Goal: Task Accomplishment & Management: Manage account settings

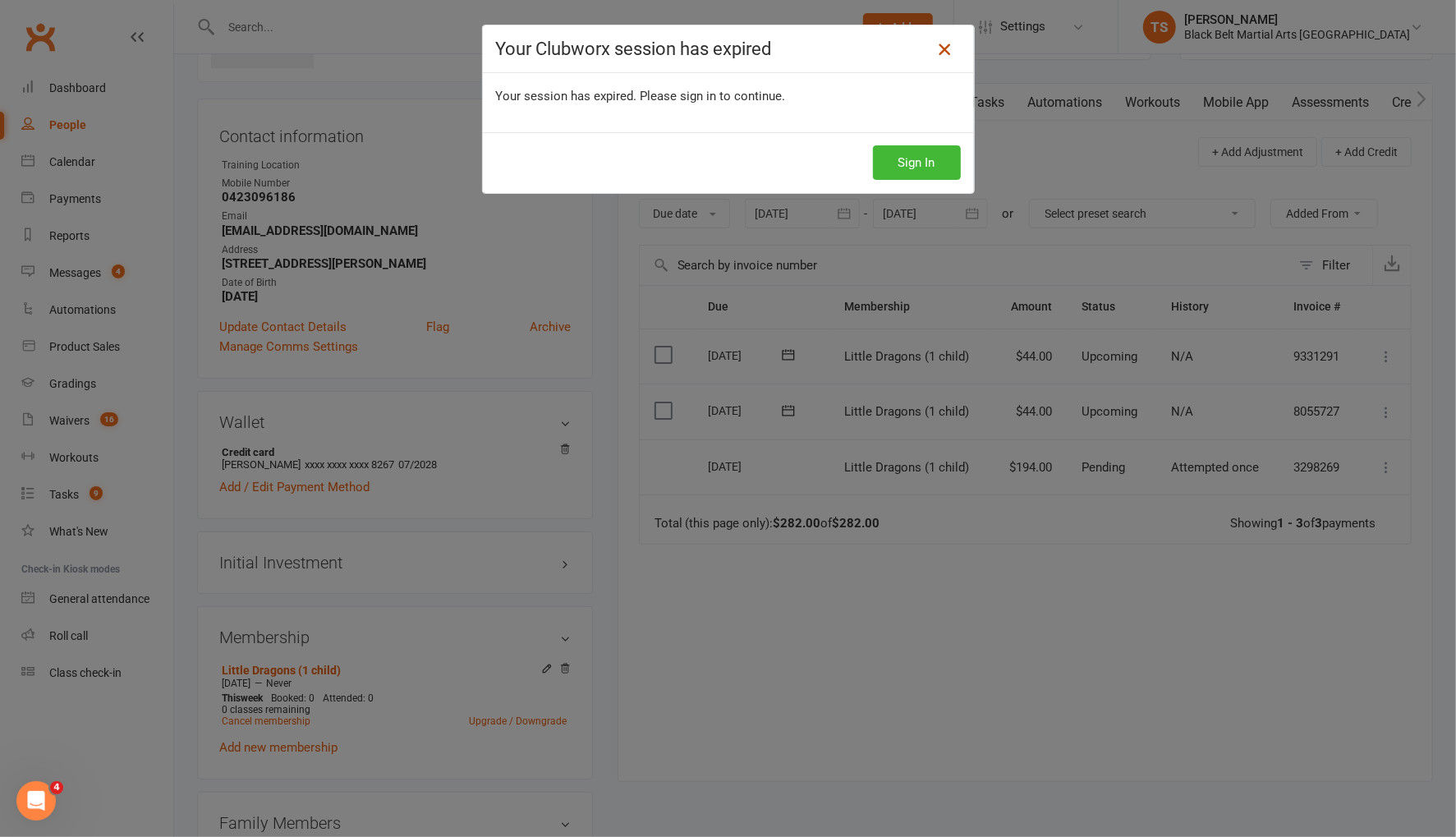
drag, startPoint x: 937, startPoint y: 43, endPoint x: 596, endPoint y: 364, distance: 468.3
click at [937, 43] on icon at bounding box center [944, 49] width 19 height 19
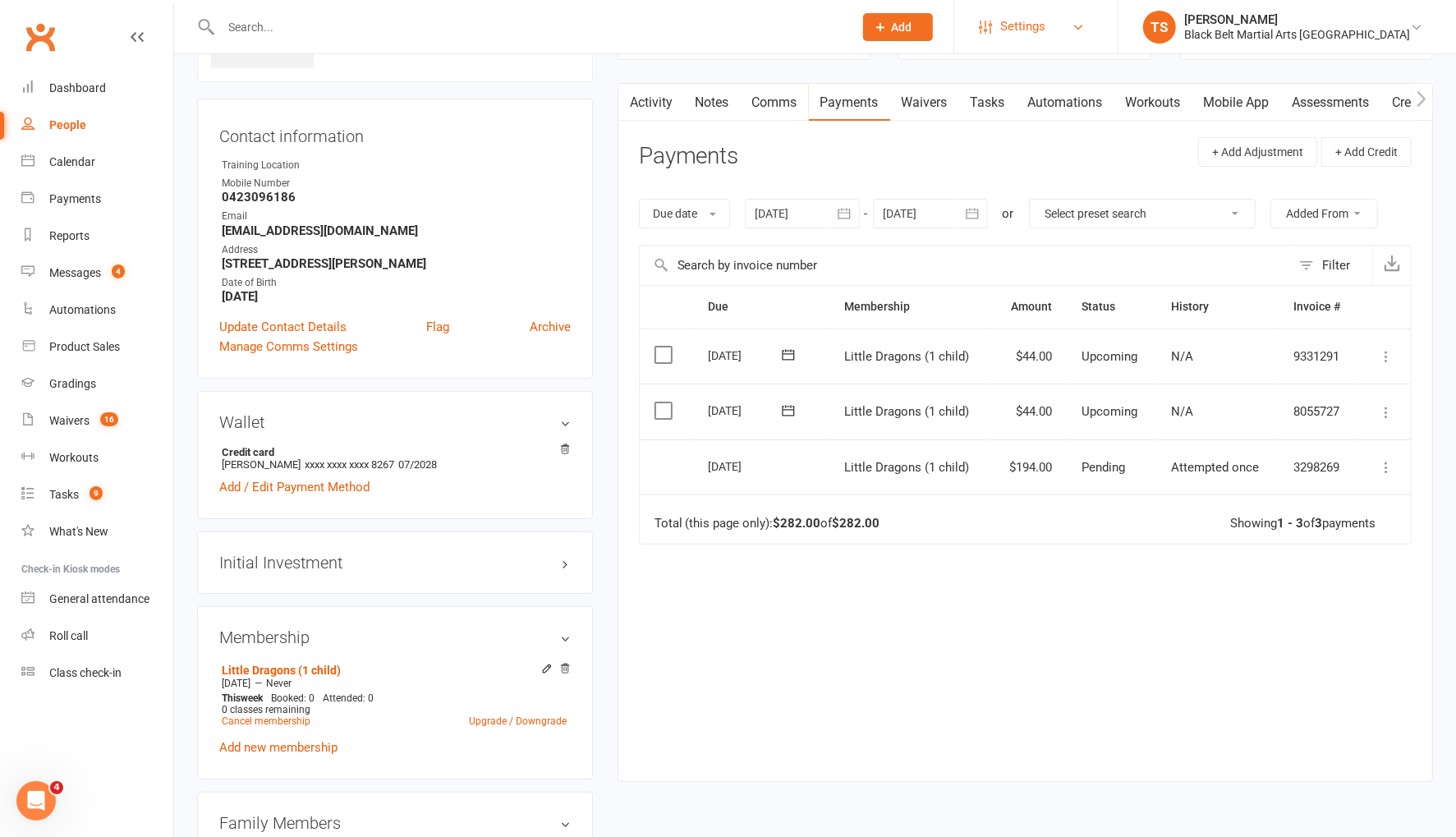
click at [1046, 20] on span "Settings" at bounding box center [1023, 27] width 45 height 37
click at [1086, 73] on link "Membership Plans" at bounding box center [1036, 73] width 163 height 38
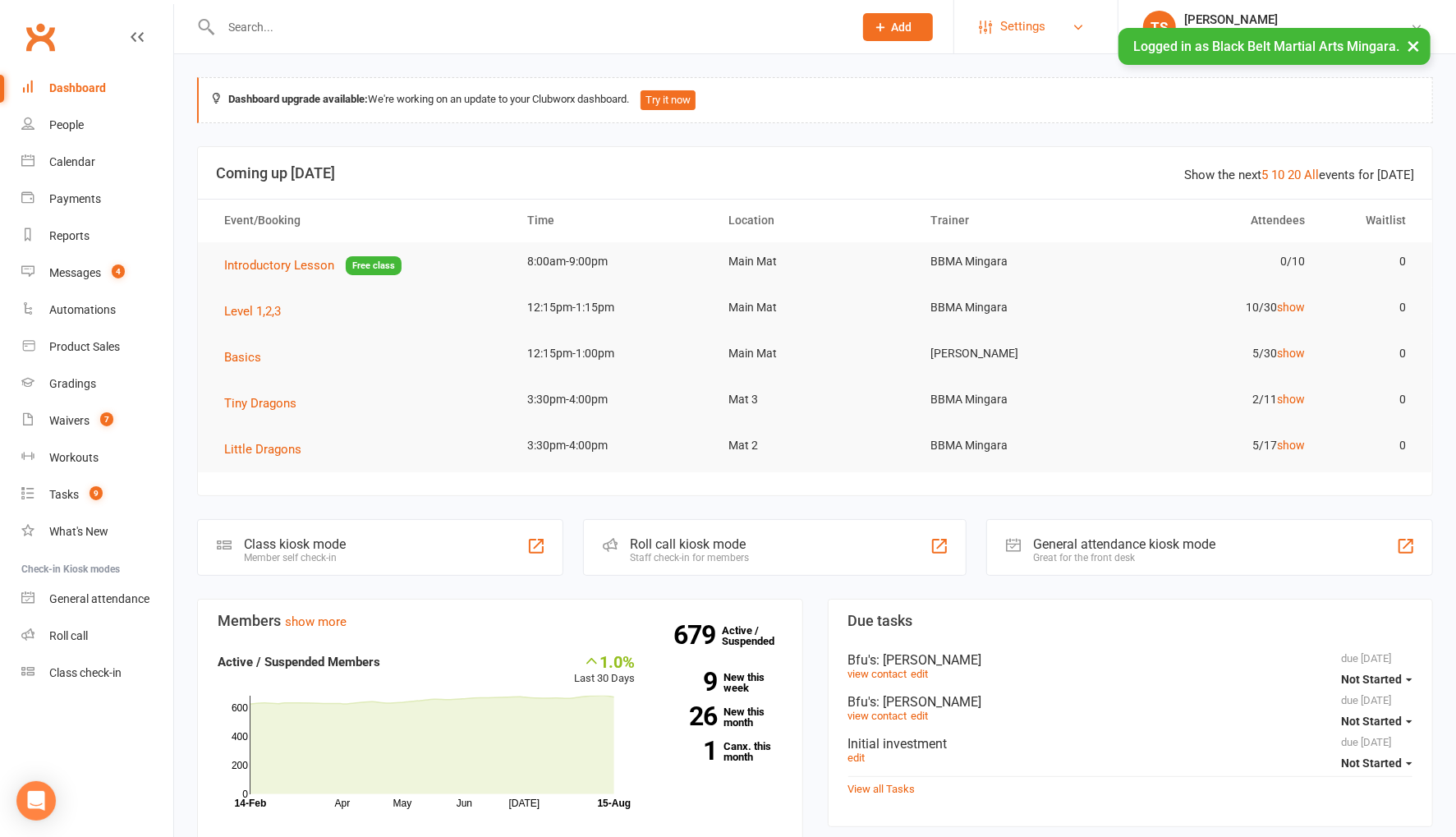
click at [1046, 28] on span "Settings" at bounding box center [1023, 27] width 45 height 37
click at [1064, 73] on link "Membership Plans" at bounding box center [1036, 73] width 163 height 38
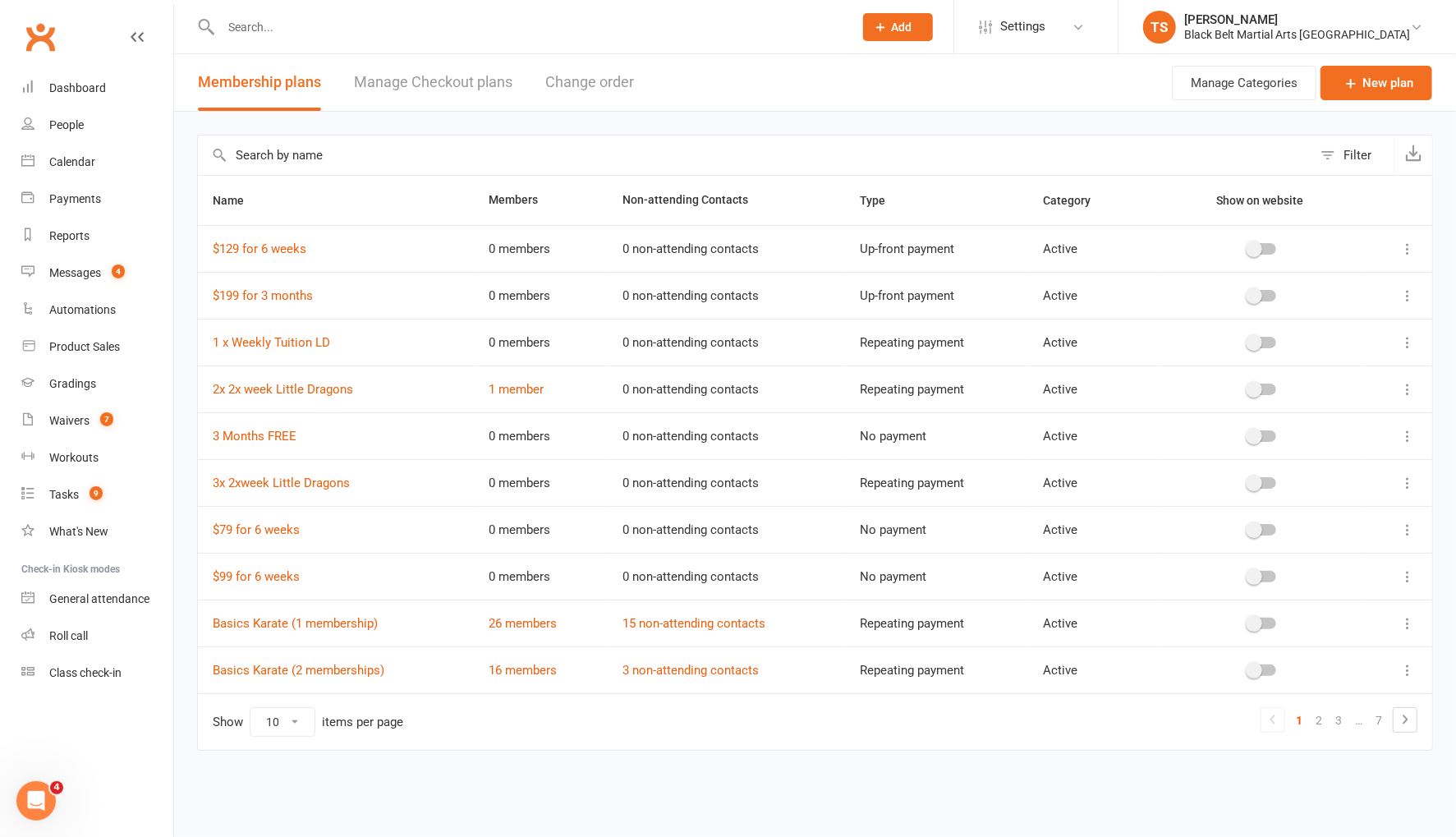
click at [310, 151] on input "text" at bounding box center [756, 155] width 1114 height 39
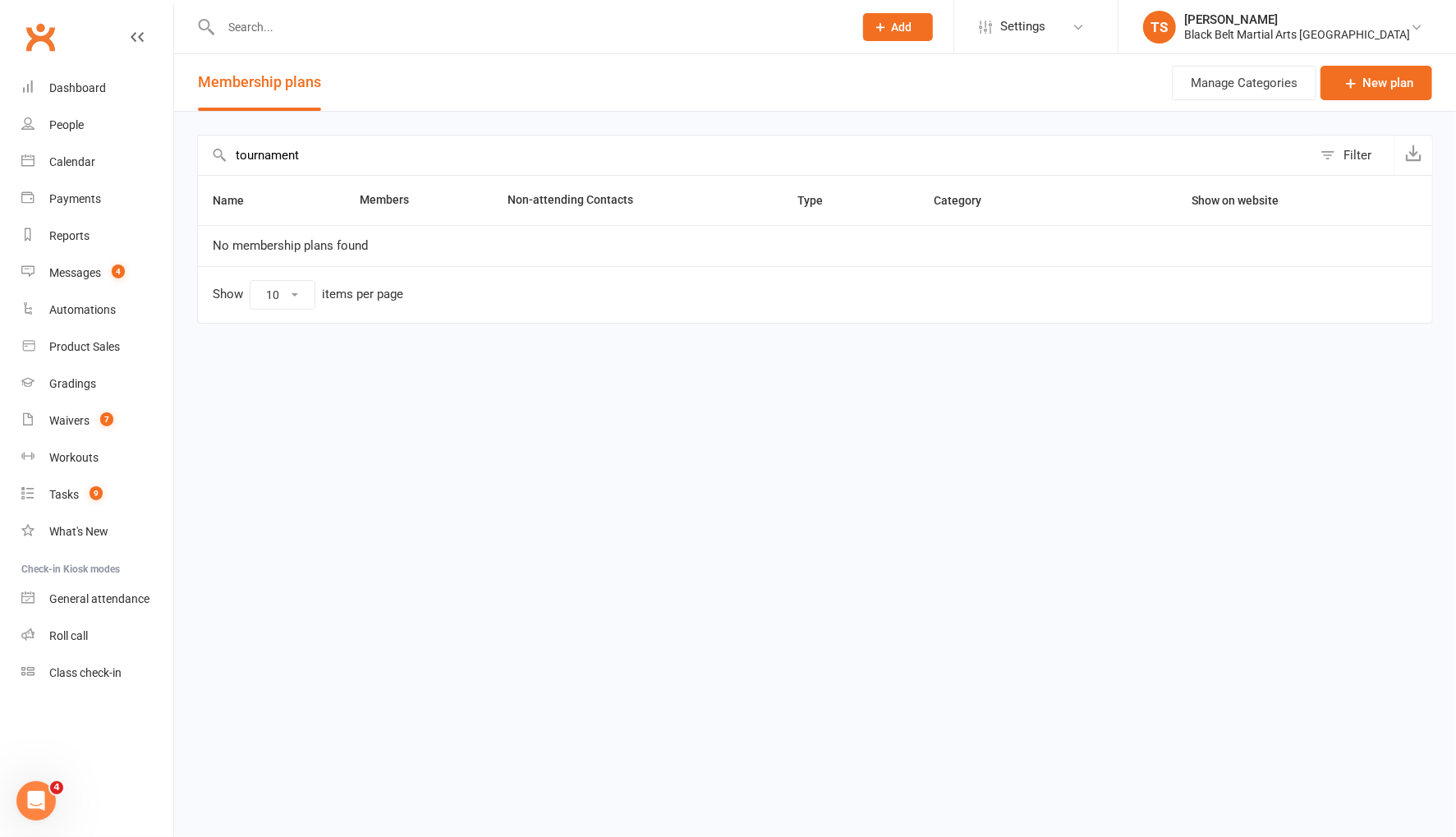
type input "tournament"
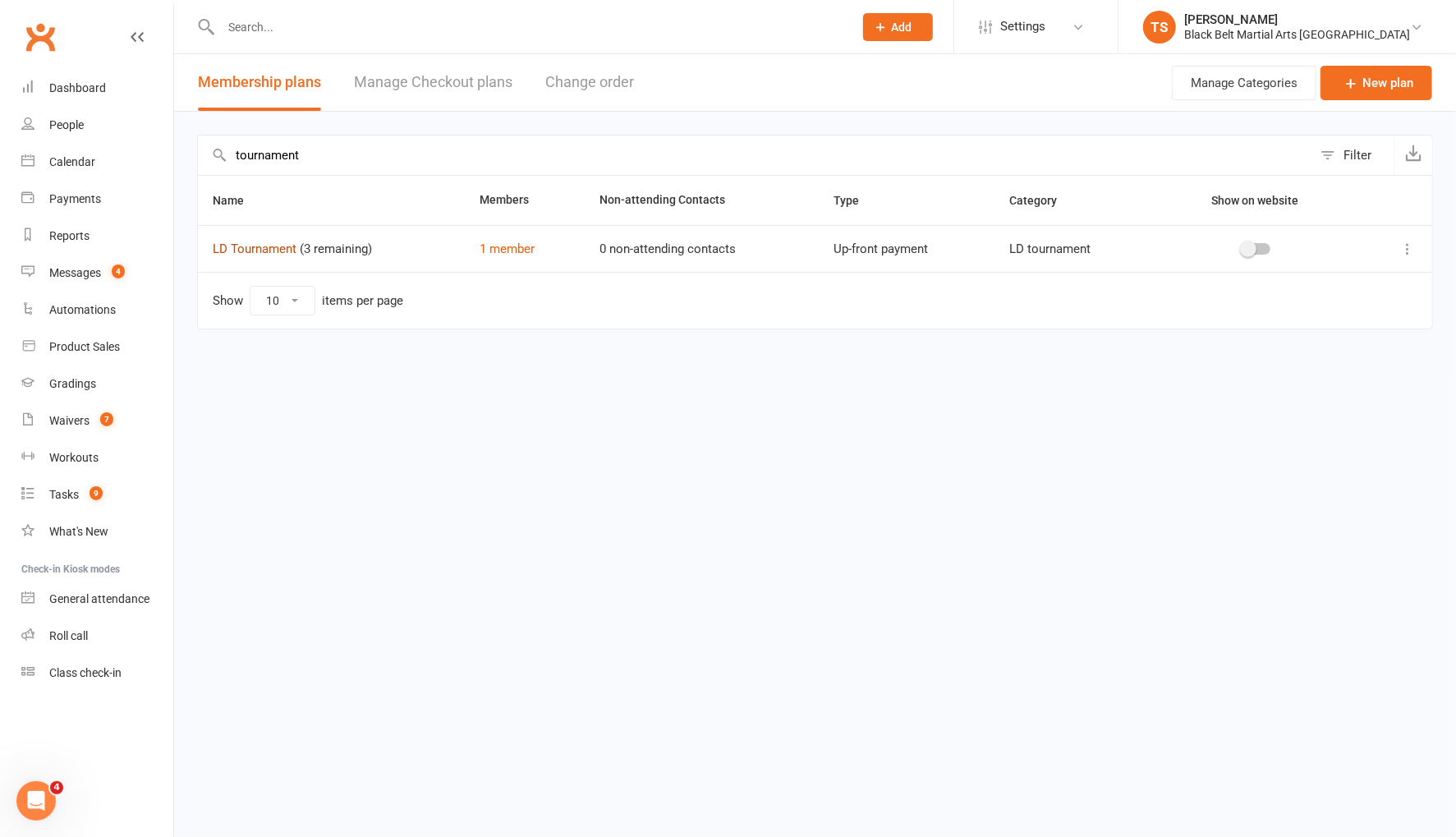
click at [256, 248] on link "LD Tournament" at bounding box center [254, 249] width 84 height 15
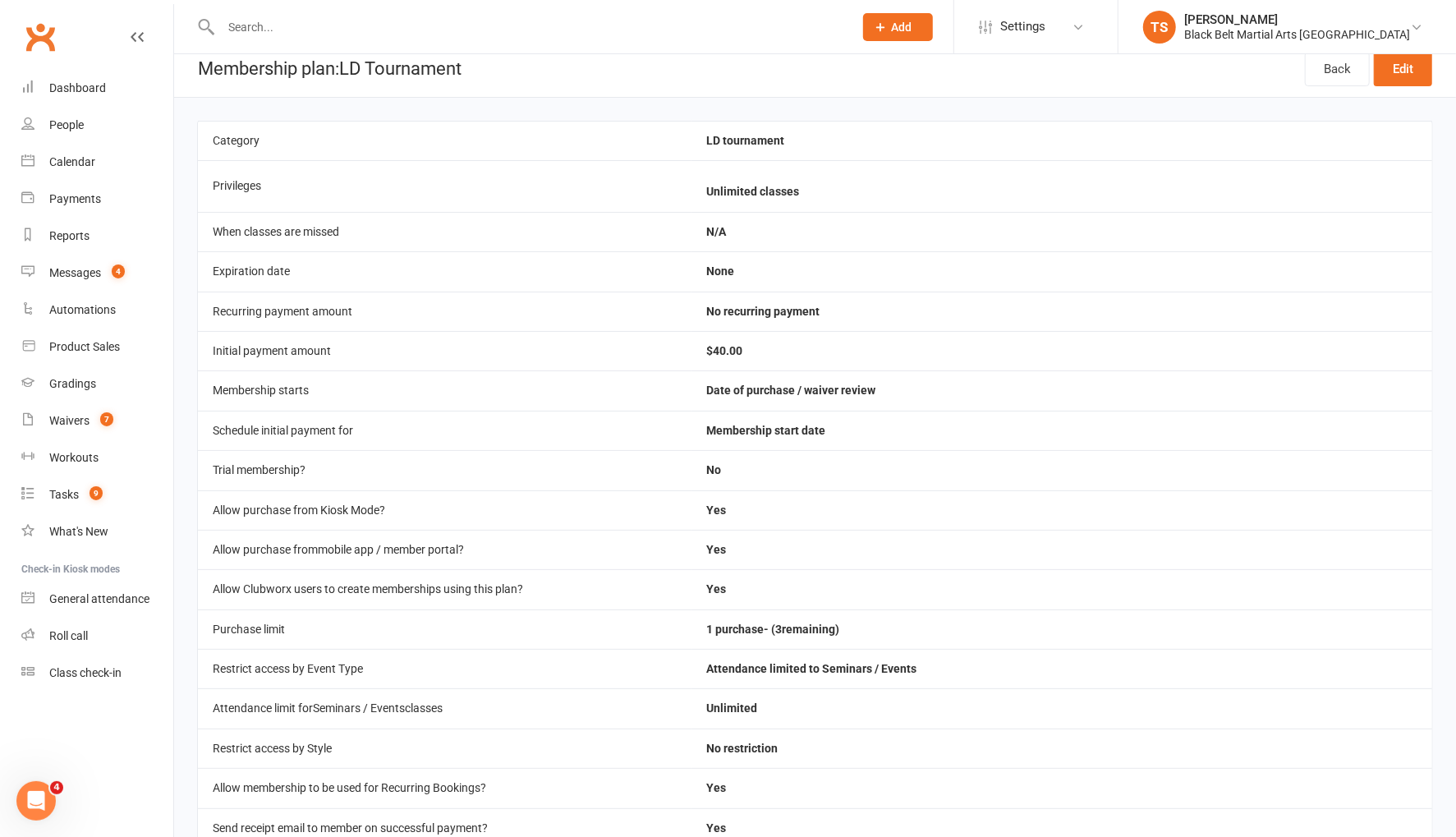
scroll to position [15, 0]
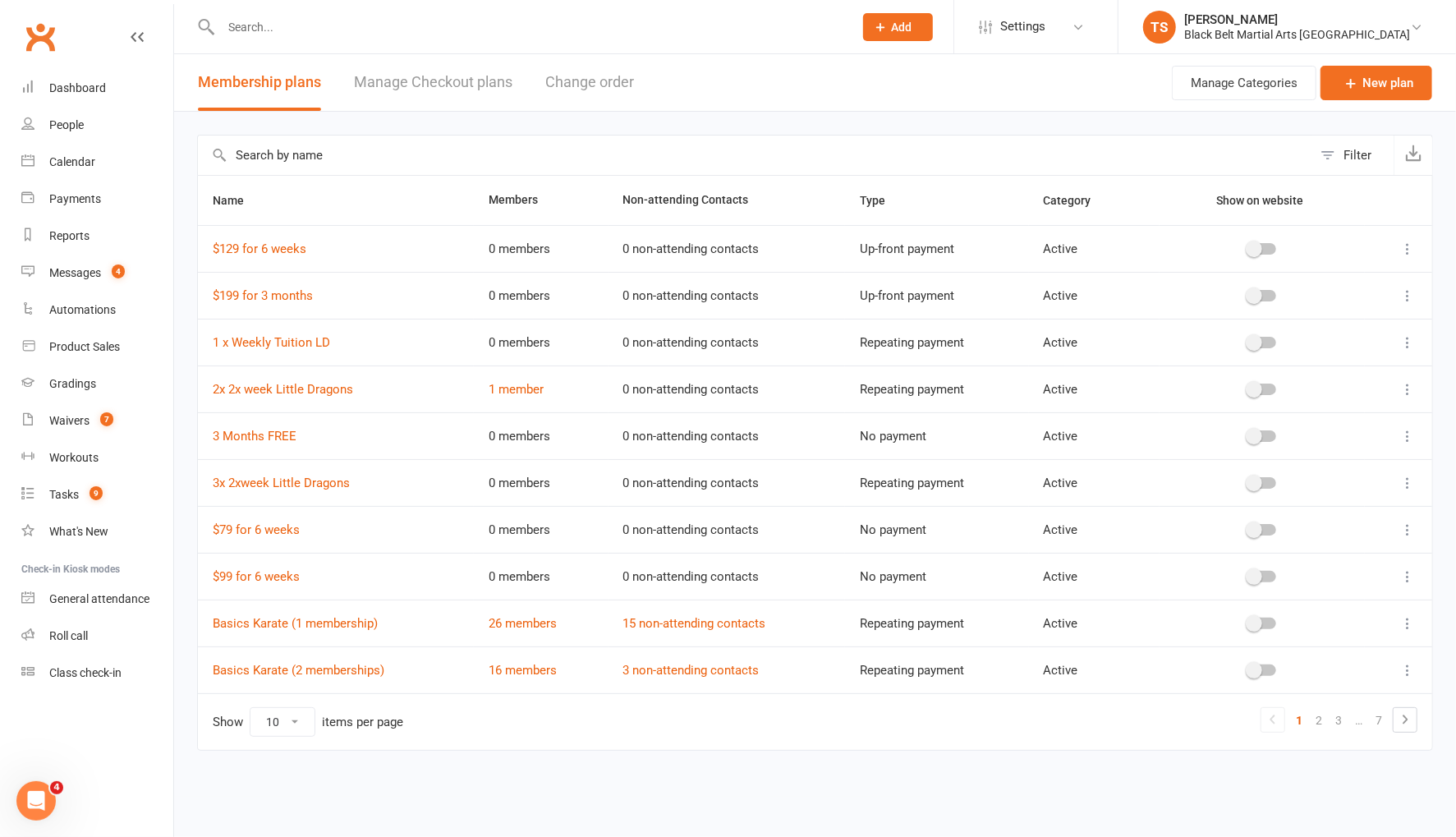
click at [274, 153] on input "text" at bounding box center [756, 155] width 1114 height 39
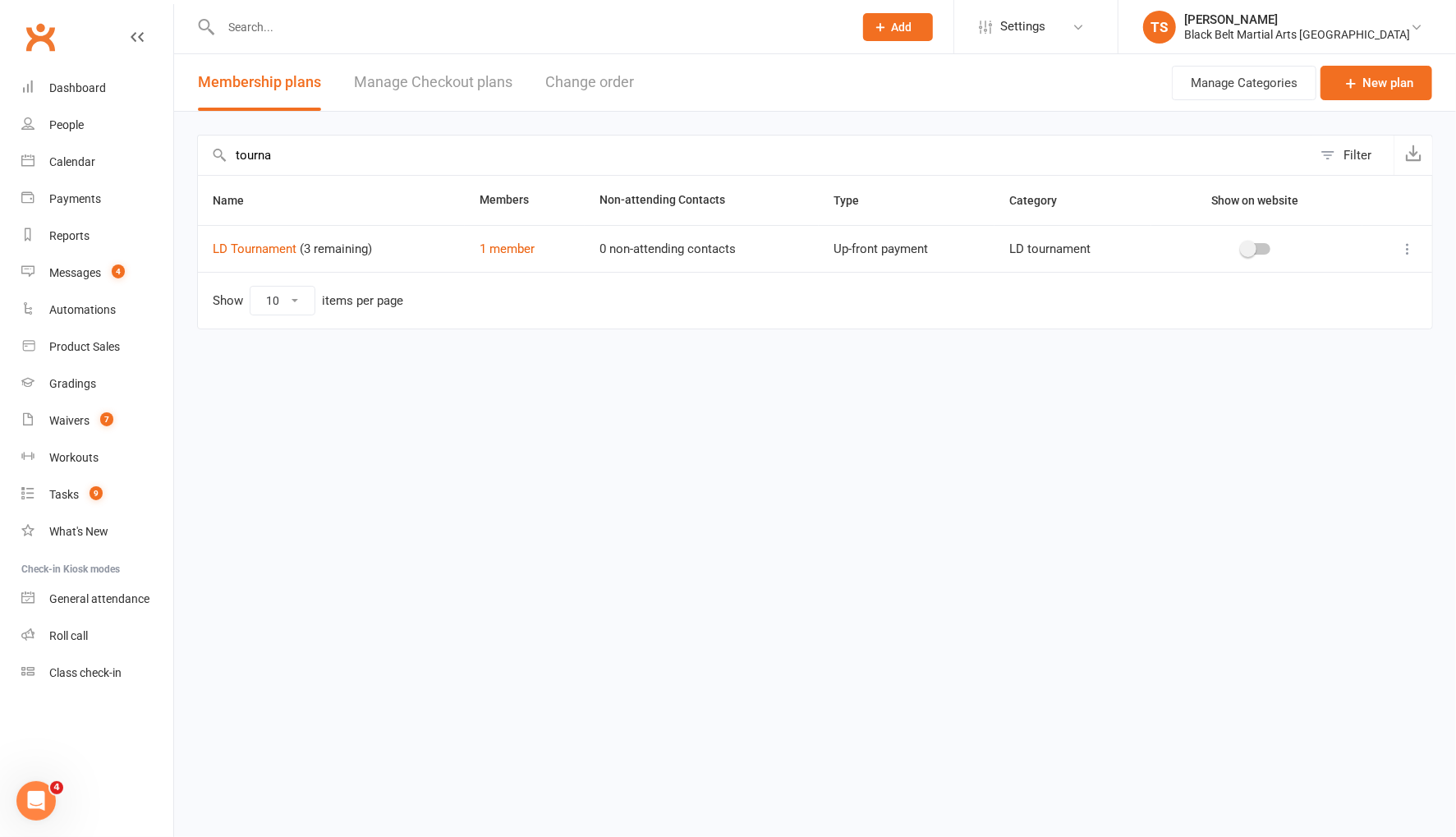
type input "tourna"
click at [1403, 246] on icon at bounding box center [1407, 249] width 17 height 17
click at [1031, 398] on html "Prospect Member Non-attending contact Class / event Appointment Grading event T…" at bounding box center [728, 199] width 1456 height 398
click at [505, 245] on link "1 member" at bounding box center [507, 249] width 55 height 15
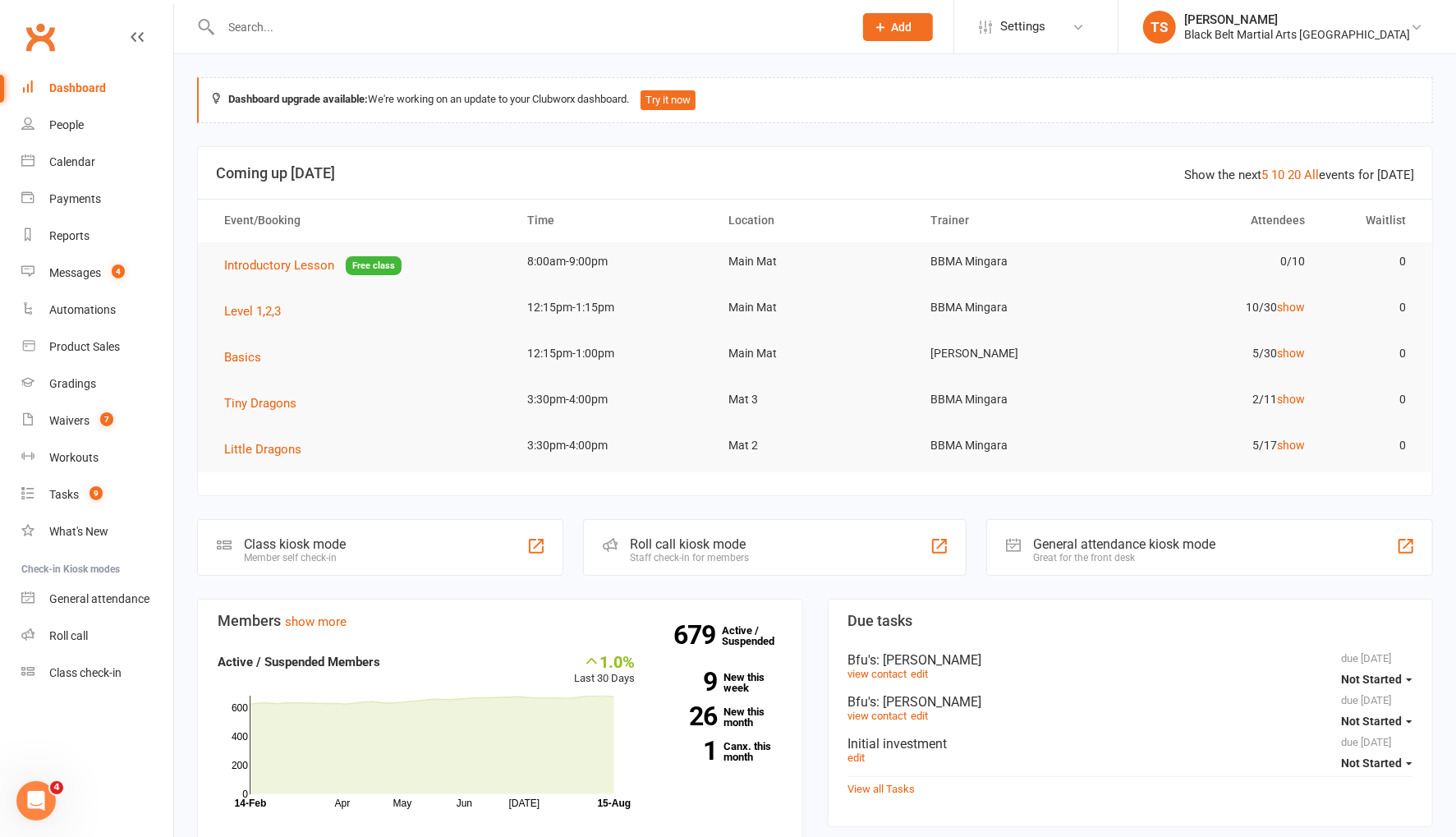
click at [241, 28] on input "text" at bounding box center [529, 27] width 626 height 23
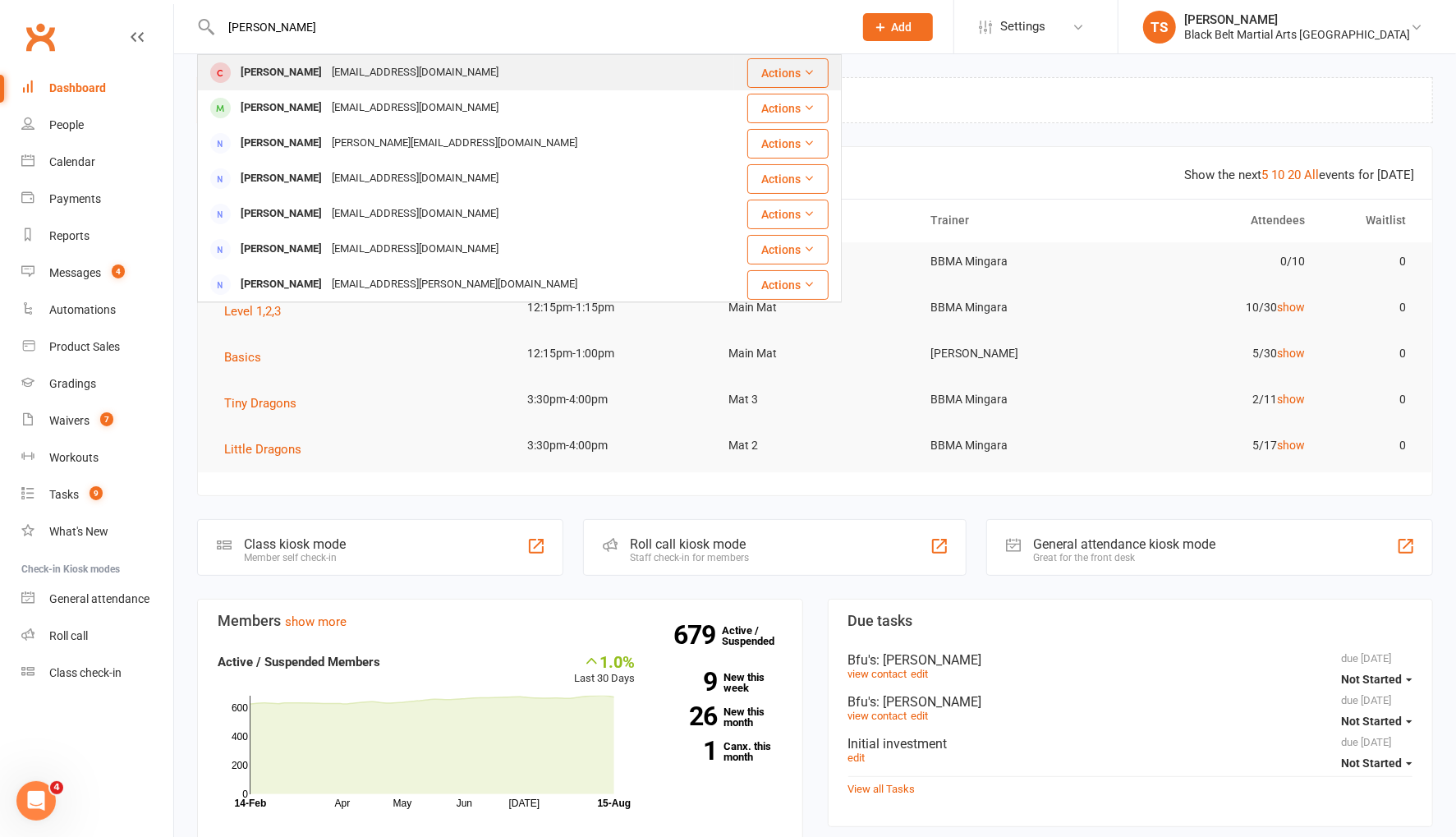
type input "henry roberts"
click at [374, 73] on div "Lily.addis41@gmail.com" at bounding box center [415, 73] width 176 height 24
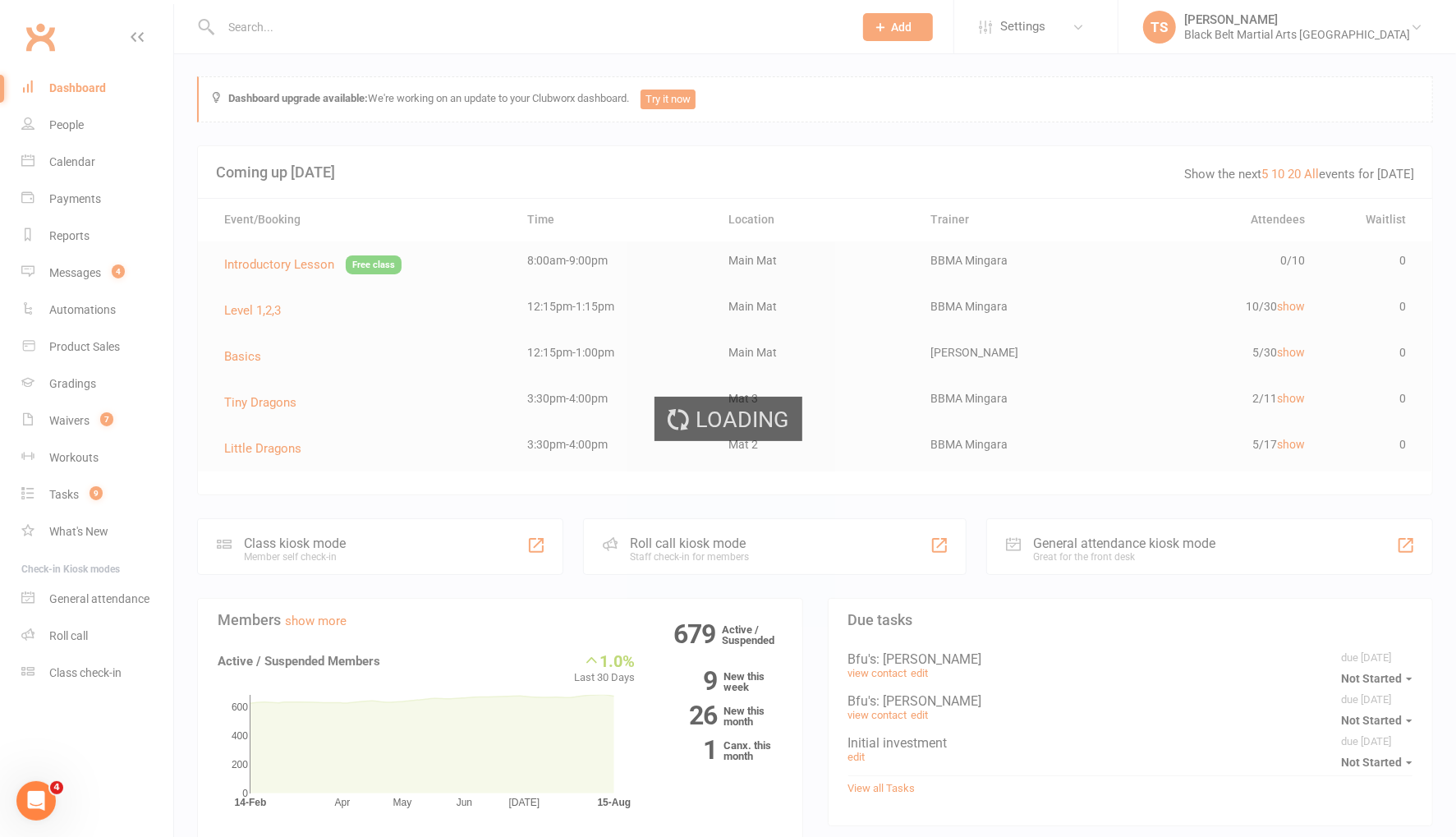
scroll to position [2, 0]
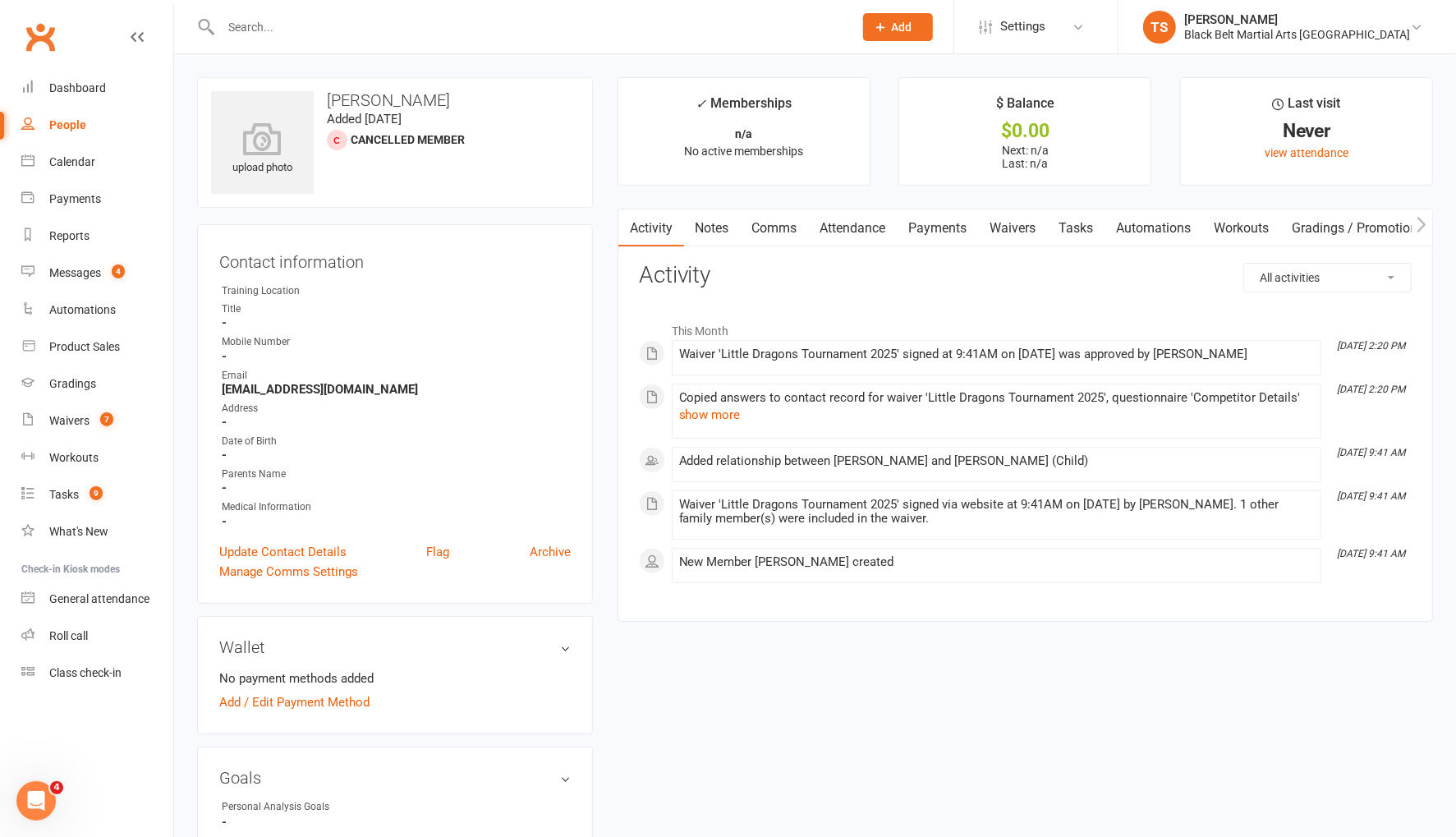
click at [253, 26] on input "text" at bounding box center [529, 27] width 626 height 23
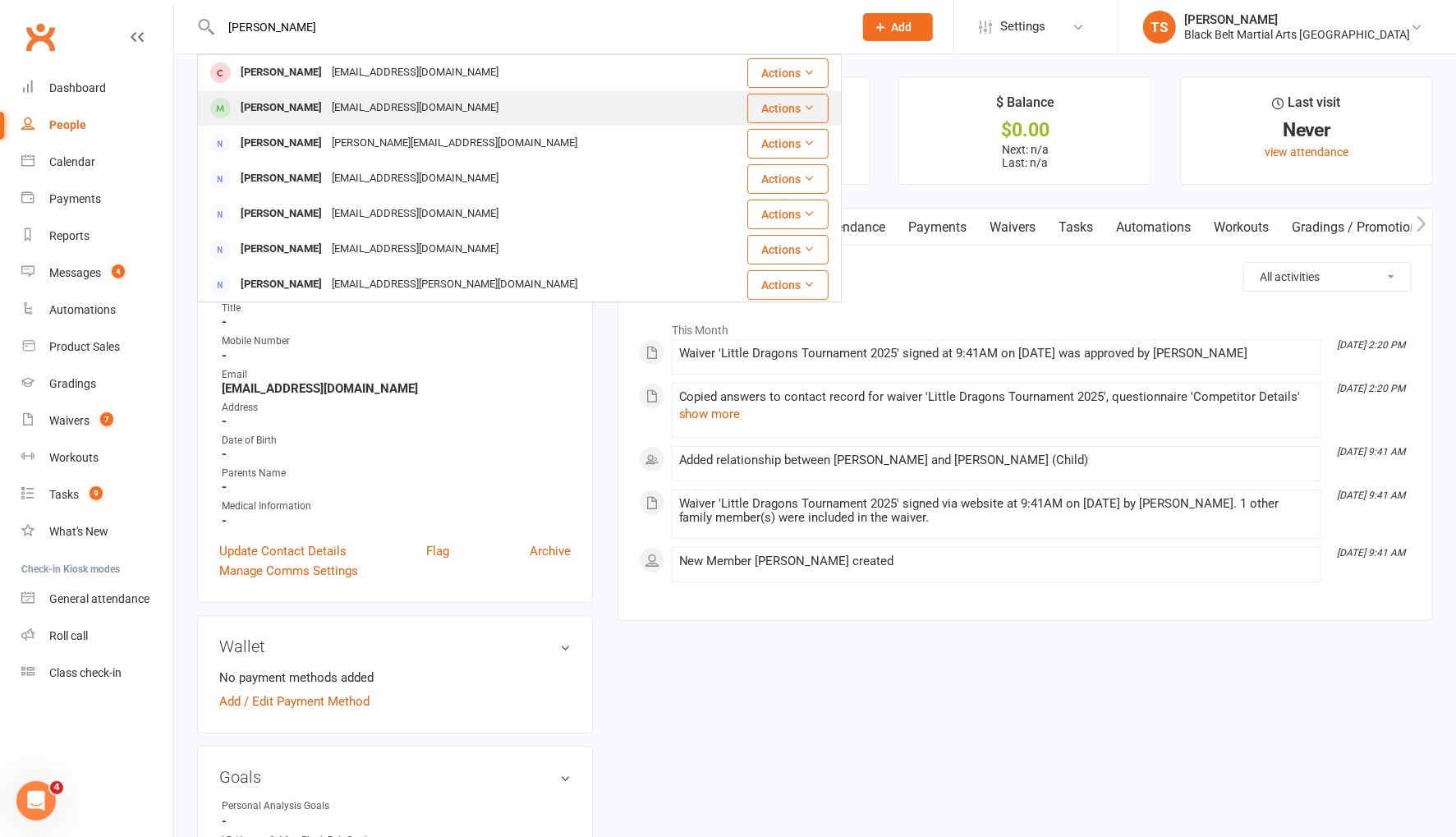
type input "henry roberts"
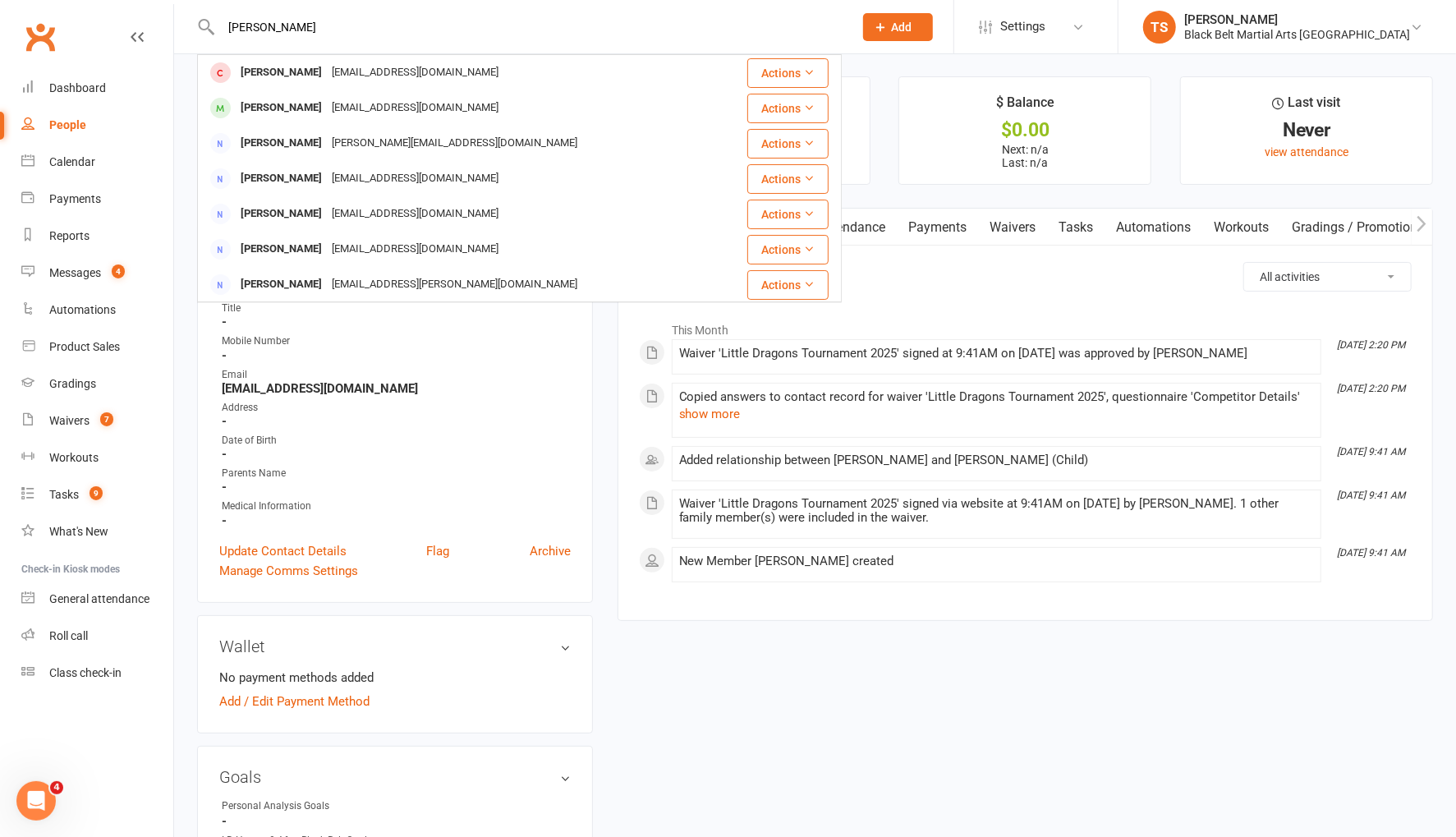
click at [276, 110] on div "Henry Roberts" at bounding box center [281, 108] width 91 height 24
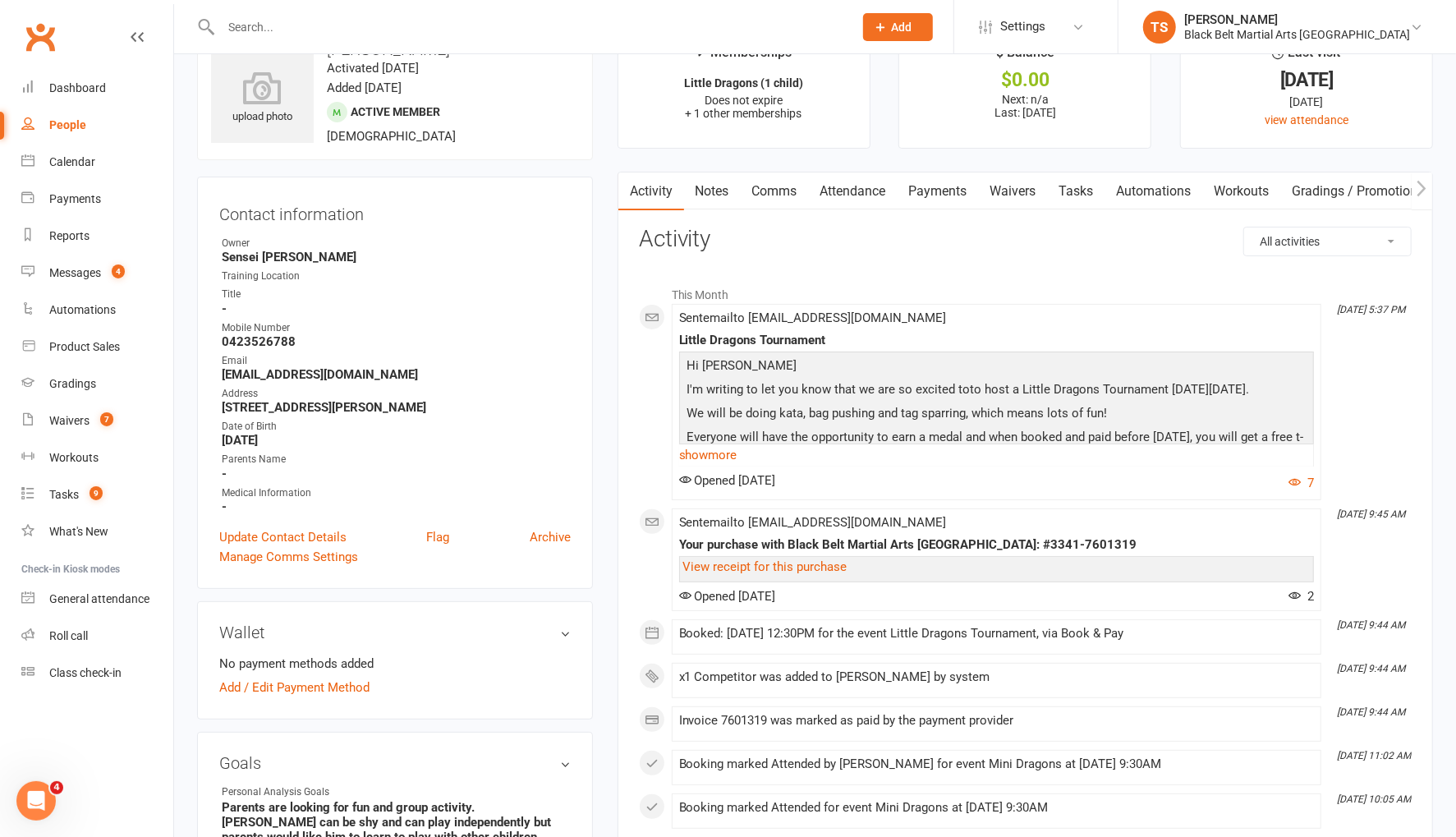
scroll to position [53, 0]
click at [713, 454] on link "show more" at bounding box center [996, 452] width 634 height 23
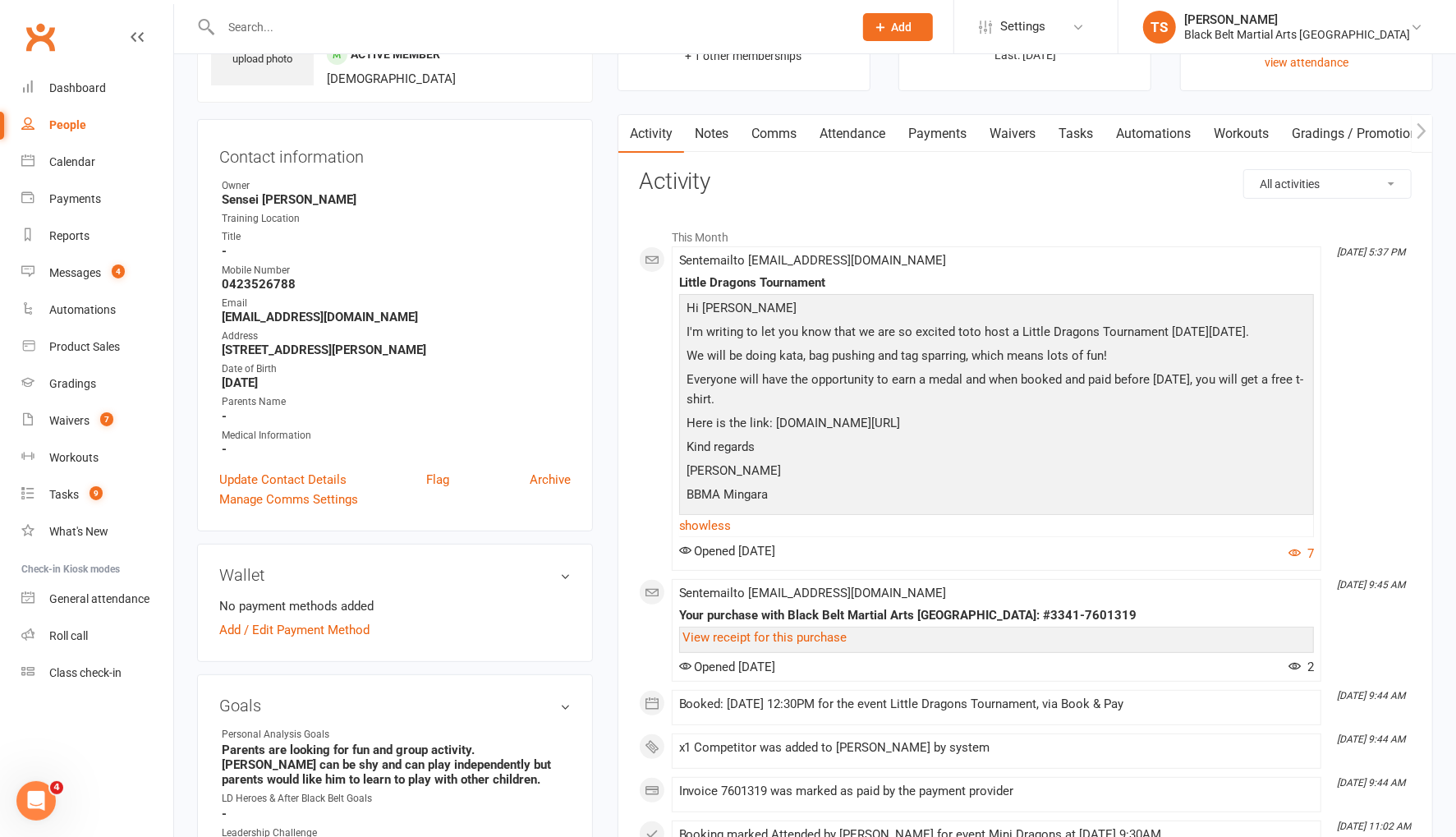
scroll to position [109, 0]
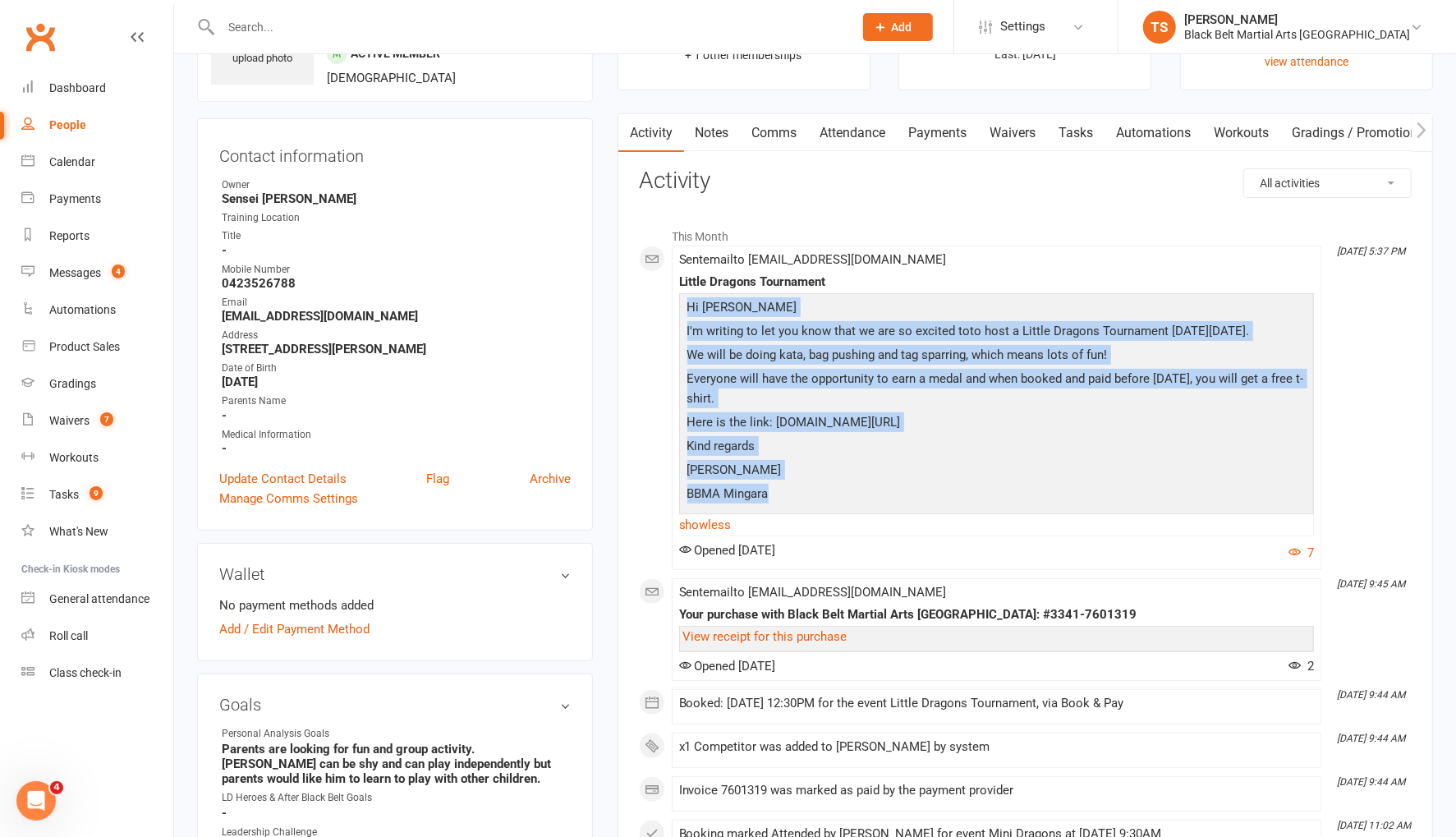
drag, startPoint x: 776, startPoint y: 531, endPoint x: 686, endPoint y: 302, distance: 246.1
click at [686, 302] on div "Hi Henry I'm writing to let you know that we are so excited toto host a Little …" at bounding box center [996, 402] width 627 height 210
copy div "Hi Henry I'm writing to let you know that we are so excited toto host a Little …"
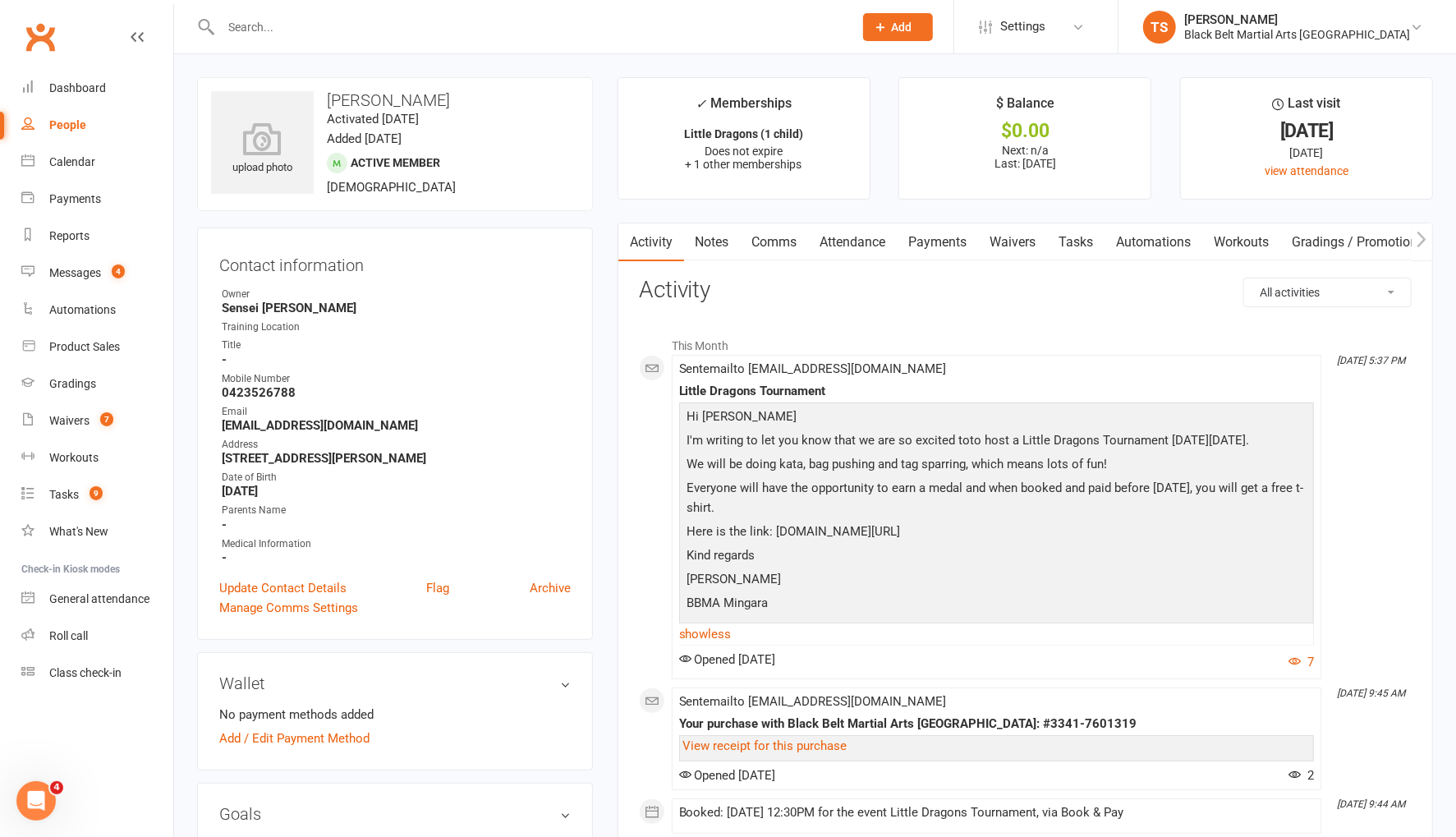
click at [233, 25] on input "text" at bounding box center [529, 27] width 626 height 23
type input "sakura"
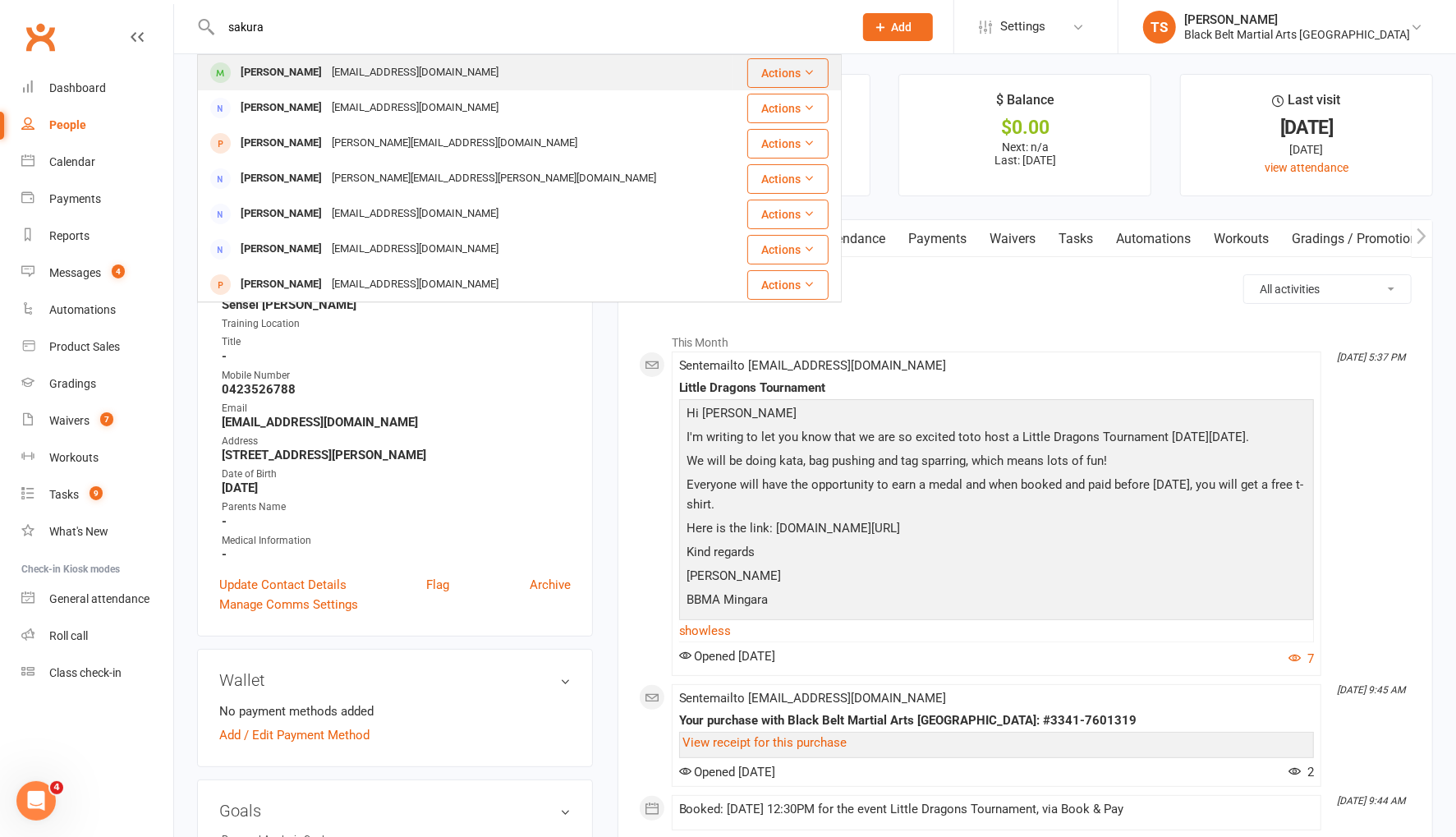
click at [245, 77] on div "[PERSON_NAME]" at bounding box center [281, 73] width 91 height 24
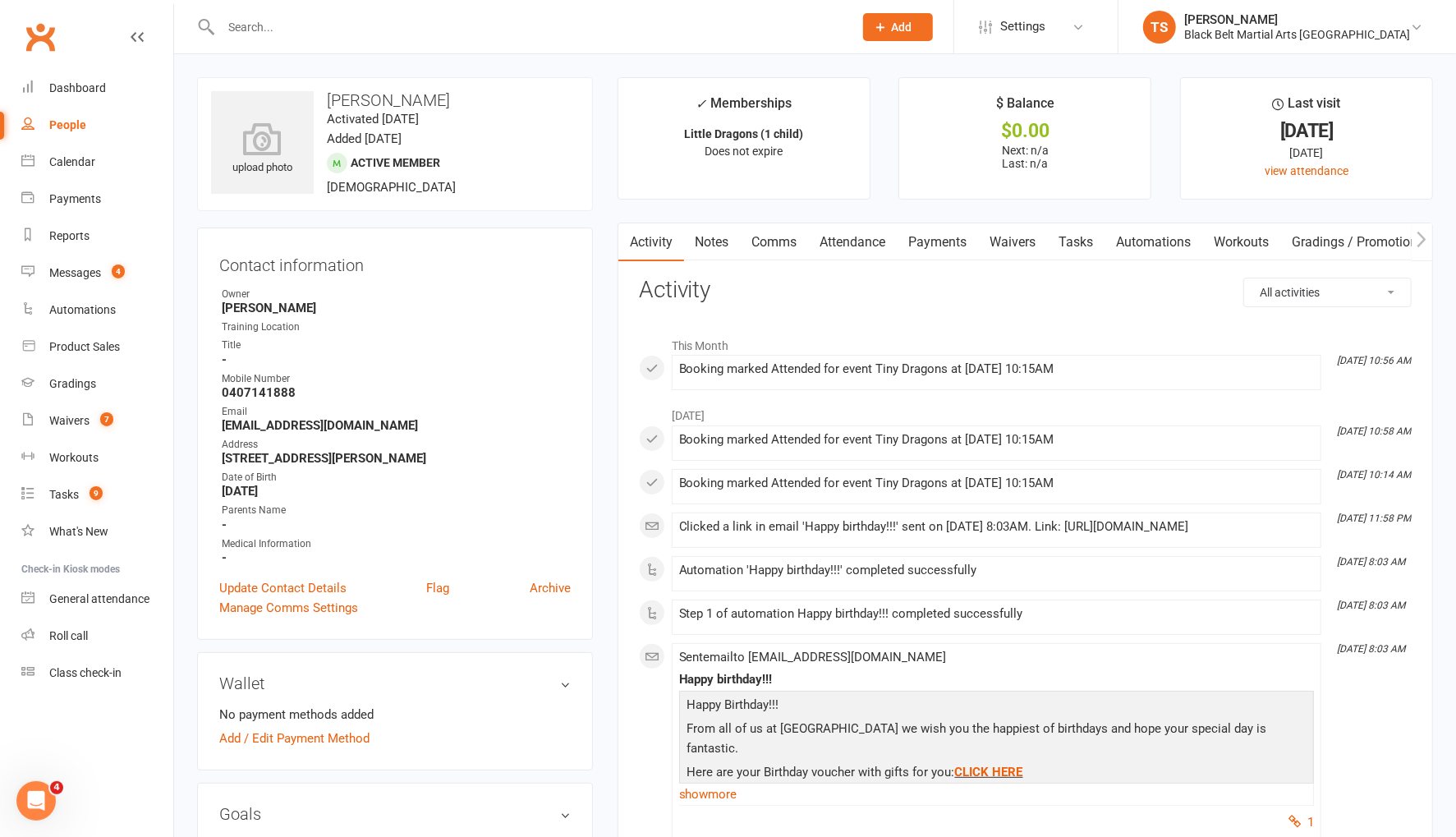
click at [767, 239] on link "Comms" at bounding box center [775, 241] width 68 height 38
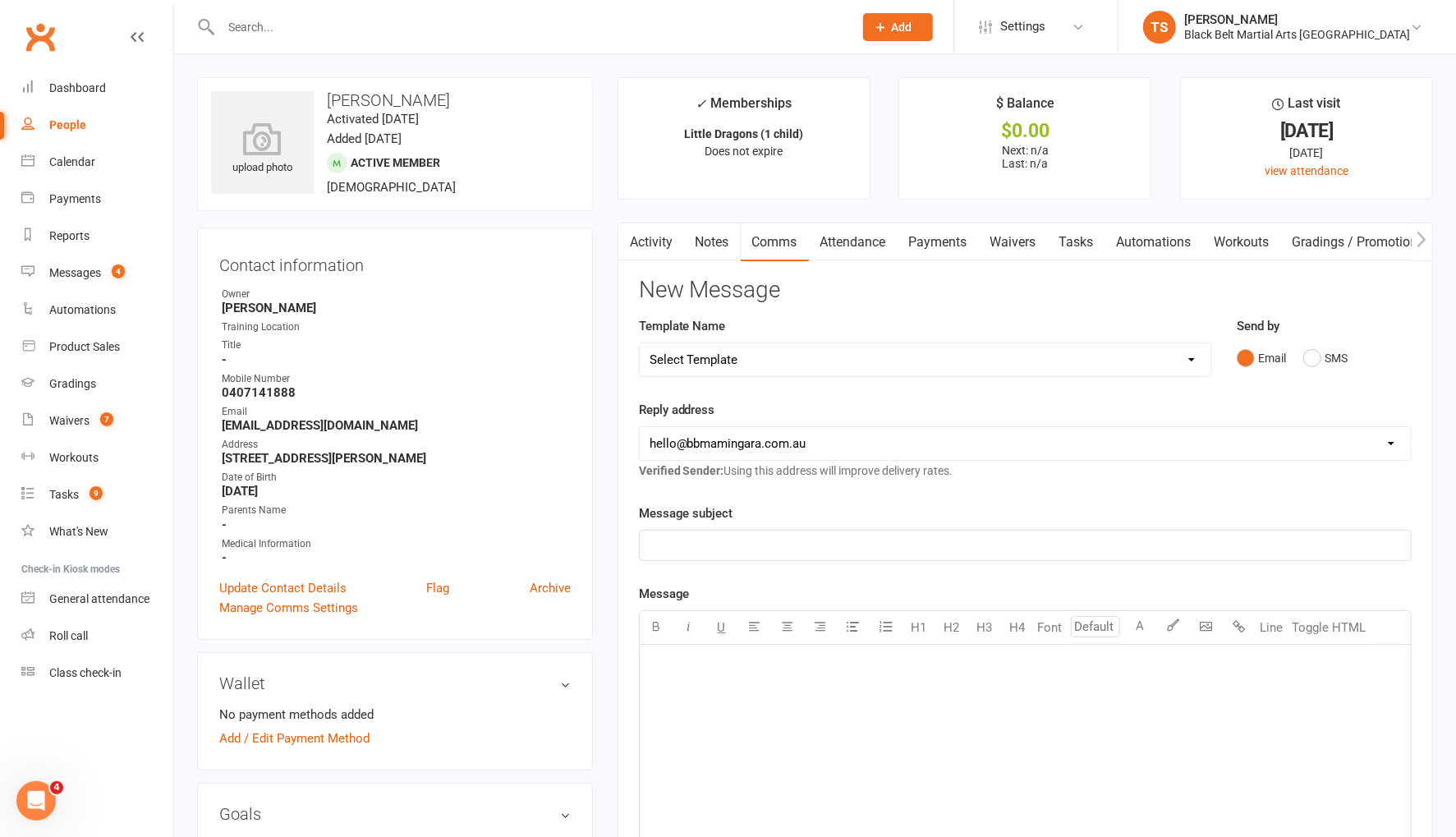
click at [739, 537] on p "﻿" at bounding box center [1025, 544] width 752 height 19
click at [832, 717] on div "﻿" at bounding box center [1025, 767] width 771 height 246
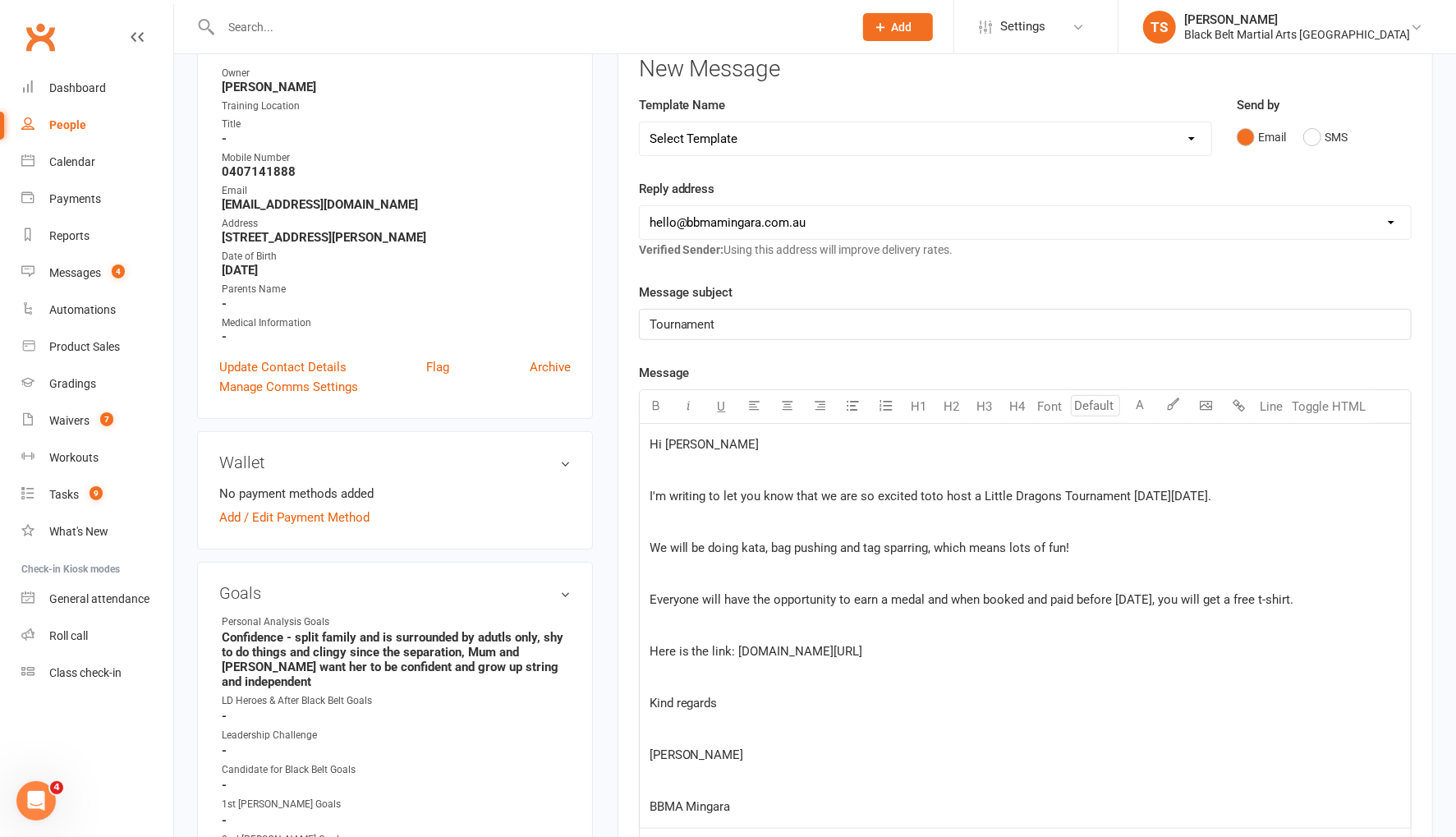
scroll to position [212, 0]
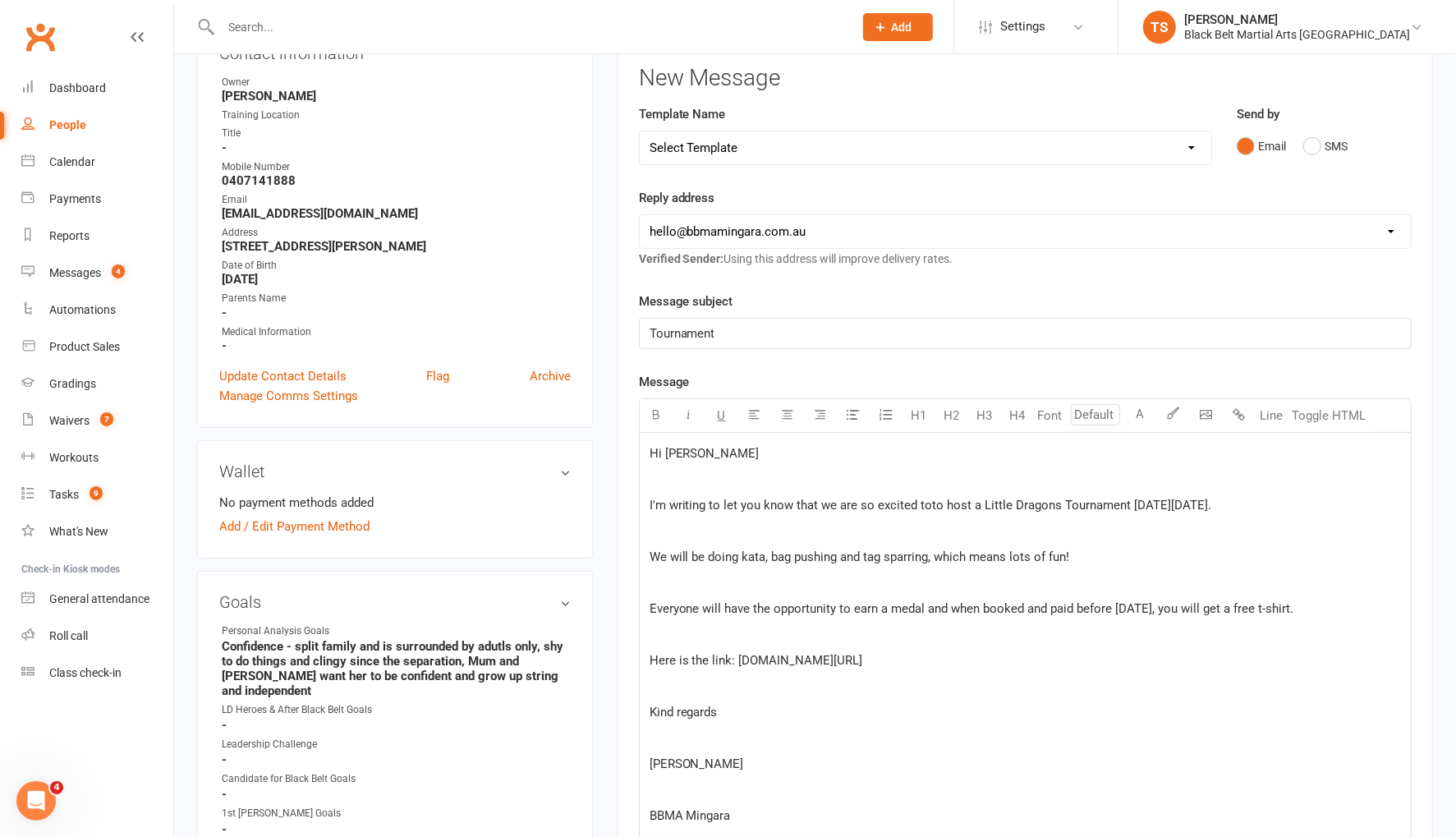
click at [654, 474] on p "﻿" at bounding box center [1025, 479] width 752 height 19
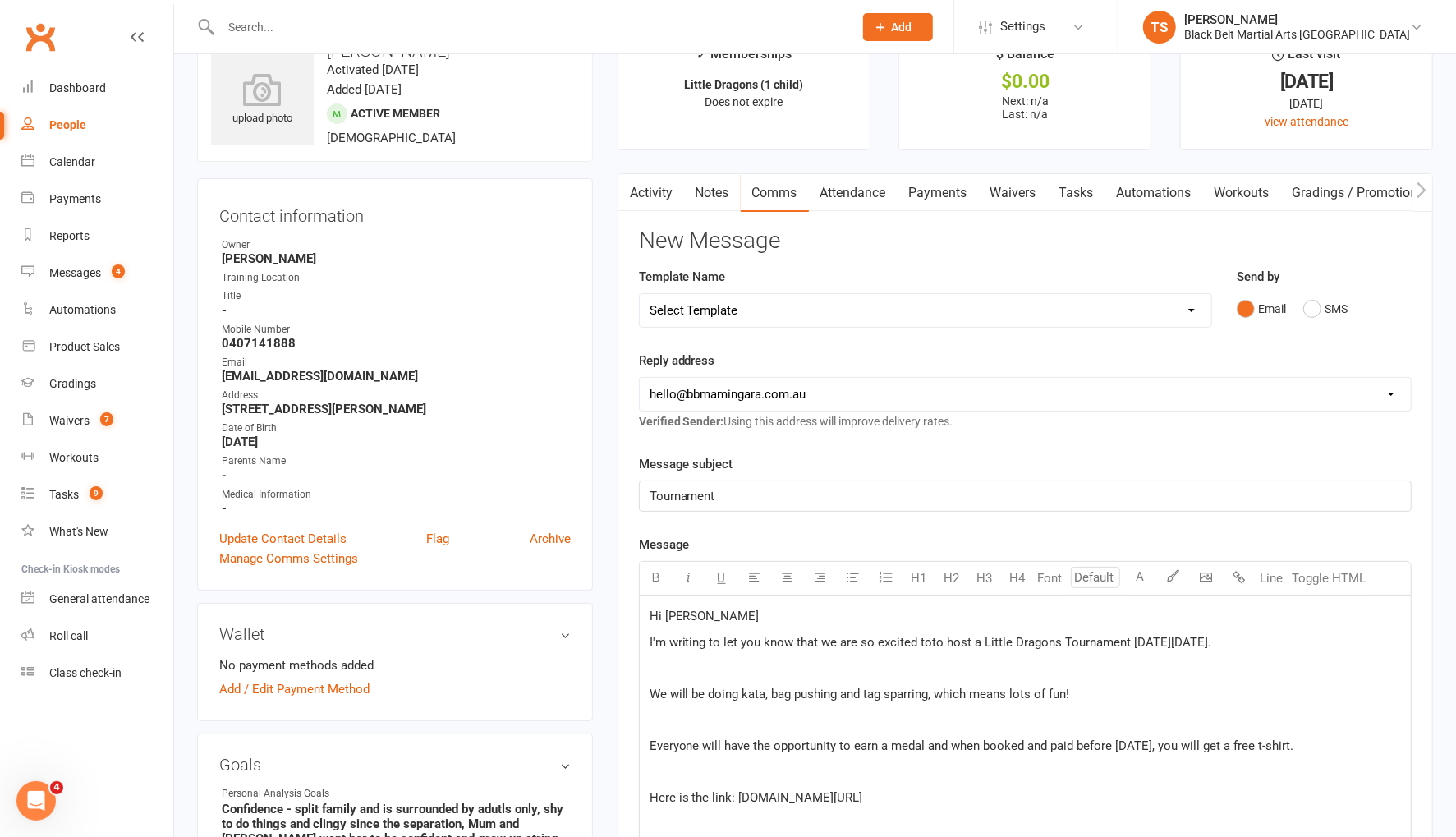
scroll to position [45, 0]
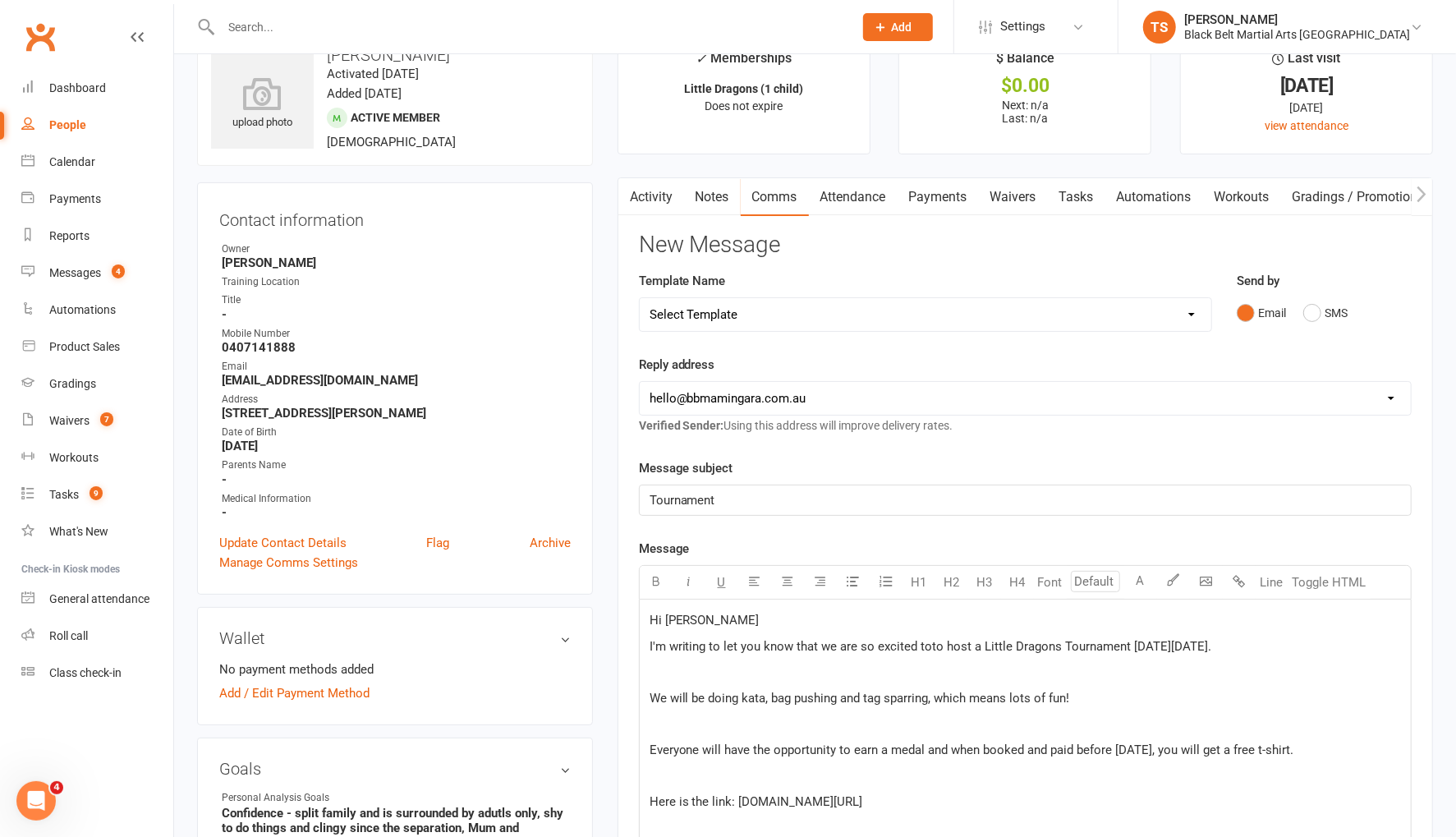
click at [665, 672] on p "﻿" at bounding box center [1025, 671] width 752 height 19
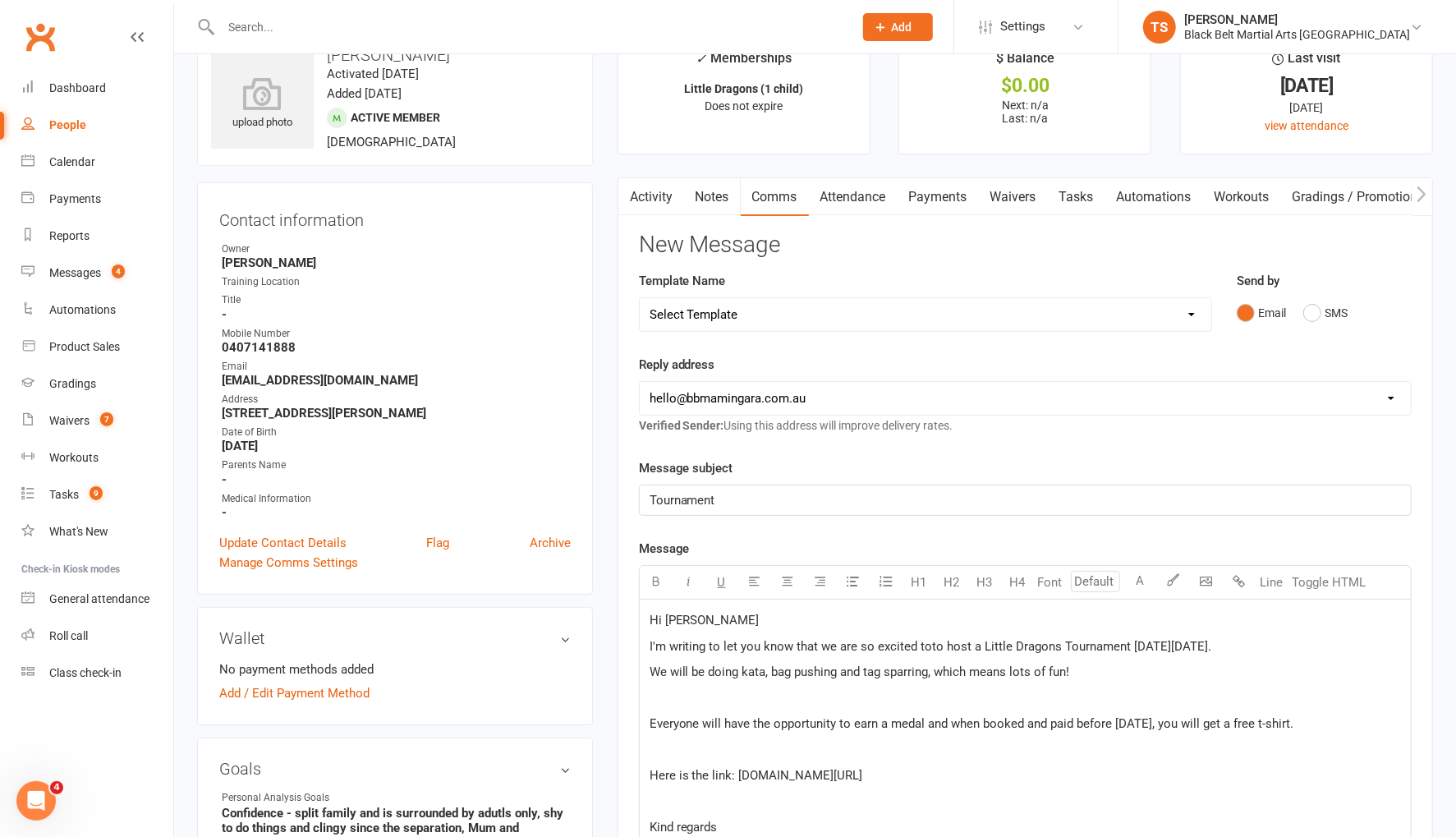
click at [938, 642] on span "I'm writing to let you know that we are so excited toto host a Little Dragons T…" at bounding box center [931, 646] width 563 height 15
click at [815, 642] on span "I'm writing to let you know that we are so excited to host a Little Dragons Tou…" at bounding box center [925, 646] width 551 height 15
drag, startPoint x: 874, startPoint y: 643, endPoint x: 820, endPoint y: 647, distance: 54.1
click at [820, 647] on span "I'm writing to let you know how we are so excited to host a Little Dragons Tour…" at bounding box center [926, 646] width 553 height 15
drag, startPoint x: 910, startPoint y: 642, endPoint x: 860, endPoint y: 646, distance: 50.2
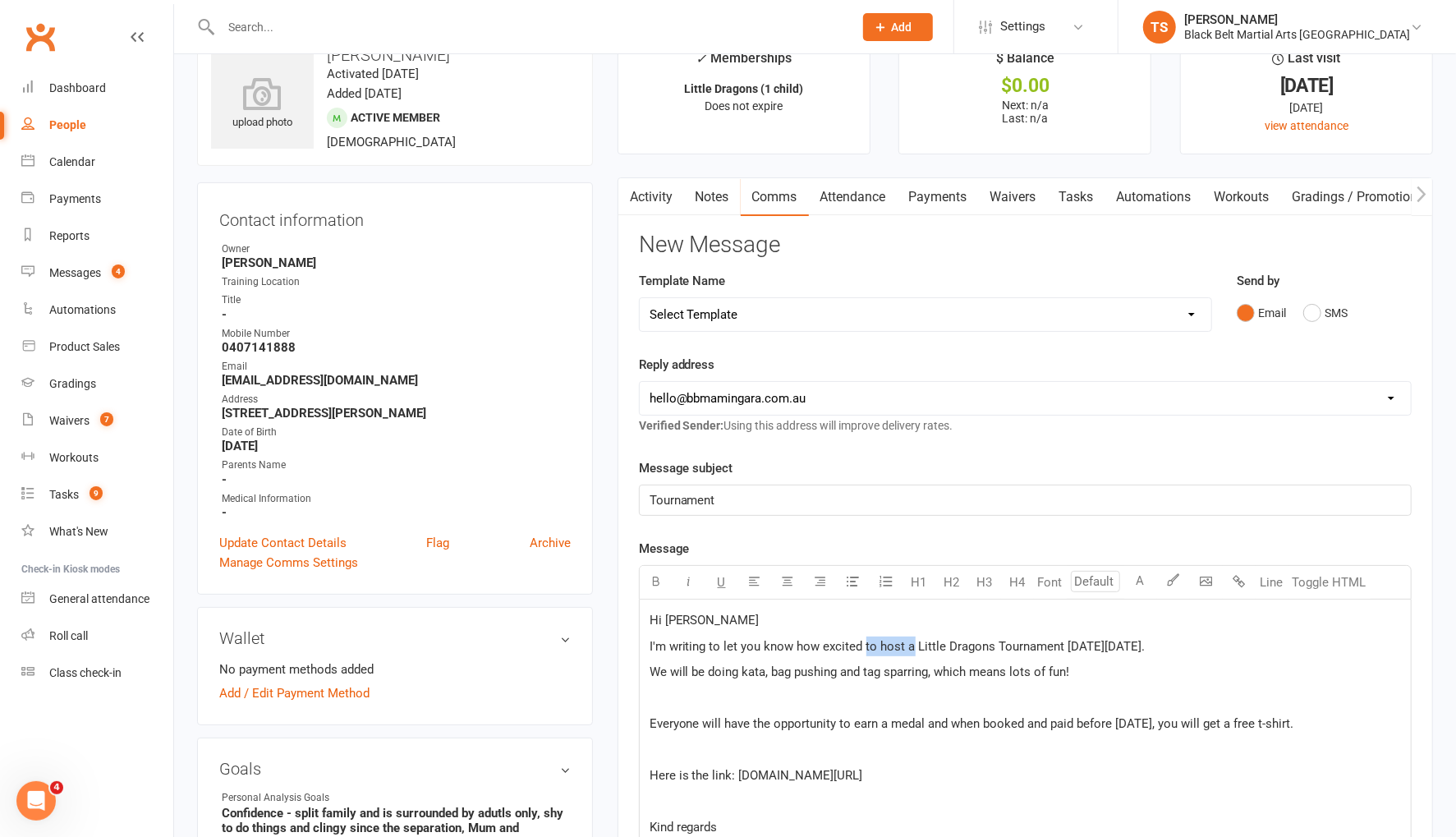
click at [860, 646] on span "I'm writing to let you know how excited to host a Little Dragons Tournament on …" at bounding box center [898, 646] width 496 height 15
click at [1117, 690] on p "﻿" at bounding box center [1025, 698] width 752 height 19
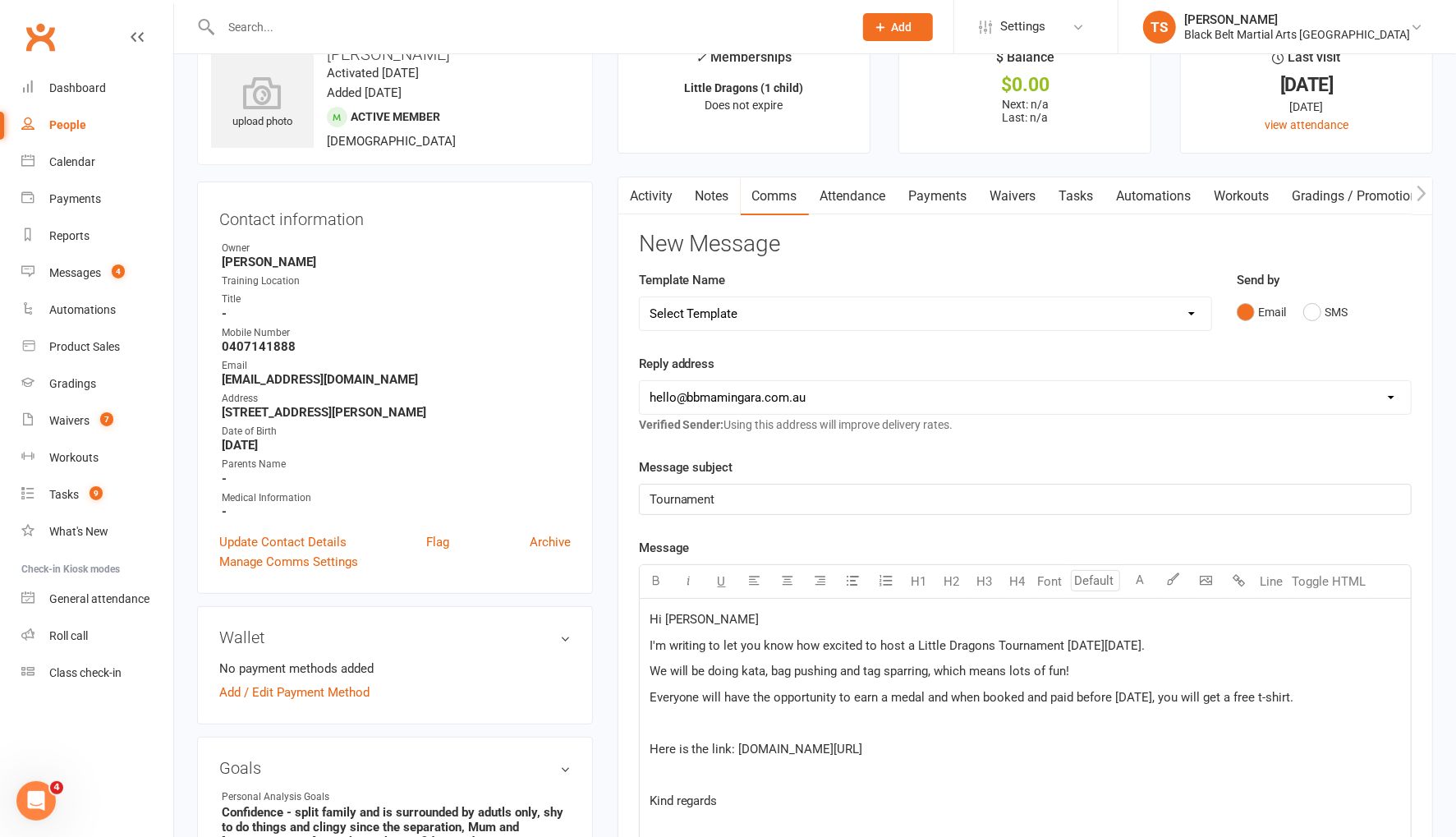
drag, startPoint x: 1272, startPoint y: 642, endPoint x: 648, endPoint y: 639, distance: 624.0
click at [647, 639] on div "Hi Sakura I'm writing to let you know how excited to host a Little Dragons Tour…" at bounding box center [1025, 762] width 771 height 327
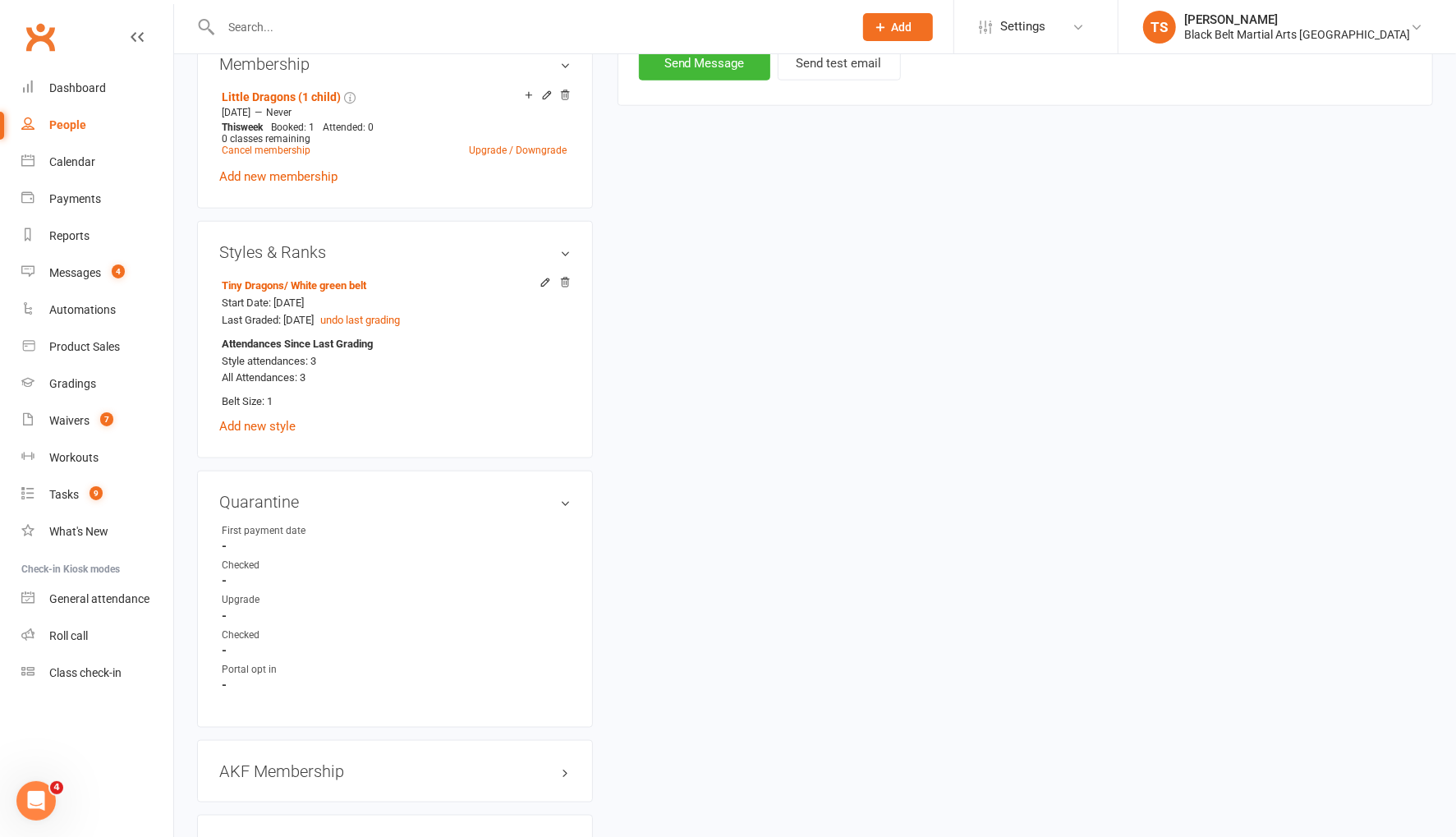
scroll to position [1779, 0]
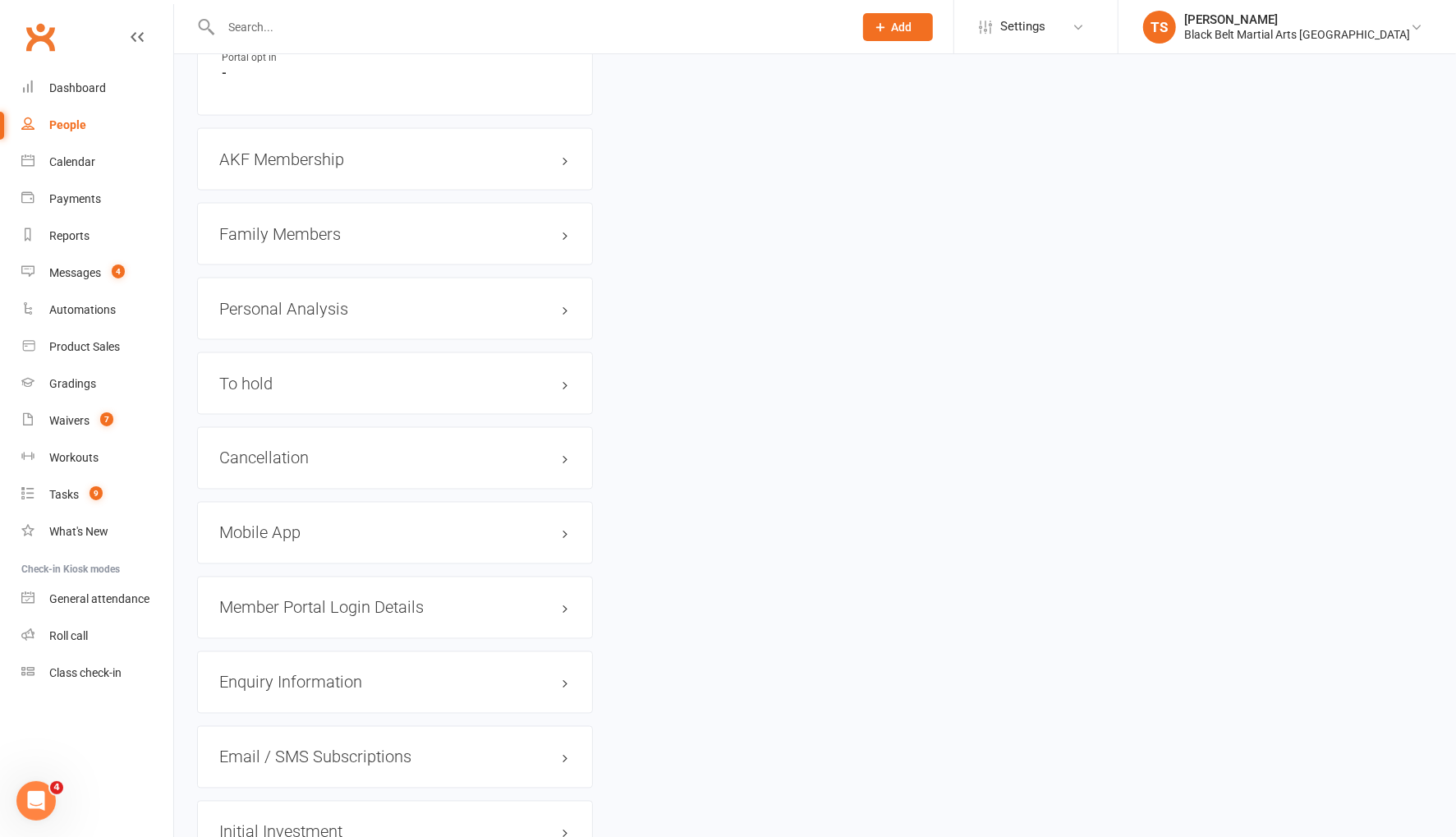
click at [271, 225] on h3 "Family Members" at bounding box center [395, 234] width 352 height 18
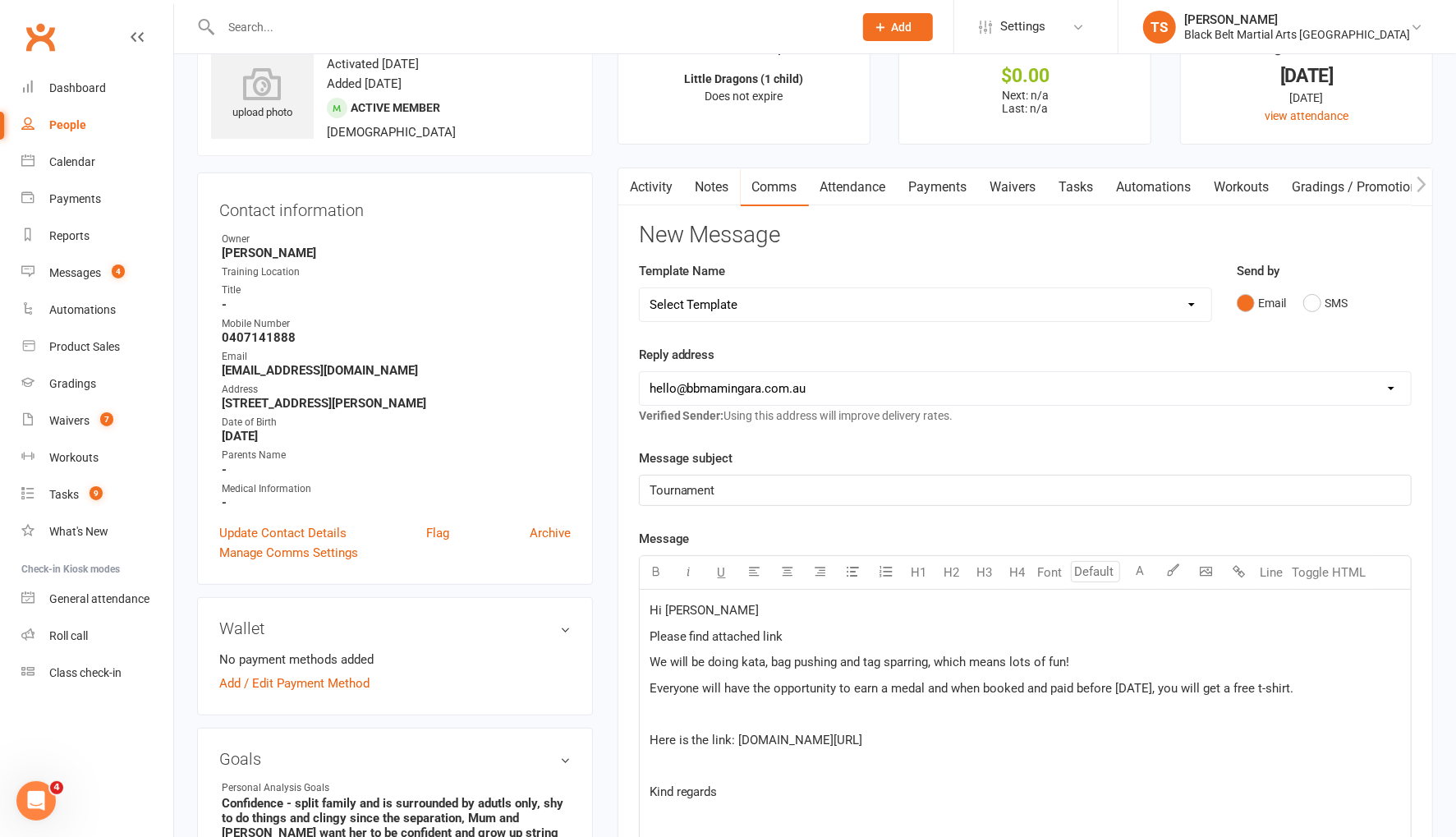
scroll to position [0, 0]
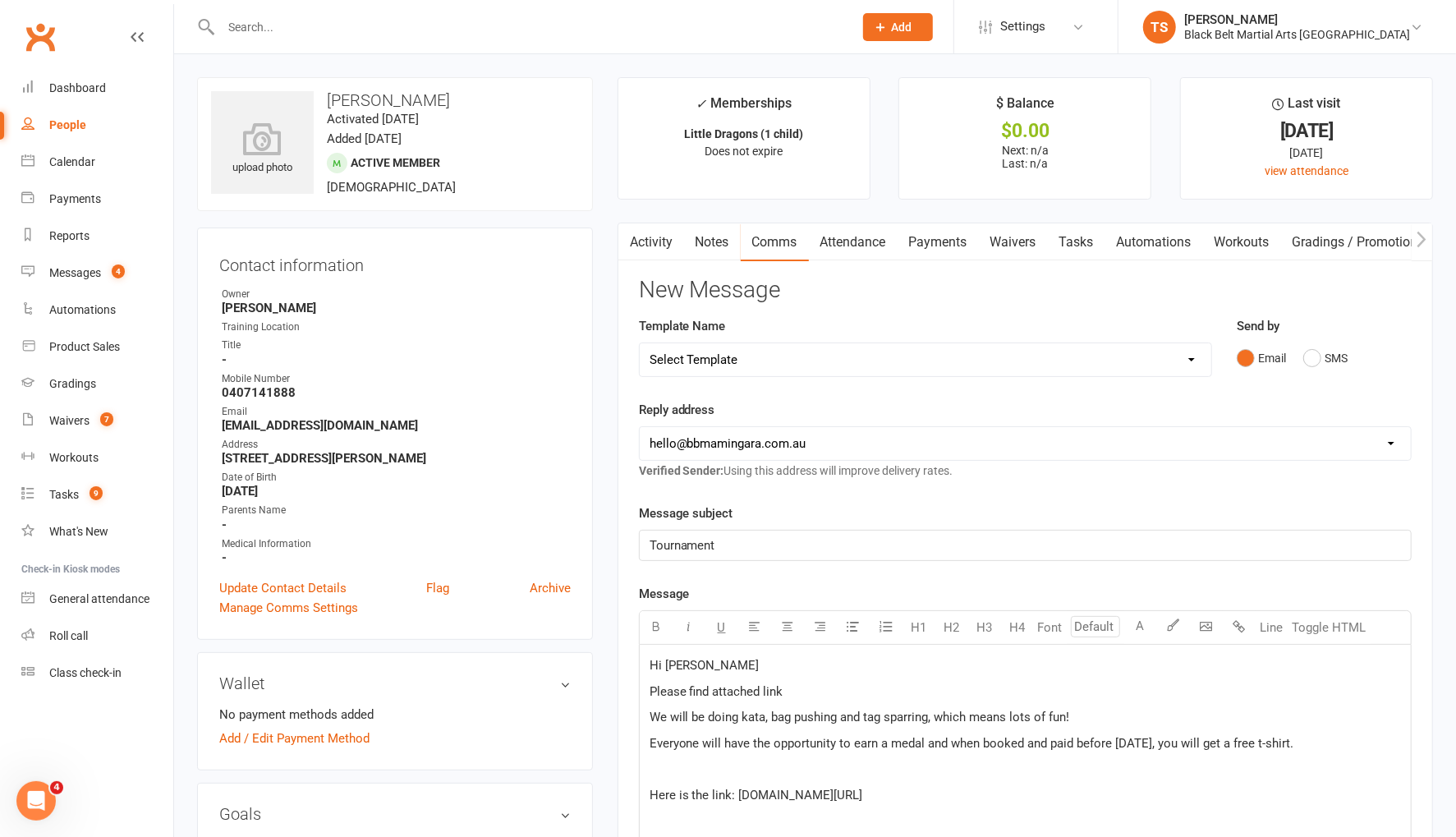
click at [707, 663] on p "Hi Sakura" at bounding box center [1025, 664] width 752 height 19
click at [801, 687] on p "Please find attached link" at bounding box center [1025, 690] width 752 height 19
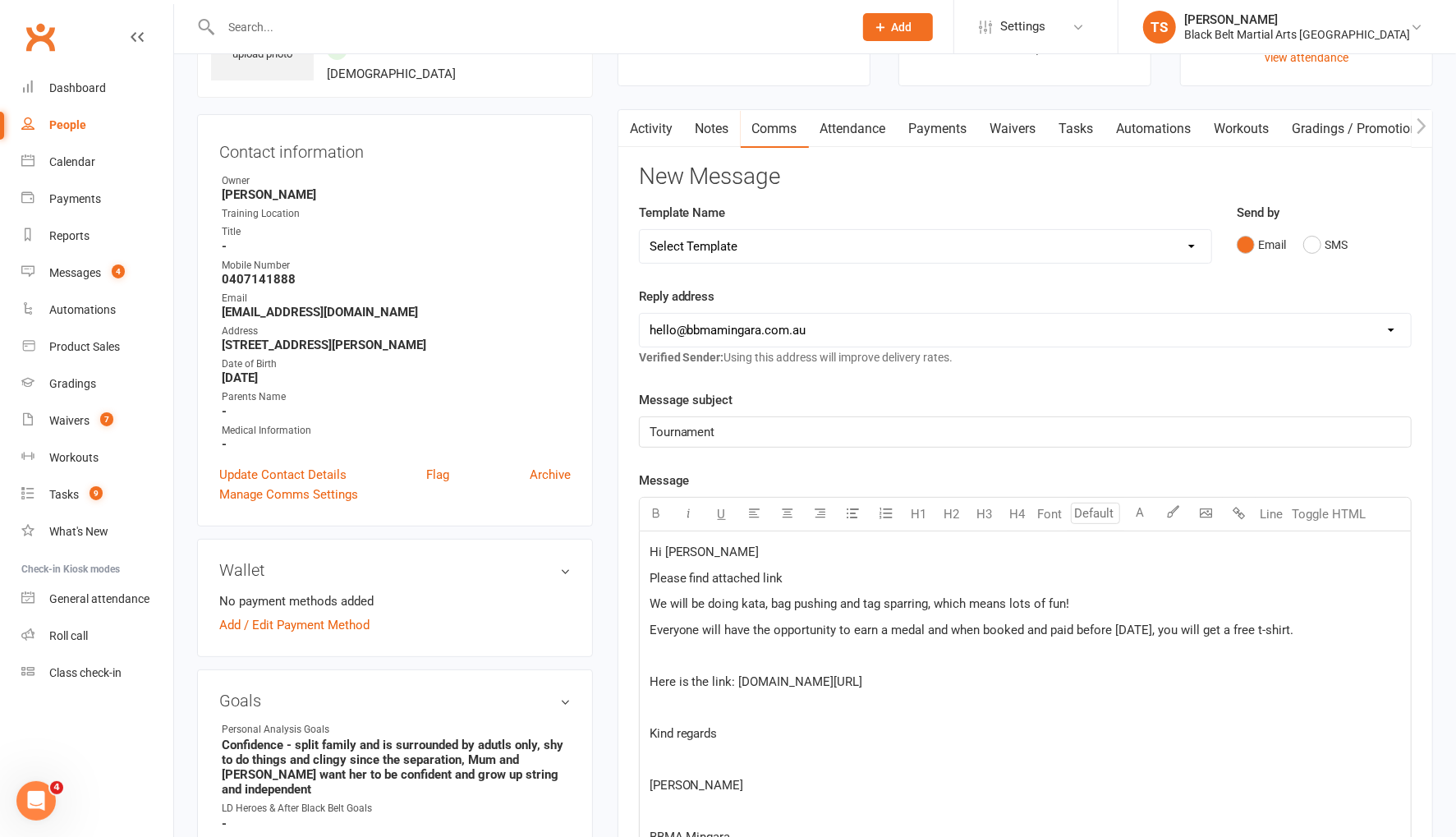
scroll to position [126, 0]
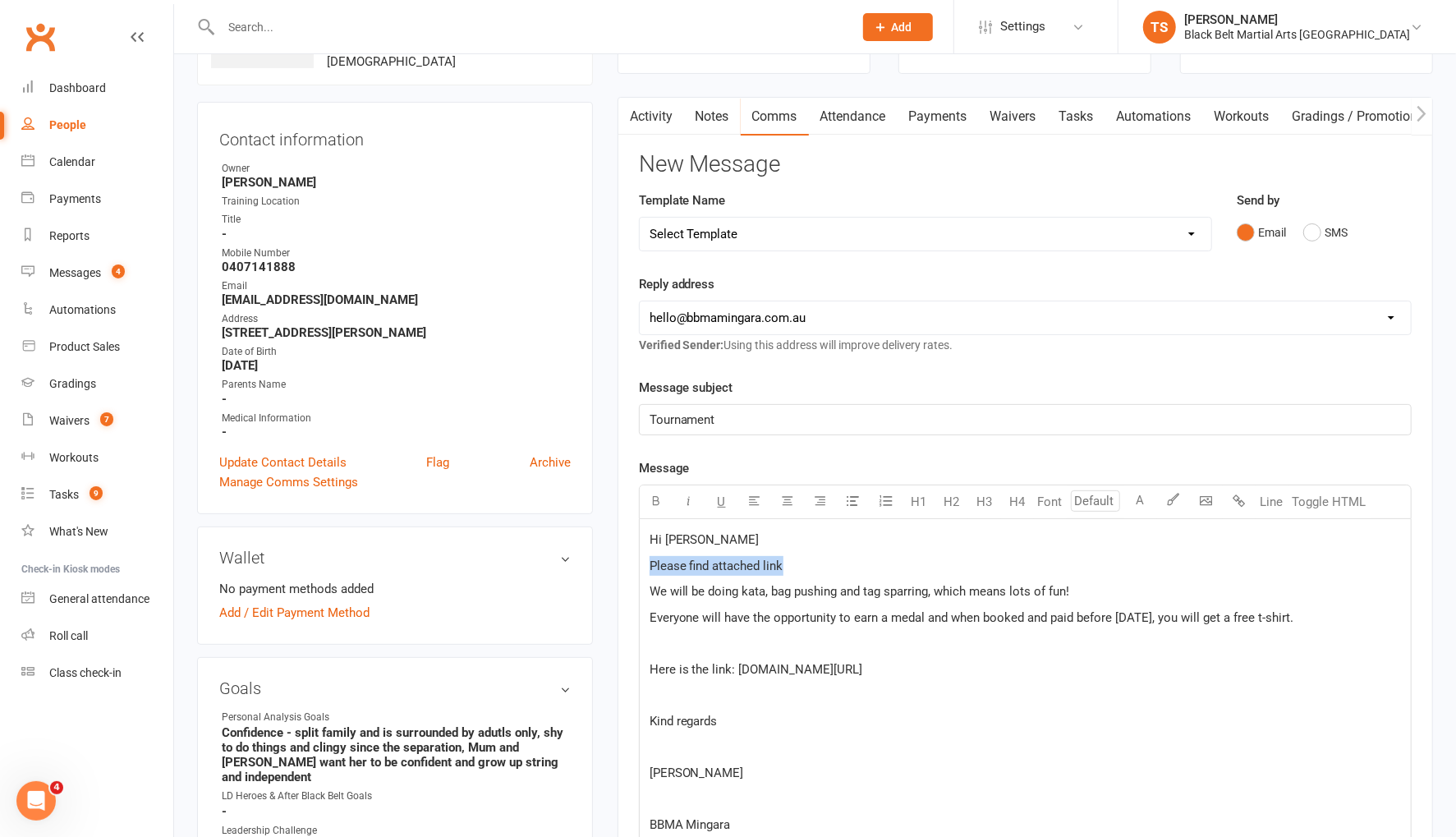
drag, startPoint x: 799, startPoint y: 561, endPoint x: 638, endPoint y: 563, distance: 161.0
click at [639, 563] on div "Hi Katrina Please find attached link We will be doing kata, bag pushing and tag…" at bounding box center [1025, 682] width 773 height 328
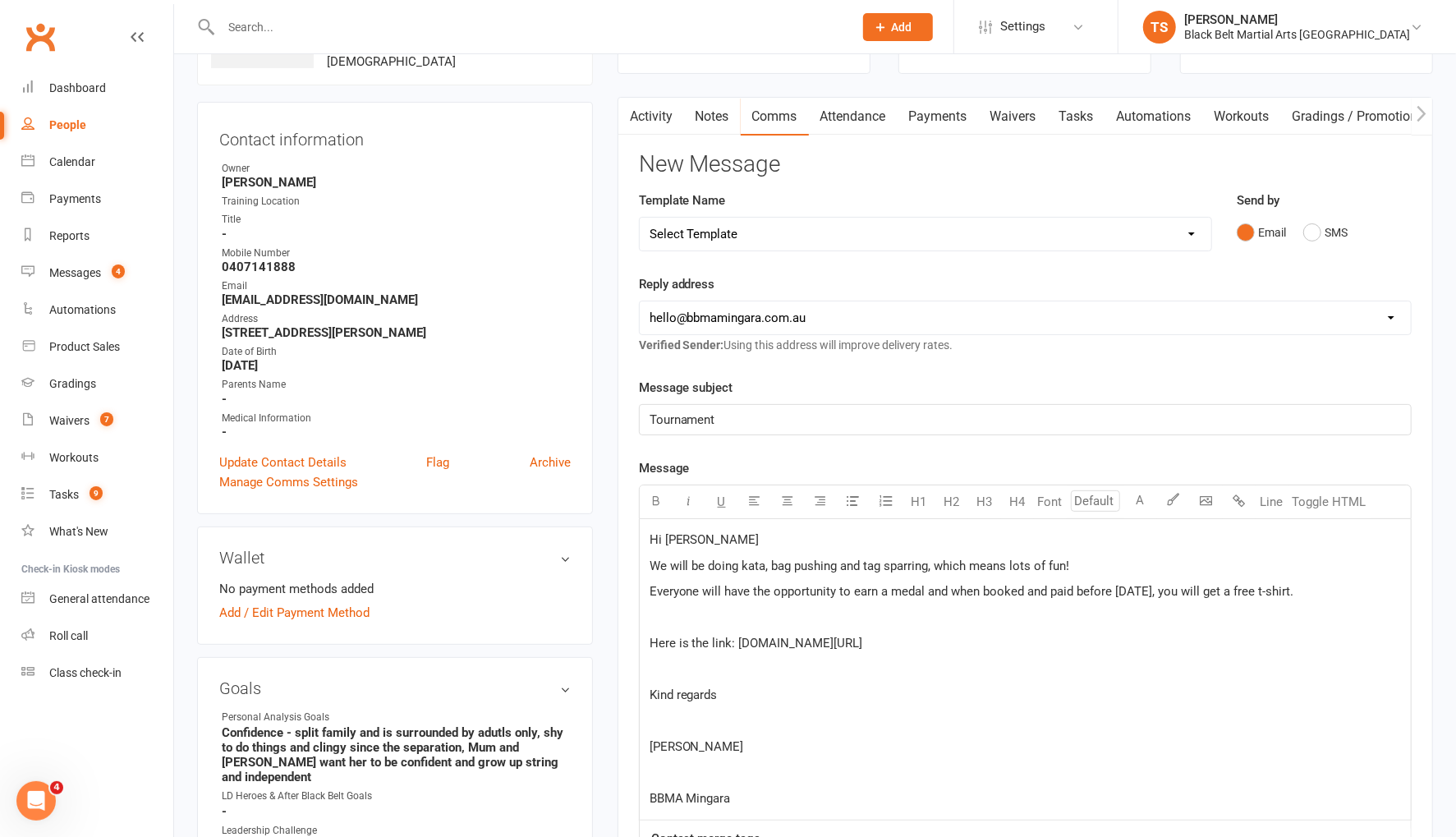
scroll to position [125, 0]
click at [650, 563] on span "We will be doing kata, bag pushing and tag sparring, which means lots of fun!" at bounding box center [860, 566] width 420 height 15
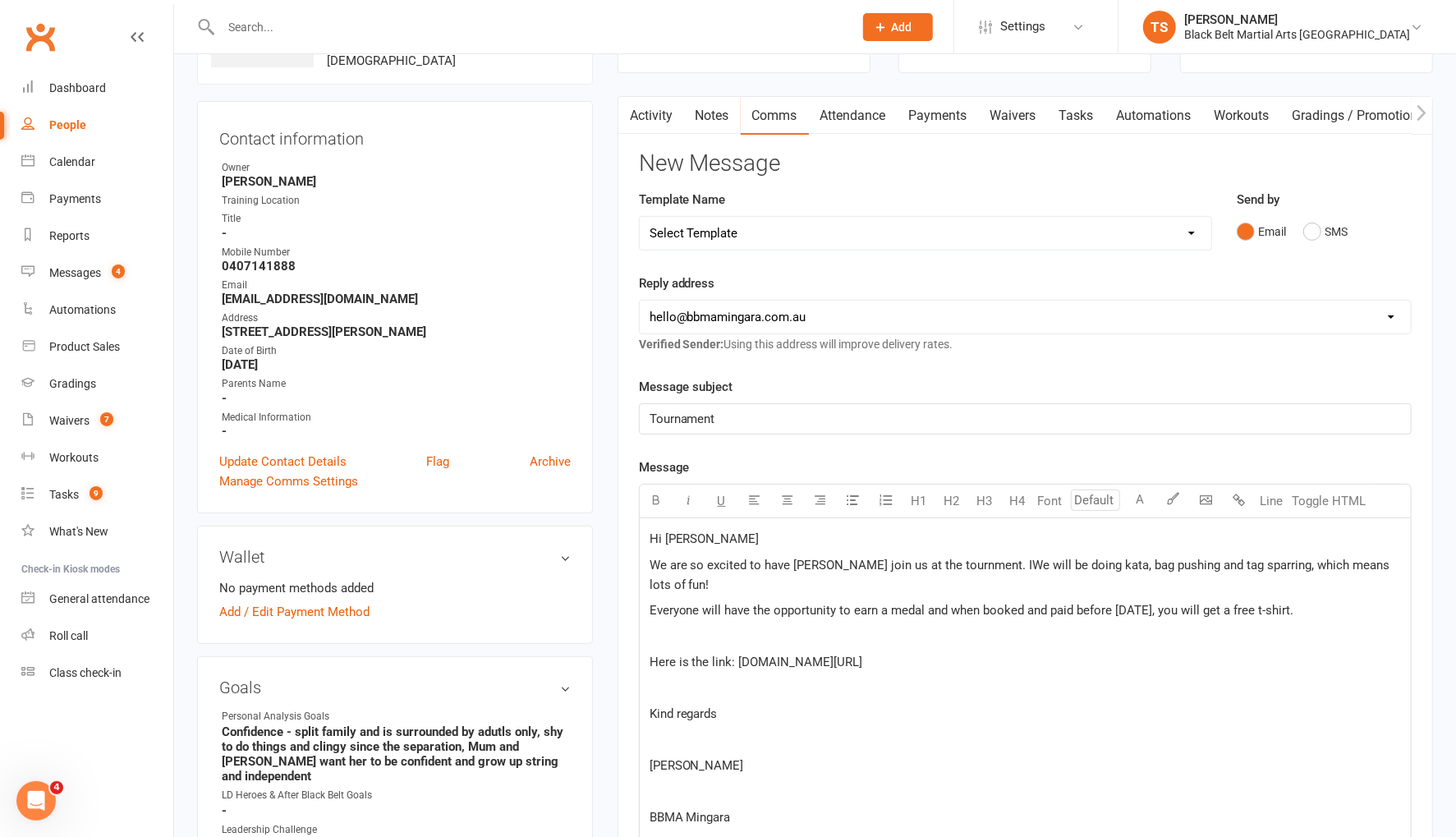
click at [935, 564] on span "We are so excited to have Sakura join us at the tournment. IWe will be doing ka…" at bounding box center [1022, 575] width 744 height 35
click at [979, 561] on span "We are so excited to have Sakura join us at the tournament. IWe will be doing k…" at bounding box center [1025, 575] width 751 height 35
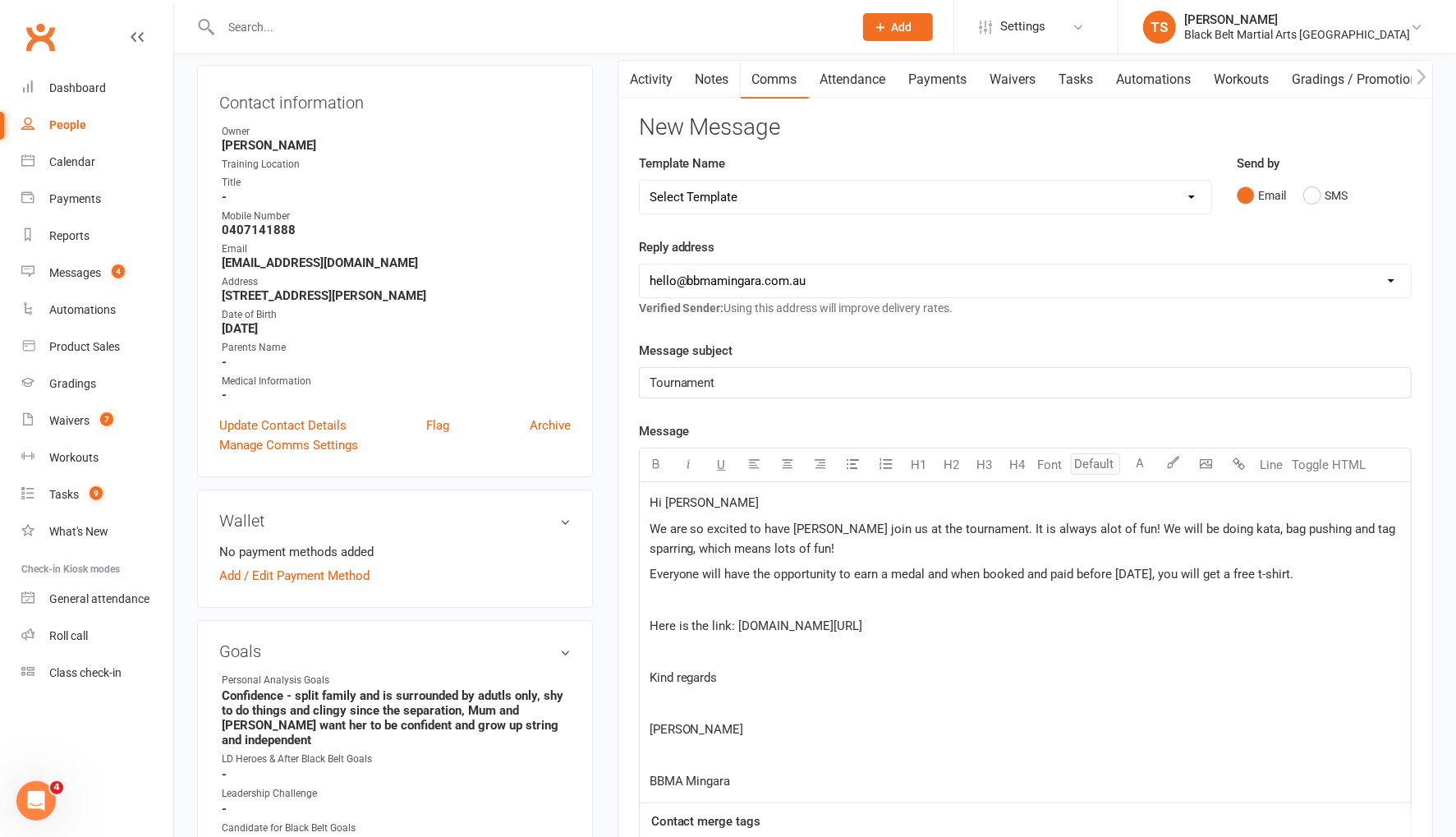
scroll to position [165, 0]
click at [666, 588] on p "﻿" at bounding box center [1025, 597] width 752 height 19
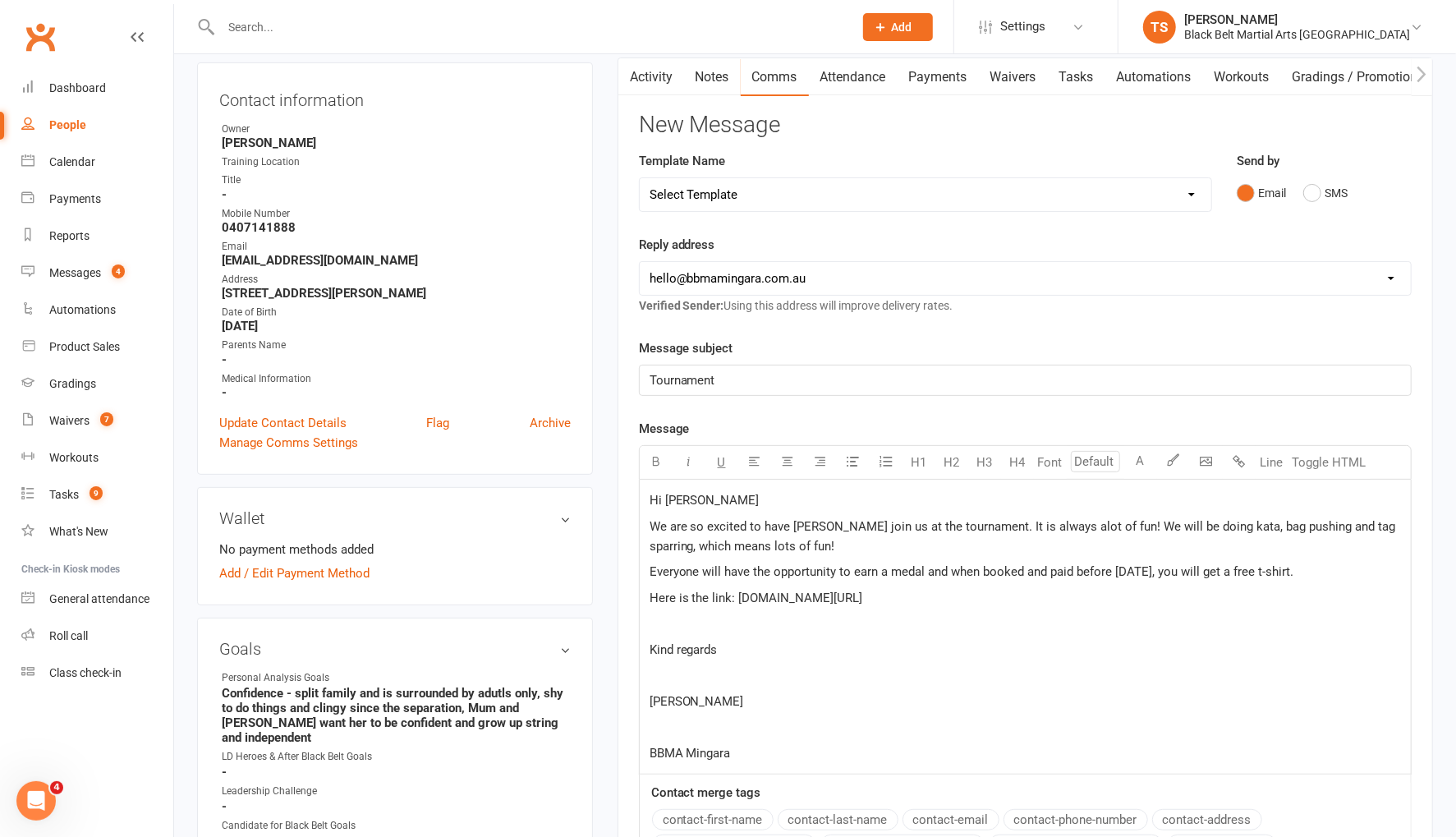
click at [664, 651] on div "Hi Katrina We are so excited to have Sakura join us at the tournament. It is al…" at bounding box center [1025, 626] width 771 height 295
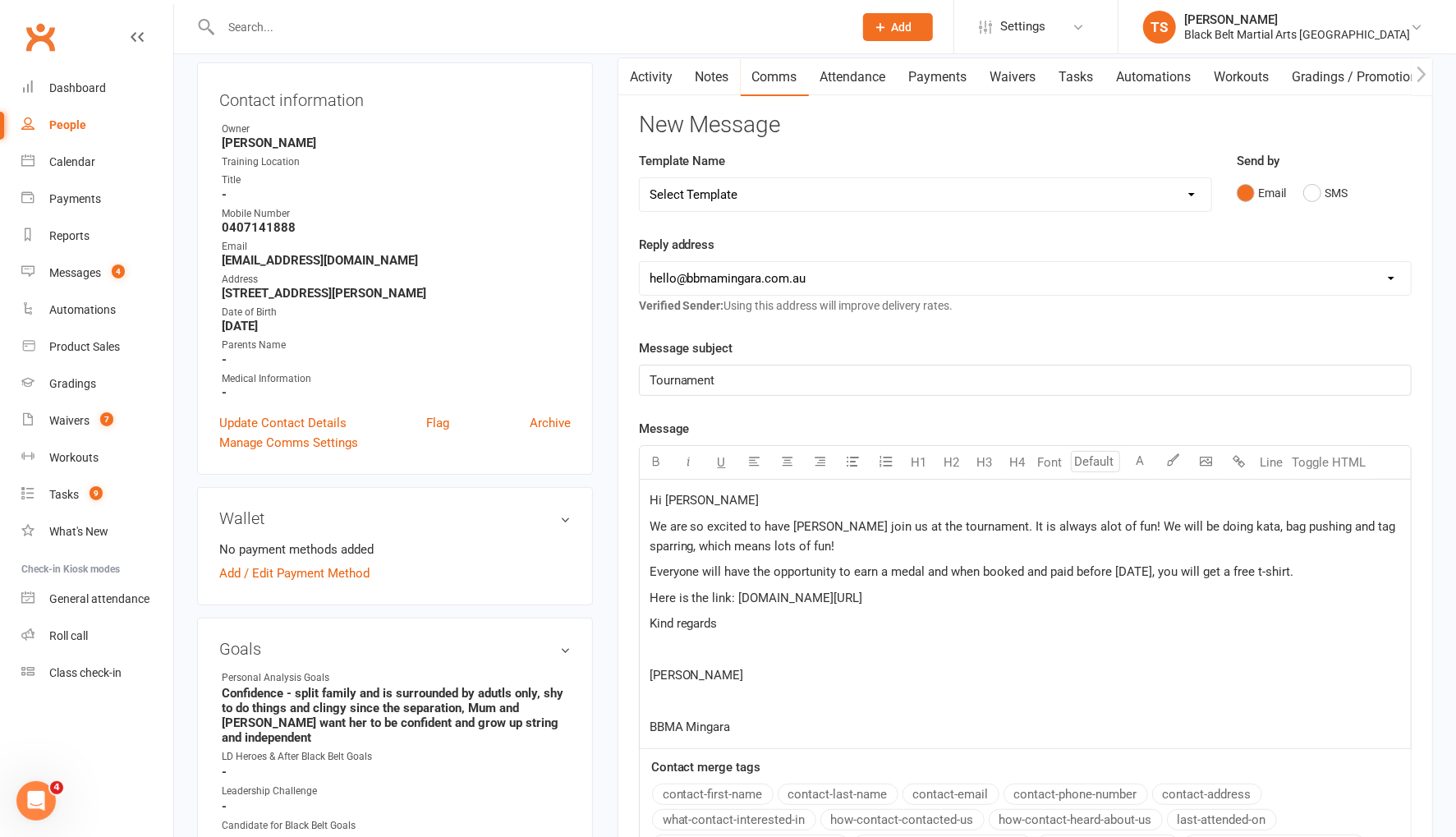
click at [675, 659] on p "﻿" at bounding box center [1025, 649] width 752 height 19
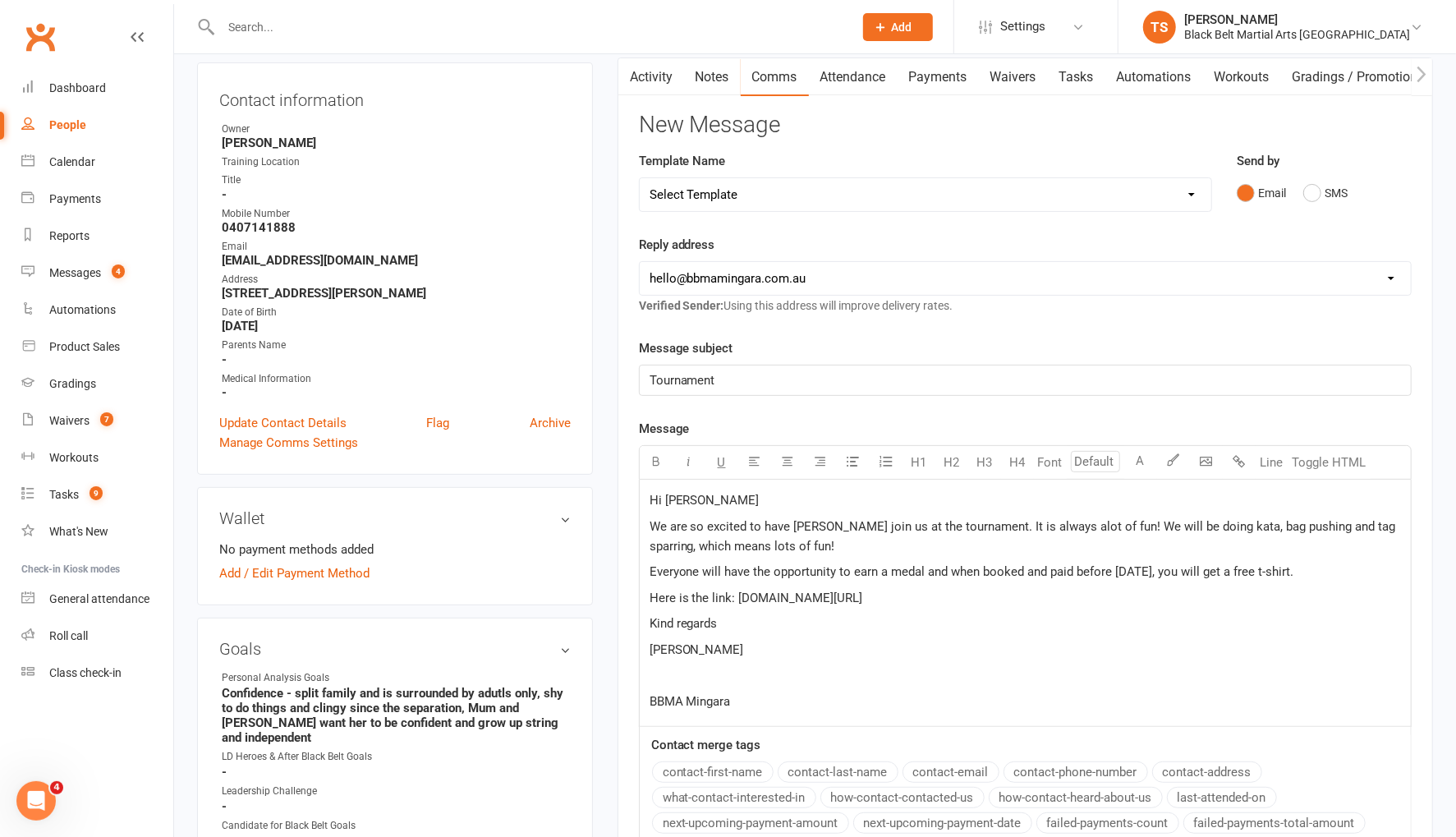
click at [672, 685] on p "﻿" at bounding box center [1025, 675] width 752 height 19
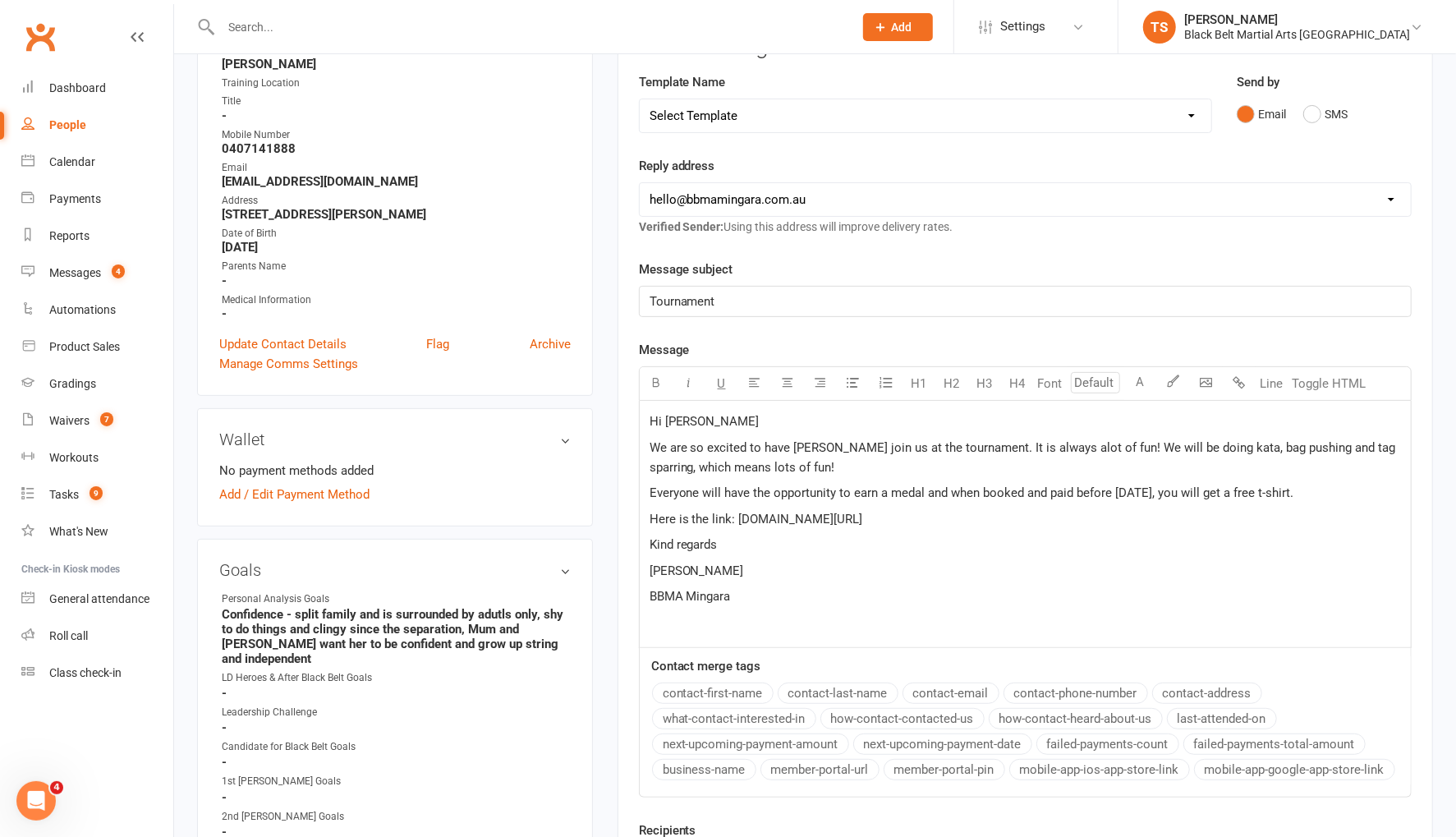
scroll to position [246, 0]
click at [776, 292] on p "Tournament" at bounding box center [1025, 298] width 752 height 19
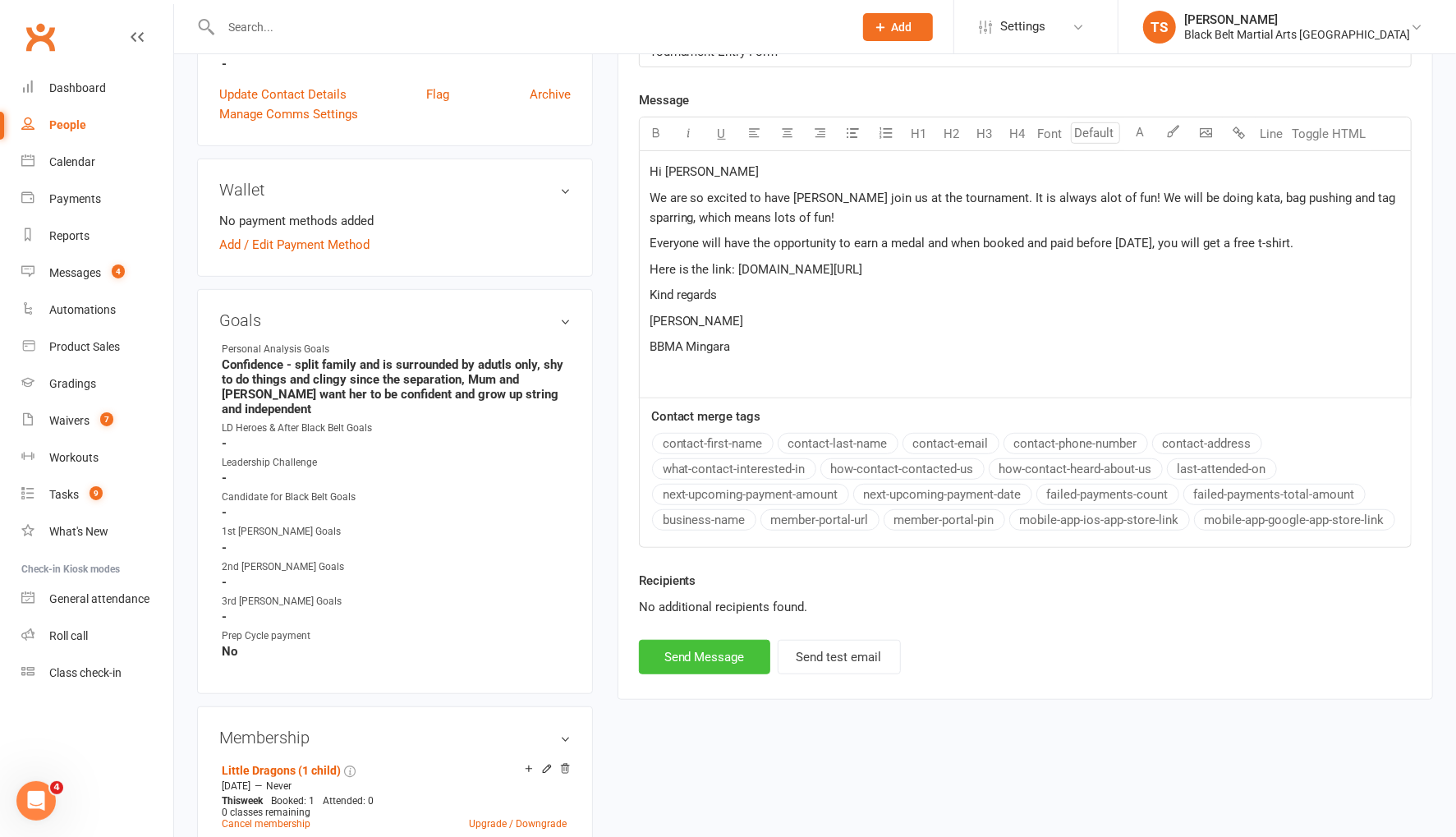
click at [700, 653] on button "Send Message" at bounding box center [704, 657] width 131 height 35
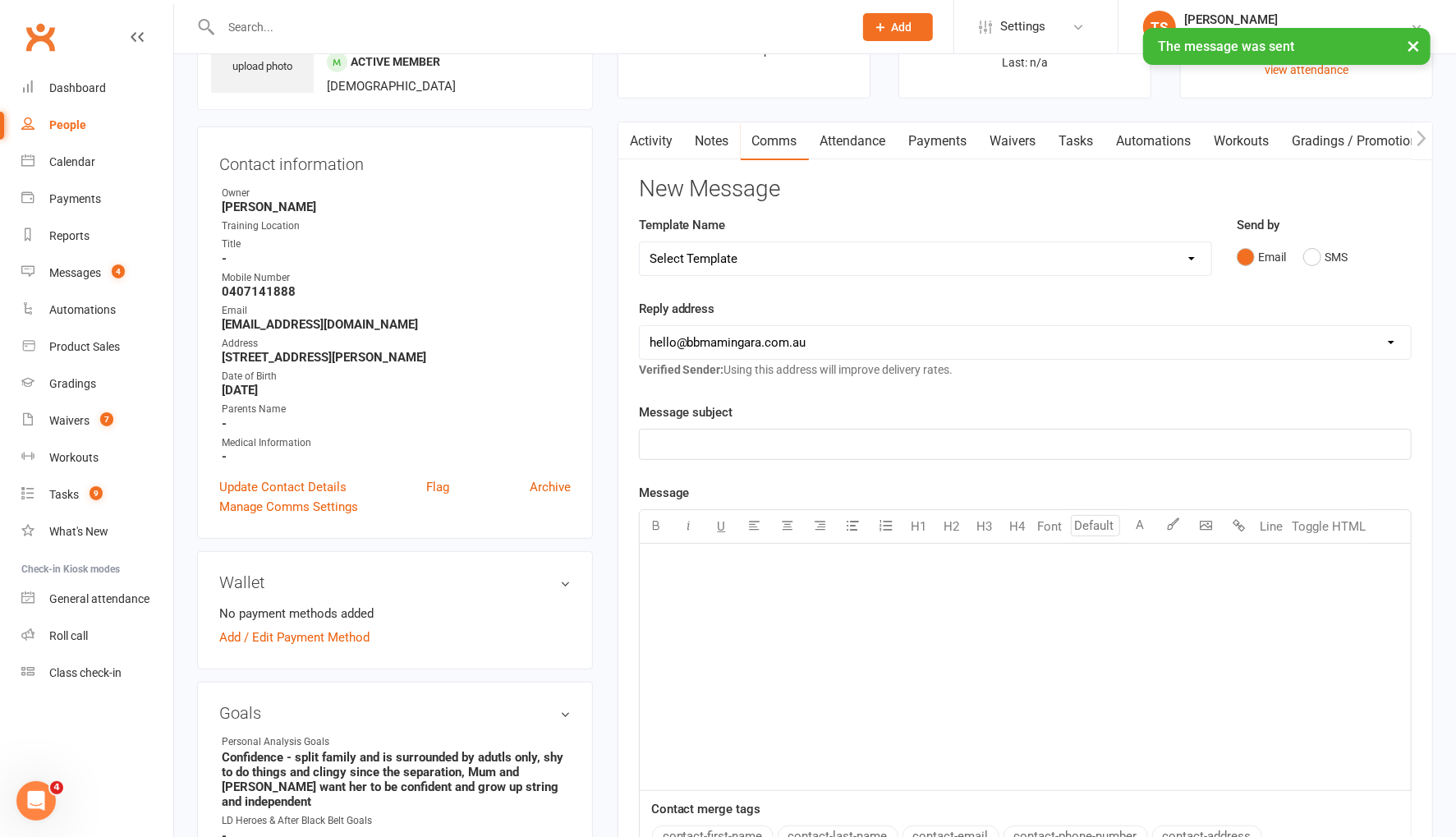
scroll to position [0, 0]
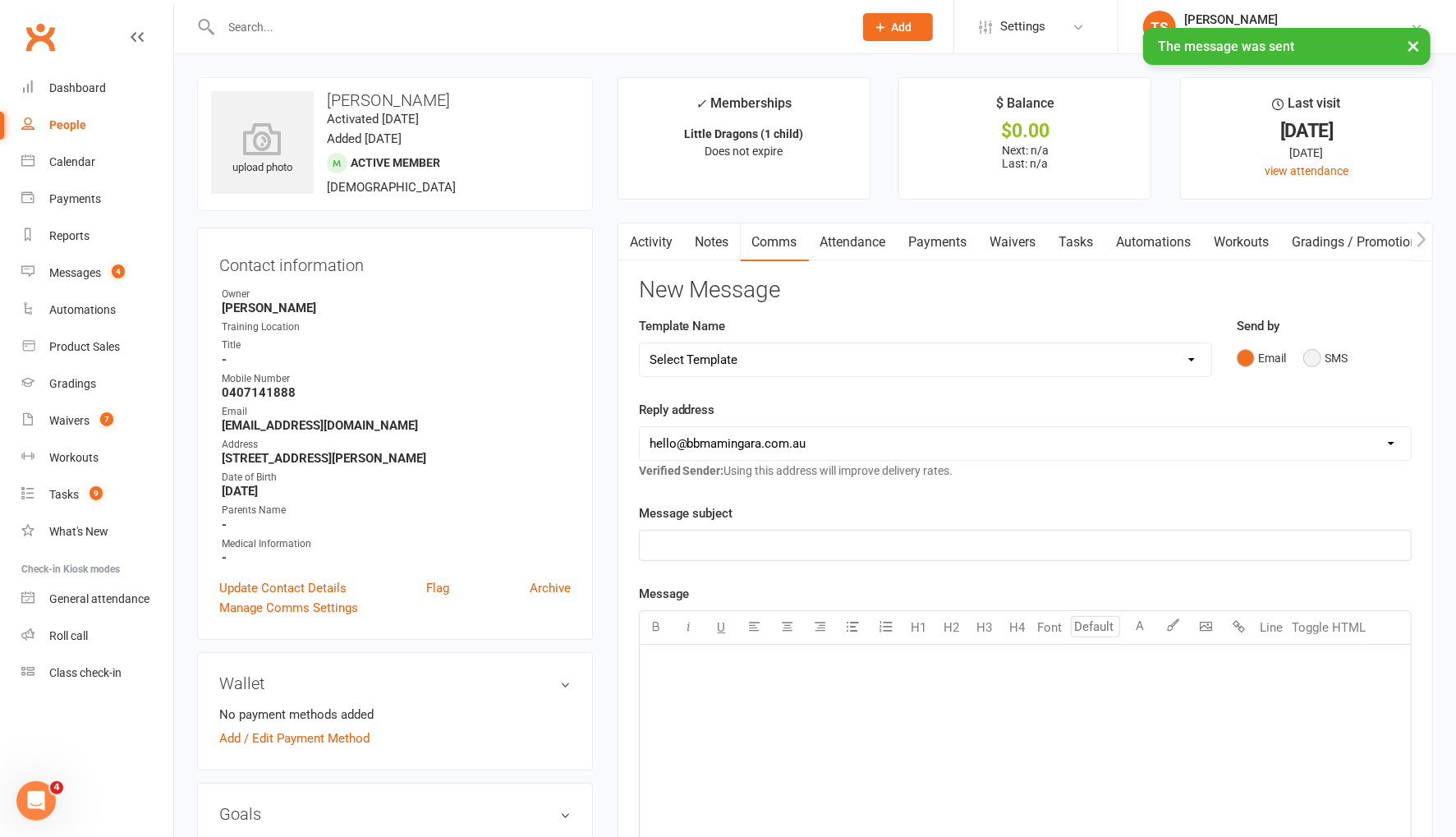
click at [1316, 355] on button "SMS" at bounding box center [1326, 358] width 44 height 31
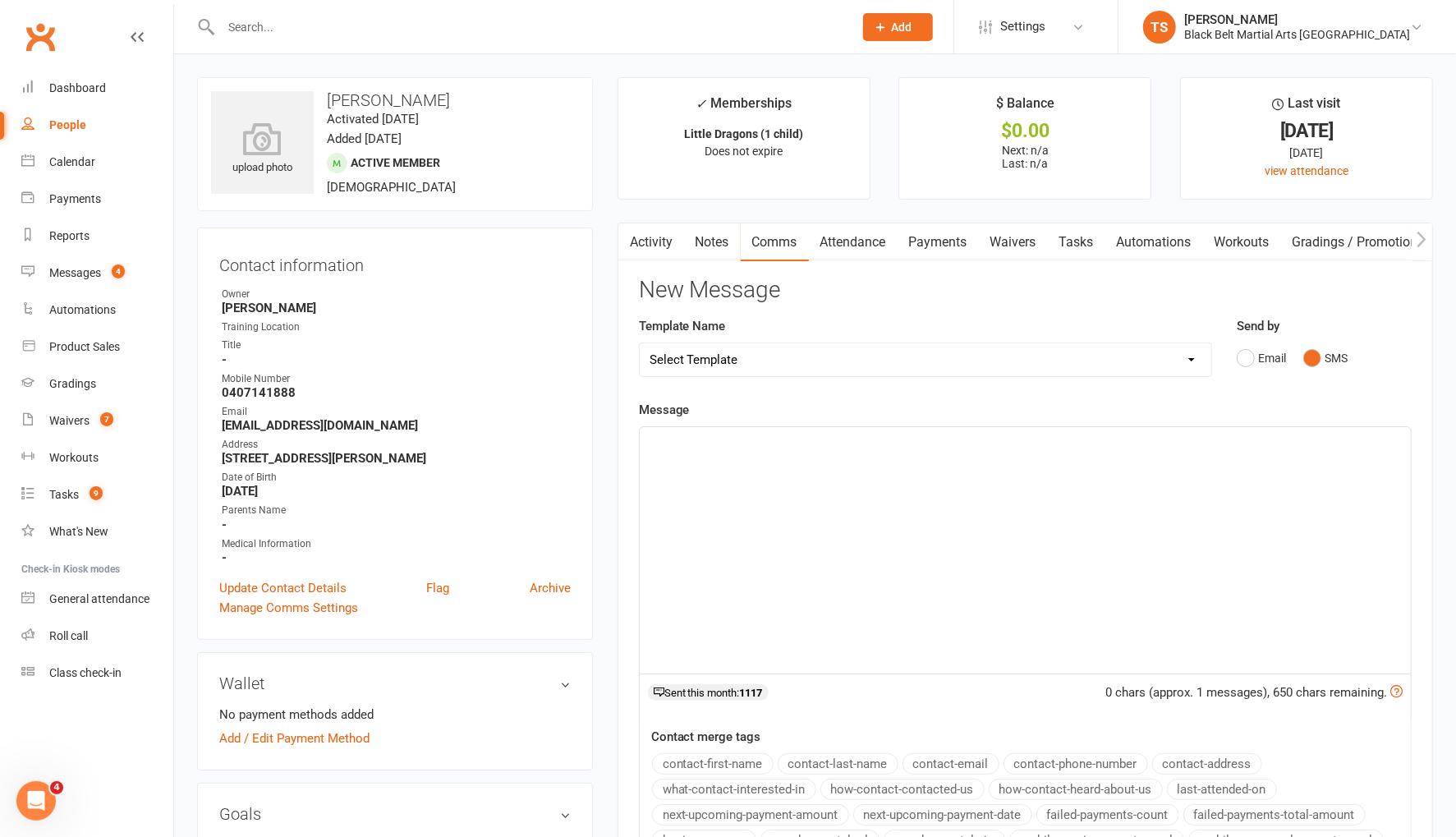
click at [828, 497] on div "﻿" at bounding box center [1025, 550] width 771 height 246
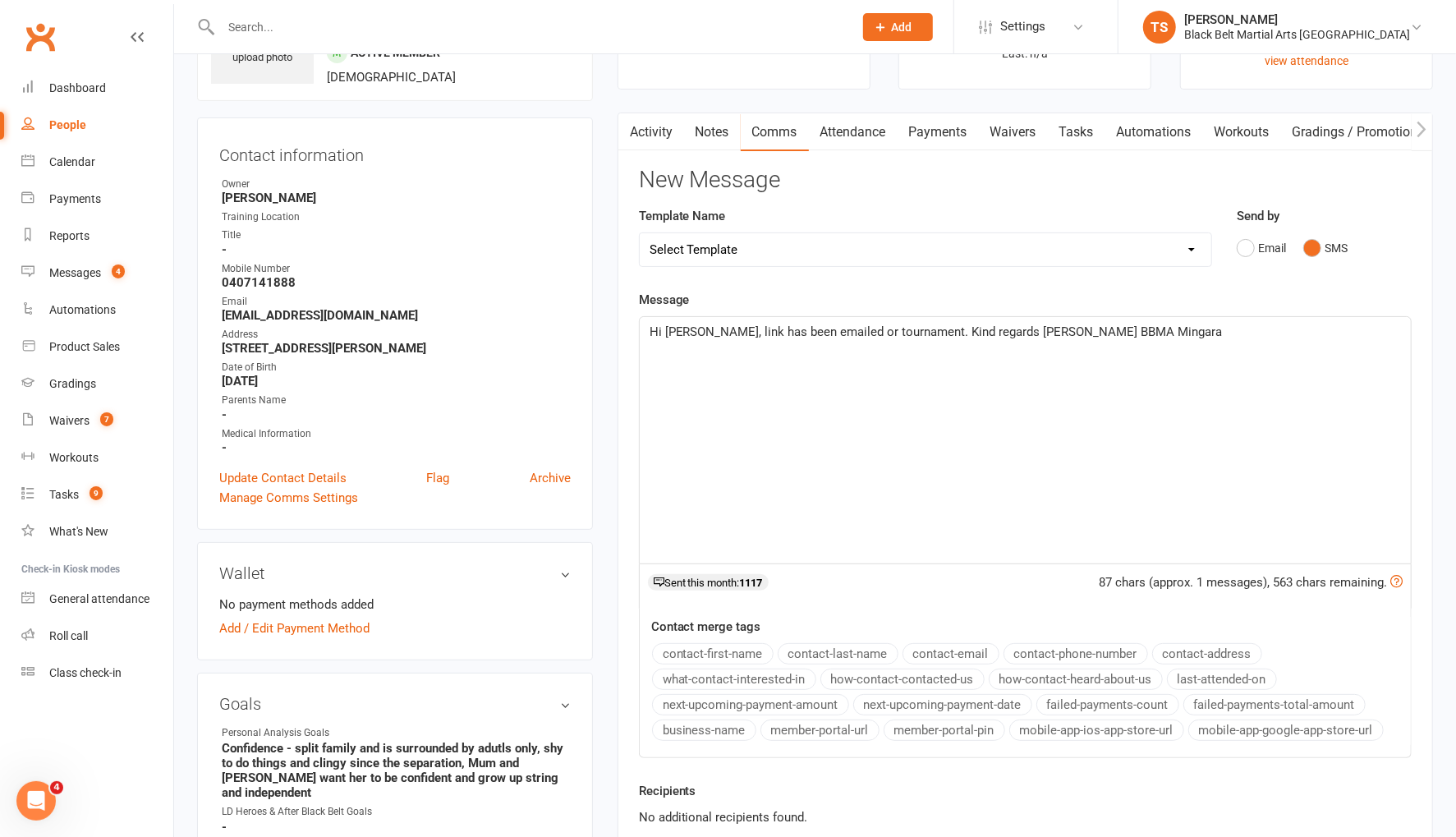
scroll to position [152, 0]
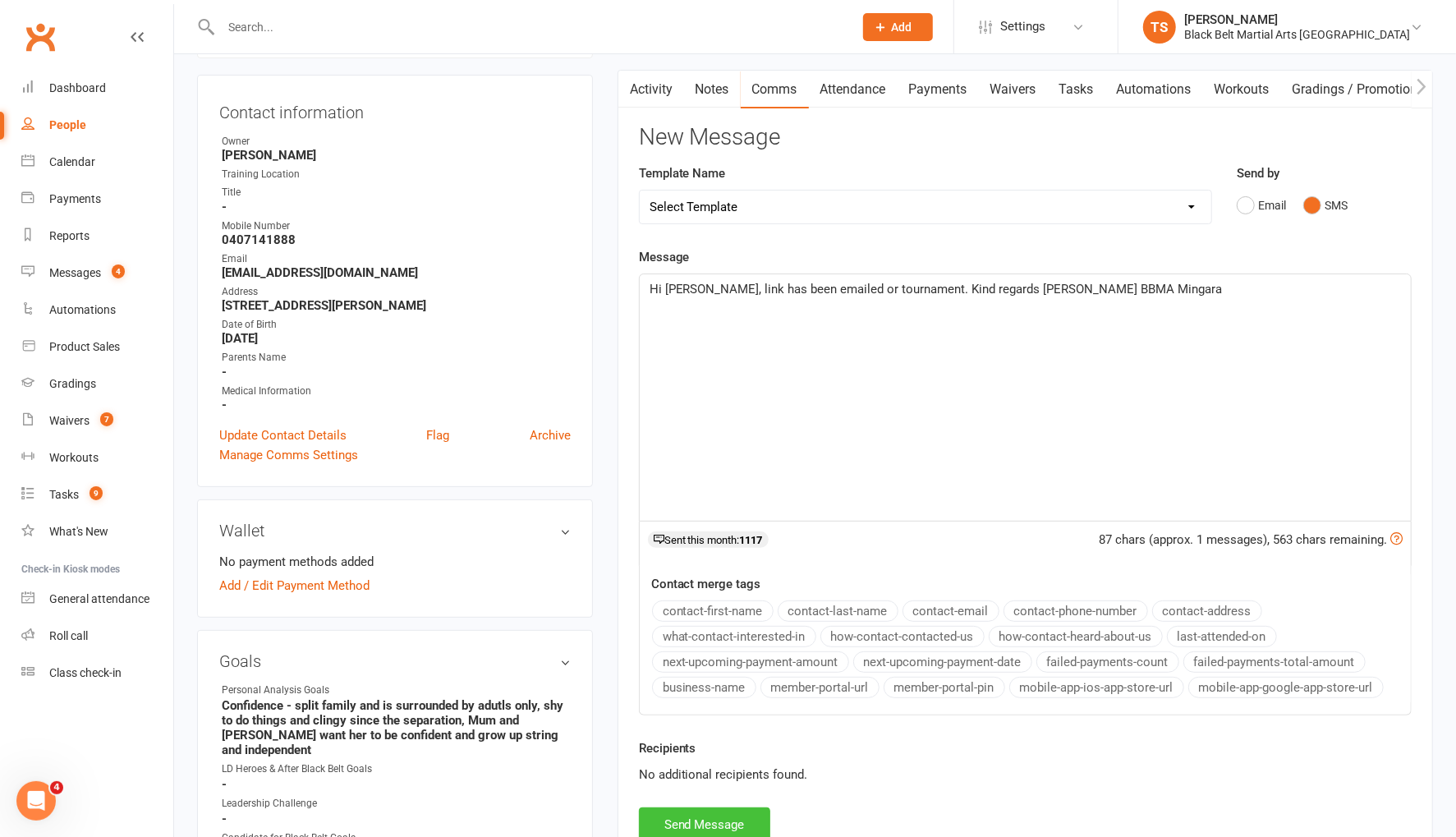
click at [734, 807] on button "Send Message" at bounding box center [704, 824] width 131 height 35
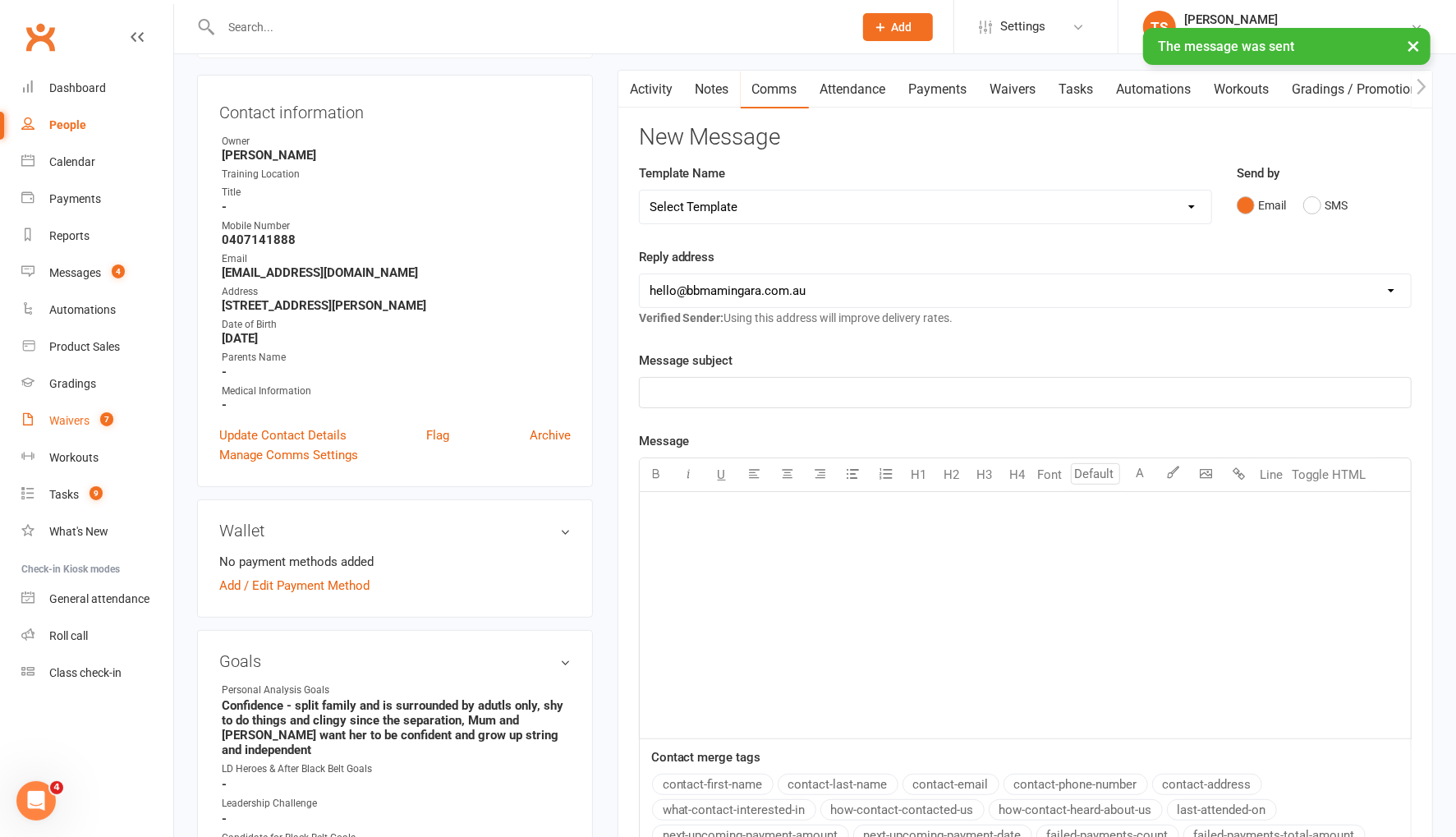
drag, startPoint x: 67, startPoint y: 426, endPoint x: 84, endPoint y: 425, distance: 17.0
click at [67, 426] on div "Waivers" at bounding box center [70, 420] width 40 height 13
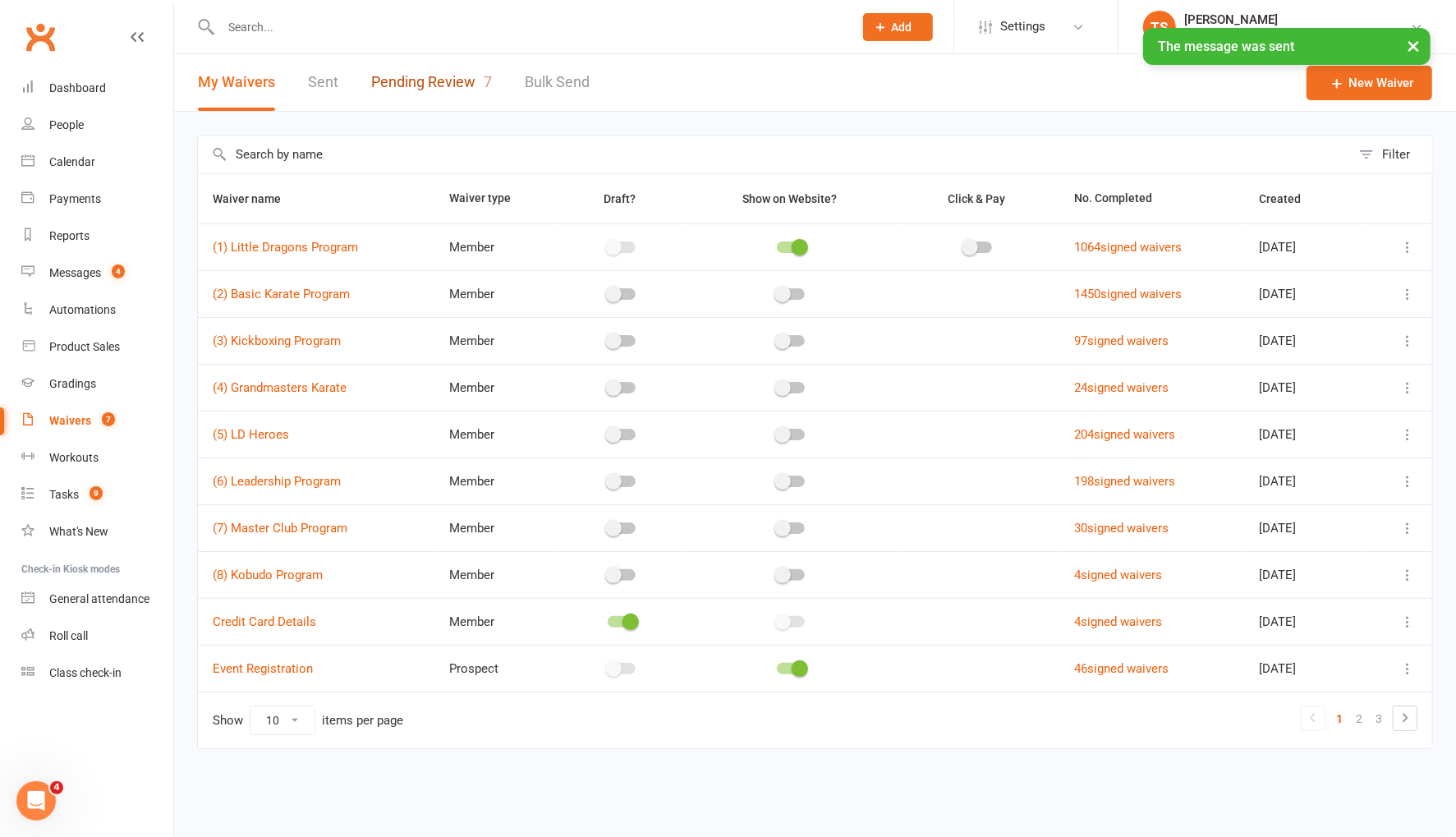
drag, startPoint x: 443, startPoint y: 76, endPoint x: 467, endPoint y: 86, distance: 26.0
click at [443, 76] on link "Pending Review 7" at bounding box center [431, 83] width 120 height 57
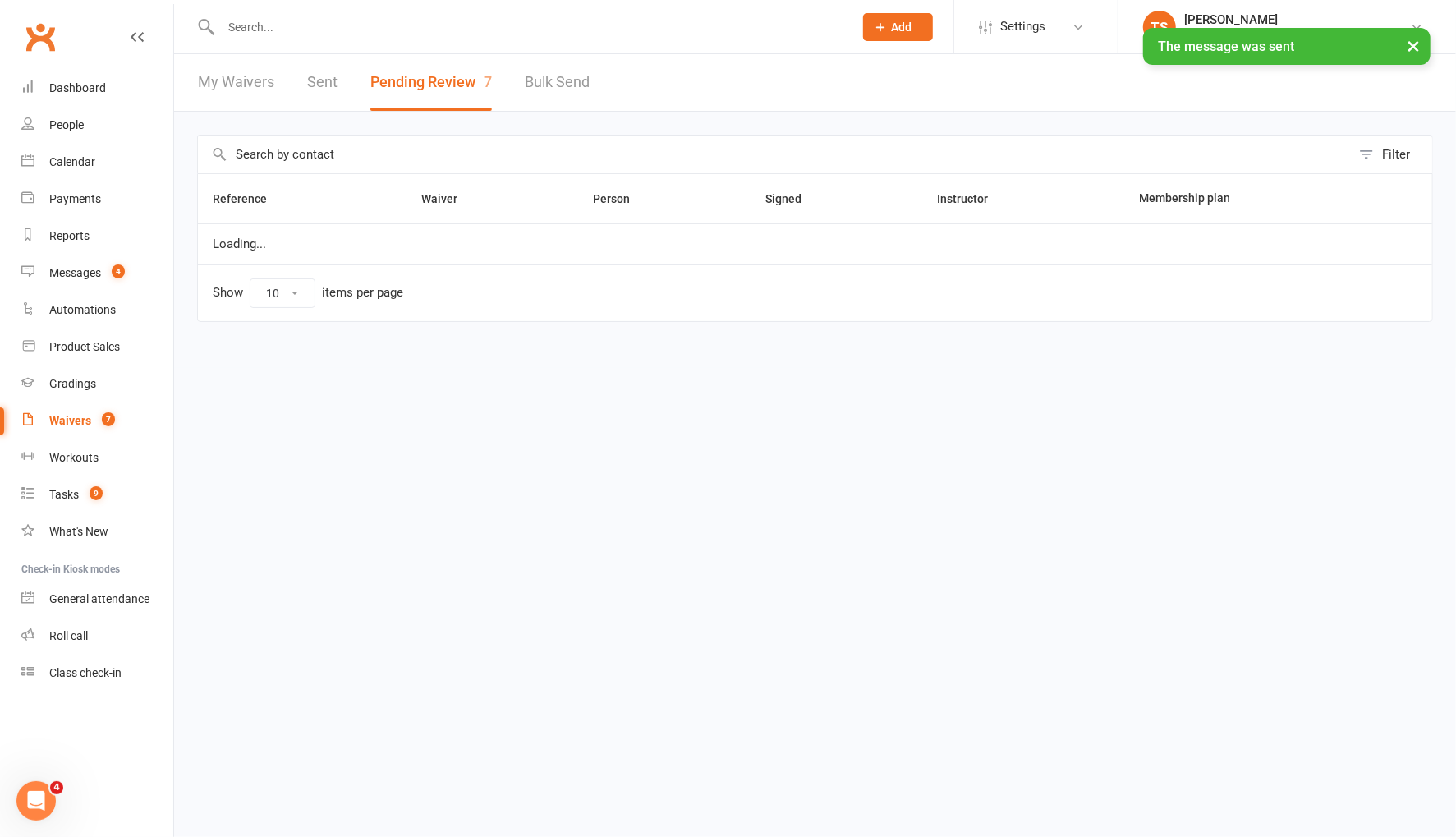
select select "50"
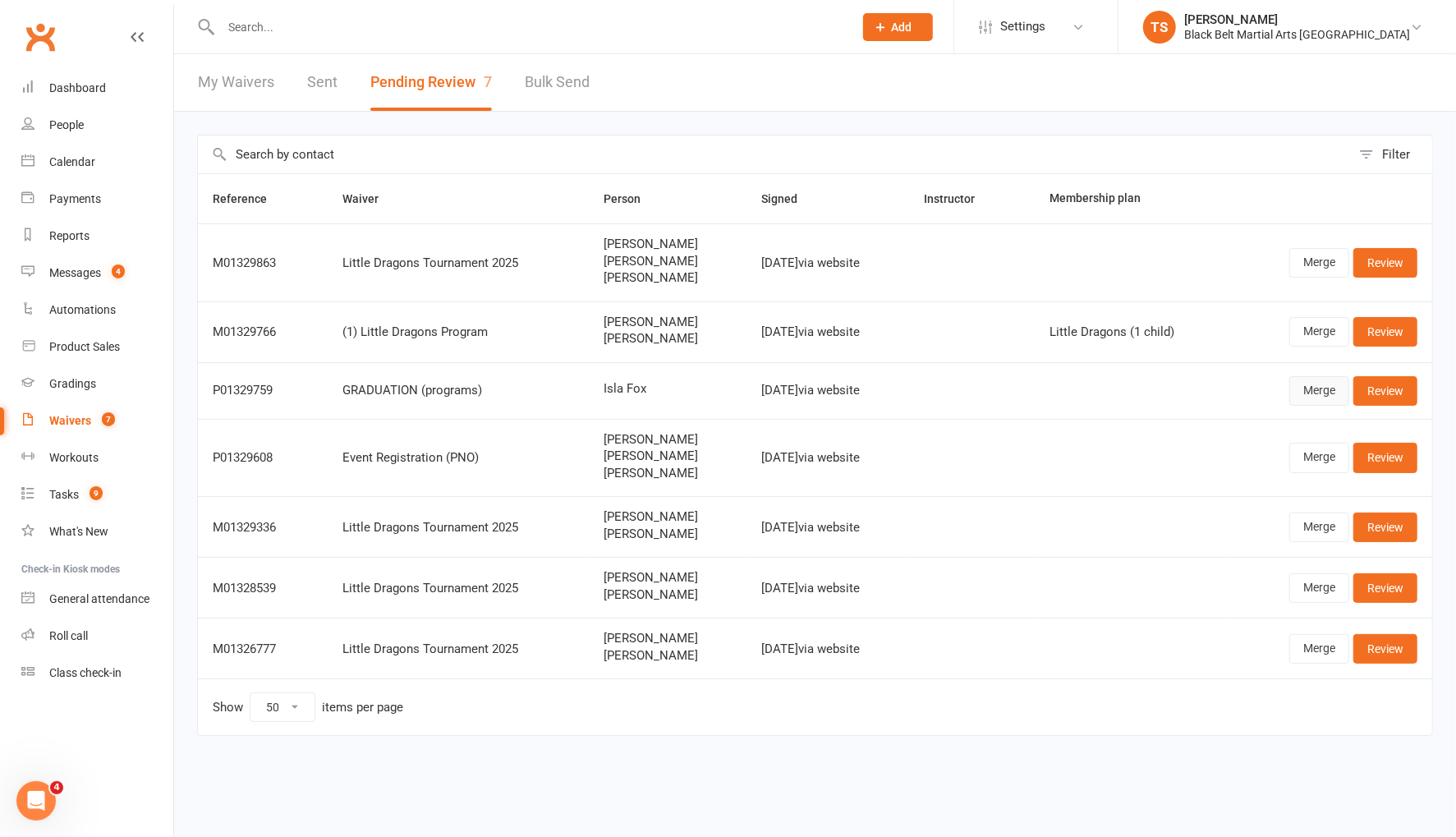
drag, startPoint x: 1315, startPoint y: 389, endPoint x: 1210, endPoint y: 406, distance: 106.4
click at [1315, 389] on link "Merge" at bounding box center [1318, 391] width 60 height 29
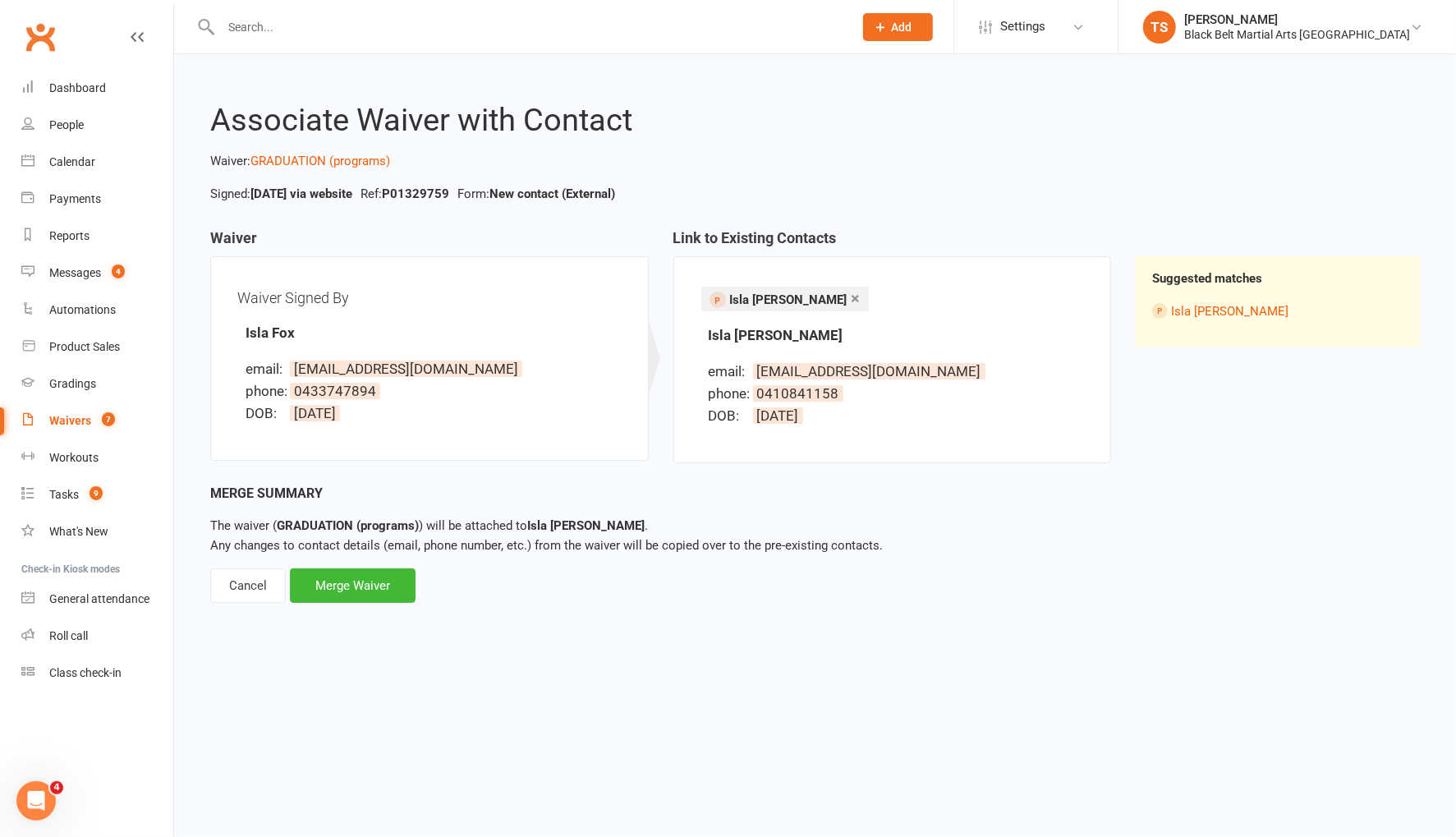
drag, startPoint x: 237, startPoint y: 586, endPoint x: 689, endPoint y: 665, distance: 458.9
click at [237, 586] on div "Cancel" at bounding box center [248, 586] width 75 height 35
select select "50"
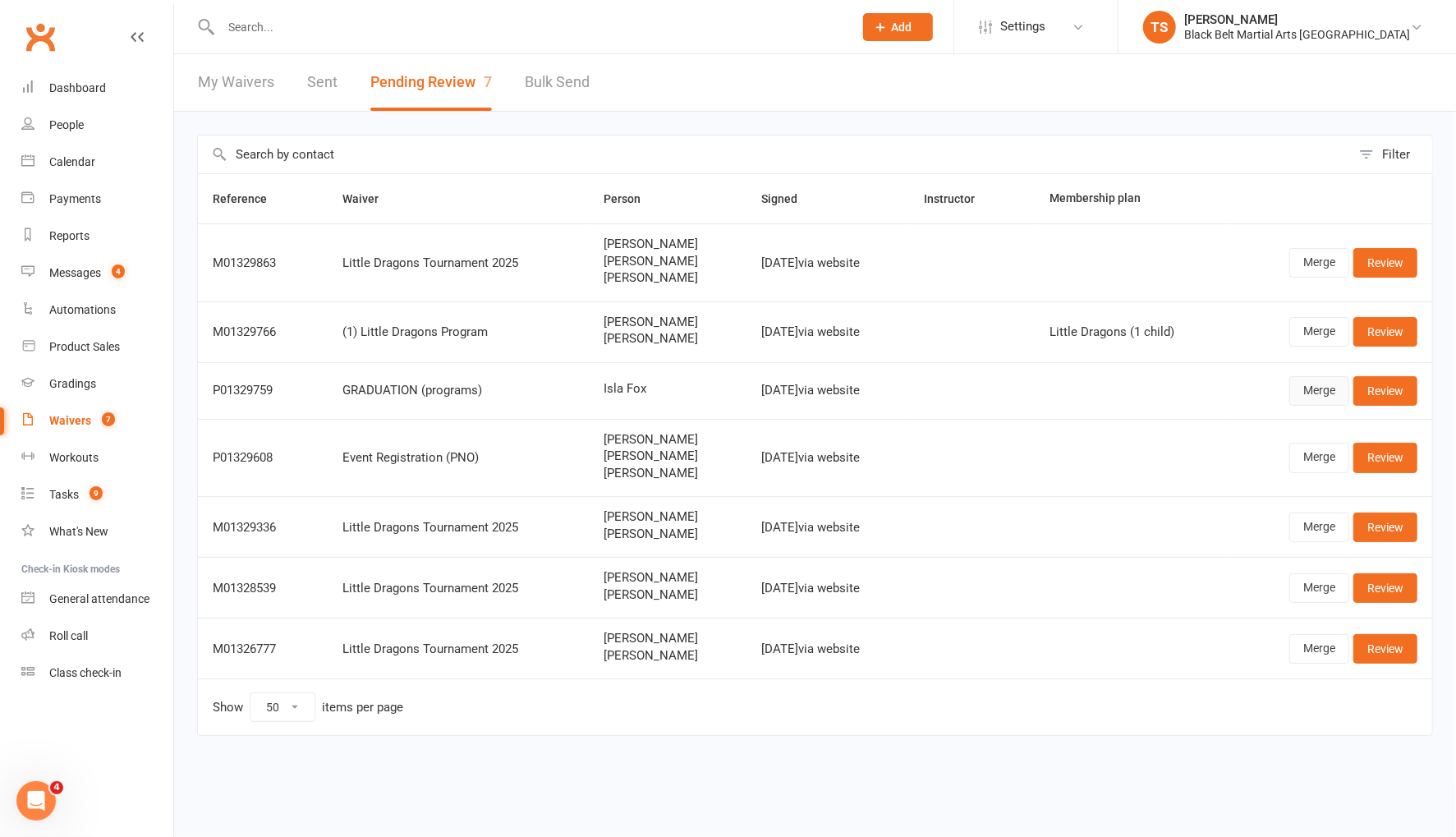
click at [1319, 385] on link "Merge" at bounding box center [1318, 391] width 60 height 29
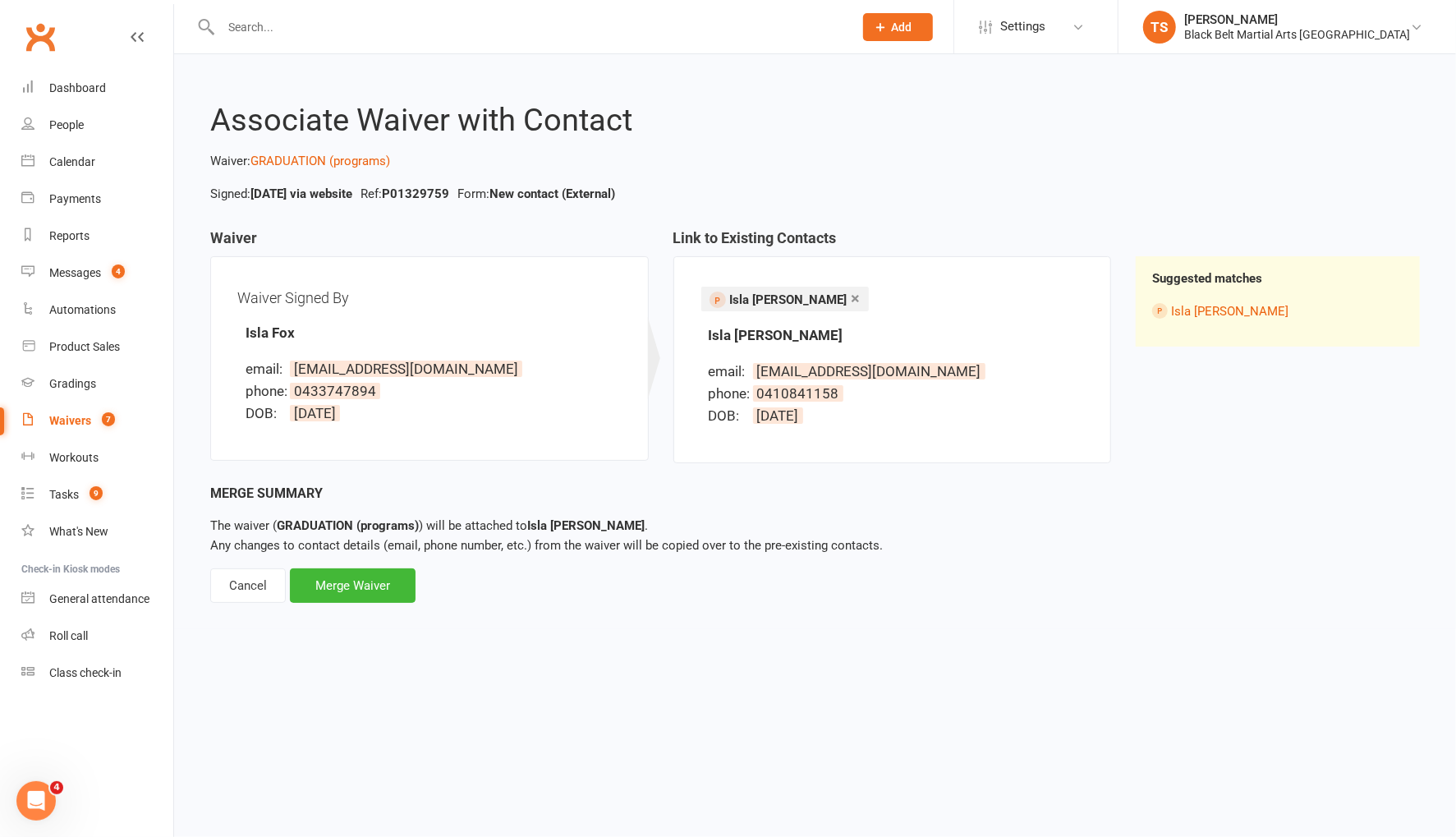
click at [852, 294] on link "×" at bounding box center [857, 297] width 9 height 27
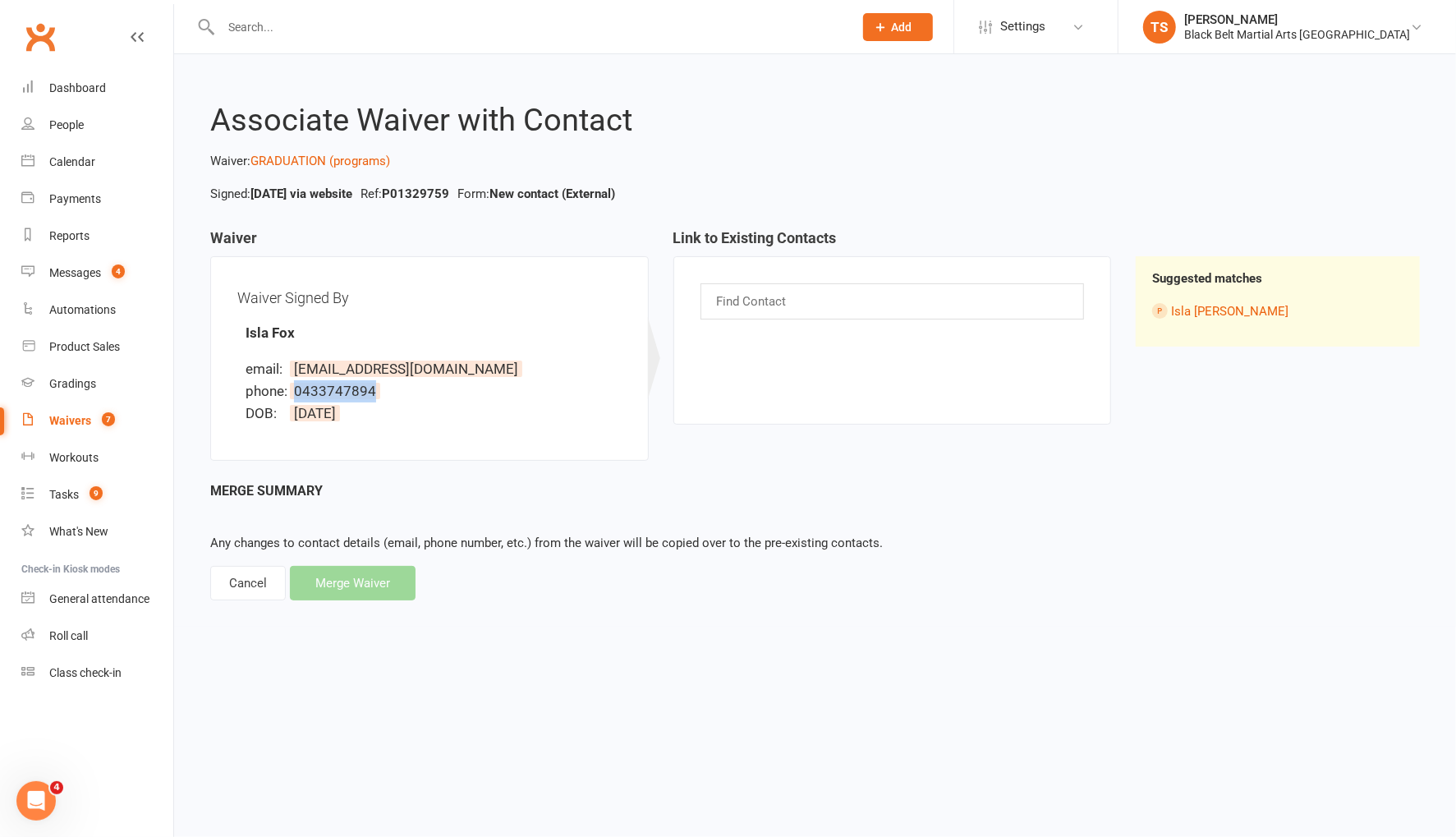
drag, startPoint x: 386, startPoint y: 392, endPoint x: 295, endPoint y: 396, distance: 91.1
click at [295, 396] on li "phone: 0433747894" at bounding box center [433, 391] width 376 height 22
copy span "0433747894"
drag, startPoint x: 477, startPoint y: 373, endPoint x: 293, endPoint y: 375, distance: 184.0
click at [293, 375] on li "email: deannafox353@gmail.com" at bounding box center [433, 369] width 376 height 22
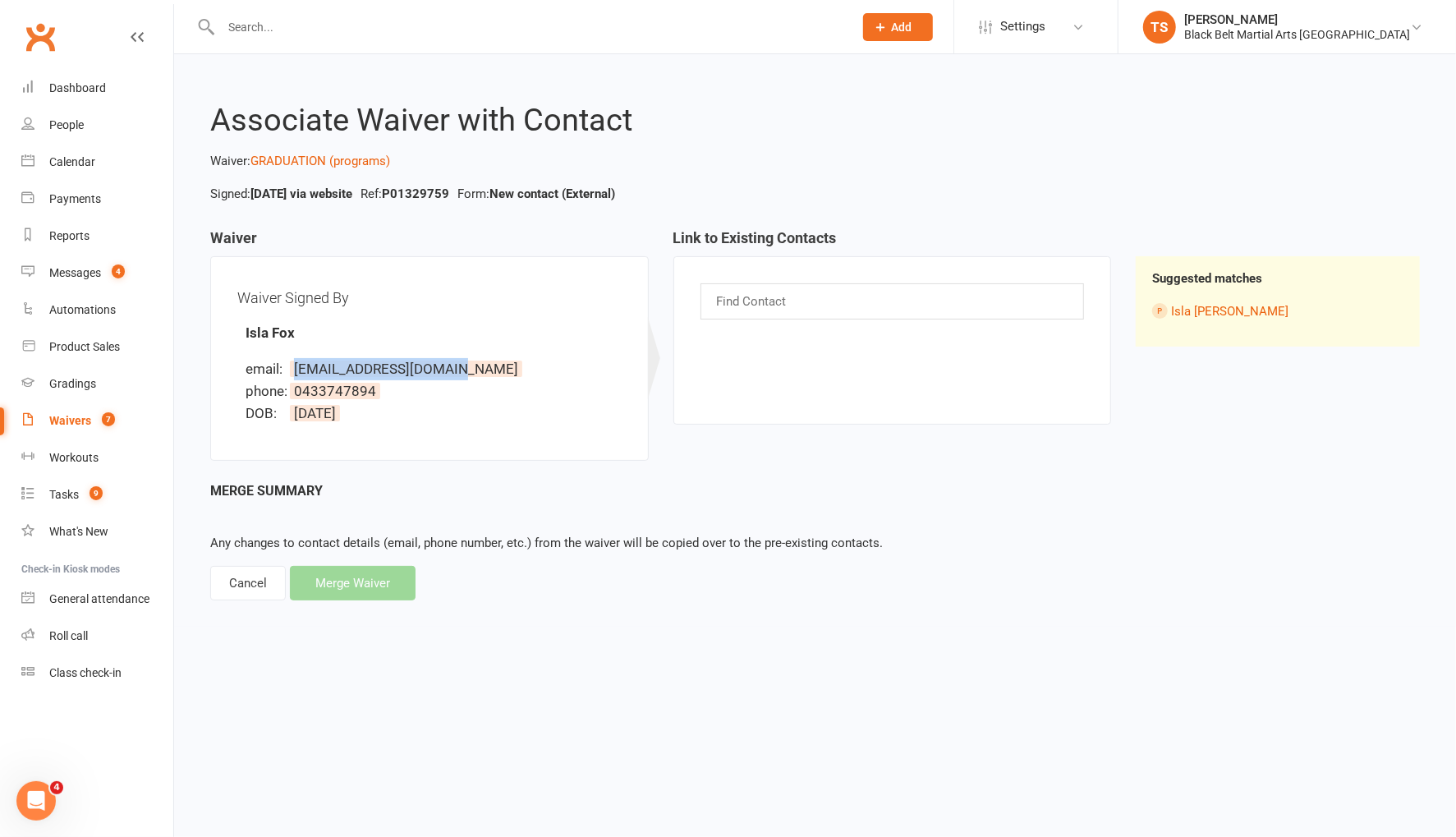
copy span "deannafox353@gmail.com"
drag, startPoint x: 503, startPoint y: 365, endPoint x: 491, endPoint y: 364, distance: 12.0
click at [503, 365] on li "email: deannafox353@gmail.com" at bounding box center [433, 369] width 376 height 22
drag, startPoint x: 474, startPoint y: 365, endPoint x: 295, endPoint y: 370, distance: 179.1
click at [295, 370] on li "email: deannafox353@gmail.com" at bounding box center [433, 369] width 376 height 22
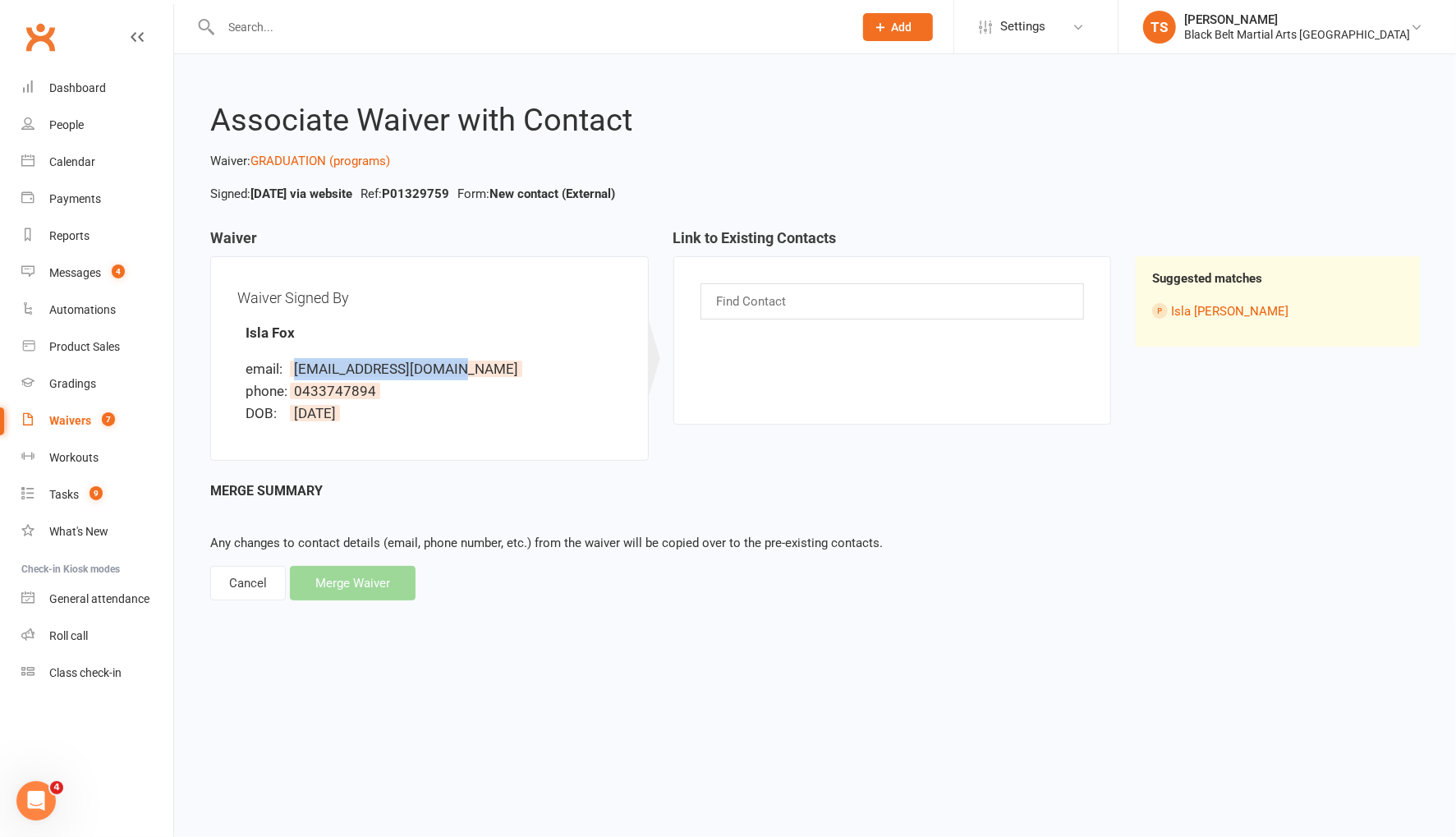
copy span "deannafox353@gmail.com"
click at [767, 295] on input "text" at bounding box center [753, 301] width 76 height 21
type input "isla fox"
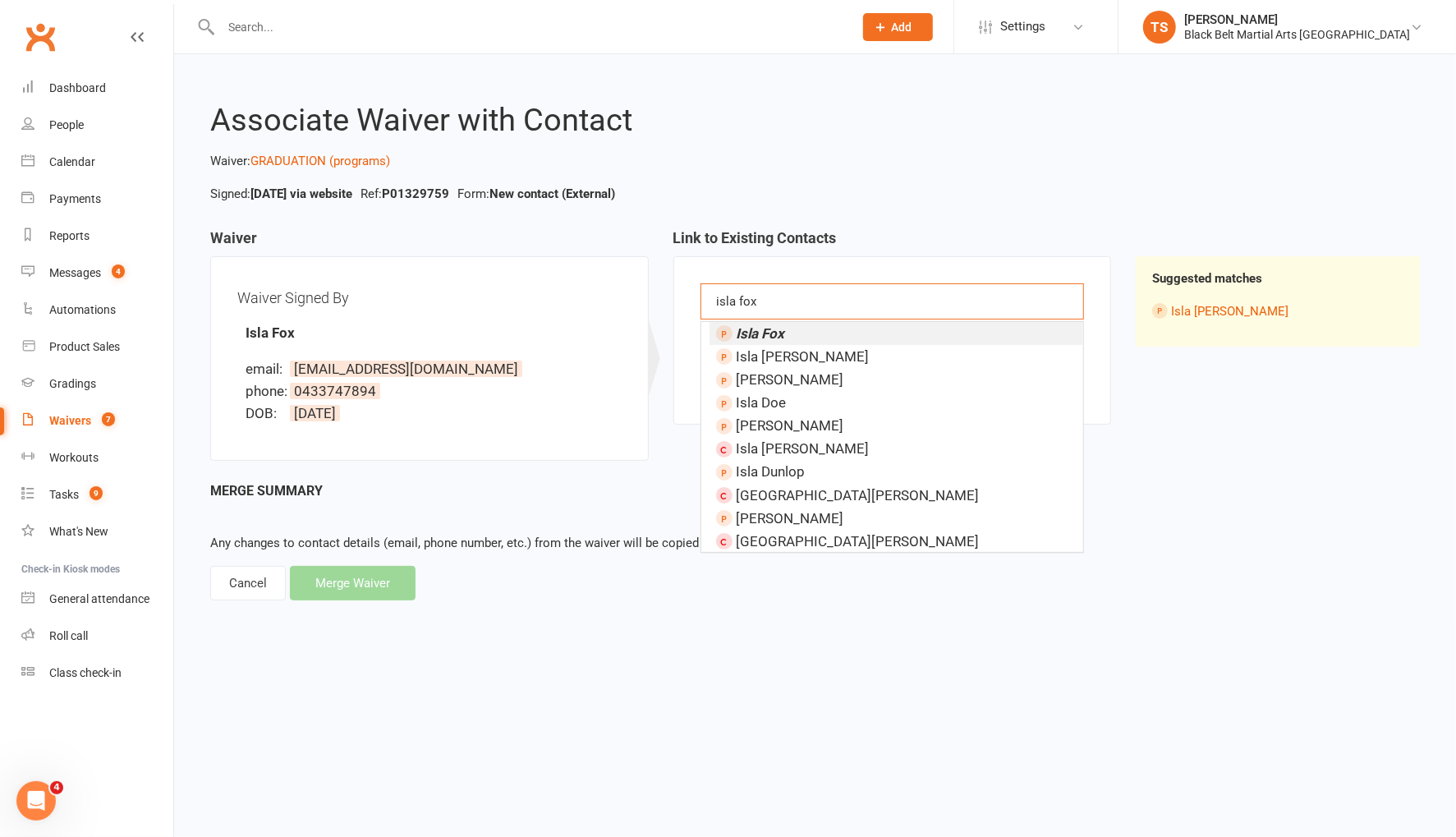
click at [772, 329] on em "Isla Fox" at bounding box center [760, 333] width 49 height 17
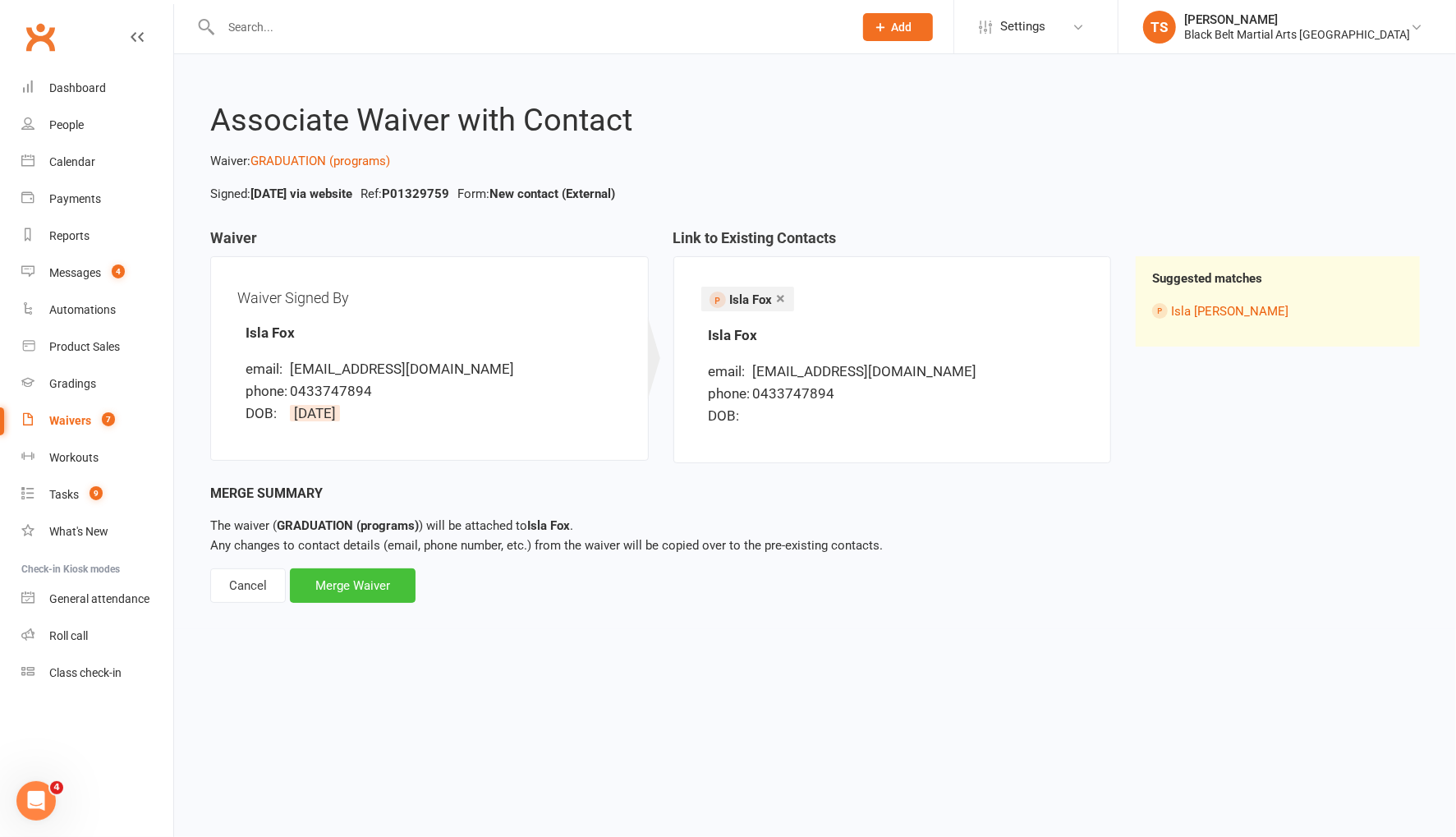
click at [382, 587] on div "Merge Waiver" at bounding box center [353, 586] width 126 height 35
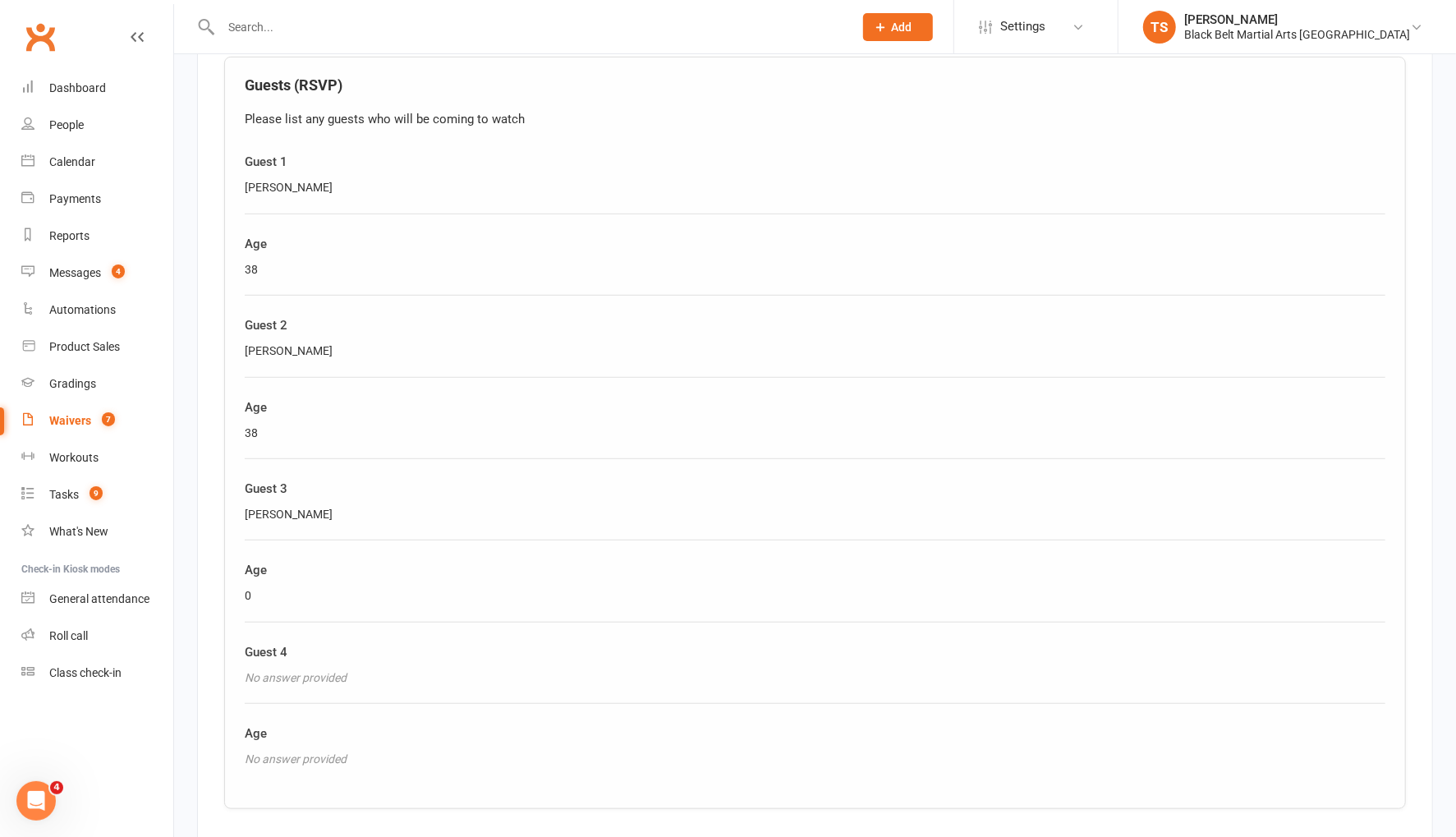
scroll to position [738, 0]
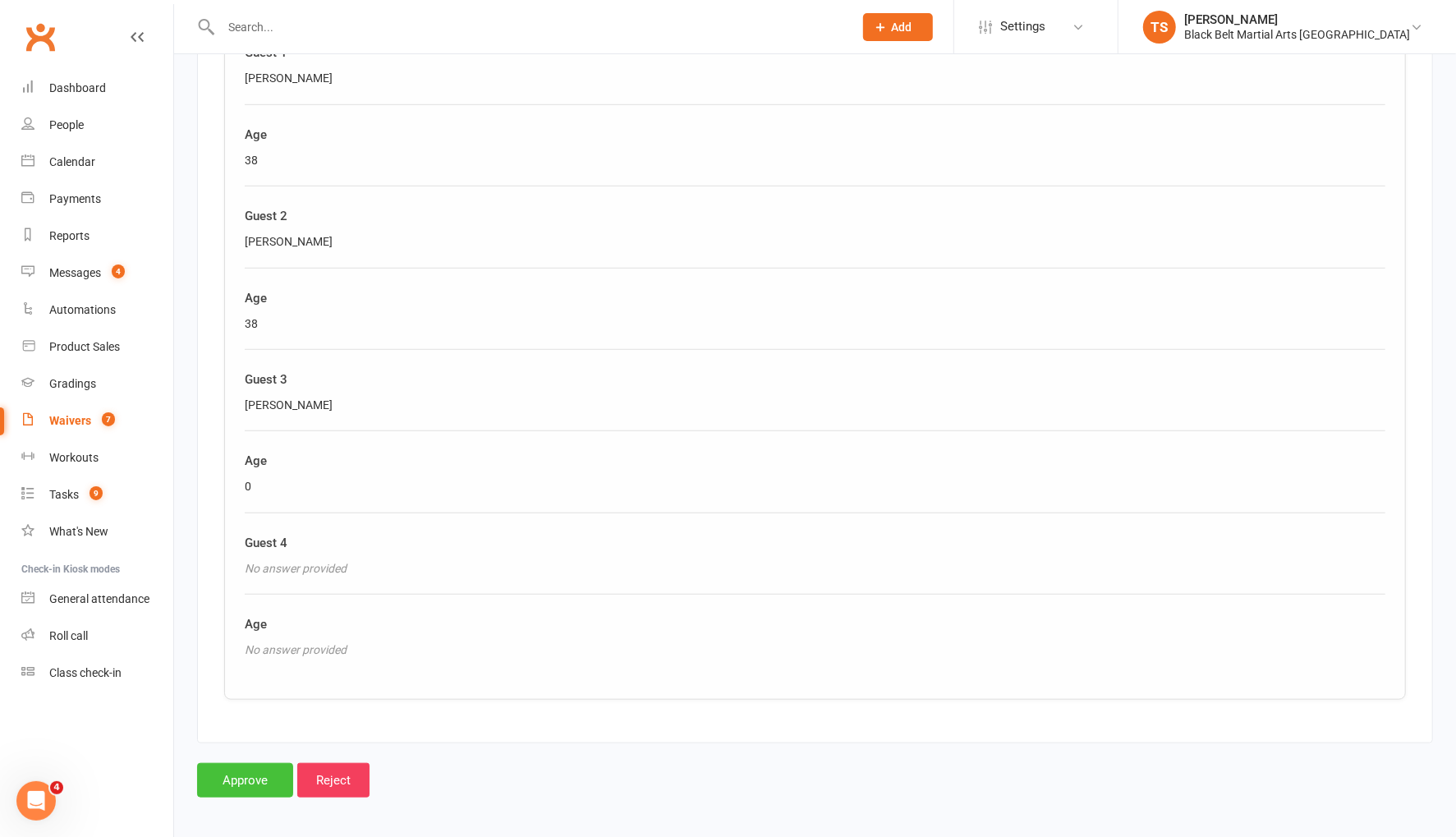
click at [242, 774] on input "Approve" at bounding box center [245, 780] width 96 height 35
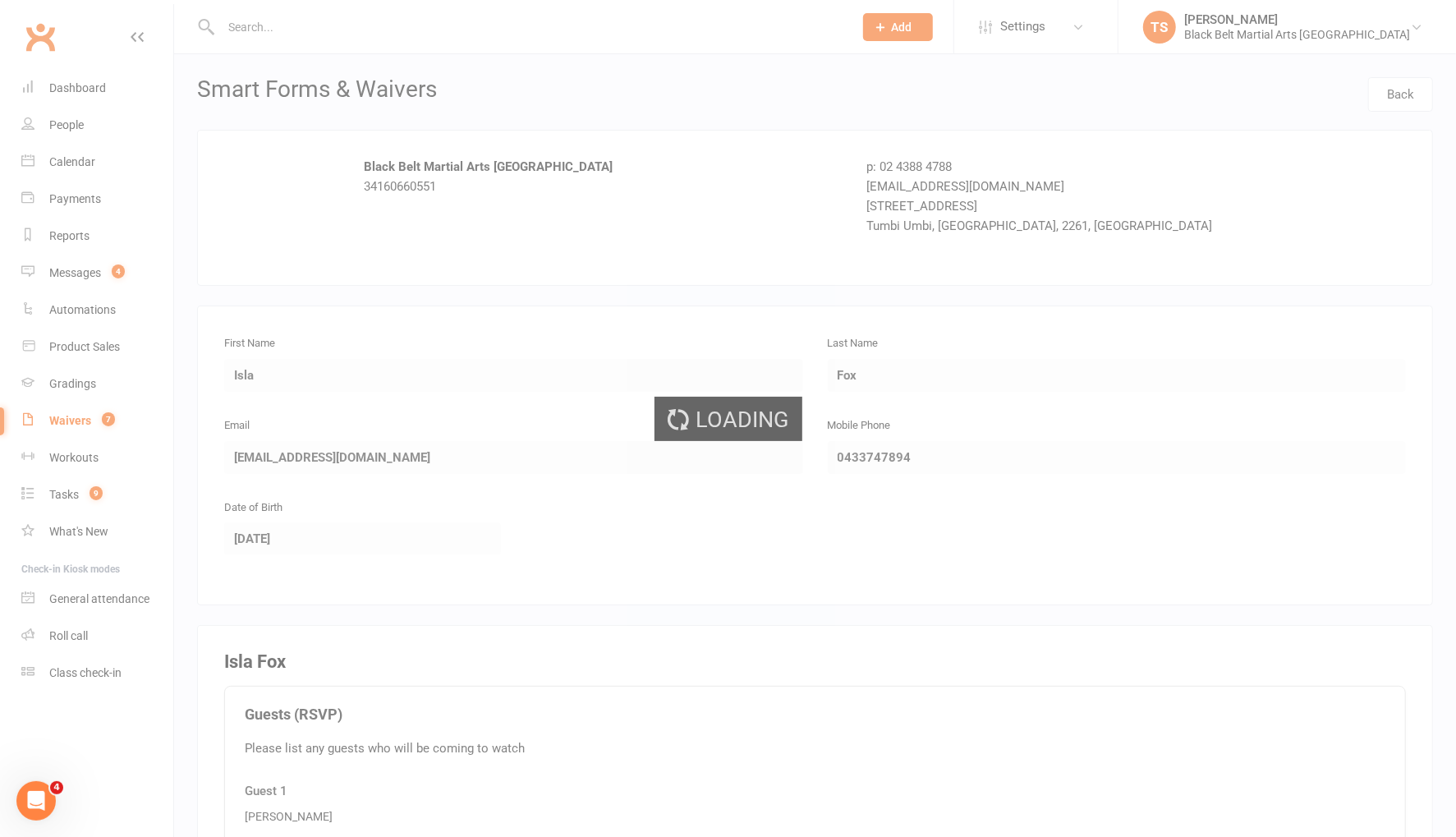
select select "50"
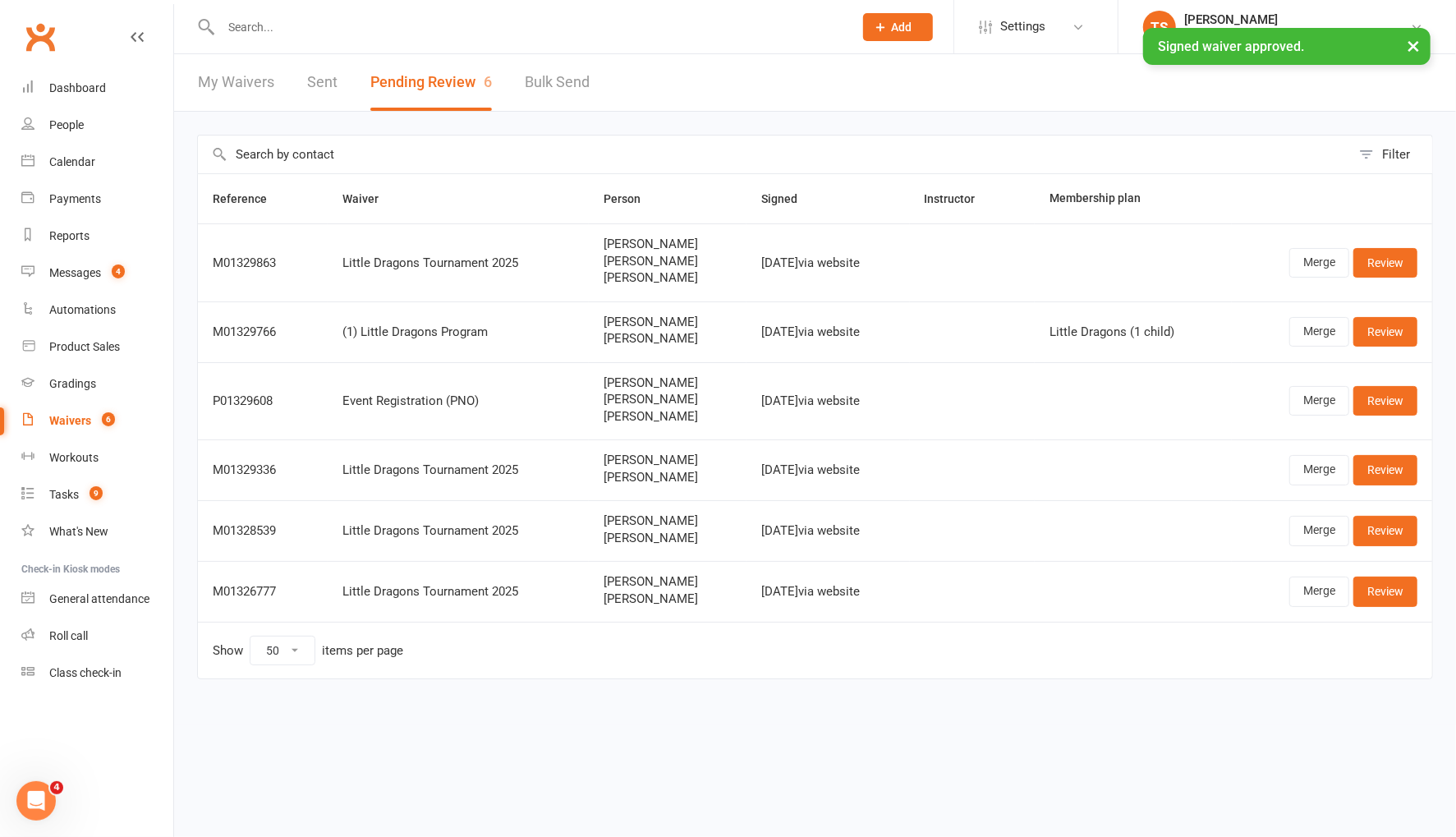
click at [306, 27] on input "text" at bounding box center [529, 27] width 626 height 23
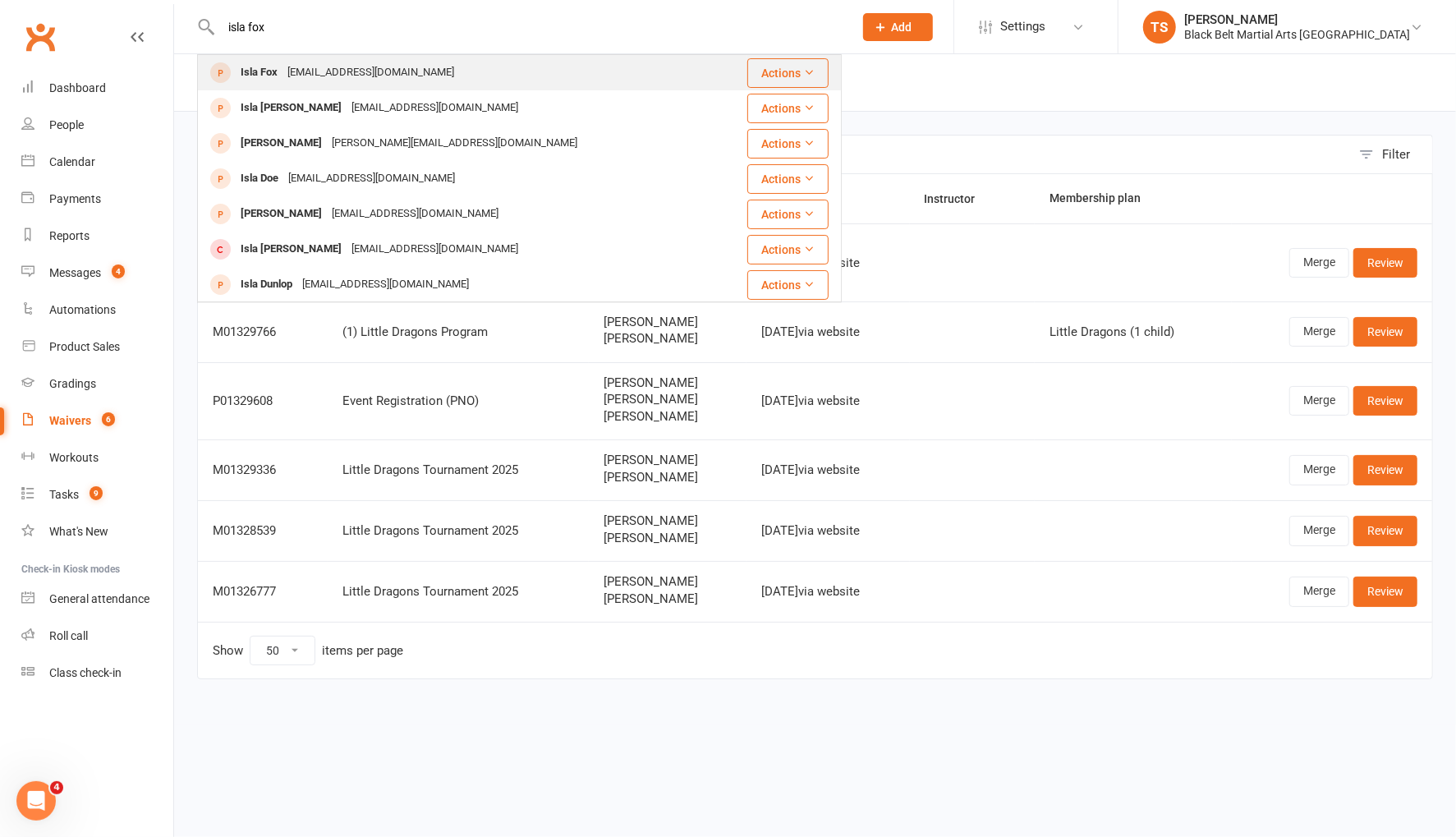
type input "isla fox"
click at [298, 72] on div "Deannafox353@gmail.com" at bounding box center [371, 73] width 176 height 24
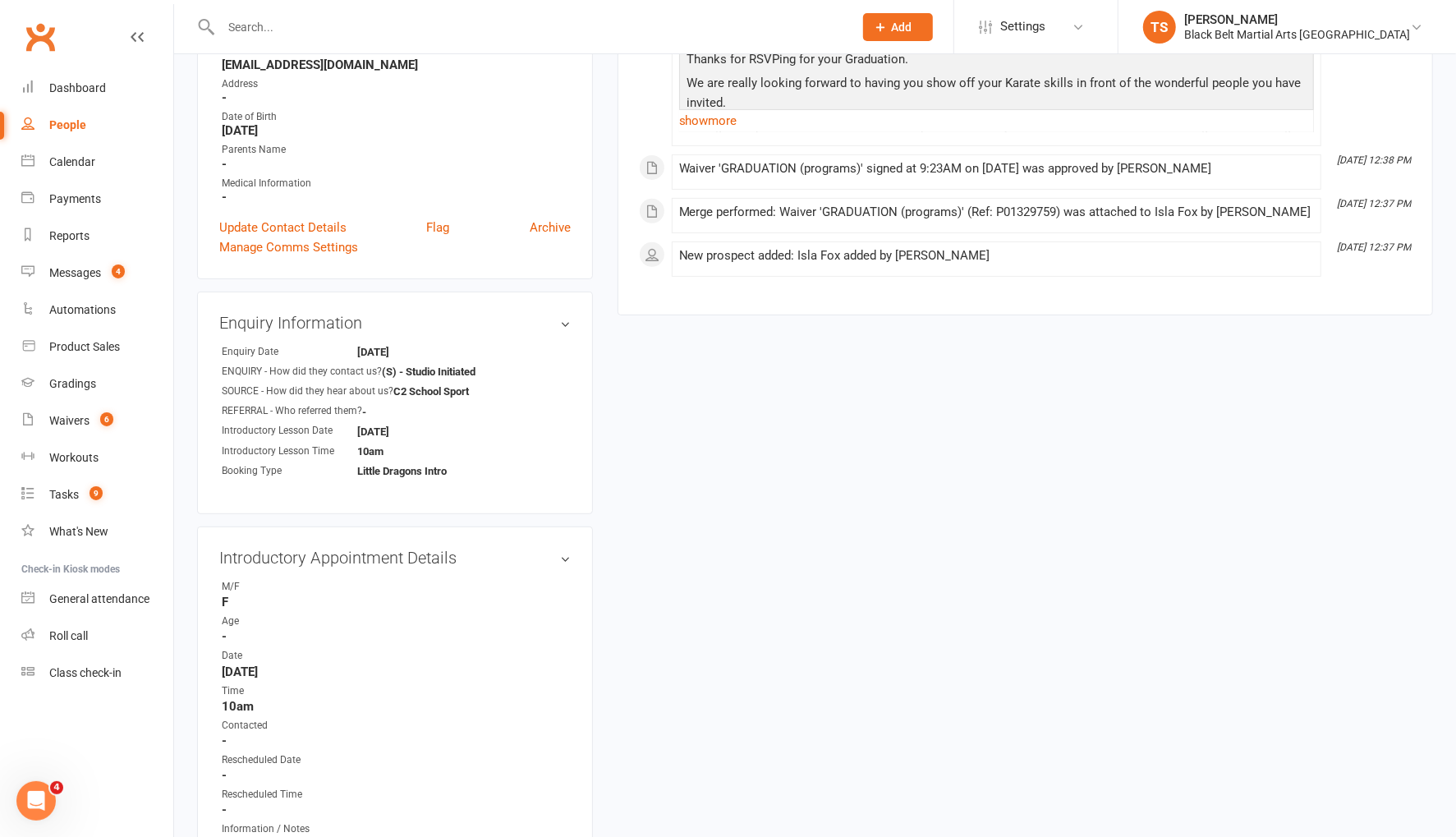
scroll to position [399, 0]
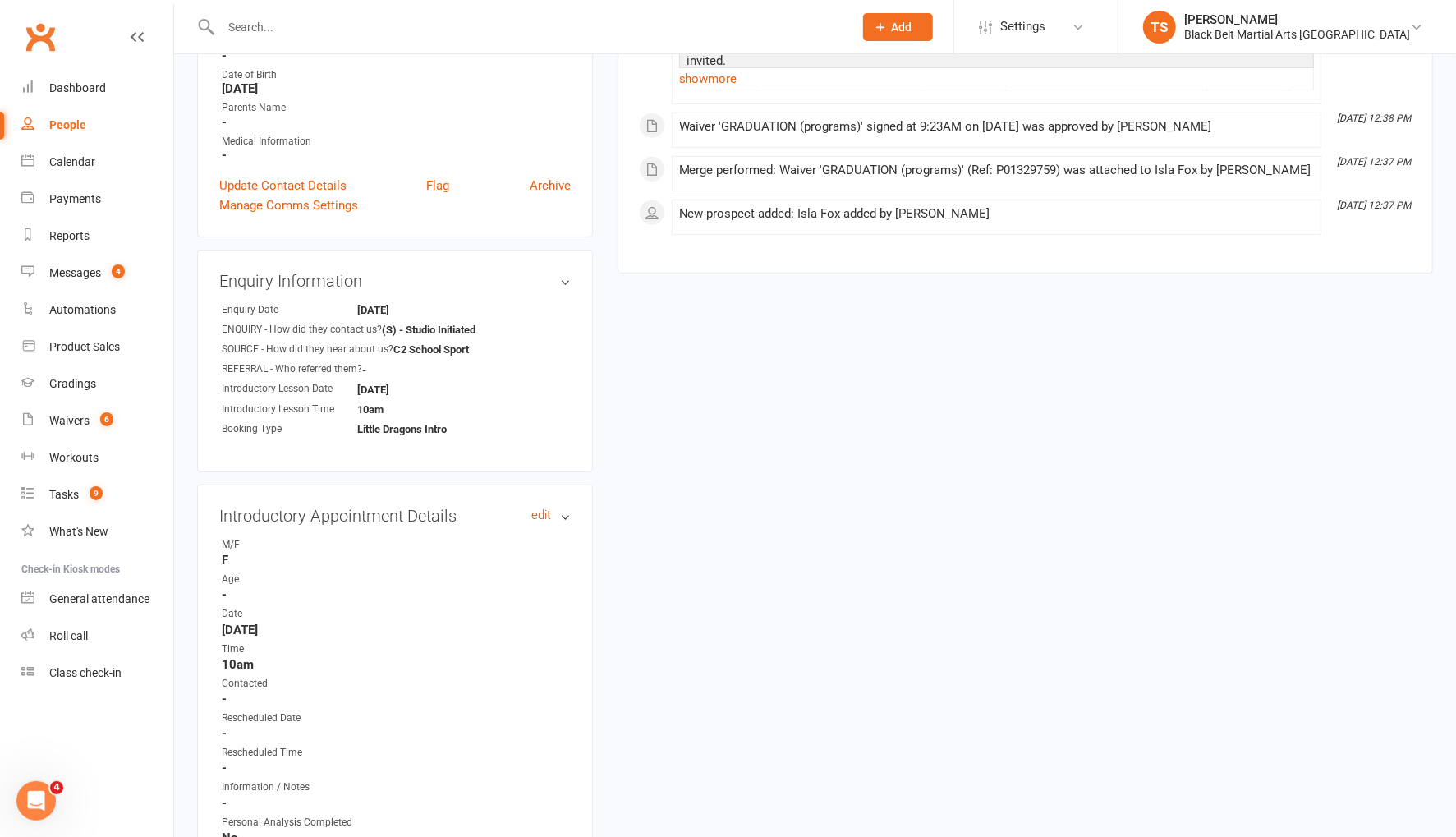
click at [542, 511] on link "edit" at bounding box center [541, 515] width 19 height 14
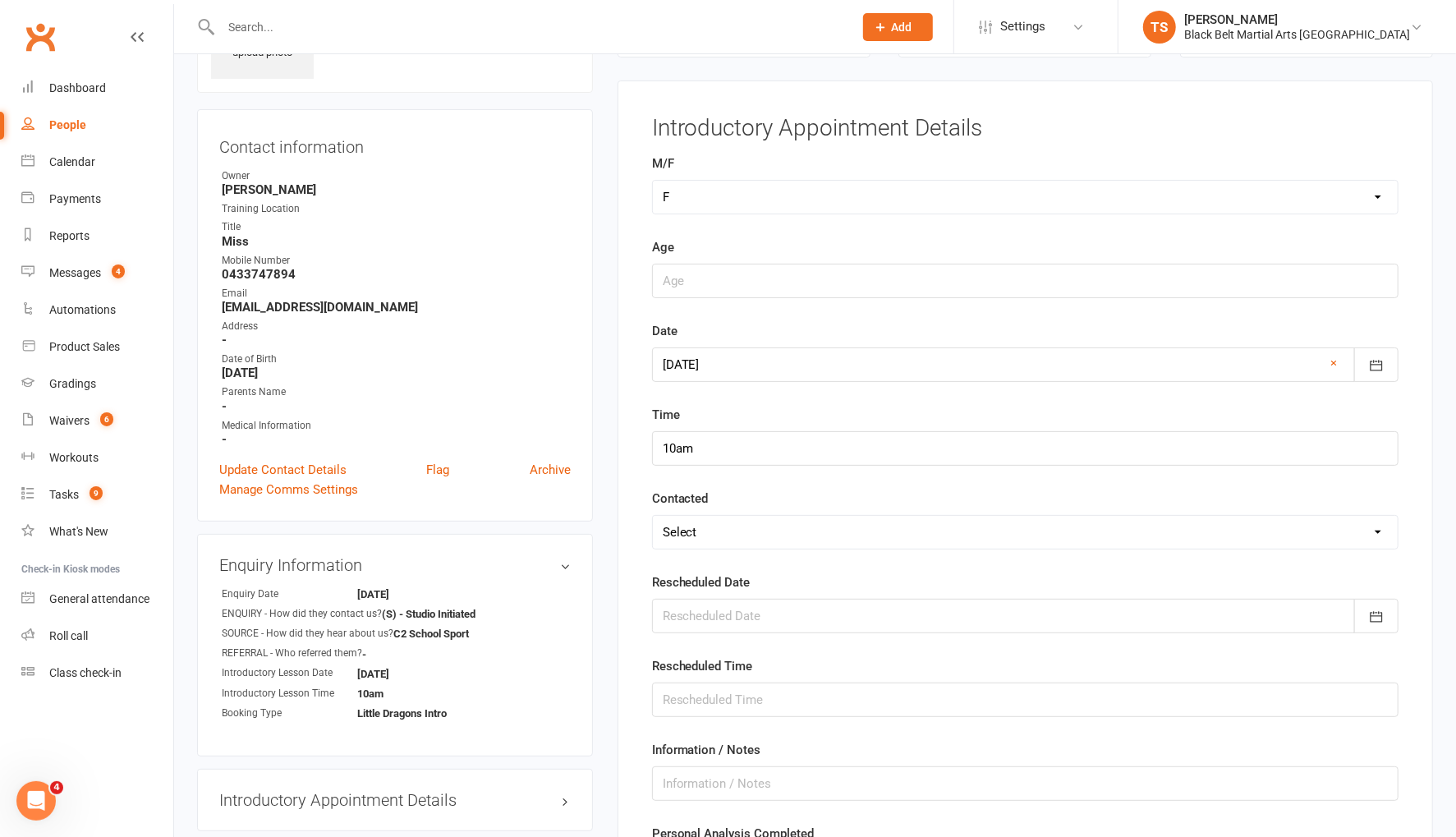
scroll to position [112, 0]
click at [692, 285] on input "string" at bounding box center [1025, 285] width 746 height 35
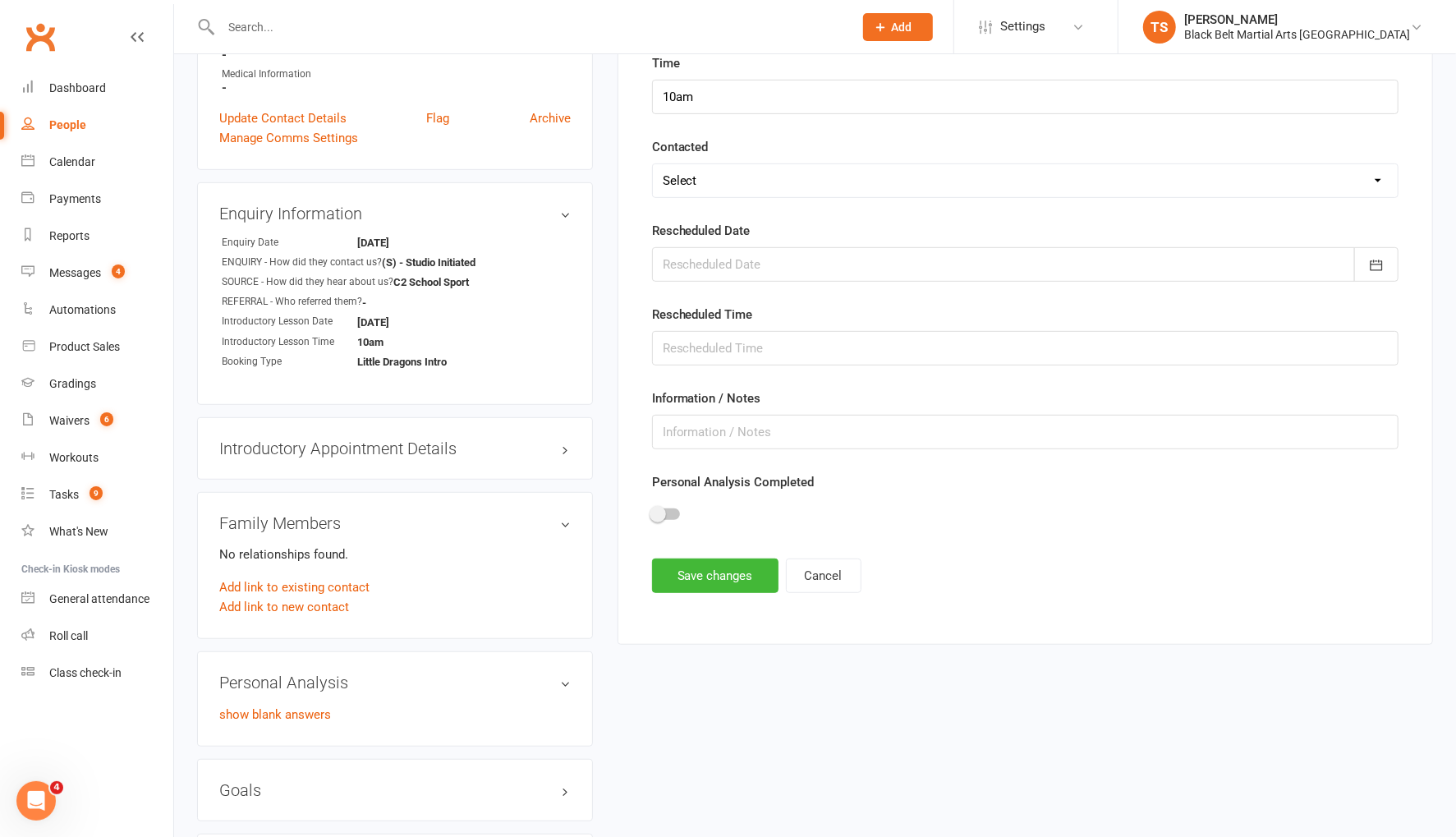
scroll to position [502, 0]
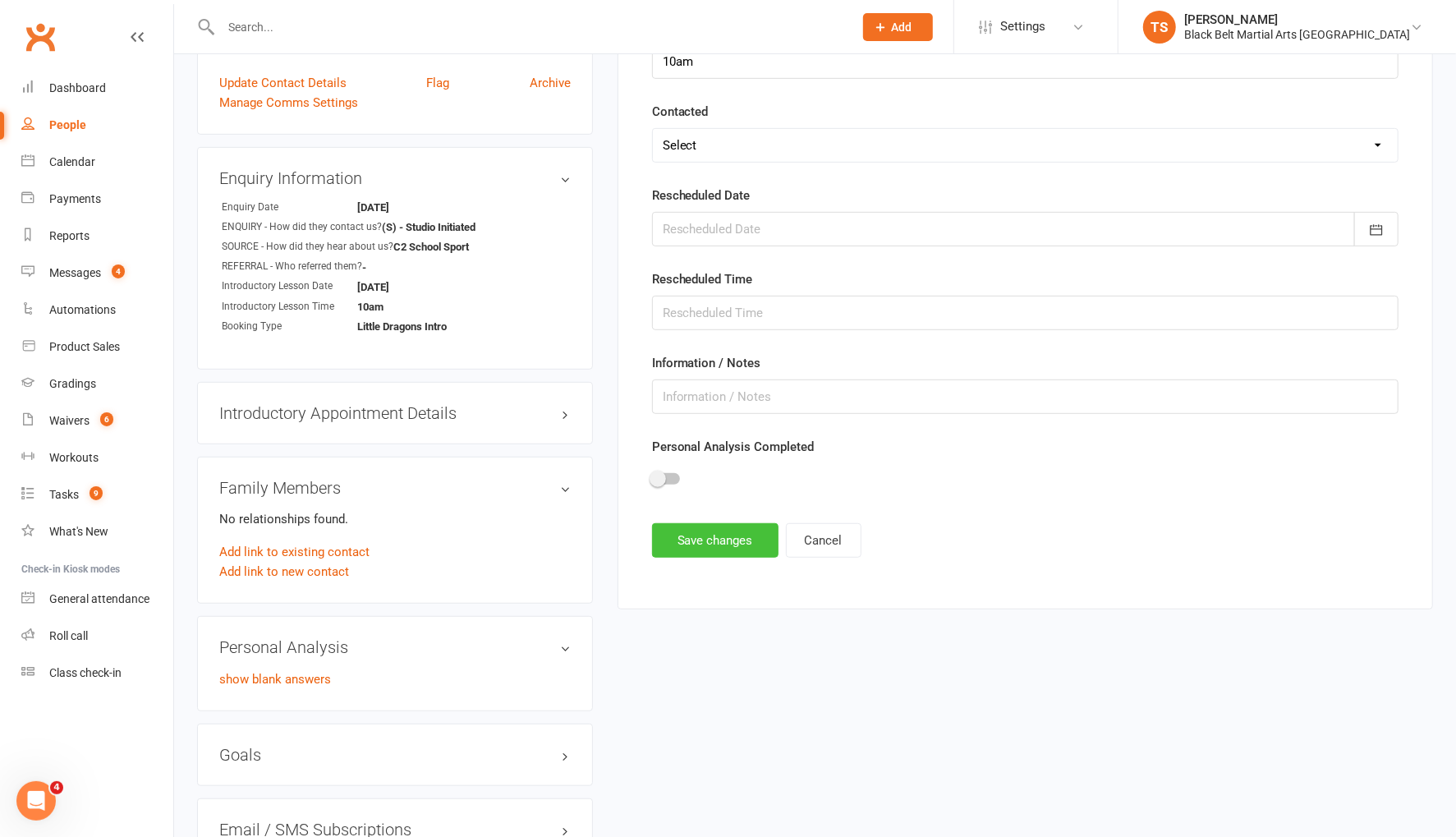
type input "5"
drag, startPoint x: 689, startPoint y: 532, endPoint x: 1027, endPoint y: 606, distance: 346.0
click at [690, 532] on button "Save changes" at bounding box center [715, 541] width 127 height 35
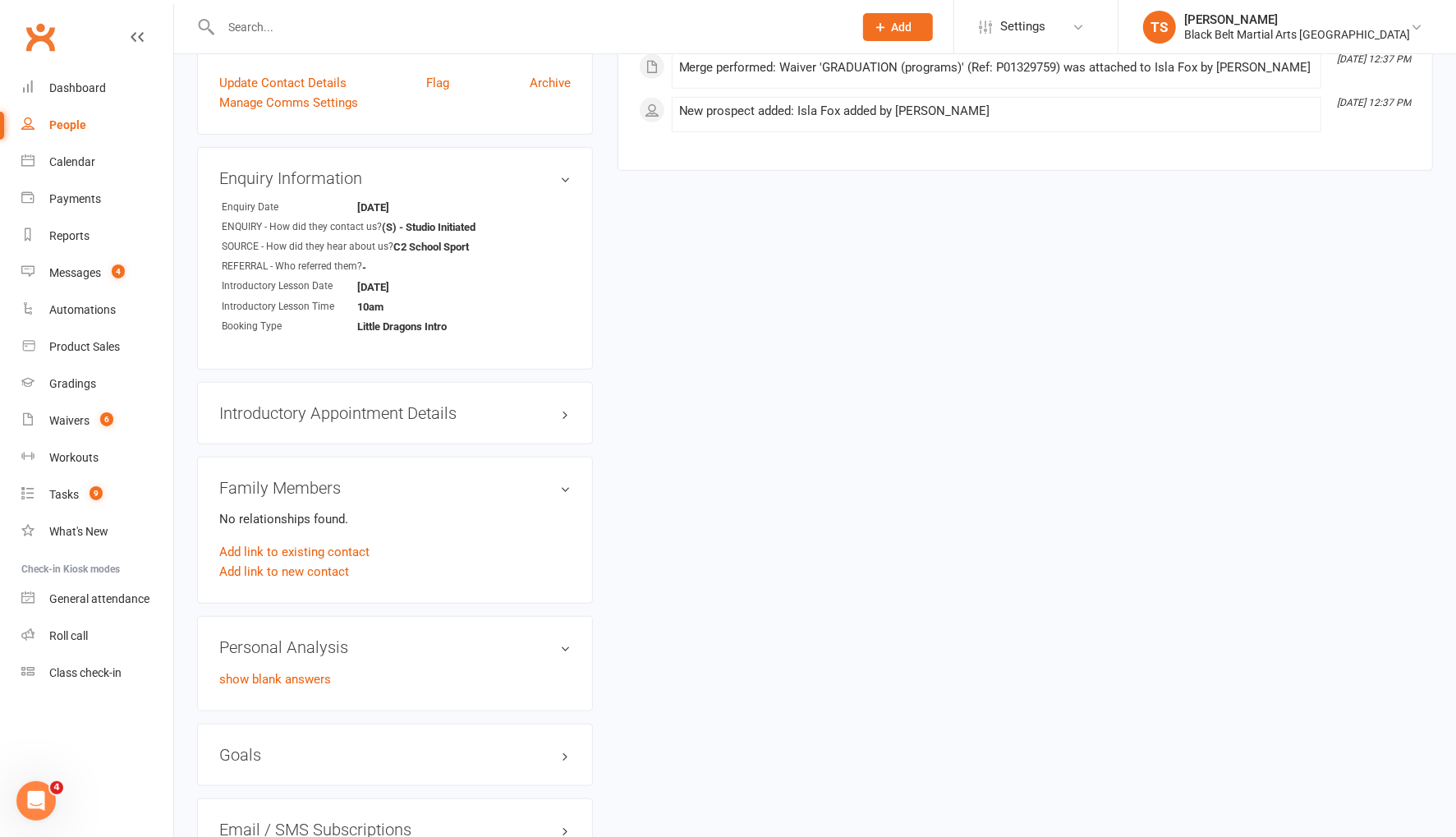
click at [375, 17] on input "text" at bounding box center [529, 27] width 626 height 23
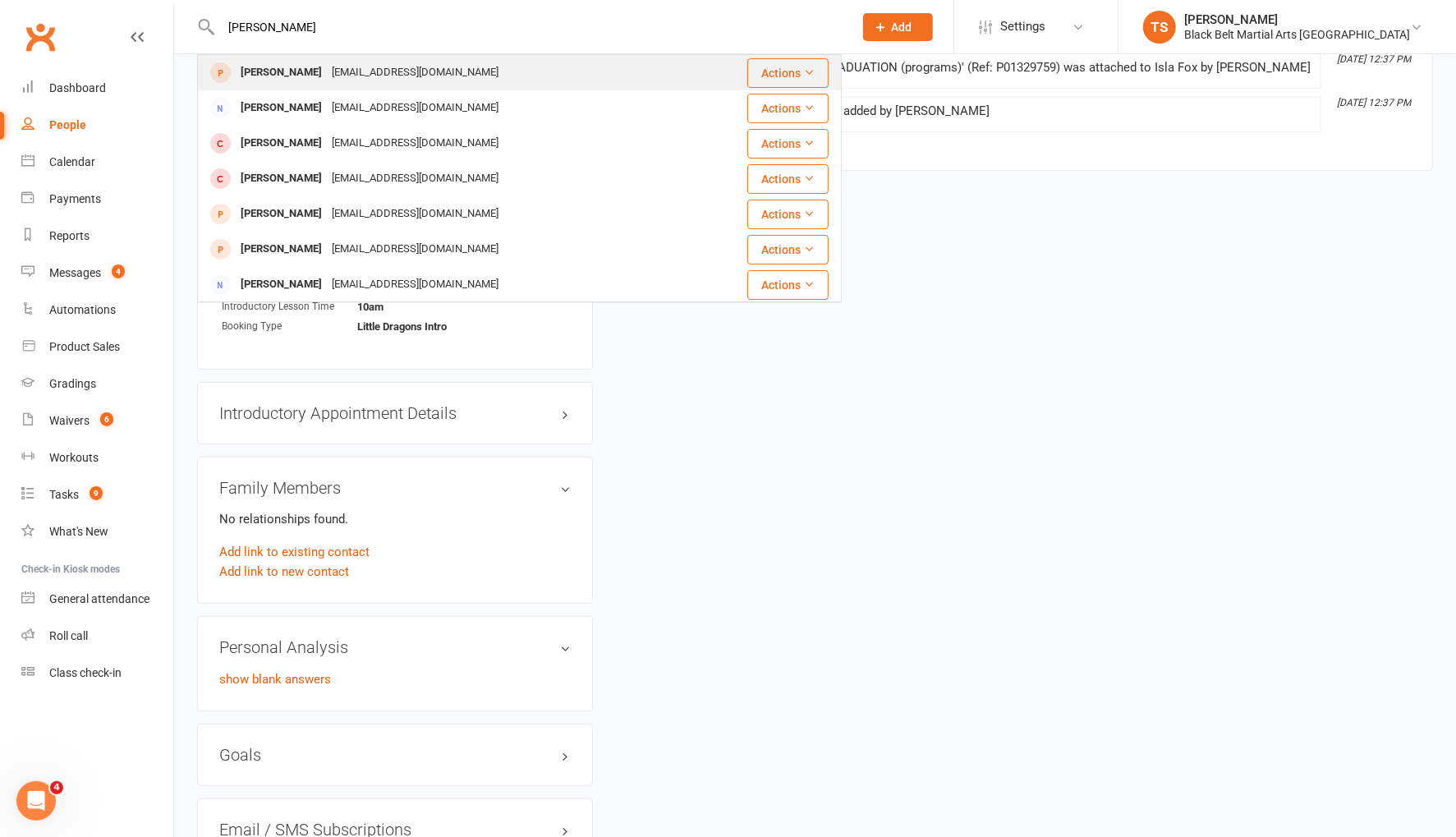
type input "emma saunders"
click at [357, 74] on div "Emilymorris660@hotmail.com" at bounding box center [415, 73] width 176 height 24
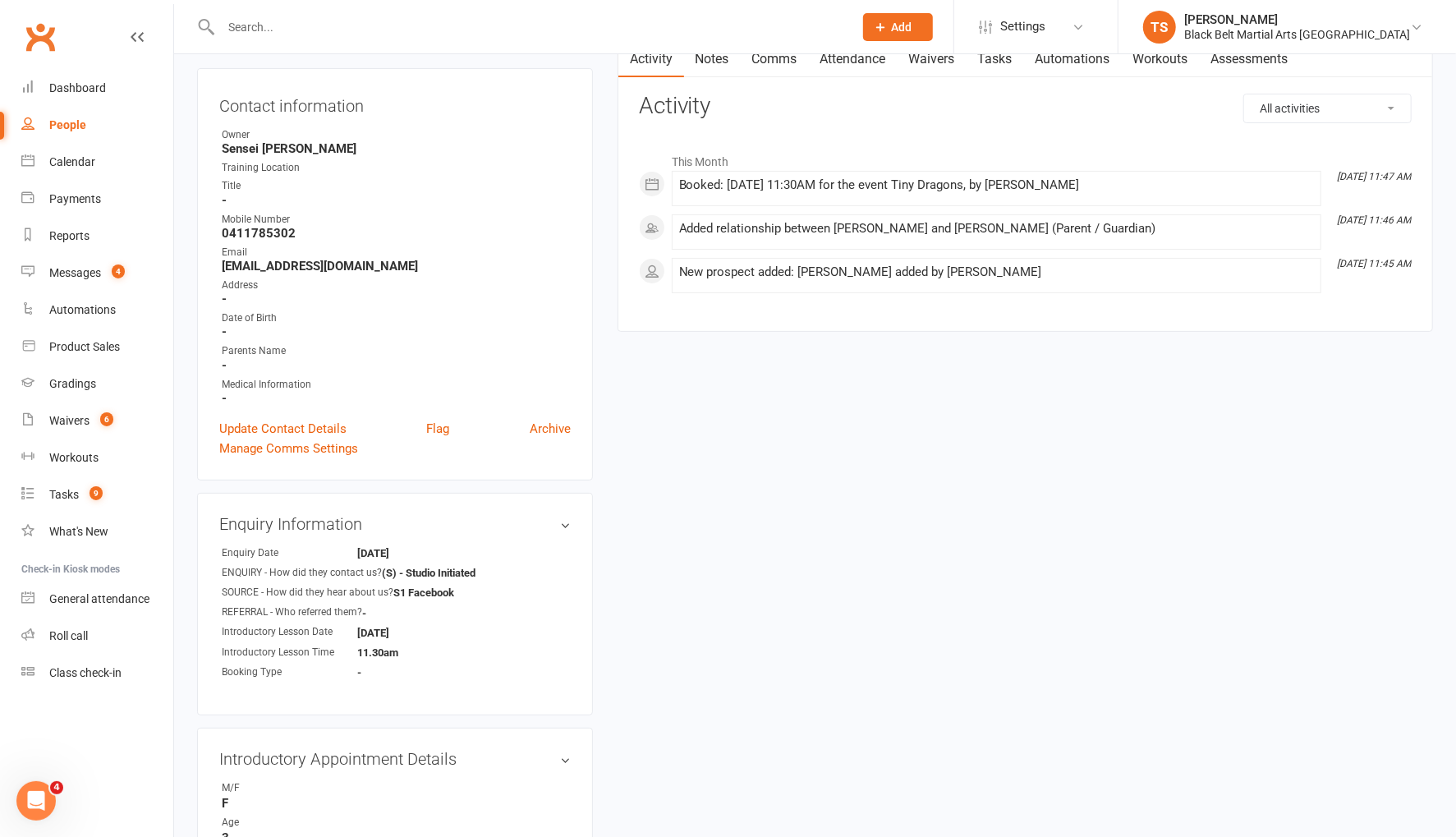
scroll to position [220, 0]
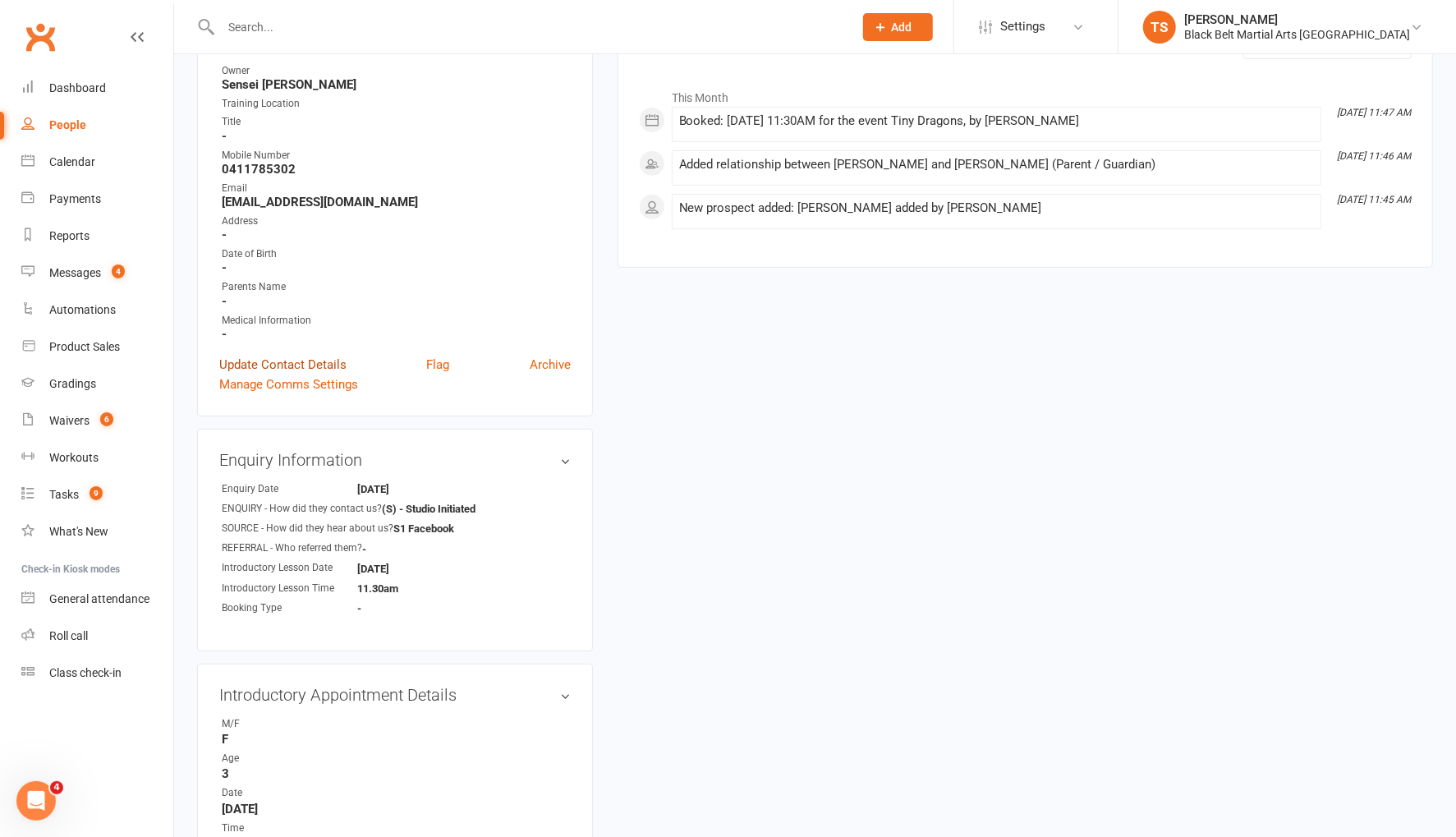
click at [291, 361] on link "Update Contact Details" at bounding box center [283, 363] width 128 height 19
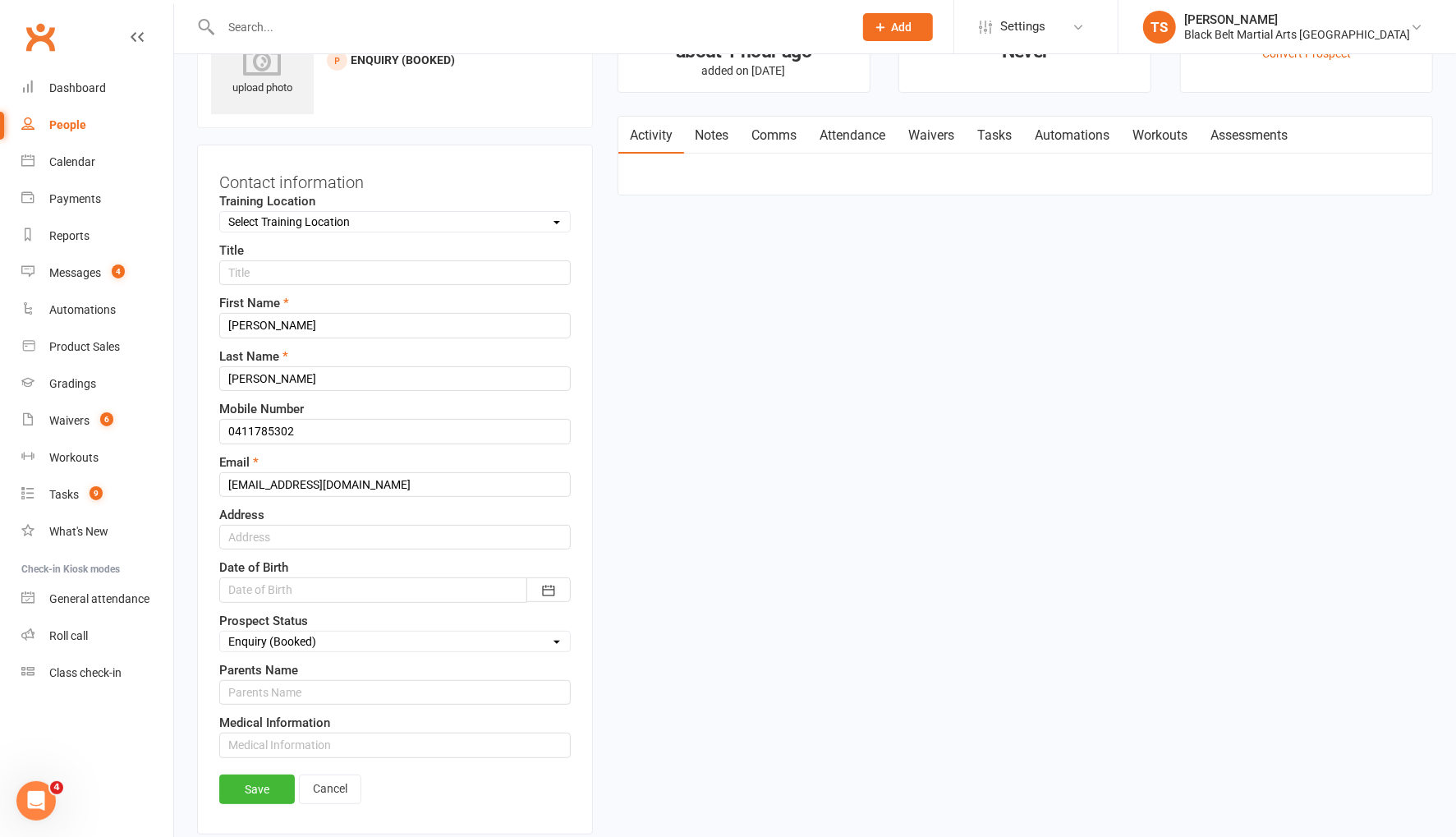
scroll to position [76, 0]
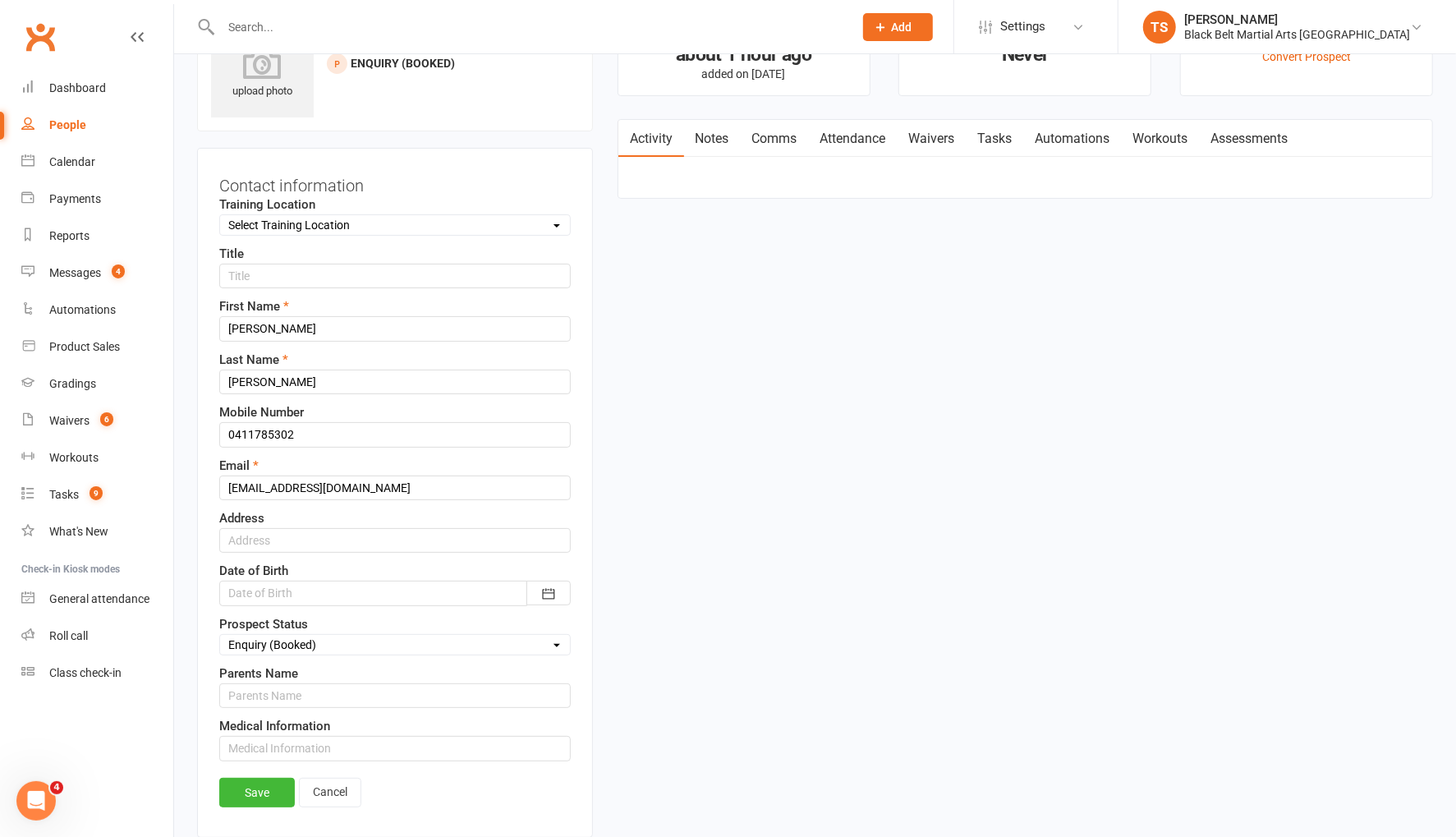
drag, startPoint x: 257, startPoint y: 785, endPoint x: 499, endPoint y: 725, distance: 249.3
click at [258, 785] on link "Save" at bounding box center [257, 792] width 75 height 29
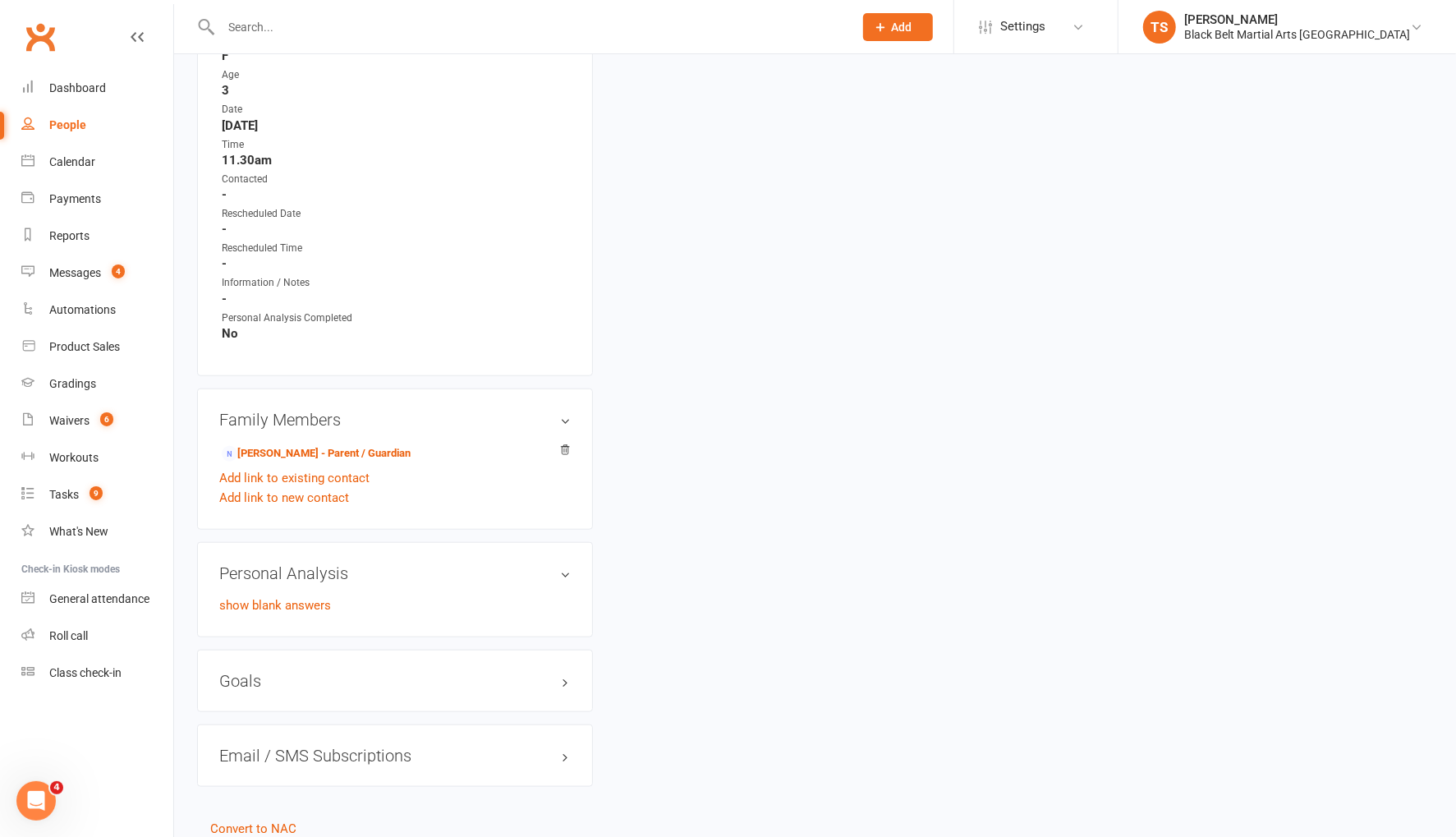
scroll to position [961, 0]
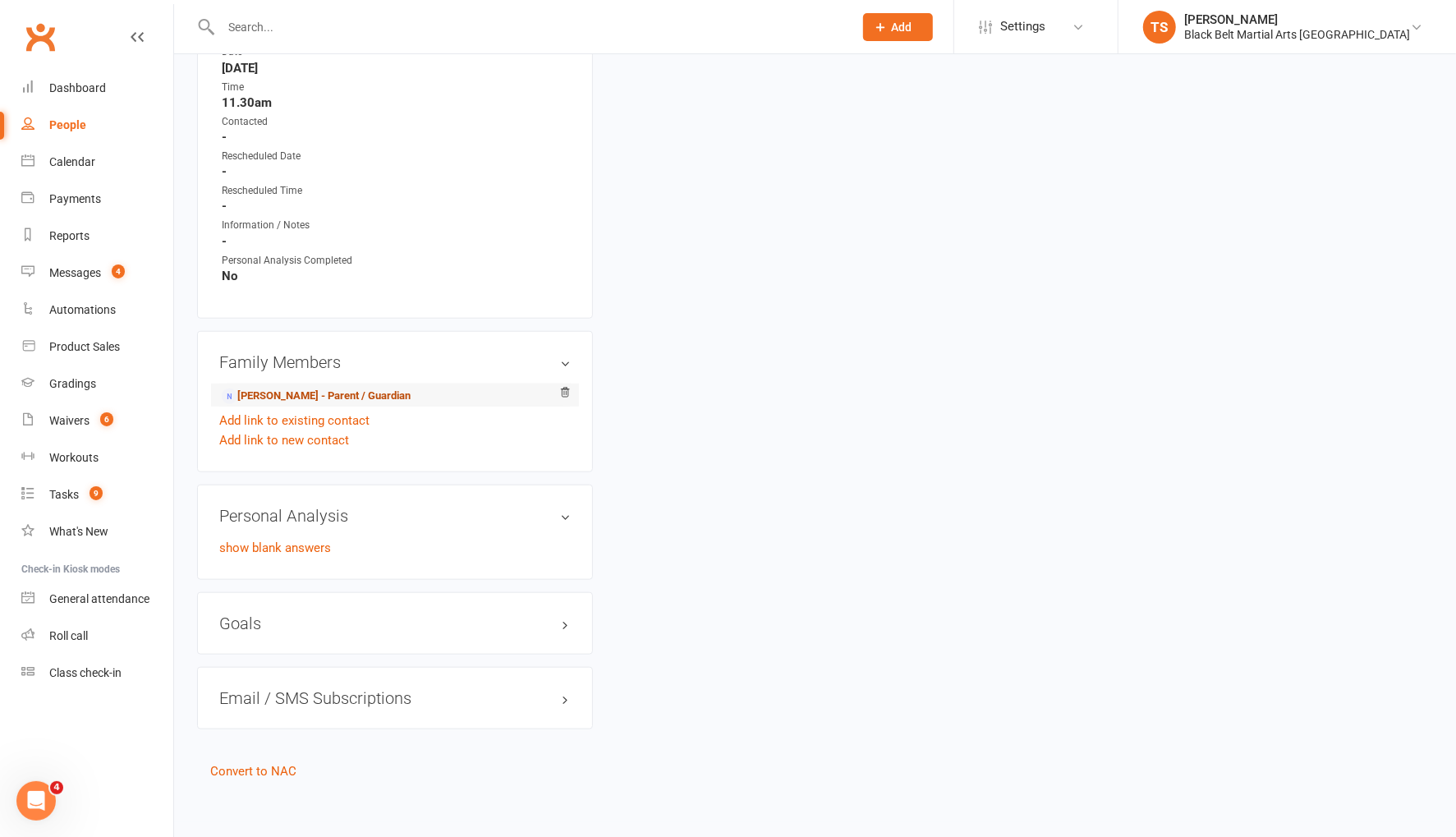
click at [274, 389] on link "Emily Morris - Parent / Guardian" at bounding box center [317, 396] width 189 height 17
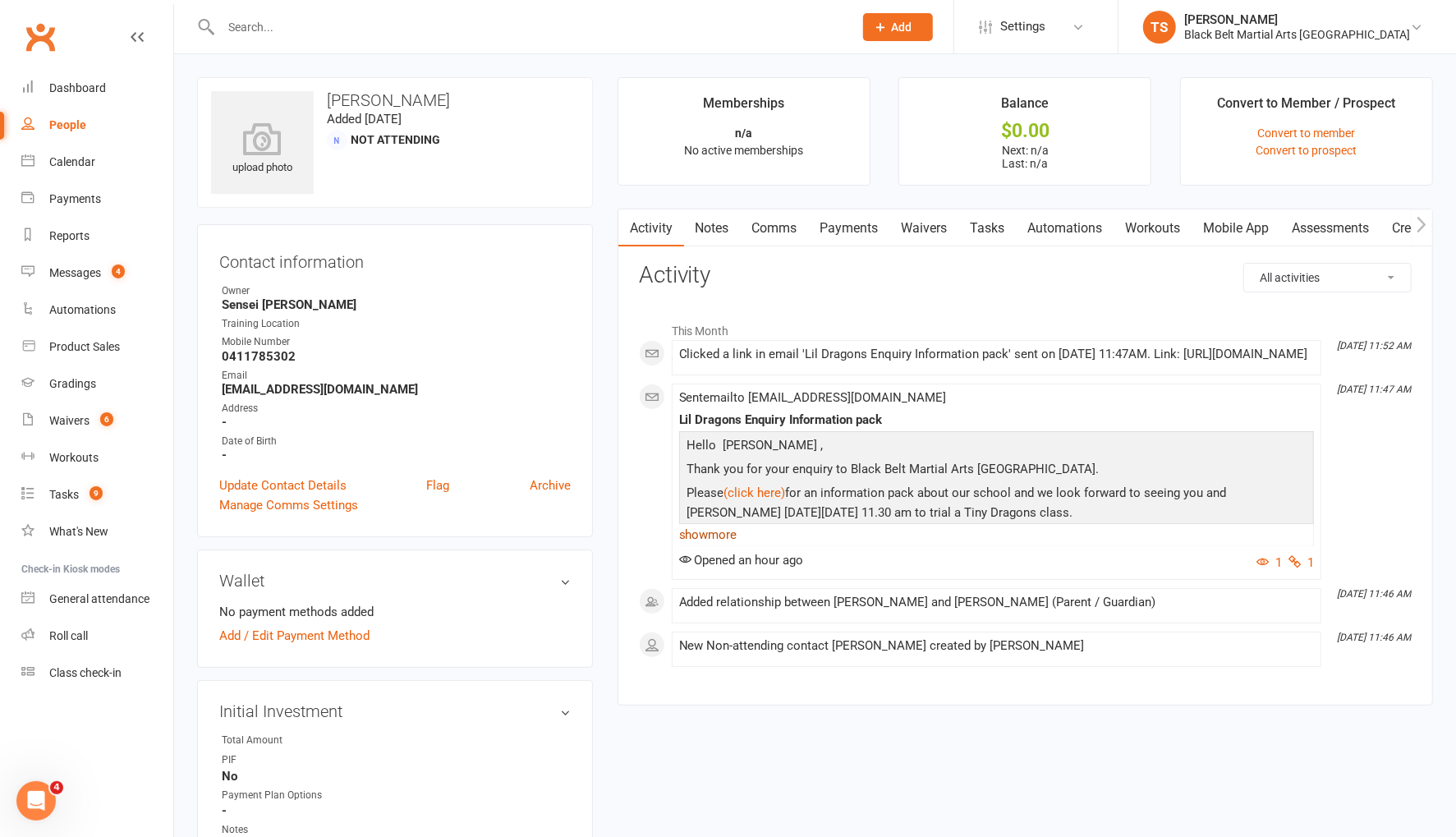
click at [701, 546] on link "show more" at bounding box center [996, 534] width 634 height 23
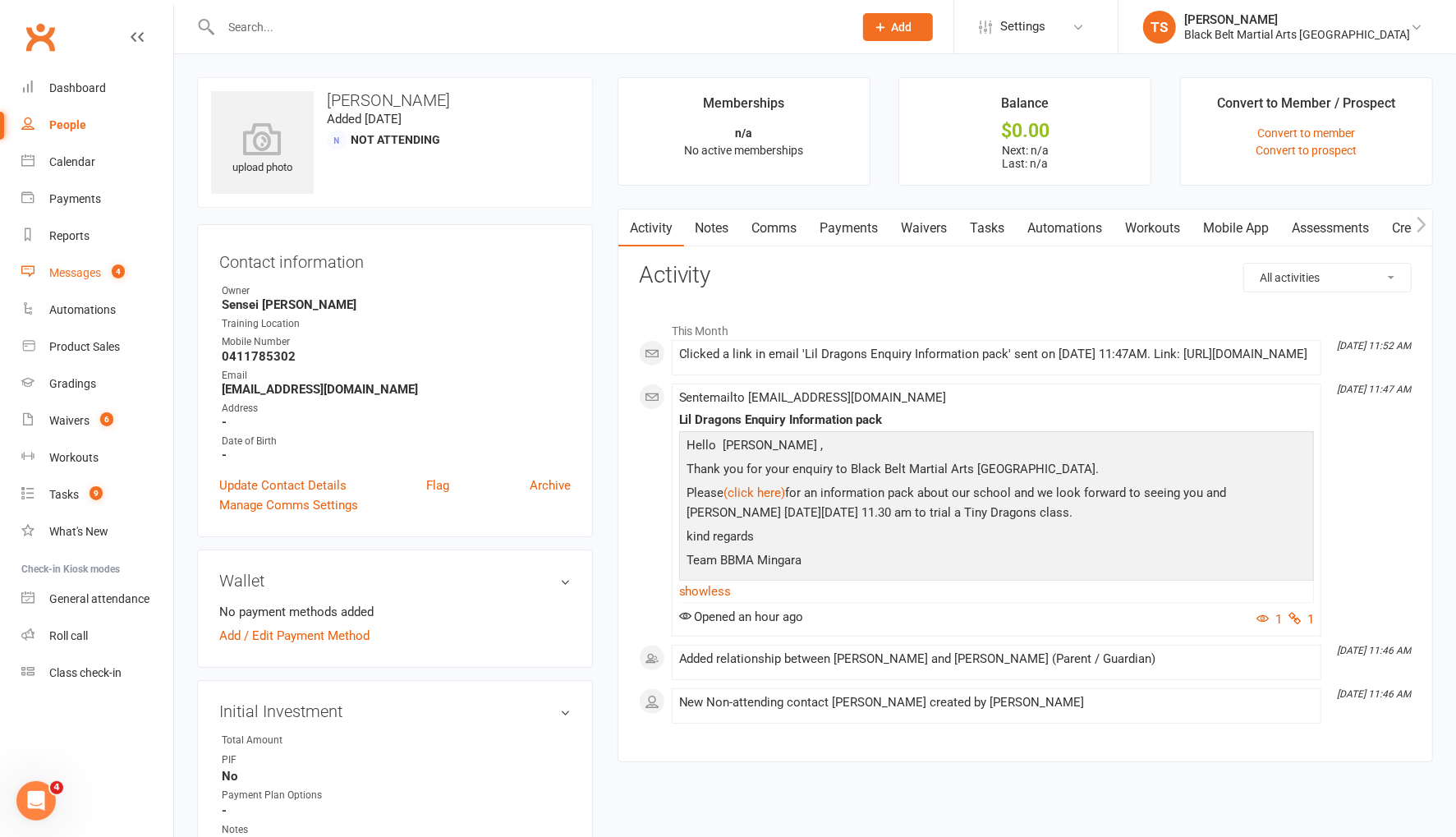
click at [86, 271] on div "Messages" at bounding box center [75, 273] width 51 height 13
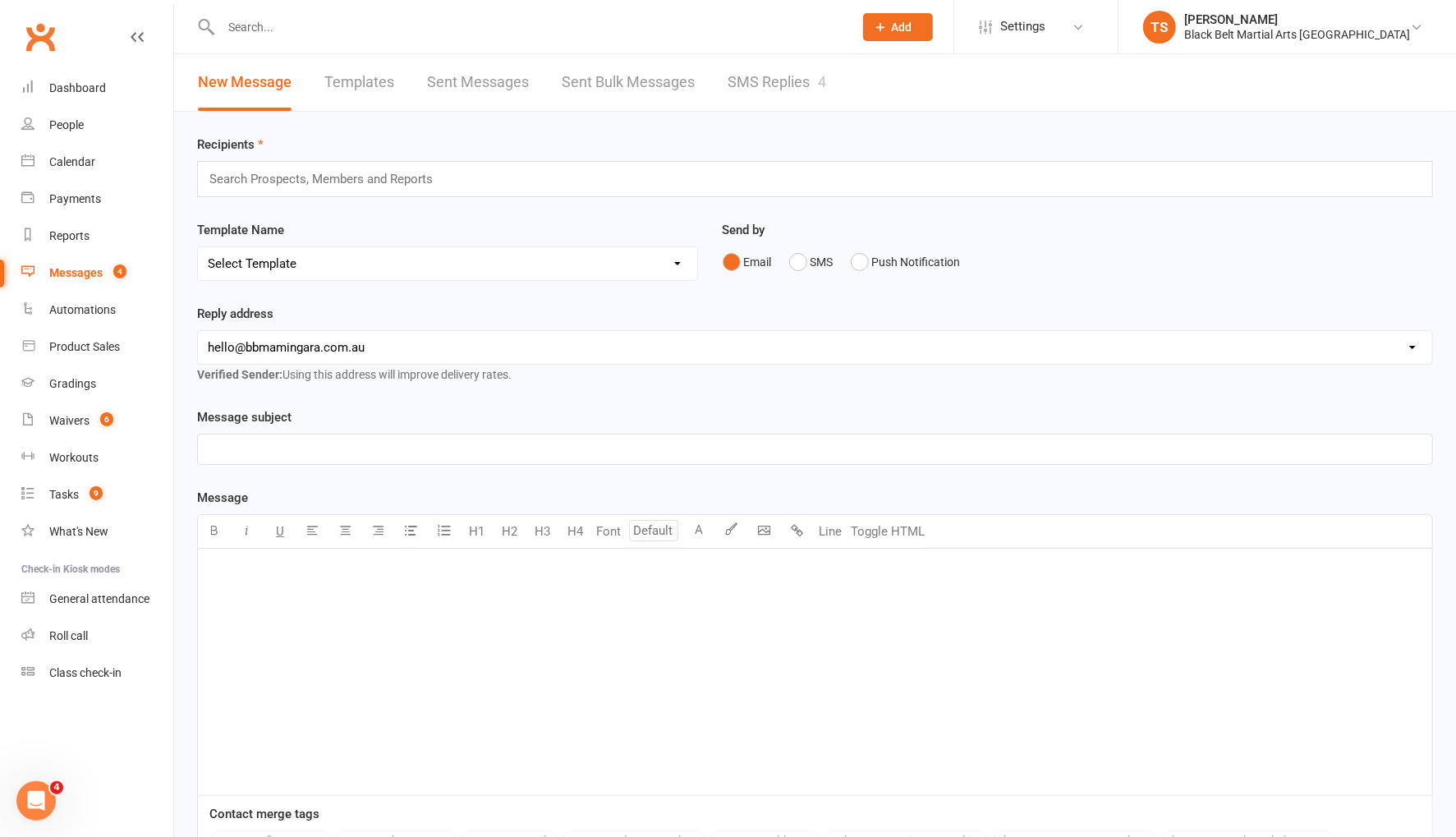
click at [742, 76] on link "SMS Replies 4" at bounding box center [777, 83] width 98 height 57
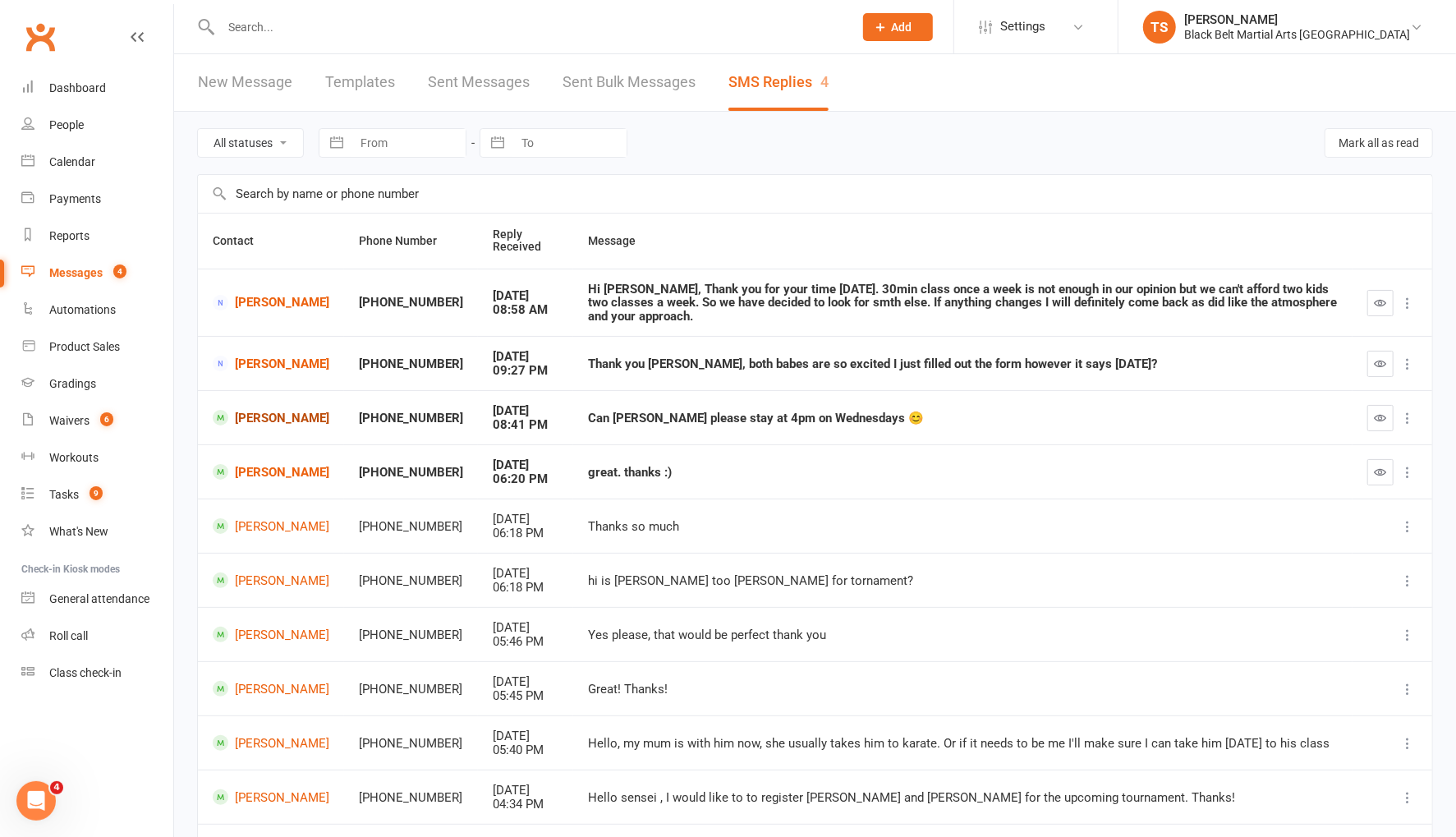
click at [247, 409] on link "[PERSON_NAME]" at bounding box center [271, 417] width 117 height 16
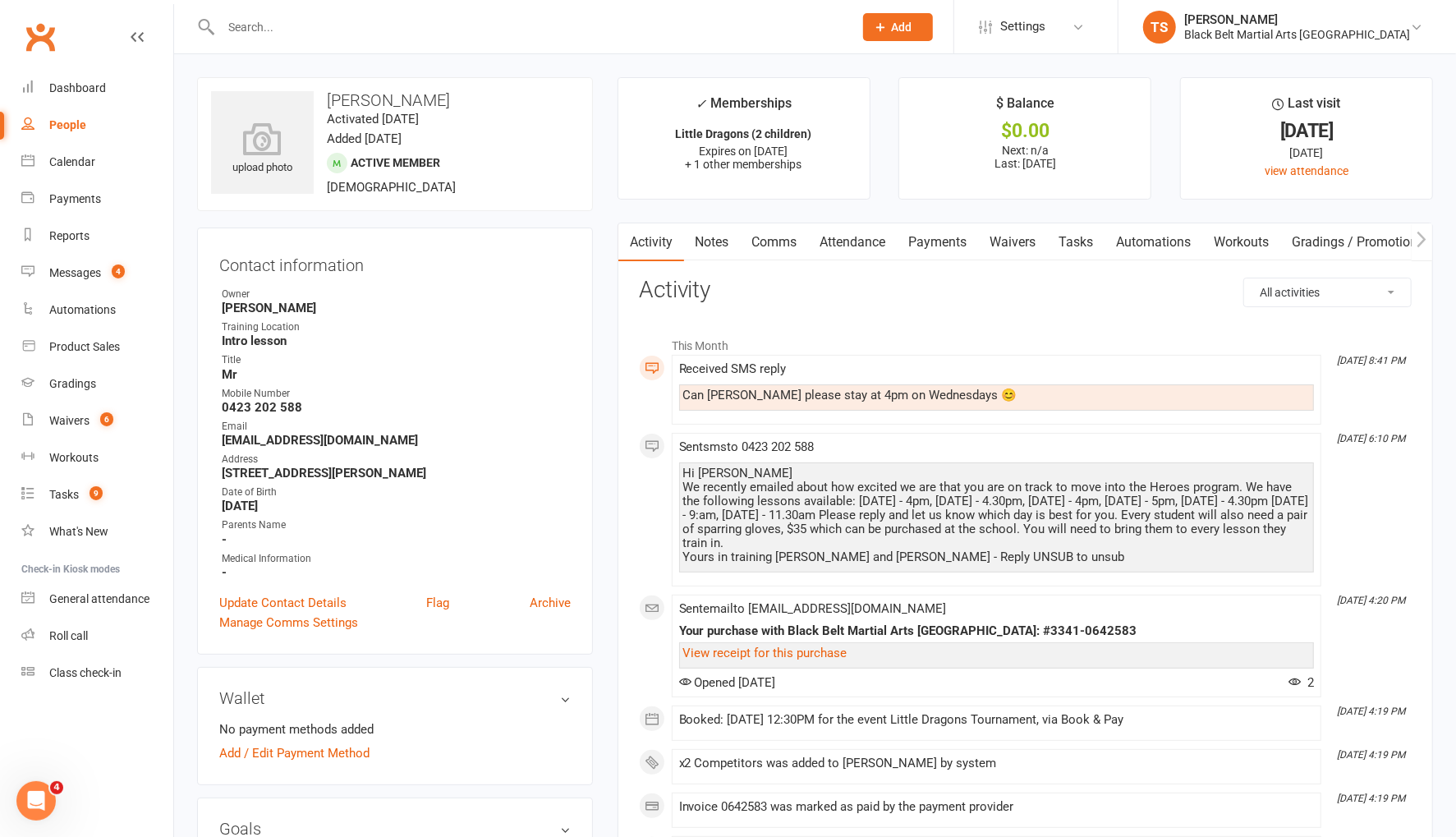
click at [769, 238] on link "Comms" at bounding box center [775, 241] width 68 height 38
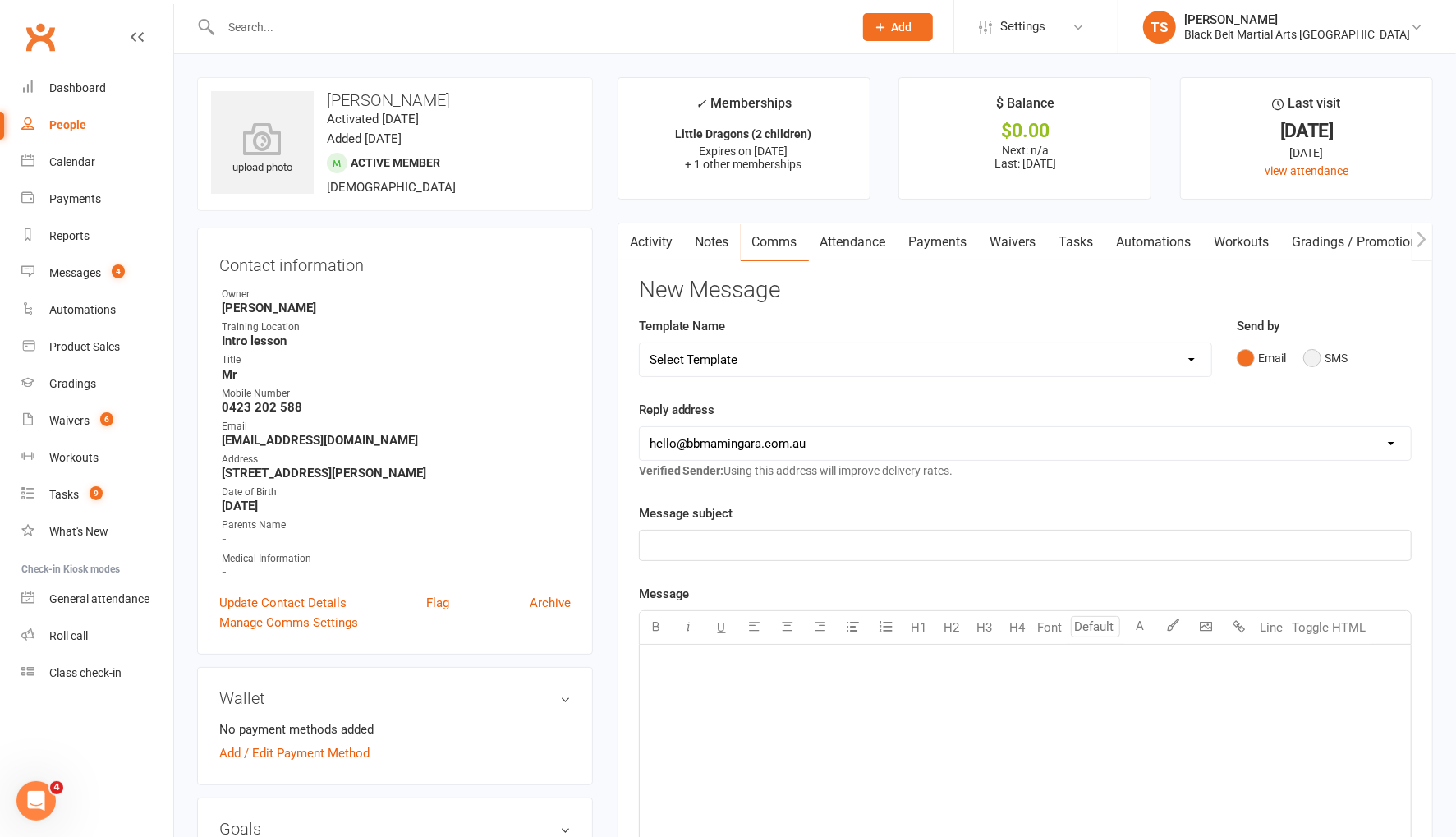
drag, startPoint x: 1308, startPoint y: 358, endPoint x: 1263, endPoint y: 405, distance: 65.1
click at [1308, 358] on button "SMS" at bounding box center [1326, 358] width 44 height 31
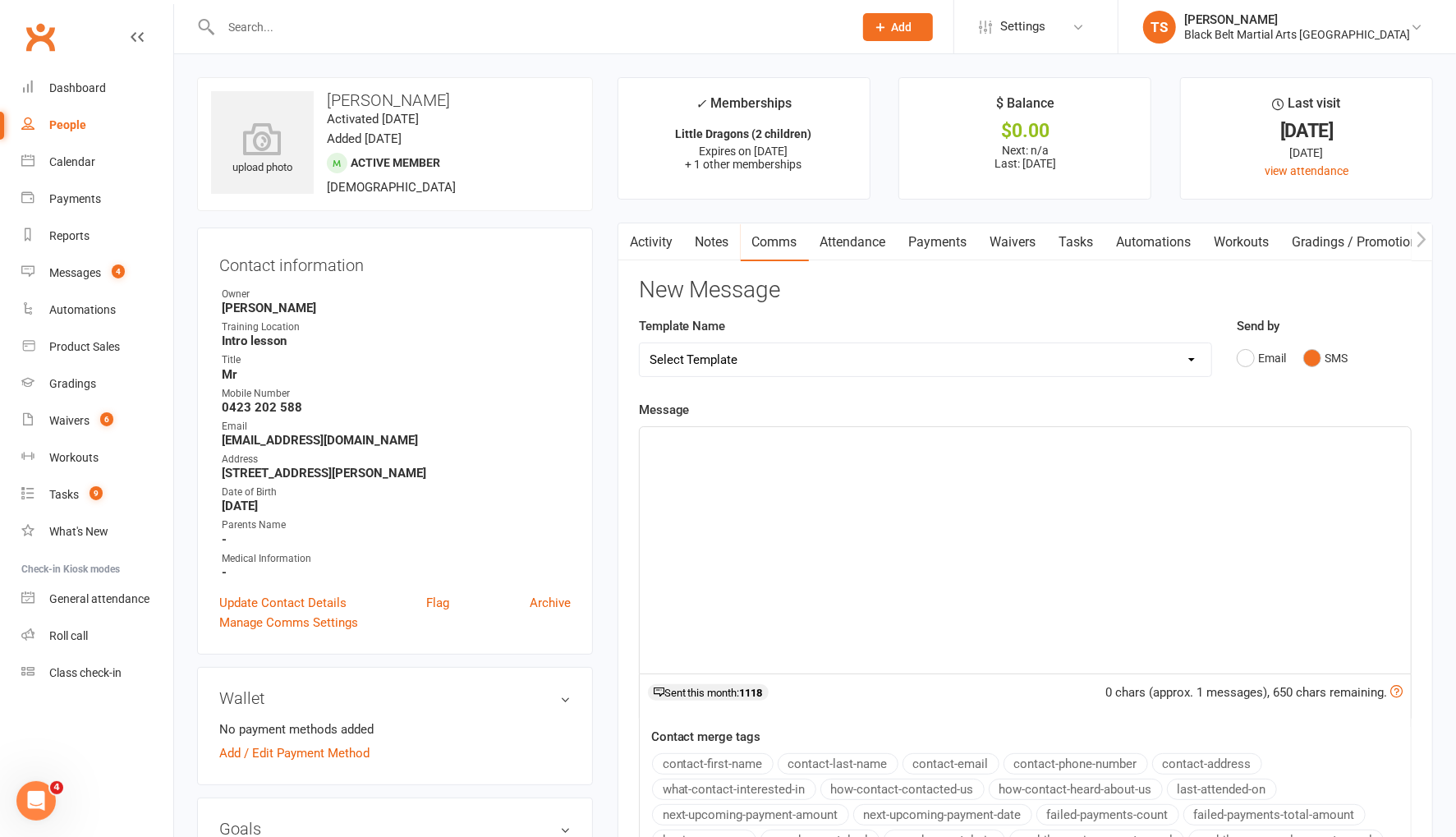
click at [951, 489] on div "﻿" at bounding box center [1025, 550] width 771 height 246
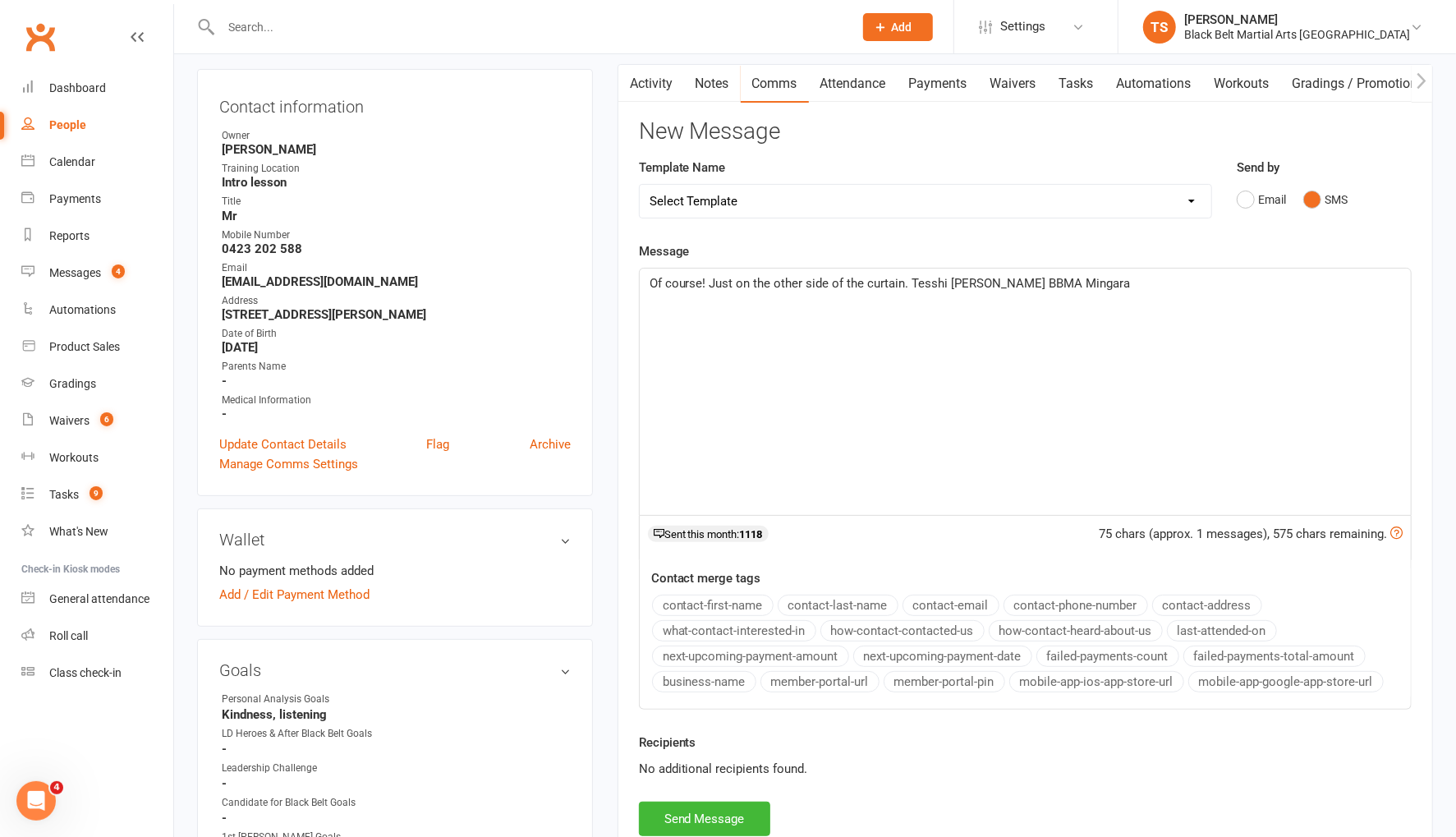
scroll to position [243, 0]
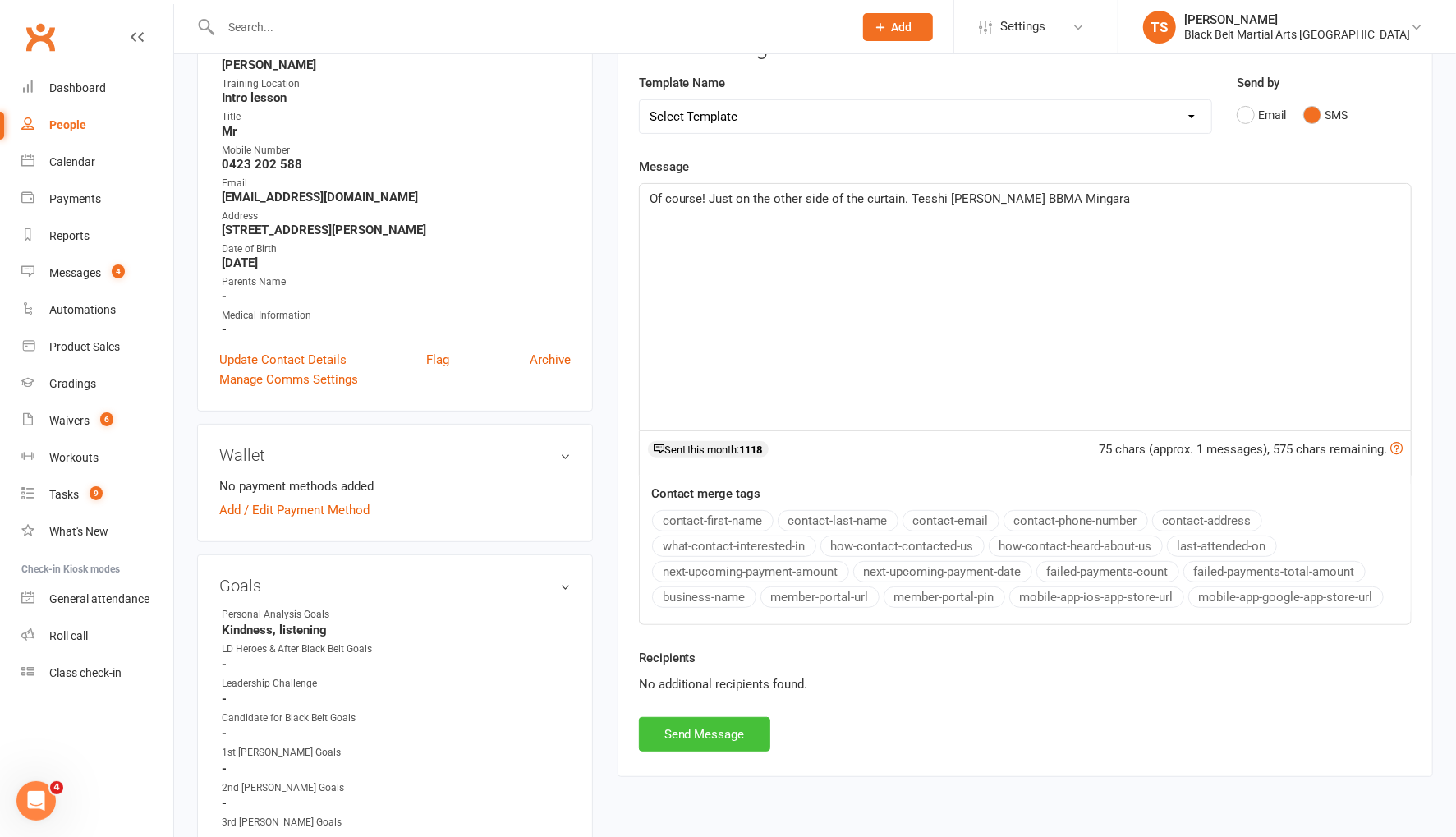
drag, startPoint x: 732, startPoint y: 726, endPoint x: 507, endPoint y: 422, distance: 378.2
click at [731, 726] on button "Send Message" at bounding box center [704, 734] width 131 height 35
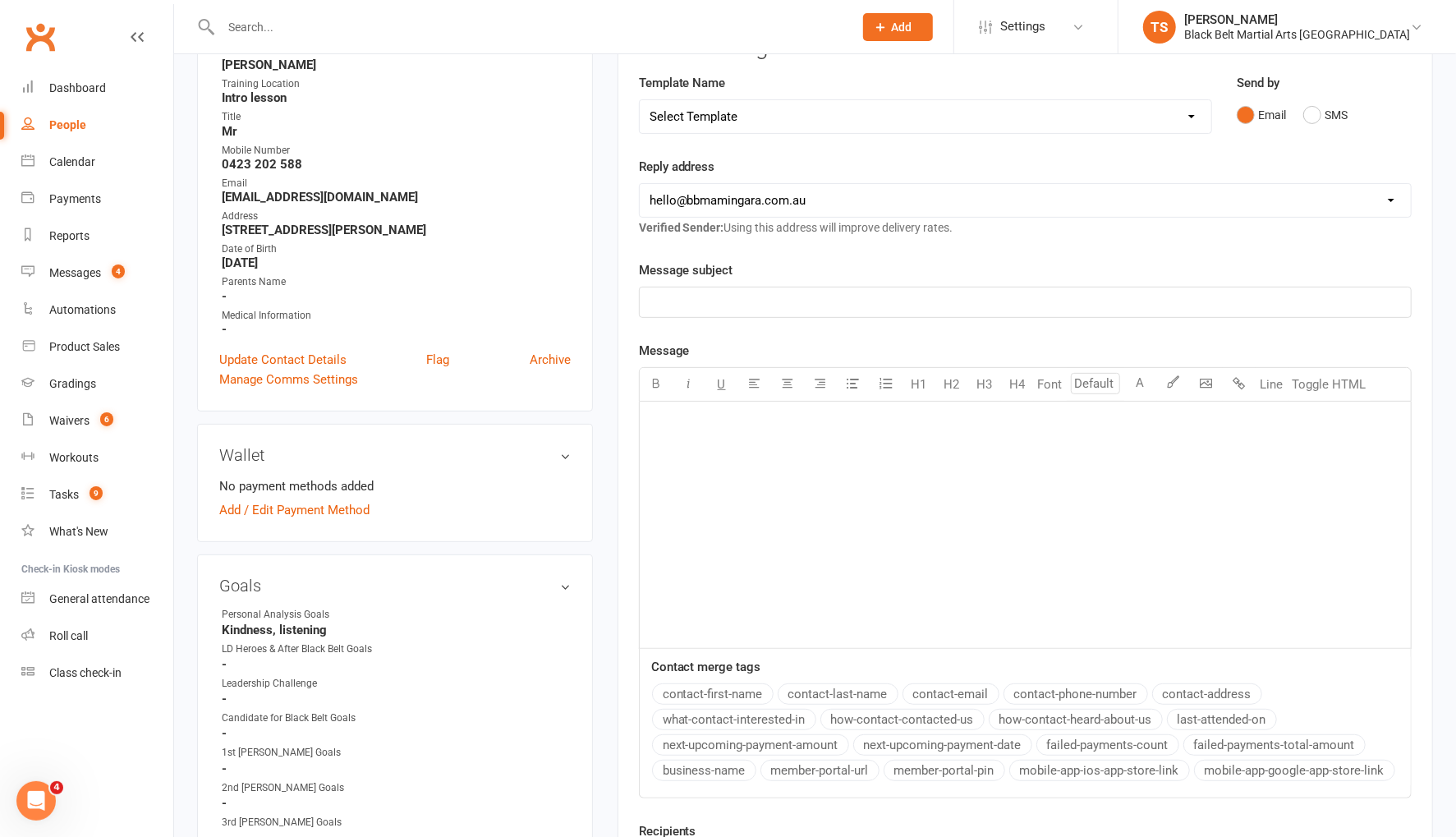
click at [270, 30] on input "text" at bounding box center [529, 27] width 626 height 23
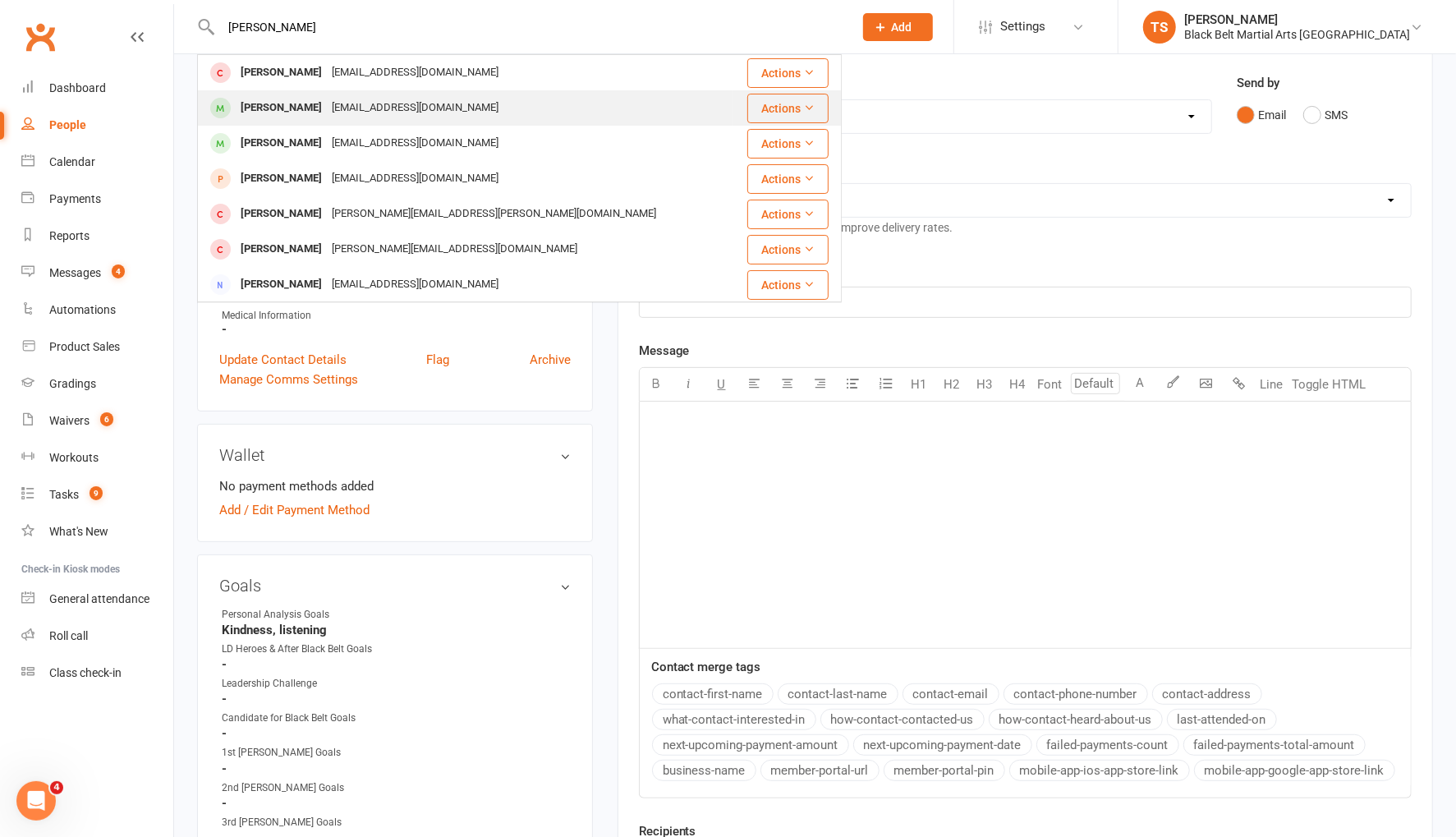
type input "asher hokin"
click at [327, 111] on div "jessicawood@outlook.com.au" at bounding box center [415, 108] width 176 height 24
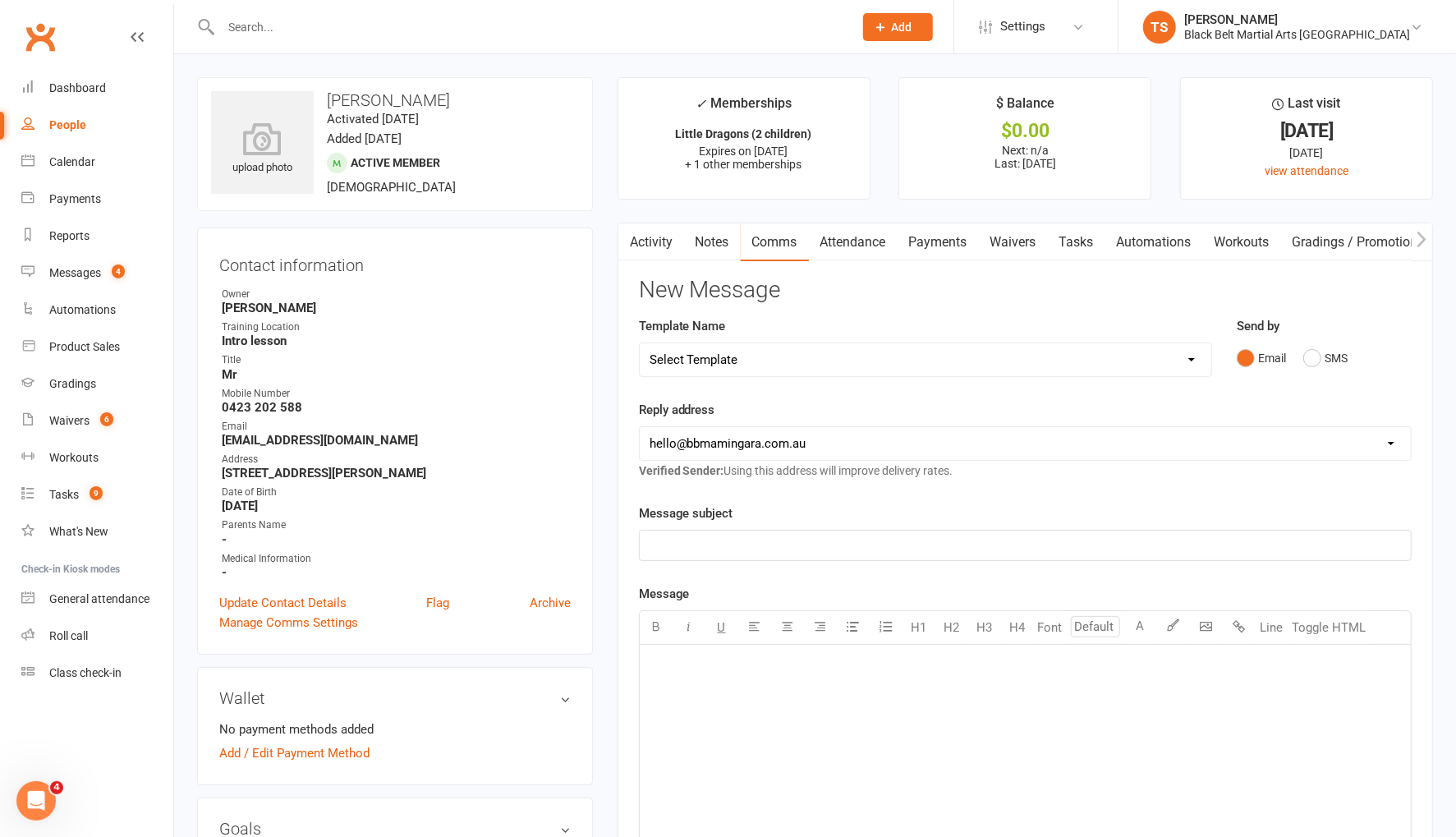
click at [867, 240] on link "Attendance" at bounding box center [853, 241] width 89 height 38
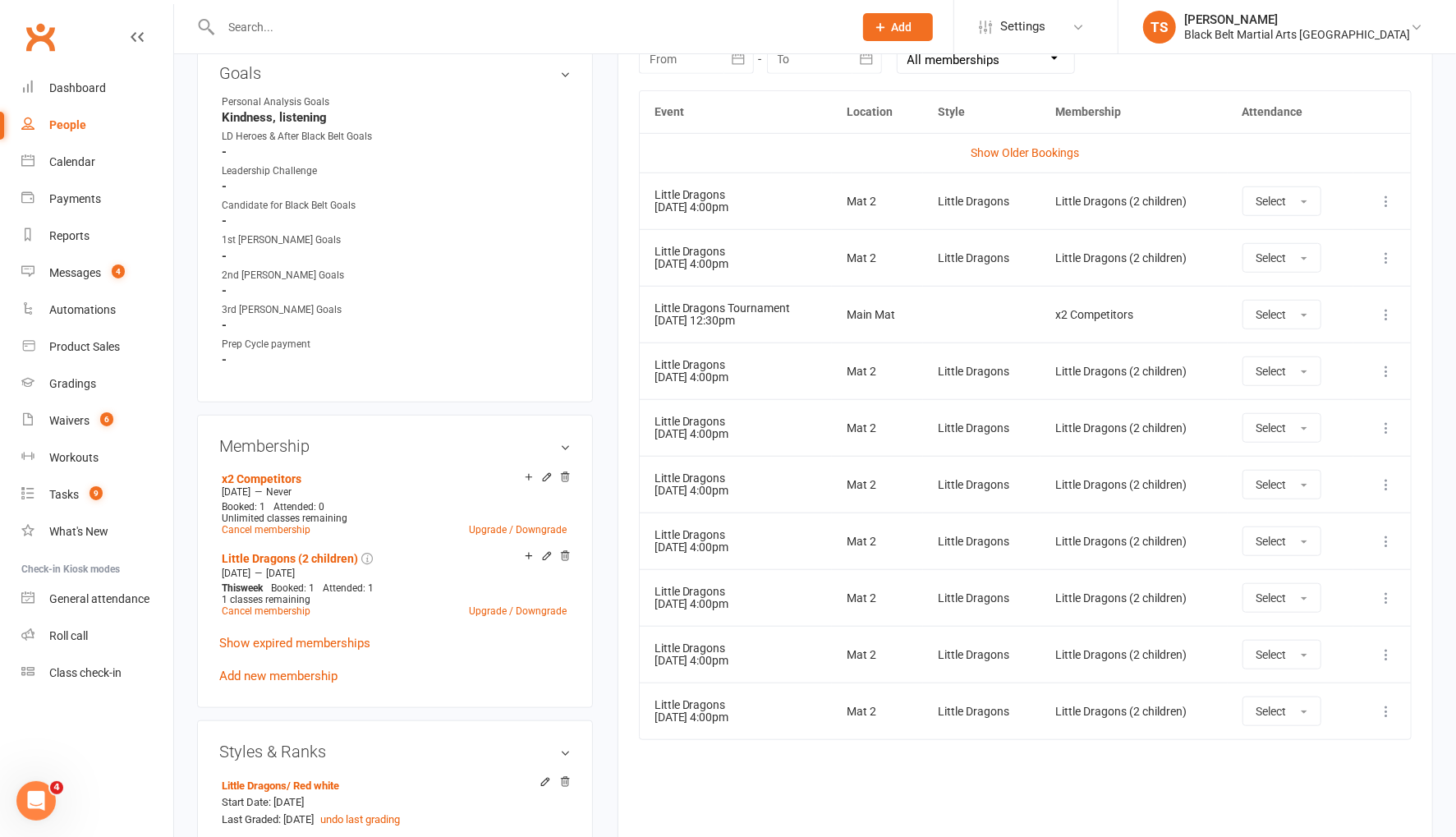
scroll to position [758, 0]
click at [1382, 587] on icon at bounding box center [1386, 596] width 17 height 17
click at [1350, 689] on link "Remove booking" at bounding box center [1314, 693] width 162 height 33
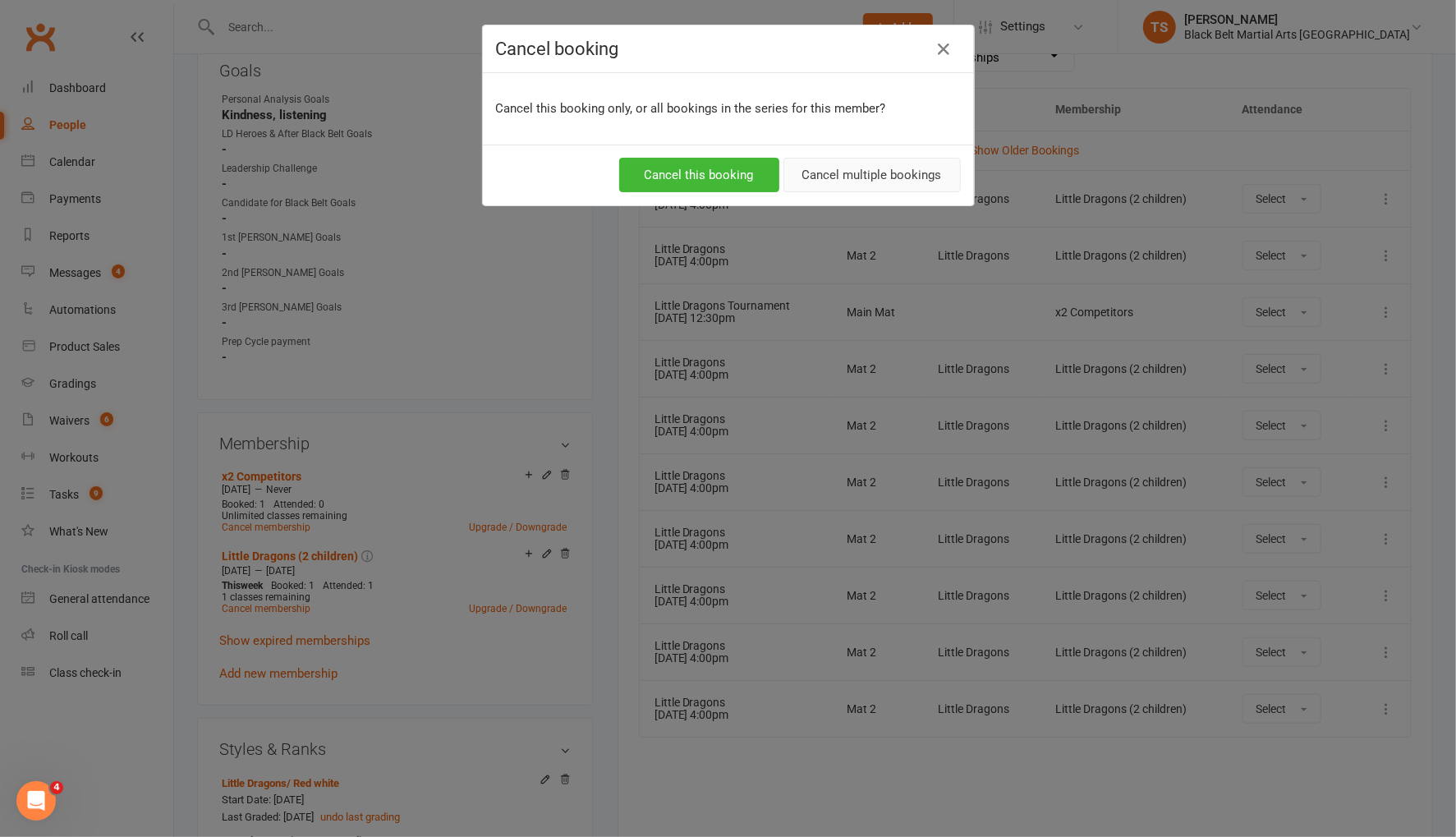
click at [829, 180] on button "Cancel multiple bookings" at bounding box center [871, 175] width 177 height 35
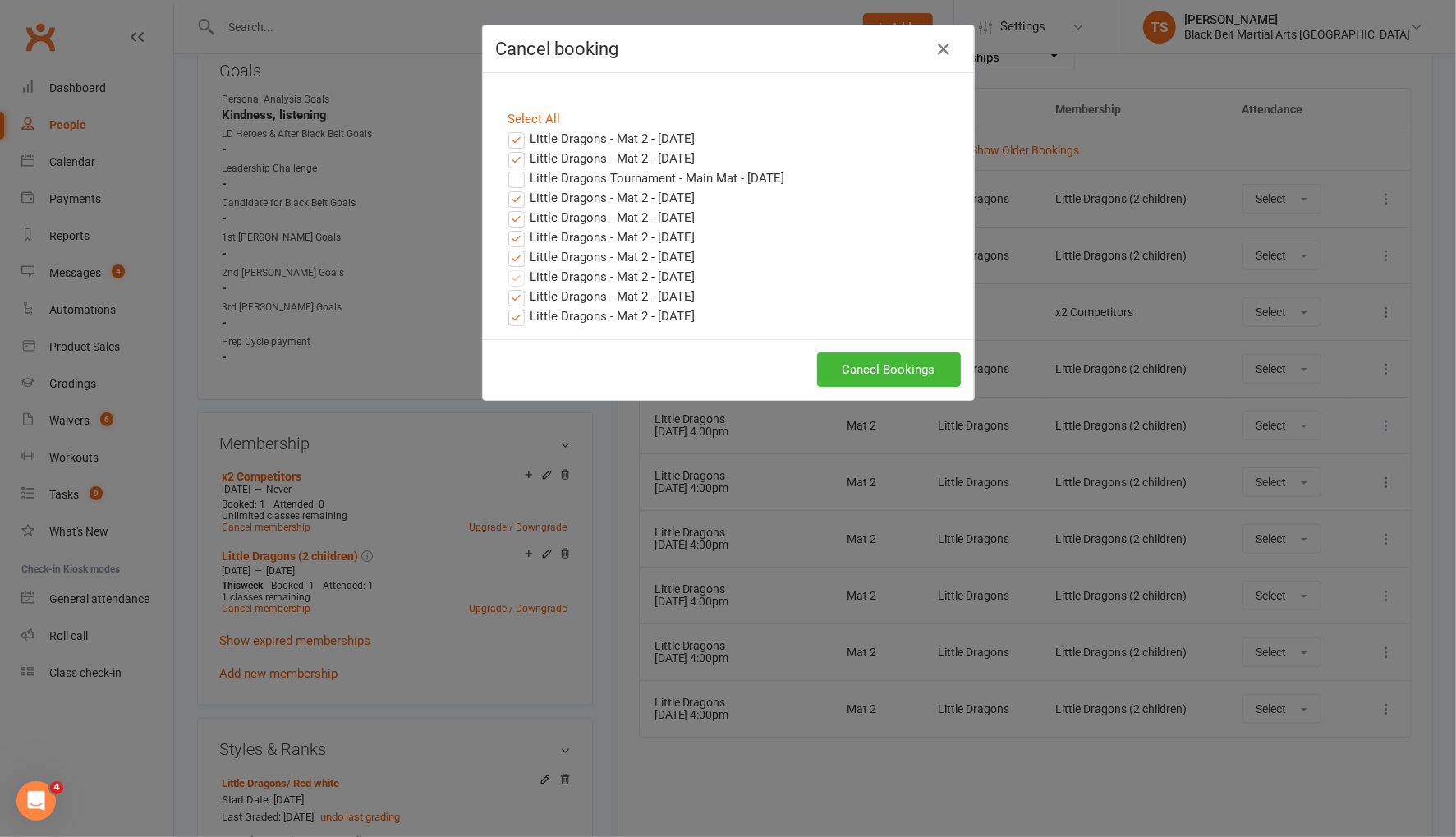
click at [518, 200] on label "Little Dragons - Mat 2 - Sep 03, 2025" at bounding box center [602, 197] width 187 height 19
click at [507, 188] on input "Little Dragons - Mat 2 - Sep 03, 2025" at bounding box center [501, 188] width 11 height 0
click at [515, 159] on label "Little Dragons - Mat 2 - Aug 27, 2025" at bounding box center [602, 158] width 187 height 19
click at [507, 149] on input "Little Dragons - Mat 2 - Aug 27, 2025" at bounding box center [501, 149] width 11 height 0
drag, startPoint x: 515, startPoint y: 140, endPoint x: 579, endPoint y: 184, distance: 77.7
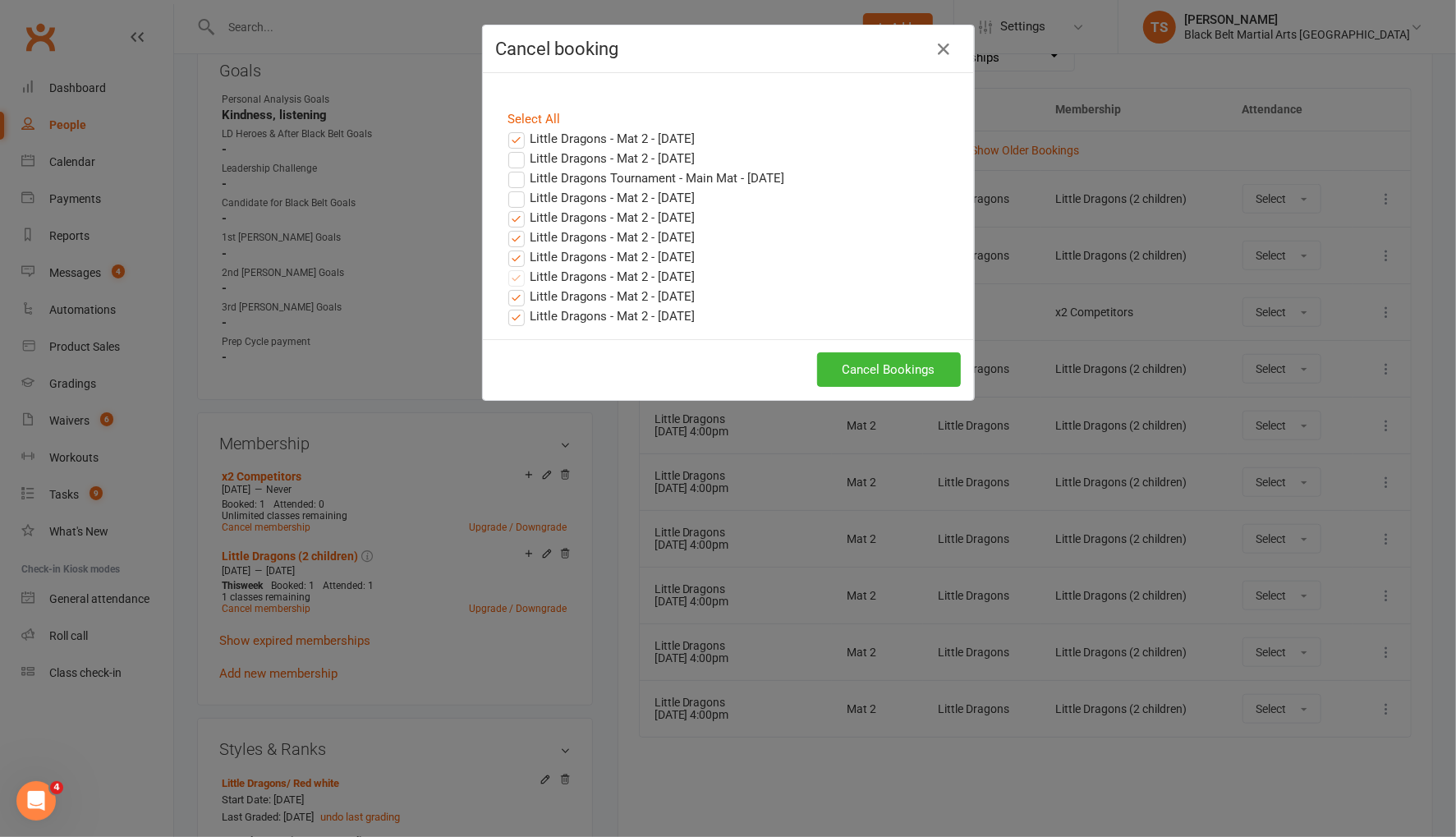
click at [515, 140] on label "Little Dragons - Mat 2 - Aug 20, 2025" at bounding box center [602, 138] width 187 height 19
click at [507, 128] on input "Little Dragons - Mat 2 - Aug 20, 2025" at bounding box center [501, 128] width 11 height 0
click at [519, 220] on label "Little Dragons - Mat 2 - Sep 10, 2025" at bounding box center [602, 217] width 187 height 19
click at [507, 207] on input "Little Dragons - Mat 2 - Sep 10, 2025" at bounding box center [501, 207] width 11 height 0
click at [519, 238] on label "Little Dragons - Mat 2 - Sep 17, 2025" at bounding box center [602, 237] width 187 height 19
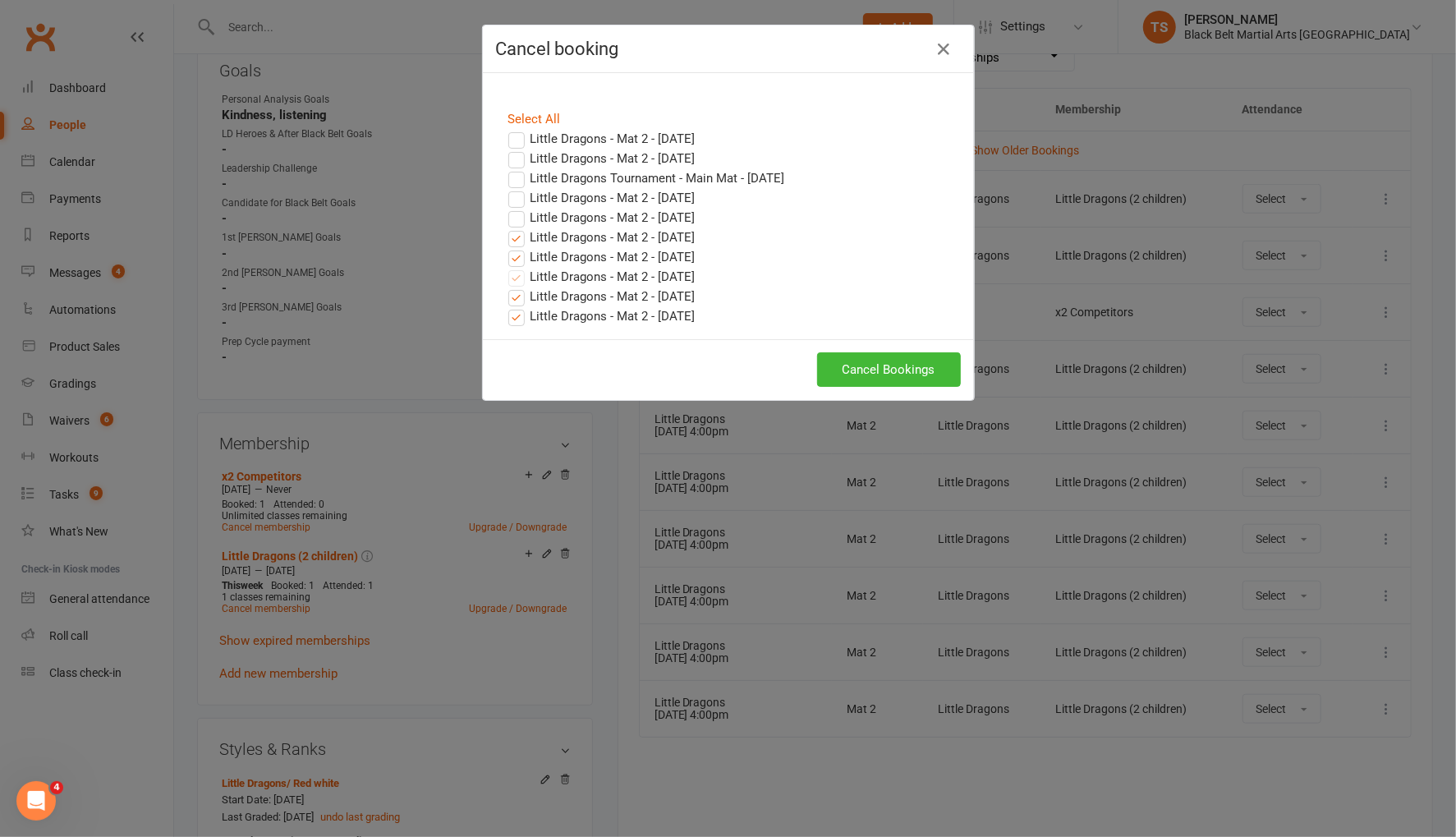
click at [507, 228] on input "Little Dragons - Mat 2 - Sep 17, 2025" at bounding box center [501, 228] width 11 height 0
drag, startPoint x: 520, startPoint y: 256, endPoint x: 542, endPoint y: 257, distance: 22.0
click at [521, 256] on label "Little Dragons - Mat 2 - Sep 24, 2025" at bounding box center [602, 256] width 187 height 19
click at [507, 247] on input "Little Dragons - Mat 2 - Sep 24, 2025" at bounding box center [501, 247] width 11 height 0
click at [902, 368] on button "Cancel Bookings" at bounding box center [889, 370] width 144 height 35
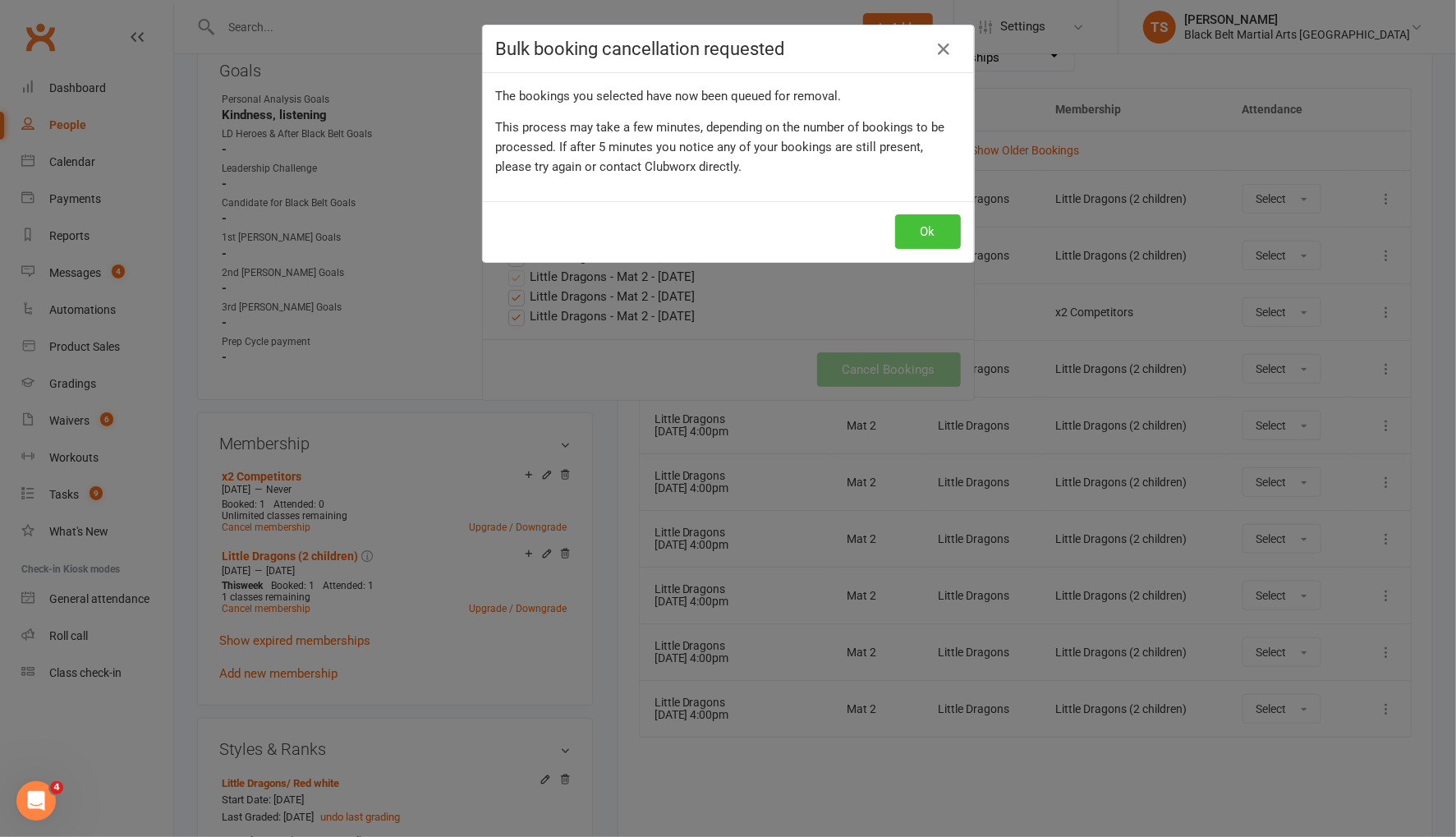
click at [934, 230] on button "Ok" at bounding box center [928, 231] width 66 height 35
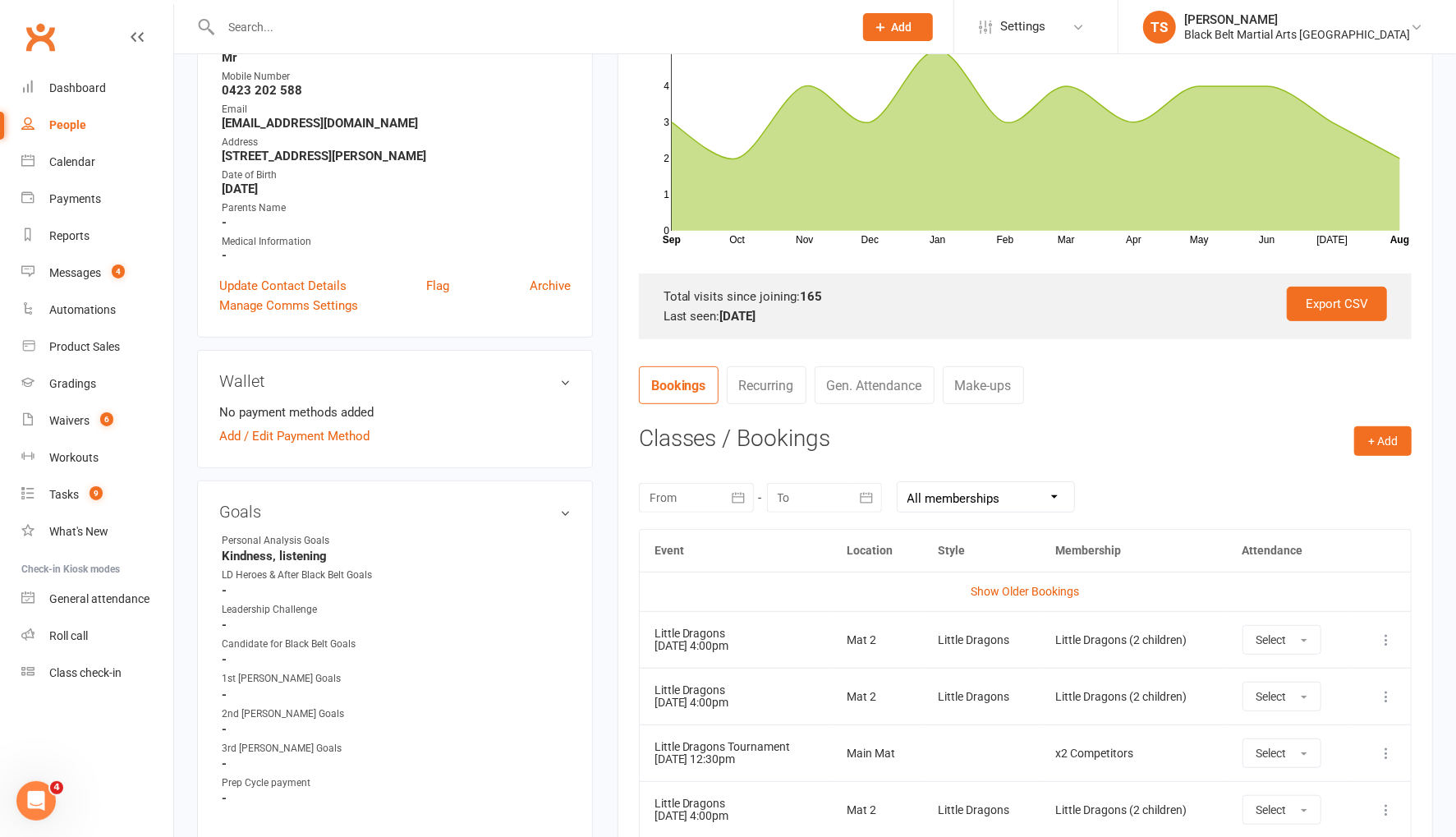
scroll to position [318, 0]
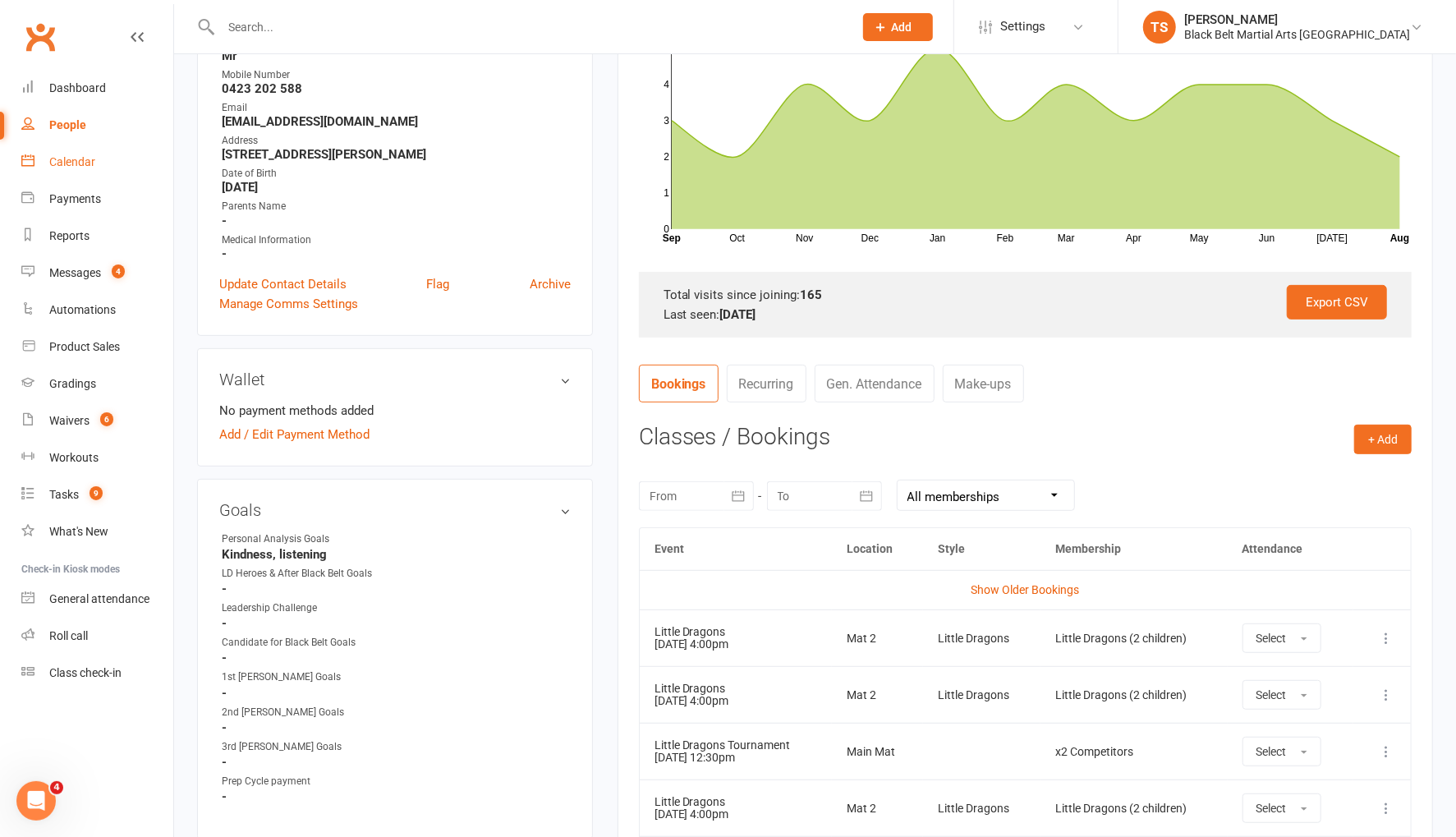
click at [86, 162] on div "Calendar" at bounding box center [73, 162] width 46 height 13
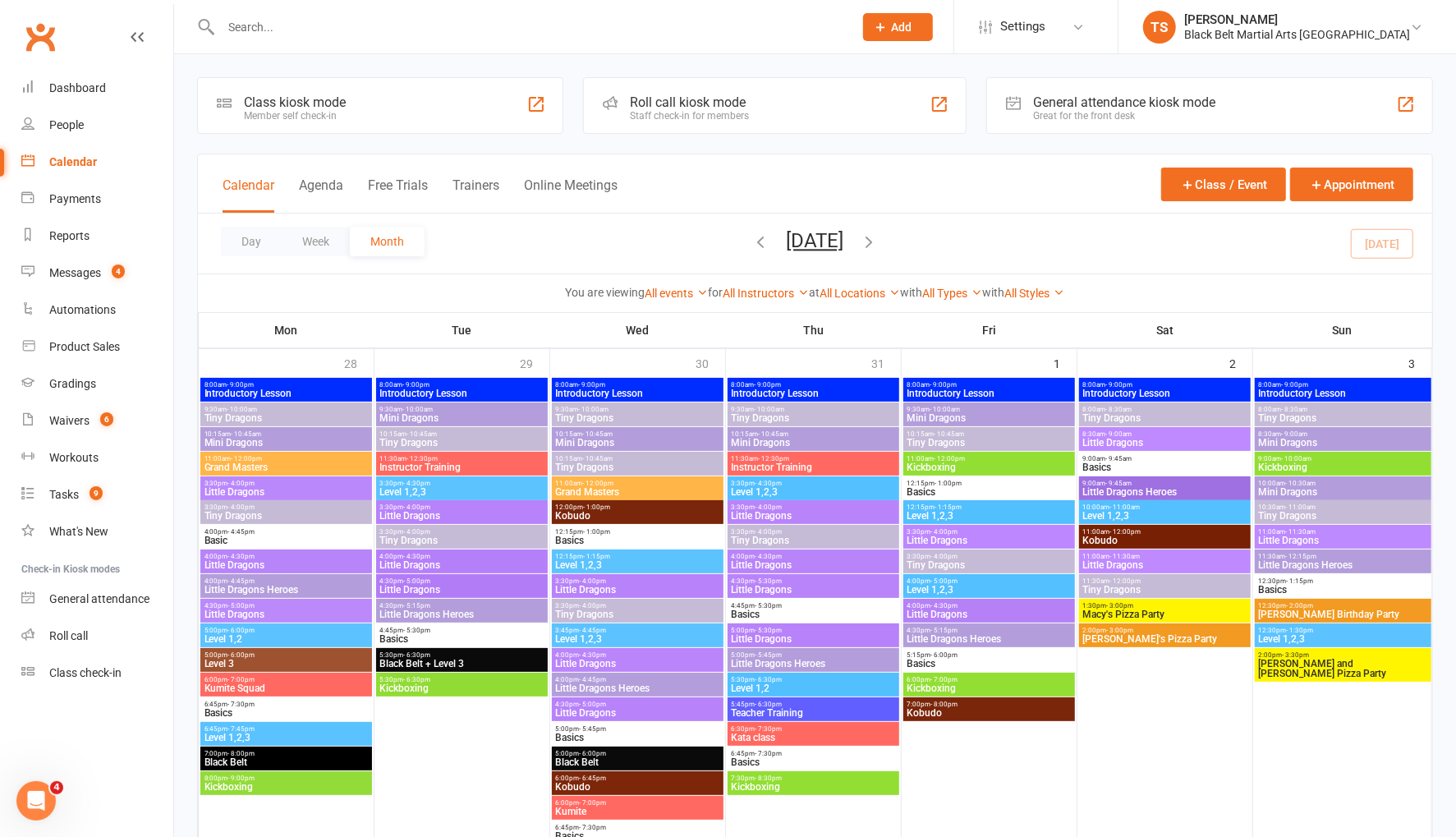
click at [879, 238] on icon "button" at bounding box center [869, 241] width 18 height 18
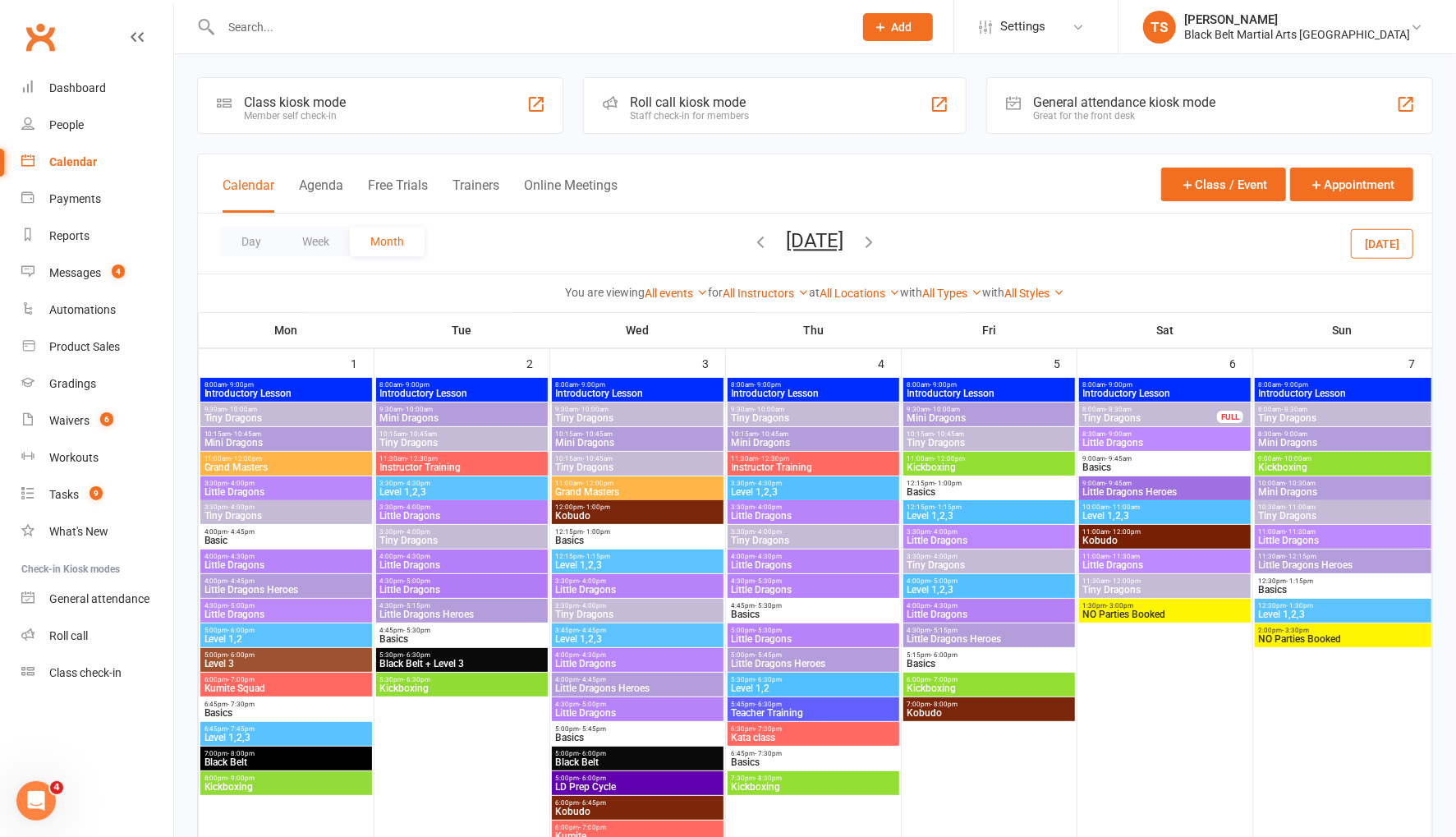
click at [879, 238] on icon "button" at bounding box center [869, 241] width 18 height 18
drag, startPoint x: 727, startPoint y: 241, endPoint x: 751, endPoint y: 273, distance: 40.0
click at [752, 241] on icon "button" at bounding box center [761, 241] width 18 height 18
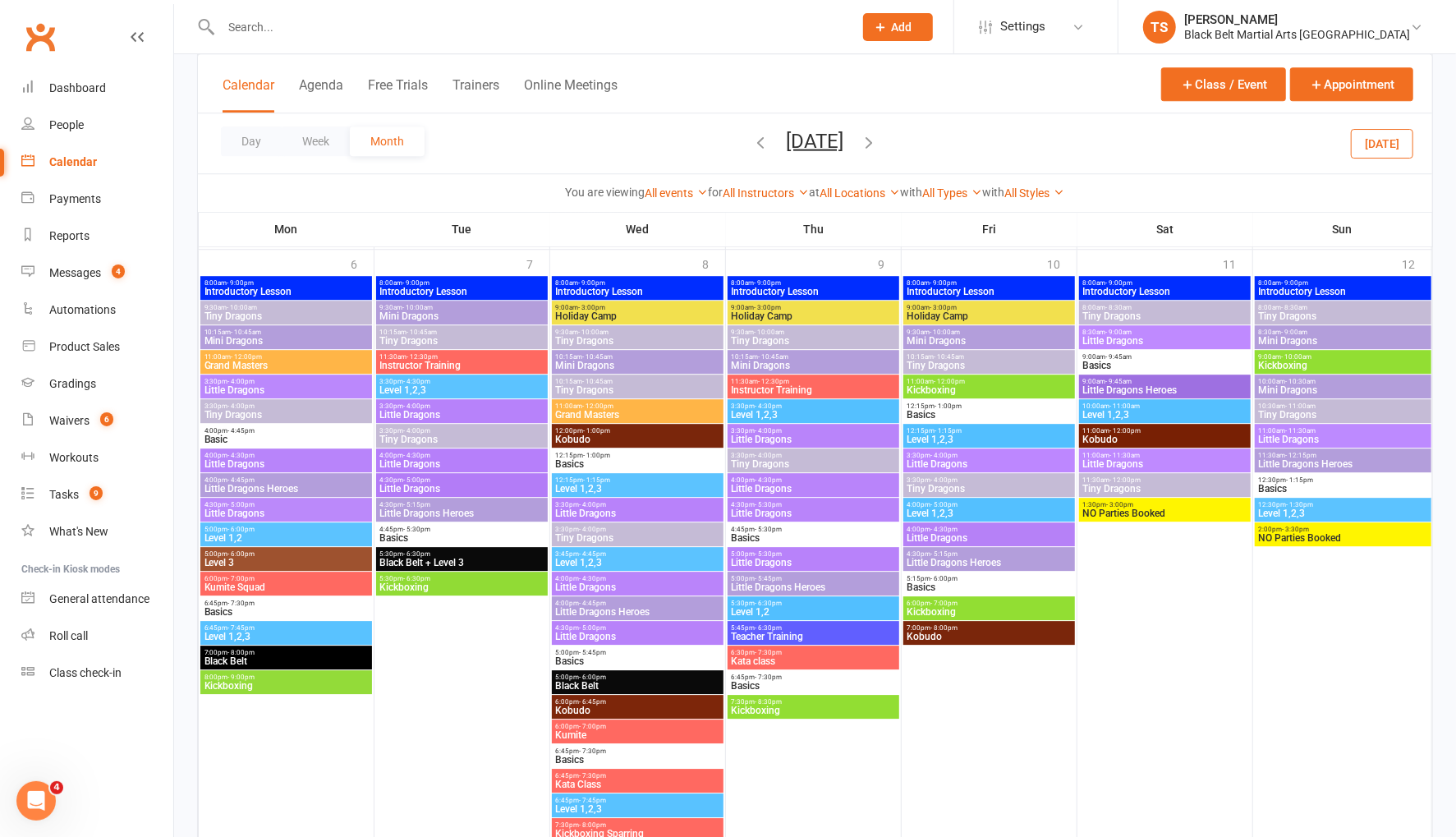
scroll to position [3259, 0]
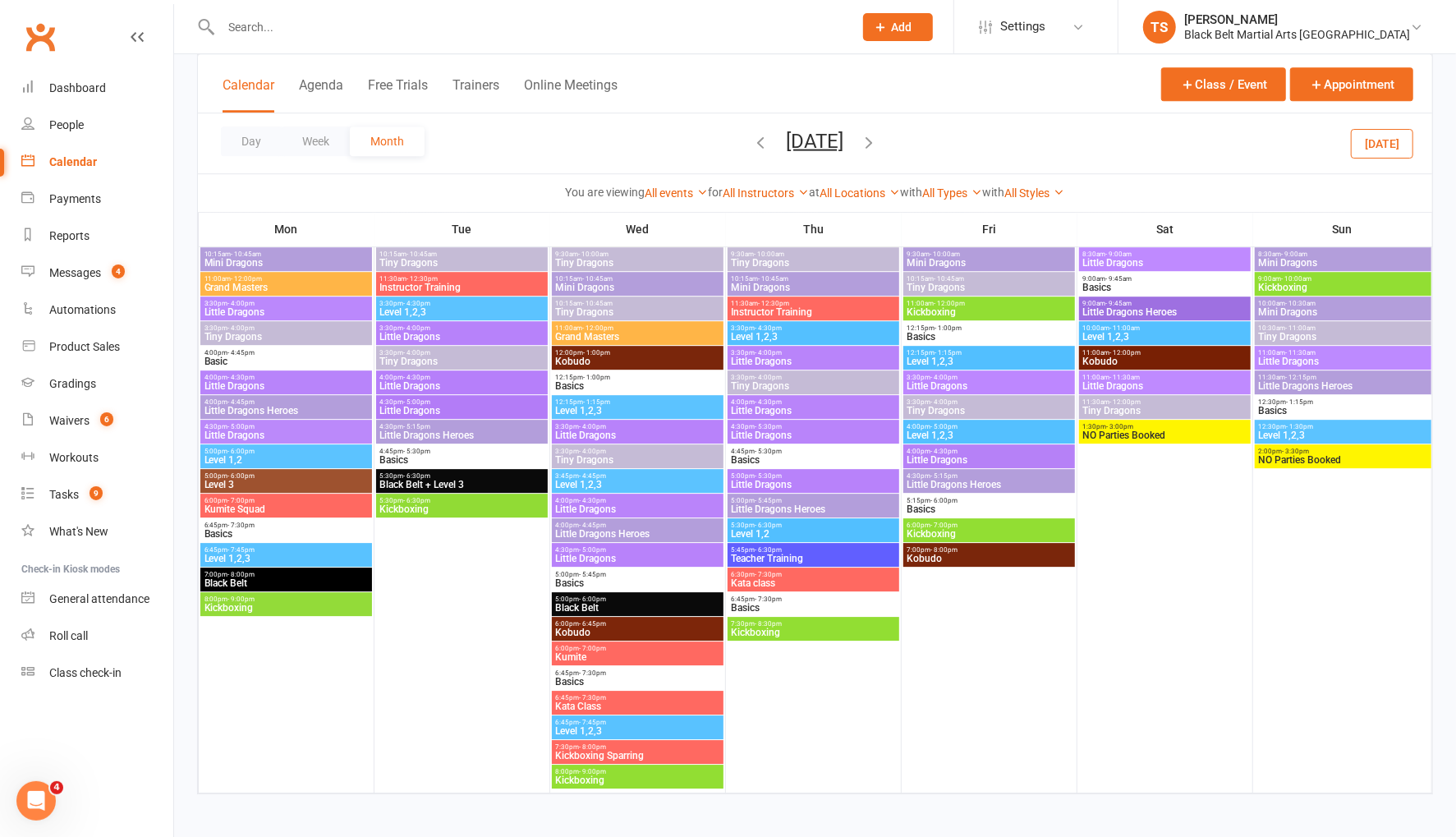
click at [879, 139] on icon "button" at bounding box center [869, 141] width 18 height 18
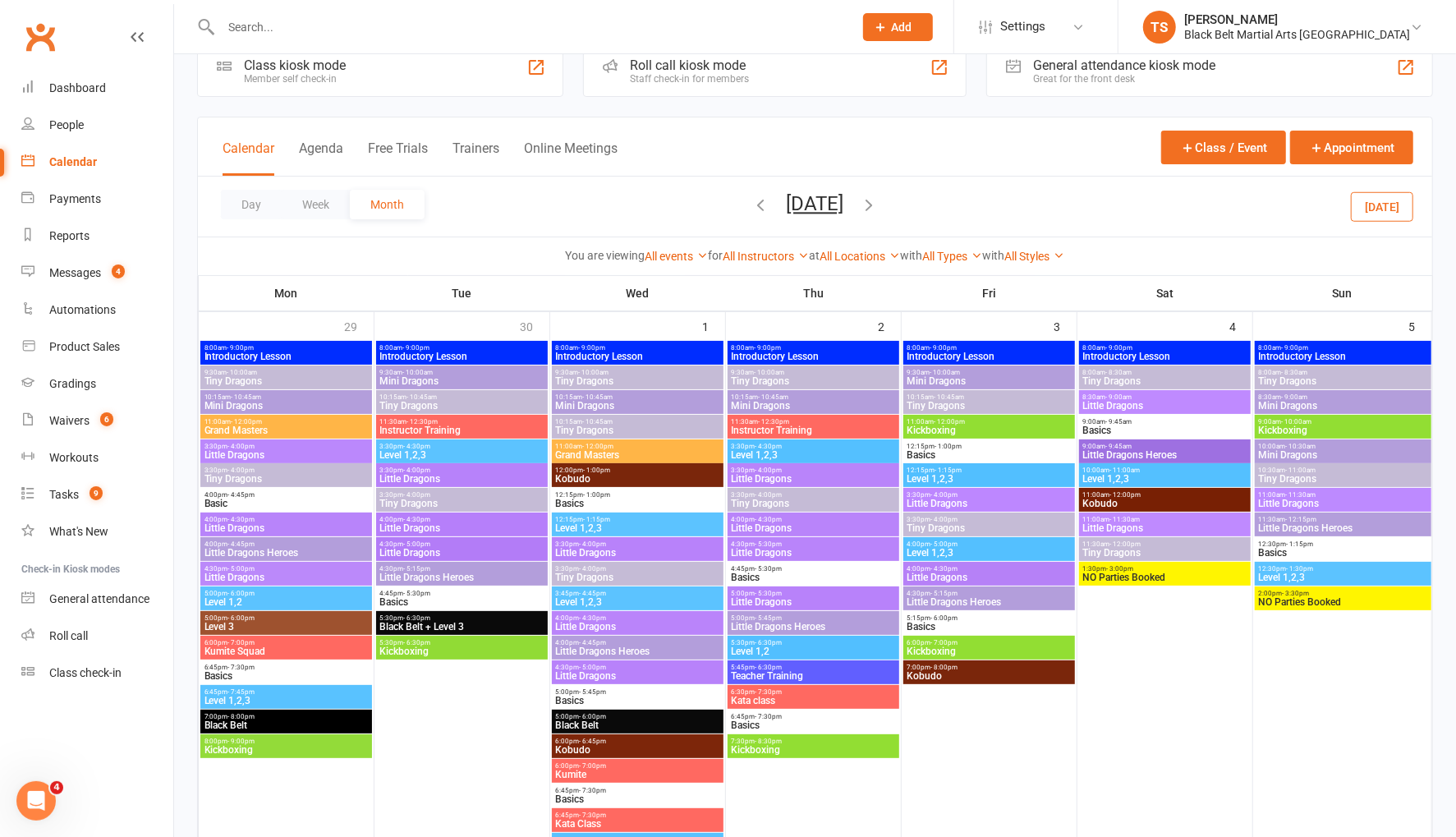
scroll to position [61, 0]
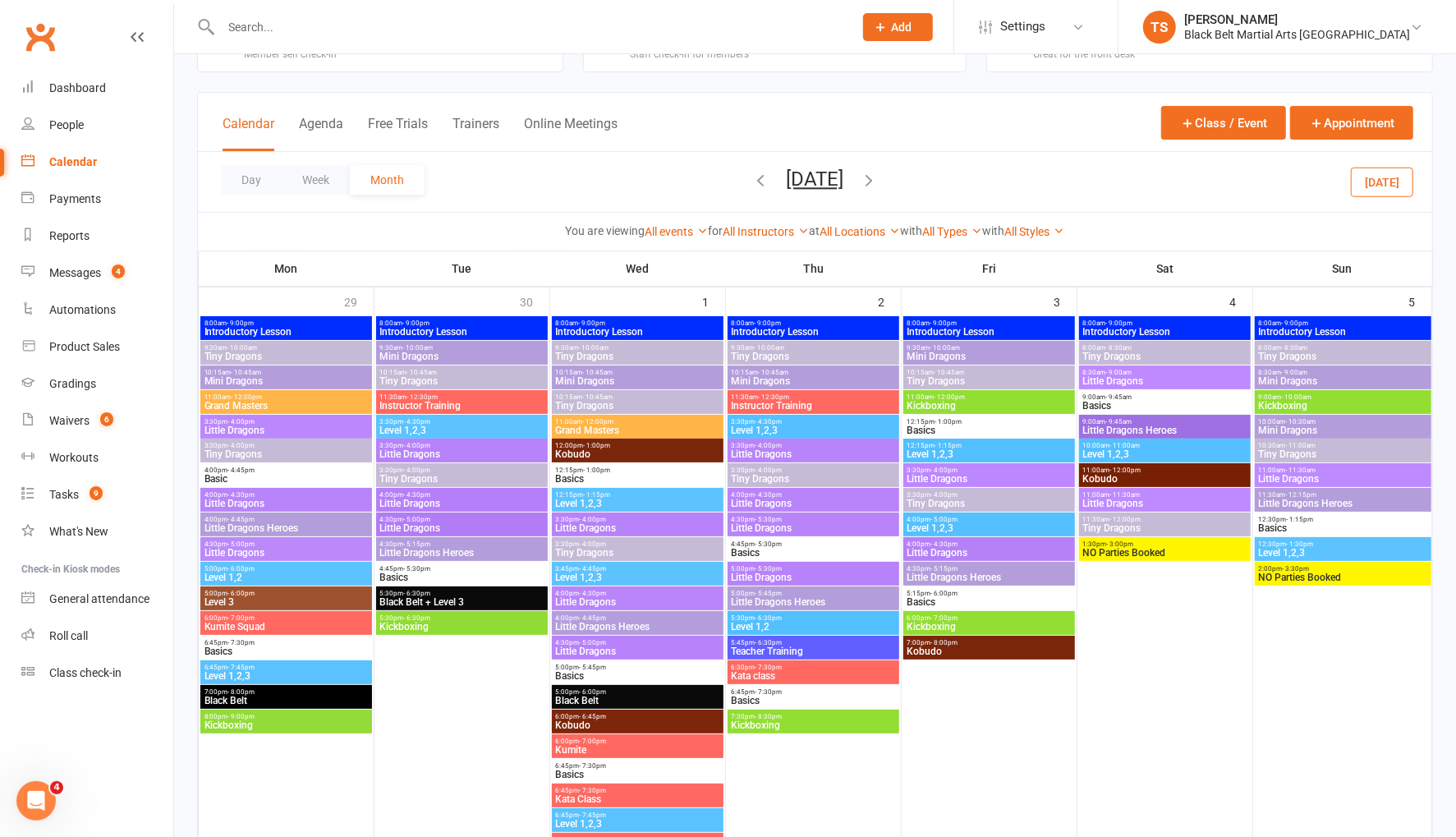
click at [602, 619] on span "- 4:45pm" at bounding box center [594, 618] width 28 height 7
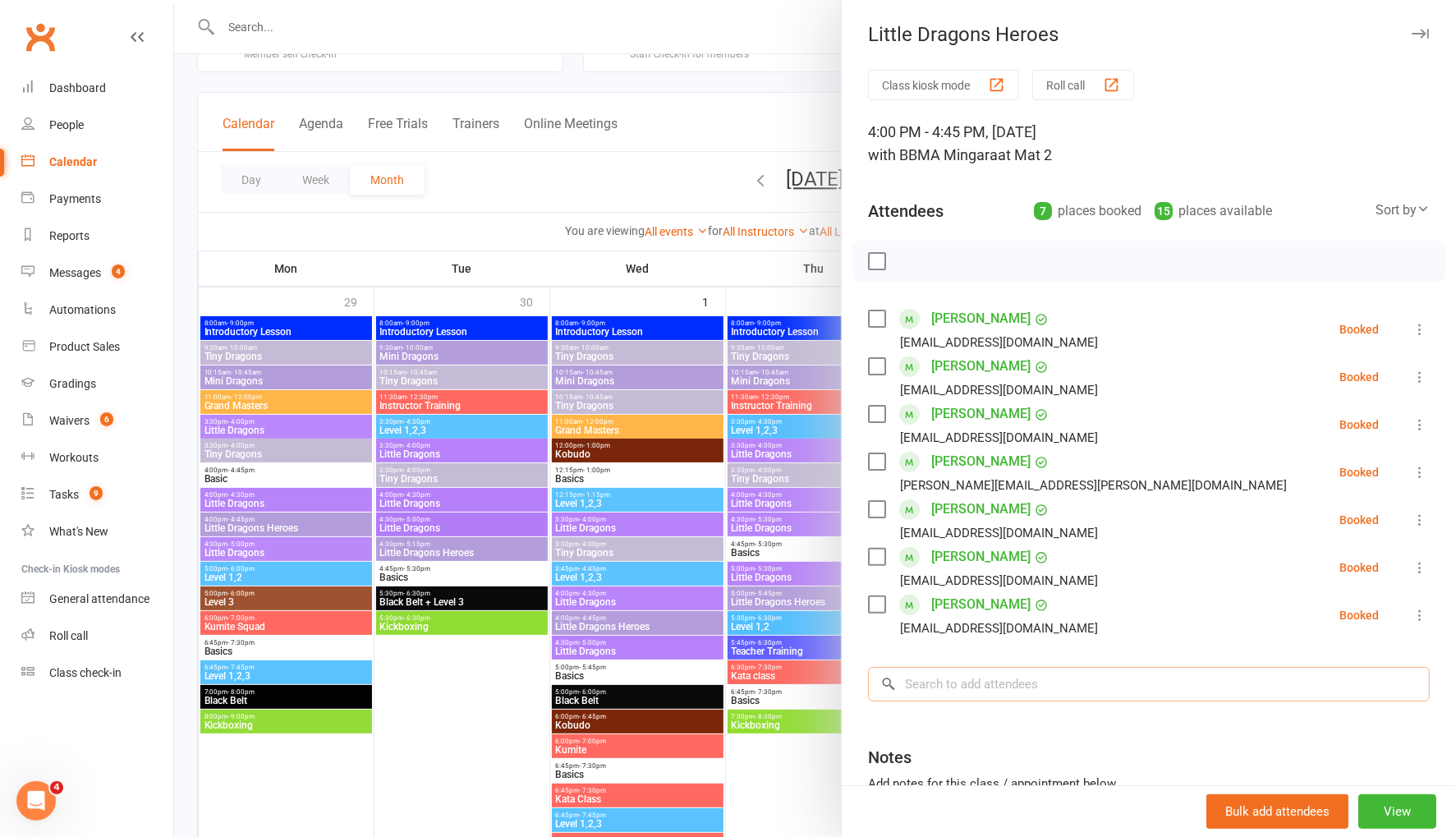
click at [999, 672] on input "search" at bounding box center [1149, 684] width 562 height 35
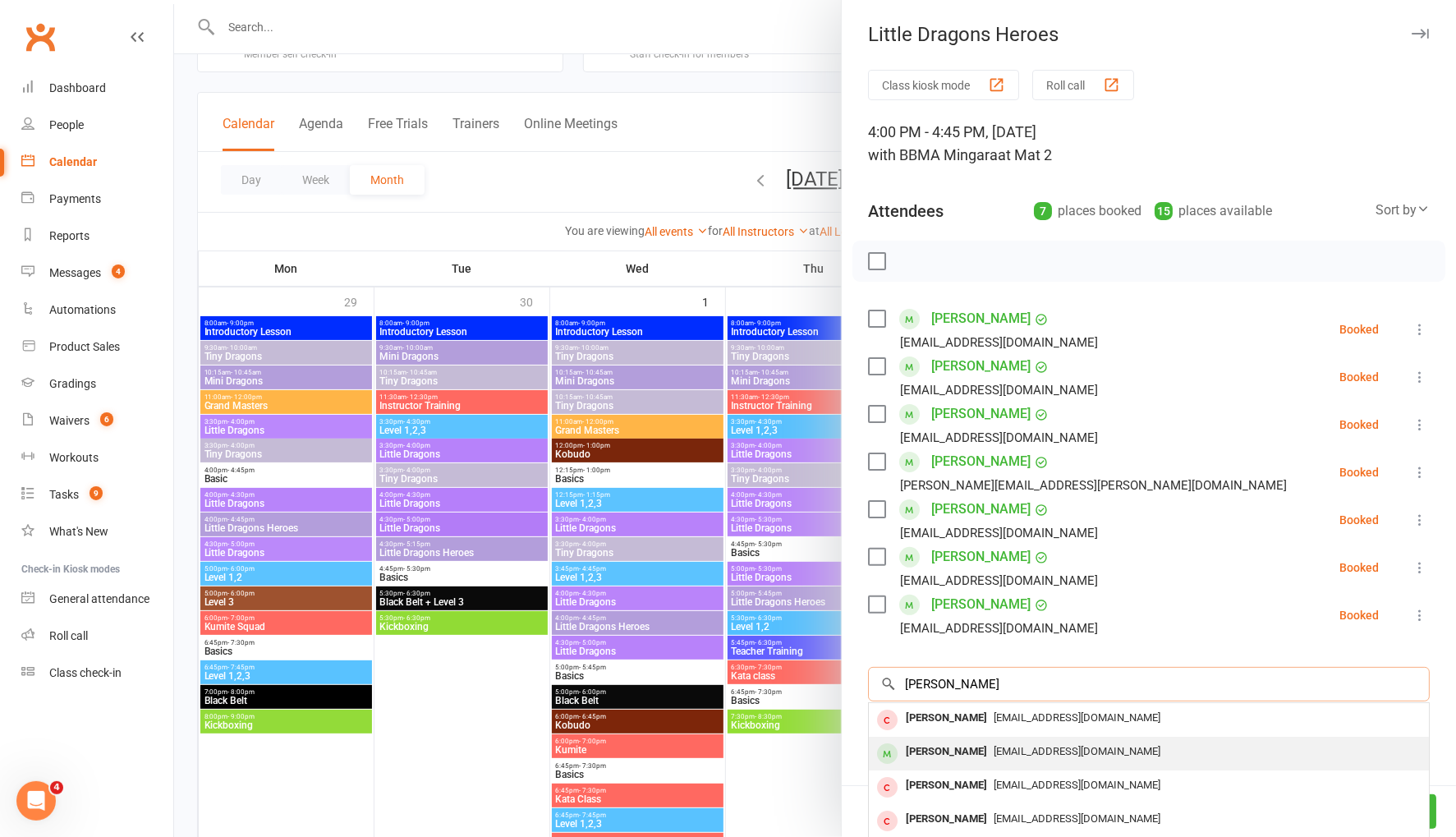
type input "asher hokin"
click at [936, 749] on div "[PERSON_NAME]" at bounding box center [946, 752] width 95 height 24
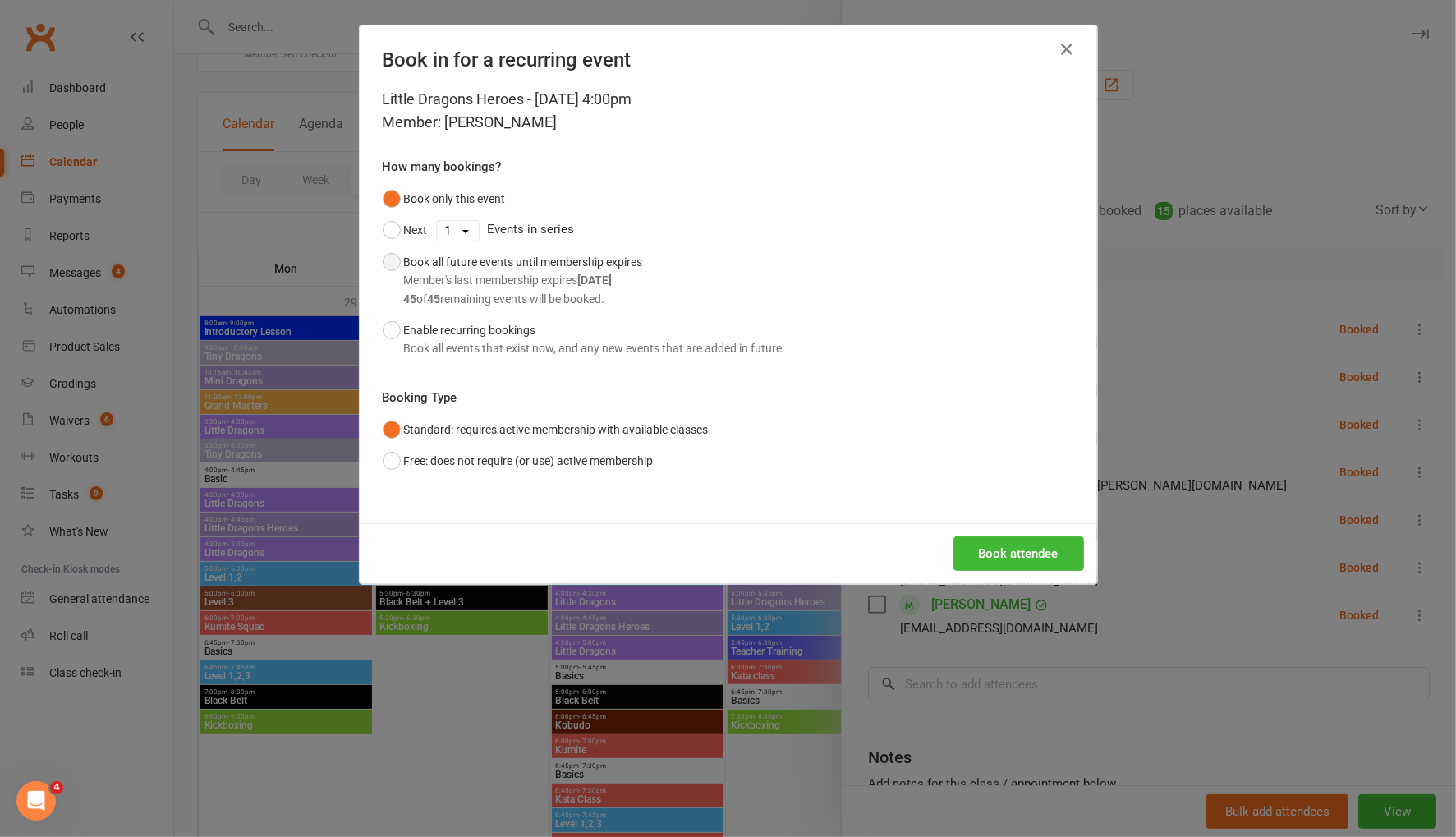
drag, startPoint x: 389, startPoint y: 259, endPoint x: 746, endPoint y: 429, distance: 395.4
click at [390, 259] on button "Book all future events until membership expires Member's last membership expire…" at bounding box center [513, 280] width 261 height 68
click at [998, 556] on button "Book attendee" at bounding box center [1019, 553] width 130 height 35
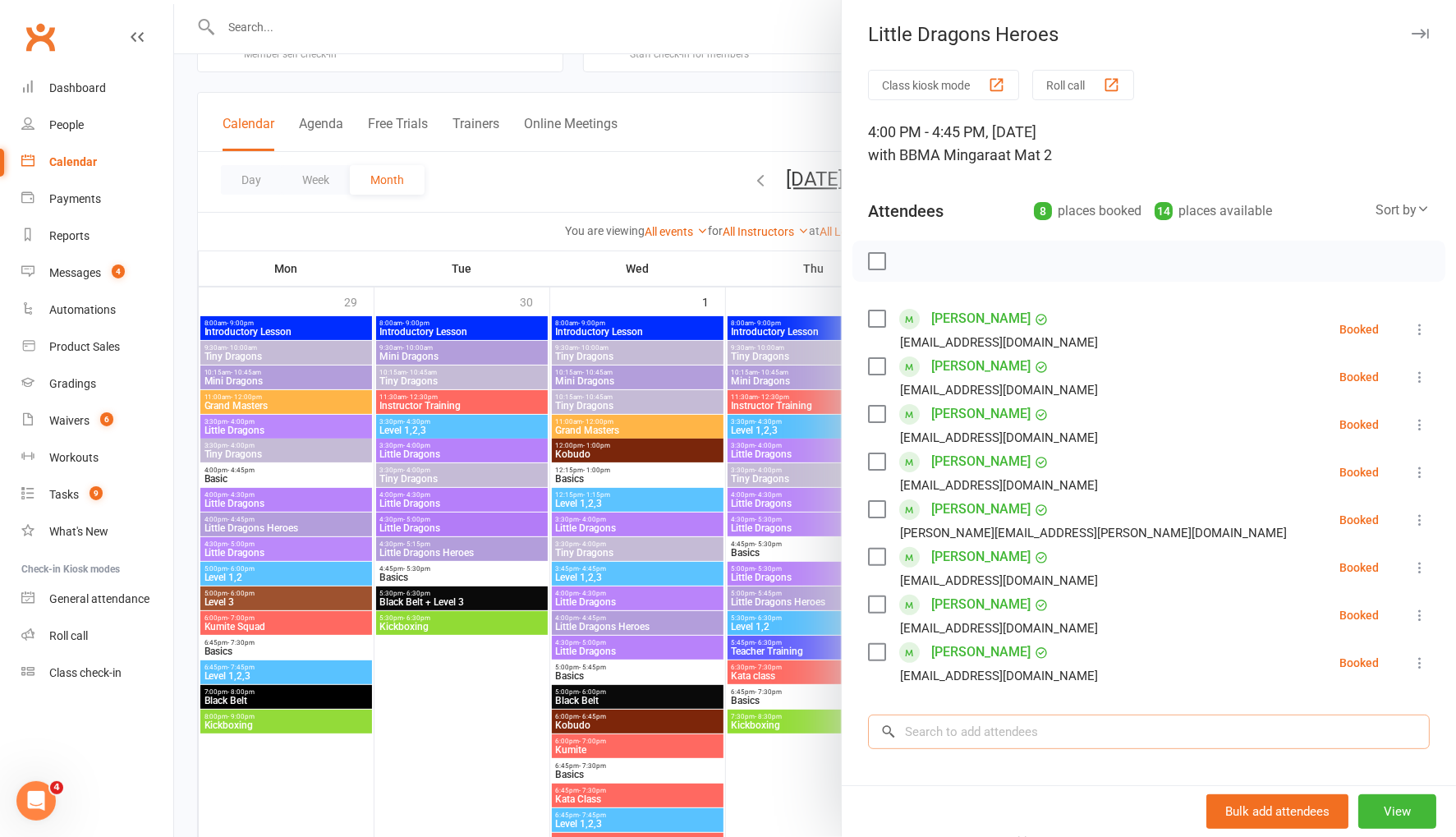
click at [1039, 735] on input "search" at bounding box center [1149, 731] width 562 height 35
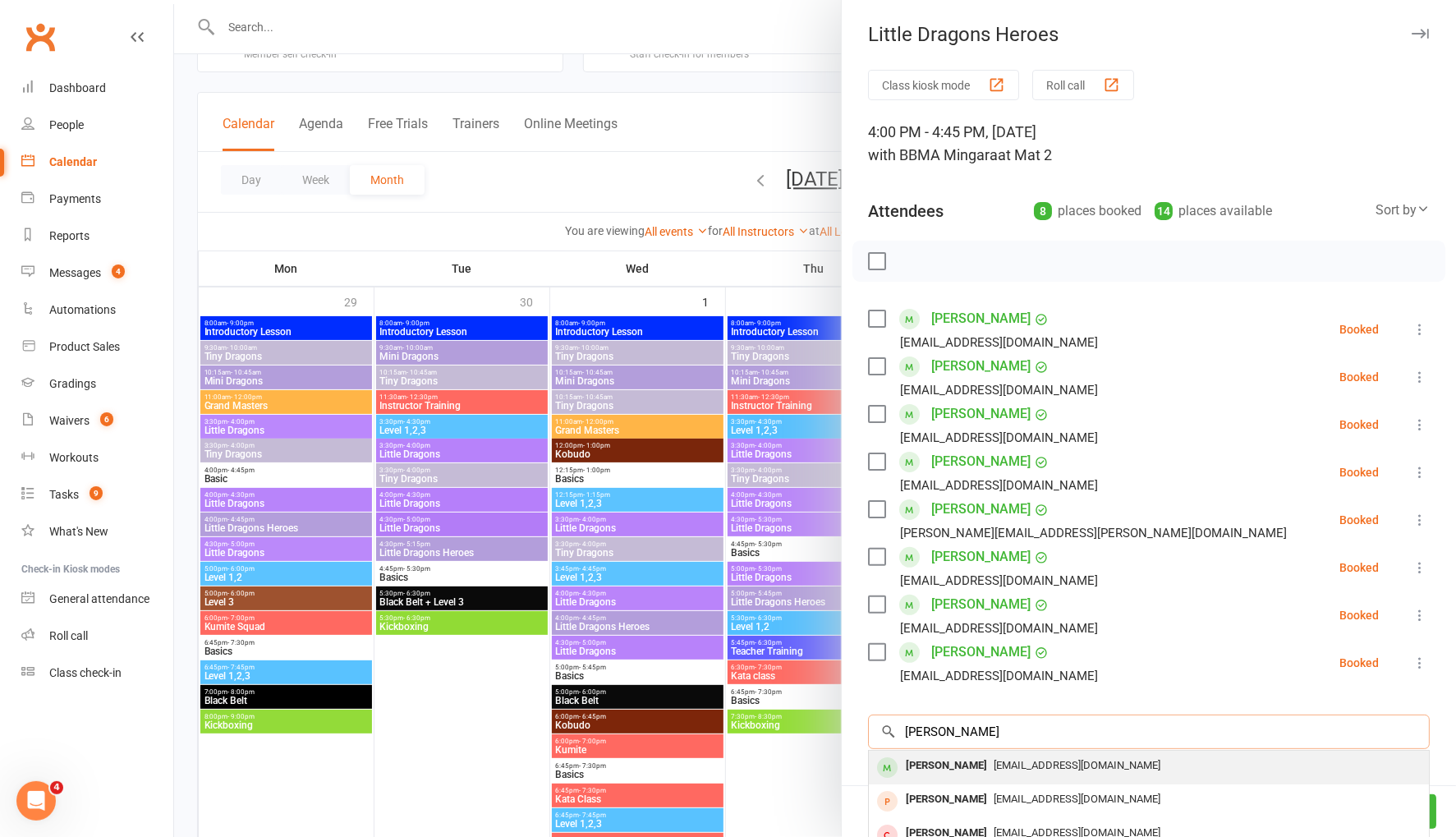
type input "emily norton"
click at [1025, 771] on div "m_gellatley@hotmail.com" at bounding box center [1149, 765] width 547 height 24
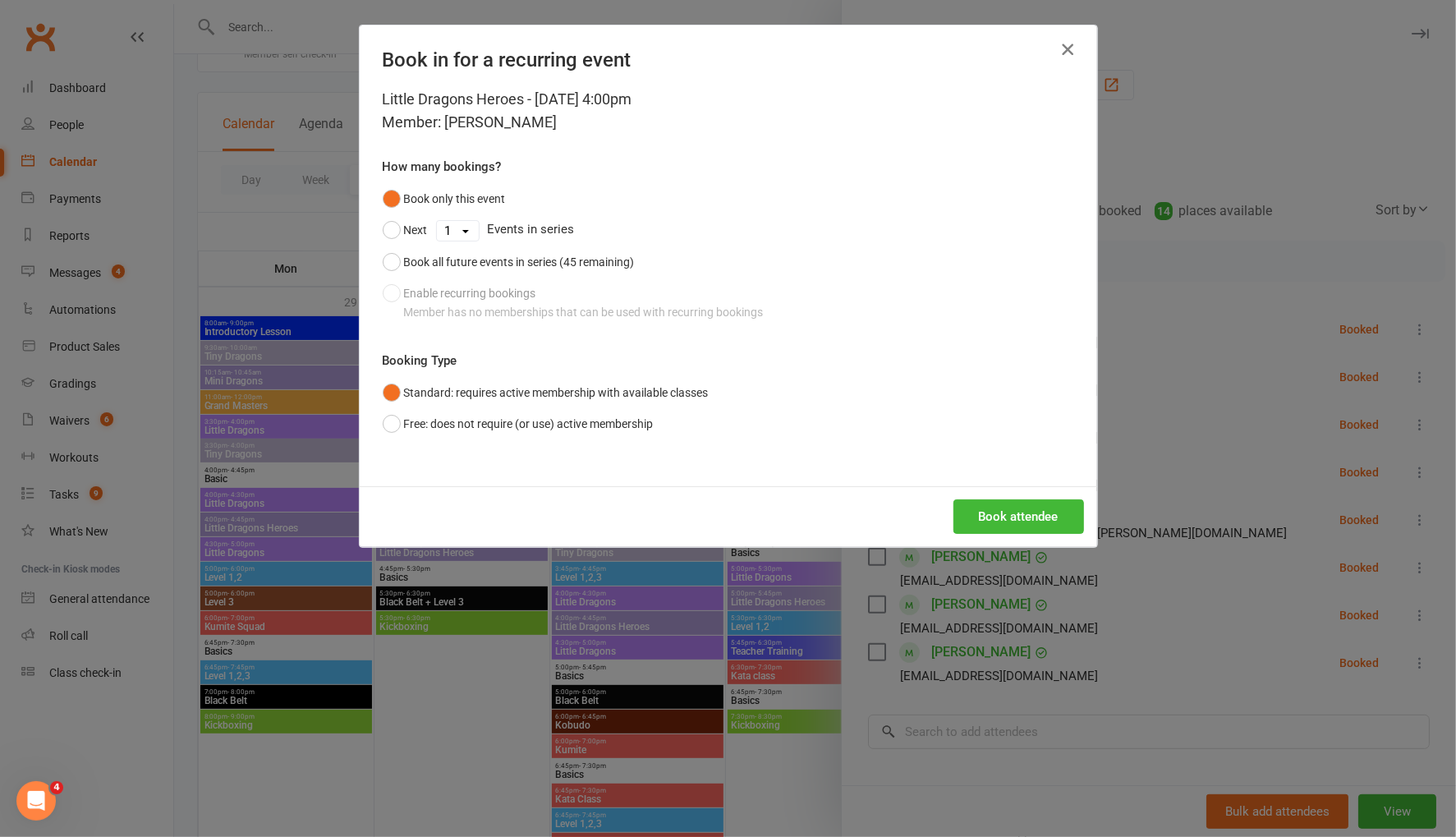
click at [1059, 45] on icon "button" at bounding box center [1067, 49] width 19 height 19
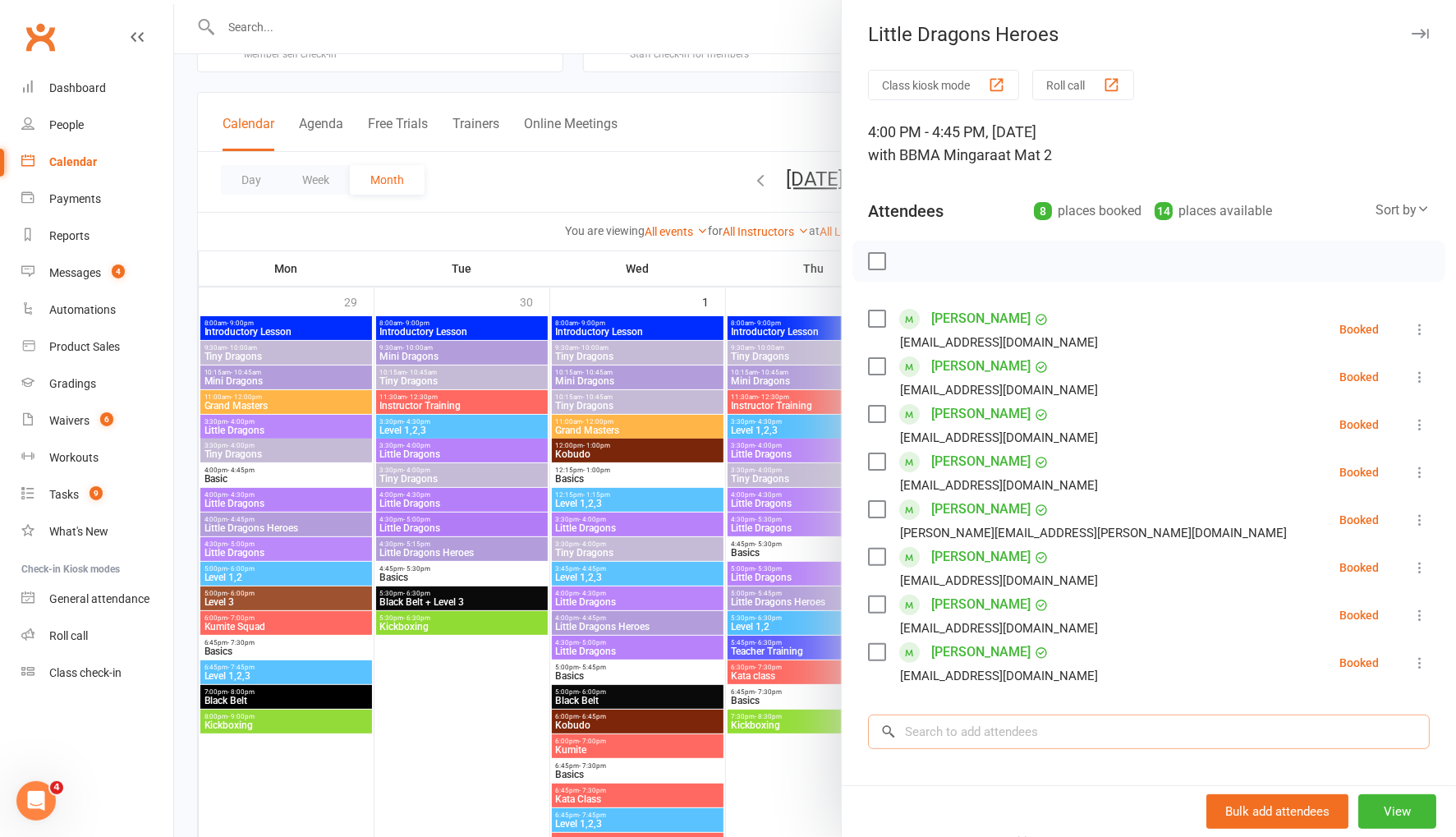
click at [1065, 736] on input "search" at bounding box center [1149, 731] width 562 height 35
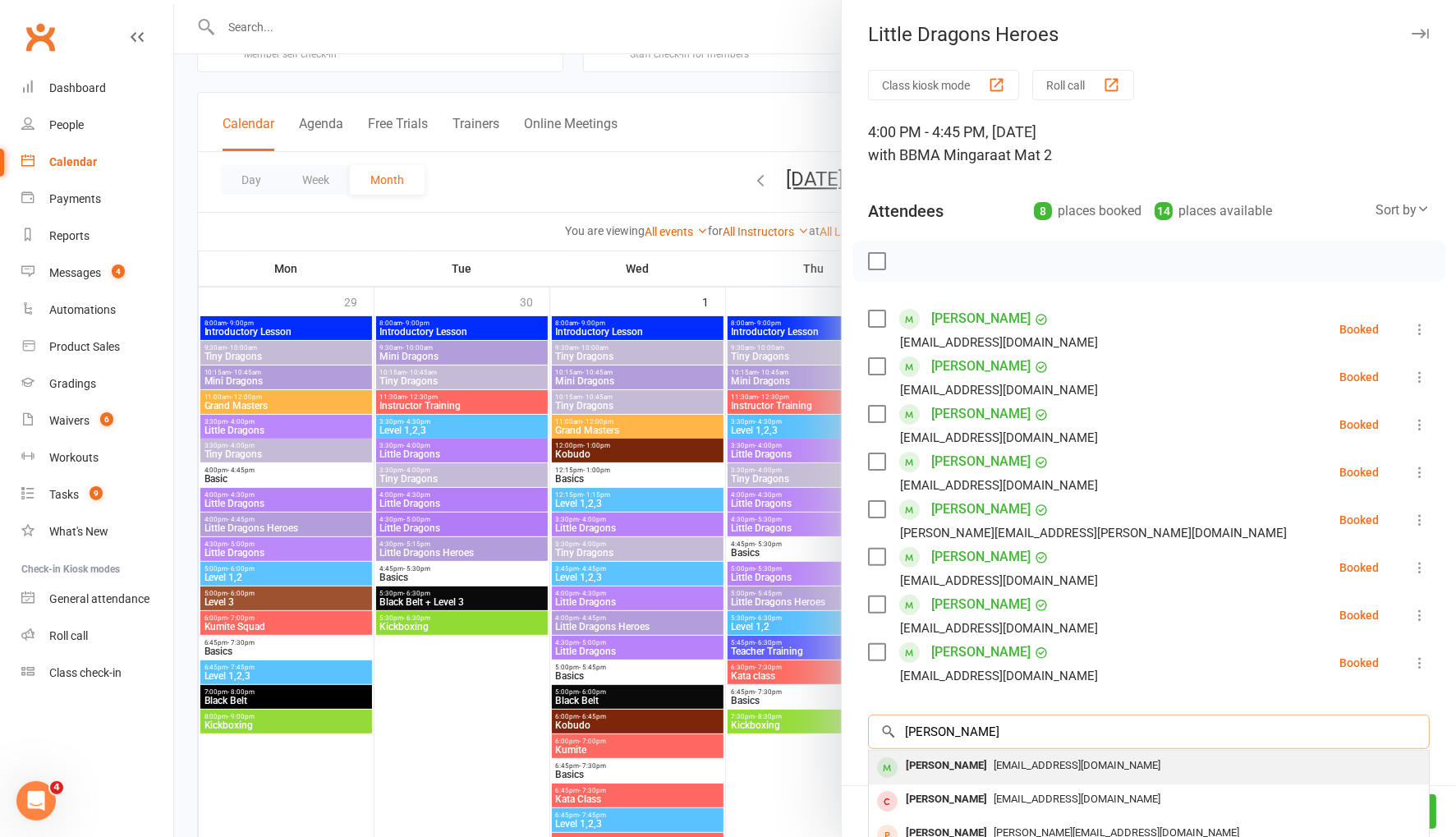
type input "emiy norton"
click at [1026, 764] on span "m_gellatley@hotmail.com" at bounding box center [1077, 764] width 167 height 12
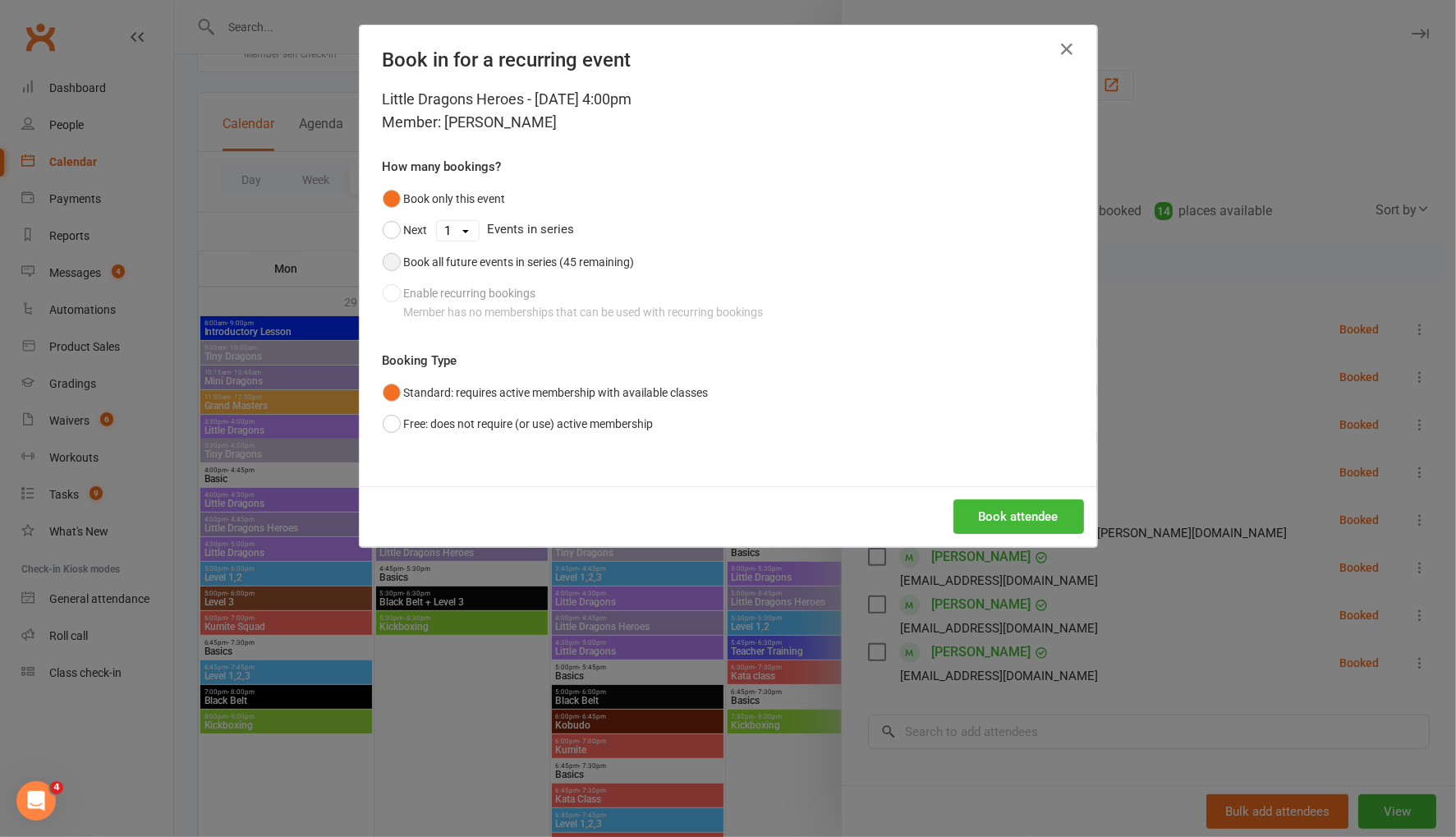
click at [391, 267] on button "Book all future events in series (45 remaining)" at bounding box center [509, 262] width 252 height 31
click at [1033, 515] on button "Book attendee" at bounding box center [1019, 517] width 130 height 35
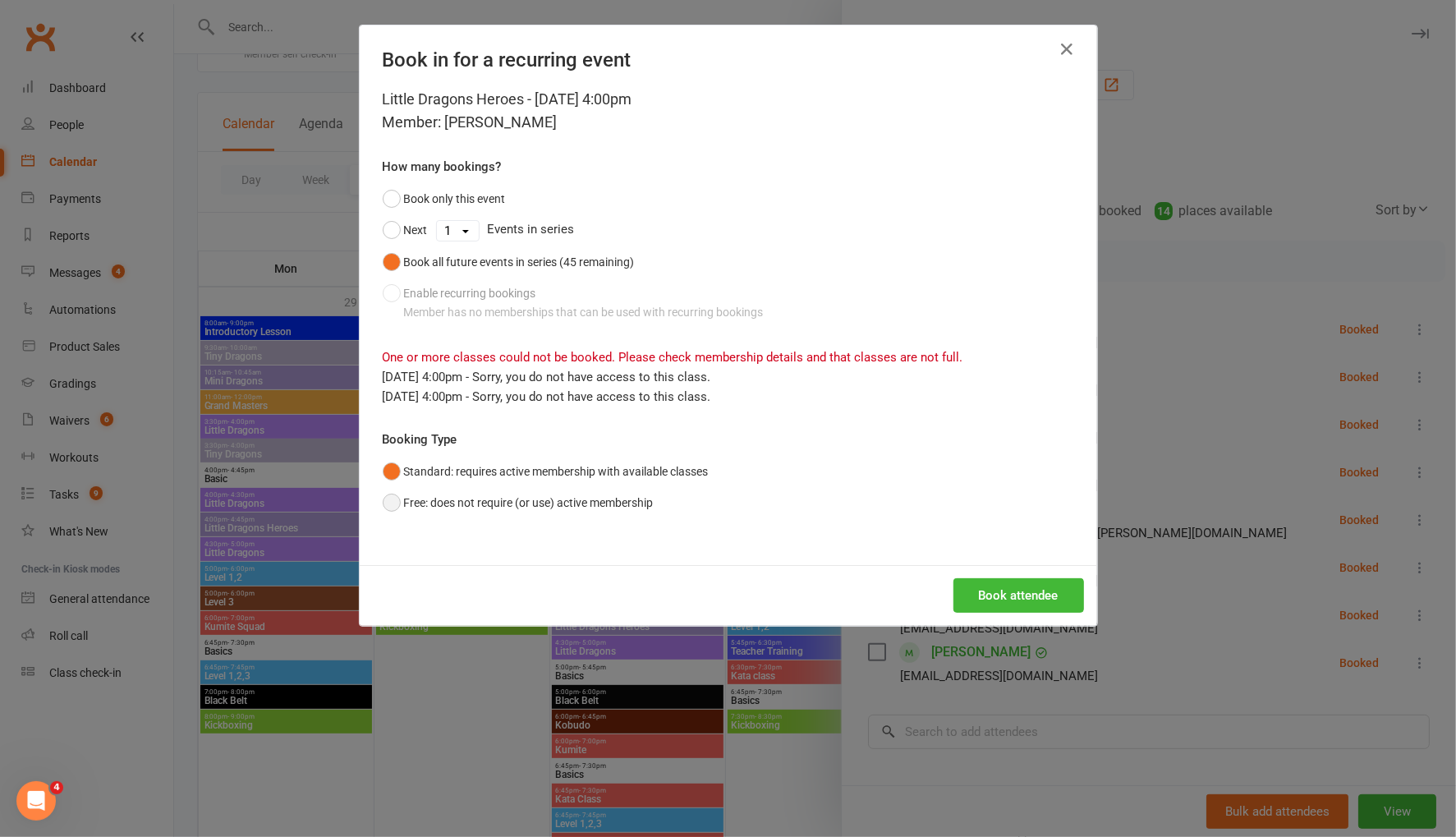
click at [393, 503] on button "Free: does not require (or use) active membership" at bounding box center [518, 502] width 271 height 31
click at [980, 591] on button "Book attendee" at bounding box center [1019, 596] width 130 height 35
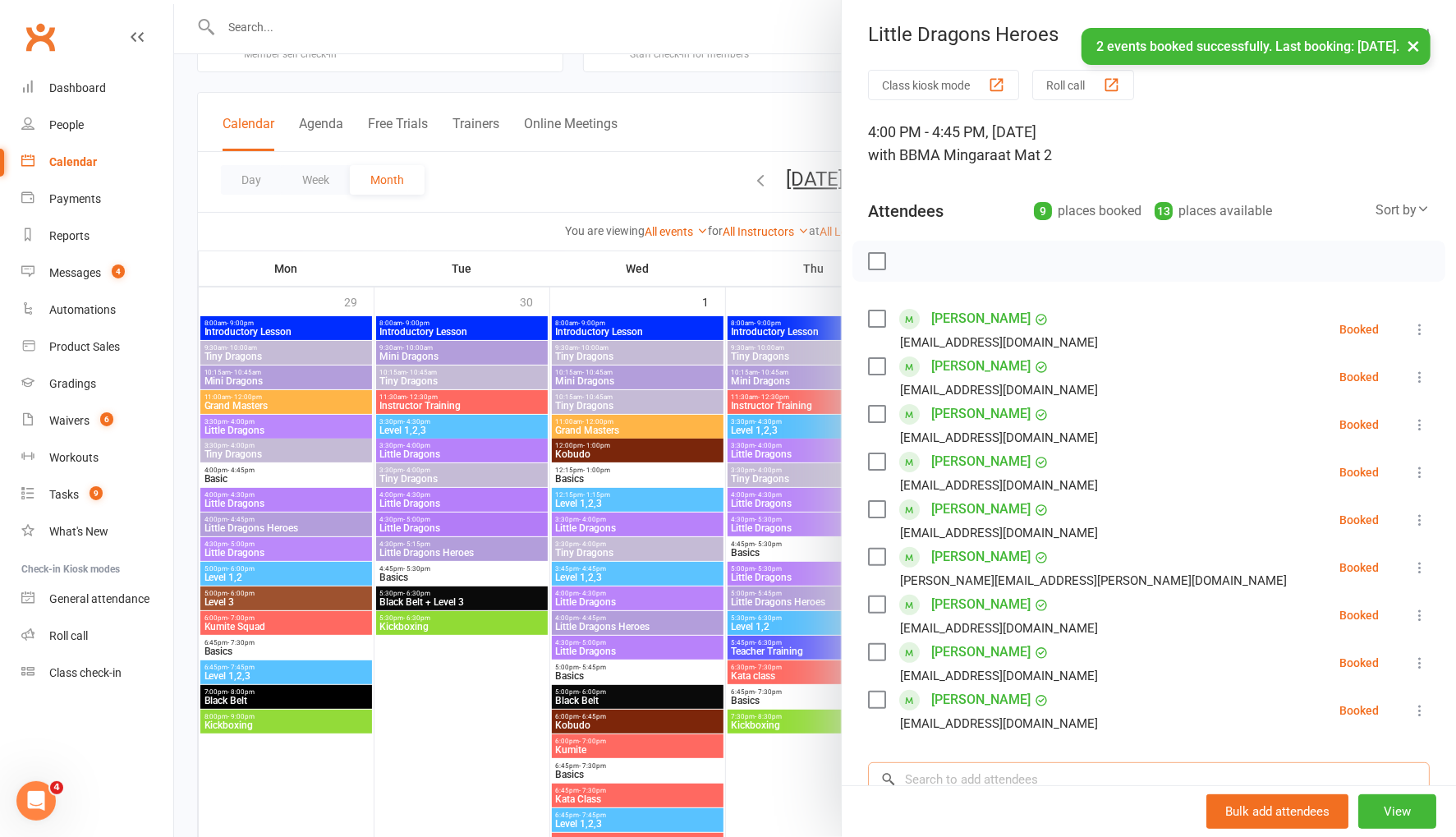
drag, startPoint x: 978, startPoint y: 779, endPoint x: 977, endPoint y: 770, distance: 9.1
click at [978, 779] on input "search" at bounding box center [1149, 779] width 562 height 35
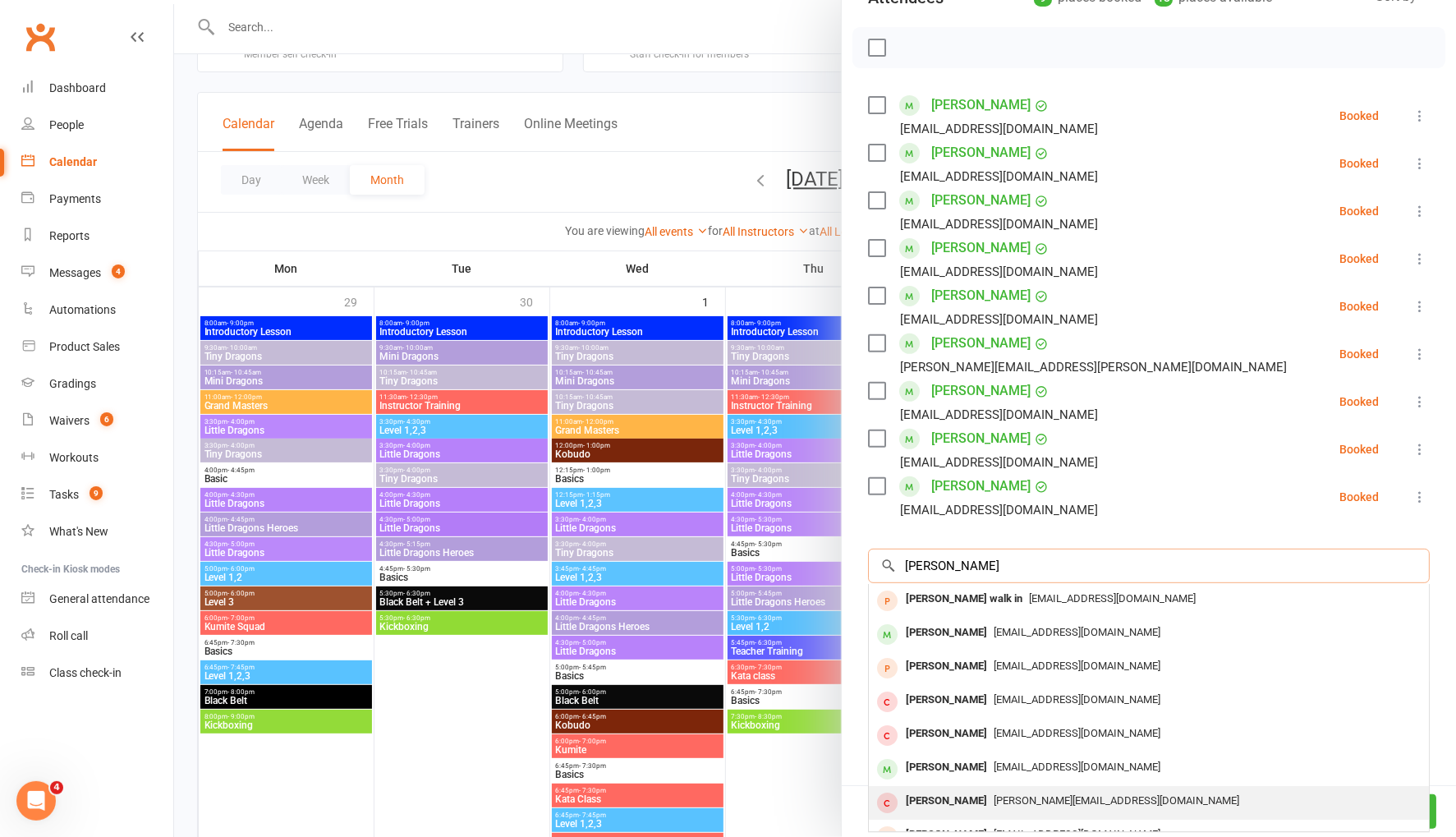
scroll to position [59, 0]
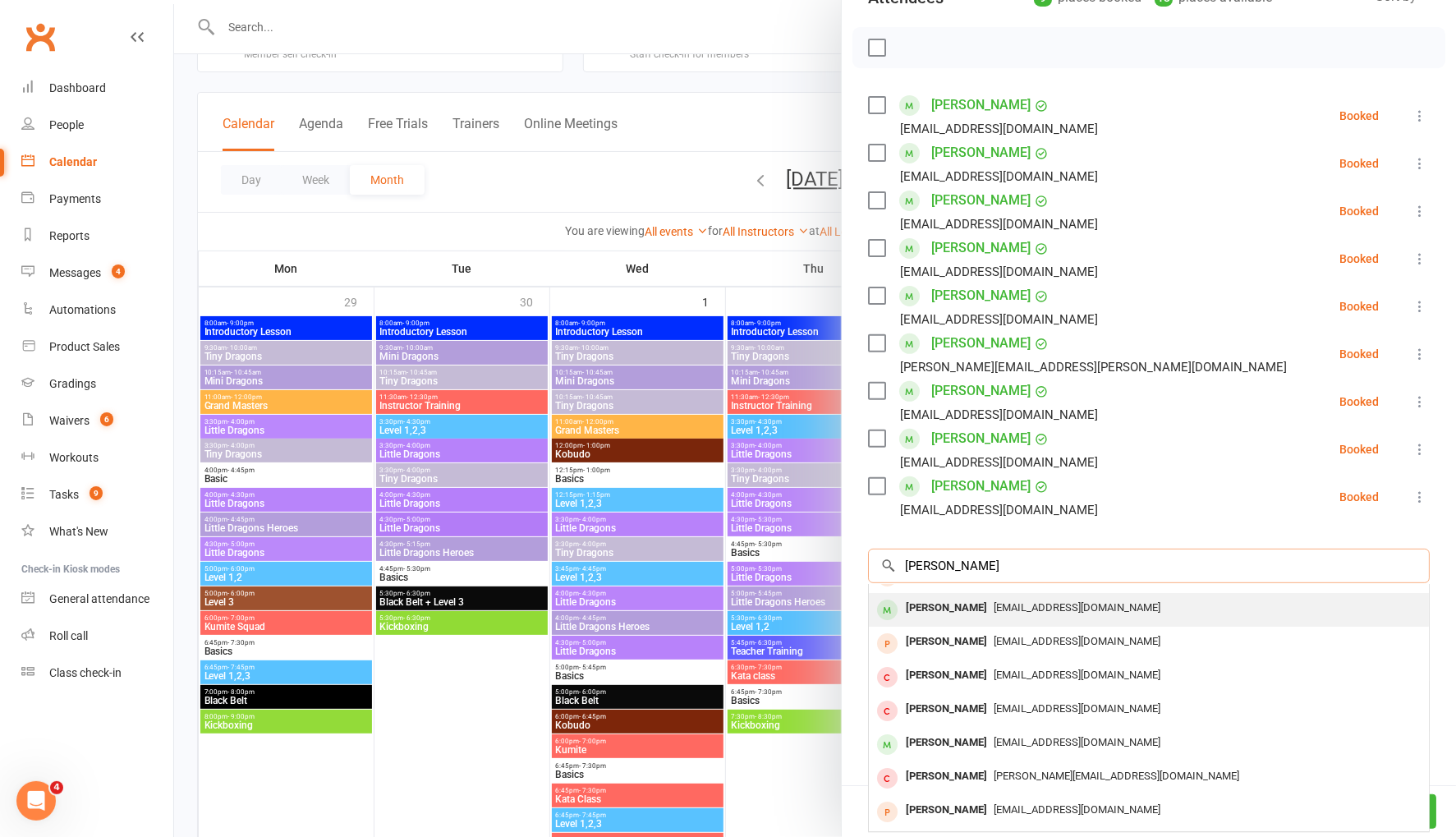
type input "george pow"
click at [958, 610] on div "George Powell" at bounding box center [946, 608] width 95 height 24
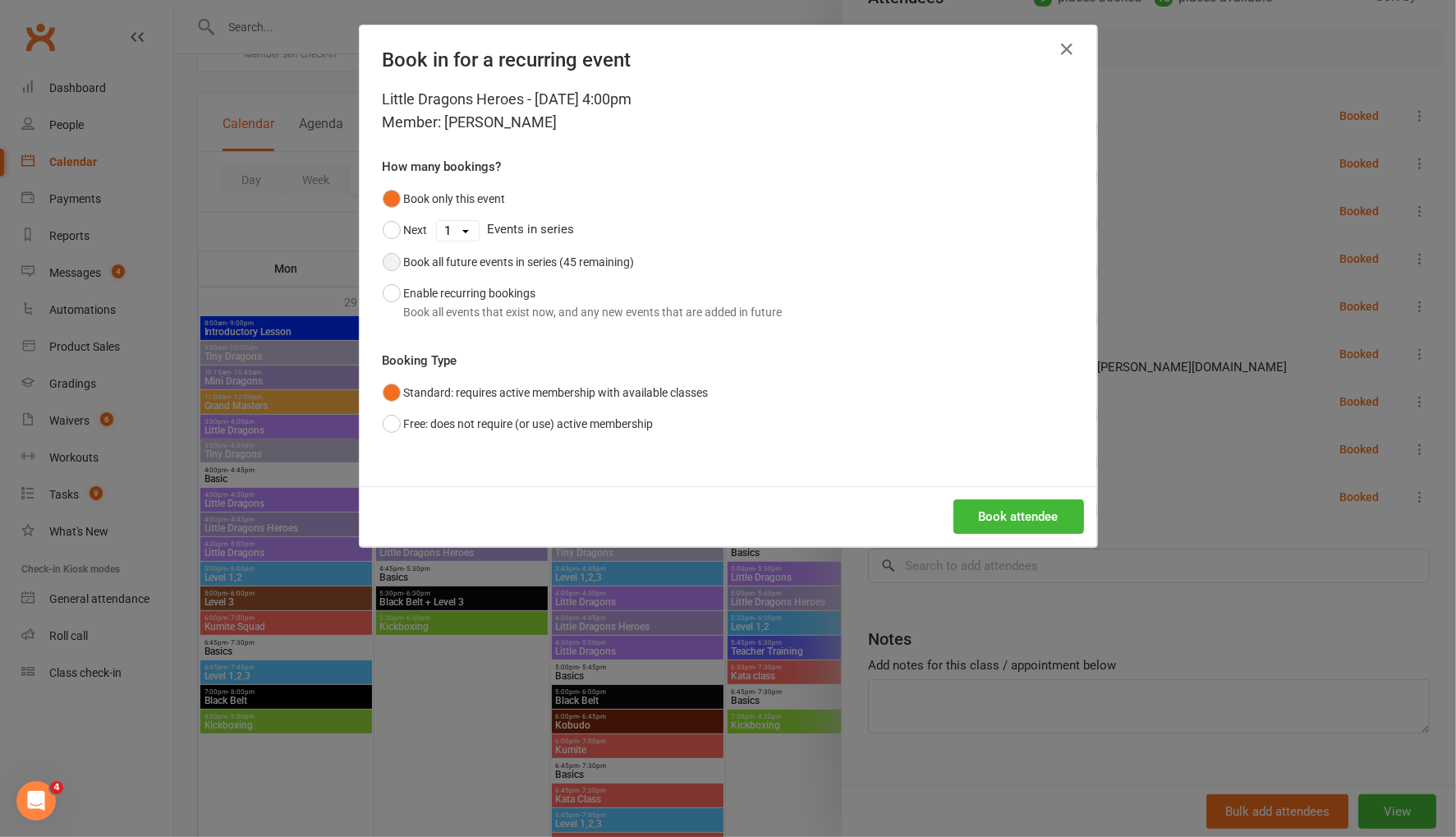
drag, startPoint x: 394, startPoint y: 262, endPoint x: 783, endPoint y: 338, distance: 396.4
click at [395, 262] on button "Book all future events in series (45 remaining)" at bounding box center [509, 262] width 252 height 31
drag, startPoint x: 1022, startPoint y: 513, endPoint x: 1029, endPoint y: 508, distance: 8.6
click at [1023, 513] on button "Book attendee" at bounding box center [1019, 517] width 130 height 35
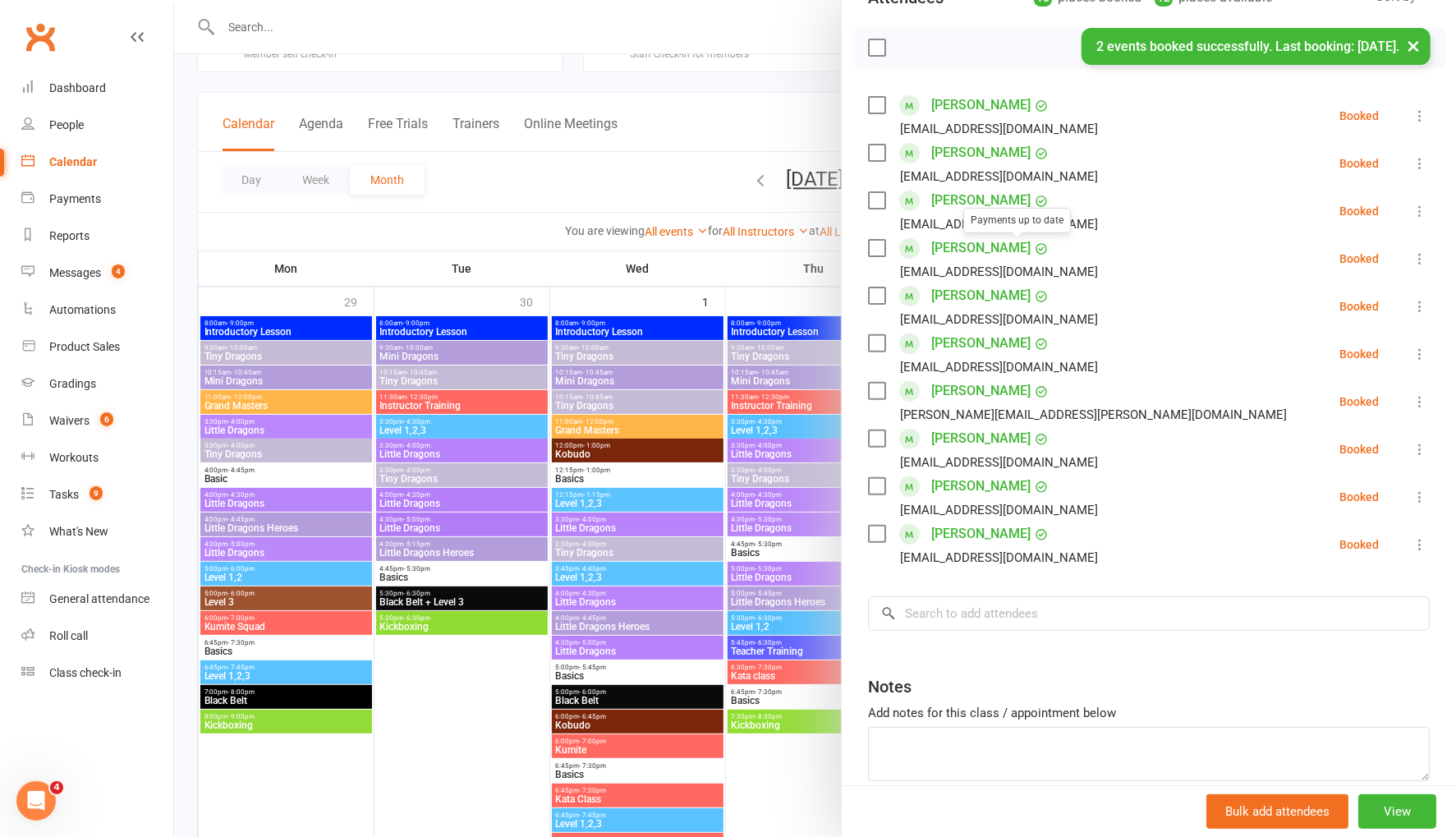
click at [672, 126] on div at bounding box center [815, 418] width 1282 height 837
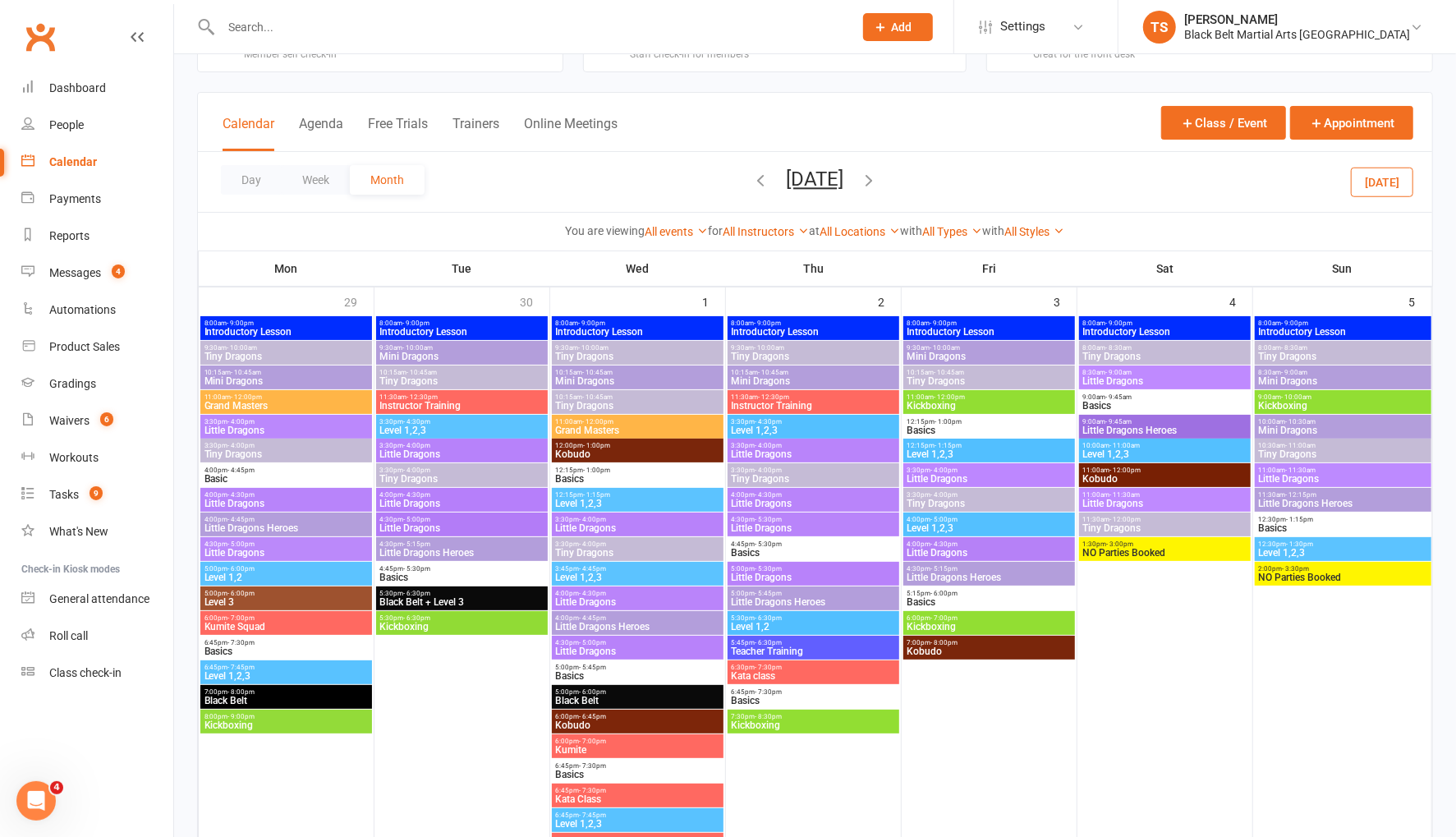
click at [424, 25] on input "text" at bounding box center [529, 27] width 626 height 23
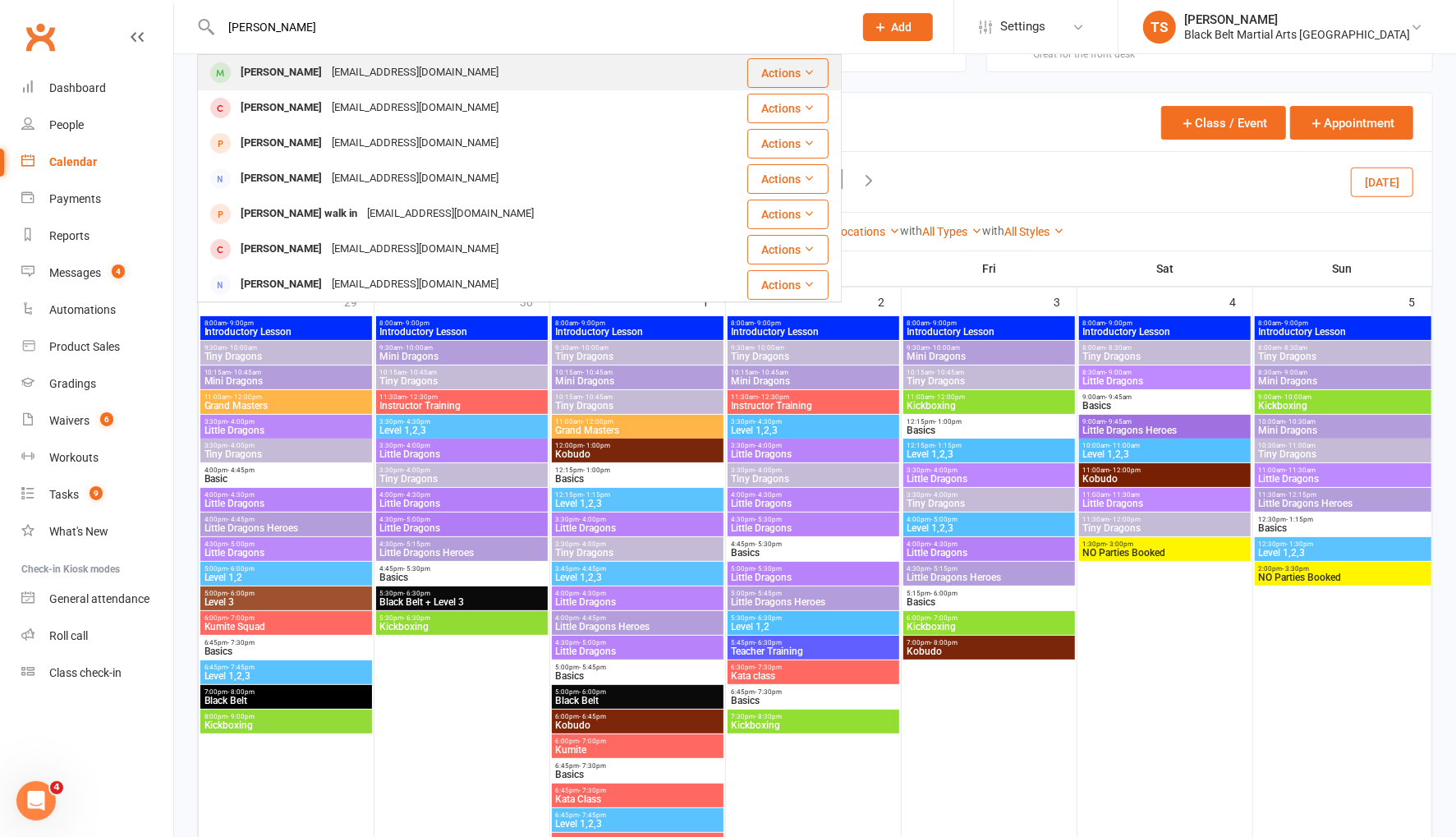
type input "george powe"
click at [405, 72] on div "Charlotte.powell13@outlook.com" at bounding box center [415, 73] width 176 height 24
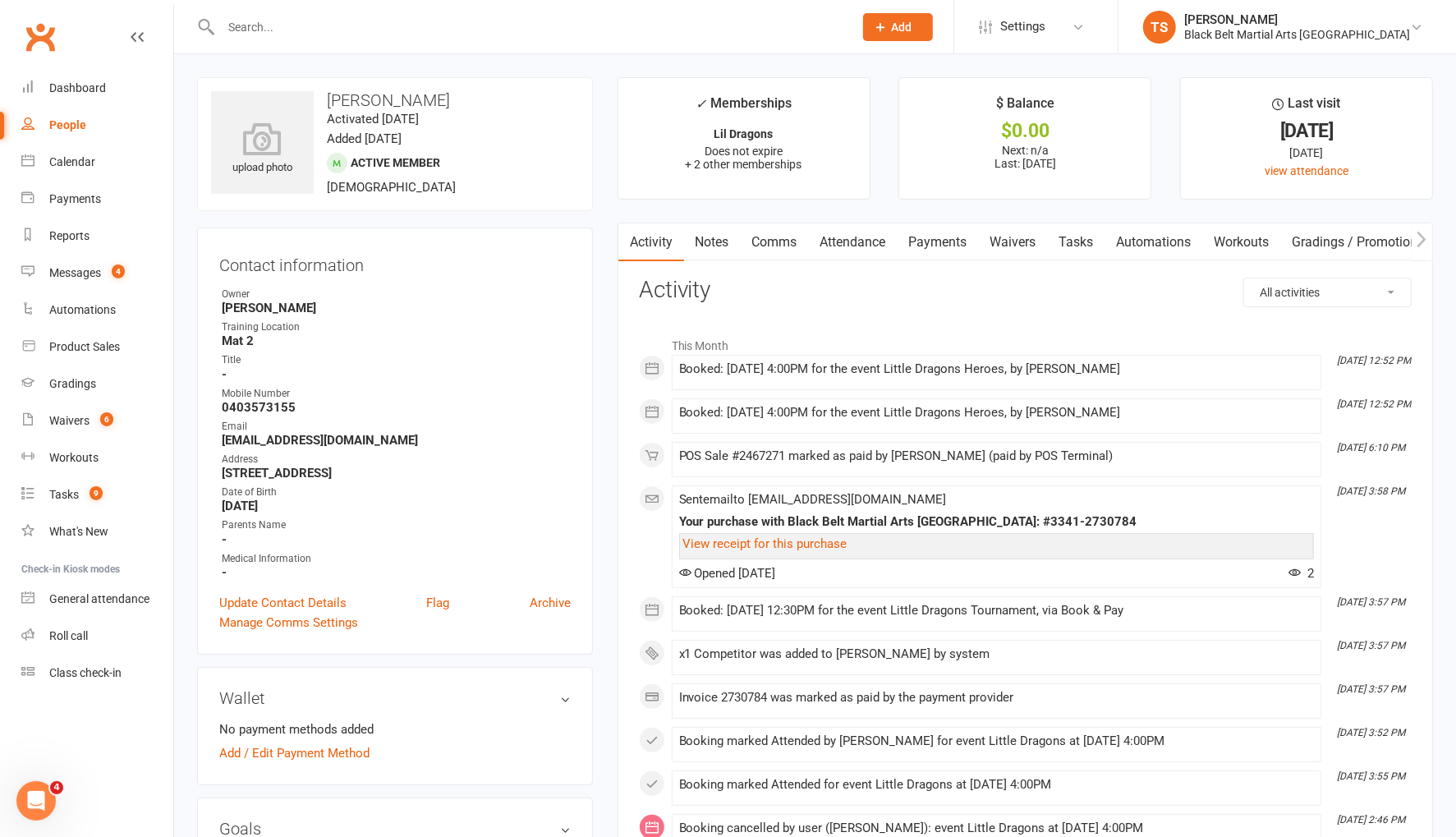
click at [853, 240] on link "Attendance" at bounding box center [853, 241] width 89 height 38
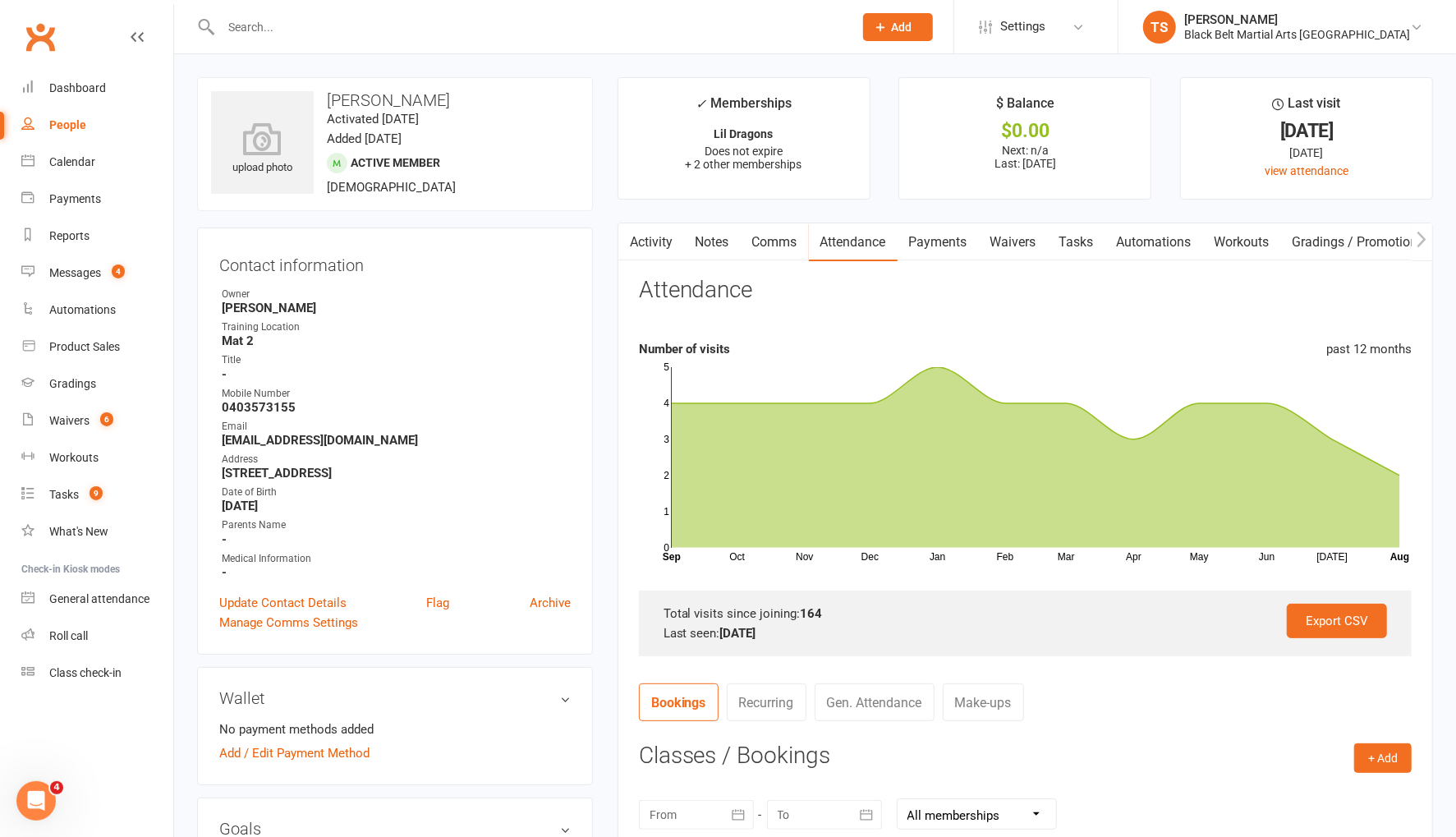
click at [304, 25] on input "text" at bounding box center [529, 27] width 626 height 23
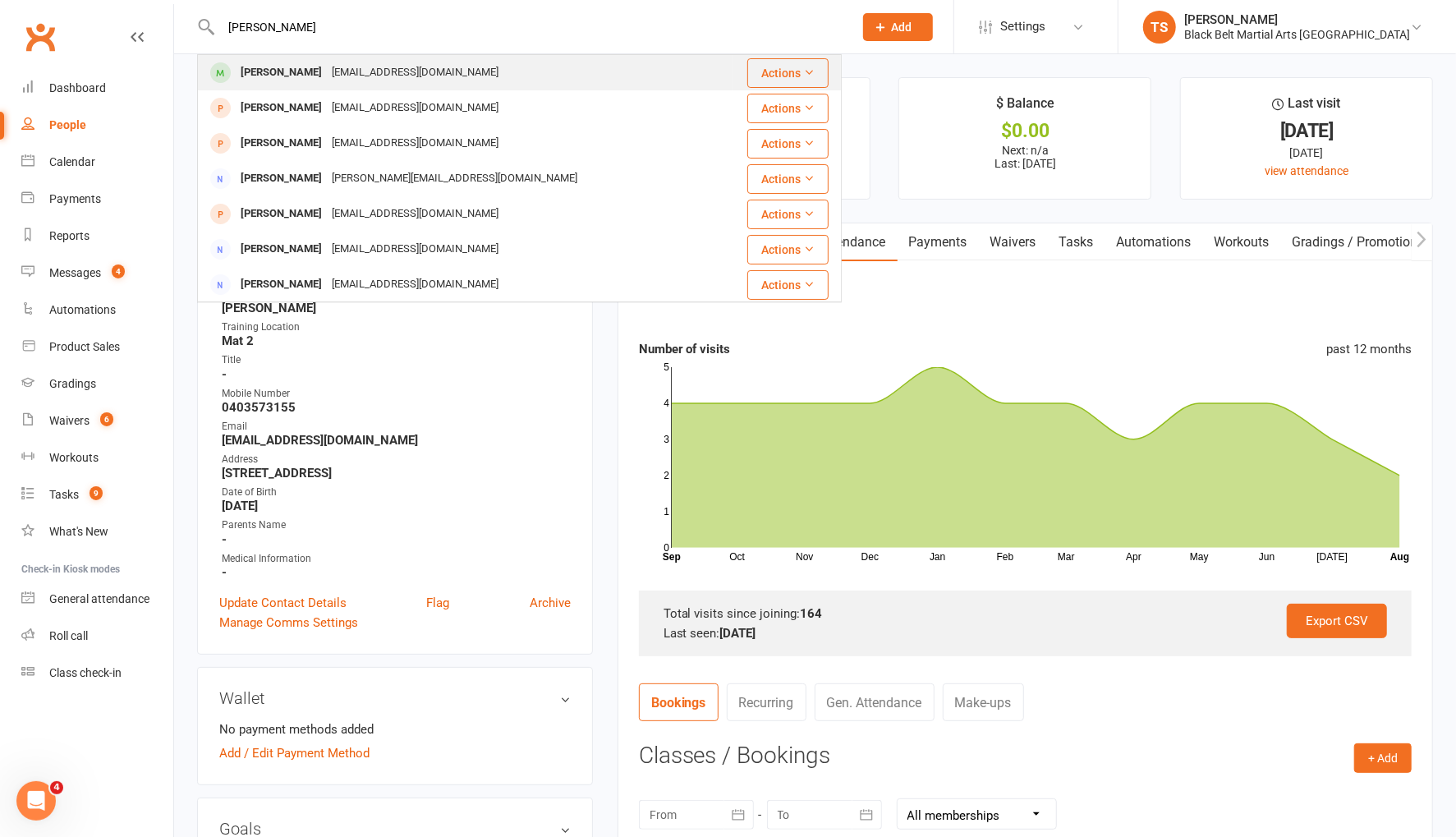
type input "emily norton"
click at [302, 83] on div "Emily Norton" at bounding box center [281, 73] width 91 height 24
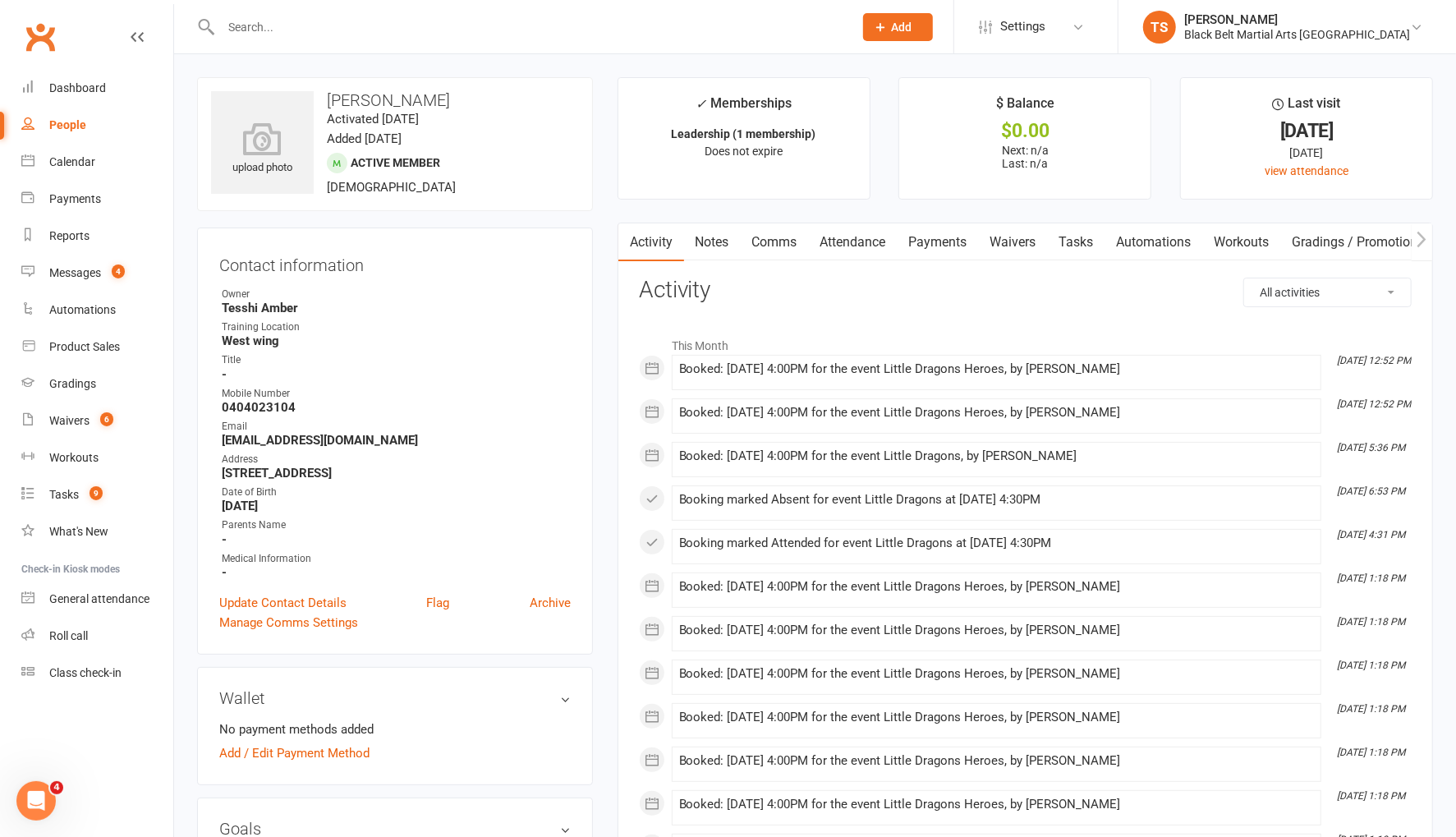
click at [858, 243] on link "Attendance" at bounding box center [853, 241] width 89 height 38
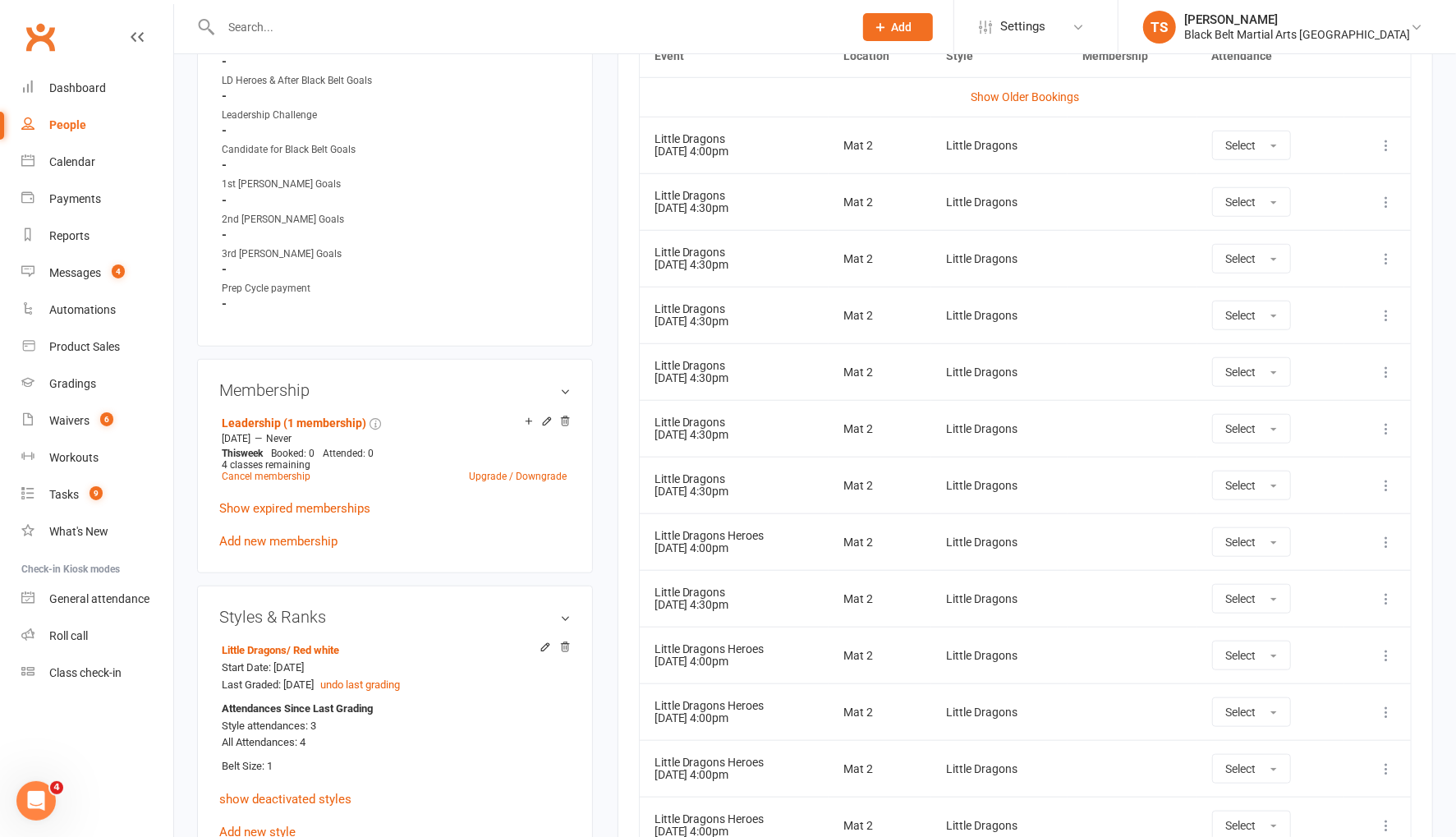
scroll to position [813, 0]
click at [1390, 597] on icon at bounding box center [1386, 597] width 17 height 17
click at [1327, 689] on link "Remove booking" at bounding box center [1314, 695] width 162 height 33
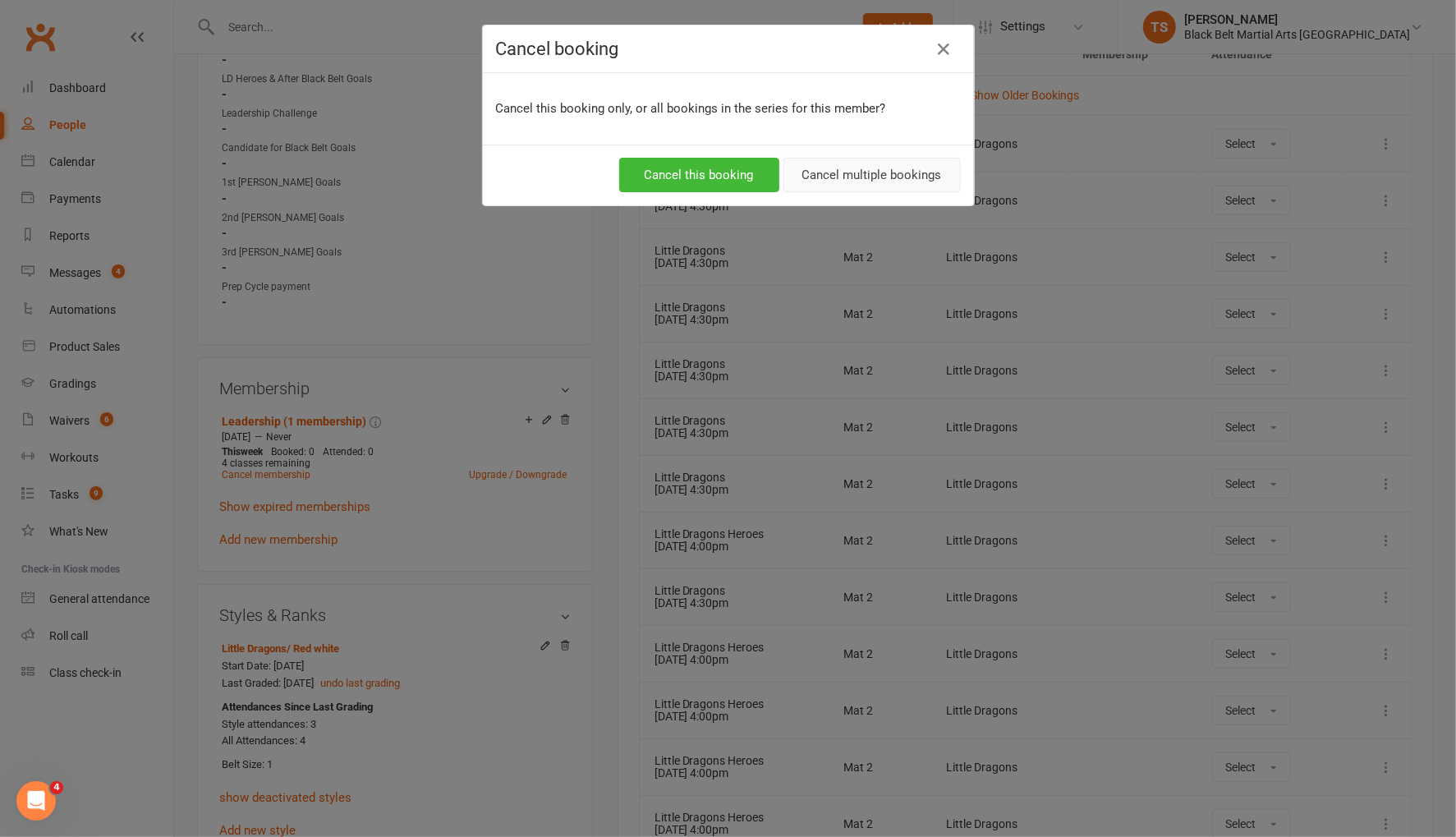
click at [900, 183] on button "Cancel multiple bookings" at bounding box center [871, 175] width 177 height 35
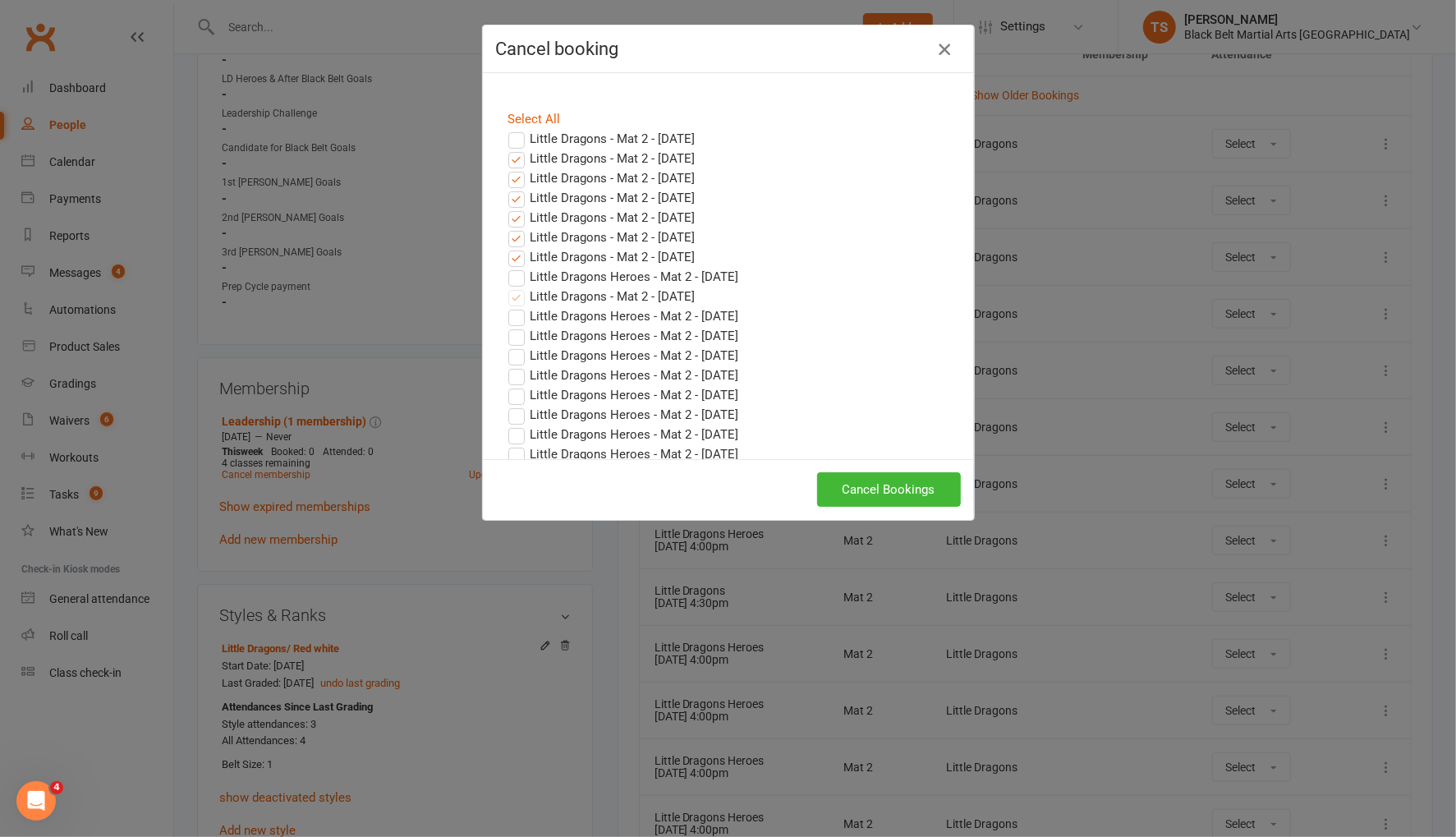
click at [946, 50] on icon "button" at bounding box center [944, 49] width 19 height 19
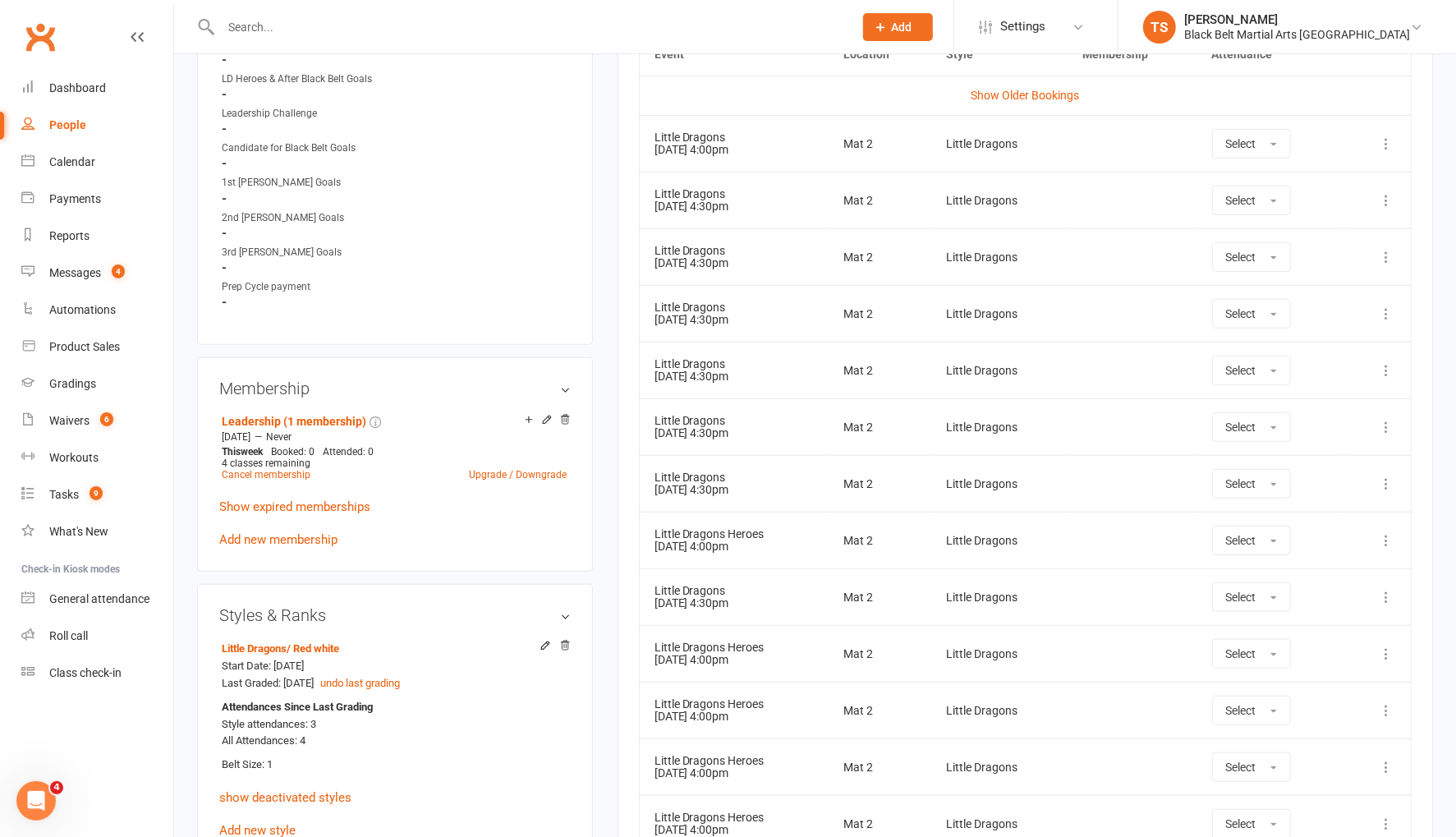
click at [274, 31] on input "text" at bounding box center [529, 27] width 626 height 23
type input "isla fox"
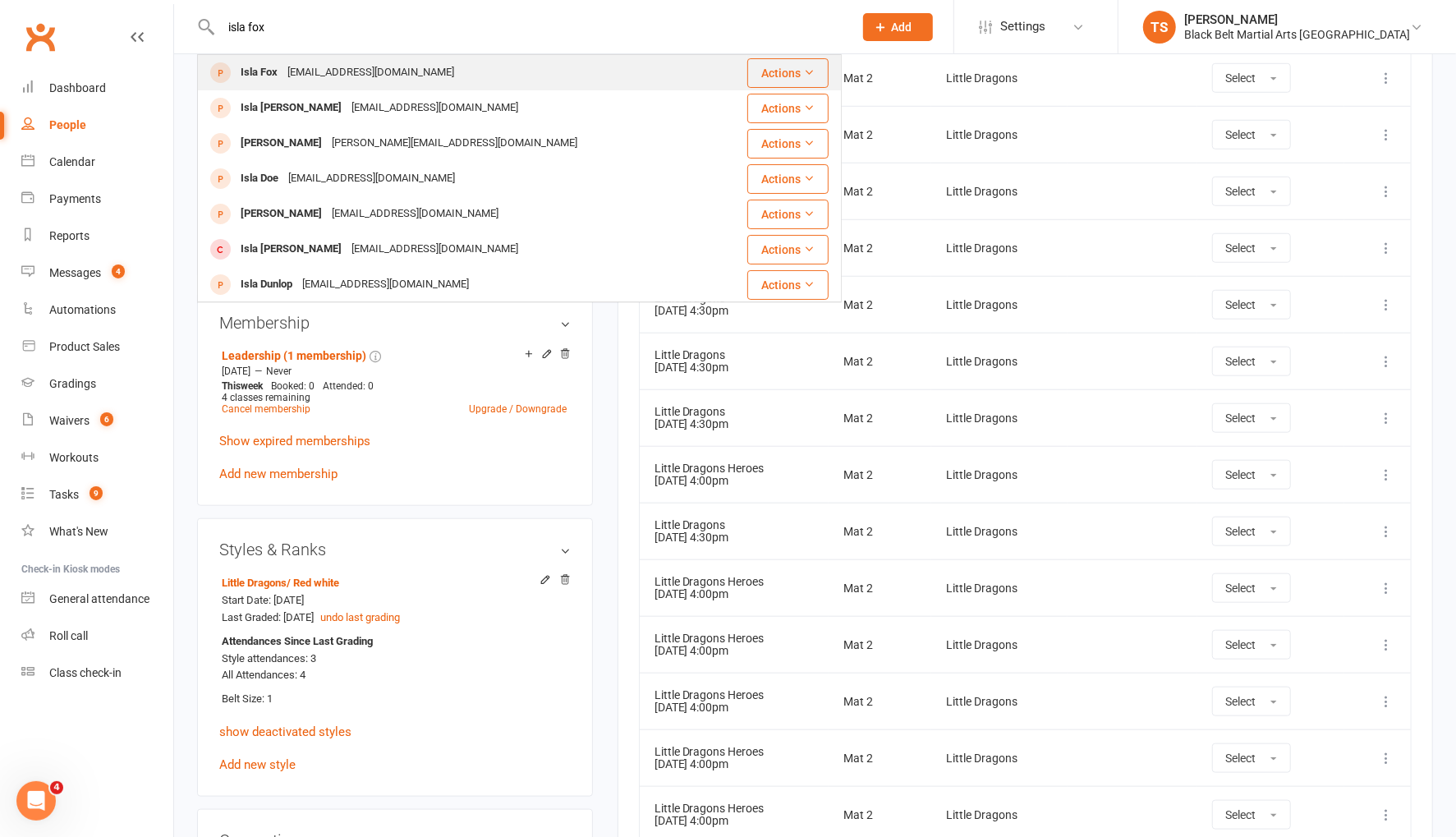
scroll to position [882, 0]
click at [278, 71] on div "Isla Fox" at bounding box center [259, 73] width 47 height 24
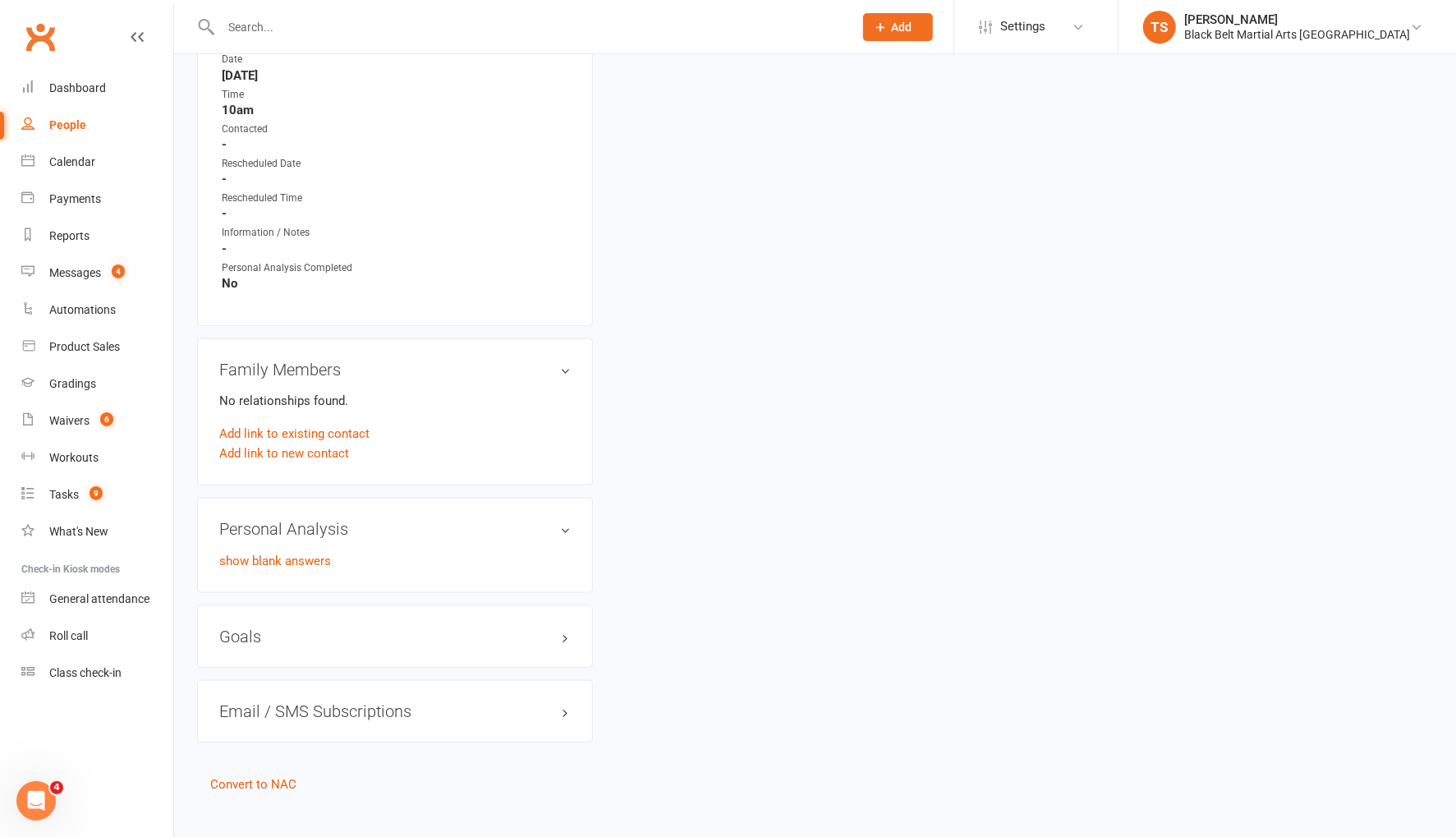
scroll to position [965, 0]
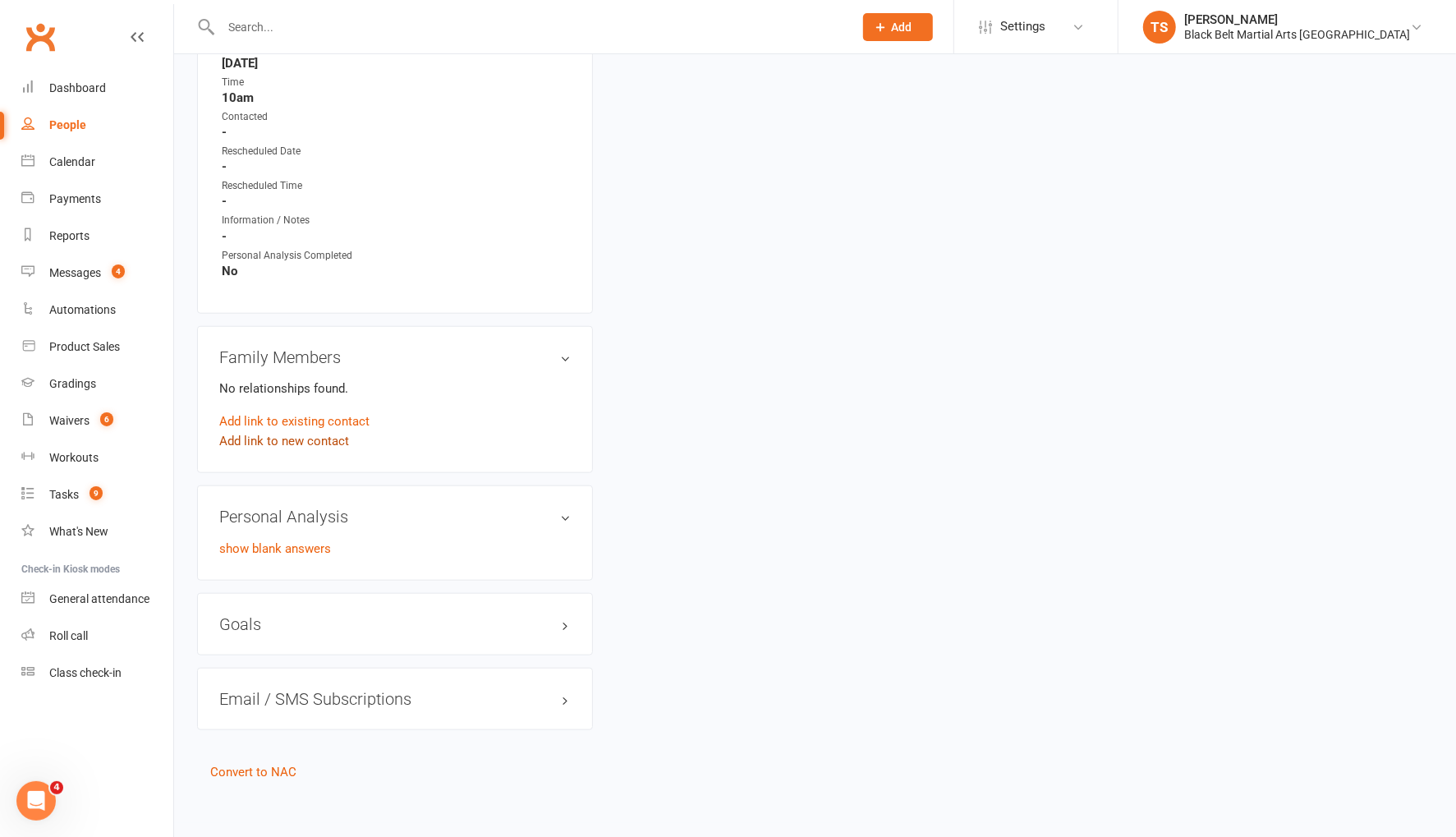
click at [262, 433] on link "Add link to new contact" at bounding box center [284, 441] width 129 height 19
click at [302, 418] on span "Member" at bounding box center [291, 424] width 45 height 15
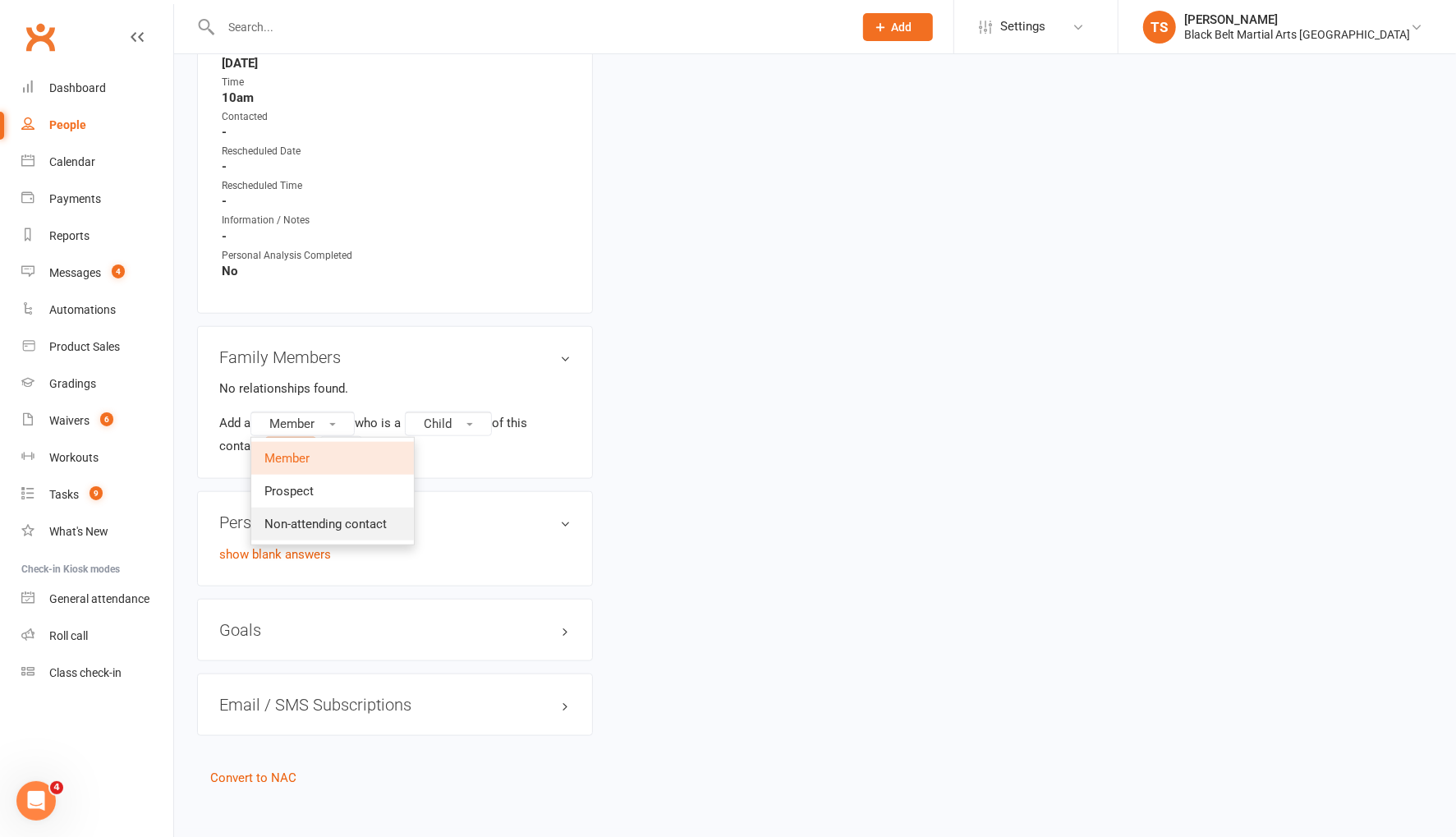
click at [311, 517] on span "Non-attending contact" at bounding box center [325, 524] width 122 height 15
click at [482, 434] on button "Child" at bounding box center [525, 423] width 87 height 25
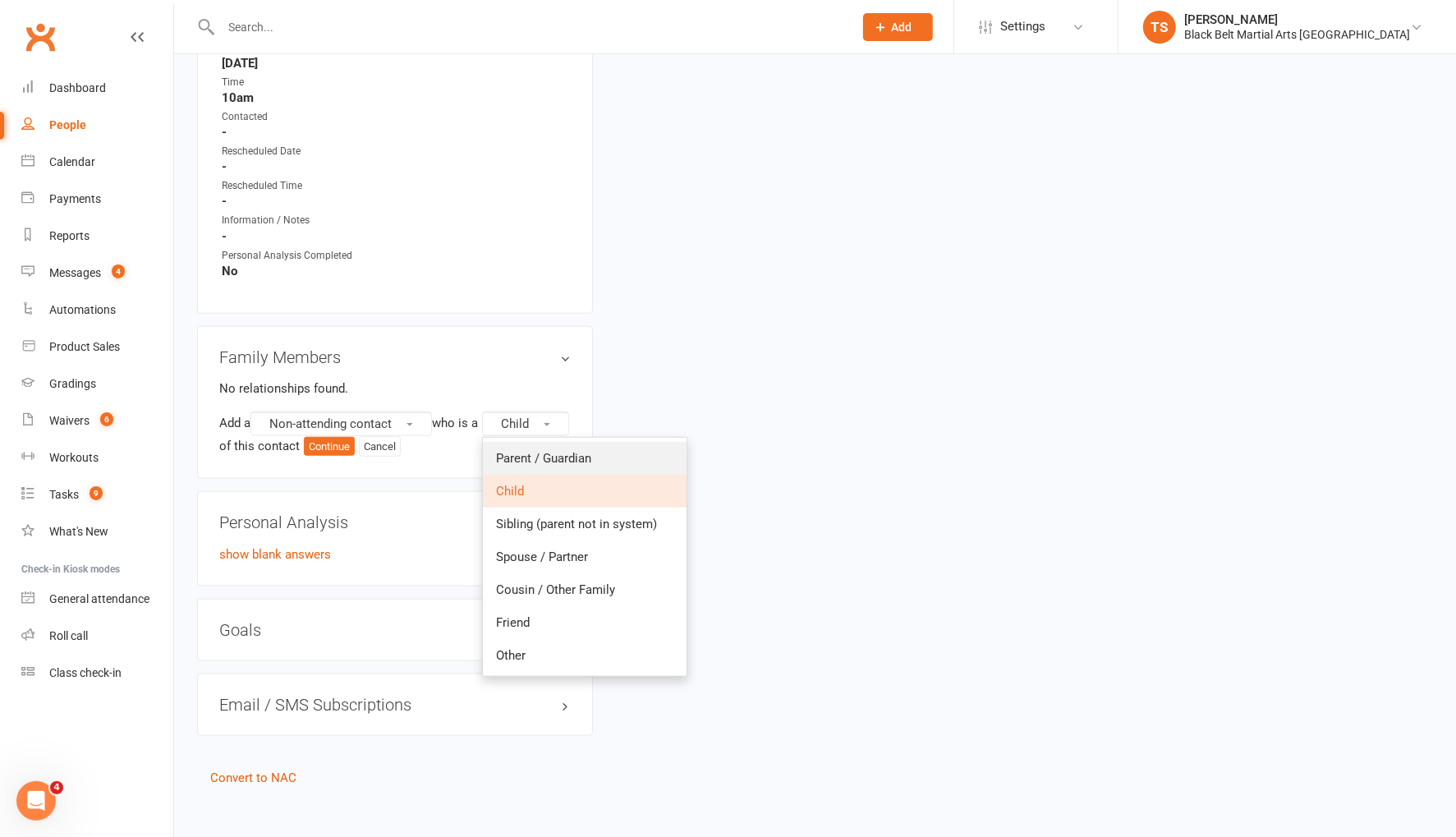
drag, startPoint x: 306, startPoint y: 467, endPoint x: 375, endPoint y: 453, distance: 70.4
click at [496, 465] on span "Parent / Guardian" at bounding box center [543, 458] width 95 height 15
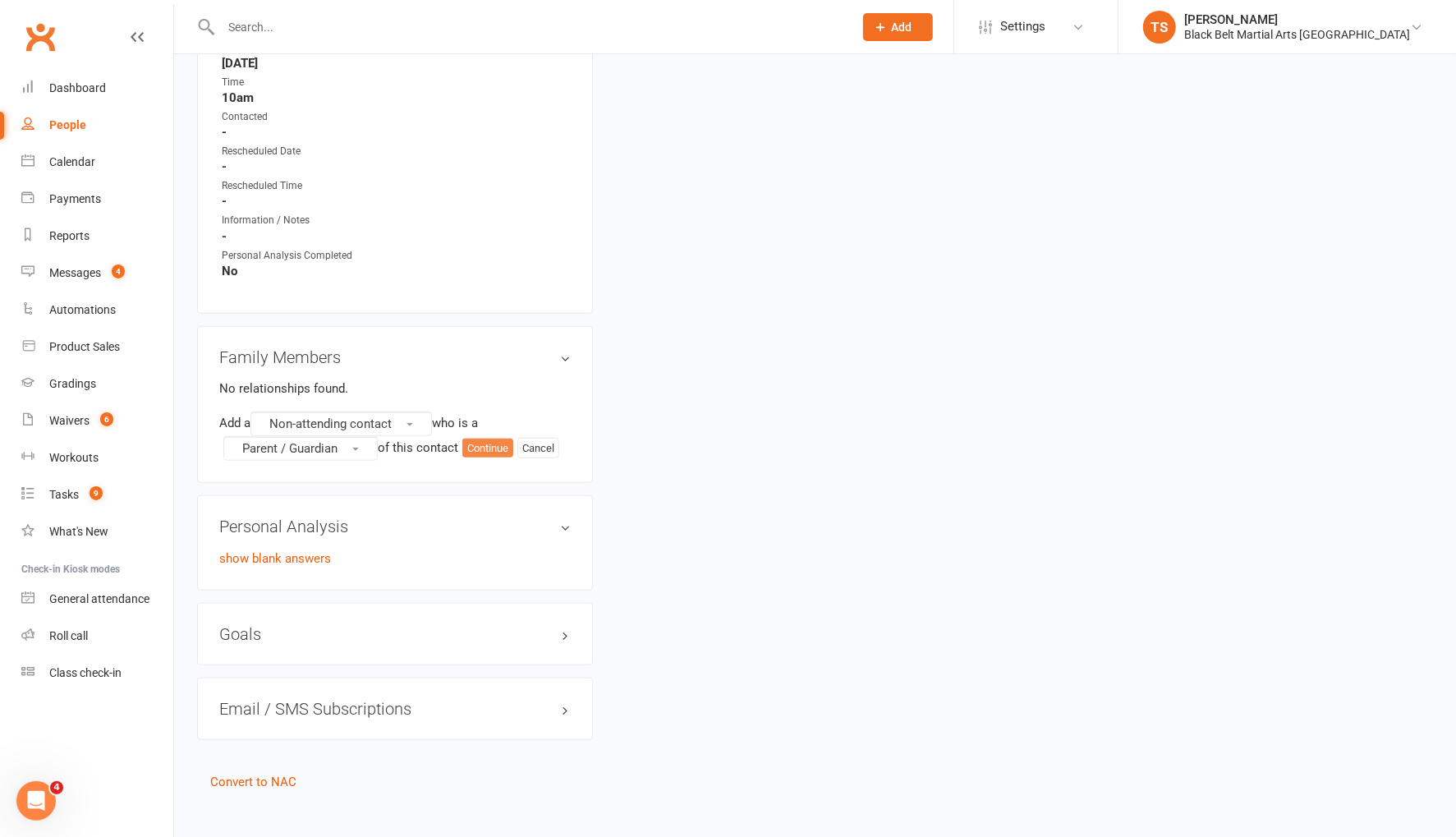
click at [491, 441] on button "Continue" at bounding box center [487, 448] width 50 height 19
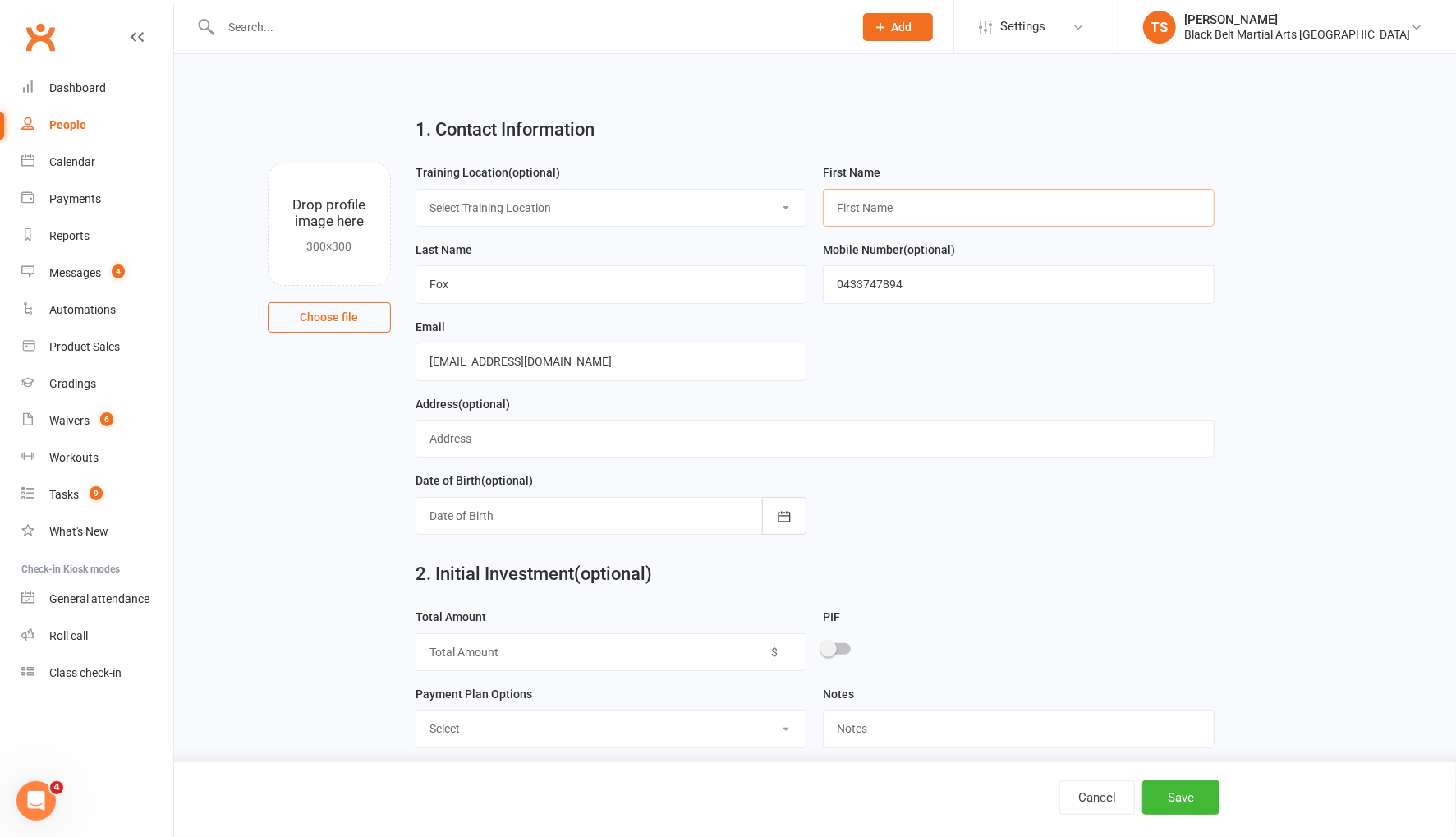
click at [876, 219] on input "text" at bounding box center [1018, 207] width 392 height 38
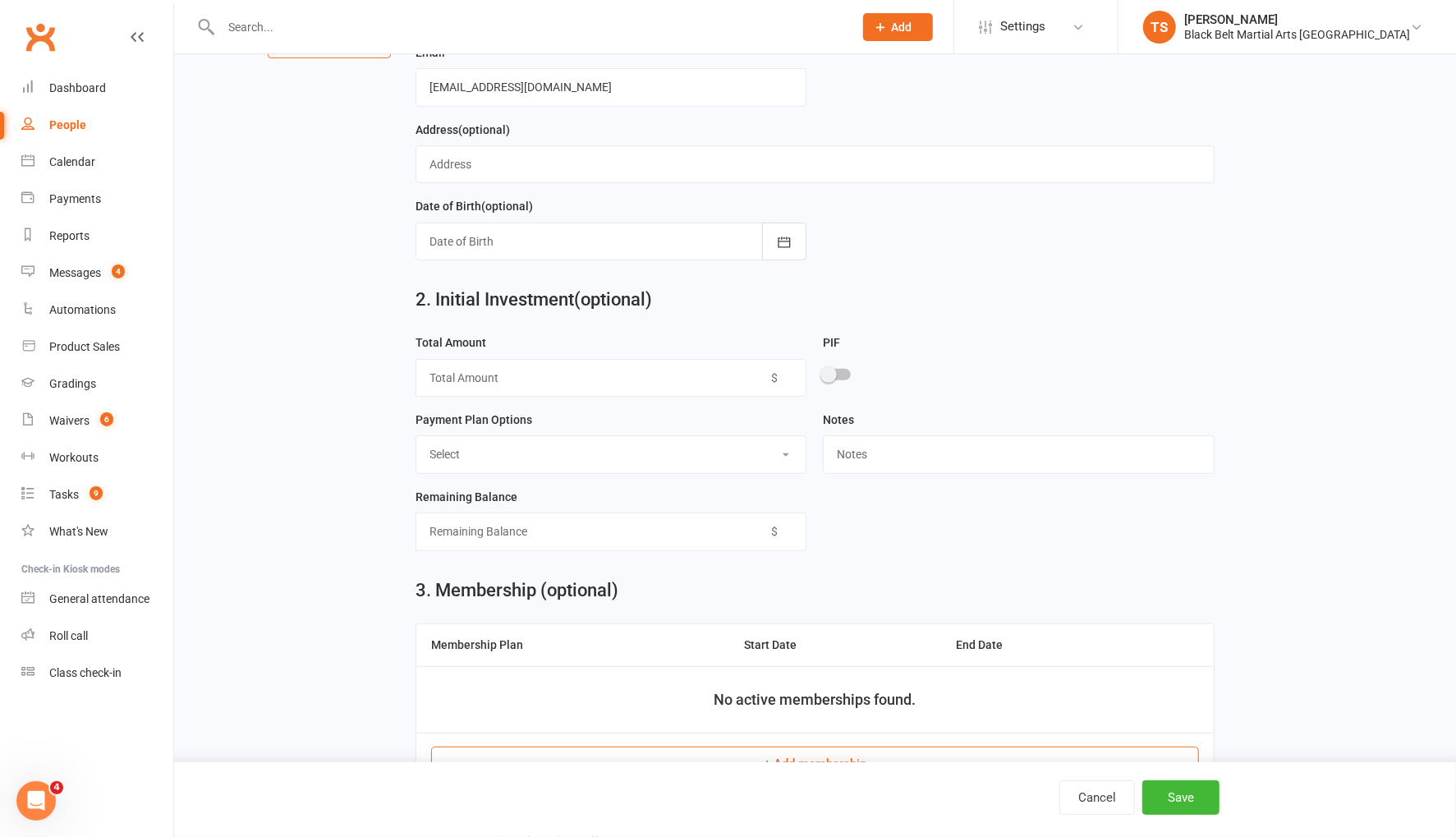
scroll to position [307, 0]
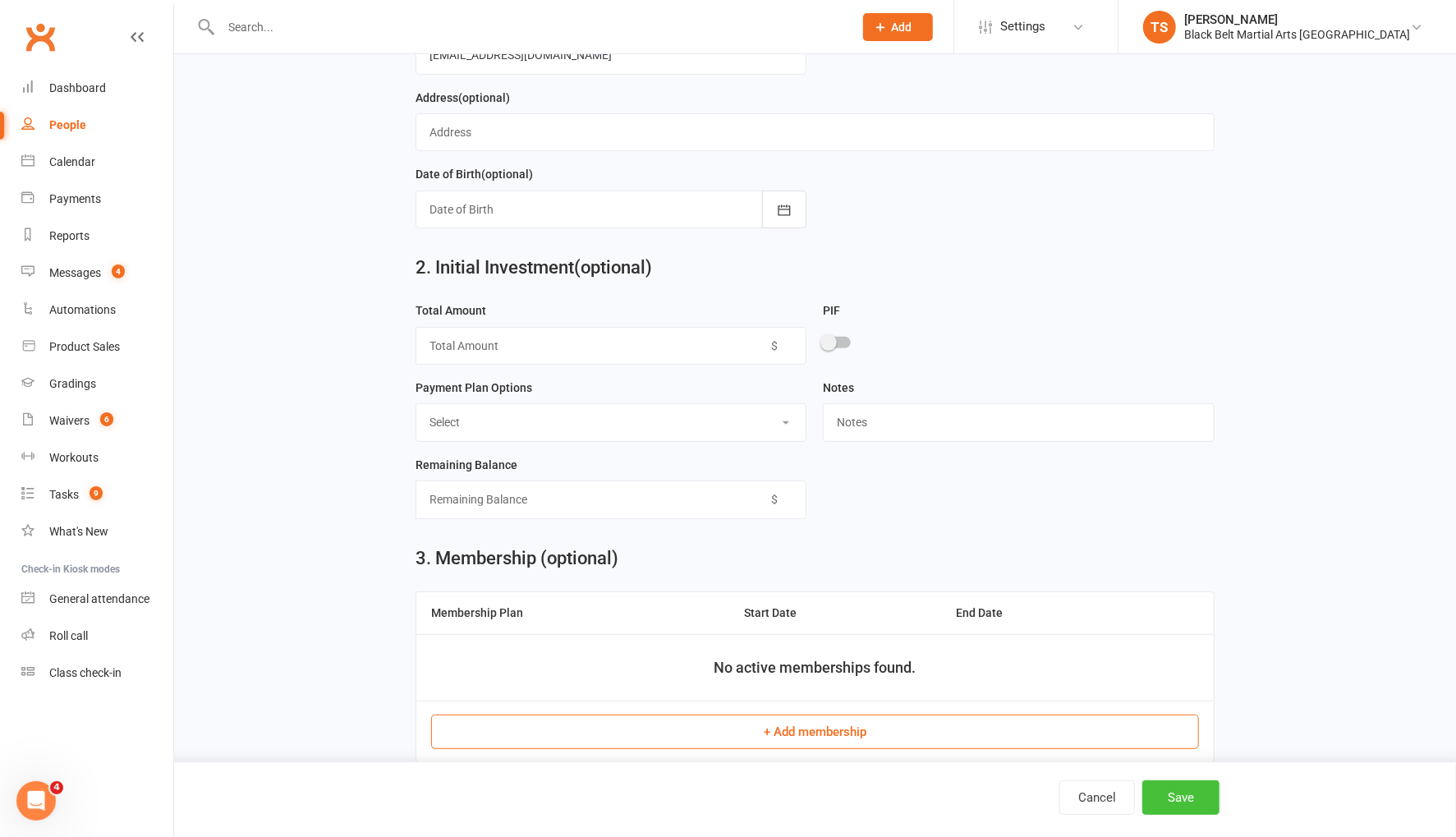
type input "Deanna"
click at [1172, 797] on button "Save" at bounding box center [1181, 798] width 77 height 35
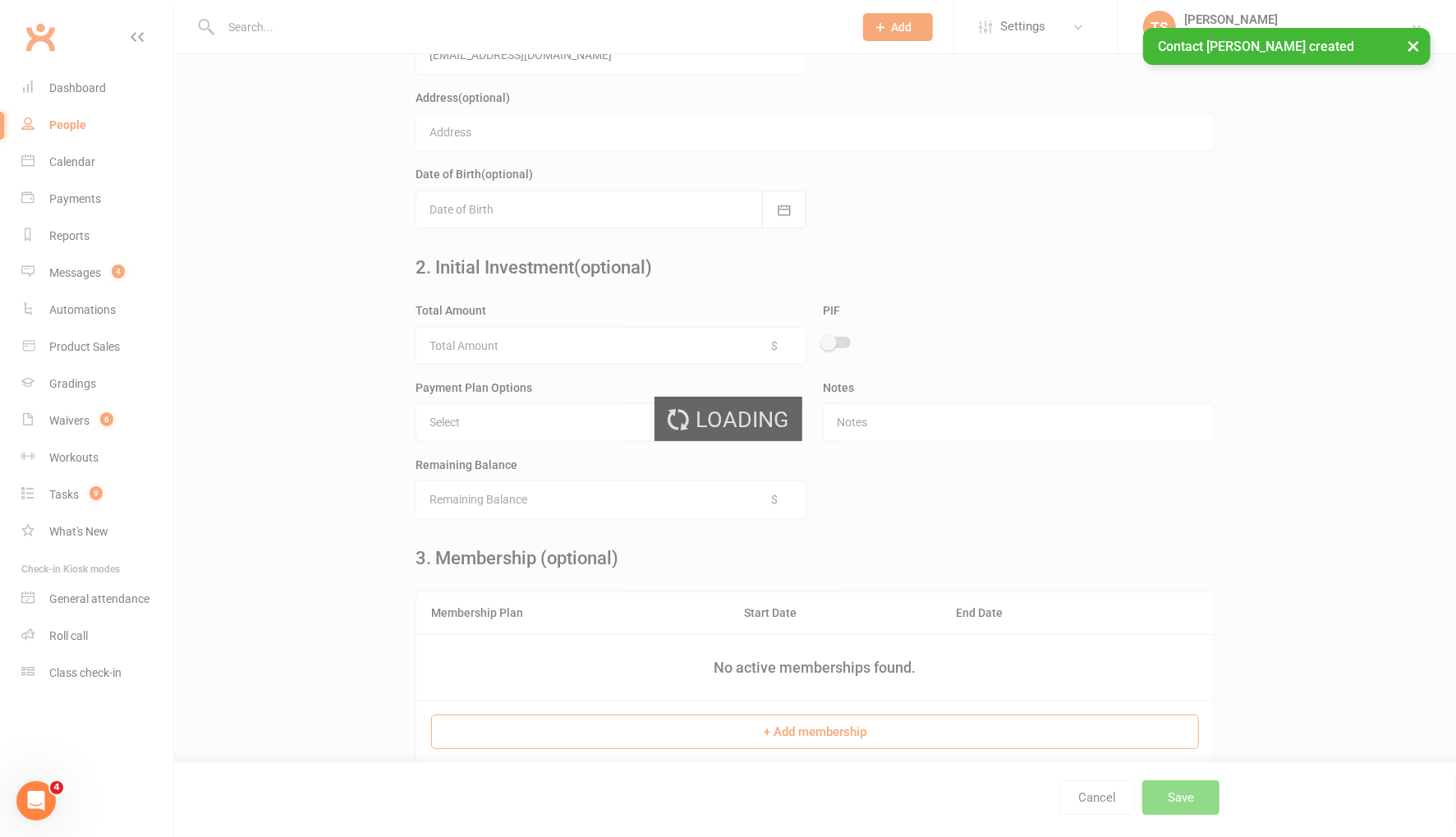
scroll to position [0, 0]
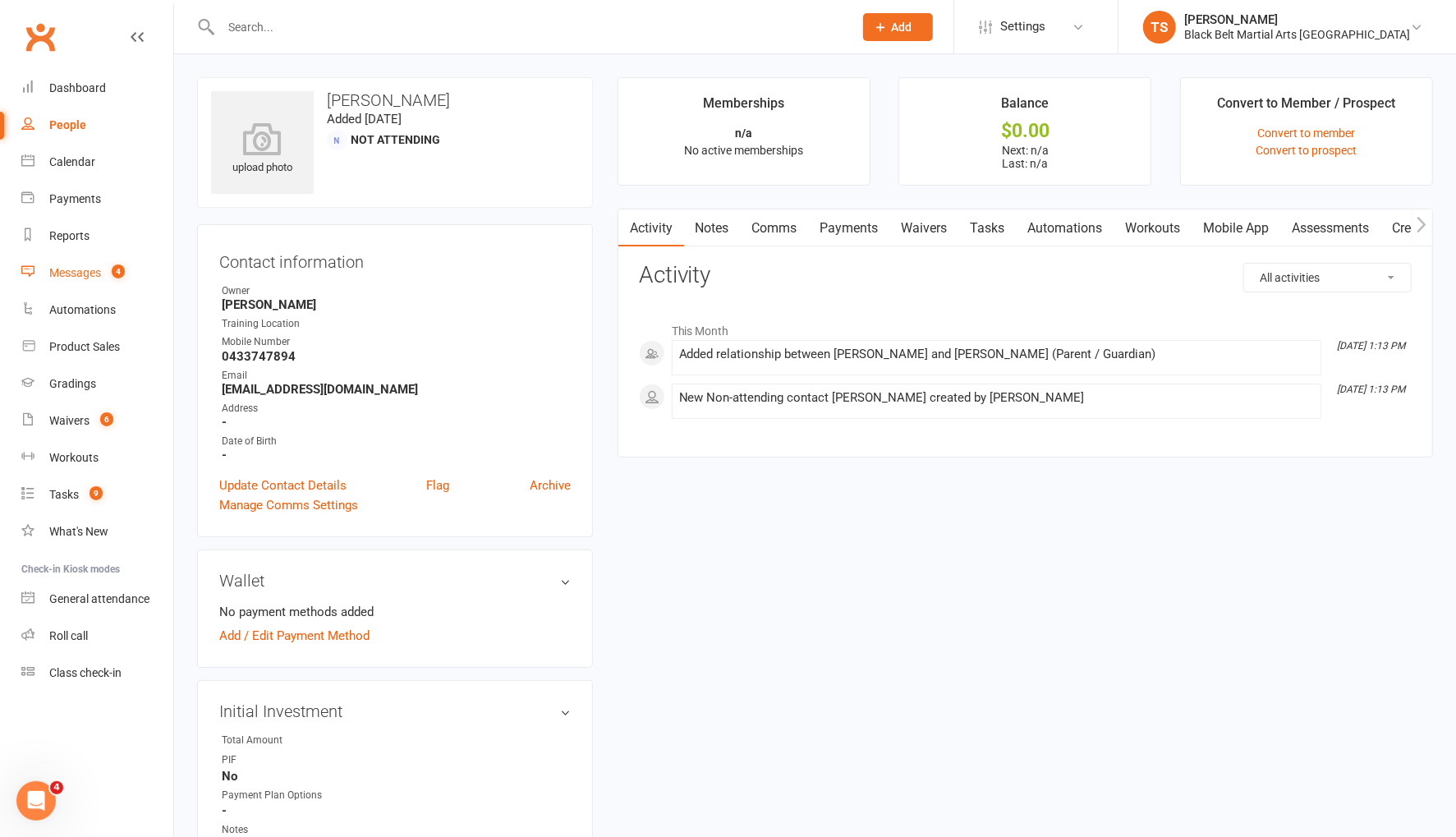
click at [81, 276] on div "Messages" at bounding box center [75, 273] width 51 height 13
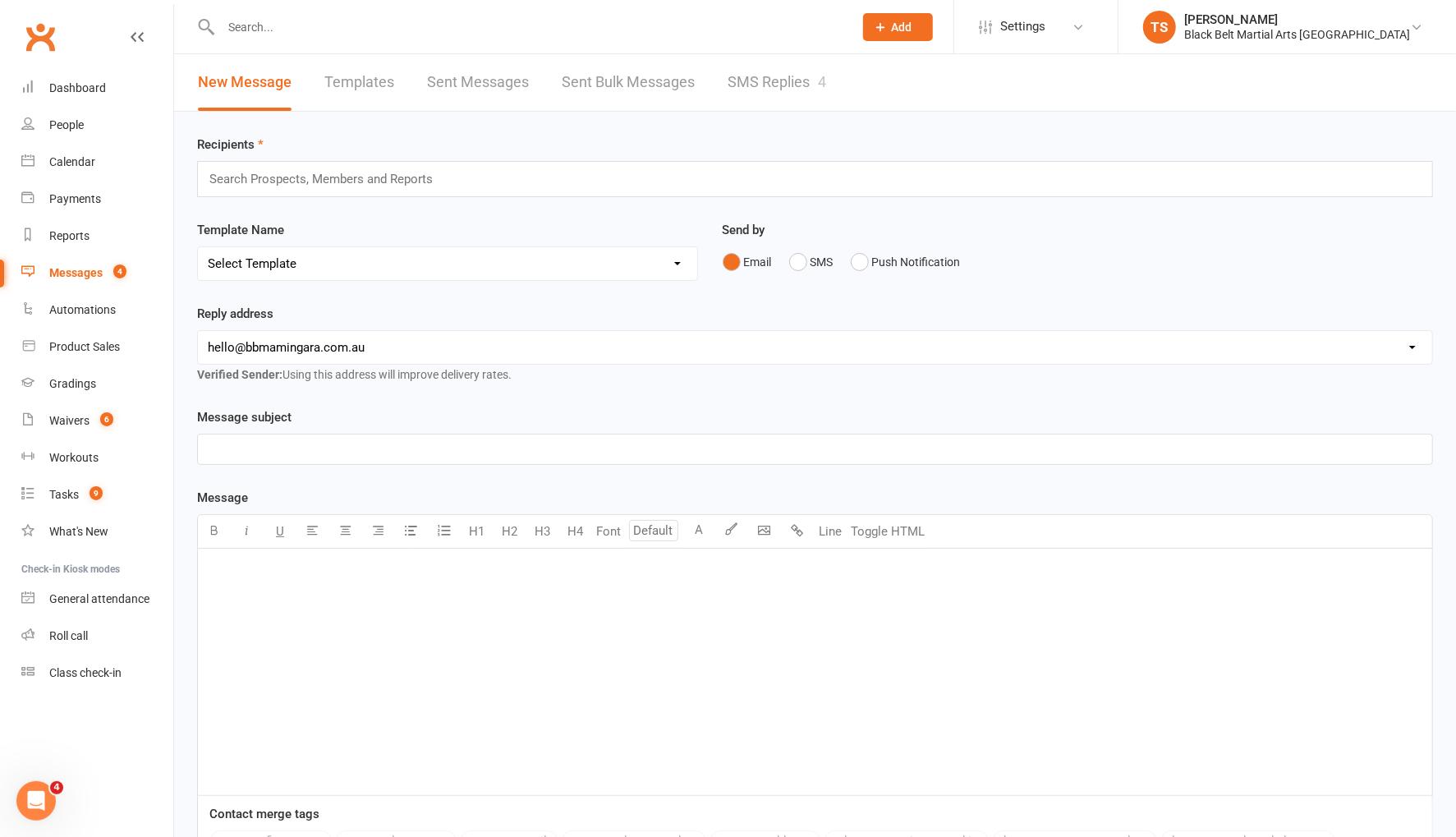
click at [325, 181] on input "text" at bounding box center [328, 178] width 241 height 21
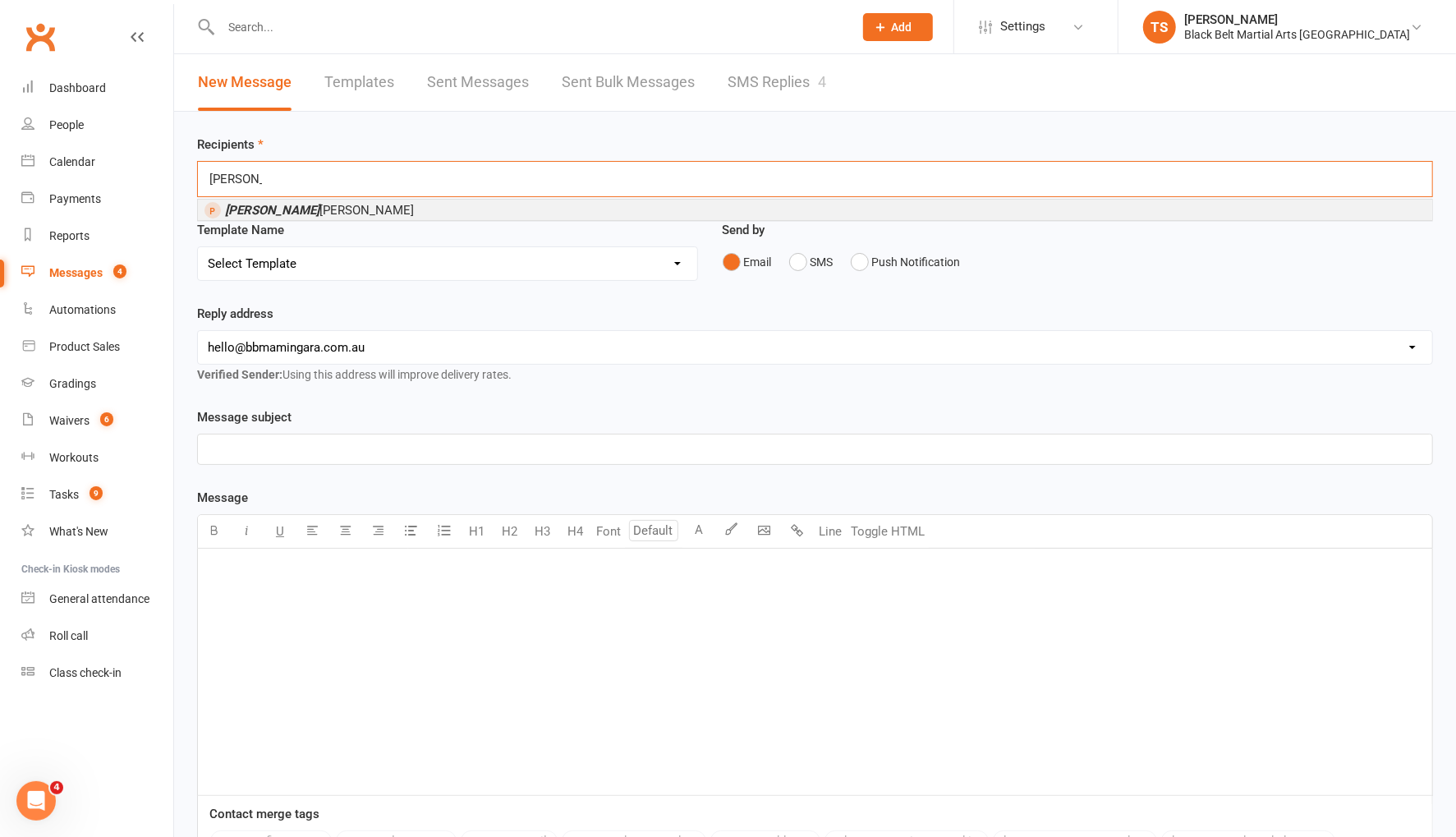
type input "bernie"
click at [304, 206] on li "Bernie Hyslop" at bounding box center [815, 209] width 1235 height 20
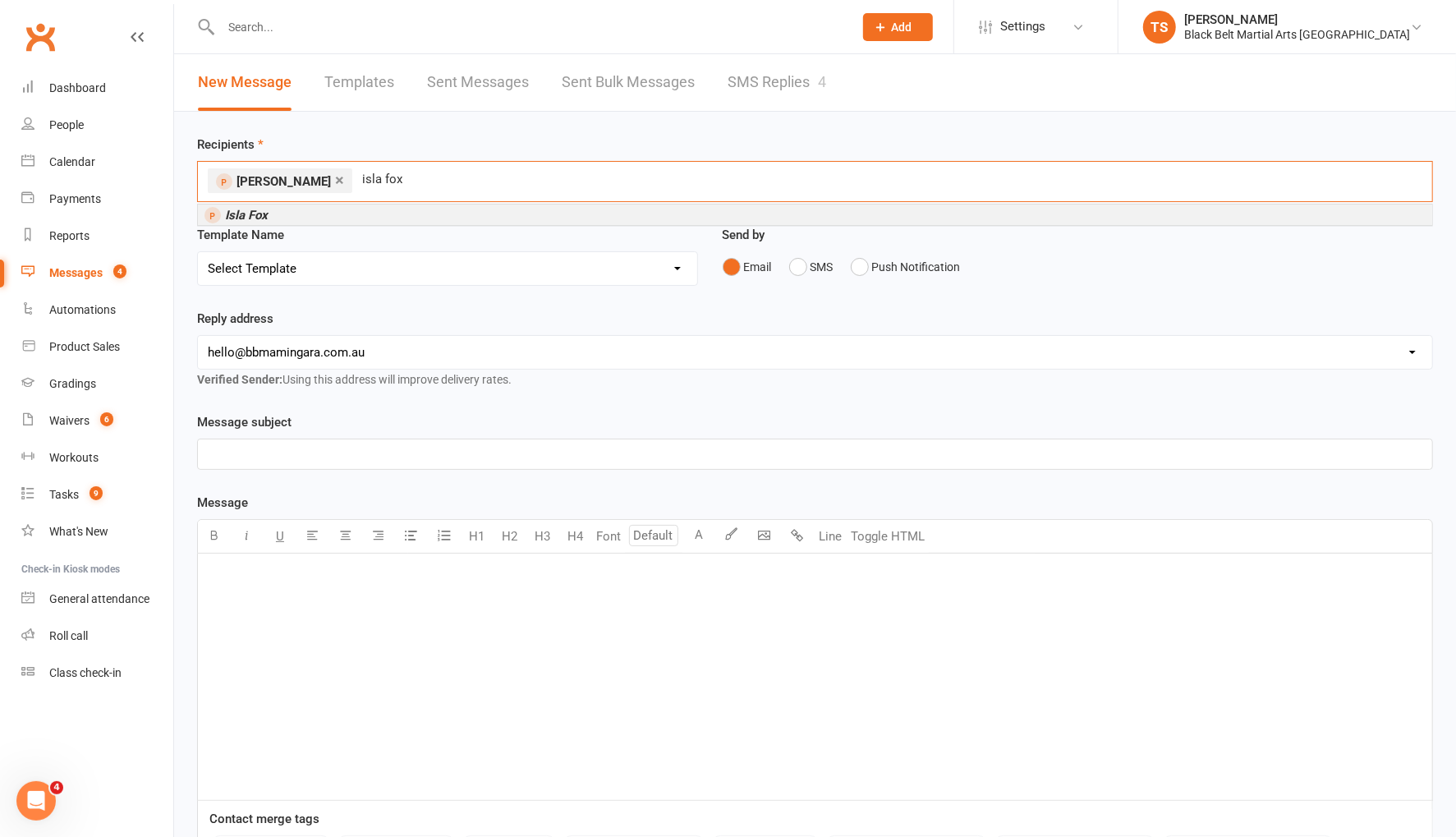
type input "isla fox"
click at [307, 213] on li "Isla Fox" at bounding box center [815, 215] width 1235 height 20
type input "vinson"
drag, startPoint x: 294, startPoint y: 216, endPoint x: 365, endPoint y: 269, distance: 88.6
click at [294, 216] on span "Vinson Dascombe" at bounding box center [301, 215] width 153 height 15
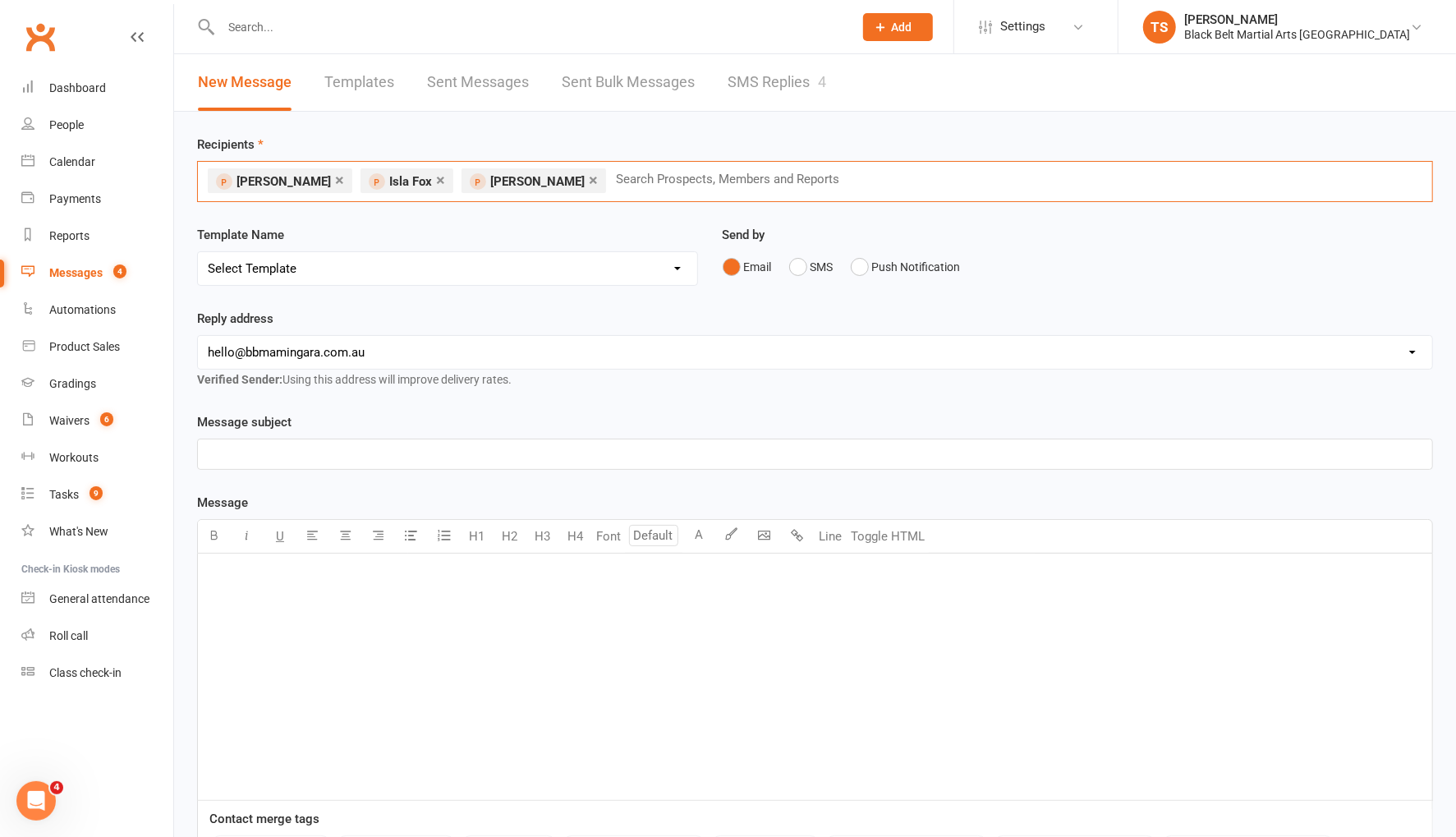
click at [424, 275] on select "Select Template [SMS] 14 Day Absentee AFU Lil Dragons [SMS] 14 day Absentee AFU…" at bounding box center [448, 269] width 499 height 33
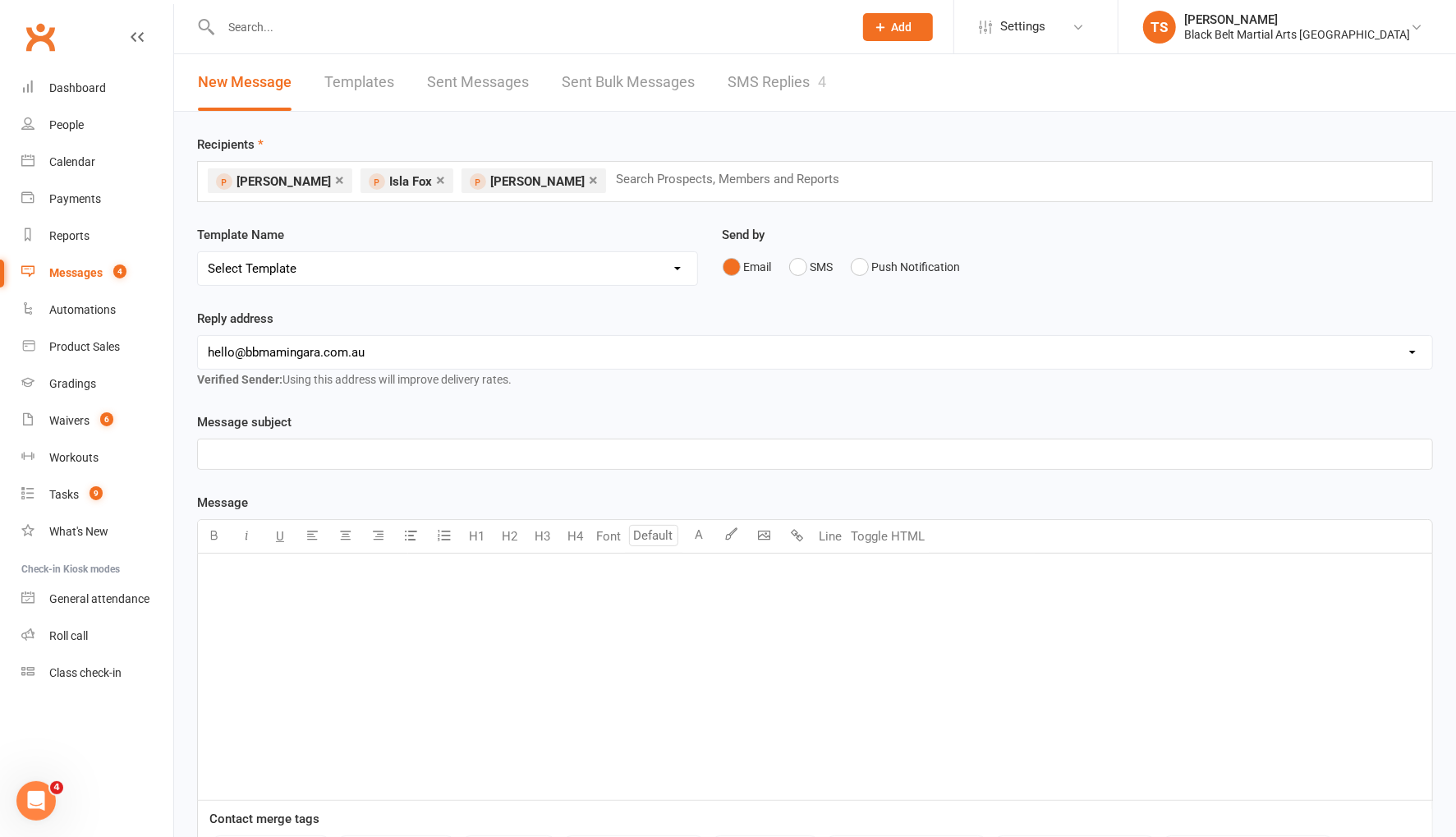
select select "15"
click at [198, 252] on select "Select Template [SMS] 14 Day Absentee AFU Lil Dragons [SMS] 14 day Absentee AFU…" at bounding box center [448, 269] width 499 height 33
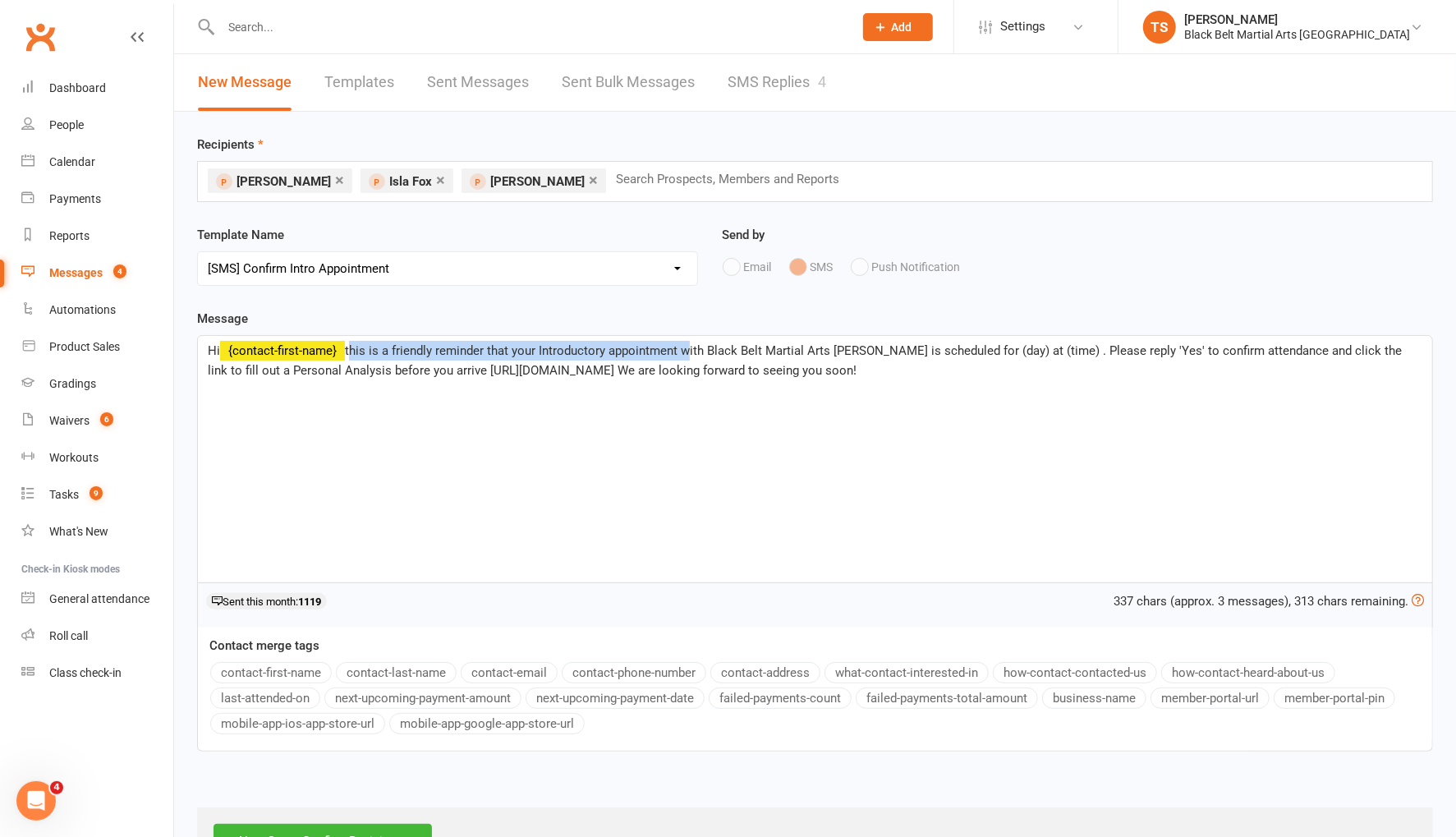
drag, startPoint x: 685, startPoint y: 350, endPoint x: 361, endPoint y: 352, distance: 324.0
click at [352, 357] on p "Hi ﻿ {contact-first-name} this is a friendly reminder that your Introductory ap…" at bounding box center [814, 360] width 1215 height 39
click at [973, 351] on span "we are so excited to be hosting your Karate Graduation with Black Belt Martial …" at bounding box center [808, 361] width 1201 height 35
click at [1196, 350] on span "we are so excited to be hosting your Karate Graduation with Black Belt Martial …" at bounding box center [806, 361] width 1197 height 35
click at [554, 369] on span "we are so excited to be hosting your Karate Graduation with Black Belt Martial …" at bounding box center [815, 361] width 1215 height 35
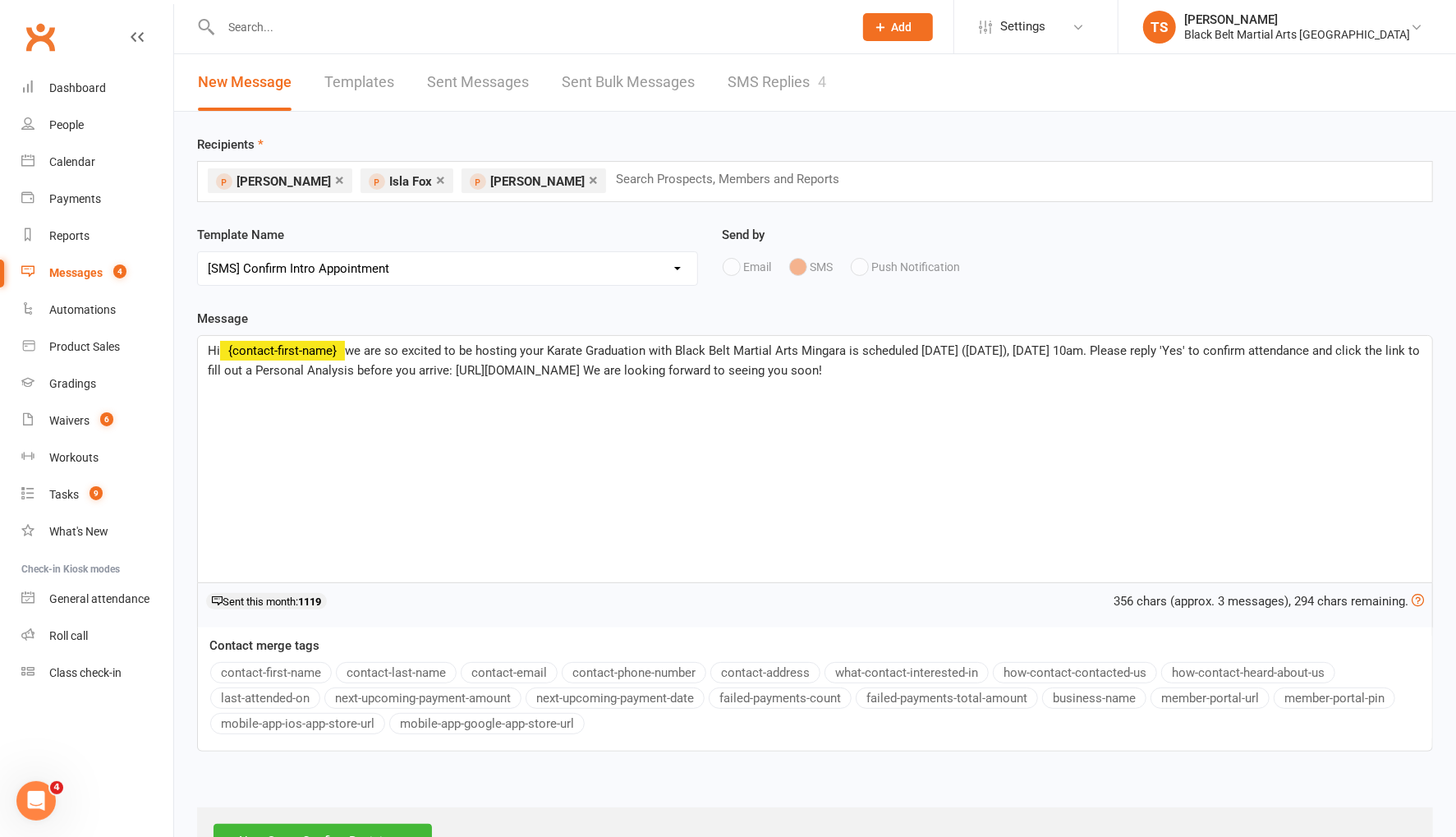
click at [1029, 369] on p "Hi ﻿ {contact-first-name} we are so excited to be hosting your Karate Graduatio…" at bounding box center [814, 360] width 1215 height 39
drag, startPoint x: 1030, startPoint y: 369, endPoint x: 826, endPoint y: 384, distance: 204.6
click at [787, 374] on p "Hi ﻿ {contact-first-name} we are so excited to be hosting your Karate Graduatio…" at bounding box center [814, 360] width 1215 height 39
click at [1028, 370] on p "Hi ﻿ {contact-first-name} we are so excited to be hosting your Karate Graduatio…" at bounding box center [814, 360] width 1215 height 39
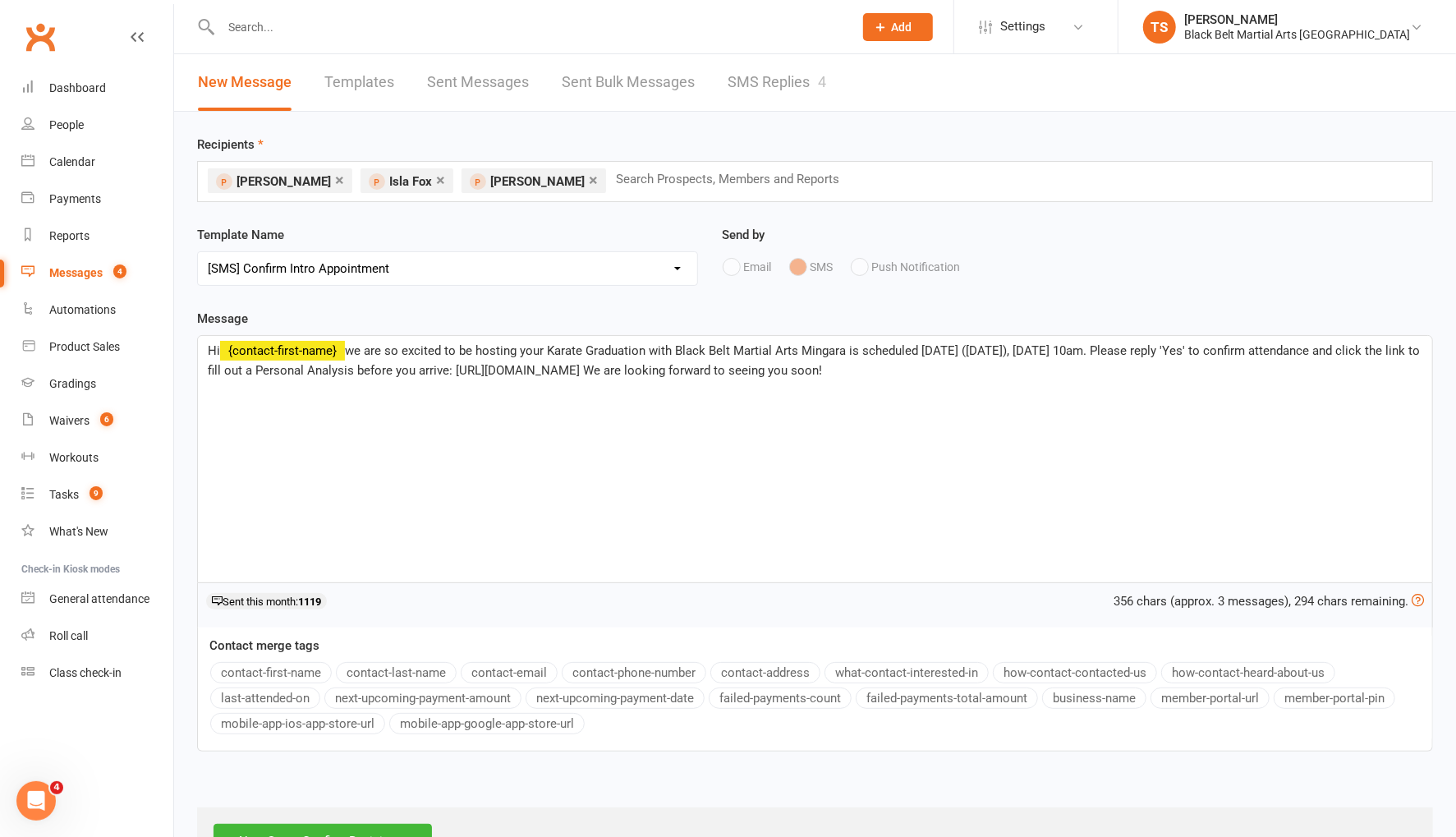
drag, startPoint x: 1026, startPoint y: 368, endPoint x: 782, endPoint y: 374, distance: 244.1
click at [782, 374] on p "Hi ﻿ {contact-first-name} we are so excited to be hosting your Karate Graduatio…" at bounding box center [814, 360] width 1215 height 39
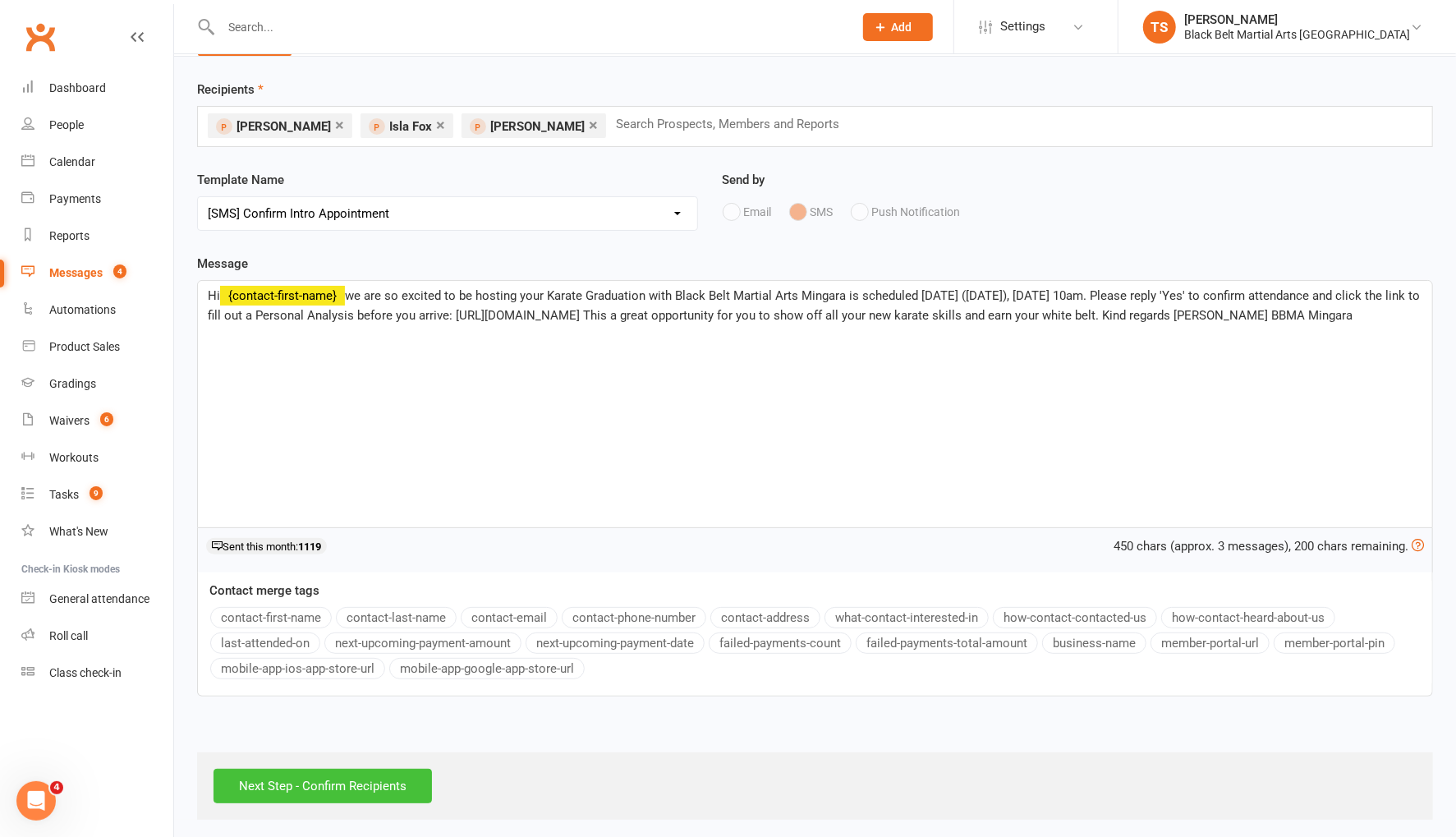
click at [361, 784] on input "Next Step - Confirm Recipients" at bounding box center [323, 786] width 218 height 35
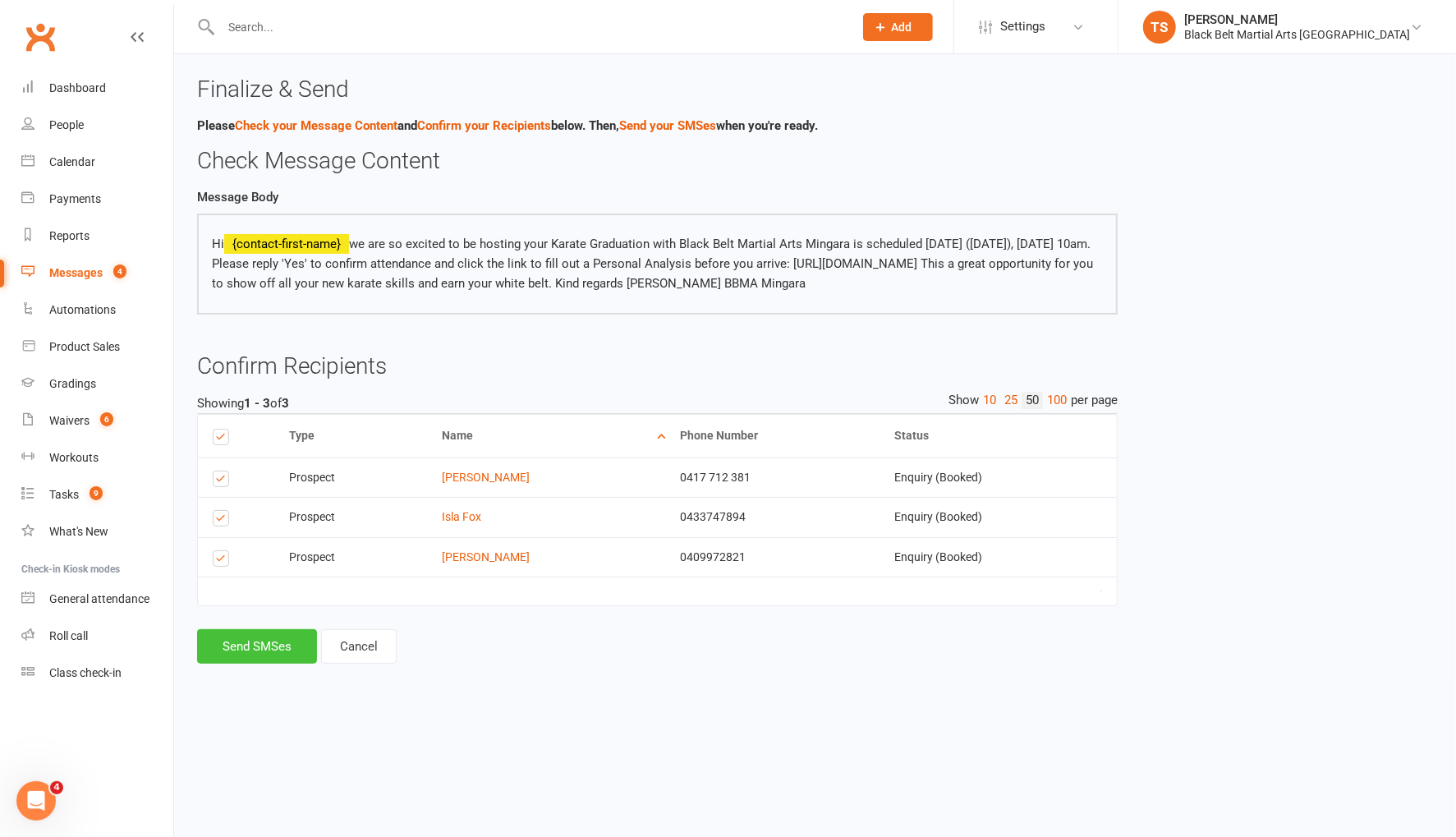
click at [277, 662] on button "Send SMSes" at bounding box center [257, 646] width 120 height 35
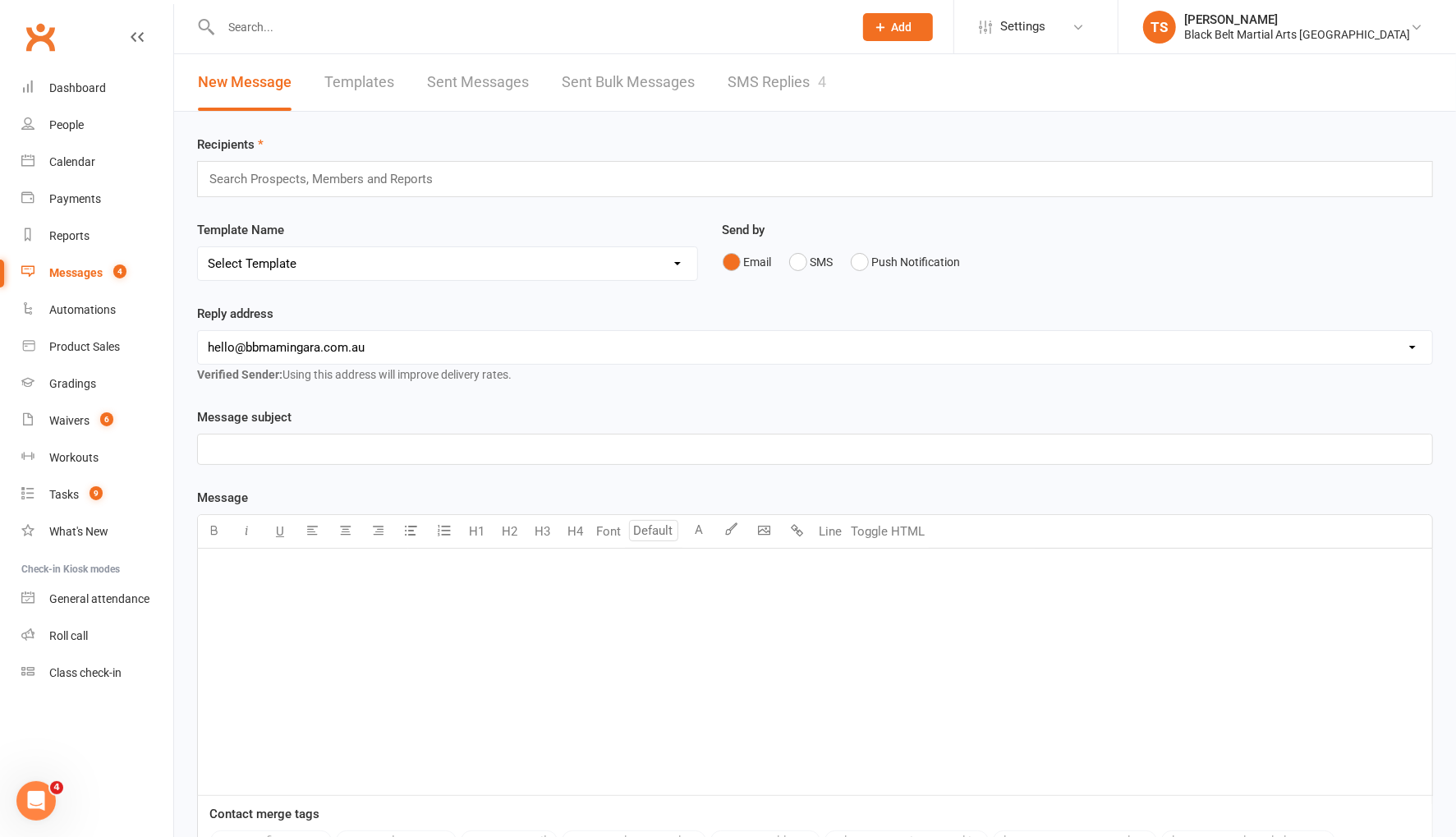
scroll to position [10, 0]
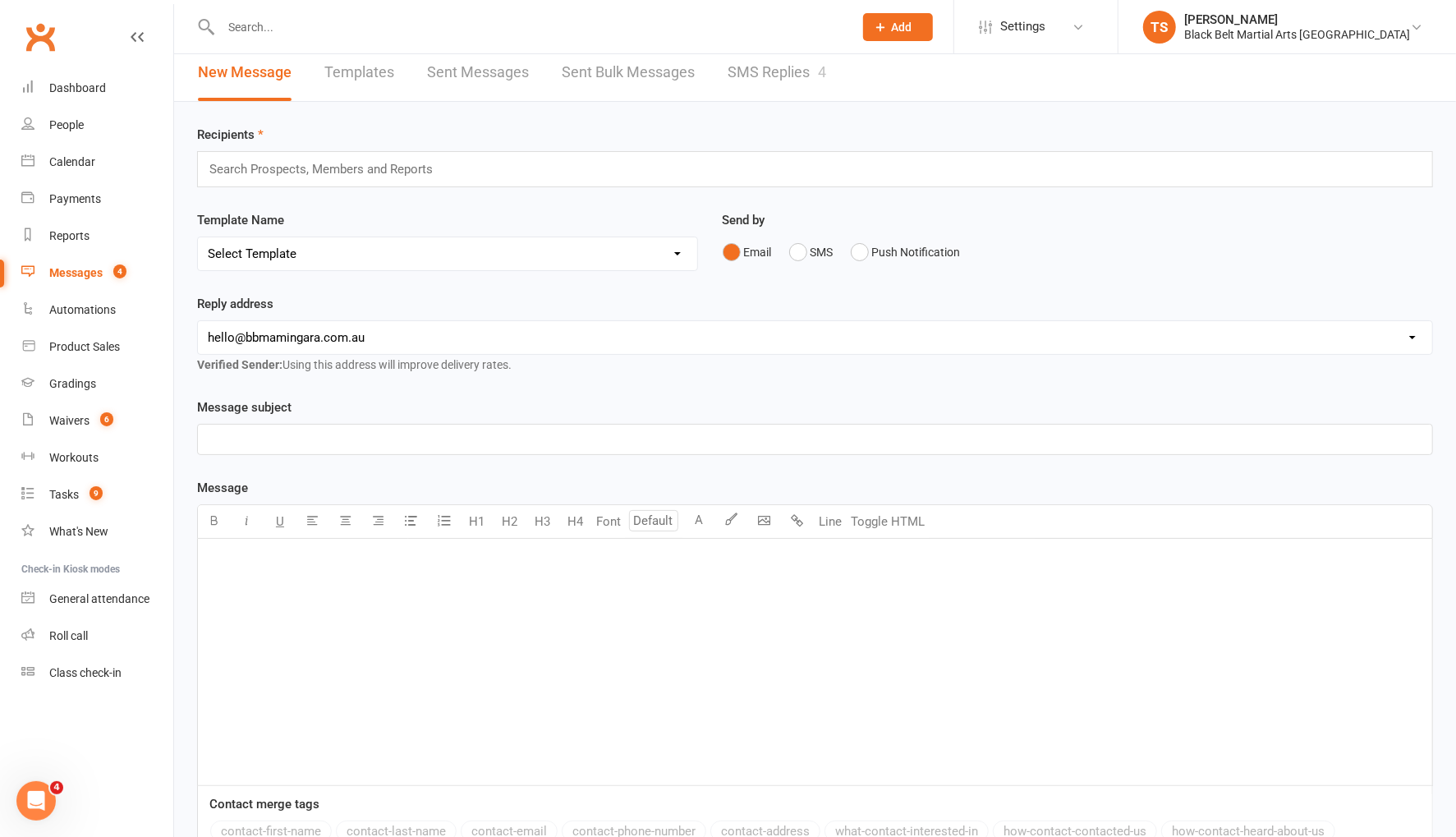
click at [257, 28] on input "text" at bounding box center [529, 27] width 626 height 23
type input "camilla"
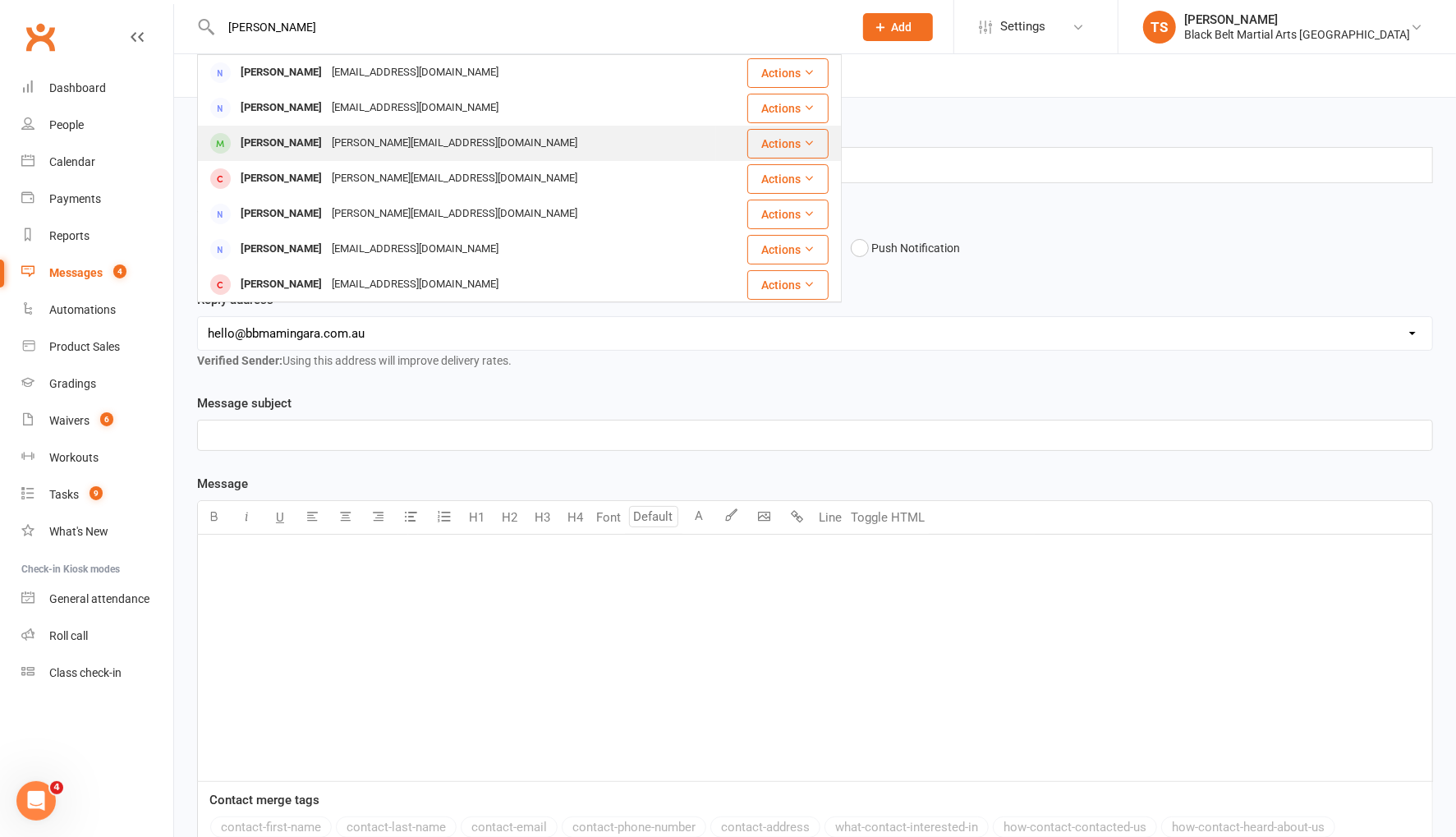
click at [327, 147] on div "Mitchell@mibuild.com.au" at bounding box center [454, 143] width 255 height 24
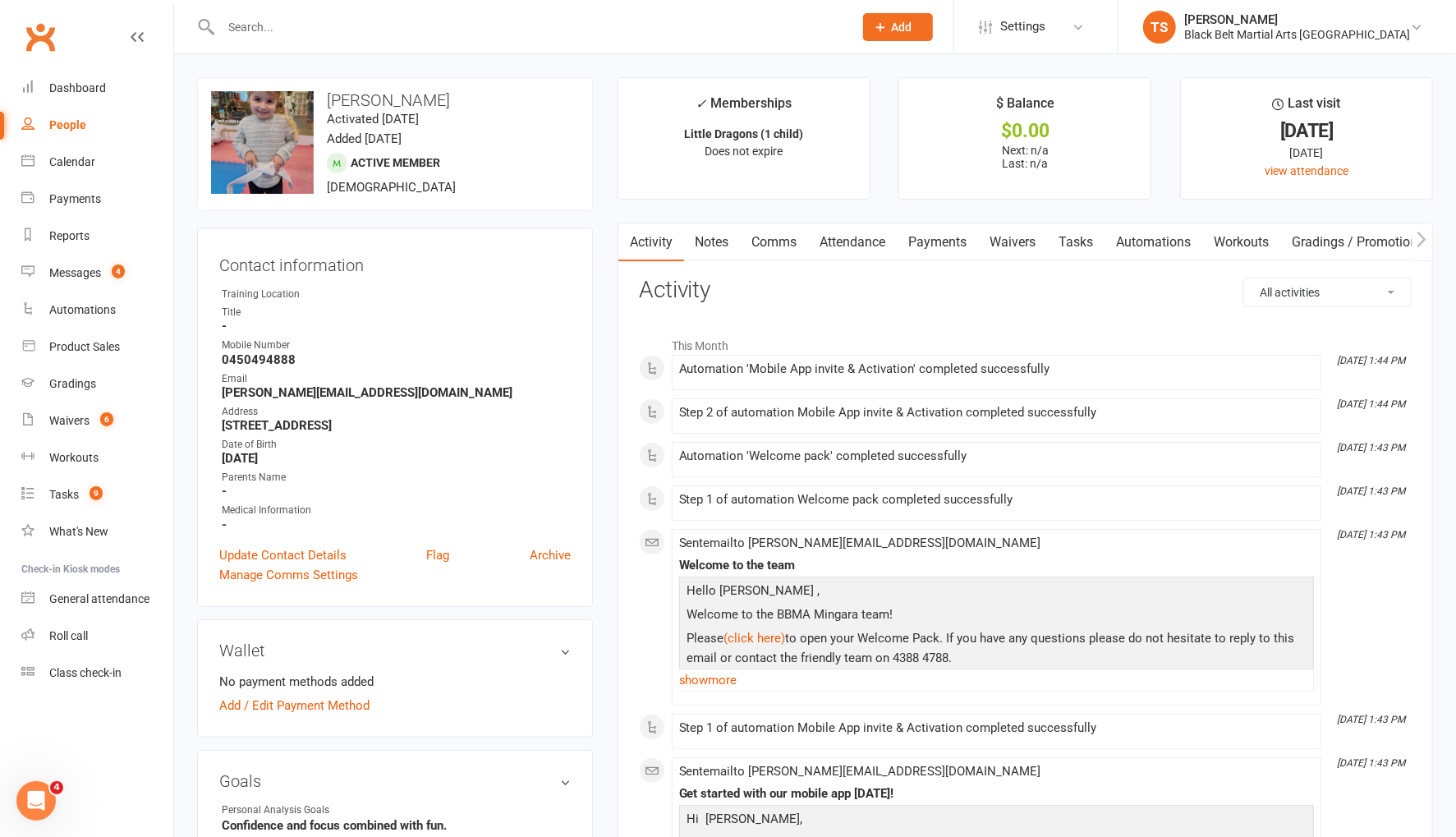
click at [778, 242] on link "Comms" at bounding box center [775, 241] width 68 height 38
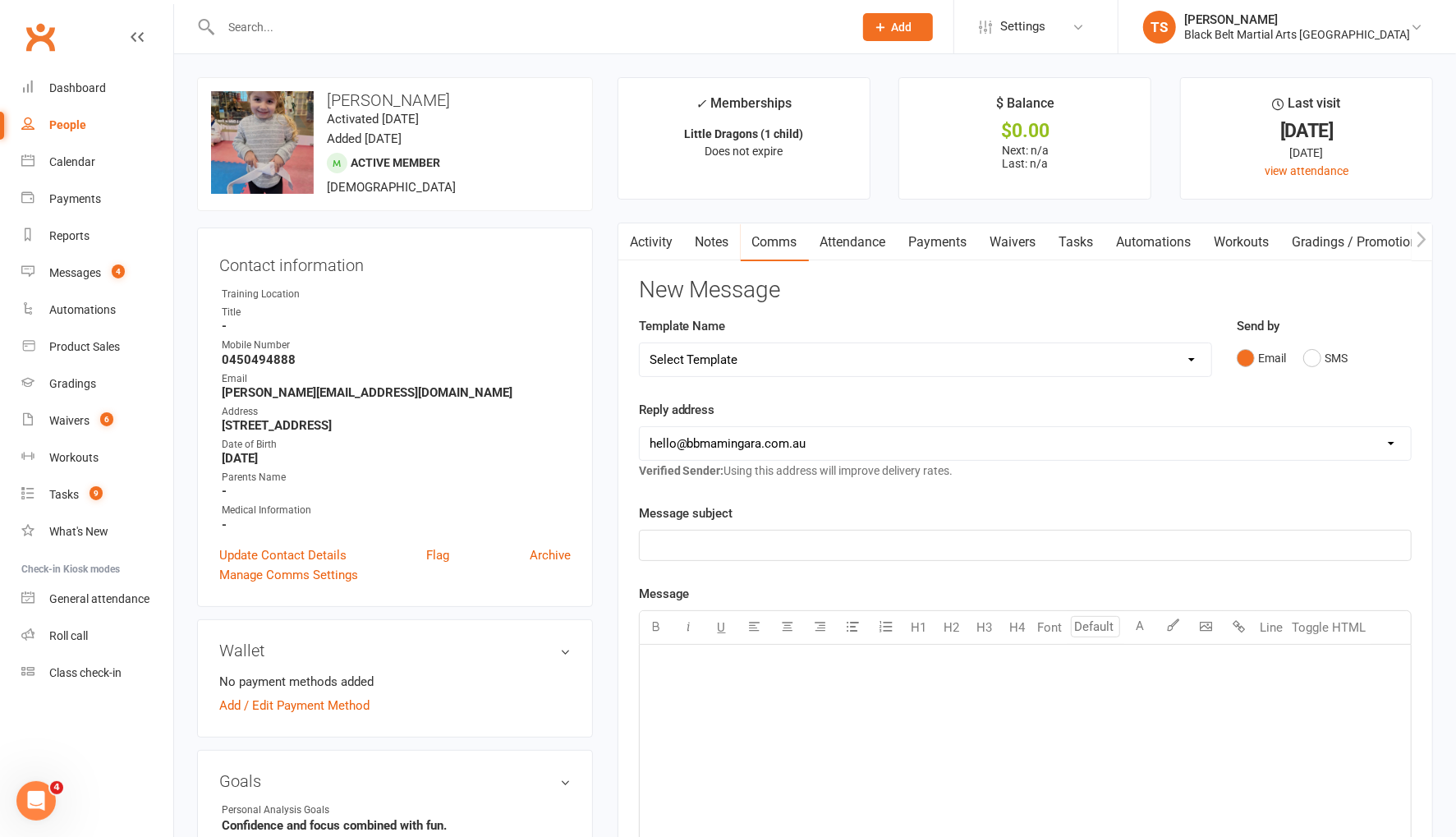
click at [804, 352] on select "Select Template [SMS] 14 Day Absentee AFU Lil Dragons [SMS] 14 day Absentee AFU…" at bounding box center [925, 360] width 572 height 33
select select "15"
click at [640, 343] on select "Select Template [SMS] 14 Day Absentee AFU Lil Dragons [SMS] 14 day Absentee AFU…" at bounding box center [925, 360] width 572 height 33
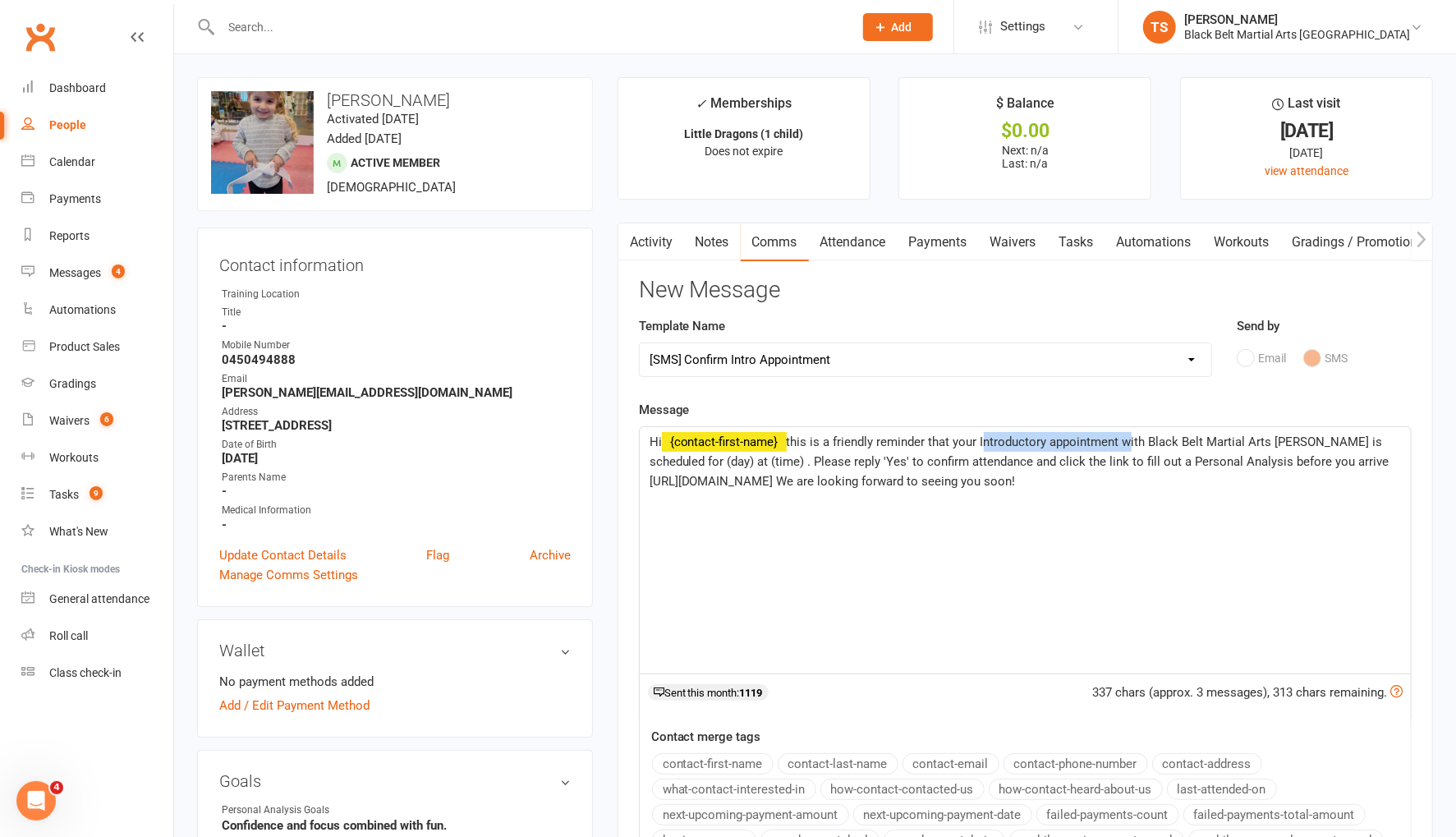
drag, startPoint x: 1126, startPoint y: 442, endPoint x: 987, endPoint y: 444, distance: 139.0
click at [985, 447] on p "Hi ﻿ {contact-first-name} this is a friendly reminder that your Introductory ap…" at bounding box center [1025, 462] width 752 height 59
click at [1372, 443] on span "this is a friendly reminder that your First Lesson with Black Belt Martial Arts…" at bounding box center [1024, 461] width 748 height 54
click at [789, 463] on span "this is a friendly reminder that your First Lesson with Black Belt Martial Arts…" at bounding box center [1024, 461] width 748 height 54
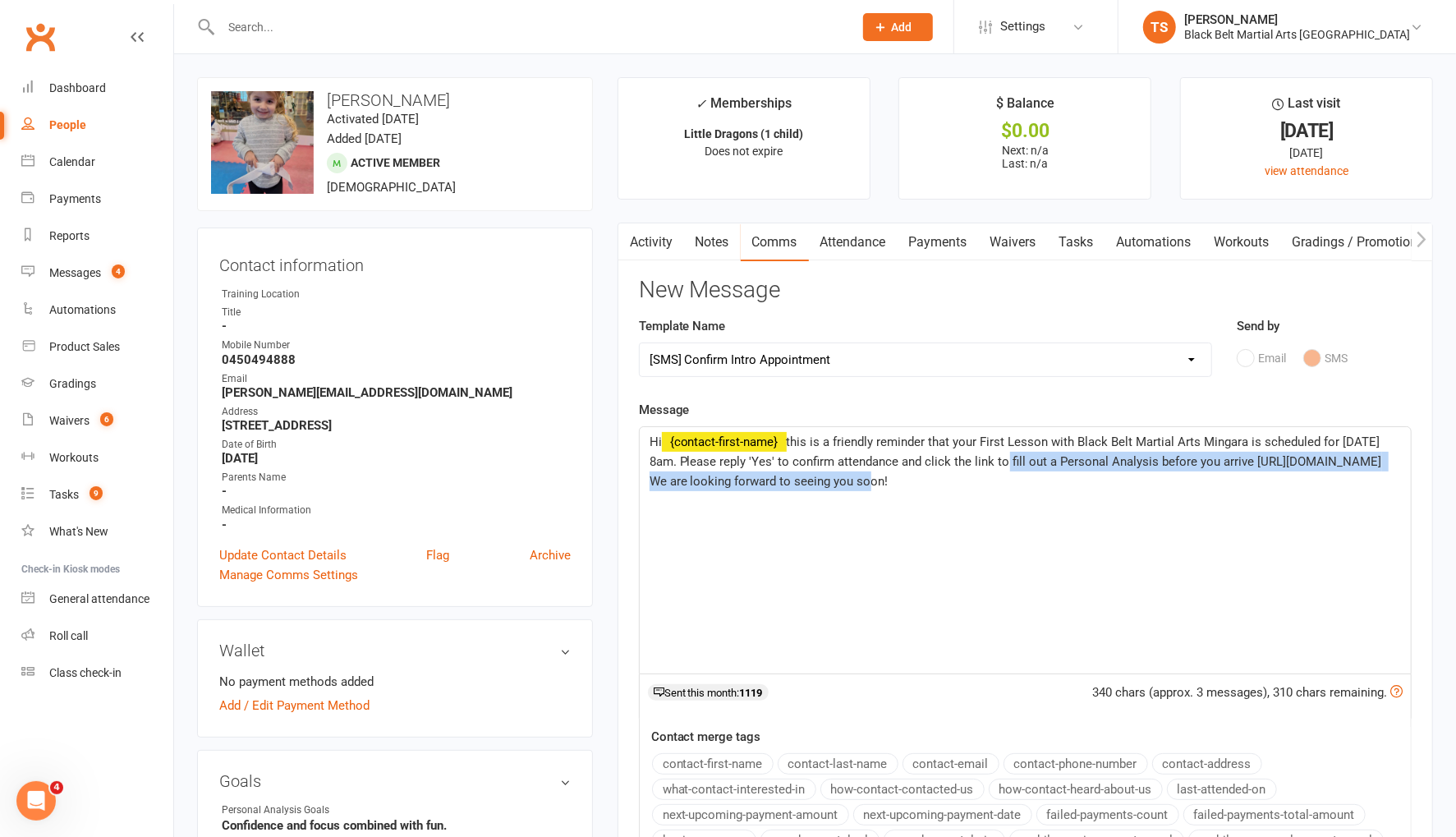
drag, startPoint x: 868, startPoint y: 482, endPoint x: 1002, endPoint y: 464, distance: 135.2
click at [1001, 465] on p "Hi ﻿ {contact-first-name} this is a friendly reminder that your First Lesson wi…" at bounding box center [1025, 462] width 752 height 59
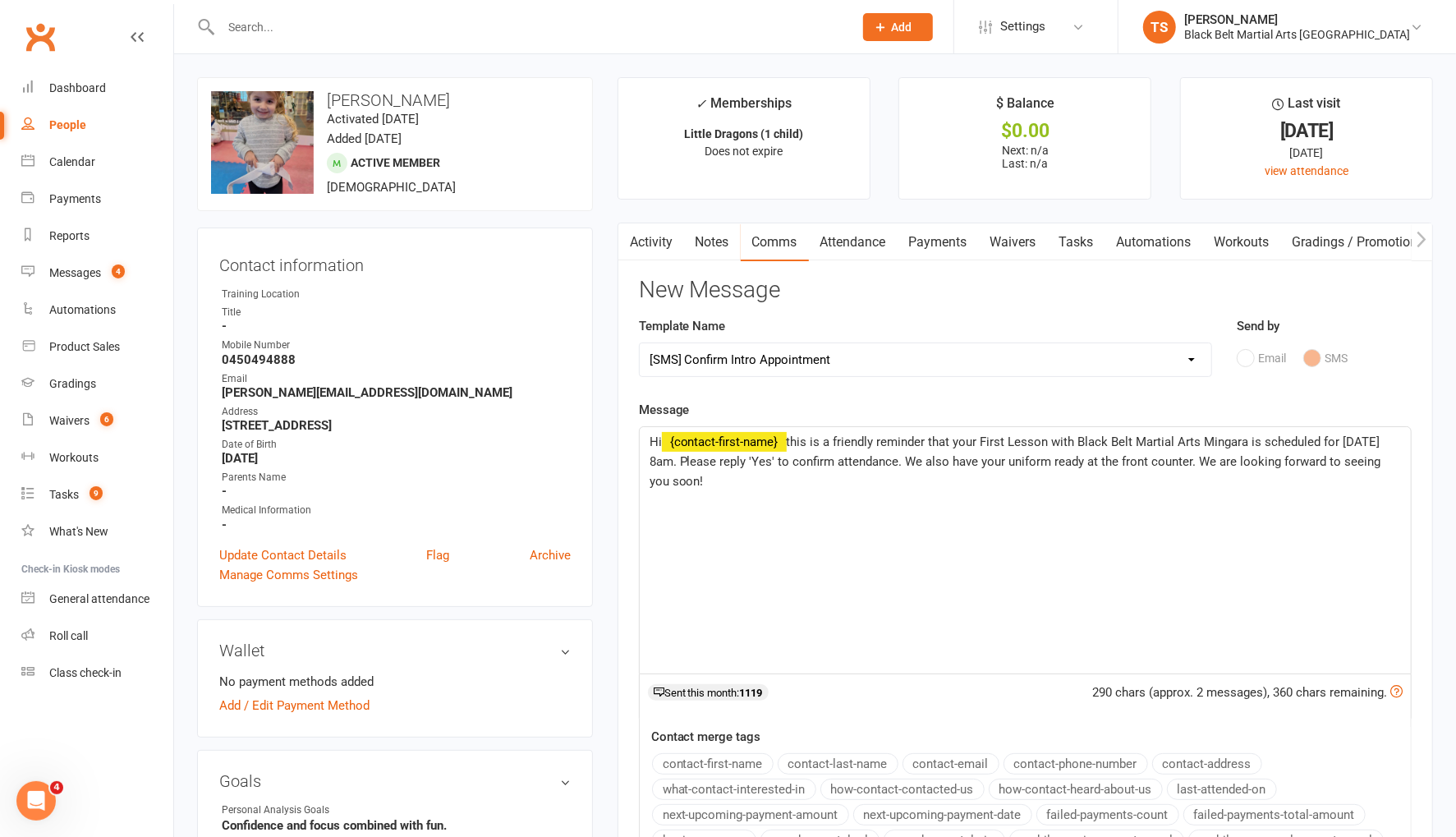
click at [798, 481] on span "this is a friendly reminder that your First Lesson with Black Belt Martial Arts…" at bounding box center [1017, 461] width 735 height 54
click at [835, 481] on p "Hi ﻿ {contact-first-name} this is a friendly reminder that your First Lesson wi…" at bounding box center [1025, 462] width 752 height 59
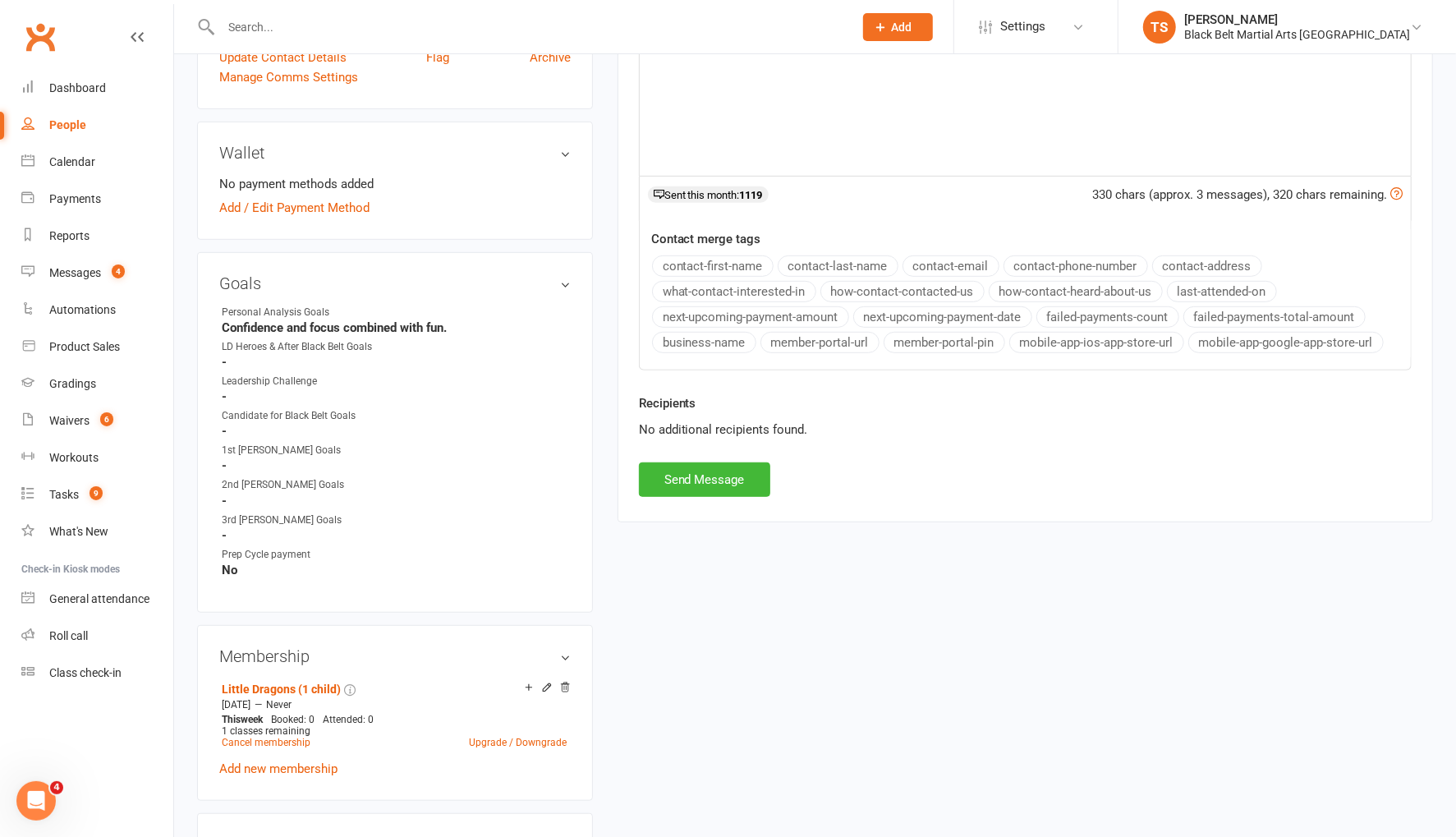
scroll to position [518, 0]
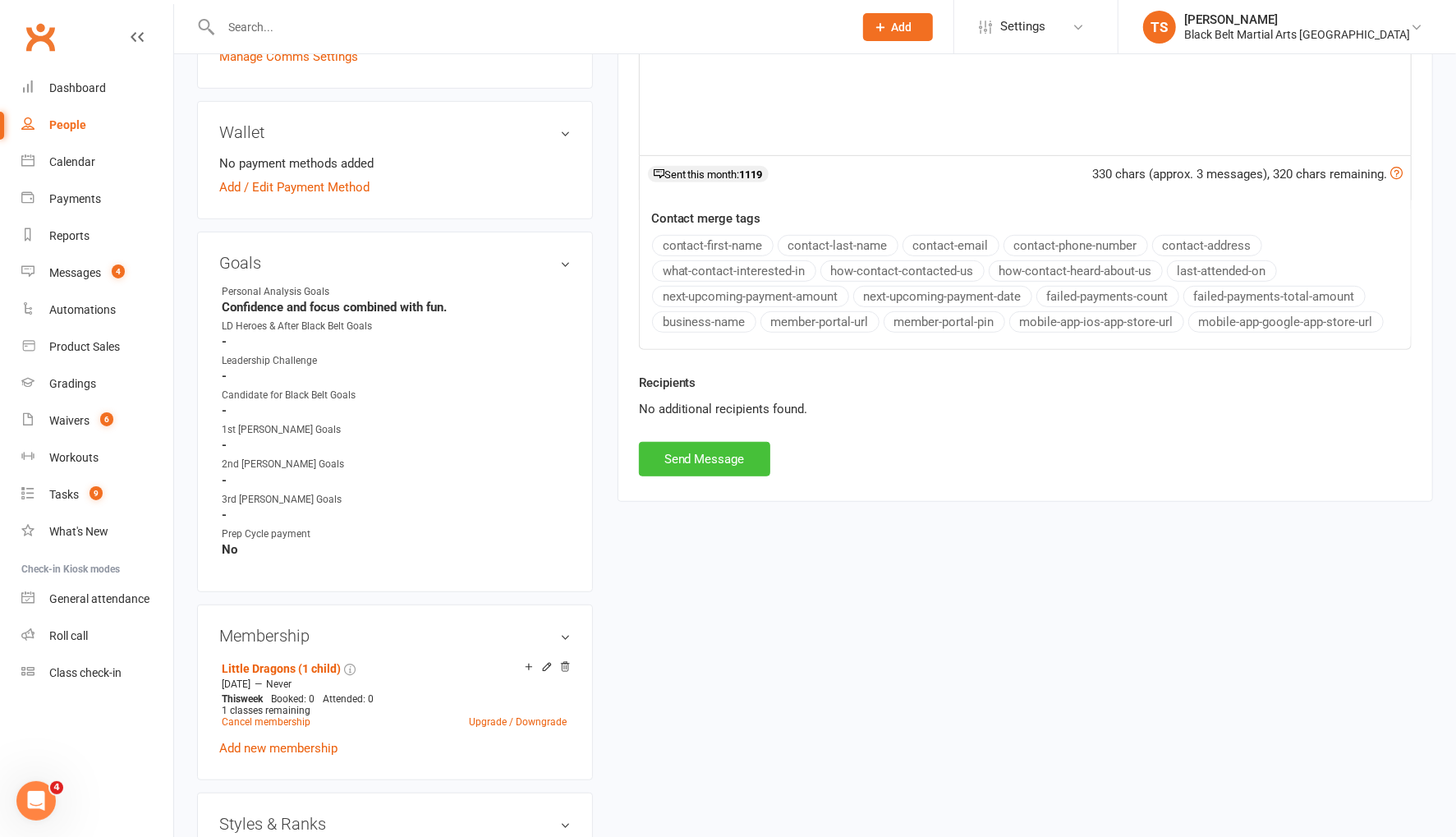
click at [742, 456] on button "Send Message" at bounding box center [704, 459] width 131 height 35
select select
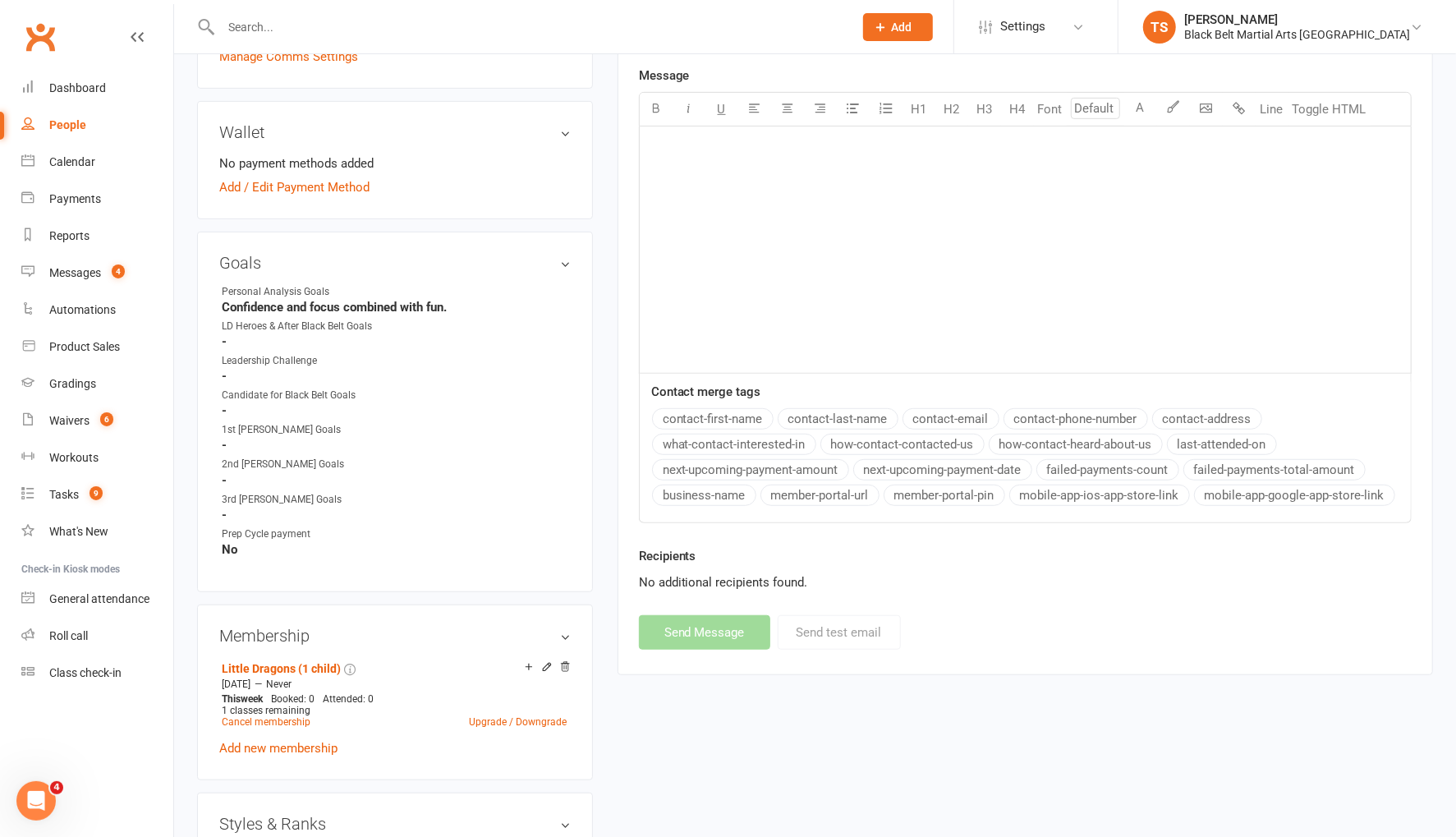
click at [281, 31] on input "text" at bounding box center [529, 27] width 626 height 23
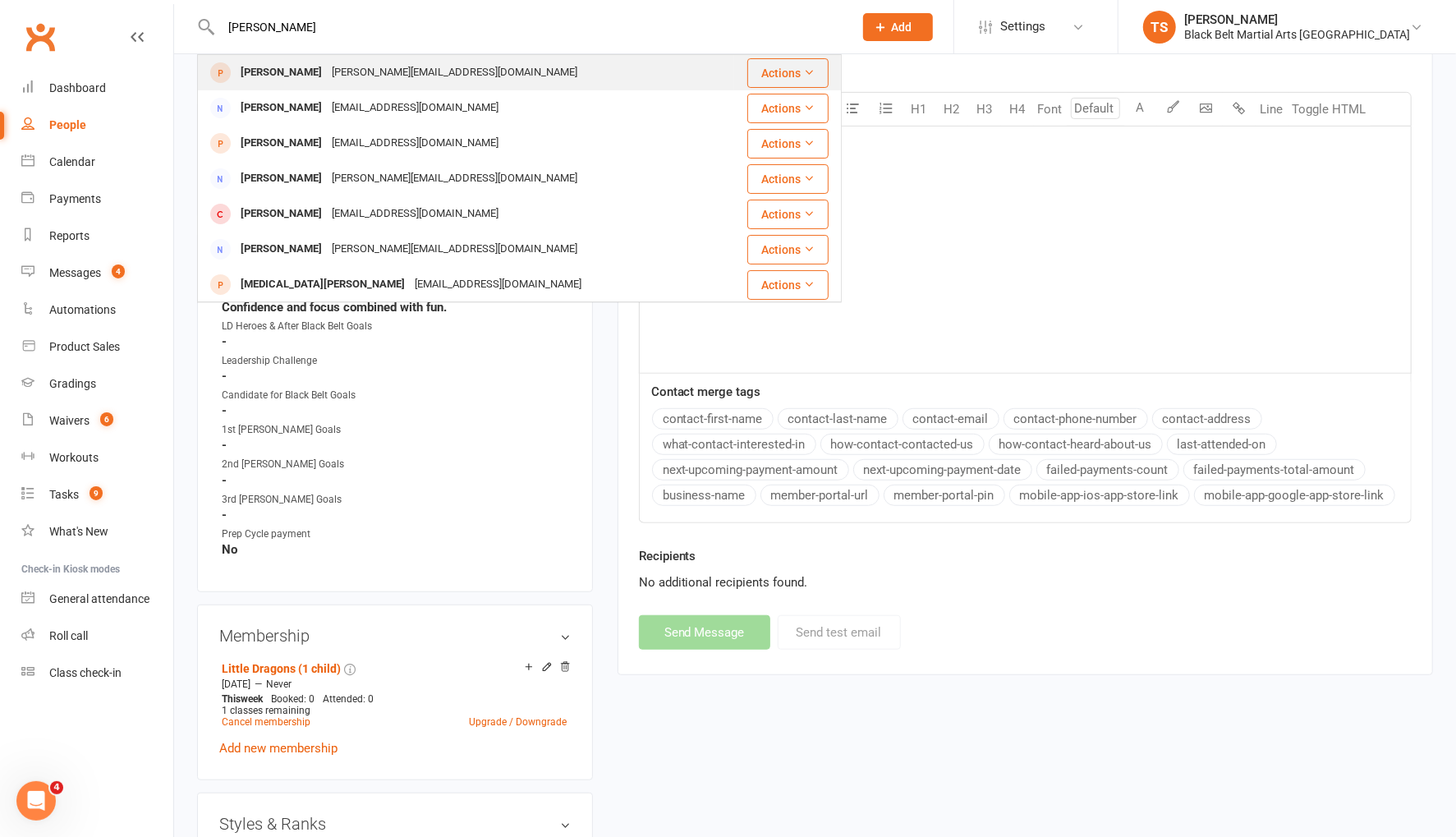
type input "tobin godwin"
click at [327, 82] on div "jill-berry@live.com" at bounding box center [454, 73] width 255 height 24
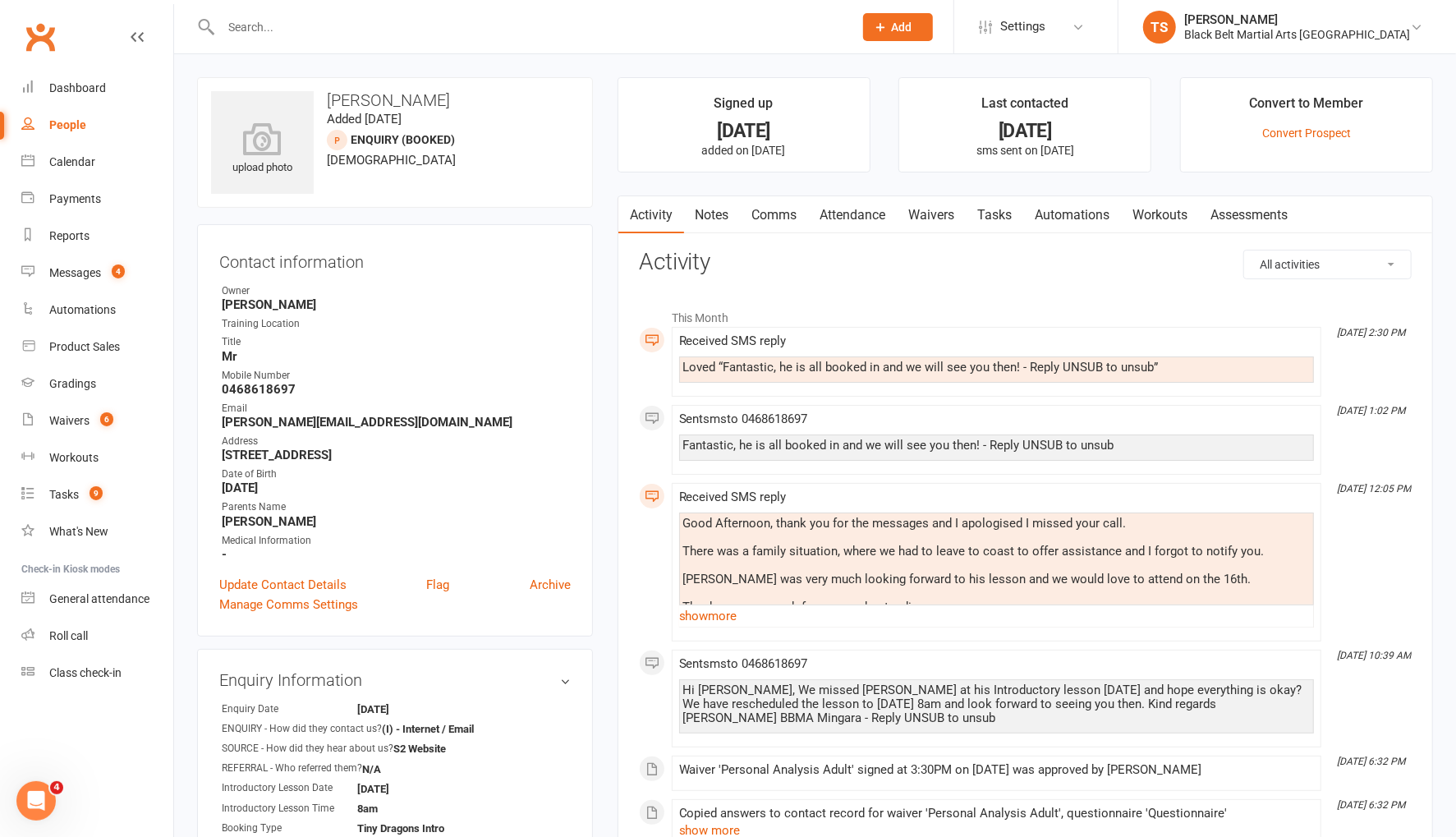
click at [775, 219] on link "Comms" at bounding box center [775, 215] width 68 height 38
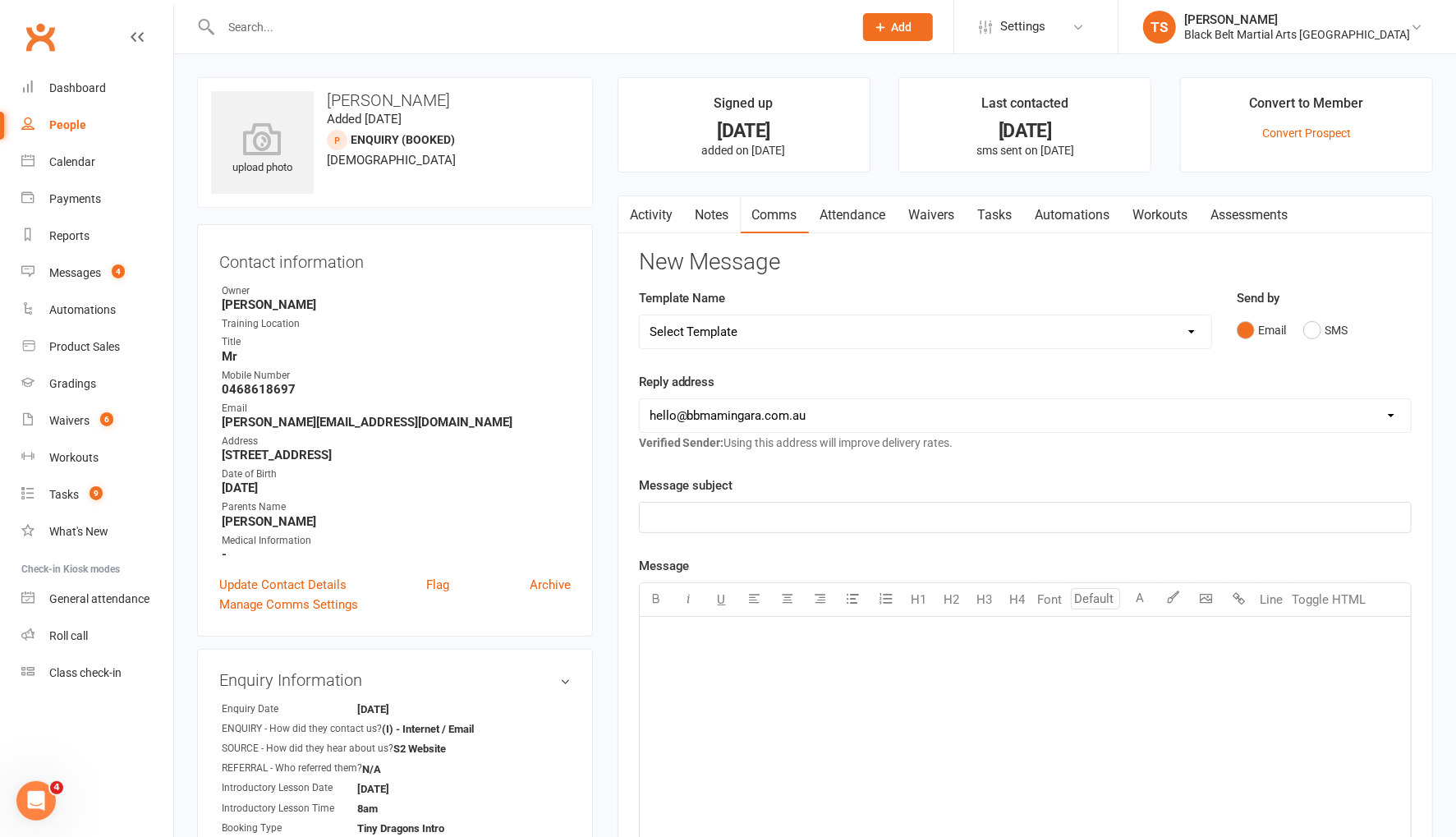
click at [811, 332] on select "Select Template [SMS] 14 Day Absentee AFU Lil Dragons [SMS] 14 day Absentee AFU…" at bounding box center [925, 332] width 572 height 33
select select "15"
click at [640, 316] on select "Select Template [SMS] 14 Day Absentee AFU Lil Dragons [SMS] 14 day Absentee AFU…" at bounding box center [925, 332] width 572 height 33
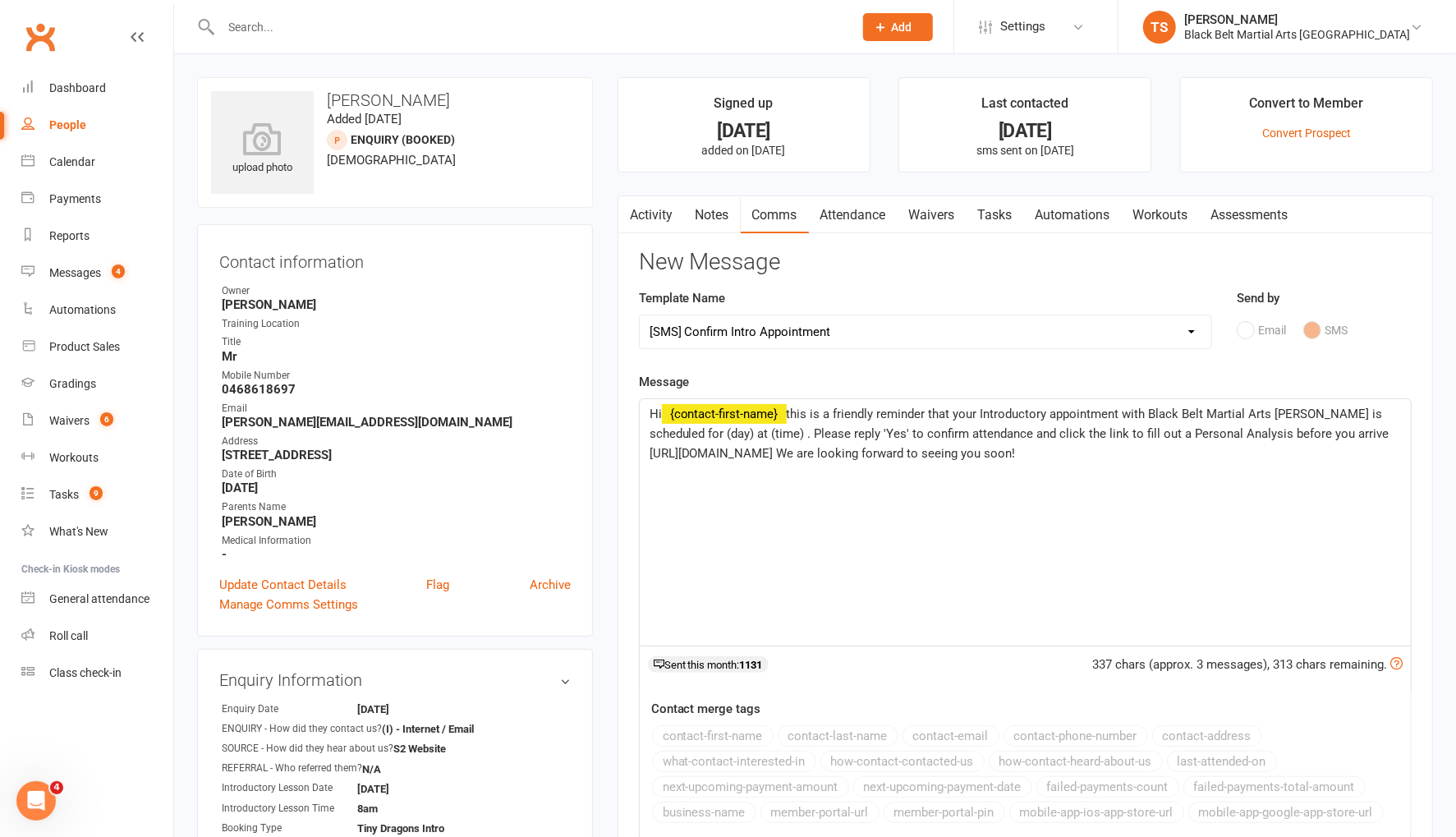
click at [697, 431] on span "this is a friendly reminder that your Introductory appointment with Black Belt …" at bounding box center [1022, 433] width 744 height 54
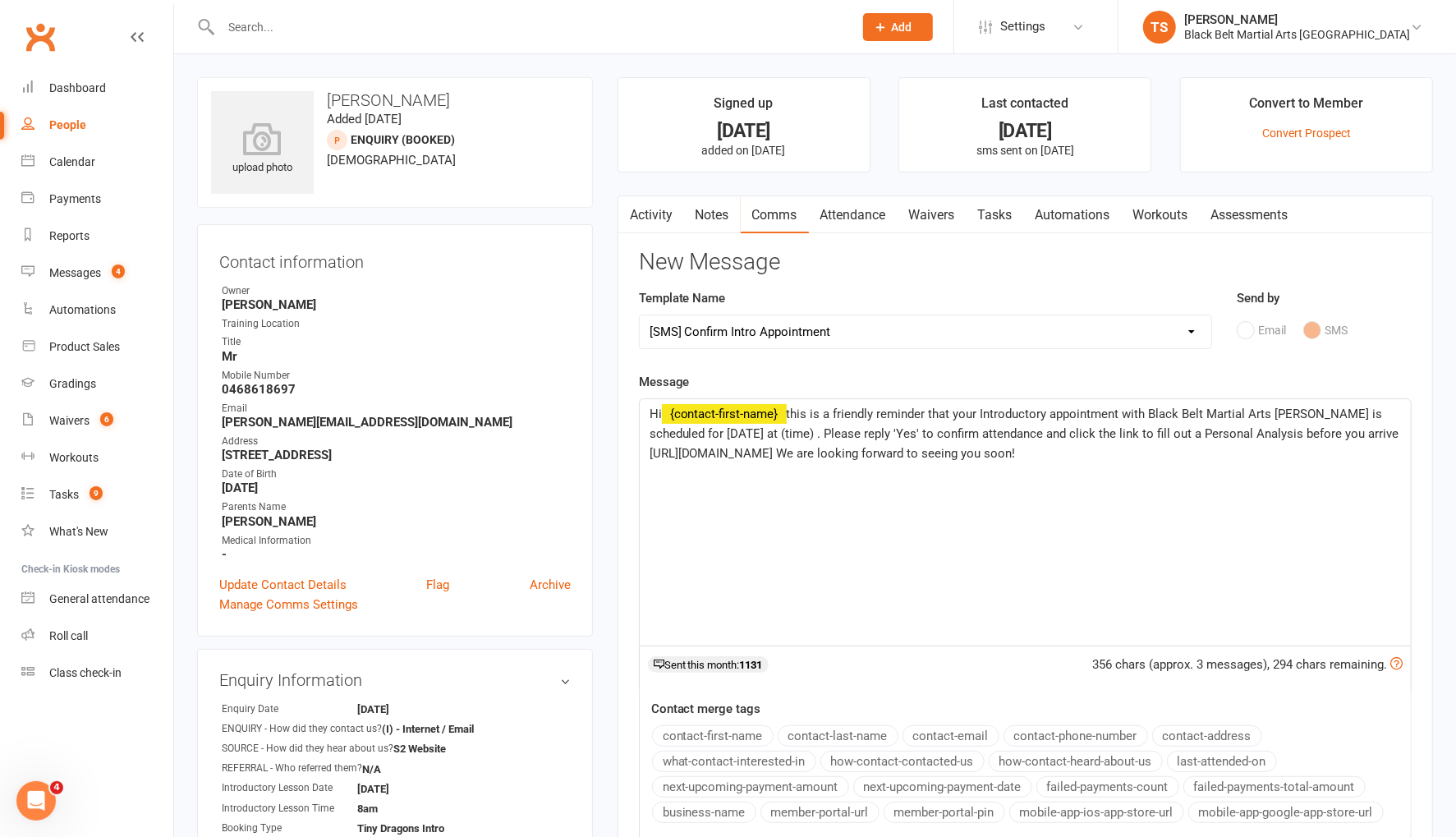
click at [858, 433] on span "this is a friendly reminder that your Introductory appointment with Black Belt …" at bounding box center [1026, 433] width 753 height 54
click at [1178, 452] on p "Hi ﻿ {contact-first-name} this is a friendly reminder that your Introductory ap…" at bounding box center [1025, 433] width 752 height 59
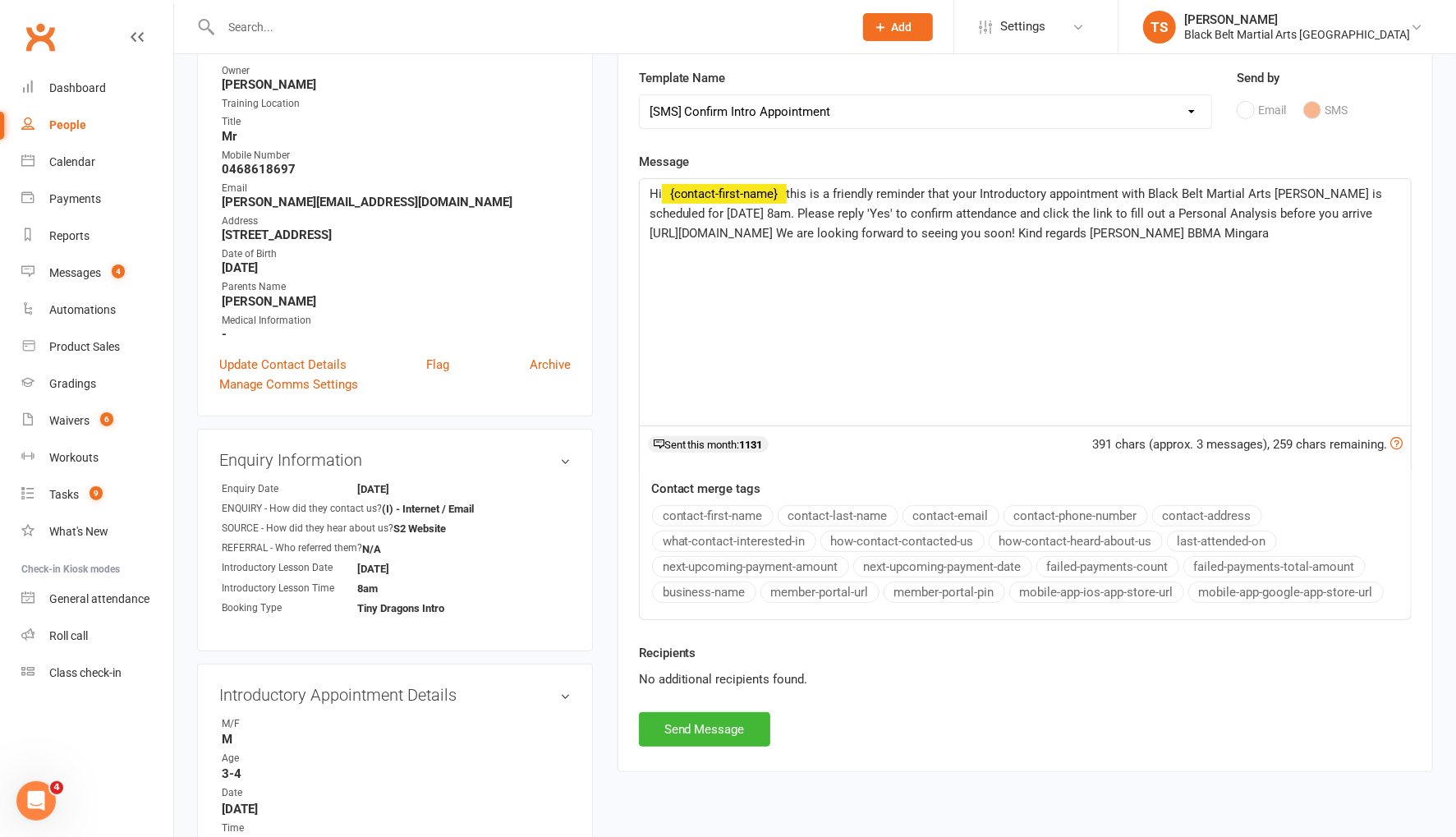
scroll to position [347, 0]
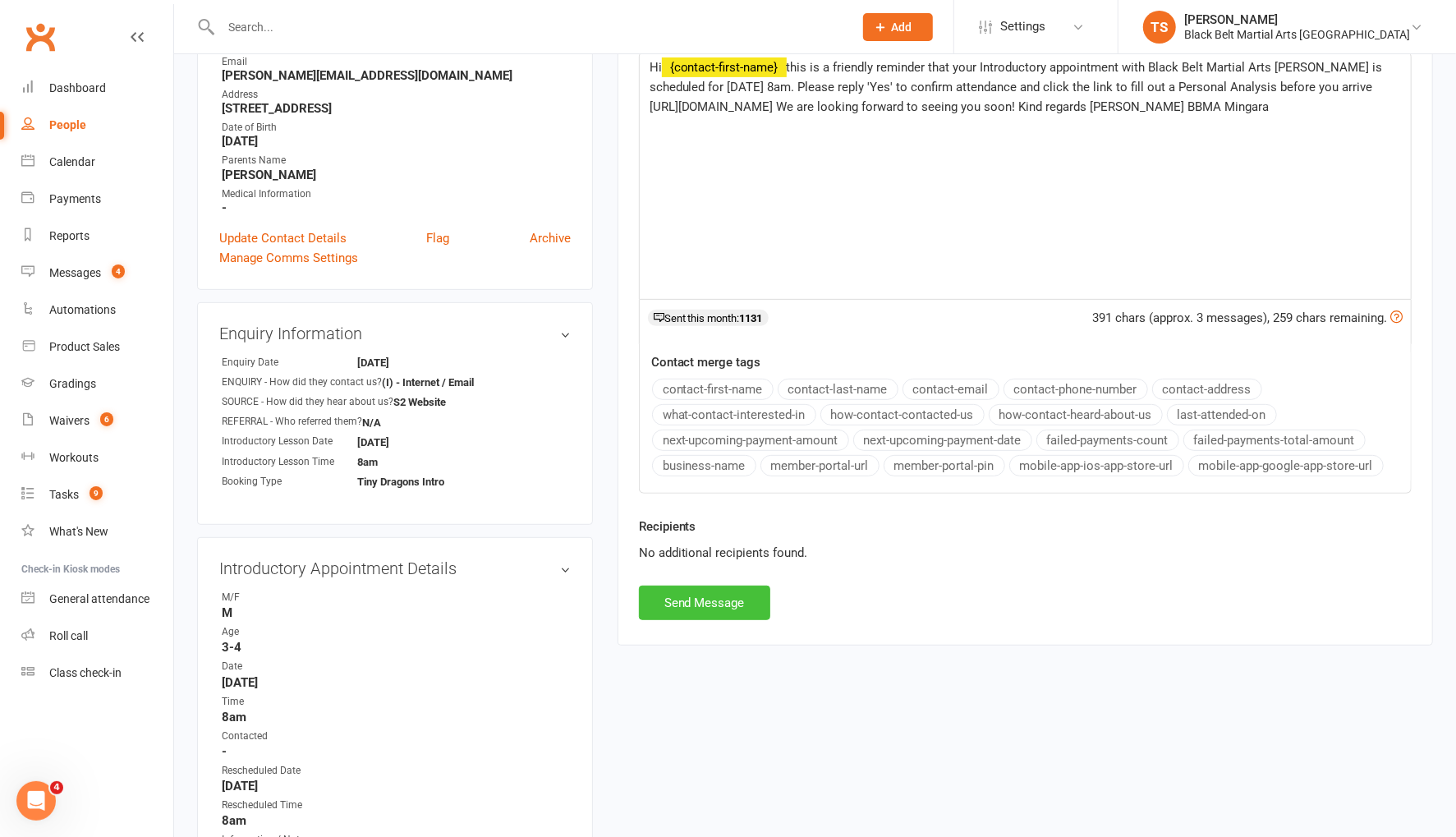
click at [741, 593] on button "Send Message" at bounding box center [704, 603] width 131 height 35
select select
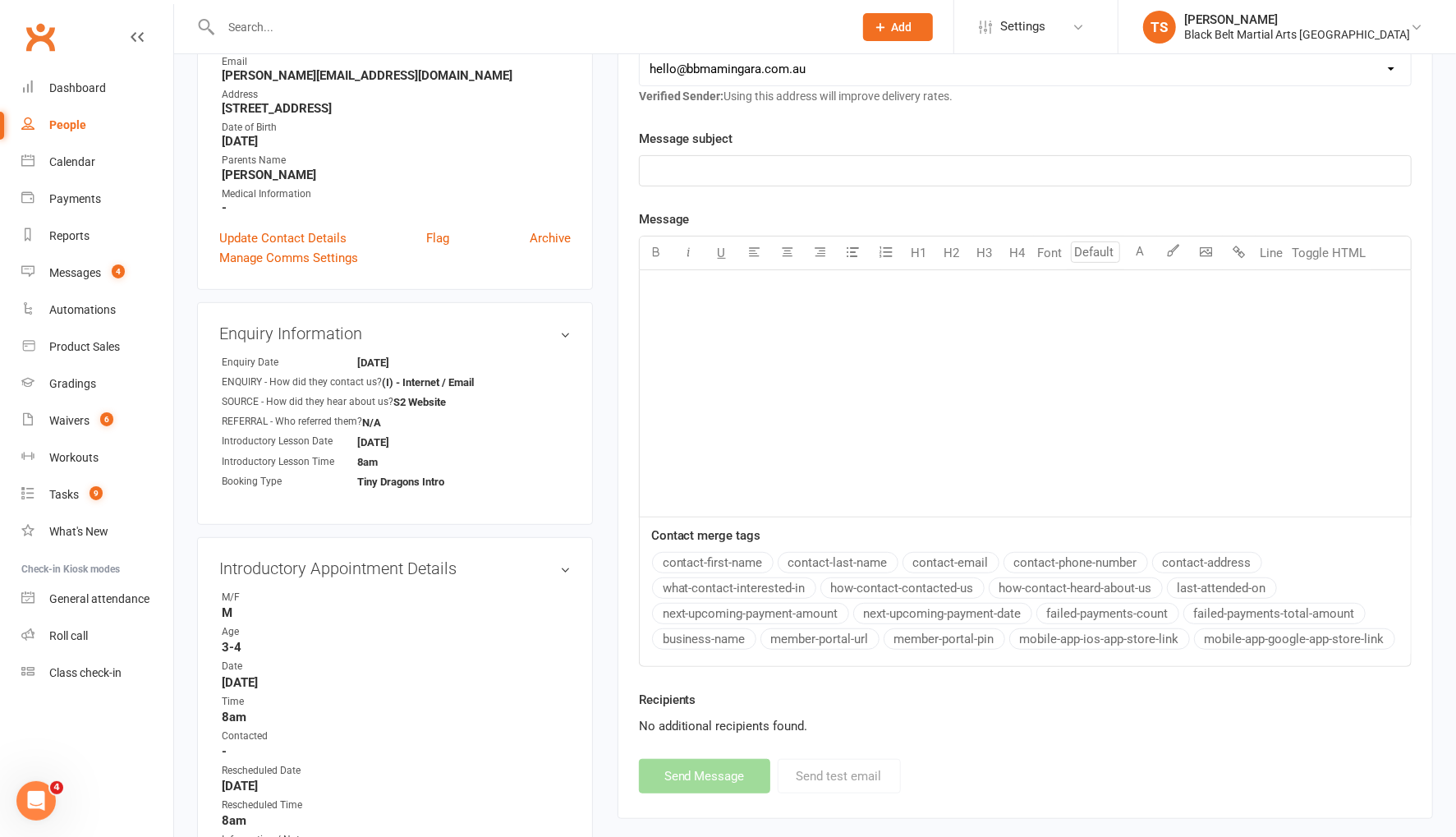
click at [313, 21] on input "text" at bounding box center [529, 27] width 626 height 23
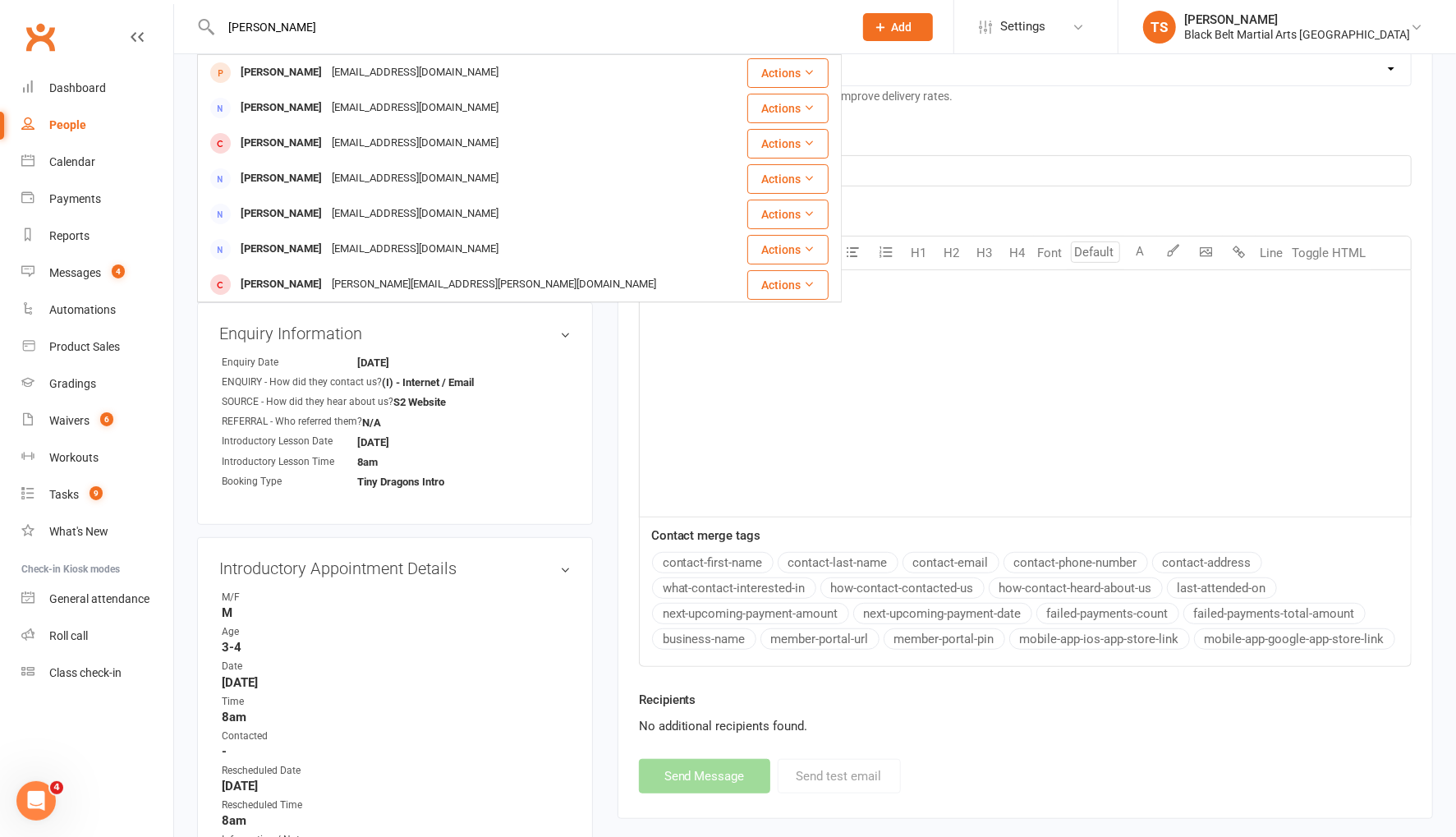
type input "emma saunder"
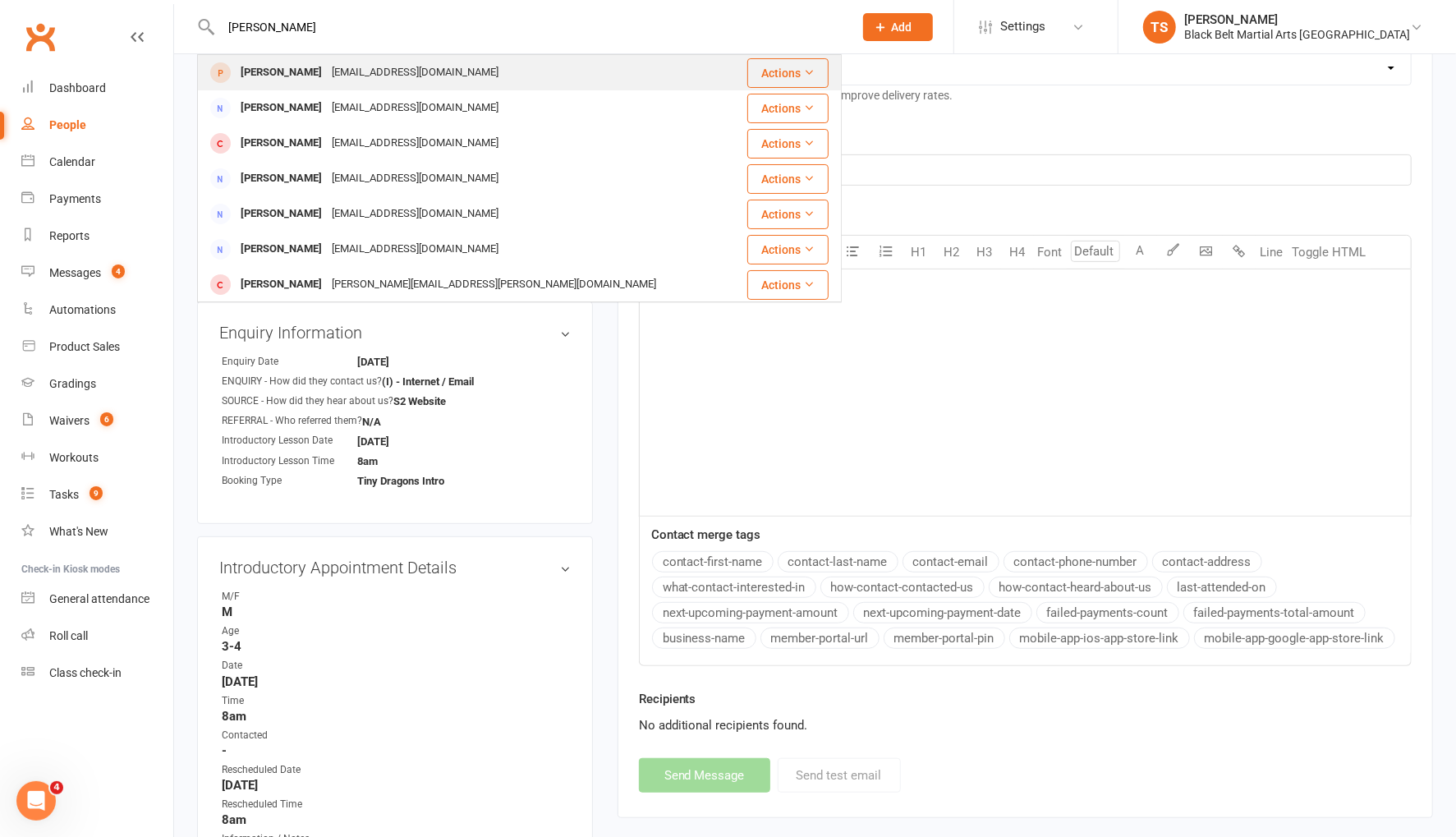
scroll to position [350, 0]
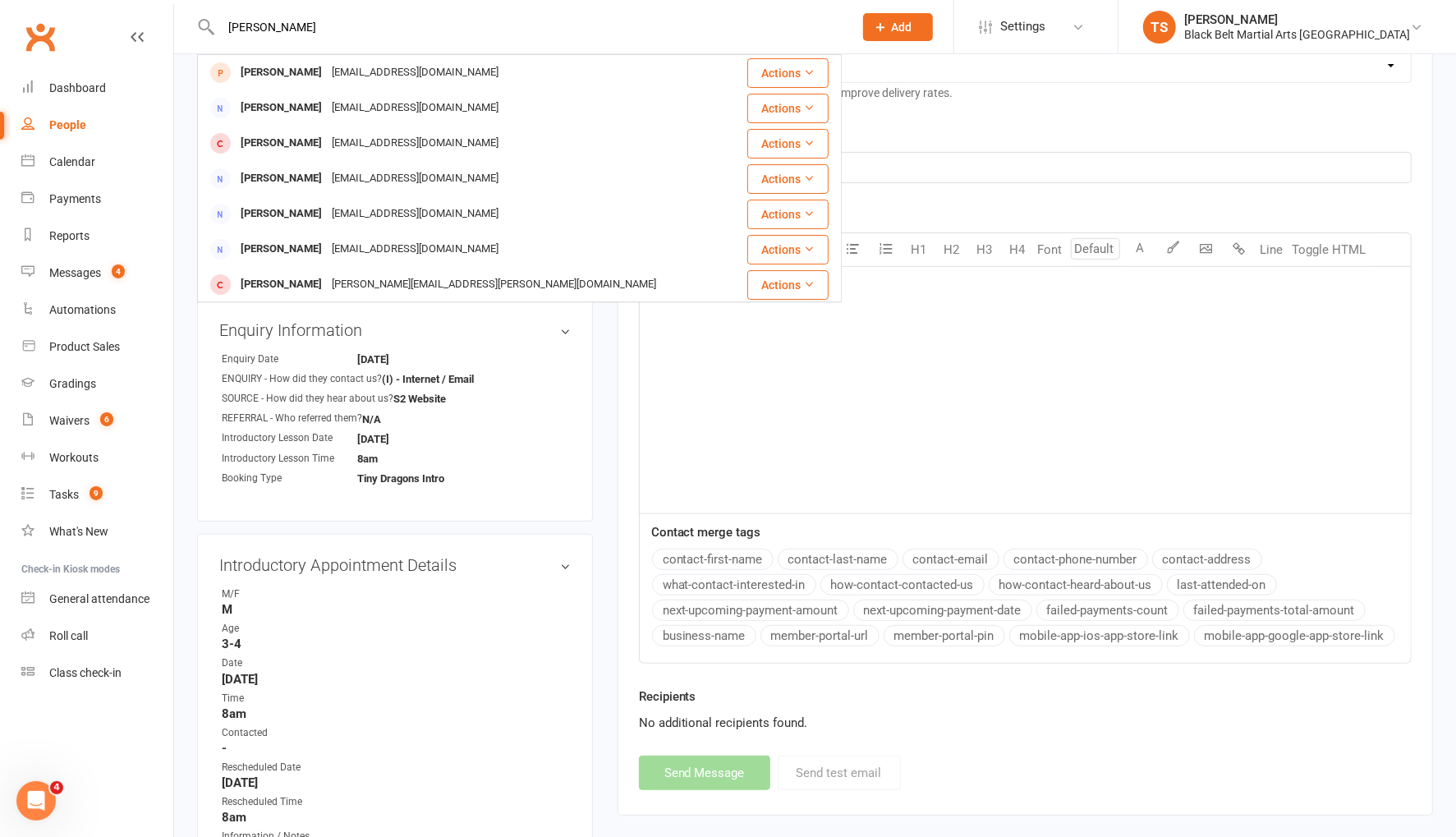
drag, startPoint x: 304, startPoint y: 67, endPoint x: 331, endPoint y: 74, distance: 27.9
click at [304, 66] on div "[PERSON_NAME]" at bounding box center [281, 73] width 91 height 24
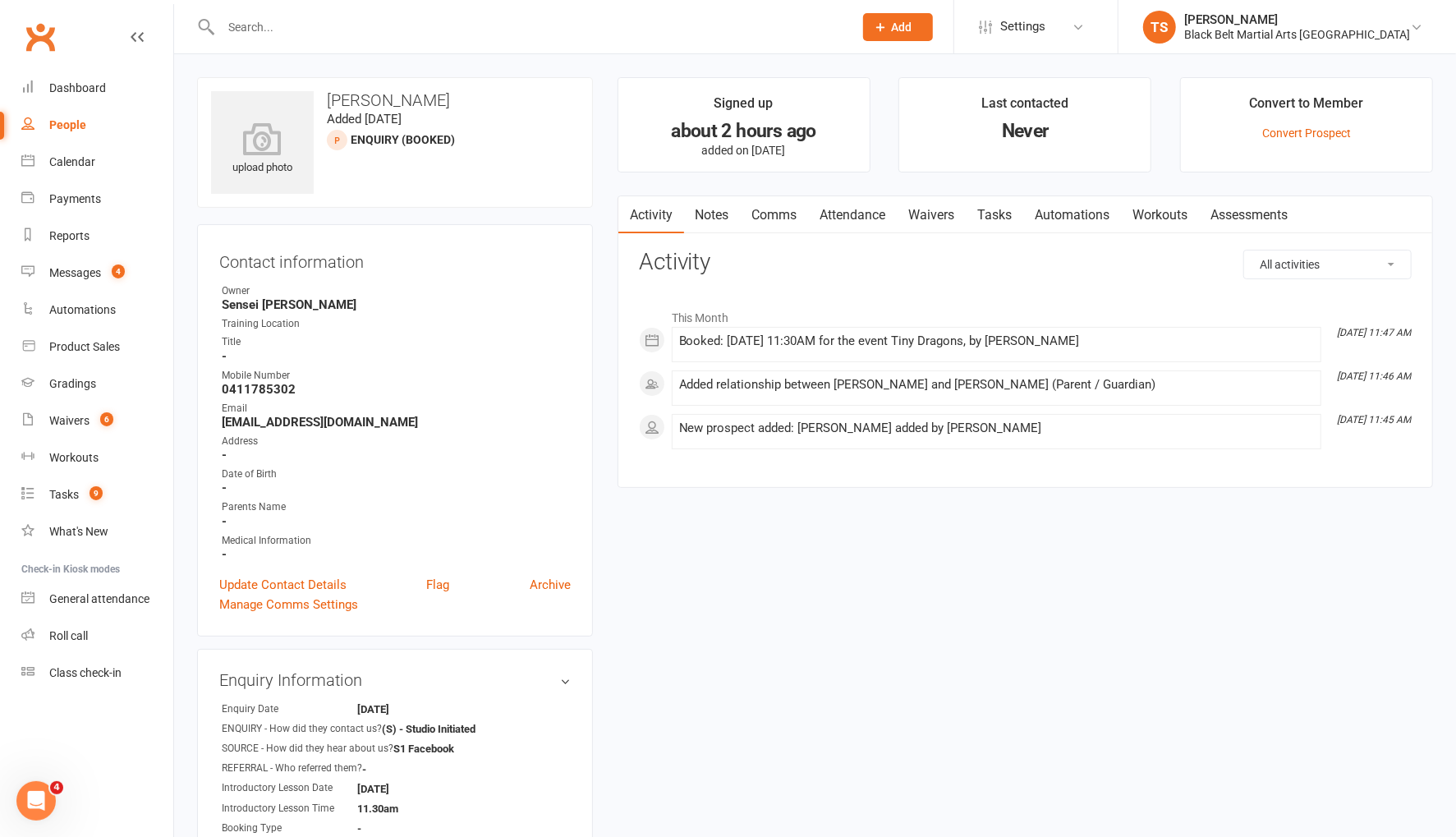
click at [771, 215] on link "Comms" at bounding box center [775, 215] width 68 height 38
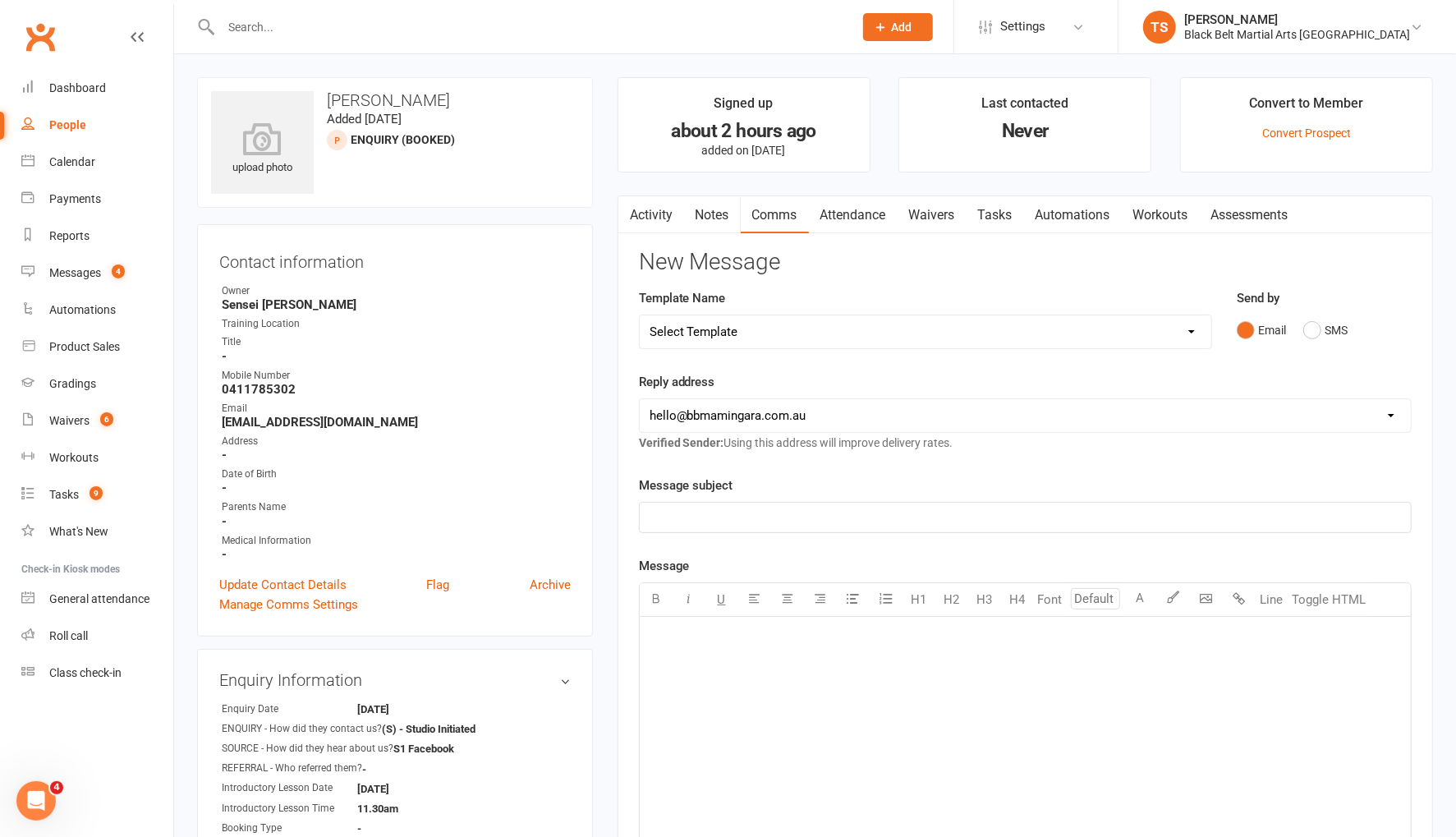
click at [1048, 331] on select "Select Template [SMS] 14 Day Absentee AFU Lil Dragons [SMS] 14 day Absentee AFU…" at bounding box center [925, 332] width 572 height 33
select select "15"
click at [640, 316] on select "Select Template [SMS] 14 Day Absentee AFU Lil Dragons [SMS] 14 day Absentee AFU…" at bounding box center [925, 332] width 572 height 33
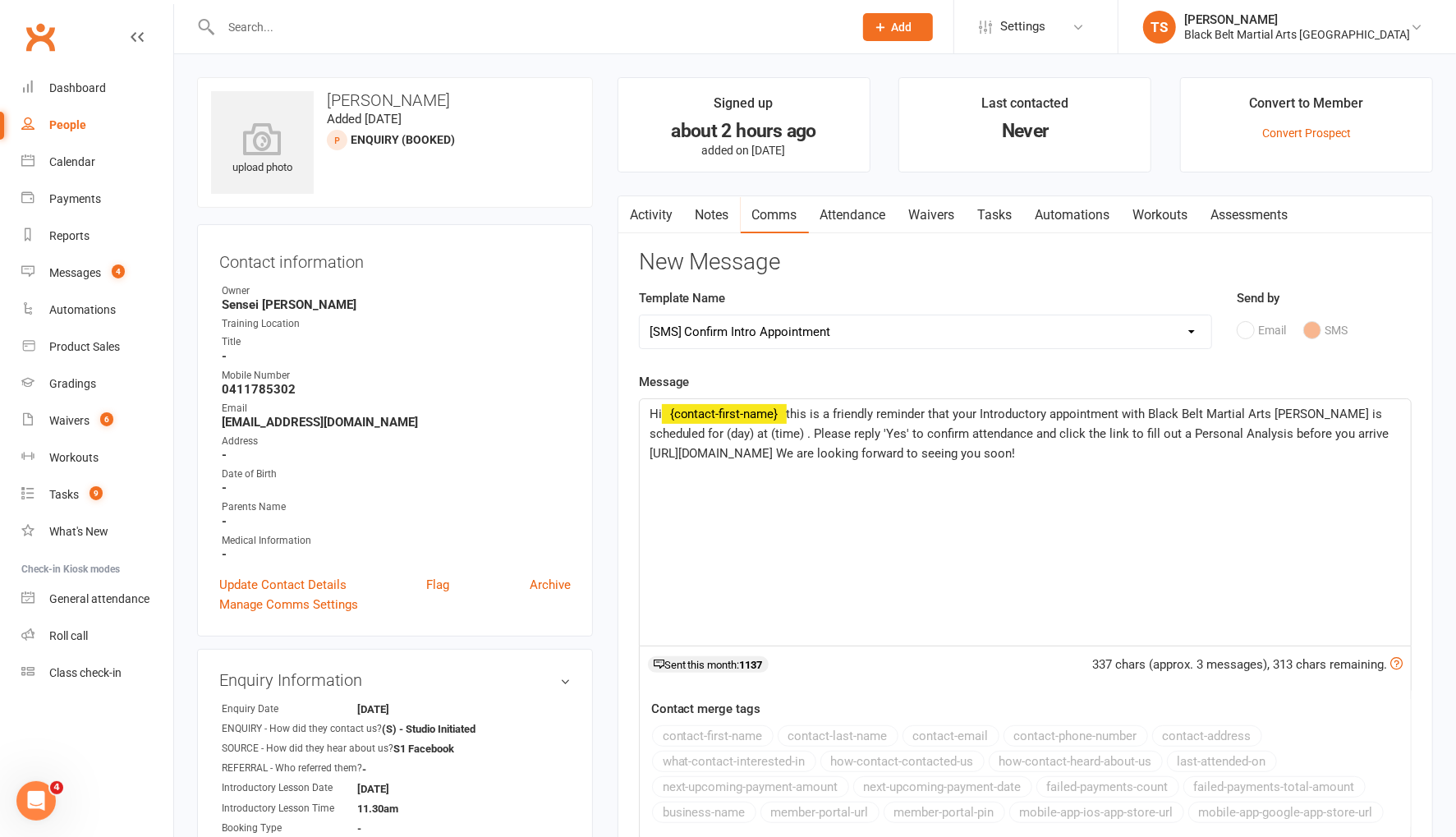
click at [697, 435] on span "this is a friendly reminder that your Introductory appointment with Black Belt …" at bounding box center [1022, 433] width 744 height 54
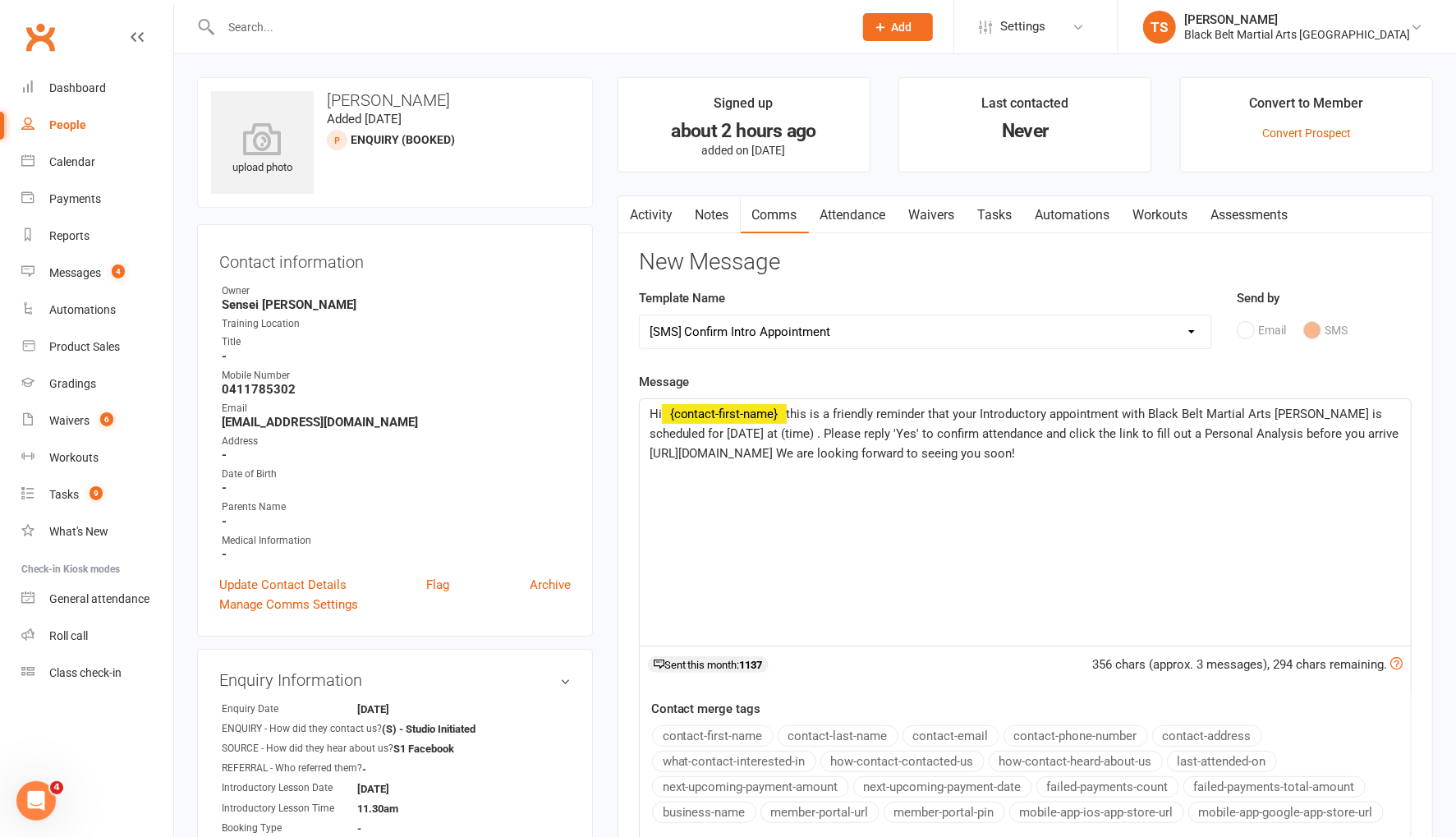
click at [861, 432] on span "this is a friendly reminder that your Introductory appointment with Black Belt …" at bounding box center [1026, 433] width 753 height 54
click at [1193, 454] on p "Hi ﻿ {contact-first-name} this is a friendly reminder that your Introductory ap…" at bounding box center [1025, 433] width 752 height 59
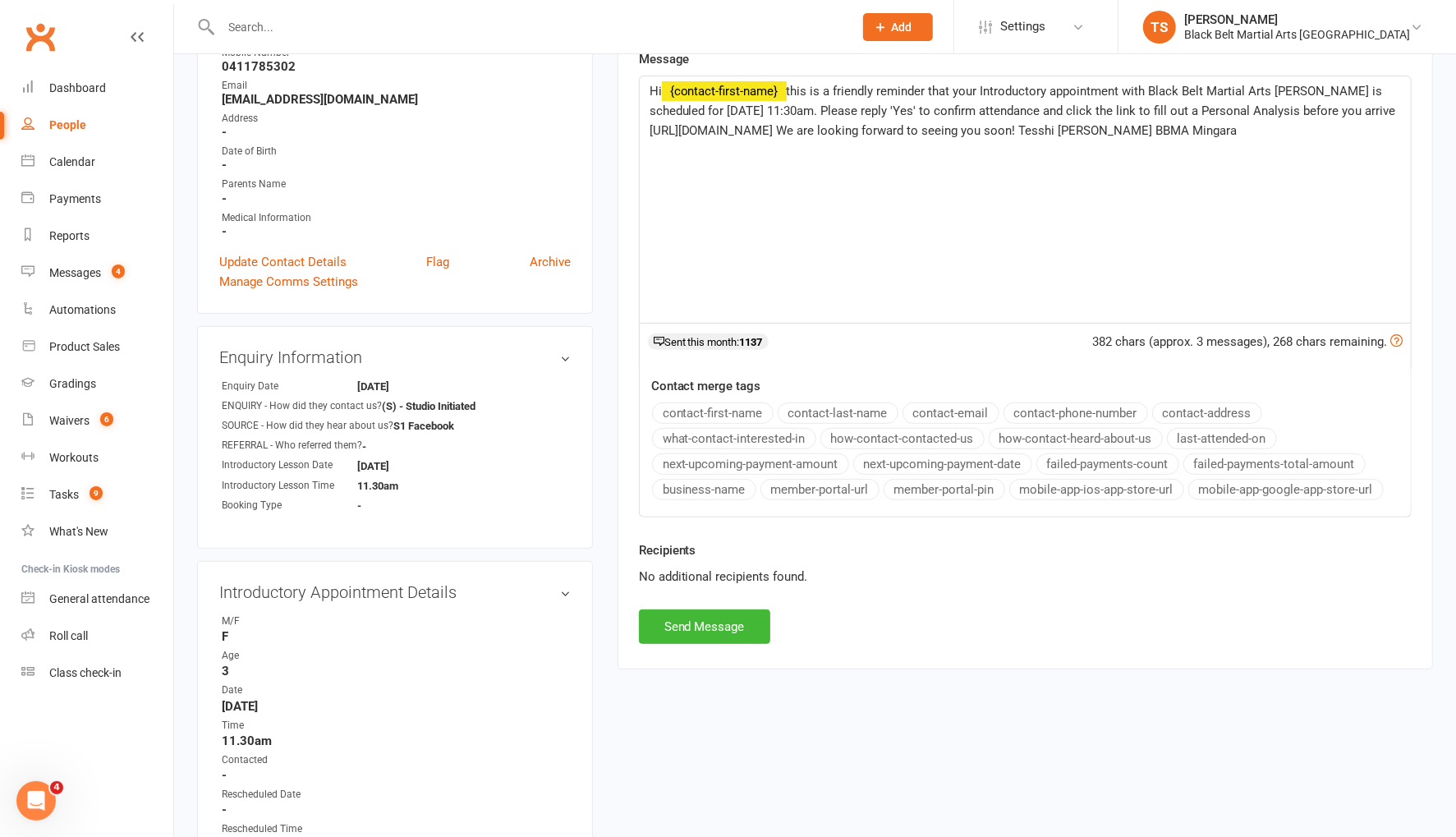
scroll to position [351, 0]
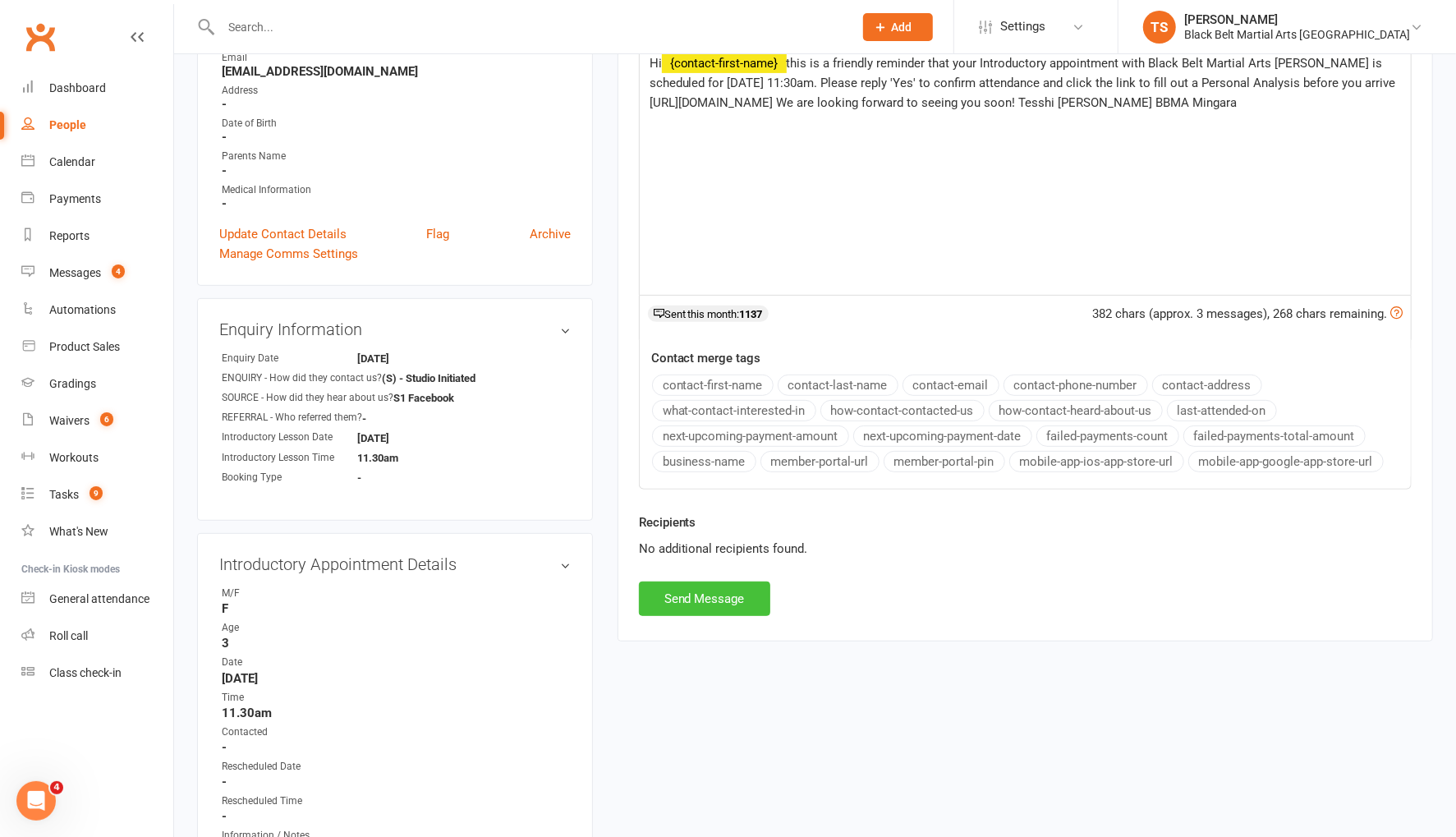
drag, startPoint x: 712, startPoint y: 606, endPoint x: 691, endPoint y: 605, distance: 21.0
click at [712, 606] on button "Send Message" at bounding box center [704, 598] width 131 height 35
select select
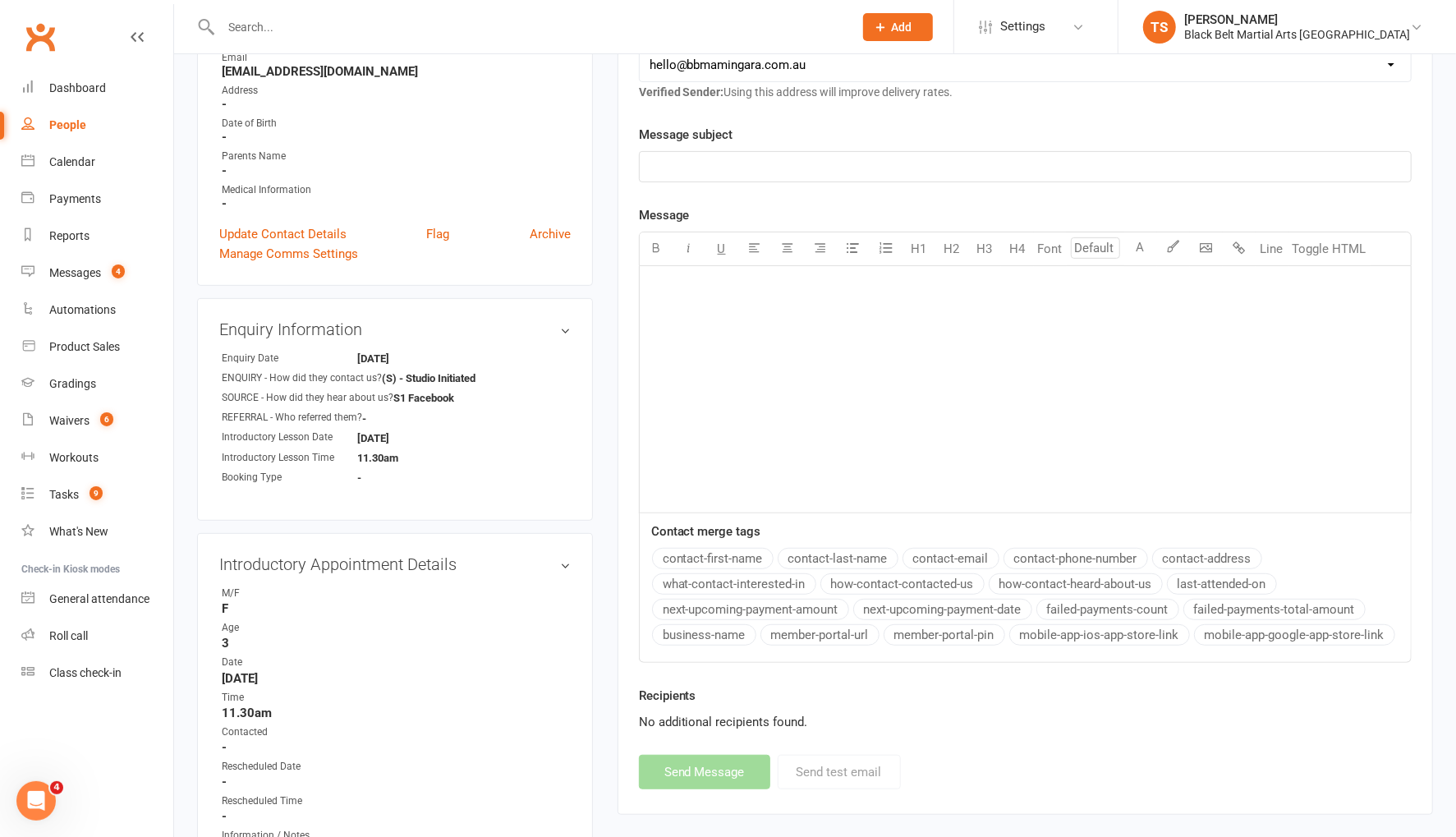
scroll to position [352, 0]
click at [83, 423] on div "Waivers" at bounding box center [70, 420] width 40 height 13
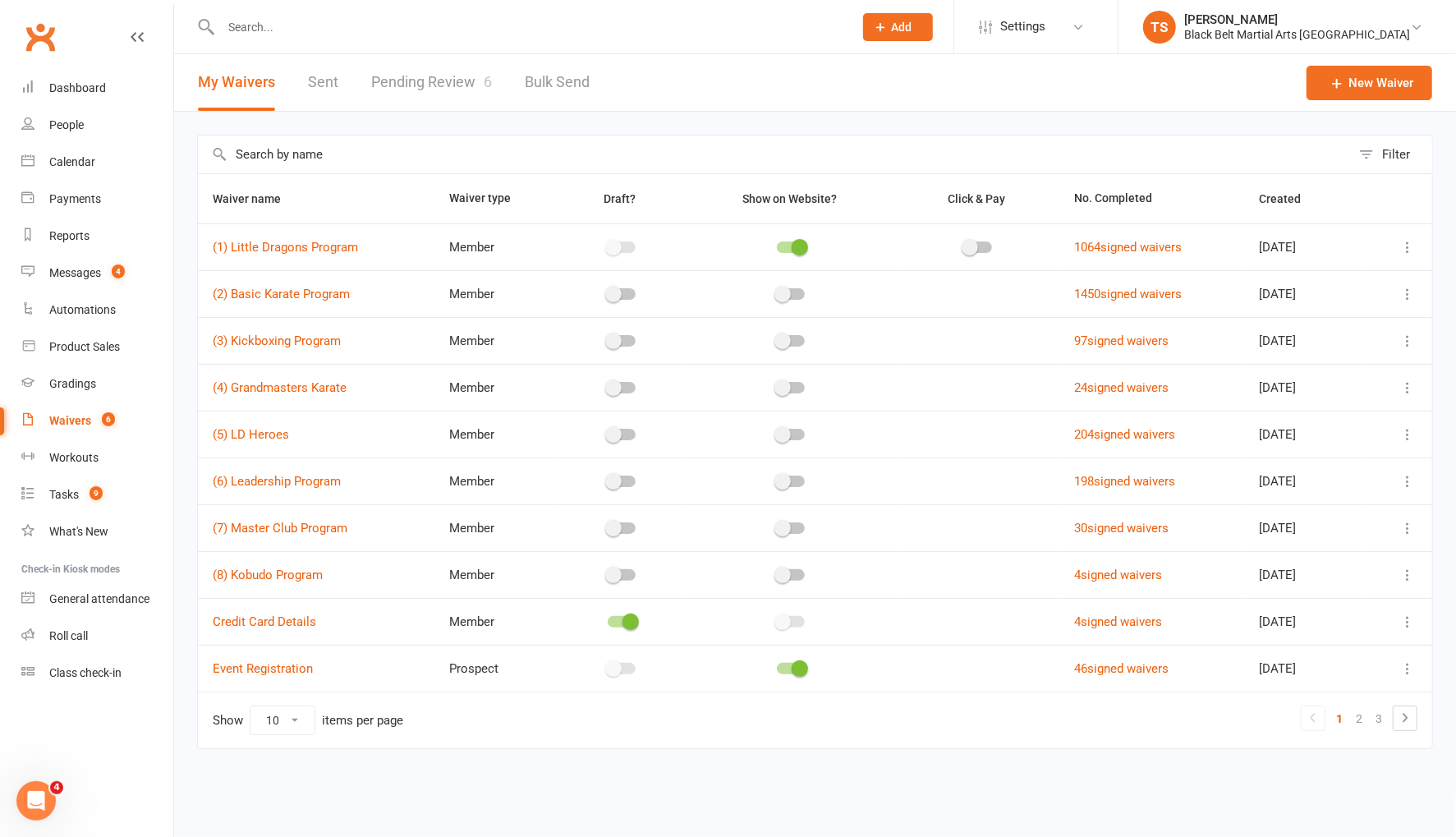
click at [455, 82] on link "Pending Review 6" at bounding box center [431, 83] width 120 height 57
select select "50"
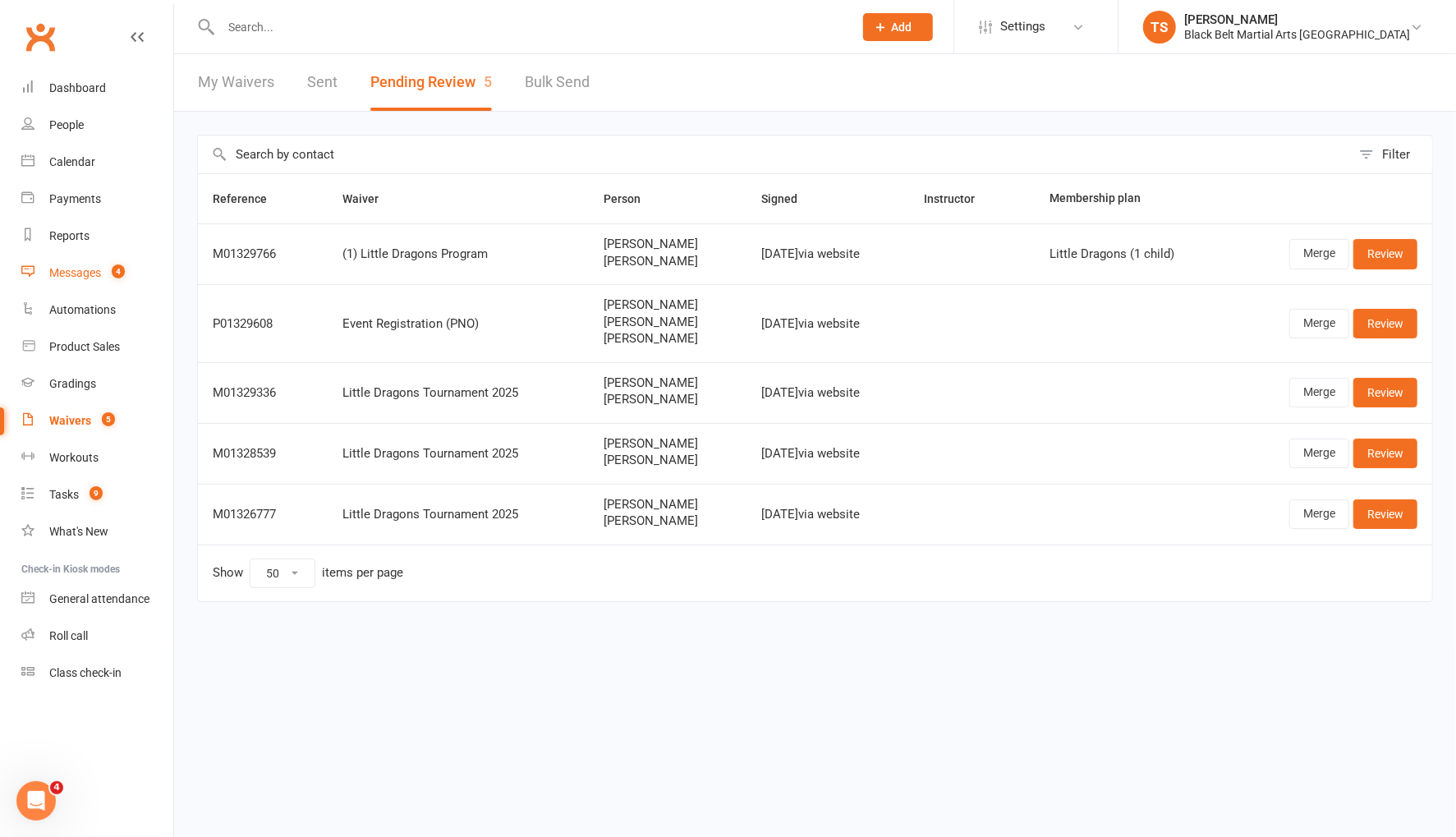
click at [82, 276] on div "Messages" at bounding box center [75, 273] width 51 height 13
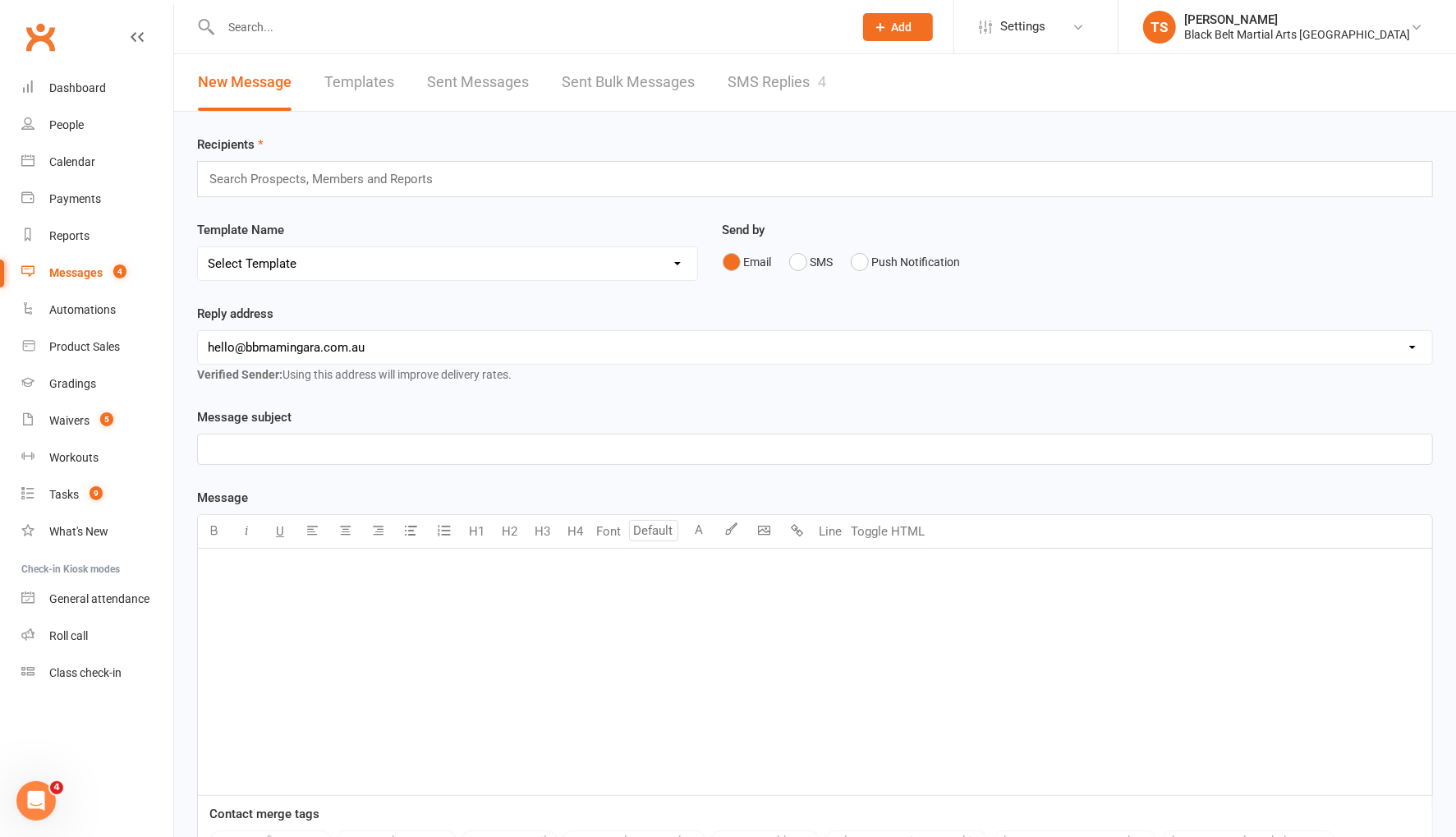
click at [755, 81] on link "SMS Replies 4" at bounding box center [777, 83] width 98 height 57
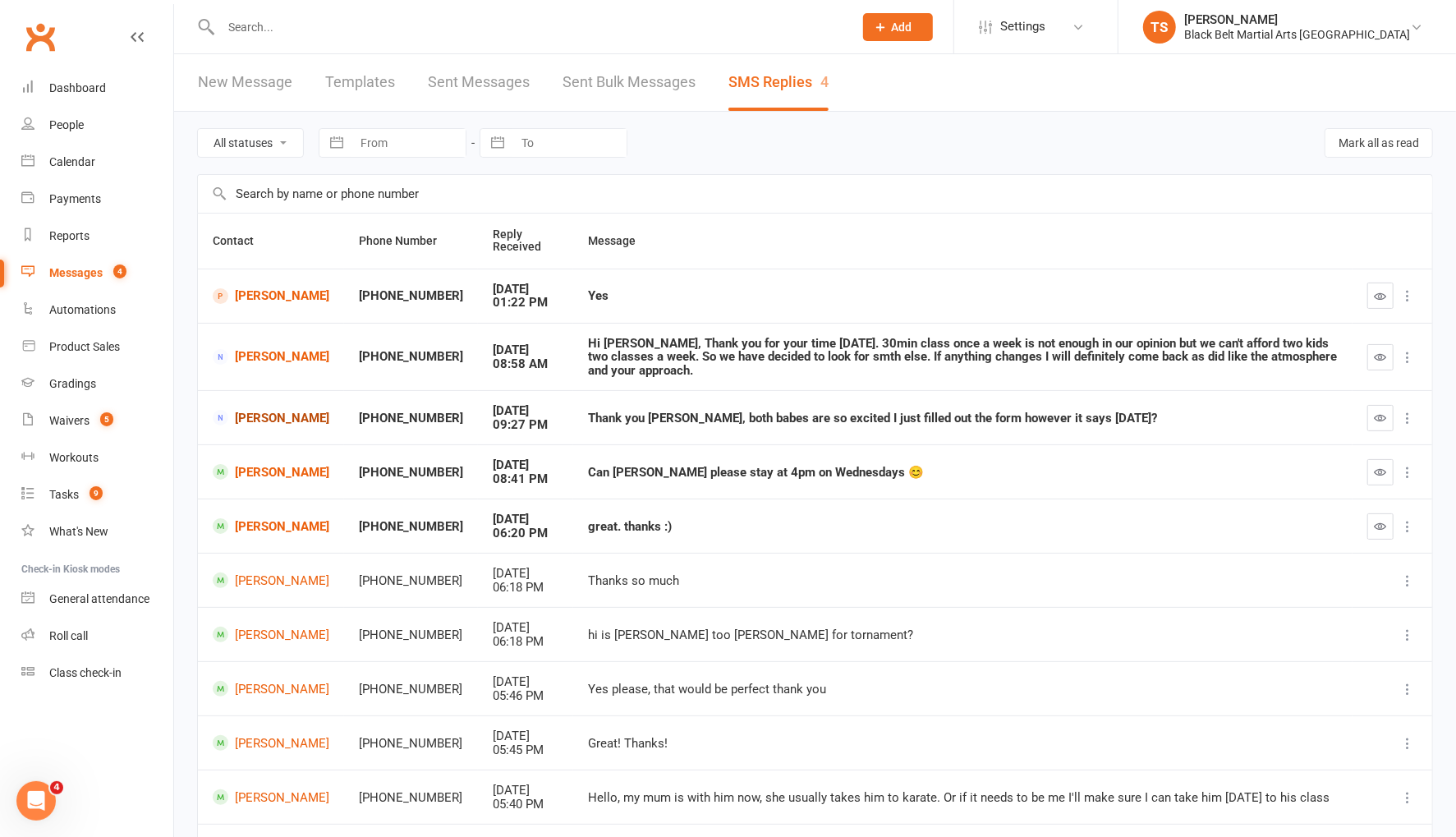
click at [255, 411] on link "[PERSON_NAME]" at bounding box center [271, 417] width 117 height 16
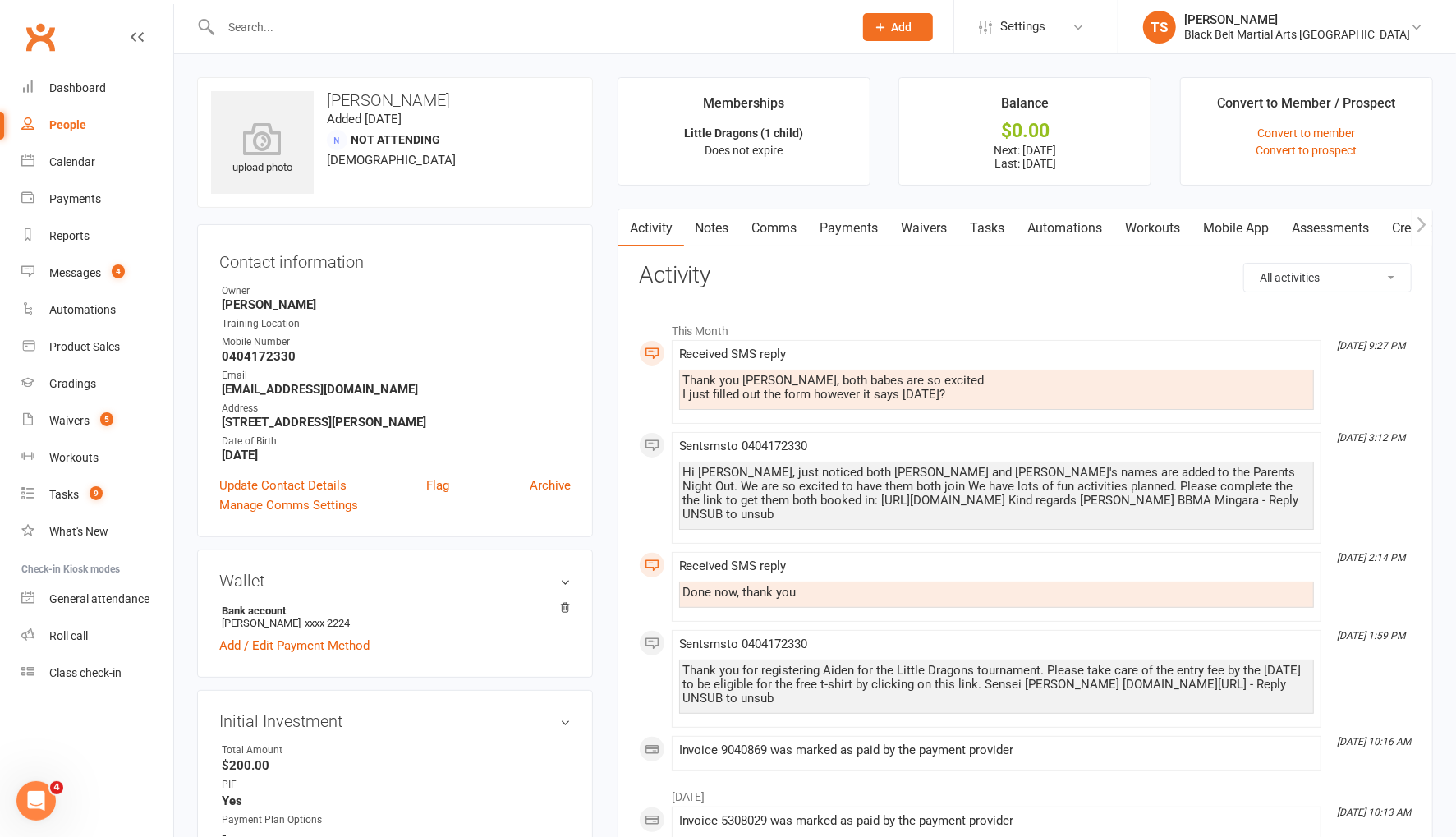
drag, startPoint x: 775, startPoint y: 229, endPoint x: 790, endPoint y: 237, distance: 17.0
click at [775, 229] on link "Comms" at bounding box center [775, 228] width 68 height 38
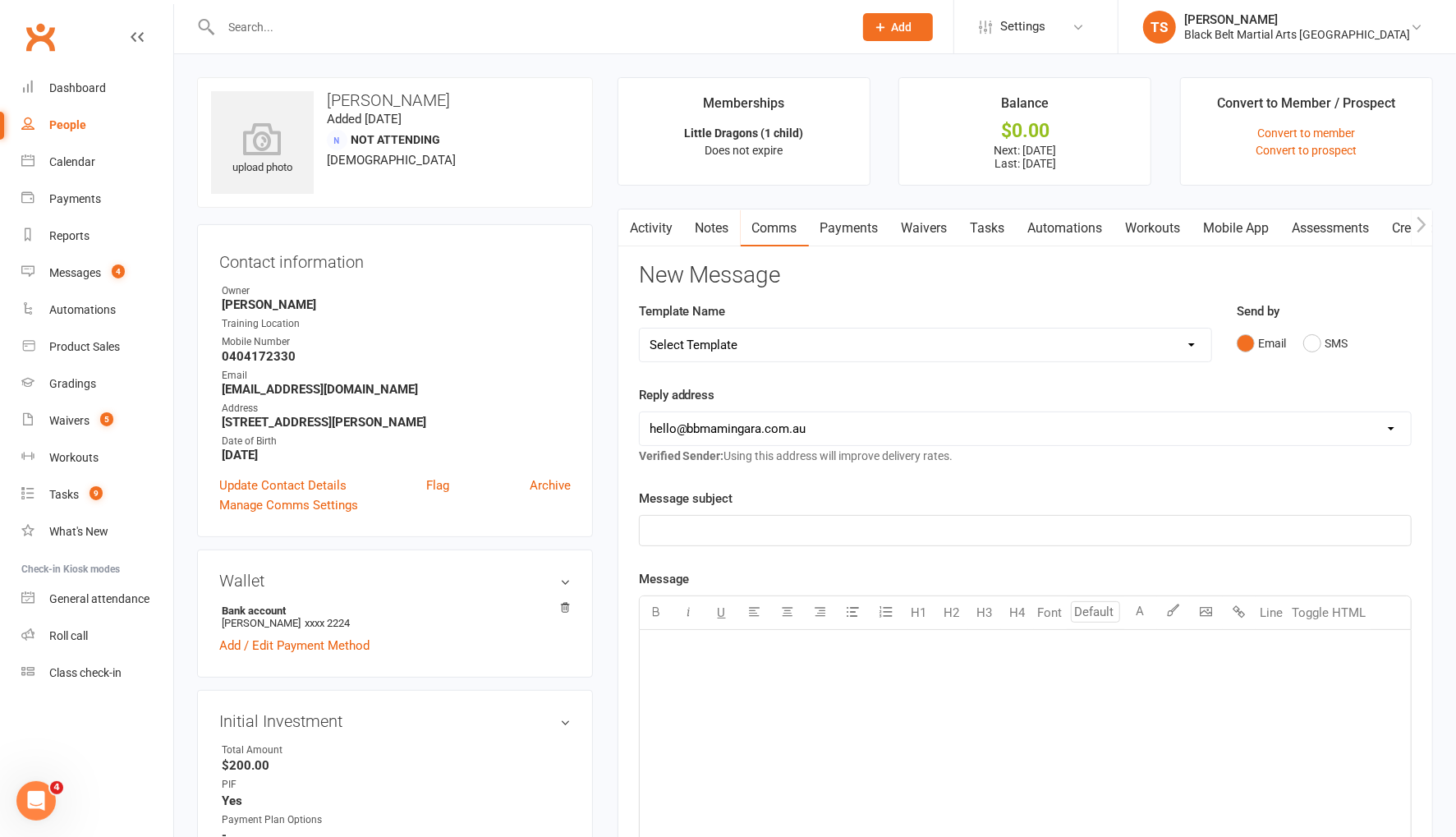
click at [1196, 342] on select "Select Template [SMS] 14 Day Absentee AFU Lil Dragons [SMS] 14 day Absentee AFU…" at bounding box center [925, 345] width 572 height 33
drag, startPoint x: 1314, startPoint y: 340, endPoint x: 1235, endPoint y: 408, distance: 104.2
click at [1314, 340] on button "SMS" at bounding box center [1326, 343] width 44 height 31
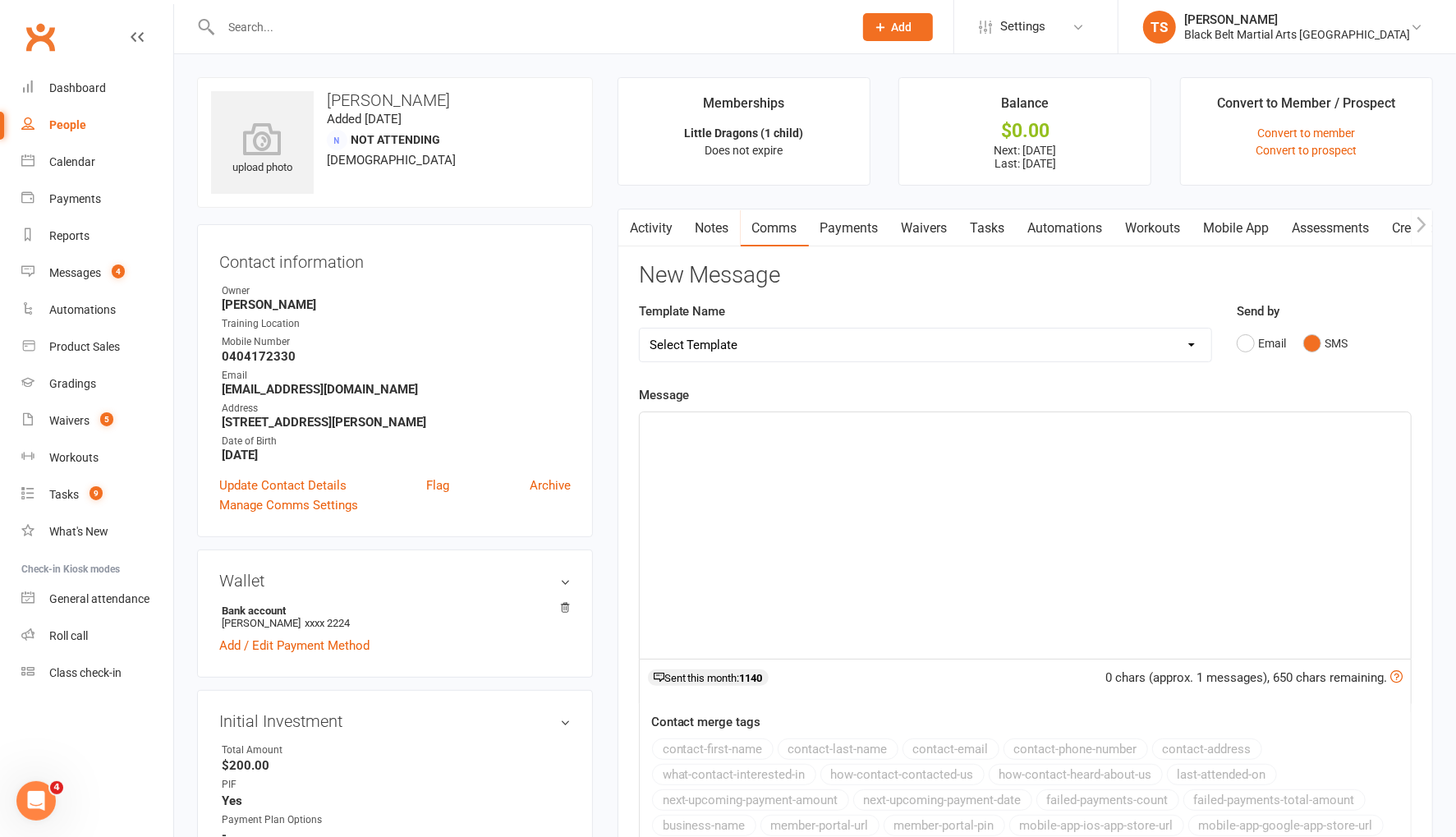
click at [847, 465] on div "﻿" at bounding box center [1025, 535] width 771 height 246
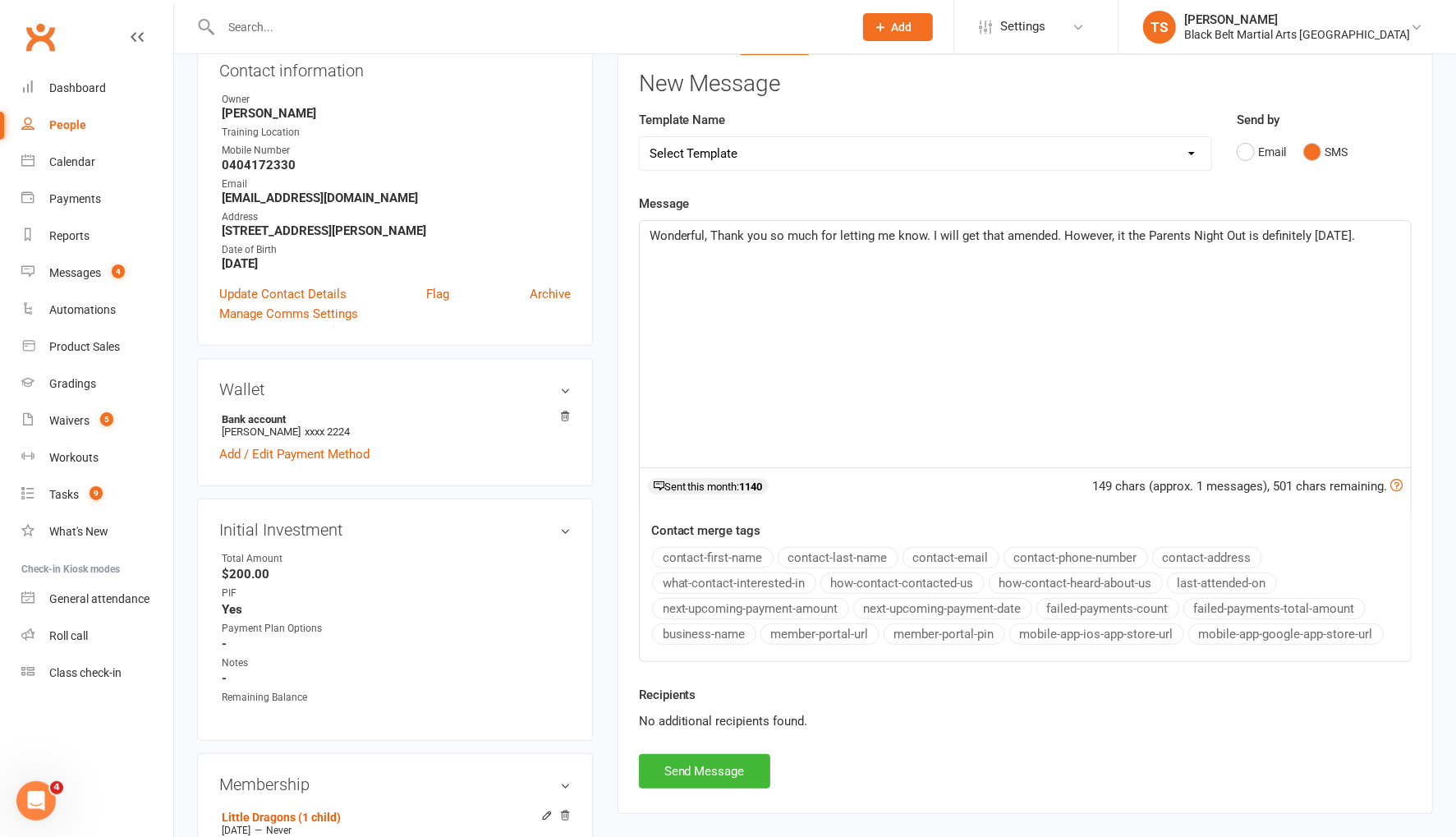
scroll to position [217, 0]
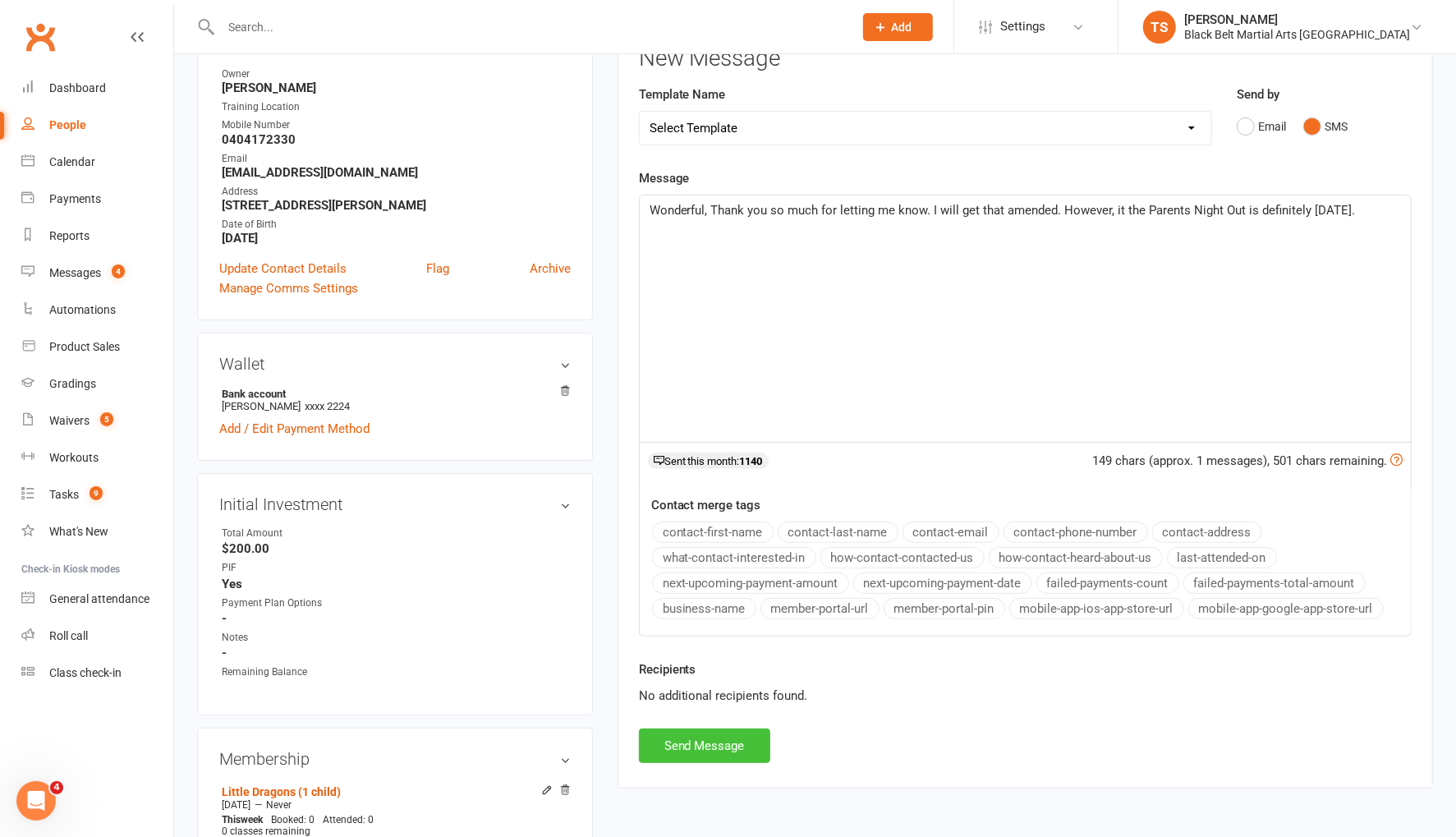
click at [738, 741] on button "Send Message" at bounding box center [704, 745] width 131 height 35
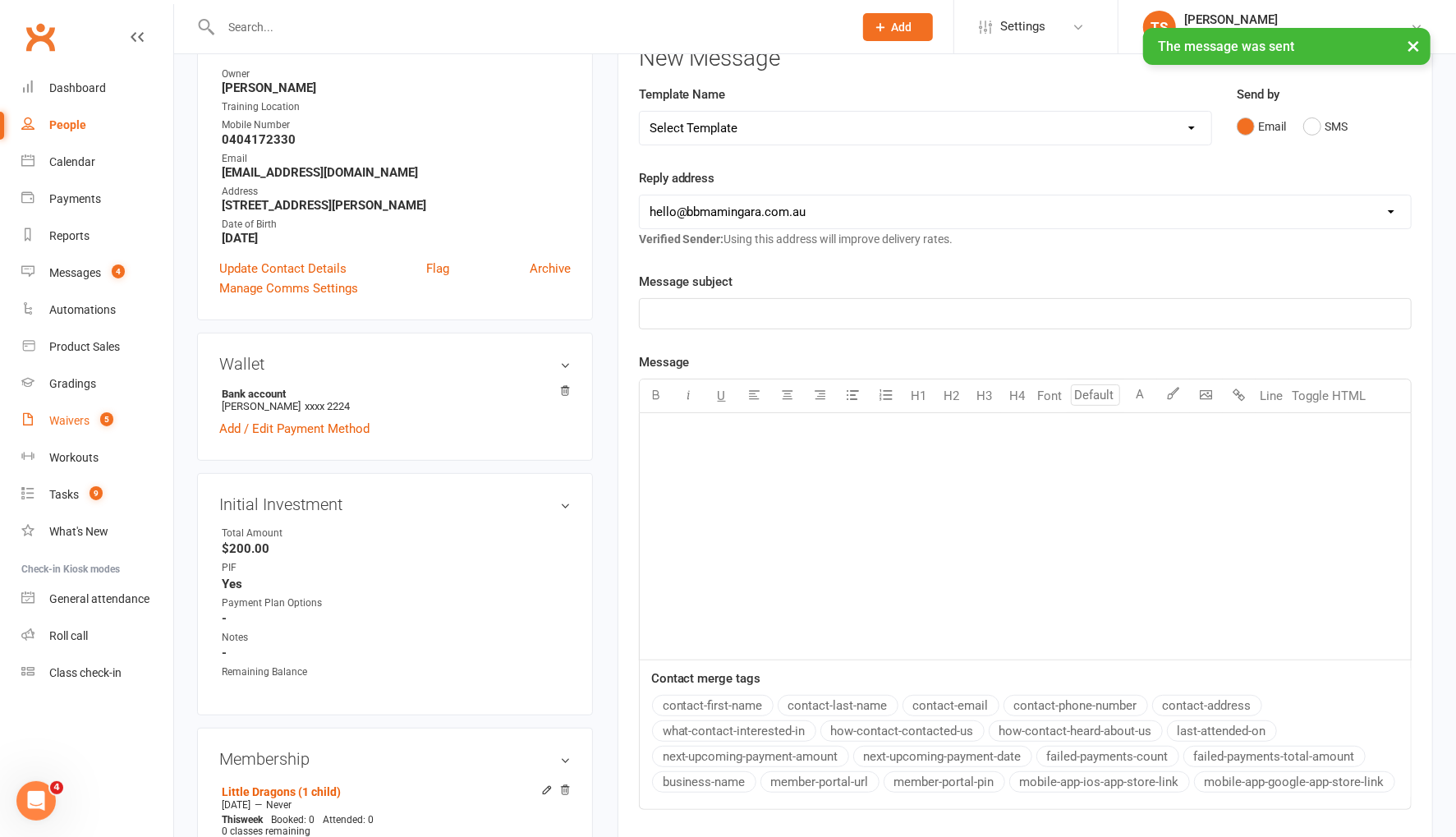
drag, startPoint x: 71, startPoint y: 418, endPoint x: 452, endPoint y: 425, distance: 381.1
click at [72, 418] on div "Waivers" at bounding box center [70, 420] width 40 height 13
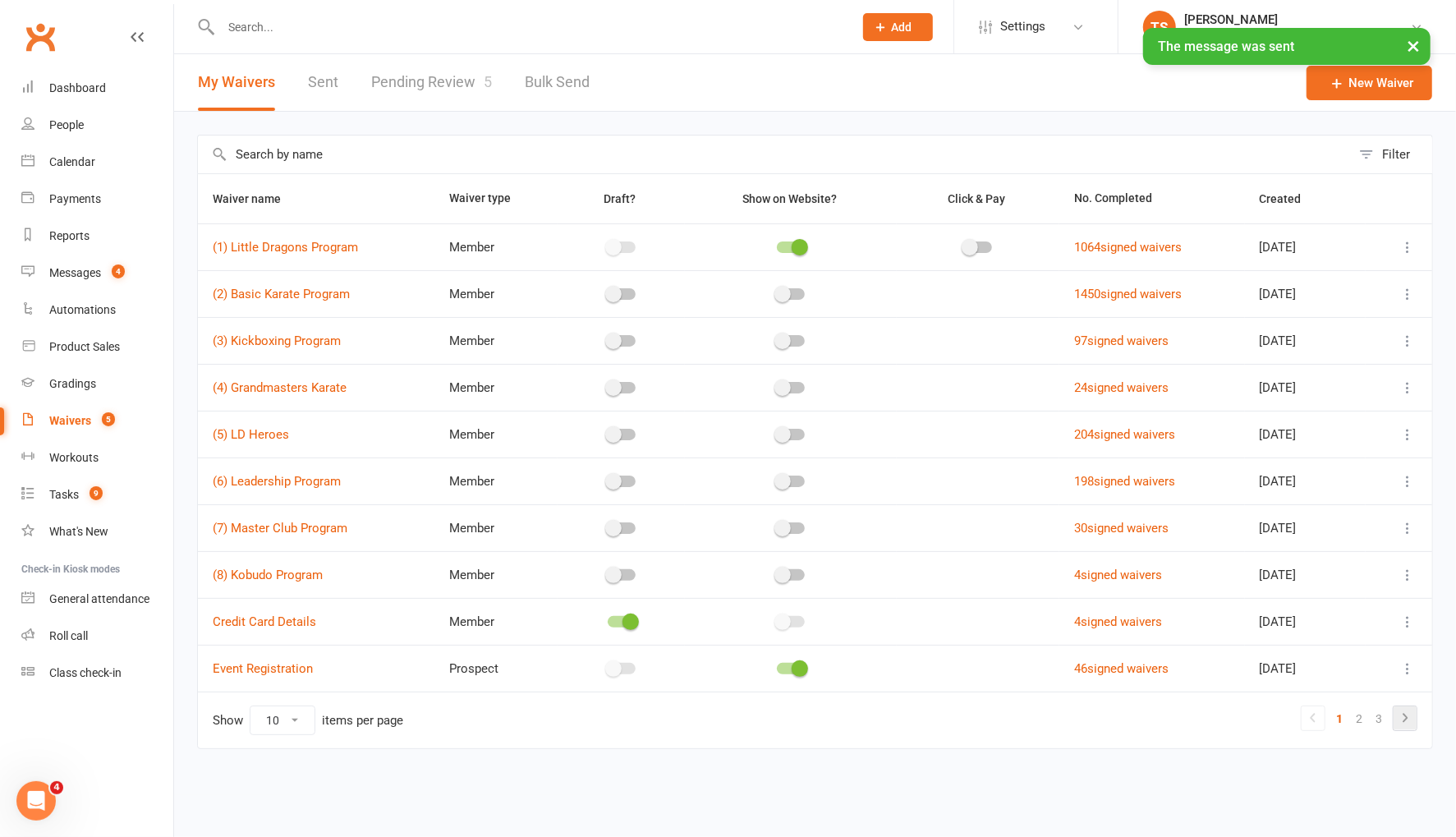
click at [1406, 715] on icon at bounding box center [1405, 717] width 5 height 9
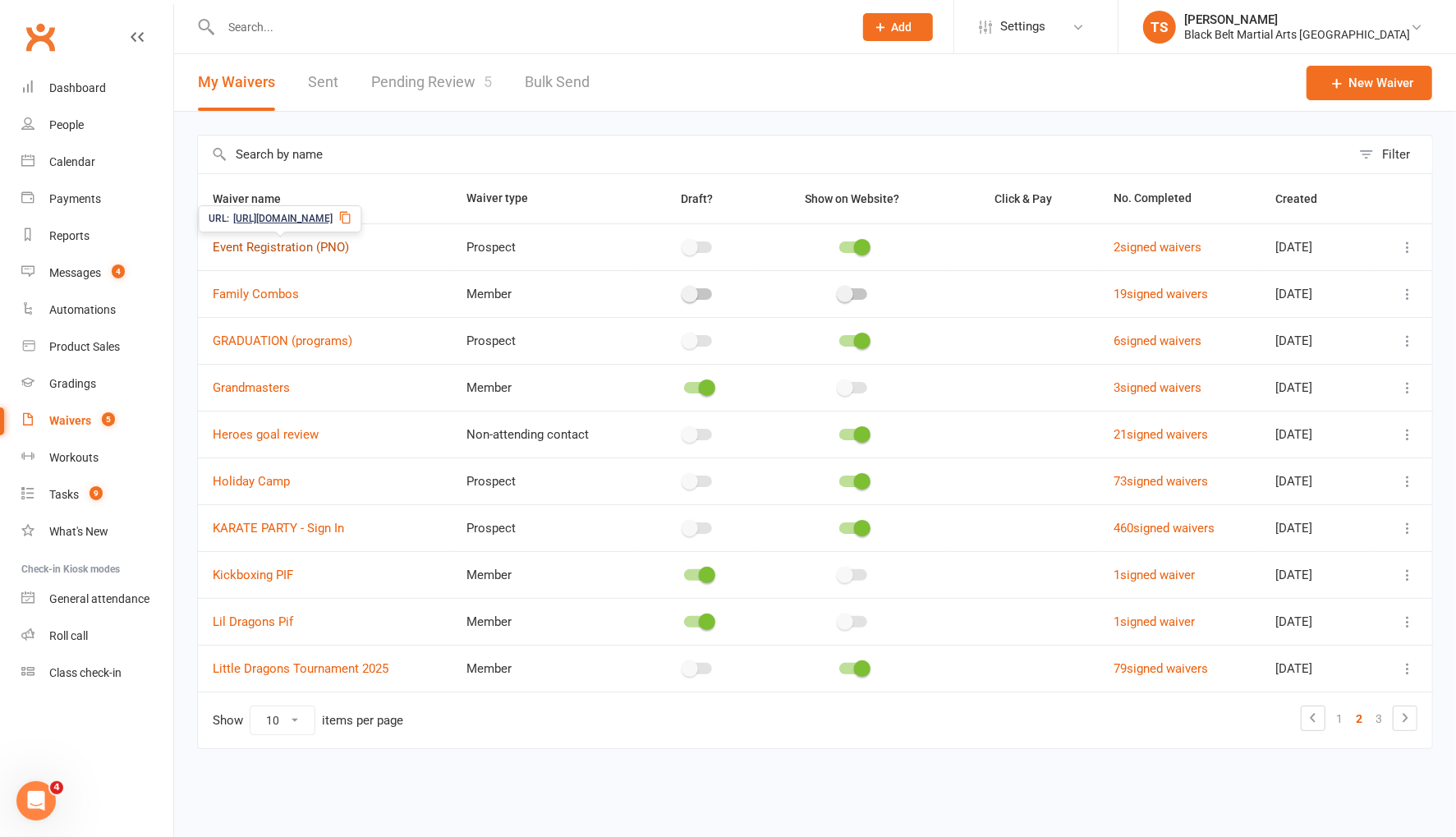
click at [258, 243] on link "Event Registration (PNO)" at bounding box center [281, 247] width 136 height 15
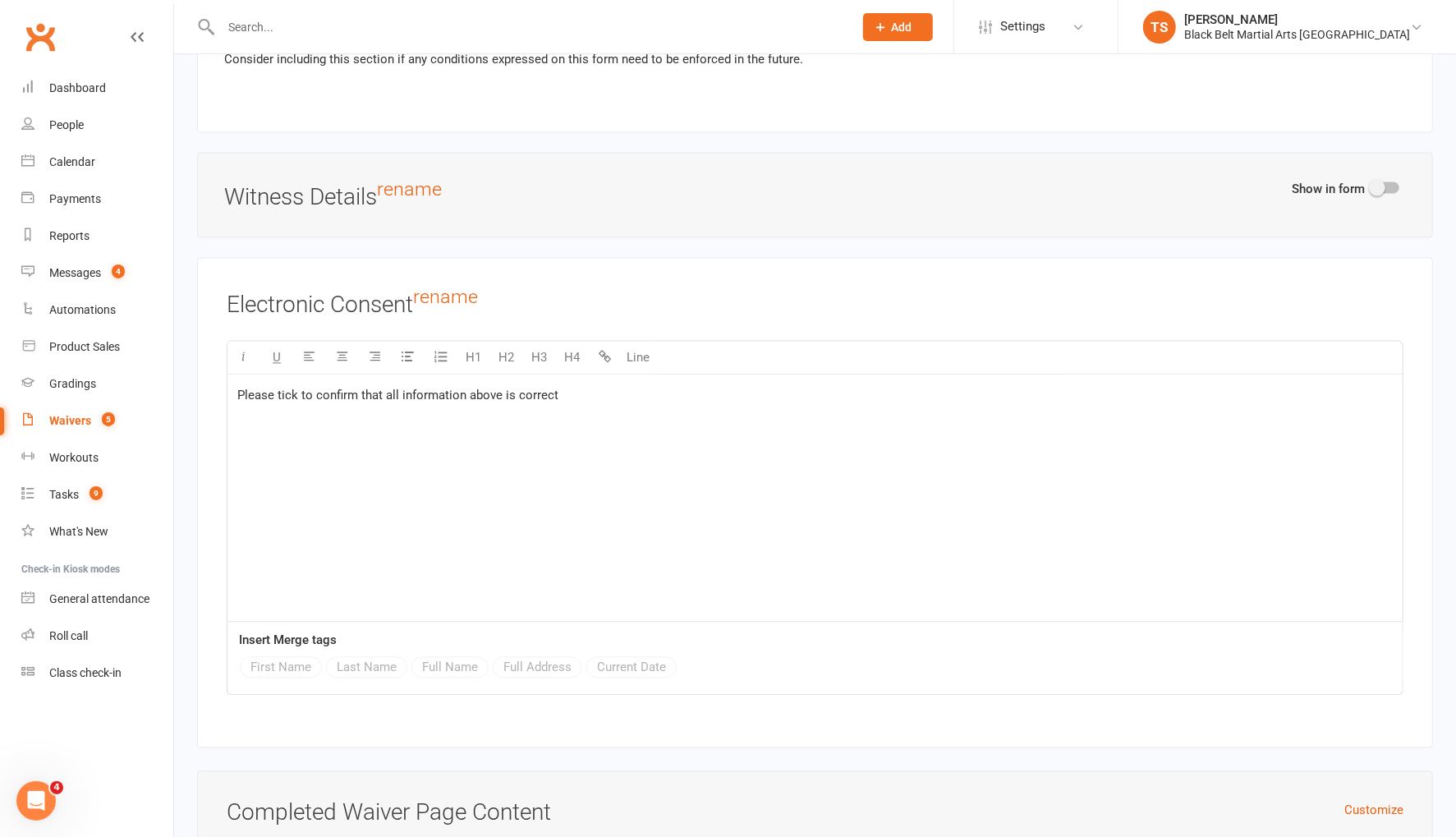
scroll to position [2704, 0]
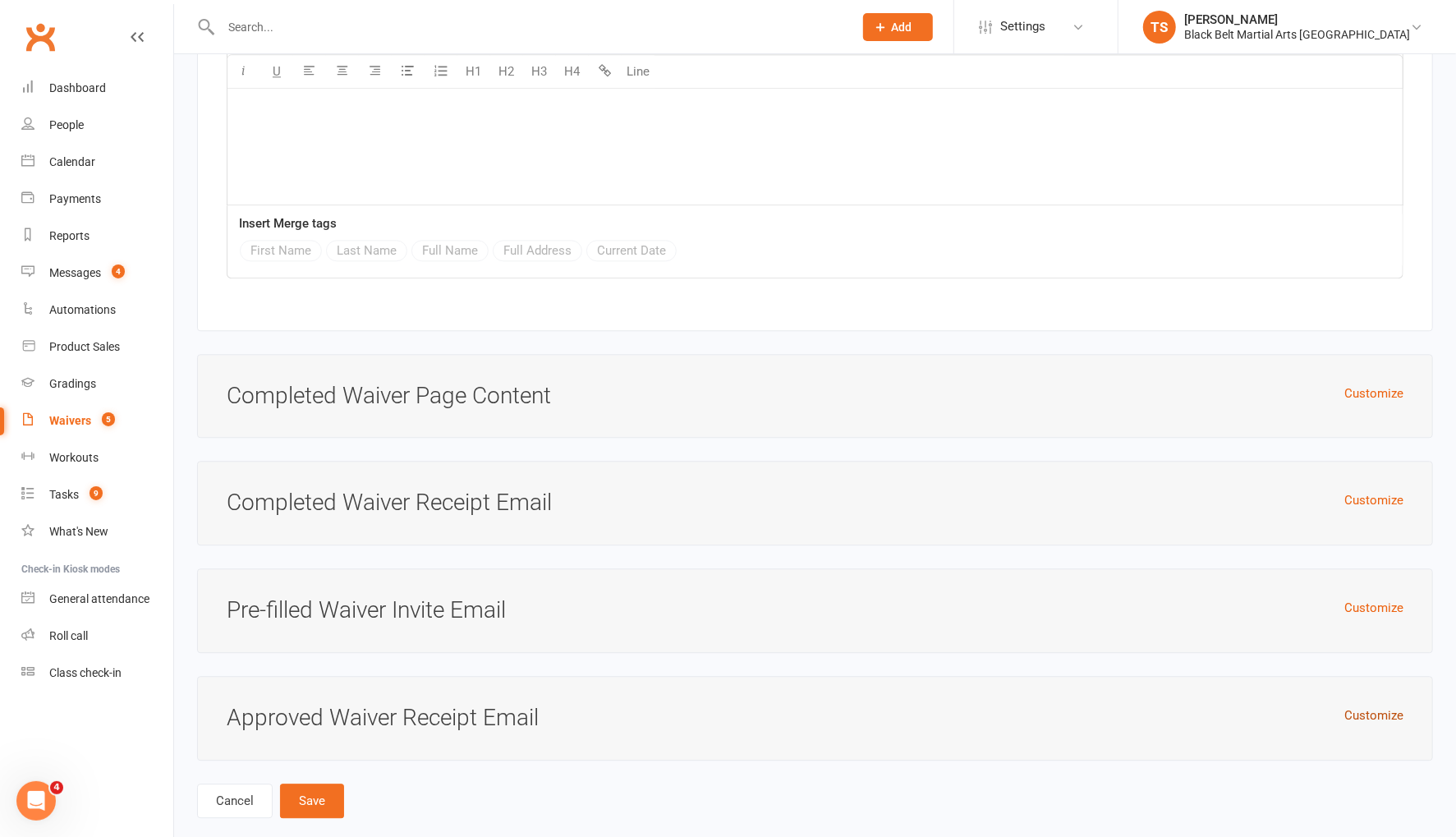
click at [1389, 705] on button "Customize" at bounding box center [1373, 714] width 59 height 19
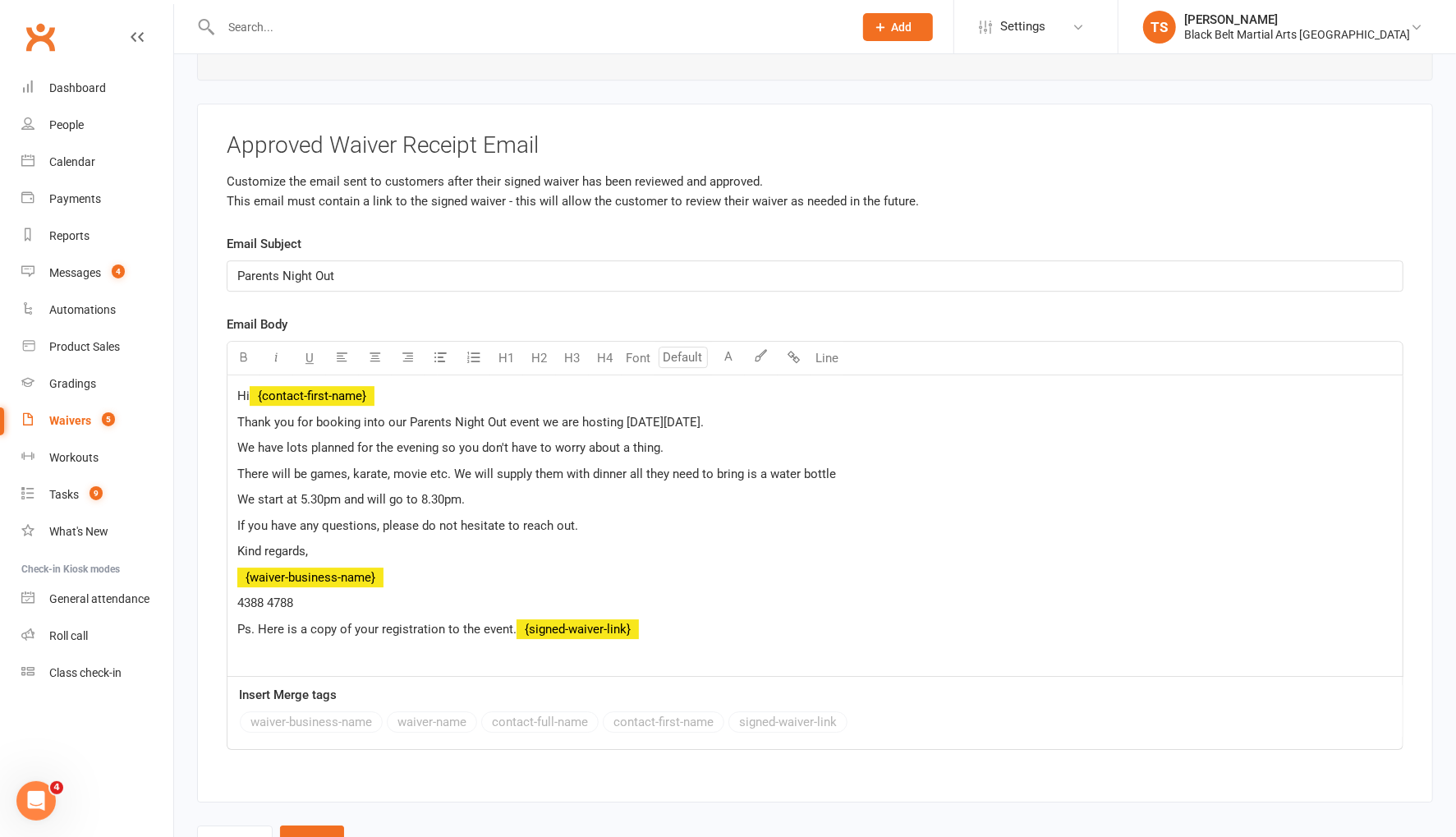
scroll to position [3314, 0]
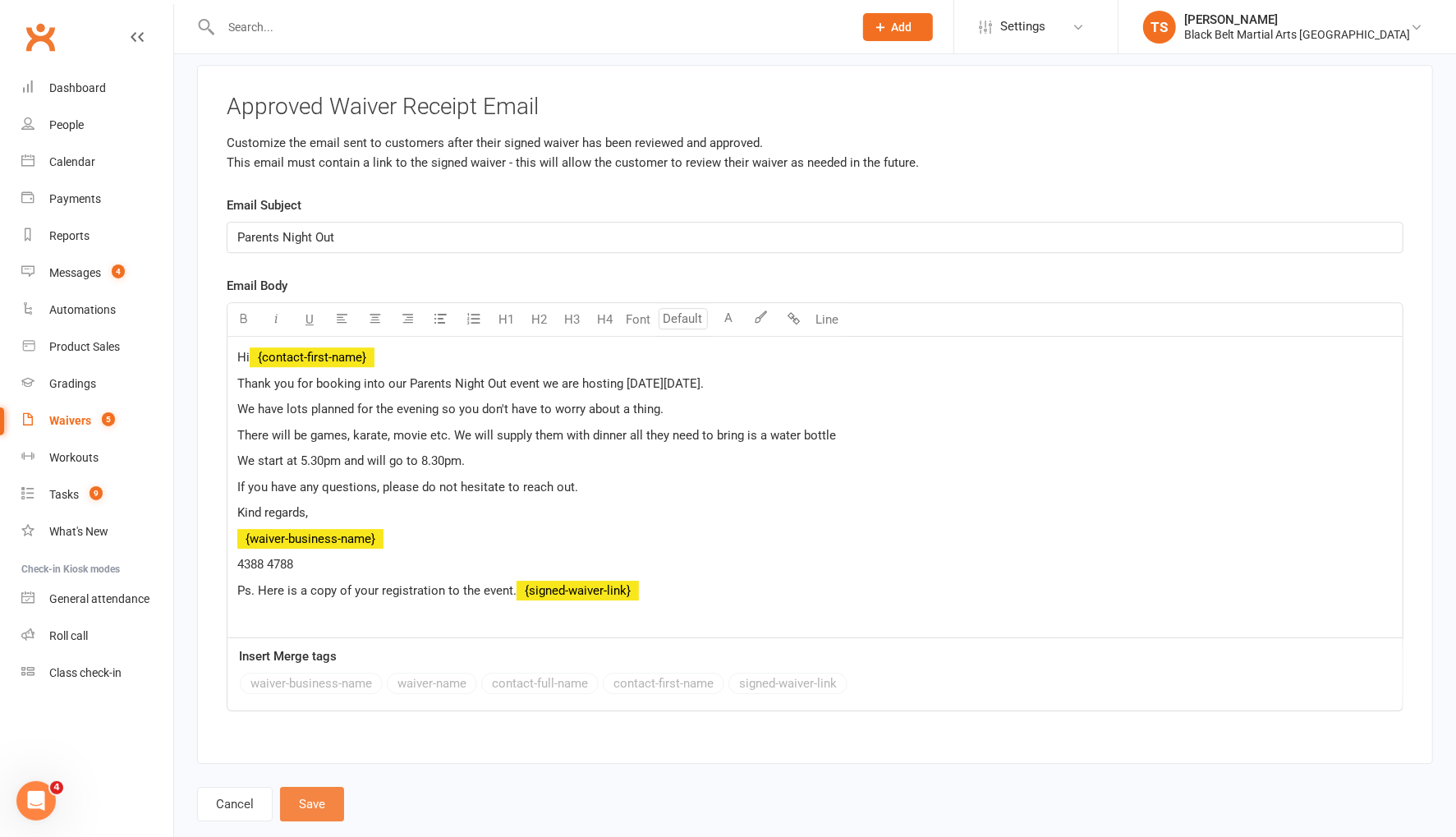
drag, startPoint x: 308, startPoint y: 776, endPoint x: 330, endPoint y: 765, distance: 24.6
click at [308, 787] on button "Save" at bounding box center [312, 804] width 64 height 35
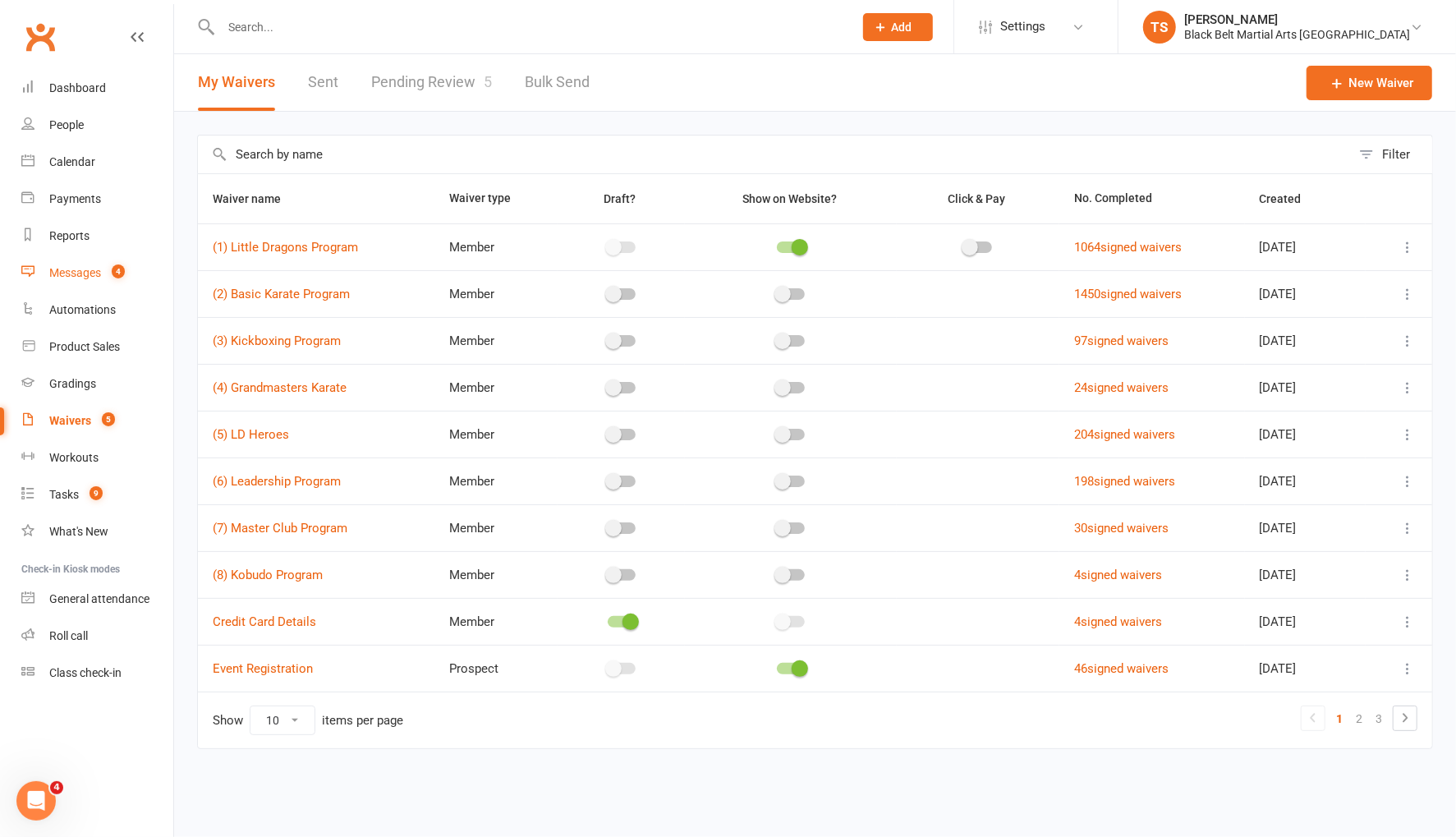
click at [90, 273] on div "Messages" at bounding box center [75, 273] width 51 height 13
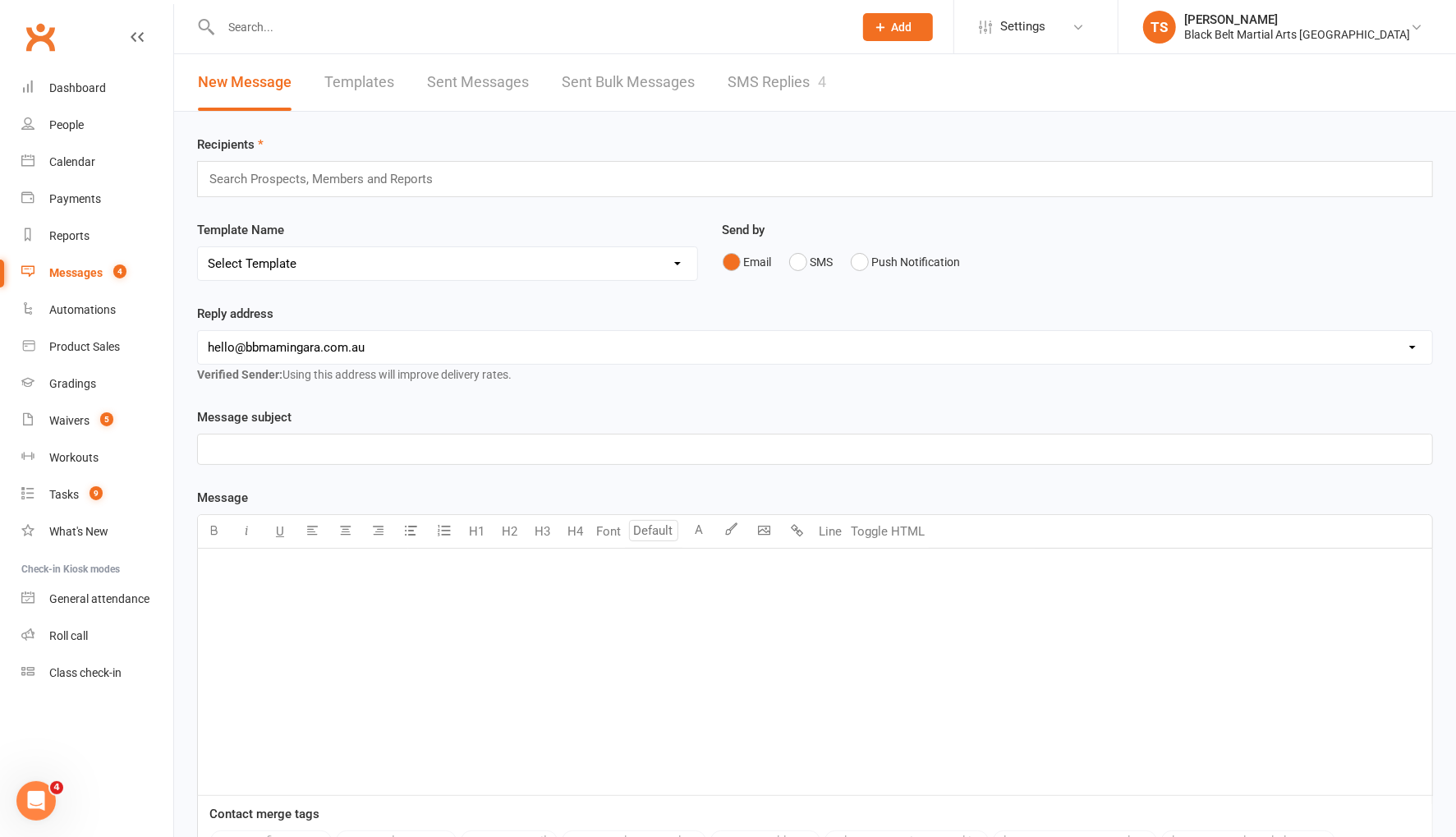
click at [751, 95] on link "SMS Replies 4" at bounding box center [777, 83] width 98 height 57
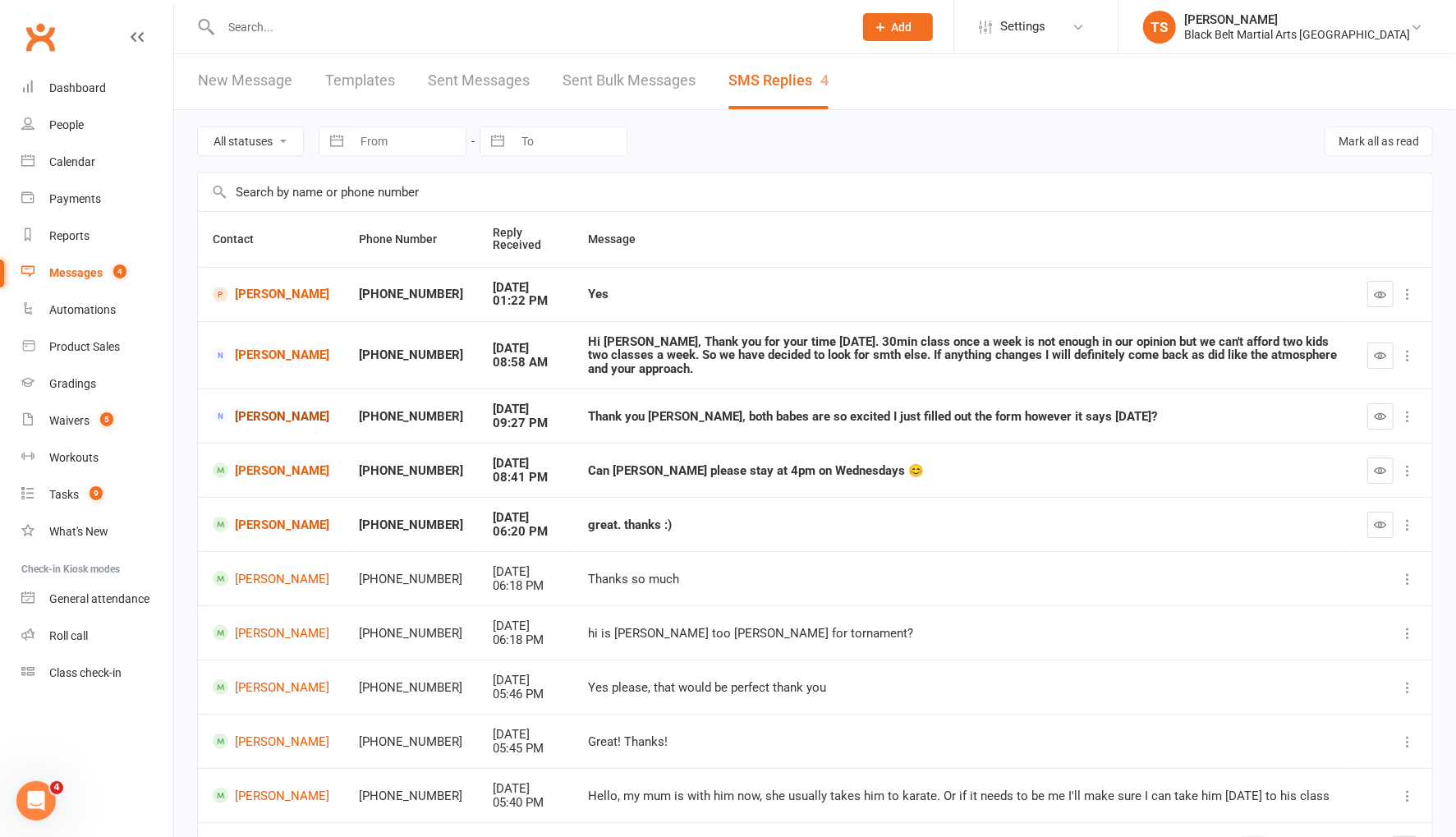
scroll to position [4, 0]
click at [75, 422] on div "Waivers" at bounding box center [70, 420] width 40 height 13
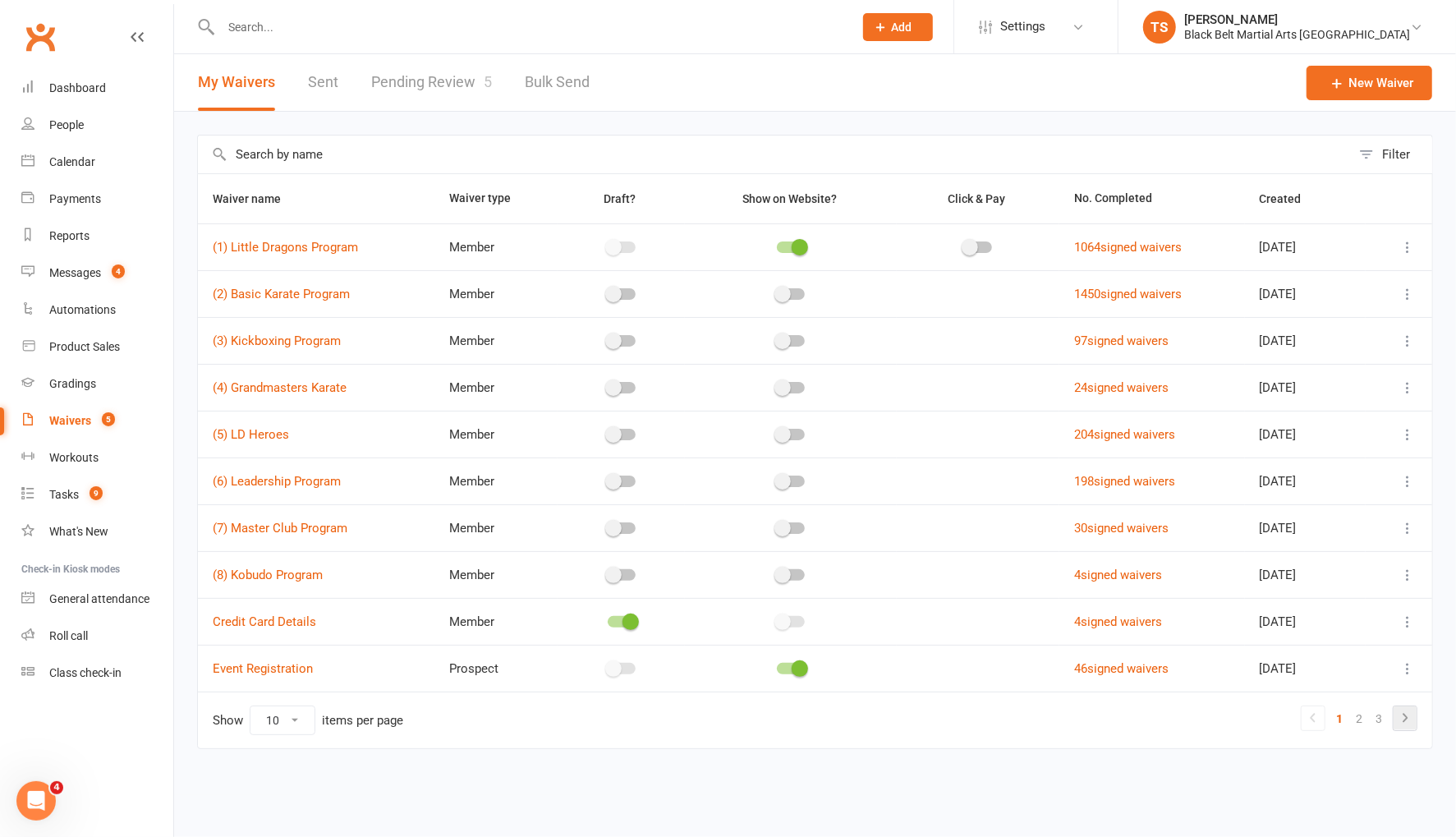
click at [1408, 712] on icon at bounding box center [1405, 717] width 19 height 19
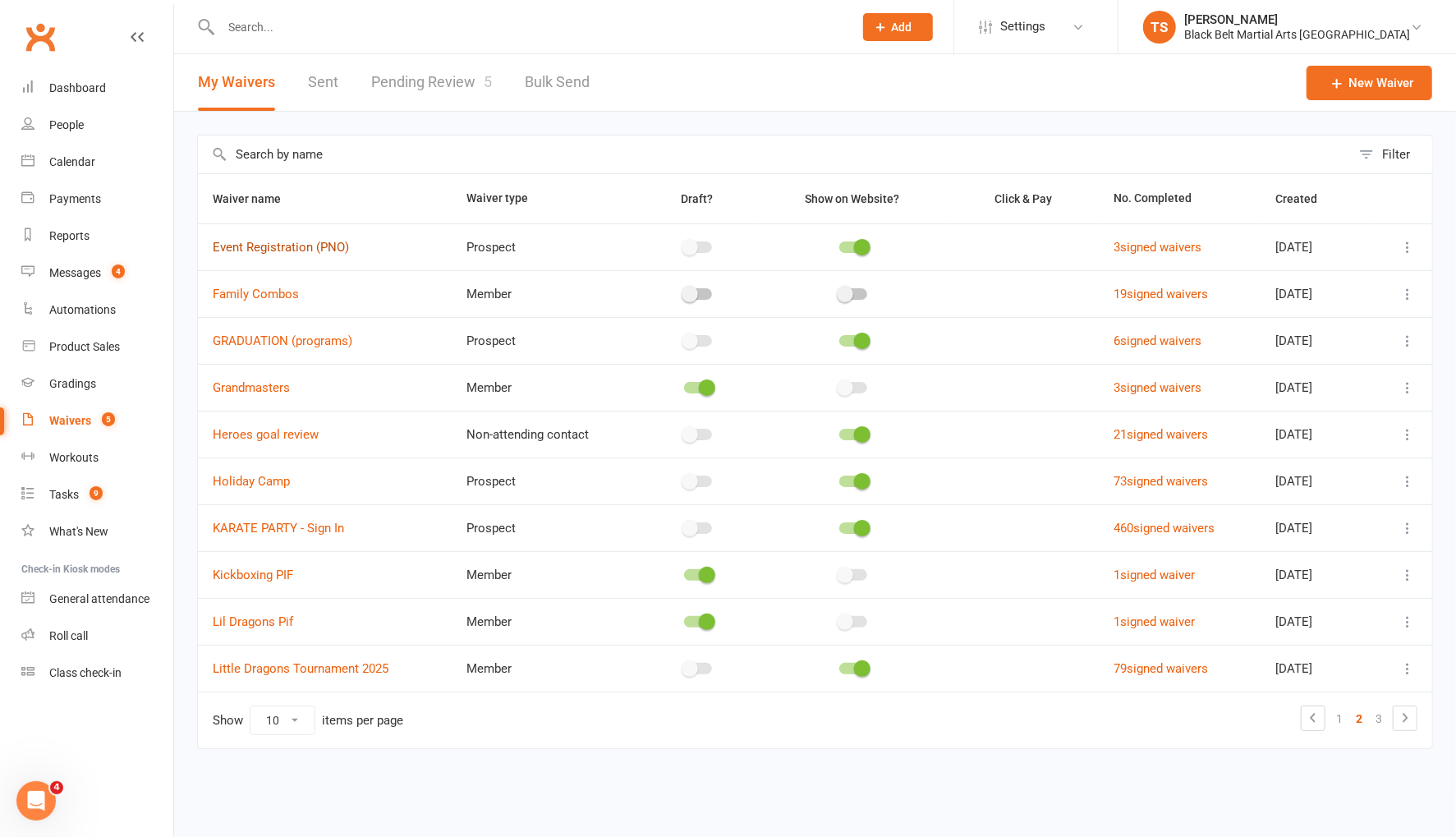
click at [258, 250] on link "Event Registration (PNO)" at bounding box center [281, 247] width 136 height 15
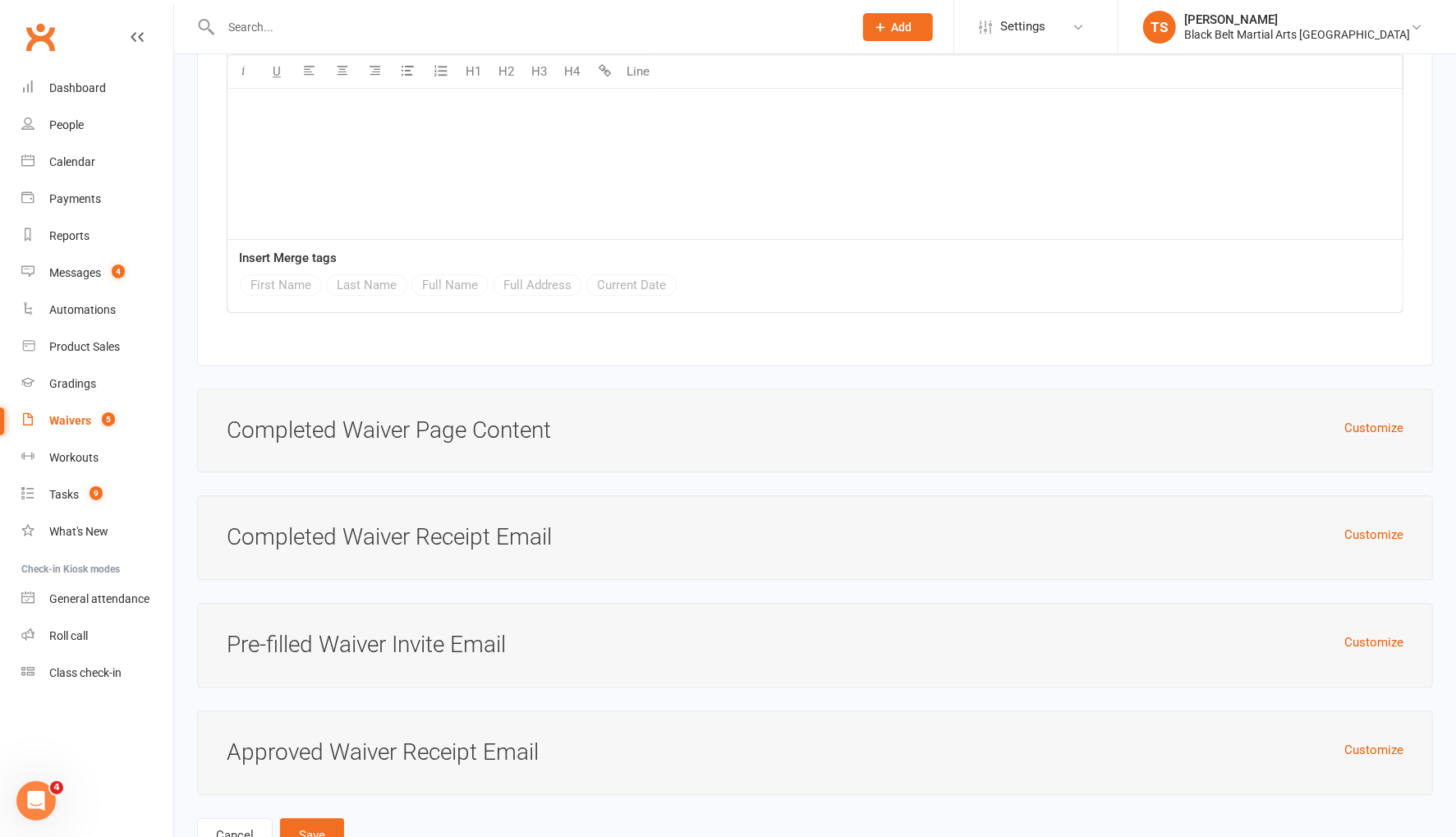
scroll to position [2704, 0]
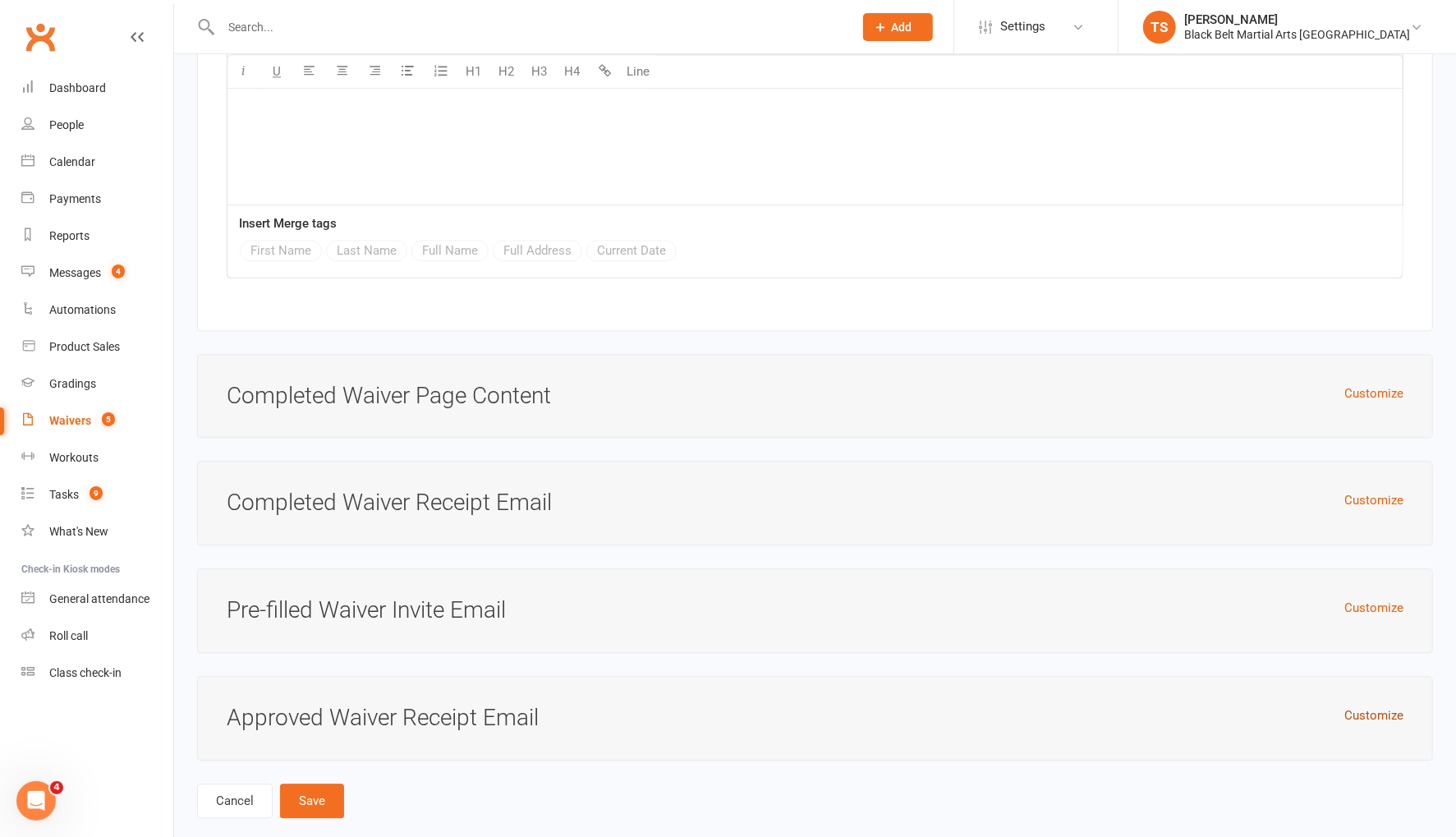
drag, startPoint x: 1371, startPoint y: 681, endPoint x: 1073, endPoint y: 697, distance: 298.4
click at [1370, 705] on button "Customize" at bounding box center [1373, 714] width 59 height 19
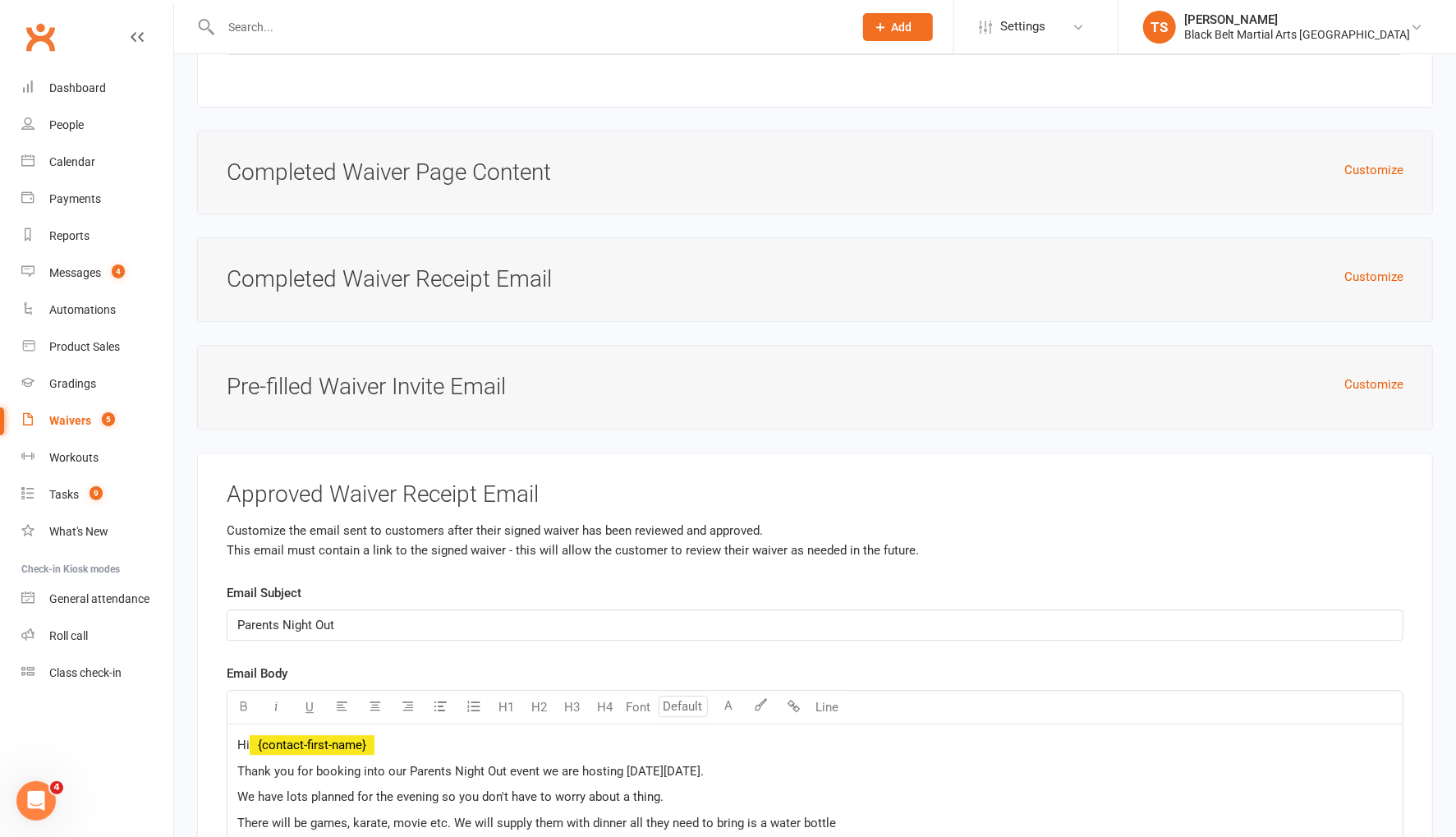
scroll to position [2908, 0]
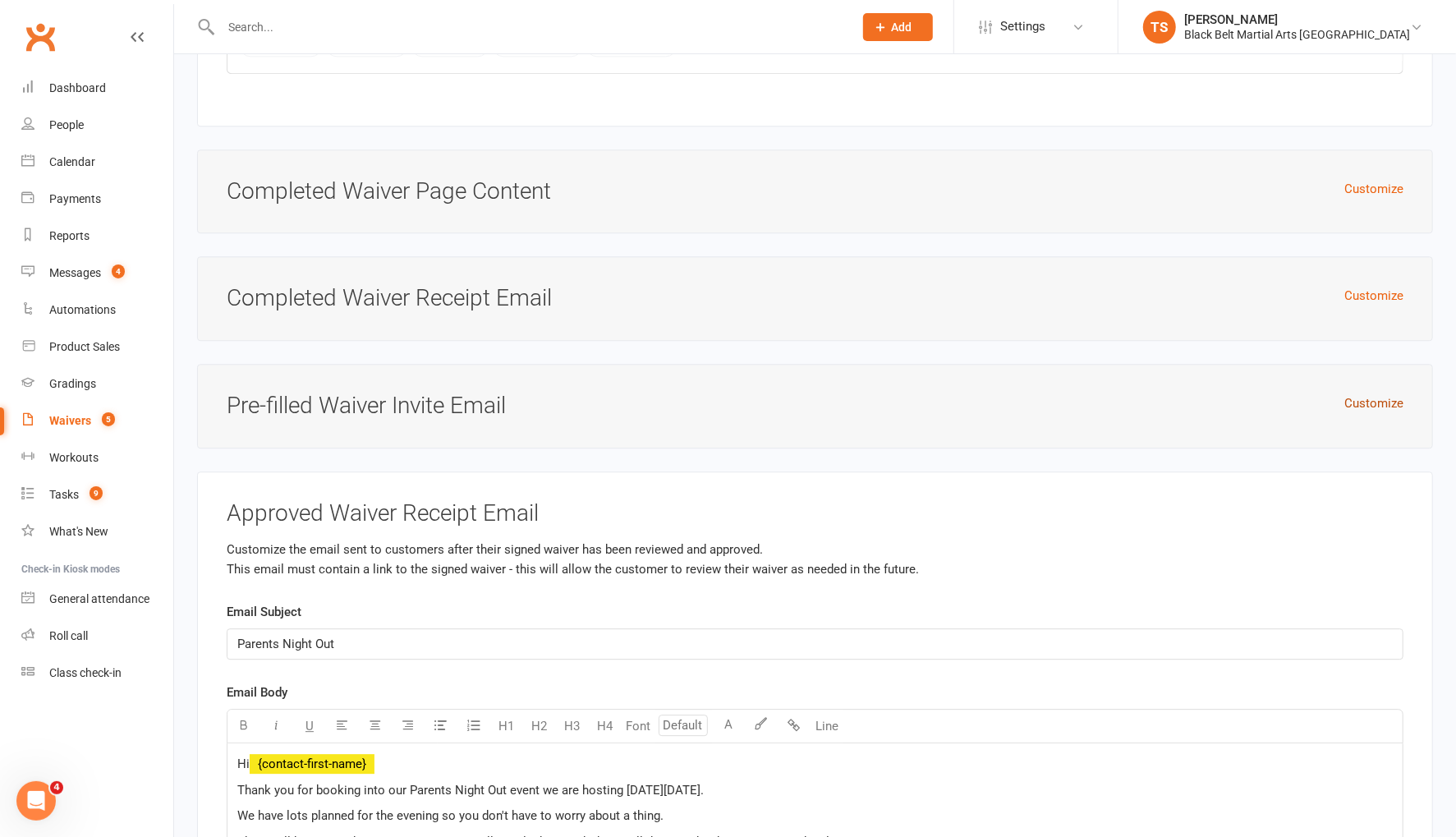
click at [1340, 393] on h3 "Pre-filled Waiver Invite Email" at bounding box center [815, 406] width 1177 height 26
click at [1358, 393] on button "Customize" at bounding box center [1373, 402] width 59 height 19
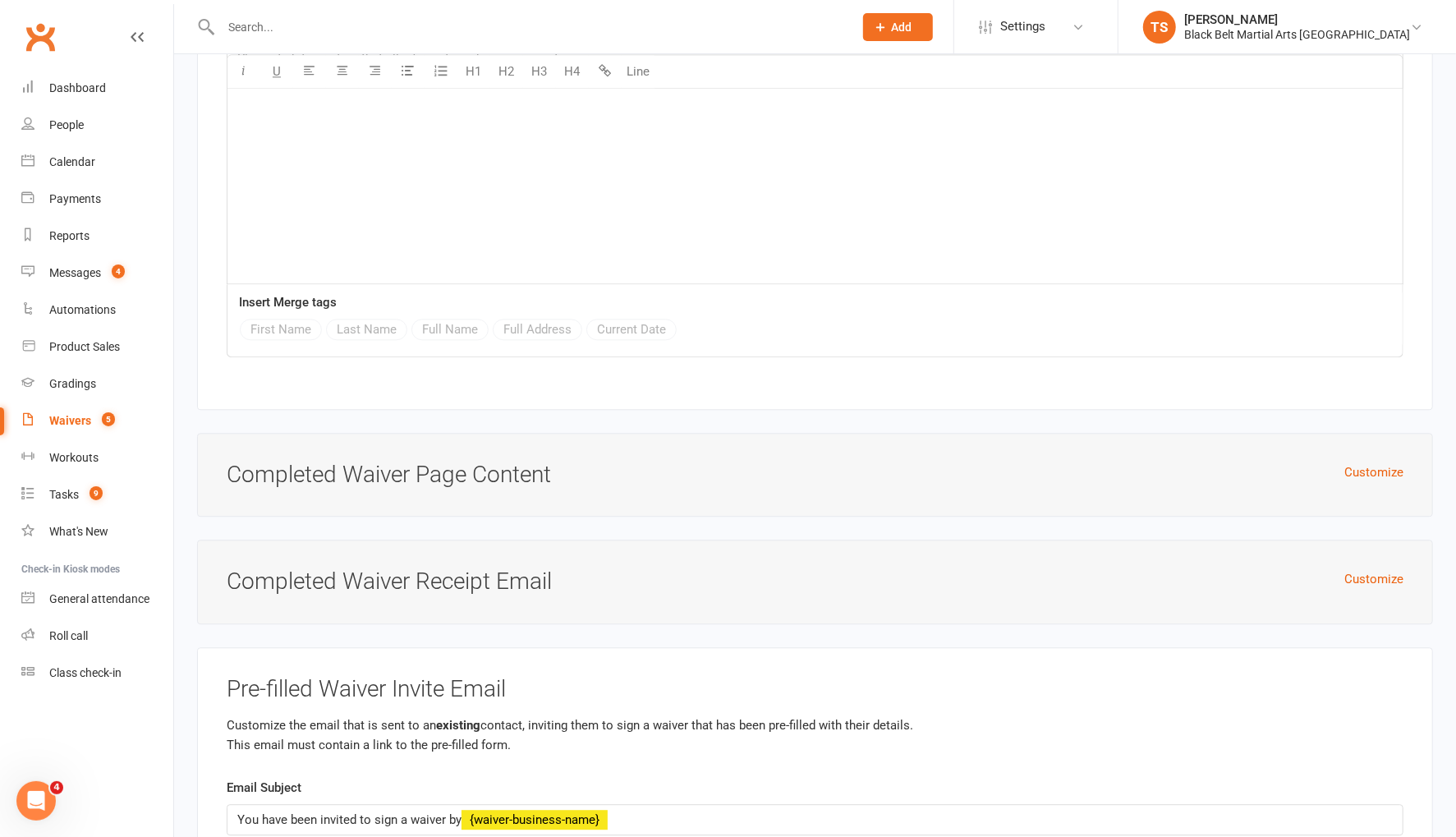
scroll to position [2609, 0]
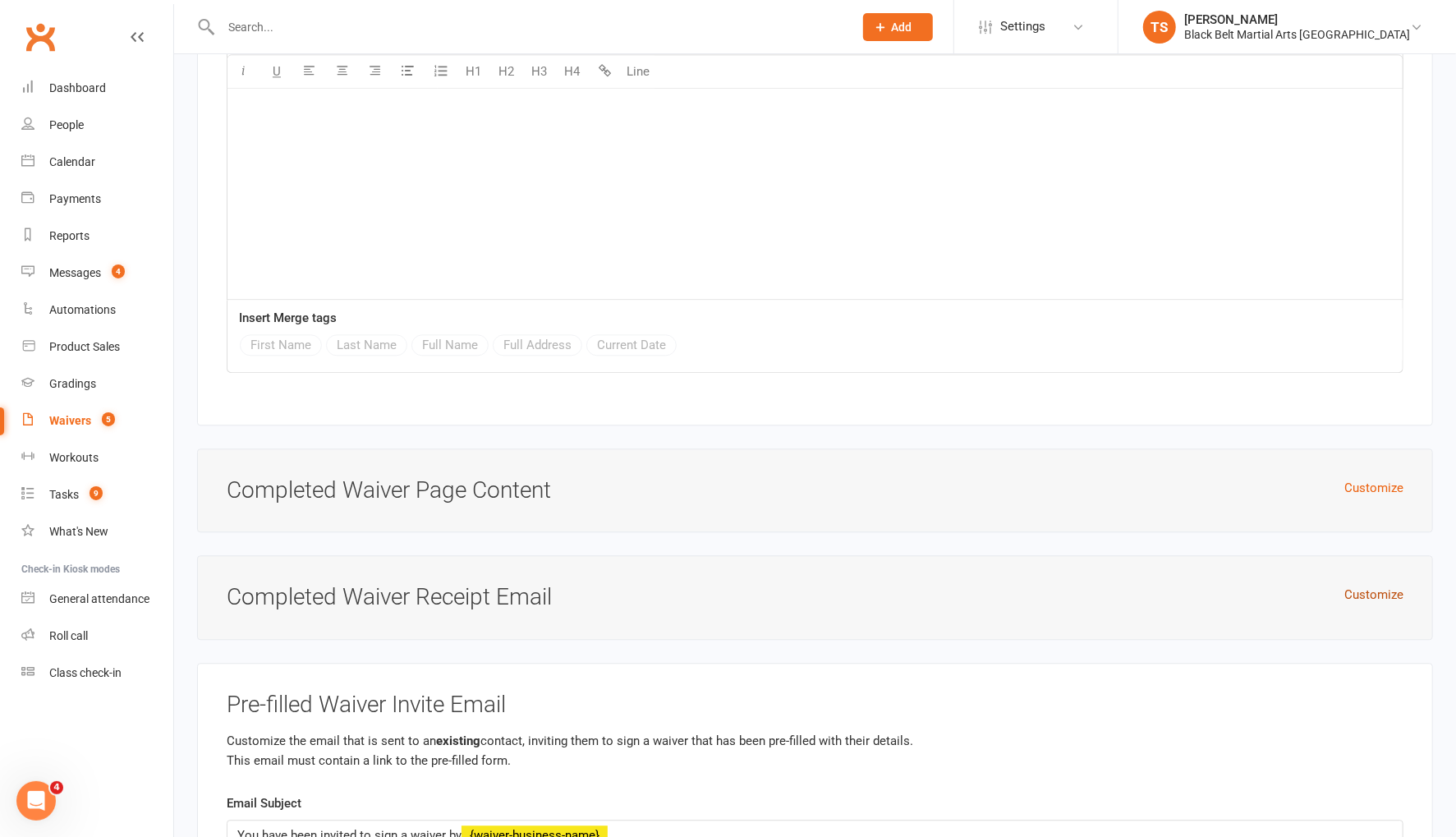
click at [1390, 585] on button "Customize" at bounding box center [1373, 594] width 59 height 19
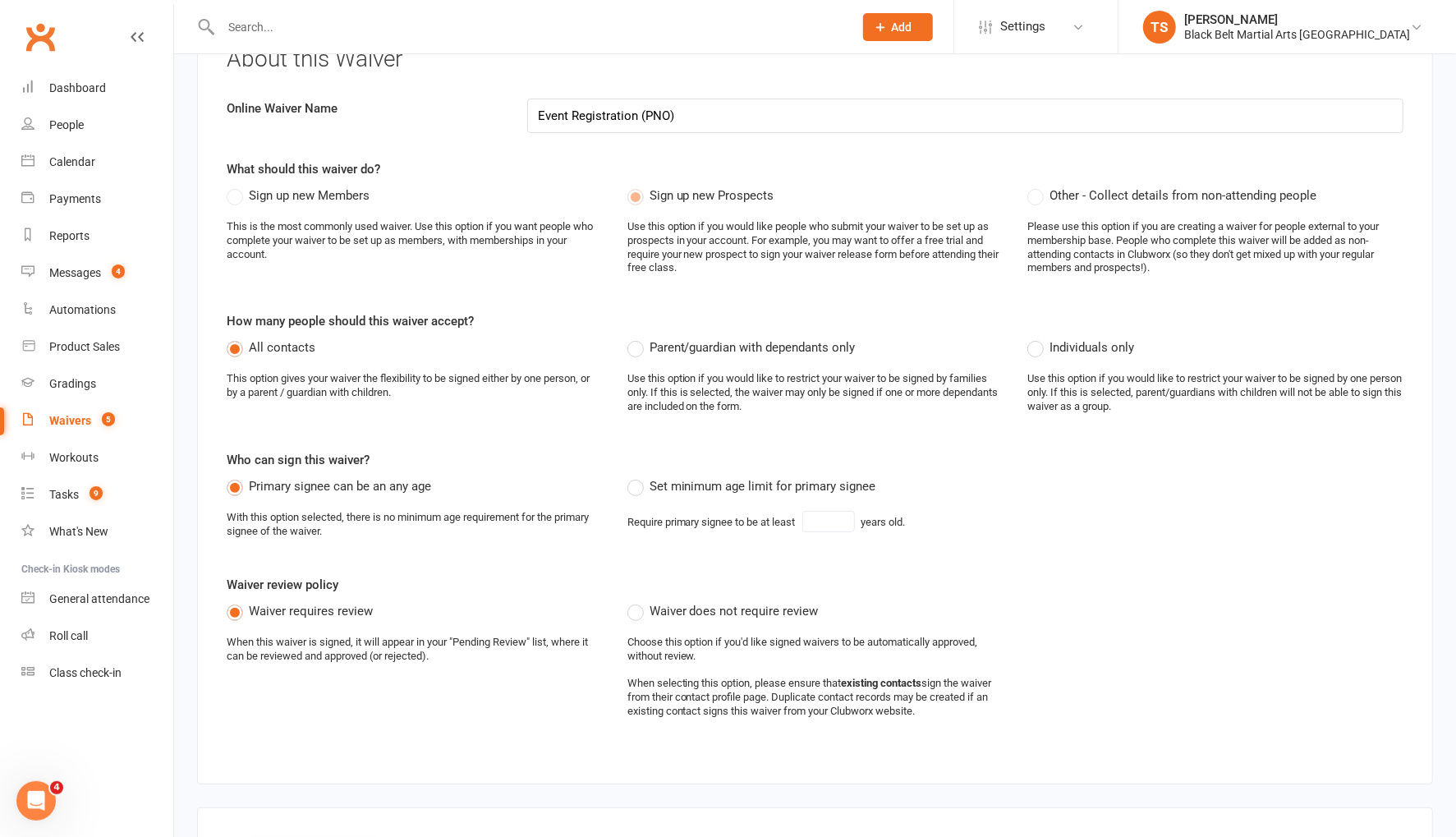
scroll to position [0, 0]
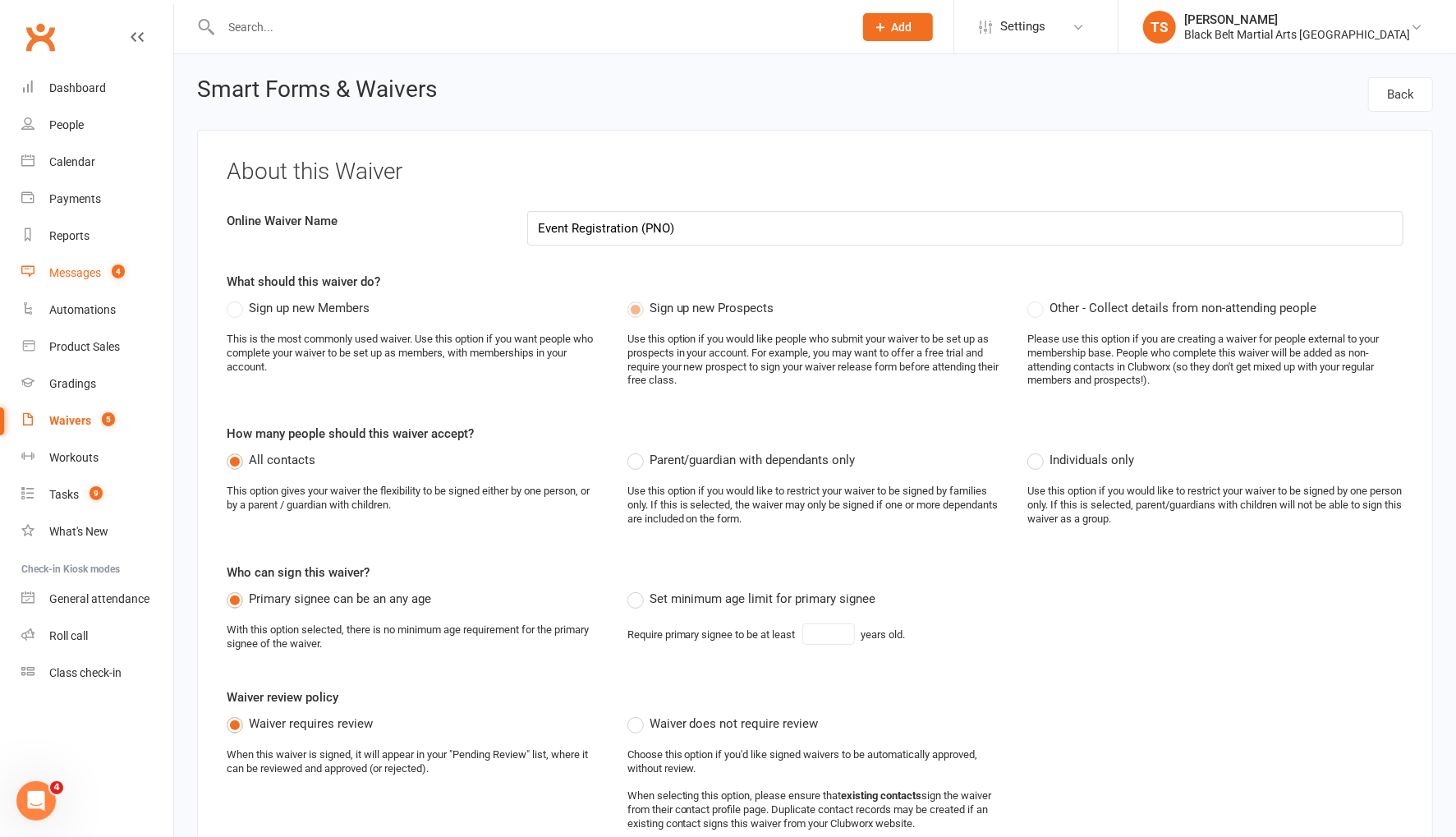
click at [71, 277] on div "Messages" at bounding box center [75, 273] width 51 height 13
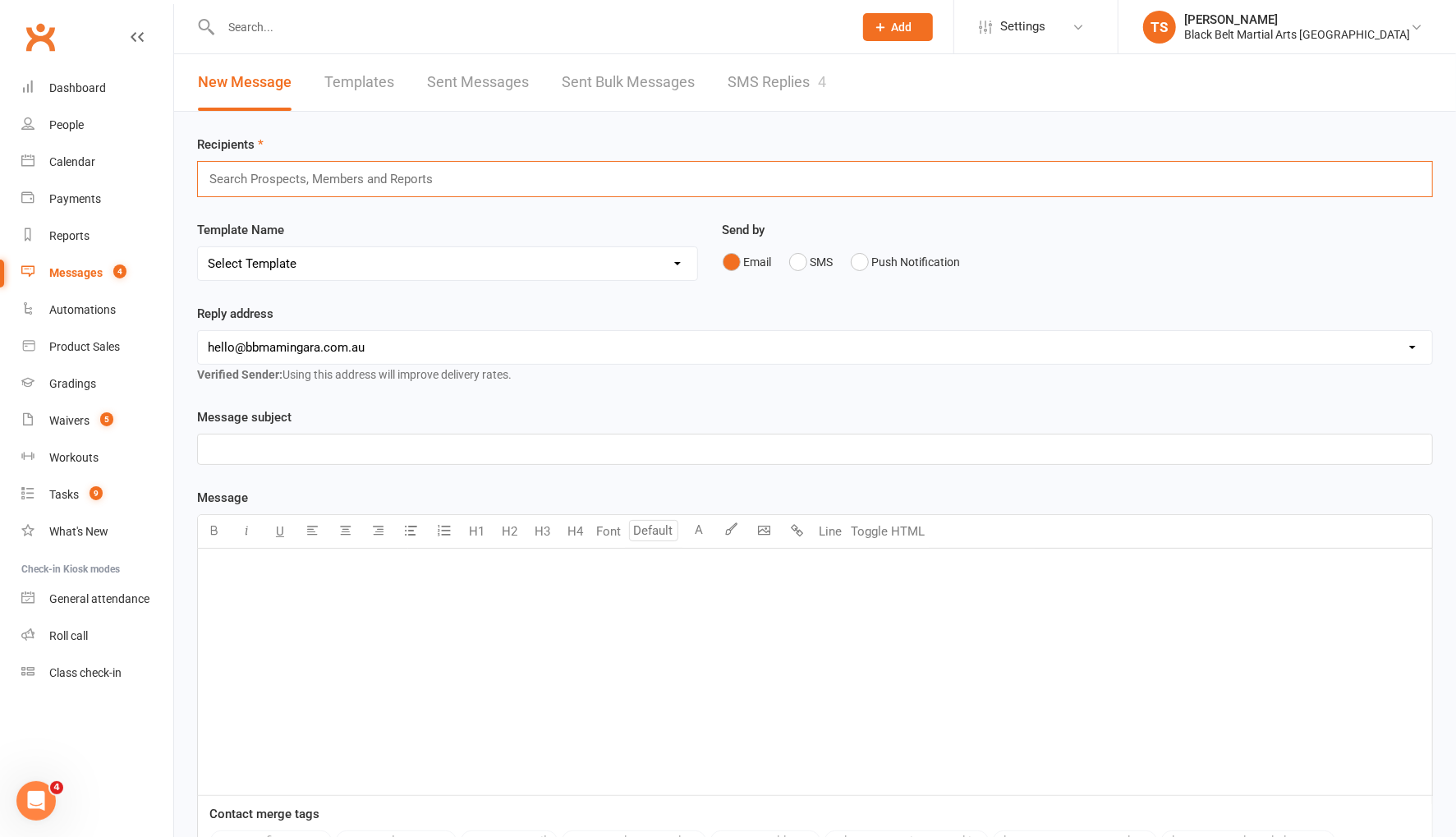
click at [279, 179] on input "text" at bounding box center [328, 178] width 241 height 21
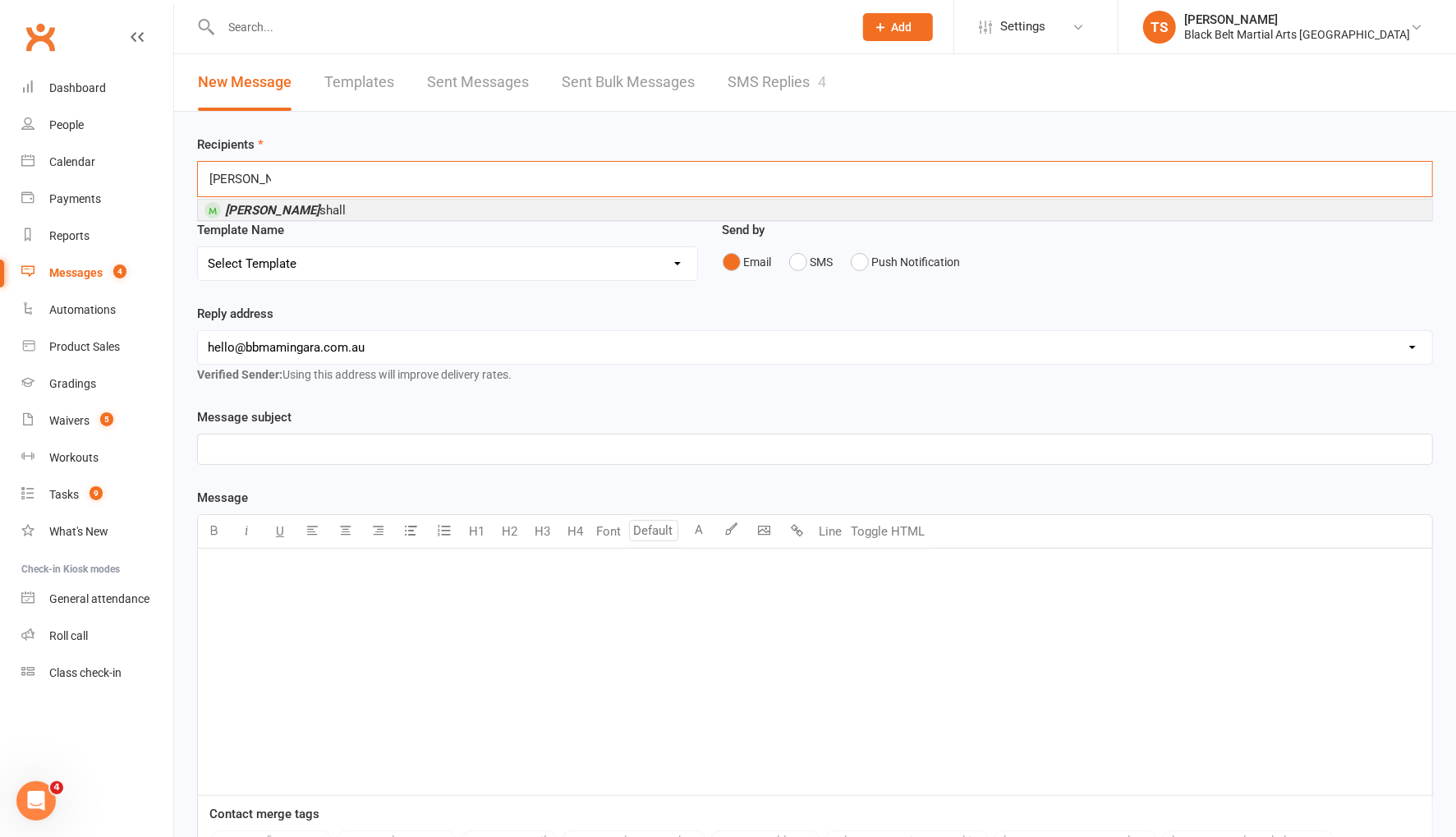
type input "tobias mar"
click at [264, 214] on em "Tobias Mar" at bounding box center [272, 209] width 95 height 15
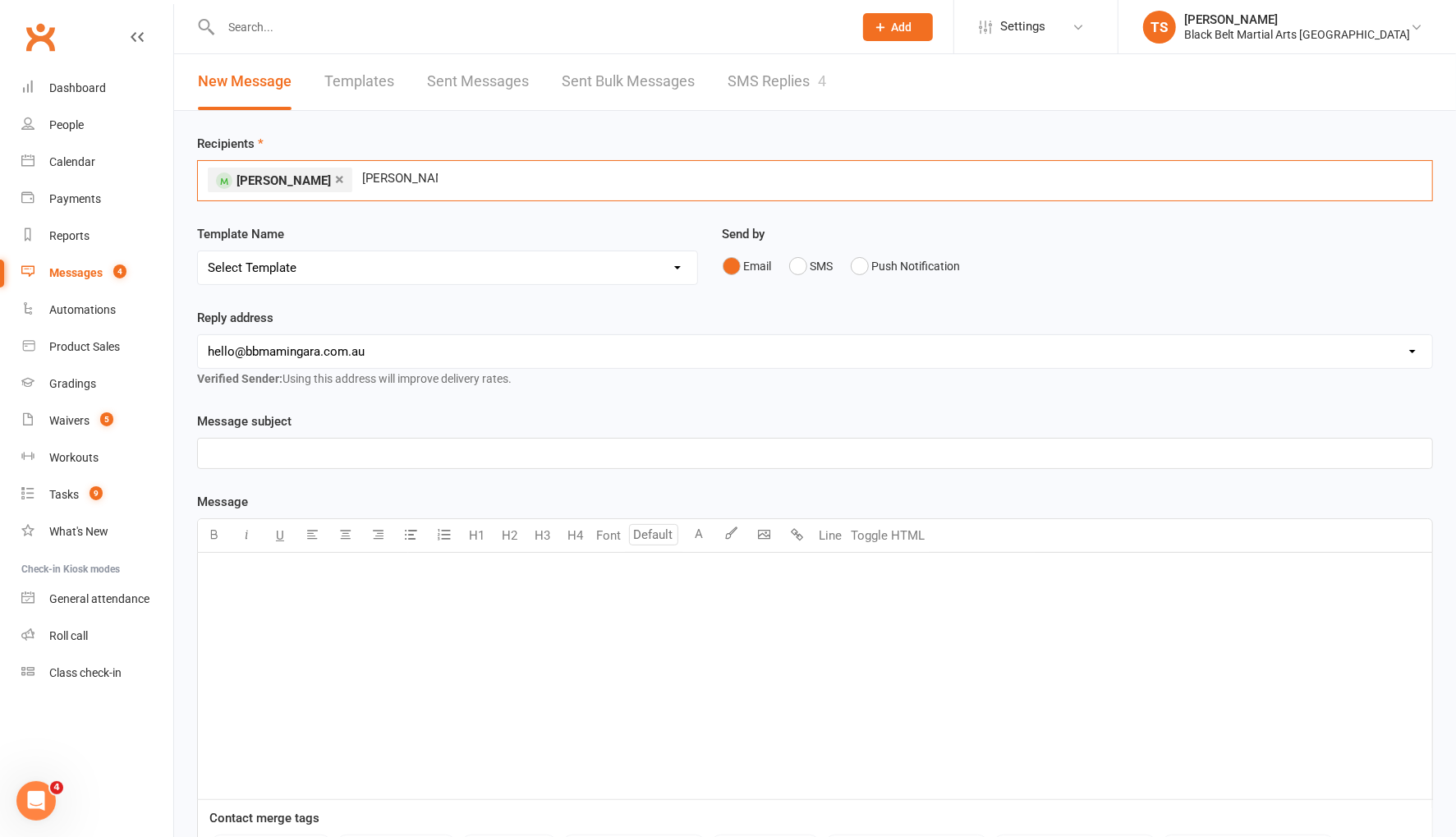
click at [439, 168] on div "× Tobias Marshall isabel martin isabel martin" at bounding box center [815, 180] width 1236 height 41
click at [438, 173] on div "× Tobias Marshall isabel martin isabel martin" at bounding box center [815, 180] width 1236 height 41
drag, startPoint x: 429, startPoint y: 174, endPoint x: 361, endPoint y: 179, distance: 68.2
click at [361, 183] on input "isabel martin" at bounding box center [400, 177] width 79 height 21
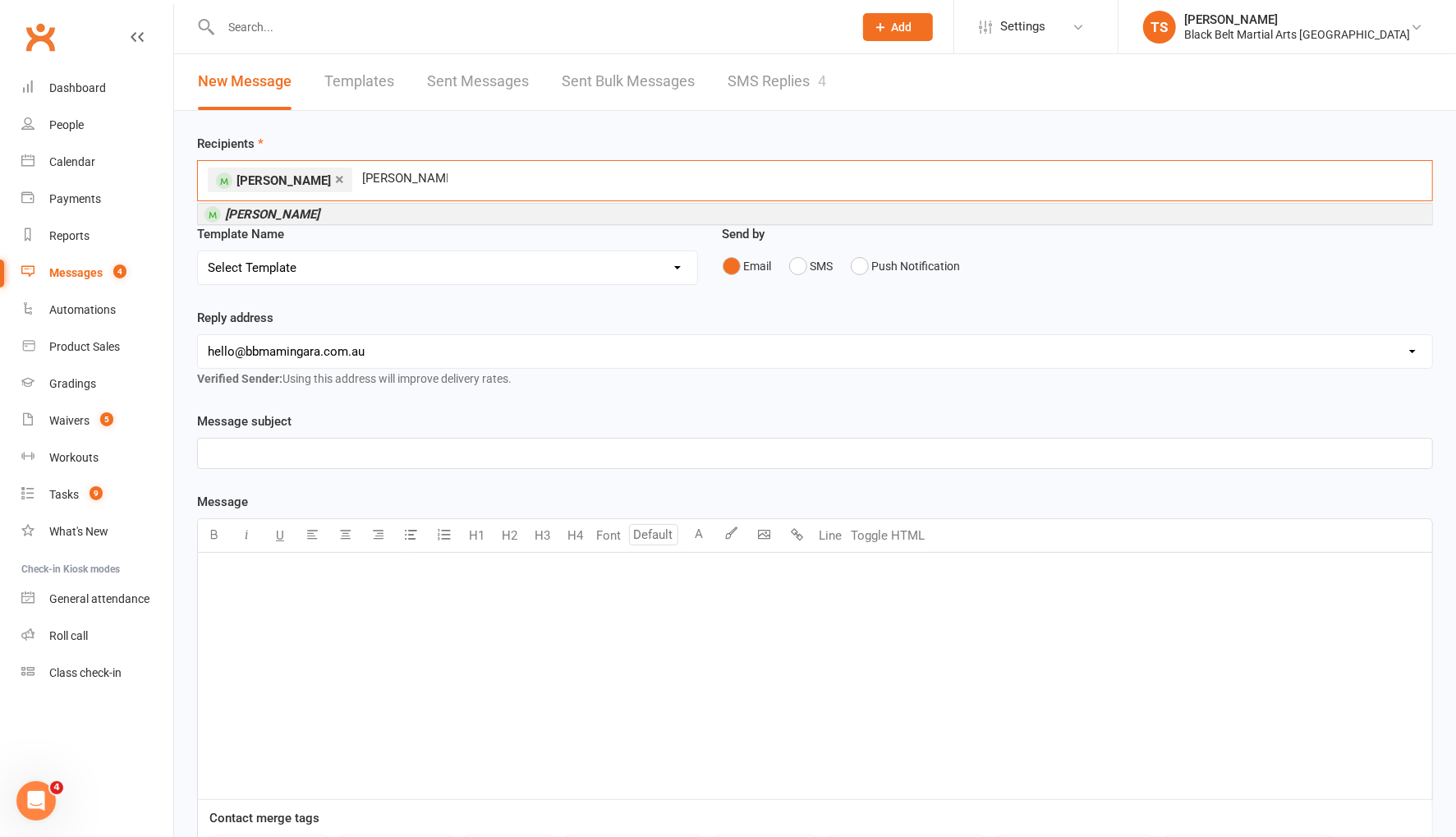
type input "isabelle martin"
click at [259, 211] on em "[PERSON_NAME]" at bounding box center [272, 214] width 95 height 15
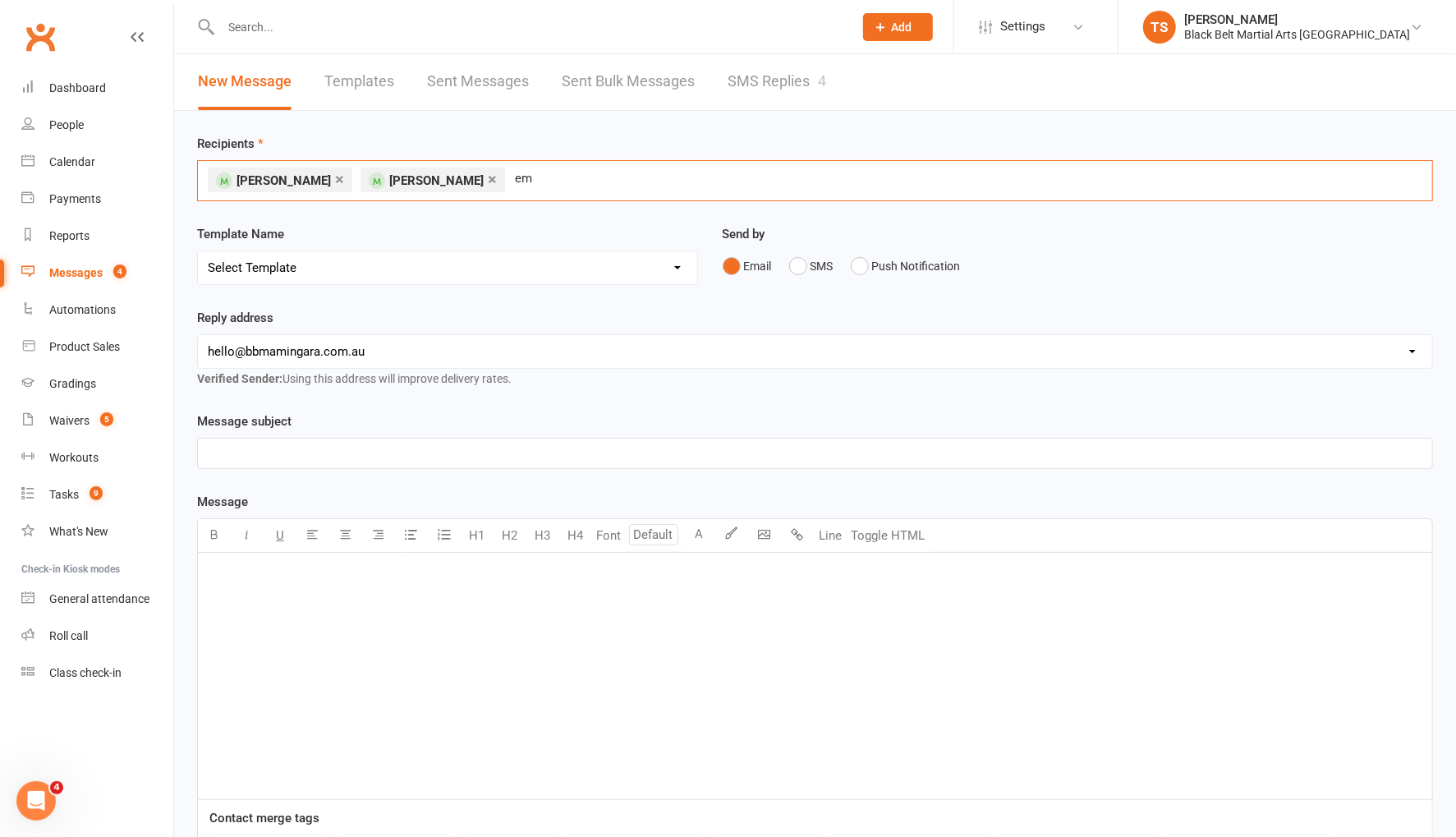
type input "e"
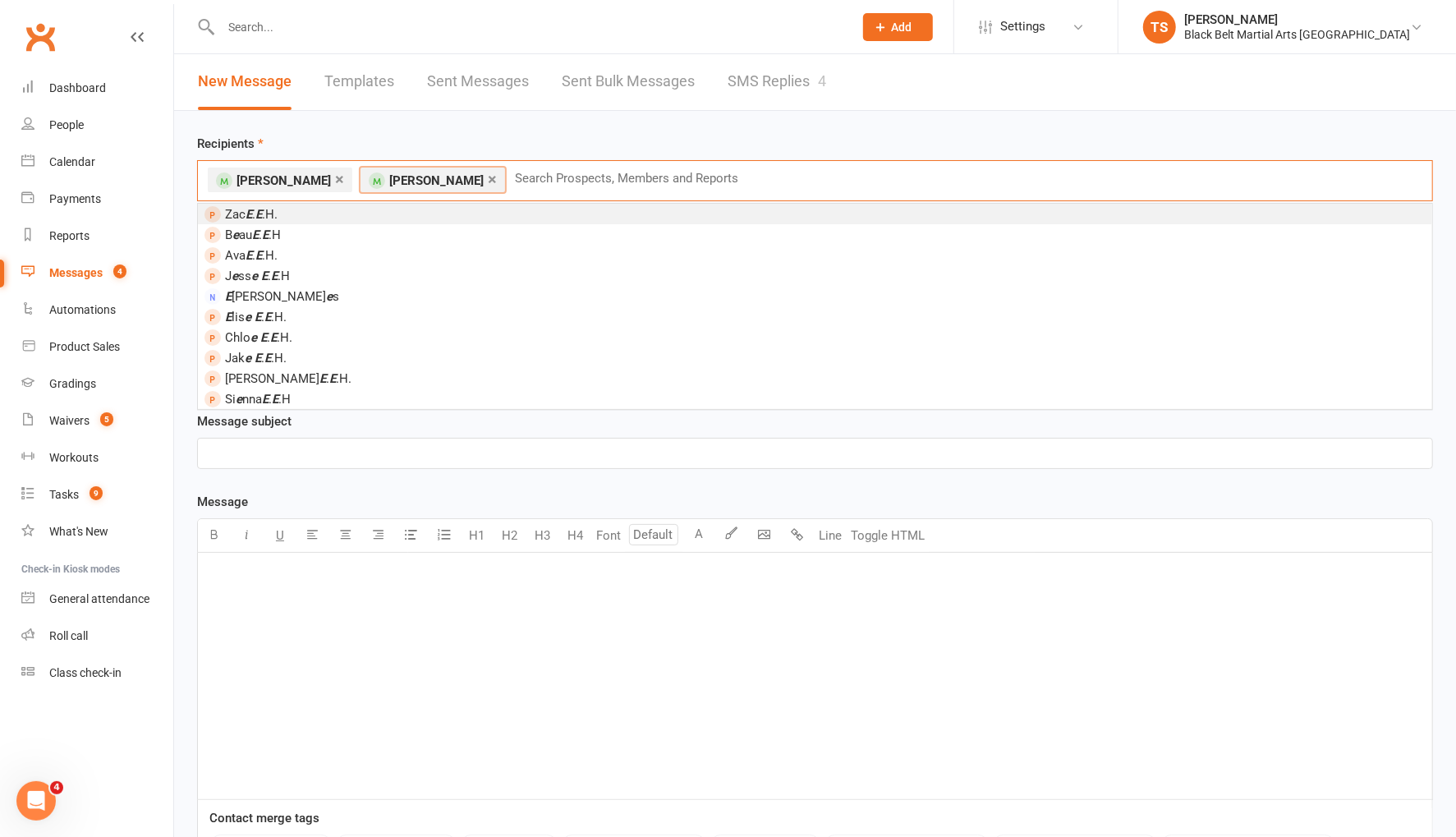
click at [515, 183] on input "text" at bounding box center [633, 177] width 241 height 21
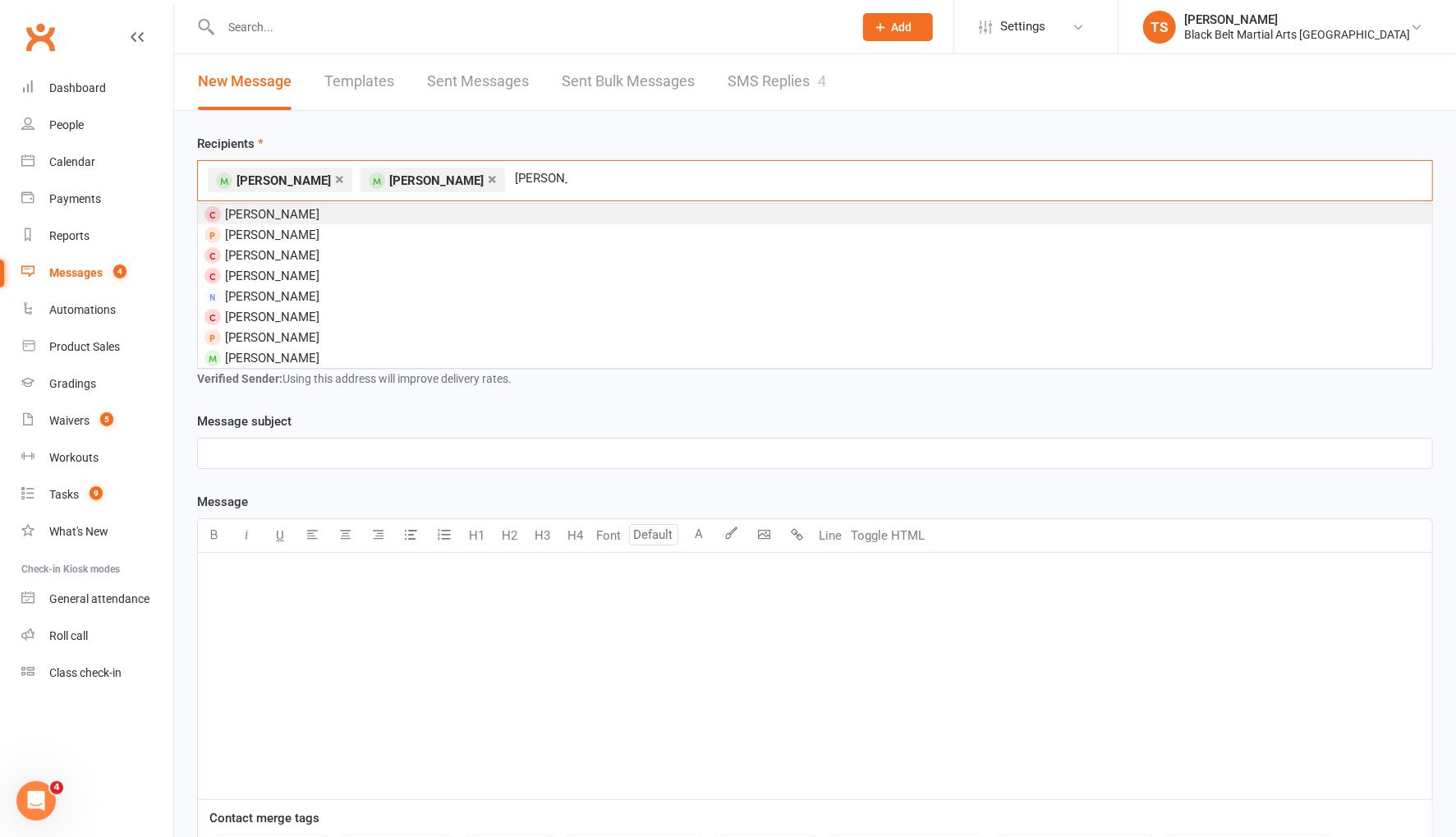
scroll to position [36, 0]
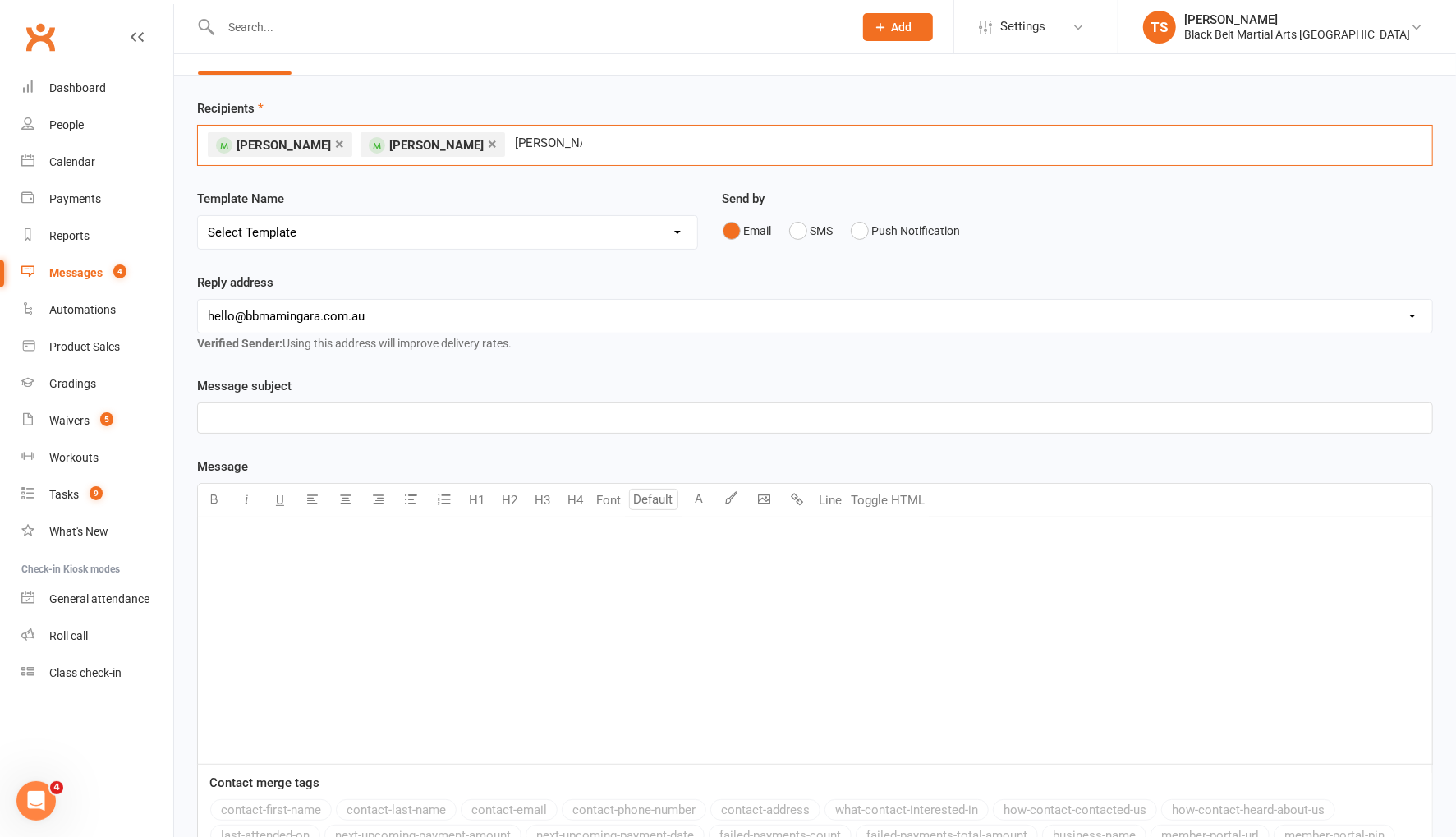
click at [518, 142] on input "emilia ryder" at bounding box center [548, 142] width 71 height 21
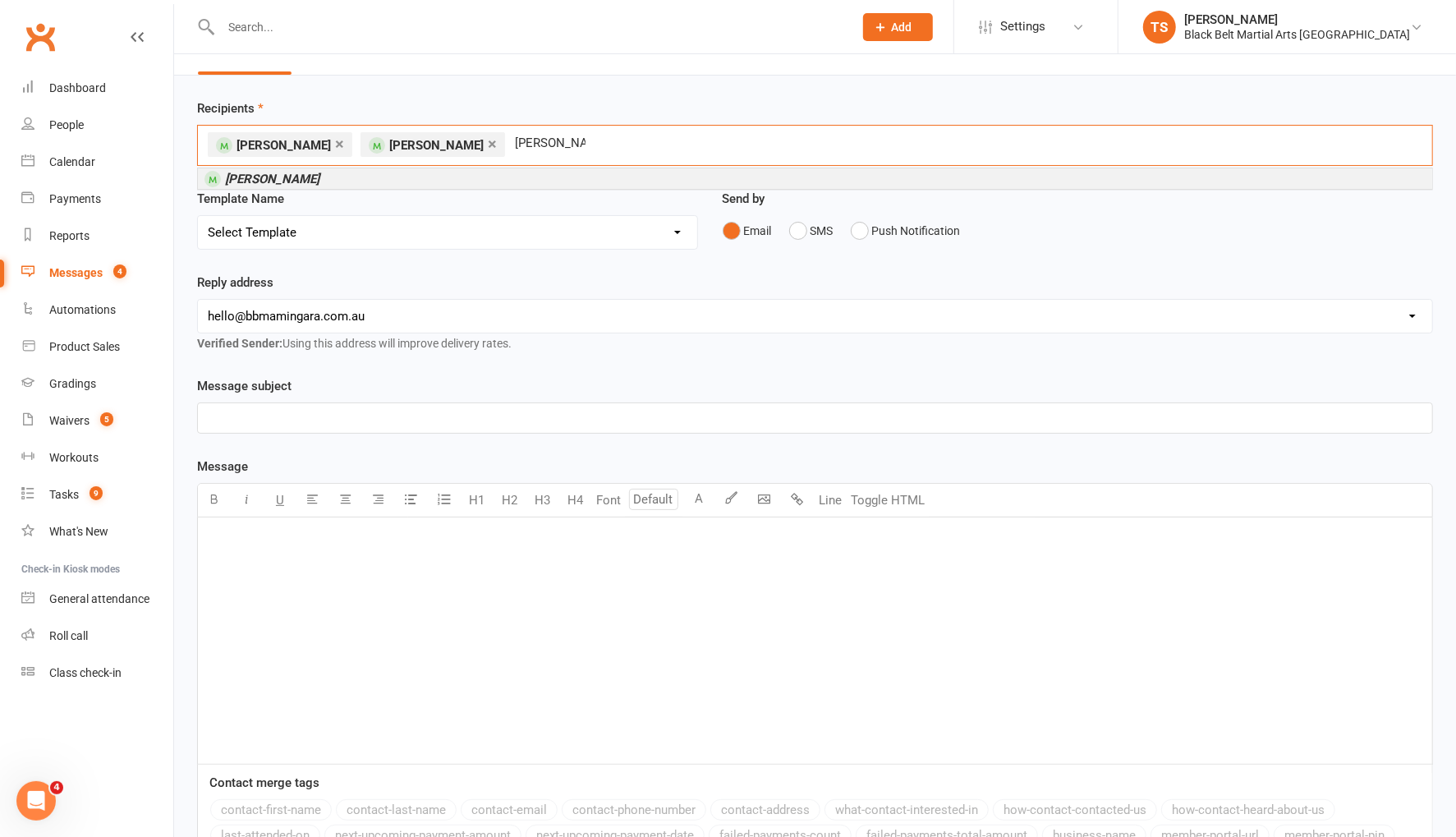
scroll to position [44, 0]
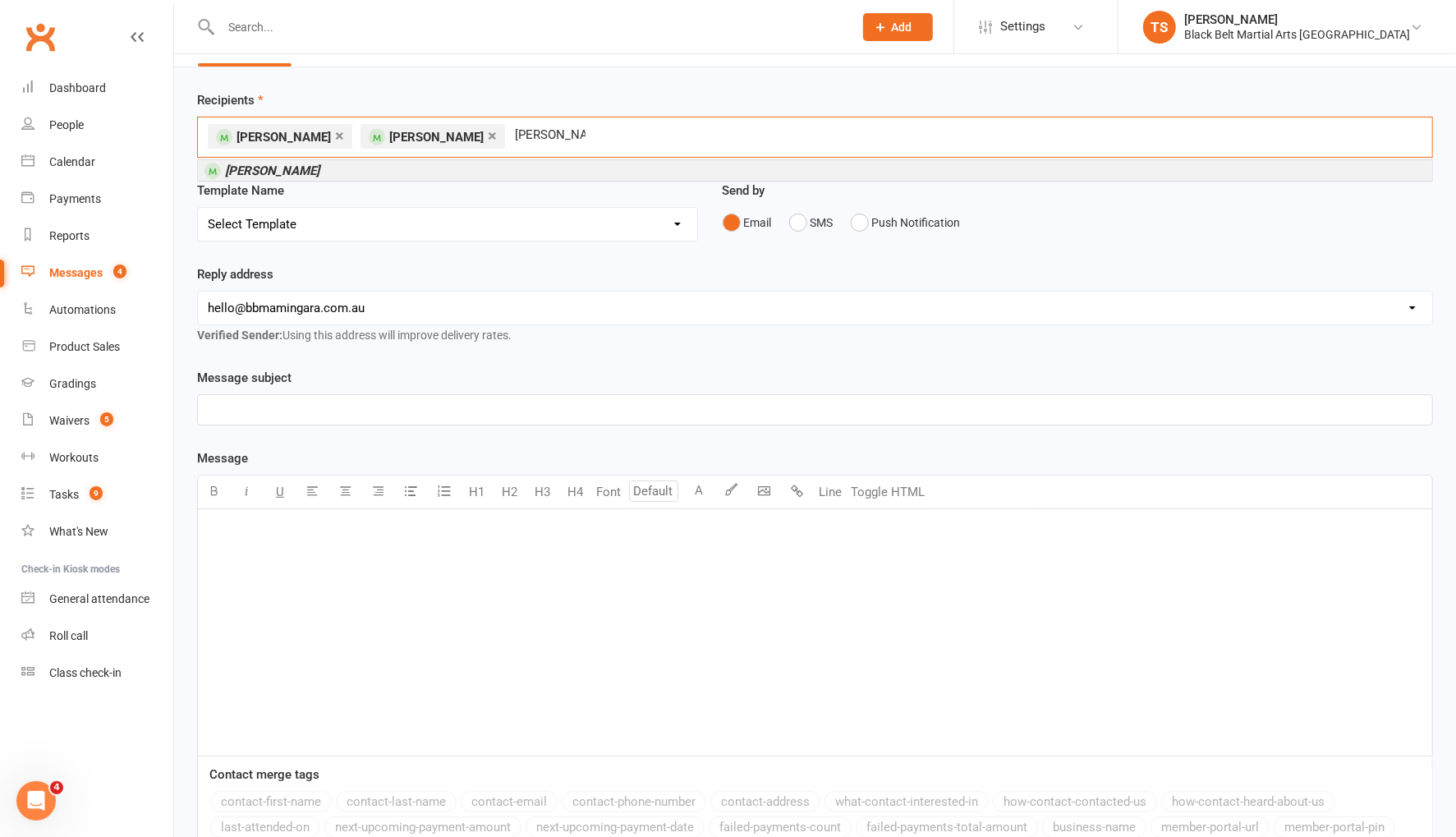
type input "emelia ryder"
click at [317, 169] on li "Emelia Ryder" at bounding box center [815, 170] width 1235 height 20
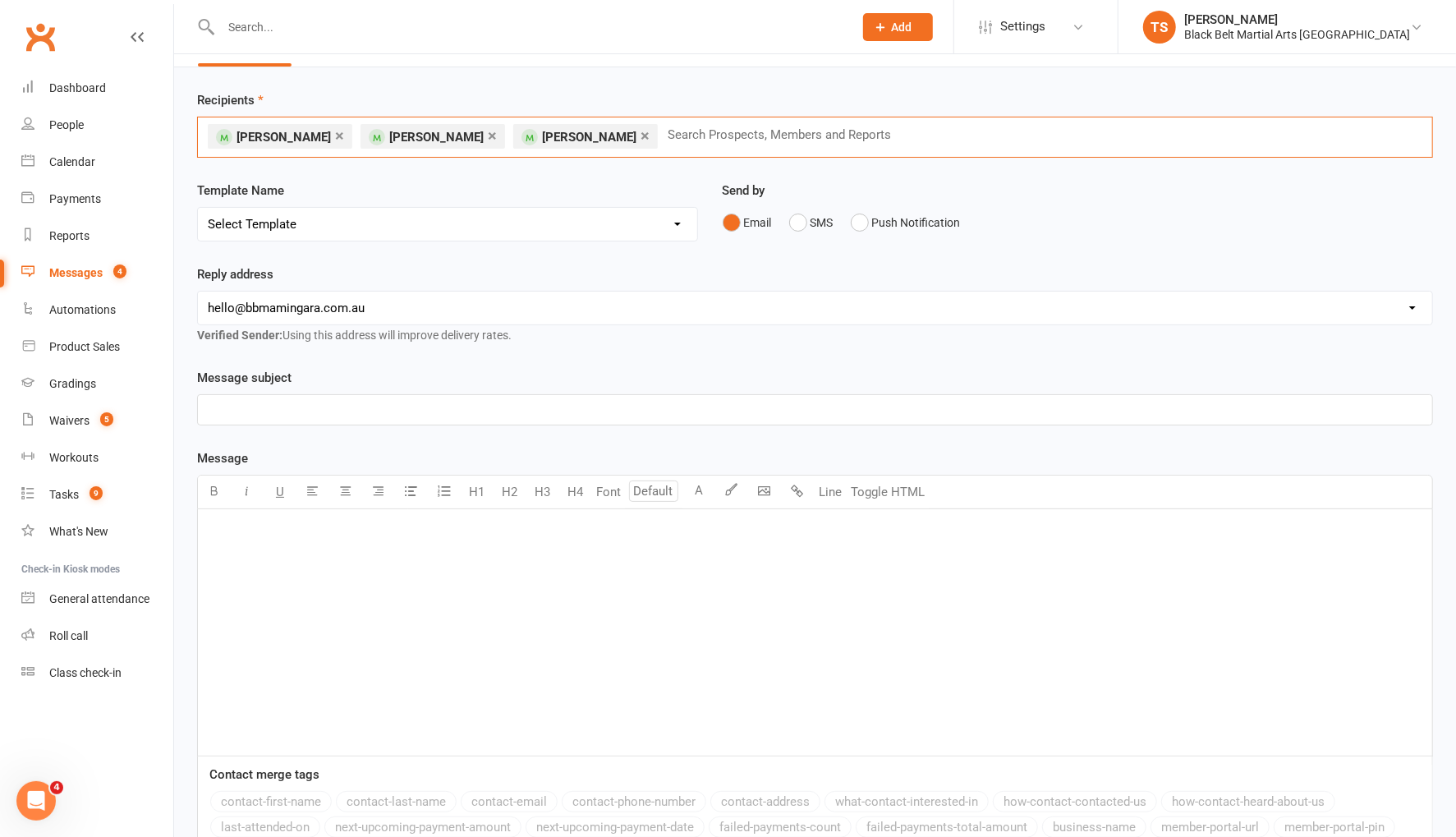
scroll to position [28, 0]
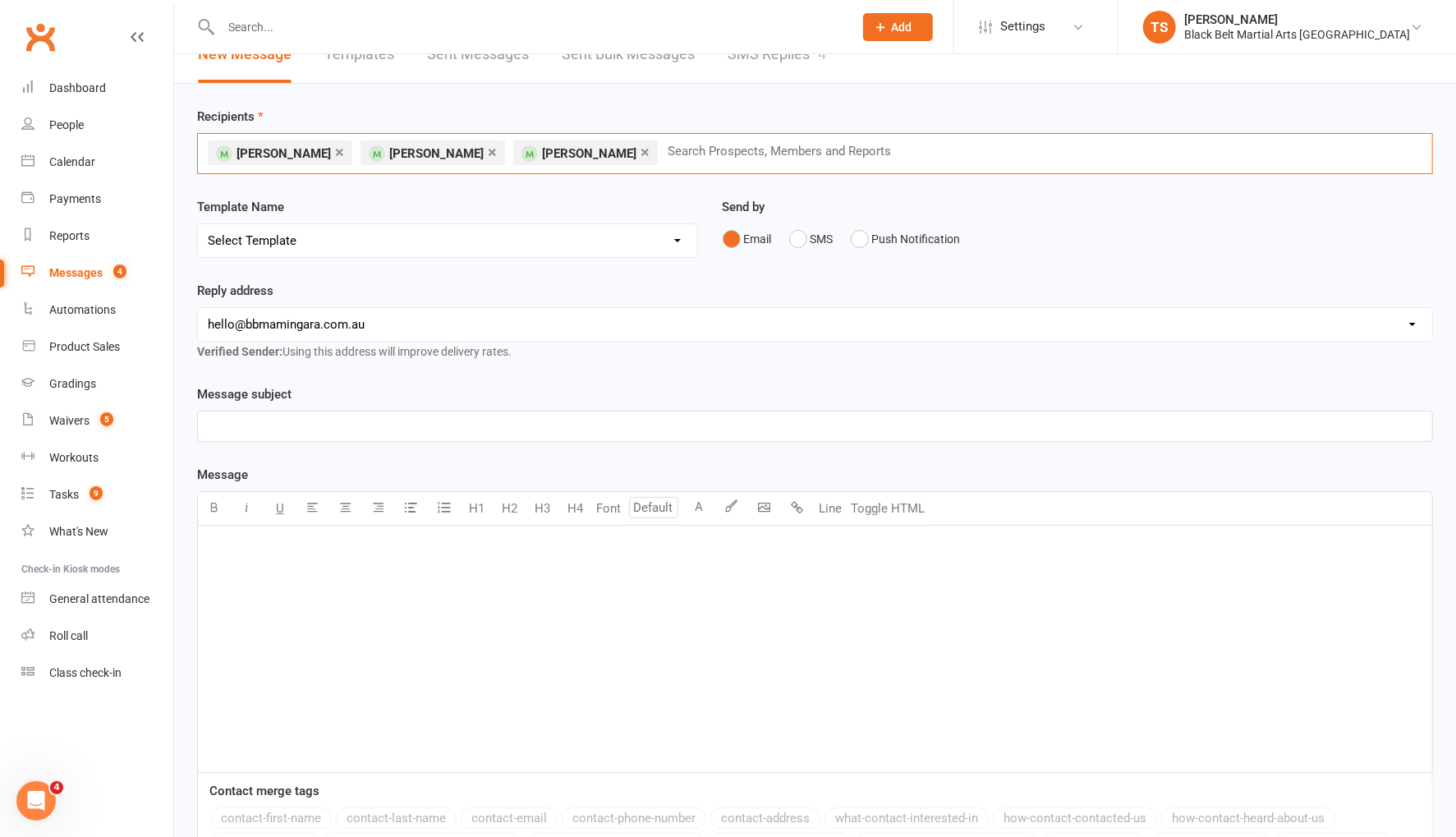
click at [361, 236] on select "Select Template [SMS] 14 Day Absentee AFU Lil Dragons [SMS] 14 day Absentee AFU…" at bounding box center [448, 240] width 499 height 33
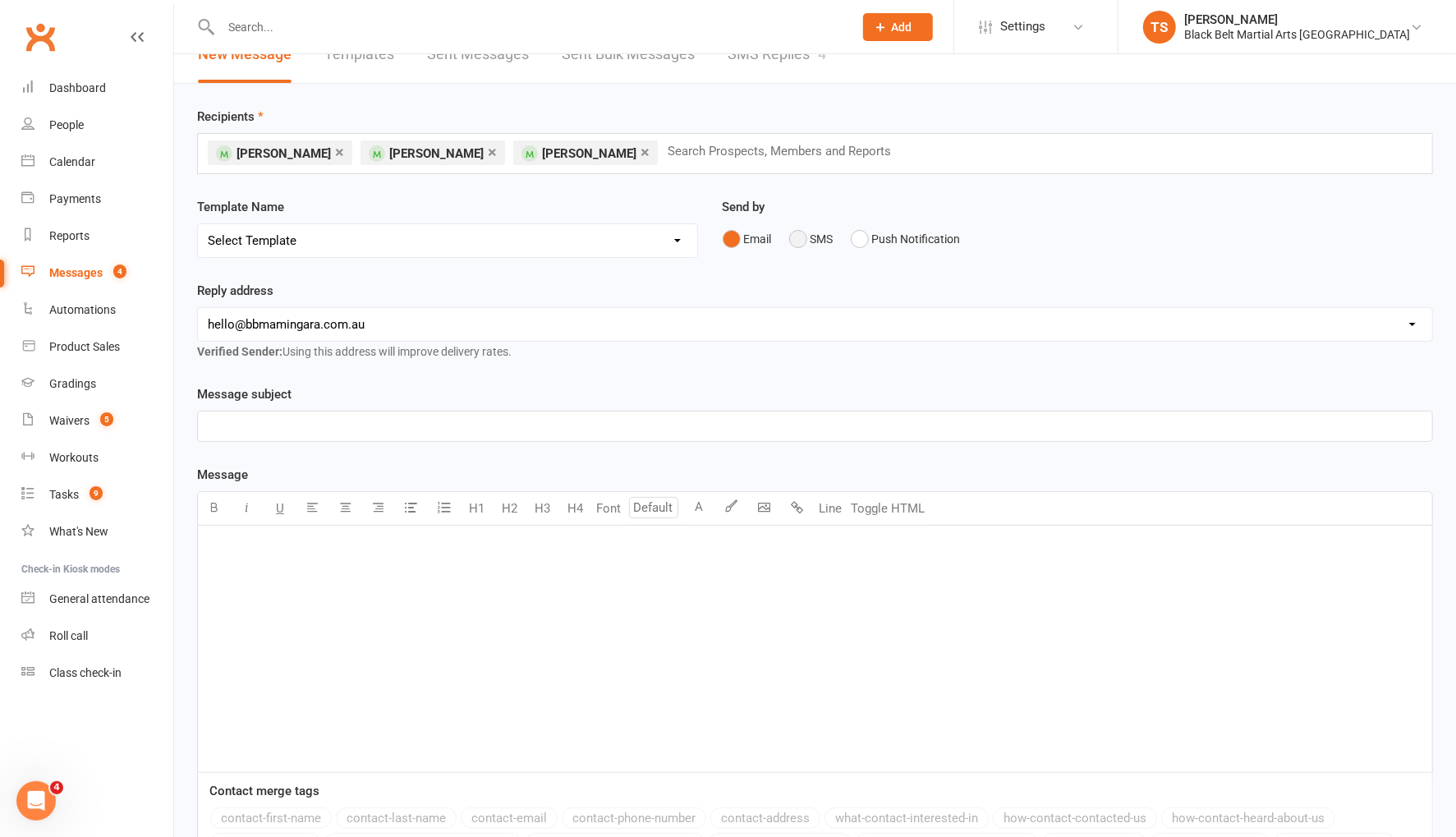
drag, startPoint x: 804, startPoint y: 238, endPoint x: 801, endPoint y: 253, distance: 15.3
click at [806, 240] on button "SMS" at bounding box center [812, 239] width 44 height 31
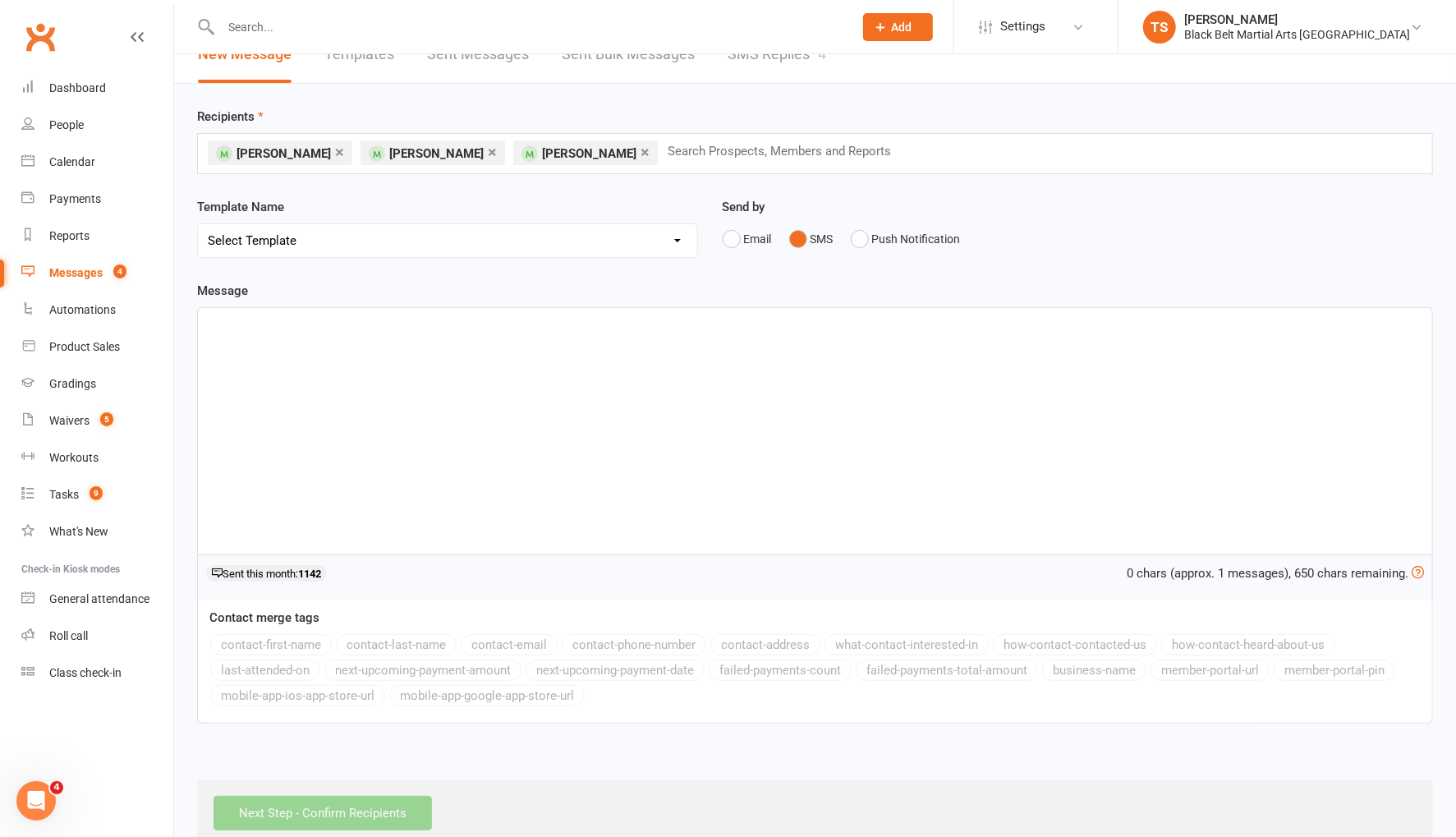
click at [269, 339] on div "﻿" at bounding box center [815, 430] width 1235 height 246
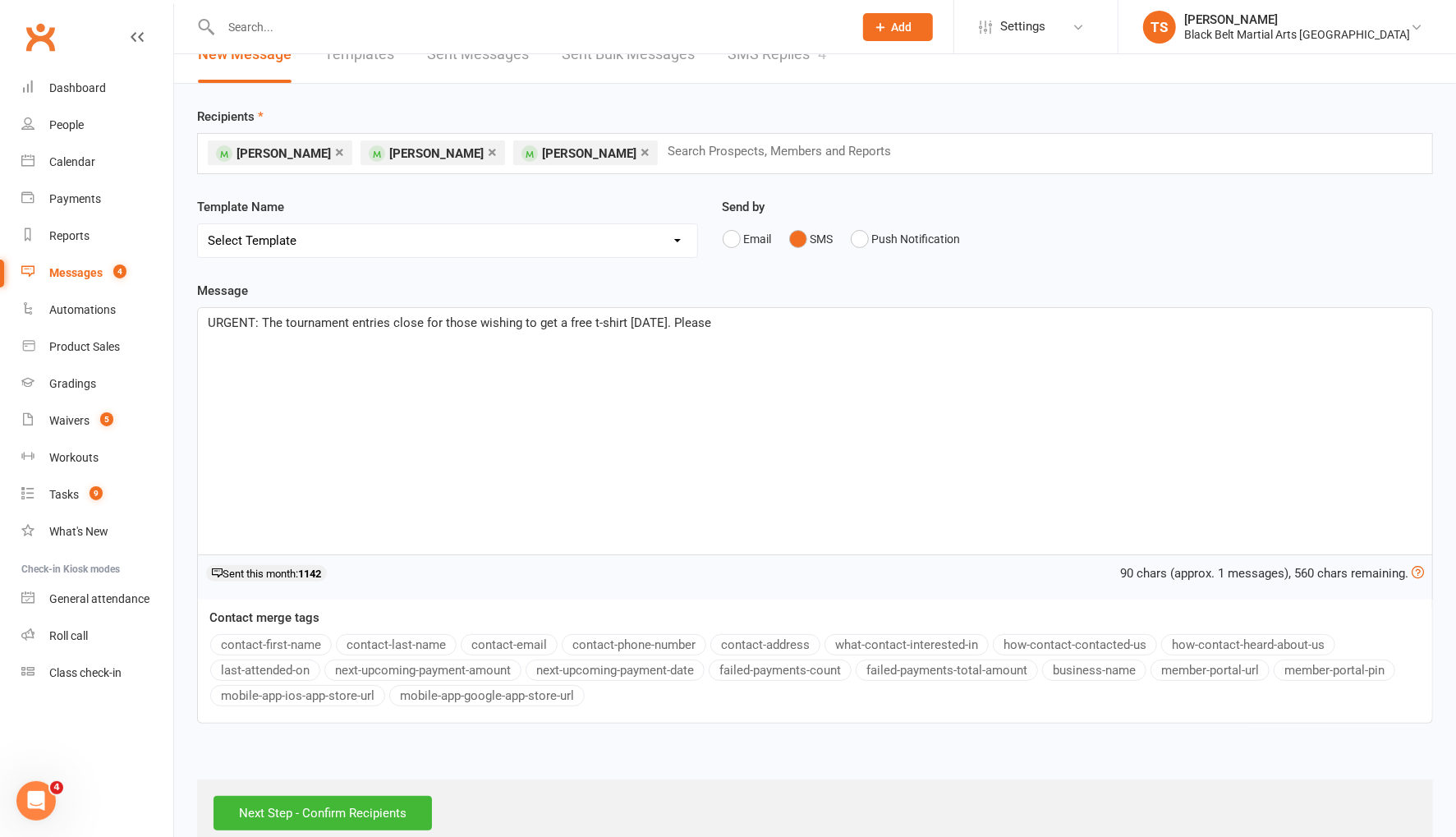
click at [207, 320] on span "URGENT: The tournament entries close for those wishing to get a free t-shirt to…" at bounding box center [459, 323] width 503 height 15
click at [303, 638] on button "contact-first-name" at bounding box center [271, 644] width 121 height 21
drag, startPoint x: 817, startPoint y: 320, endPoint x: 404, endPoint y: 323, distance: 413.0
click at [403, 323] on p "Hi ﻿ {contact-first-name} URGENT: The tournament entries close for those wishin…" at bounding box center [814, 322] width 1215 height 19
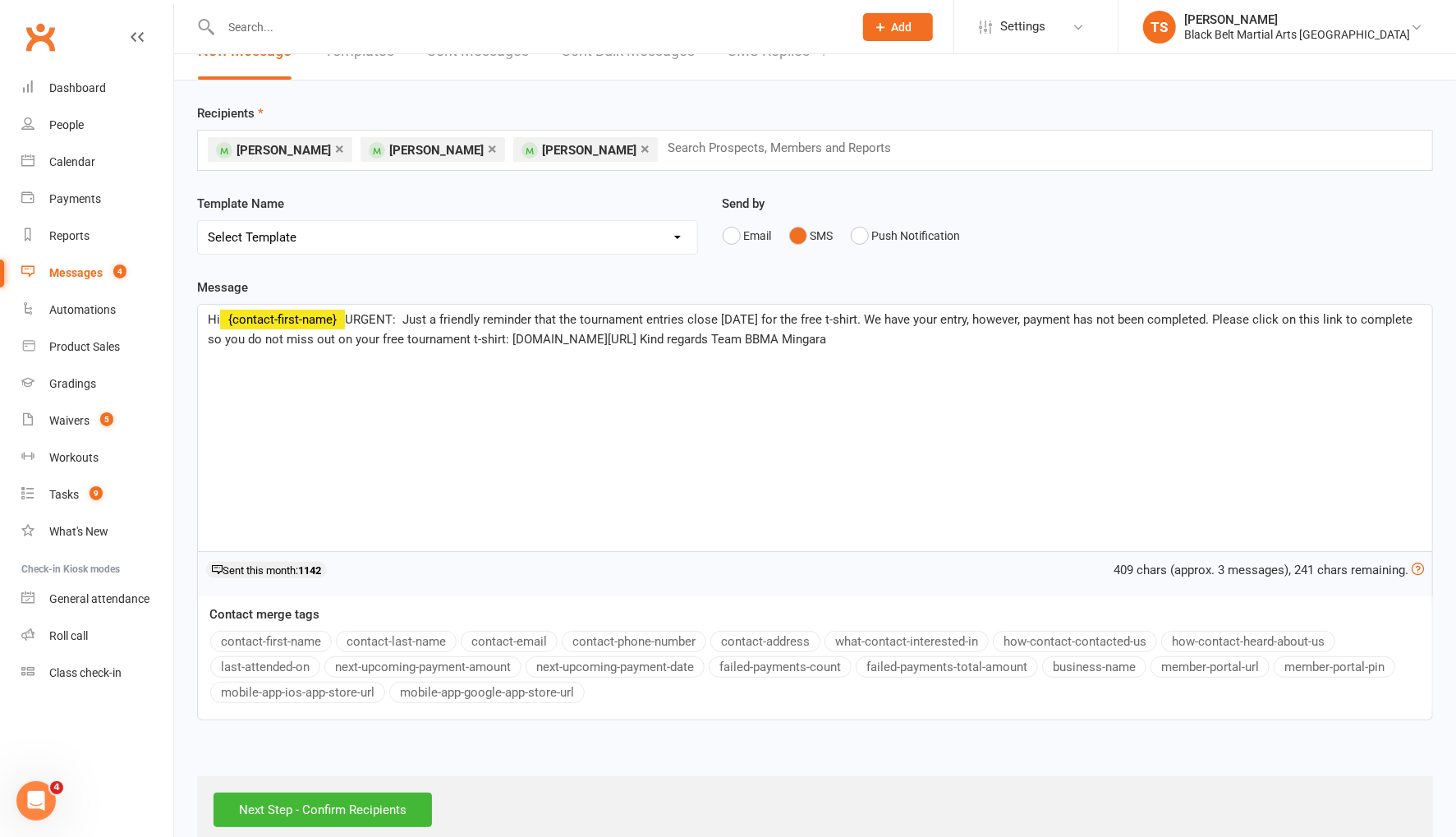
click at [733, 466] on div "Hi ﻿ {contact-first-name} URGENT: Just a friendly reminder that the tournament …" at bounding box center [815, 428] width 1235 height 246
click at [408, 317] on span "URGENT: Just a friendly reminder that the tournament entries close today for th…" at bounding box center [812, 329] width 1208 height 35
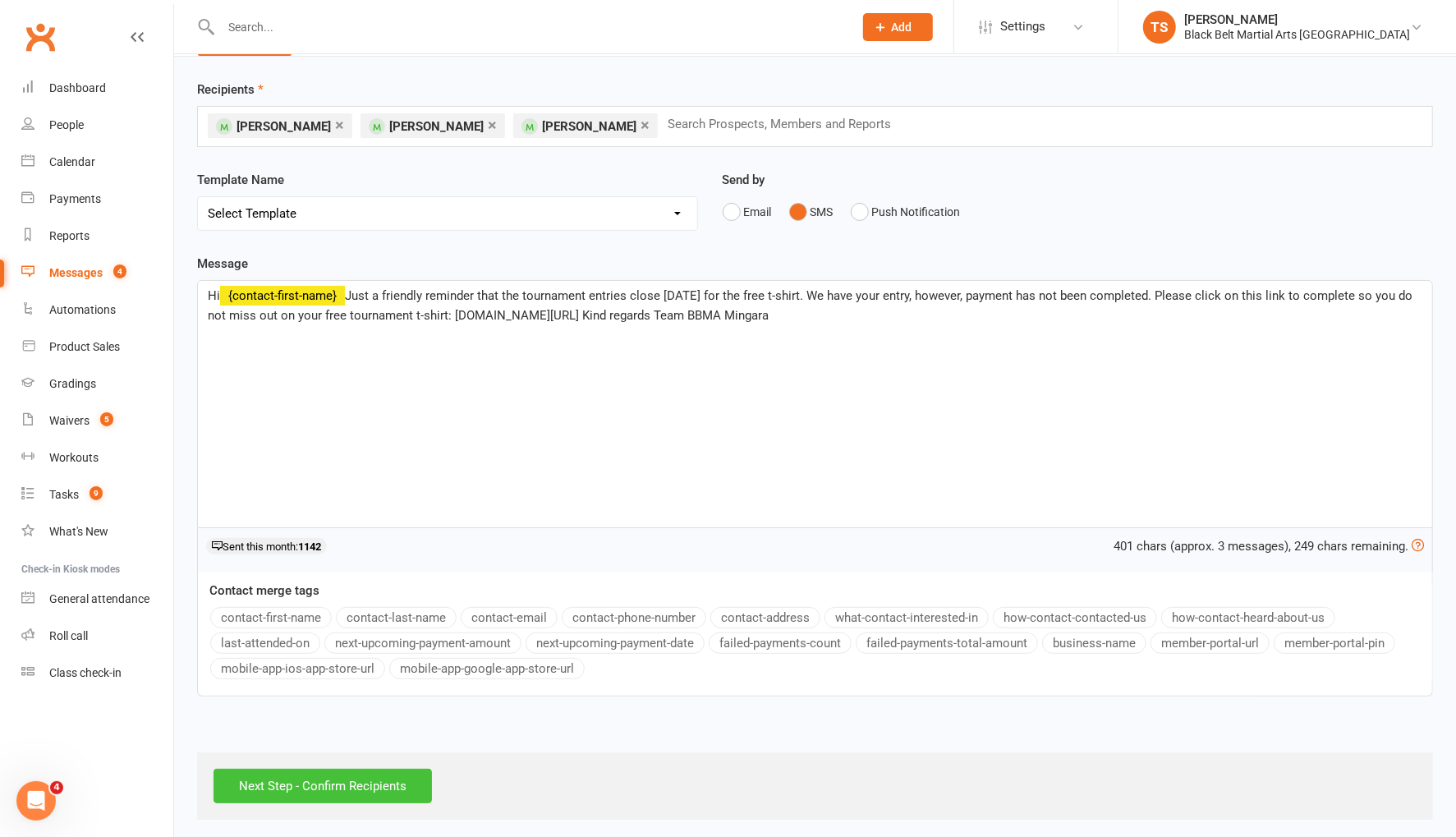
drag, startPoint x: 410, startPoint y: 781, endPoint x: 440, endPoint y: 720, distance: 68.0
click at [409, 781] on input "Next Step - Confirm Recipients" at bounding box center [323, 786] width 218 height 35
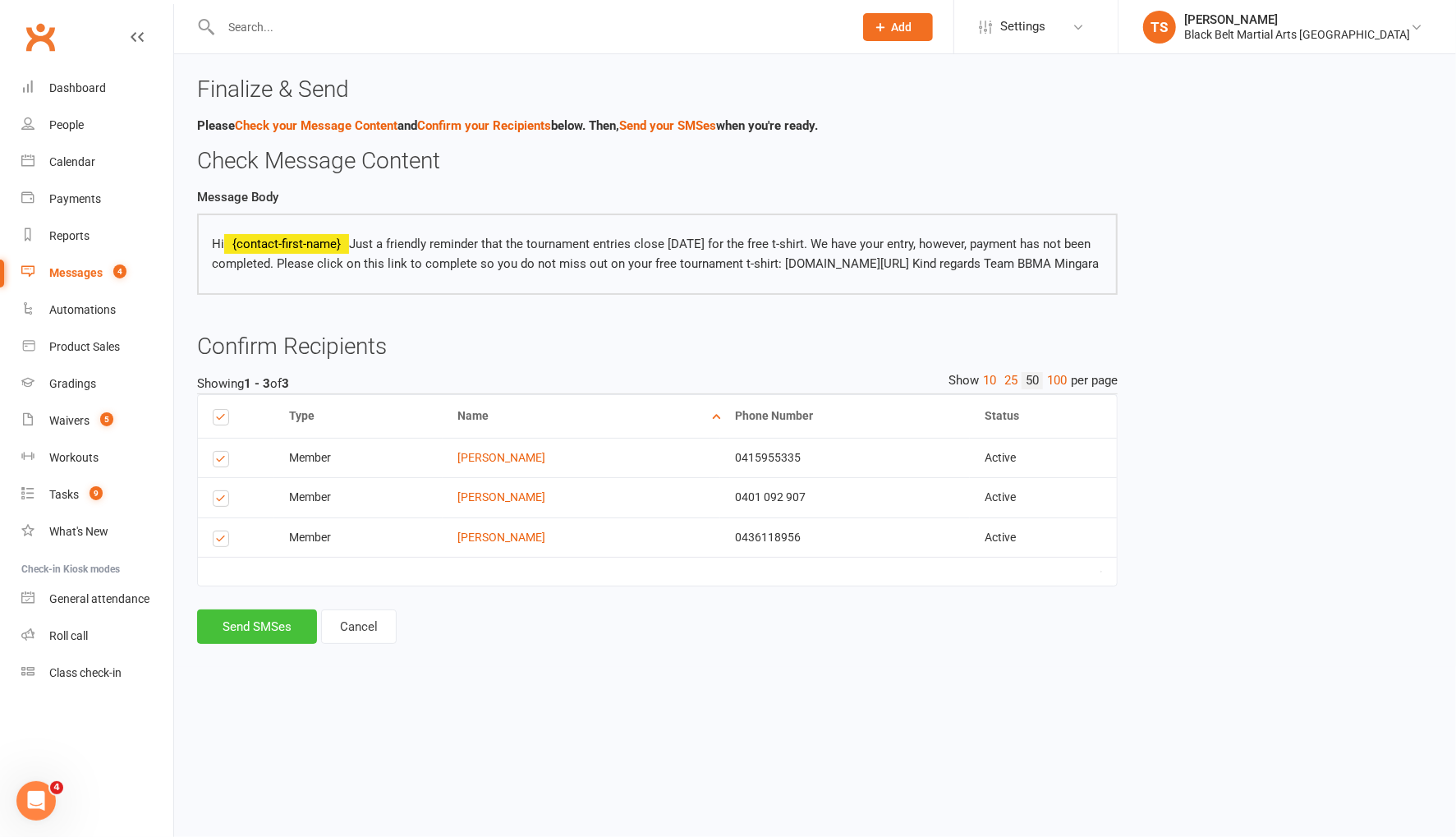
click at [253, 643] on button "Send SMSes" at bounding box center [257, 627] width 120 height 35
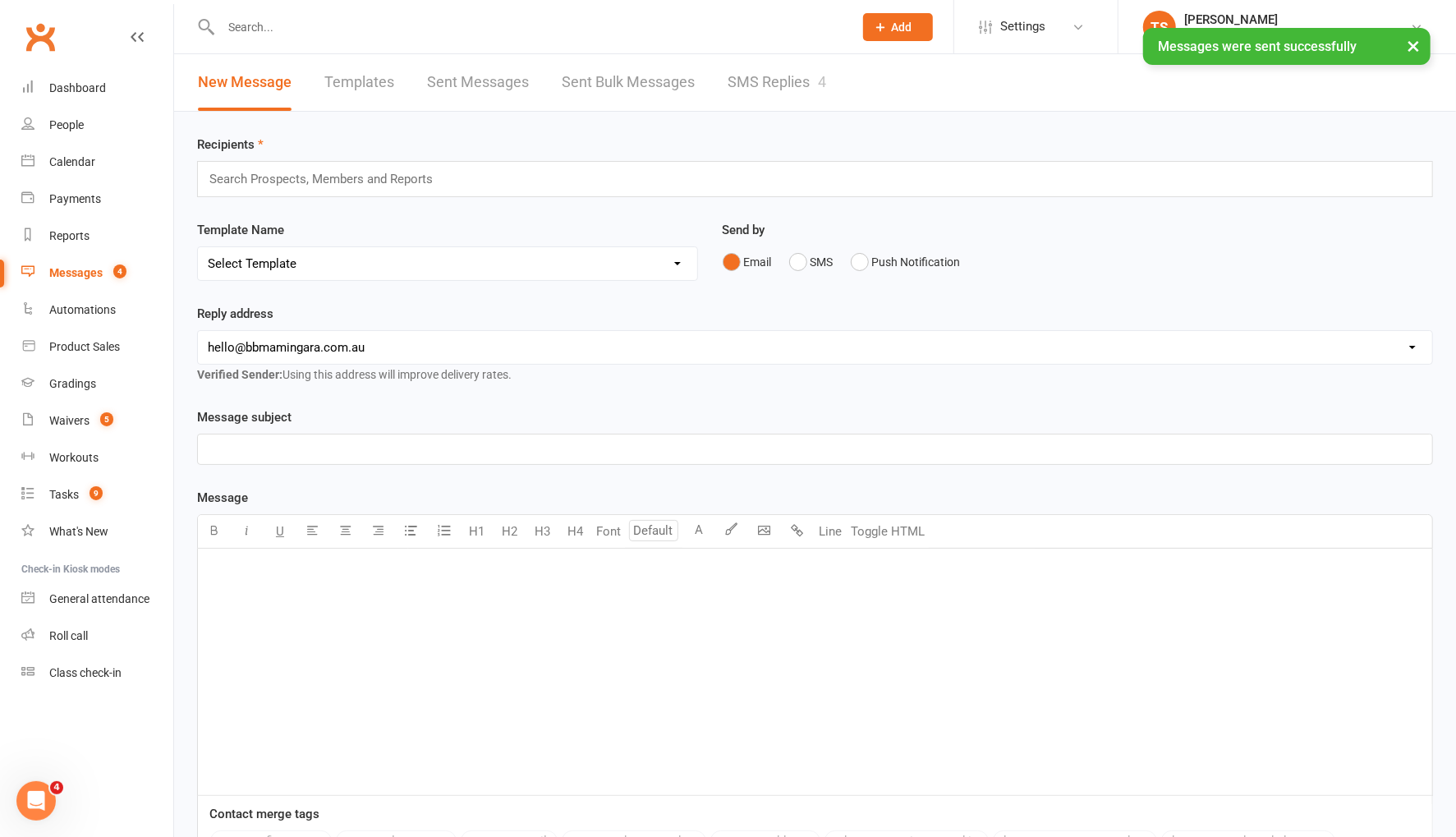
click at [88, 275] on div "Messages" at bounding box center [76, 273] width 53 height 13
click at [83, 275] on div "Messages" at bounding box center [76, 273] width 53 height 13
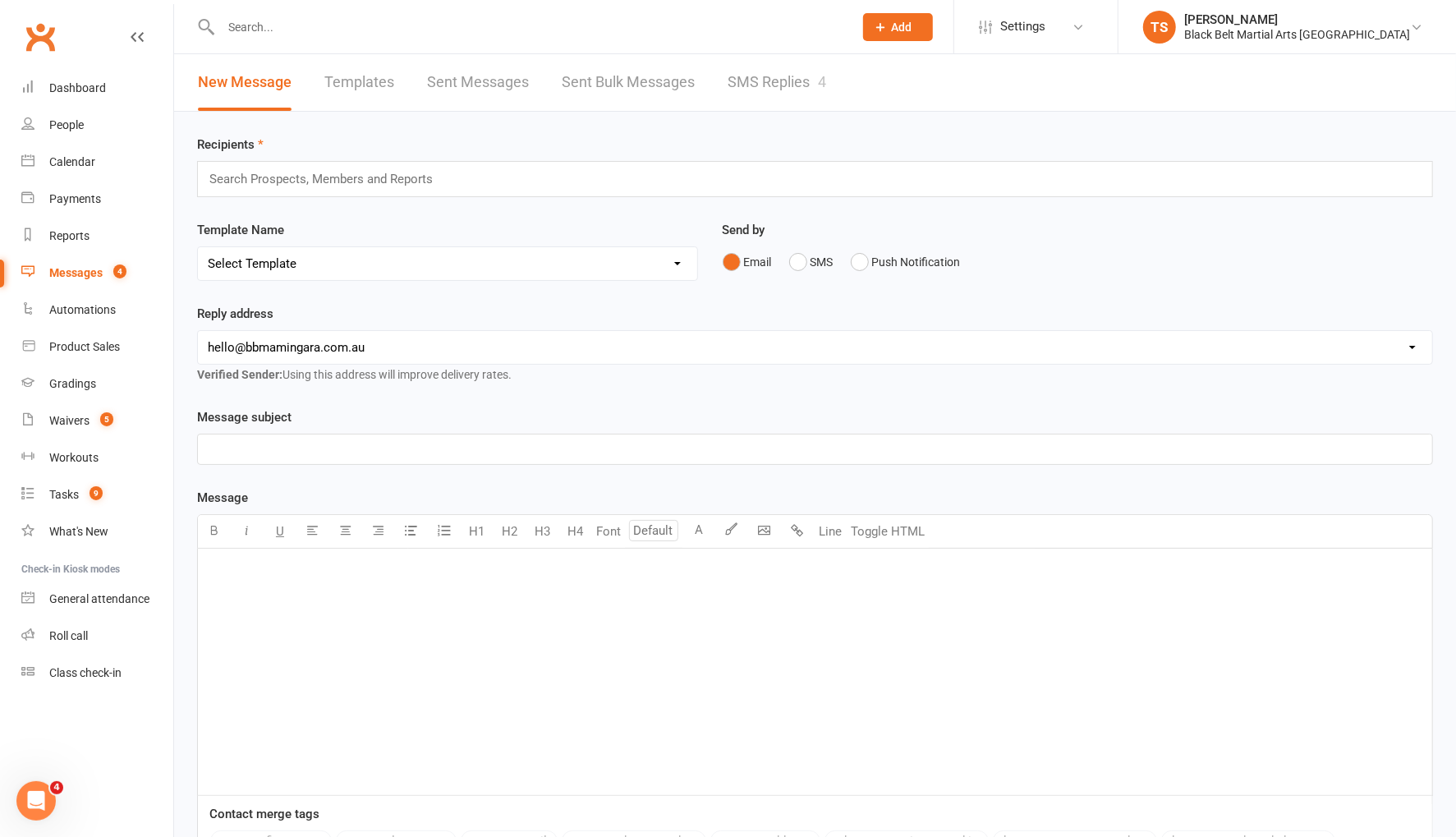
click at [83, 272] on div "Messages" at bounding box center [76, 273] width 53 height 13
click at [766, 82] on link "SMS Replies 4" at bounding box center [777, 83] width 98 height 57
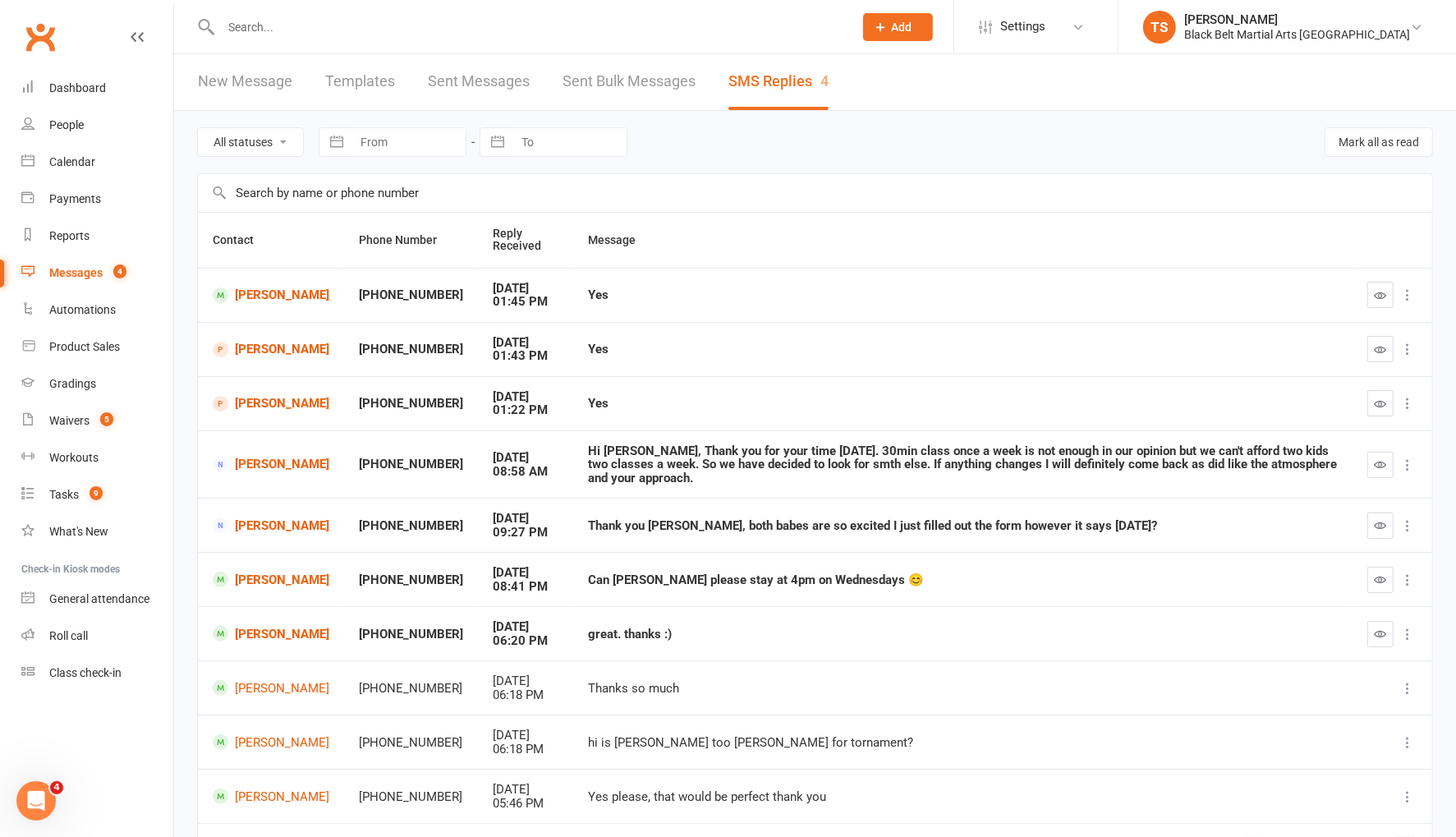
scroll to position [33, 0]
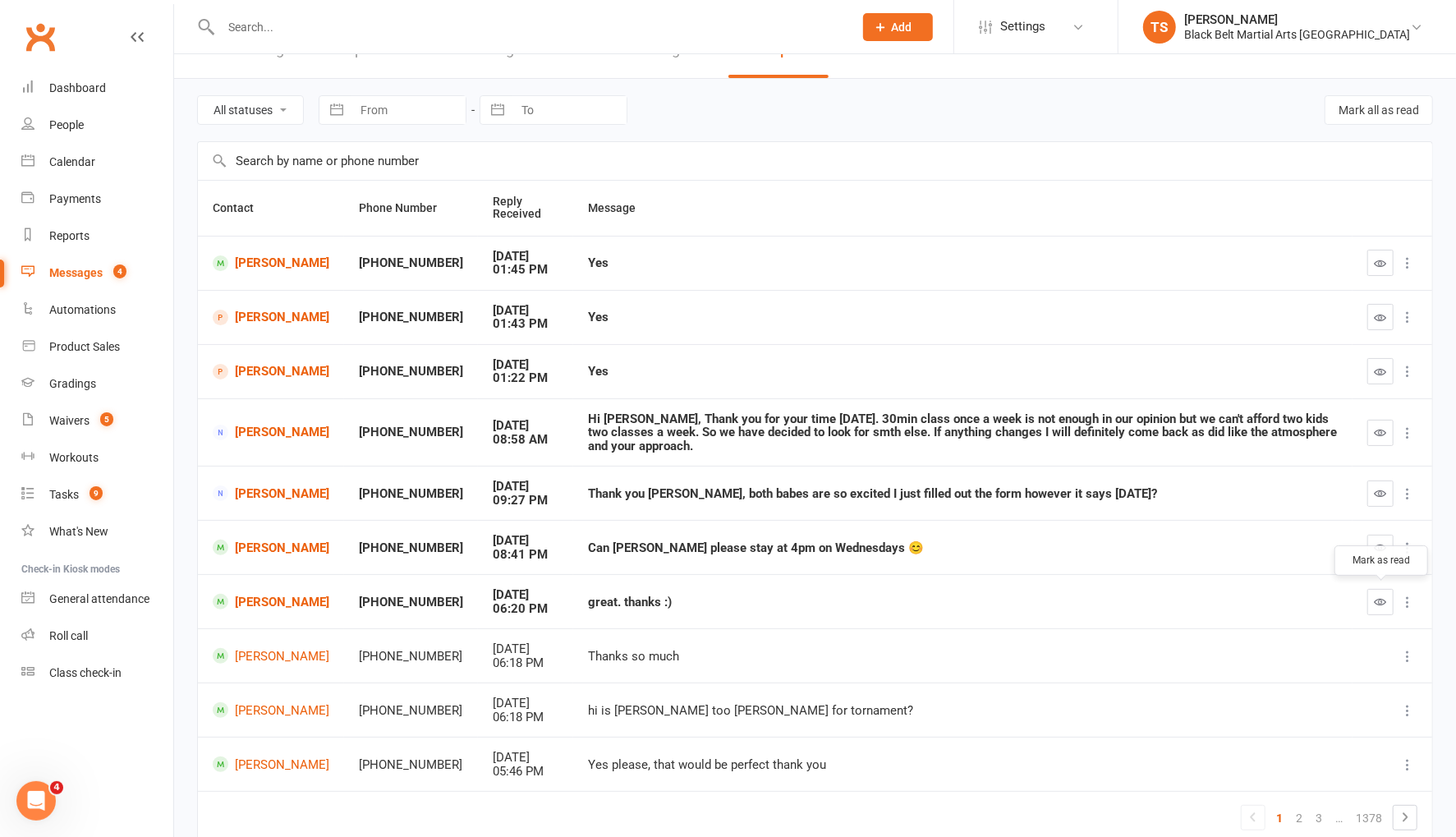
click at [1380, 596] on icon "button" at bounding box center [1380, 601] width 12 height 12
drag, startPoint x: 1376, startPoint y: 548, endPoint x: 1346, endPoint y: 537, distance: 32.0
click at [1370, 546] on button "button" at bounding box center [1380, 547] width 27 height 27
click at [1379, 494] on icon "button" at bounding box center [1380, 492] width 12 height 12
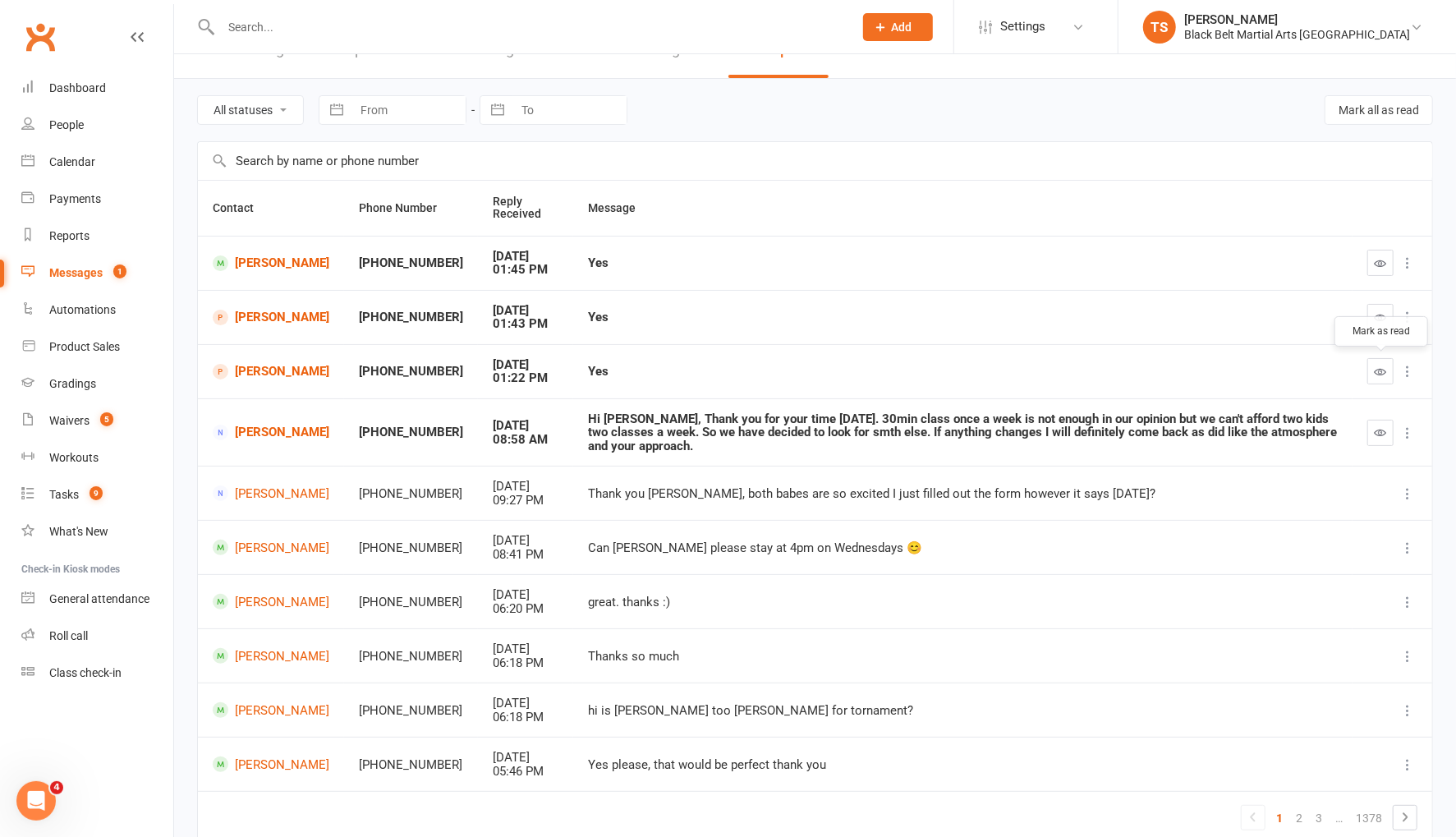
click at [1379, 369] on icon "button" at bounding box center [1380, 371] width 12 height 12
click at [1383, 311] on icon "button" at bounding box center [1380, 317] width 12 height 12
click at [1382, 262] on icon "button" at bounding box center [1380, 262] width 12 height 12
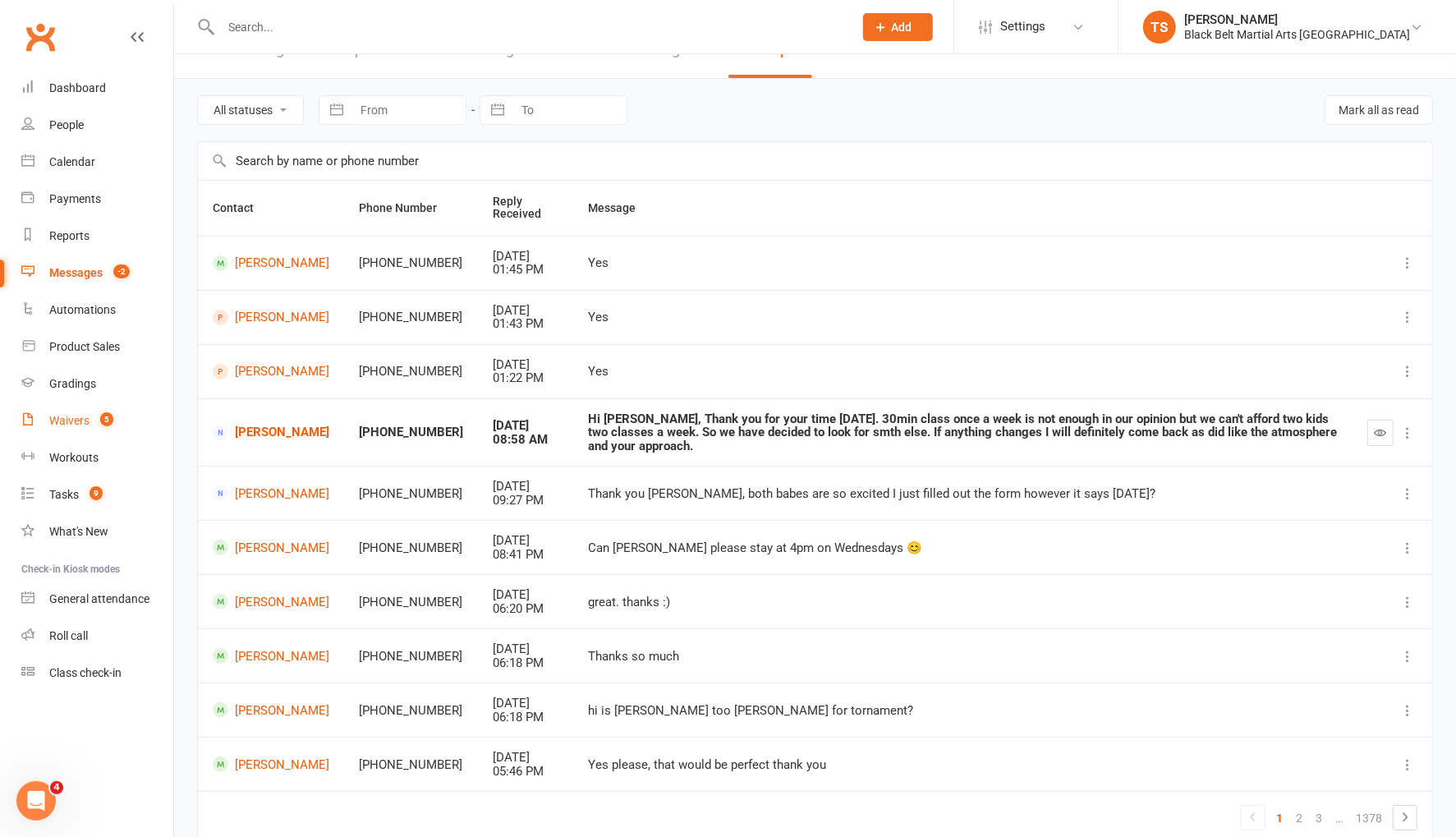
drag, startPoint x: 78, startPoint y: 421, endPoint x: 387, endPoint y: 370, distance: 313.2
click at [78, 421] on div "Waivers" at bounding box center [70, 420] width 40 height 13
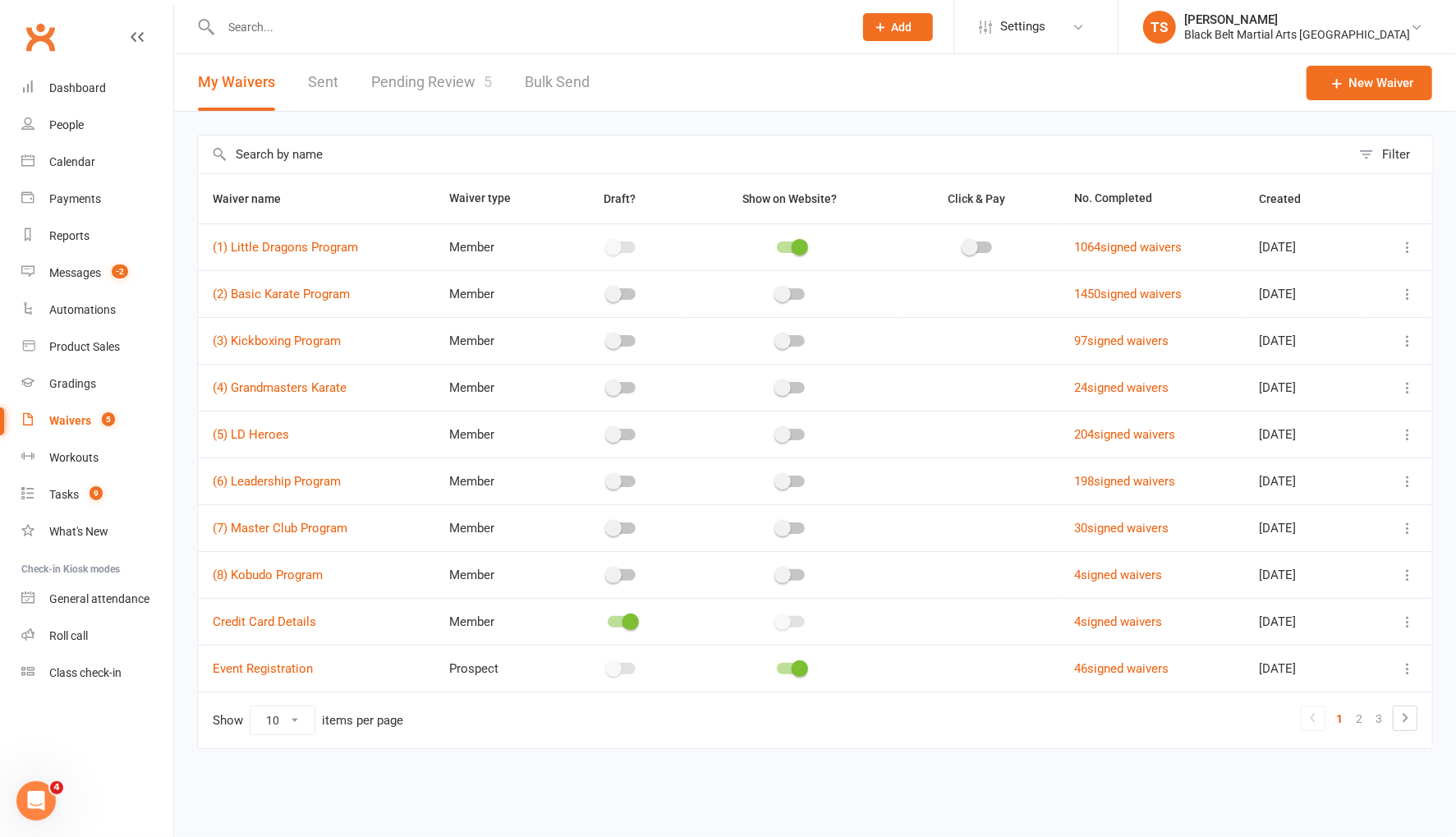
click at [436, 81] on link "Pending Review 5" at bounding box center [431, 83] width 120 height 57
select select "50"
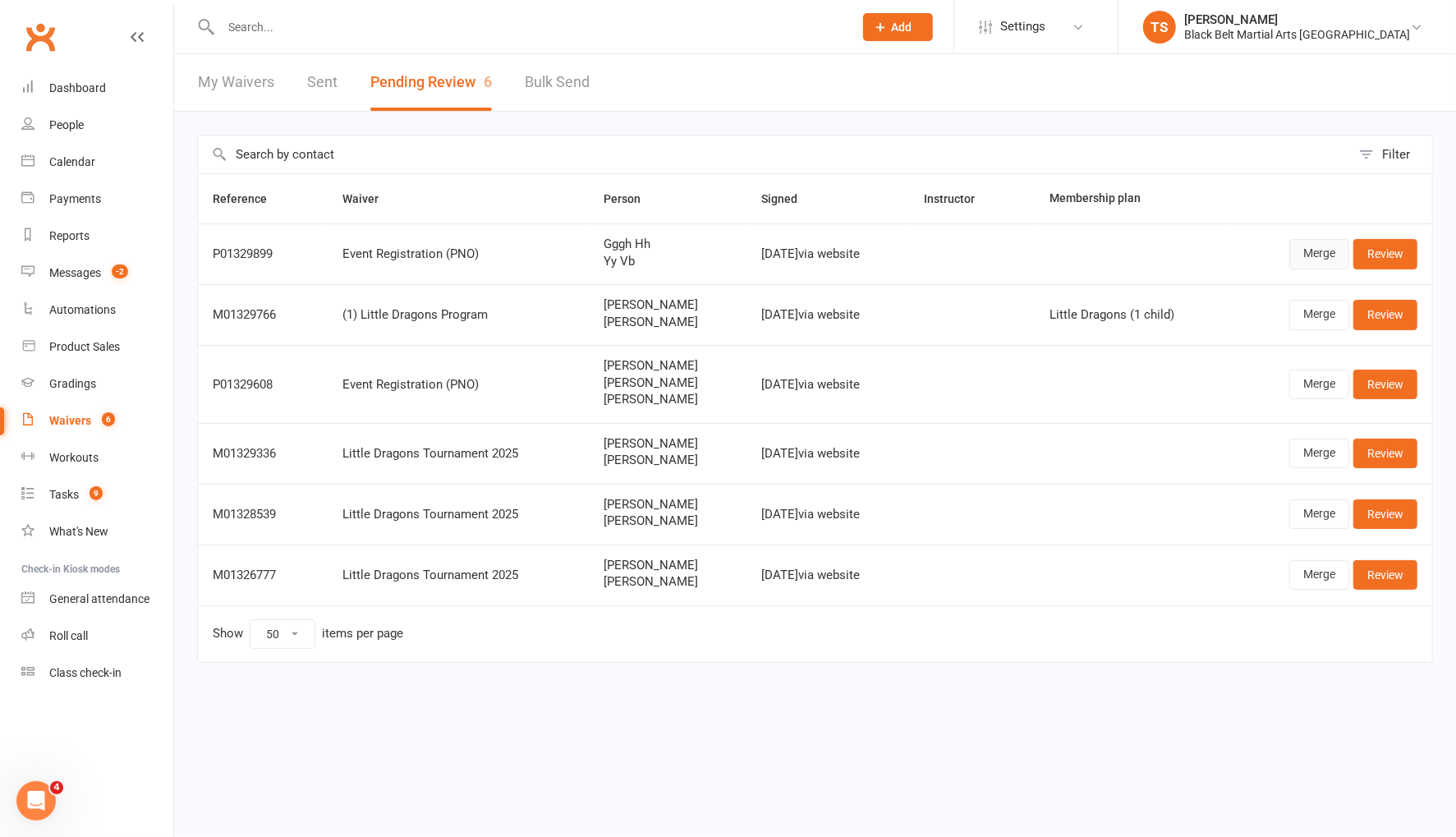
click at [1313, 257] on link "Merge" at bounding box center [1318, 253] width 60 height 29
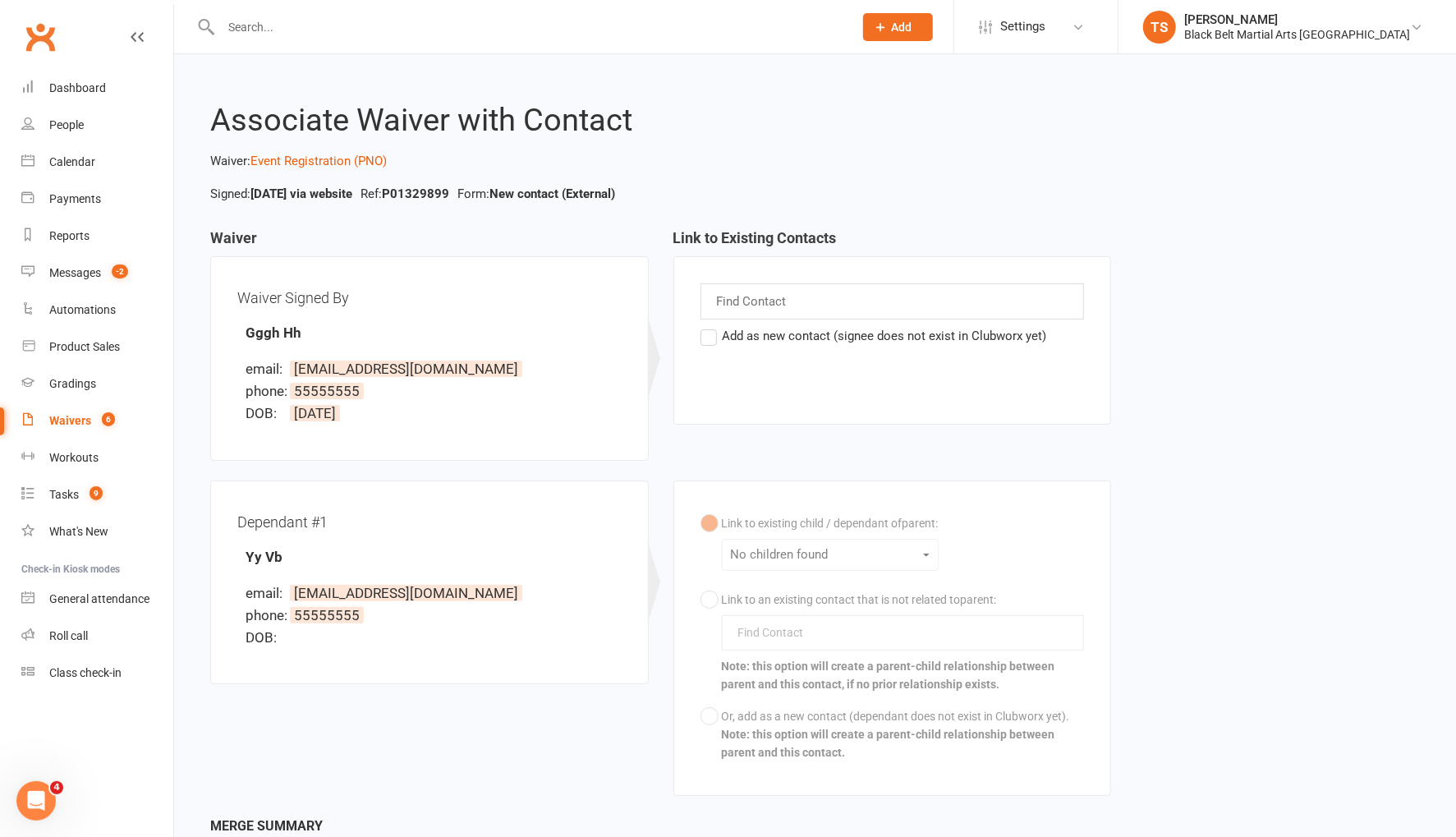
scroll to position [146, 0]
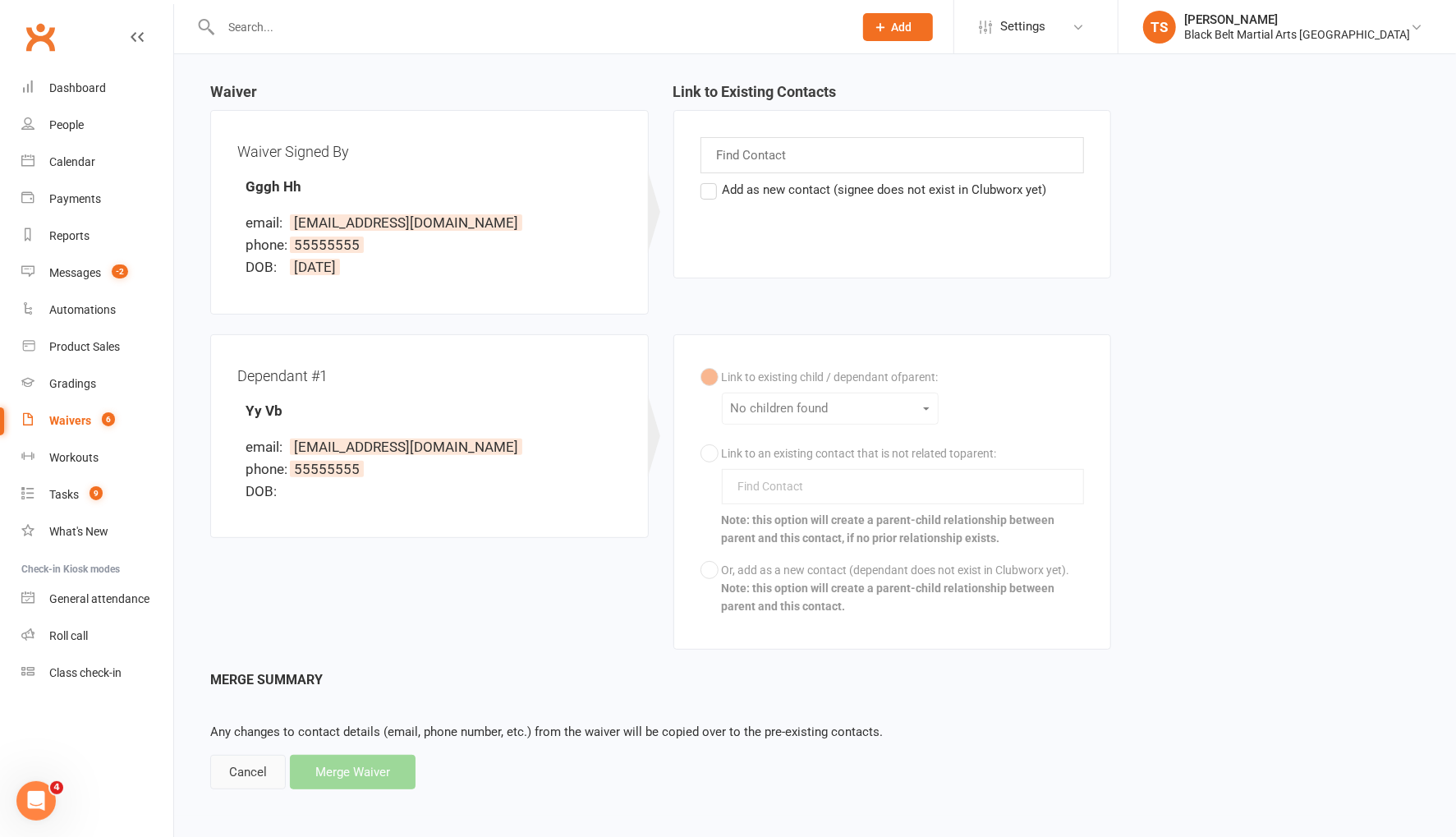
click at [238, 769] on div "Cancel" at bounding box center [248, 772] width 75 height 35
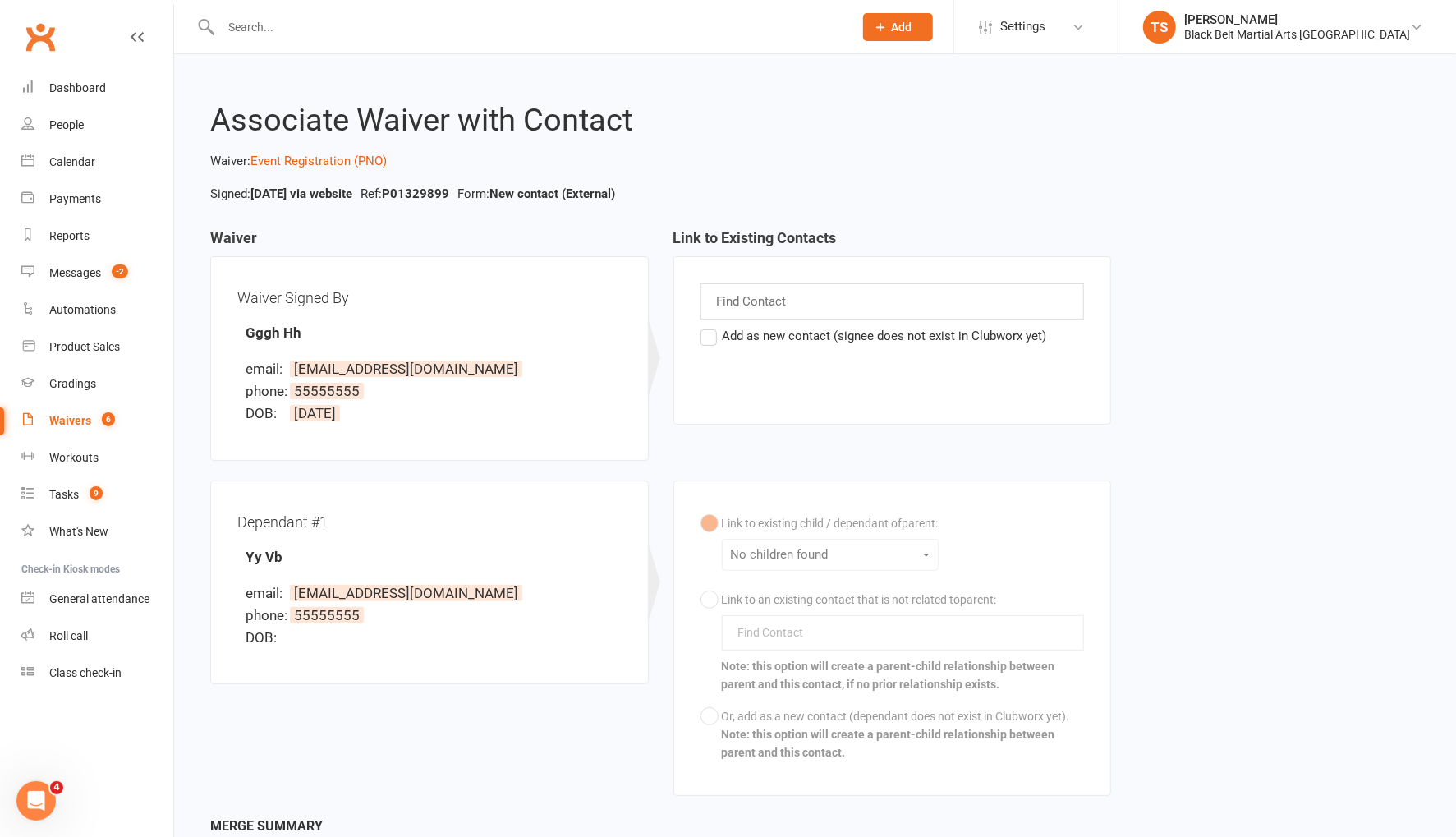
select select "50"
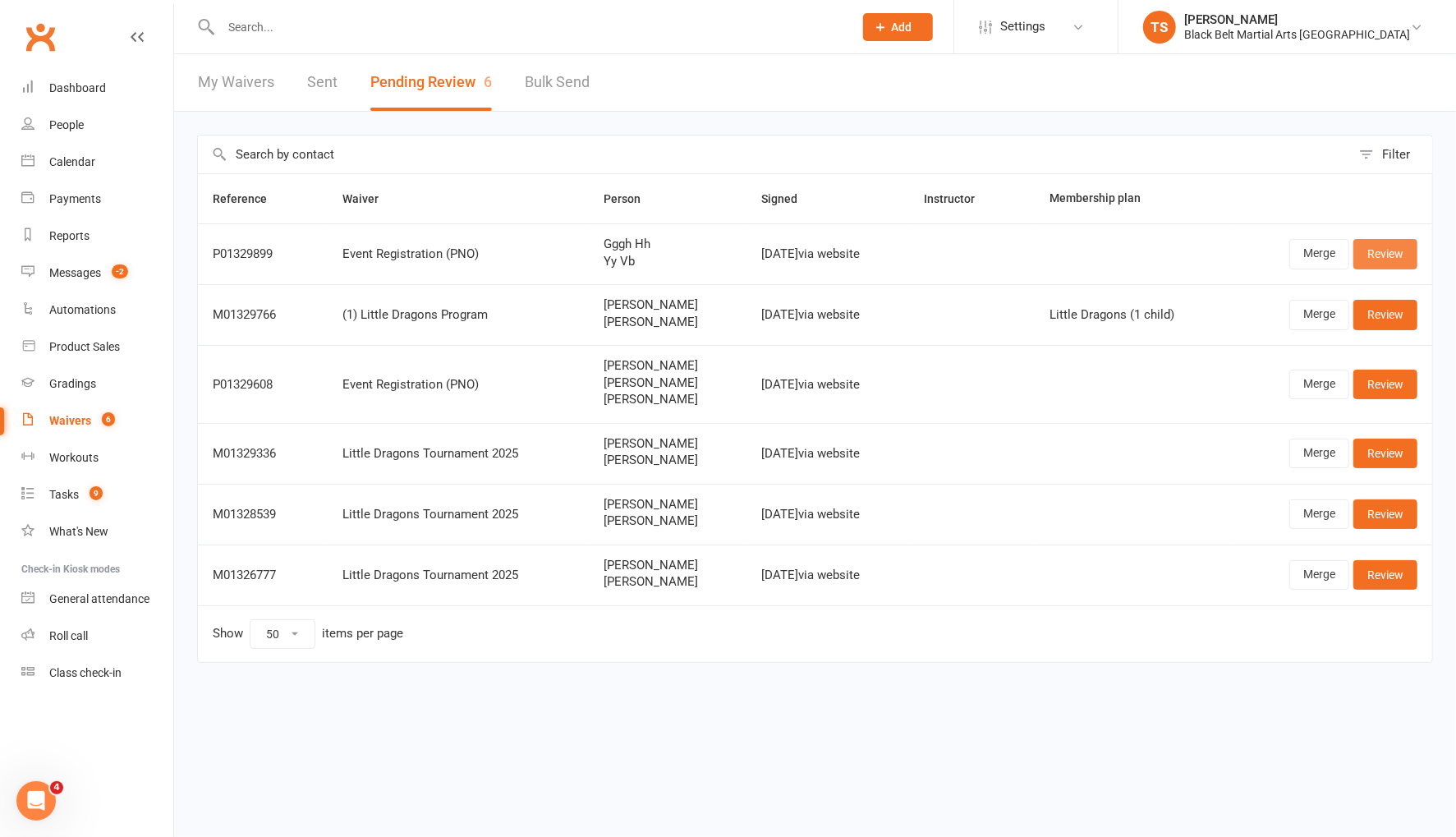
drag, startPoint x: 1398, startPoint y: 259, endPoint x: 1423, endPoint y: 278, distance: 31.4
click at [1398, 259] on link "Review" at bounding box center [1385, 253] width 64 height 29
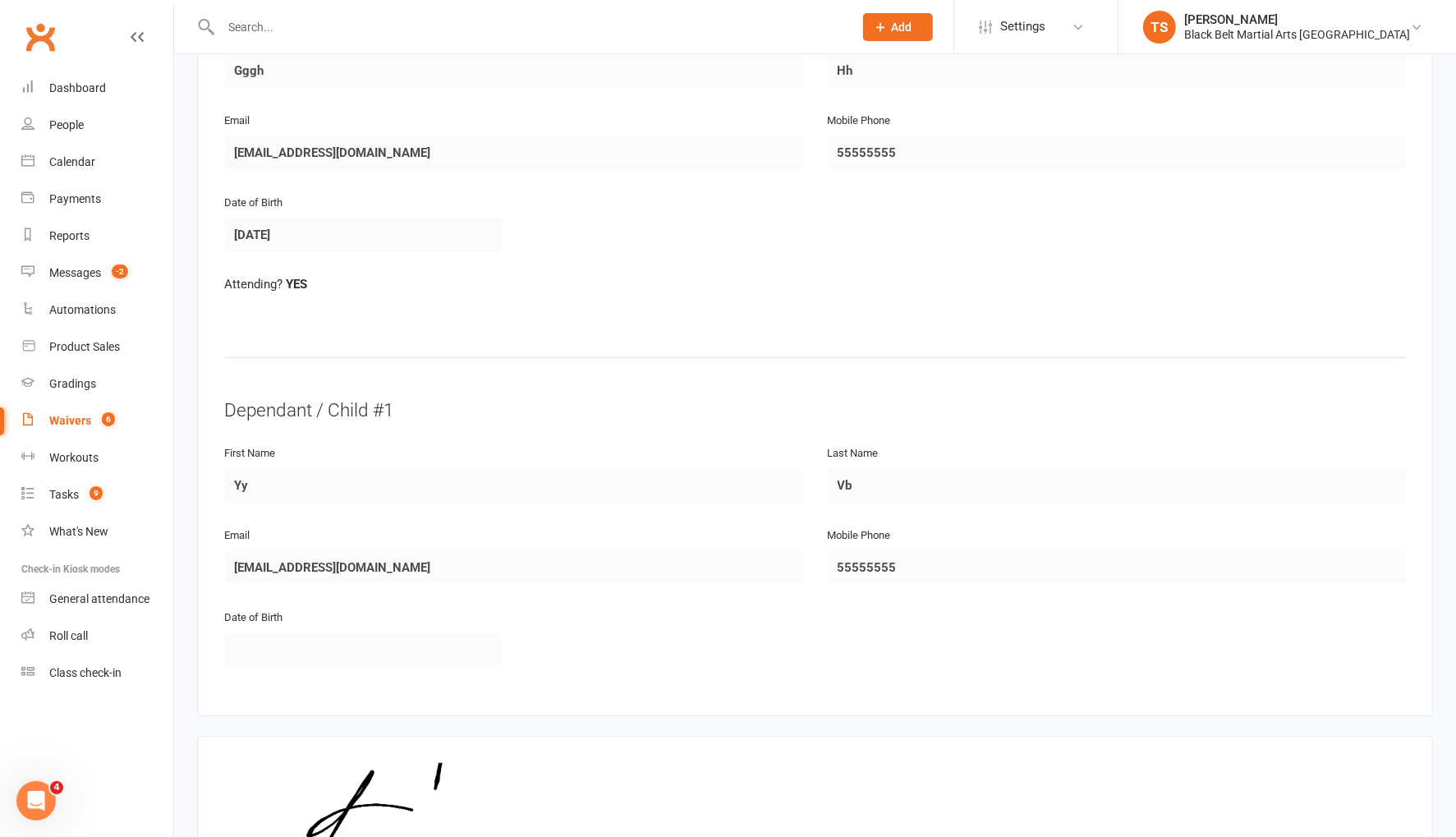
scroll to position [551, 0]
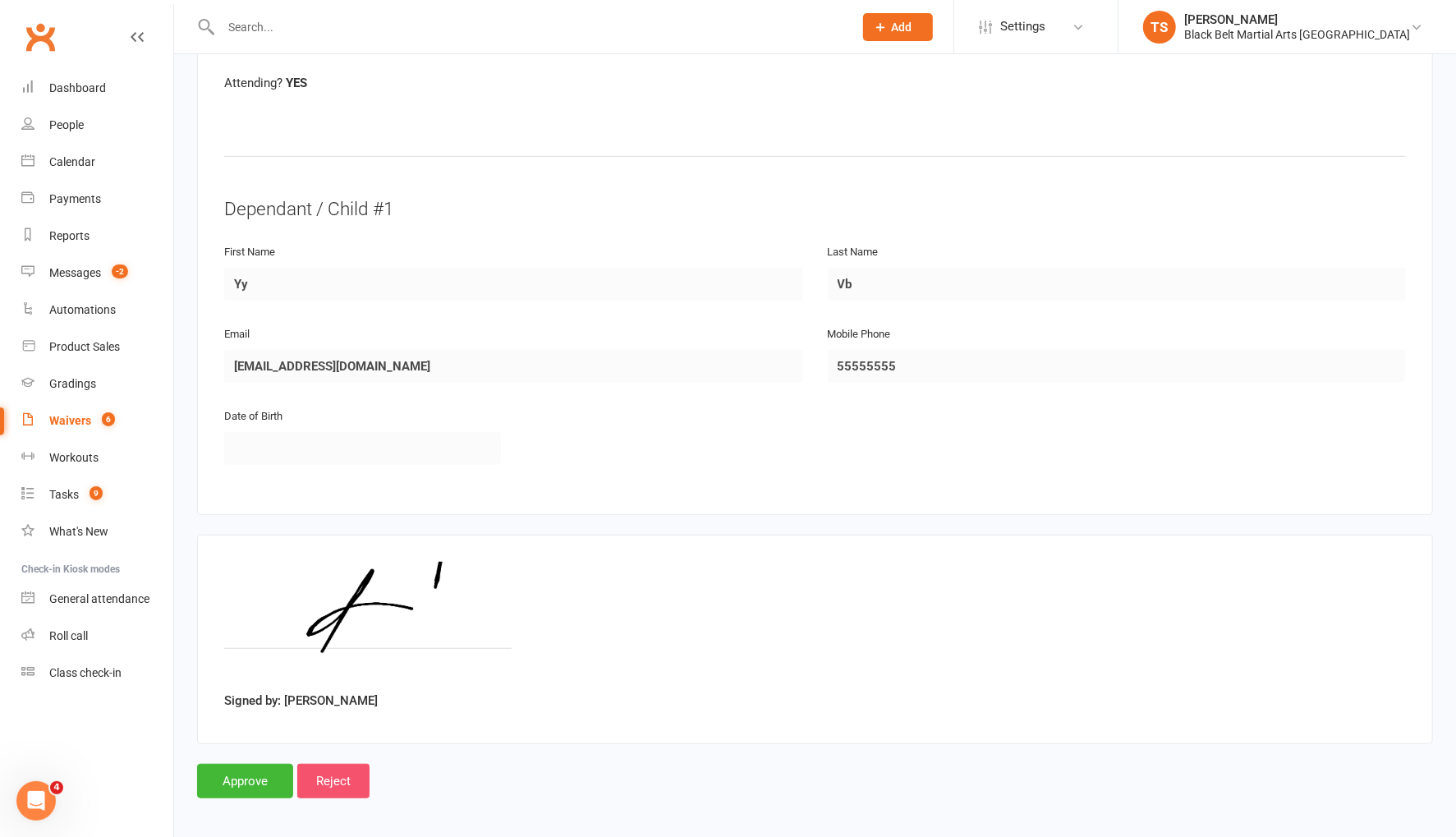
click at [337, 774] on input "Reject" at bounding box center [333, 781] width 73 height 35
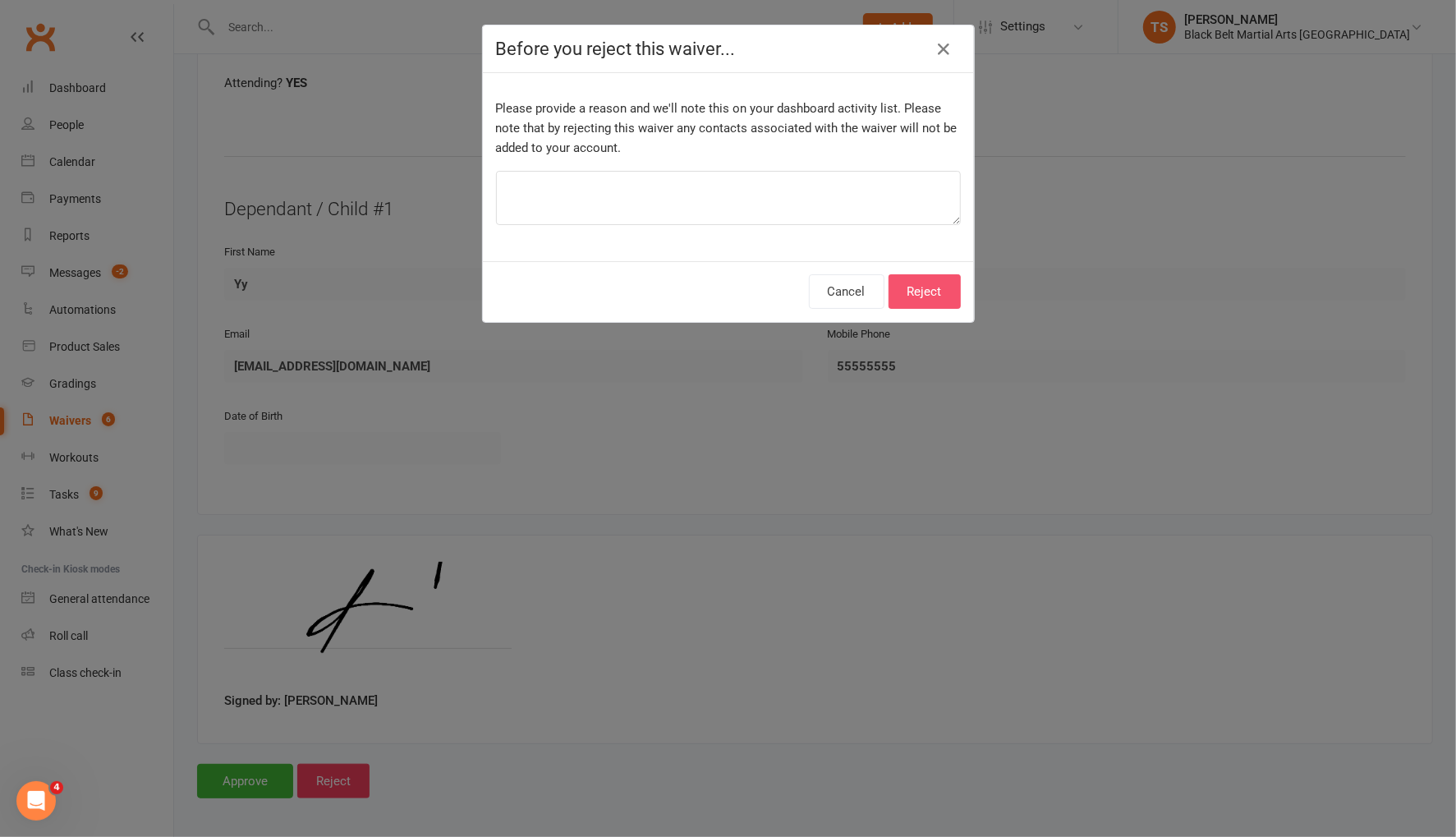
click at [942, 296] on button "Reject" at bounding box center [924, 292] width 73 height 35
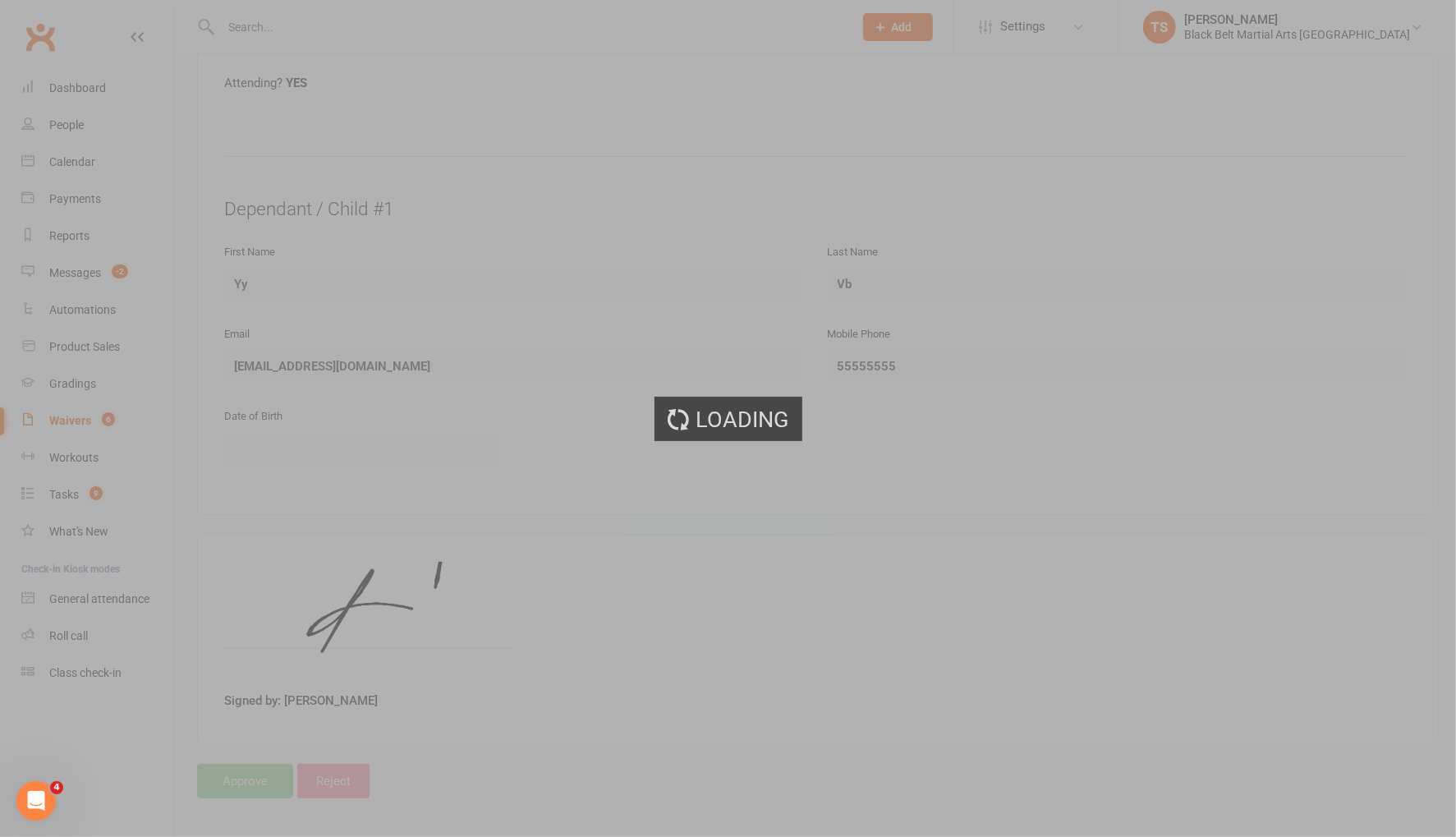
select select "50"
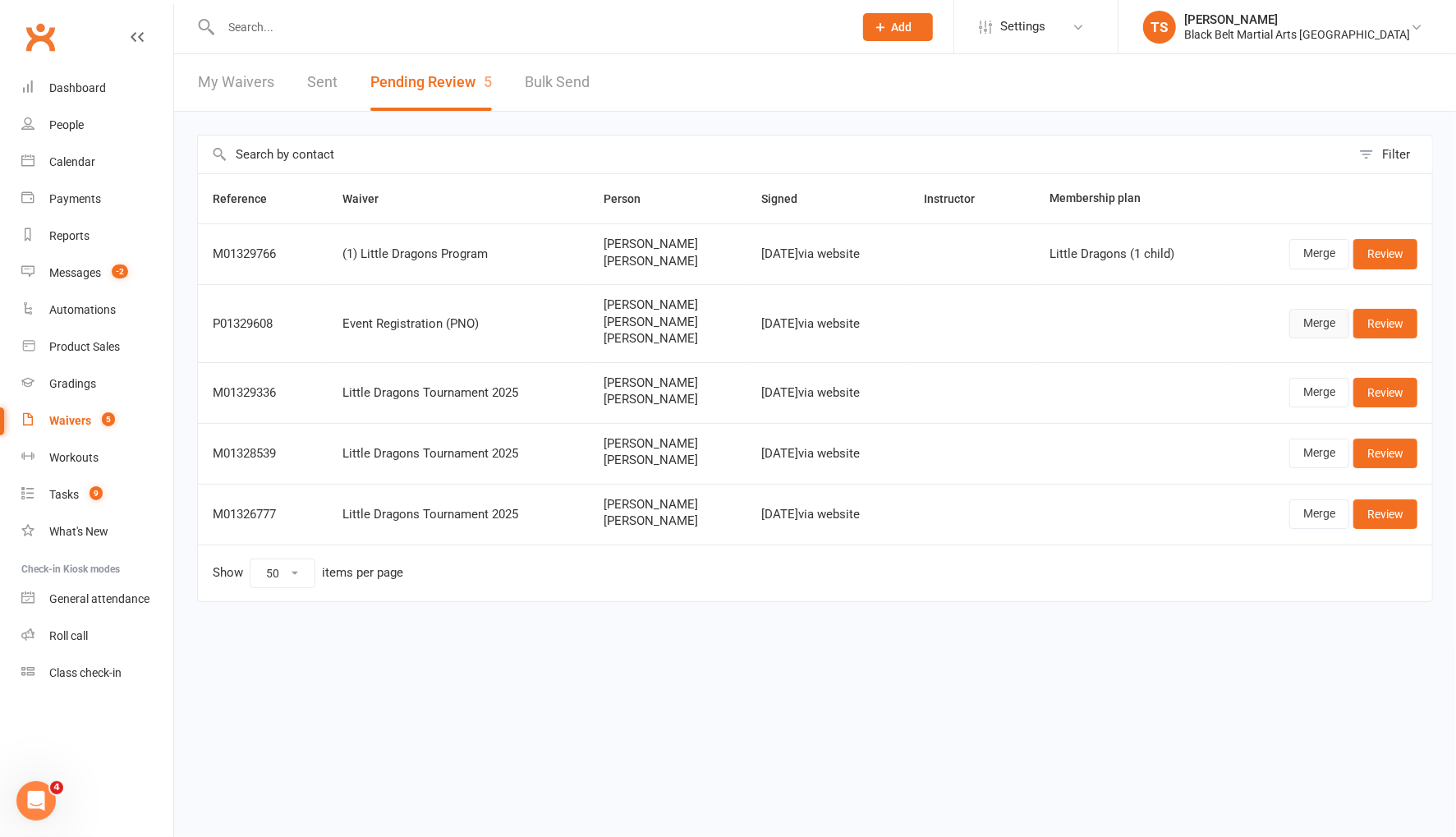
click at [1313, 322] on link "Merge" at bounding box center [1318, 323] width 60 height 29
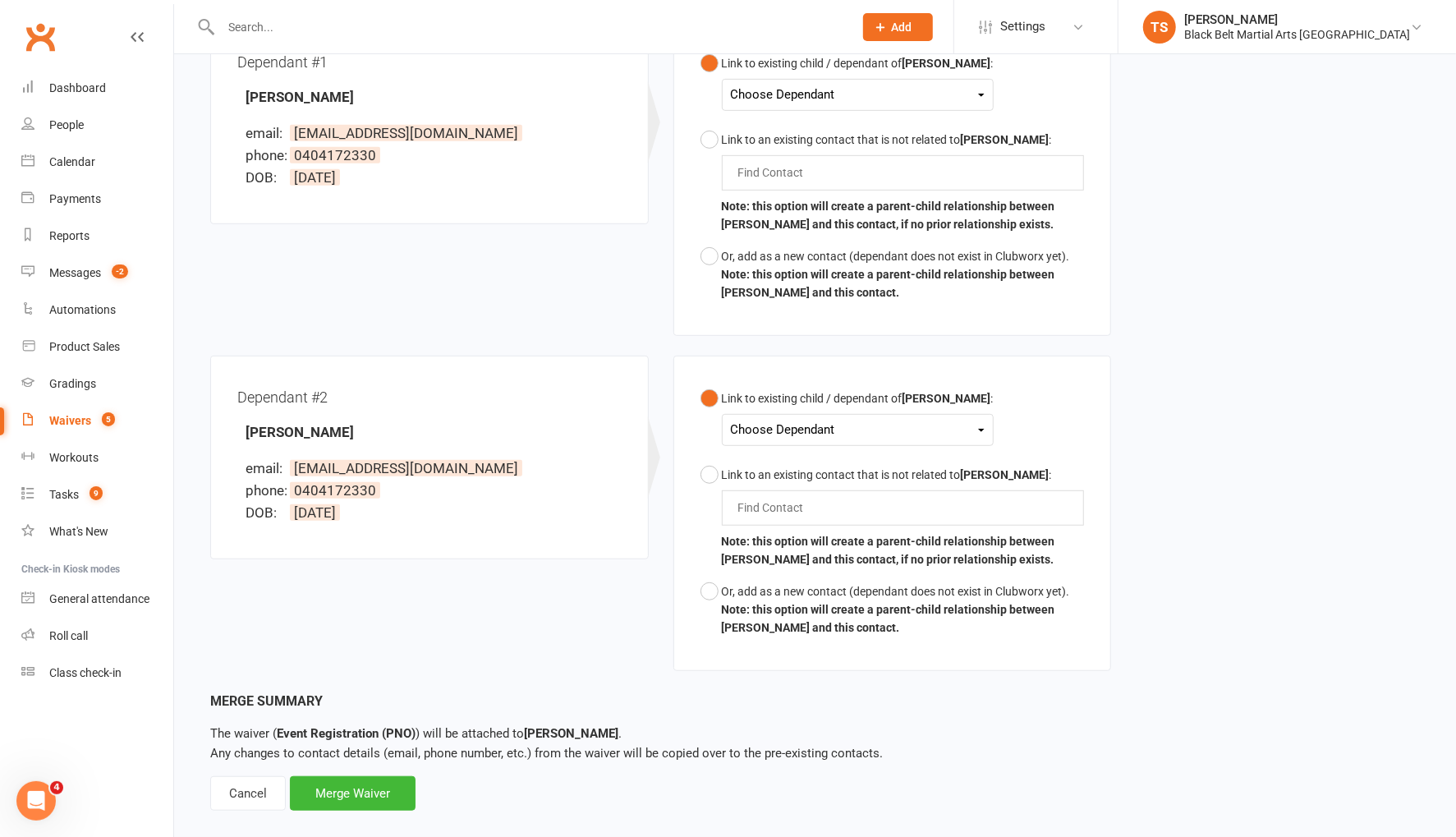
scroll to position [324, 0]
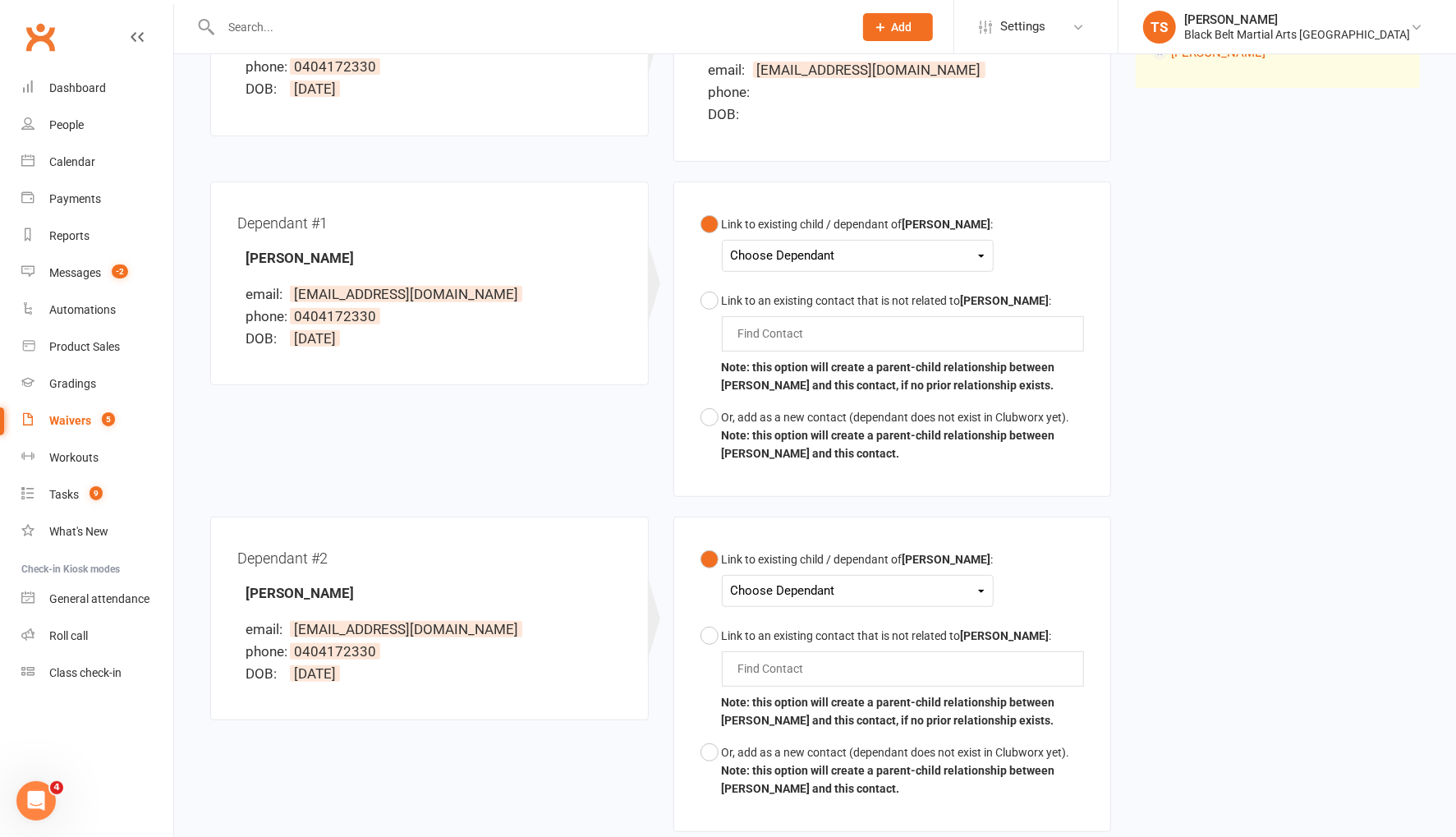
click at [812, 251] on div "Choose Dependant" at bounding box center [857, 256] width 253 height 22
click at [807, 292] on link "Aiden Fowler" at bounding box center [812, 294] width 162 height 35
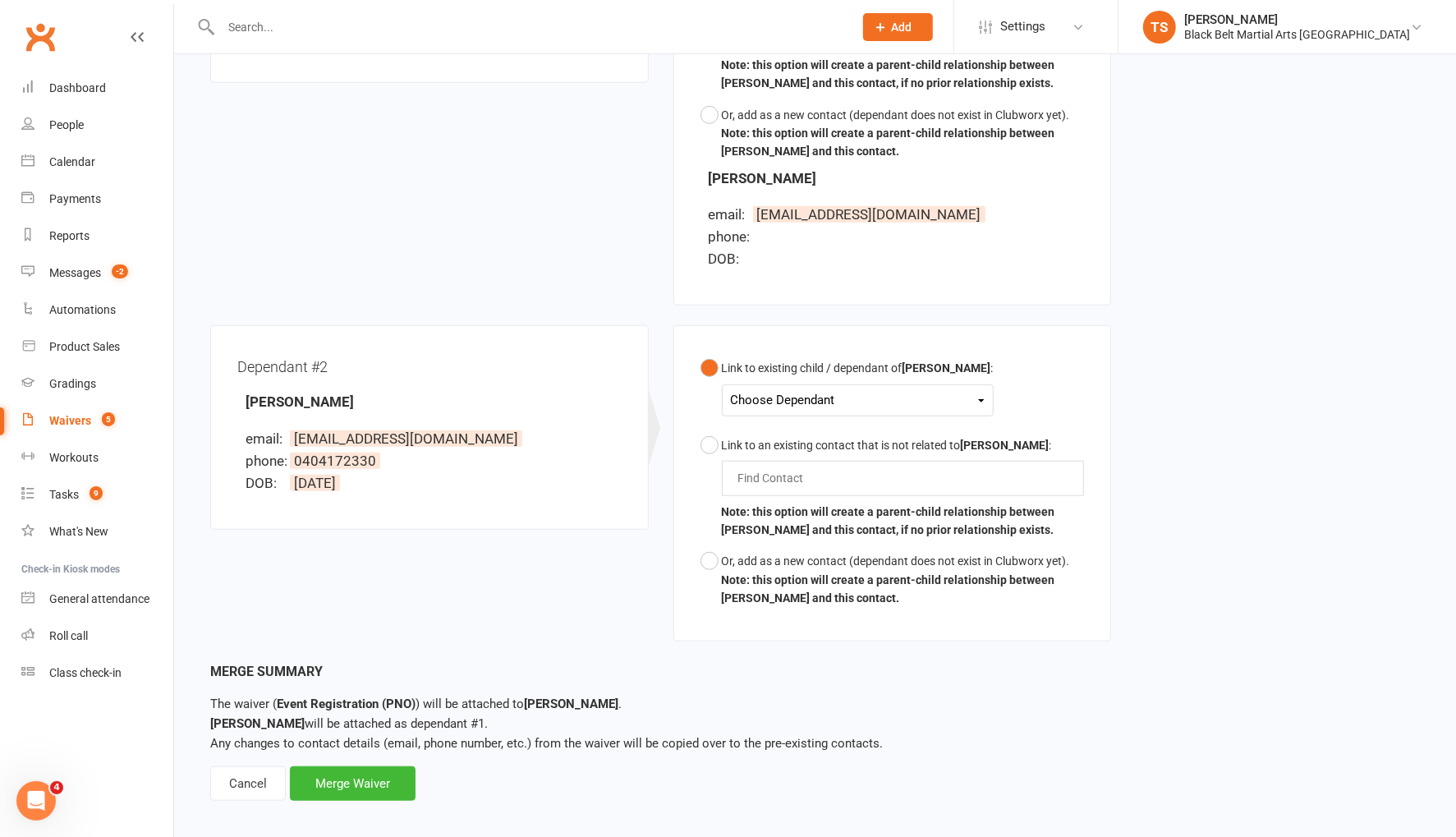
scroll to position [636, 0]
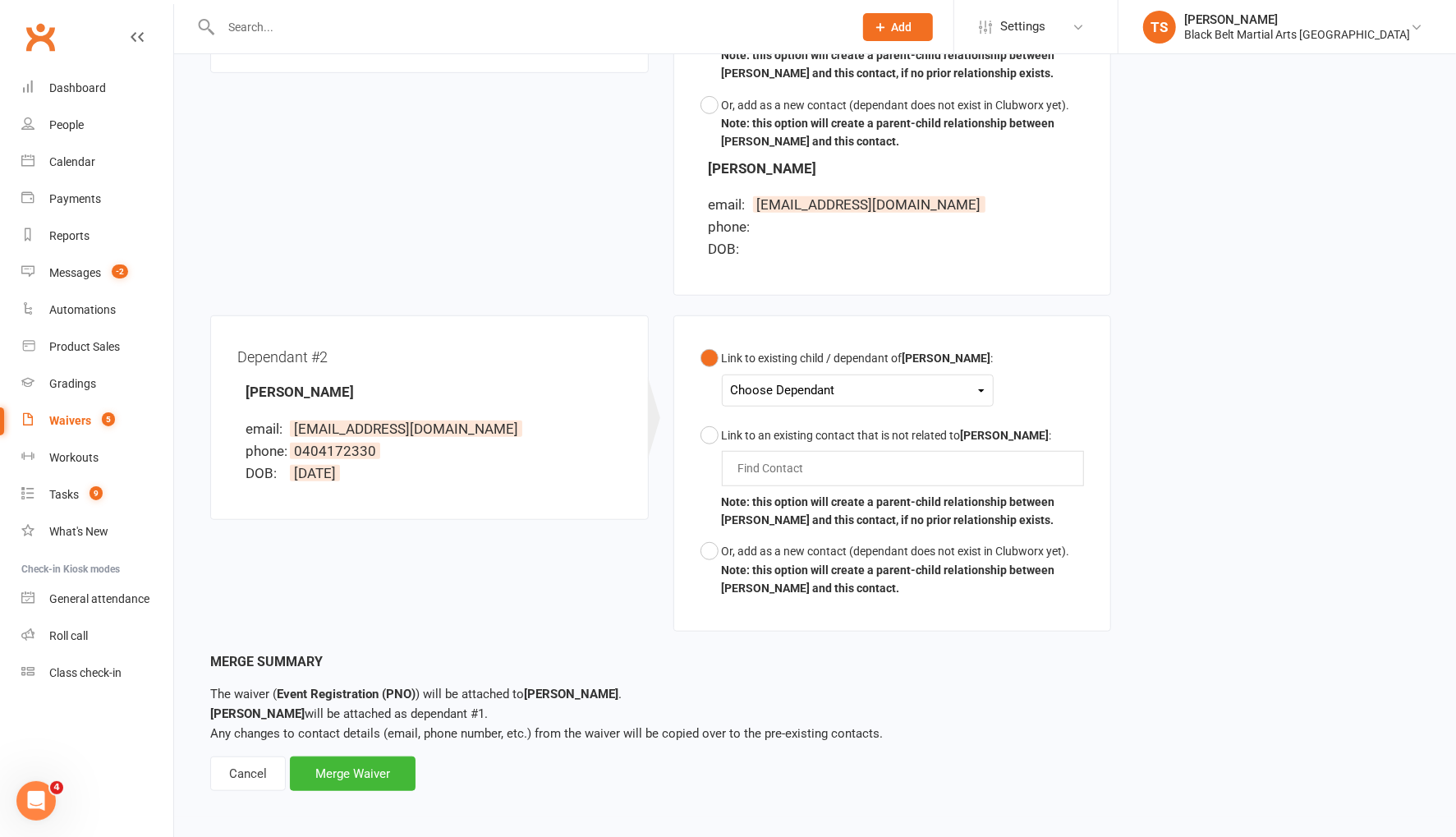
click at [777, 389] on div "Choose Dependant" at bounding box center [857, 390] width 253 height 22
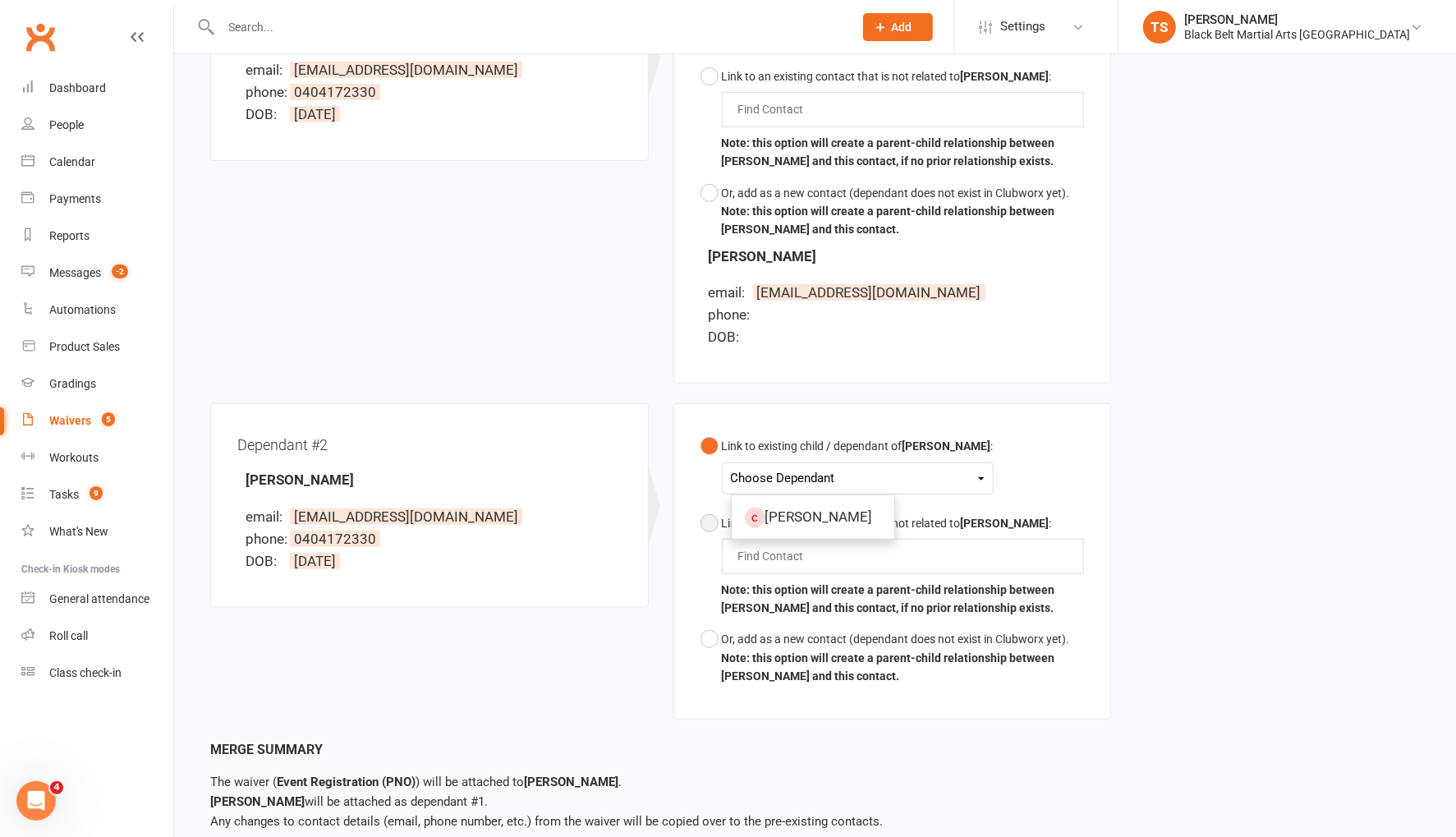
scroll to position [552, 0]
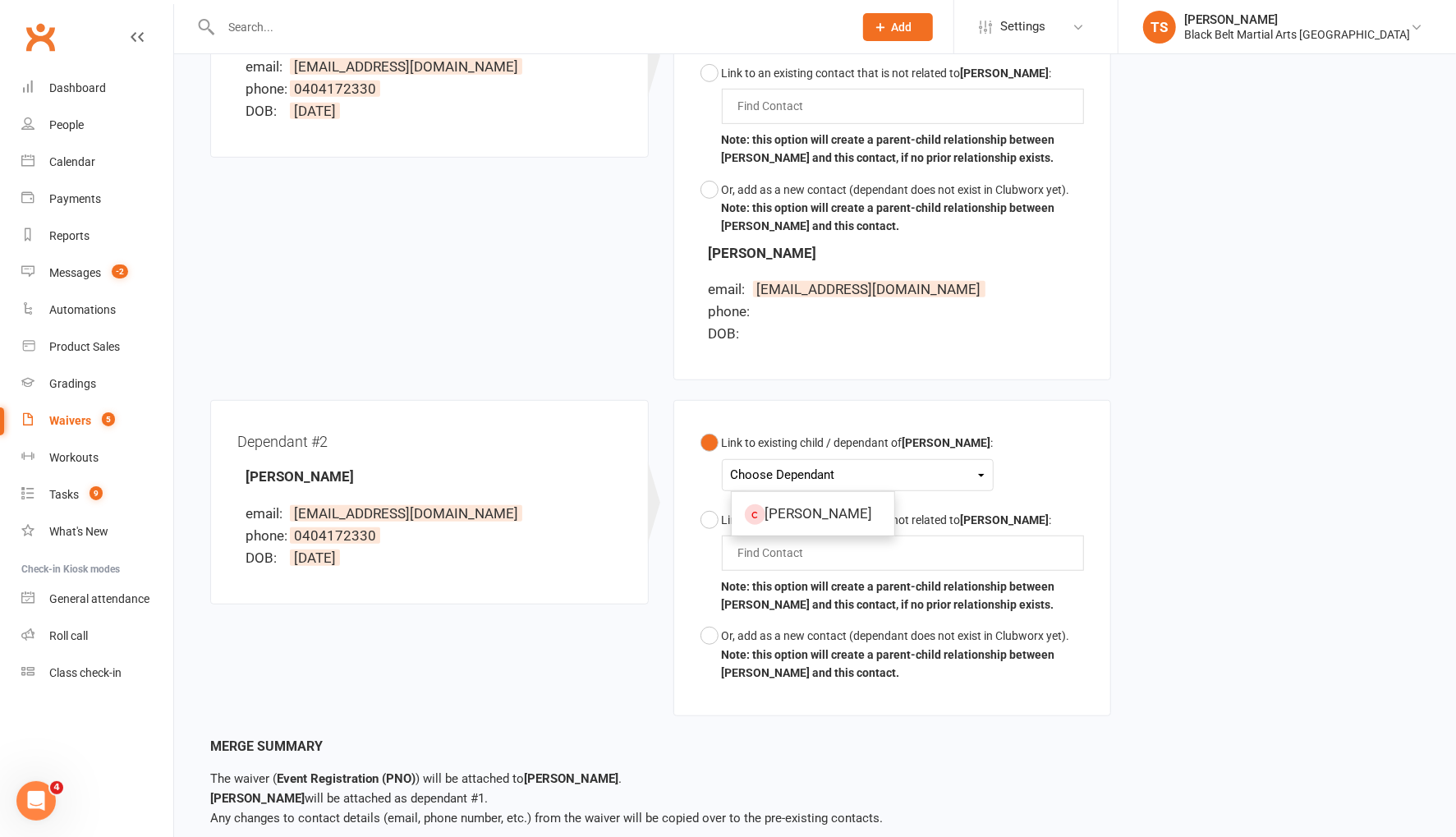
click at [800, 465] on div "Choose Dependant" at bounding box center [857, 474] width 253 height 22
click at [828, 477] on div "Choose Dependant" at bounding box center [857, 474] width 253 height 22
click at [718, 520] on button "Link to an existing contact that is not related to Vanessa Rayner : Find Contac…" at bounding box center [892, 562] width 385 height 117
click at [771, 563] on div "Find Contact" at bounding box center [902, 552] width 363 height 35
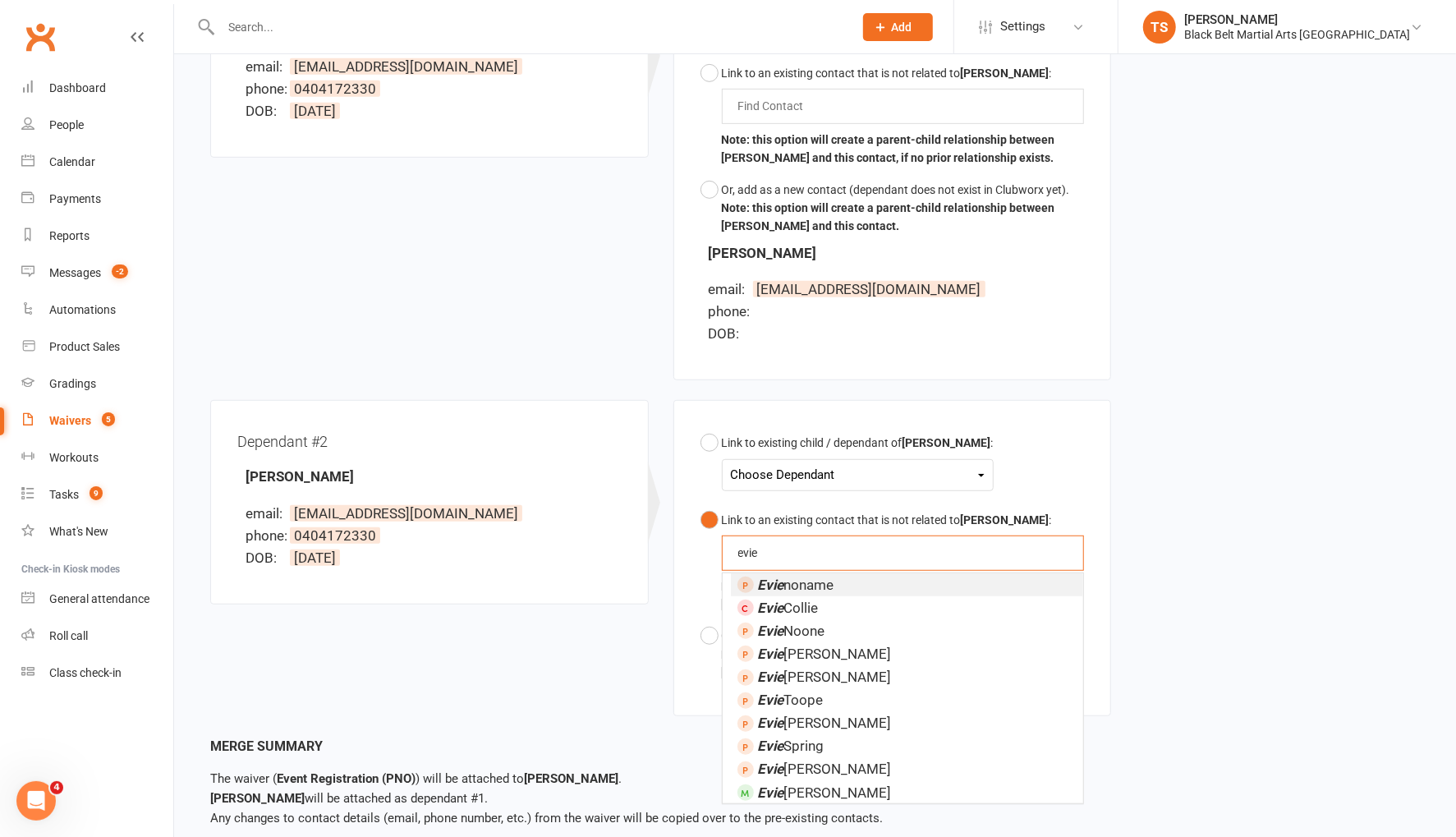
scroll to position [552, 0]
click at [700, 503] on button "Link to an existing contact that is not related to Vanessa Rayner : evie f evie…" at bounding box center [892, 561] width 385 height 117
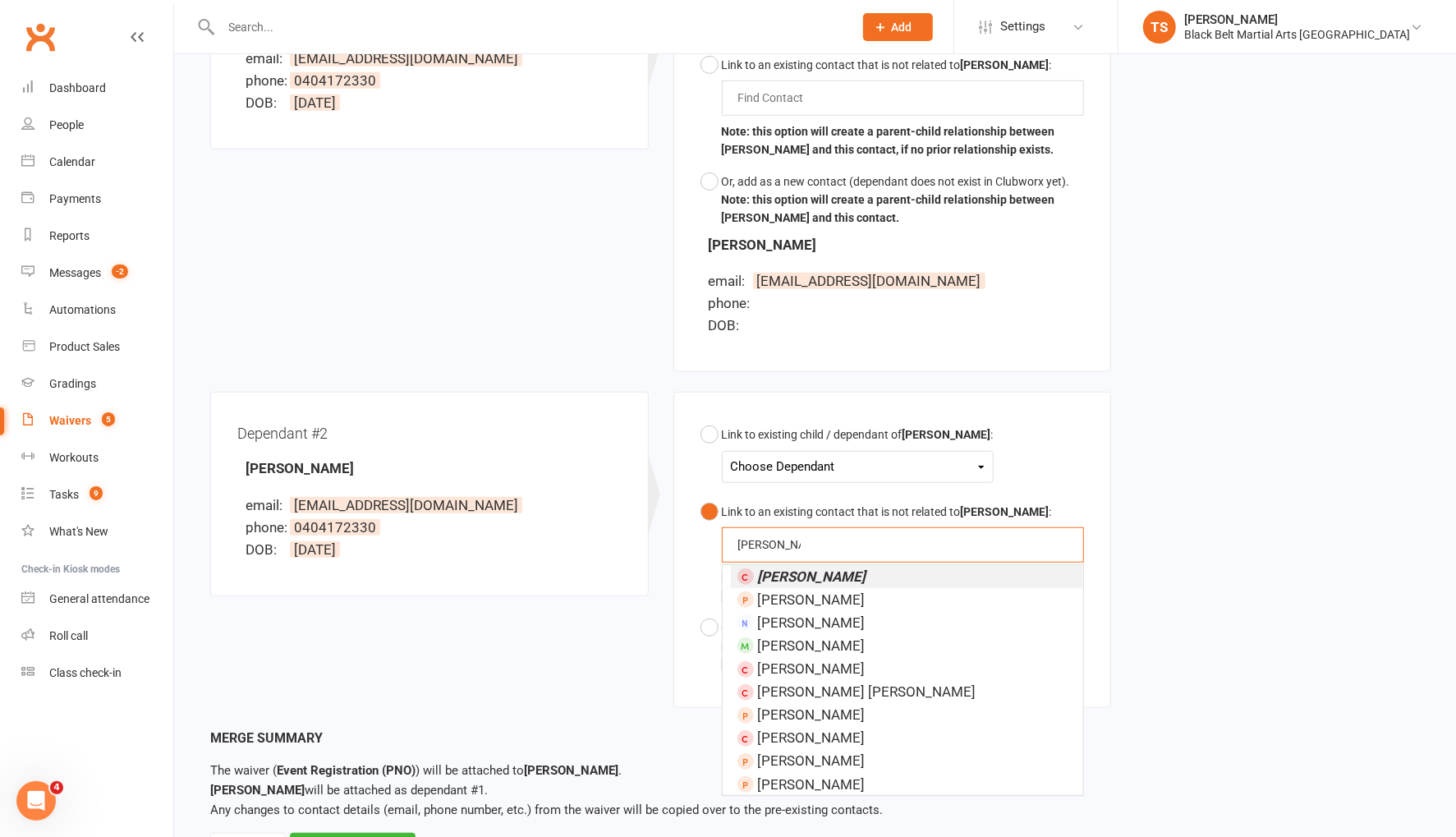
type input "evie fowler"
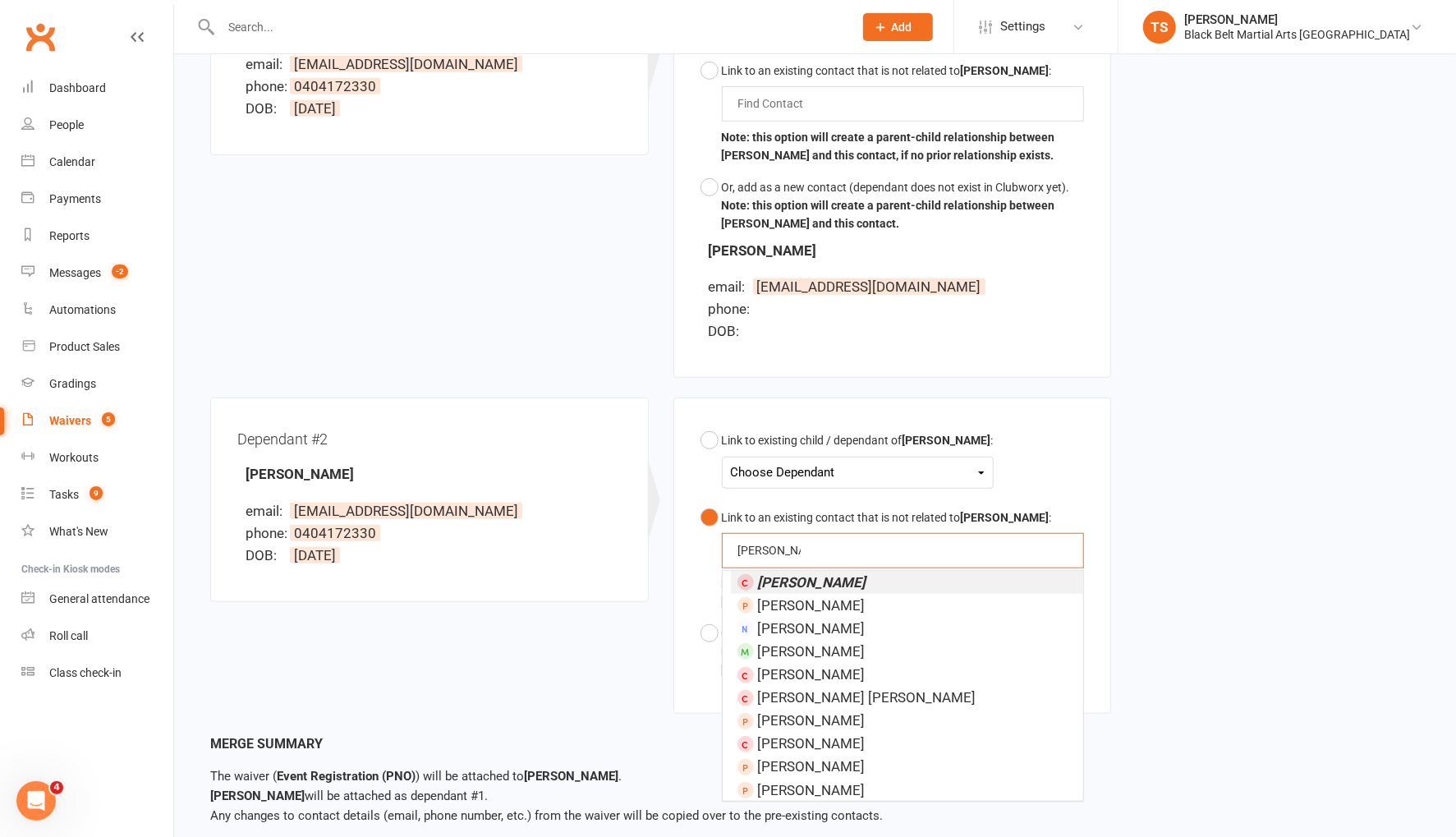
drag, startPoint x: 771, startPoint y: 577, endPoint x: 809, endPoint y: 573, distance: 38.2
click at [771, 577] on em "Evie Fowler" at bounding box center [812, 582] width 108 height 17
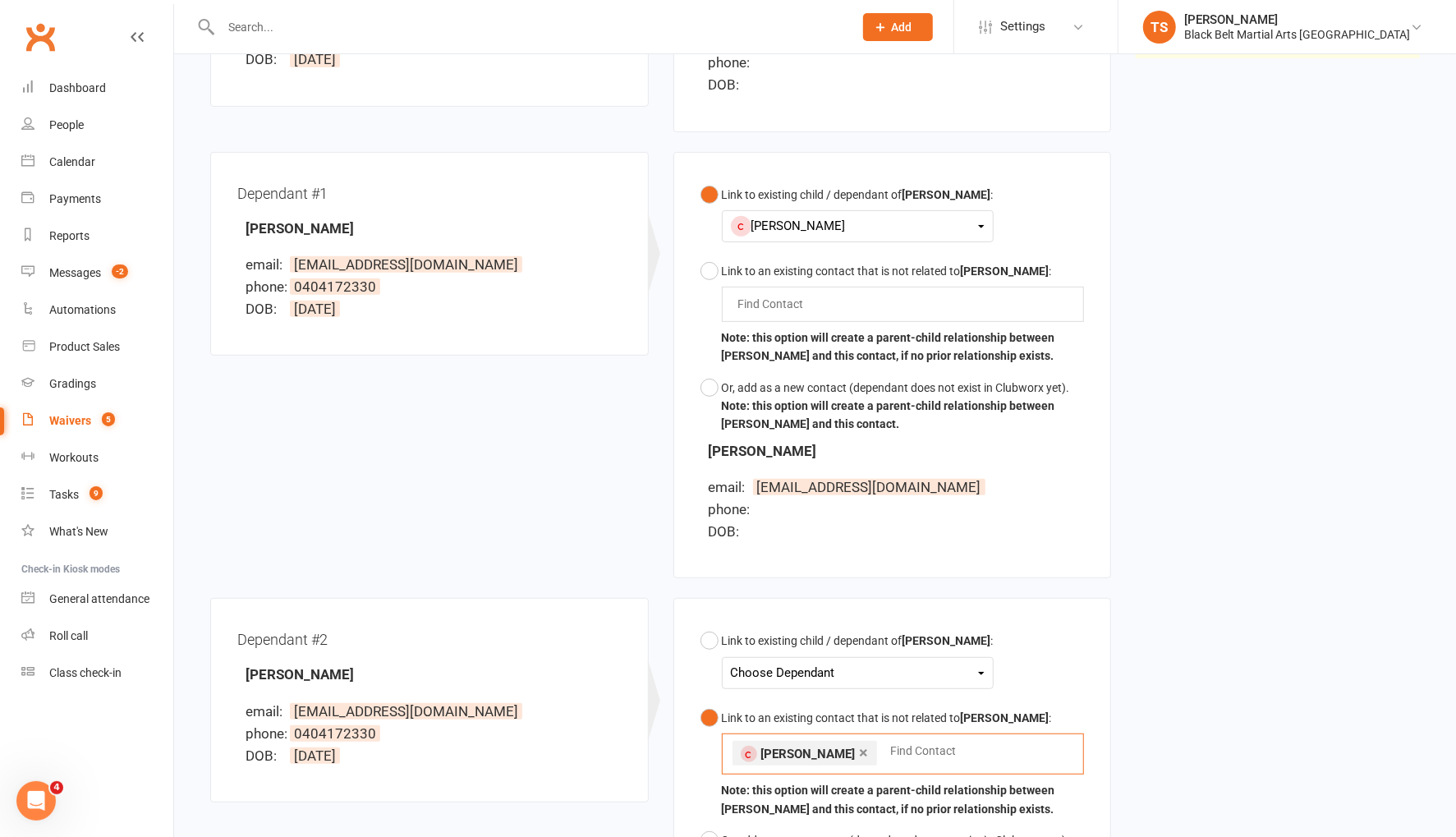
scroll to position [348, 0]
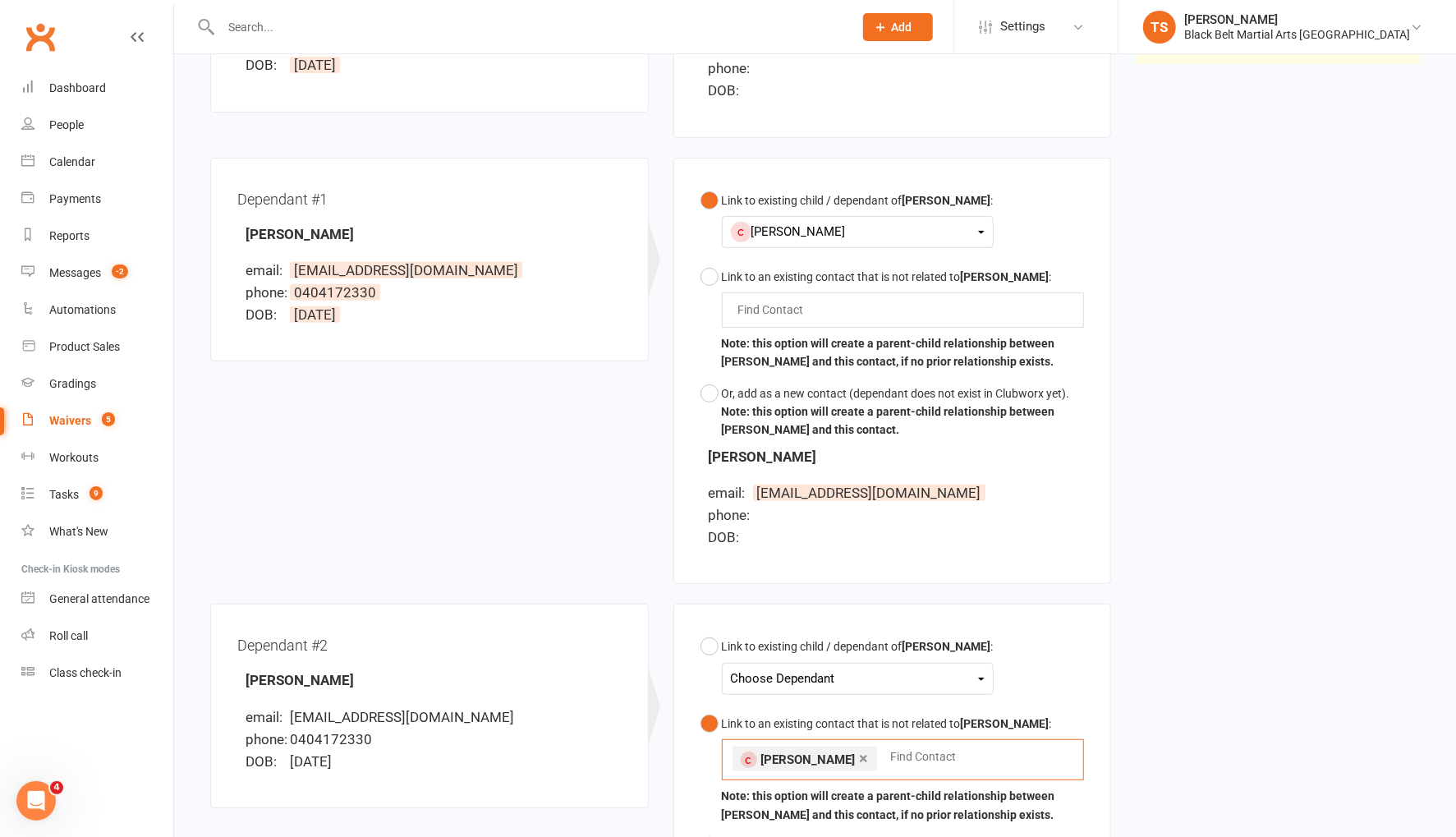
click at [980, 226] on div "Aiden Fowler" at bounding box center [857, 232] width 253 height 22
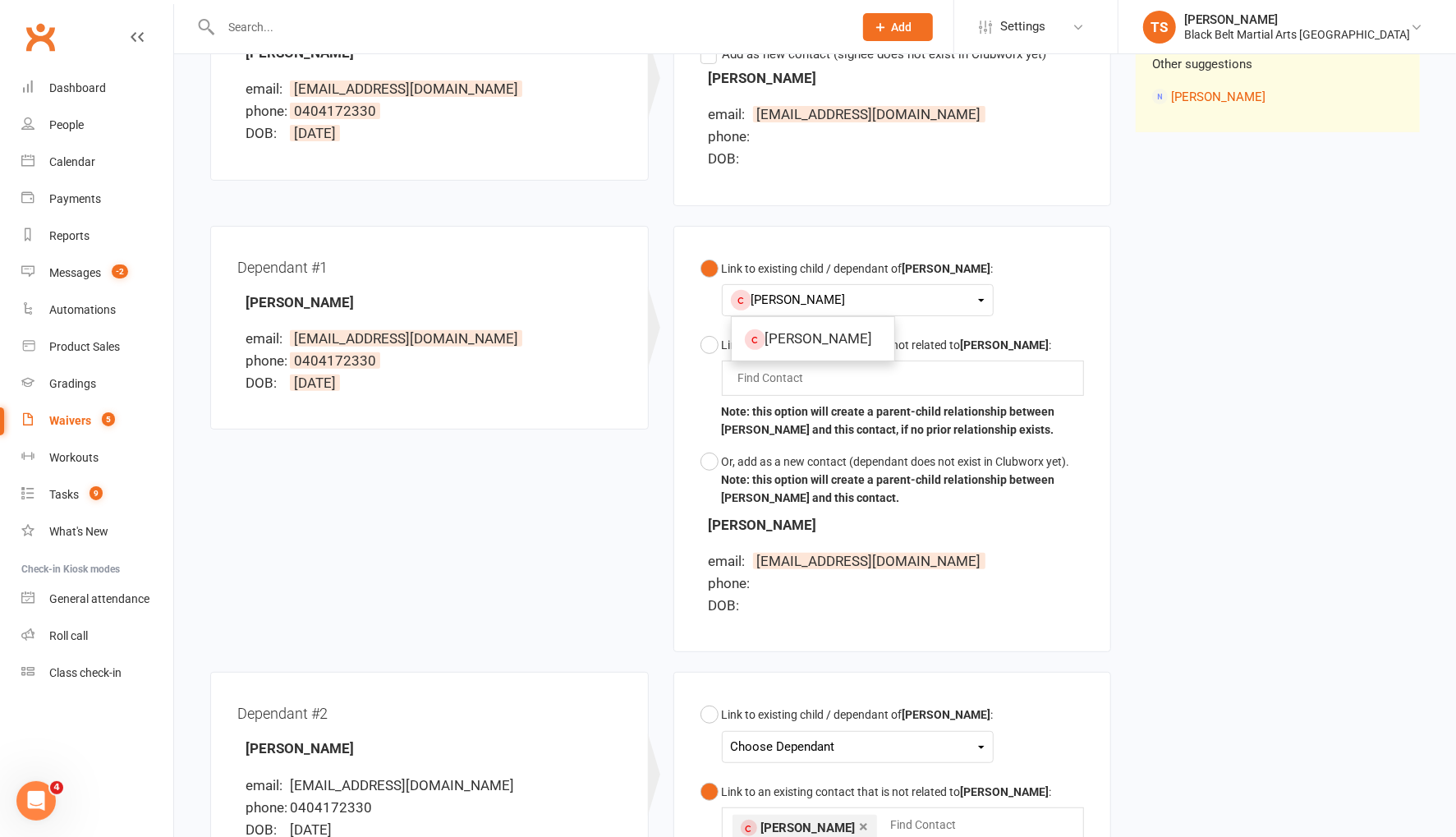
scroll to position [59, 0]
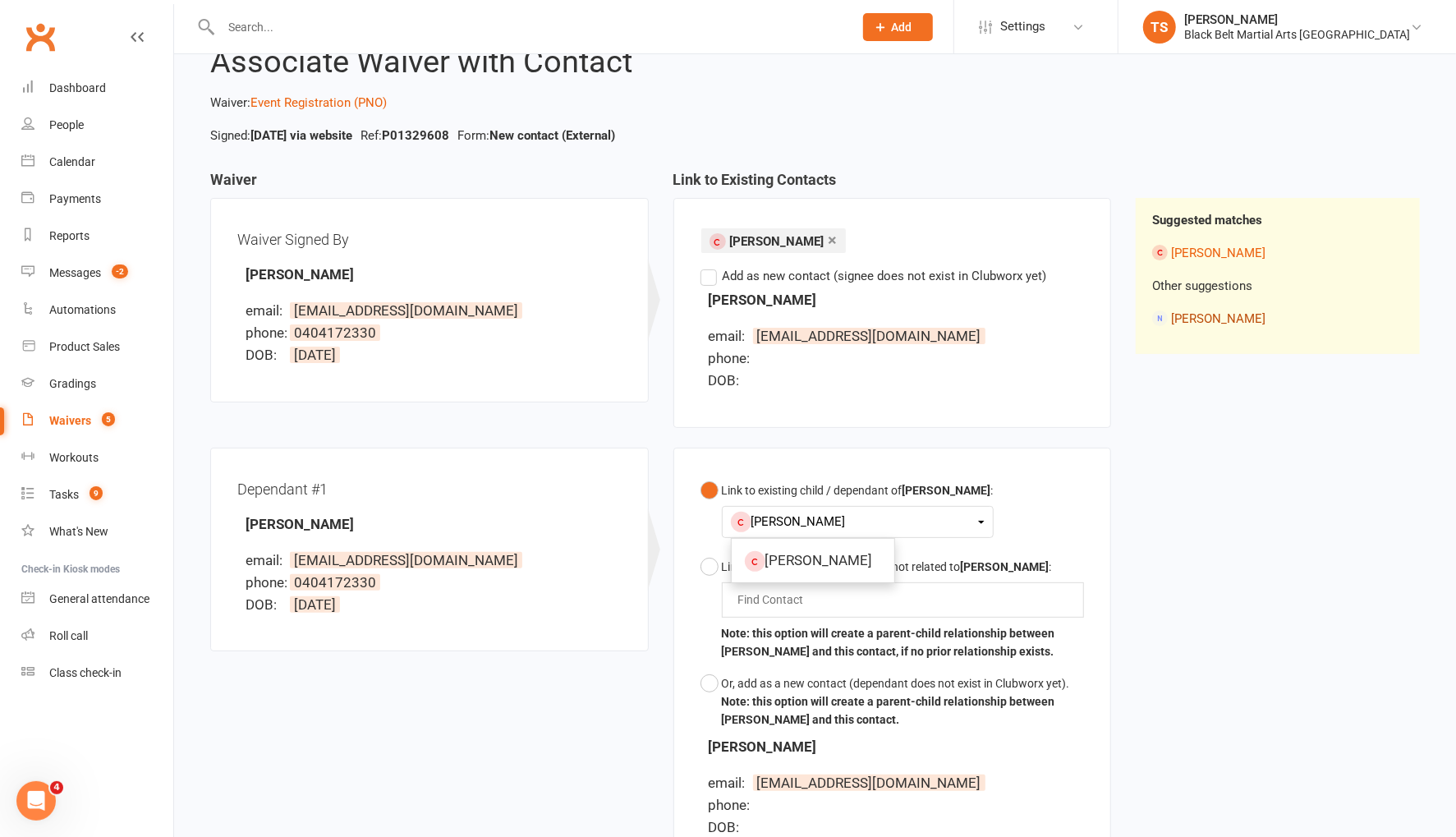
click at [1197, 317] on link "[PERSON_NAME]" at bounding box center [1218, 318] width 95 height 15
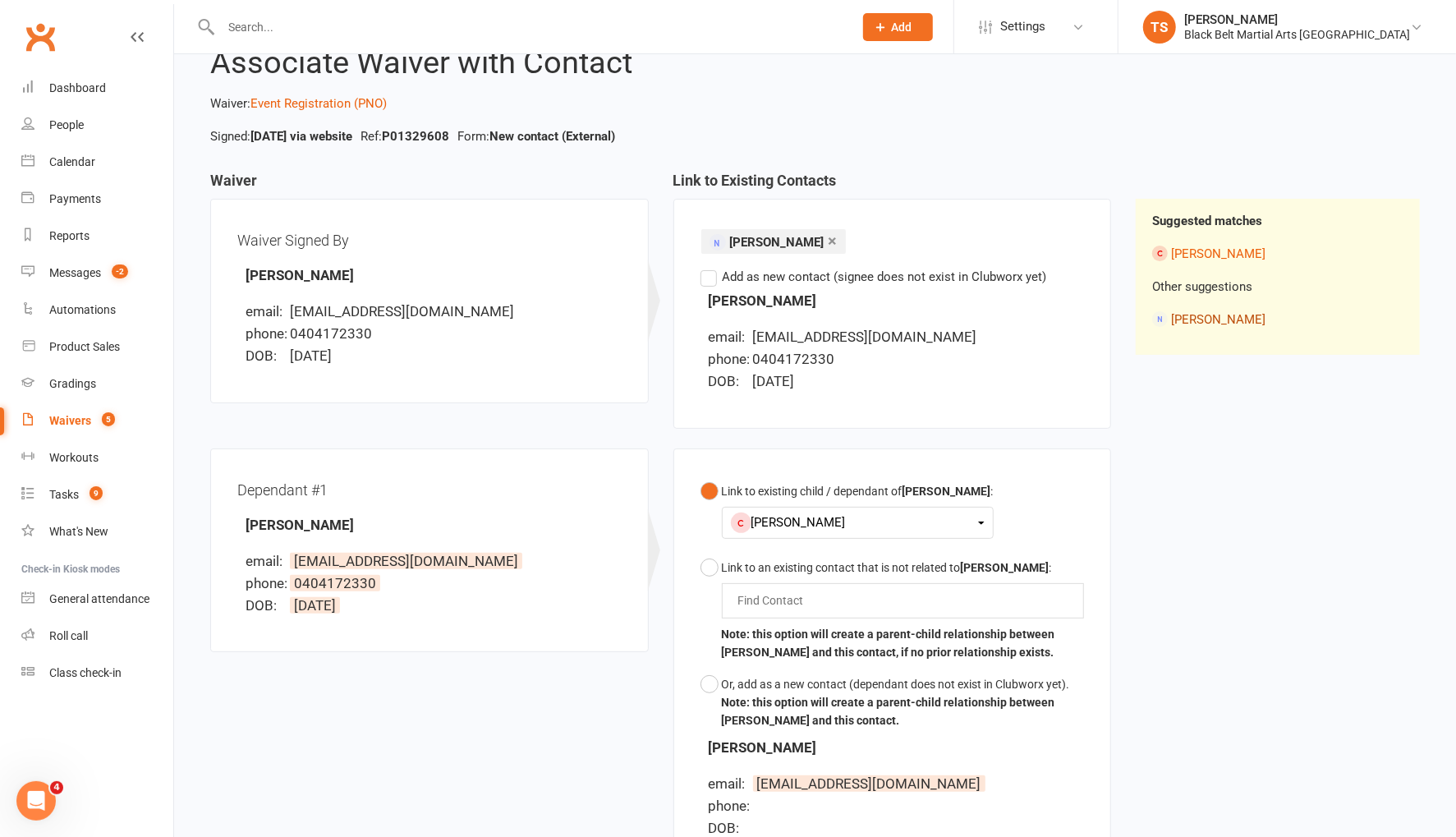
scroll to position [59, 0]
click at [979, 519] on icon at bounding box center [980, 521] width 6 height 4
drag, startPoint x: 839, startPoint y: 600, endPoint x: 958, endPoint y: 588, distance: 119.6
click at [839, 600] on link "Aiden Fowler" at bounding box center [812, 595] width 162 height 35
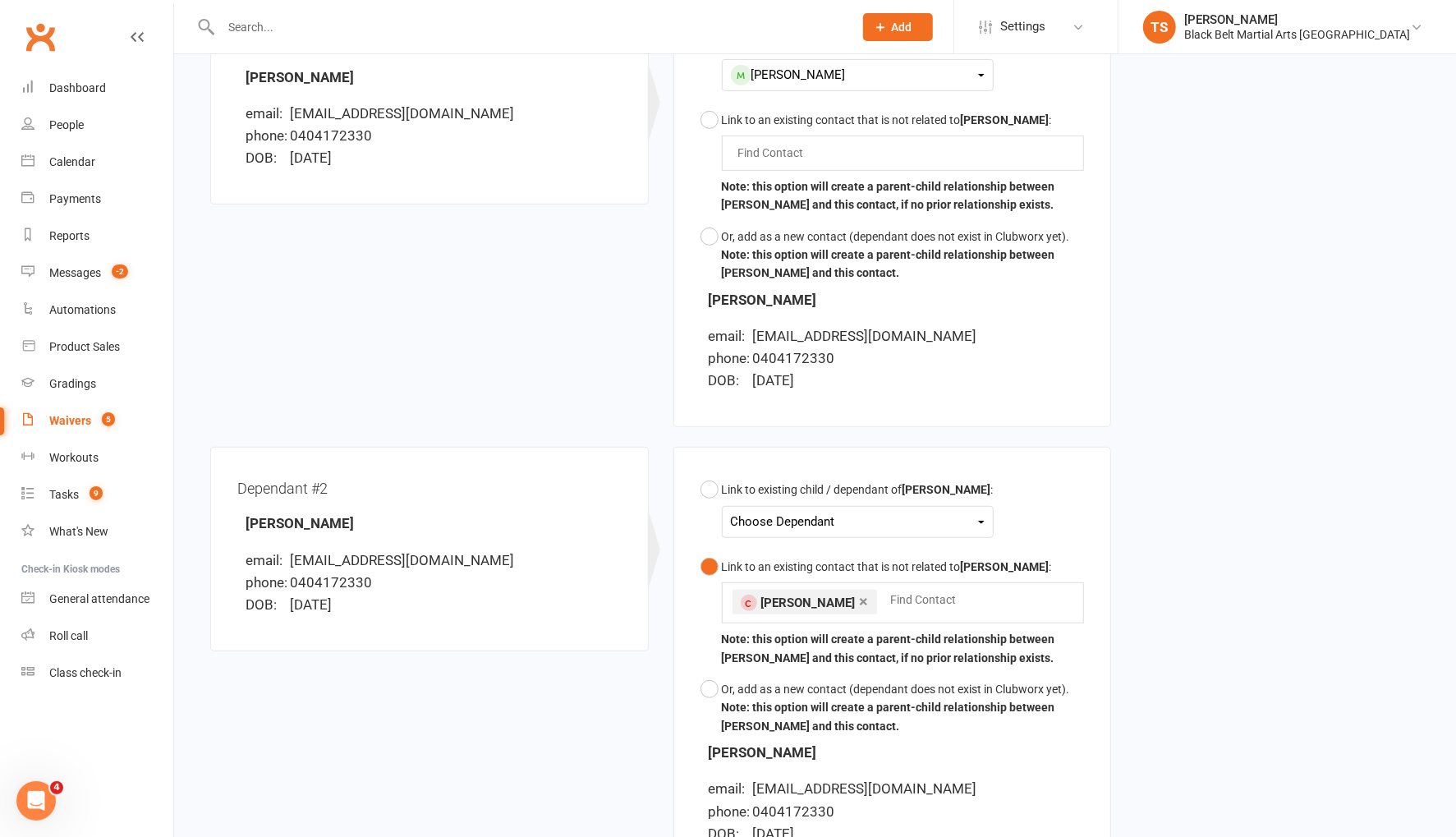
scroll to position [506, 0]
click at [790, 521] on div "Choose Dependant" at bounding box center [857, 521] width 253 height 22
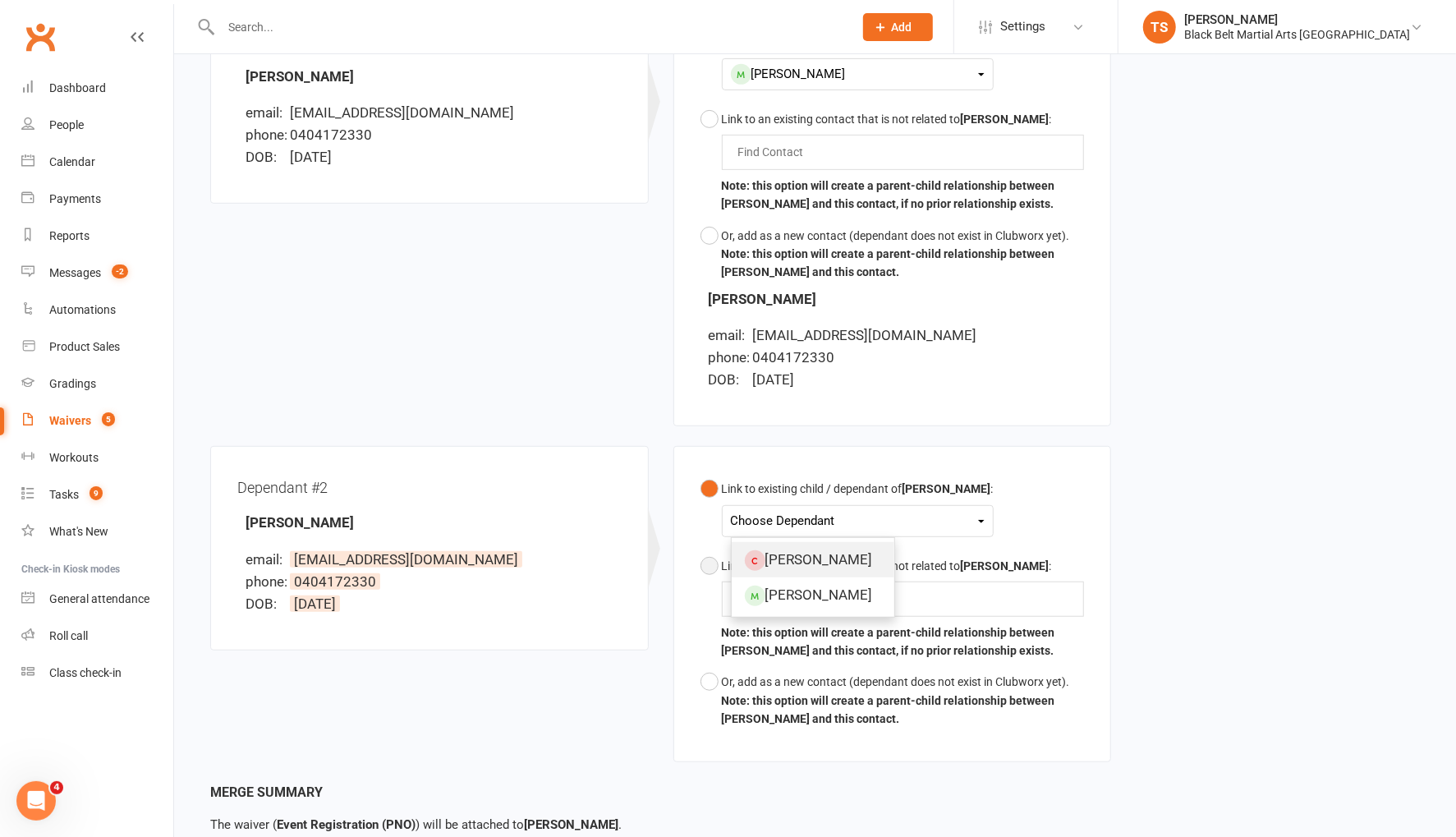
drag, startPoint x: 829, startPoint y: 551, endPoint x: 912, endPoint y: 601, distance: 96.9
click at [829, 551] on link "Evie Fowler" at bounding box center [812, 559] width 162 height 35
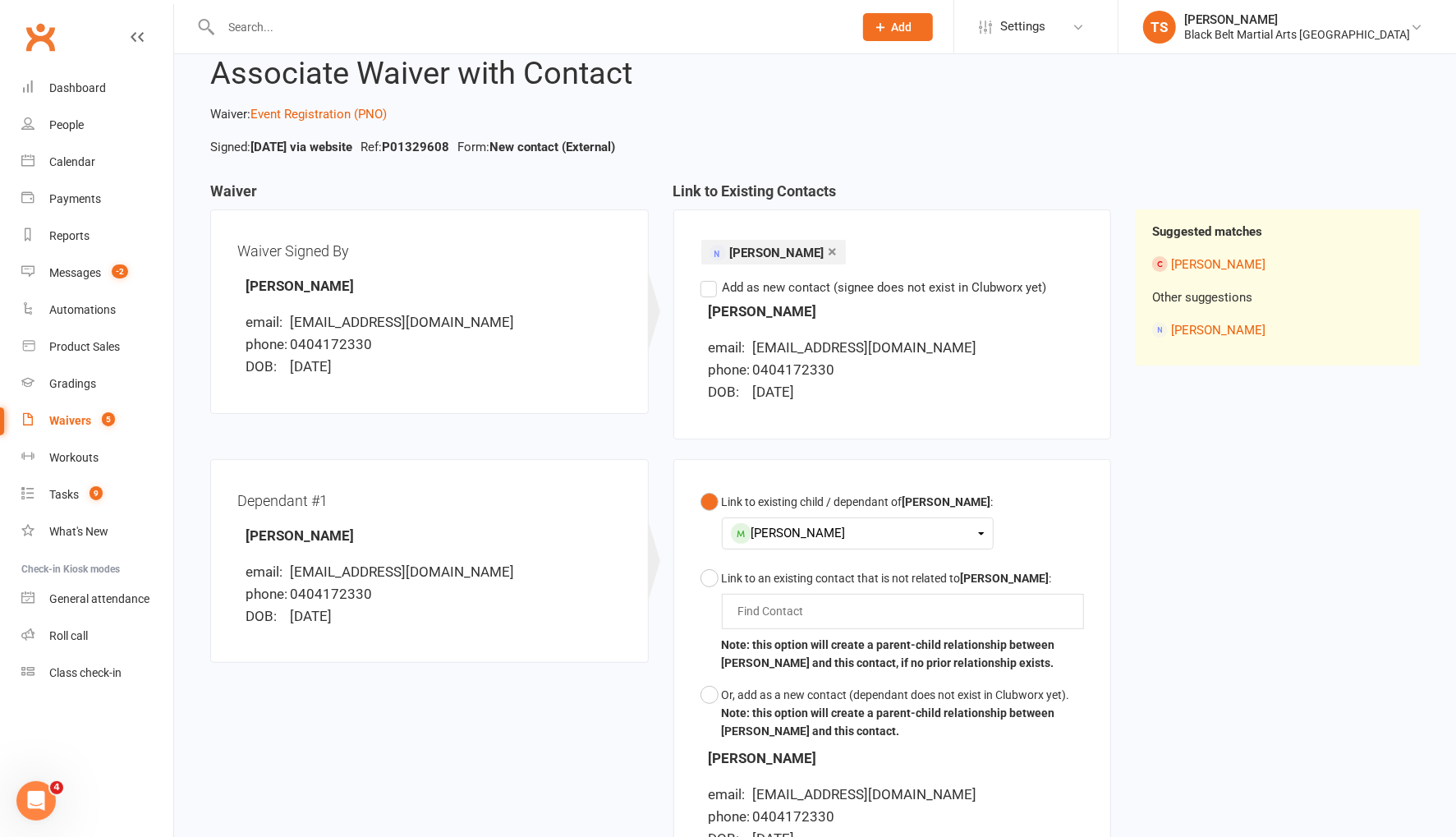
scroll to position [0, 0]
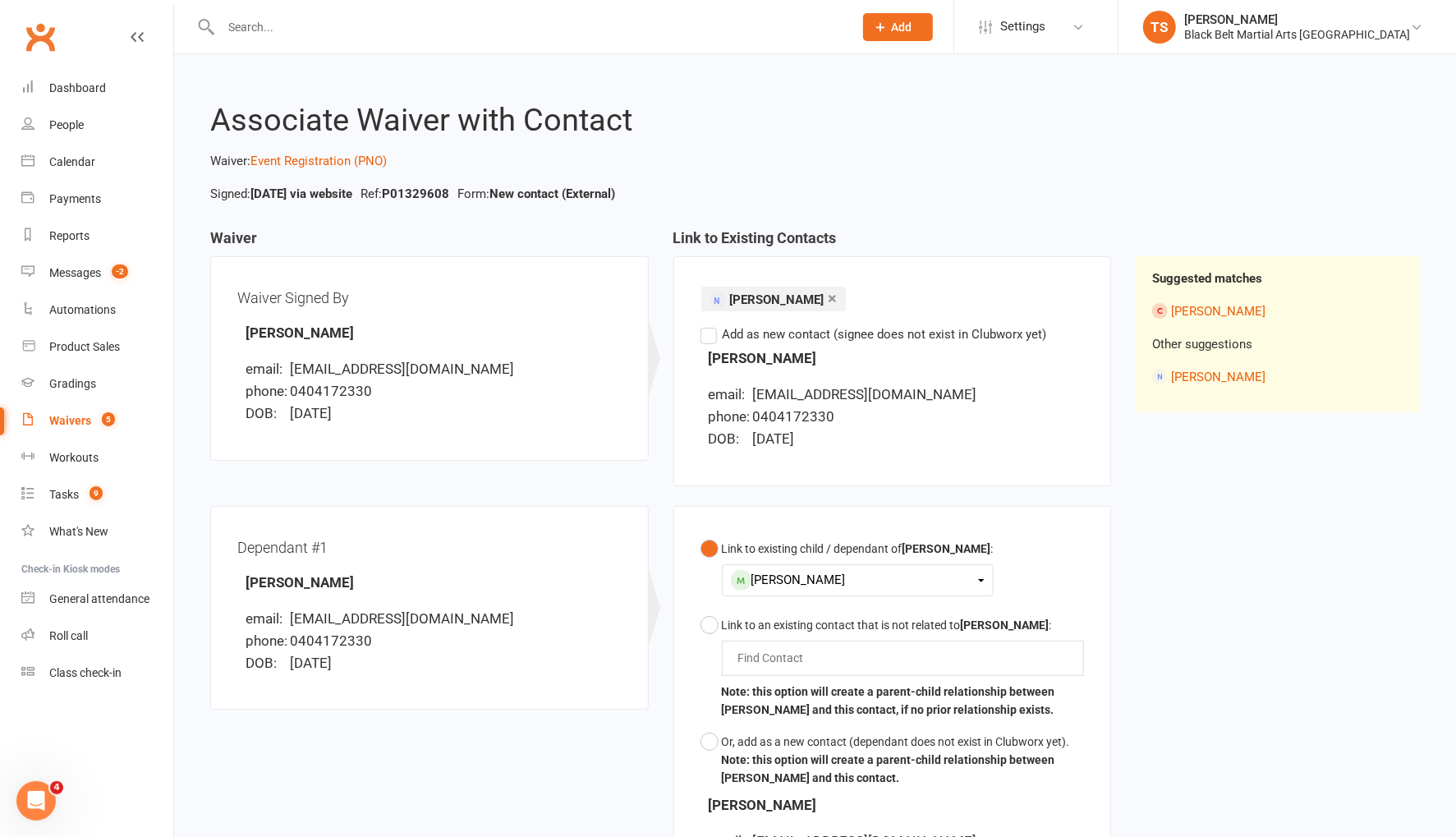
click at [83, 422] on div "Waivers" at bounding box center [71, 420] width 42 height 13
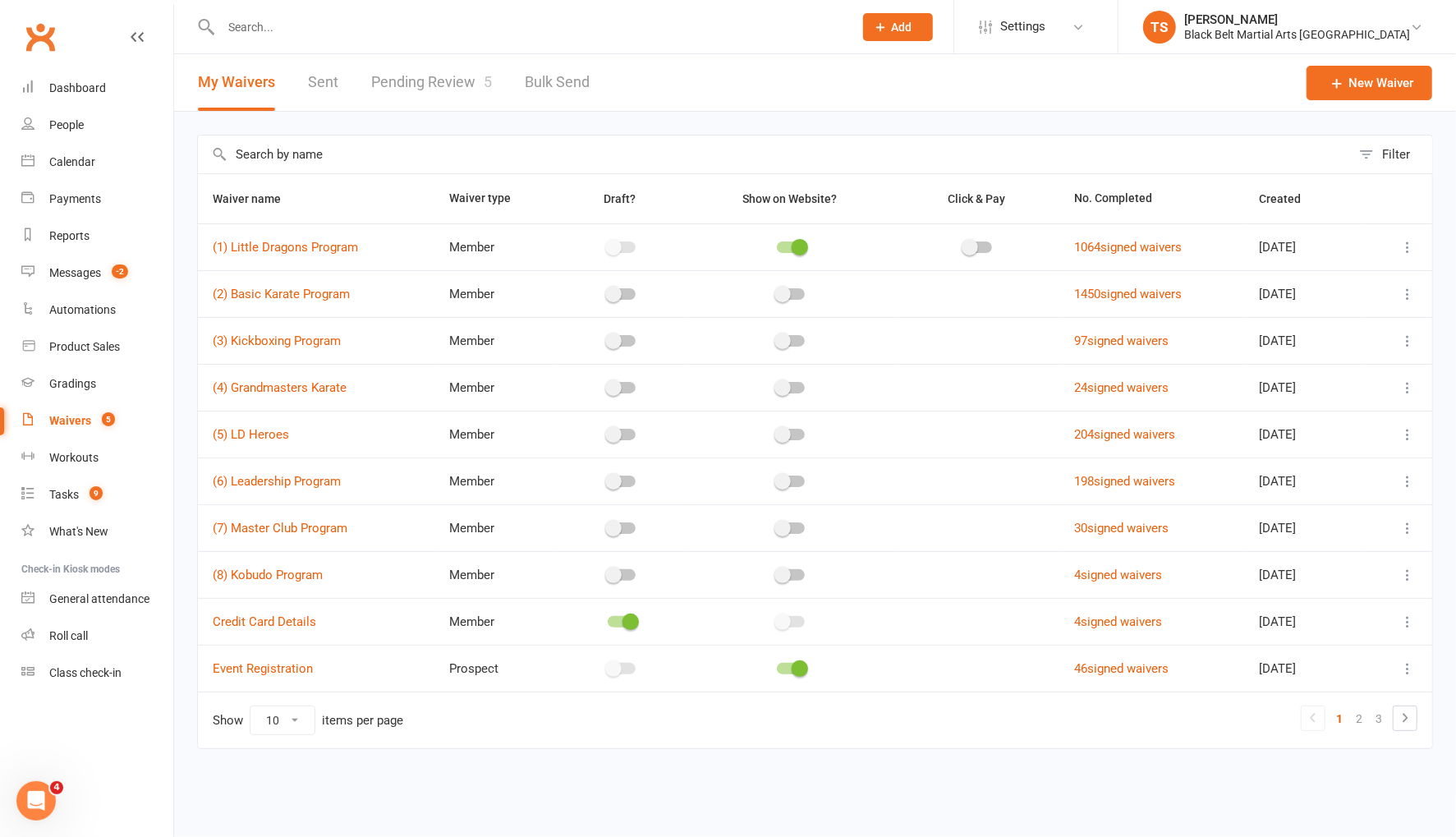
click at [442, 88] on link "Pending Review 5" at bounding box center [431, 83] width 120 height 57
select select "50"
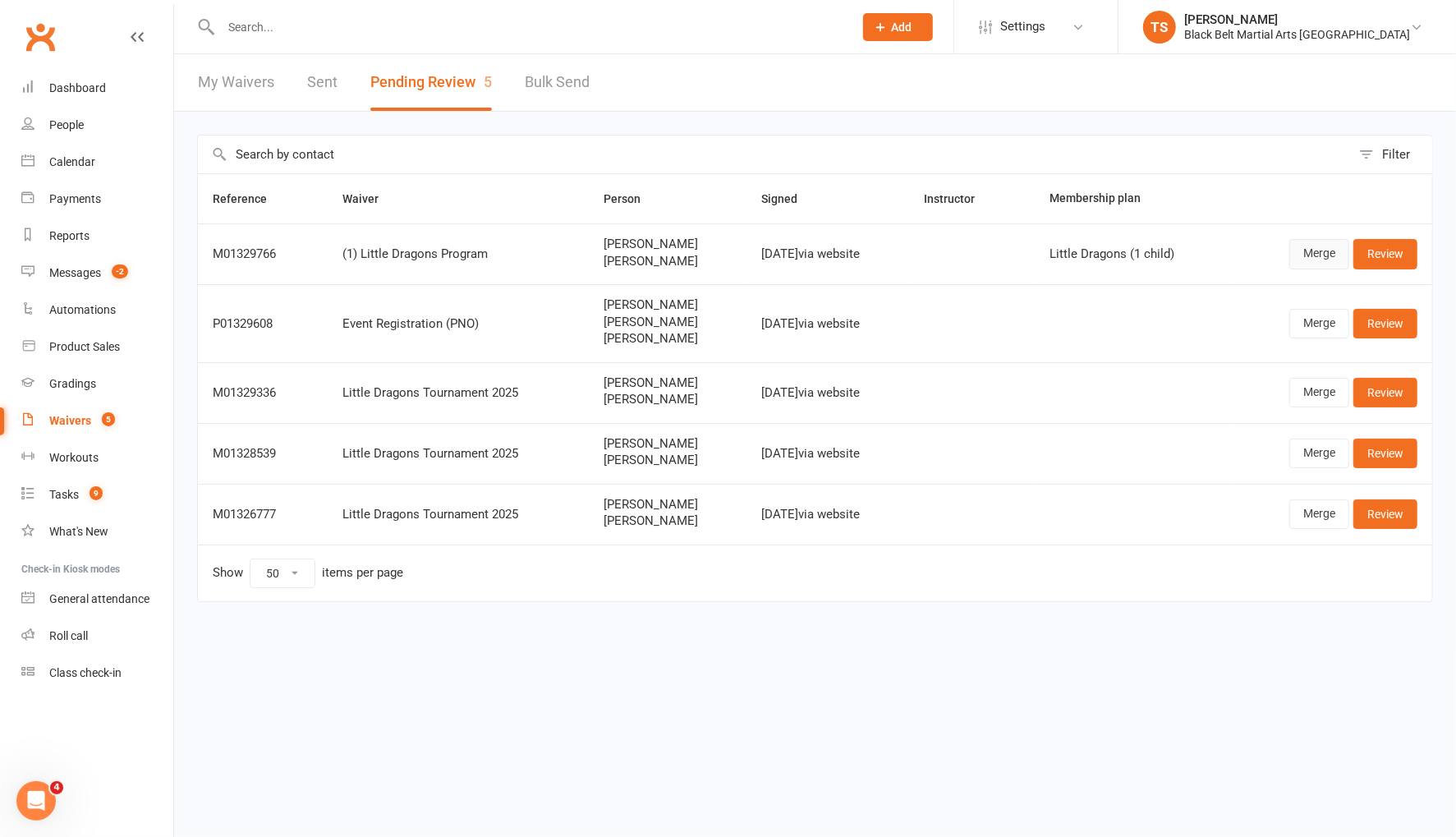
drag, startPoint x: 1316, startPoint y: 258, endPoint x: 992, endPoint y: 323, distance: 330.5
click at [1316, 258] on link "Merge" at bounding box center [1318, 253] width 60 height 29
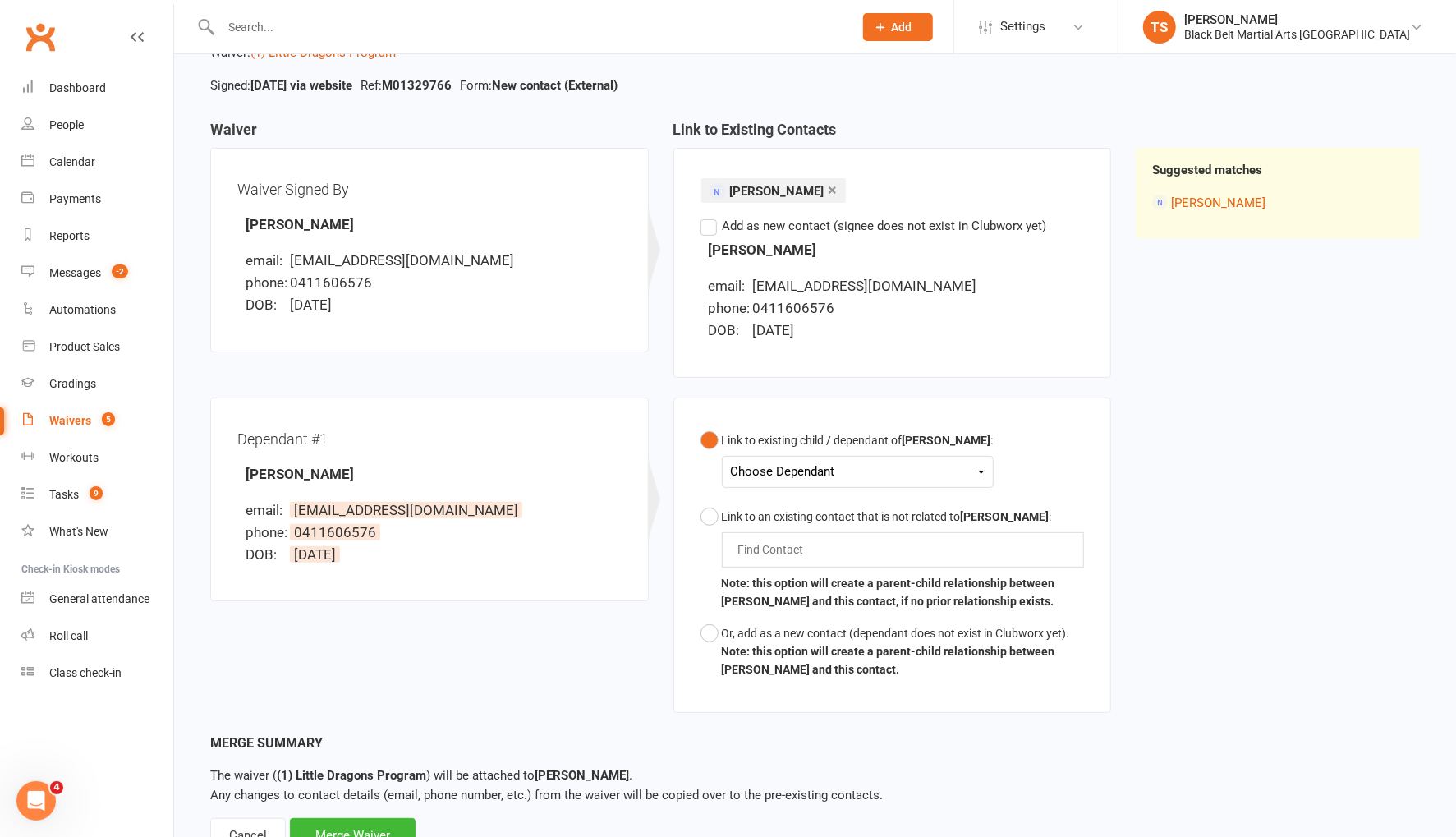
scroll to position [171, 0]
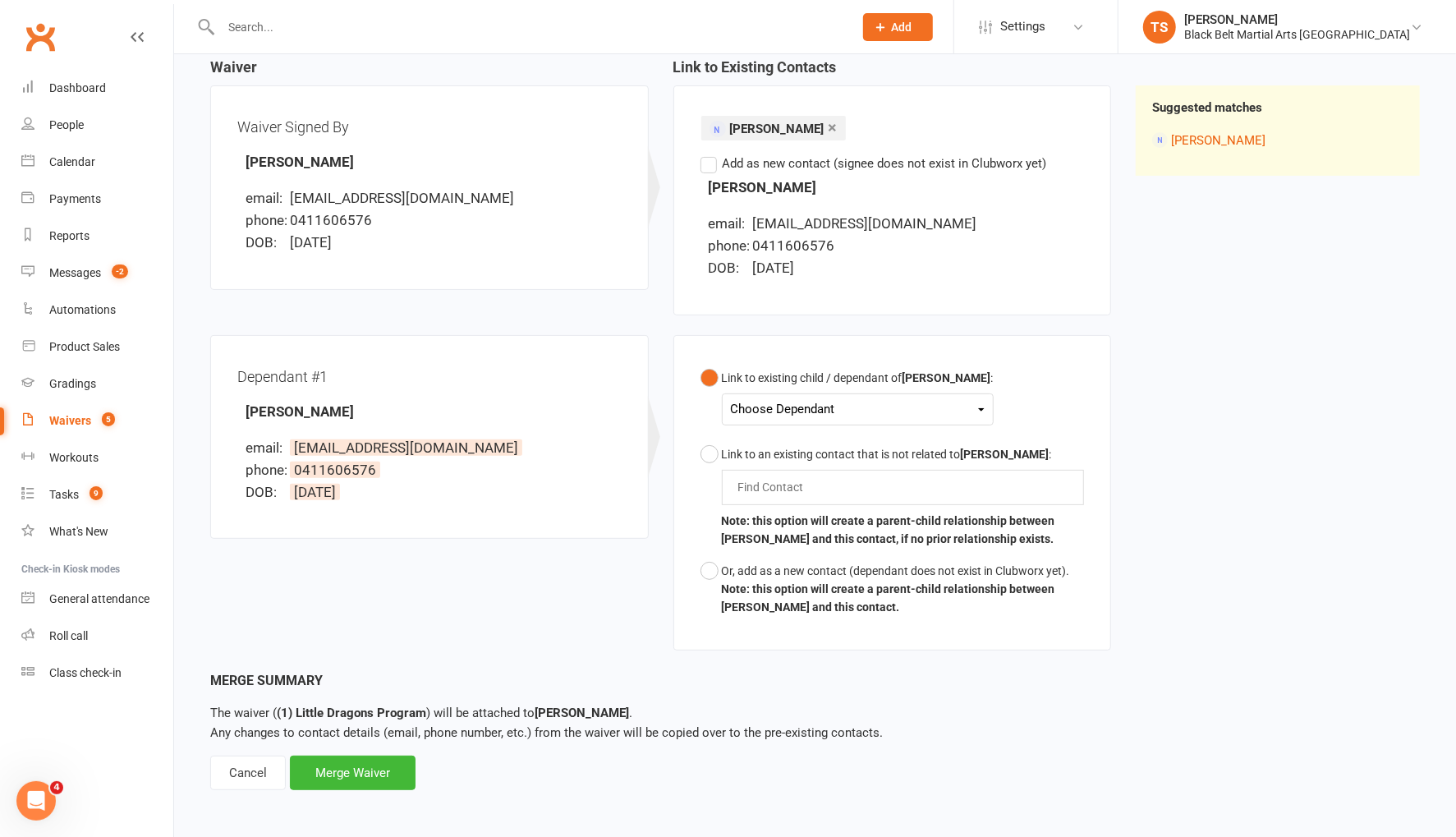
click at [769, 404] on div "Choose Dependant" at bounding box center [857, 409] width 253 height 22
click at [813, 486] on link "Joshua Hanson" at bounding box center [812, 483] width 162 height 35
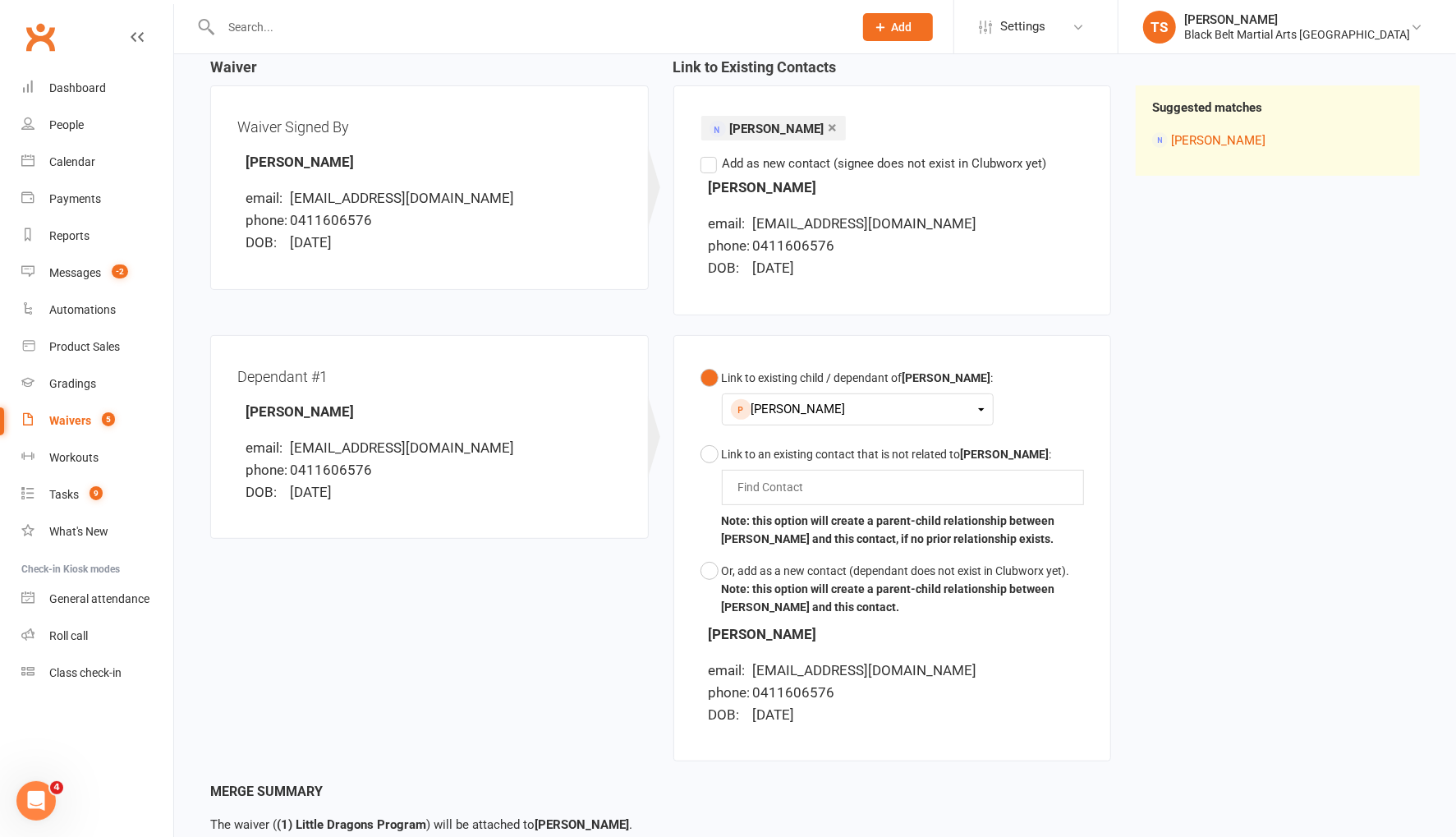
scroll to position [302, 0]
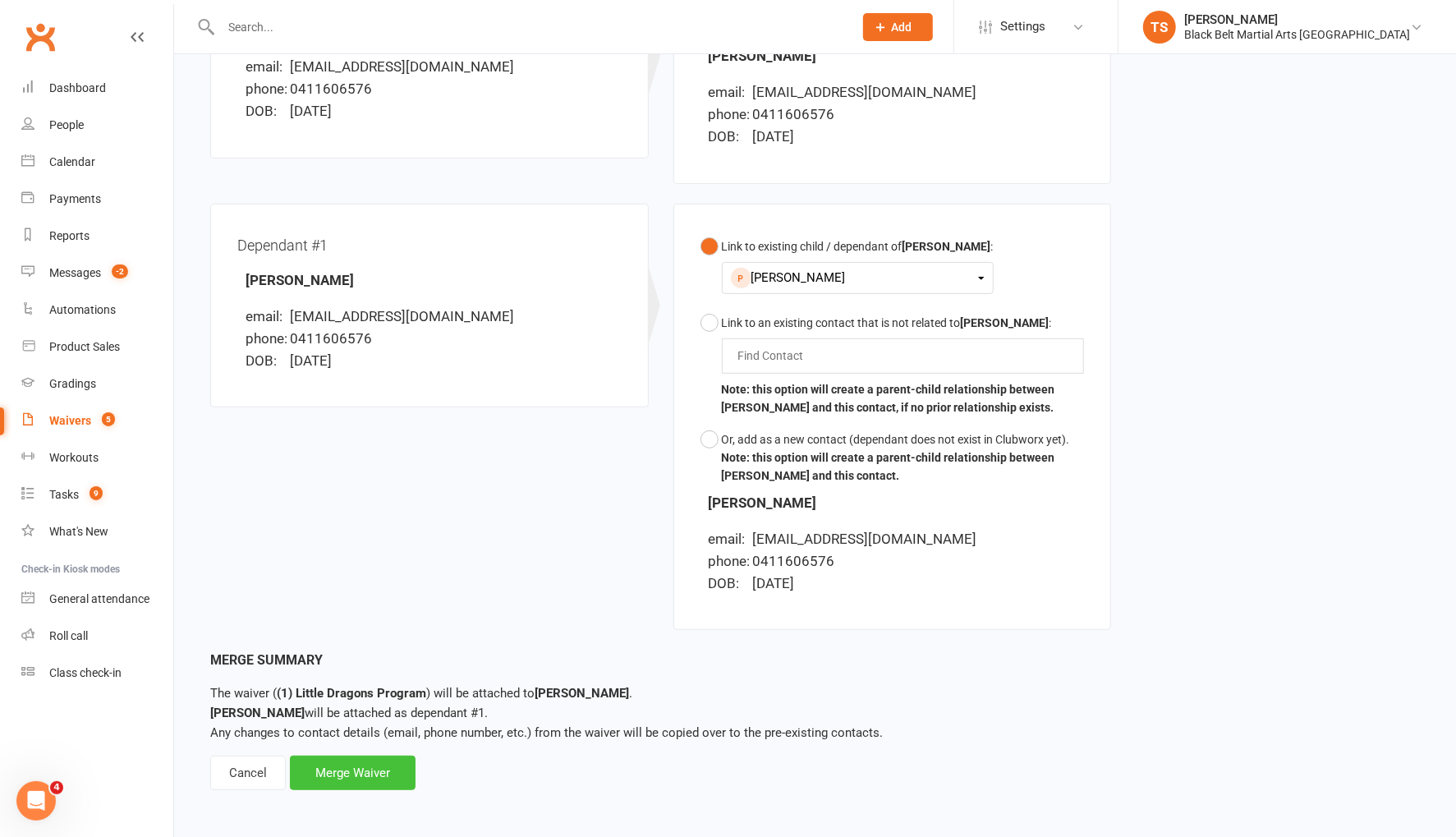
click at [385, 775] on div "Merge Waiver" at bounding box center [353, 773] width 126 height 35
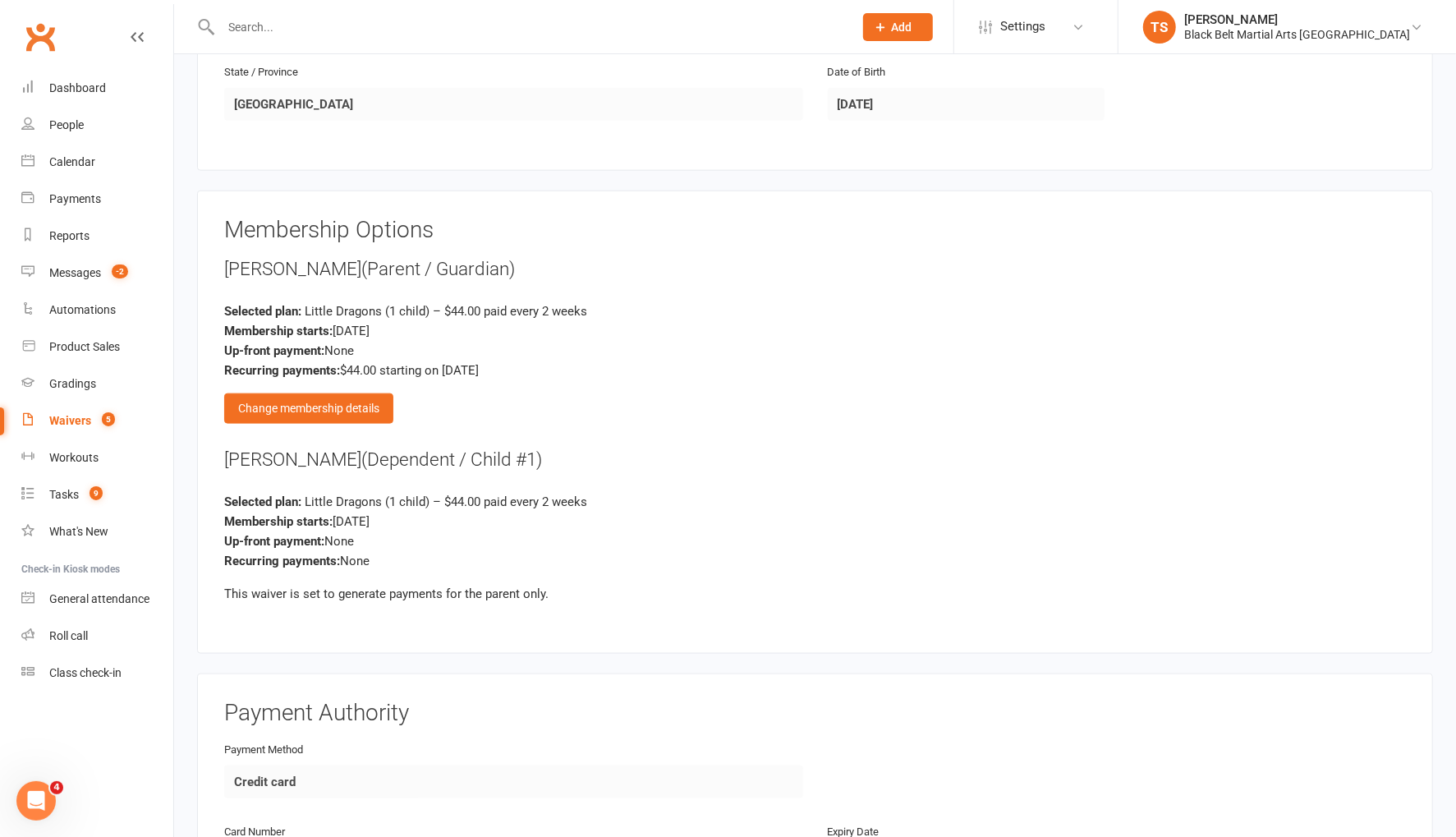
scroll to position [1109, 0]
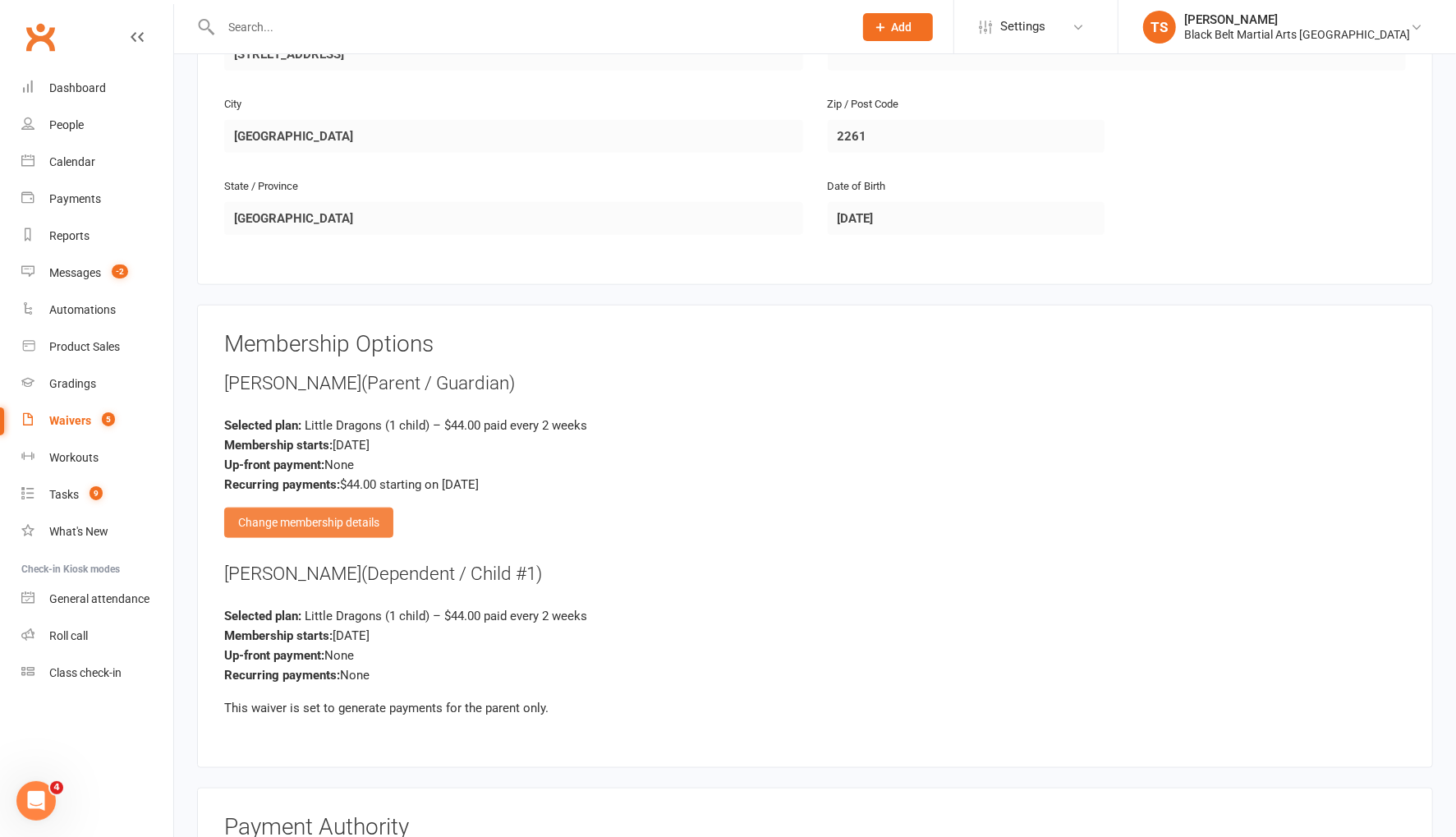
click at [286, 509] on div "Change membership details" at bounding box center [308, 522] width 169 height 29
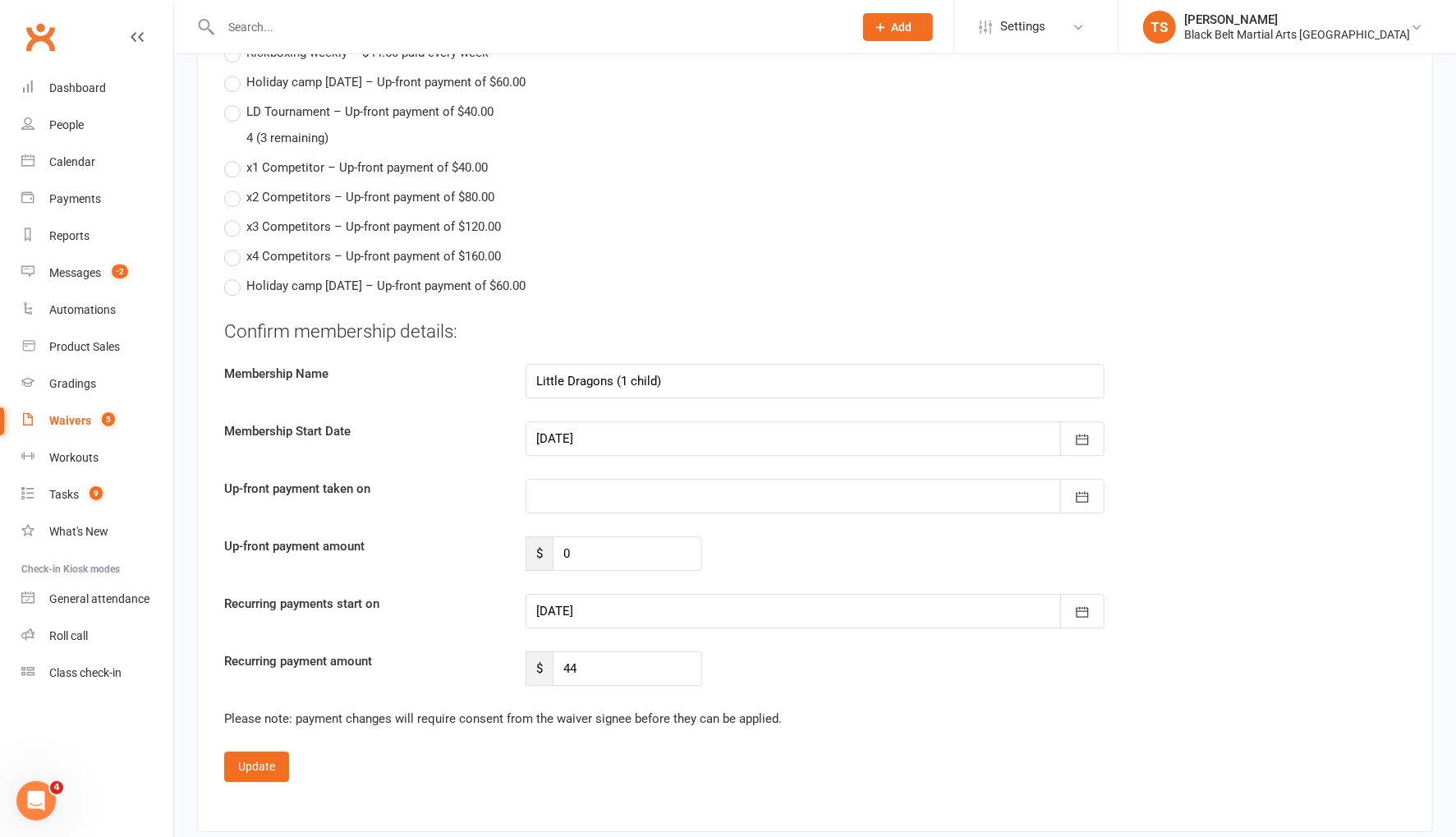
scroll to position [3130, 0]
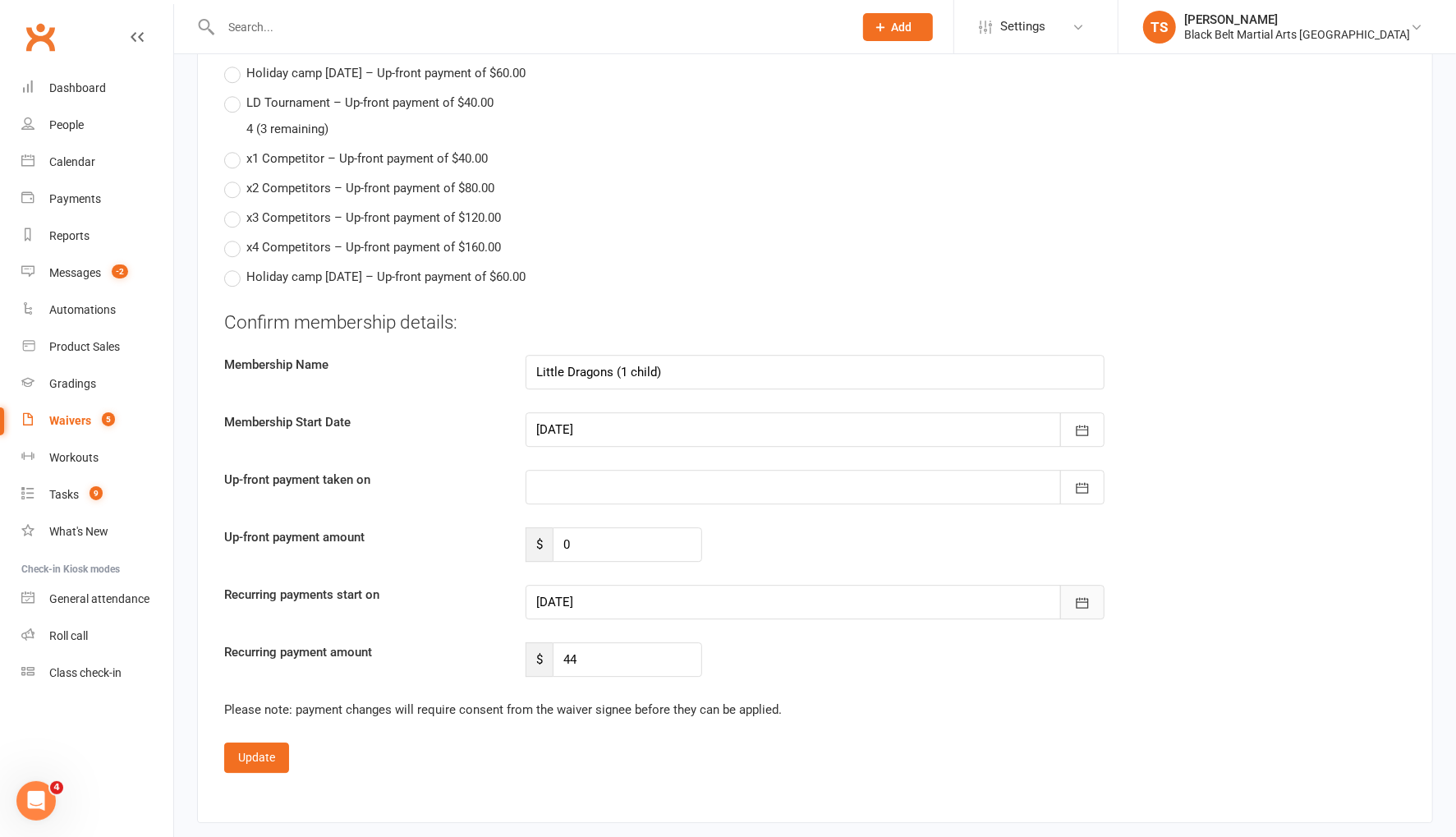
click at [1078, 595] on icon "button" at bounding box center [1082, 603] width 17 height 17
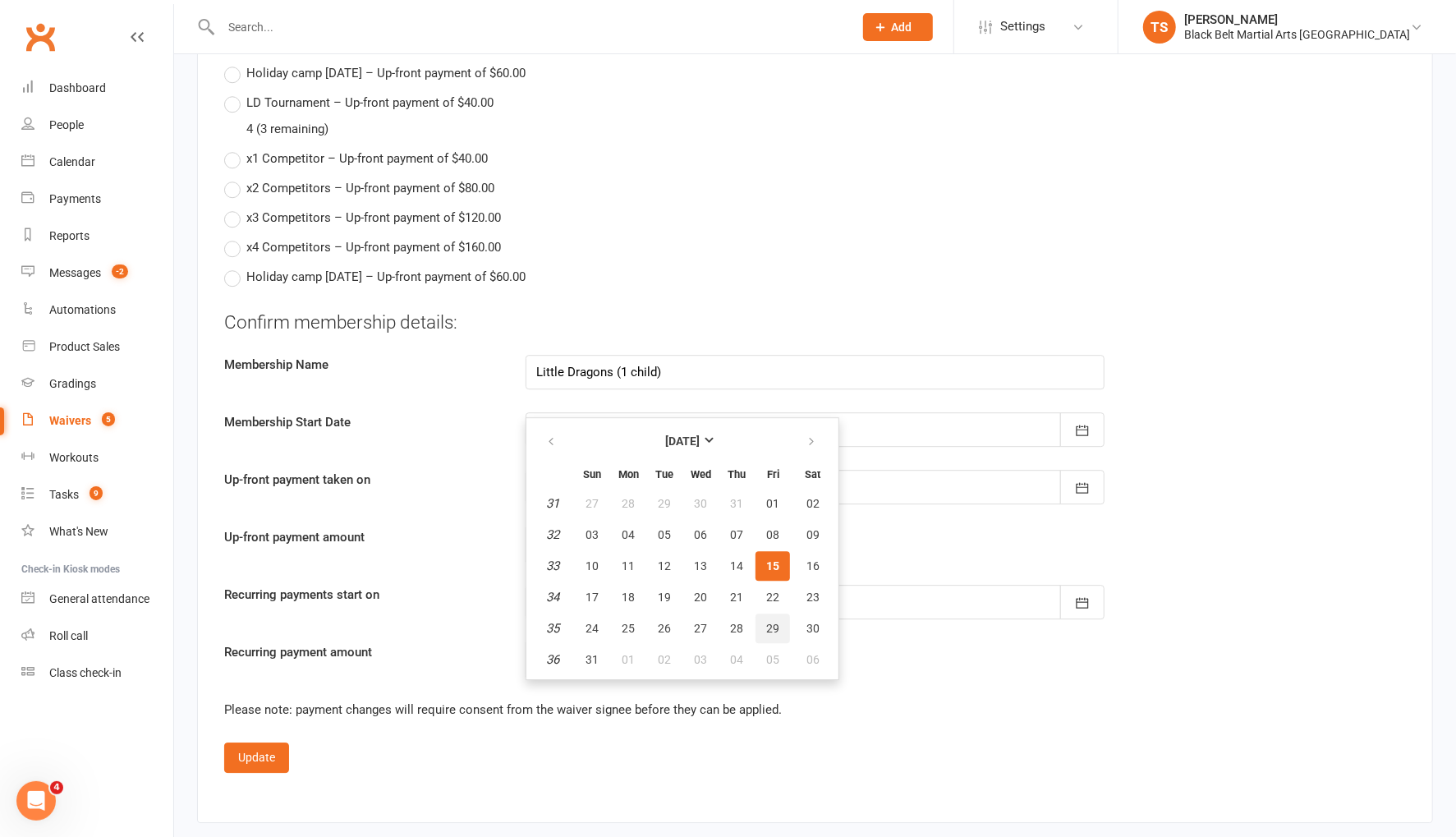
click at [770, 621] on span "29" at bounding box center [773, 628] width 13 height 13
type input "29 Aug 2025"
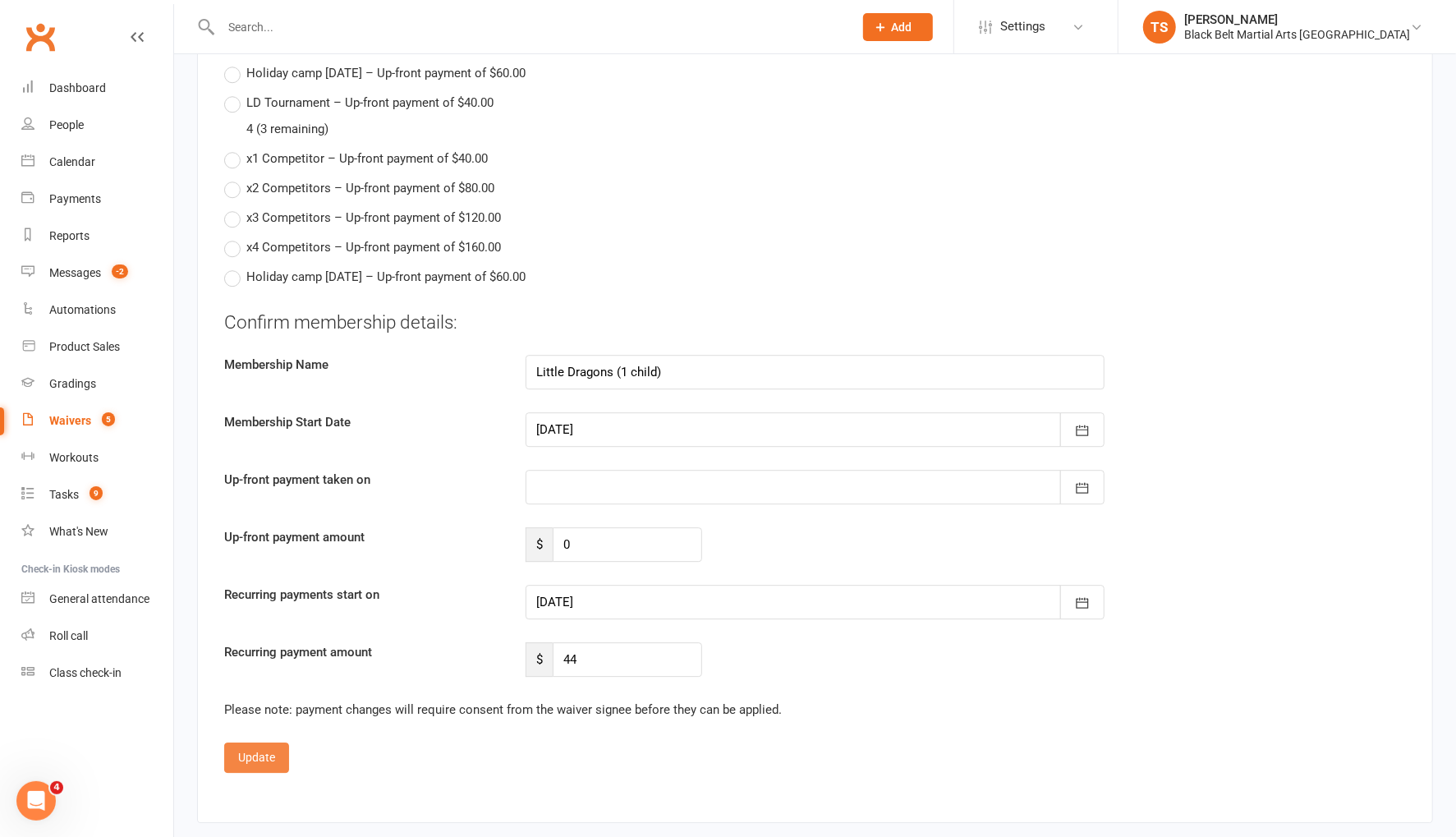
click at [268, 742] on button "Update" at bounding box center [256, 757] width 65 height 29
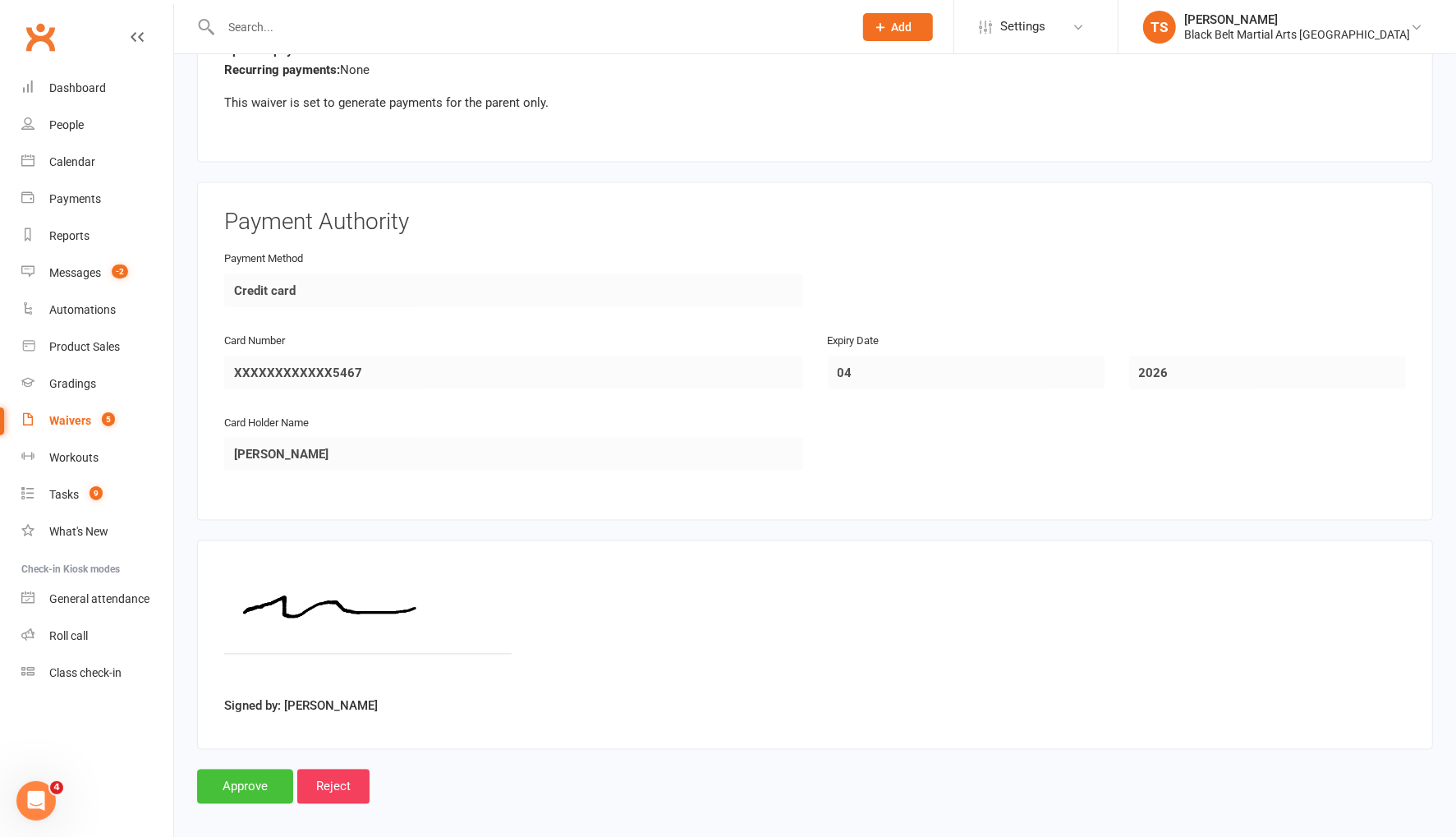
click at [244, 777] on input "Approve" at bounding box center [245, 787] width 96 height 35
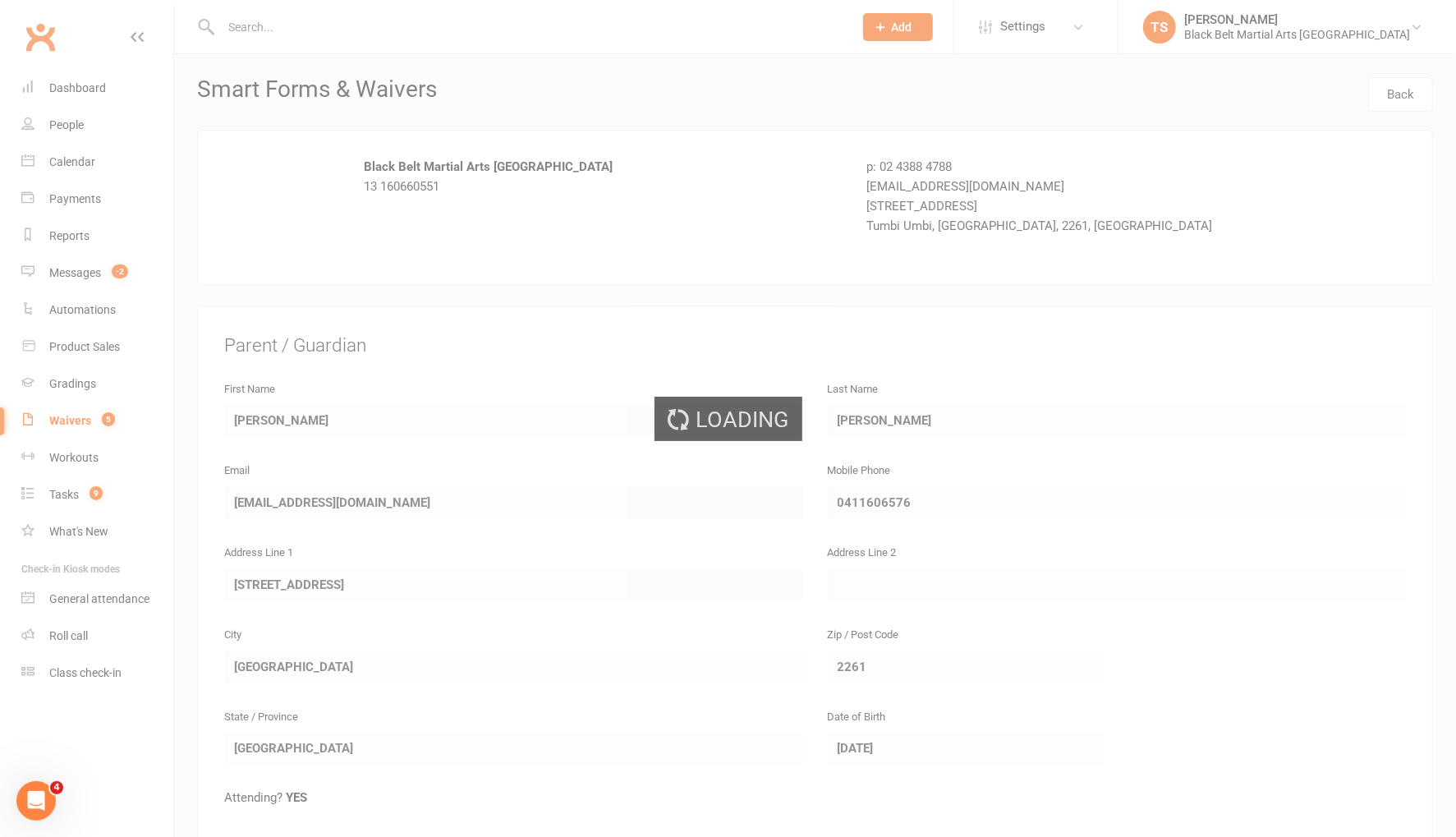
select select "50"
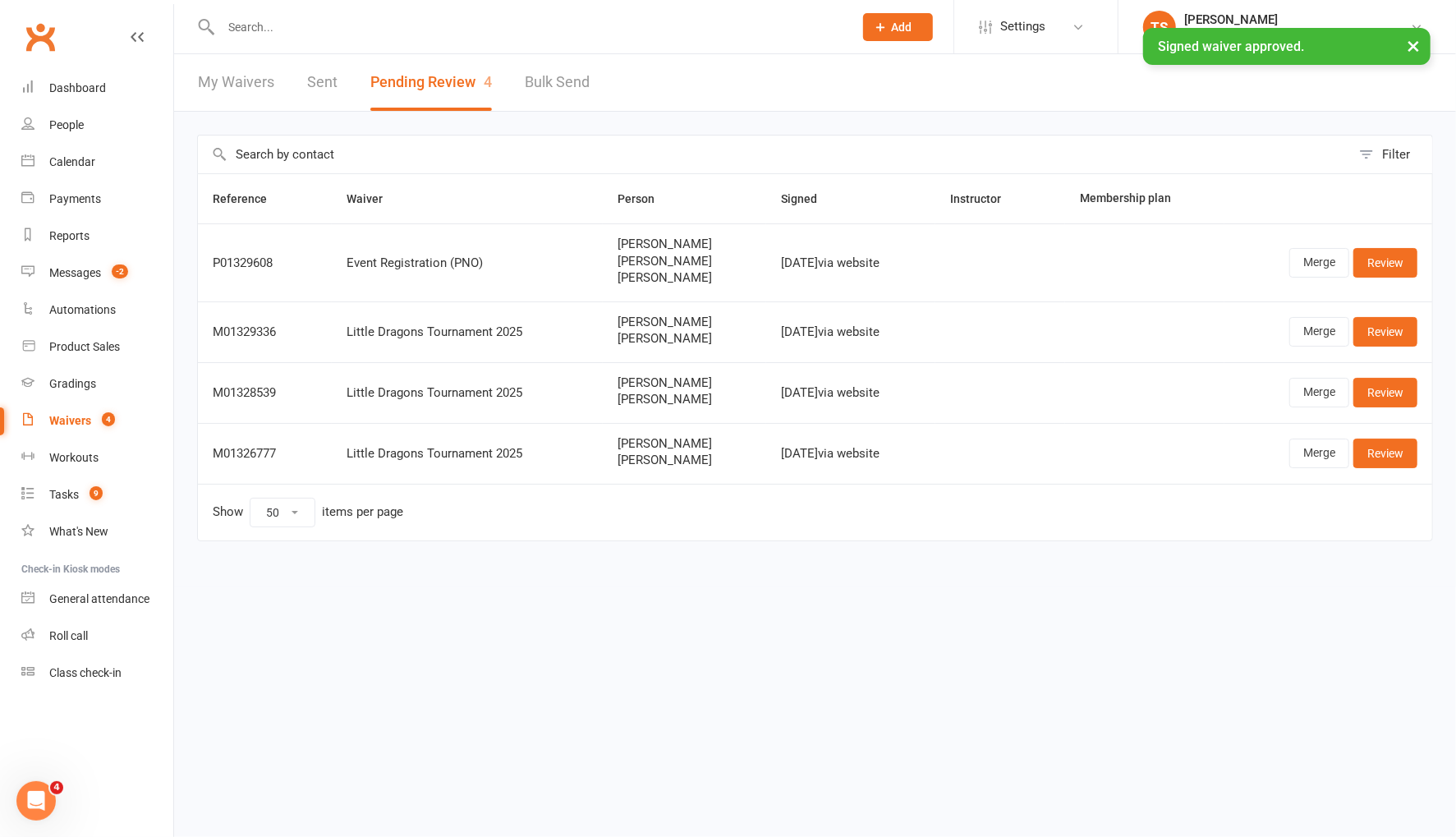
click at [251, 20] on input "text" at bounding box center [529, 27] width 626 height 23
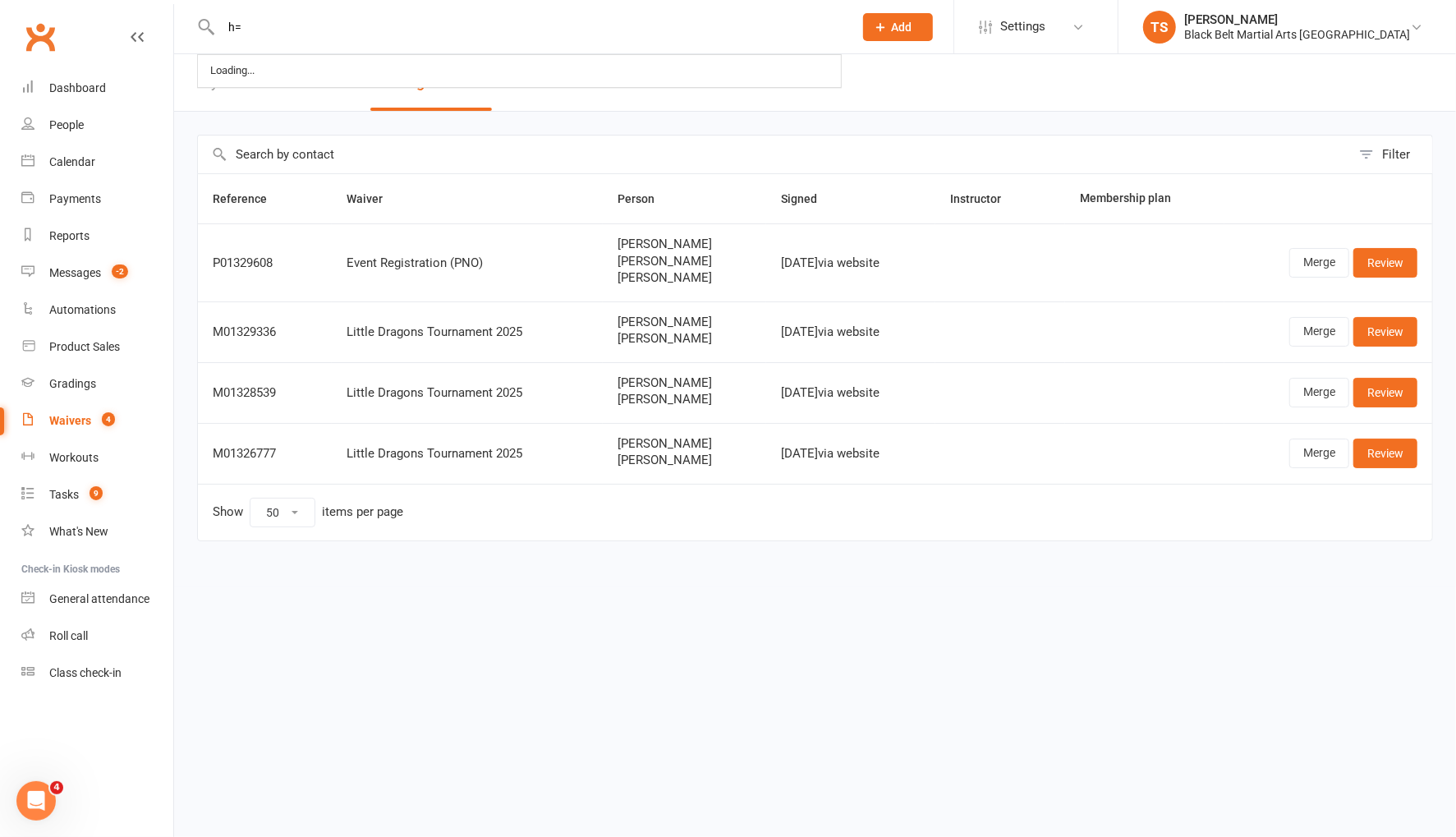
type input "h"
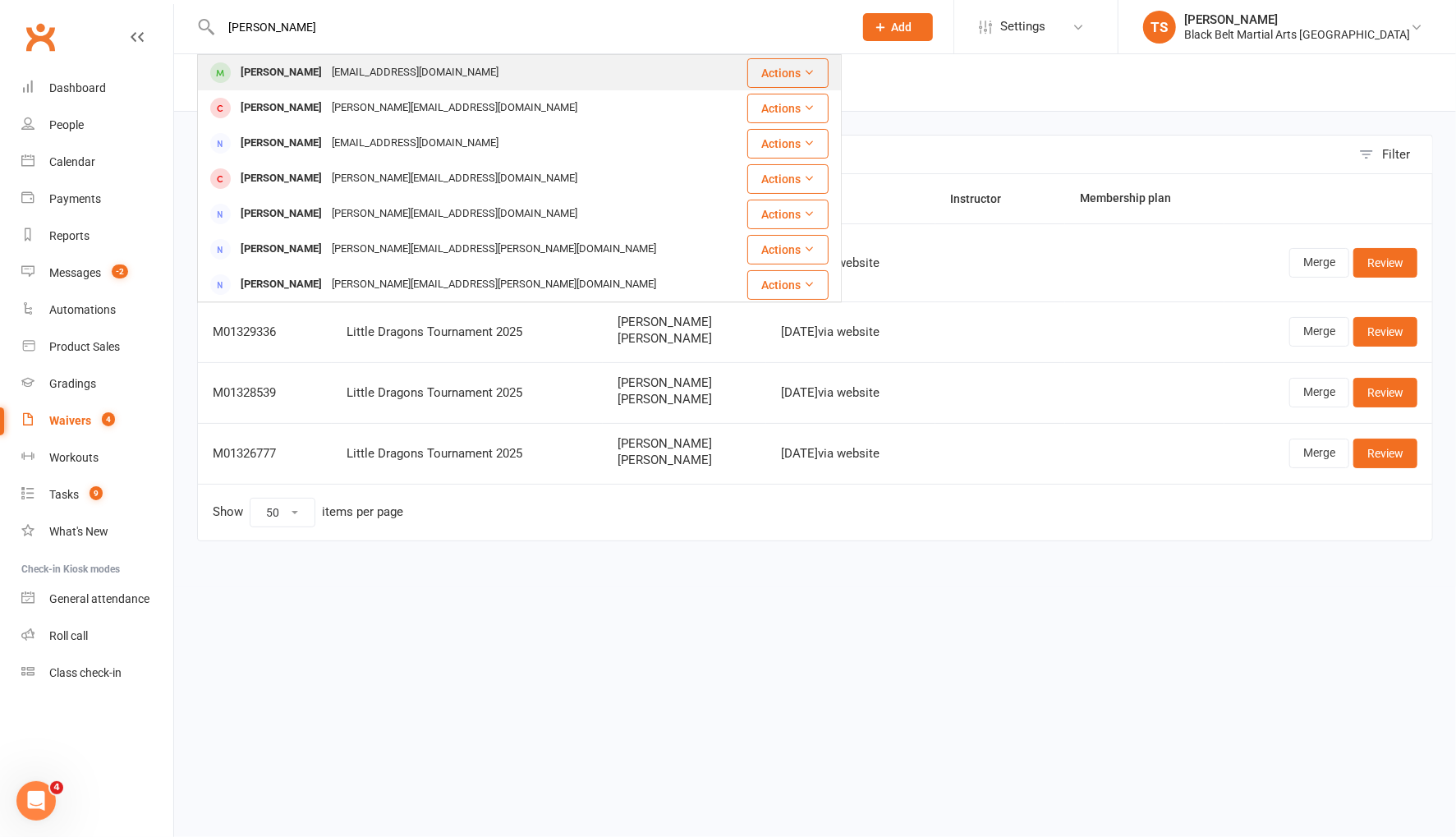
type input "joshua han"
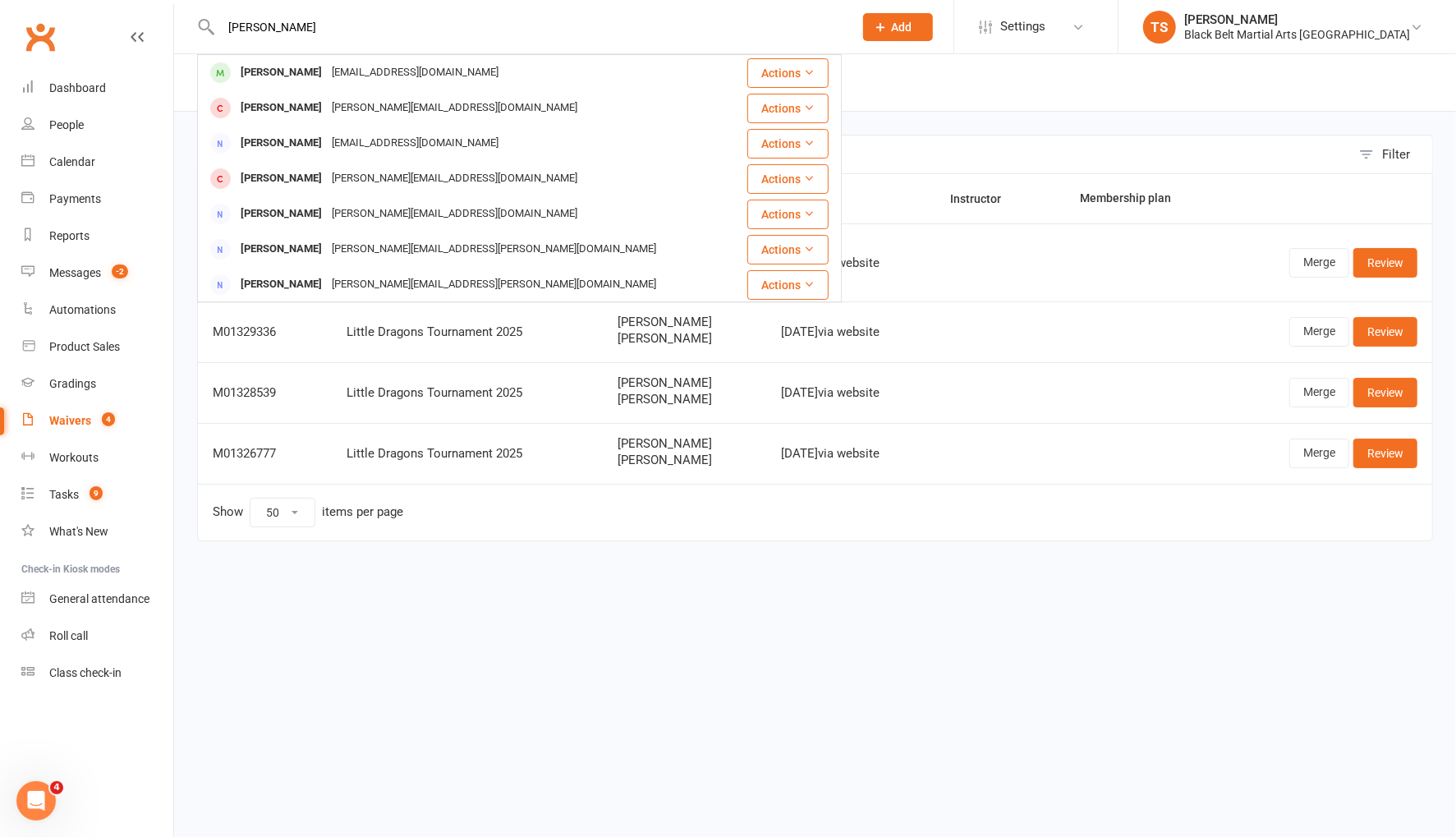
click at [274, 77] on div "Joshua Hanson" at bounding box center [281, 73] width 91 height 24
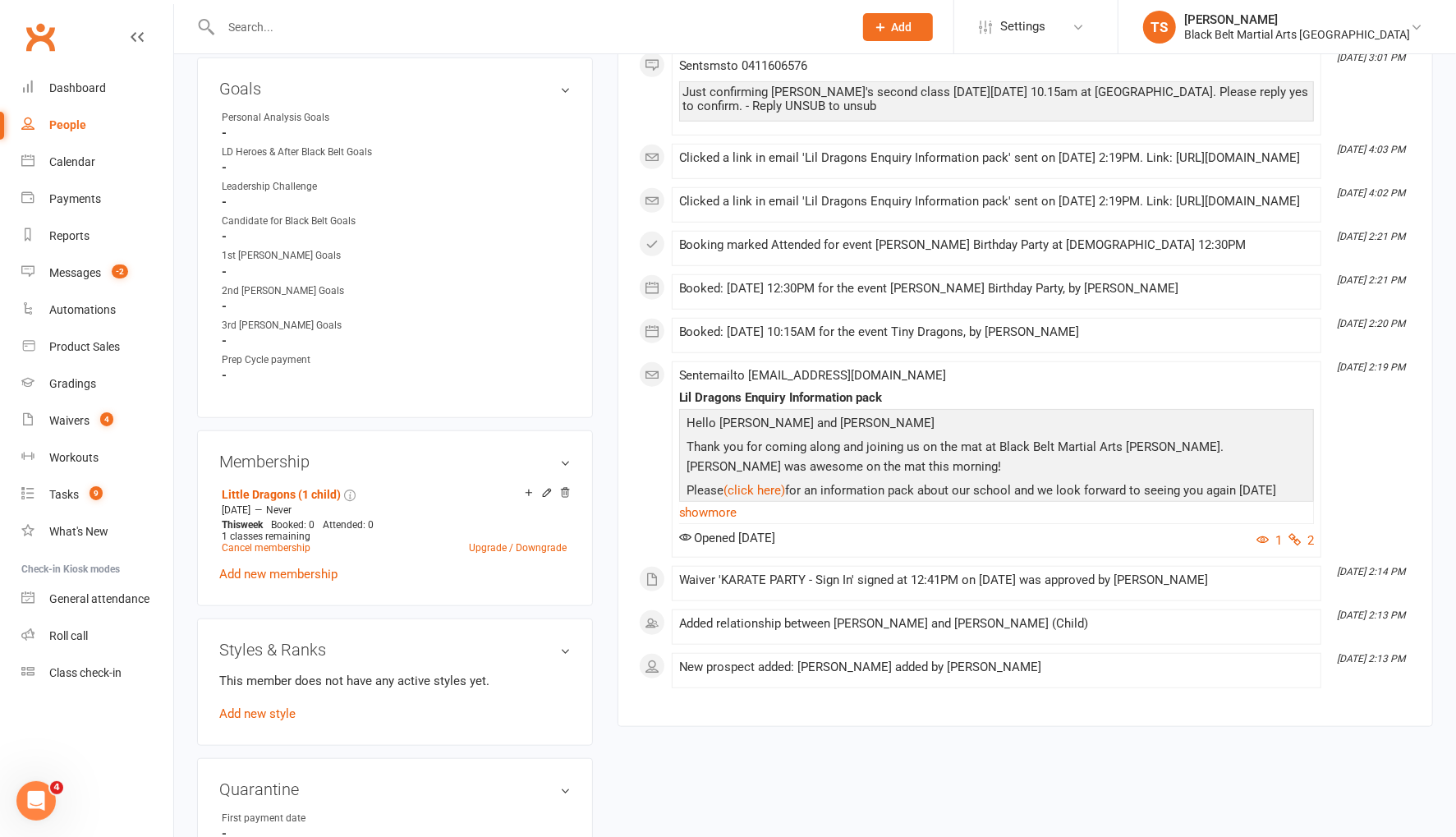
scroll to position [787, 0]
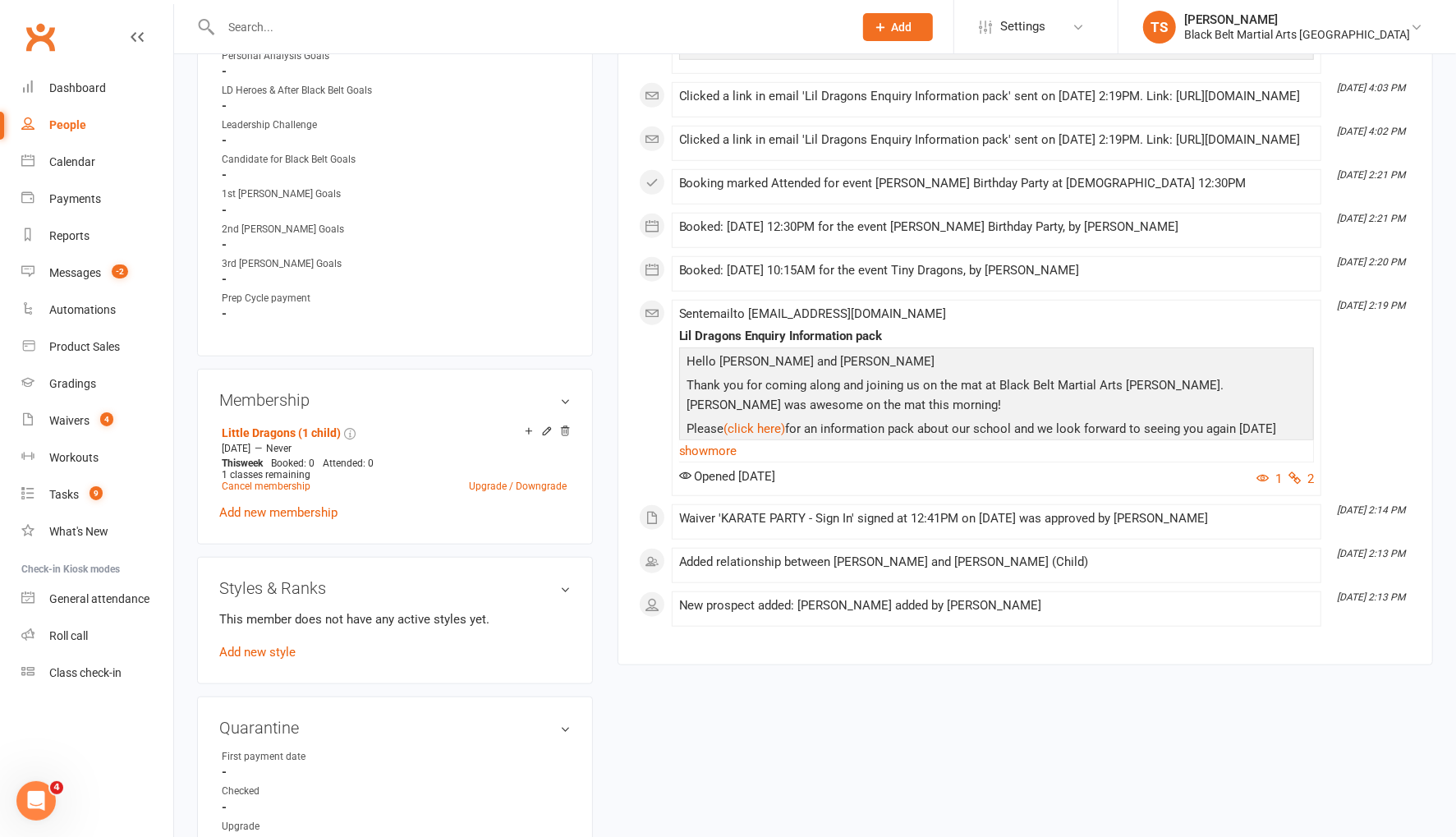
click at [723, 463] on link "show more" at bounding box center [996, 451] width 634 height 23
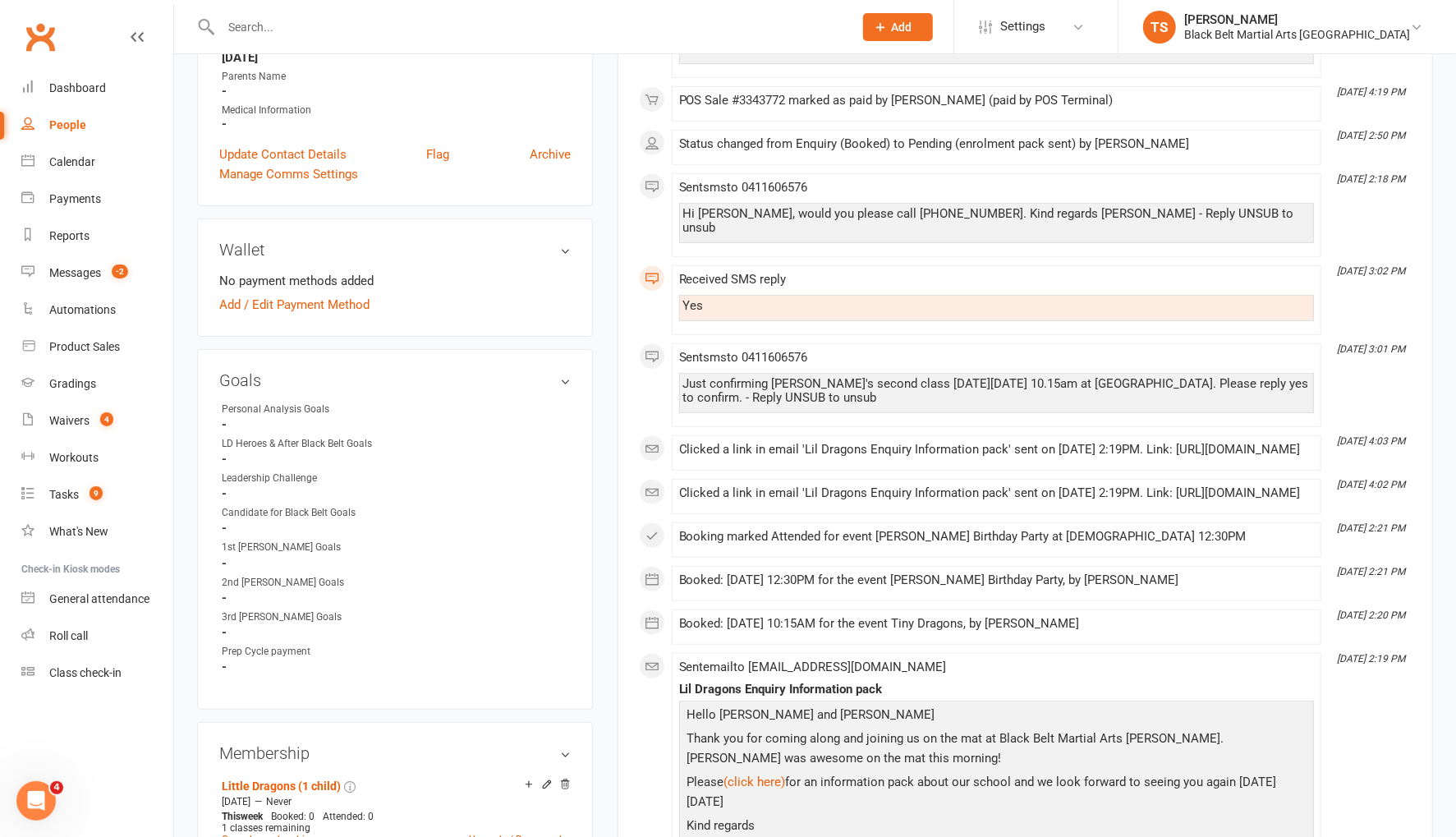
scroll to position [498, 0]
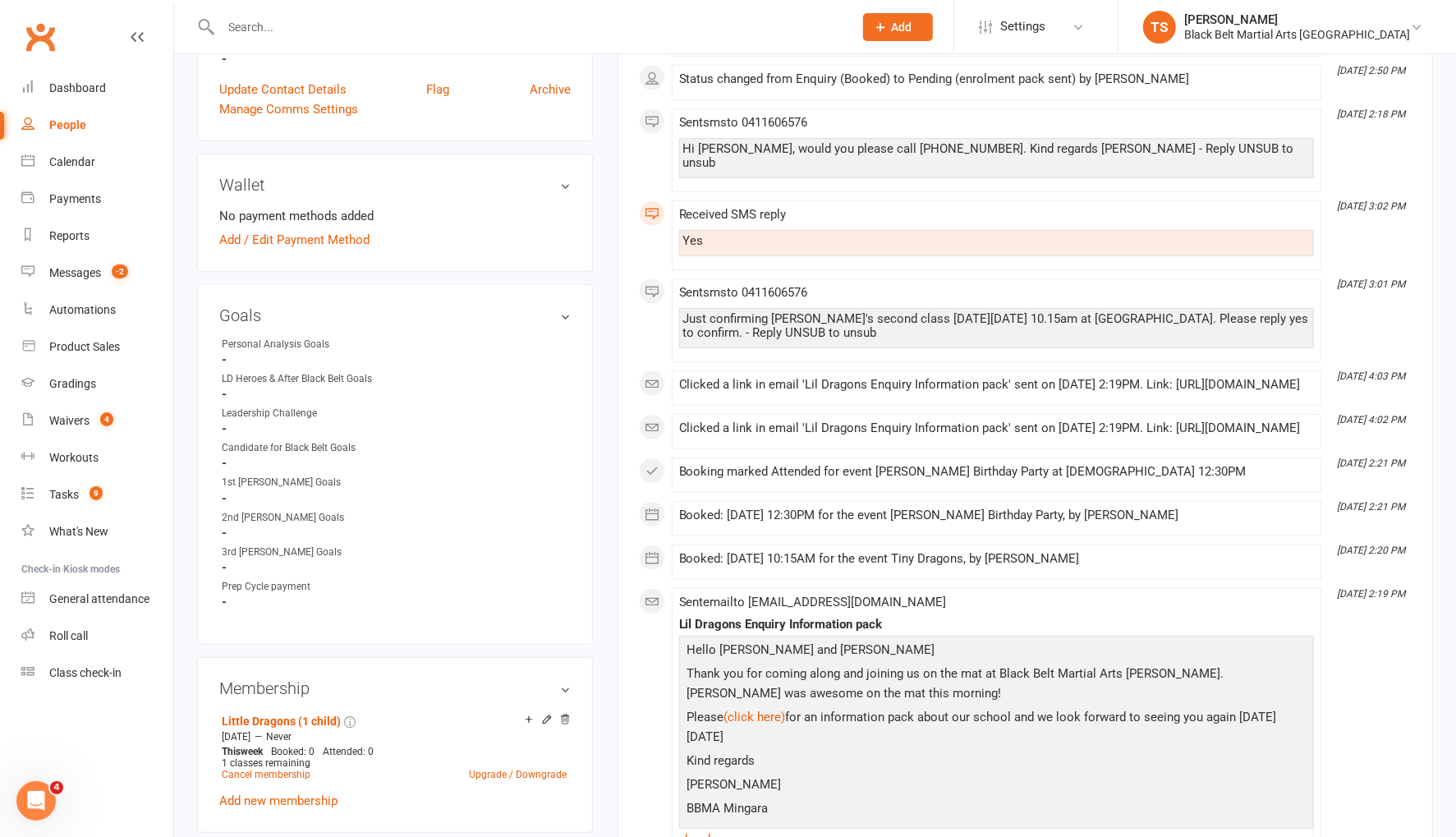
drag, startPoint x: 534, startPoint y: 313, endPoint x: 555, endPoint y: 297, distance: 26.4
click at [0, 0] on link "edit" at bounding box center [0, 0] width 0 height 0
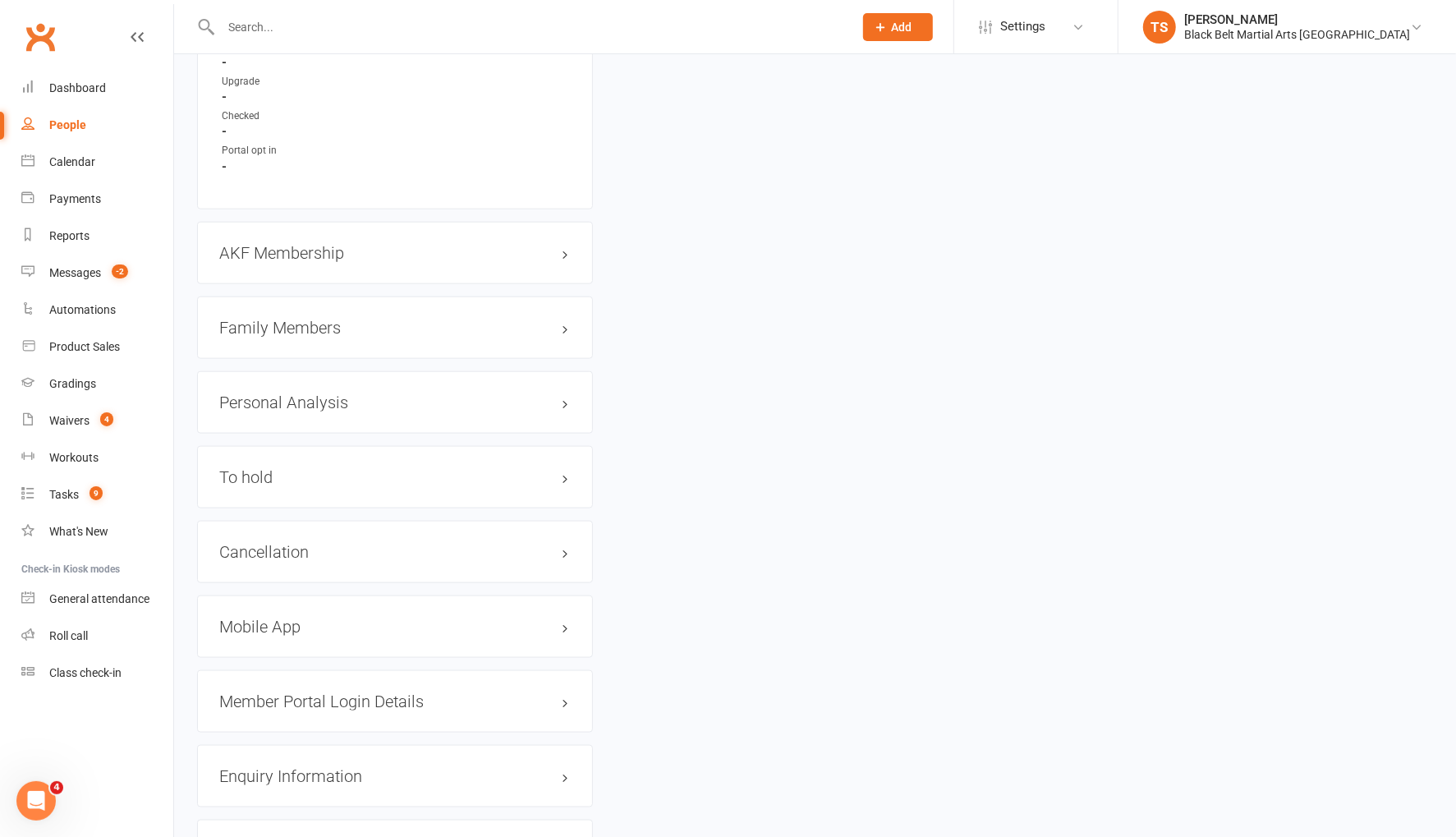
scroll to position [1221, 0]
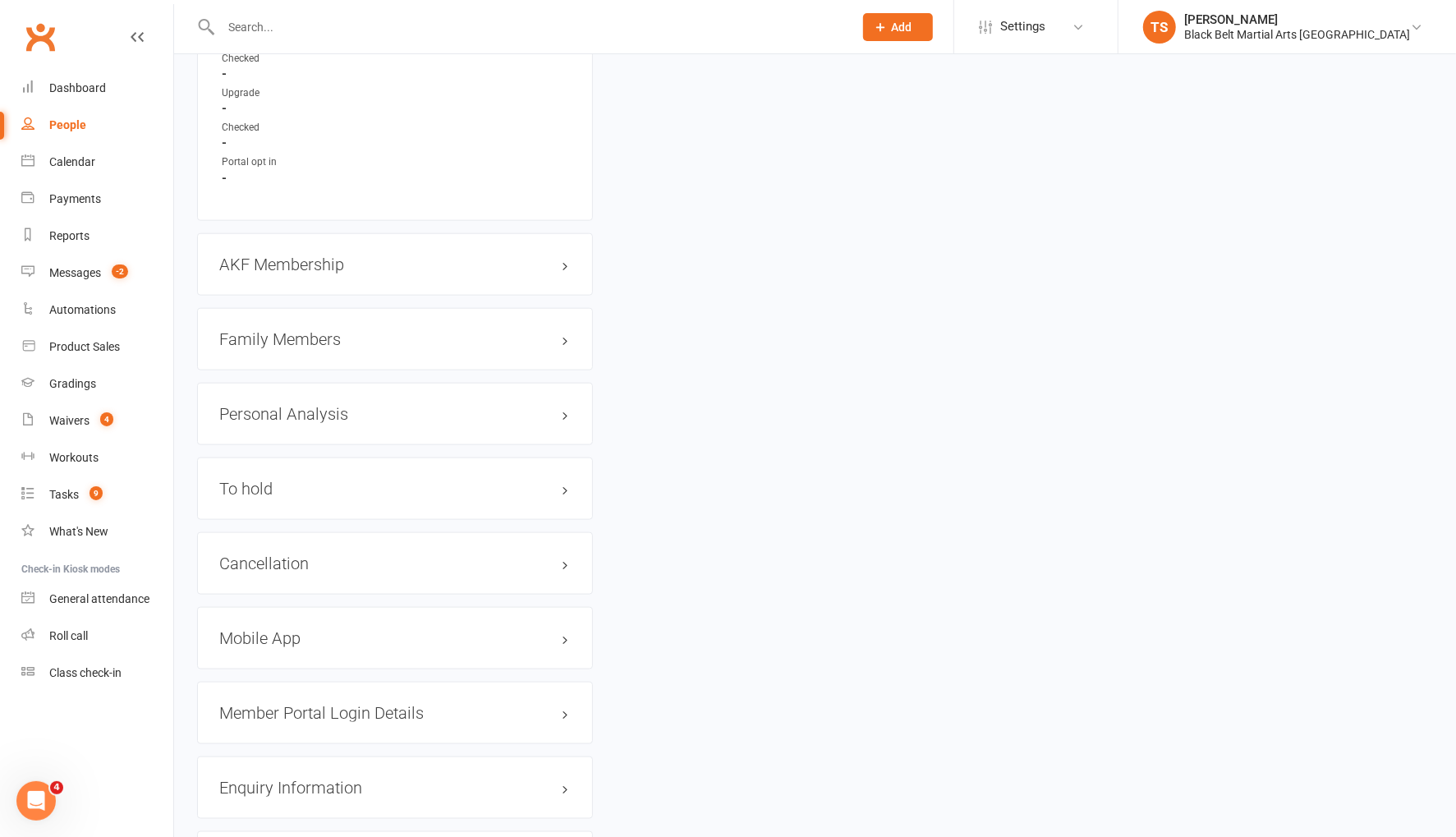
click at [302, 331] on h3 "Family Members" at bounding box center [395, 340] width 352 height 18
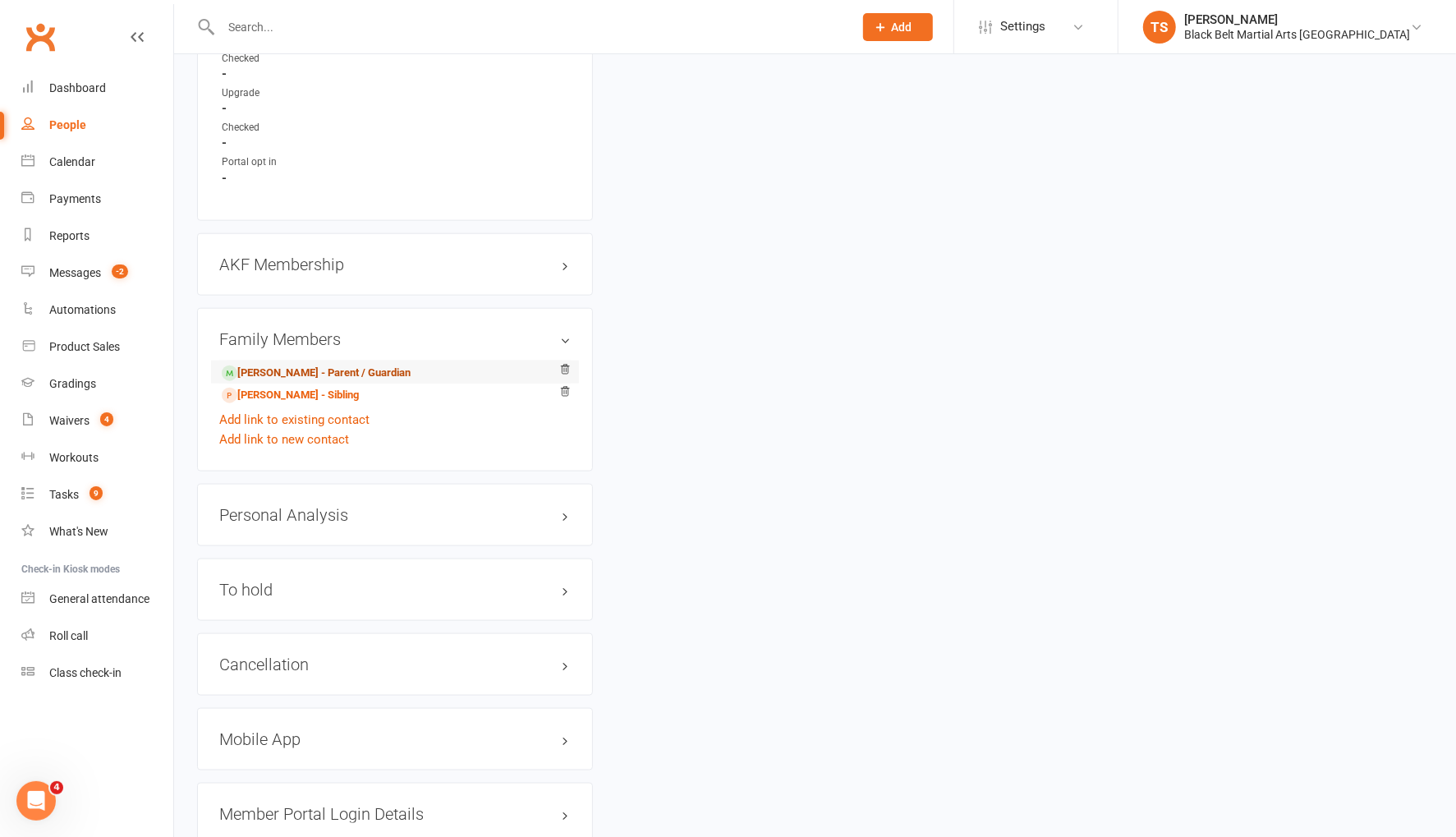
click at [304, 364] on link "Michael Hanson - Parent / Guardian" at bounding box center [317, 373] width 189 height 17
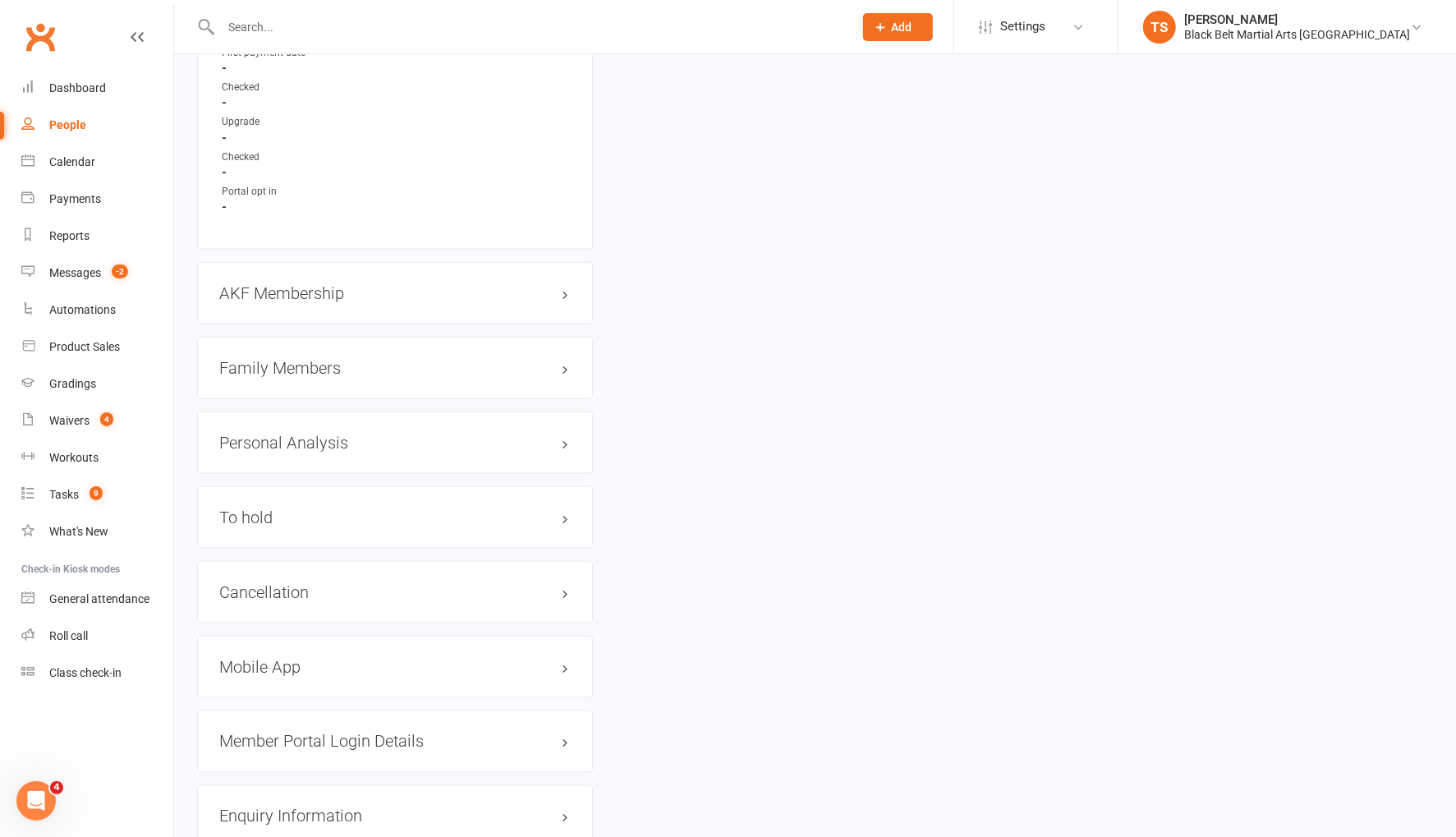
scroll to position [1876, 0]
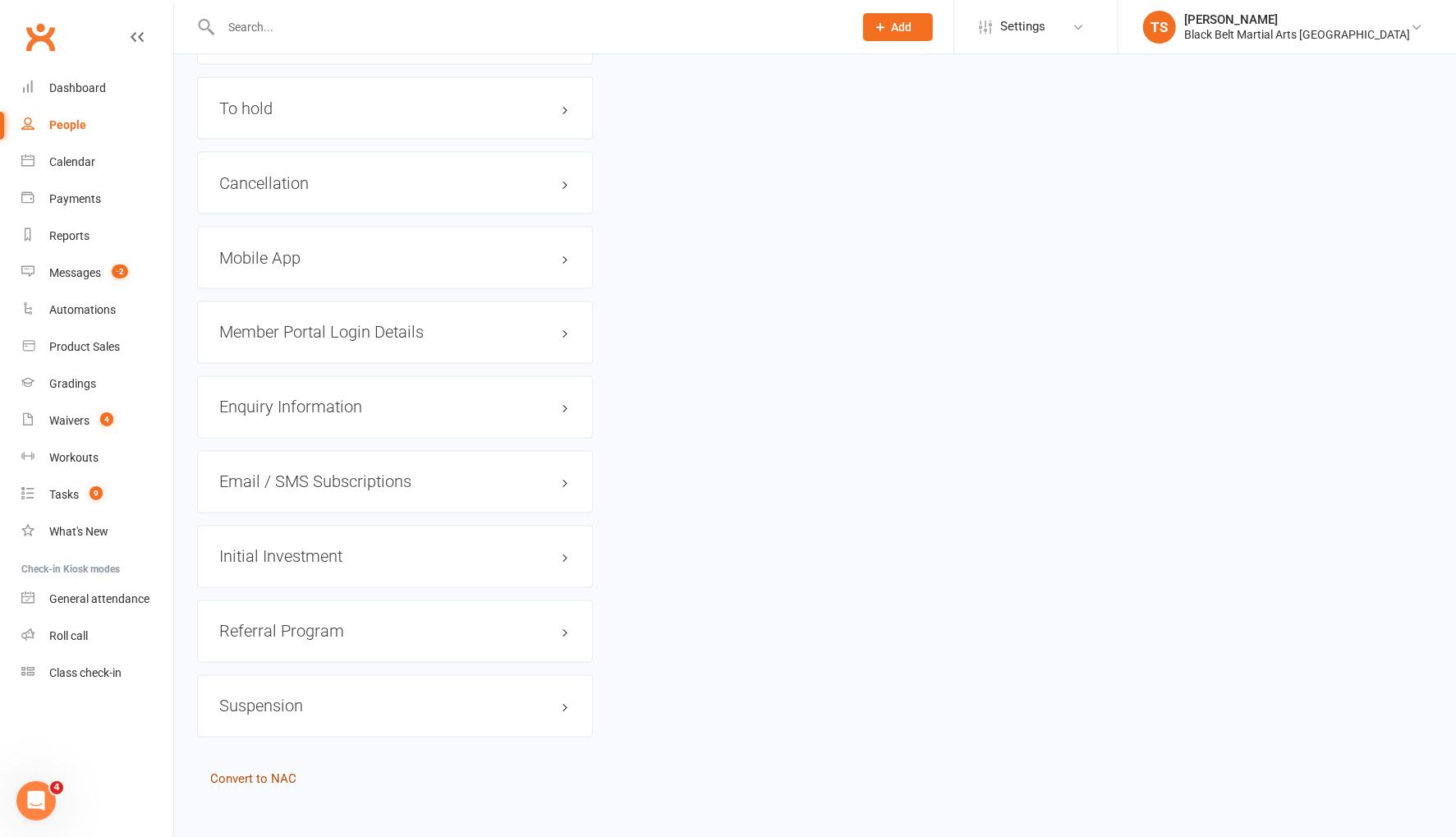
click at [285, 772] on link "Convert to NAC" at bounding box center [253, 779] width 86 height 15
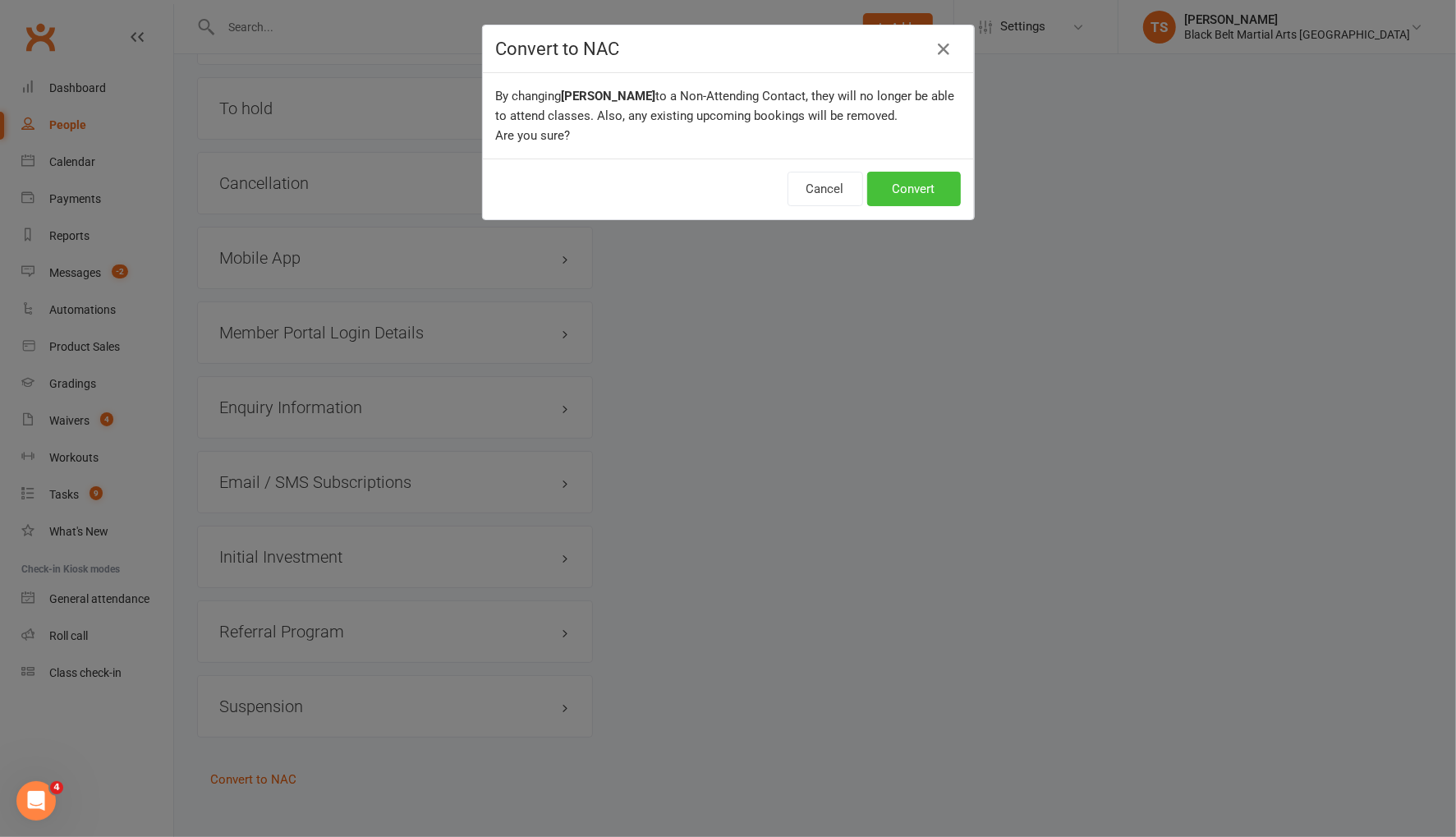
drag, startPoint x: 949, startPoint y: 183, endPoint x: 1070, endPoint y: 206, distance: 123.2
click at [949, 183] on button "Convert" at bounding box center [914, 189] width 94 height 35
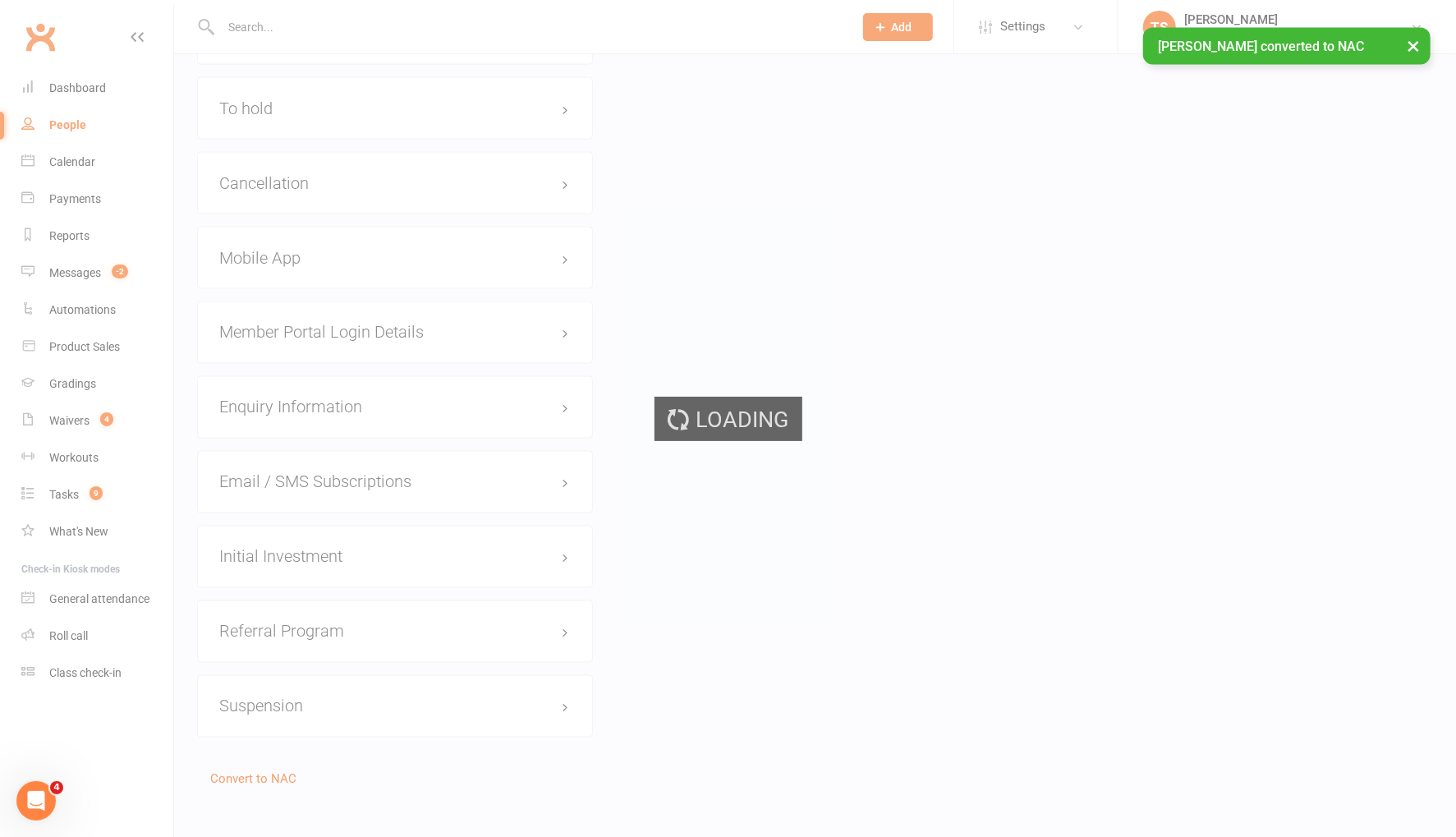
scroll to position [0, 0]
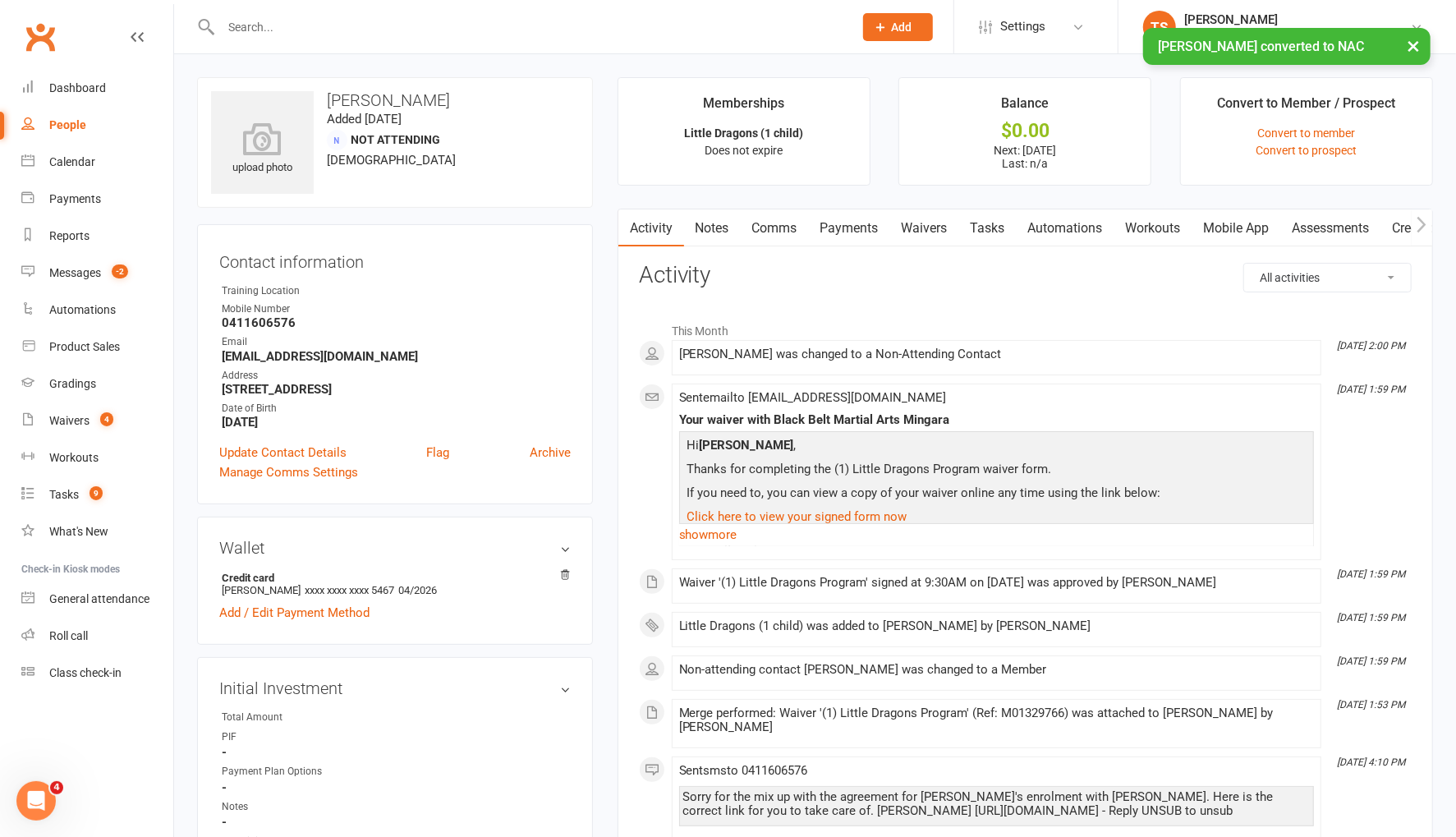
drag, startPoint x: 836, startPoint y: 224, endPoint x: 855, endPoint y: 238, distance: 23.6
click at [837, 225] on link "Payments" at bounding box center [849, 228] width 82 height 38
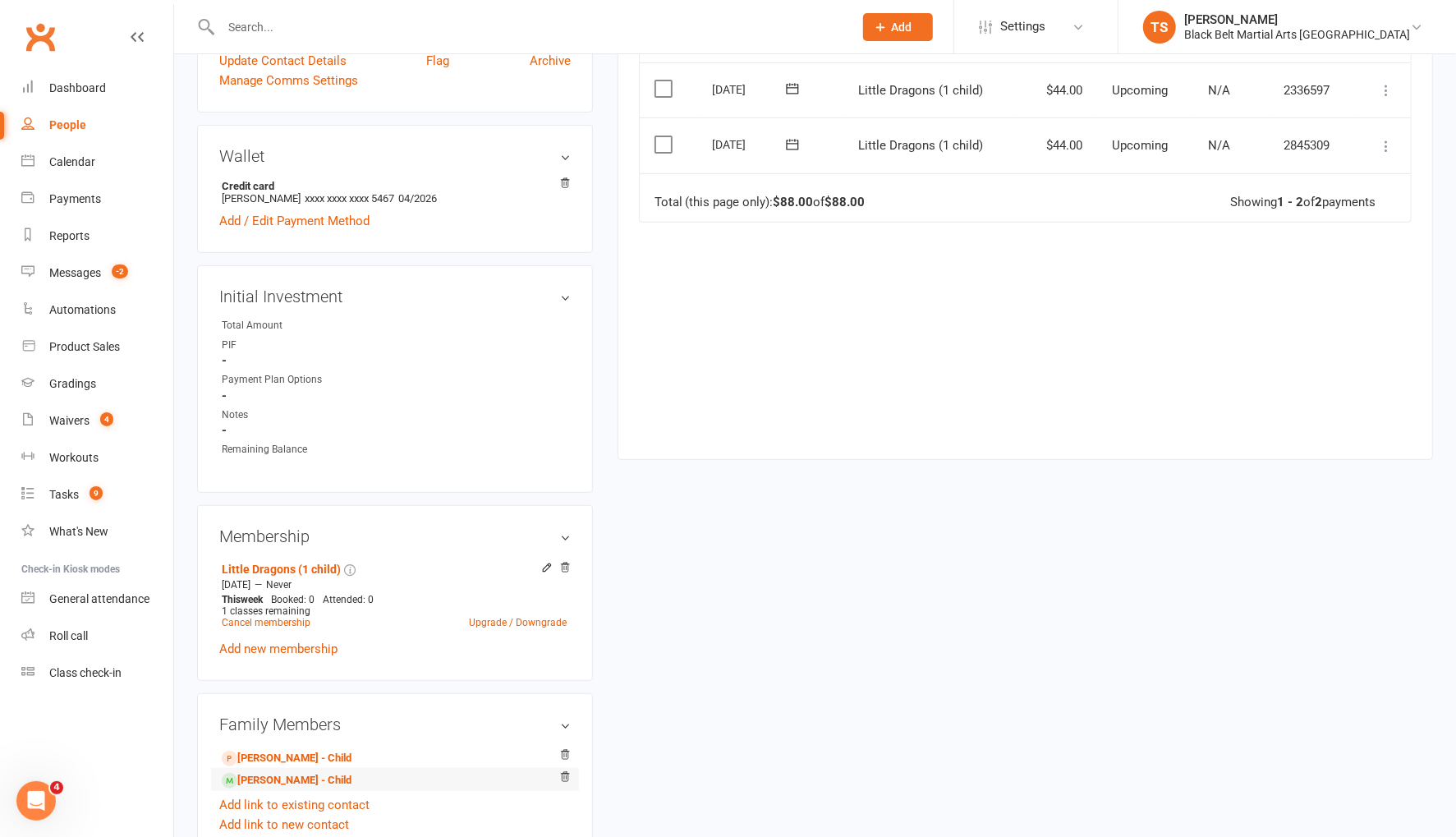
scroll to position [416, 0]
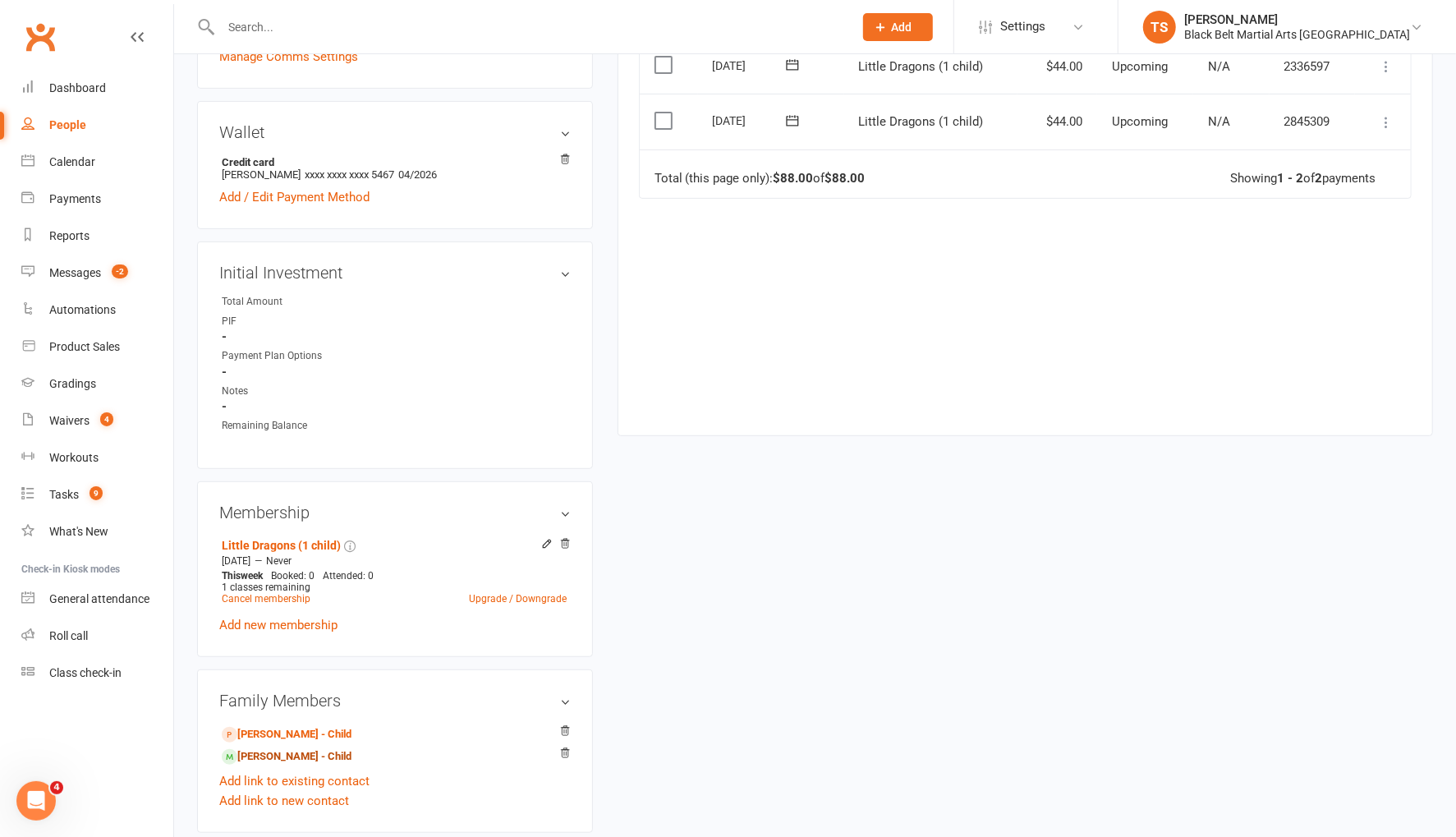
click at [311, 754] on link "Joshua Hanson - Child" at bounding box center [286, 756] width 129 height 17
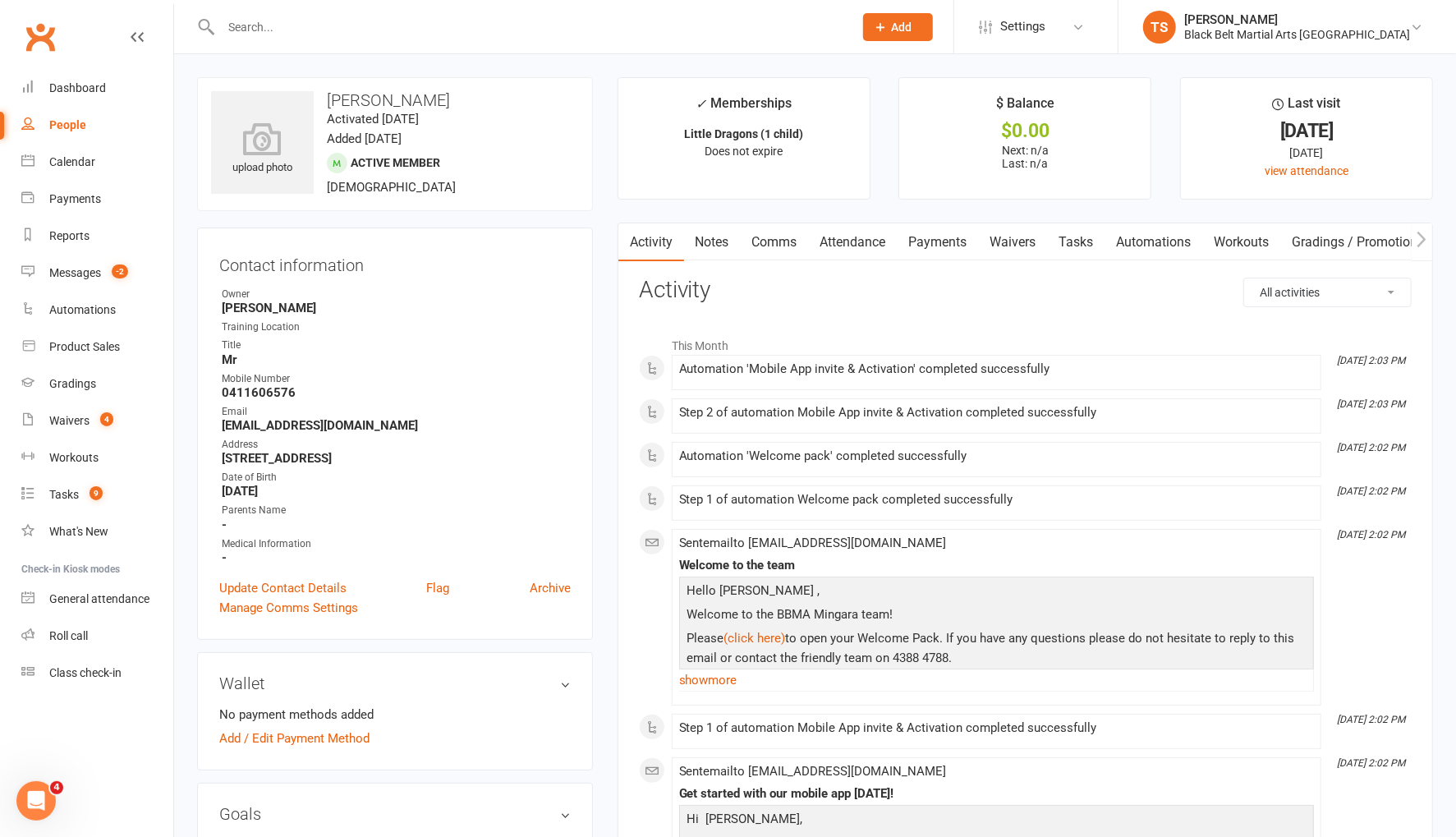
drag, startPoint x: 931, startPoint y: 247, endPoint x: 1078, endPoint y: 368, distance: 190.4
click at [931, 247] on link "Payments" at bounding box center [938, 241] width 82 height 38
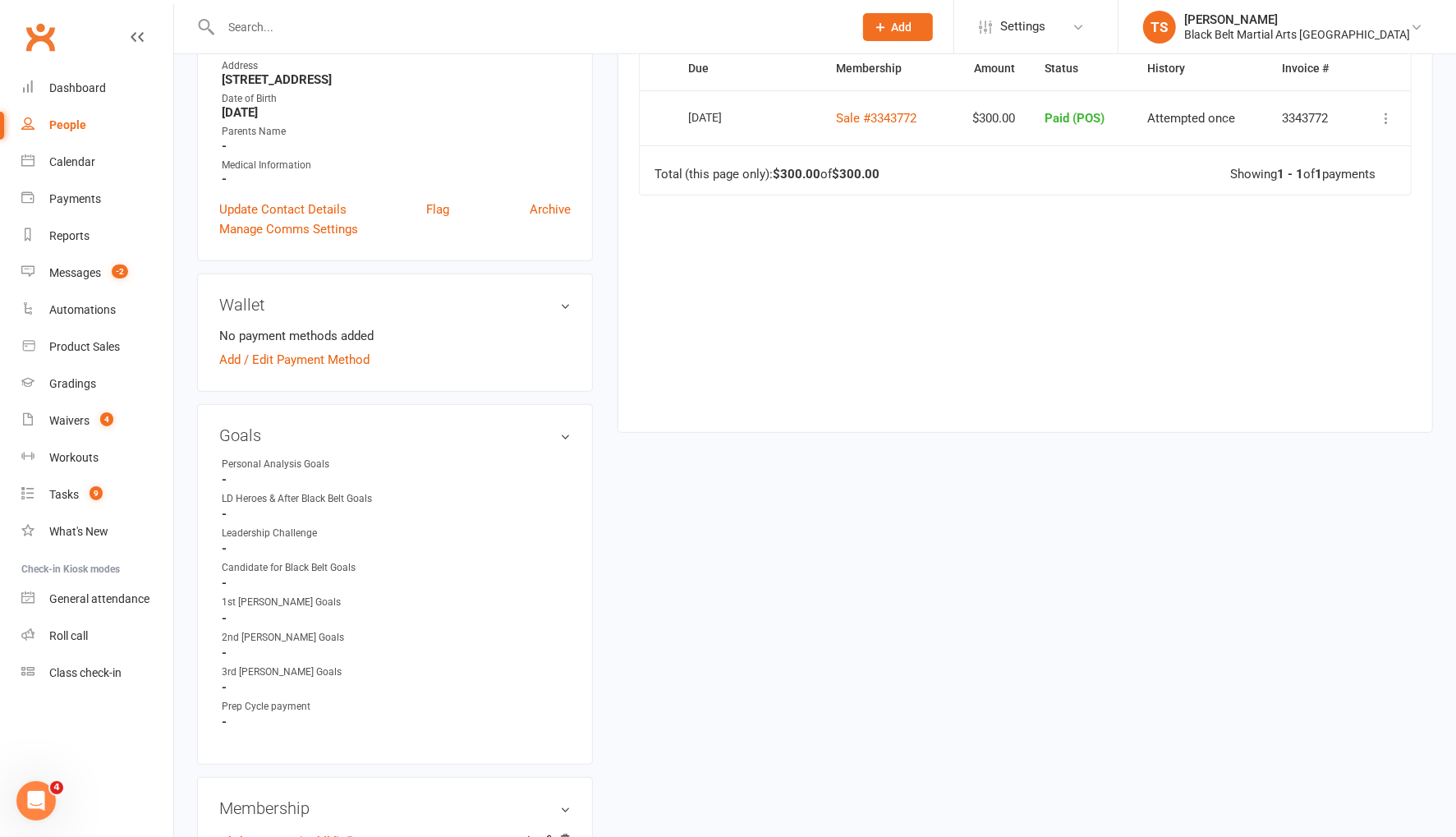
scroll to position [385, 0]
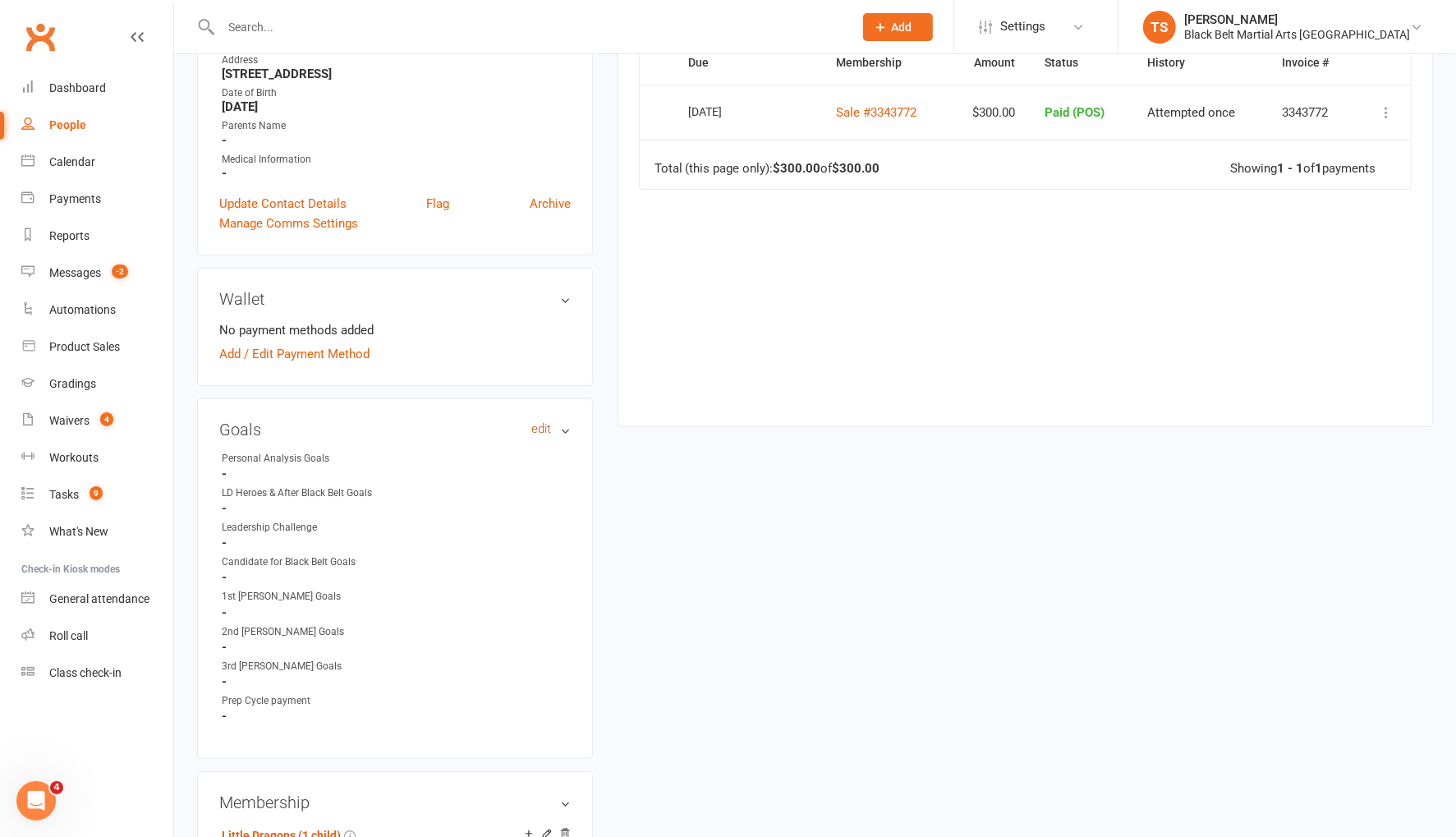
click at [543, 422] on link "edit" at bounding box center [541, 429] width 19 height 14
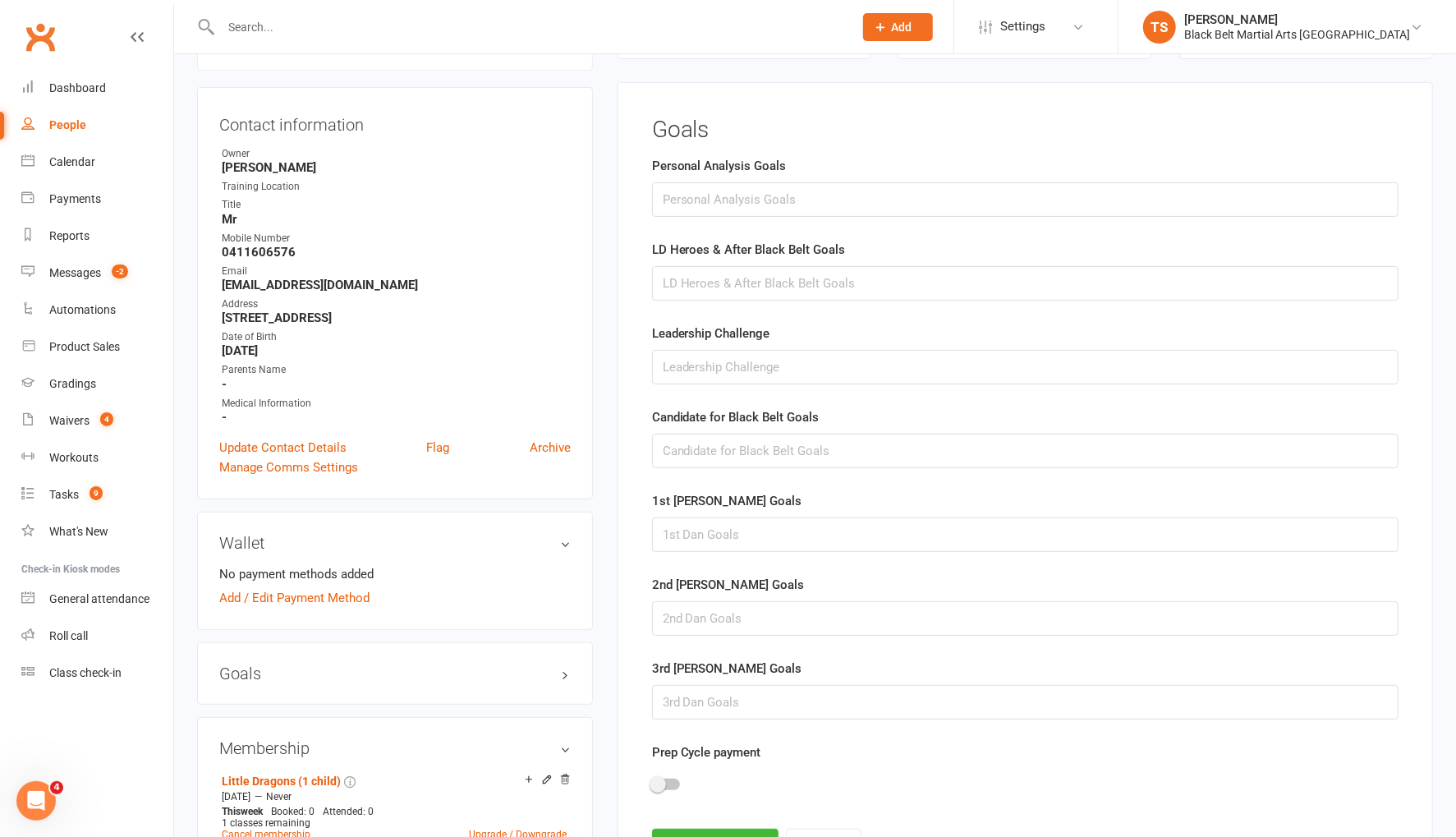
scroll to position [140, 0]
click at [691, 202] on input "text" at bounding box center [1025, 200] width 746 height 35
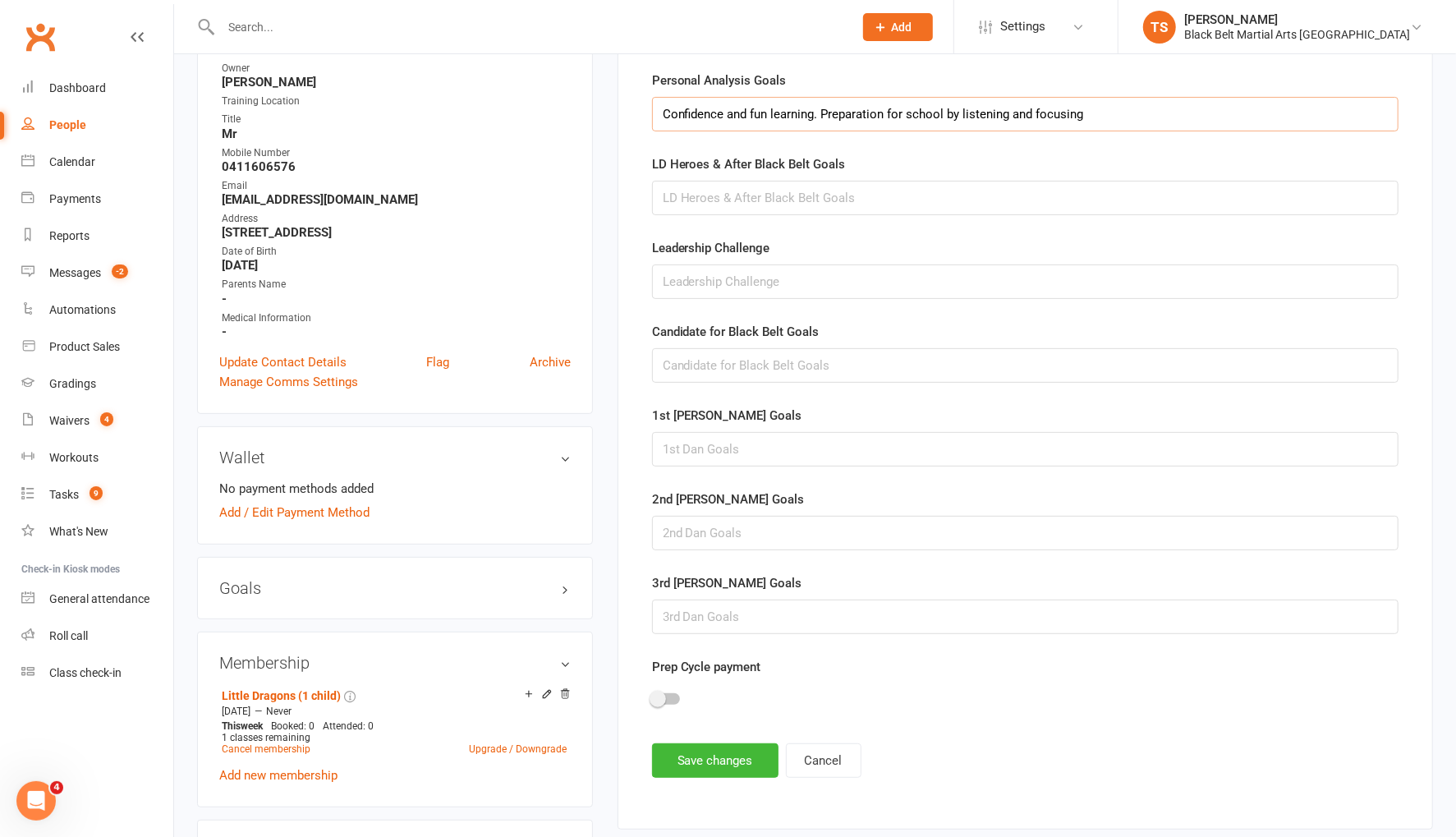
scroll to position [314, 0]
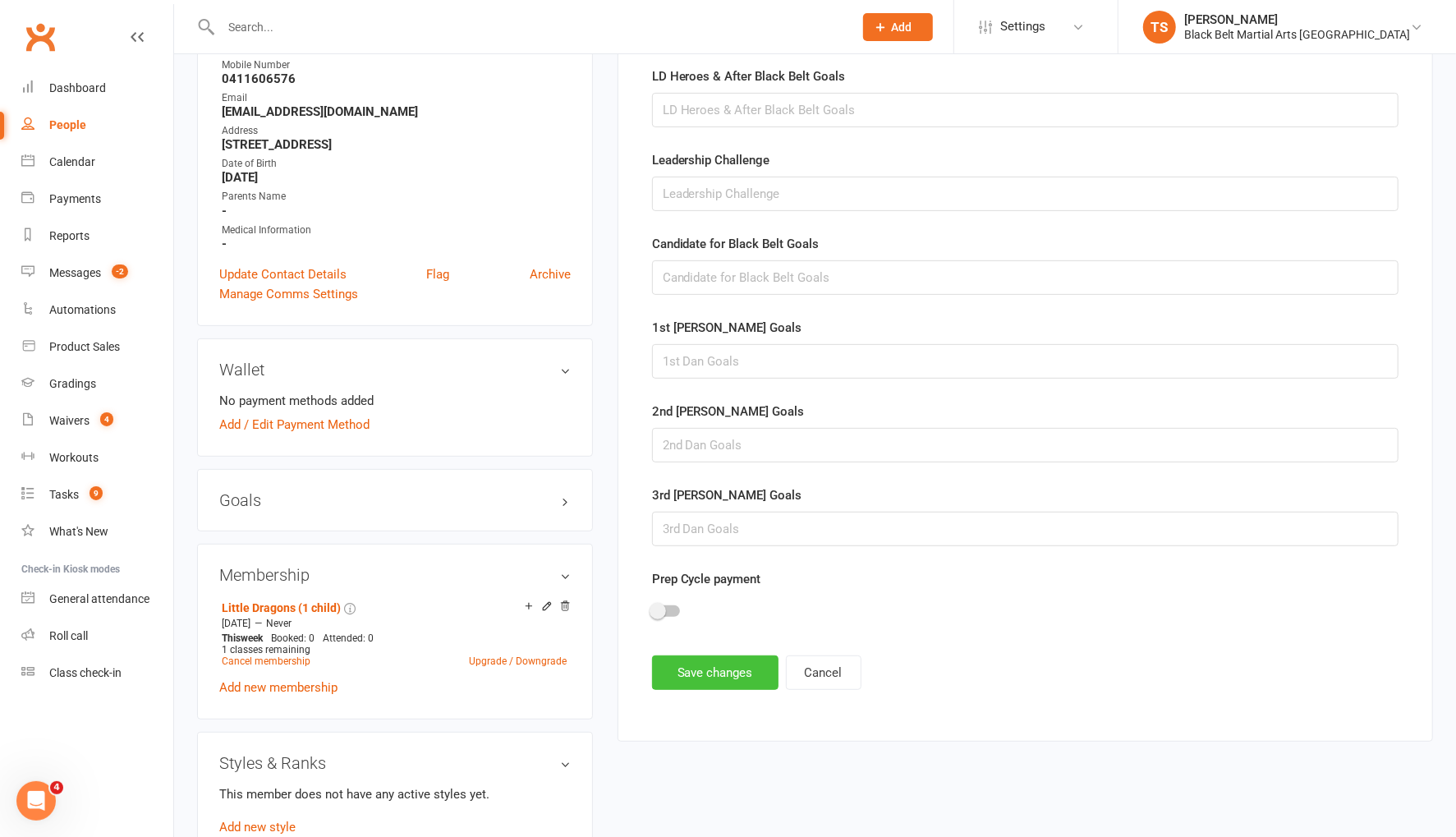
type input "Confidence and fun learning. Preparation for school by listening and focusing"
drag, startPoint x: 723, startPoint y: 661, endPoint x: 640, endPoint y: 654, distance: 83.3
click at [723, 661] on button "Save changes" at bounding box center [715, 673] width 127 height 35
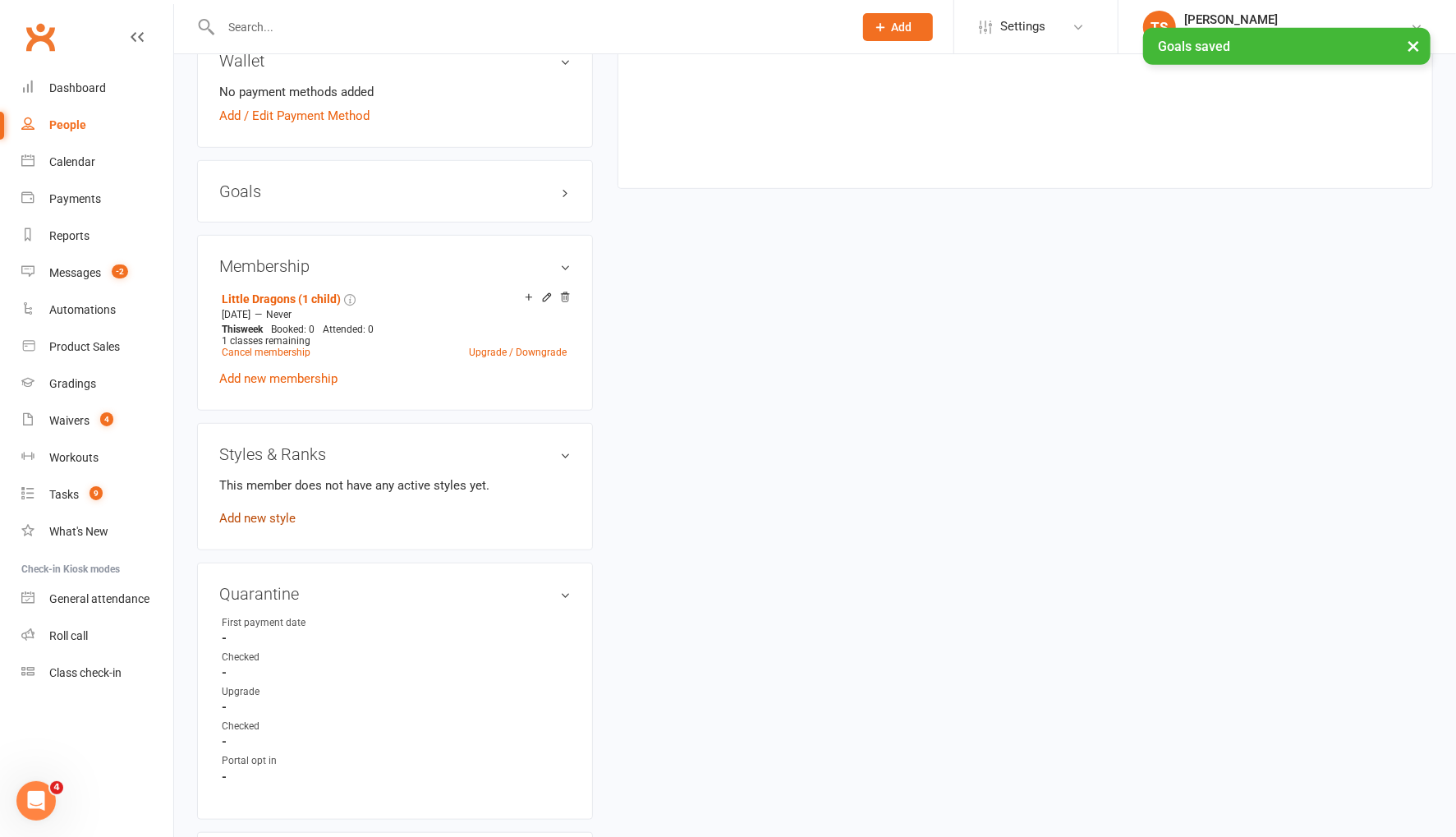
click at [260, 510] on link "Add new style" at bounding box center [257, 518] width 76 height 15
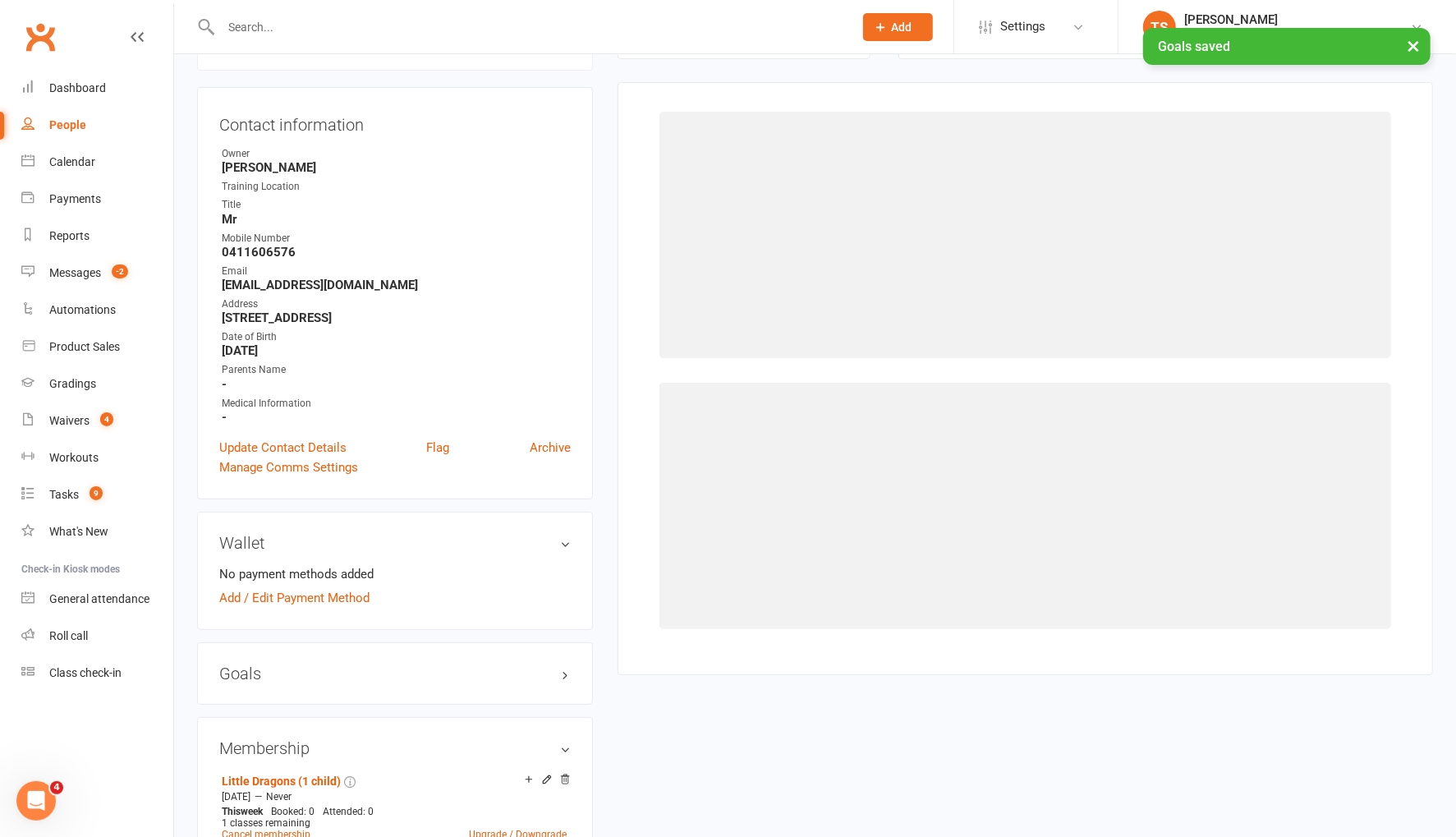
scroll to position [140, 0]
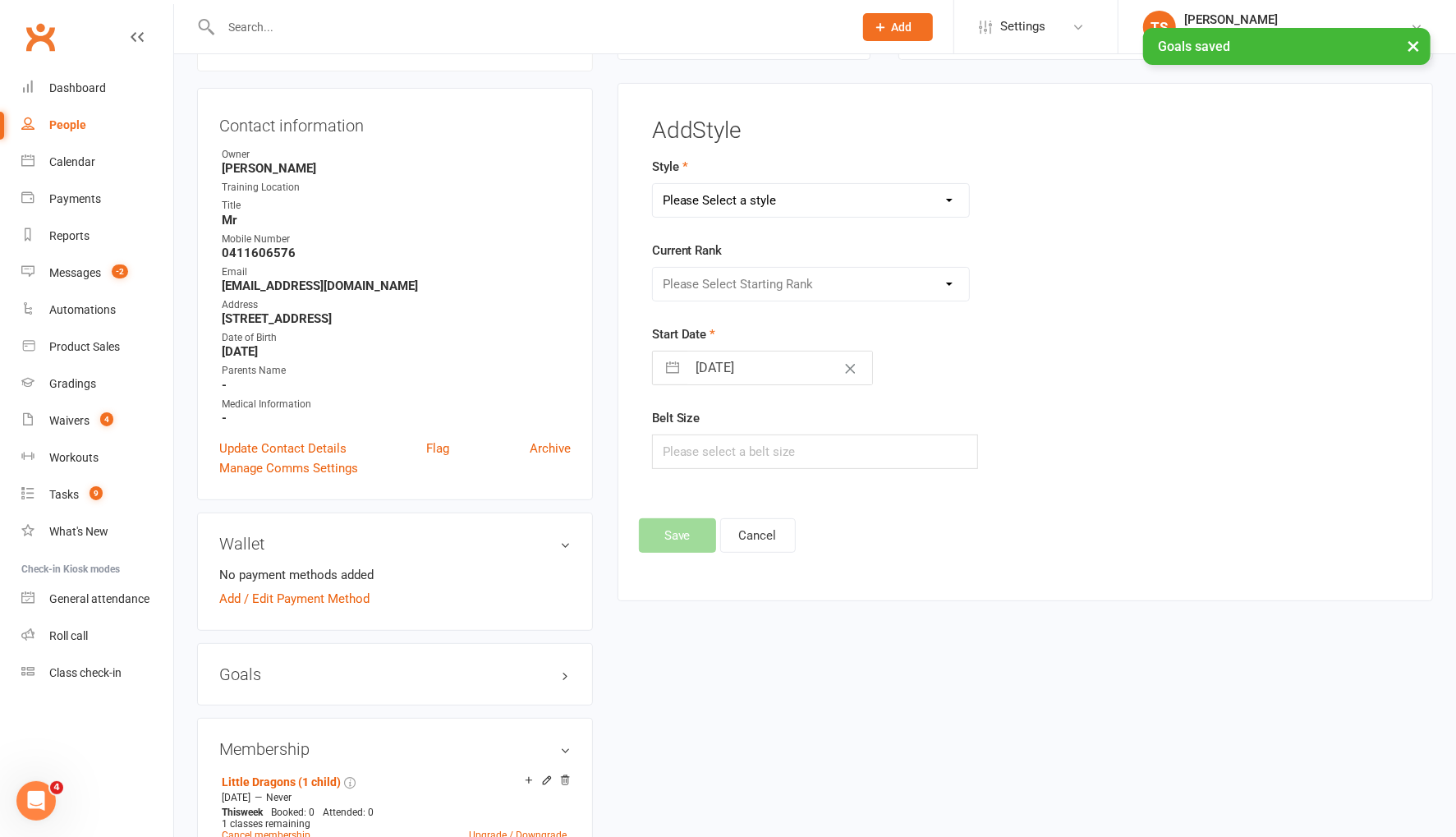
click at [736, 206] on select "Please Select a style Grandmasters Karate Kickboxing Kobudo Little Dragons Mini…" at bounding box center [811, 200] width 316 height 33
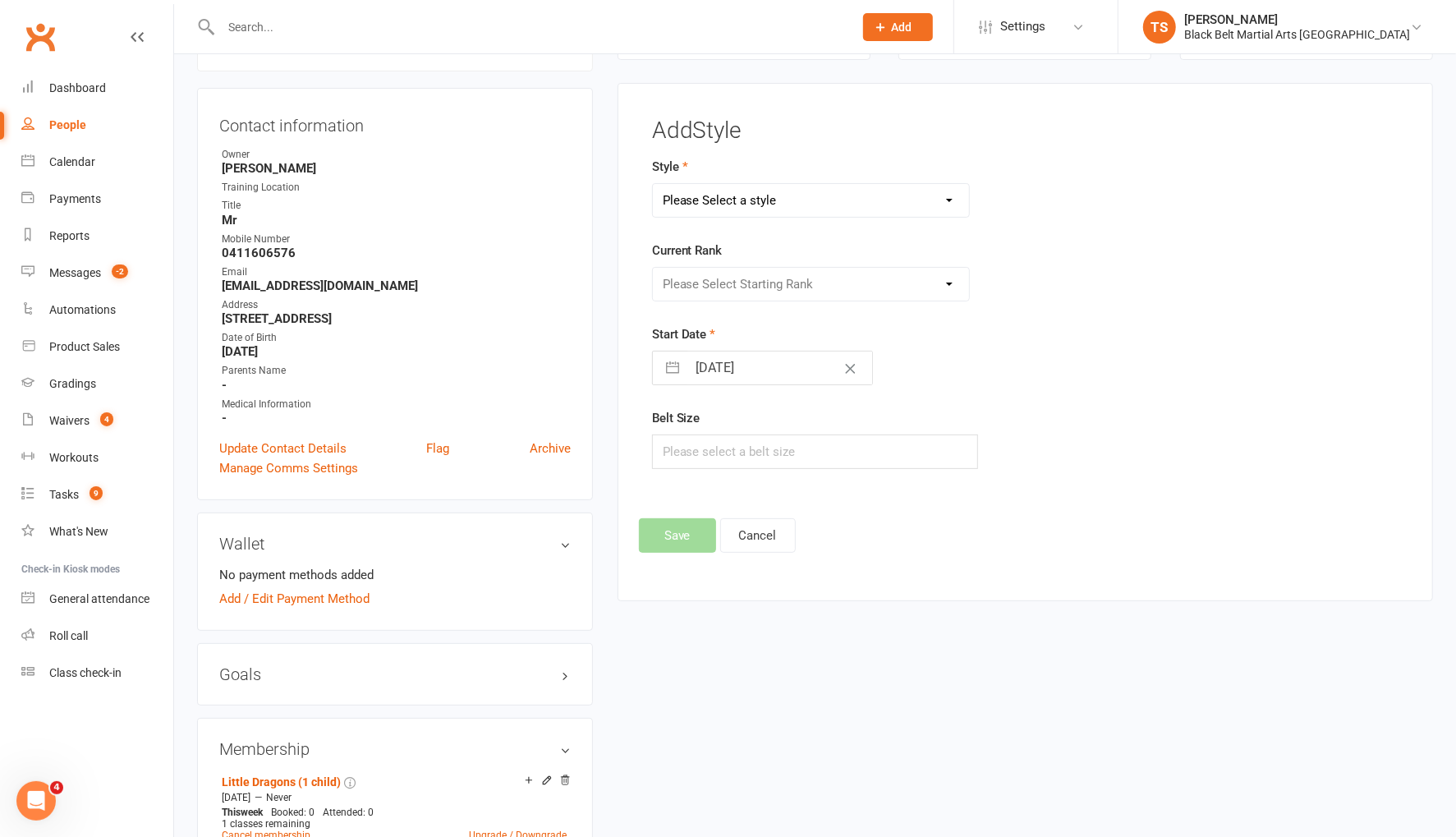
select select "769"
click at [653, 184] on select "Please Select a style Grandmasters Karate Kickboxing Kobudo Little Dragons Mini…" at bounding box center [811, 200] width 316 height 33
click at [722, 285] on select "Please Select Starting Rank White belt White green belt White blue belt White p…" at bounding box center [811, 285] width 316 height 33
select select "6953"
click at [653, 268] on select "Please Select Starting Rank White belt White green belt White blue belt White p…" at bounding box center [811, 285] width 316 height 33
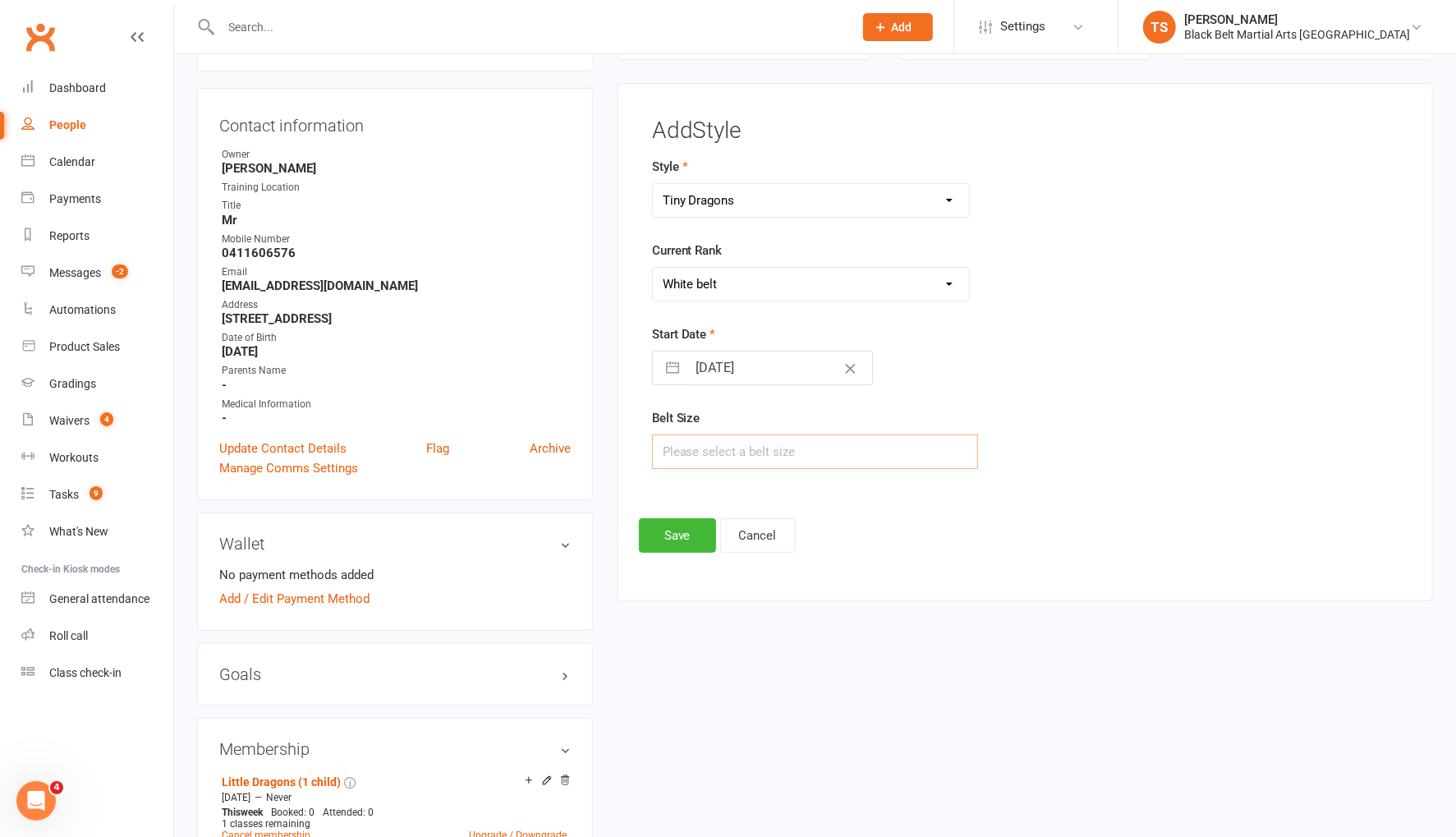
click at [704, 449] on input "text" at bounding box center [814, 452] width 326 height 35
type input "1"
drag, startPoint x: 674, startPoint y: 530, endPoint x: 603, endPoint y: 614, distance: 110.0
click at [674, 530] on button "Save" at bounding box center [678, 535] width 77 height 35
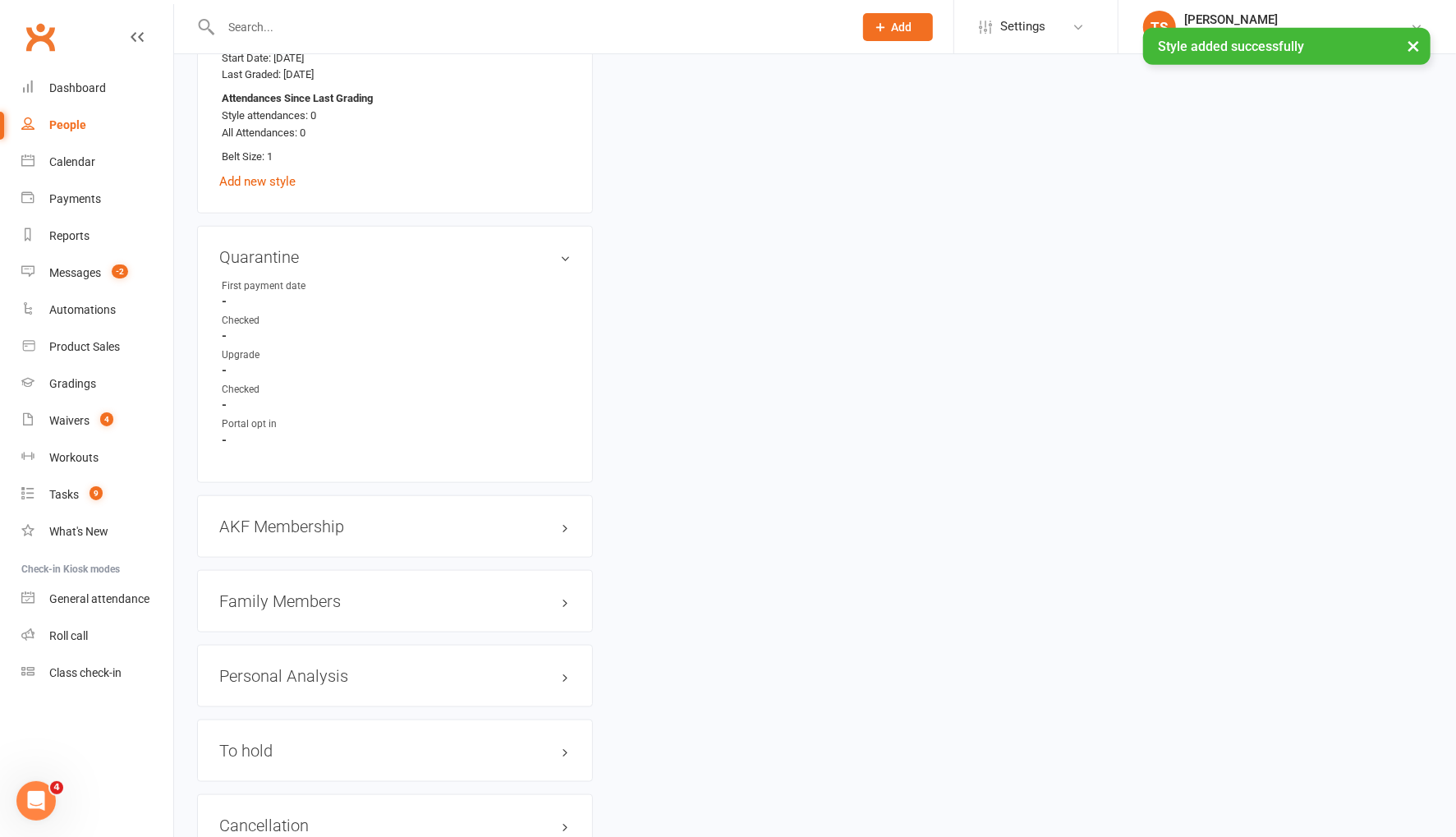
scroll to position [1101, 0]
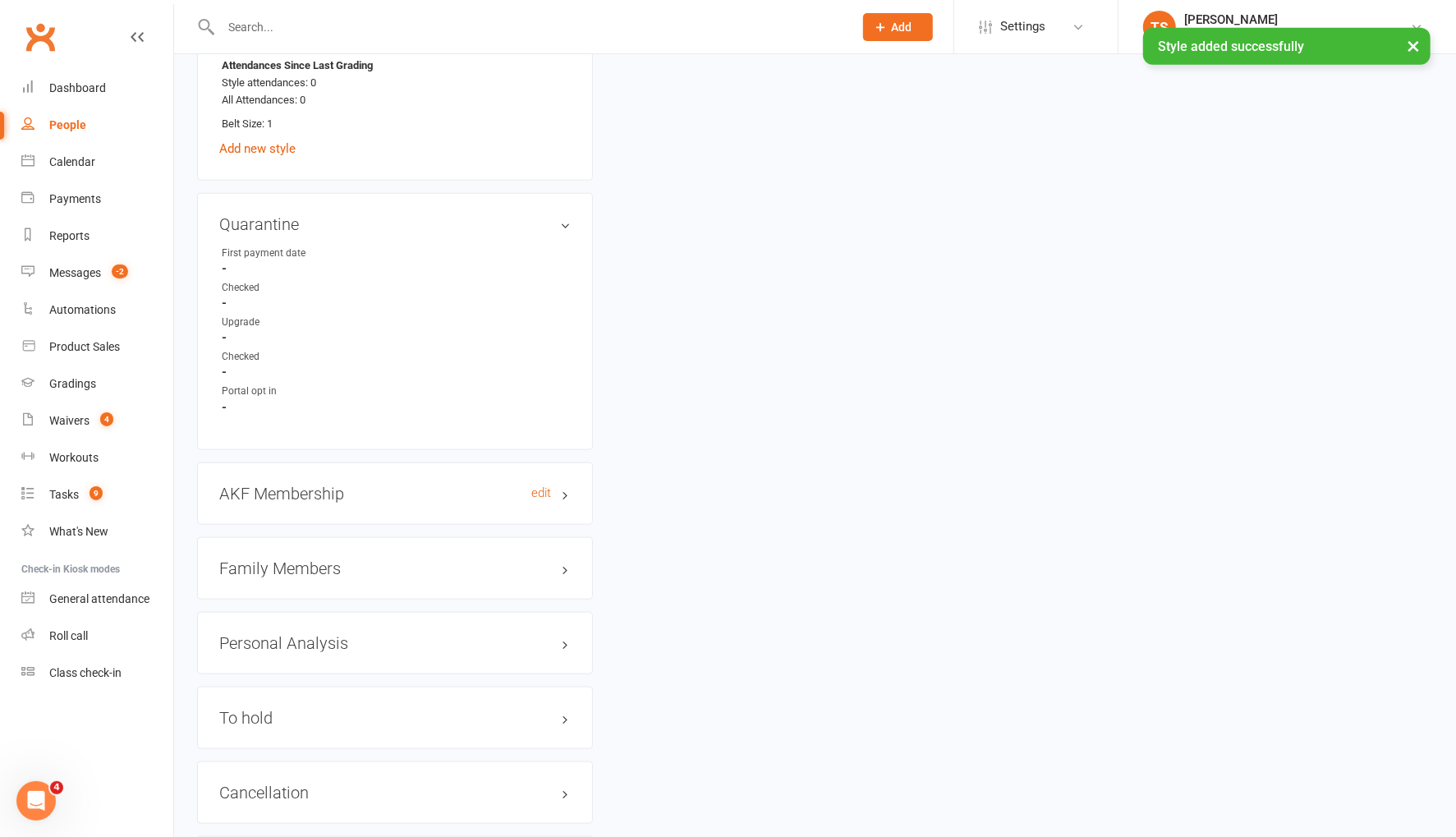
click at [339, 488] on h3 "AKF Membership edit" at bounding box center [395, 494] width 352 height 18
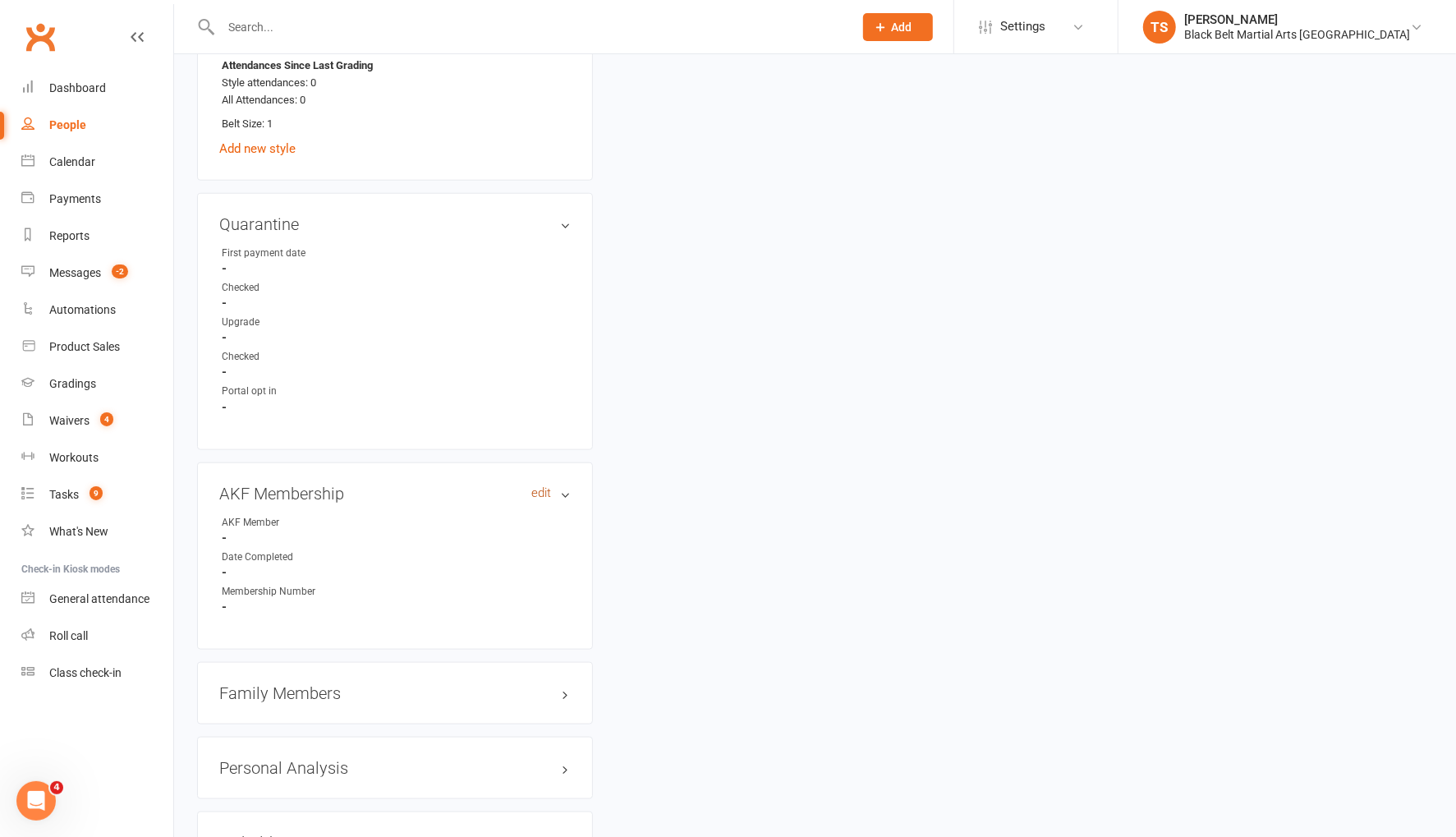
click at [536, 487] on link "edit" at bounding box center [541, 493] width 19 height 14
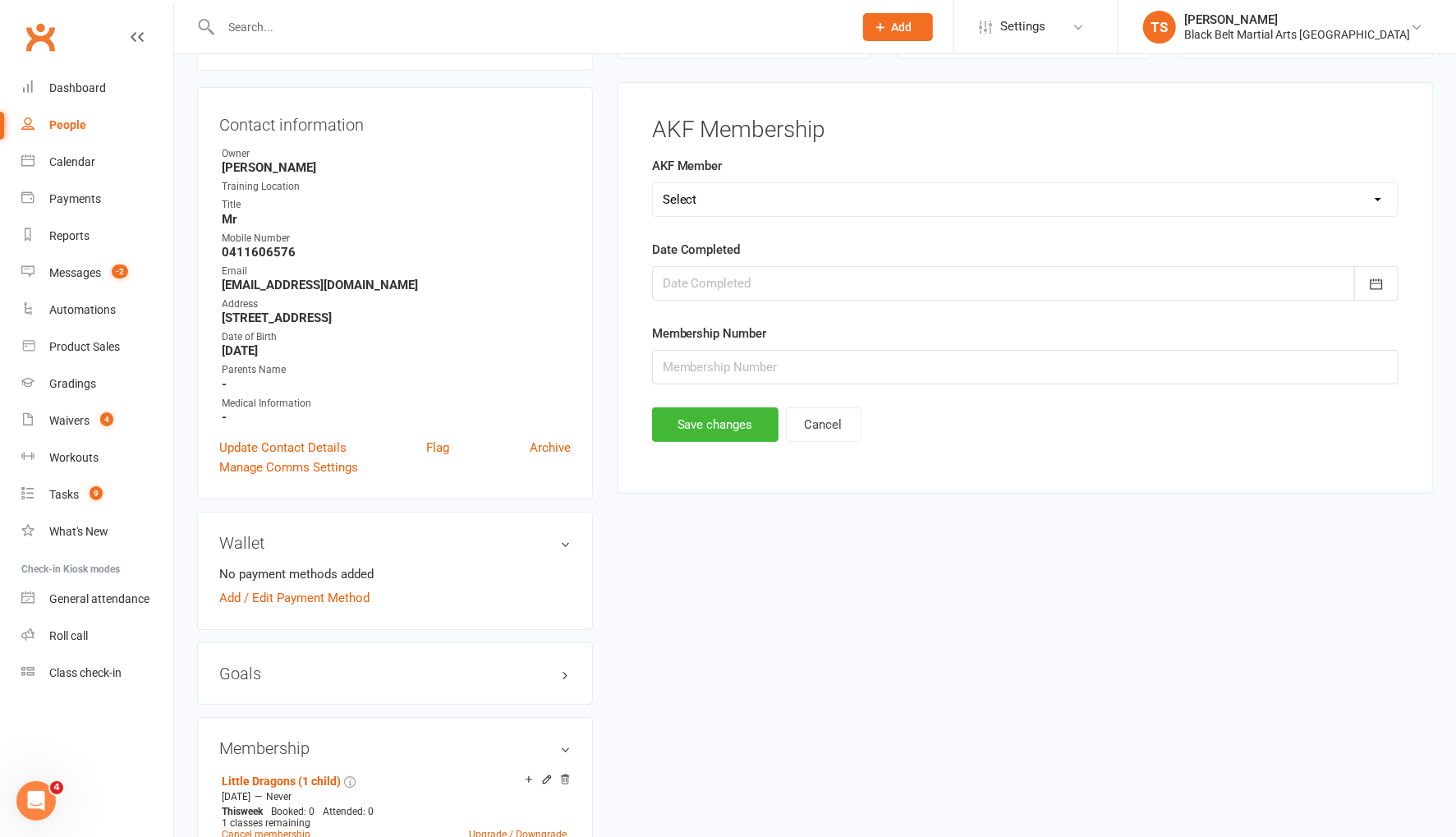
scroll to position [140, 0]
click at [700, 187] on select "Select Yes No Cancelled Transfered" at bounding box center [1025, 200] width 745 height 33
select select "No"
click at [653, 184] on select "Select Yes No Cancelled Transfered" at bounding box center [1025, 200] width 745 height 33
click at [706, 426] on button "Save changes" at bounding box center [715, 426] width 127 height 35
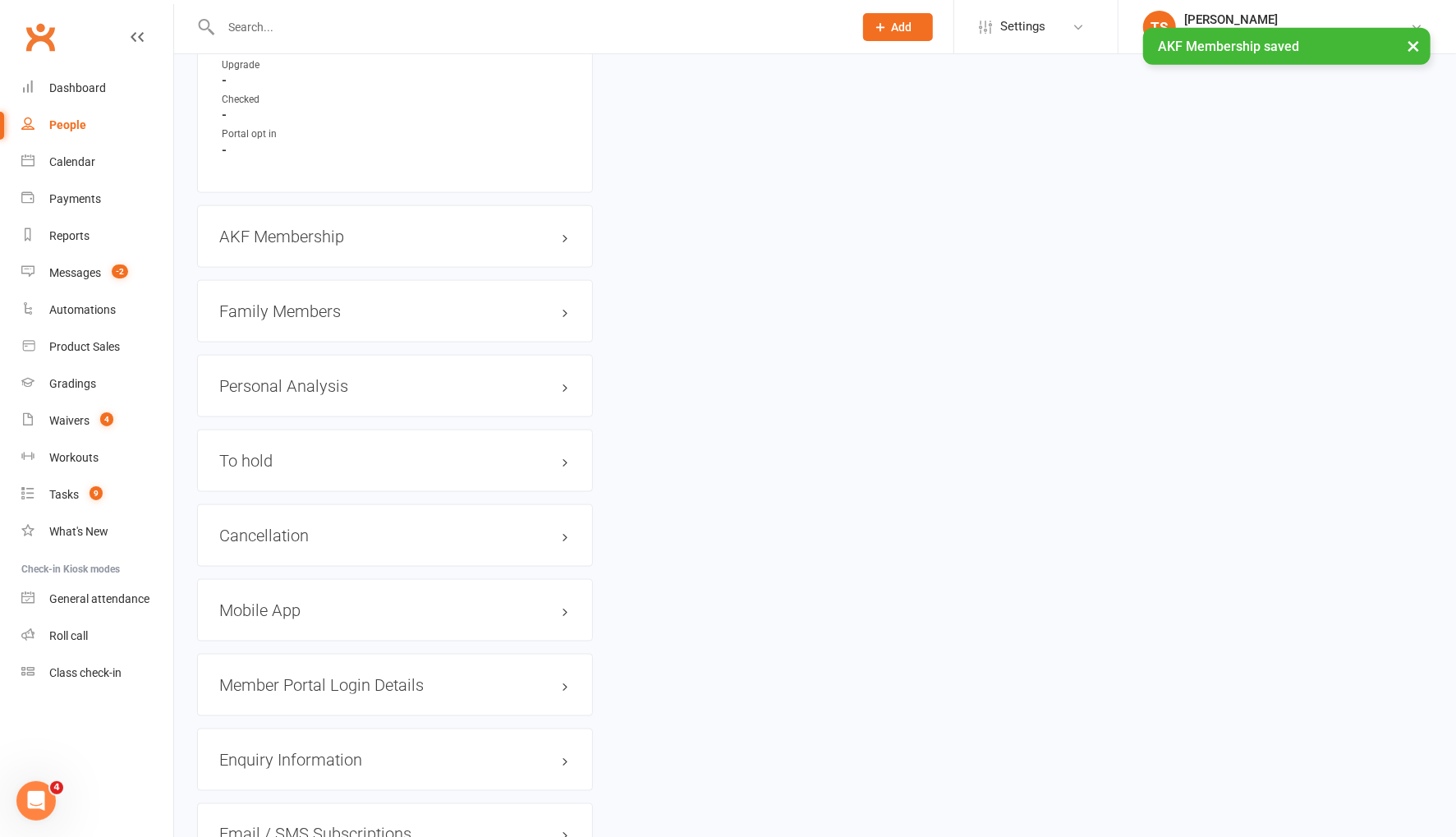
scroll to position [1351, 0]
click at [276, 315] on h3 "Family Members" at bounding box center [395, 318] width 352 height 18
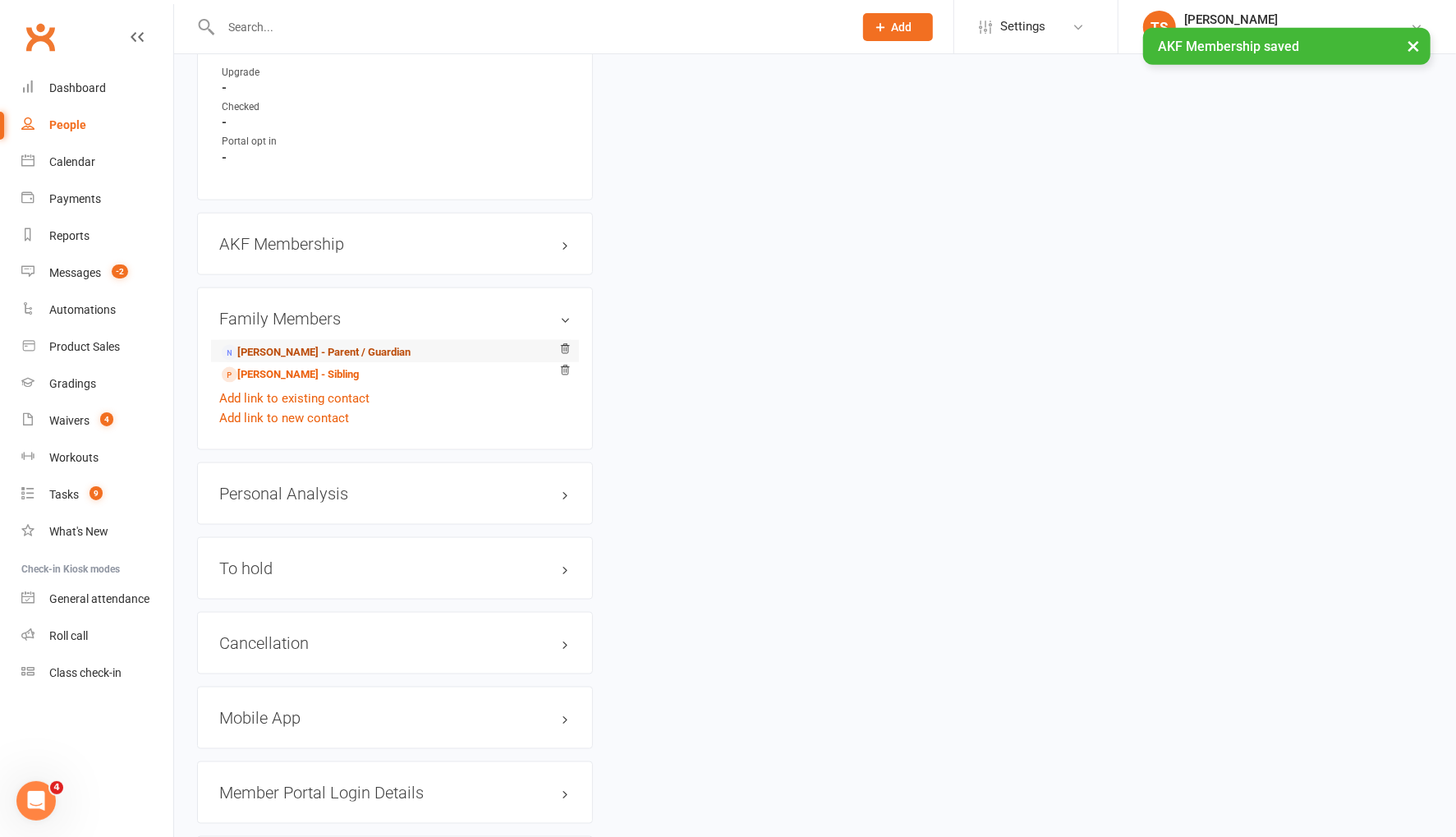
click at [285, 344] on link "Michael Hanson - Parent / Guardian" at bounding box center [317, 352] width 189 height 17
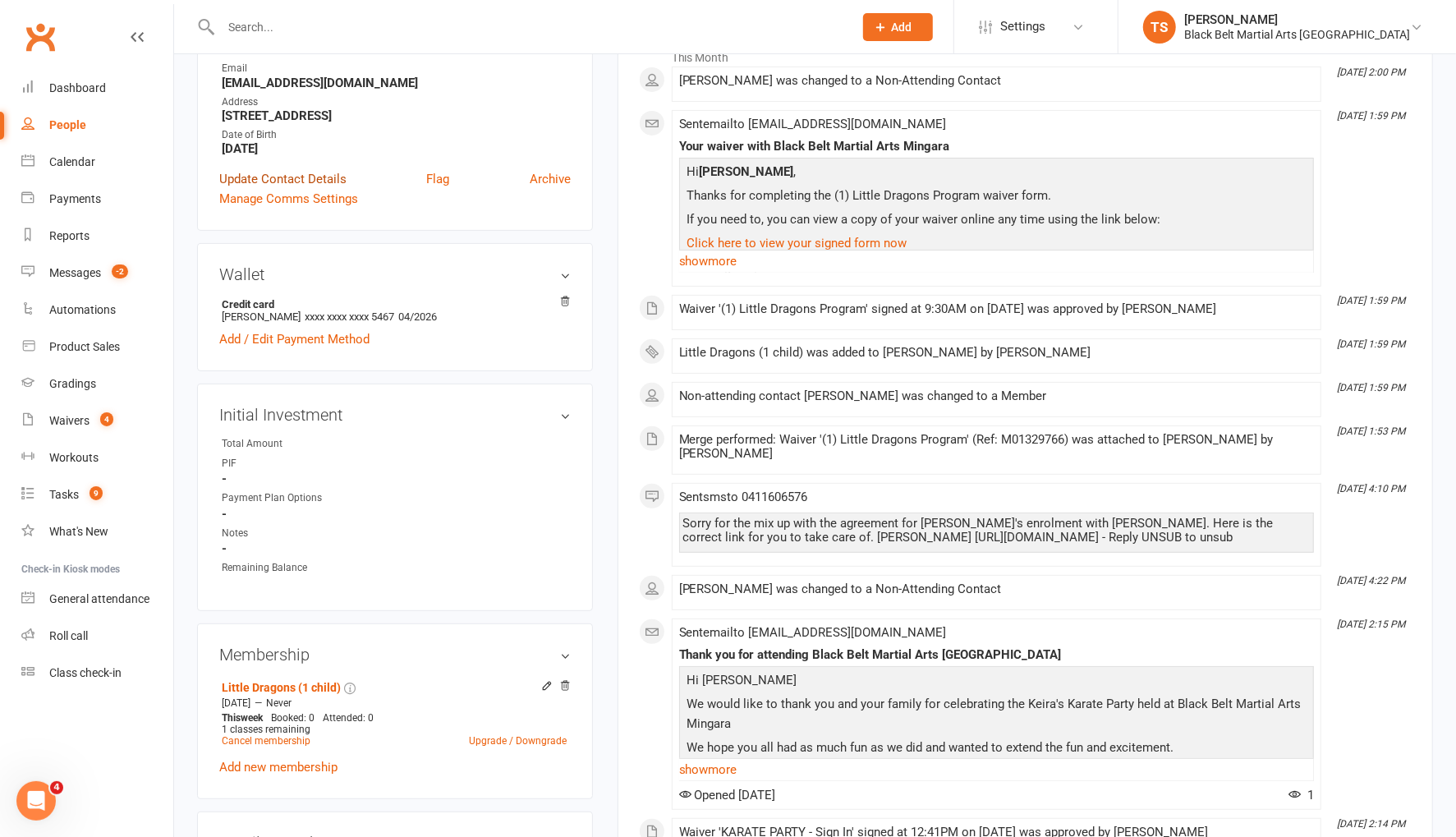
scroll to position [324, 0]
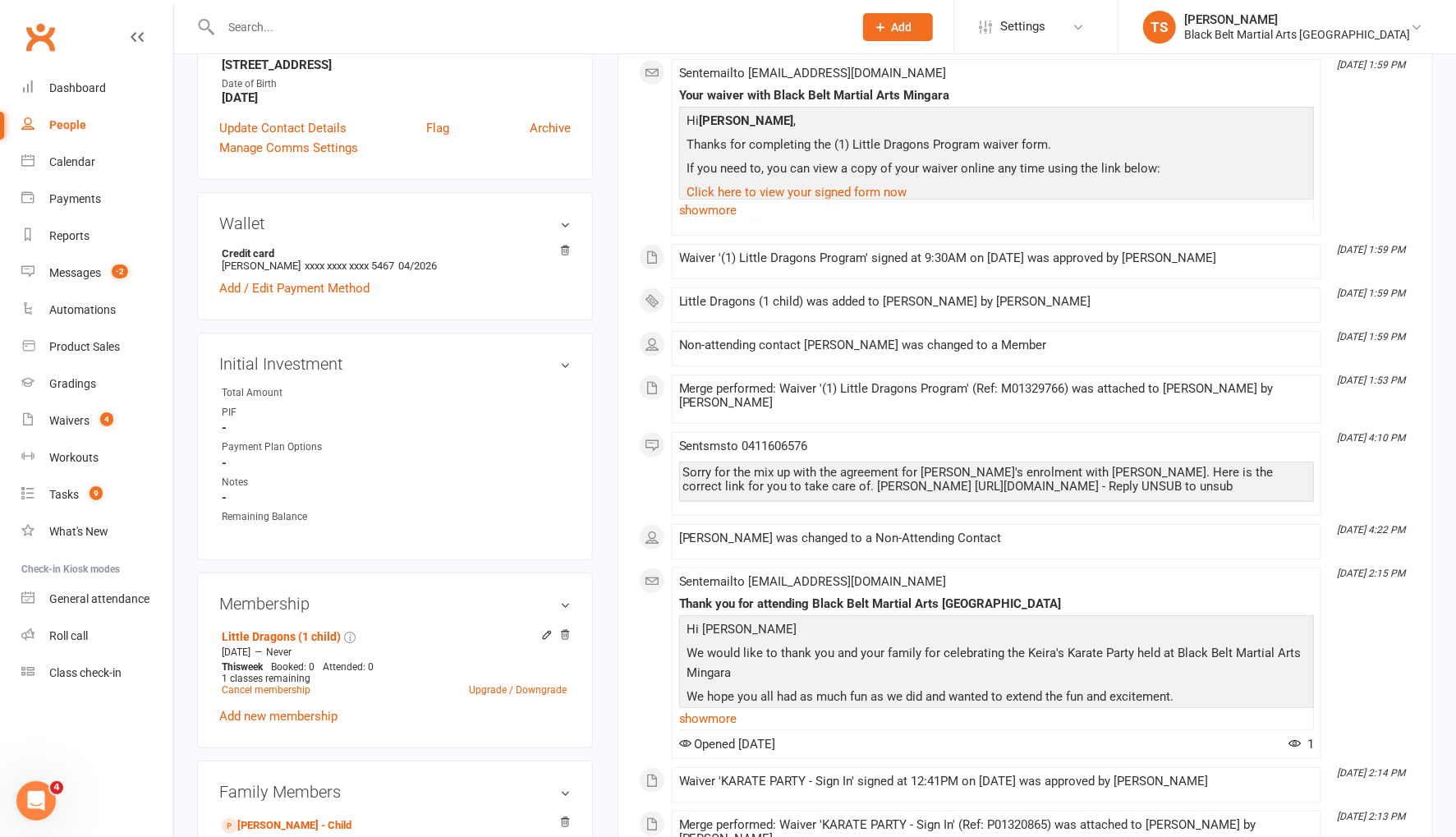
drag, startPoint x: 535, startPoint y: 362, endPoint x: 604, endPoint y: 336, distance: 73.7
click at [0, 0] on link "edit" at bounding box center [0, 0] width 0 height 0
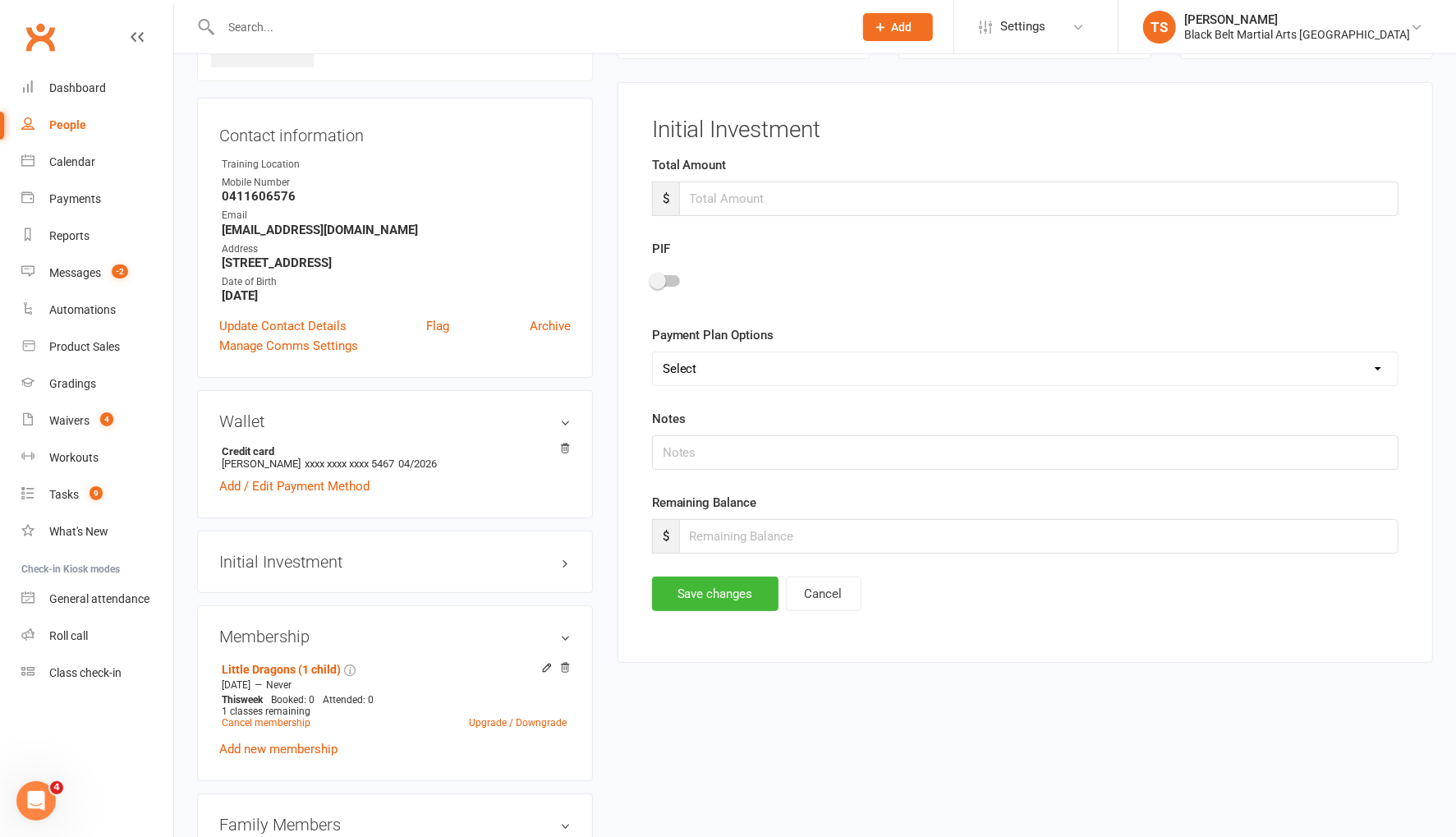
scroll to position [125, 0]
click at [739, 206] on input "number" at bounding box center [1039, 200] width 720 height 35
type input "150"
drag, startPoint x: 674, startPoint y: 278, endPoint x: 718, endPoint y: 399, distance: 128.8
click at [674, 278] on div at bounding box center [666, 282] width 28 height 12
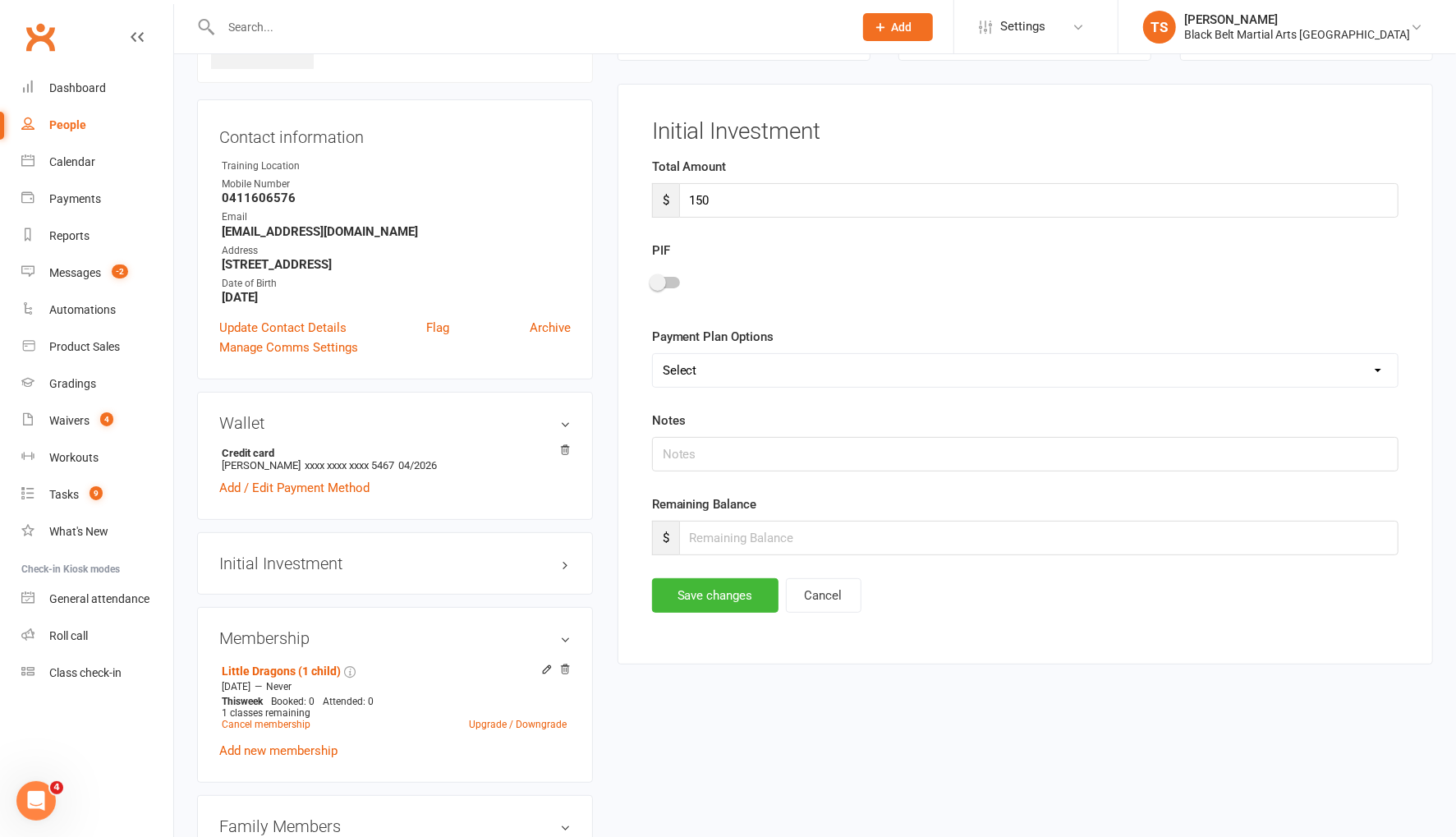
click at [652, 280] on input "checkbox" at bounding box center [652, 280] width 0 height 0
click at [766, 525] on input "number" at bounding box center [1039, 538] width 720 height 35
type input "0"
click at [737, 591] on button "Save changes" at bounding box center [715, 596] width 127 height 35
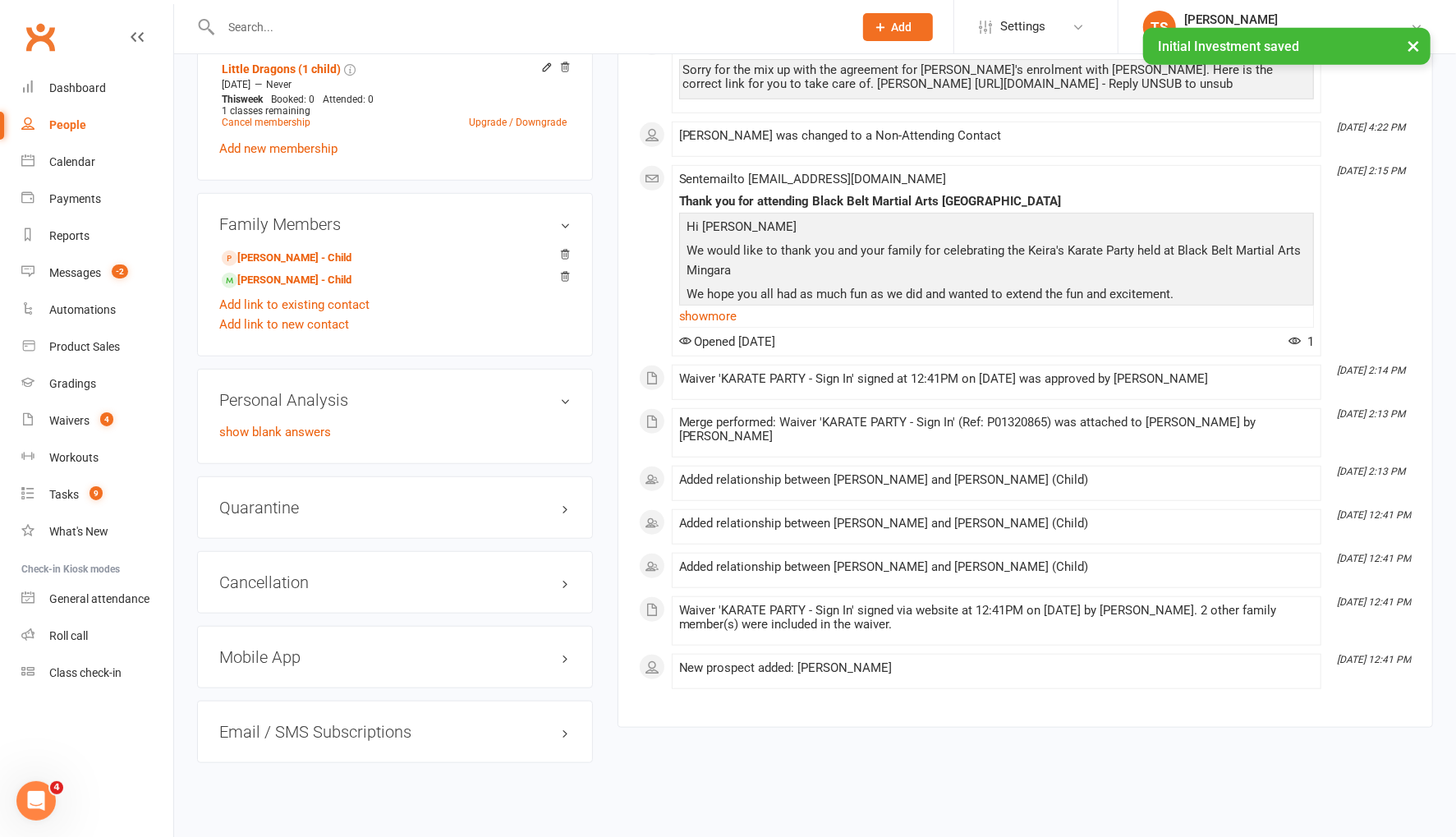
scroll to position [731, 0]
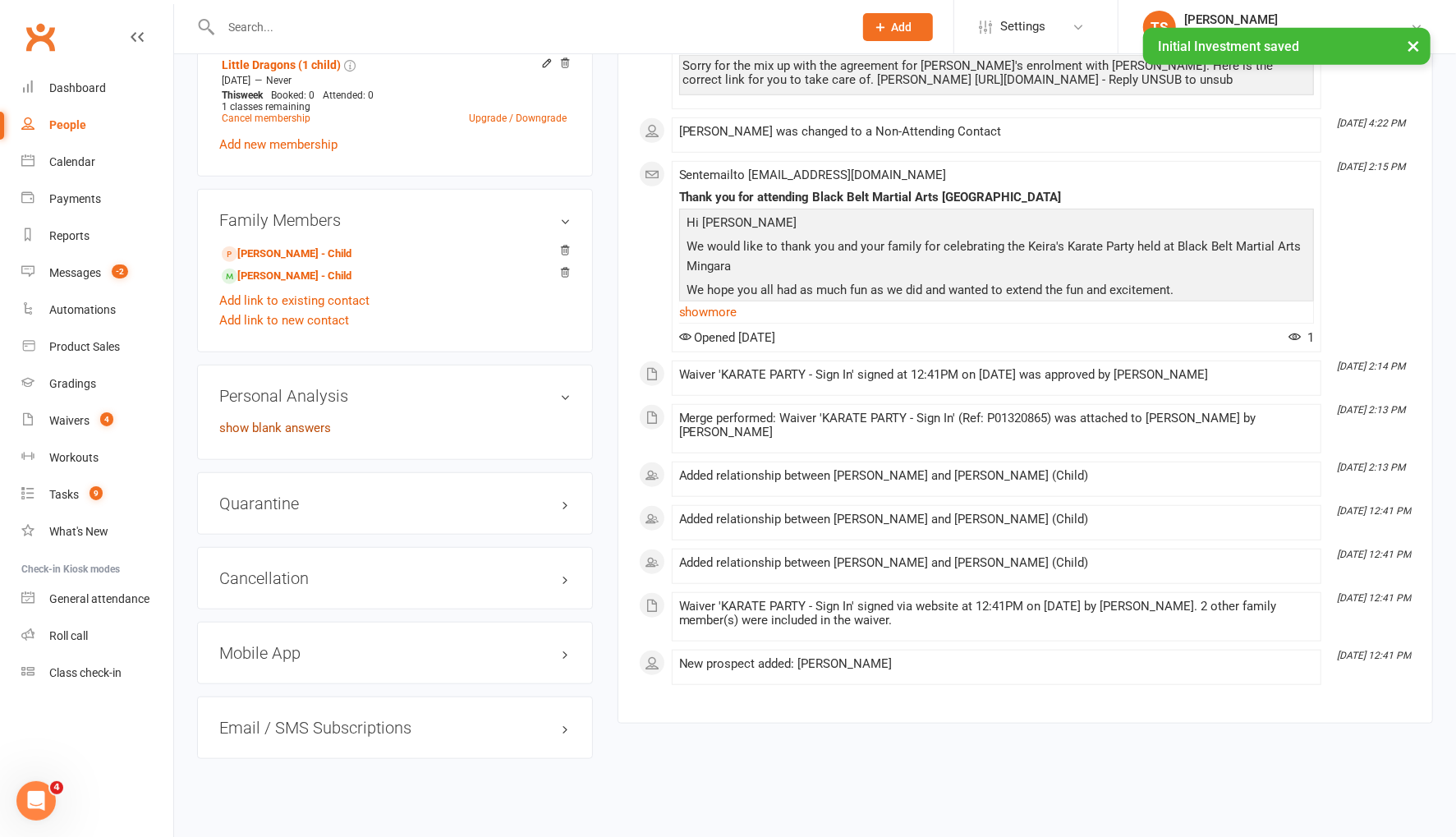
click at [300, 420] on link "show blank answers" at bounding box center [275, 428] width 112 height 15
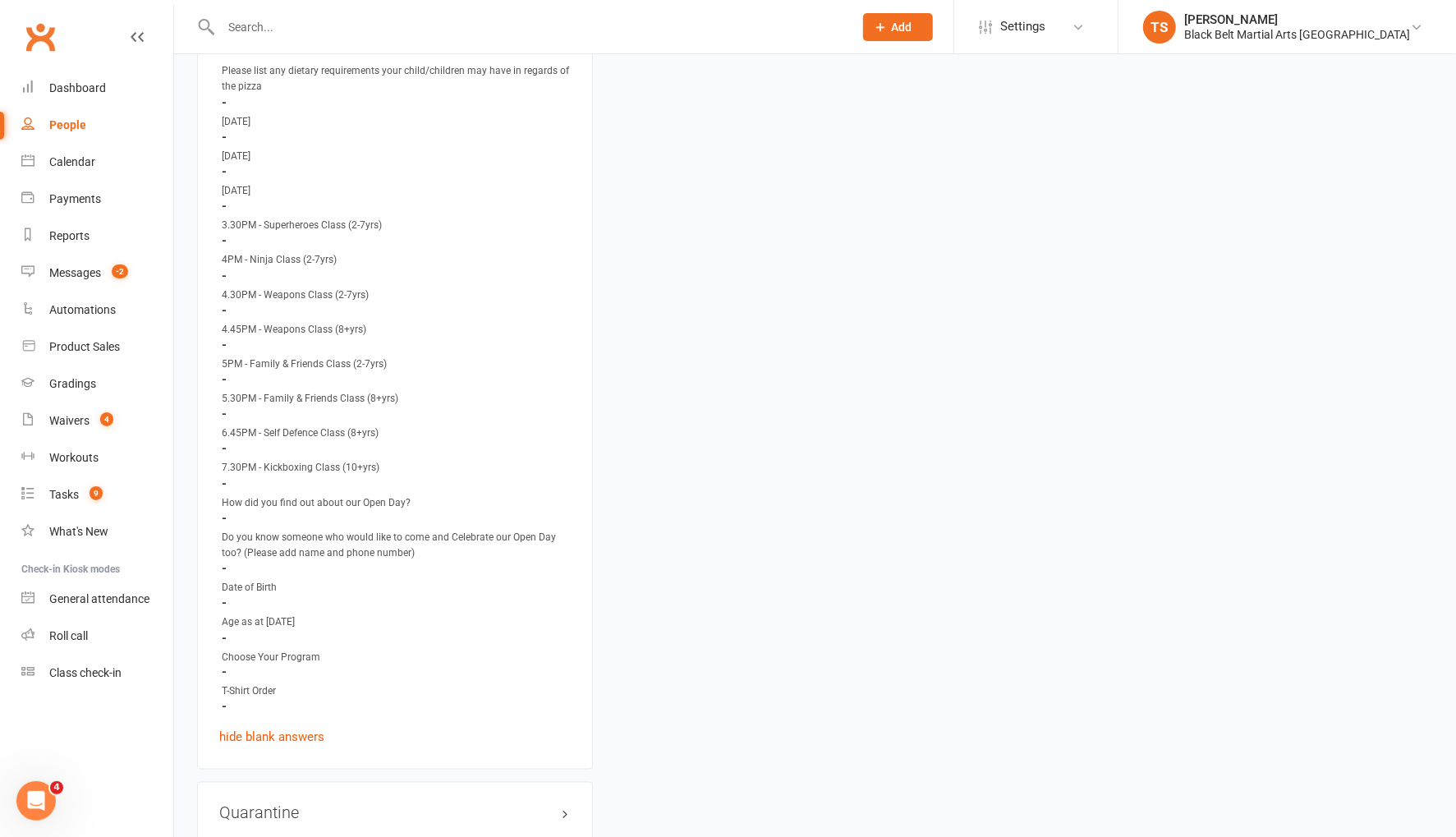
scroll to position [6155, 0]
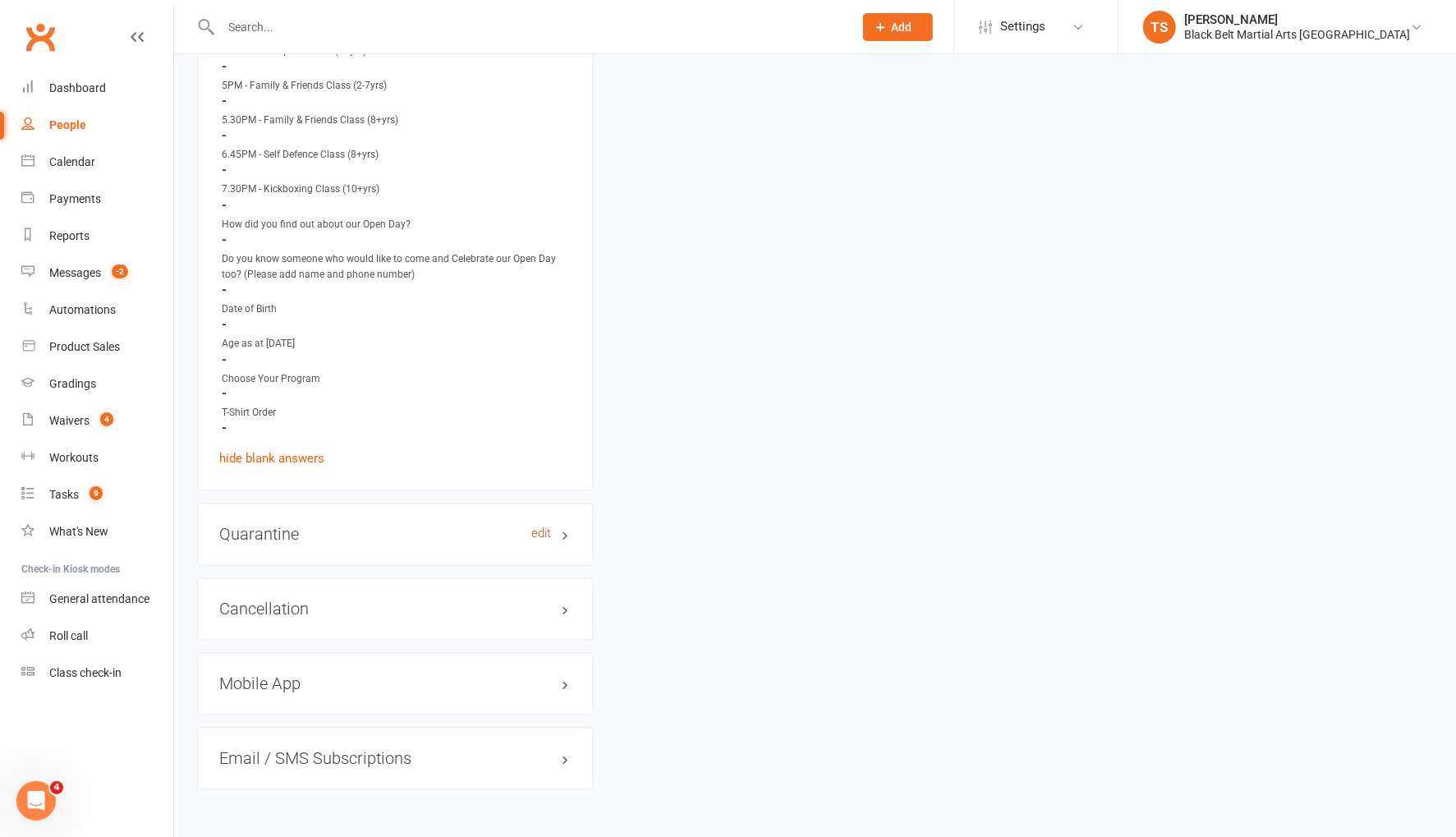
click at [547, 527] on link "edit" at bounding box center [541, 533] width 19 height 14
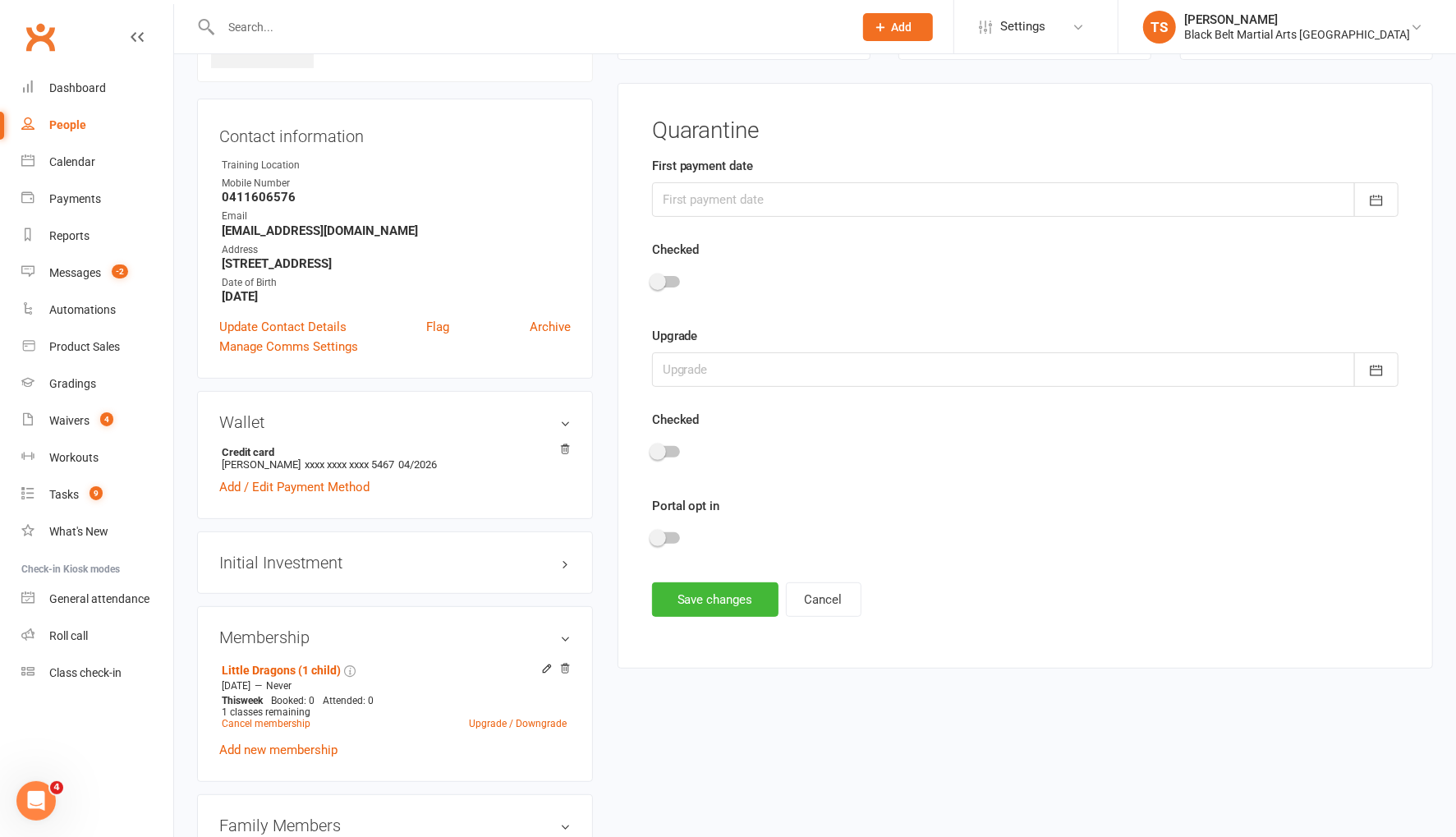
scroll to position [125, 0]
click at [694, 198] on div at bounding box center [1025, 200] width 746 height 35
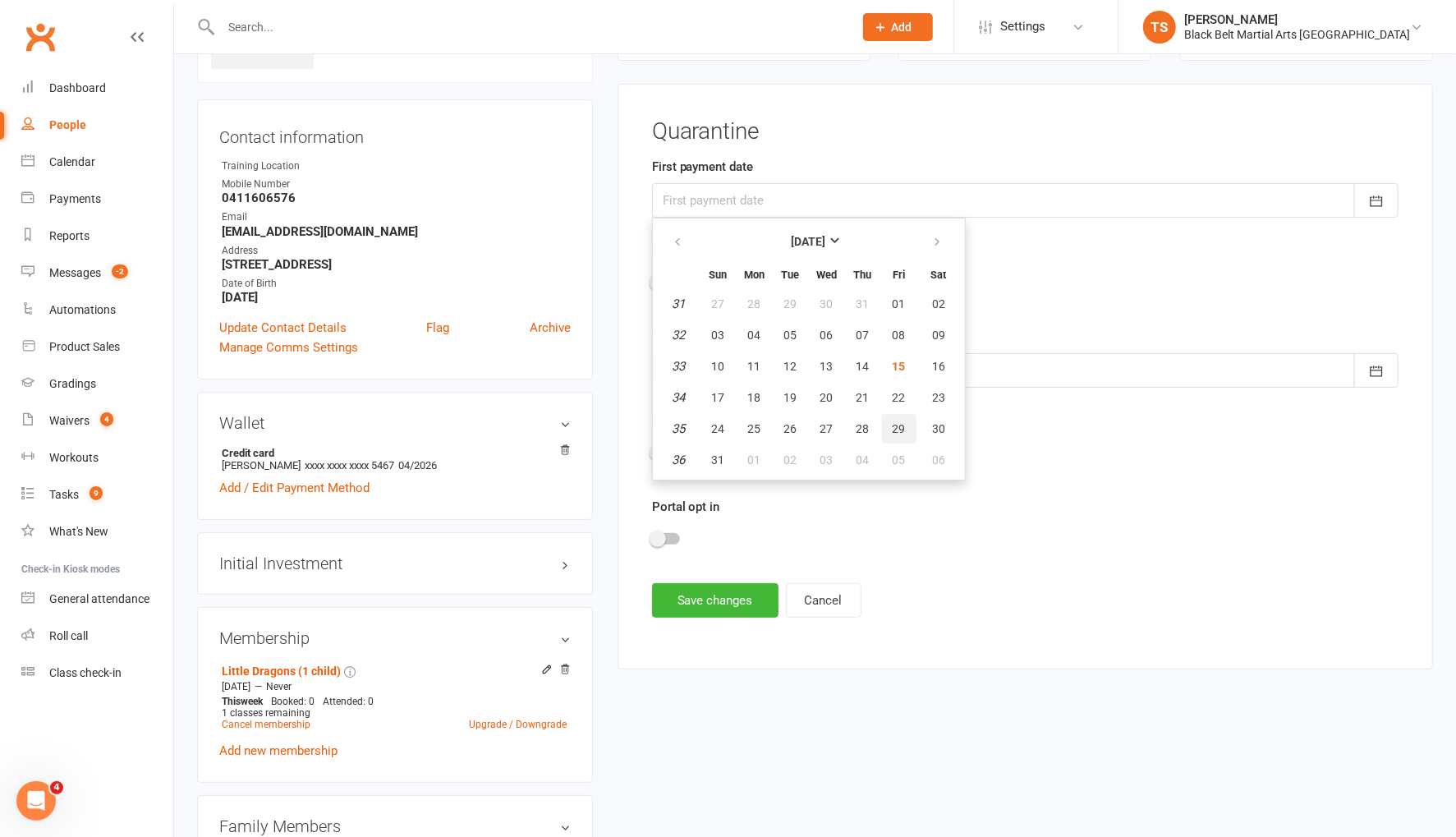
click at [893, 424] on span "29" at bounding box center [899, 429] width 13 height 13
type input "29 Aug 2025"
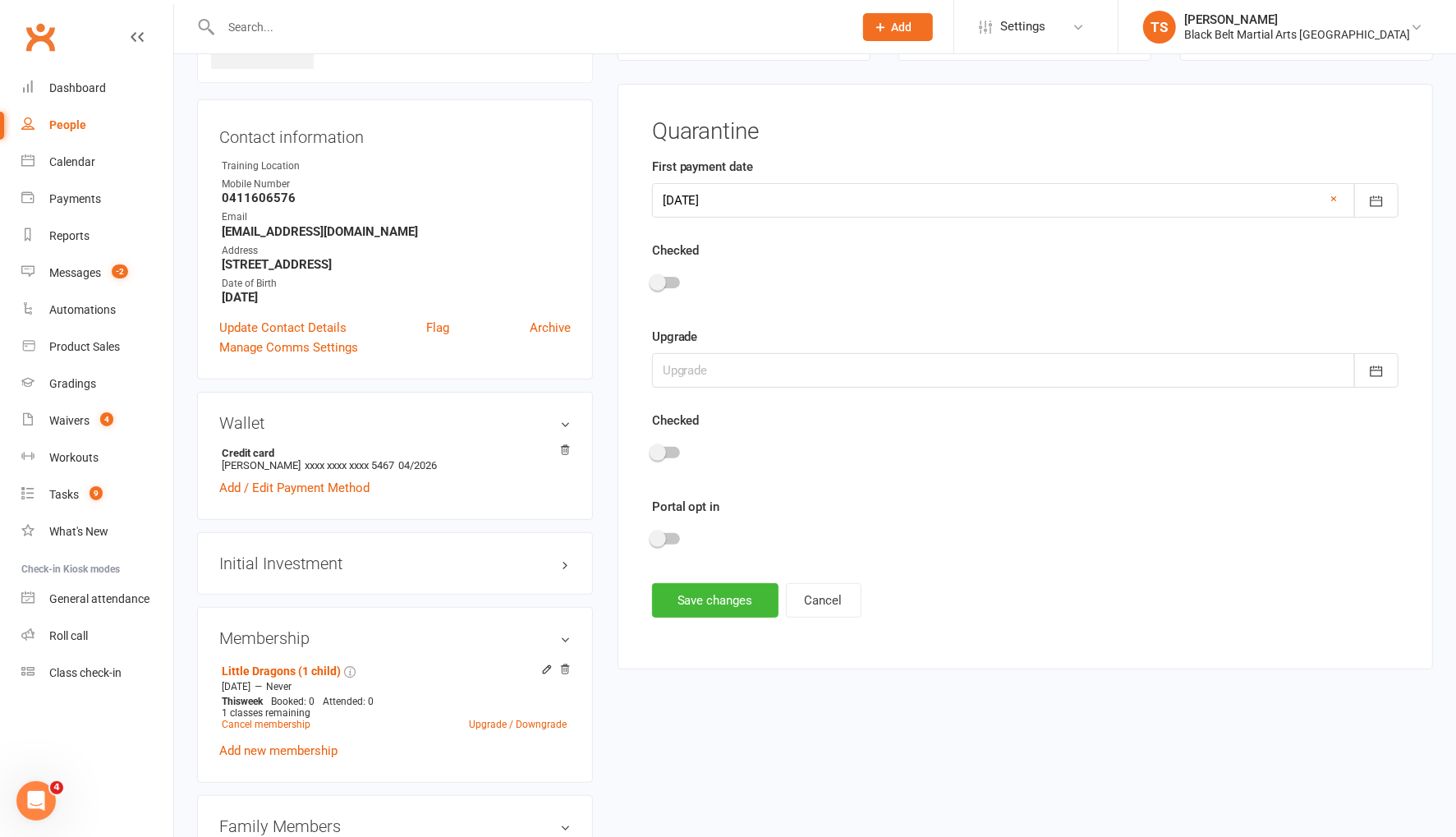
click at [672, 534] on div at bounding box center [666, 539] width 28 height 12
click at [652, 536] on input "checkbox" at bounding box center [652, 536] width 0 height 0
drag, startPoint x: 726, startPoint y: 597, endPoint x: 841, endPoint y: 455, distance: 182.7
click at [726, 597] on button "Save changes" at bounding box center [715, 600] width 127 height 35
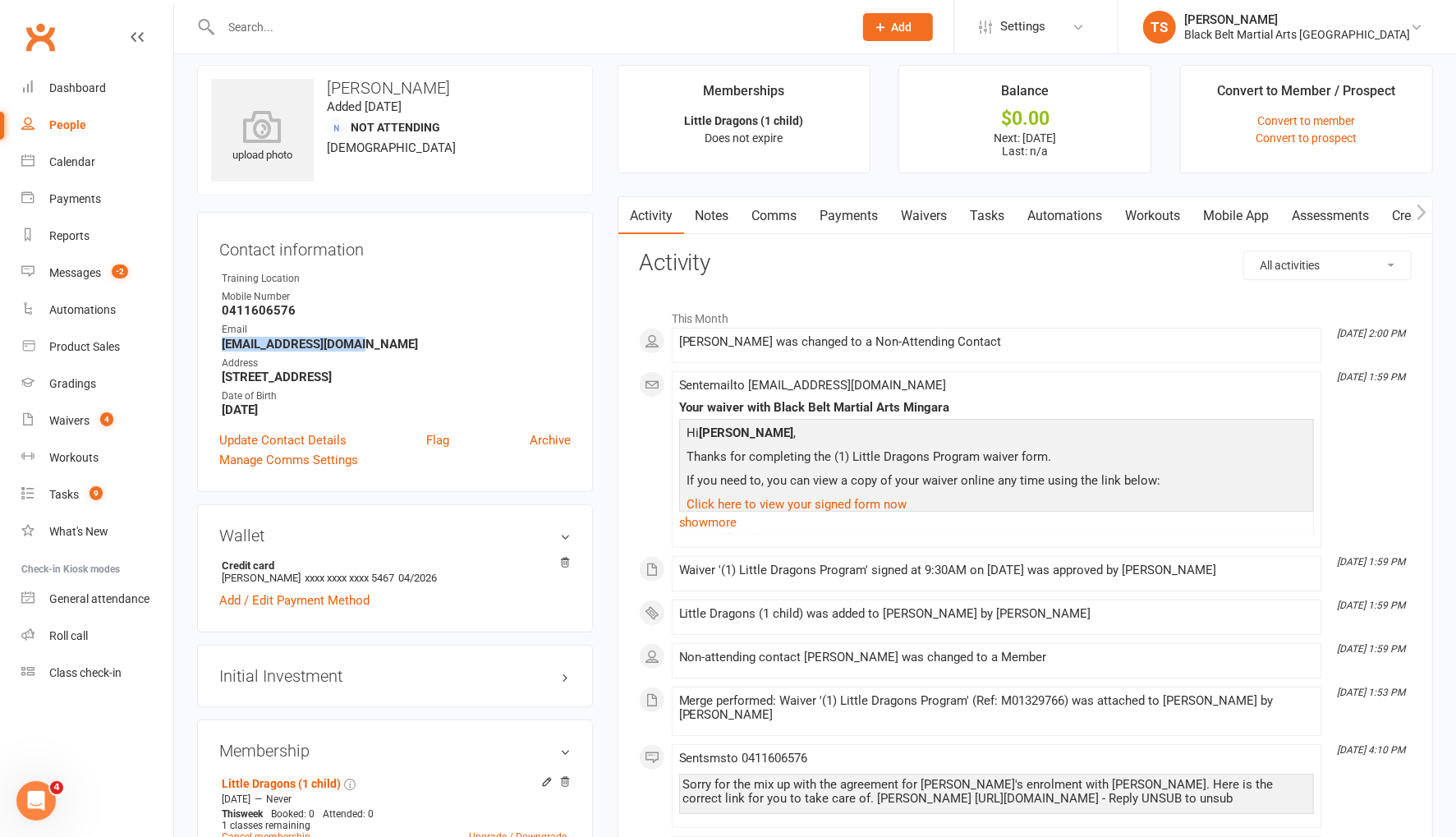
scroll to position [11, 0]
drag, startPoint x: 368, startPoint y: 351, endPoint x: 221, endPoint y: 348, distance: 147.0
click at [222, 348] on strong "mickh_008@hotmail.com" at bounding box center [397, 346] width 349 height 15
copy strong "mickh_008@hotmail.com"
click at [72, 422] on div "Waivers" at bounding box center [70, 420] width 40 height 13
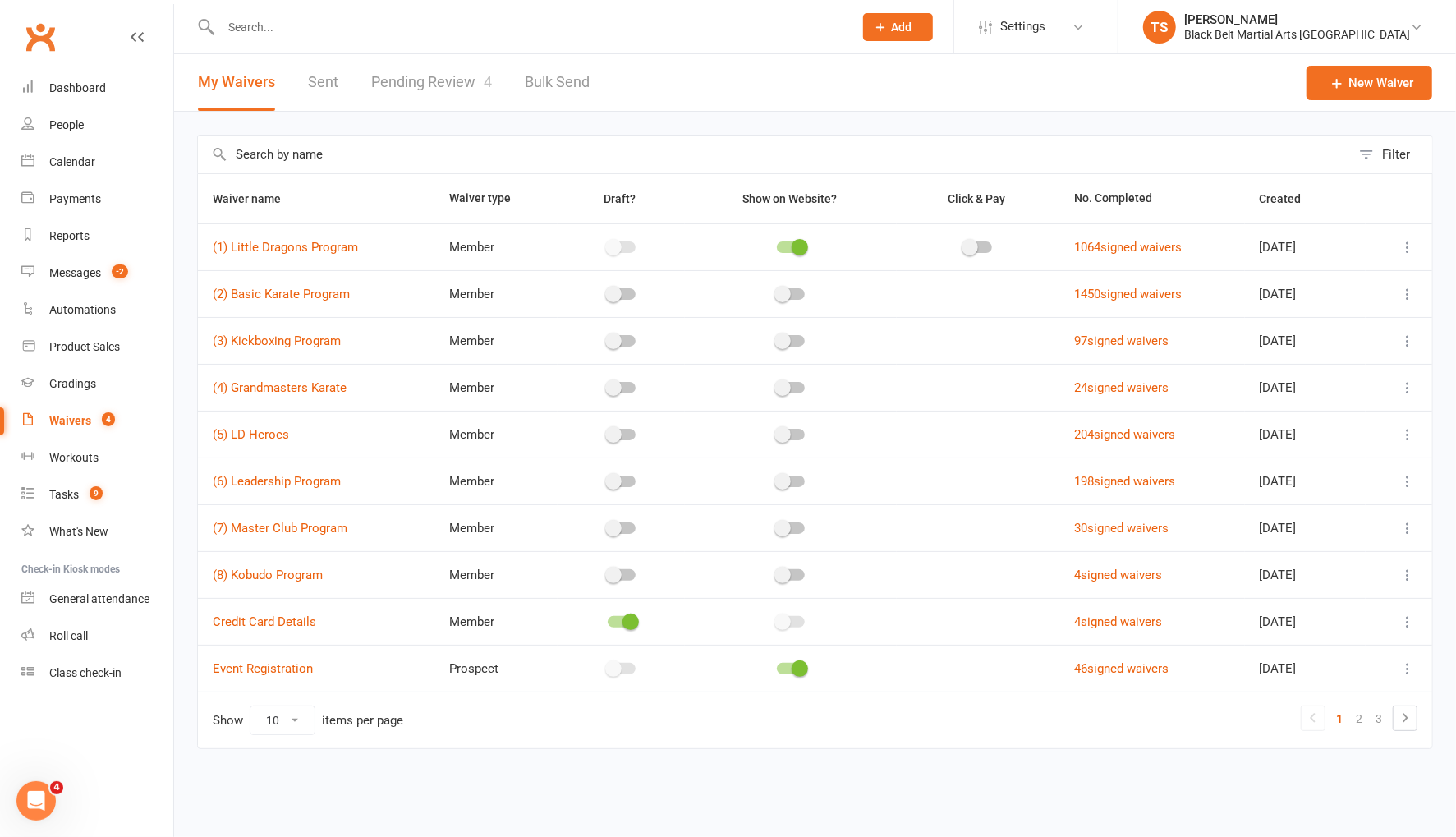
click at [433, 85] on link "Pending Review 4" at bounding box center [431, 83] width 120 height 57
select select "50"
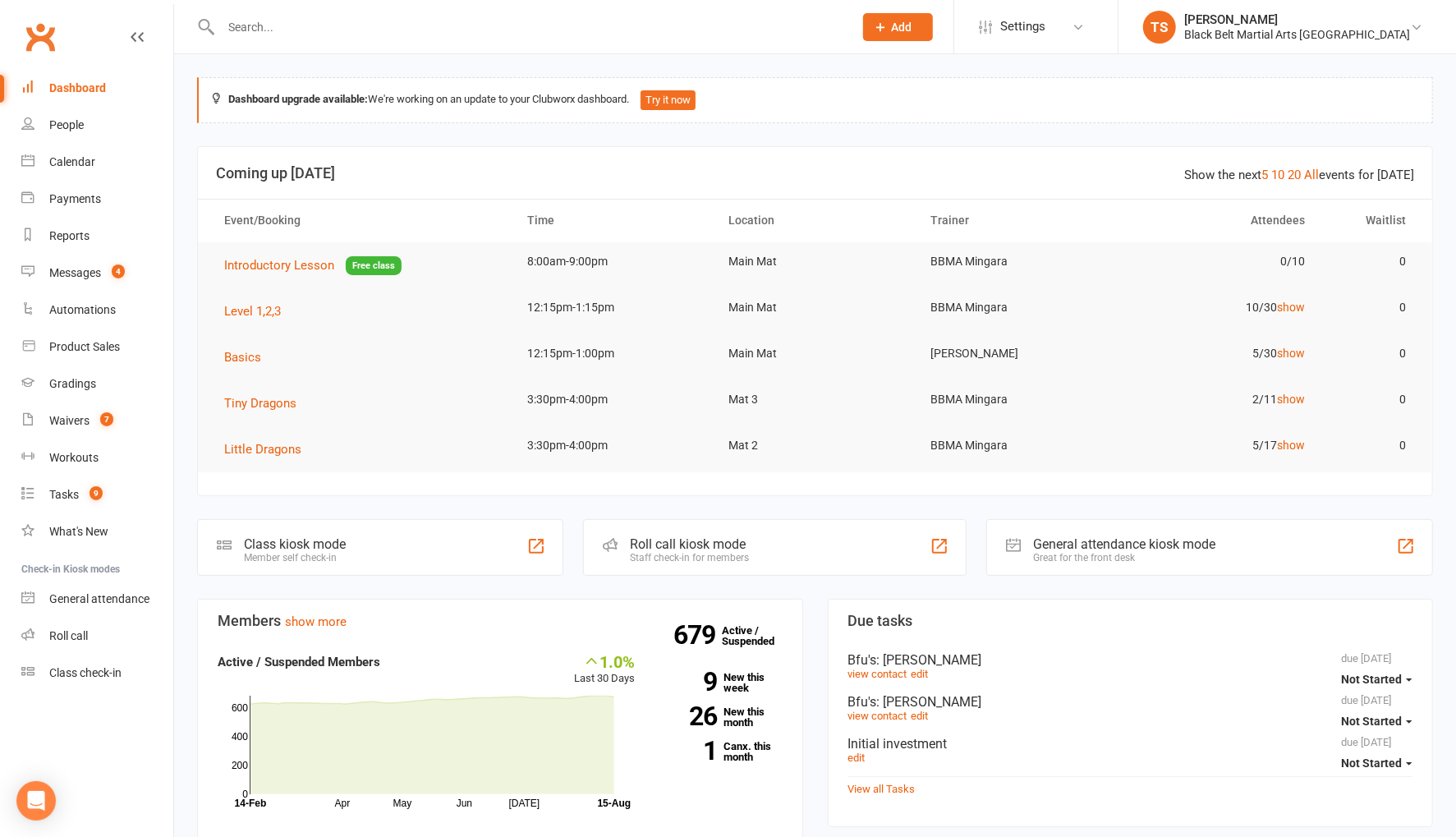
click at [291, 33] on input "text" at bounding box center [529, 27] width 626 height 23
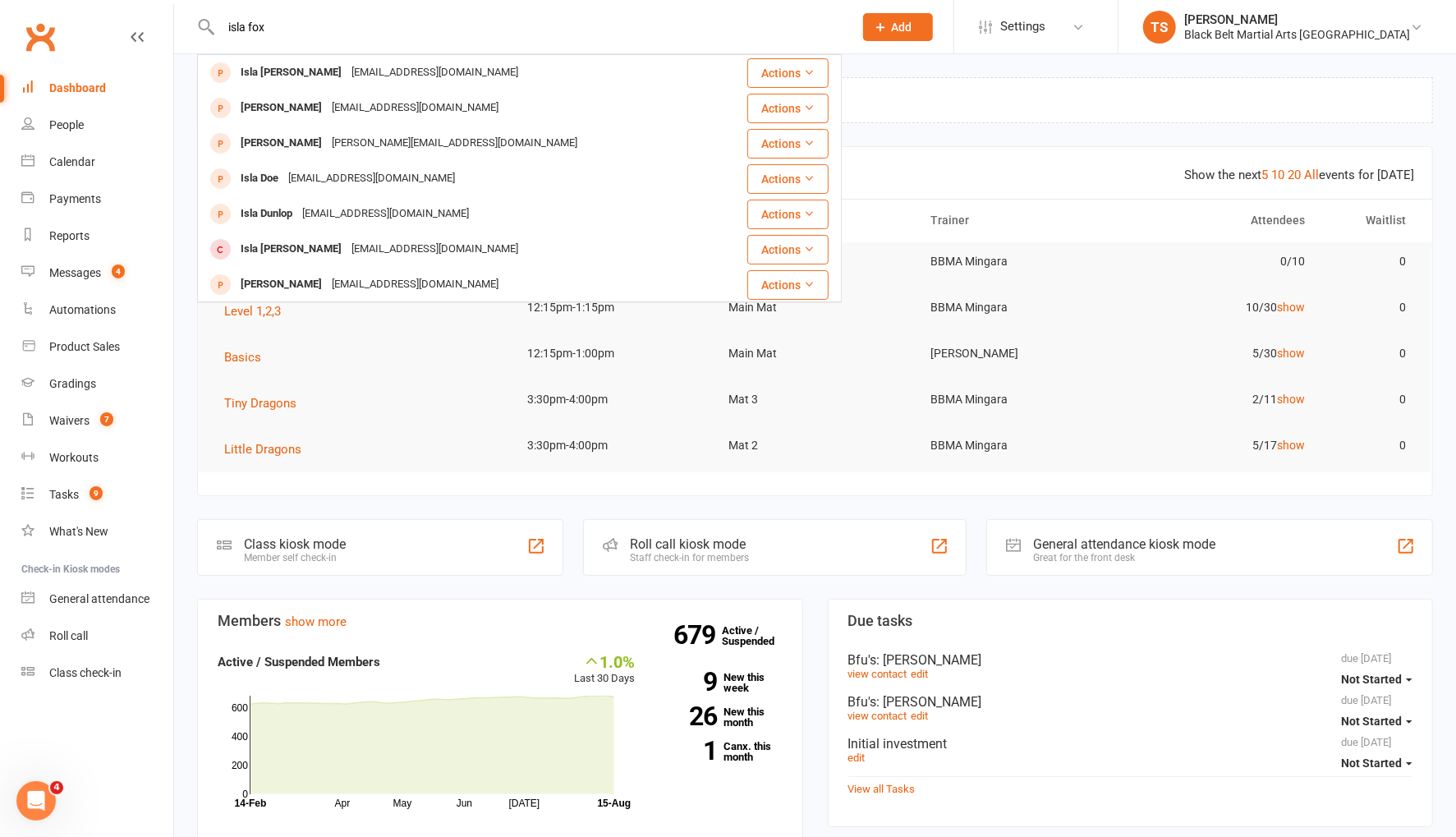
type input "isla fox"
click at [913, 32] on span "Add" at bounding box center [902, 27] width 20 height 13
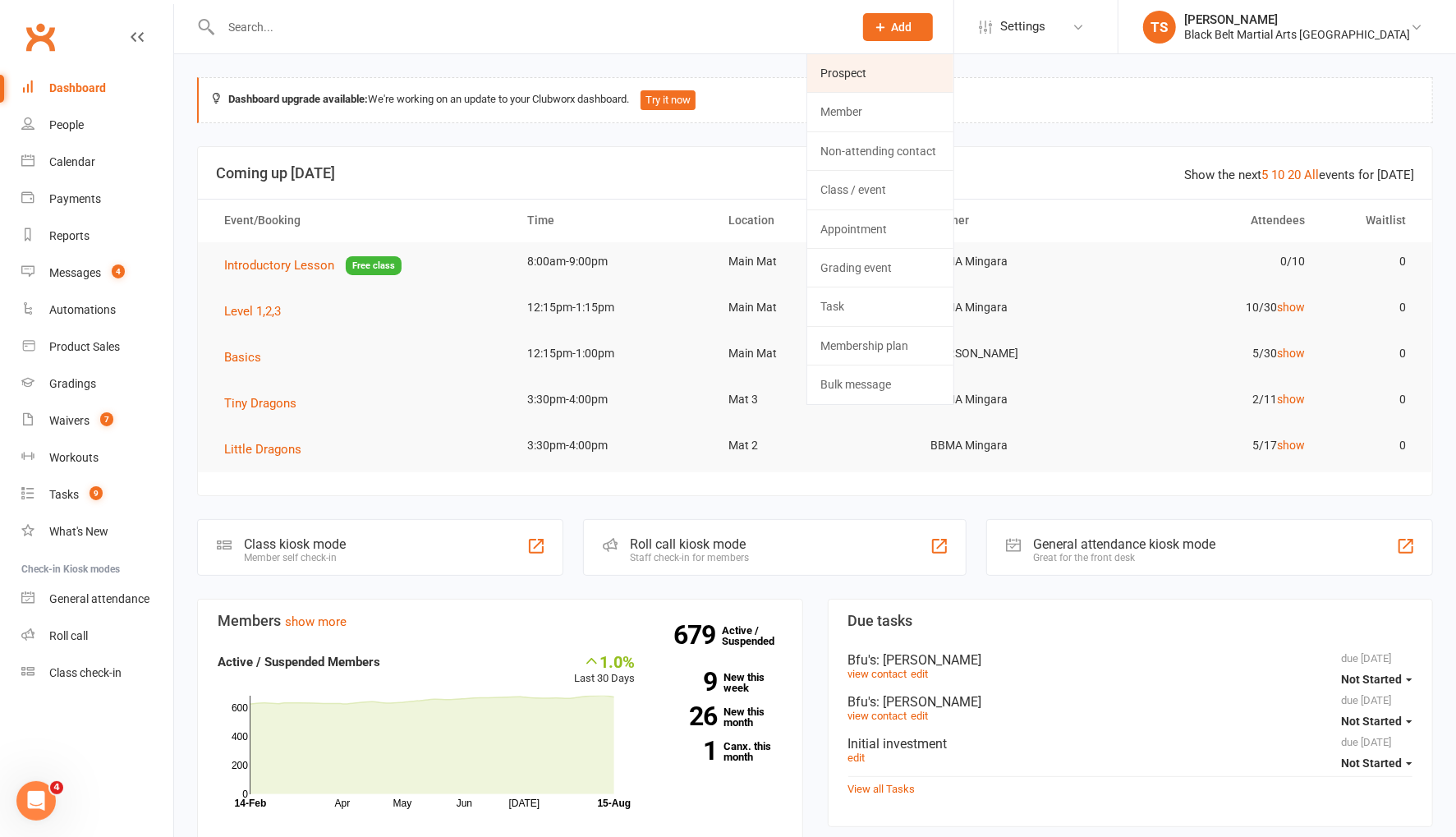
click at [946, 69] on link "Prospect" at bounding box center [879, 73] width 146 height 38
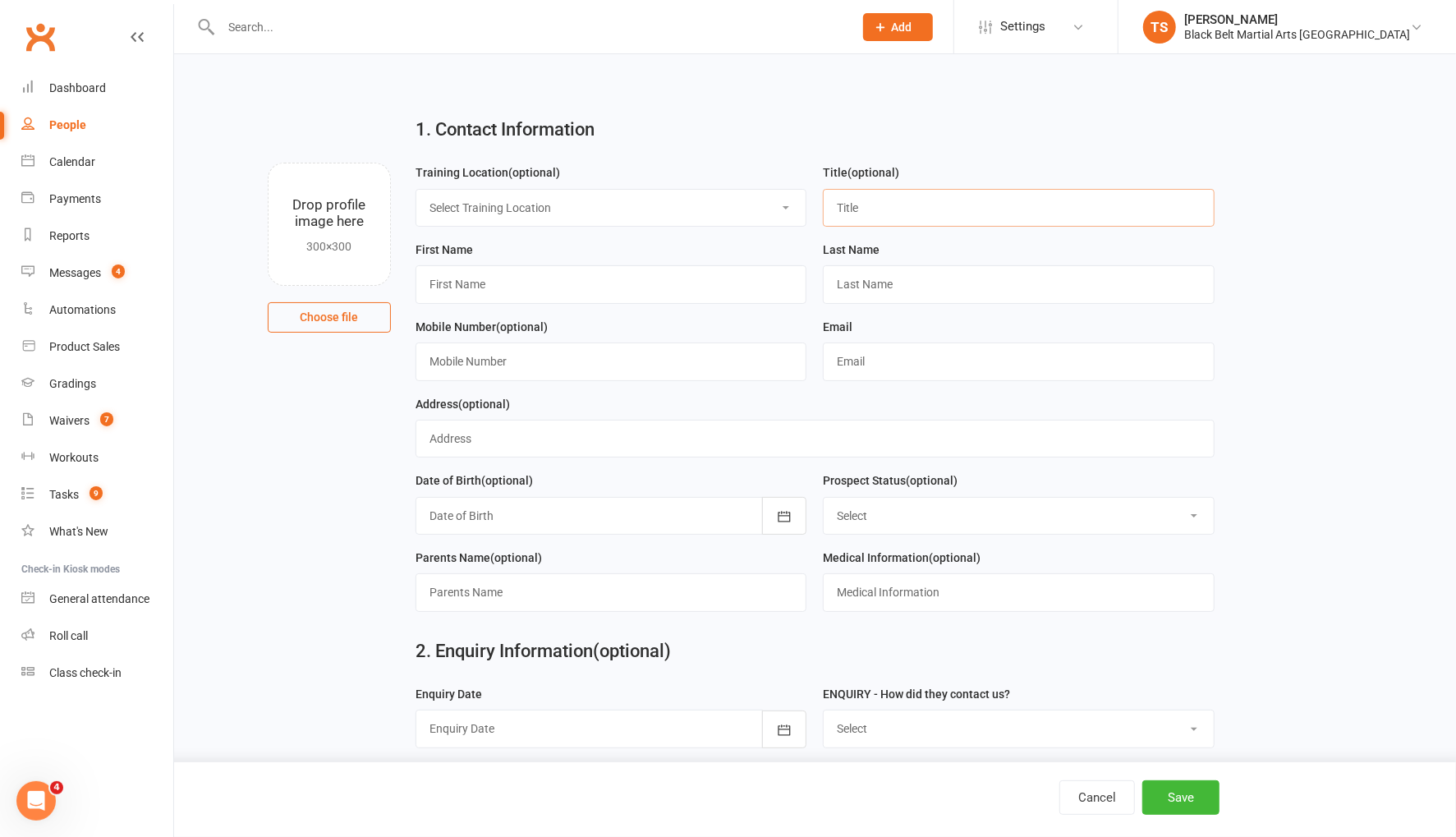
click at [908, 215] on input "text" at bounding box center [1018, 207] width 392 height 38
type input "Miss"
click at [474, 285] on input "text" at bounding box center [611, 284] width 392 height 38
type input "Isla"
click at [885, 286] on input "text" at bounding box center [1018, 284] width 392 height 38
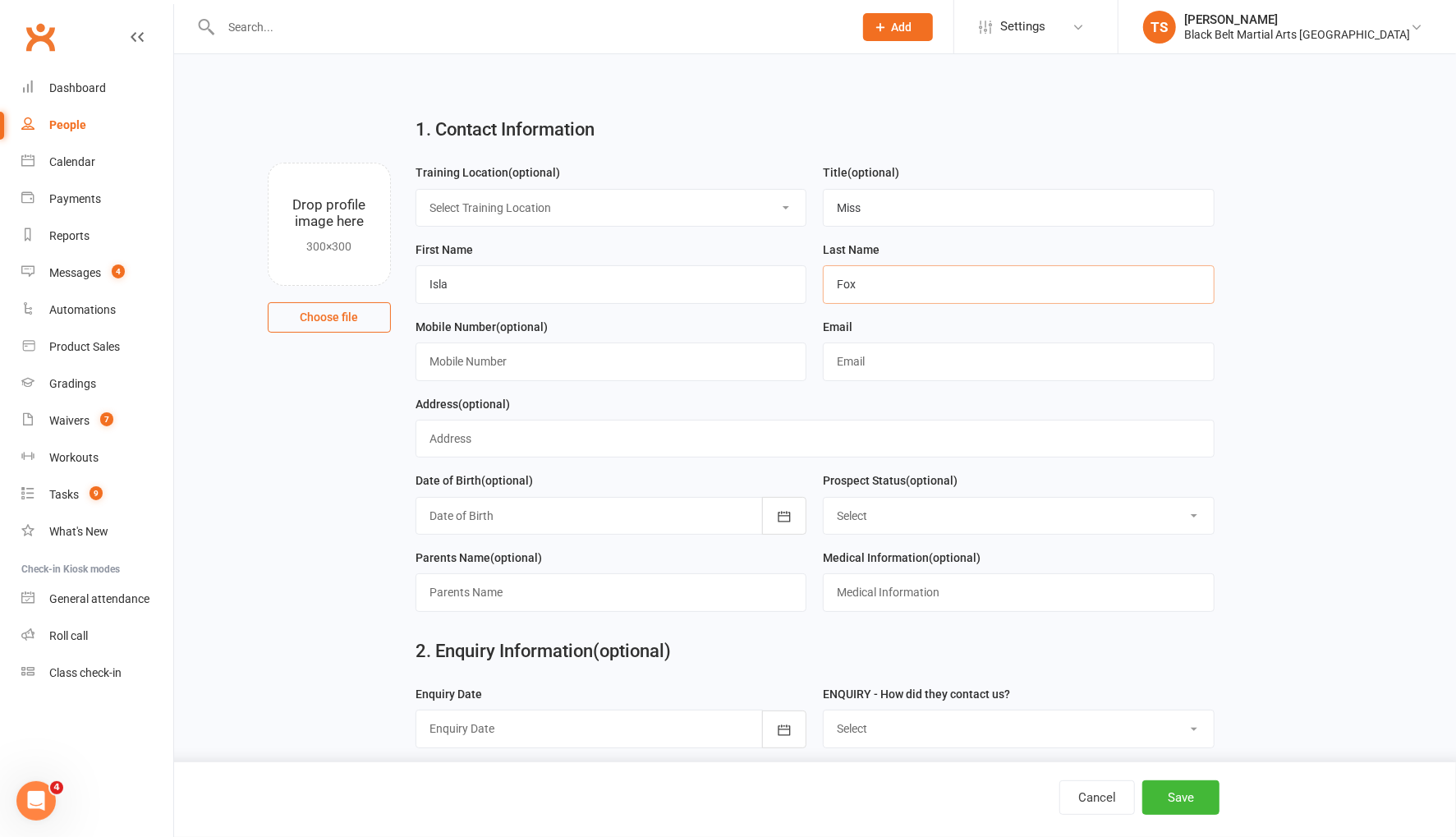
type input "Fox"
click at [656, 363] on input "text" at bounding box center [611, 361] width 392 height 38
paste input "0433747894"
type input "0433747894"
drag, startPoint x: 886, startPoint y: 364, endPoint x: 884, endPoint y: 260, distance: 104.0
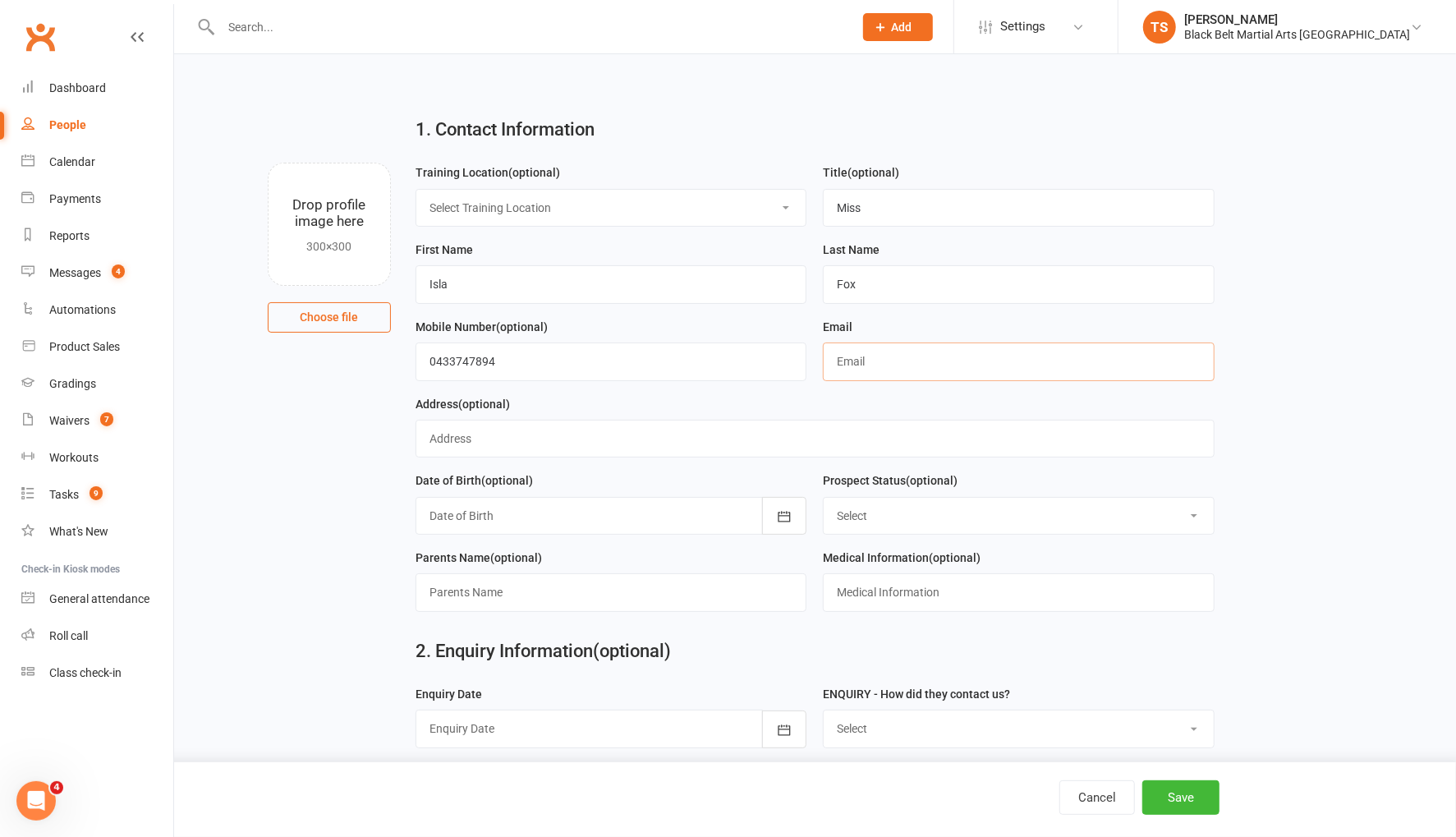
click at [886, 364] on input "text" at bounding box center [1018, 361] width 392 height 38
click at [852, 360] on input "text" at bounding box center [1018, 361] width 392 height 38
paste input "deannafox353@gmail.com"
type input "deannafox353@gmail.com"
click at [866, 519] on select "Select Enquiry (Booked) Enquiry (Not Booked) Pending (enrolment pack sent) DNS …" at bounding box center [1018, 515] width 390 height 36
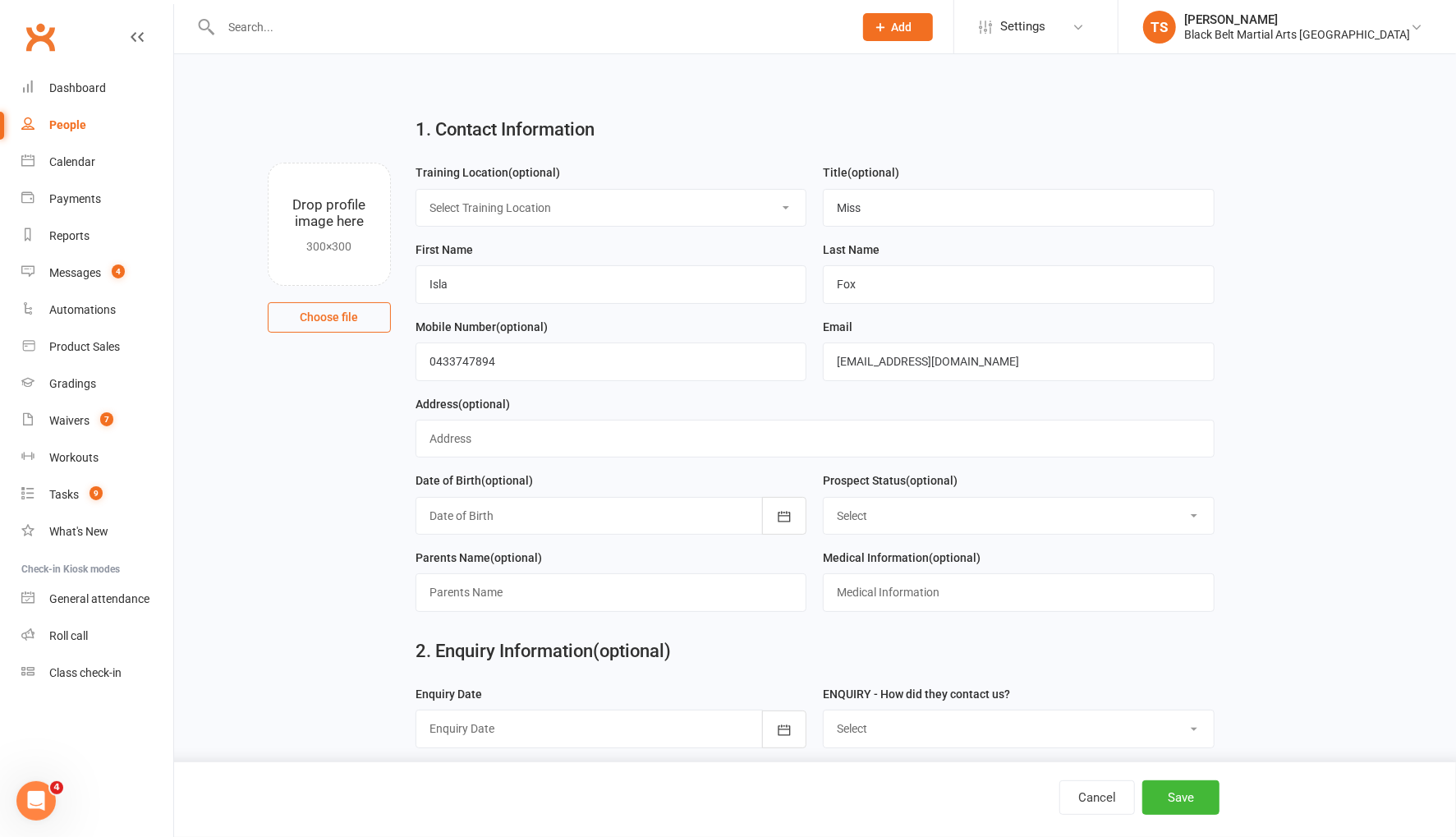
select select "Enquiry (Booked)"
click at [823, 497] on select "Select Enquiry (Booked) Enquiry (Not Booked) Pending (enrolment pack sent) DNS …" at bounding box center [1018, 515] width 390 height 36
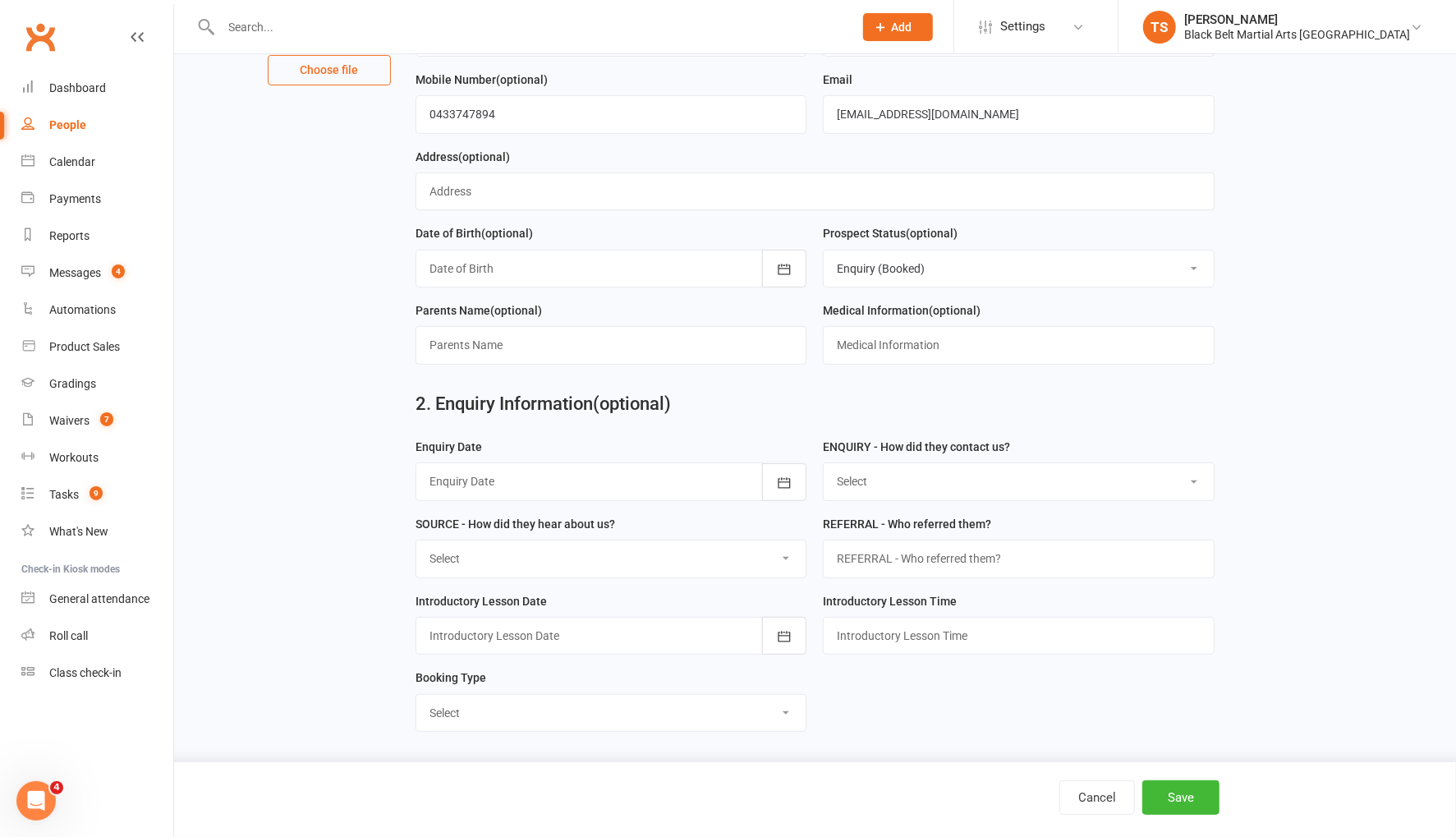
scroll to position [289, 0]
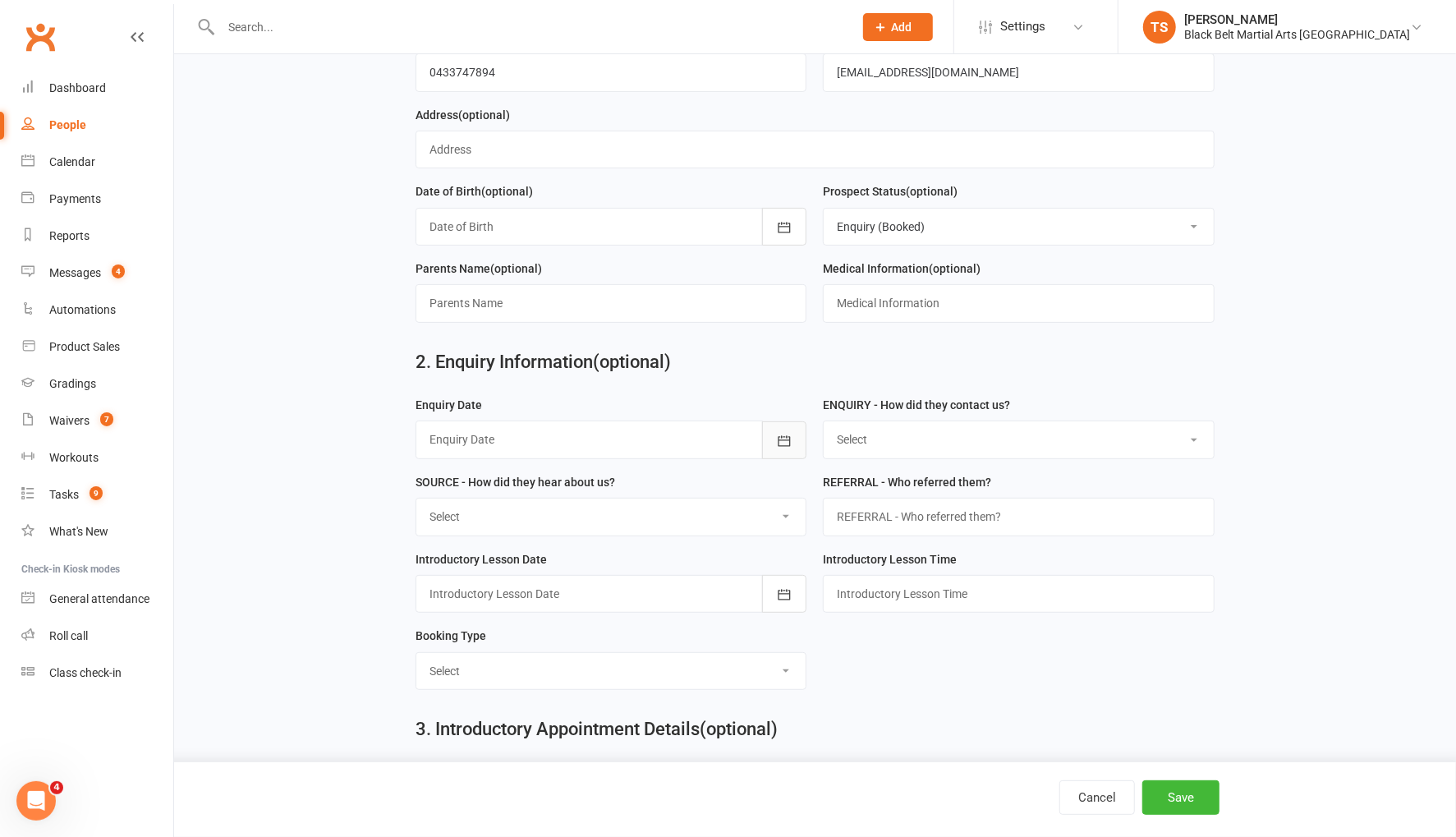
click at [787, 438] on icon "button" at bounding box center [784, 441] width 17 height 17
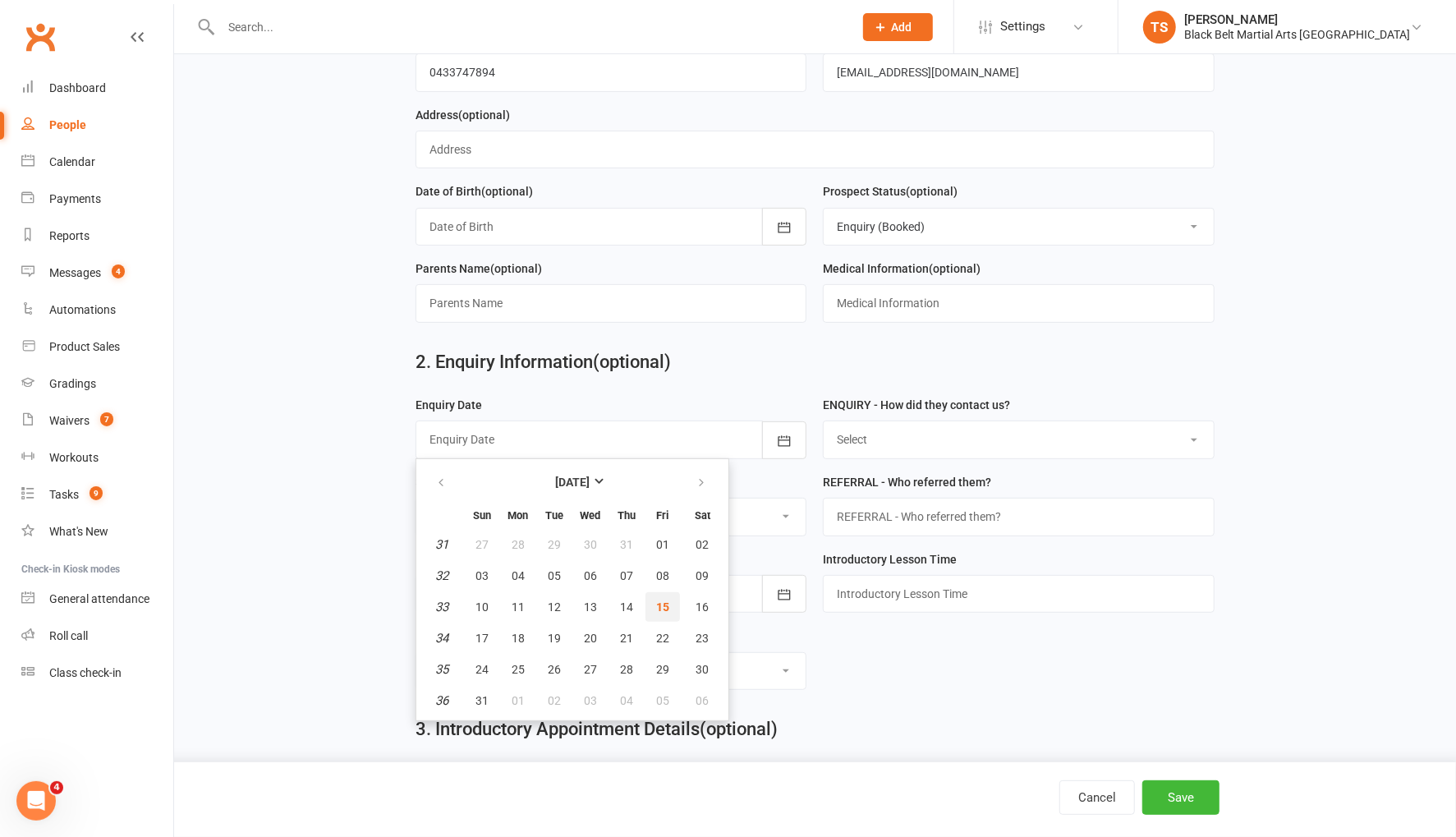
click at [670, 607] on button "15" at bounding box center [663, 607] width 35 height 29
type input "15 Aug 2025"
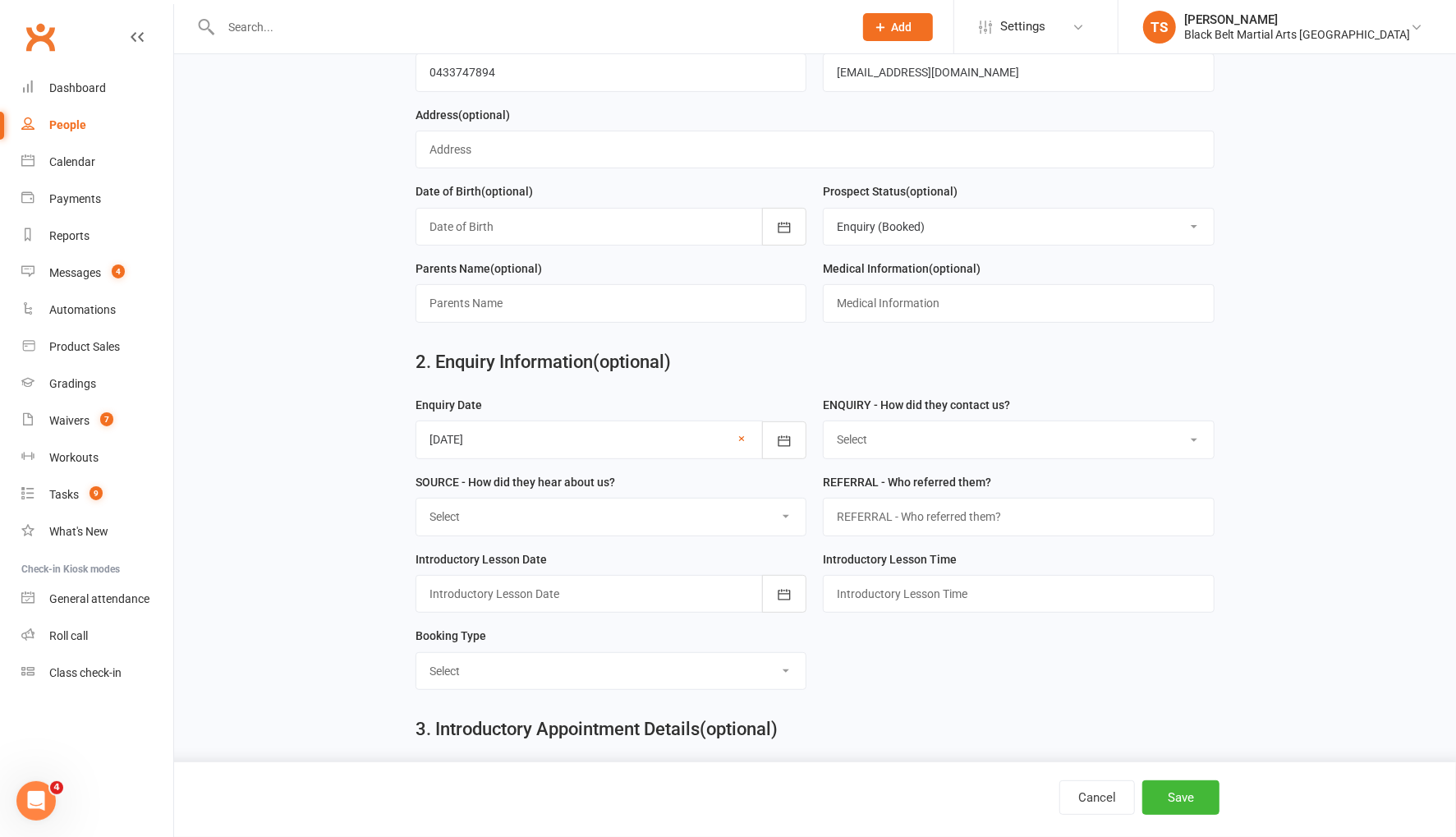
click at [876, 432] on select "Select (W) - Walk In (T) - Telephone (I) - Internet / Email (S) - Studio Initia…" at bounding box center [1018, 439] width 390 height 36
select select "(S) - Studio Initiated"
click at [823, 421] on select "Select (W) - Walk In (T) - Telephone (I) - Internet / Email (S) - Studio Initia…" at bounding box center [1018, 439] width 390 height 36
click at [673, 498] on select "Select A1 Direct mail A2 Print Media A3 Flyer A5 Radio A6 Sign A7 Televison A8 …" at bounding box center [611, 516] width 390 height 36
select select "C2 School Sport"
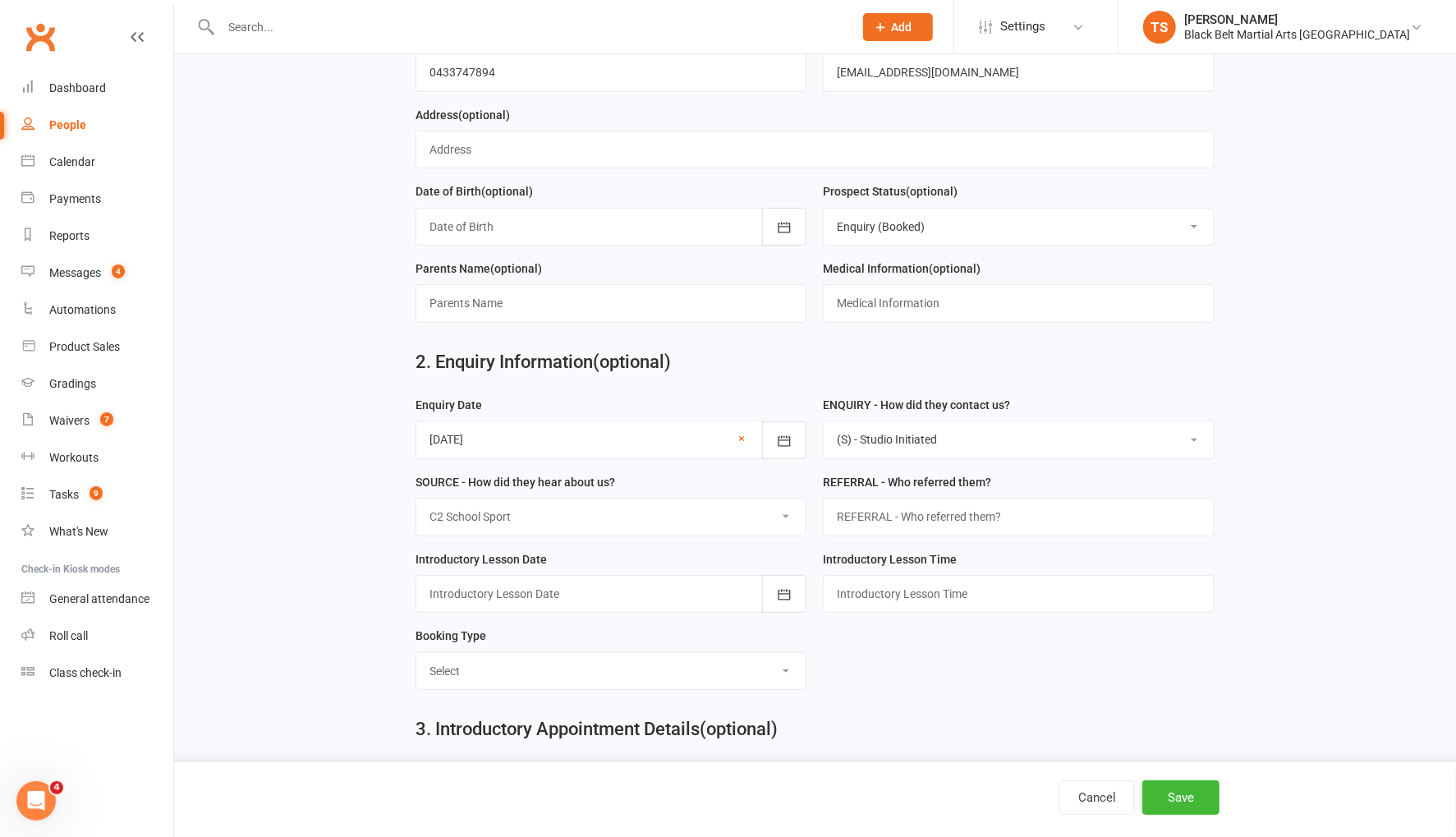
click at [417, 498] on select "Select A1 Direct mail A2 Print Media A3 Flyer A5 Radio A6 Sign A7 Televison A8 …" at bounding box center [611, 516] width 390 height 36
click at [847, 519] on input "text" at bounding box center [1018, 516] width 392 height 38
click at [781, 586] on icon "button" at bounding box center [784, 595] width 17 height 17
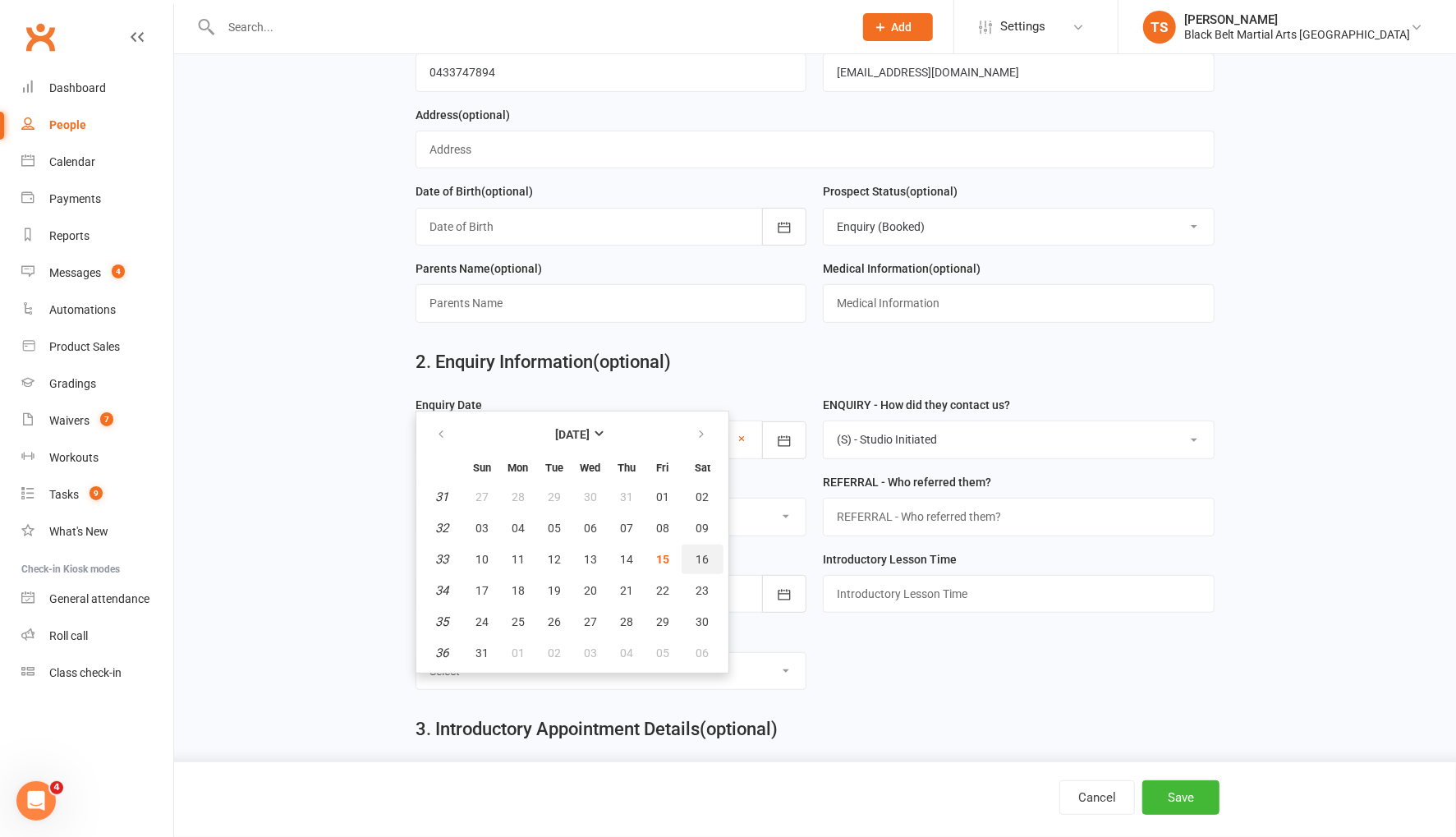
click at [706, 553] on button "16" at bounding box center [702, 559] width 42 height 29
type input "16 Aug 2025"
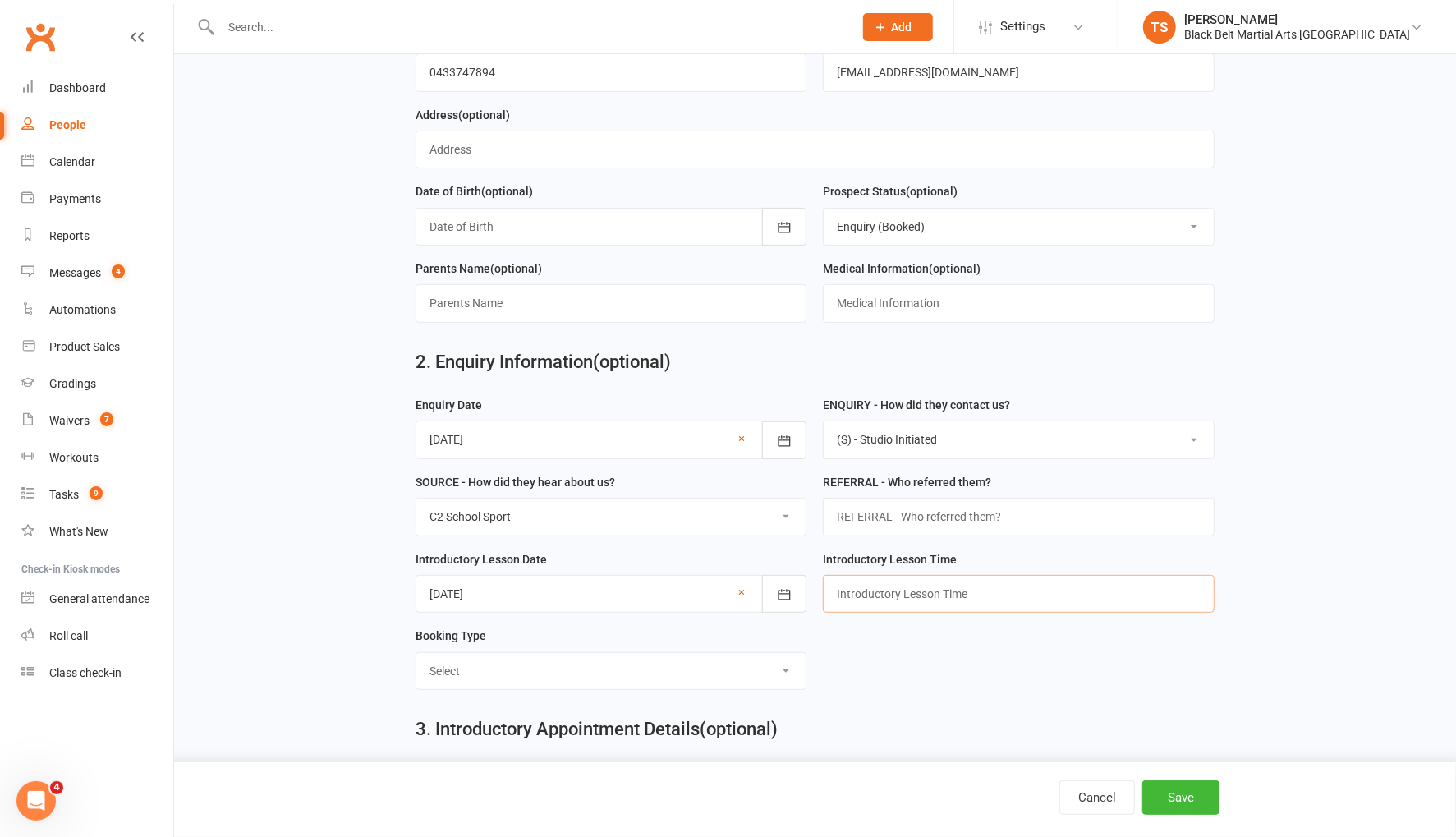
click at [862, 591] on input "text" at bounding box center [1018, 593] width 392 height 38
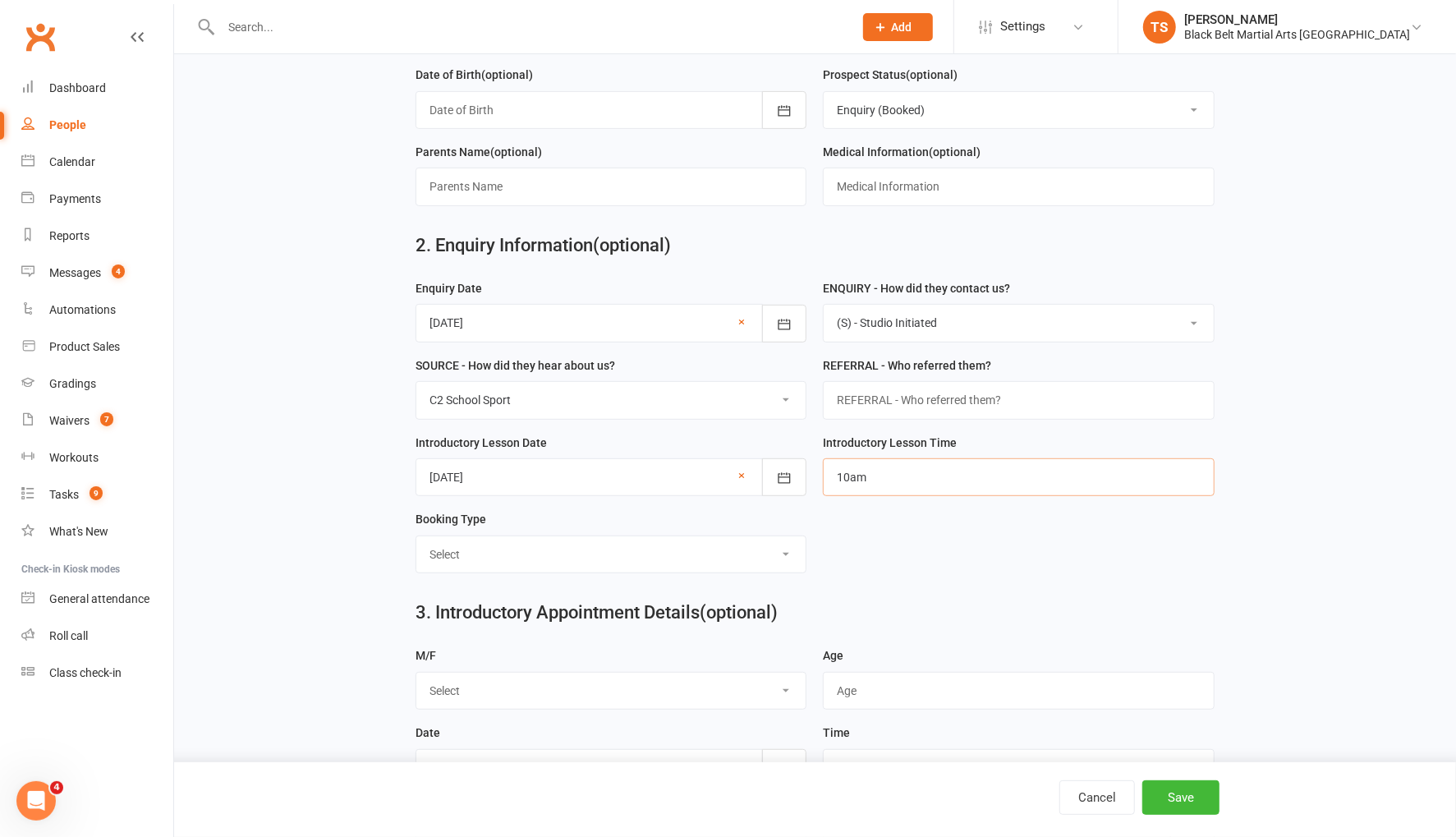
scroll to position [450, 0]
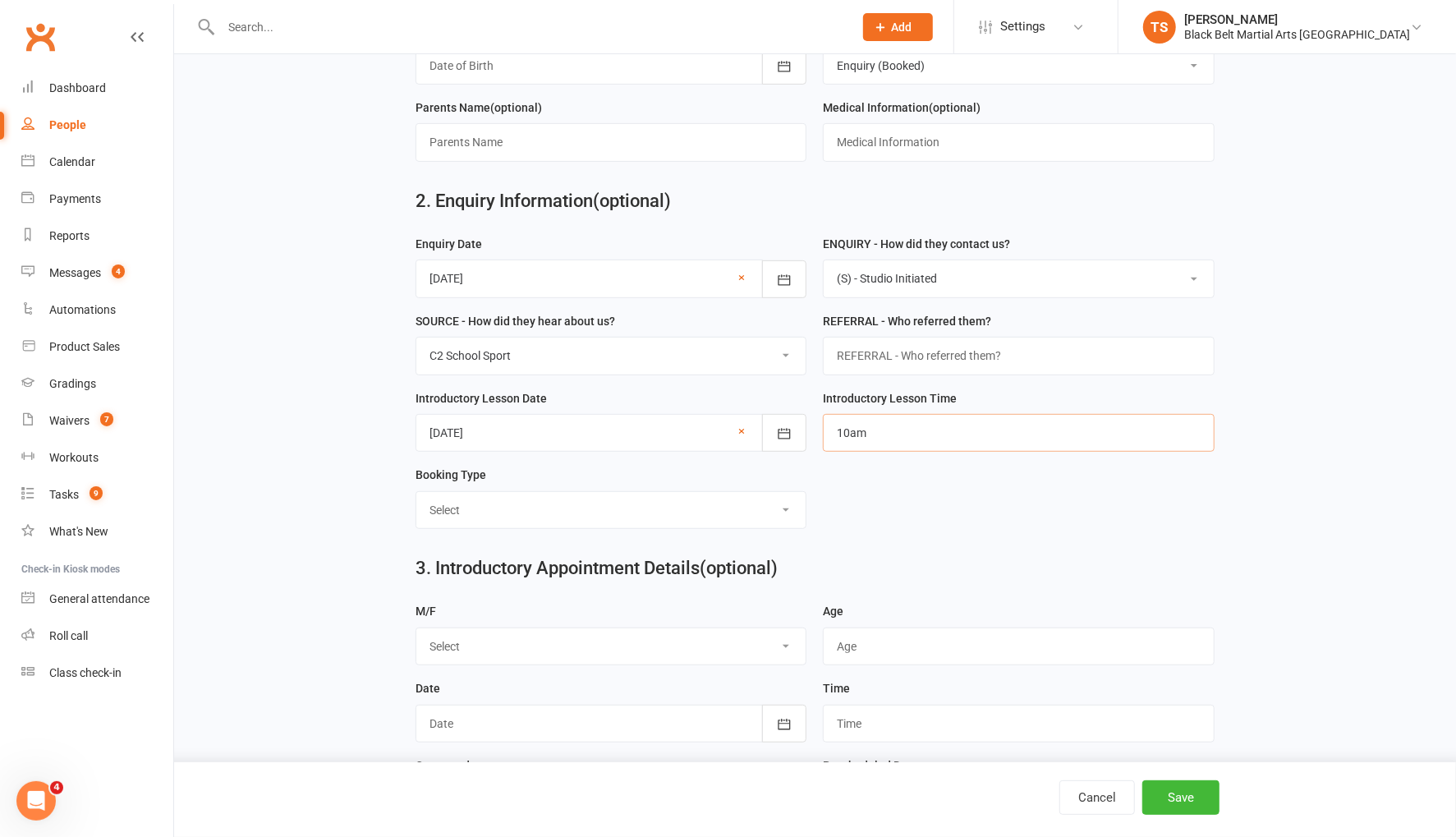
type input "10am"
click at [783, 507] on select "Select Mini Dragons Intro Tiny Dragons Intro Little Dragons Intro Child Karate …" at bounding box center [611, 509] width 390 height 36
click at [785, 502] on select "Select Mini Dragons Intro Tiny Dragons Intro Little Dragons Intro Child Karate …" at bounding box center [611, 509] width 390 height 36
select select "Little Dragons Intro"
click at [417, 492] on select "Select Mini Dragons Intro Tiny Dragons Intro Little Dragons Intro Child Karate …" at bounding box center [611, 509] width 390 height 36
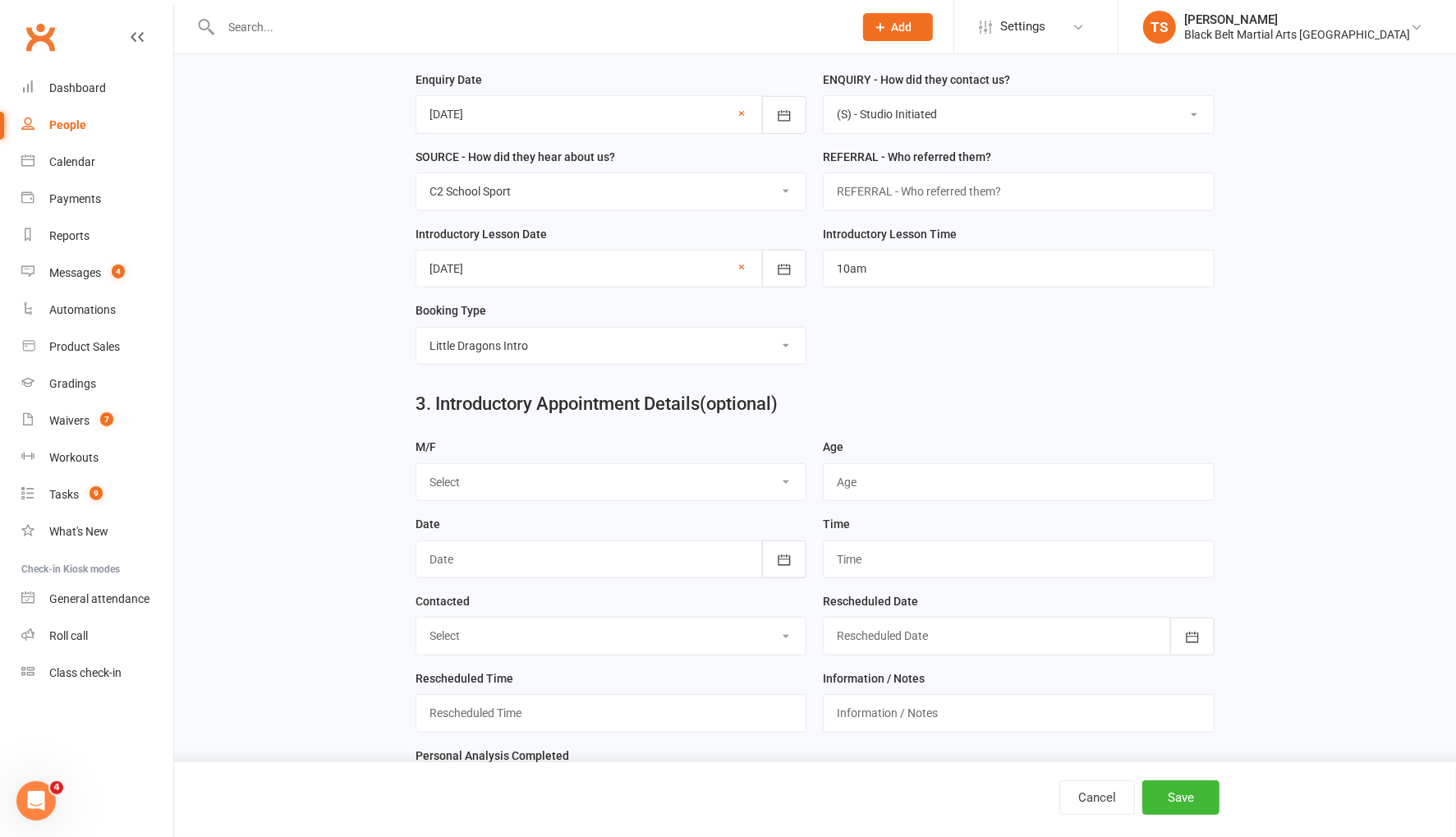
scroll to position [631, 0]
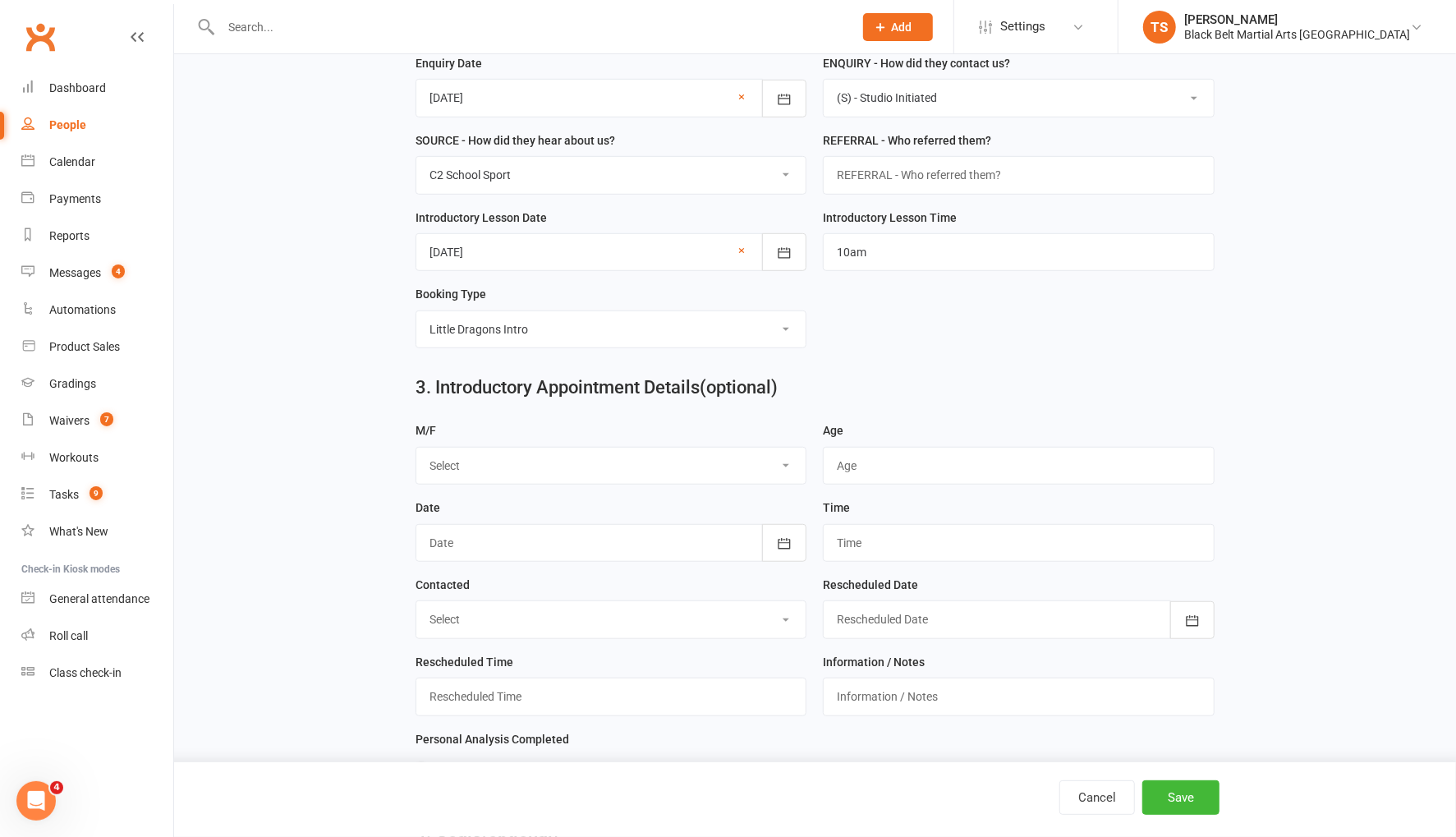
click at [783, 459] on select "Select M F" at bounding box center [611, 465] width 390 height 36
select select "F"
click at [417, 448] on select "Select M F" at bounding box center [611, 465] width 390 height 36
click at [879, 447] on input "string" at bounding box center [1018, 465] width 392 height 38
click at [1249, 316] on main "1. Contact Information Drop profile image here 300×300 Choose file Training Loc…" at bounding box center [815, 168] width 1236 height 1390
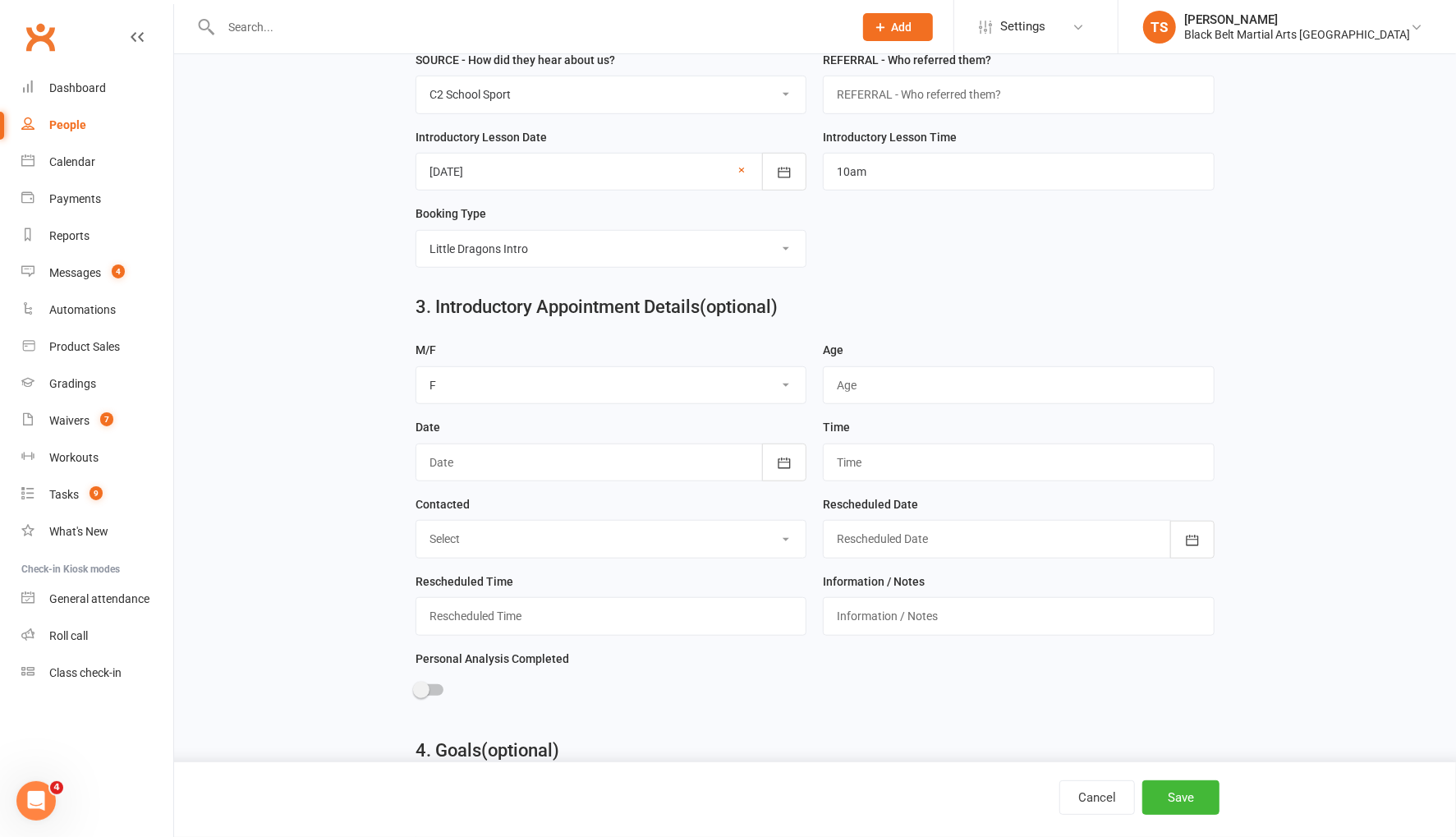
scroll to position [816, 0]
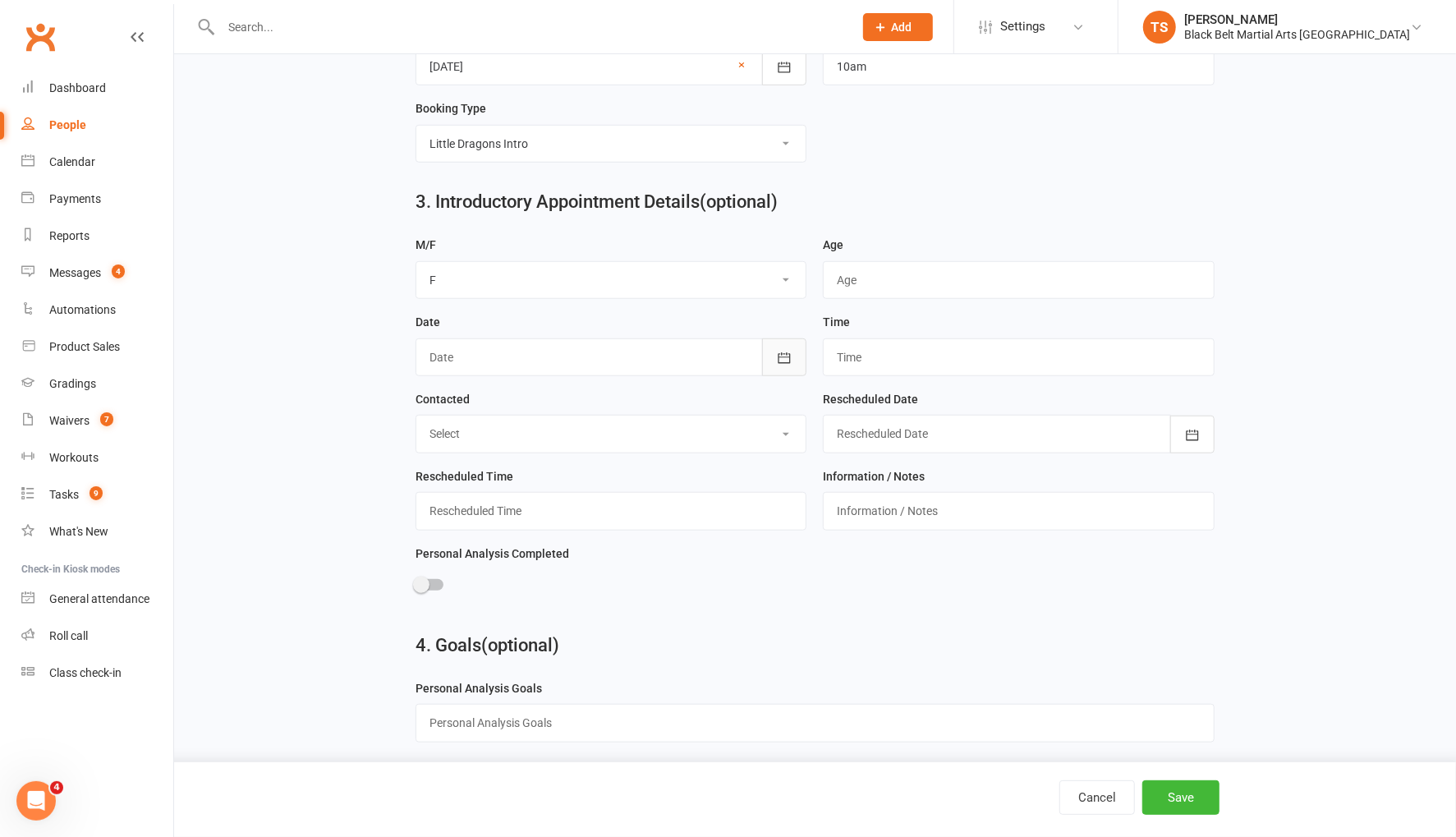
click at [786, 352] on icon "button" at bounding box center [784, 358] width 17 height 17
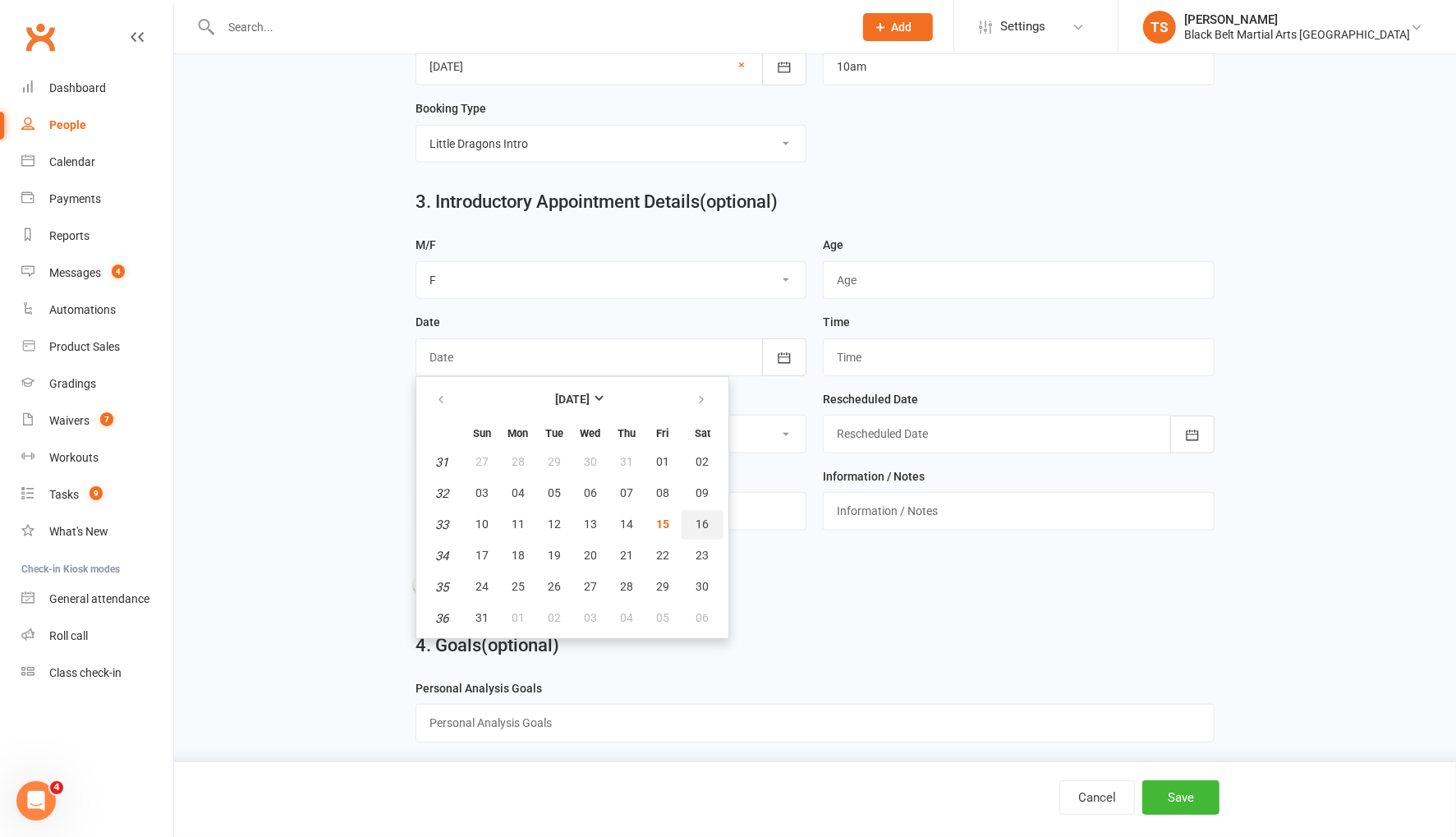
click at [696, 518] on span "16" at bounding box center [702, 524] width 13 height 13
type input "16 Aug 2025"
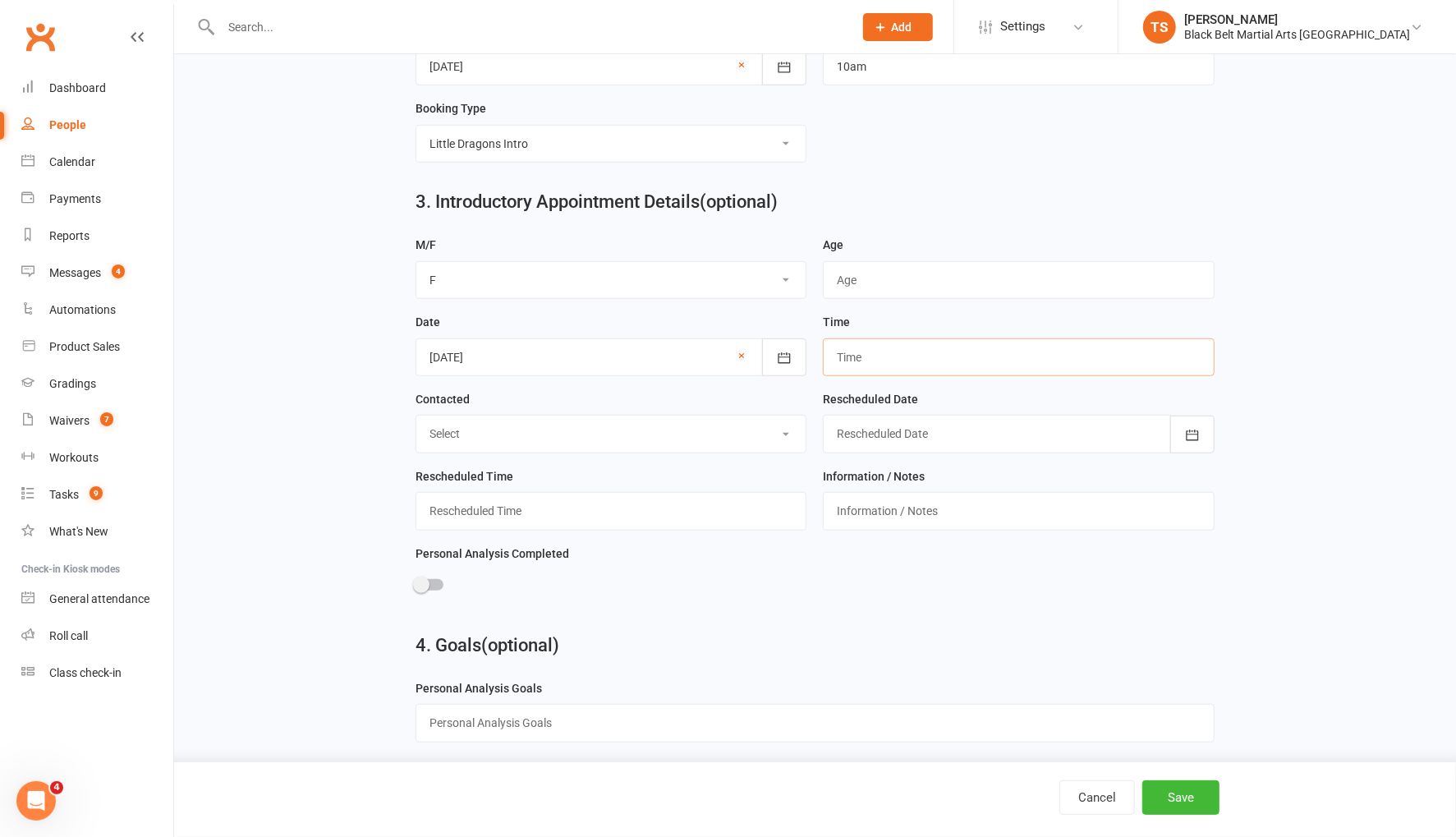
click at [874, 340] on input "text" at bounding box center [1018, 357] width 392 height 38
type input "10am"
drag, startPoint x: 1204, startPoint y: 806, endPoint x: 1202, endPoint y: 641, distance: 165.0
click at [1204, 806] on button "Save" at bounding box center [1181, 798] width 77 height 35
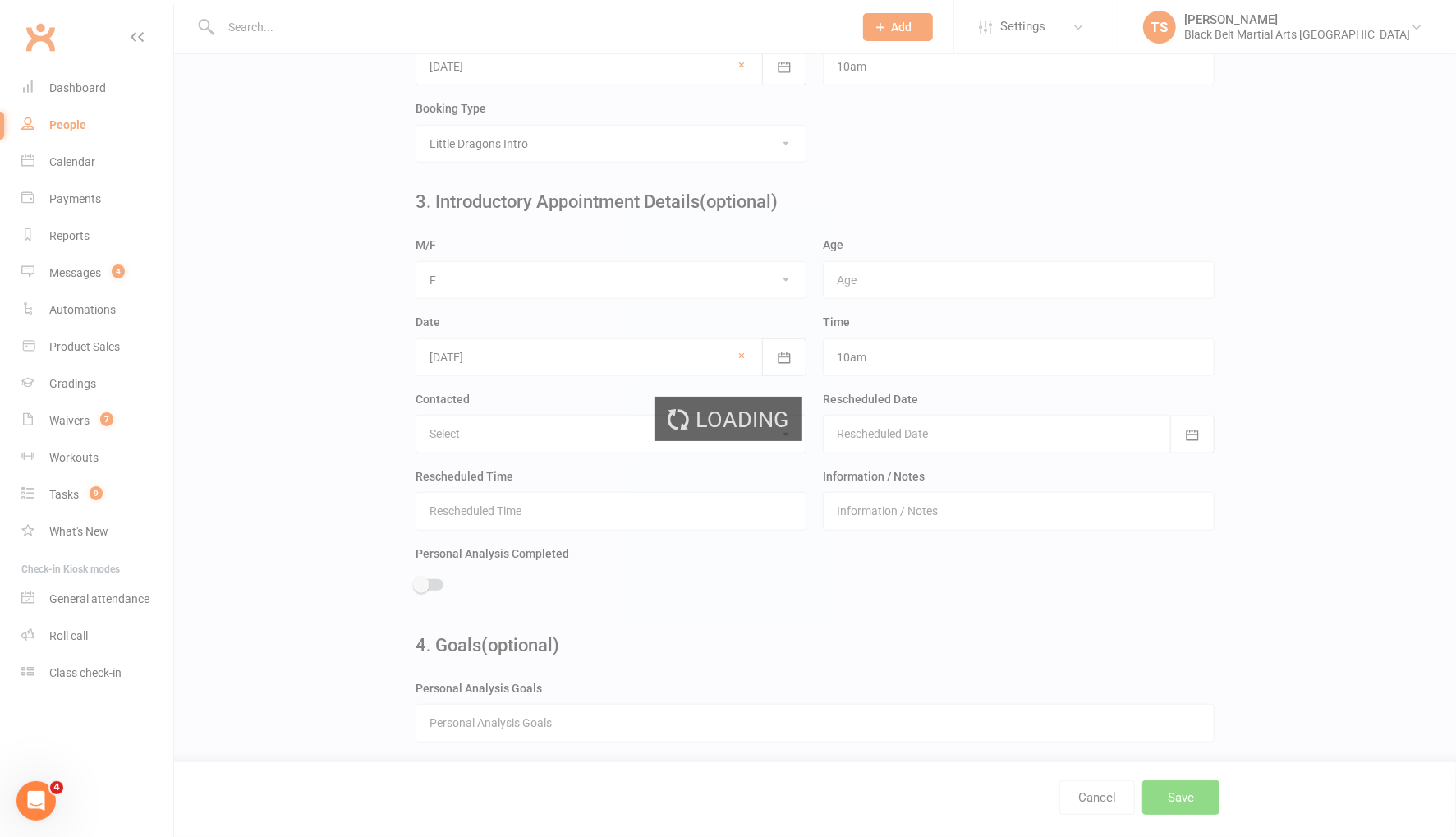
scroll to position [0, 0]
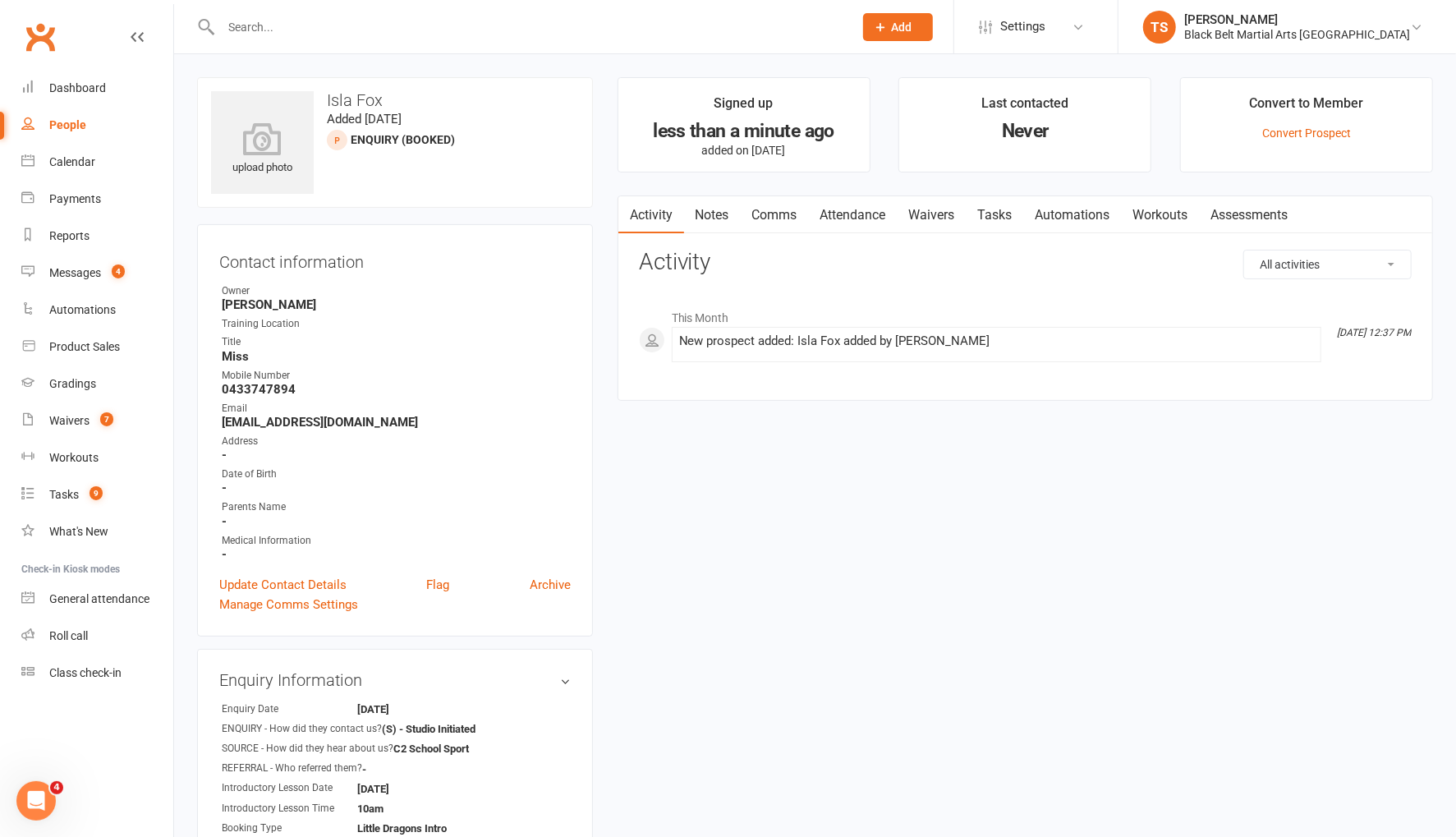
click at [329, 31] on input "text" at bounding box center [529, 27] width 626 height 23
type input "e"
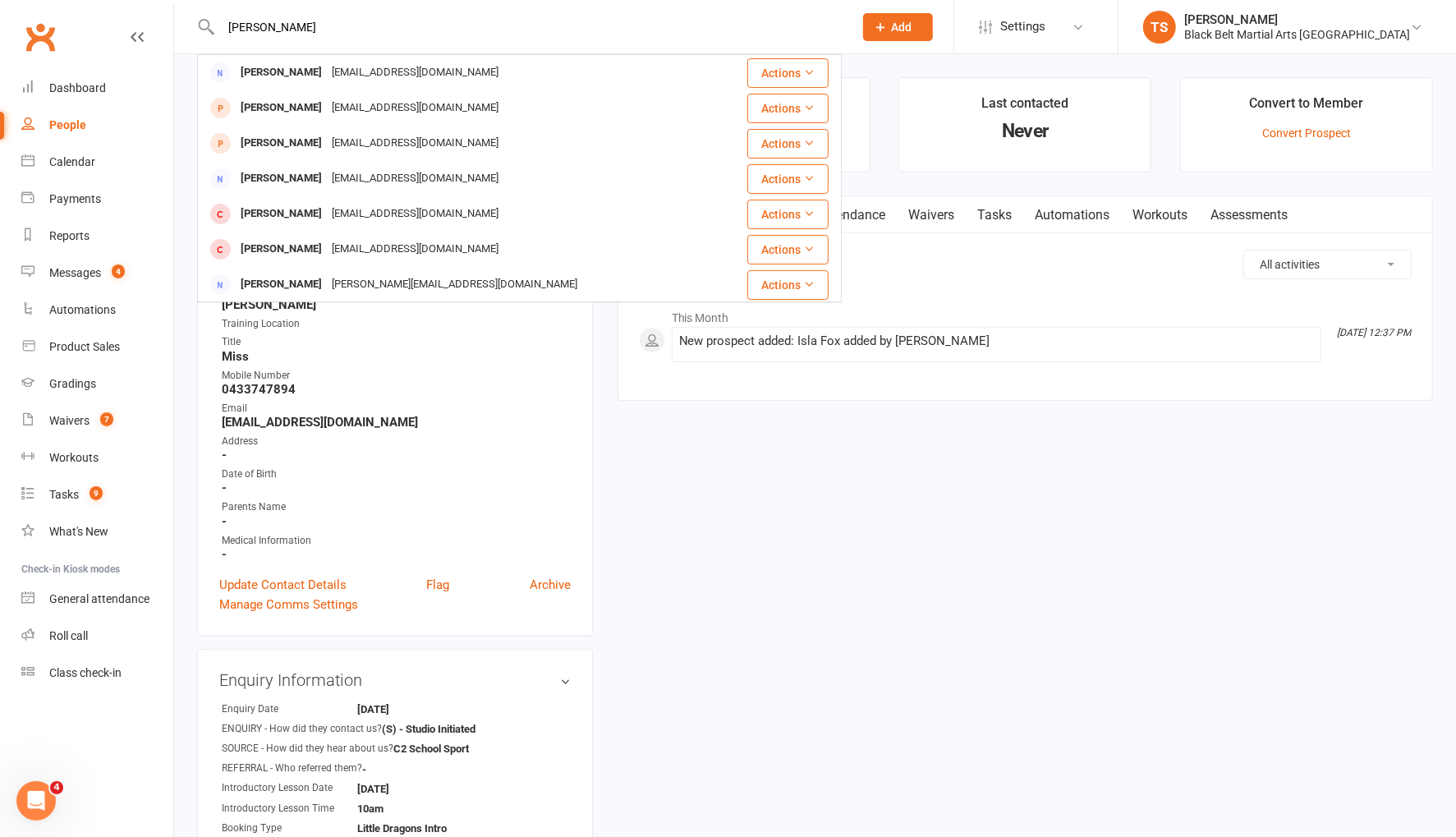
type input "[PERSON_NAME]"
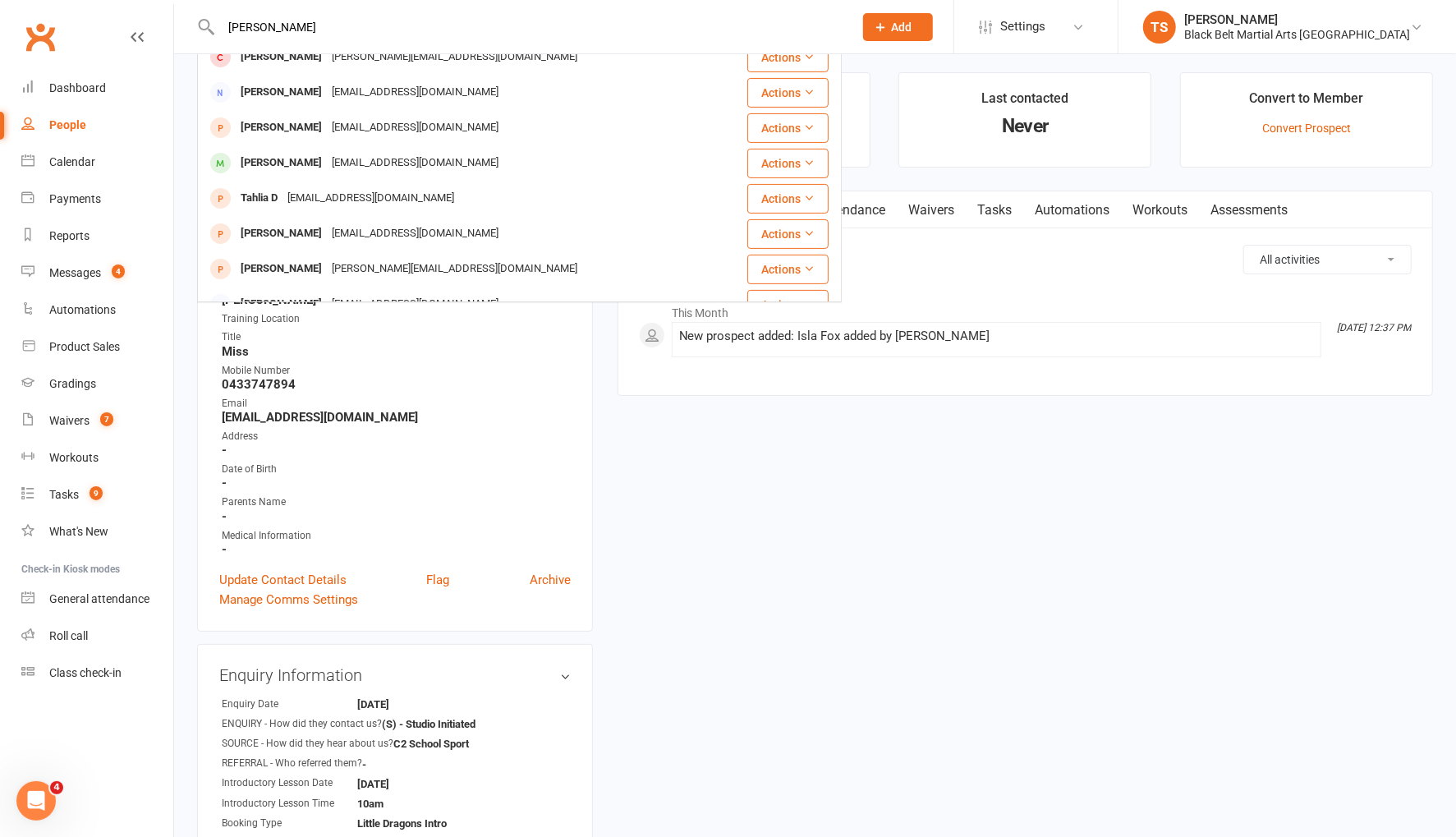
scroll to position [287, 0]
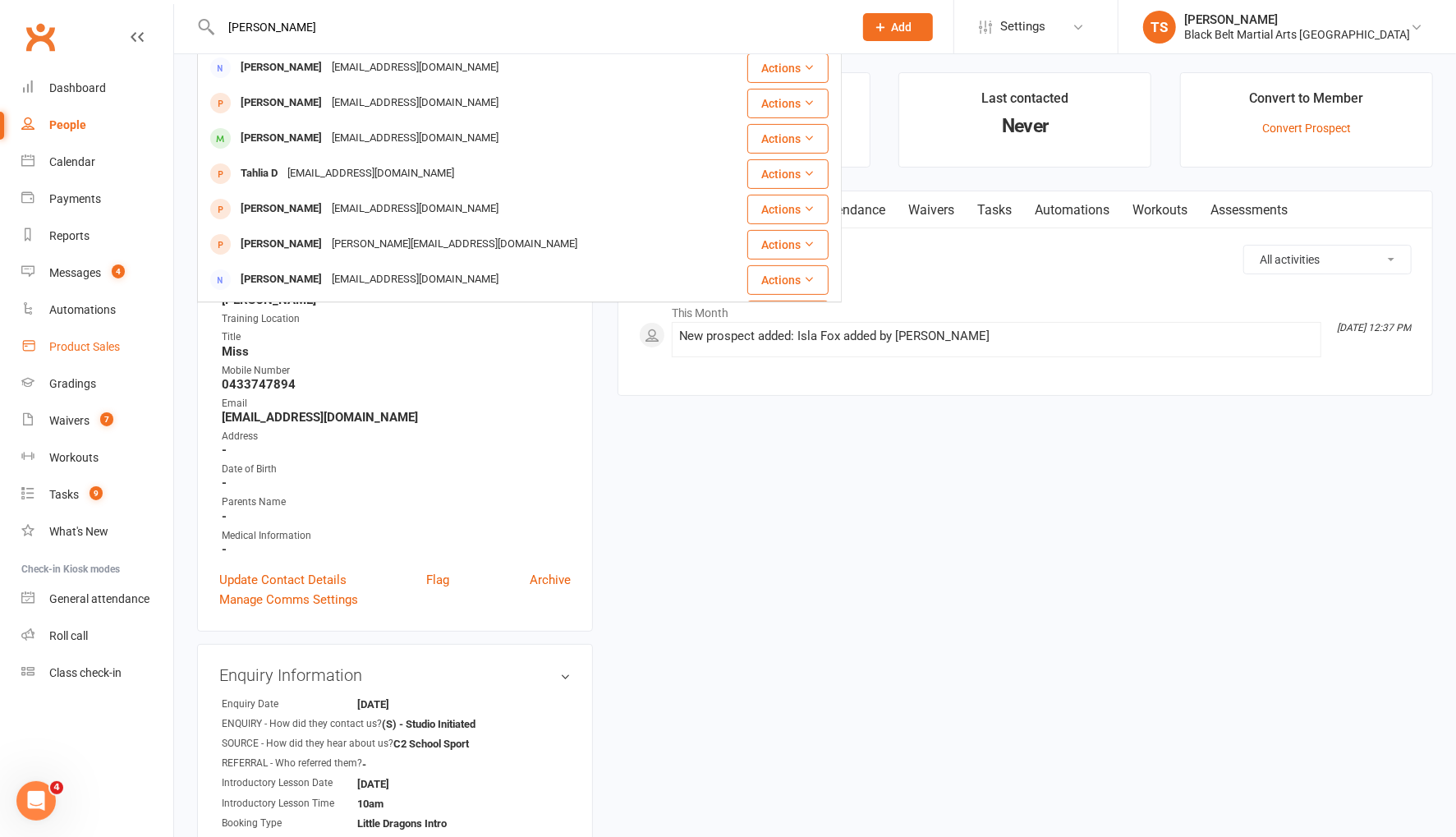
drag, startPoint x: 177, startPoint y: 354, endPoint x: 153, endPoint y: 335, distance: 30.6
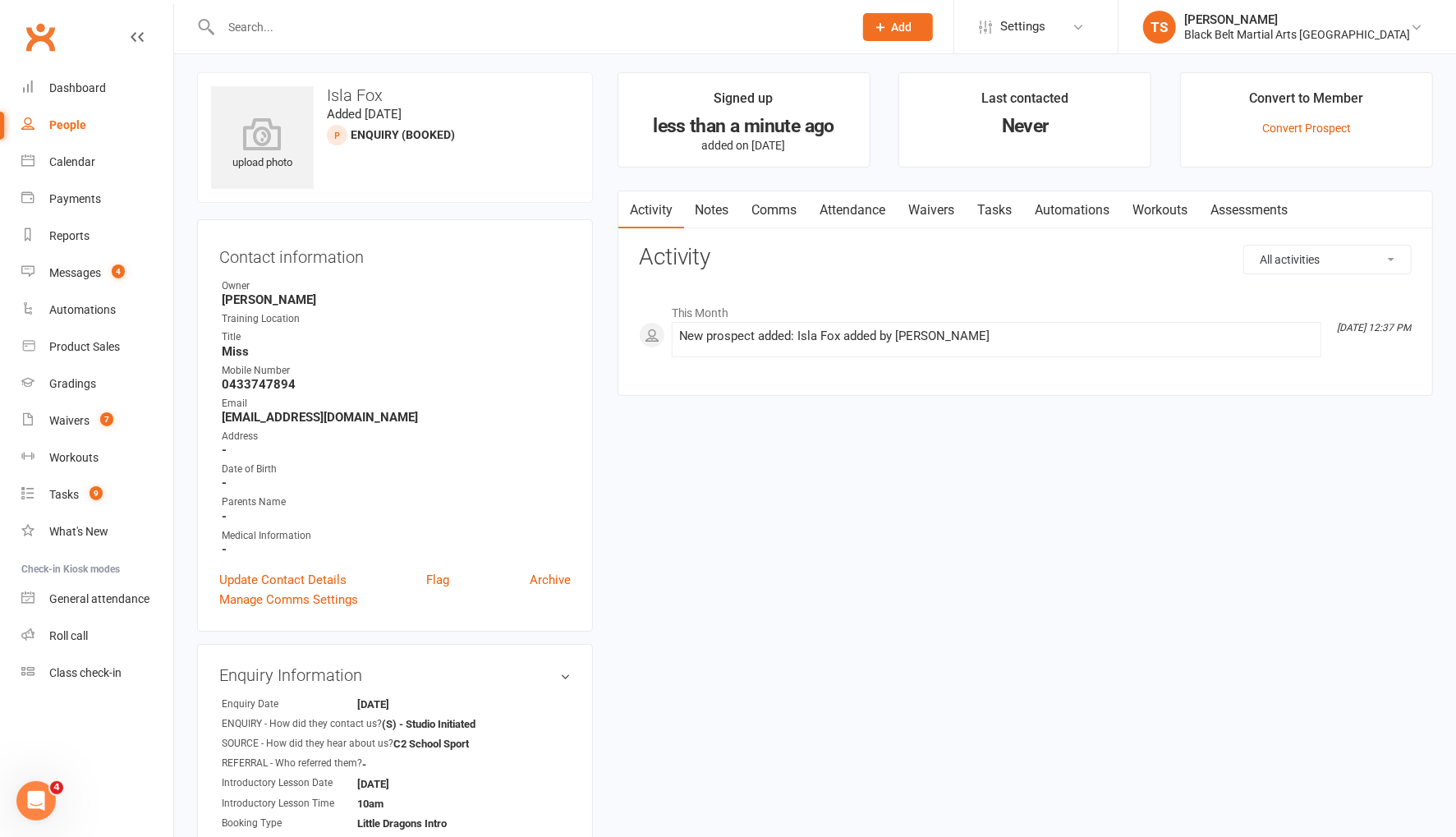
click at [251, 20] on input "text" at bounding box center [529, 27] width 626 height 23
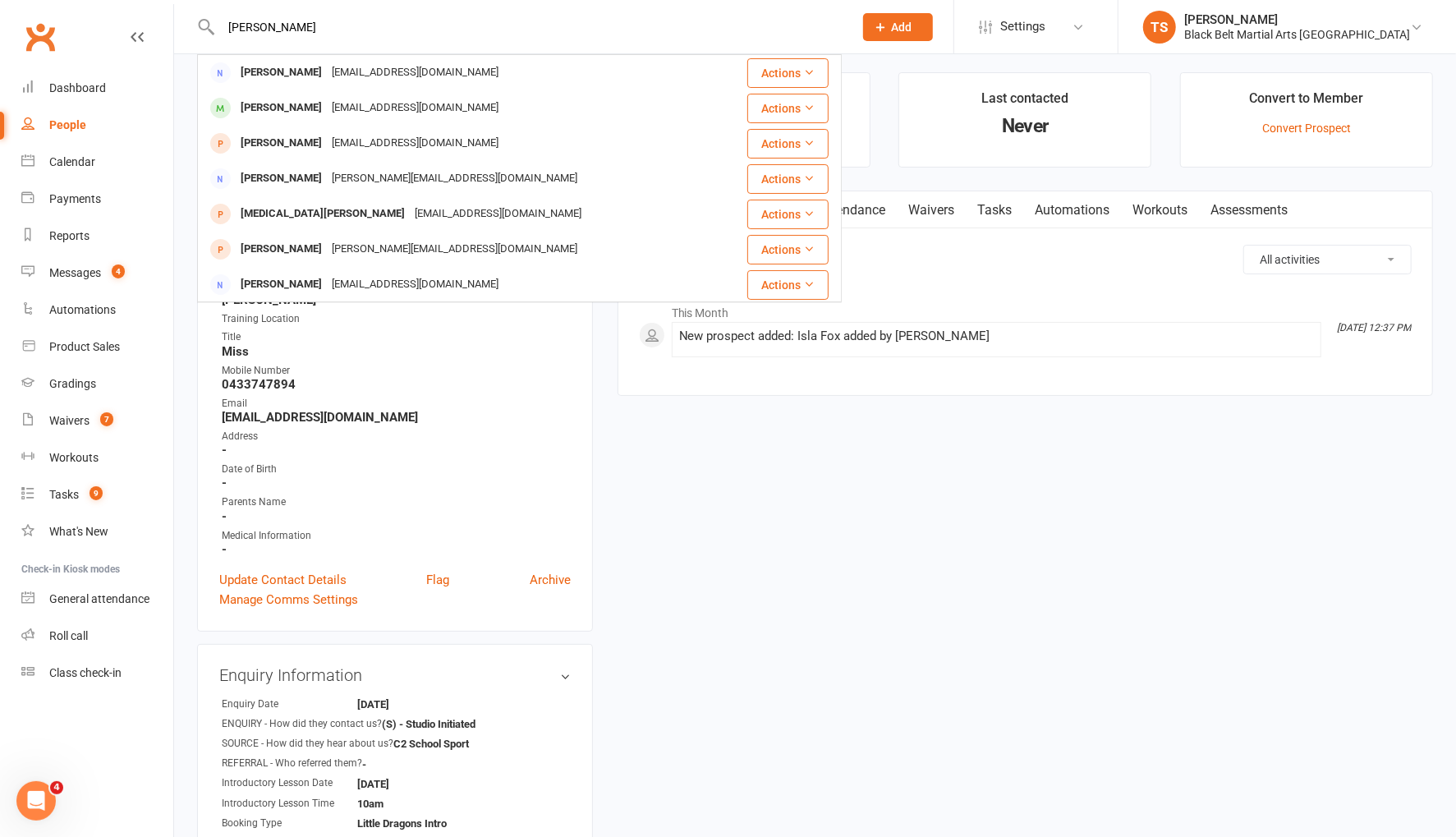
type input "tobias"
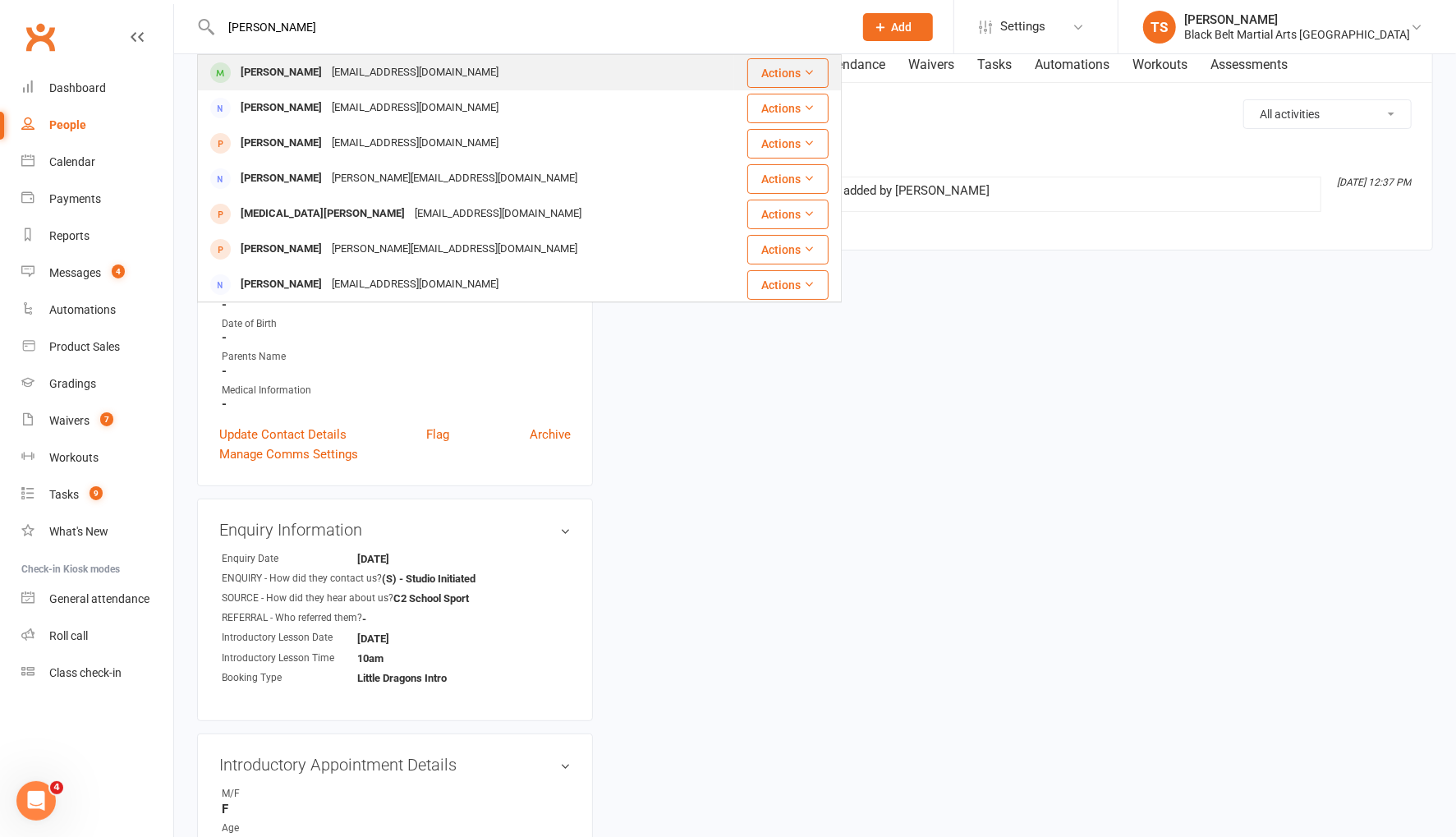
scroll to position [149, 0]
click at [327, 80] on div "shannon_marshall@bigpond.com" at bounding box center [415, 73] width 176 height 24
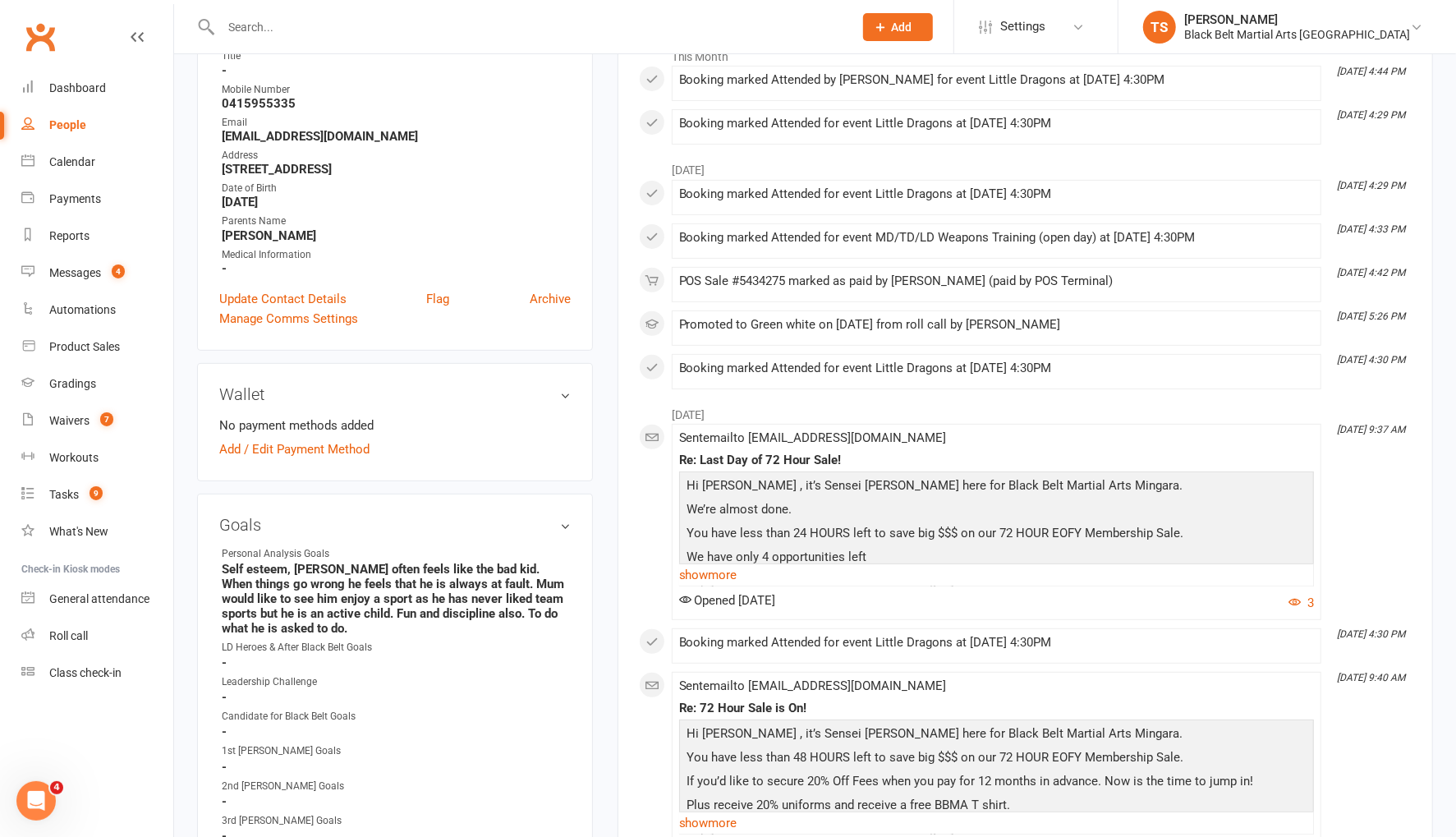
scroll to position [296, 0]
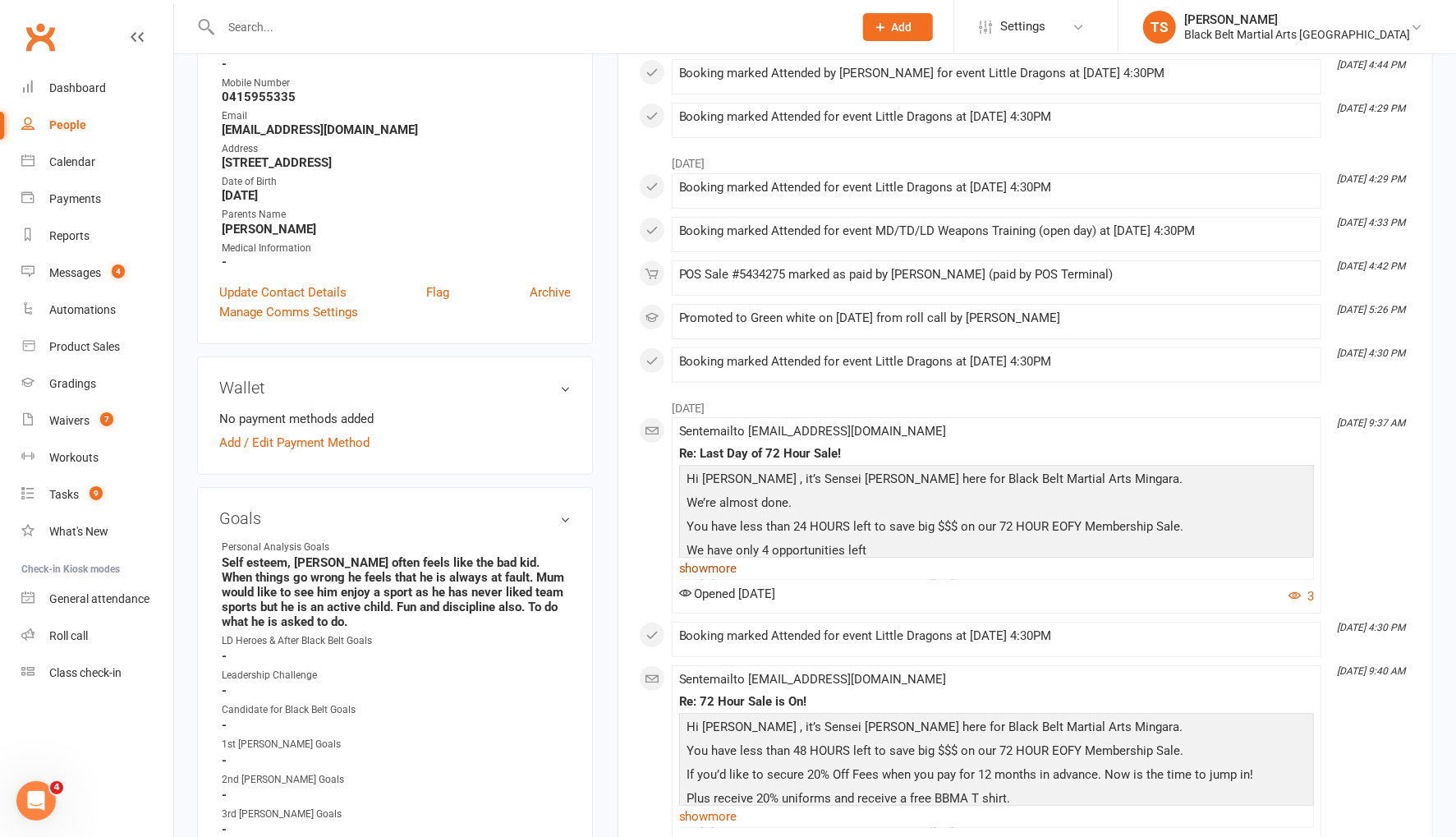
click at [705, 564] on link "show more" at bounding box center [996, 568] width 634 height 23
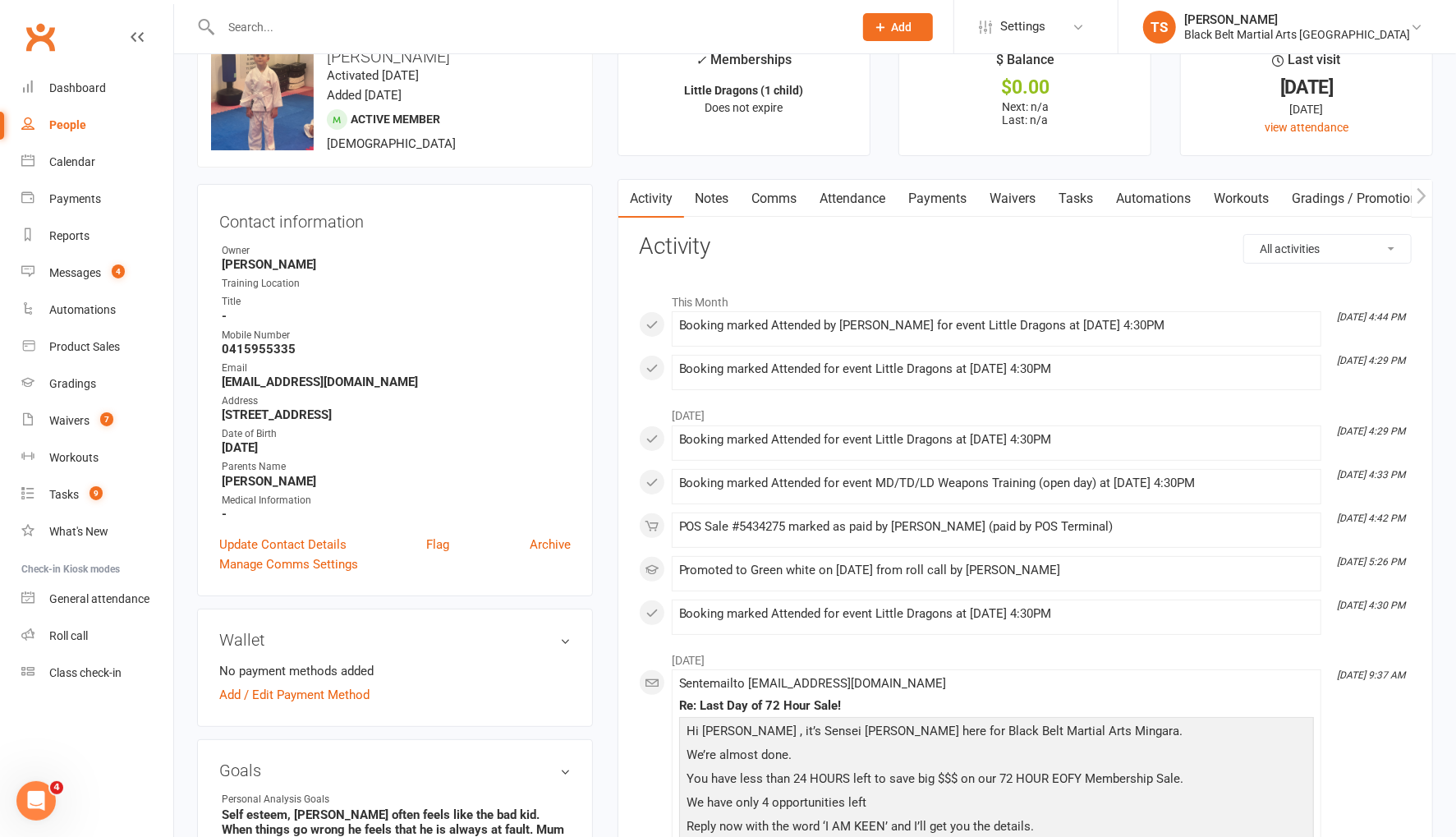
scroll to position [0, 0]
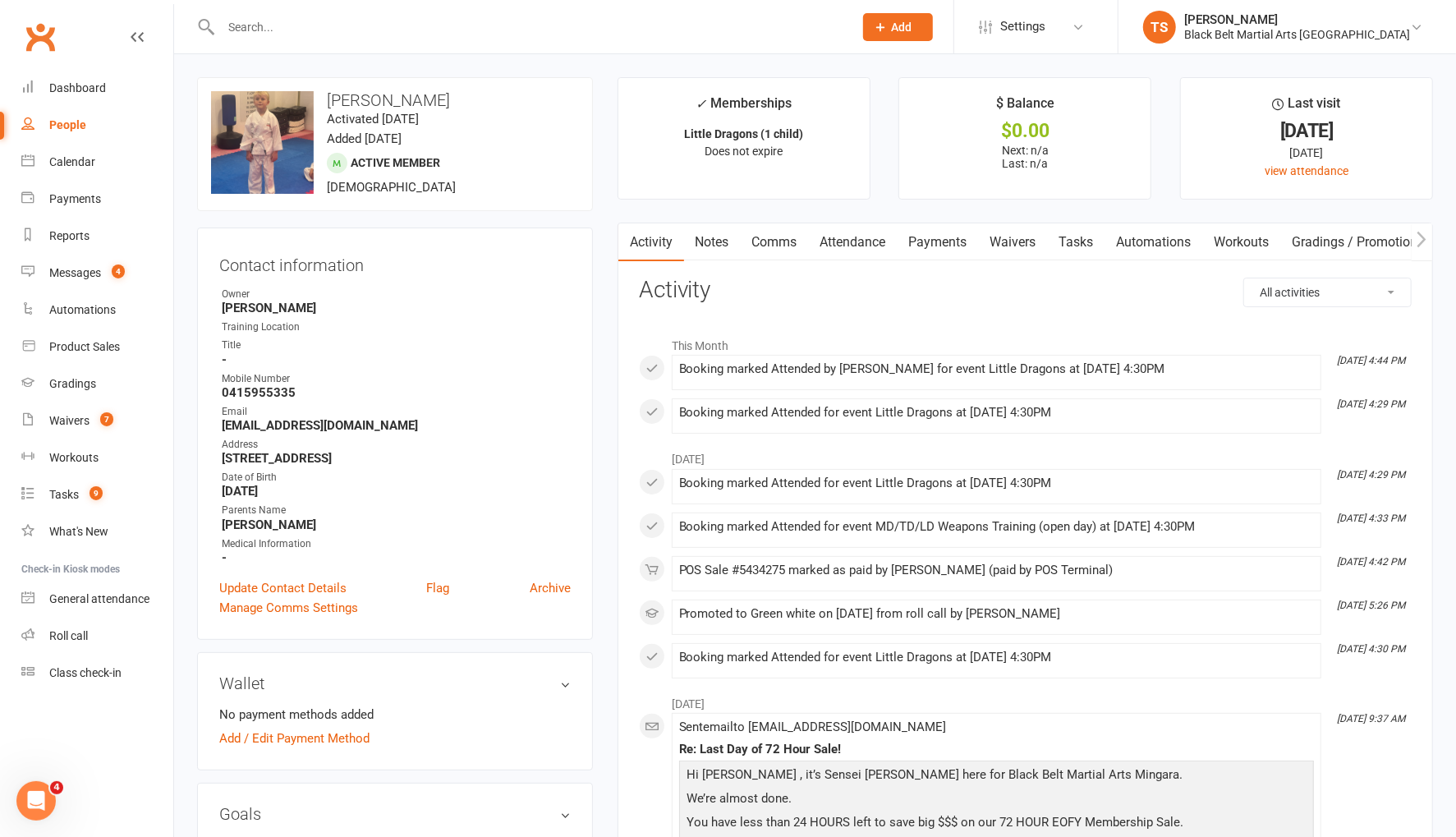
click at [262, 27] on input "text" at bounding box center [529, 27] width 626 height 23
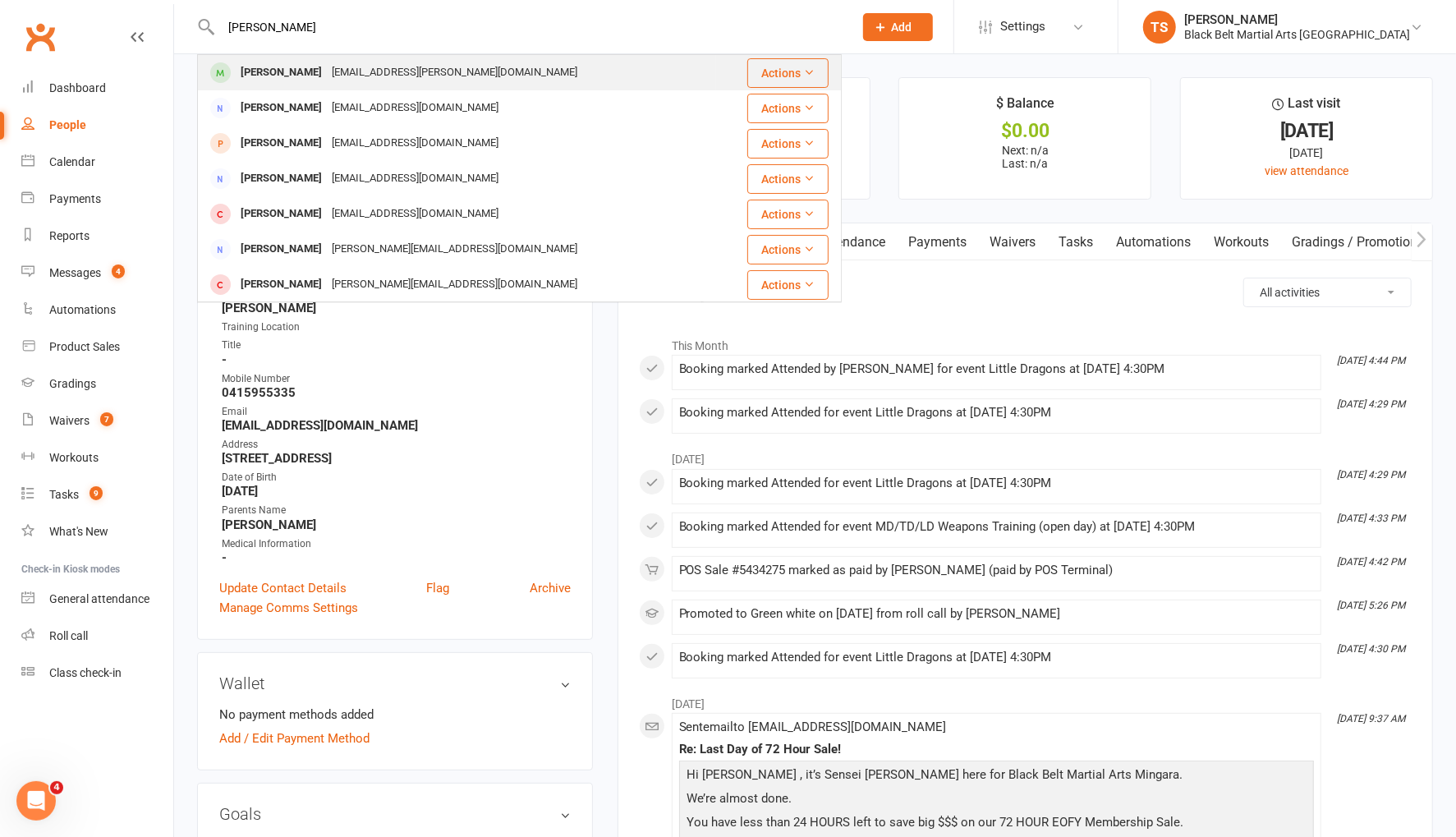
type input "isabelle martin"
click at [260, 73] on div "[PERSON_NAME]" at bounding box center [281, 73] width 91 height 24
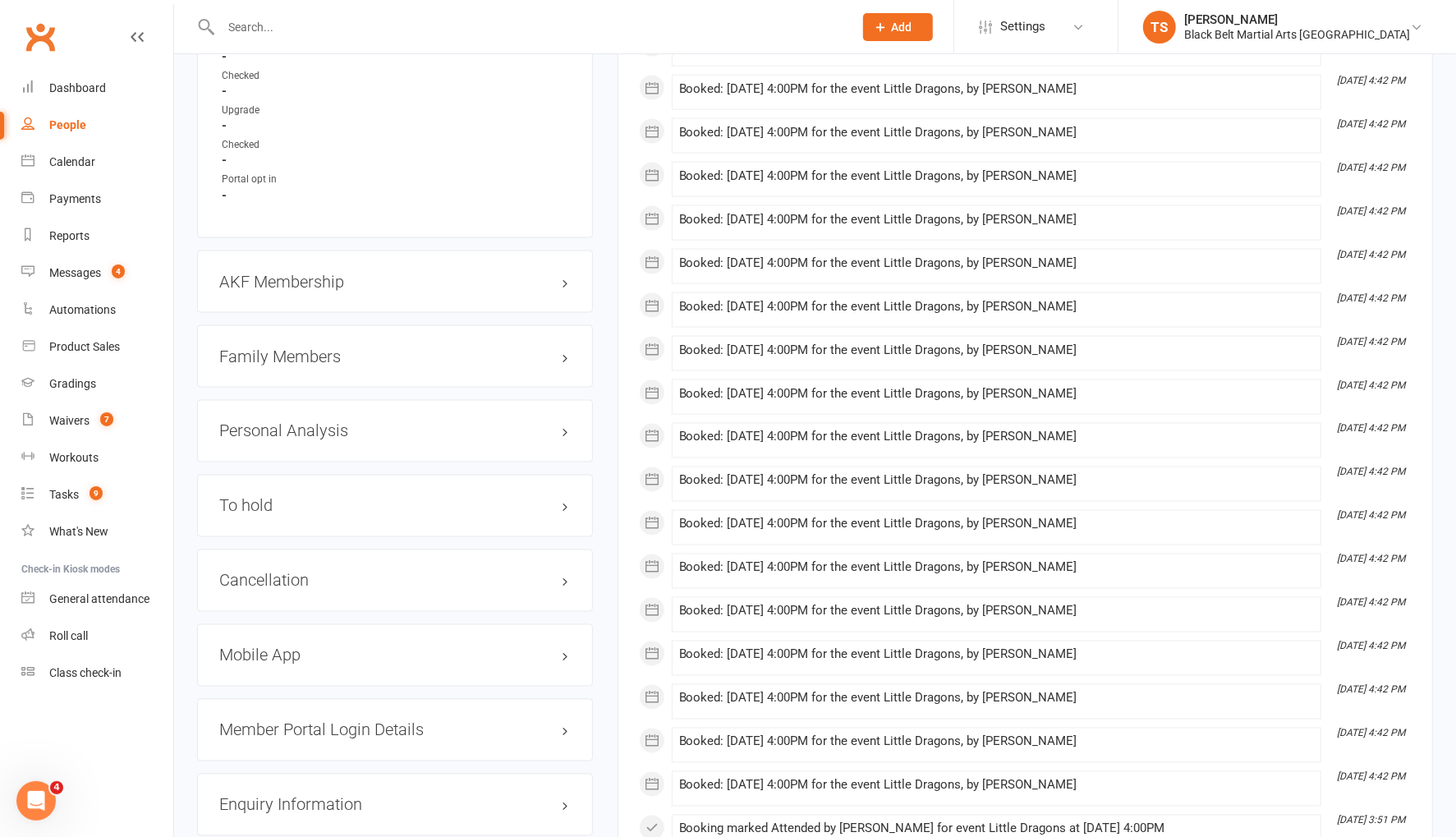
scroll to position [1796, 0]
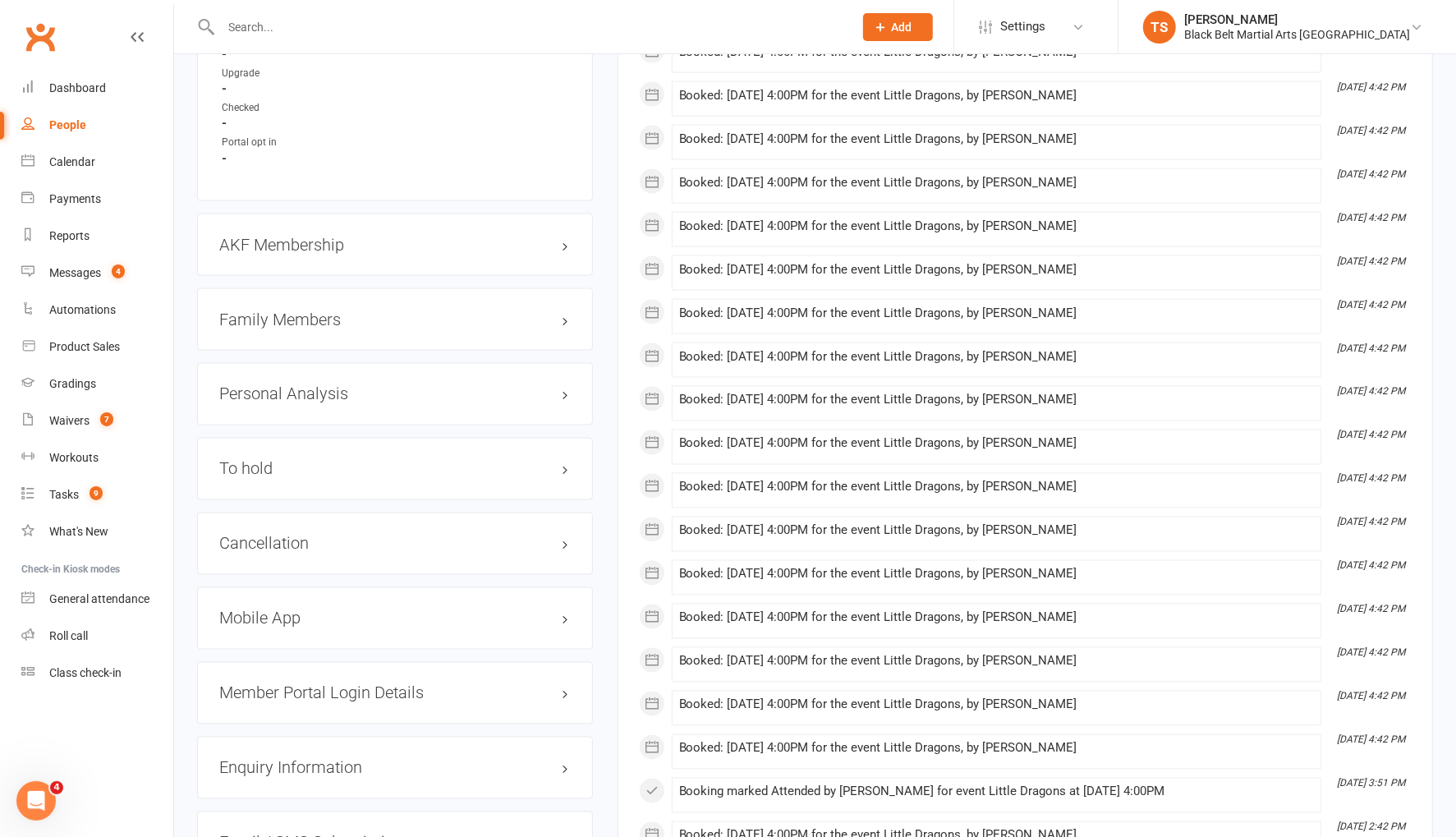
click at [291, 310] on h3 "Family Members" at bounding box center [395, 319] width 352 height 18
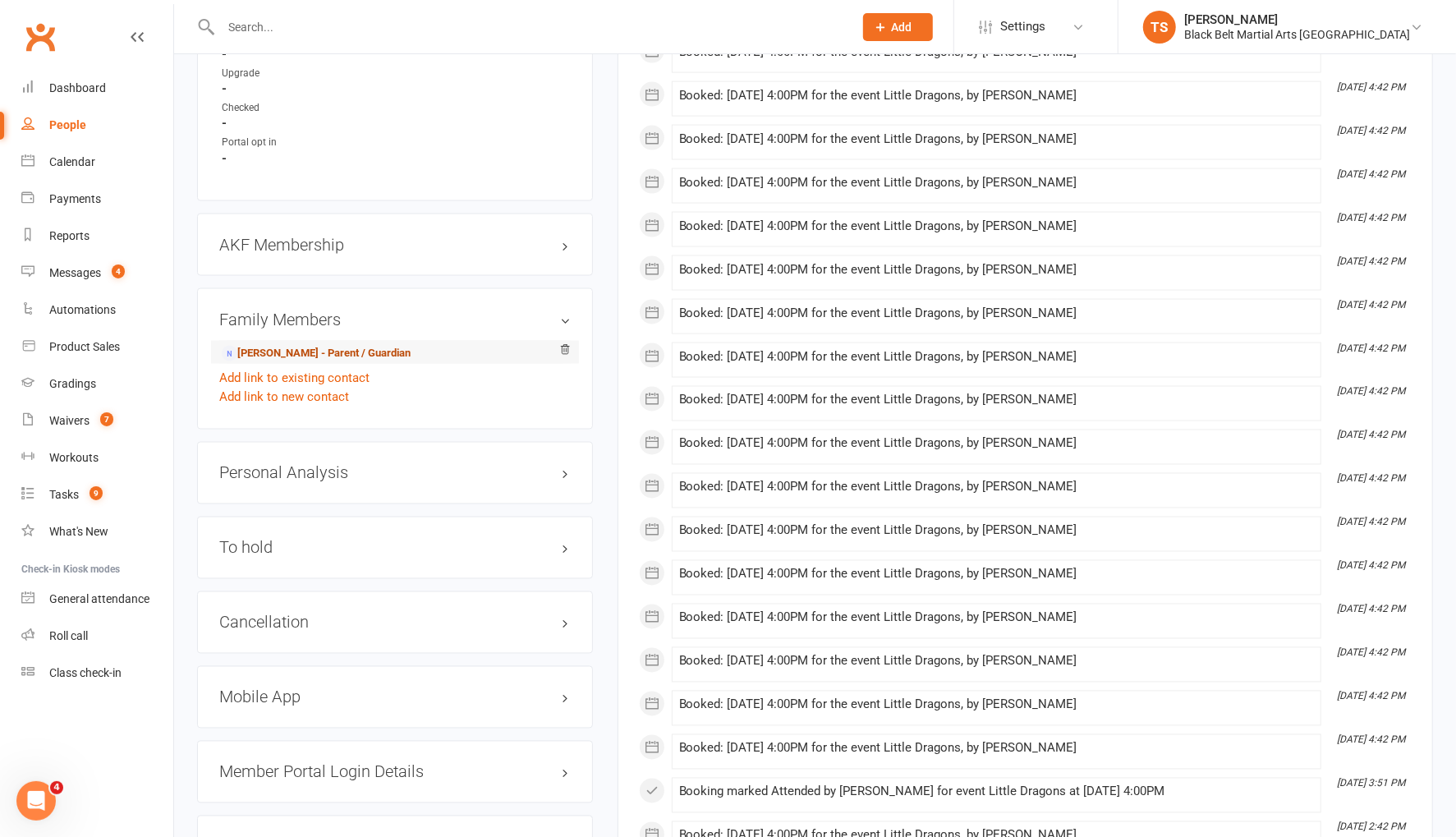
click at [292, 345] on link "Stephanie Martin - Parent / Guardian" at bounding box center [317, 353] width 189 height 17
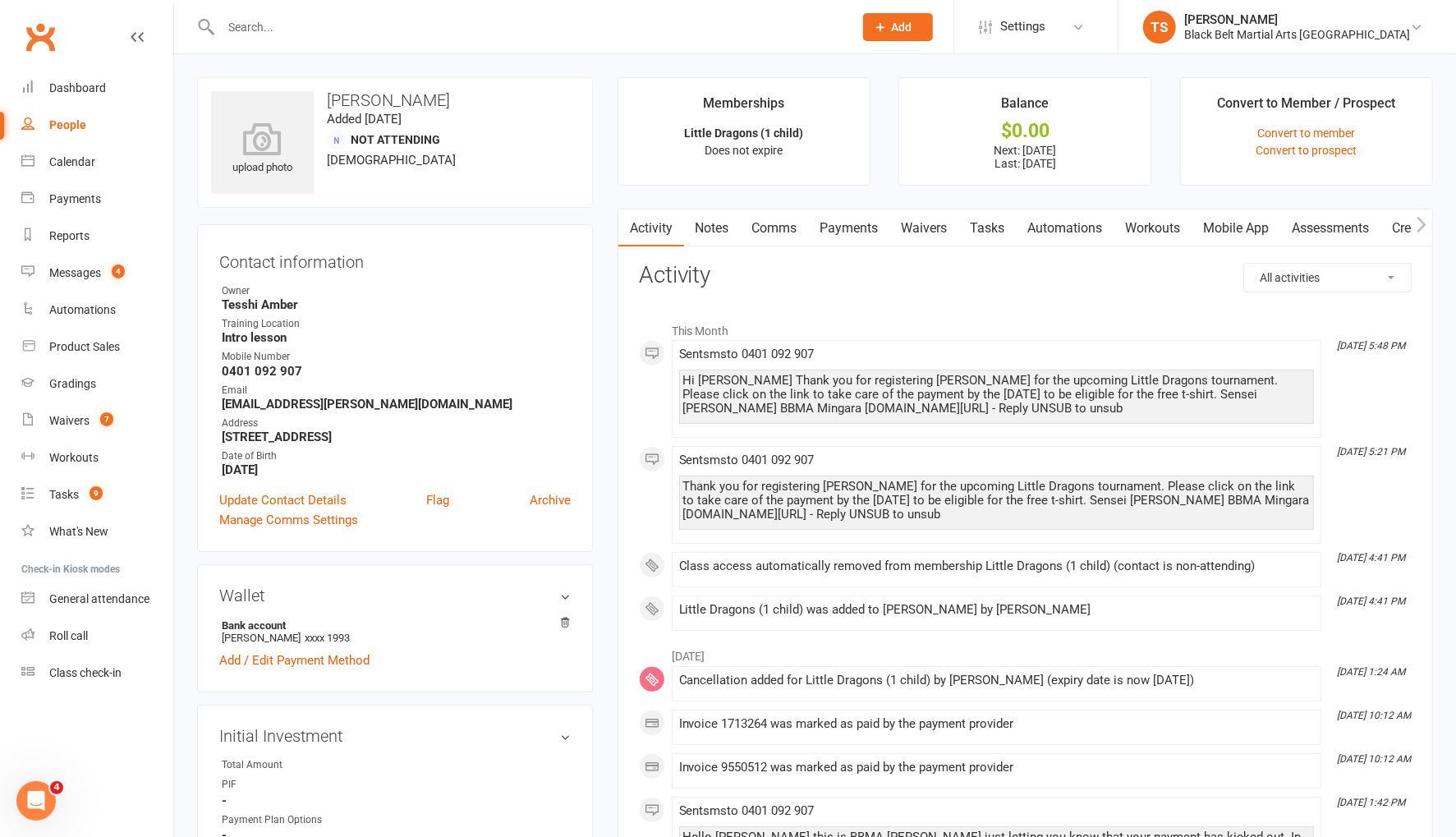
drag, startPoint x: 764, startPoint y: 418, endPoint x: 681, endPoint y: 408, distance: 83.6
click at [681, 408] on div "Hi Stephanie Thank you for registering Isabelle for the upcoming Little Dragons…" at bounding box center [996, 396] width 634 height 54
copy div "app.clubworx.com/websites/black-belt-martial-arts-mingara/book_and_pay/offers/7…"
click at [66, 420] on div "Waivers" at bounding box center [70, 420] width 40 height 13
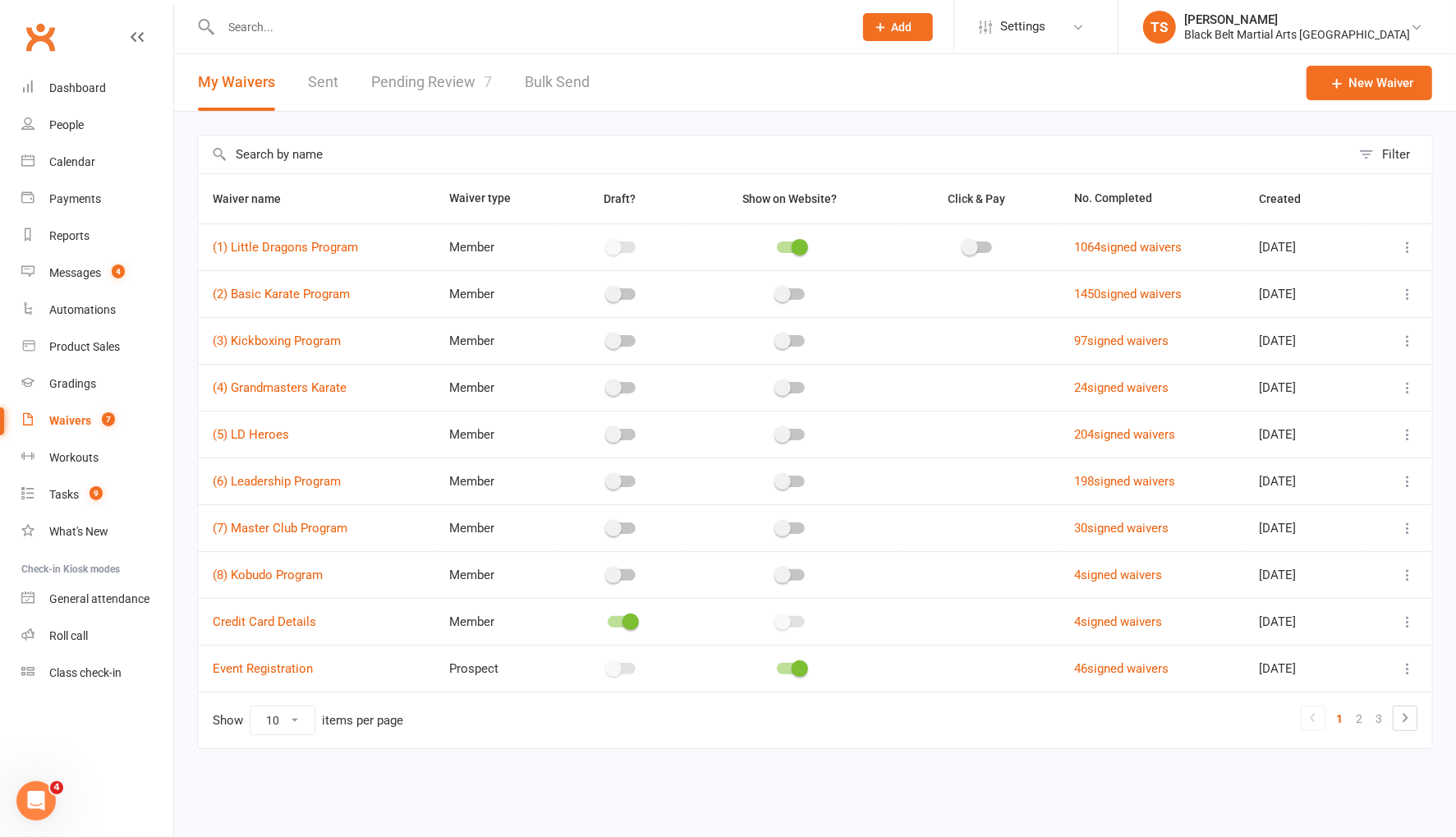
drag, startPoint x: 1411, startPoint y: 715, endPoint x: 1437, endPoint y: 705, distance: 27.9
click at [1414, 714] on icon at bounding box center [1405, 717] width 19 height 19
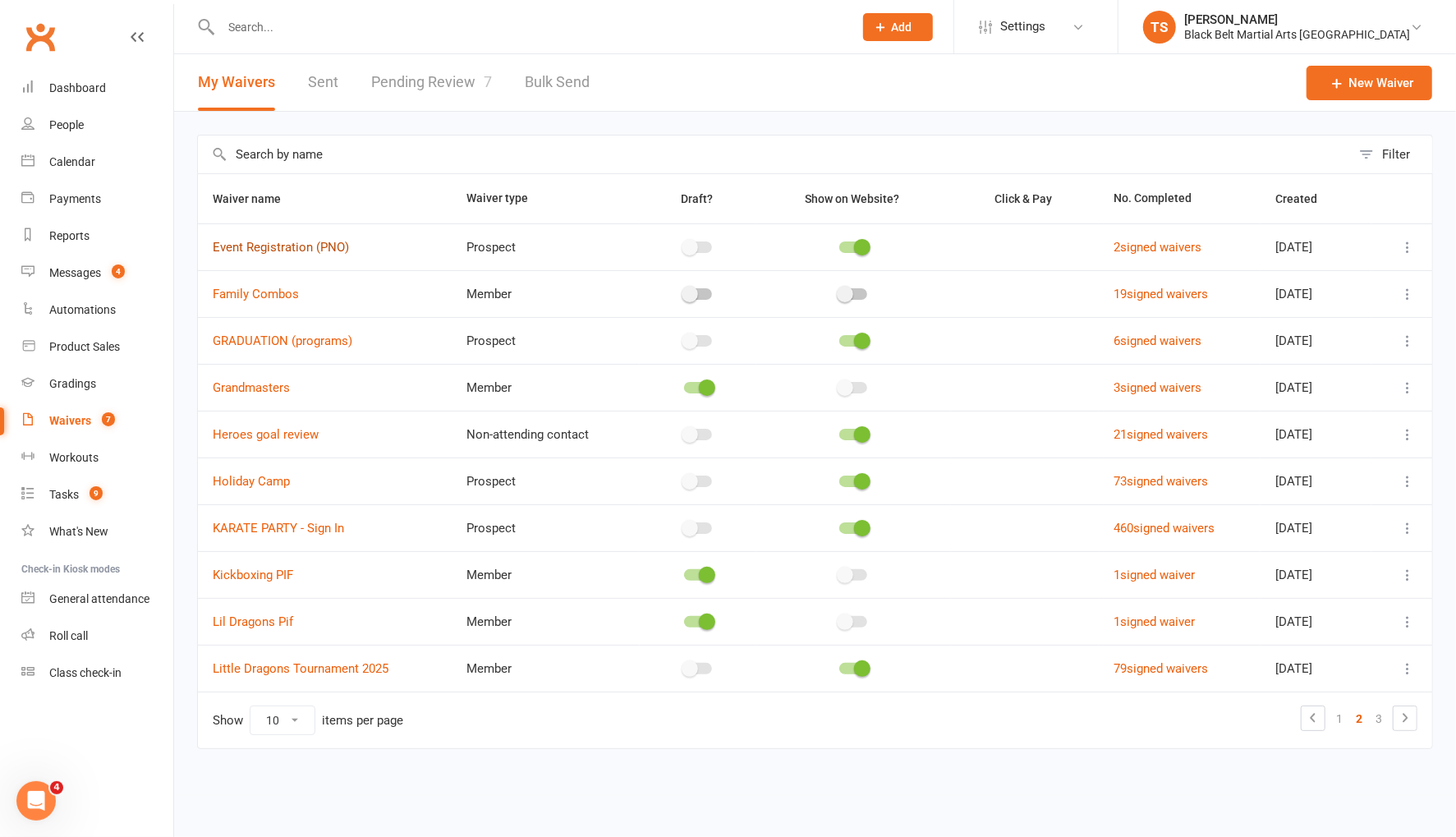
click at [309, 240] on link "Event Registration (PNO)" at bounding box center [281, 247] width 136 height 15
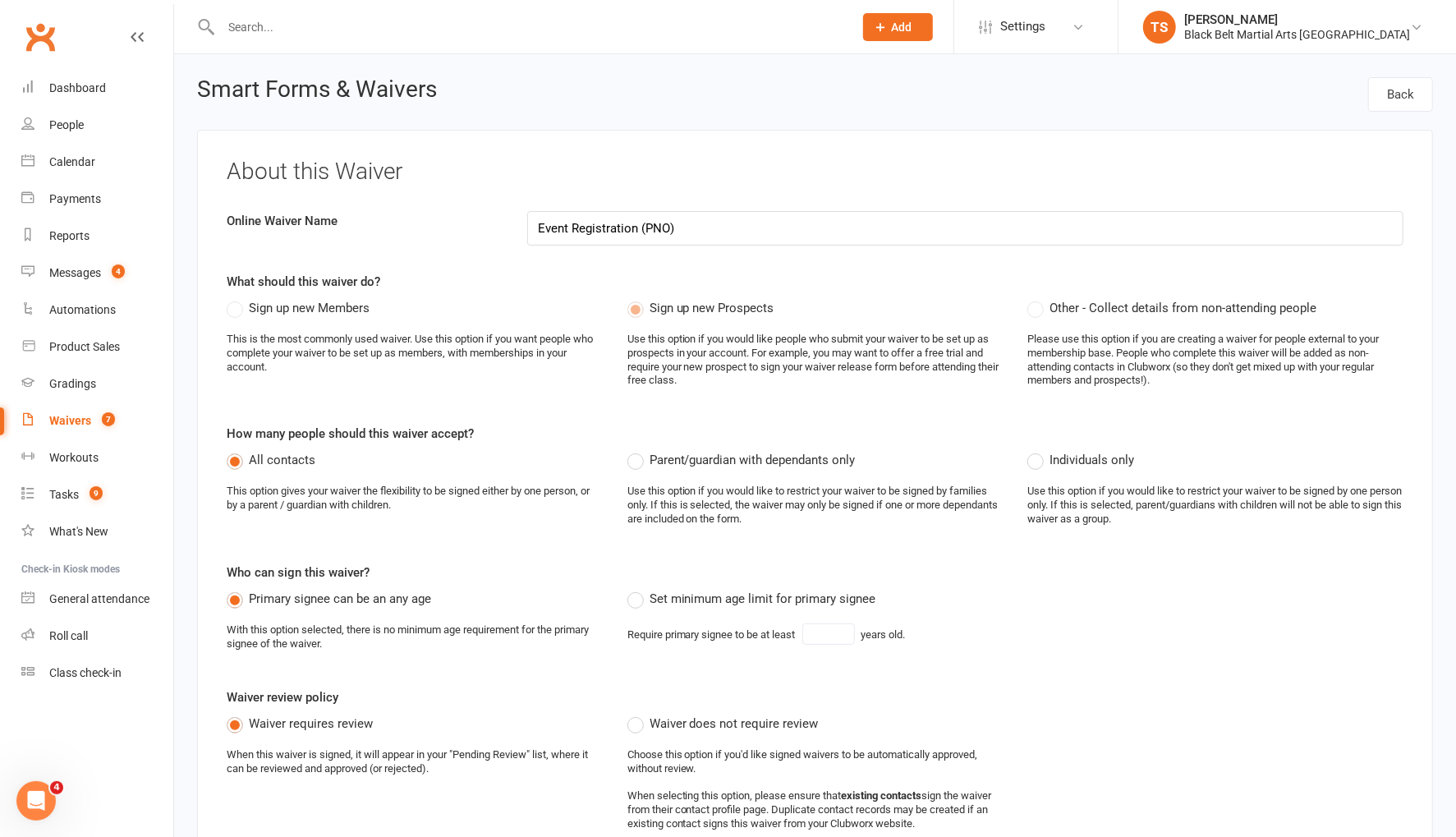
click at [74, 424] on div "Waivers" at bounding box center [71, 420] width 42 height 13
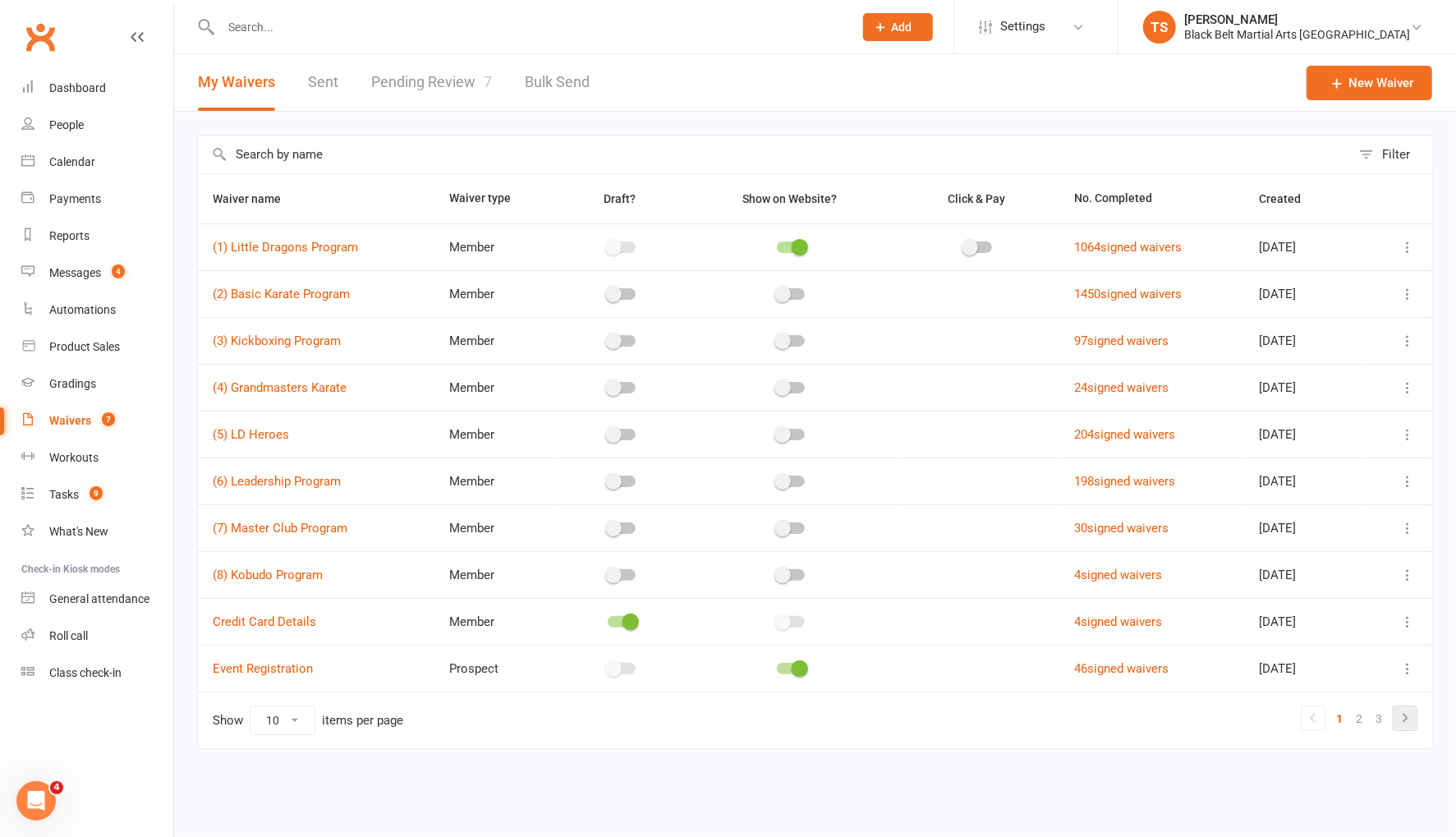
click at [1406, 712] on icon at bounding box center [1405, 717] width 5 height 9
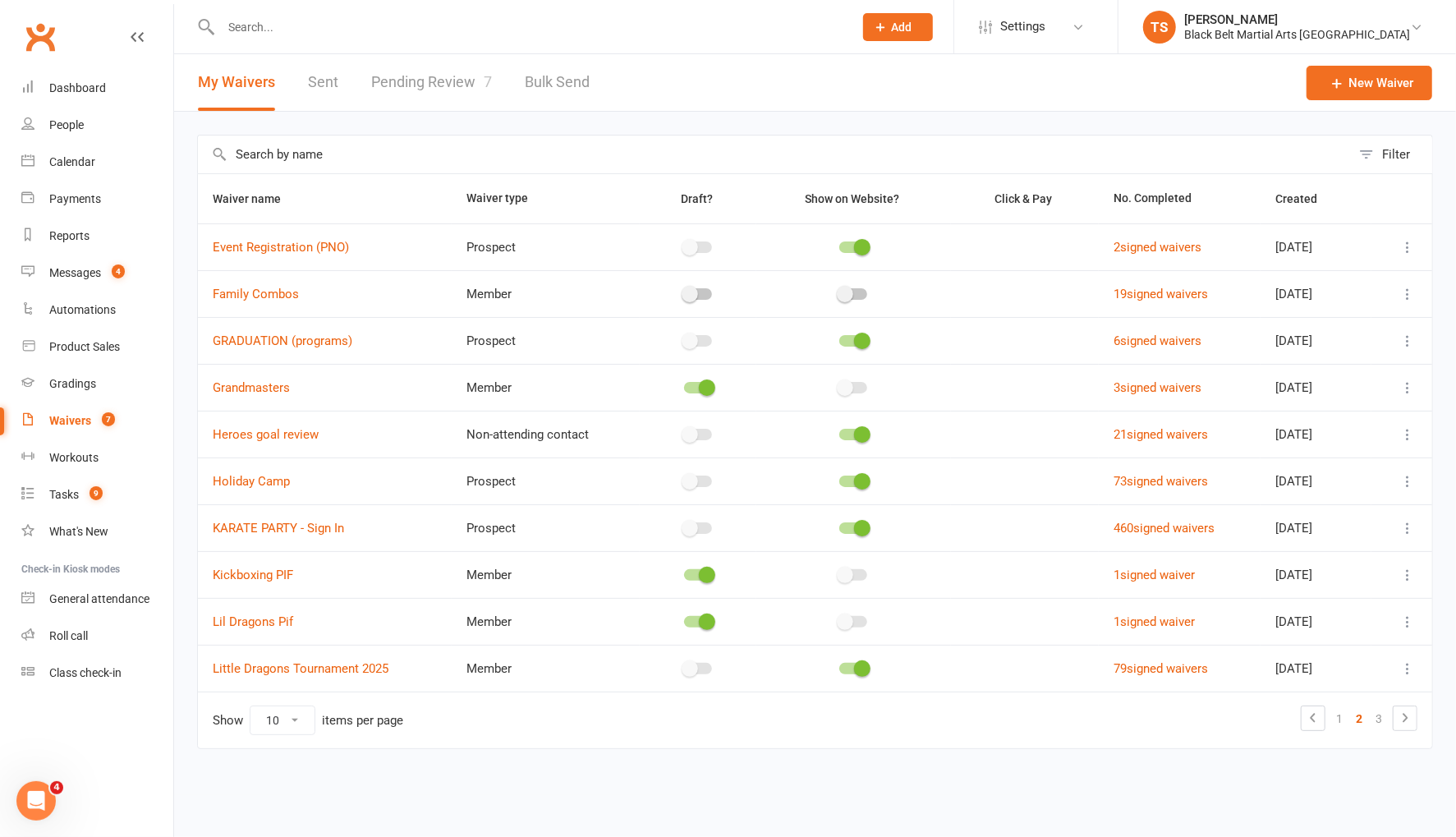
click at [1409, 248] on icon at bounding box center [1407, 247] width 17 height 17
click at [1278, 276] on link "Edit waiver" at bounding box center [1321, 278] width 193 height 33
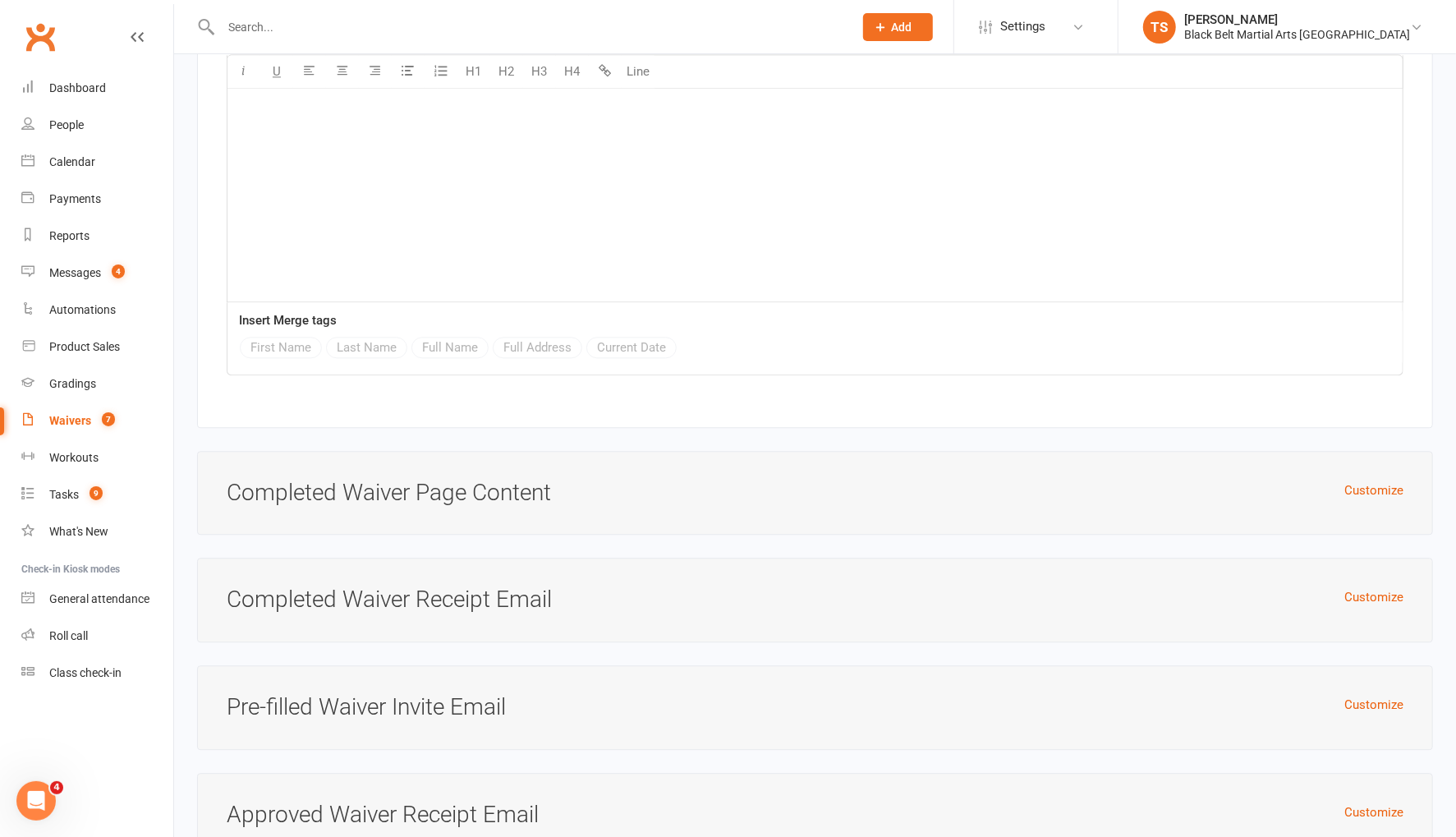
scroll to position [2704, 0]
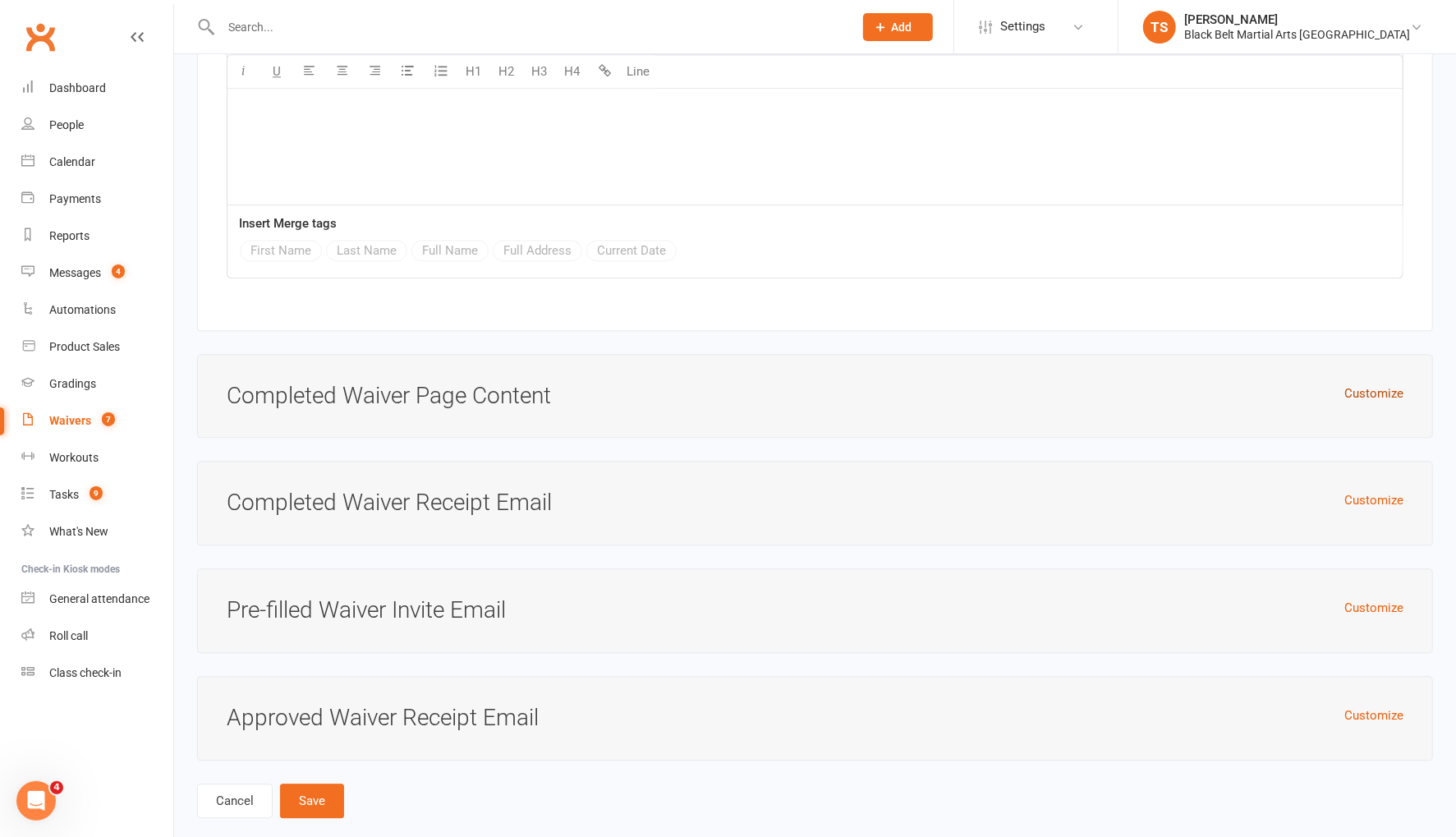
drag, startPoint x: 1358, startPoint y: 368, endPoint x: 1285, endPoint y: 419, distance: 89.1
click at [1358, 384] on button "Customize" at bounding box center [1373, 393] width 59 height 19
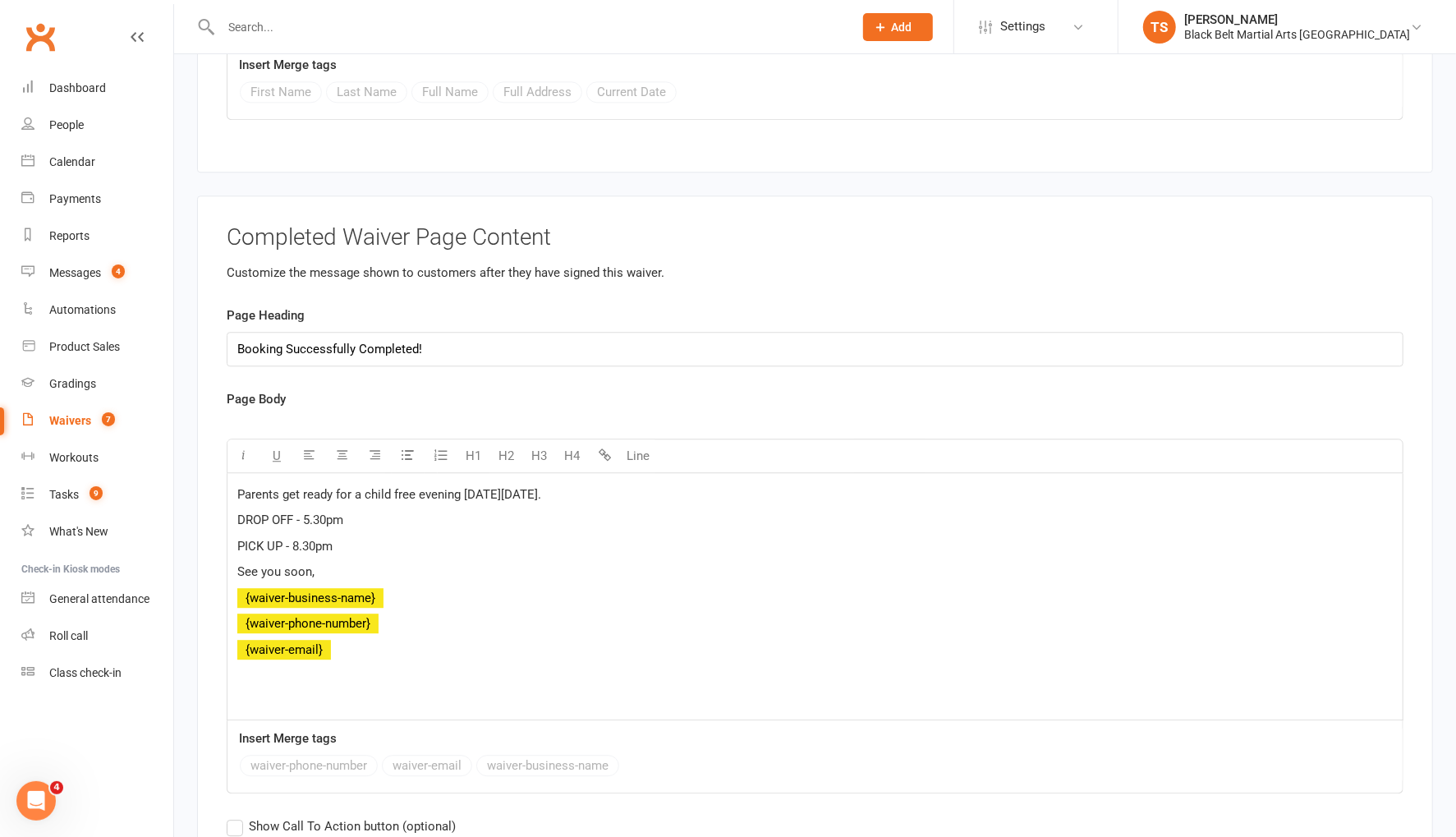
scroll to position [2857, 0]
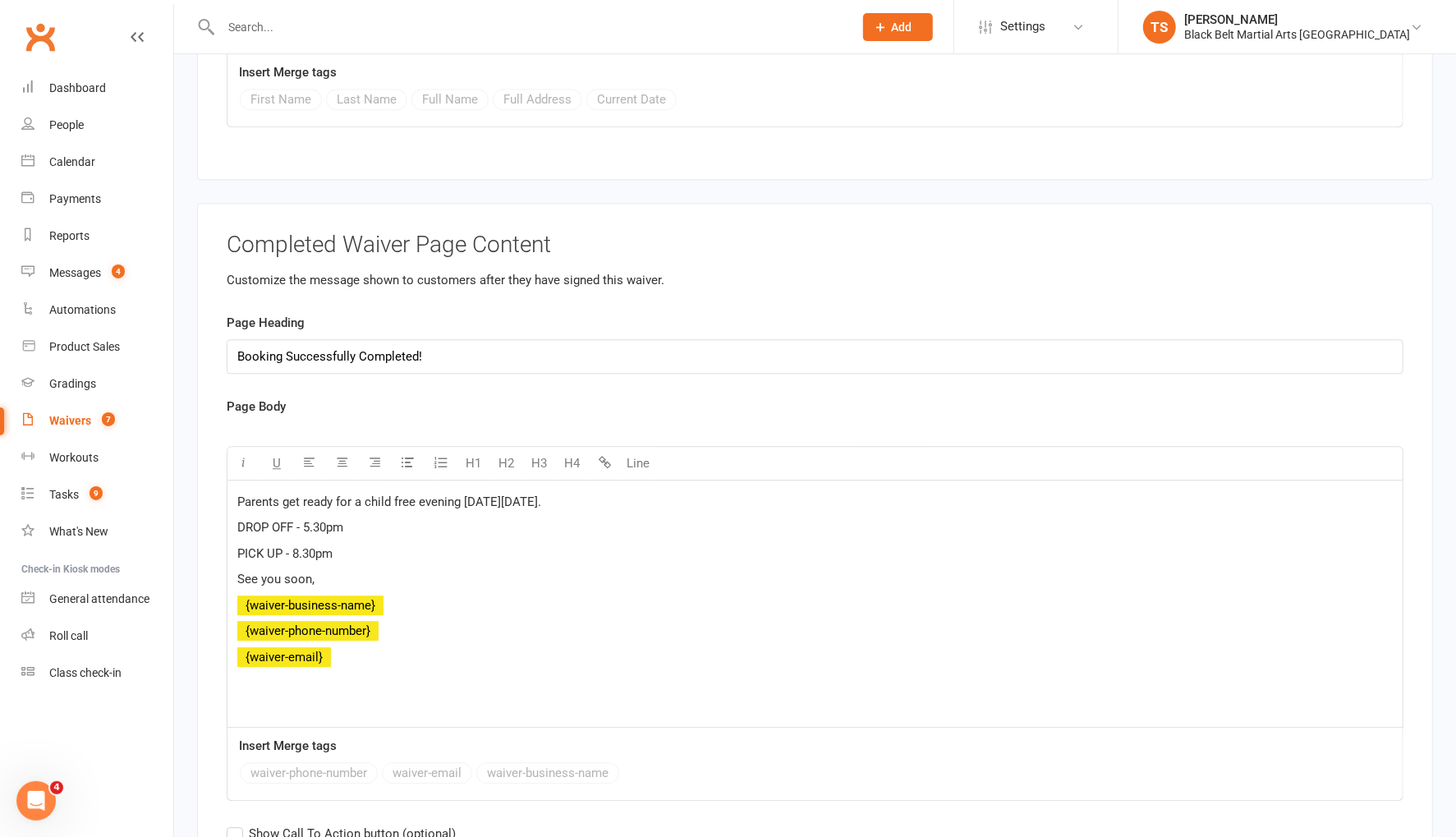
click at [542, 495] on span "Parents get ready for a child free evening on Friday 31st January." at bounding box center [389, 502] width 304 height 15
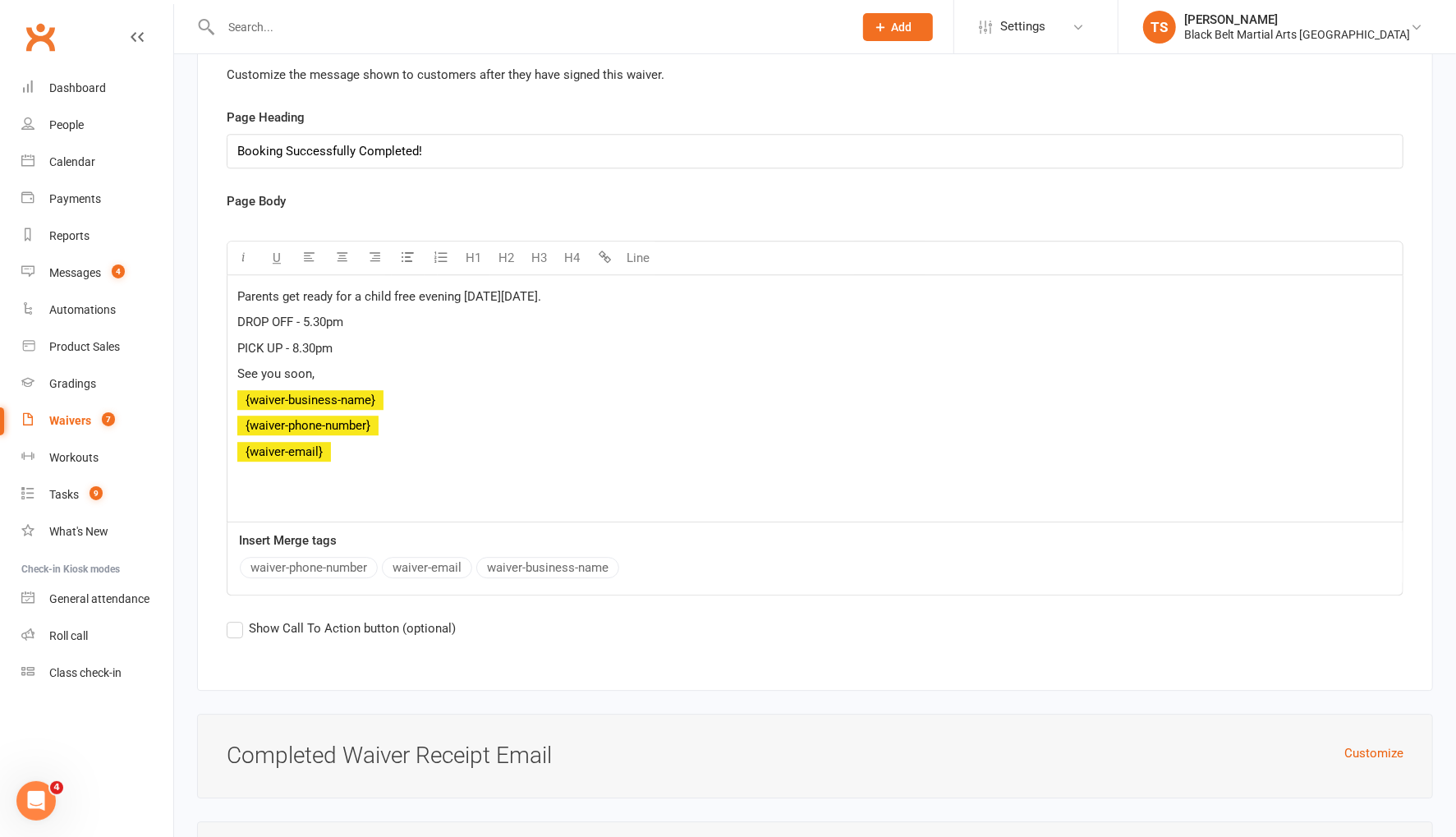
scroll to position [3309, 0]
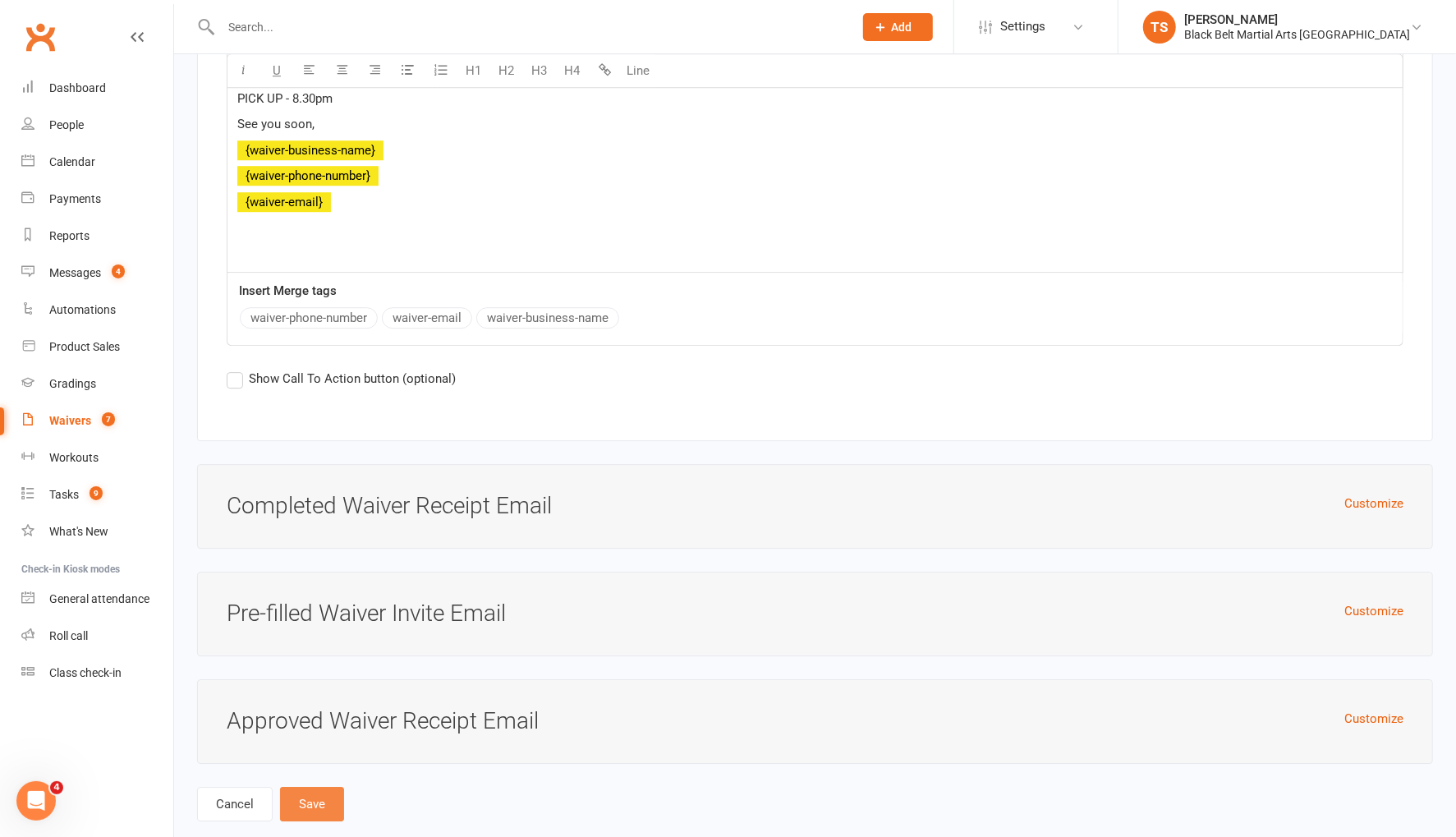
click at [297, 787] on button "Save" at bounding box center [312, 804] width 64 height 35
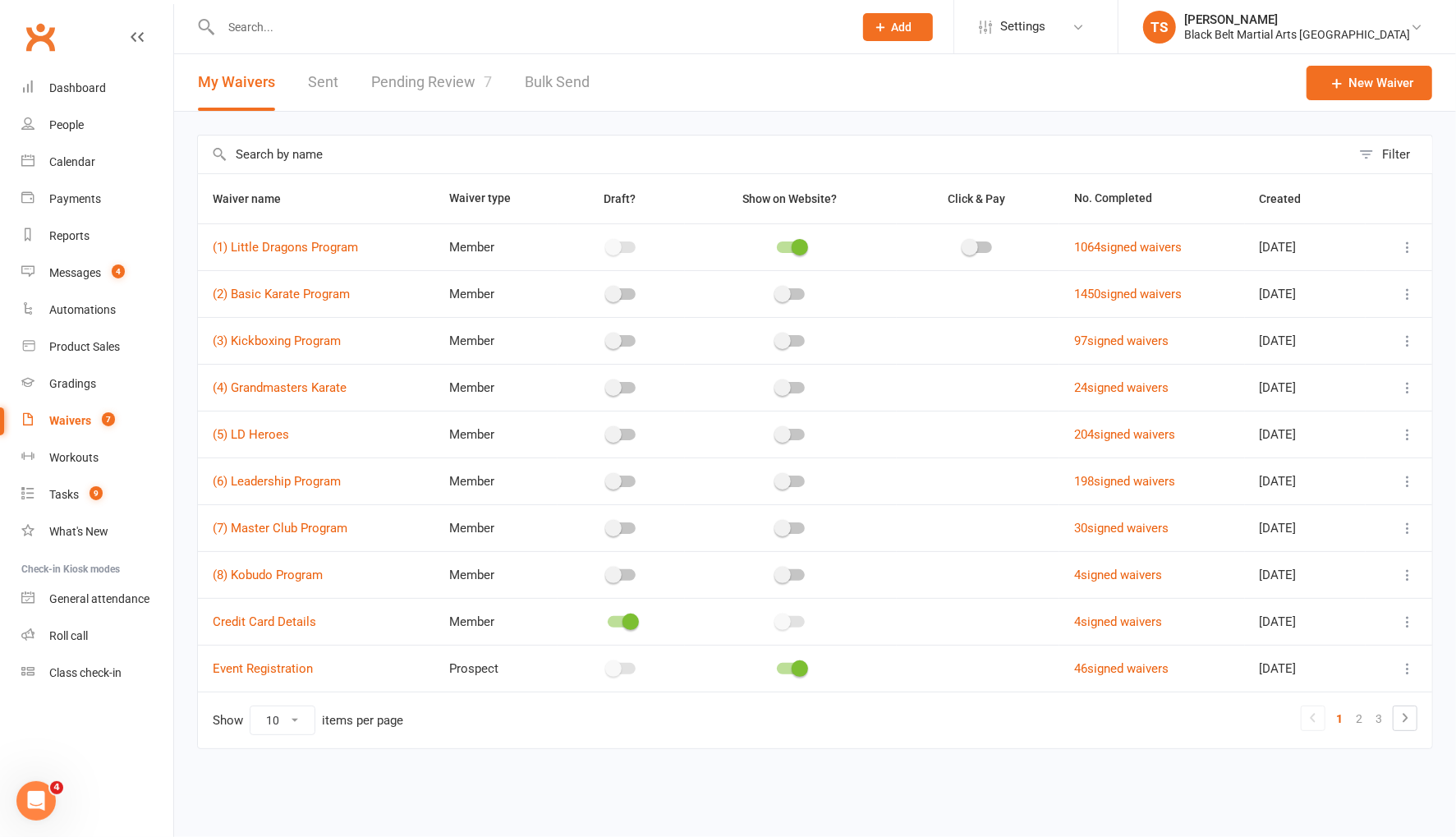
click at [70, 423] on div "Waivers" at bounding box center [71, 420] width 42 height 13
click at [420, 82] on link "Pending Review 7" at bounding box center [431, 83] width 120 height 57
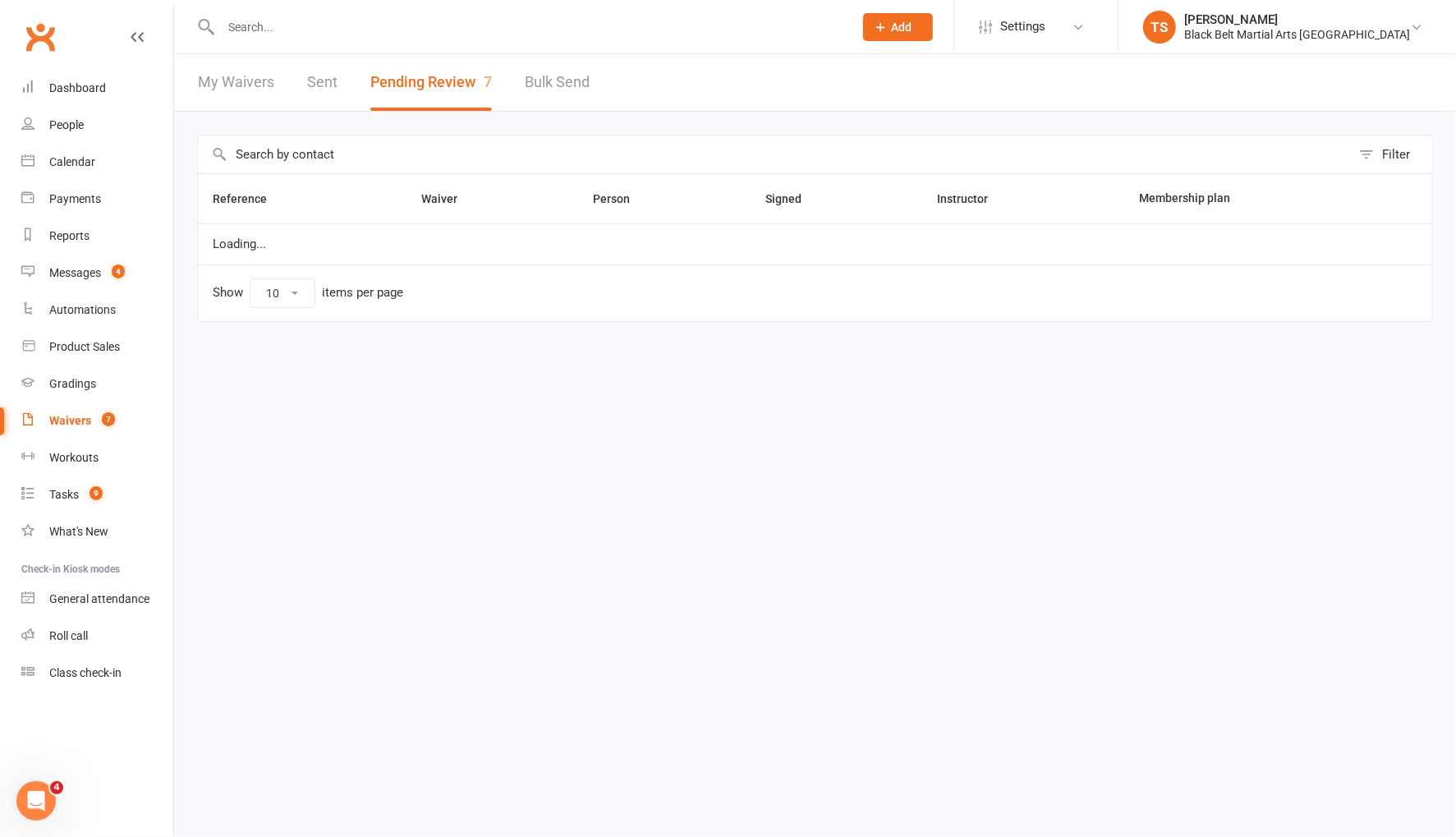
select select "50"
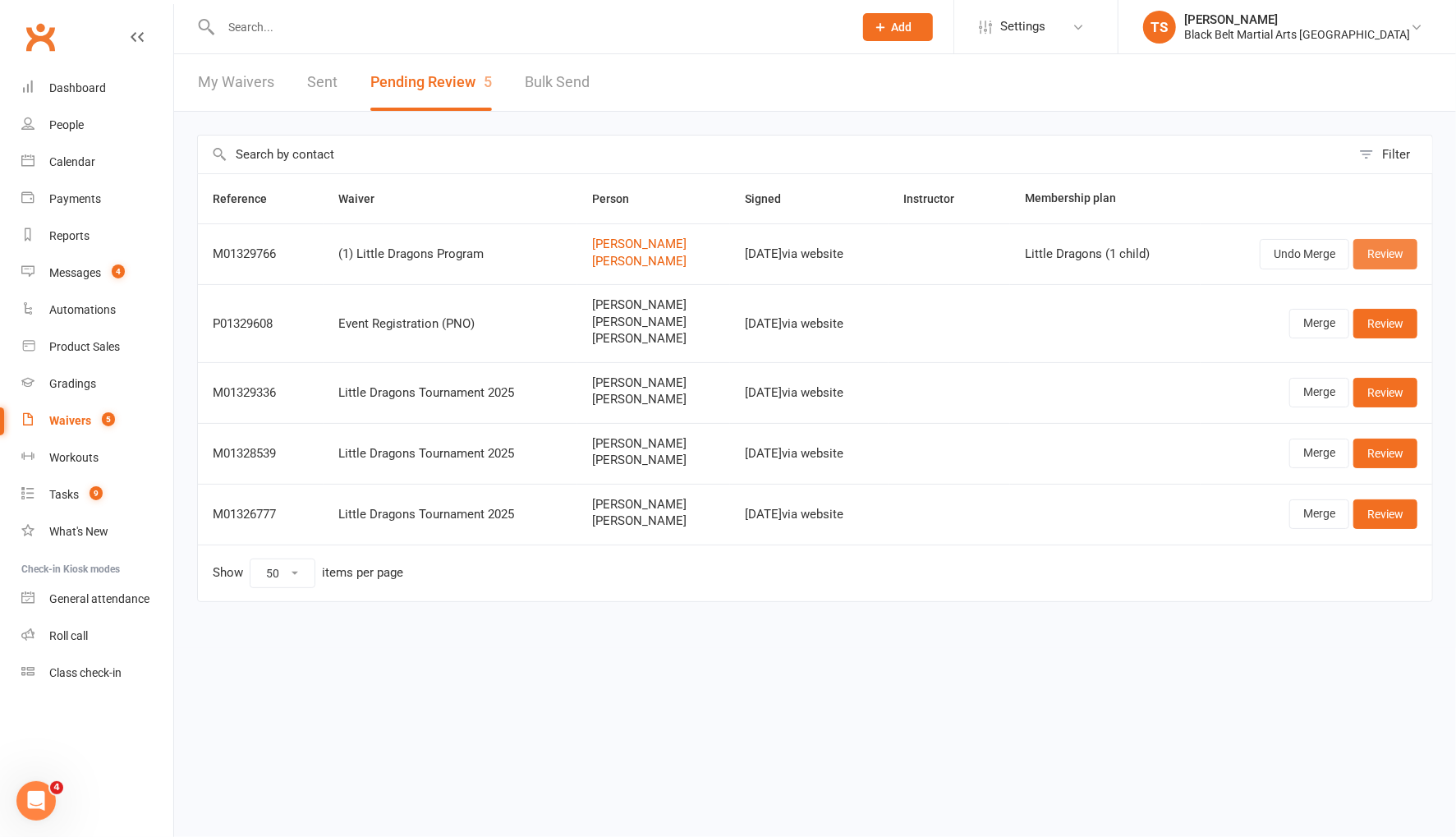
click at [1385, 255] on link "Review" at bounding box center [1385, 253] width 64 height 29
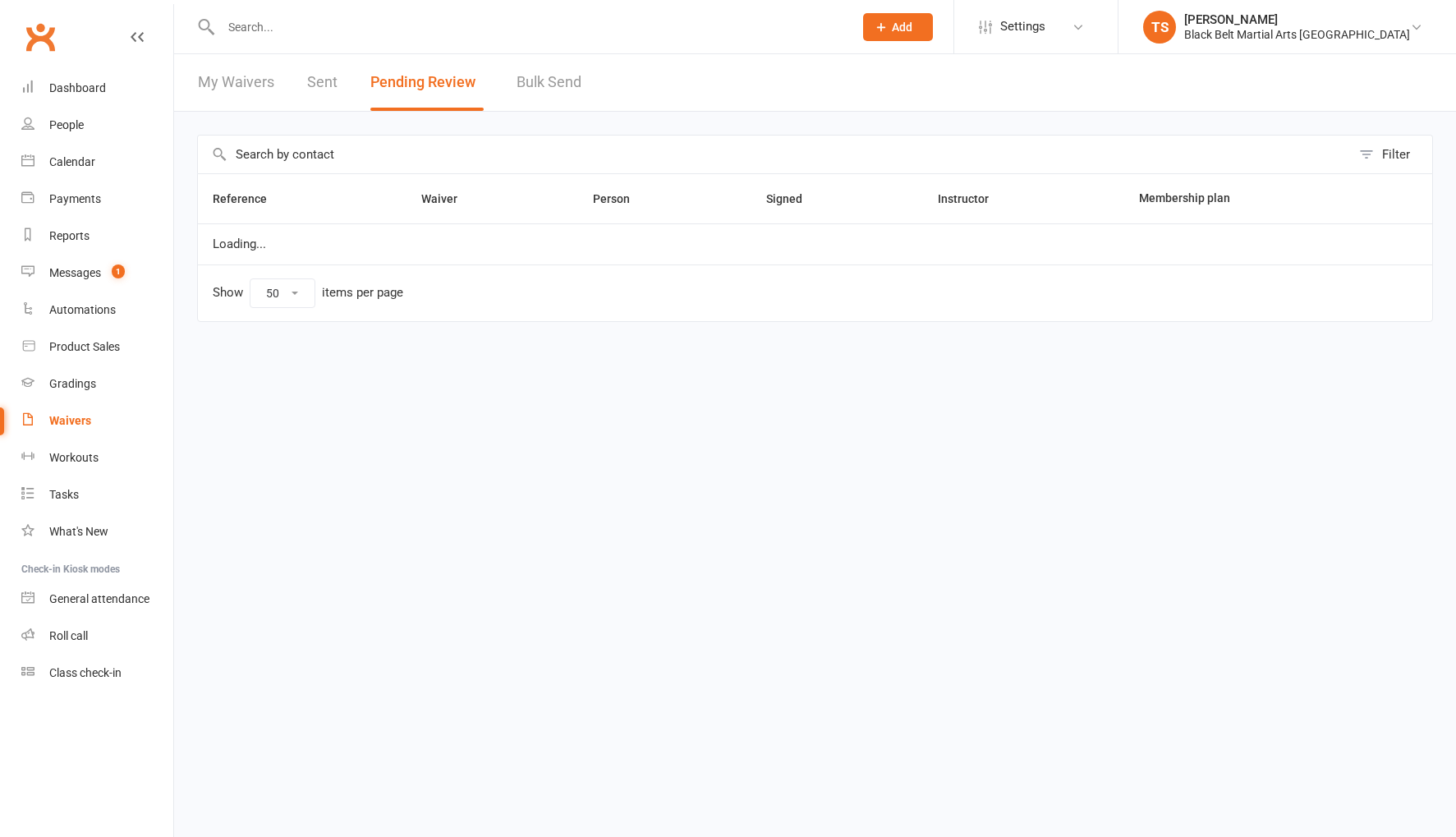
select select "50"
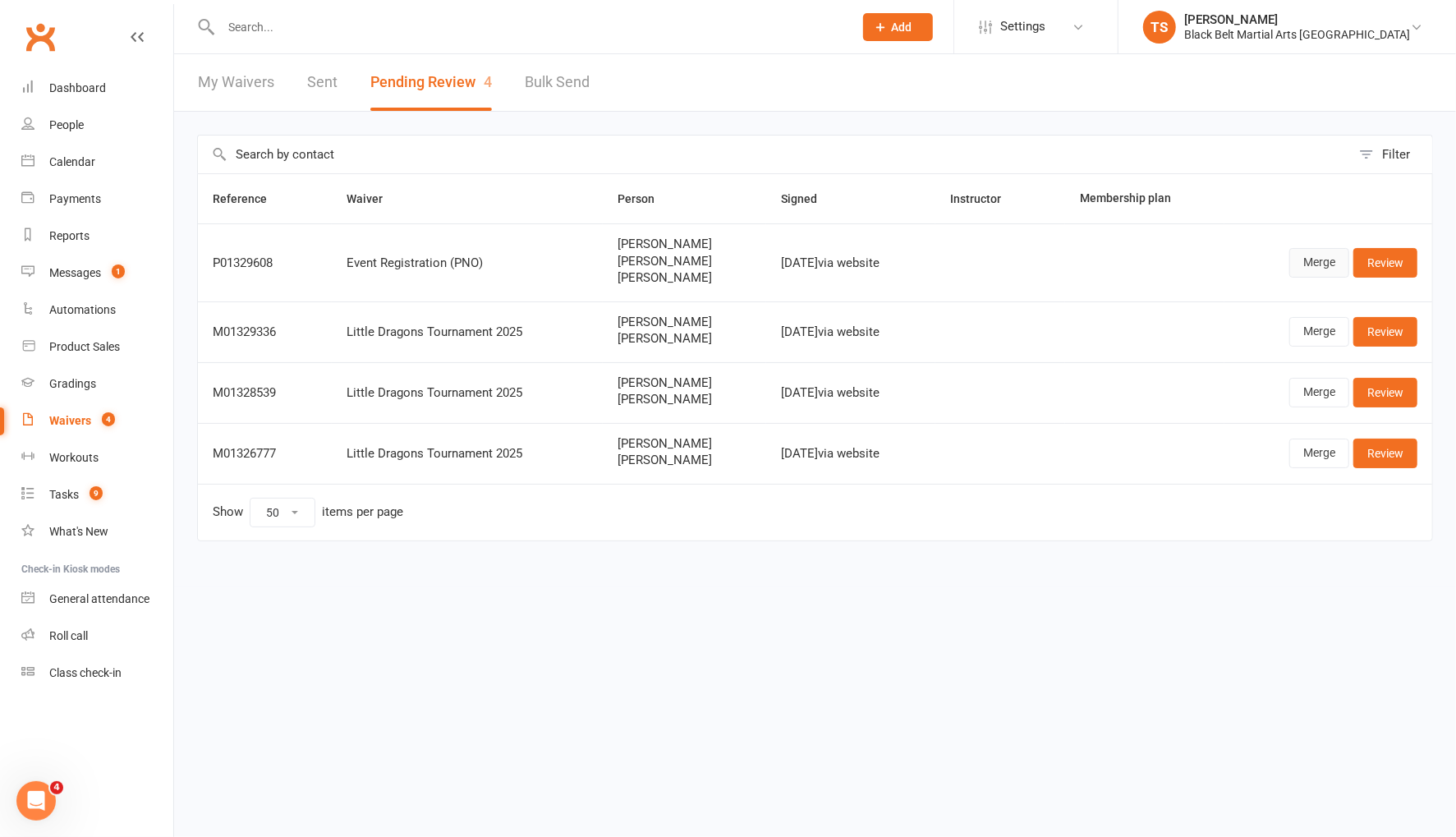
click at [1327, 267] on link "Merge" at bounding box center [1318, 262] width 60 height 29
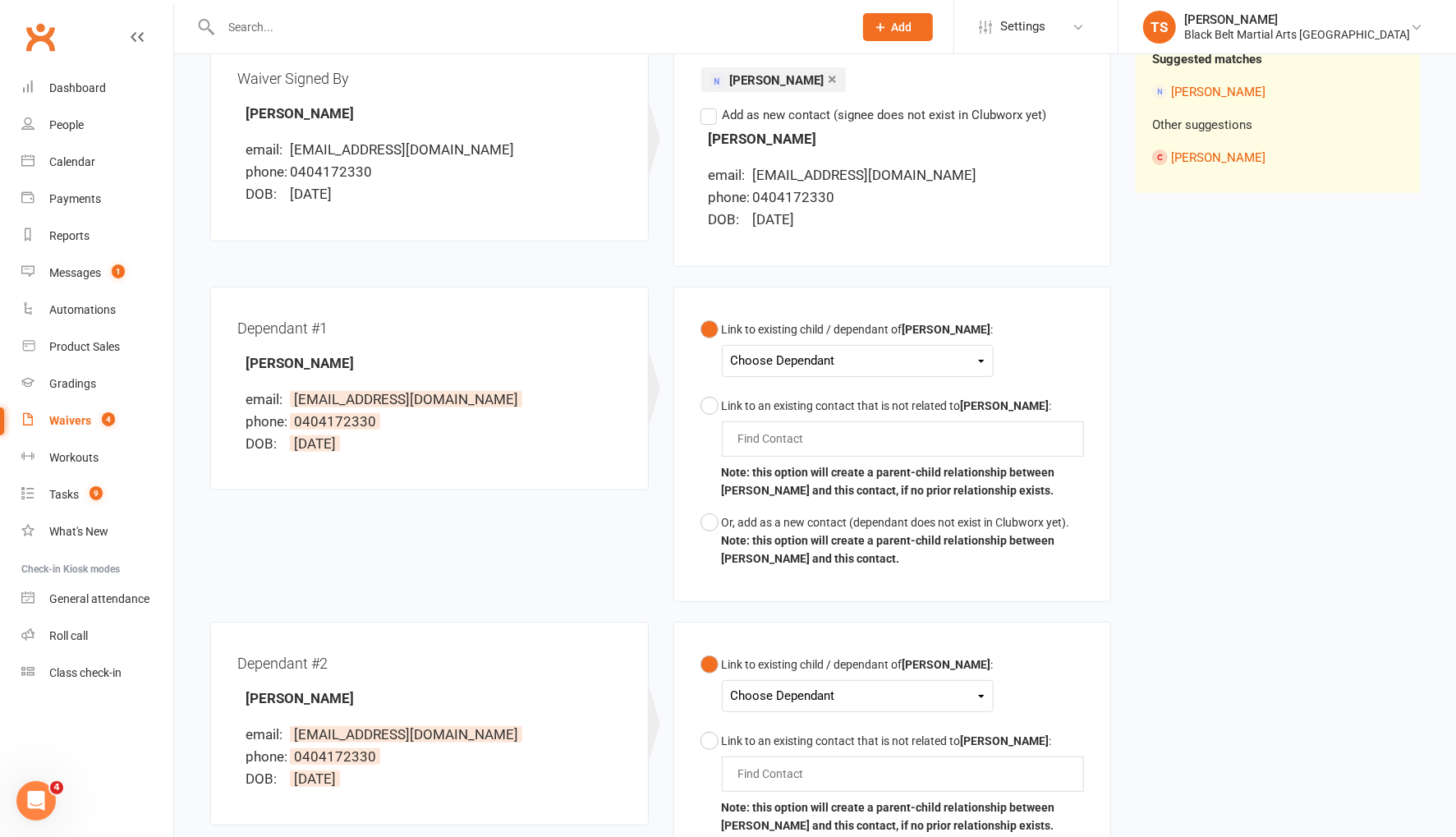
scroll to position [222, 0]
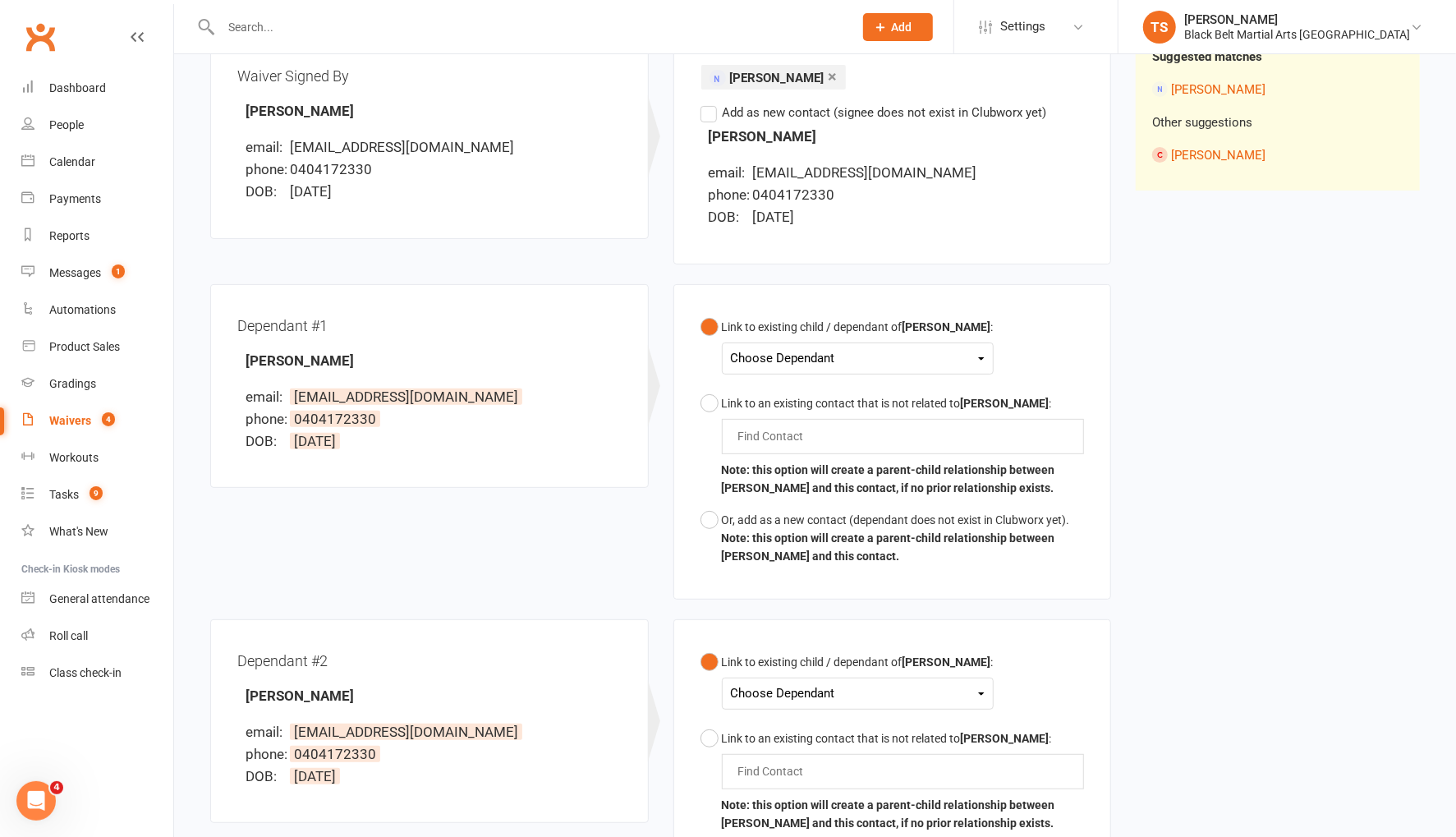
click at [772, 361] on div "Choose Dependant" at bounding box center [857, 358] width 253 height 22
drag, startPoint x: 799, startPoint y: 433, endPoint x: 834, endPoint y: 437, distance: 35.2
click at [799, 433] on link "[PERSON_NAME]" at bounding box center [812, 432] width 162 height 35
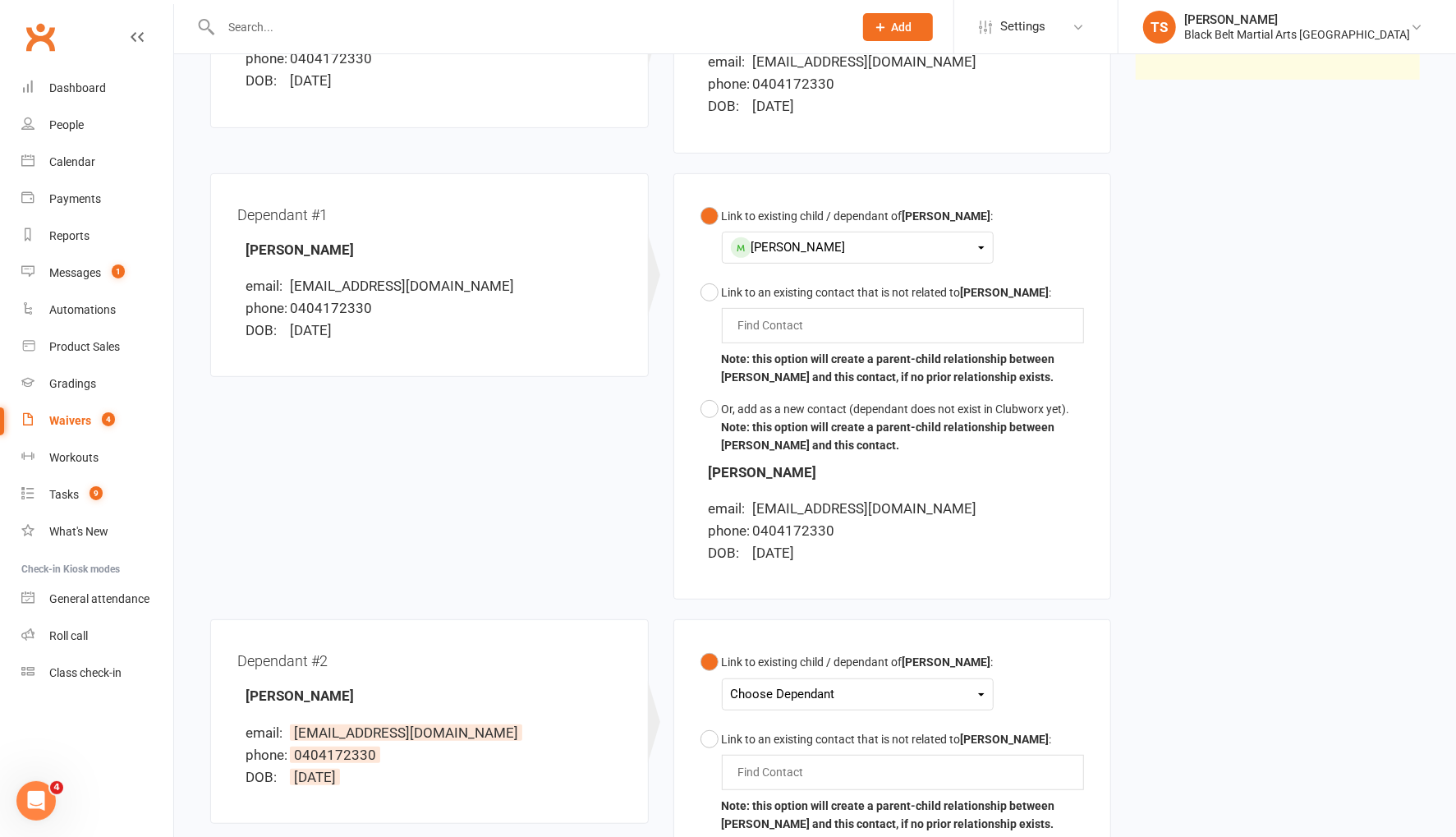
scroll to position [376, 0]
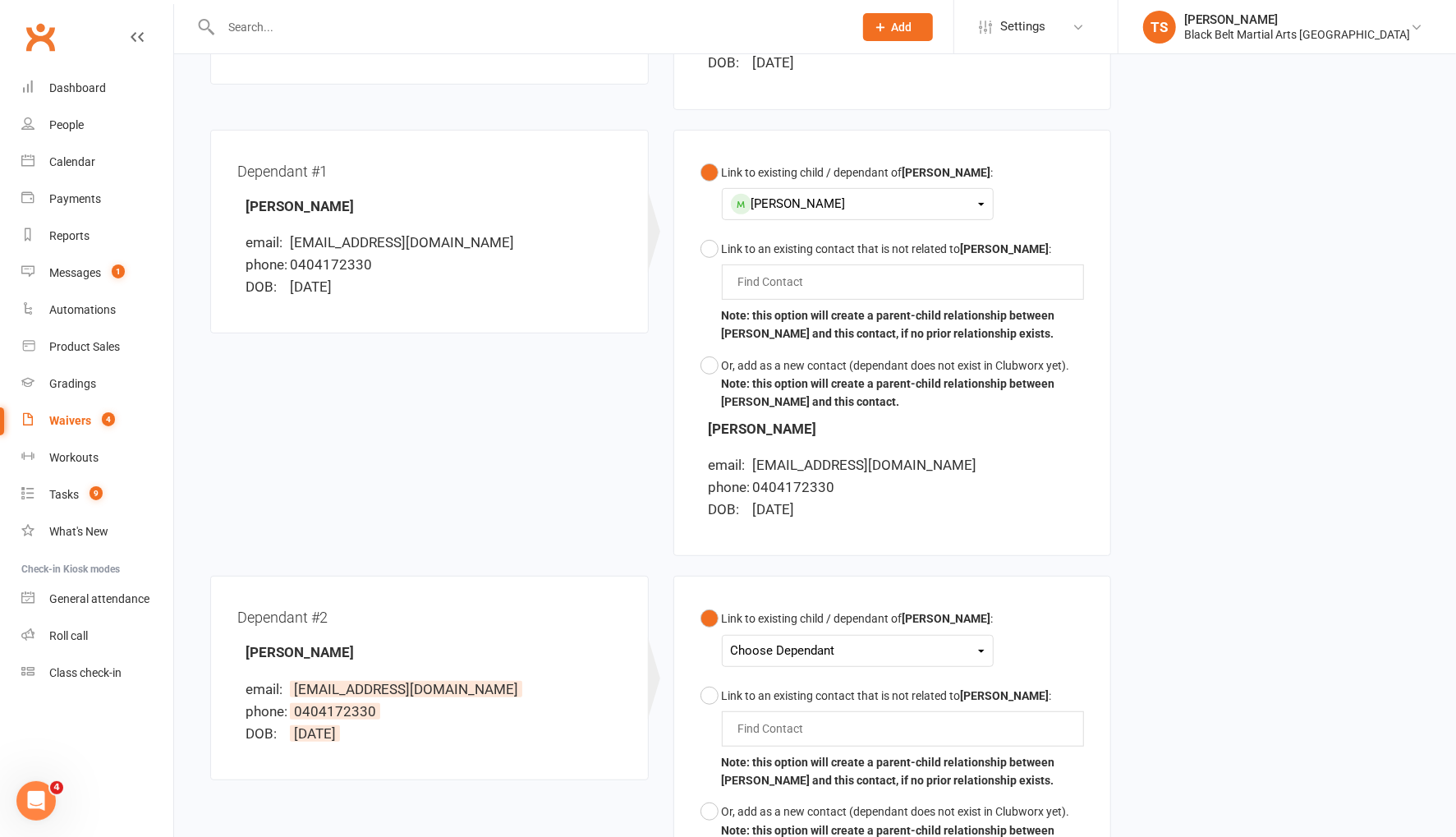
click at [842, 649] on div "Choose Dependant" at bounding box center [857, 651] width 253 height 22
click at [823, 689] on link "Evie Fowler" at bounding box center [812, 689] width 162 height 35
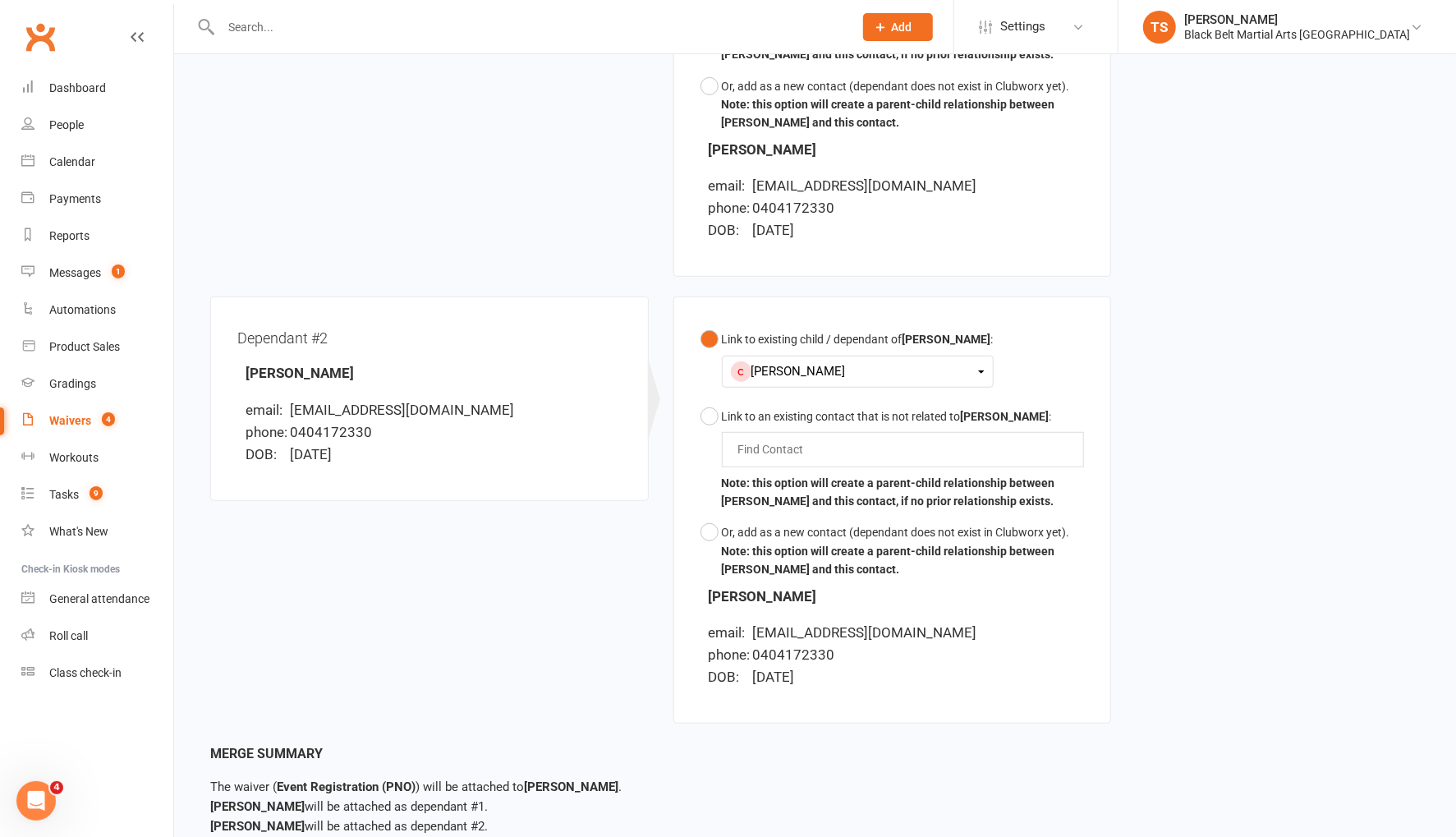
scroll to position [767, 0]
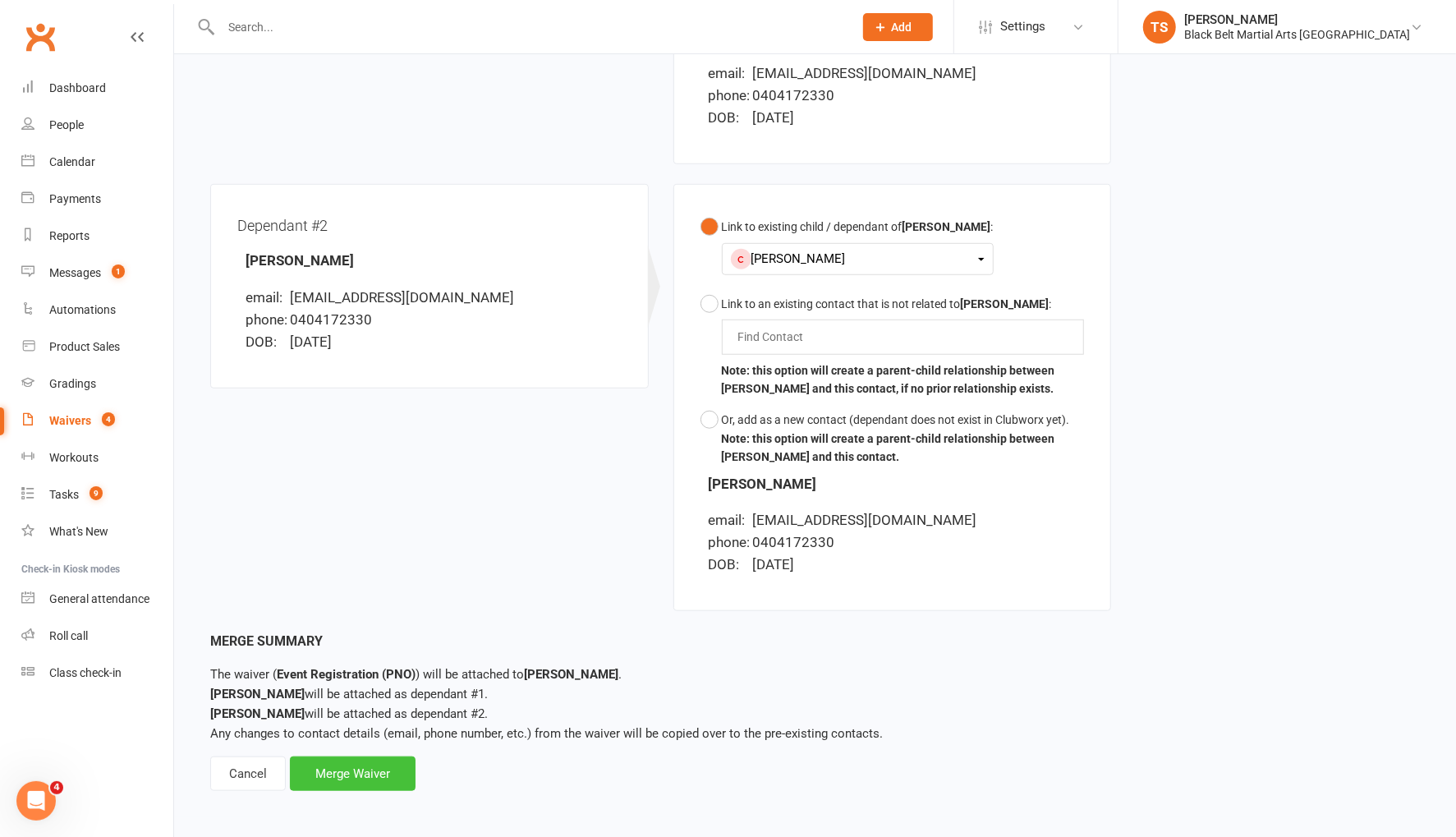
click at [378, 780] on div "Merge Waiver" at bounding box center [353, 774] width 126 height 35
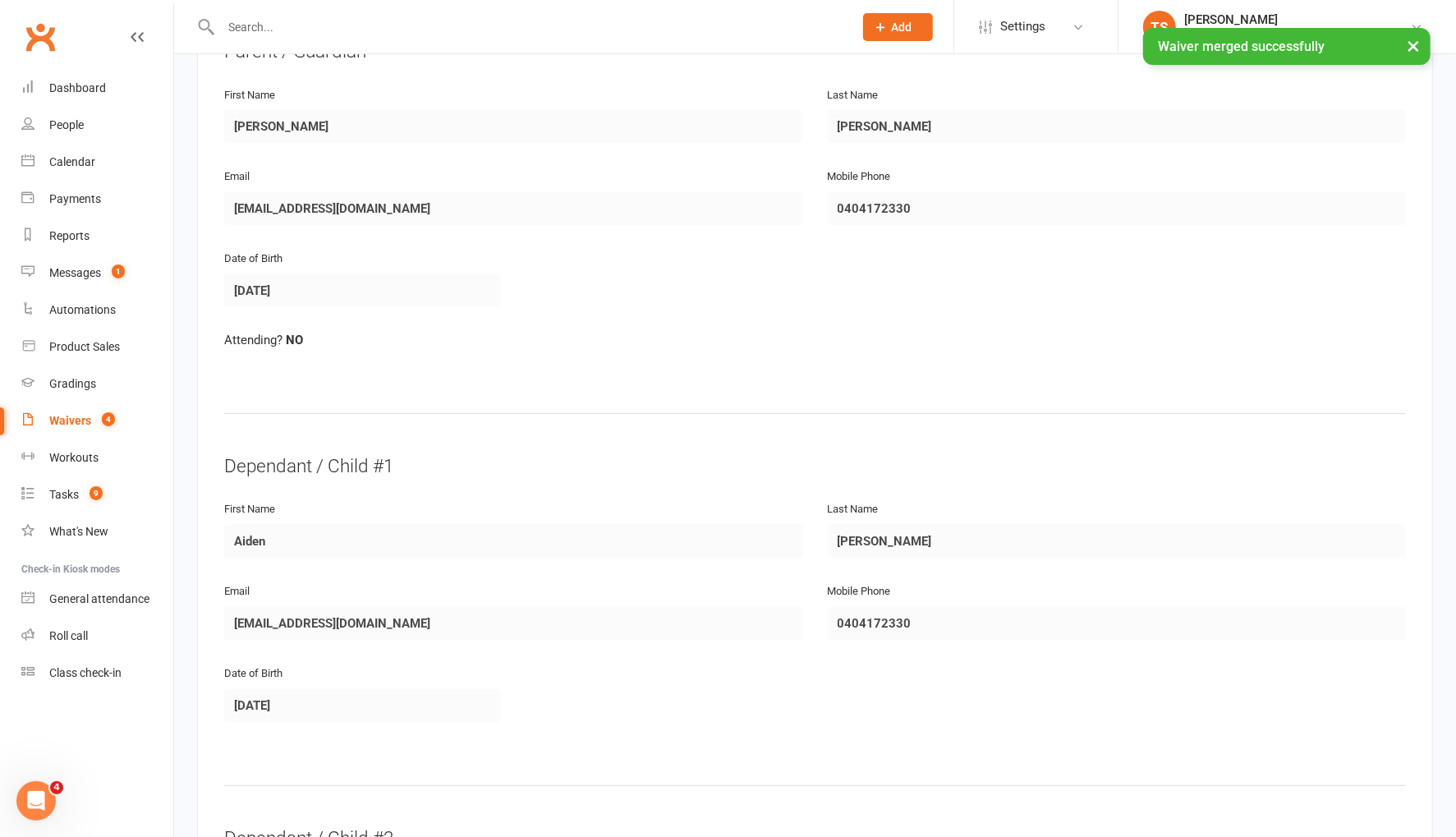
scroll to position [921, 0]
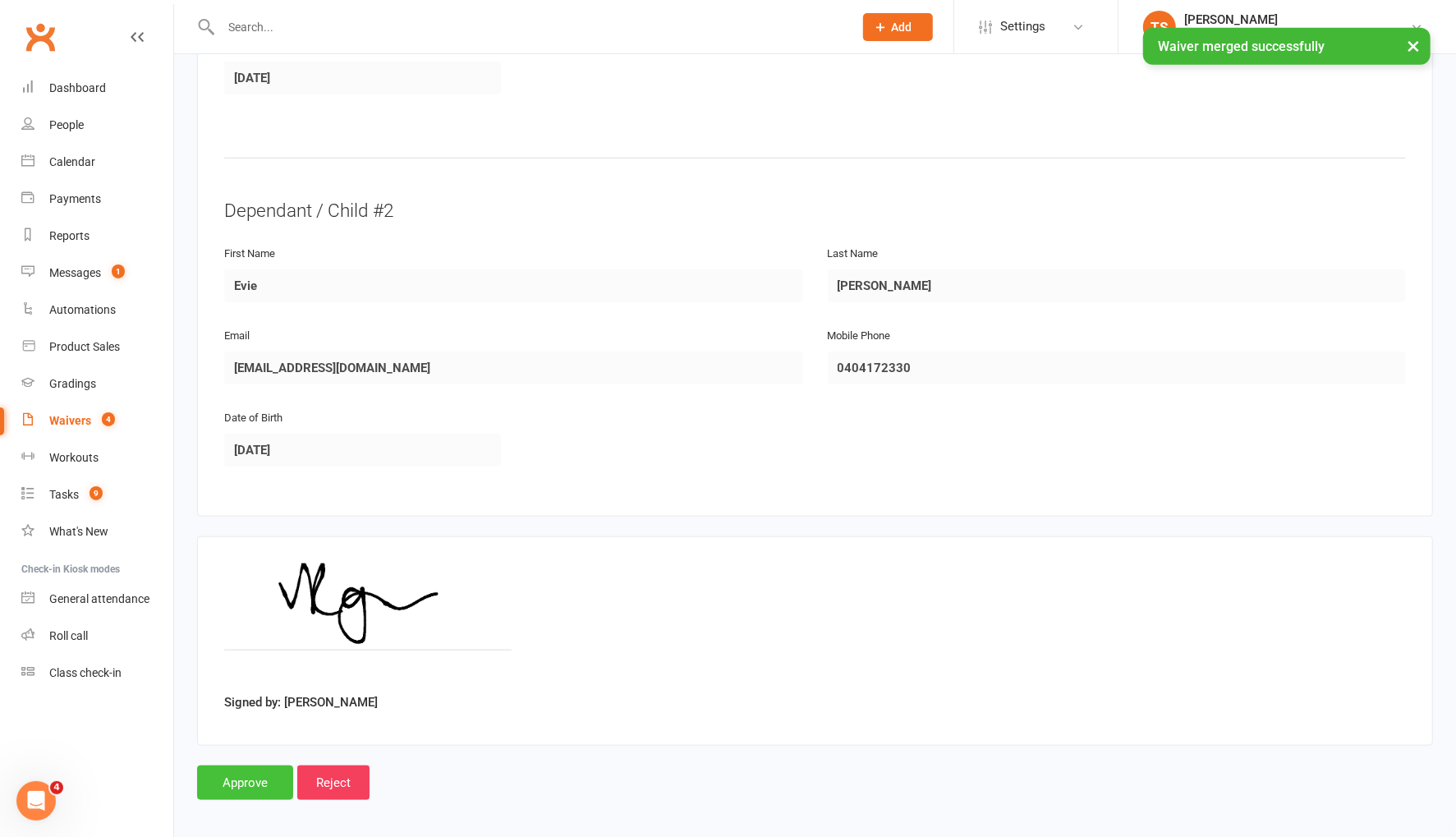
click at [255, 779] on input "Approve" at bounding box center [245, 783] width 96 height 35
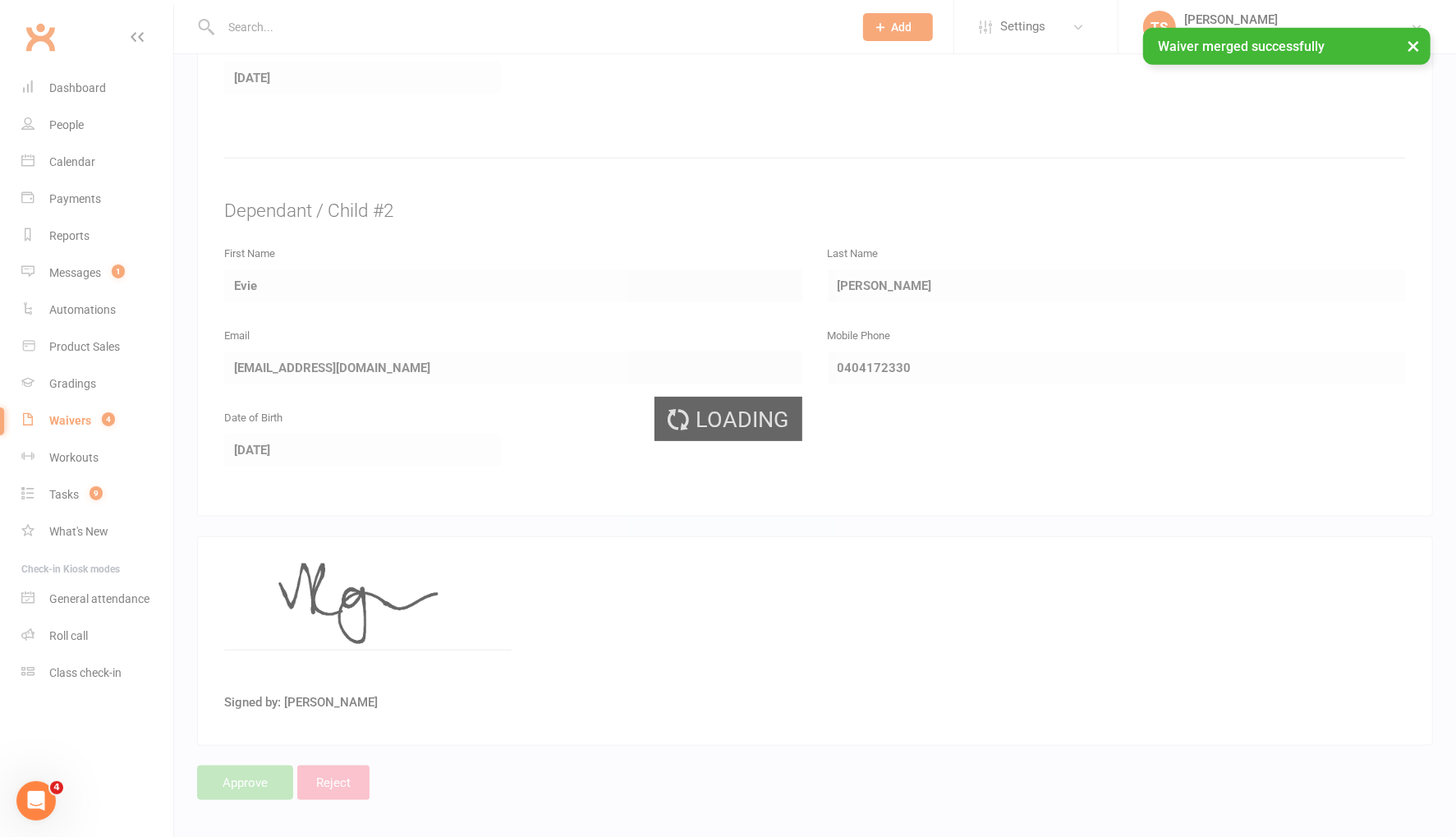
select select "50"
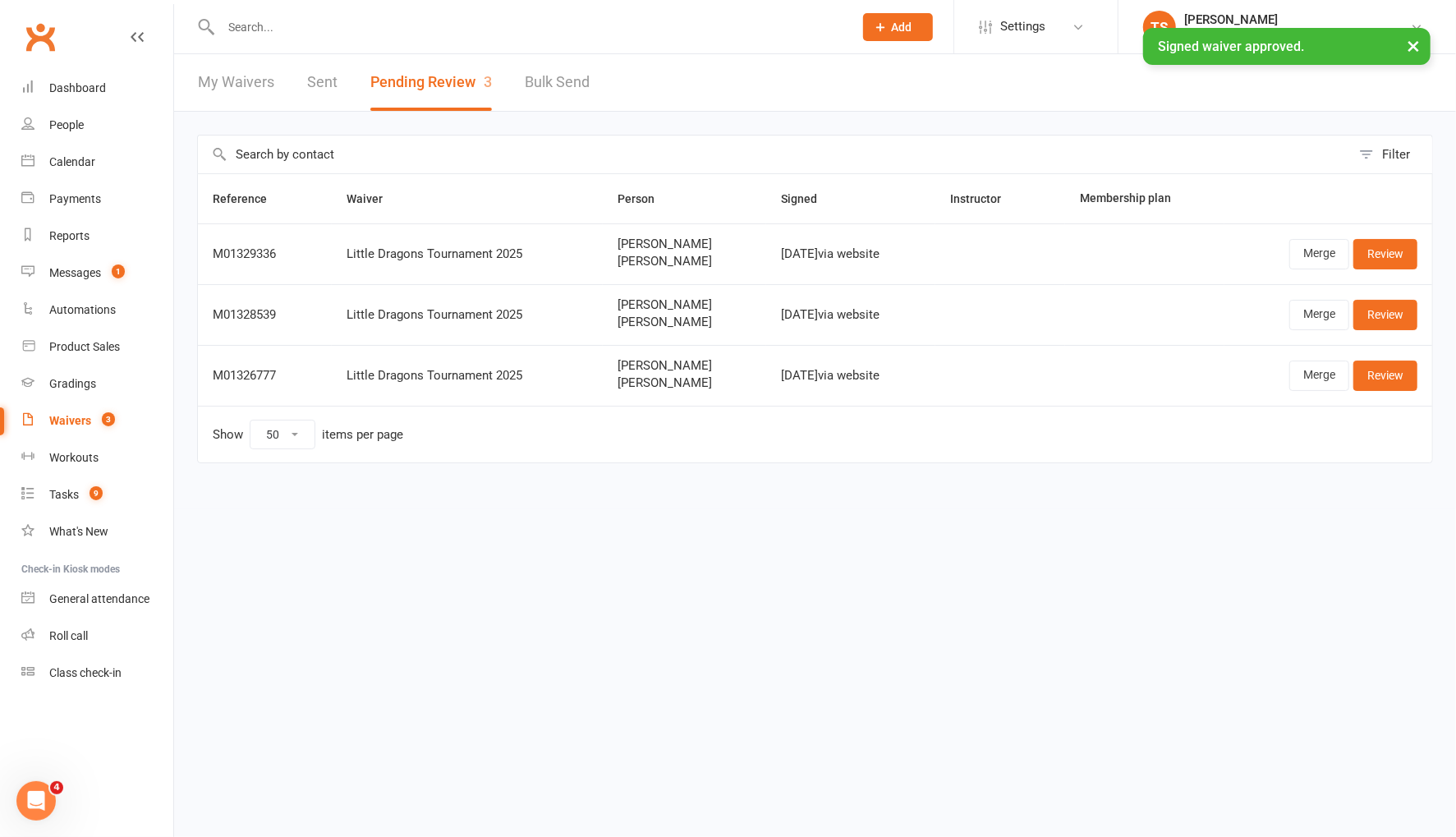
click at [262, 28] on div "× Signed waiver approved." at bounding box center [717, 28] width 1435 height 0
click at [266, 25] on input "text" at bounding box center [529, 27] width 626 height 23
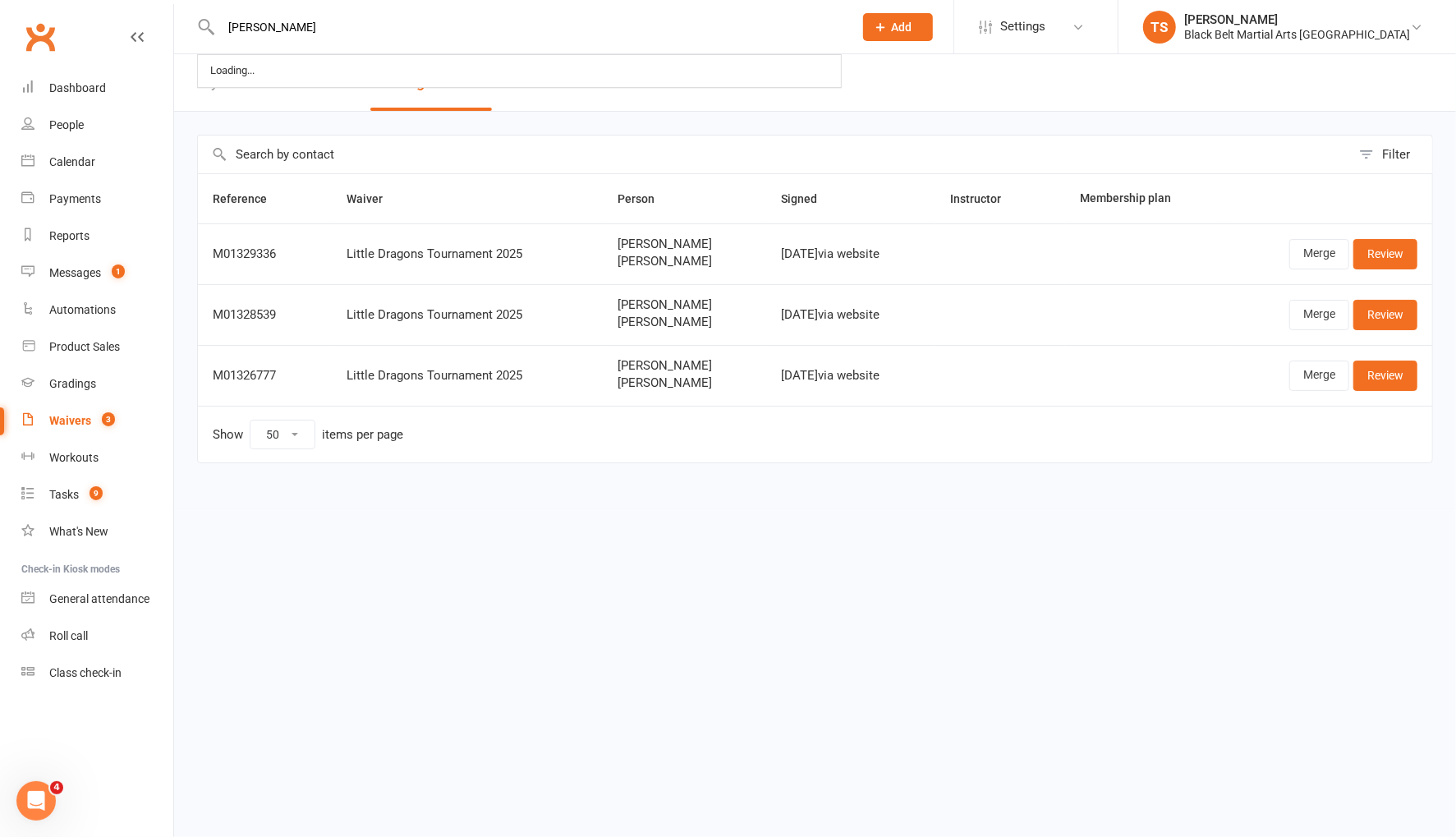
type input "evie fowler"
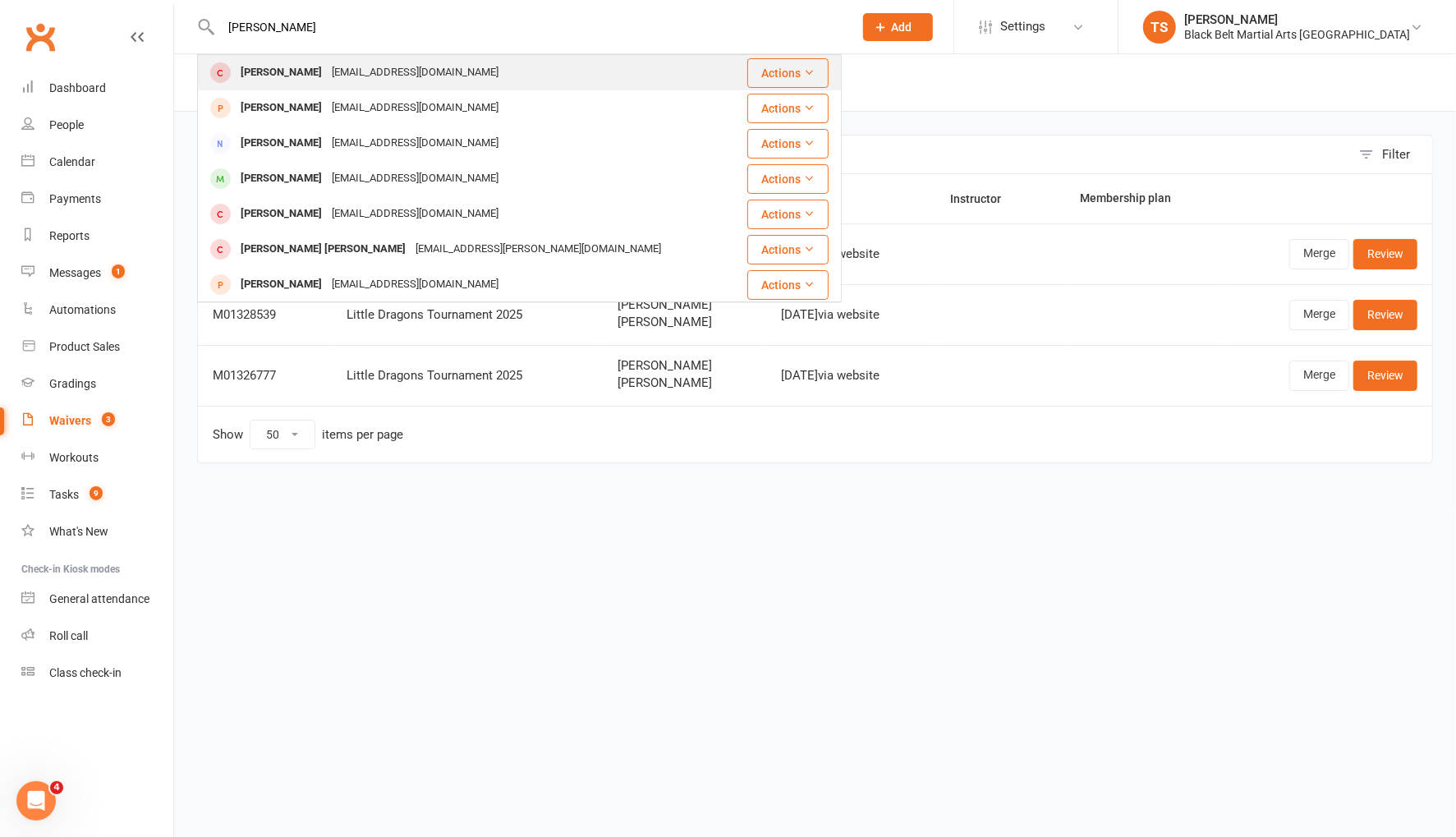
click at [269, 87] on div "Evie Fowler Veegirl79@hotmail.com" at bounding box center [465, 73] width 534 height 34
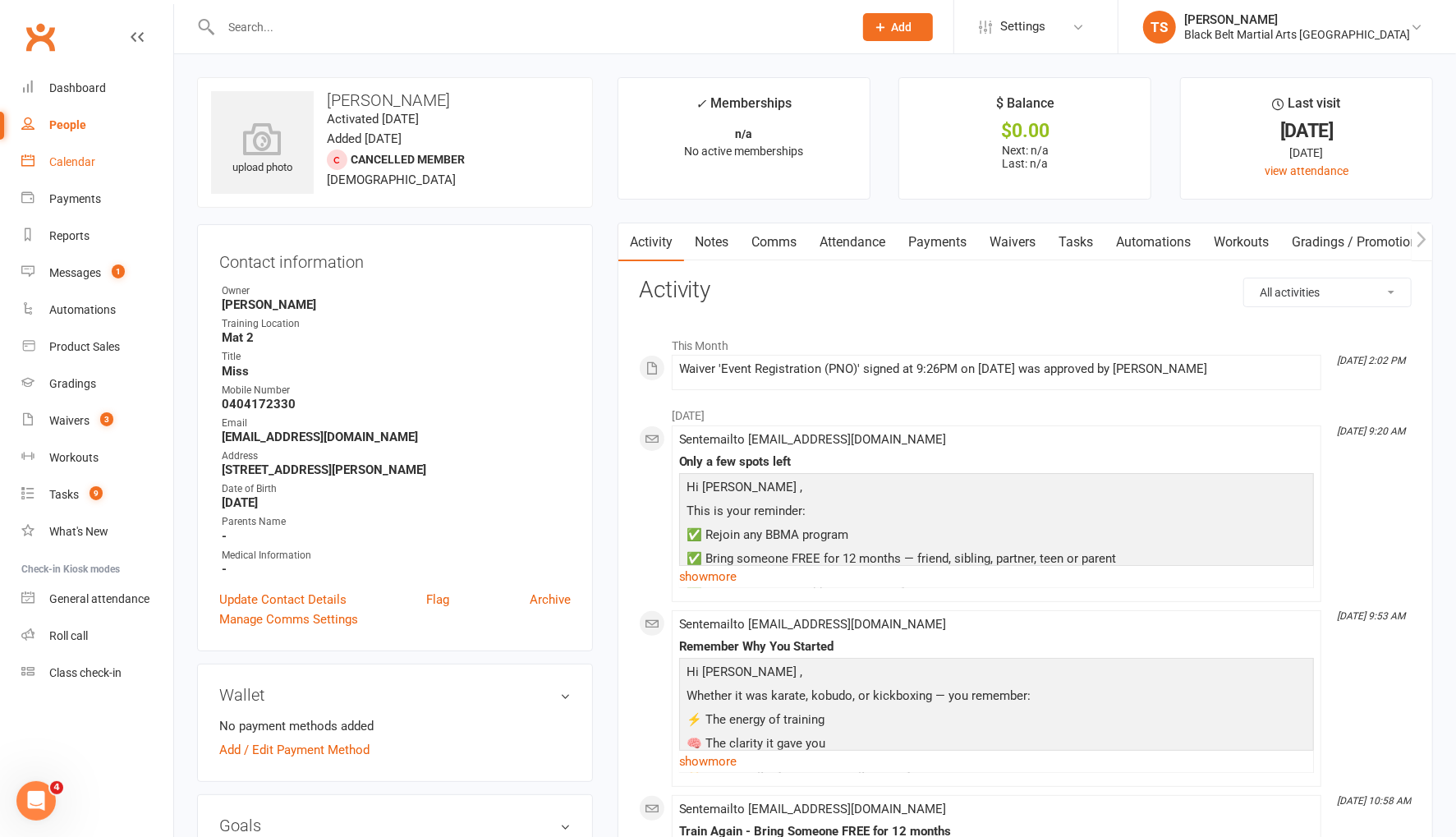
click at [74, 163] on div "Calendar" at bounding box center [73, 162] width 46 height 13
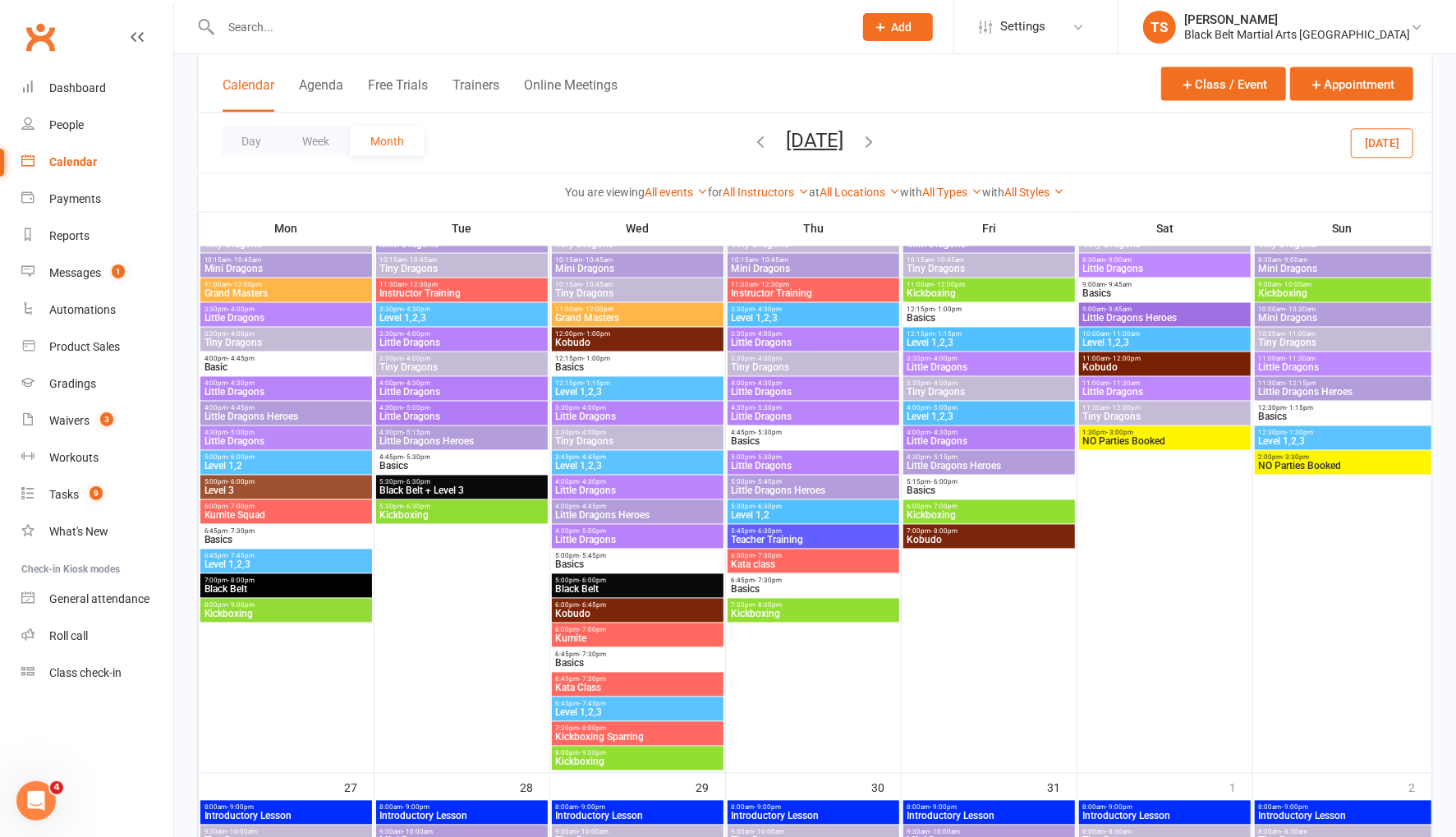
click at [752, 144] on icon "button" at bounding box center [761, 141] width 18 height 18
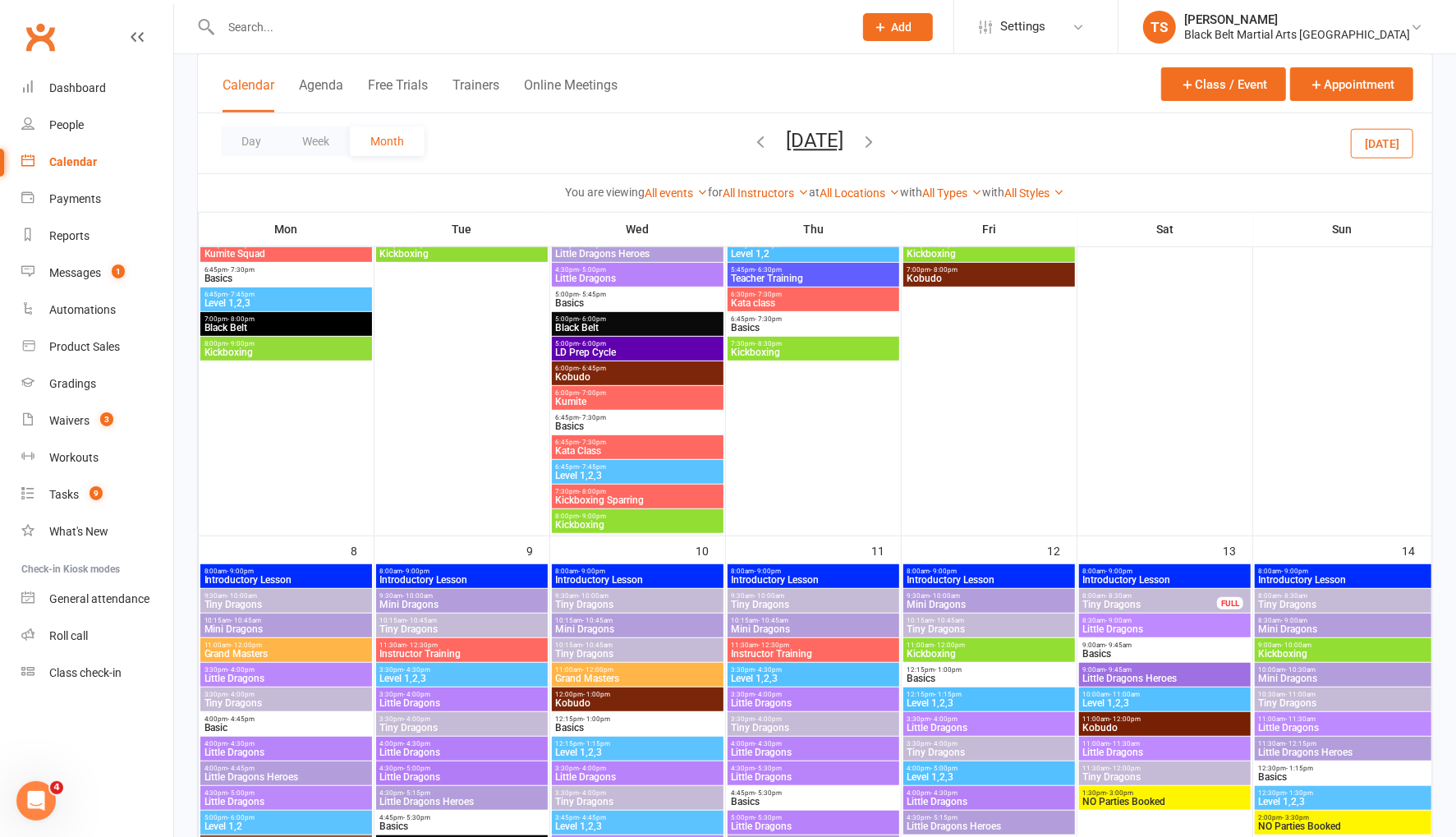
click at [752, 143] on icon "button" at bounding box center [761, 141] width 18 height 18
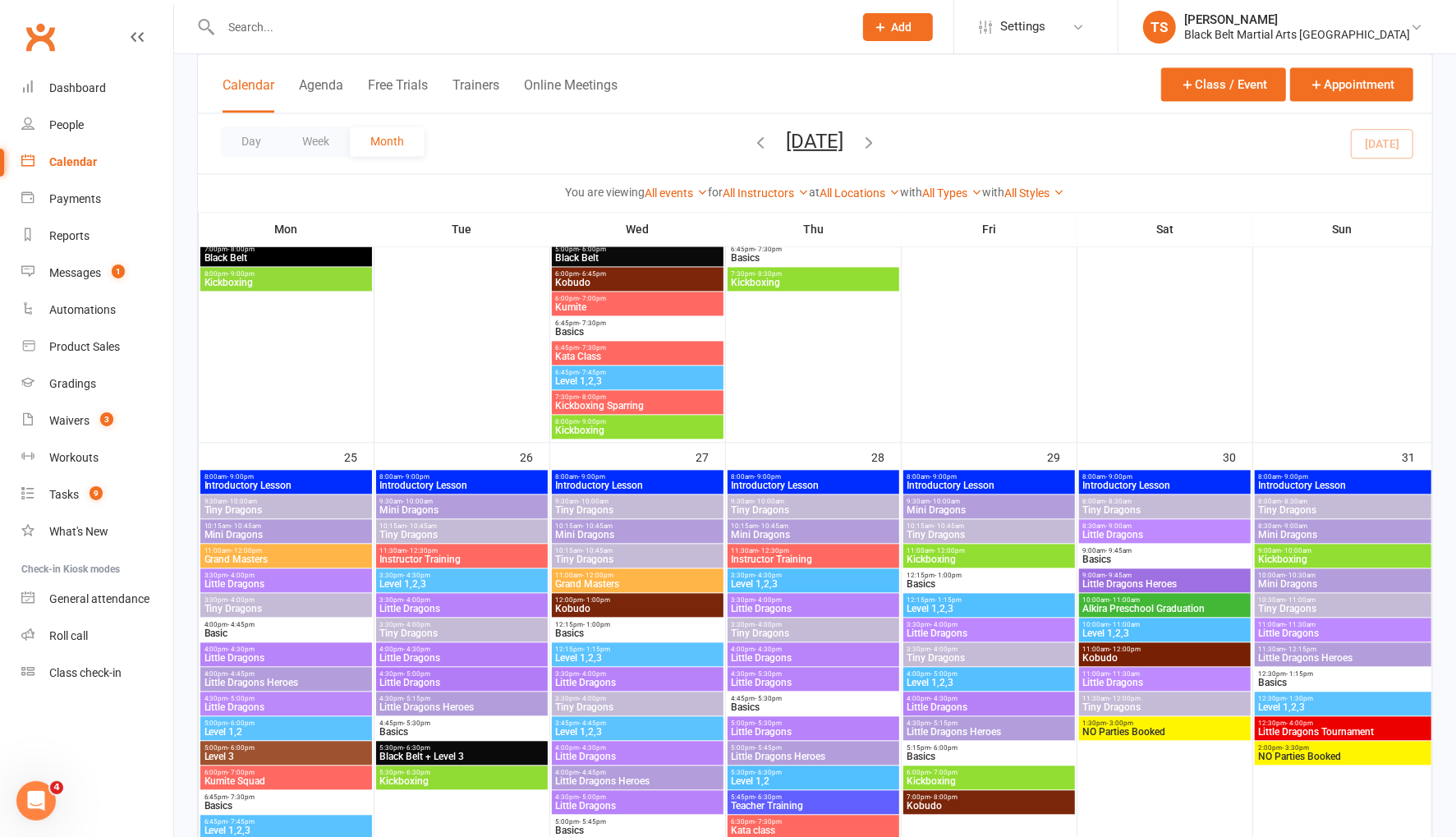
scroll to position [2303, 0]
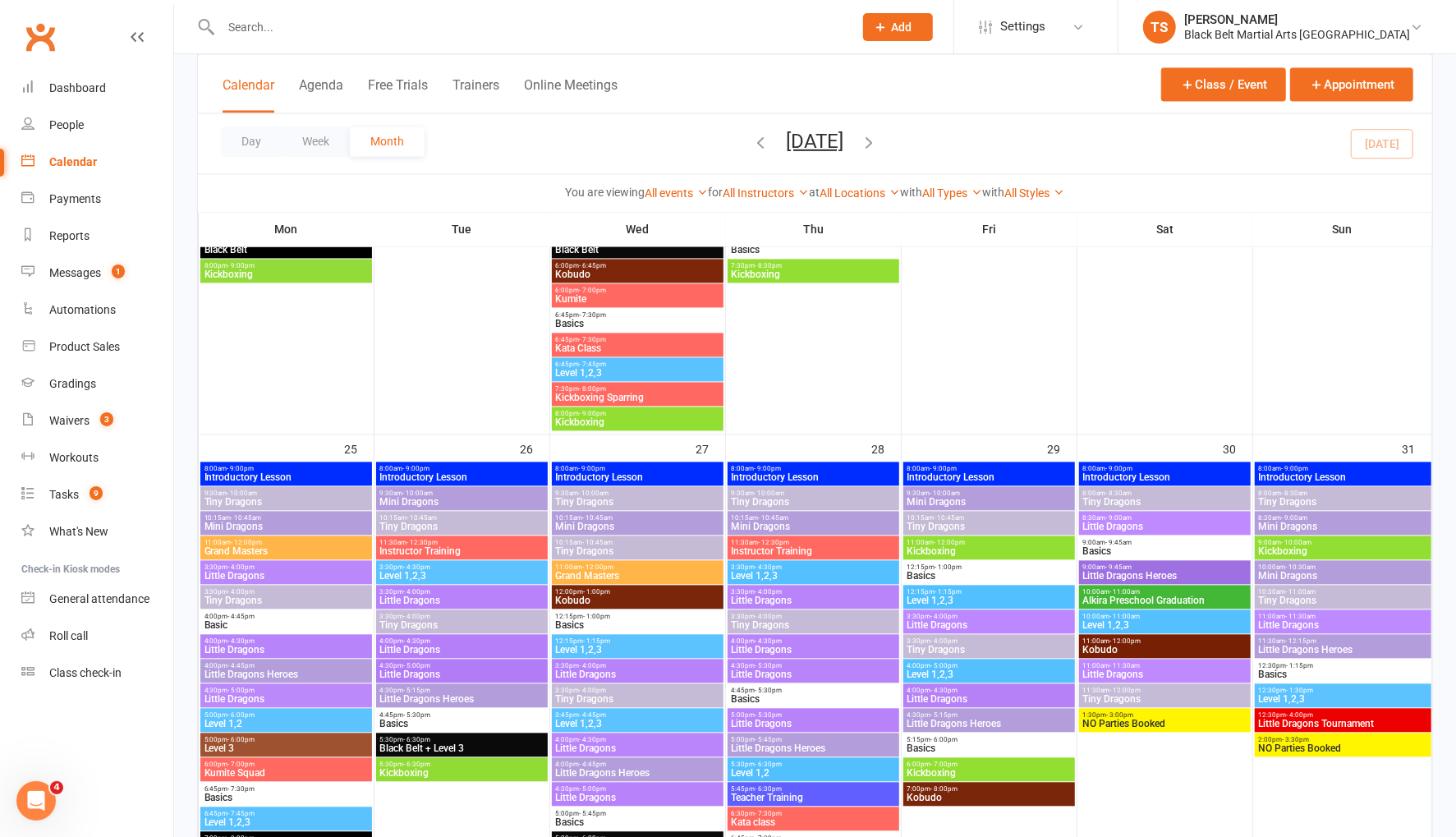
drag, startPoint x: 897, startPoint y: 137, endPoint x: 1005, endPoint y: 269, distance: 170.6
click at [879, 137] on icon "button" at bounding box center [869, 141] width 18 height 18
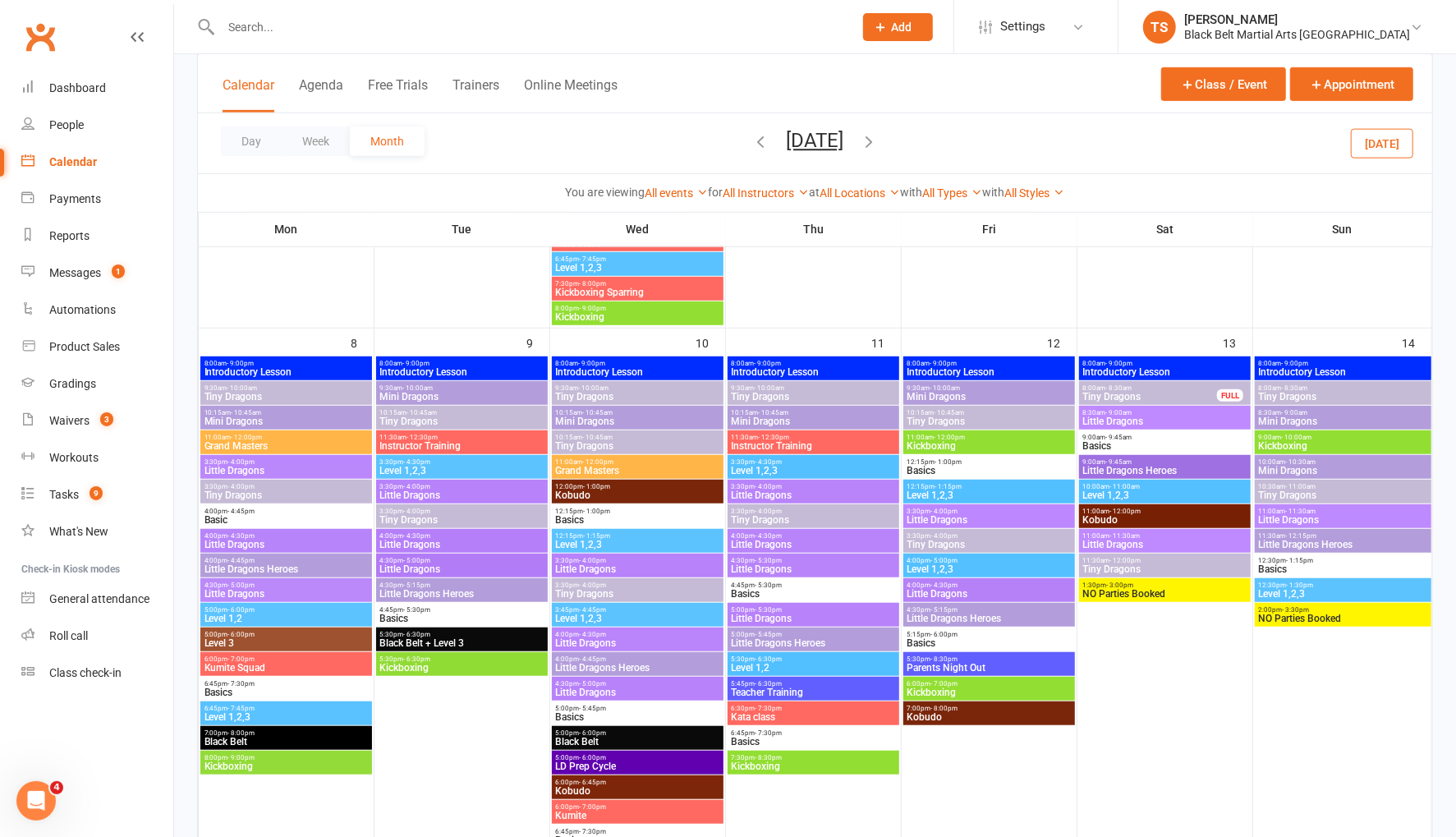
scroll to position [664, 0]
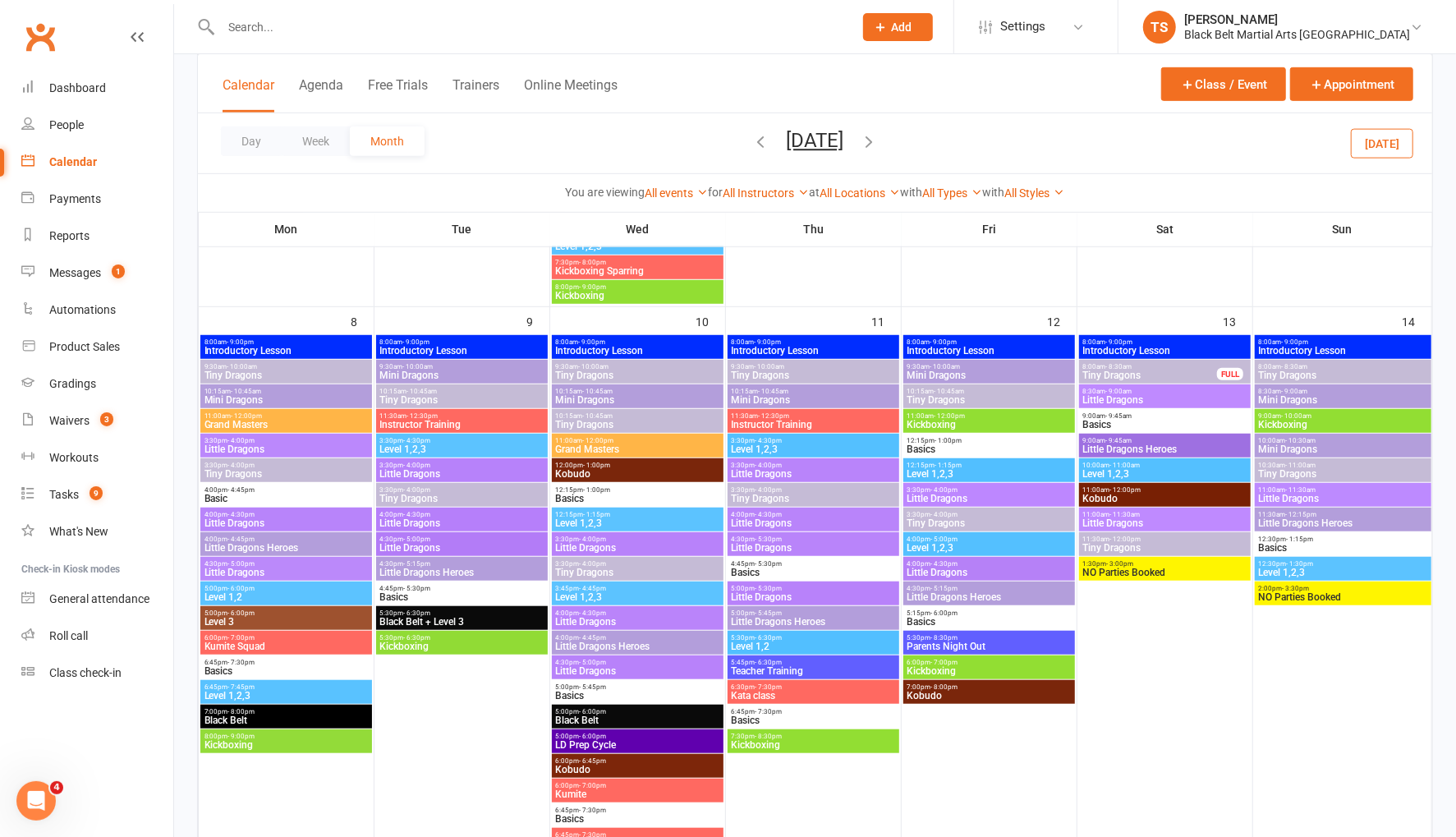
click at [1000, 646] on span "Parents Night Out" at bounding box center [990, 646] width 165 height 10
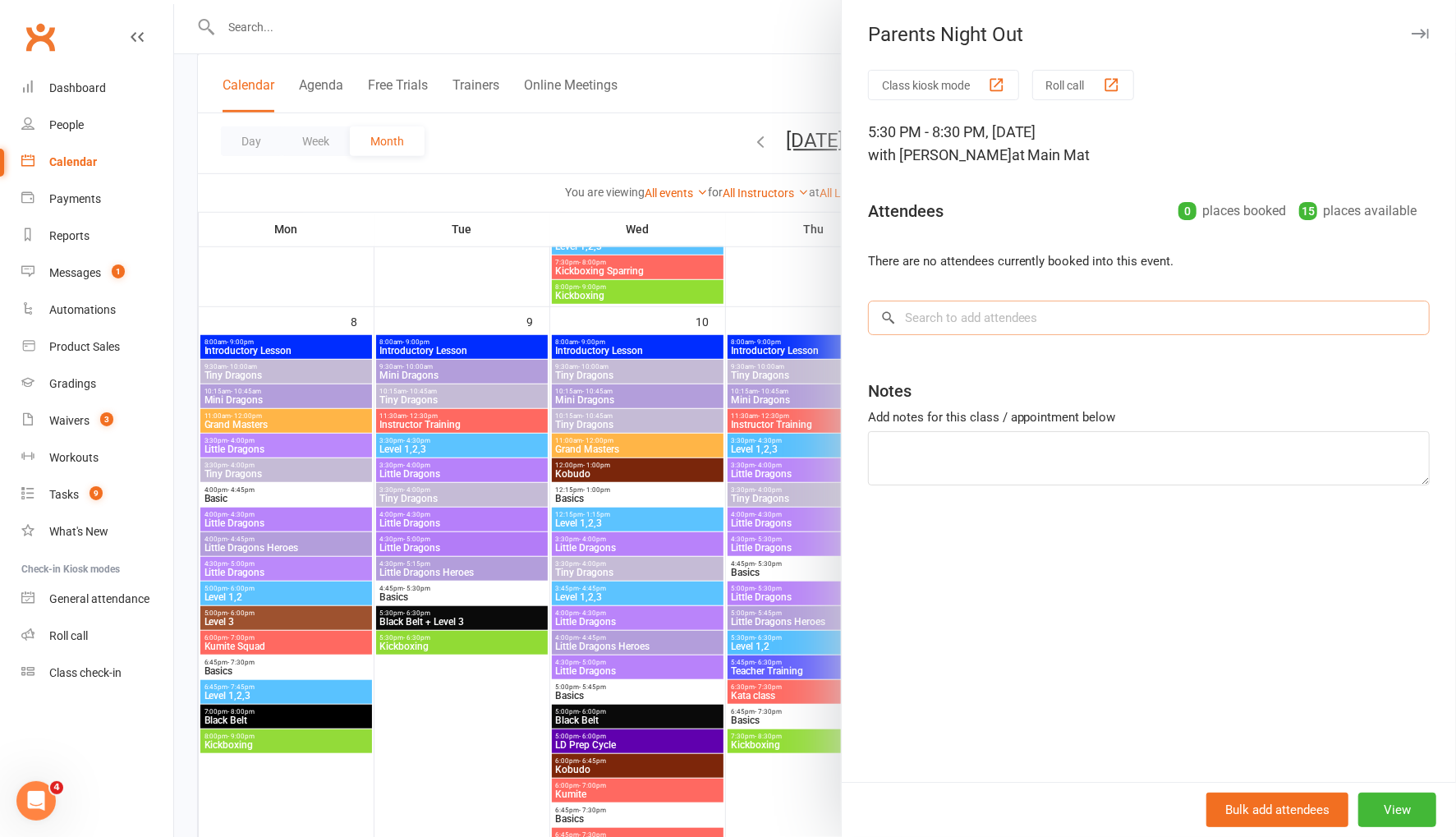
click at [920, 318] on input "search" at bounding box center [1149, 318] width 562 height 35
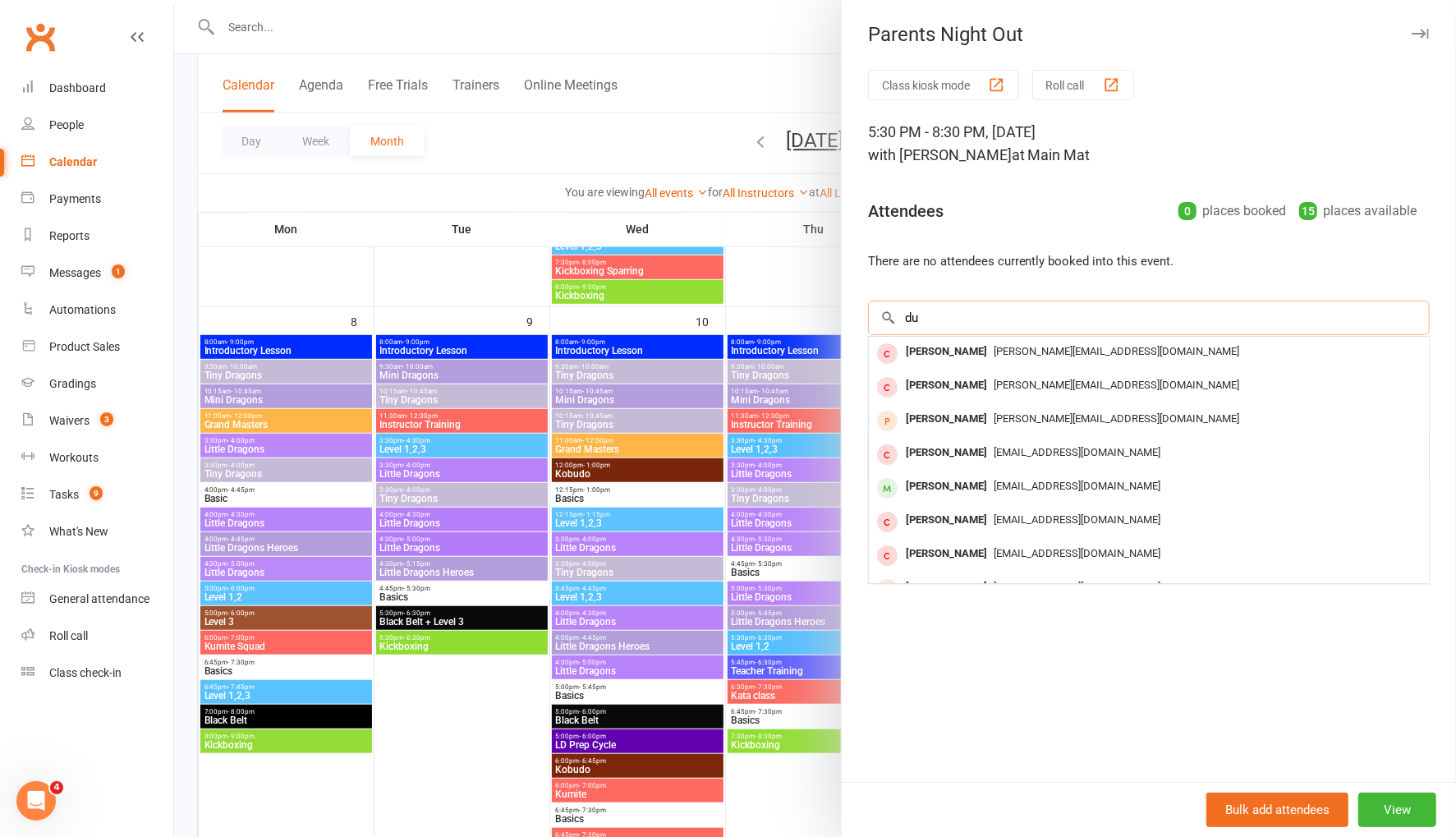
type input "d"
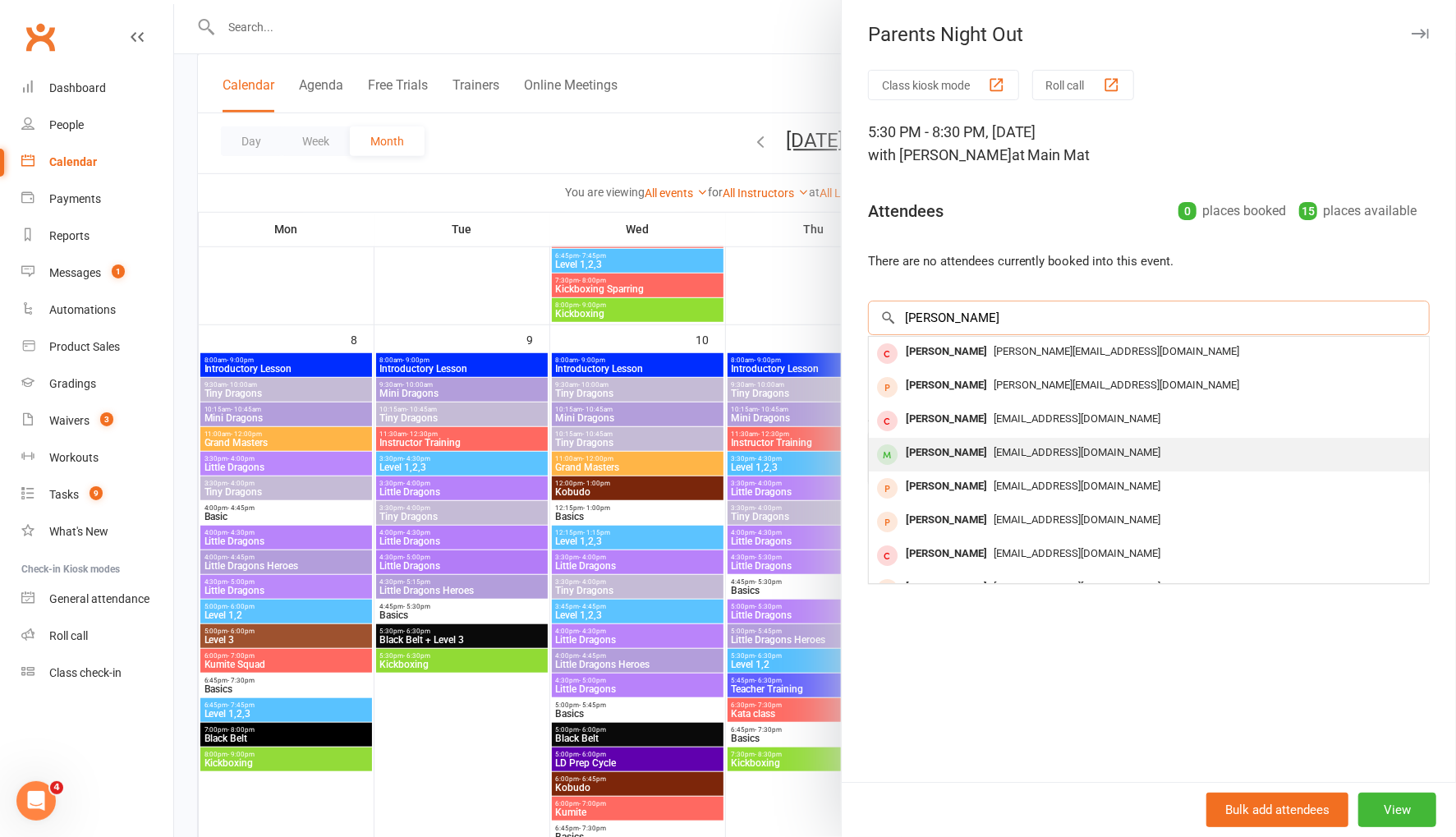
type input "charlotte dun"
click at [1005, 450] on span "sjandsmduncan@gmail.com" at bounding box center [1077, 452] width 167 height 12
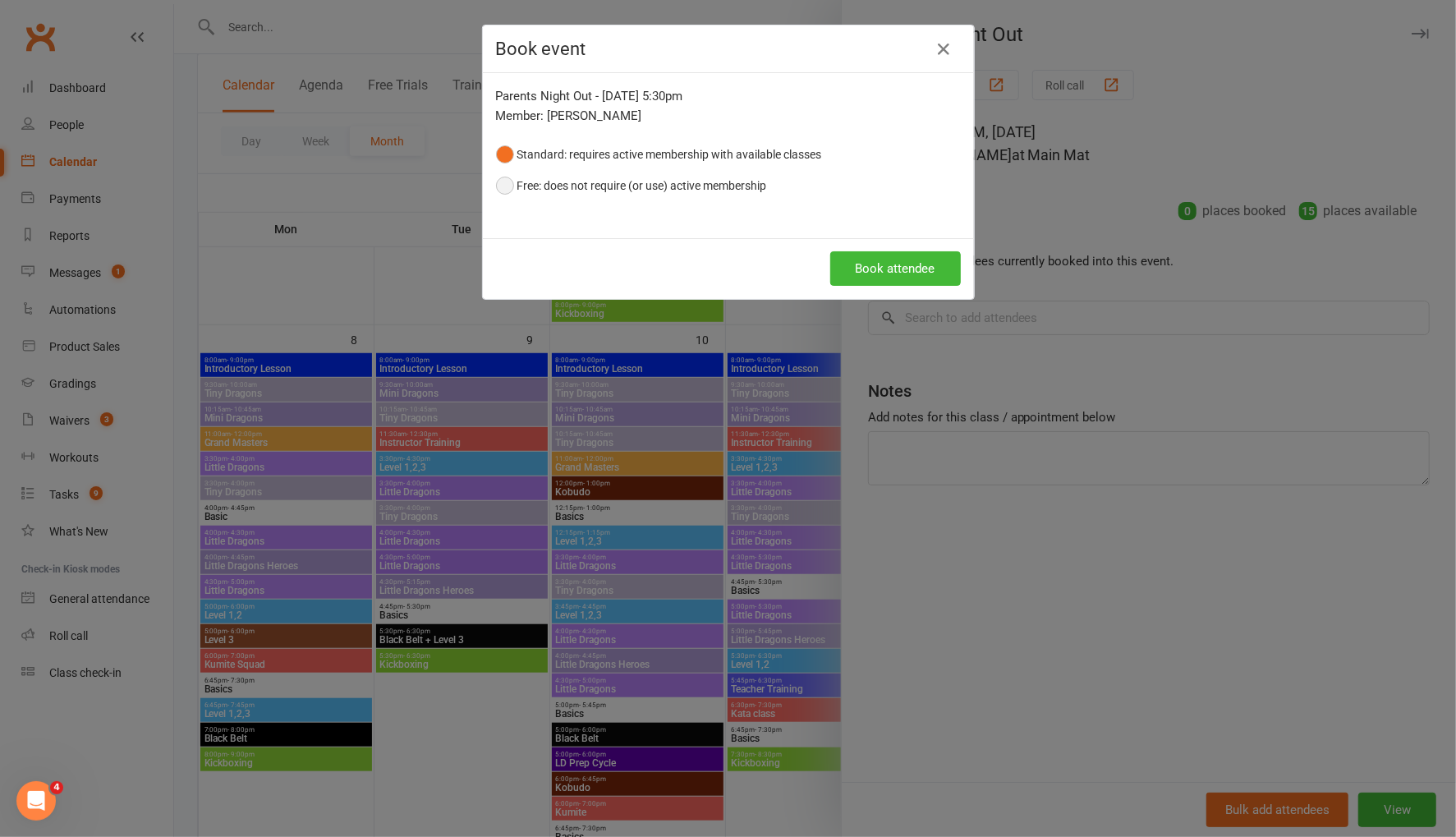
click at [586, 184] on button "Free: does not require (or use) active membership" at bounding box center [631, 185] width 271 height 31
click at [895, 273] on button "Book attendee" at bounding box center [895, 269] width 130 height 35
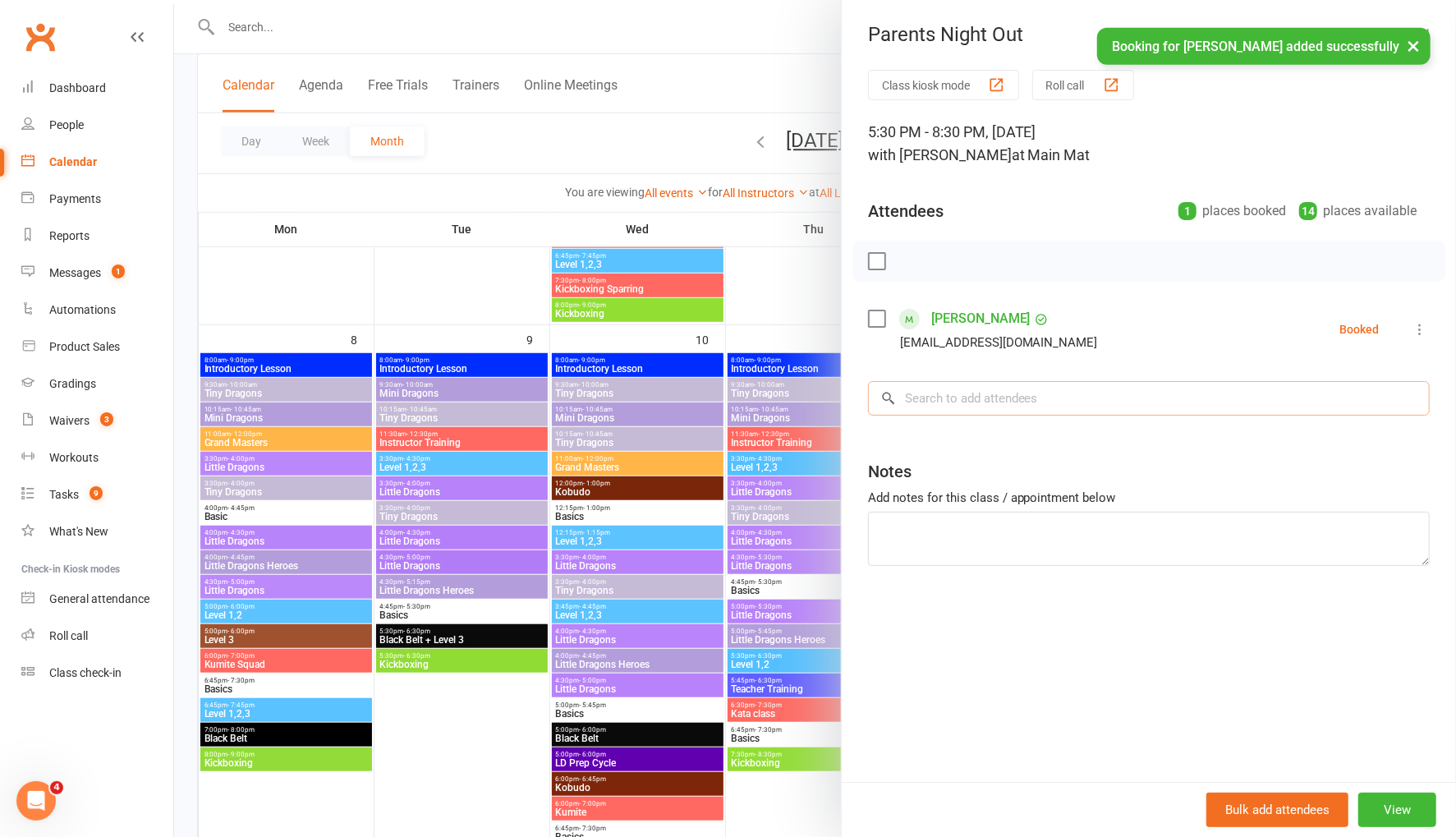
click at [972, 393] on input "search" at bounding box center [1149, 398] width 562 height 35
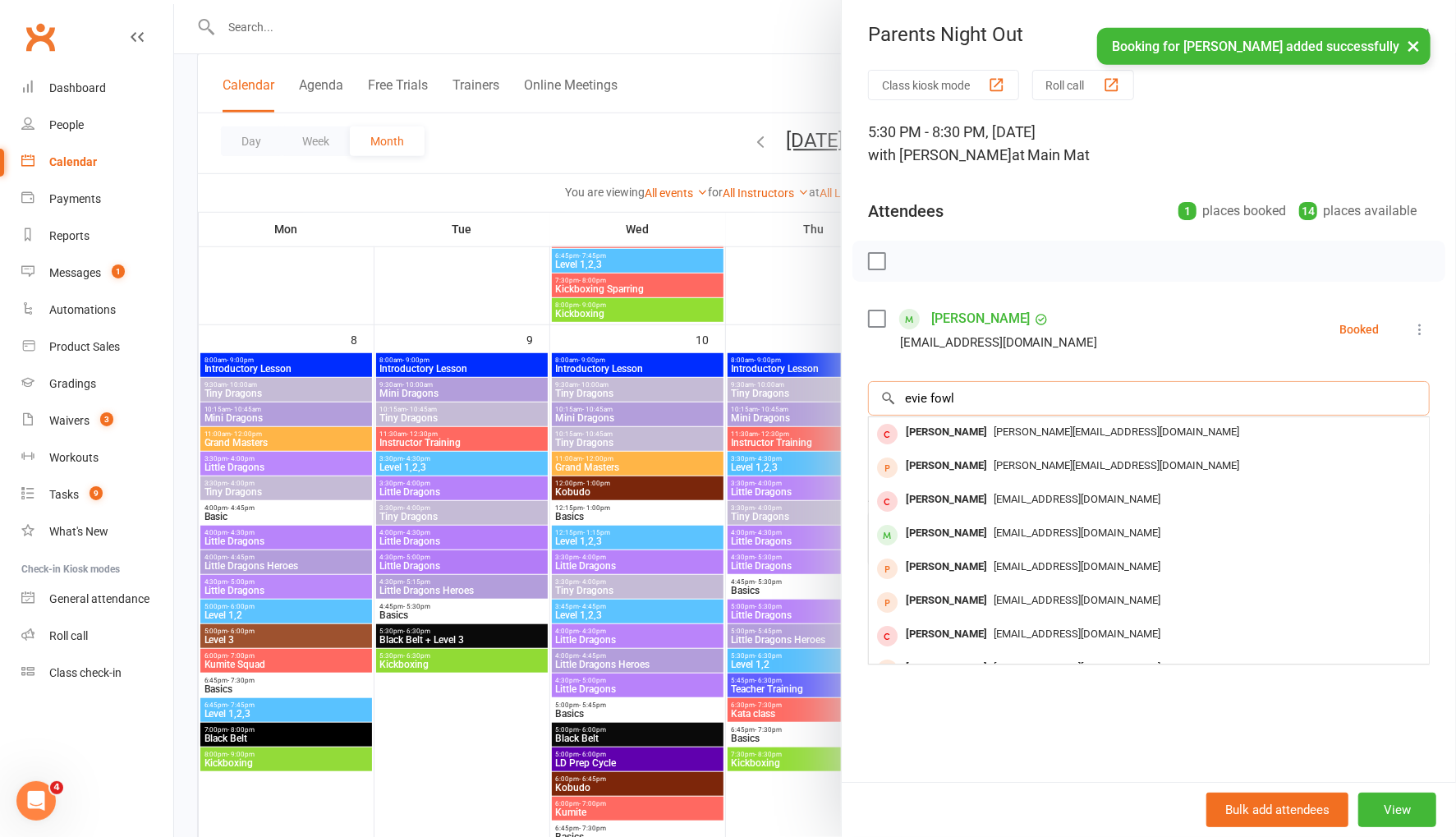
scroll to position [629, 0]
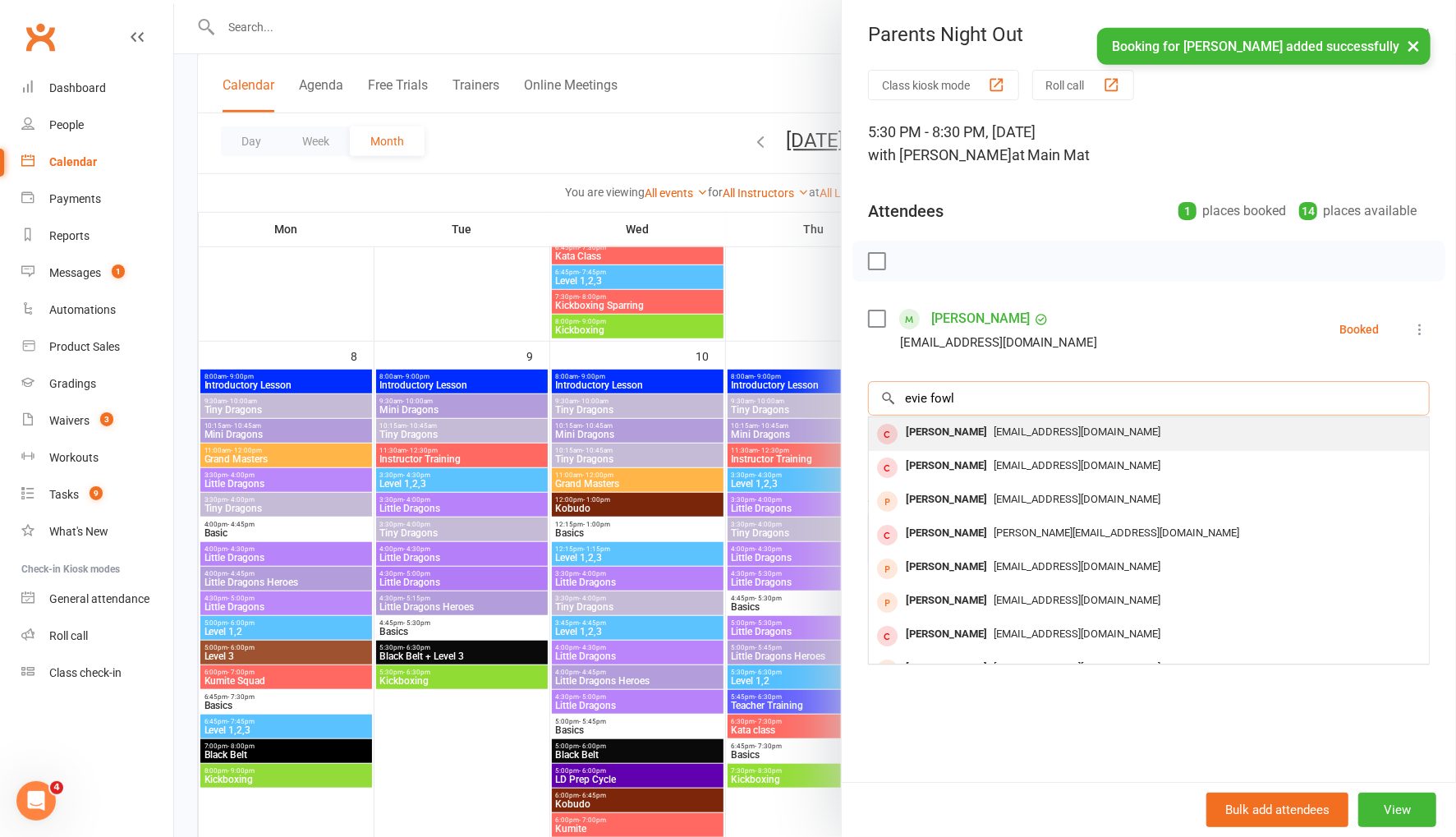
type input "evie fowl"
click at [946, 428] on div "Evie Fowler" at bounding box center [946, 432] width 95 height 24
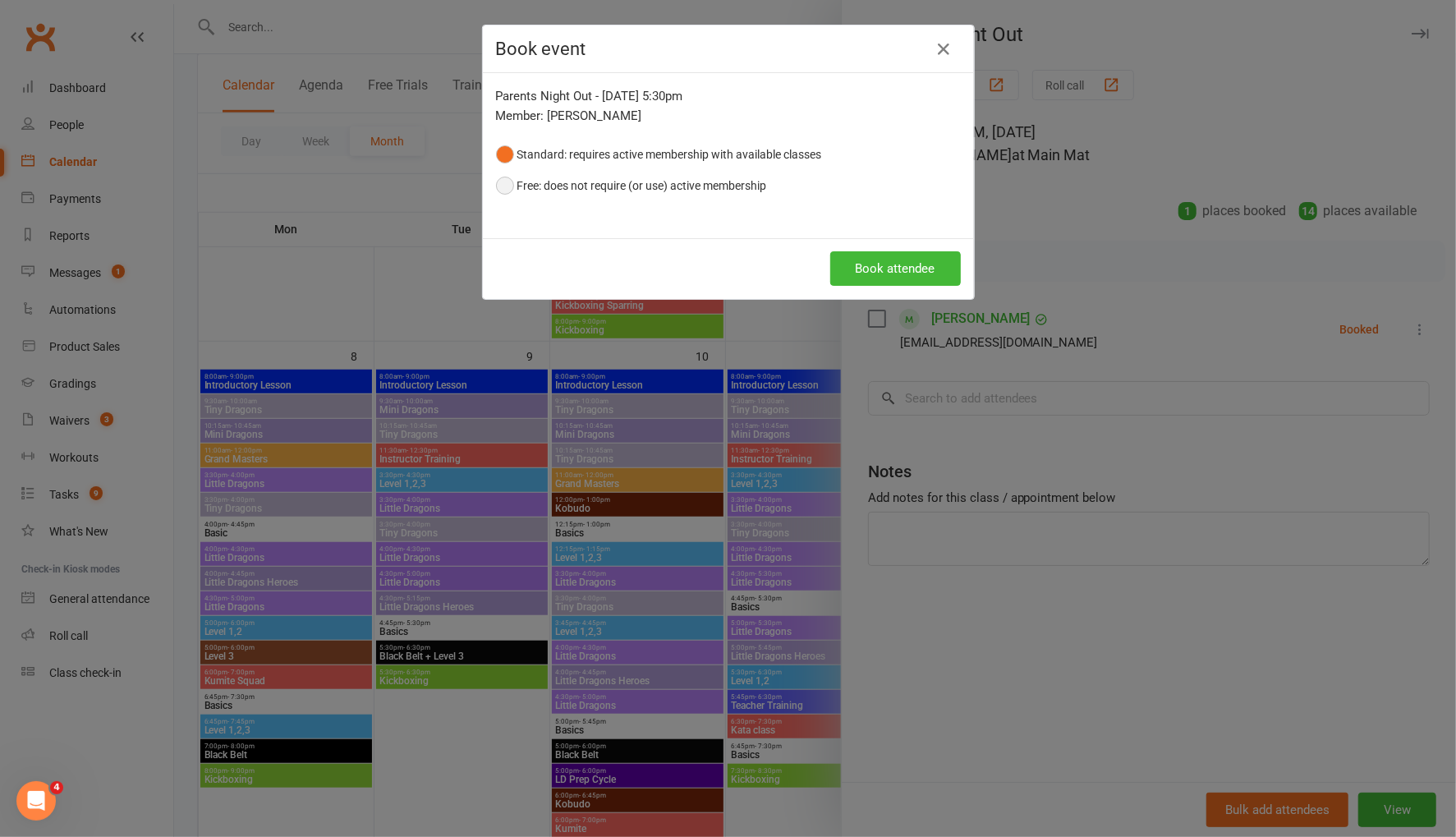
drag, startPoint x: 511, startPoint y: 175, endPoint x: 529, endPoint y: 182, distance: 19.3
click at [513, 175] on button "Free: does not require (or use) active membership" at bounding box center [631, 185] width 271 height 31
drag, startPoint x: 883, startPoint y: 264, endPoint x: 892, endPoint y: 271, distance: 11.4
click at [886, 267] on button "Book attendee" at bounding box center [895, 269] width 130 height 35
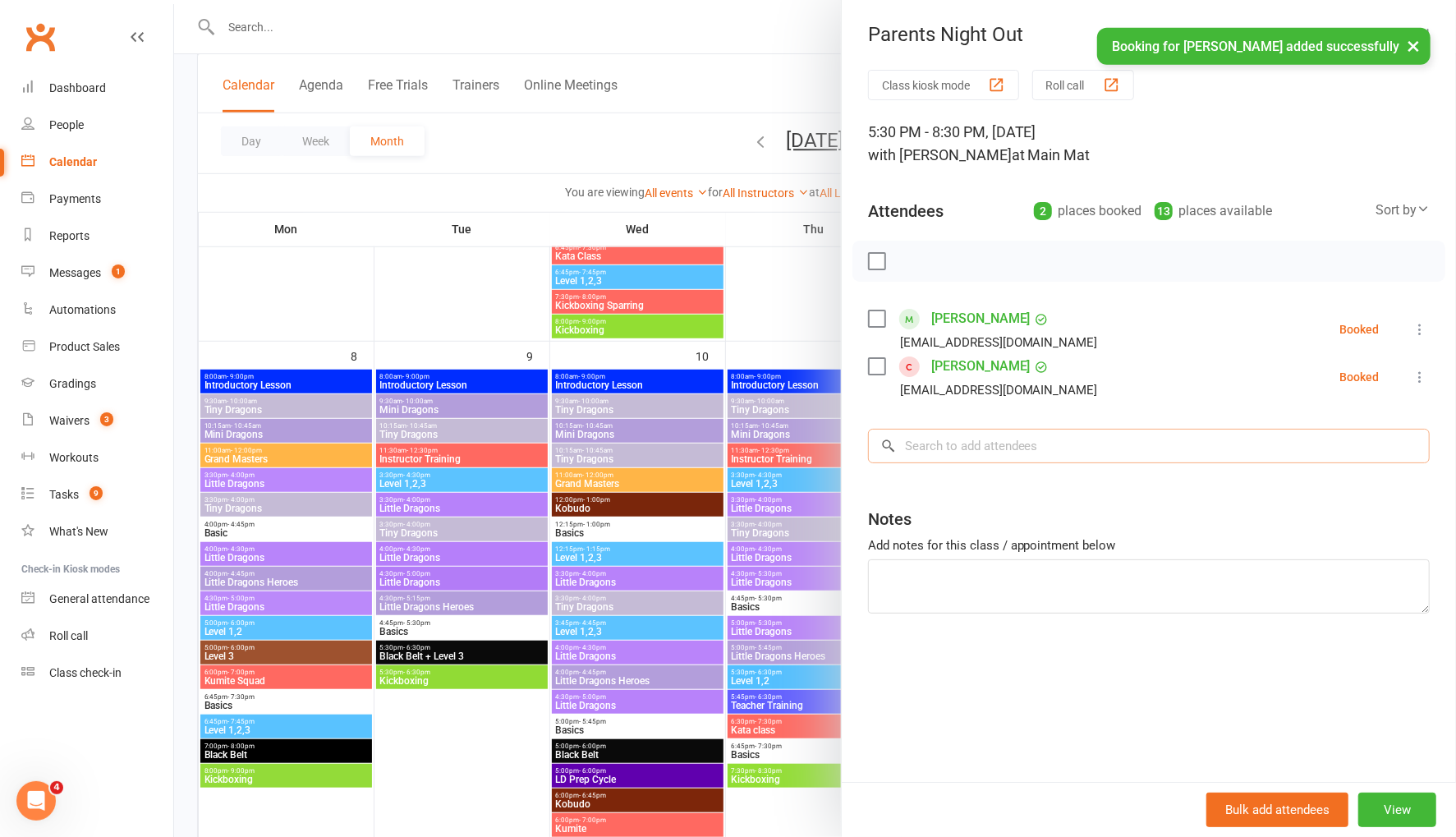
click at [1011, 448] on input "search" at bounding box center [1149, 446] width 562 height 35
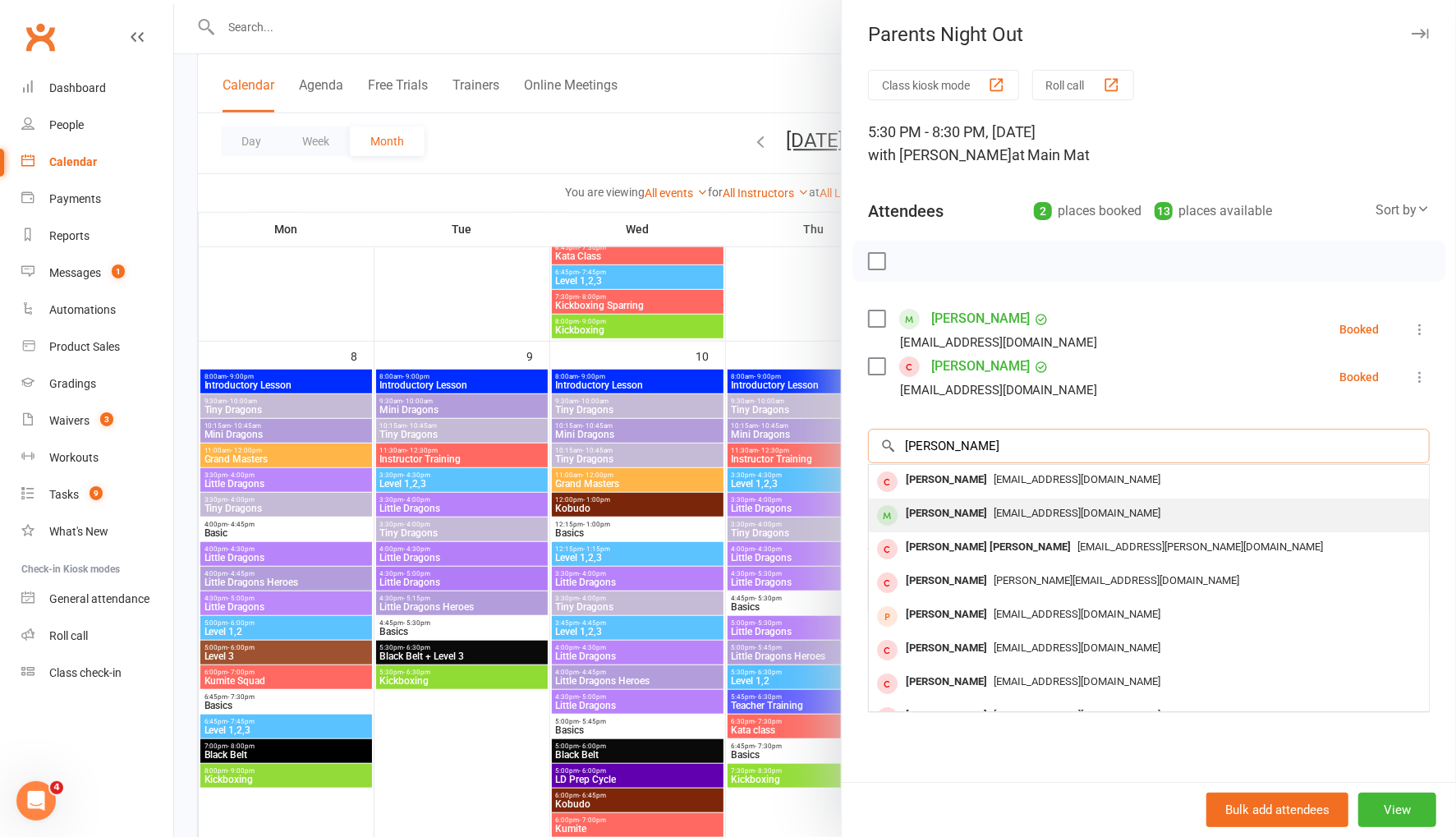
type input "aiden fowler"
click at [1025, 518] on div "[EMAIL_ADDRESS][DOMAIN_NAME]" at bounding box center [1149, 514] width 547 height 24
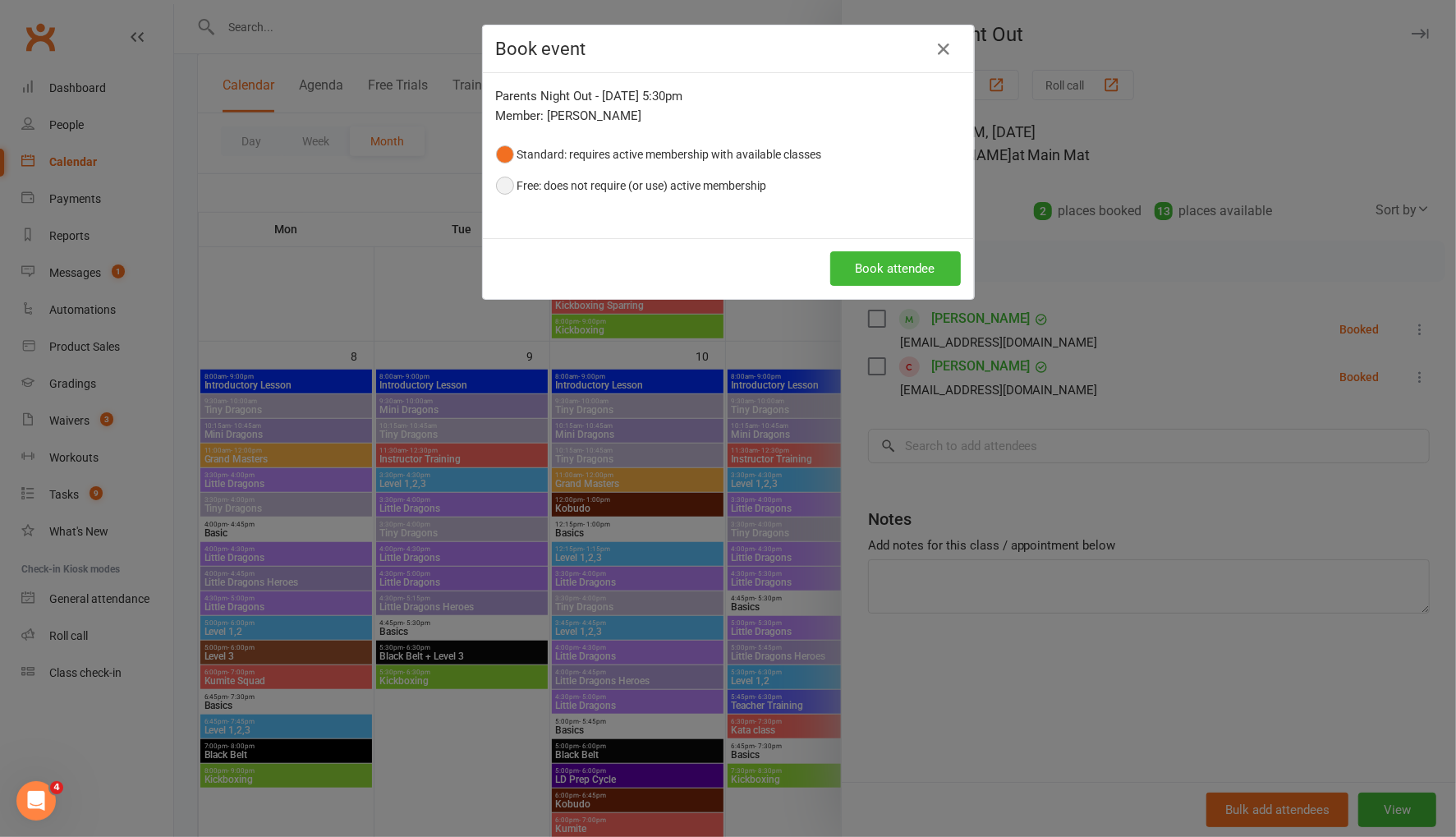
drag, startPoint x: 613, startPoint y: 184, endPoint x: 799, endPoint y: 240, distance: 194.2
click at [616, 185] on button "Free: does not require (or use) active membership" at bounding box center [631, 185] width 271 height 31
click at [888, 265] on button "Book attendee" at bounding box center [895, 269] width 130 height 35
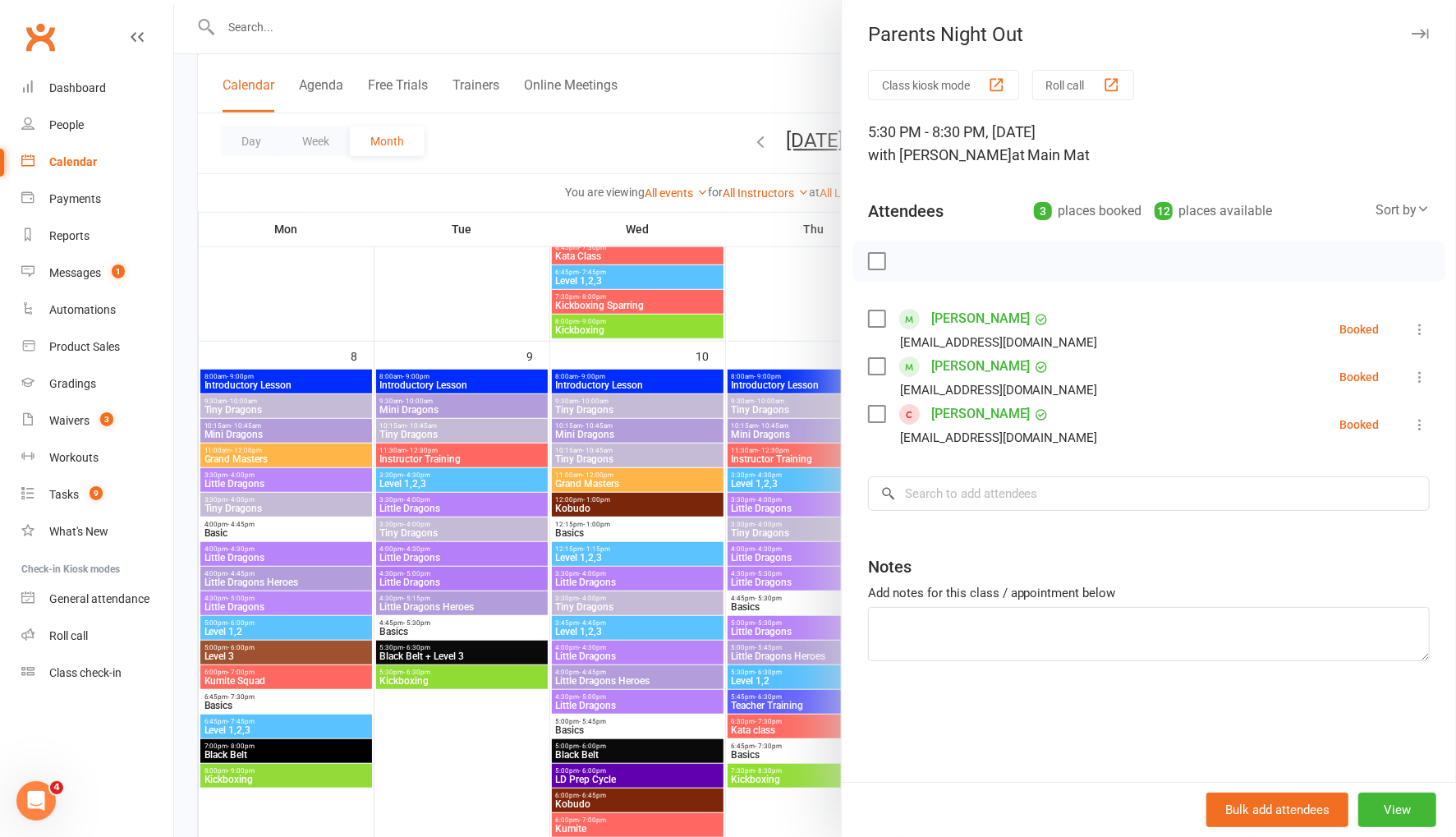
click at [755, 89] on div at bounding box center [815, 418] width 1282 height 837
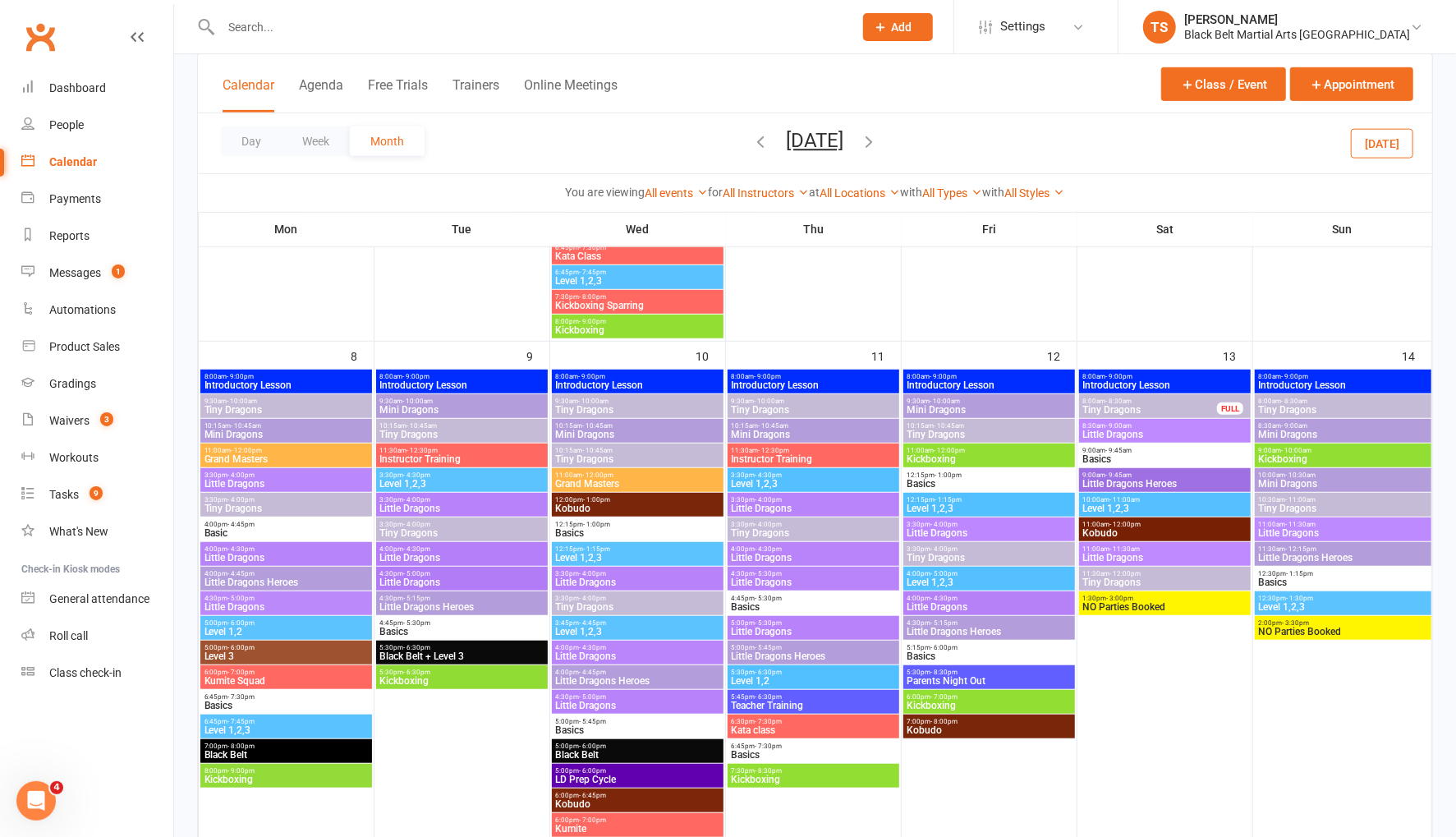
click at [752, 140] on icon "button" at bounding box center [761, 141] width 18 height 18
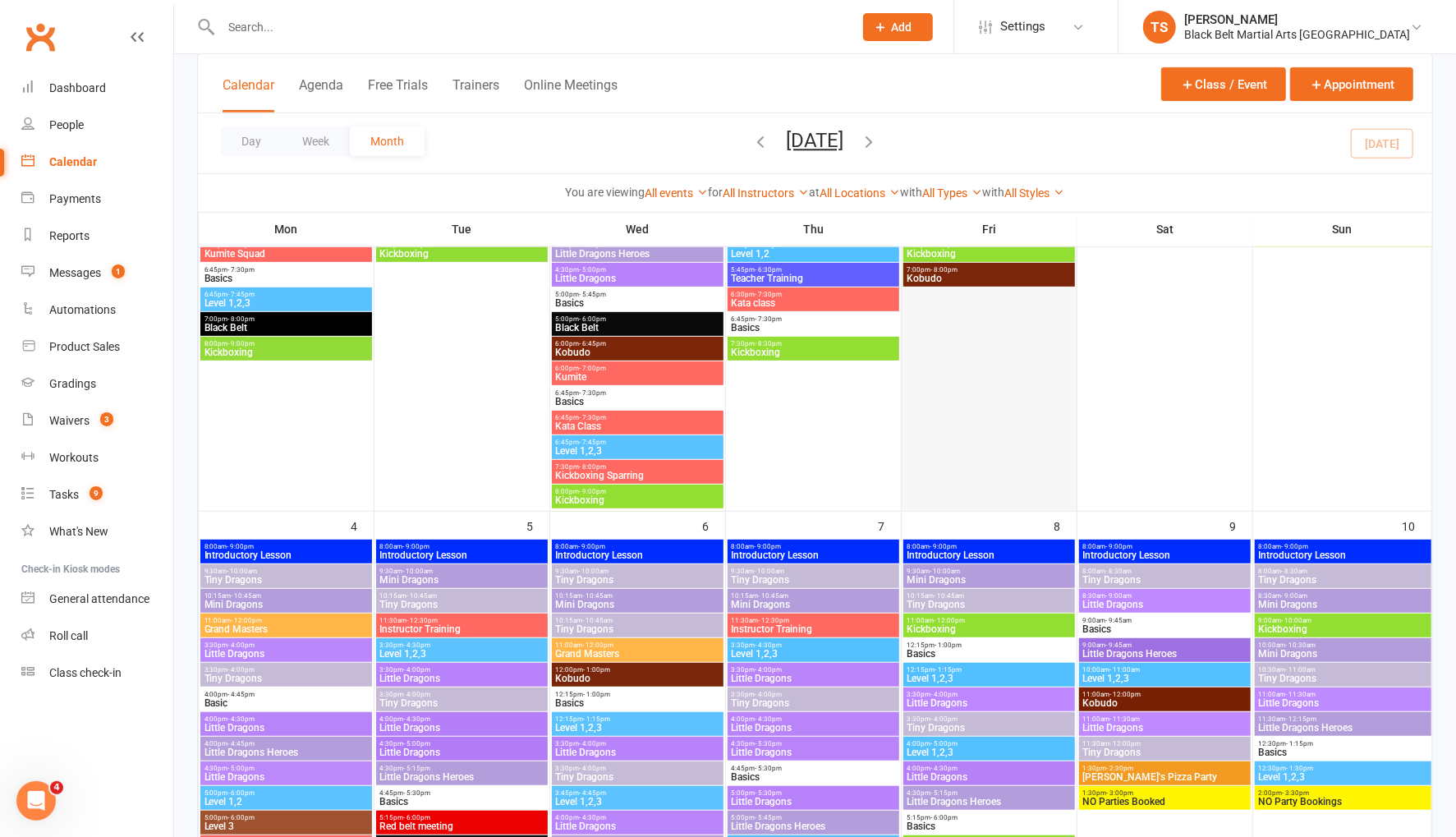
scroll to position [0, 0]
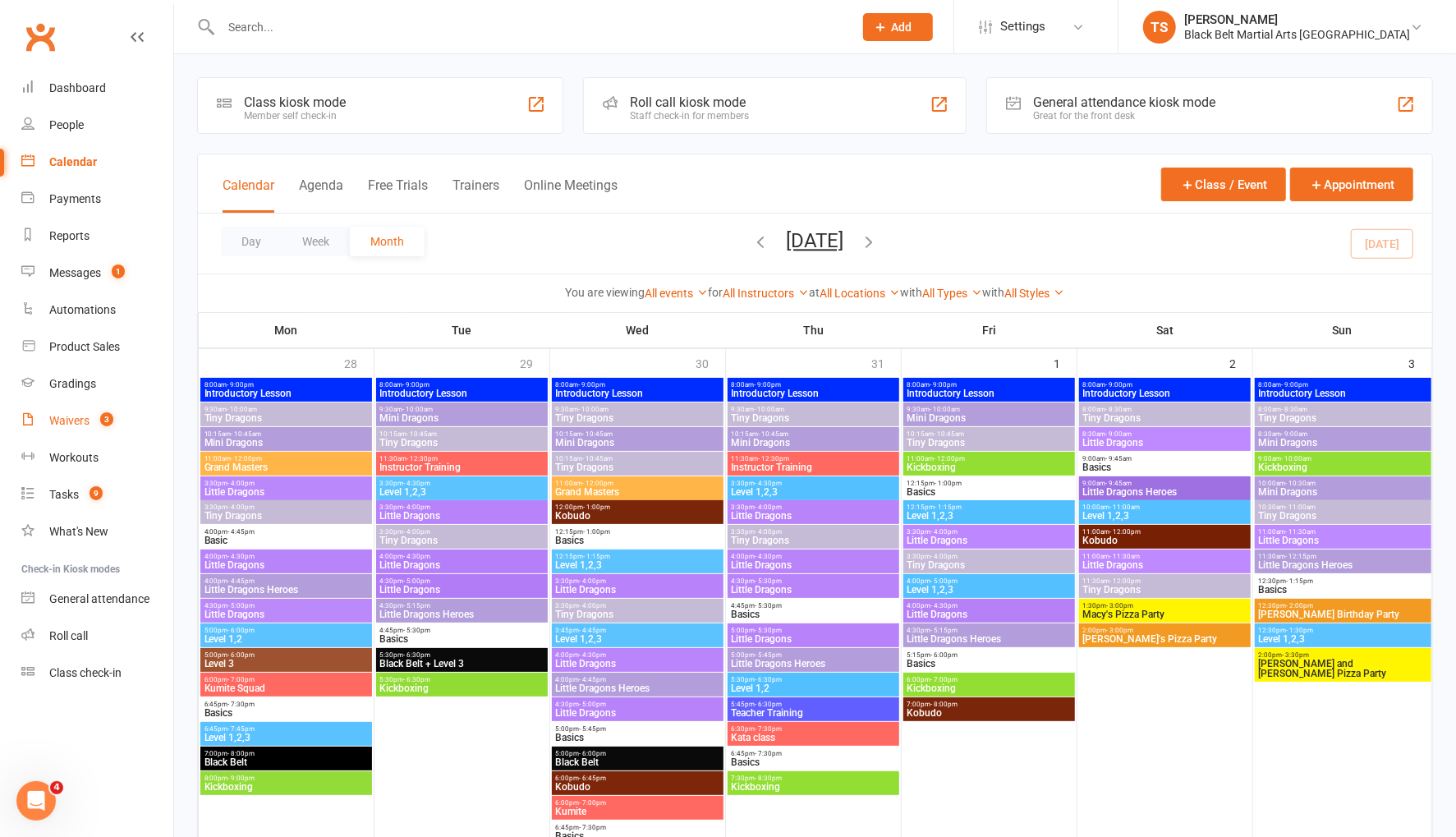
click at [59, 421] on div "Waivers" at bounding box center [70, 420] width 40 height 13
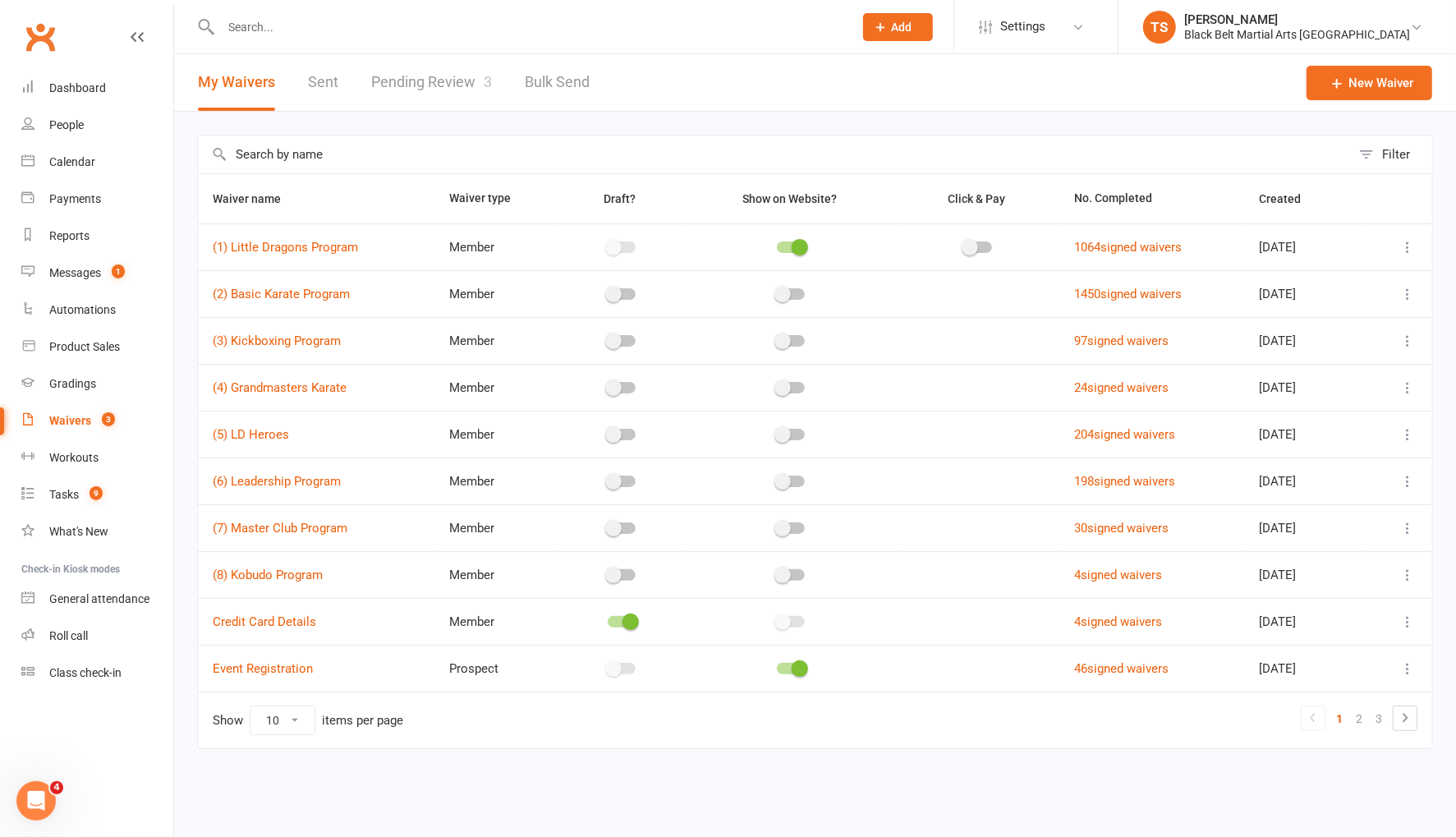
click at [405, 84] on link "Pending Review 3" at bounding box center [431, 83] width 120 height 57
select select "50"
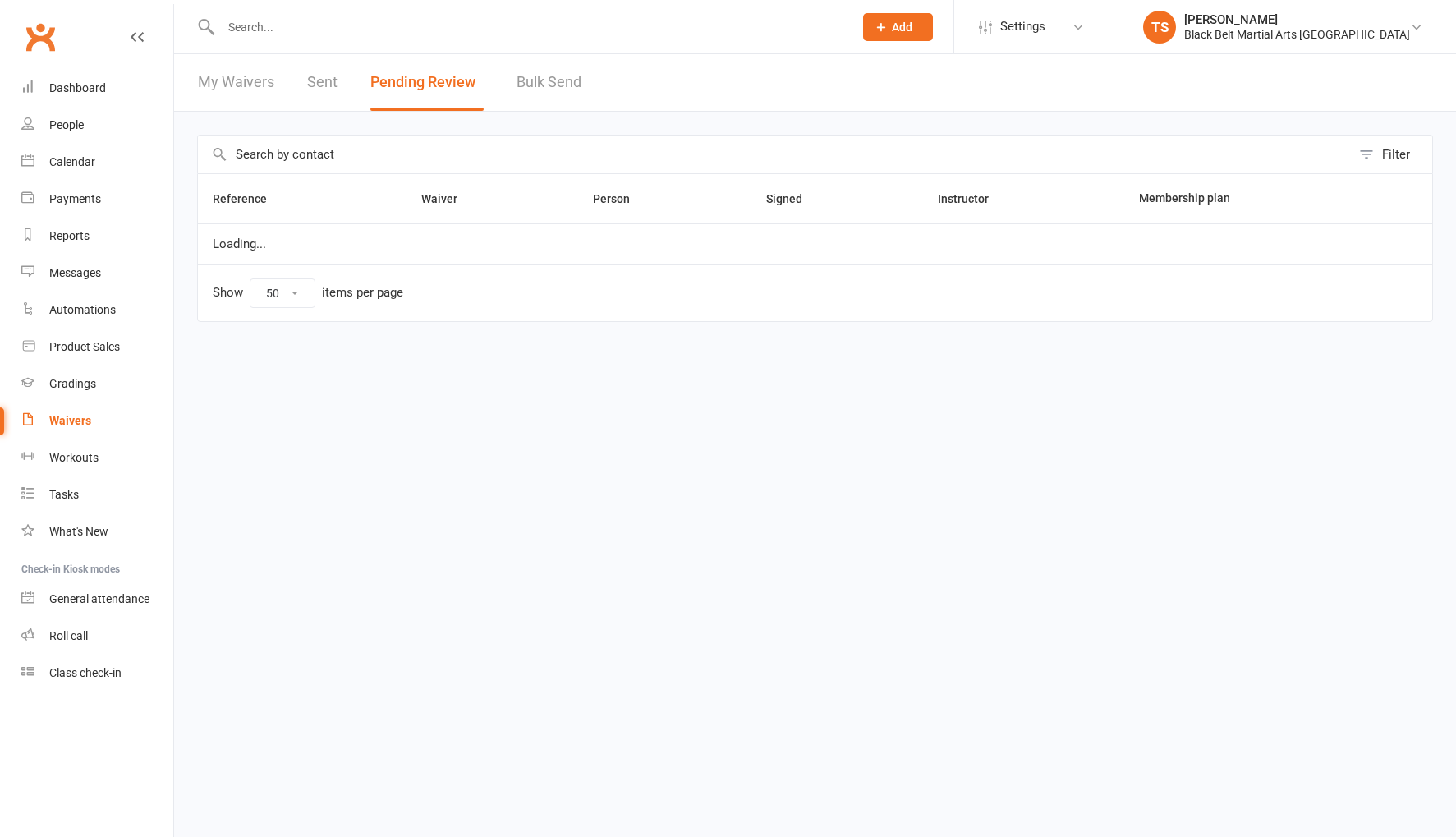
select select "50"
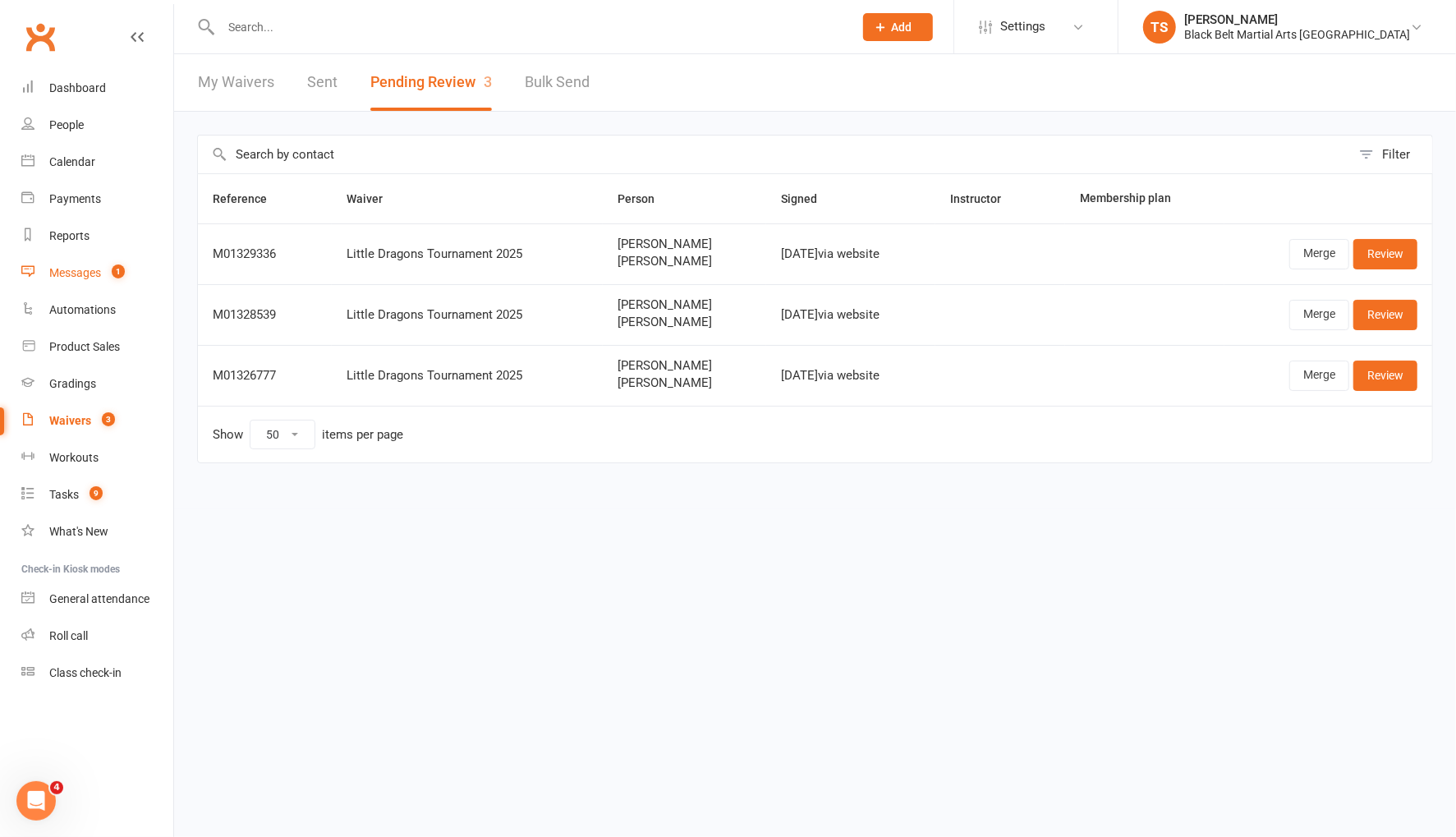
click at [69, 273] on div "Messages" at bounding box center [75, 273] width 51 height 13
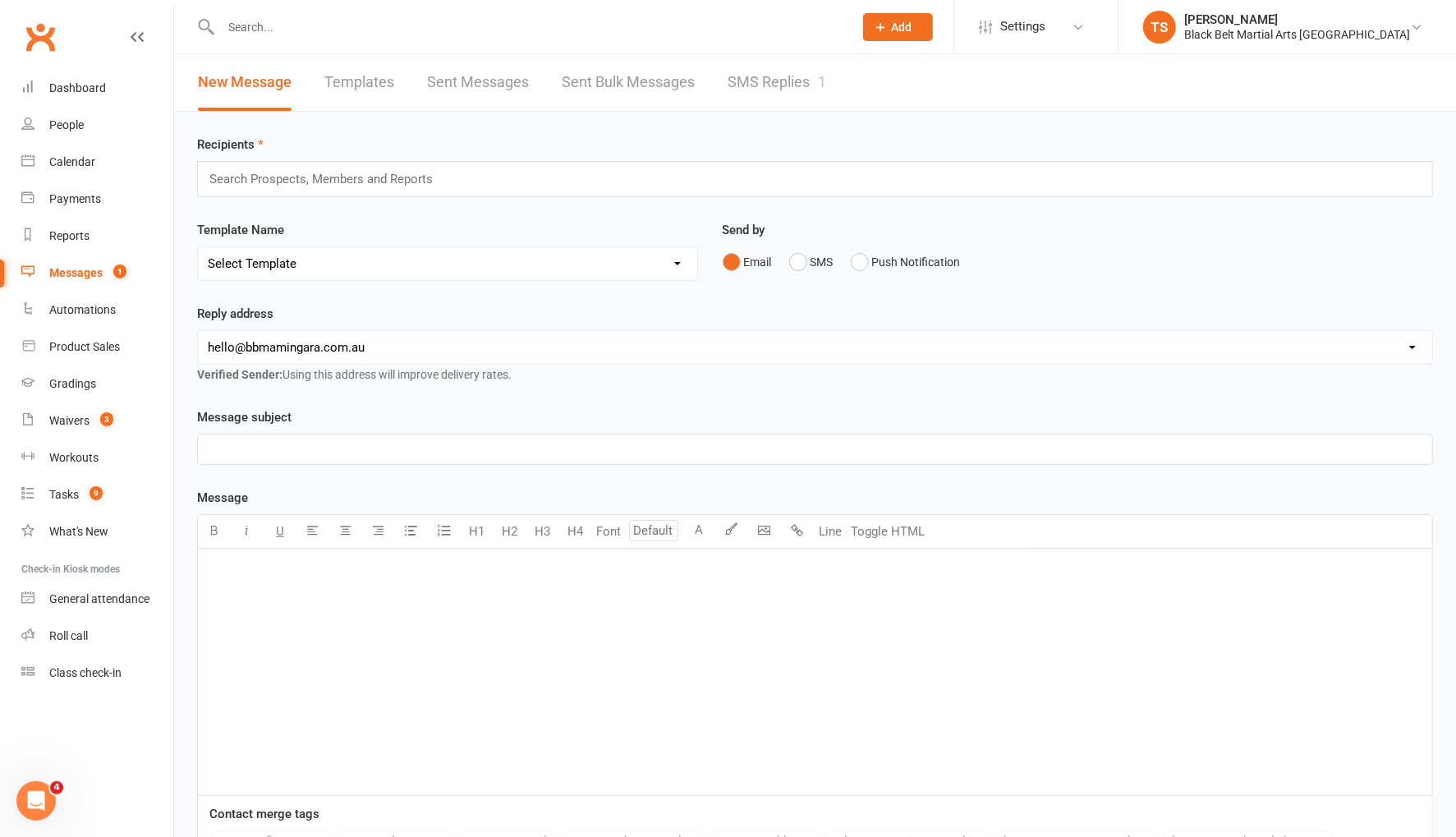
click at [772, 82] on link "SMS Replies 1" at bounding box center [777, 83] width 98 height 57
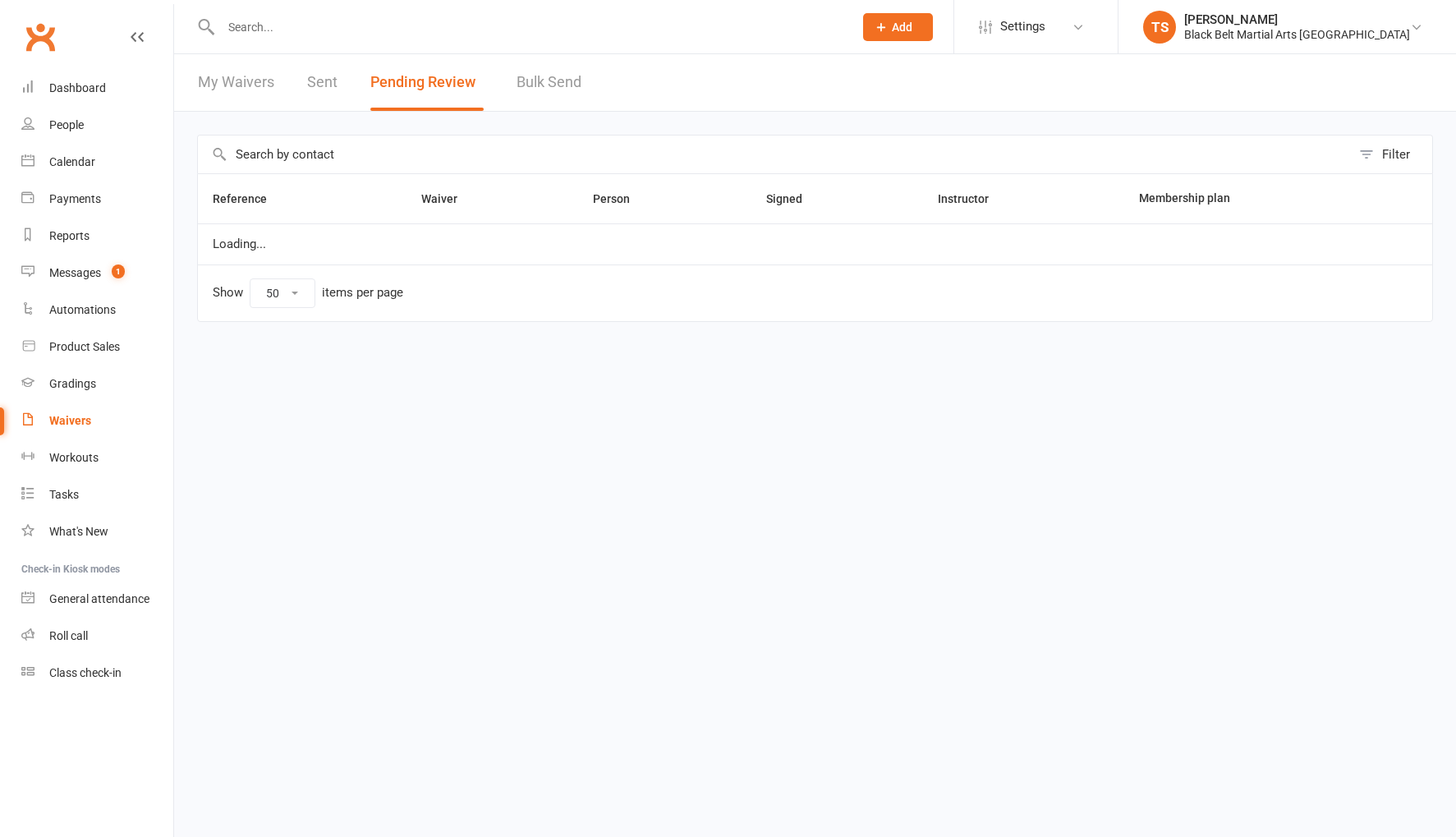
select select "50"
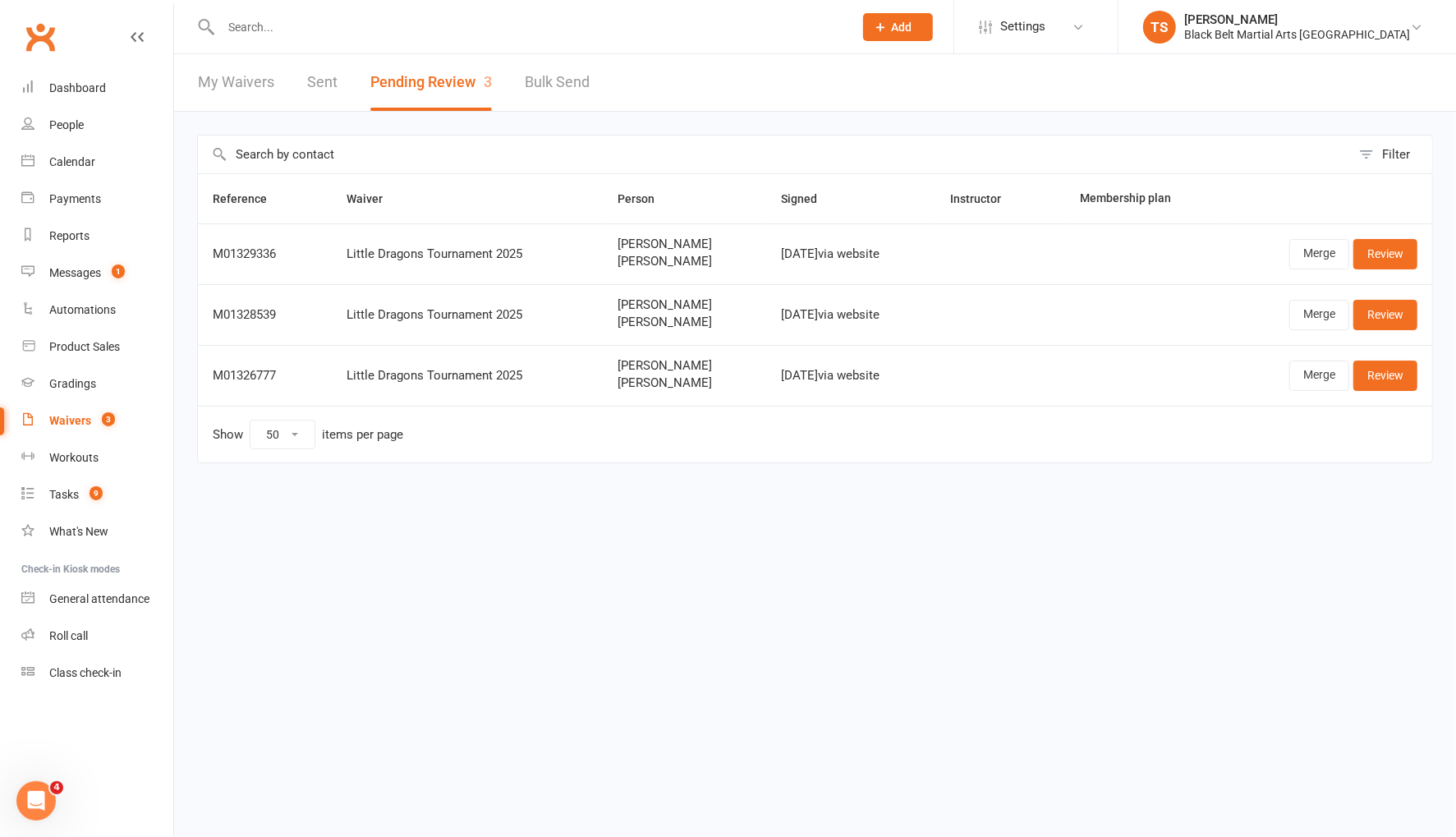
click at [290, 30] on input "text" at bounding box center [529, 27] width 626 height 23
paste input "[EMAIL_ADDRESS][DOMAIN_NAME]"
type input "[EMAIL_ADDRESS][DOMAIN_NAME]"
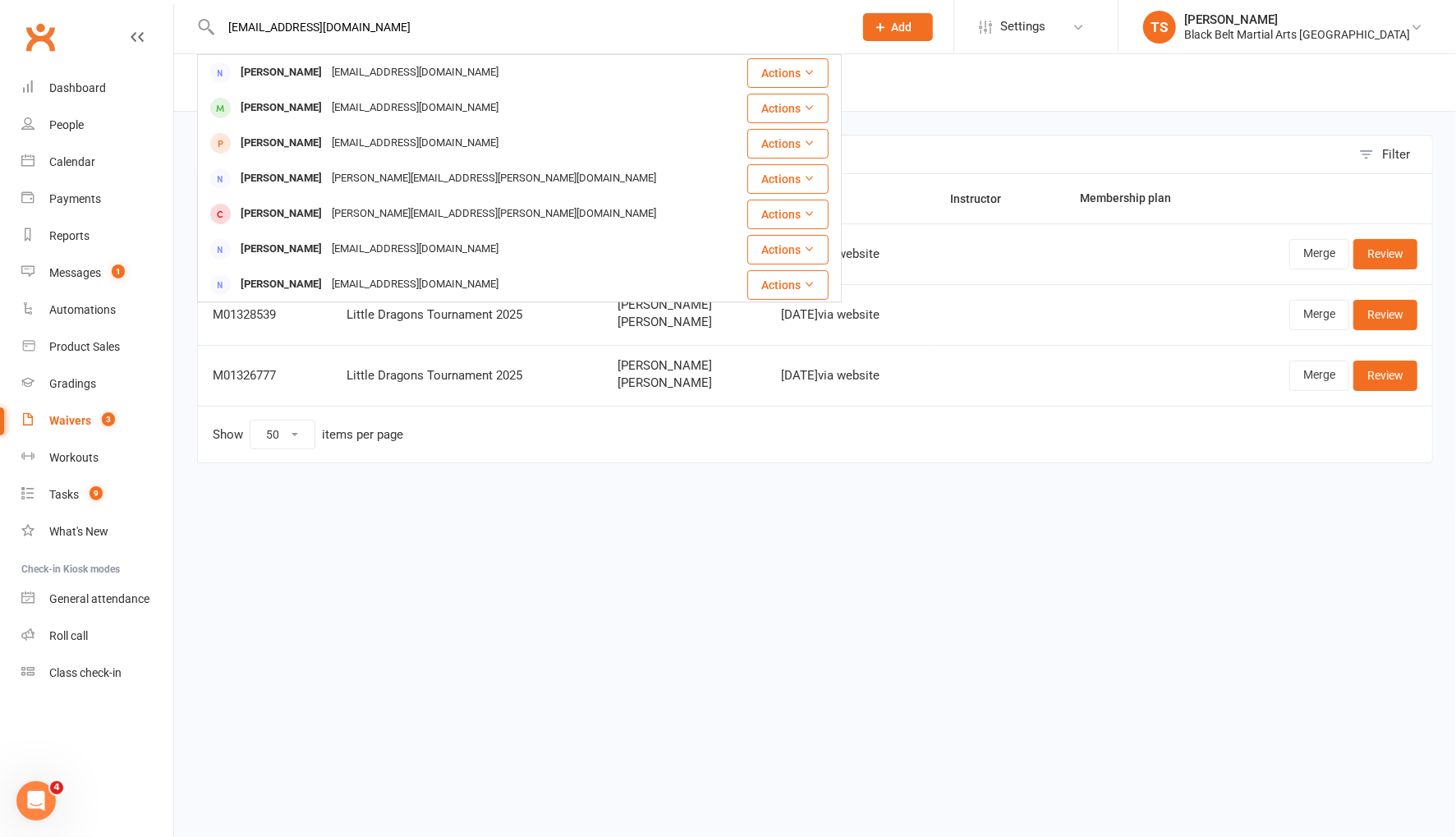
drag, startPoint x: 378, startPoint y: 31, endPoint x: 191, endPoint y: 29, distance: 187.0
click at [191, 29] on react-component "[EMAIL_ADDRESS][DOMAIN_NAME] [PERSON_NAME] [EMAIL_ADDRESS][DOMAIN_NAME] Actions…" at bounding box center [420, 27] width 842 height 53
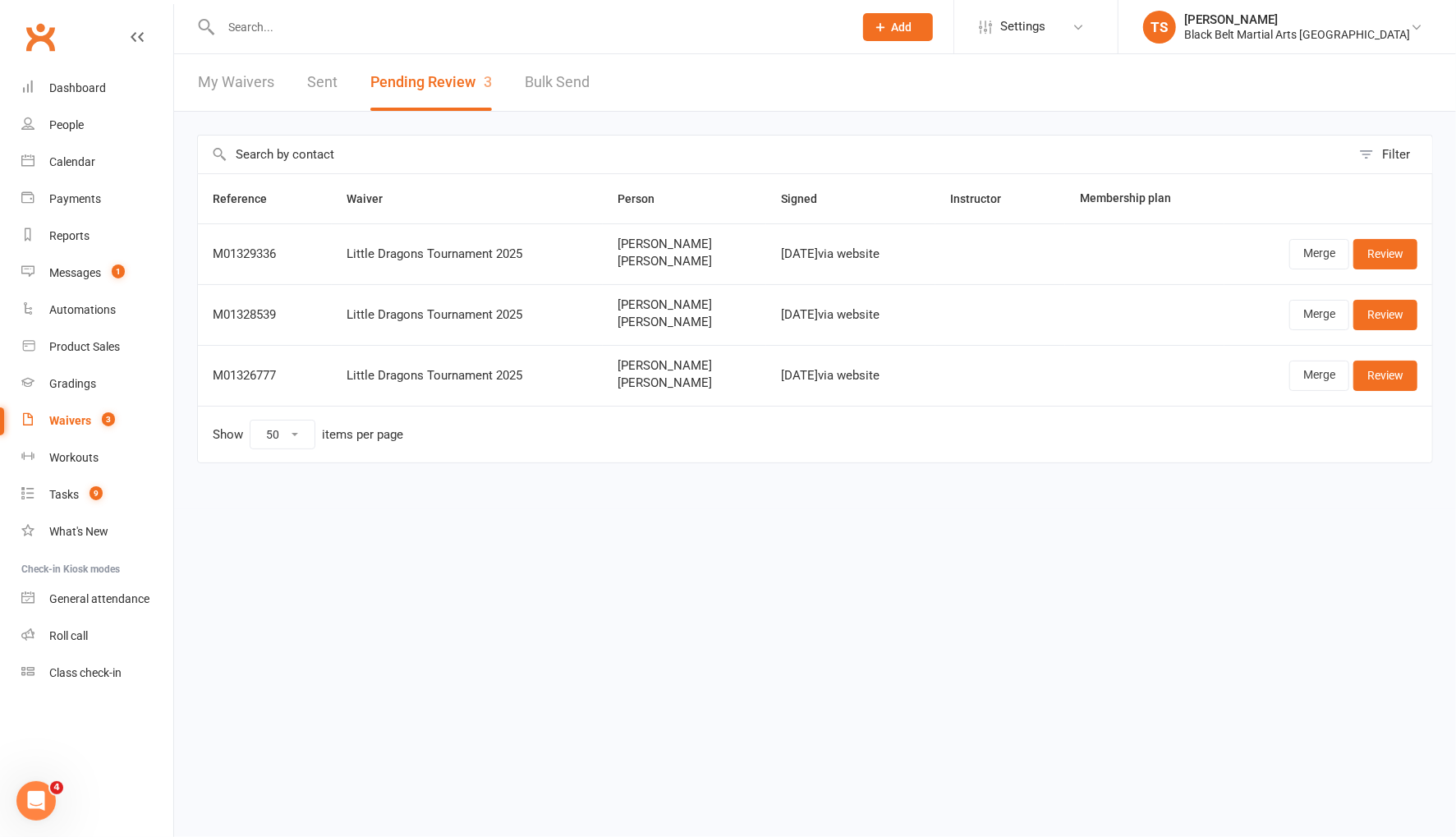
click at [308, 24] on input "text" at bounding box center [529, 27] width 626 height 23
paste input "[EMAIL_ADDRESS][DOMAIN_NAME]"
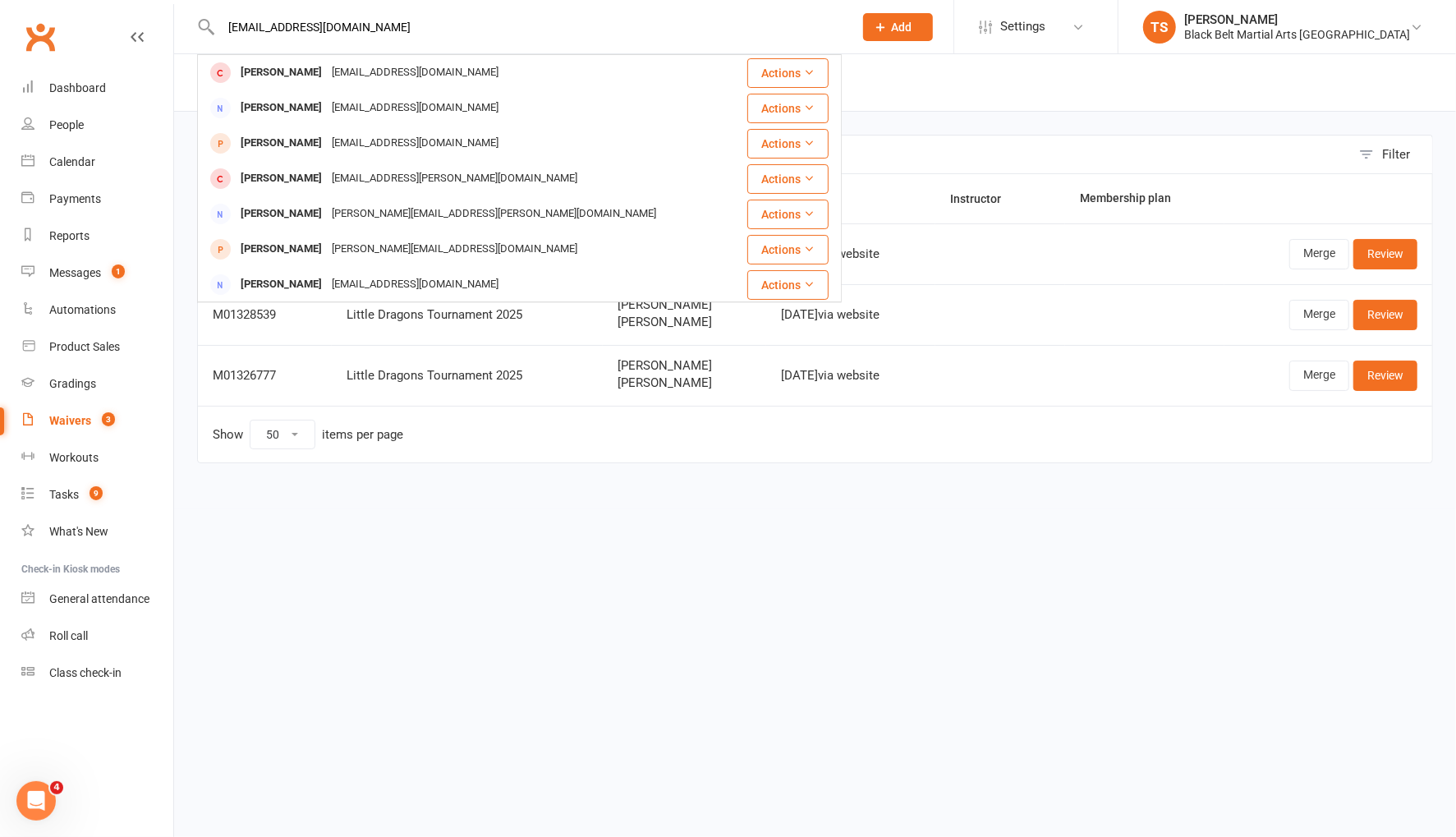
type input "[EMAIL_ADDRESS][DOMAIN_NAME]"
drag, startPoint x: 581, startPoint y: 556, endPoint x: 551, endPoint y: 541, distance: 33.5
click at [581, 532] on html "[EMAIL_ADDRESS][DOMAIN_NAME] [PERSON_NAME] [PERSON_NAME][EMAIL_ADDRESS][DOMAIN_…" at bounding box center [728, 266] width 1456 height 532
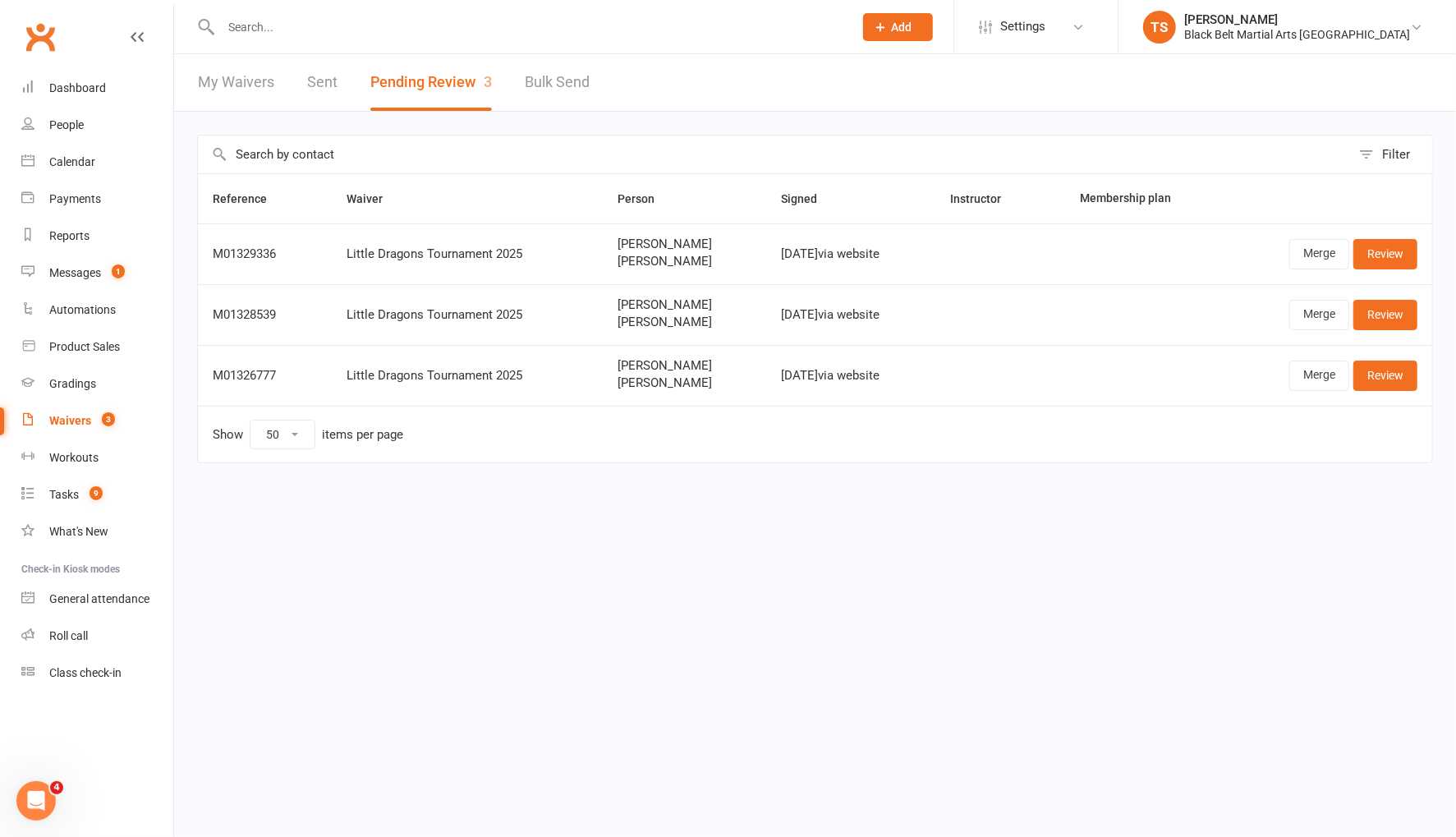
click at [243, 35] on input "text" at bounding box center [529, 27] width 626 height 23
click at [248, 24] on input "text" at bounding box center [529, 27] width 626 height 23
click at [83, 160] on div "Calendar" at bounding box center [73, 162] width 46 height 13
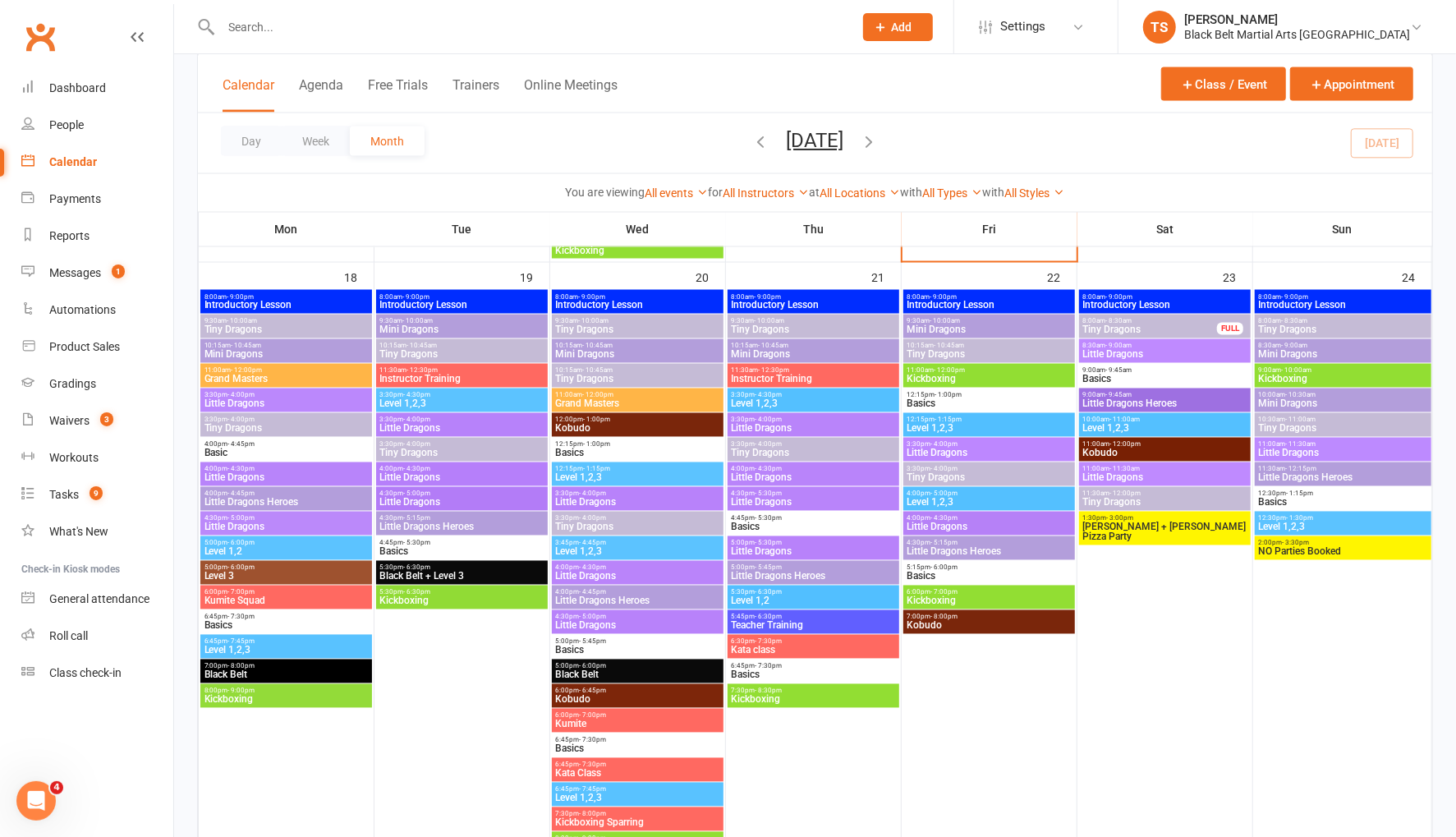
scroll to position [1884, 0]
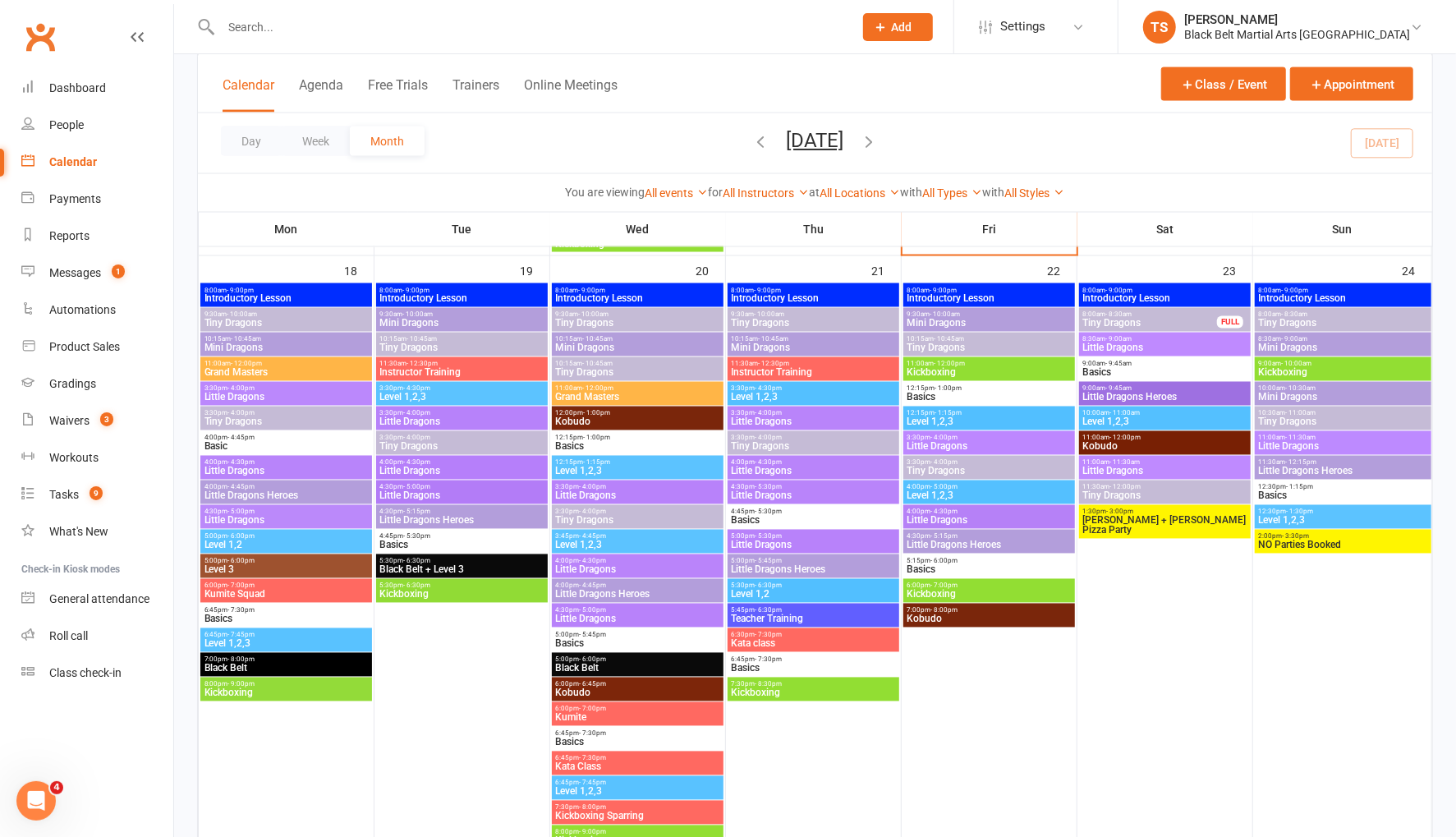
click at [401, 345] on span "Tiny Dragons" at bounding box center [462, 348] width 165 height 10
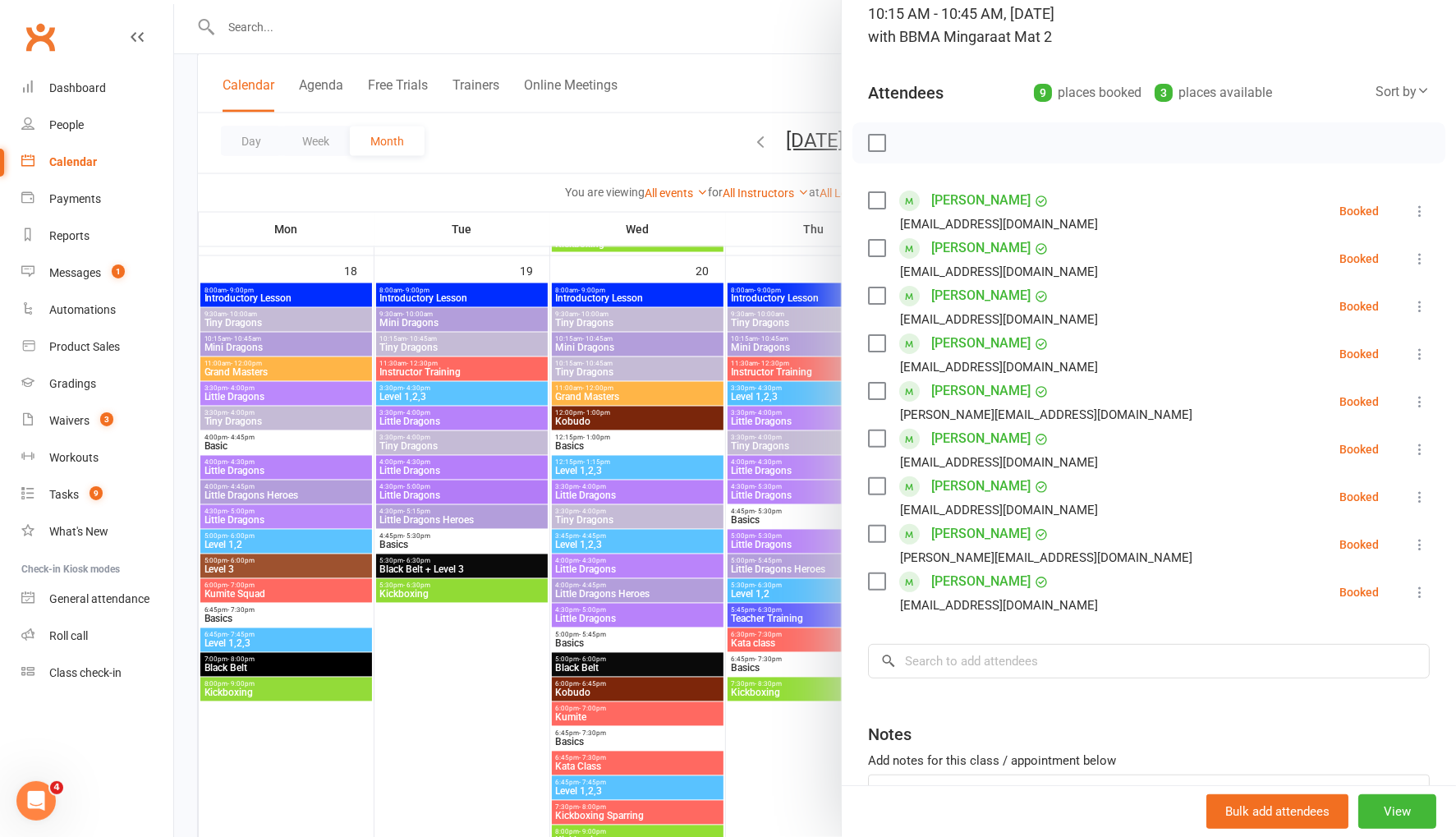
scroll to position [138, 0]
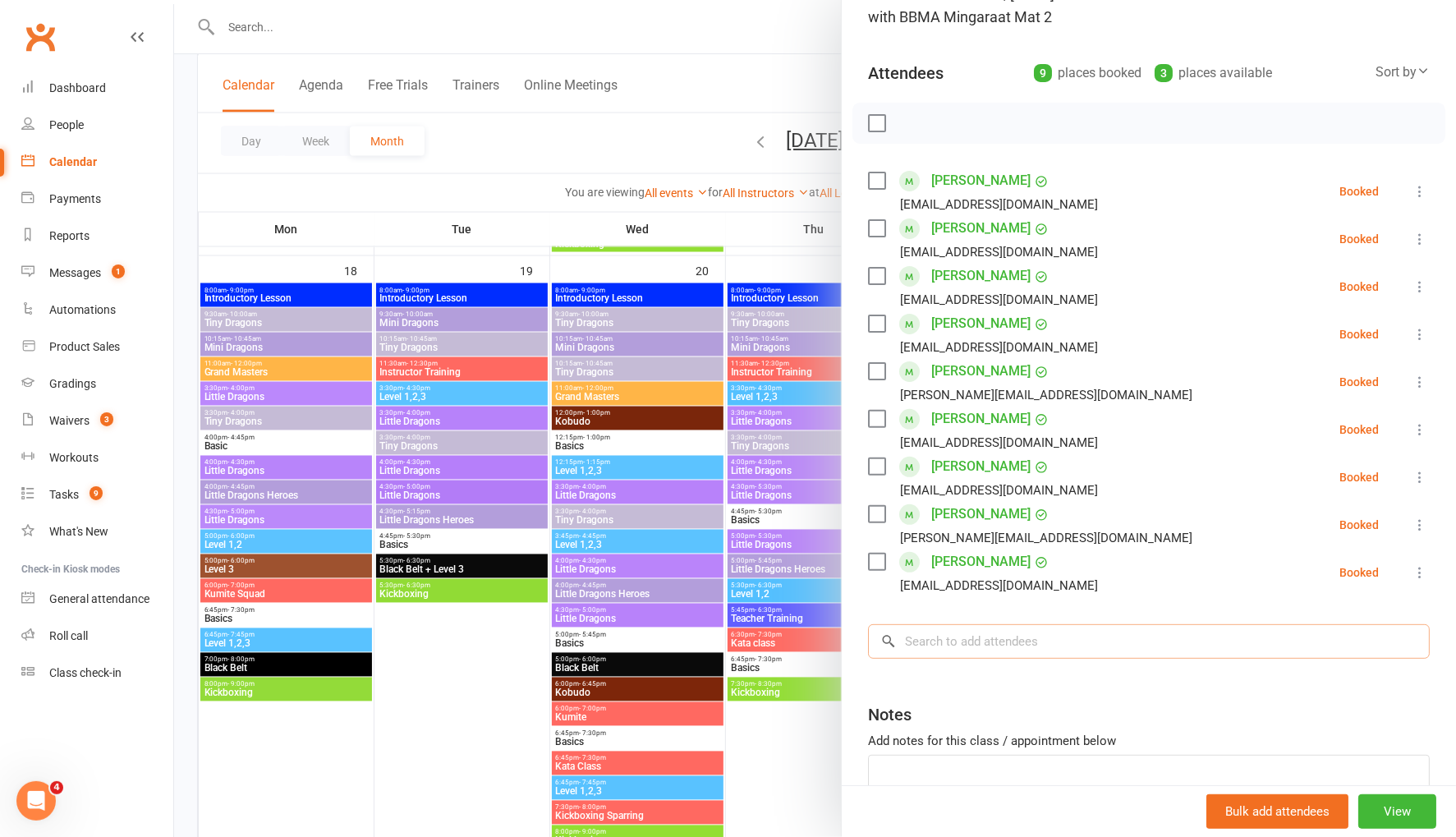
click at [1053, 639] on input "search" at bounding box center [1149, 642] width 562 height 35
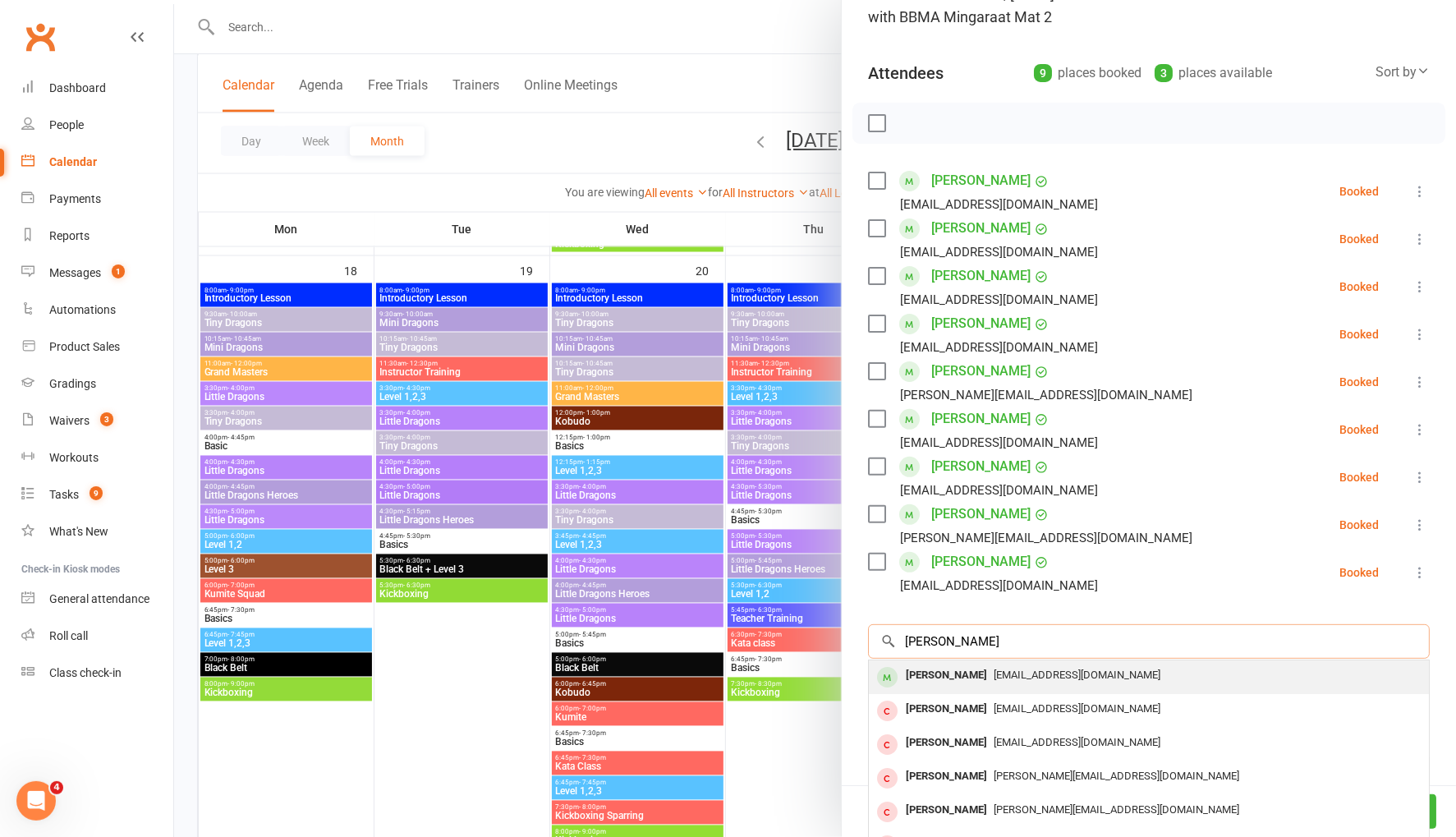
type input "[PERSON_NAME]"
click at [969, 675] on div "[PERSON_NAME]" at bounding box center [946, 675] width 95 height 24
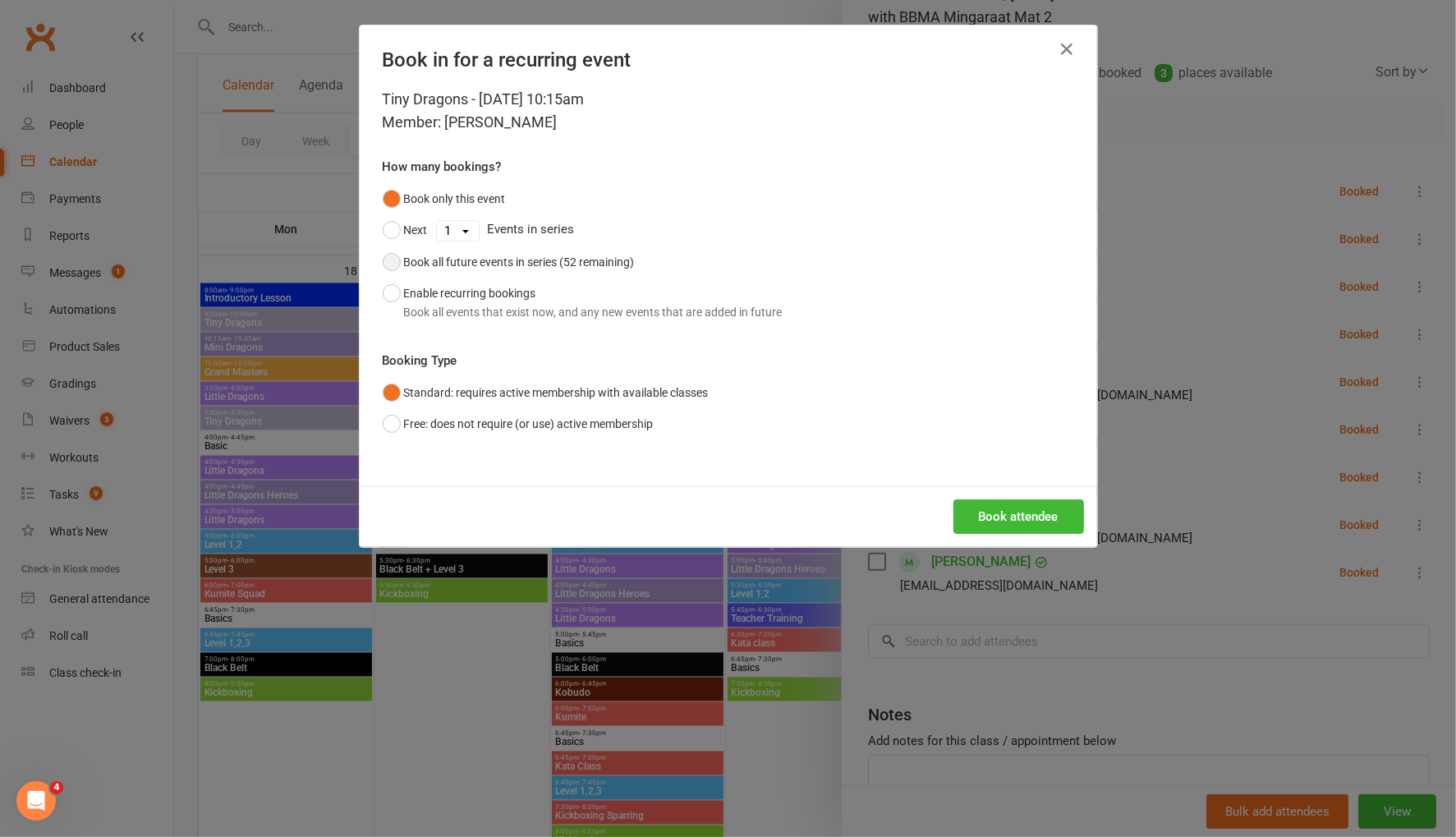
drag, startPoint x: 387, startPoint y: 256, endPoint x: 1117, endPoint y: 458, distance: 757.4
click at [388, 256] on button "Book all future events in series (52 remaining)" at bounding box center [509, 262] width 252 height 31
click at [1051, 530] on button "Book attendee" at bounding box center [1019, 517] width 130 height 35
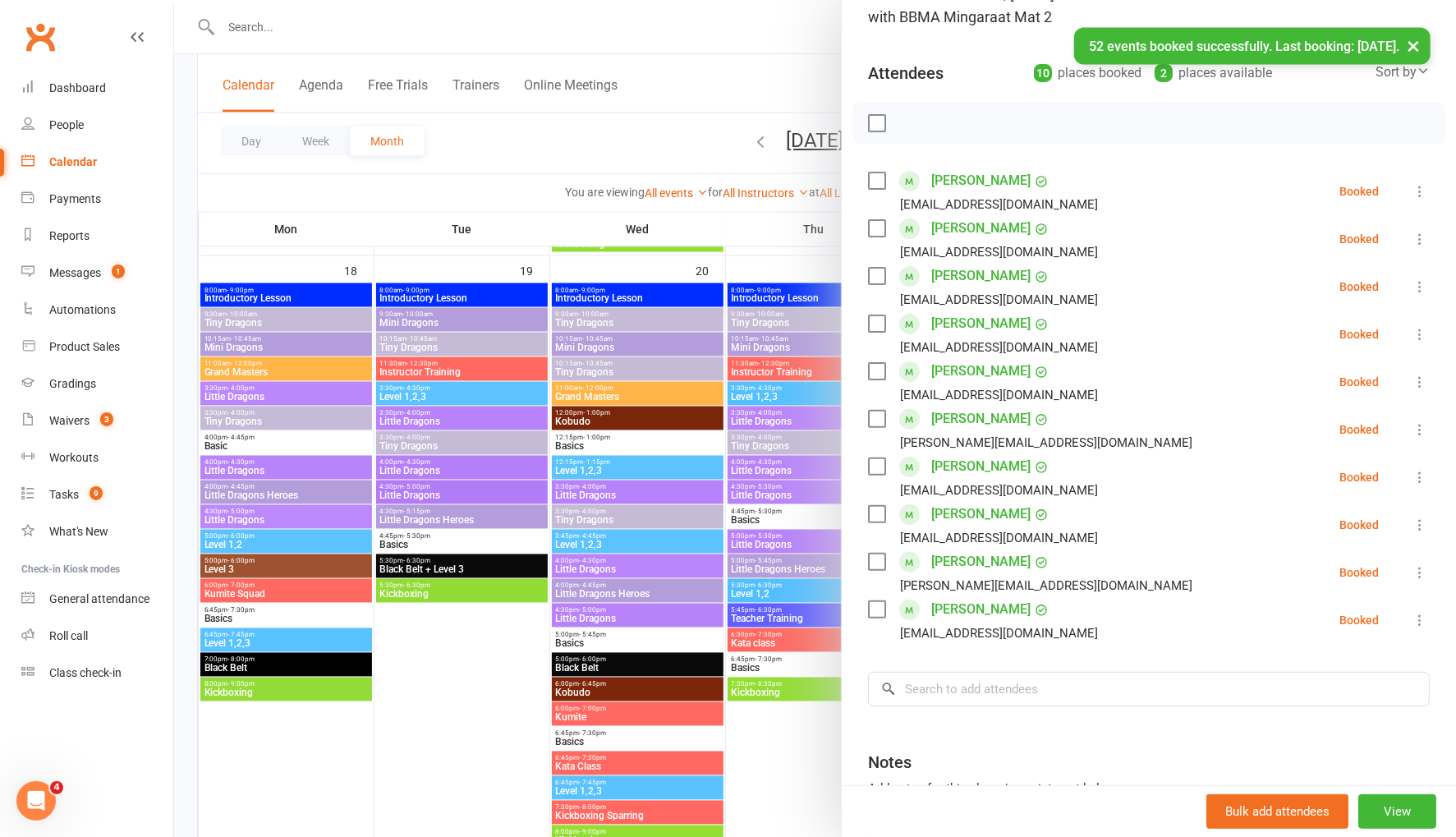
click at [536, 127] on div at bounding box center [815, 418] width 1282 height 837
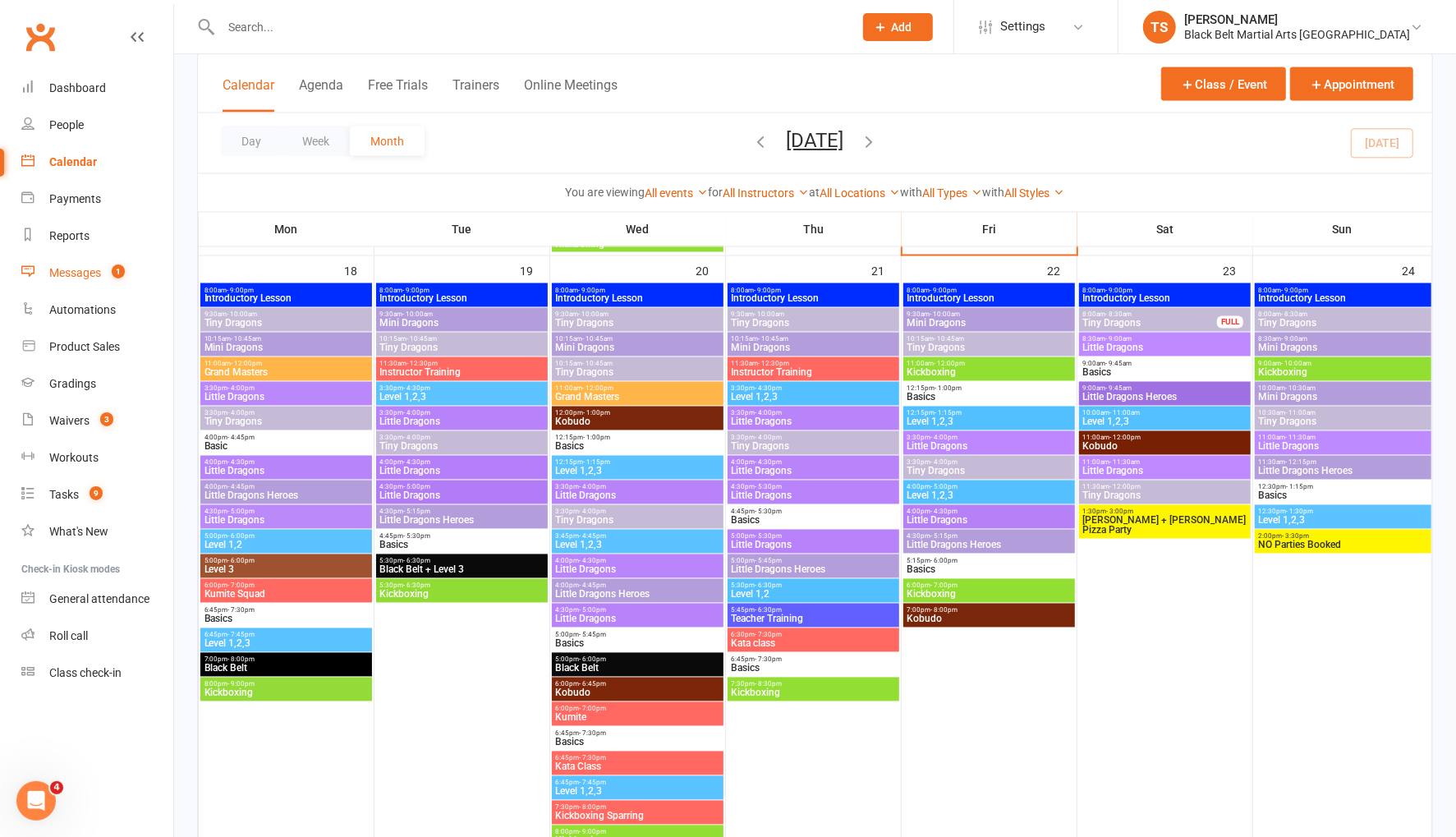
drag, startPoint x: 82, startPoint y: 276, endPoint x: 306, endPoint y: 385, distance: 249.1
click at [82, 276] on div "Messages" at bounding box center [75, 273] width 51 height 13
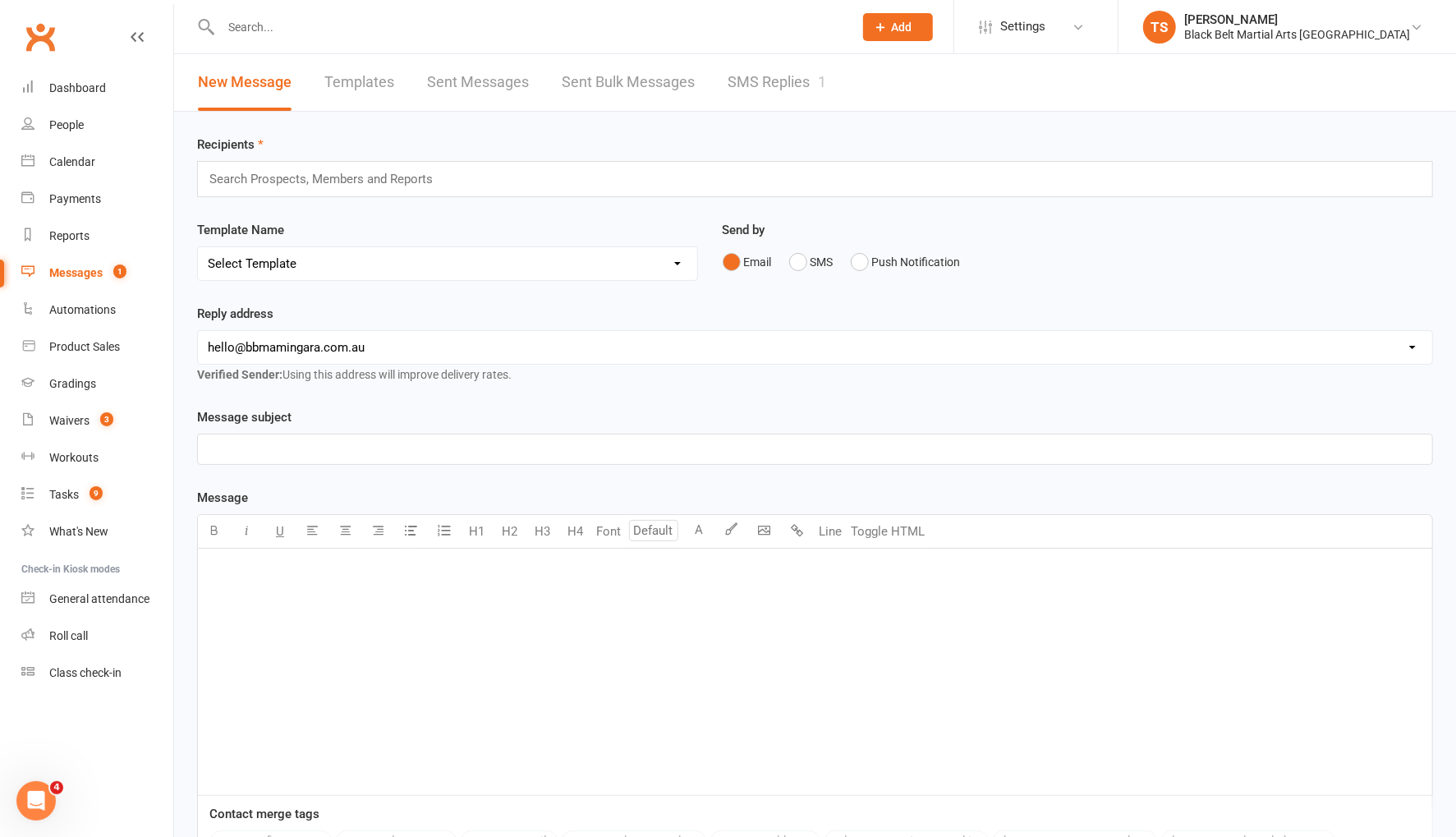
click at [257, 26] on input "text" at bounding box center [529, 27] width 626 height 23
type input "dott gu"
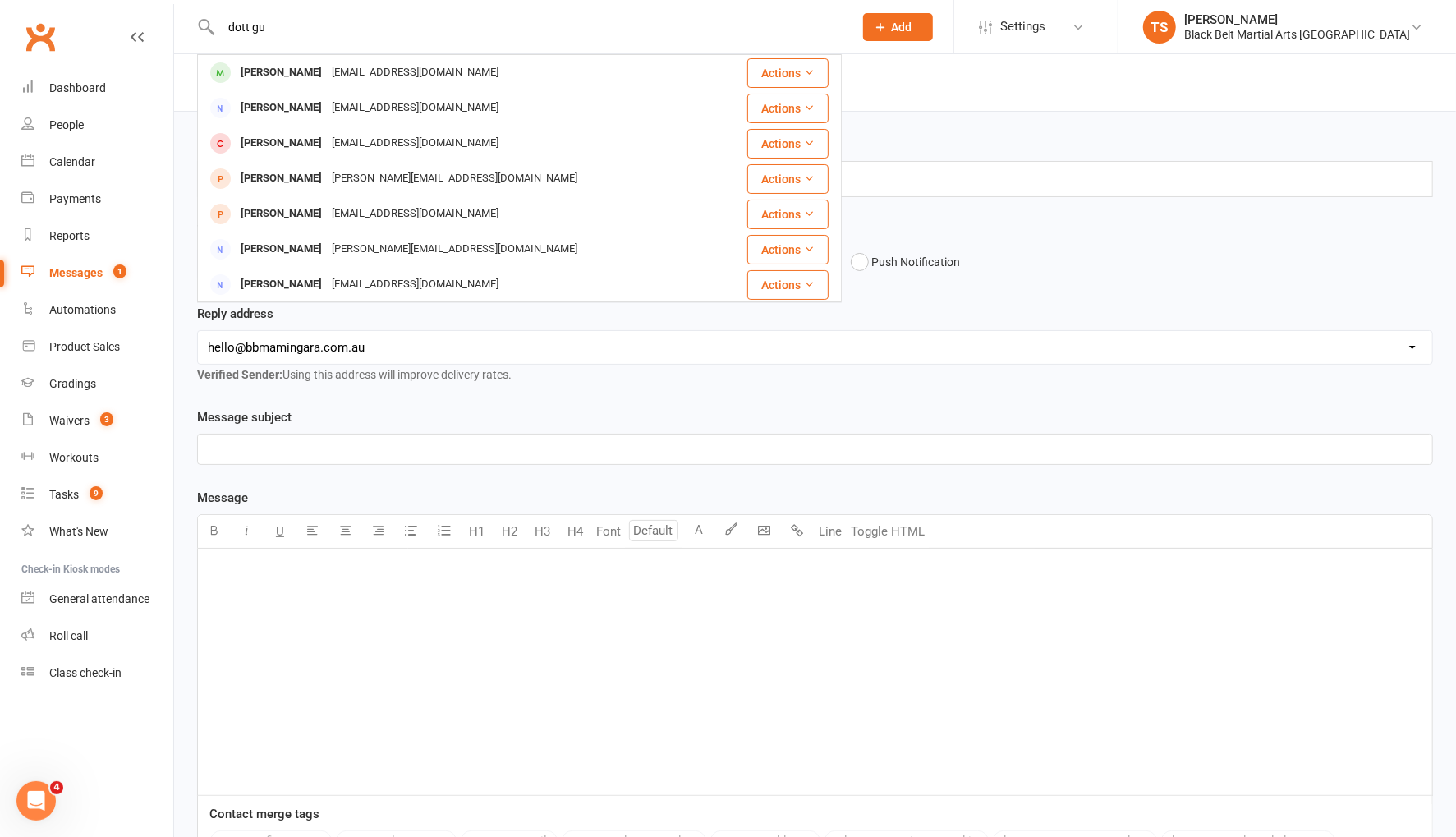
drag, startPoint x: 300, startPoint y: 77, endPoint x: 532, endPoint y: 165, distance: 248.1
click at [300, 77] on div "[PERSON_NAME]" at bounding box center [281, 73] width 91 height 24
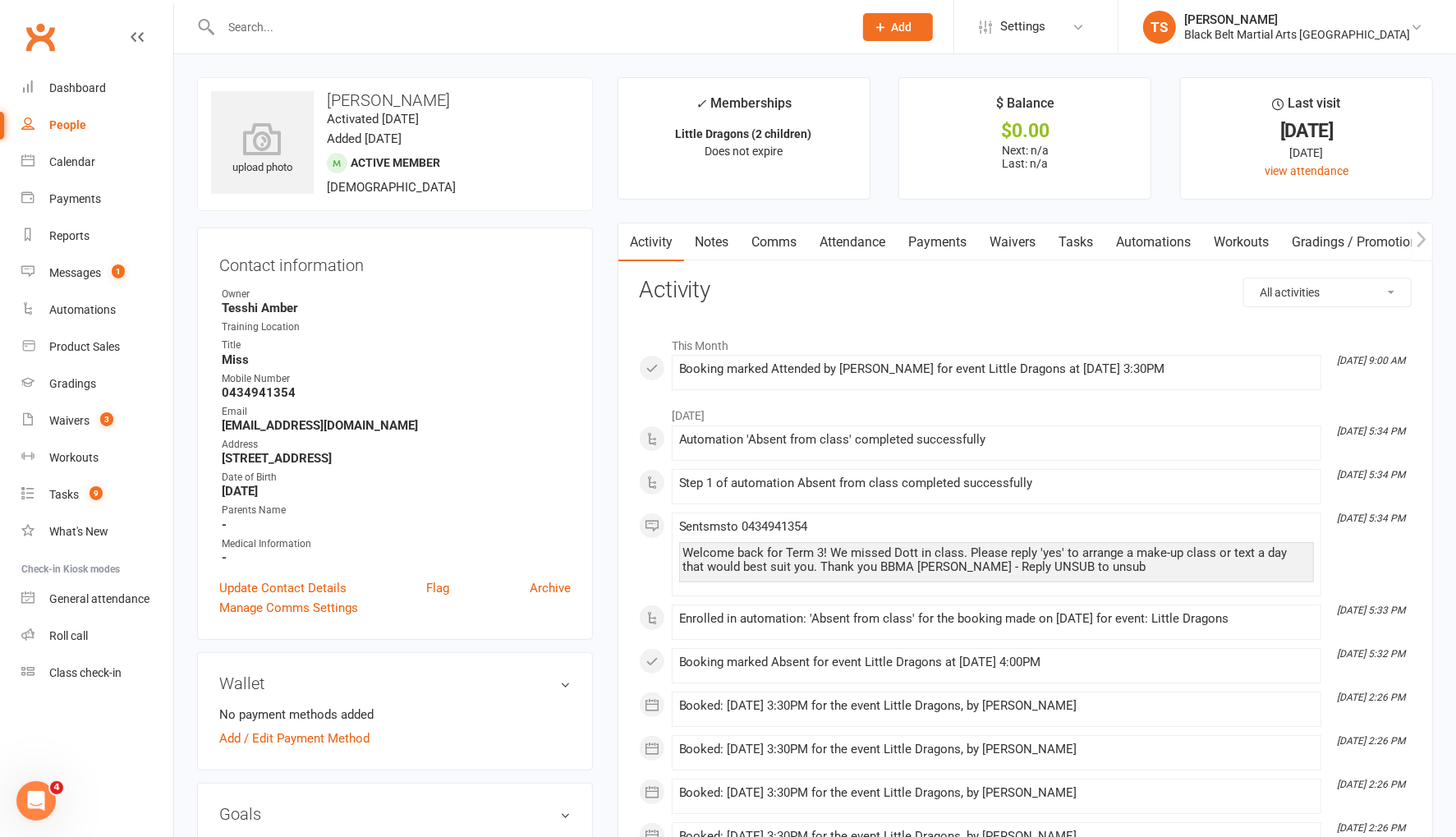
click at [778, 242] on link "Comms" at bounding box center [775, 241] width 68 height 38
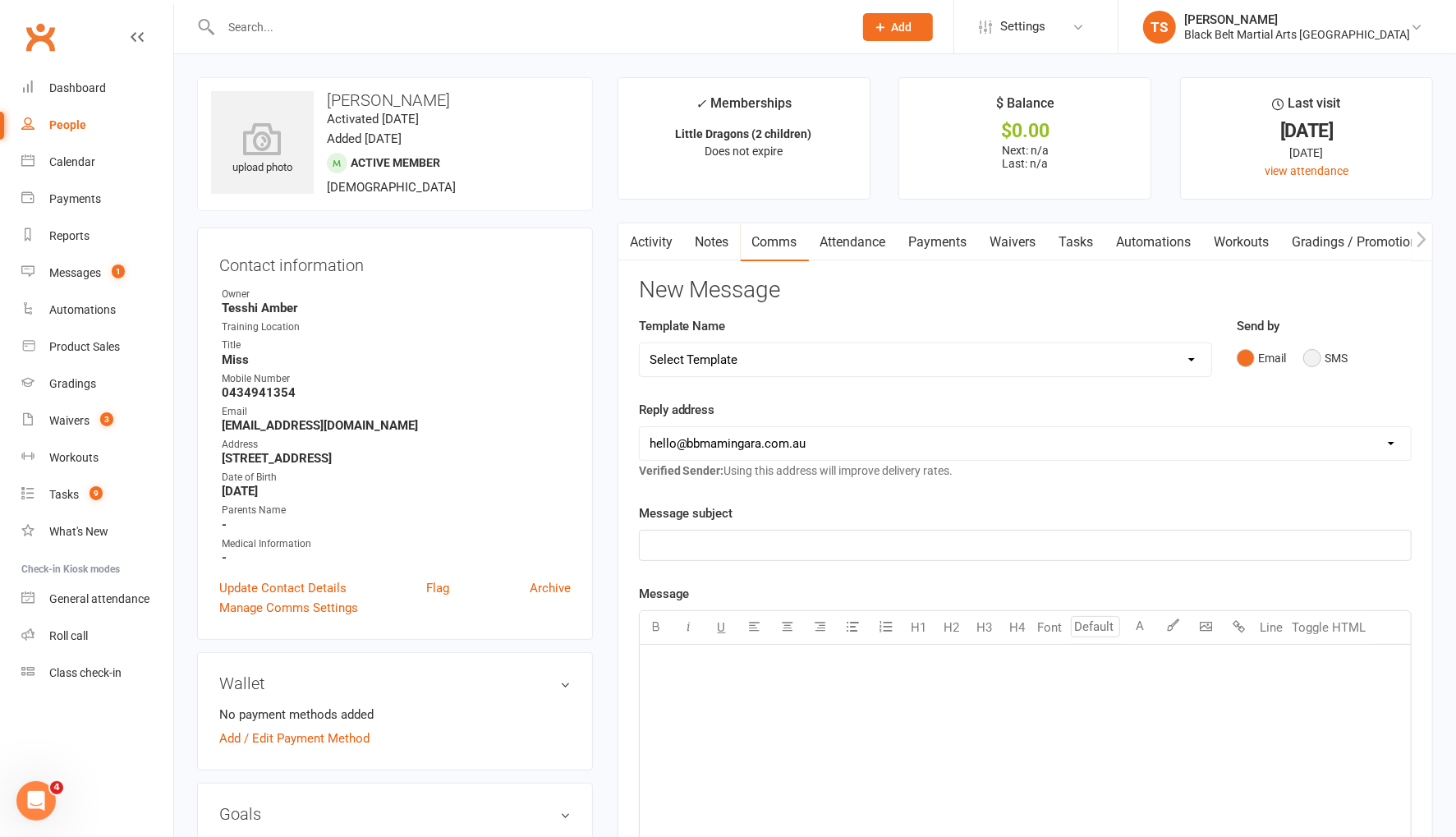
drag, startPoint x: 1308, startPoint y: 362, endPoint x: 1300, endPoint y: 365, distance: 8.5
click at [1308, 362] on button "SMS" at bounding box center [1326, 358] width 44 height 31
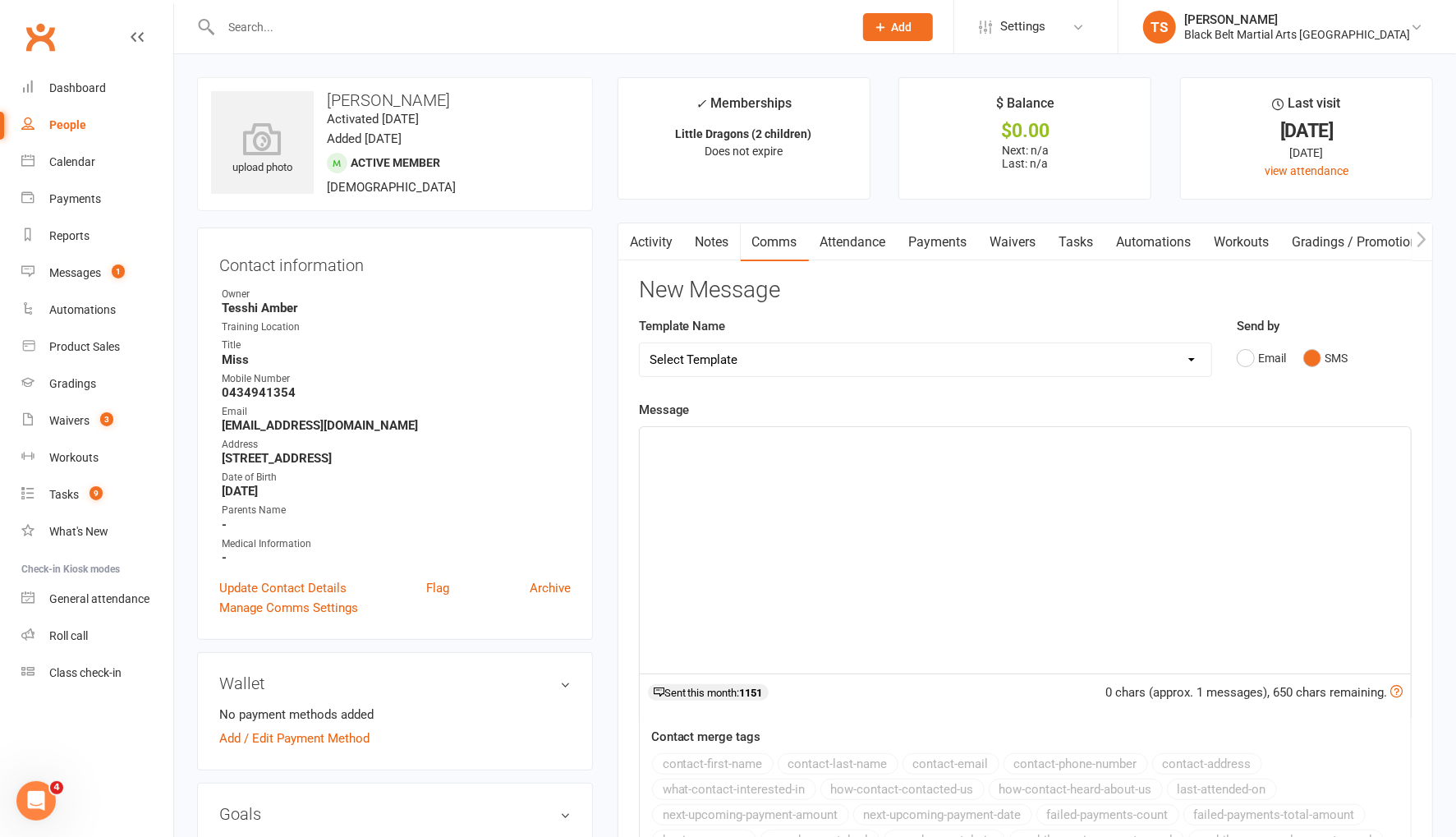
click at [1009, 418] on div "Message ﻿ 0 chars (approx. 1 messages), 650 chars remaining. Sent this month: 1…" at bounding box center [1025, 634] width 773 height 468
click at [998, 447] on p "﻿" at bounding box center [1025, 441] width 752 height 19
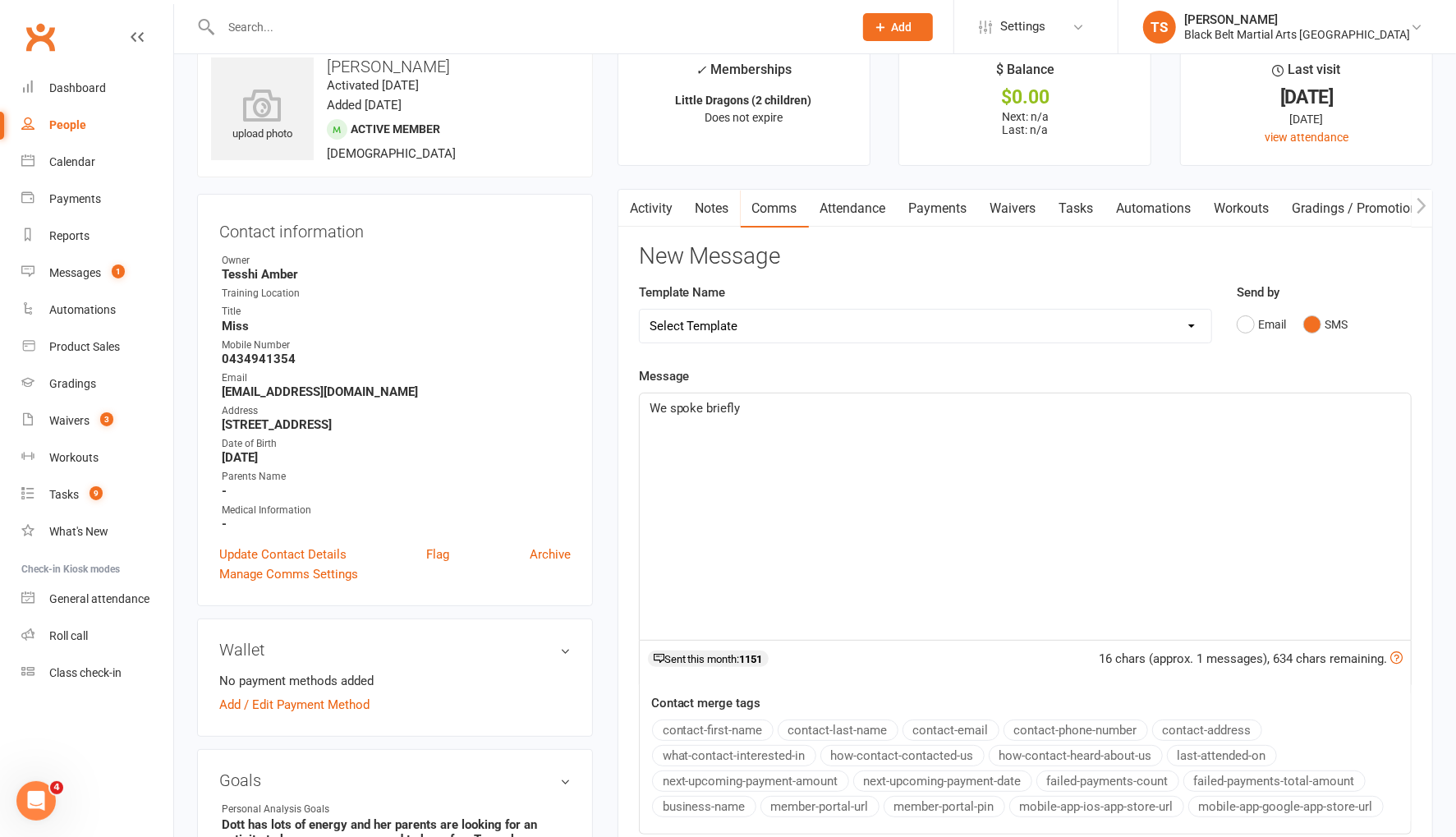
scroll to position [35, 0]
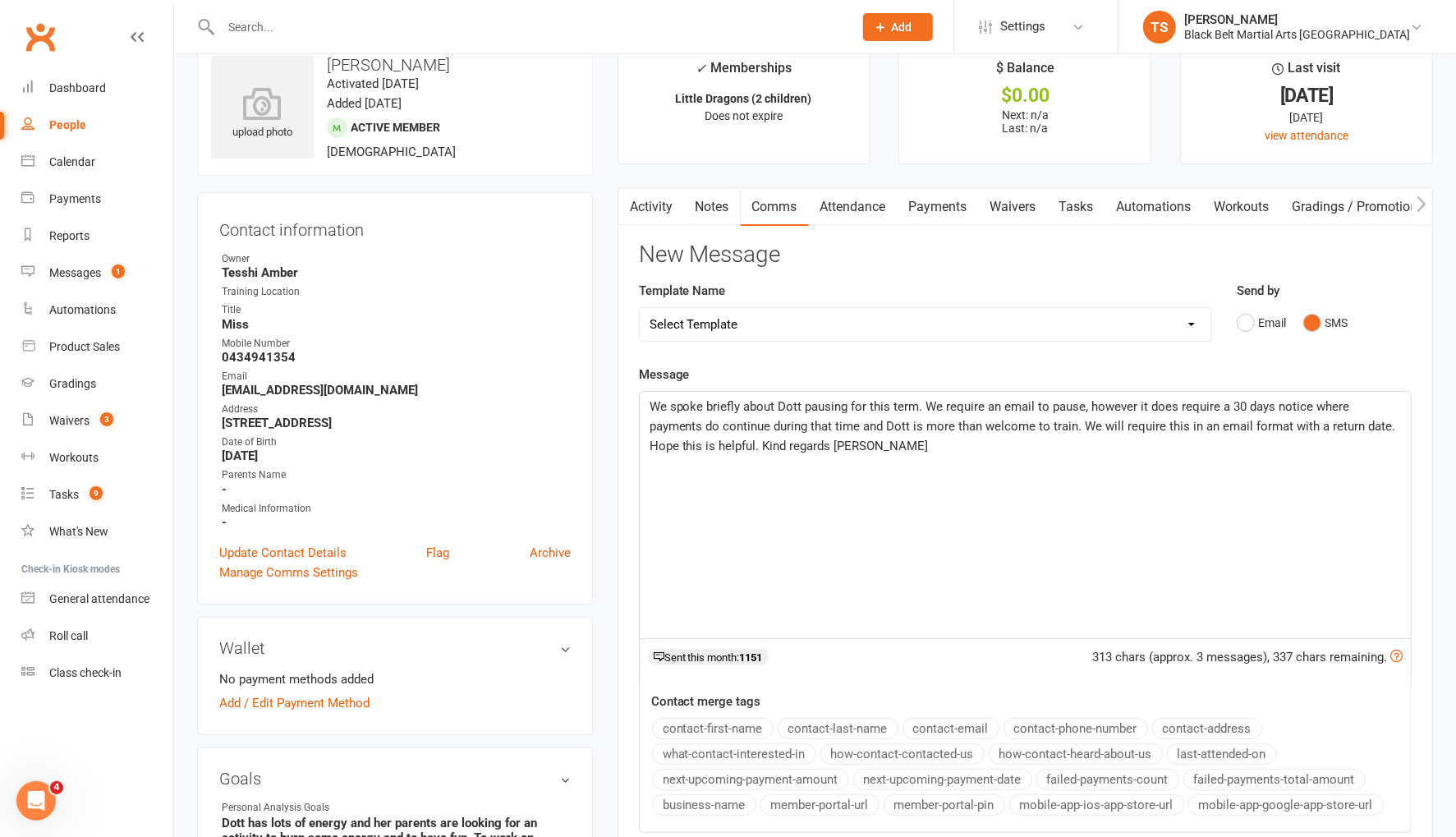
click at [652, 403] on span "We spoke briefly about Dott pausing for this term. We require an email to pause…" at bounding box center [1025, 426] width 750 height 54
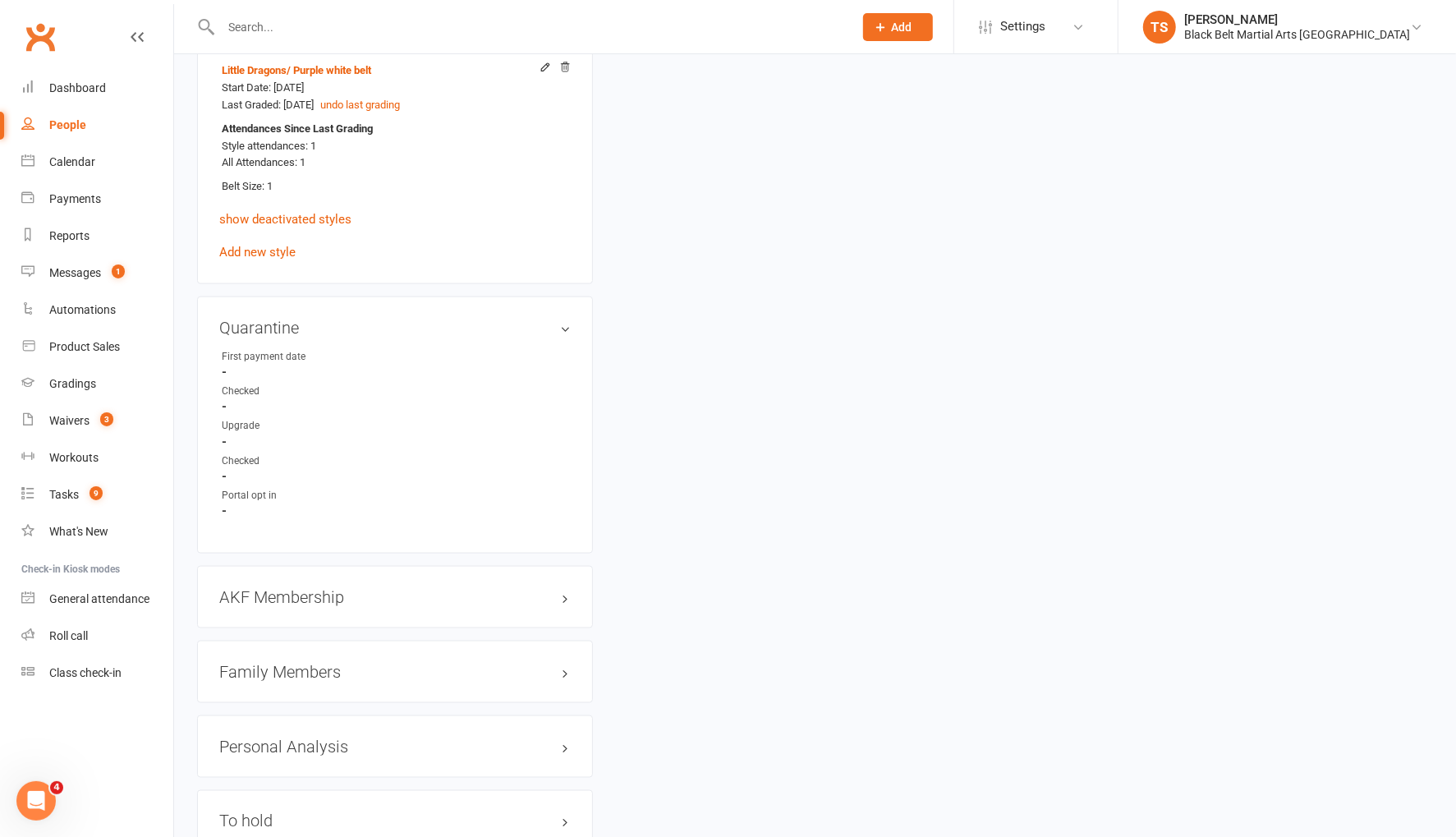
scroll to position [1424, 0]
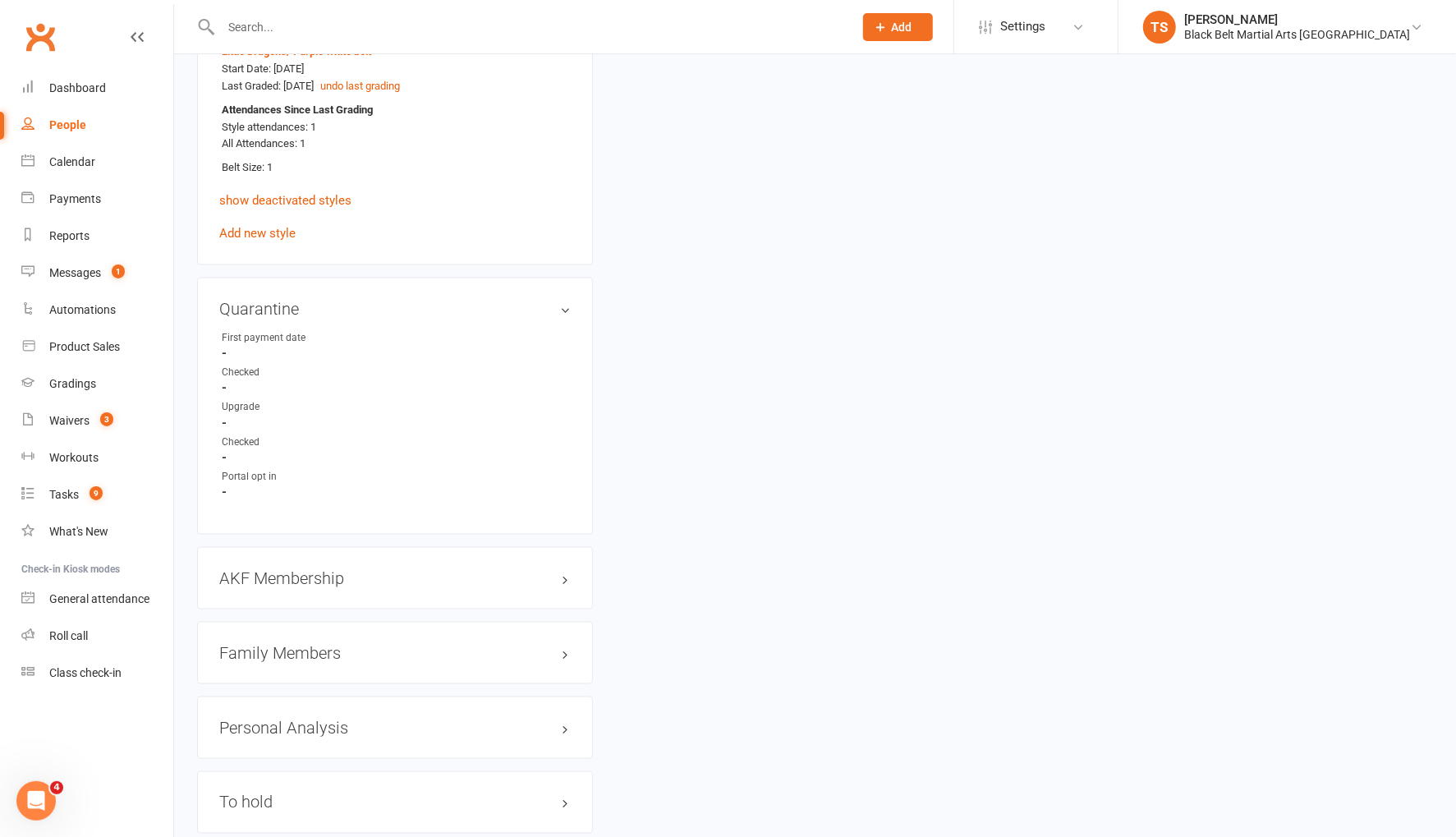
click at [287, 643] on h3 "Family Members" at bounding box center [395, 653] width 352 height 18
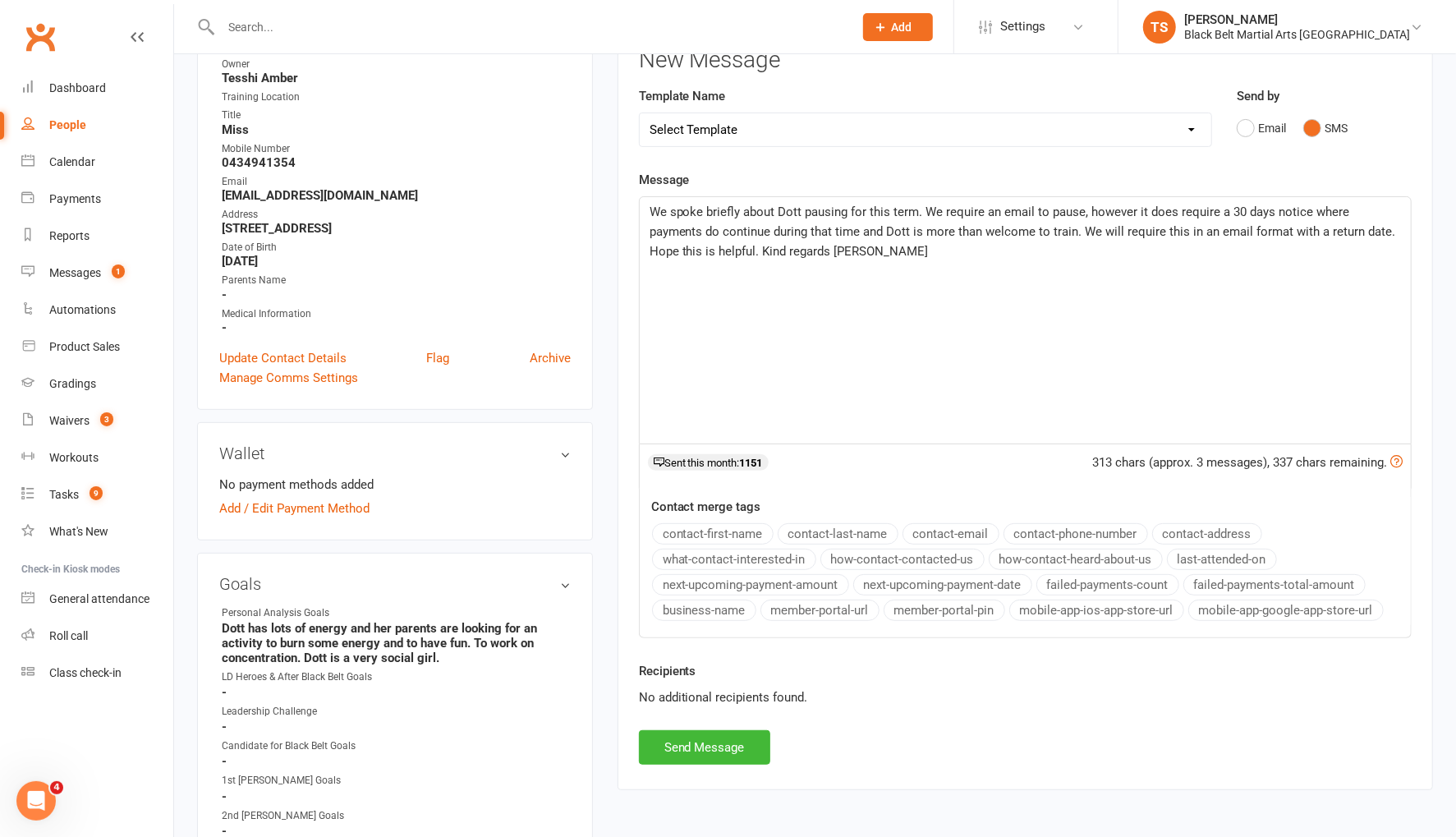
scroll to position [0, 0]
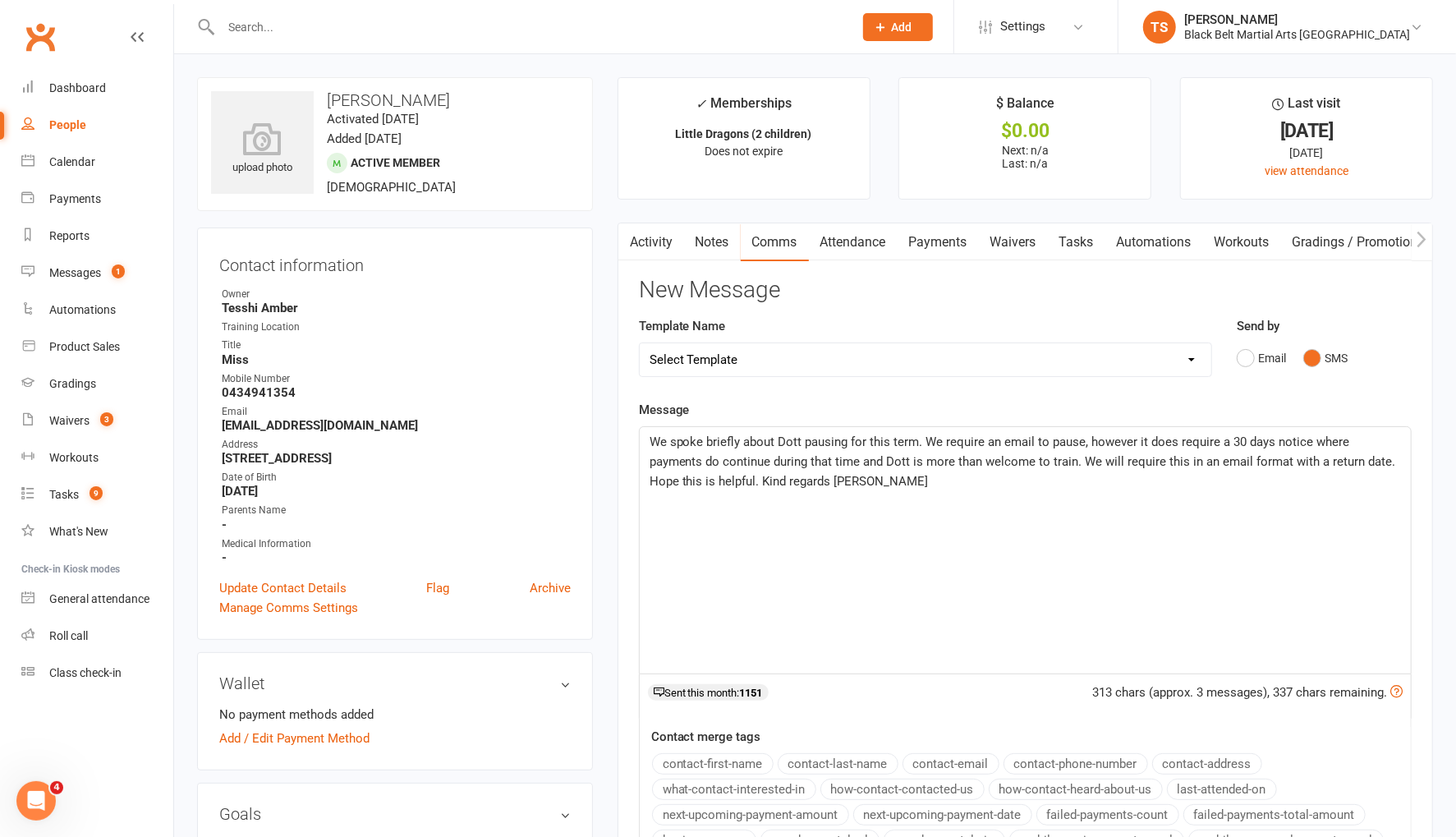
click at [648, 436] on div "We spoke briefly about Dott pausing for this term. We require an email to pause…" at bounding box center [1025, 550] width 771 height 246
click at [713, 441] on span "[PERSON_NAME], We spoke briefly about Dott pausing for this term. We require an…" at bounding box center [1024, 461] width 748 height 54
drag, startPoint x: 995, startPoint y: 478, endPoint x: 1051, endPoint y: 593, distance: 127.9
click at [995, 478] on p "[PERSON_NAME], we spoke briefly about Dott pausing for this term. We require an…" at bounding box center [1025, 462] width 752 height 59
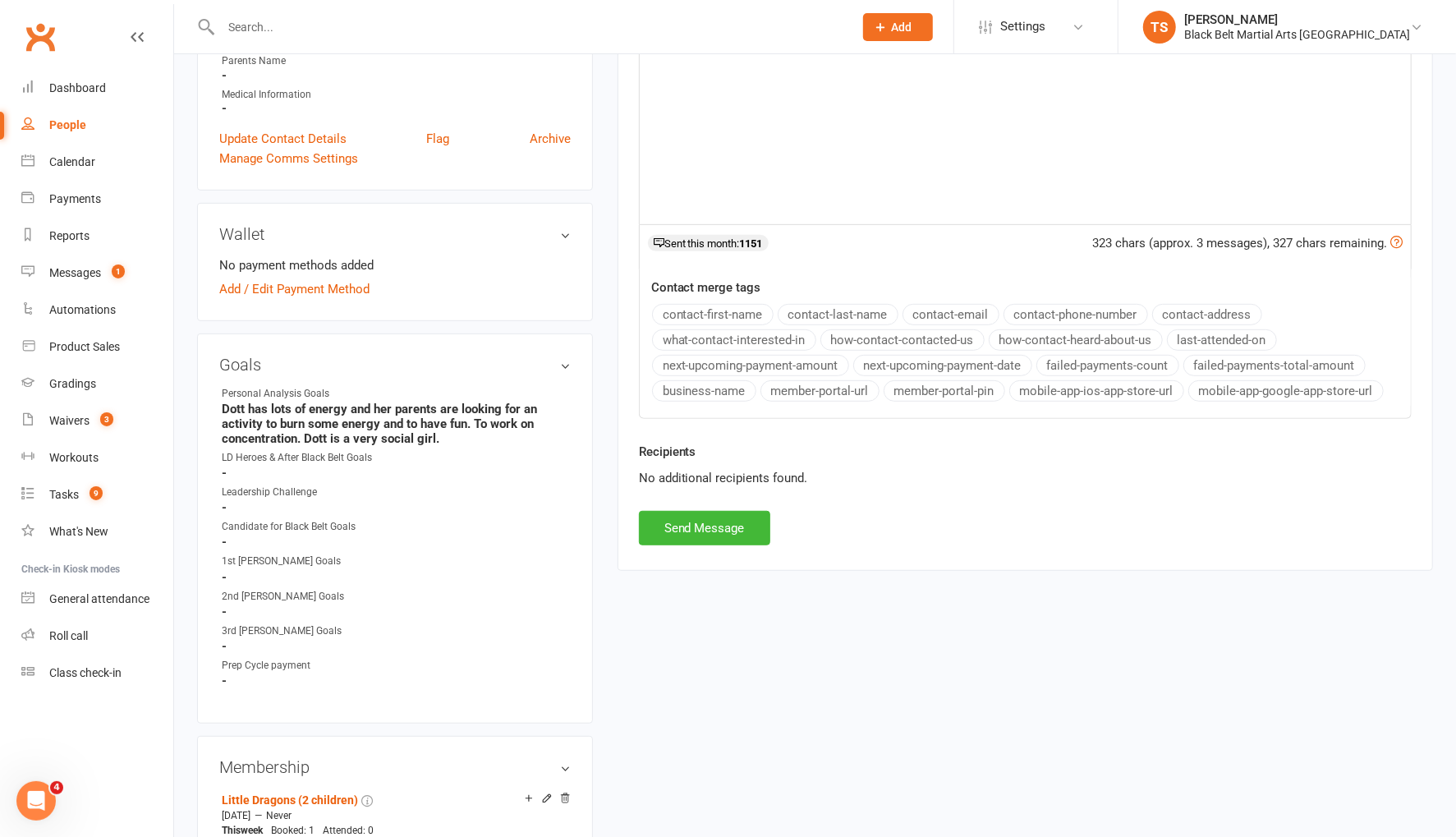
scroll to position [453, 0]
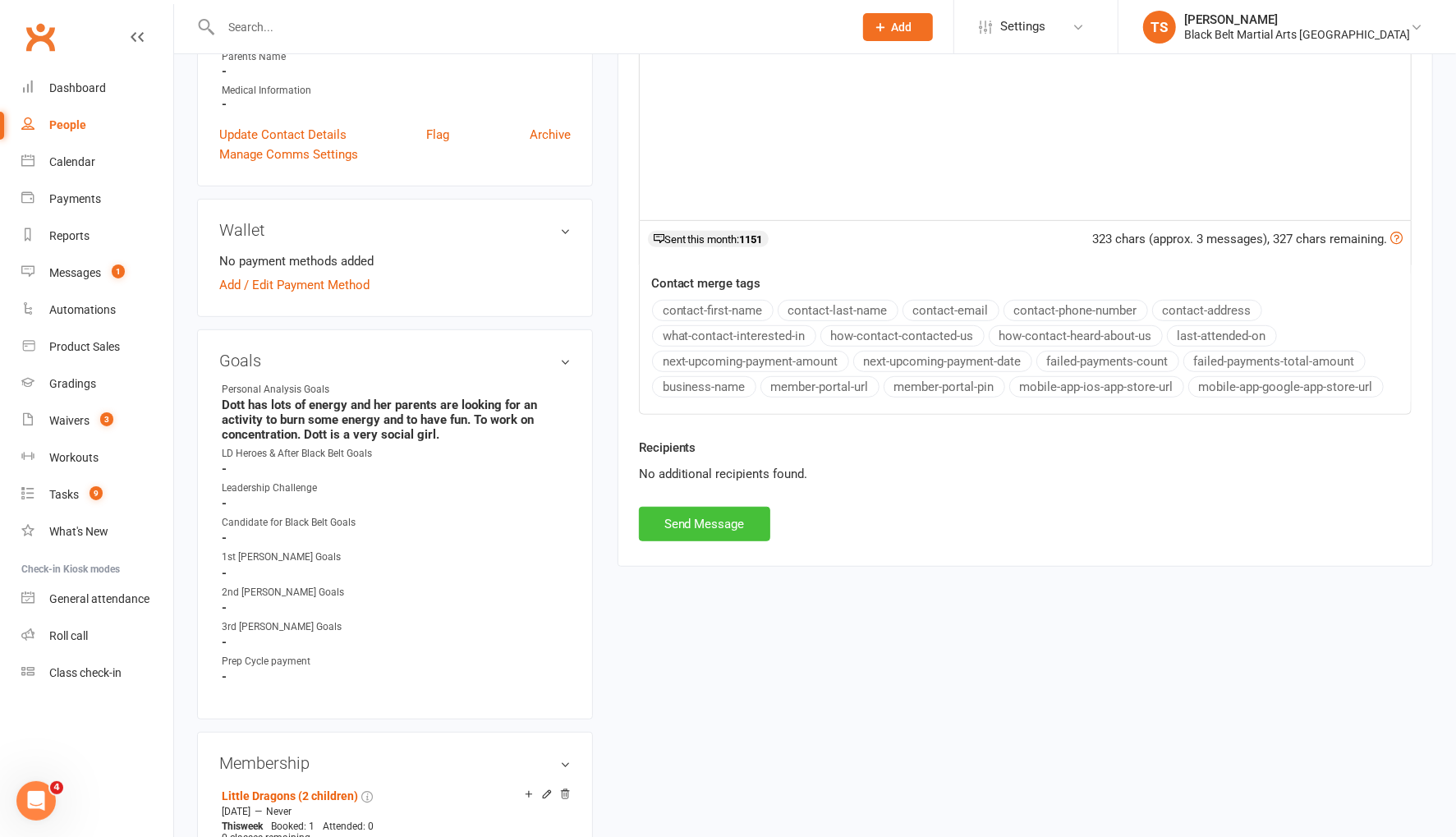
drag, startPoint x: 753, startPoint y: 517, endPoint x: 924, endPoint y: 574, distance: 180.2
click at [753, 517] on button "Send Message" at bounding box center [704, 524] width 131 height 35
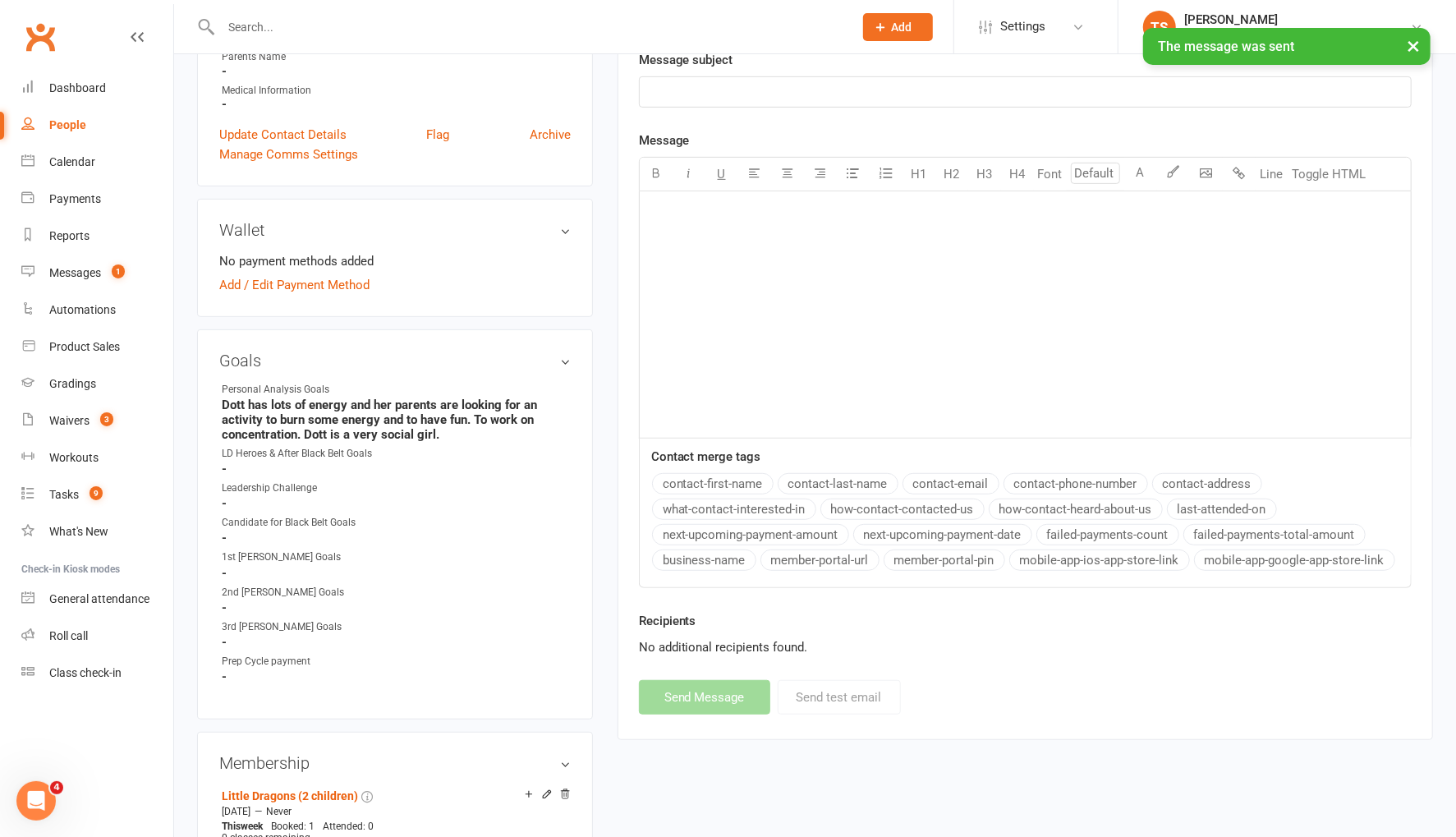
scroll to position [0, 0]
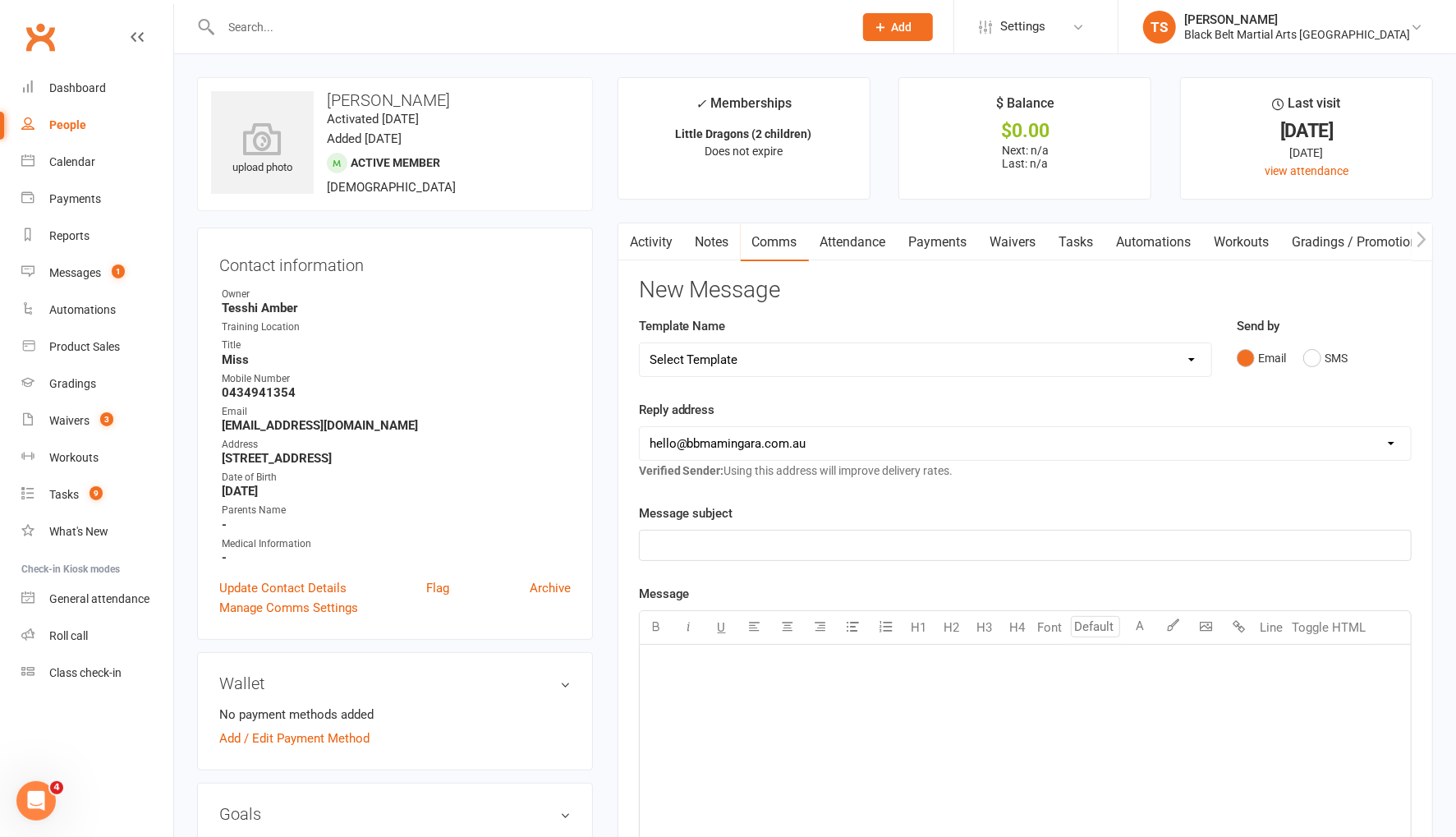
click at [392, 19] on input "text" at bounding box center [529, 27] width 626 height 23
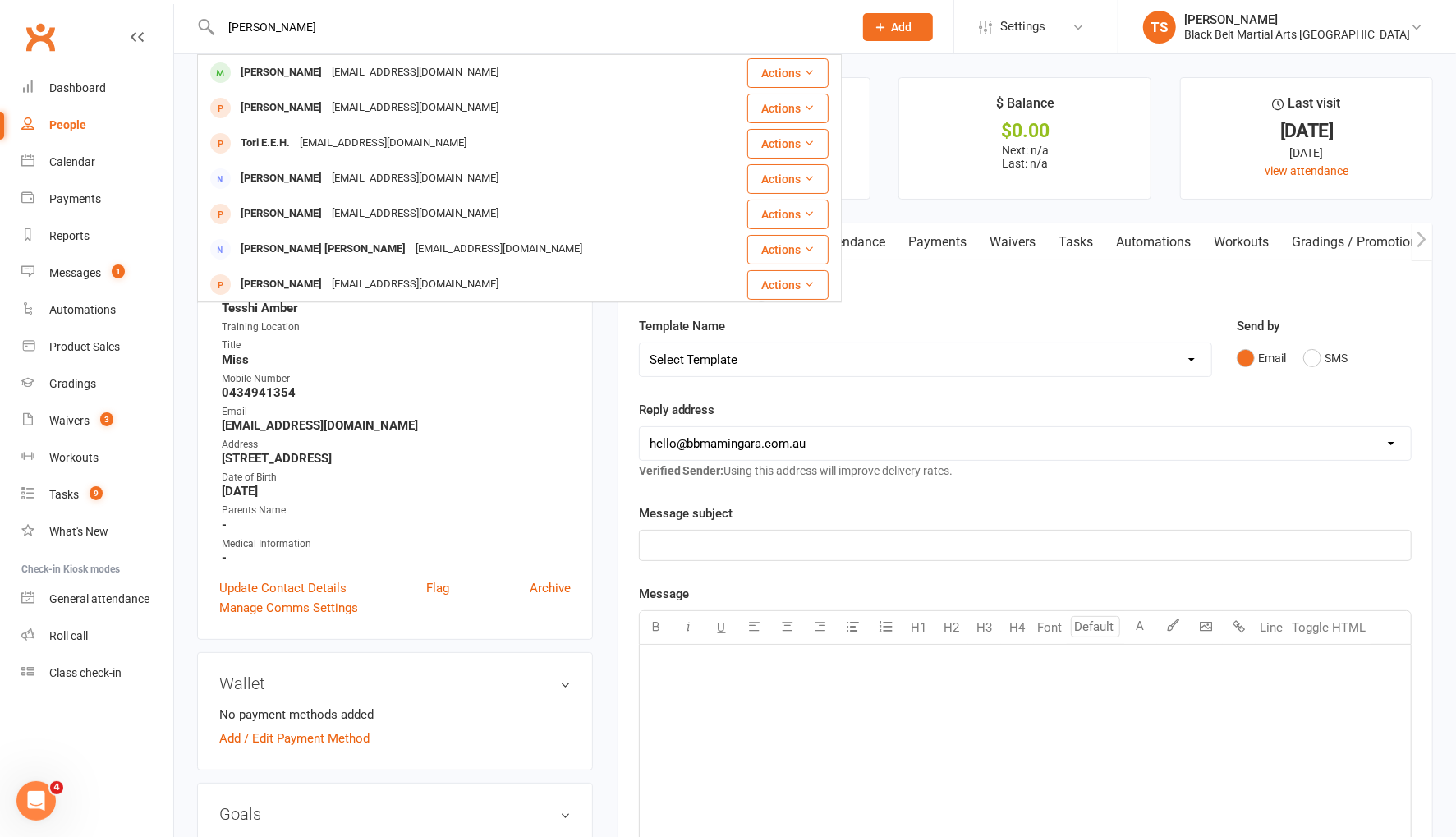
type input "[PERSON_NAME]"
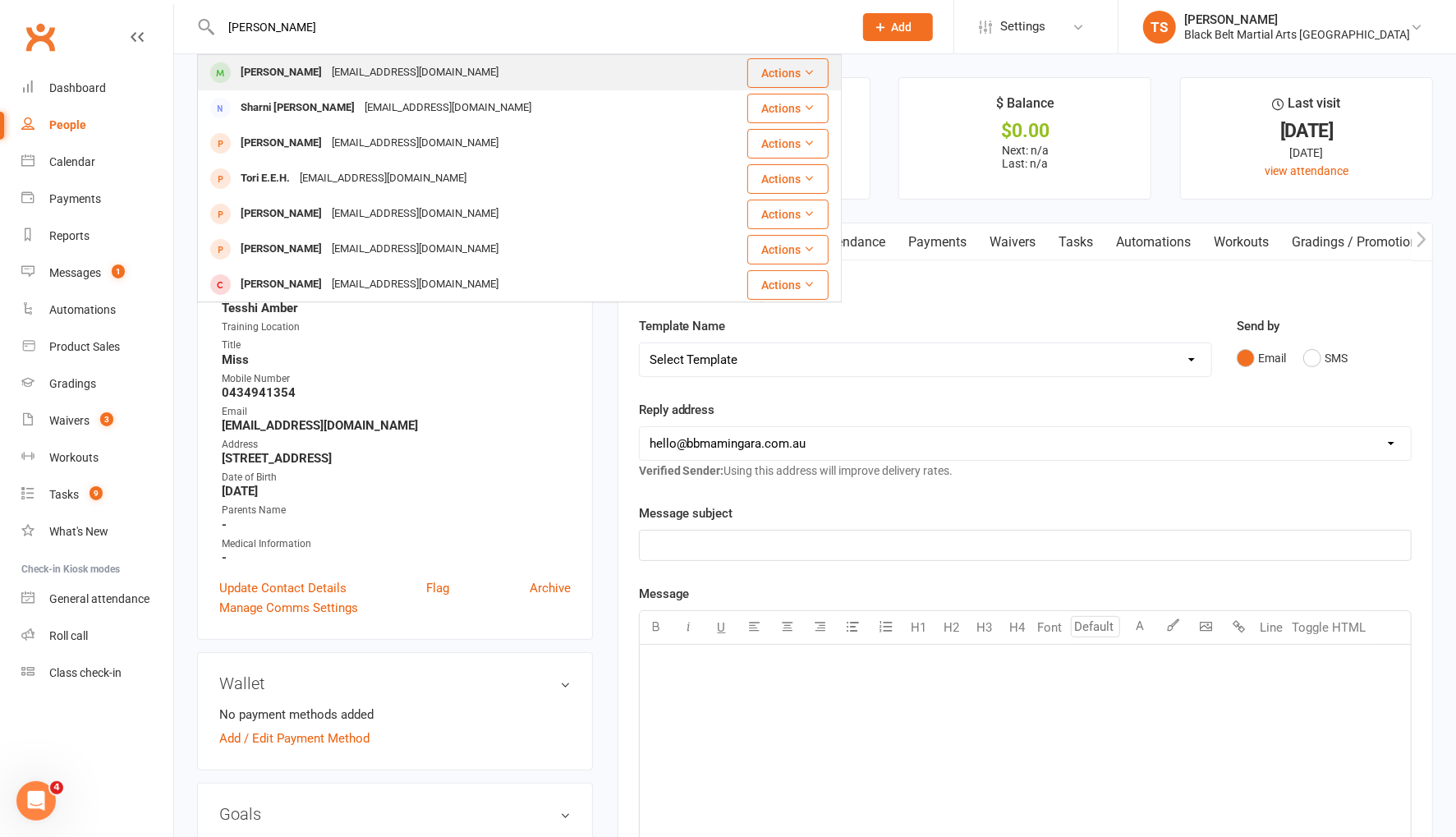
click at [340, 75] on div "[EMAIL_ADDRESS][DOMAIN_NAME]" at bounding box center [415, 73] width 176 height 24
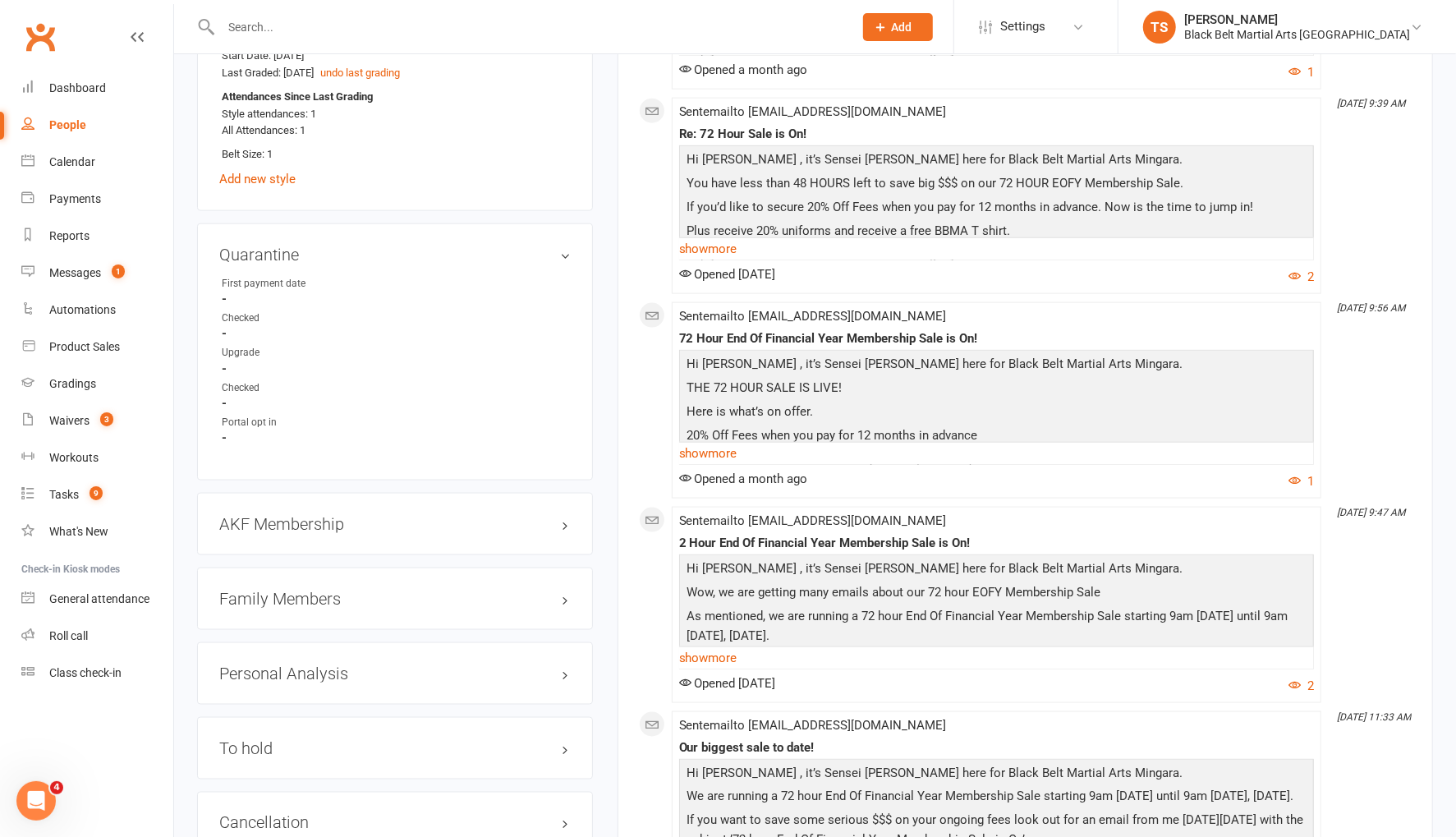
scroll to position [1398, 0]
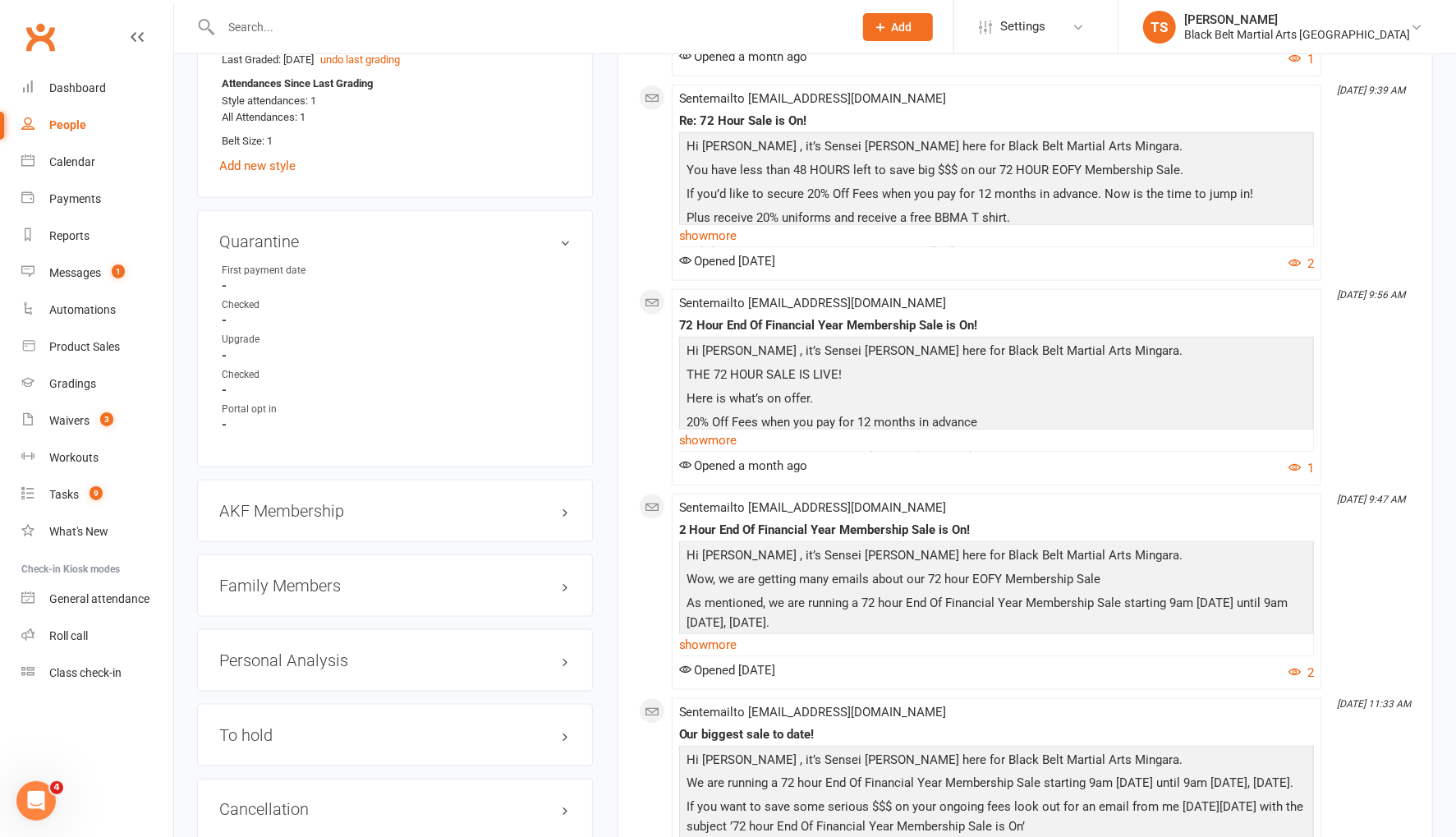
click at [283, 576] on h3 "Family Members" at bounding box center [395, 586] width 352 height 18
click at [287, 612] on link "Sharni [PERSON_NAME] - Parent / Guardian" at bounding box center [333, 619] width 222 height 17
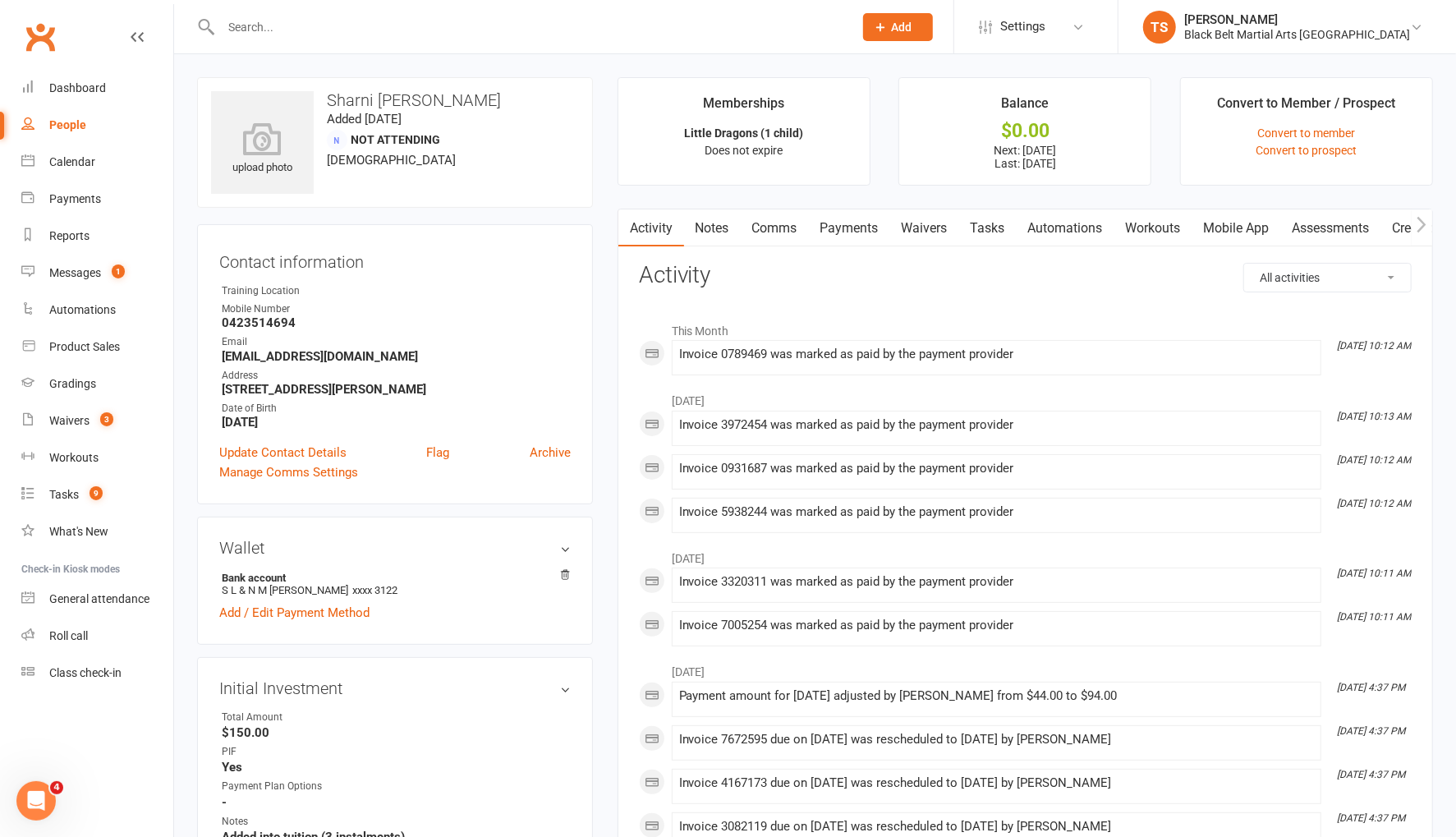
drag, startPoint x: 857, startPoint y: 224, endPoint x: 977, endPoint y: 292, distance: 137.9
click at [857, 224] on link "Payments" at bounding box center [849, 228] width 82 height 38
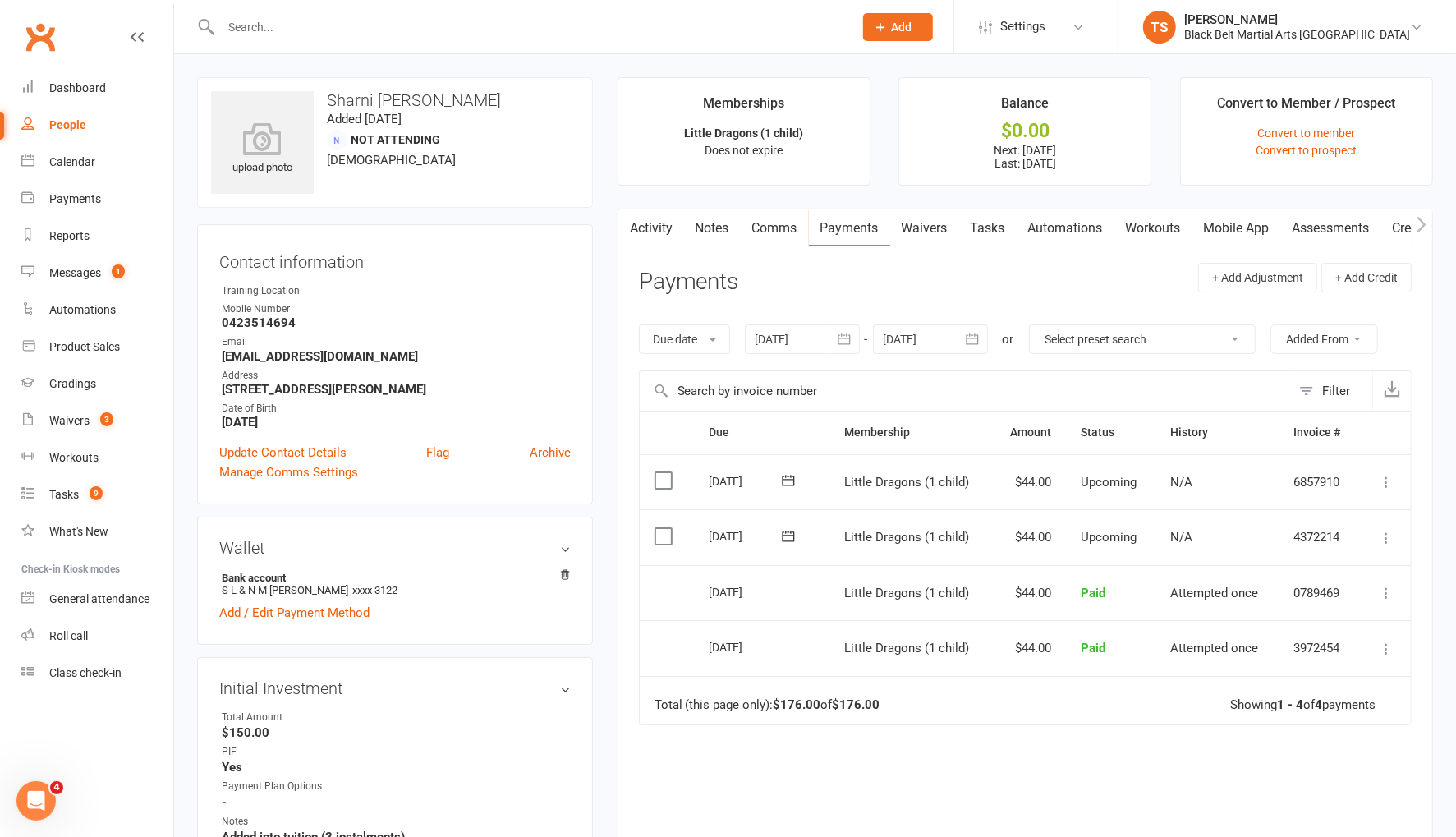
click at [1390, 533] on icon at bounding box center [1386, 538] width 17 height 17
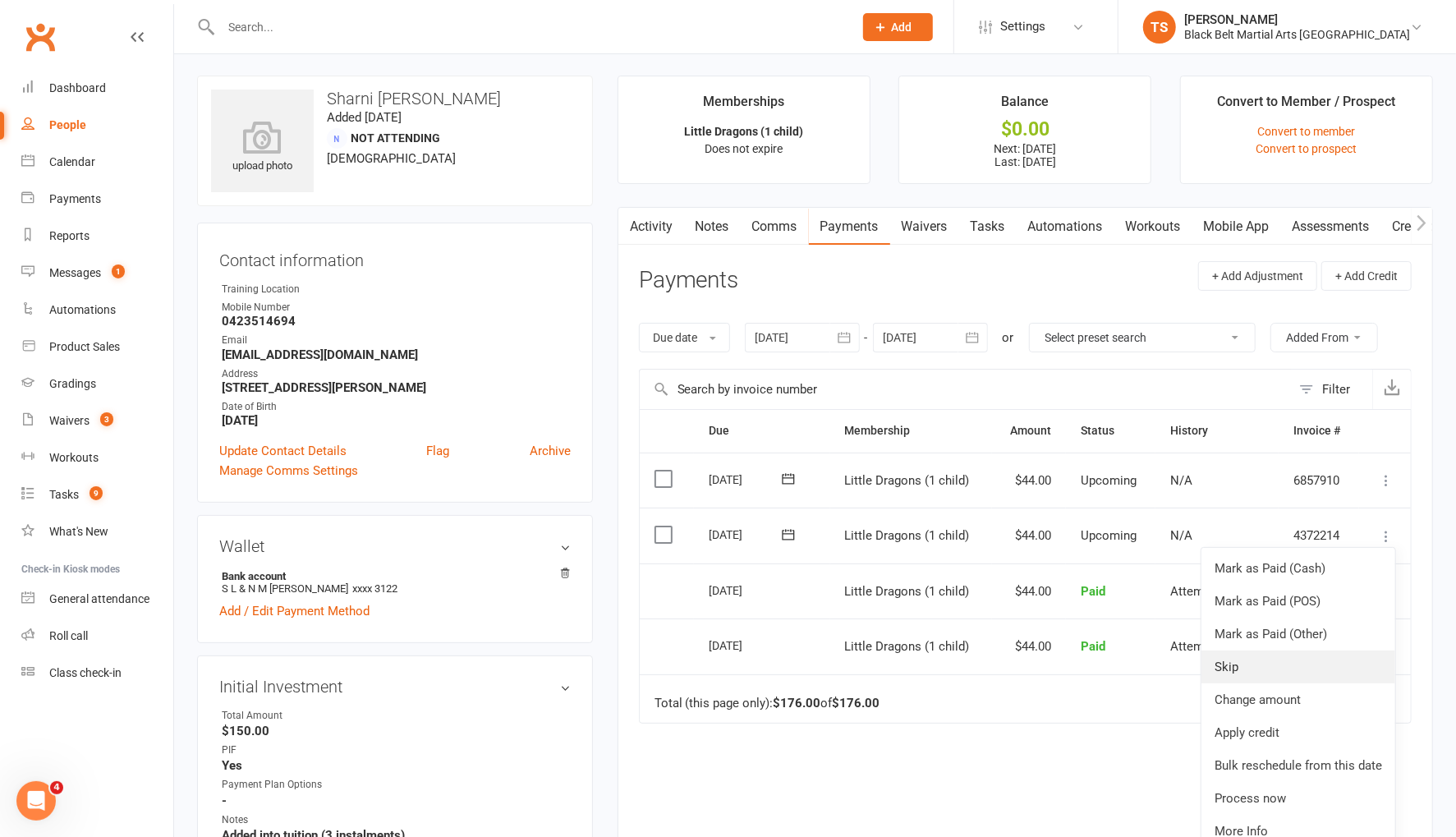
scroll to position [3, 0]
click at [1316, 655] on link "Skip" at bounding box center [1298, 666] width 194 height 33
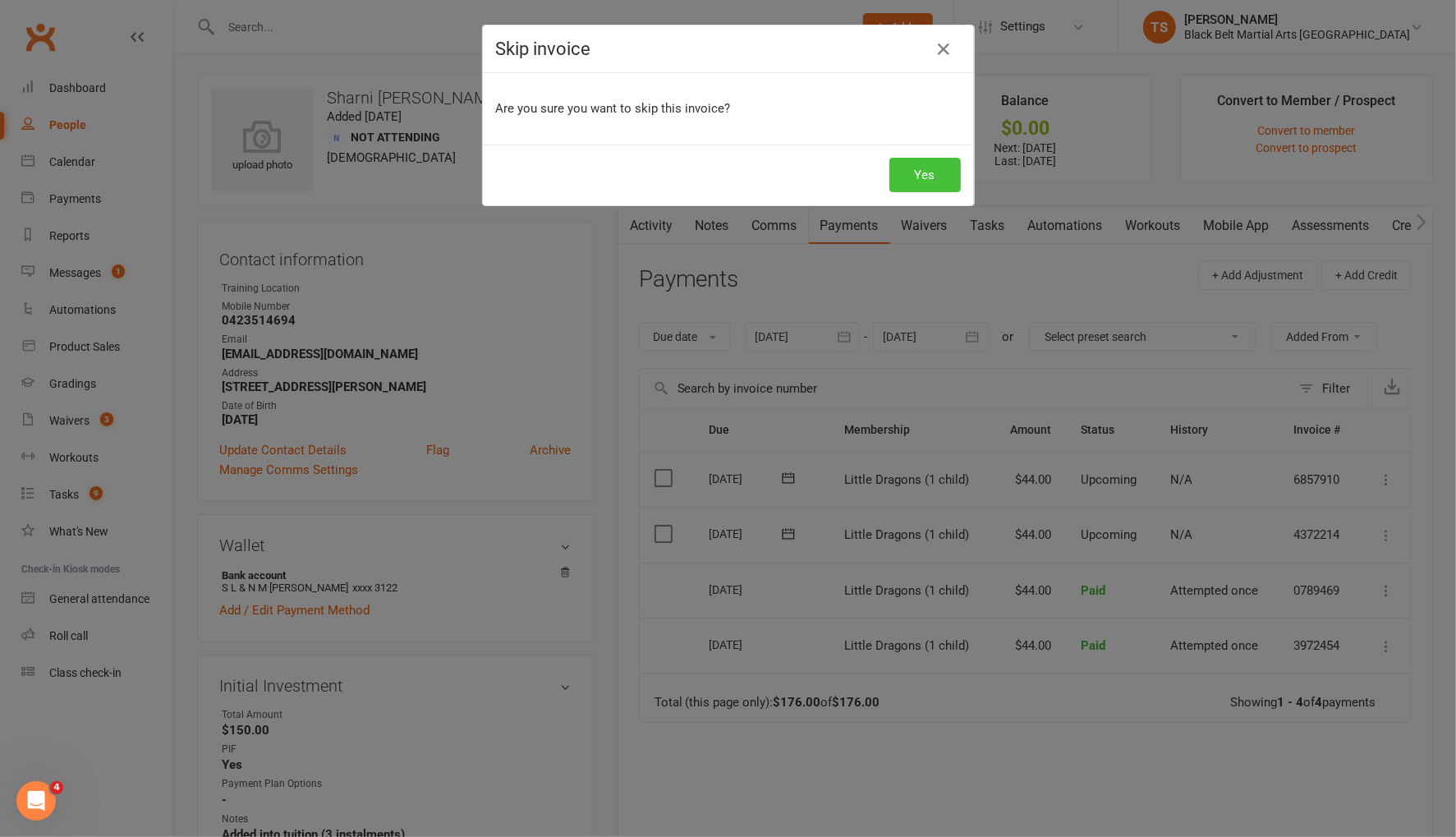
click at [936, 173] on button "Yes" at bounding box center [925, 175] width 72 height 35
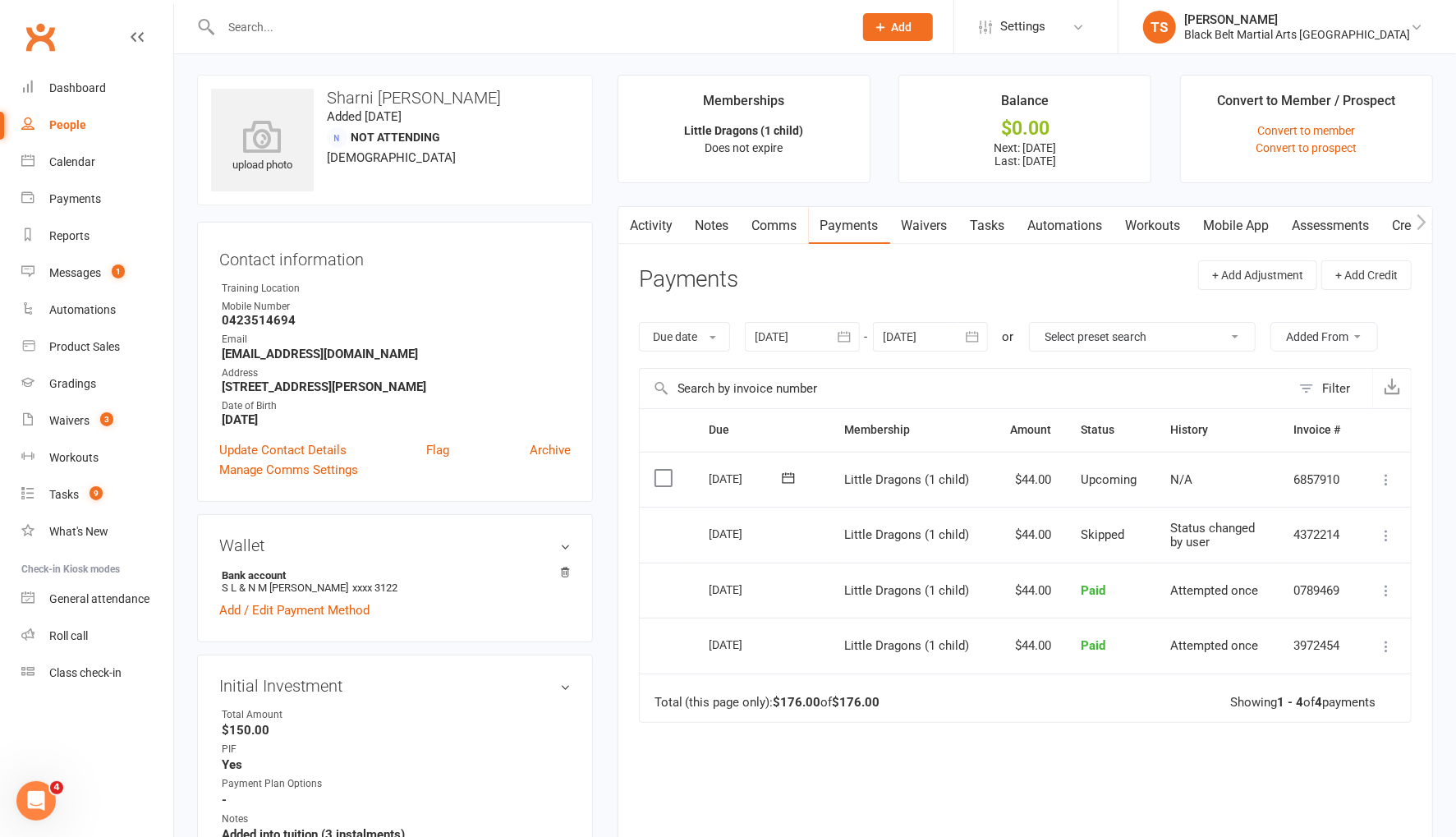
click at [274, 26] on input "text" at bounding box center [529, 27] width 626 height 23
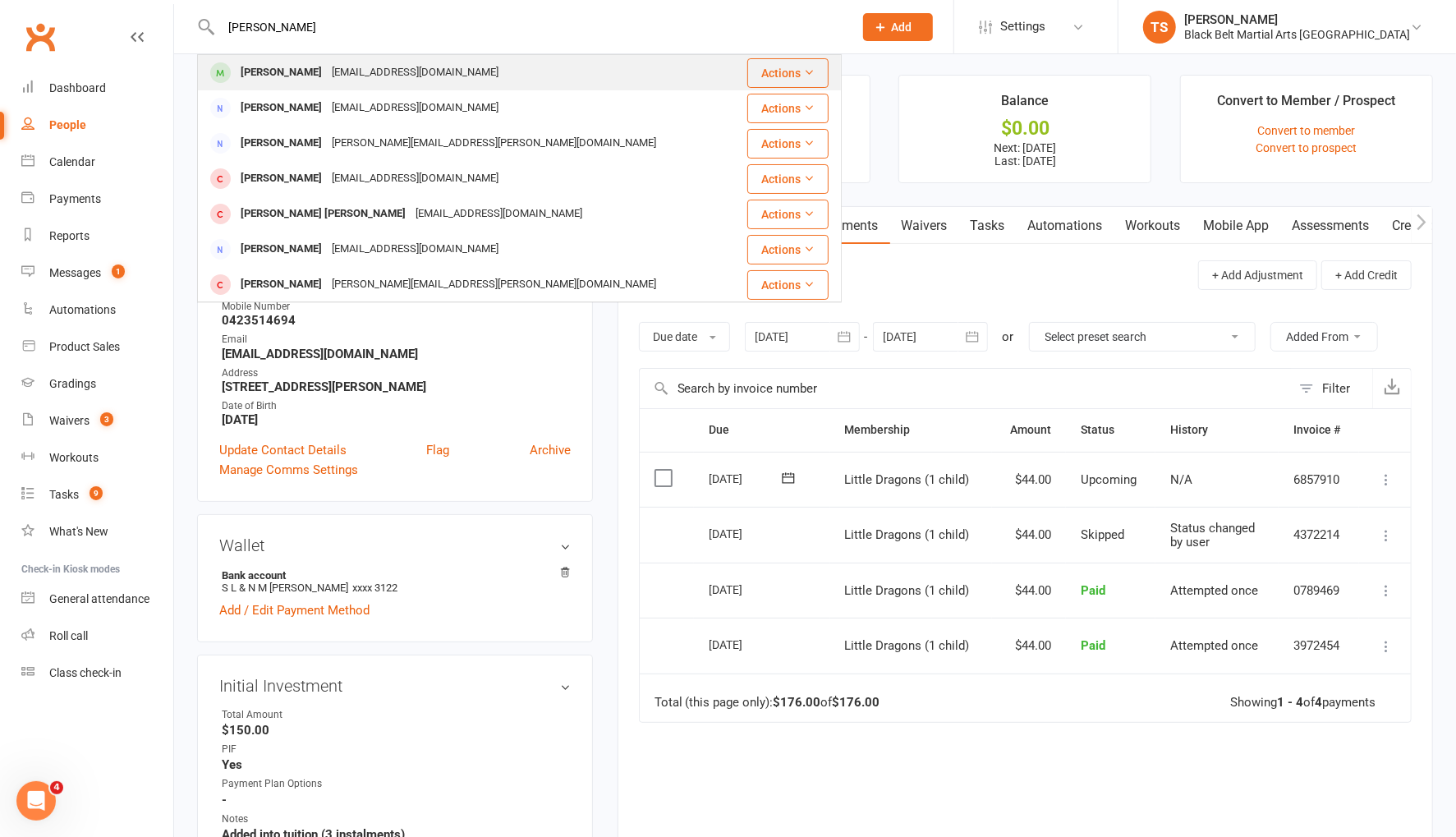
type input "[PERSON_NAME]"
click at [282, 71] on div "[PERSON_NAME]" at bounding box center [281, 73] width 91 height 24
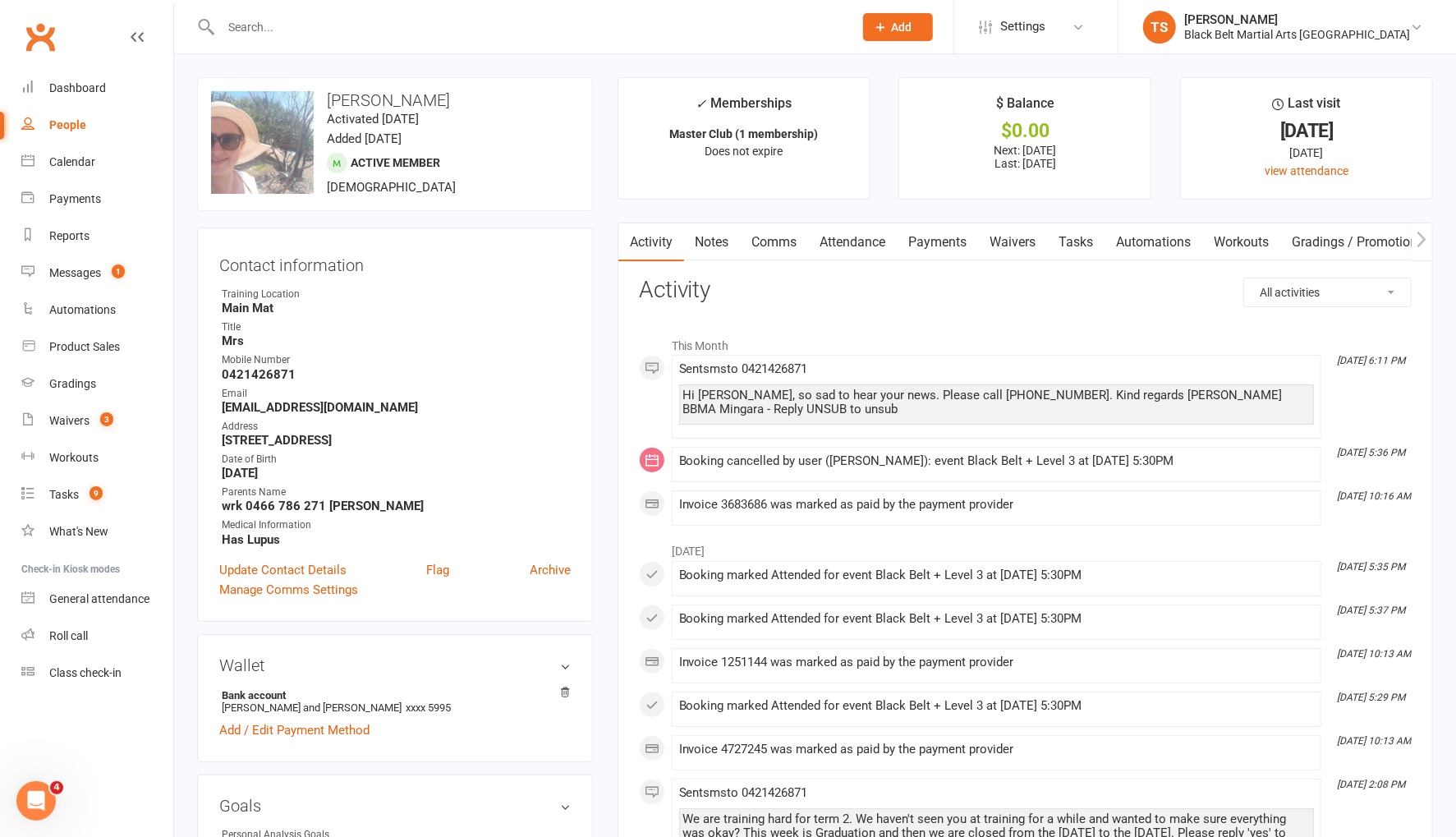
click at [246, 29] on input "text" at bounding box center [529, 27] width 626 height 23
type input "maisie barn"
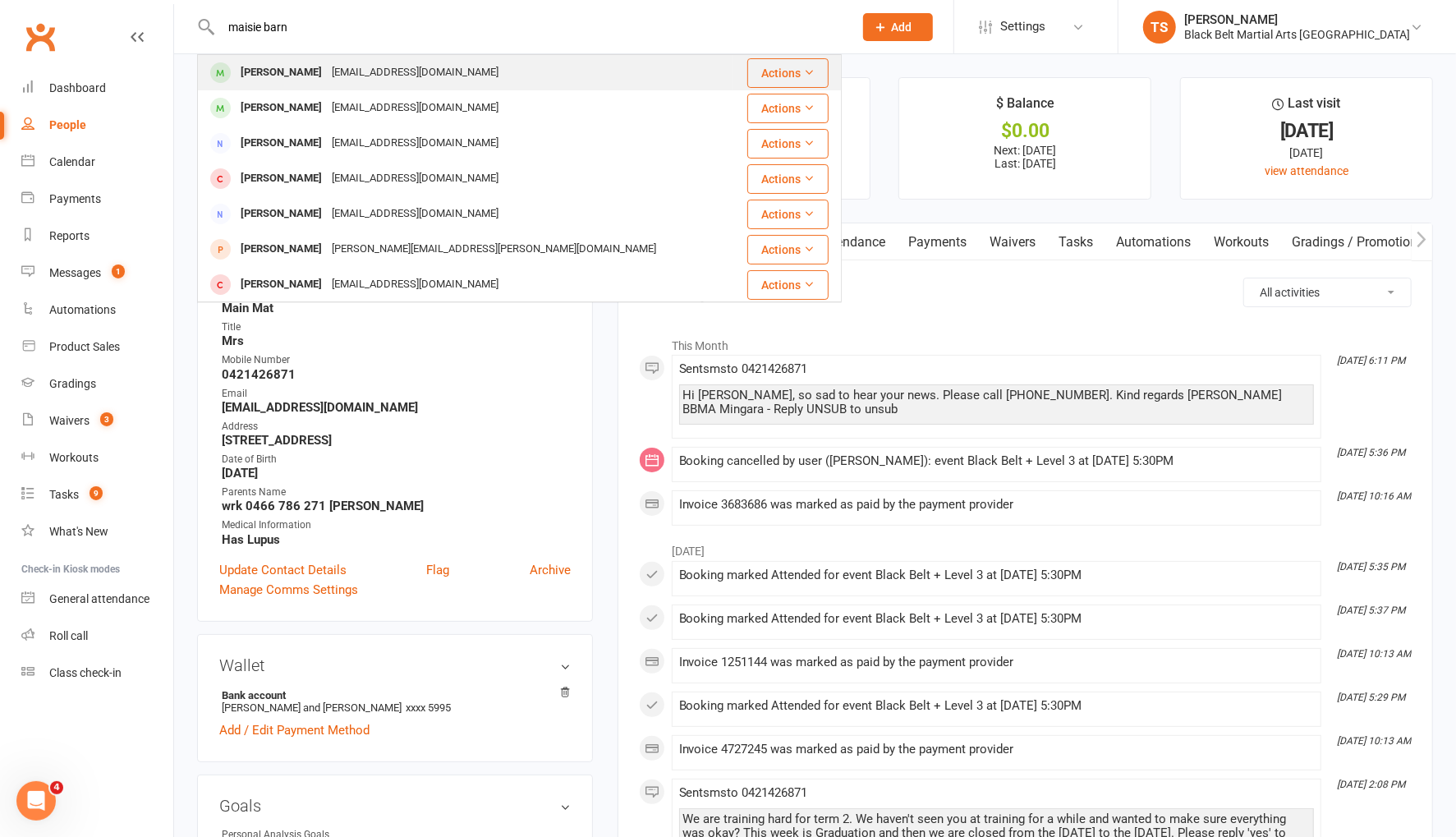
click at [253, 81] on div "[PERSON_NAME]" at bounding box center [281, 73] width 91 height 24
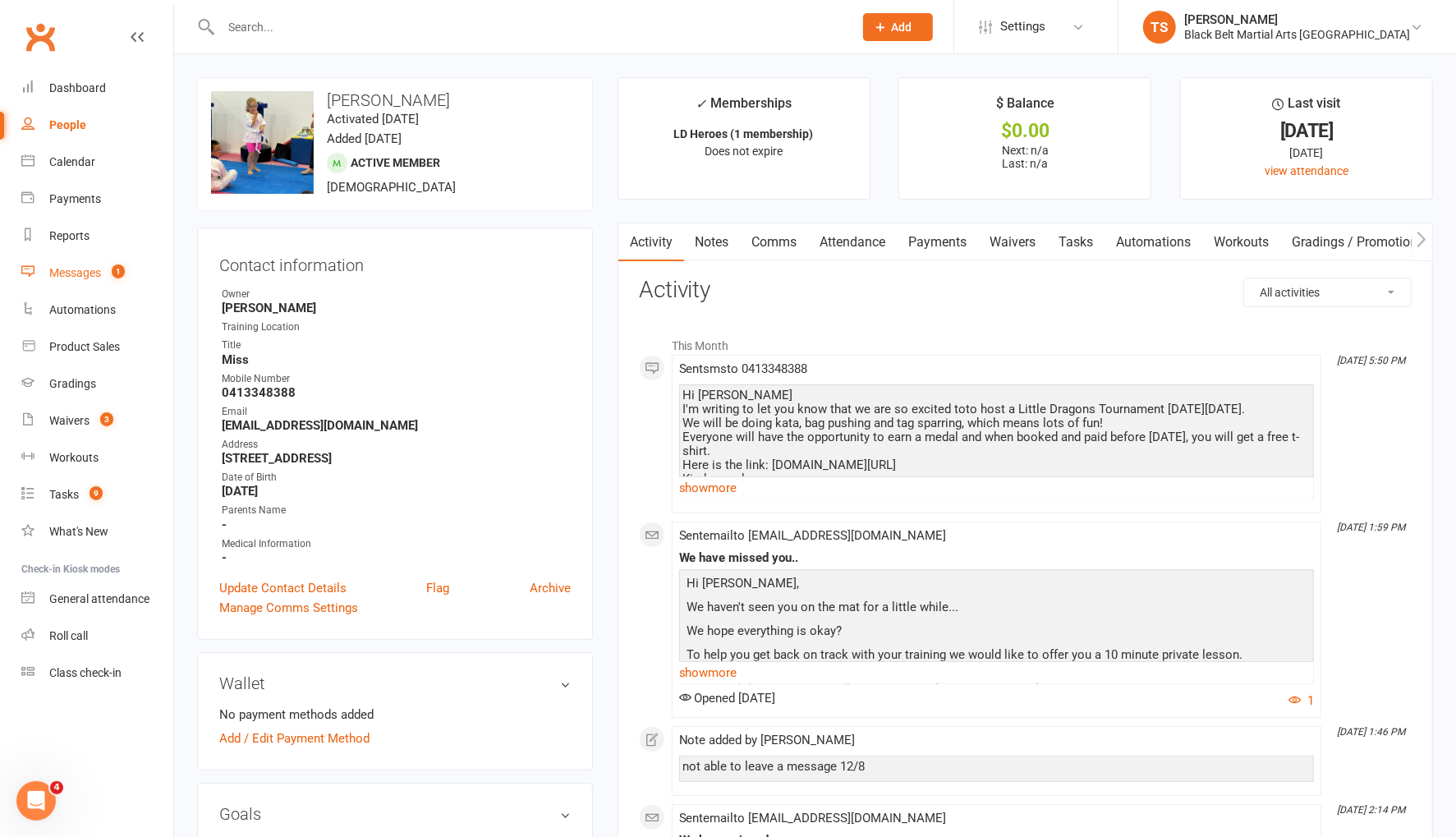
click at [82, 271] on div "Messages" at bounding box center [75, 273] width 51 height 13
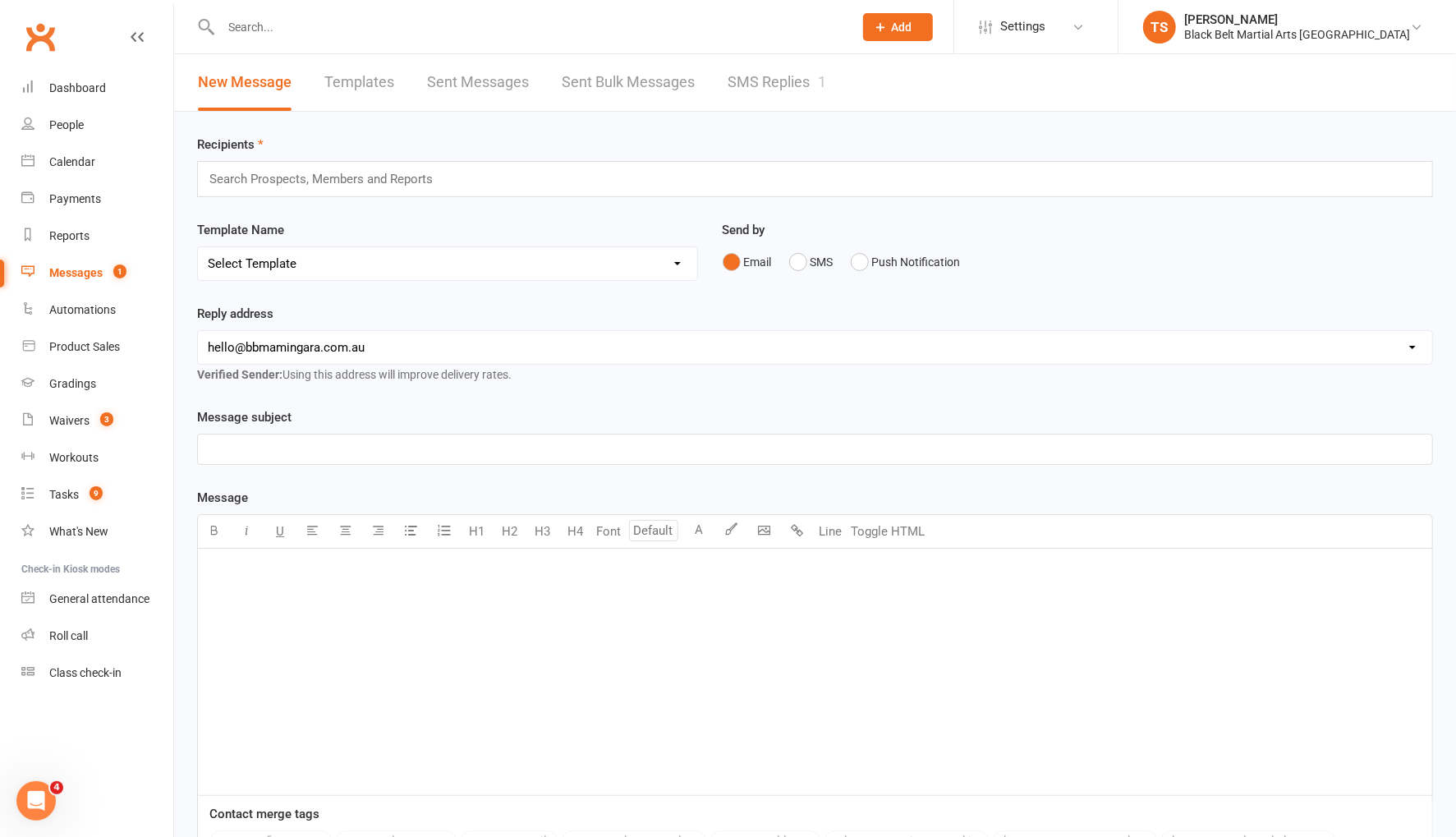
click at [757, 82] on link "SMS Replies 1" at bounding box center [777, 83] width 98 height 57
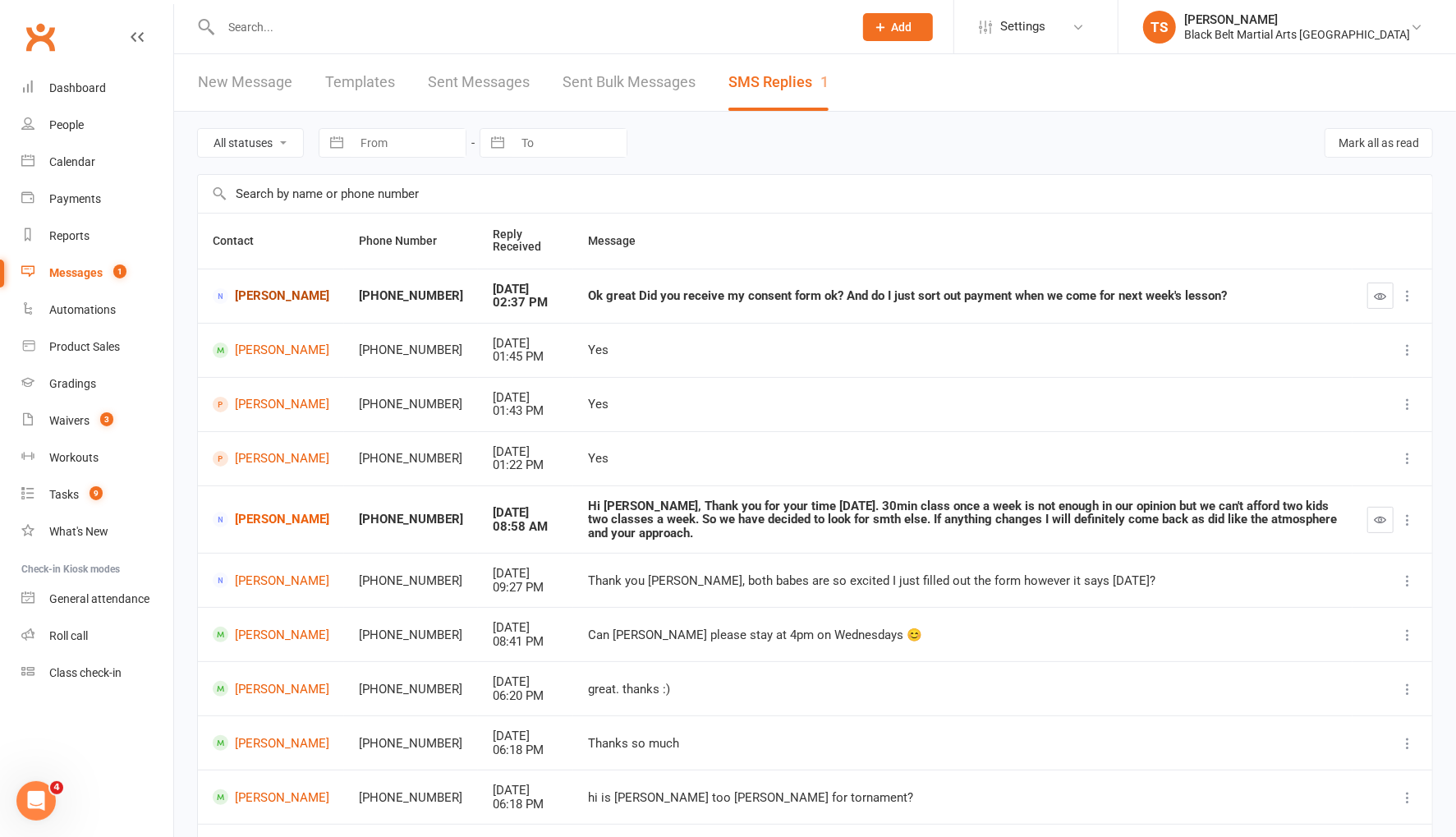
click at [257, 293] on link "[PERSON_NAME]" at bounding box center [271, 296] width 117 height 16
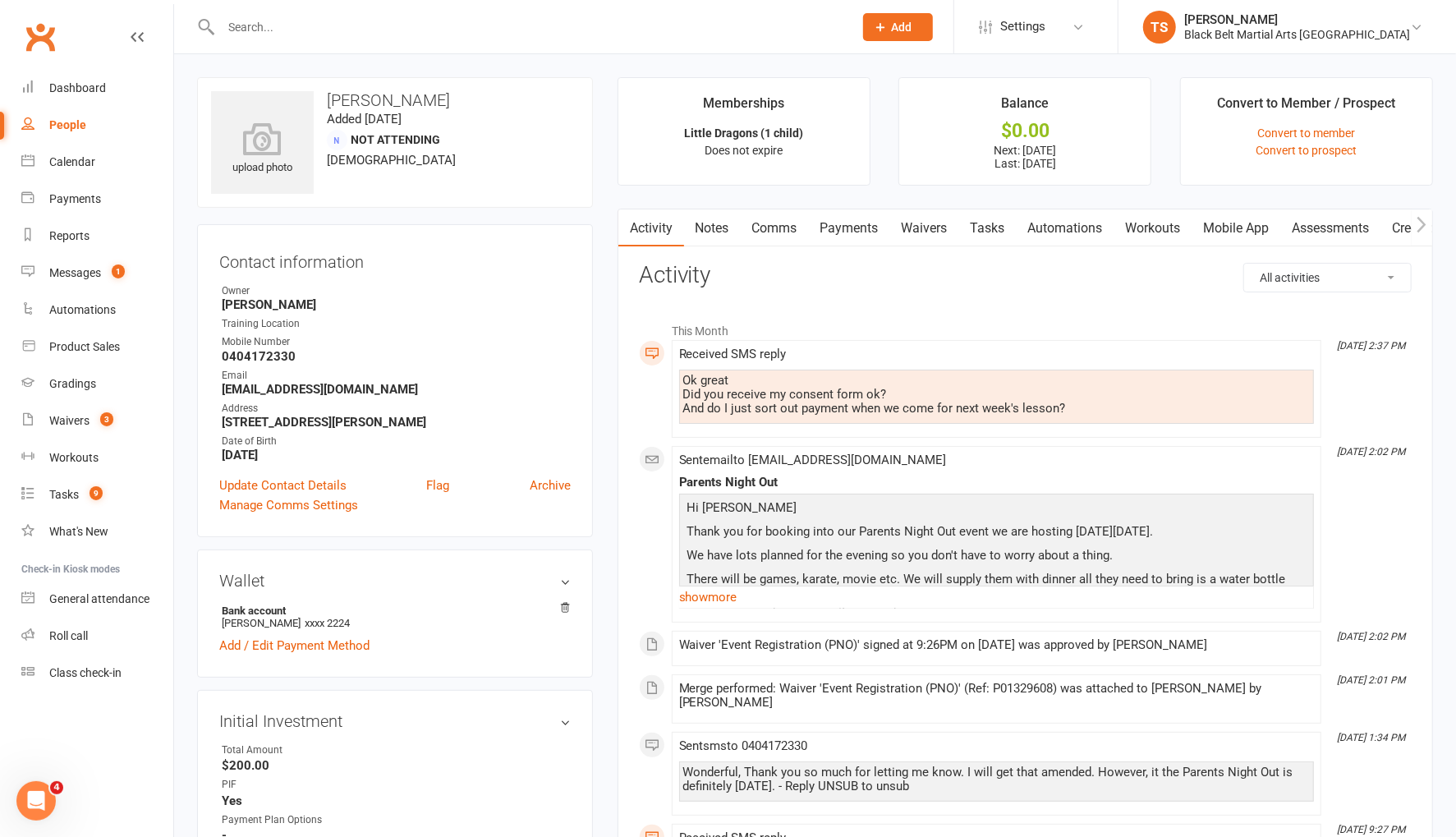
drag, startPoint x: 767, startPoint y: 226, endPoint x: 861, endPoint y: 241, distance: 95.2
click at [771, 226] on link "Comms" at bounding box center [775, 228] width 68 height 38
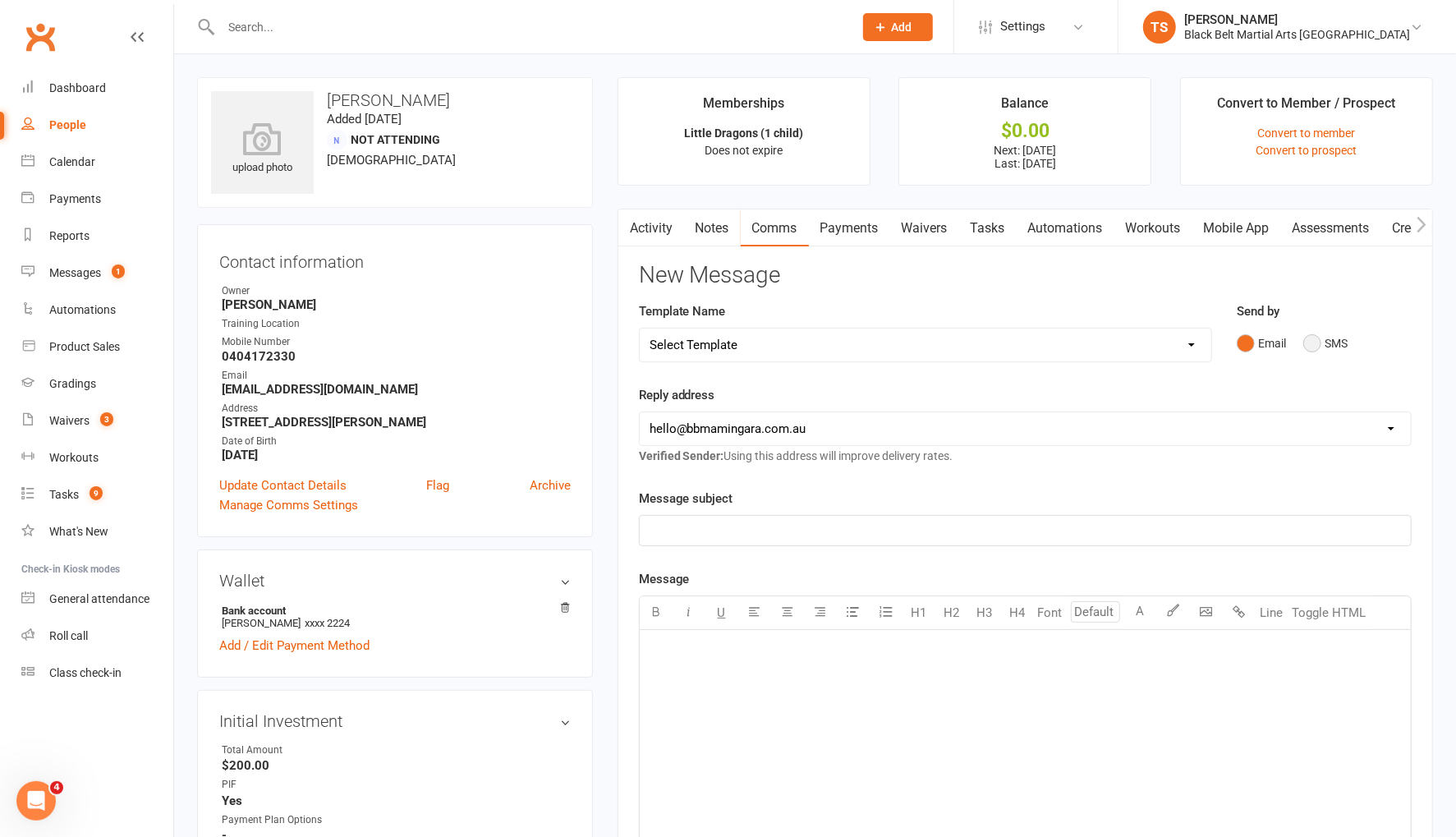
drag, startPoint x: 1309, startPoint y: 339, endPoint x: 1231, endPoint y: 398, distance: 97.8
click at [1309, 339] on button "SMS" at bounding box center [1326, 343] width 44 height 31
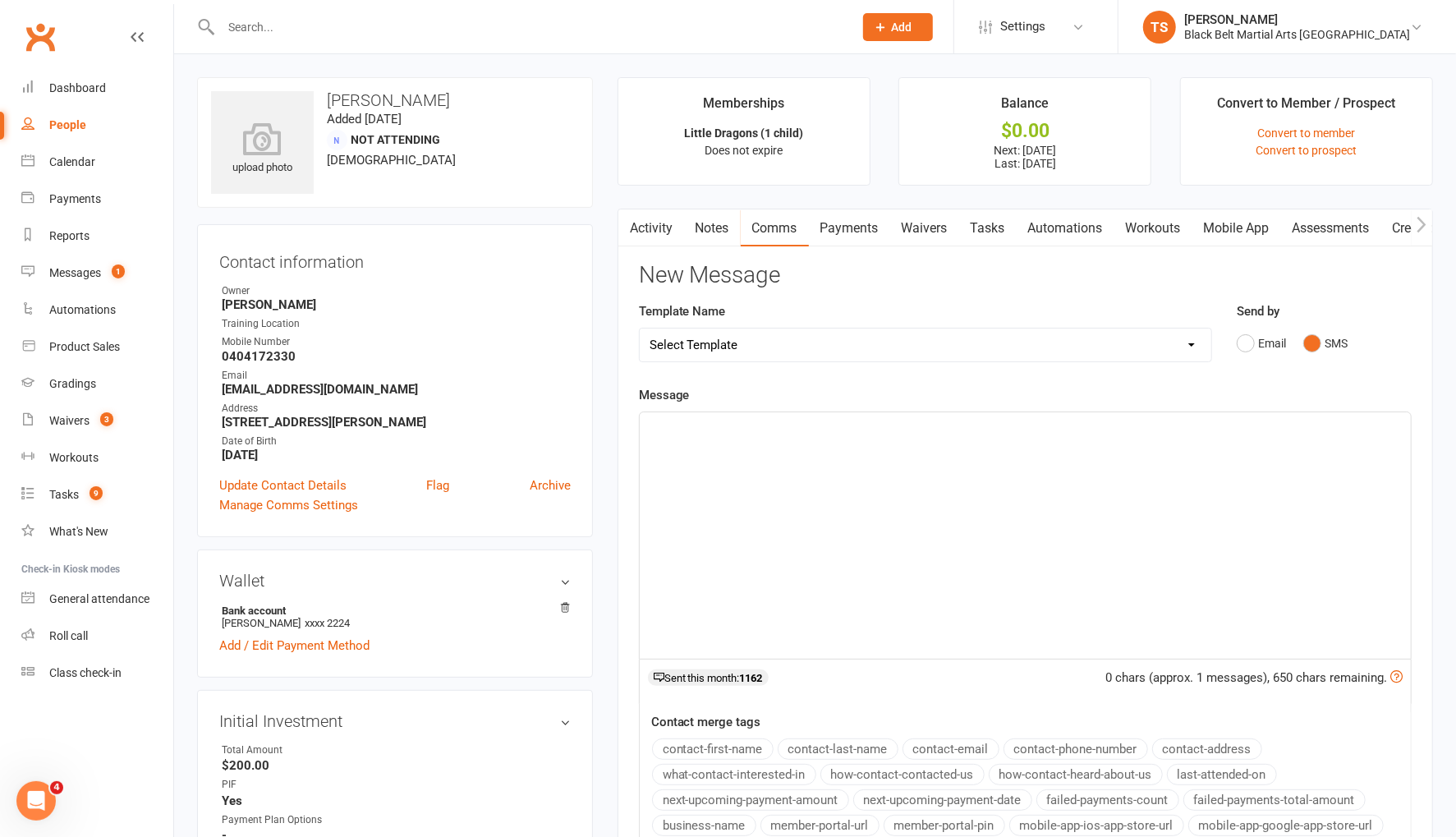
click at [1085, 462] on div "﻿" at bounding box center [1025, 535] width 771 height 246
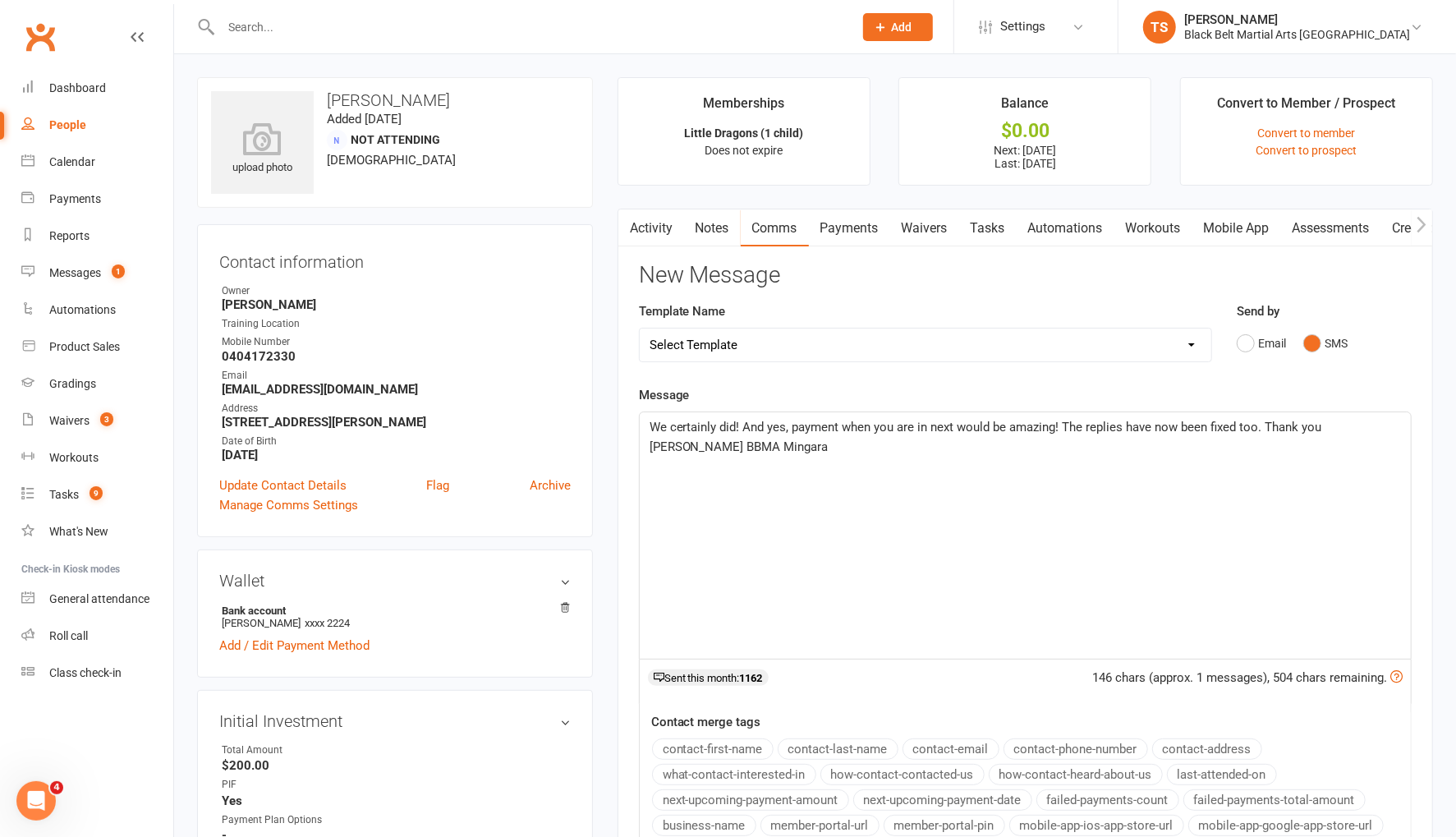
scroll to position [252, 0]
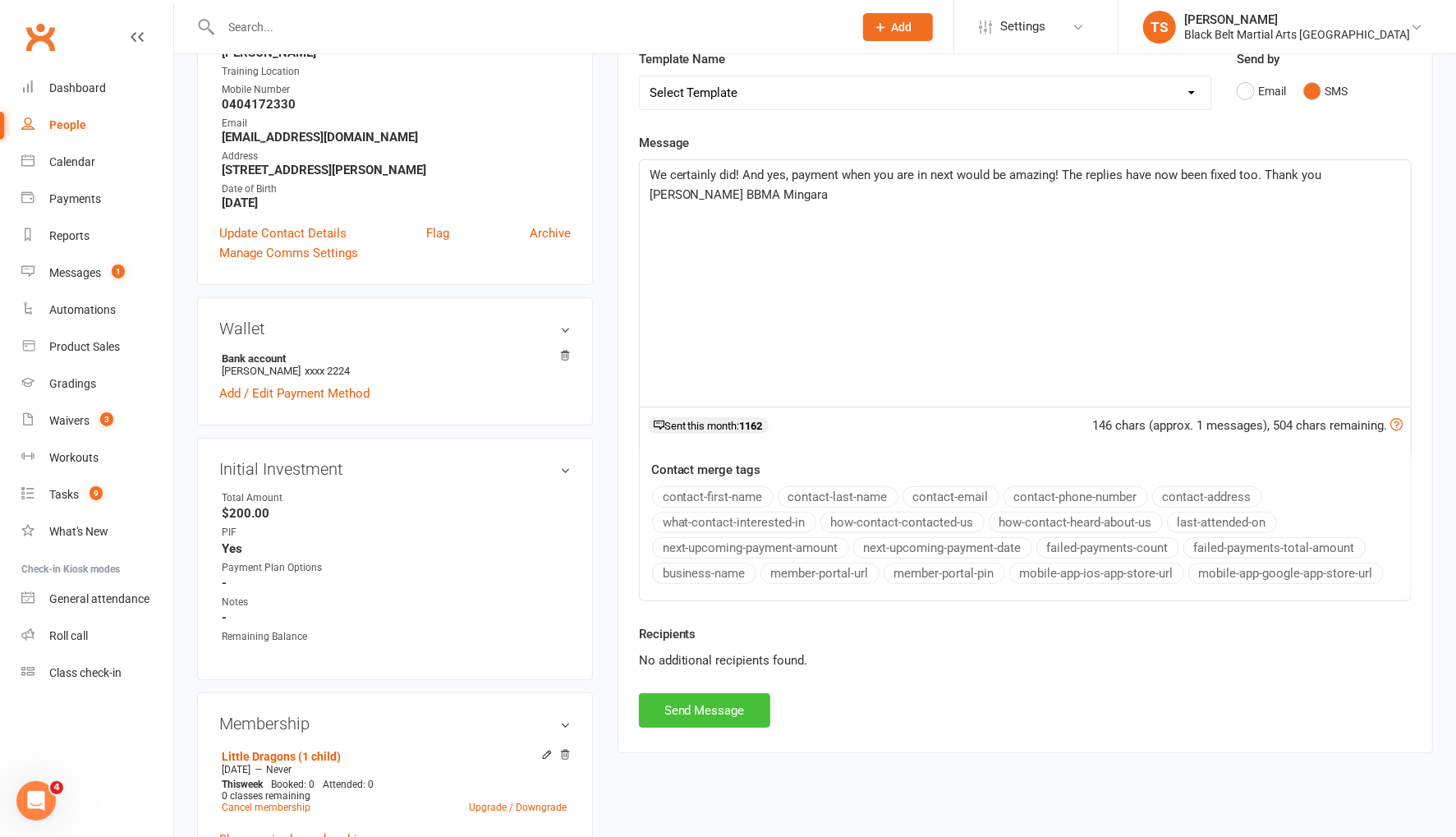
click at [704, 702] on button "Send Message" at bounding box center [704, 710] width 131 height 35
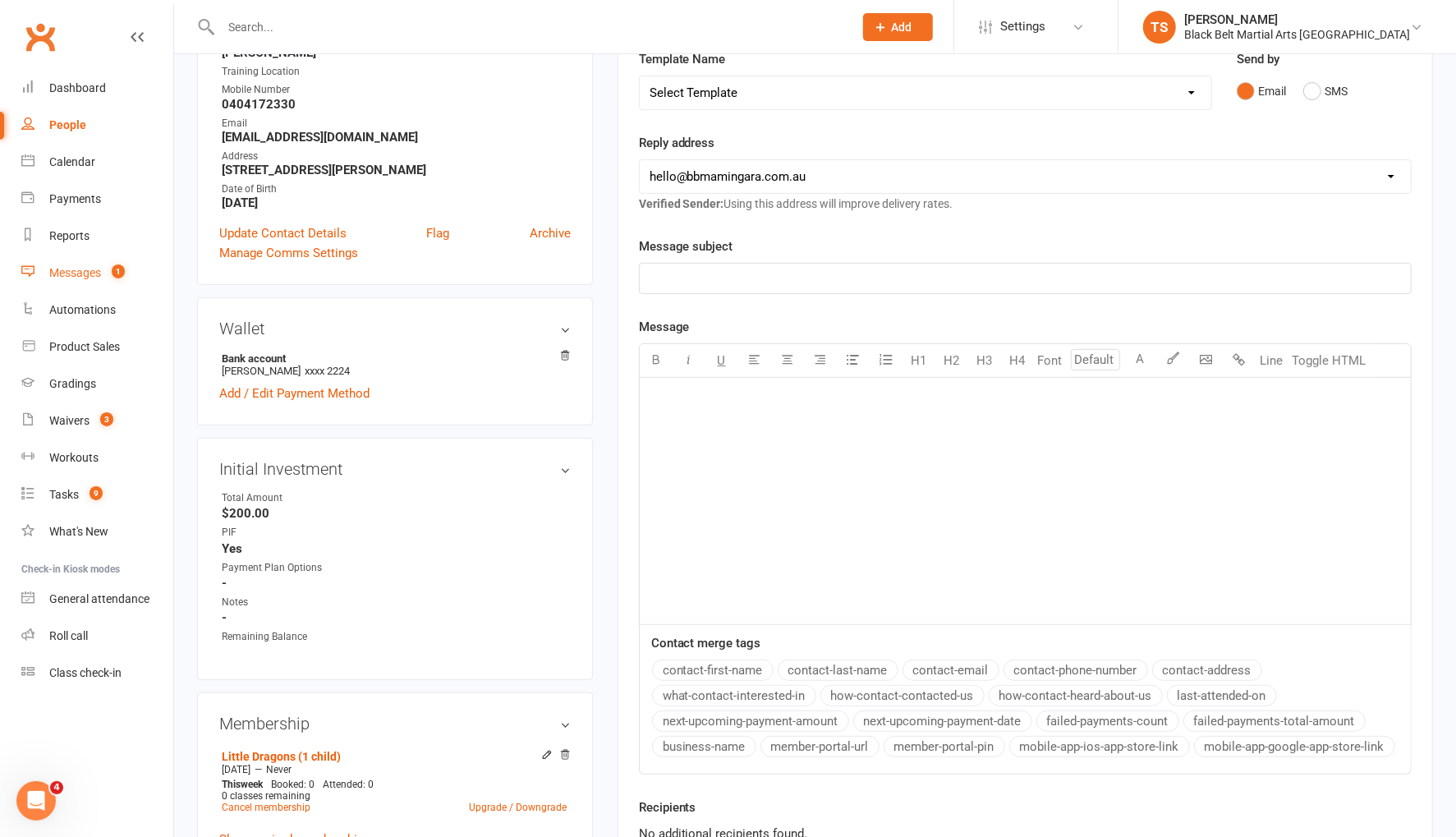
click at [92, 270] on div "Messages" at bounding box center [75, 273] width 51 height 13
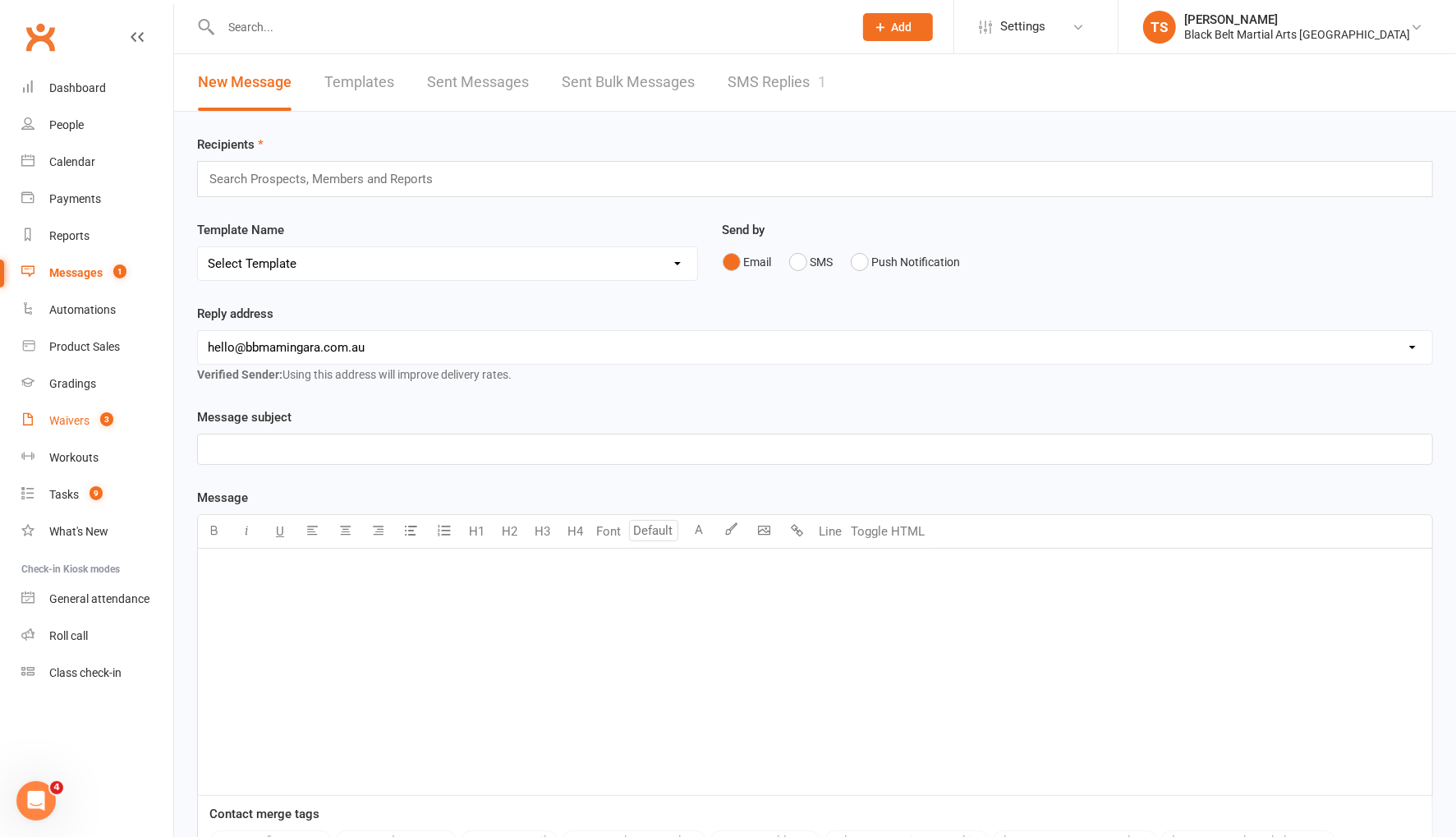
click at [66, 426] on div "Waivers" at bounding box center [70, 420] width 40 height 13
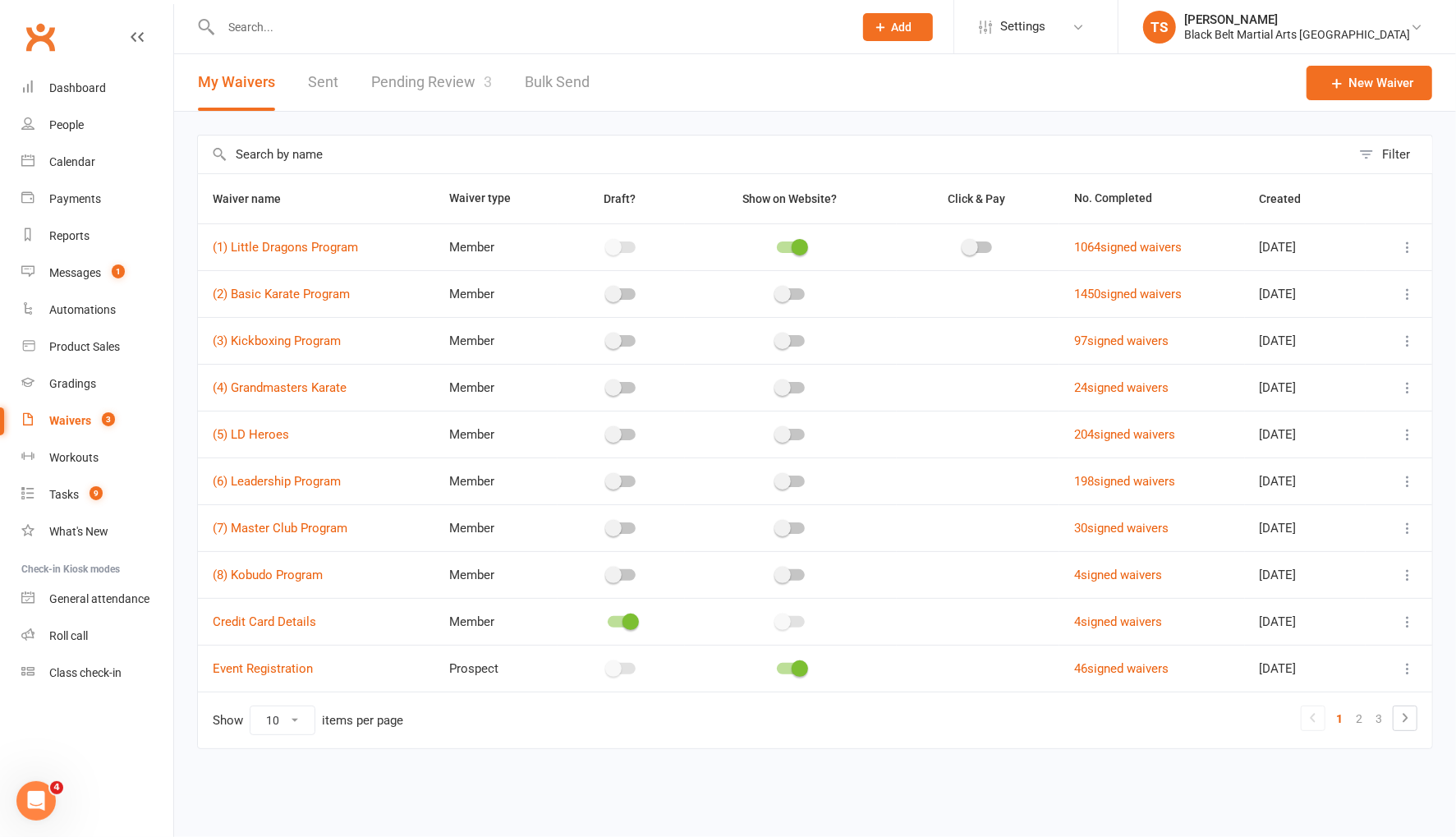
click at [437, 85] on link "Pending Review 3" at bounding box center [431, 83] width 120 height 57
select select "50"
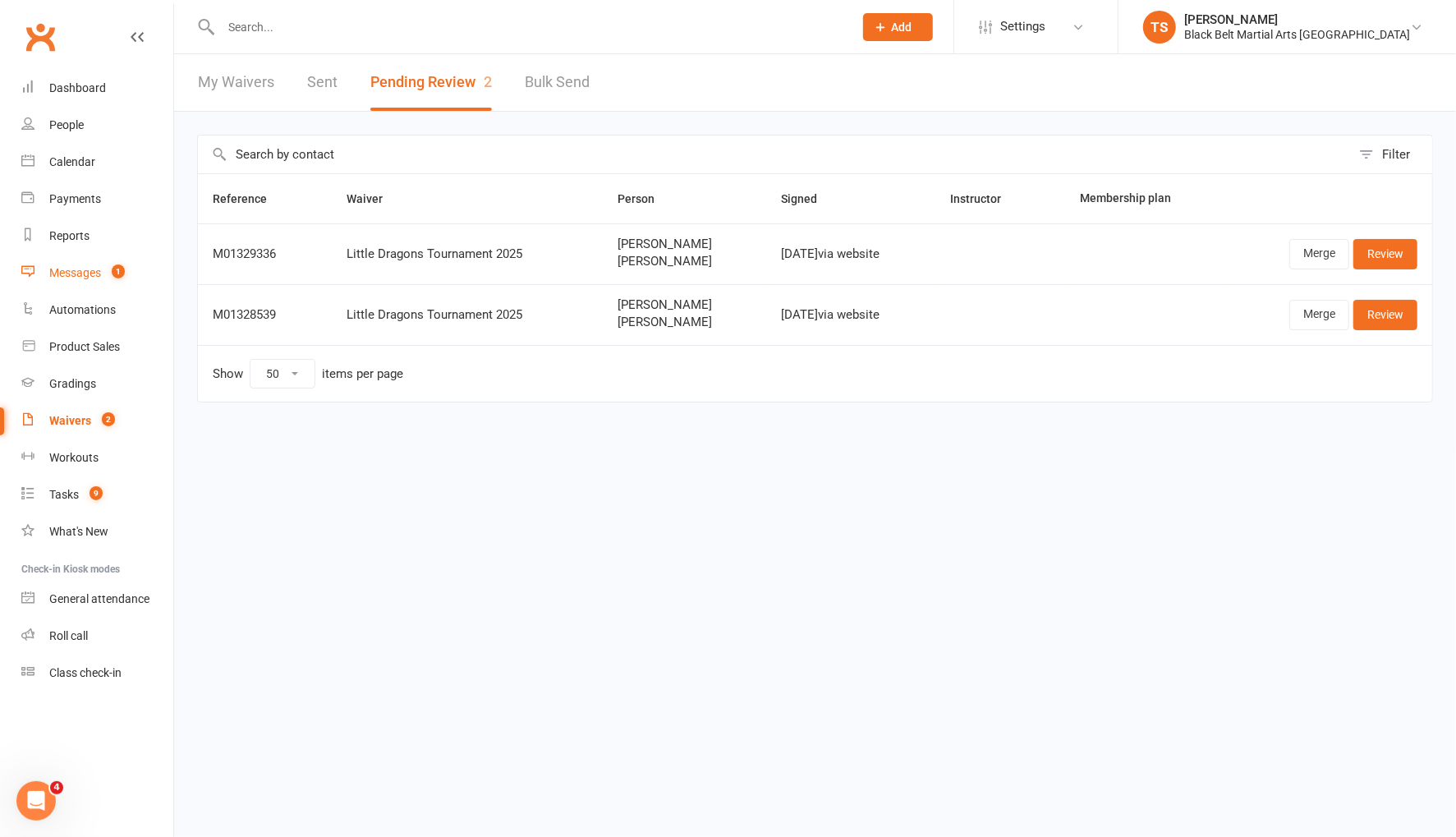
drag, startPoint x: 76, startPoint y: 276, endPoint x: 538, endPoint y: 463, distance: 498.4
click at [77, 276] on div "Messages" at bounding box center [75, 273] width 51 height 13
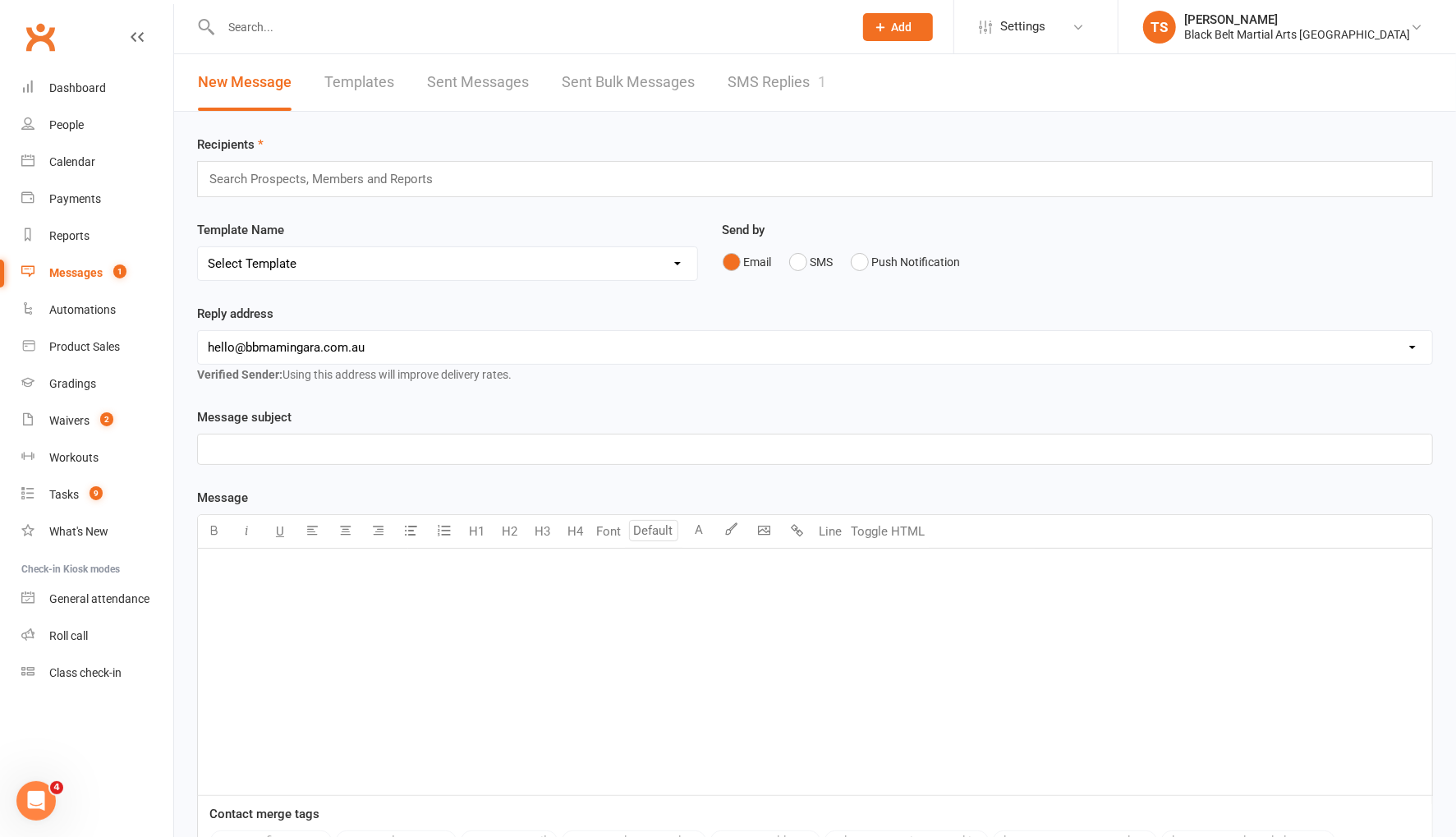
click at [763, 81] on link "SMS Replies 1" at bounding box center [777, 83] width 98 height 57
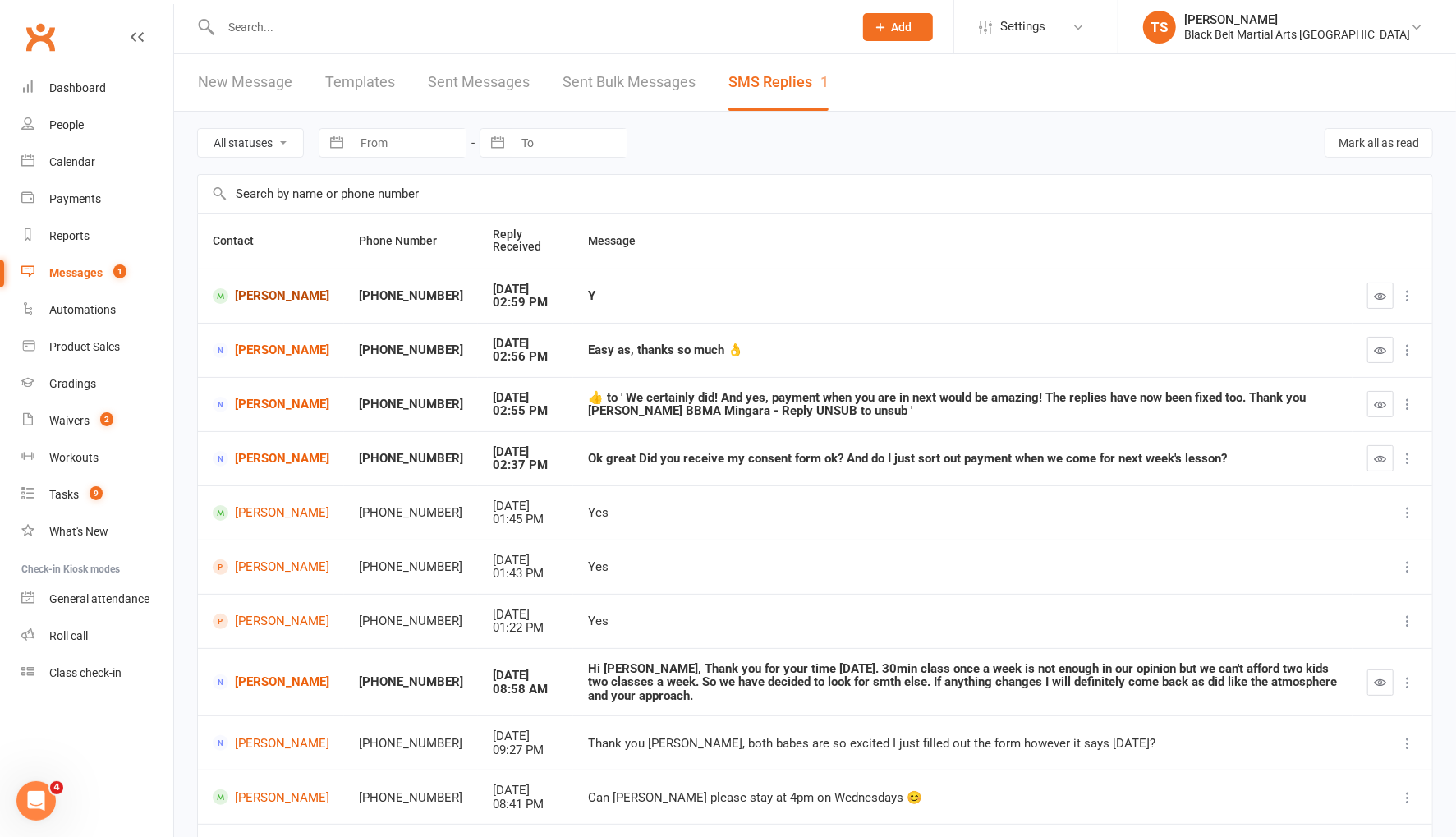
drag, startPoint x: 271, startPoint y: 296, endPoint x: 479, endPoint y: 340, distance: 212.6
click at [271, 296] on link "[PERSON_NAME]" at bounding box center [271, 296] width 117 height 16
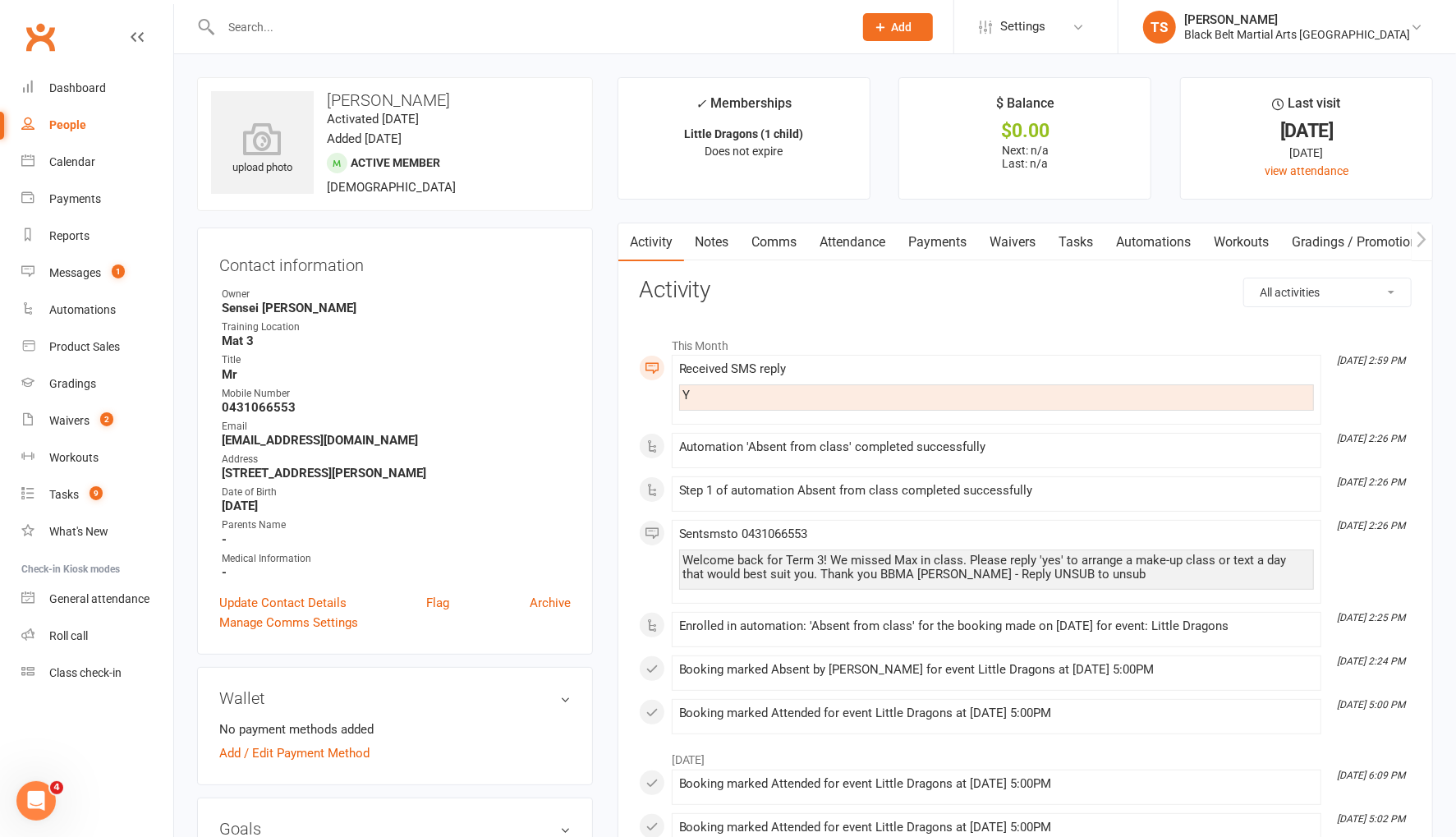
click at [767, 241] on link "Comms" at bounding box center [775, 241] width 68 height 38
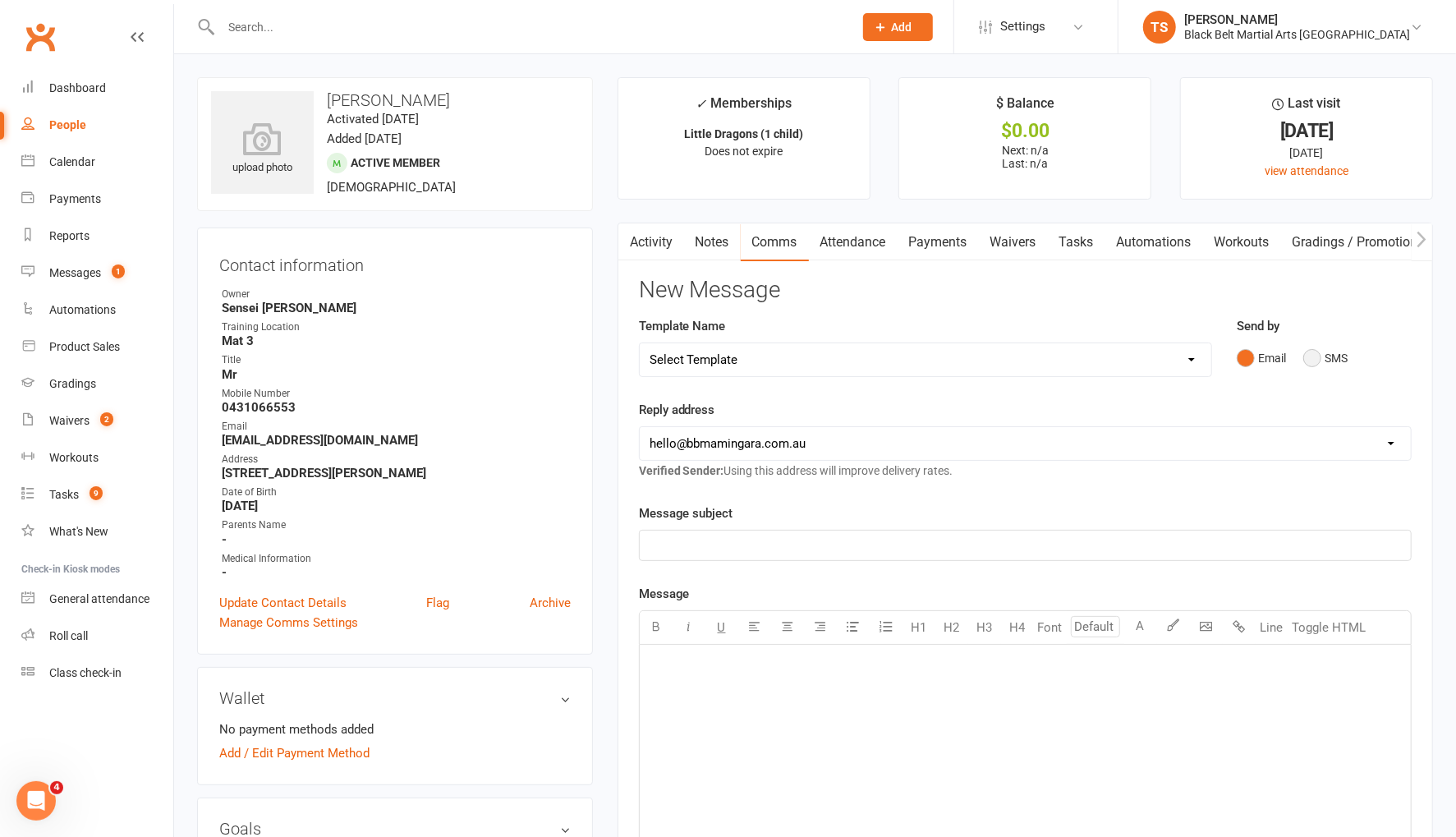
drag, startPoint x: 1317, startPoint y: 355, endPoint x: 1244, endPoint y: 412, distance: 92.6
click at [1317, 356] on button "SMS" at bounding box center [1326, 358] width 44 height 31
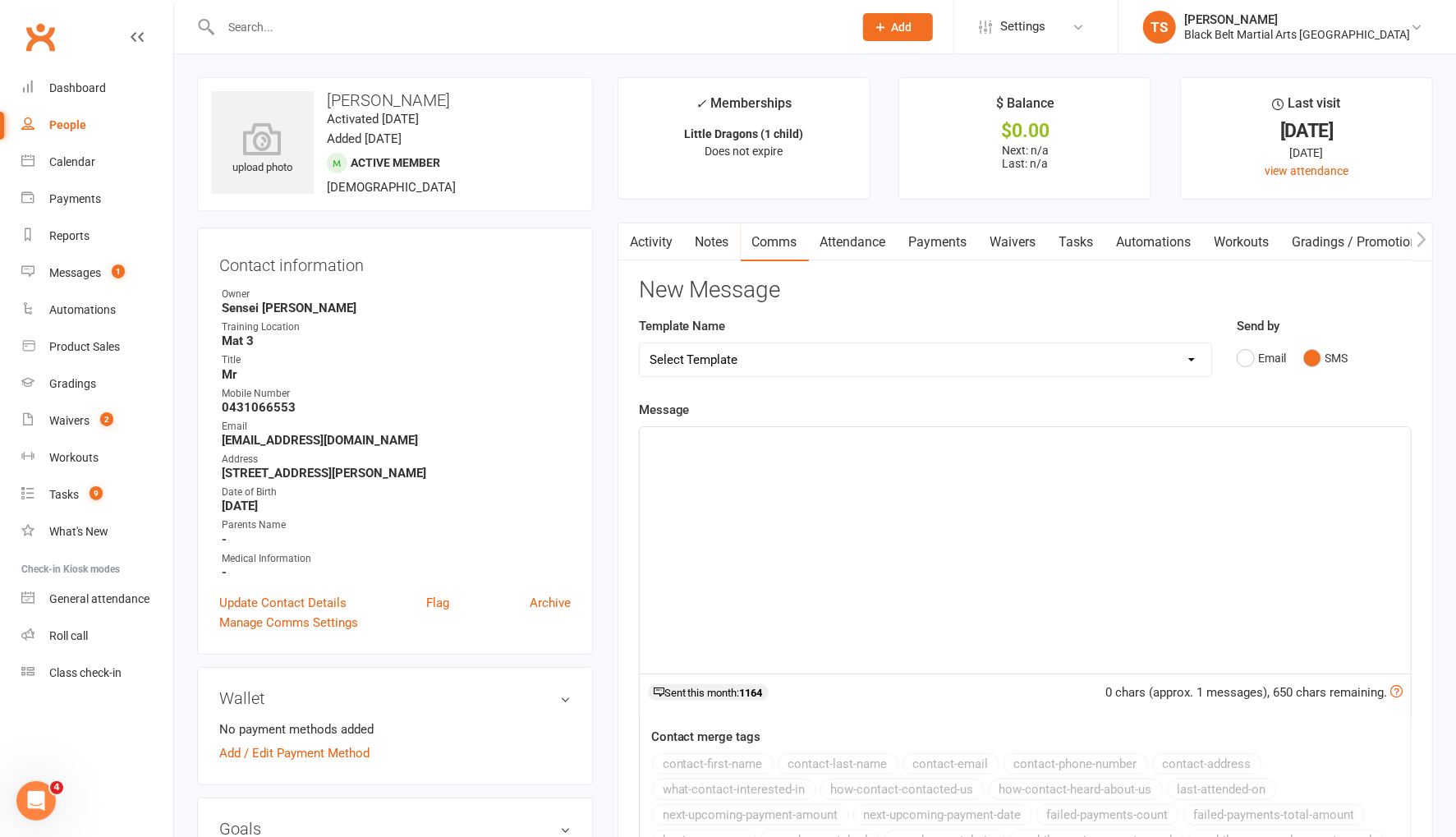
click at [964, 479] on div "﻿" at bounding box center [1025, 550] width 771 height 246
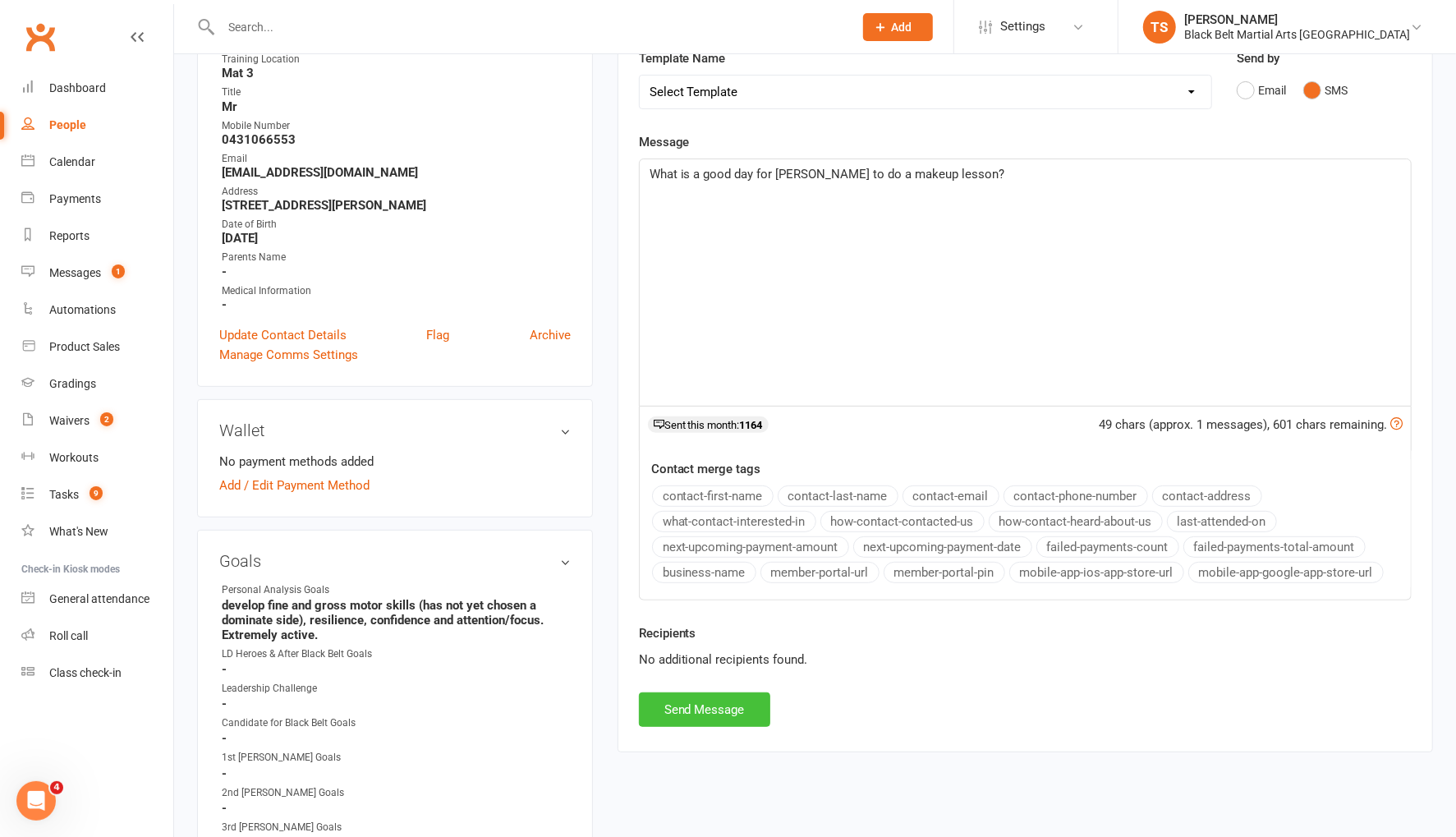
click at [711, 710] on button "Send Message" at bounding box center [704, 709] width 131 height 35
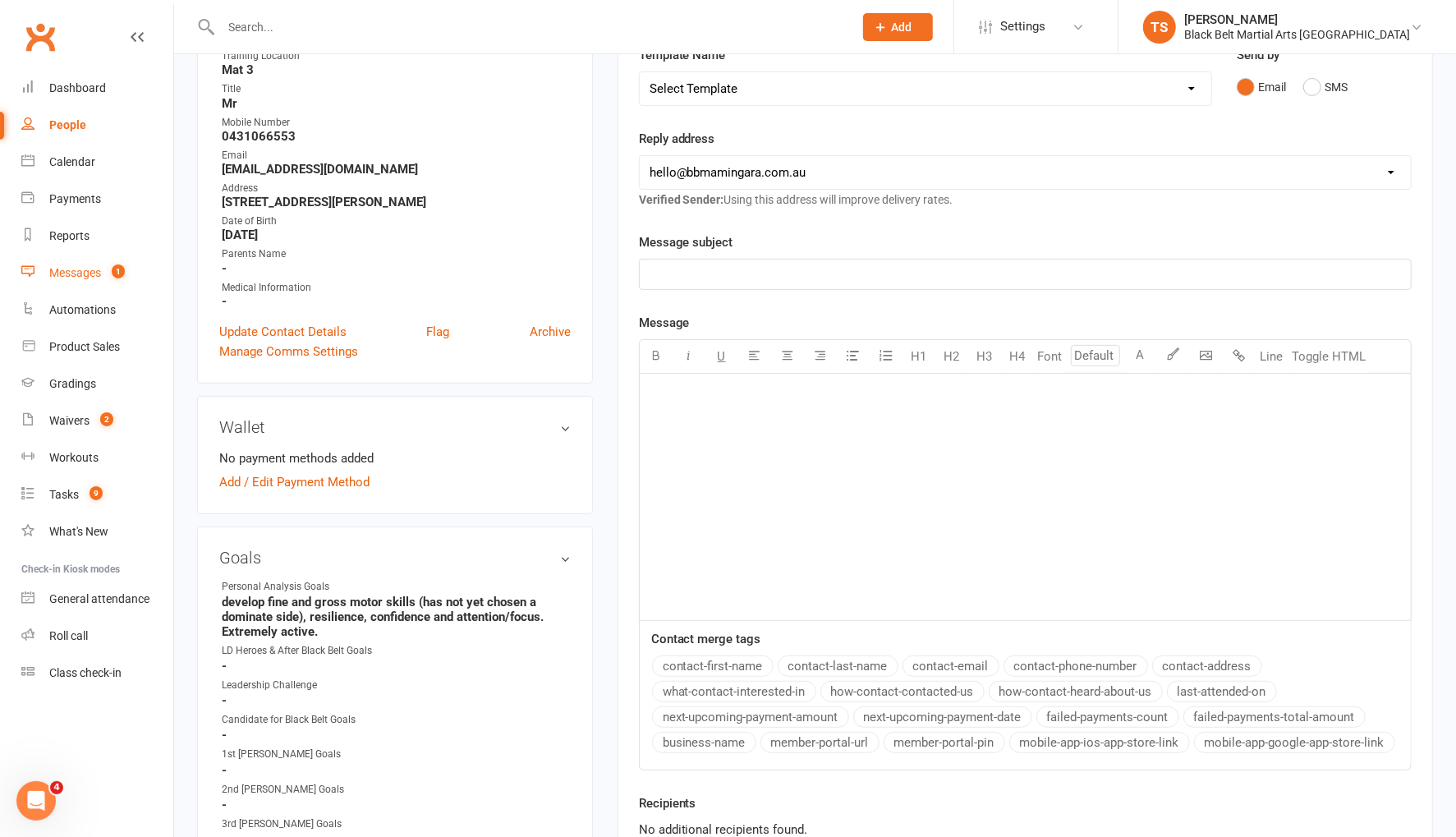
click at [74, 273] on div "Messages" at bounding box center [75, 273] width 51 height 13
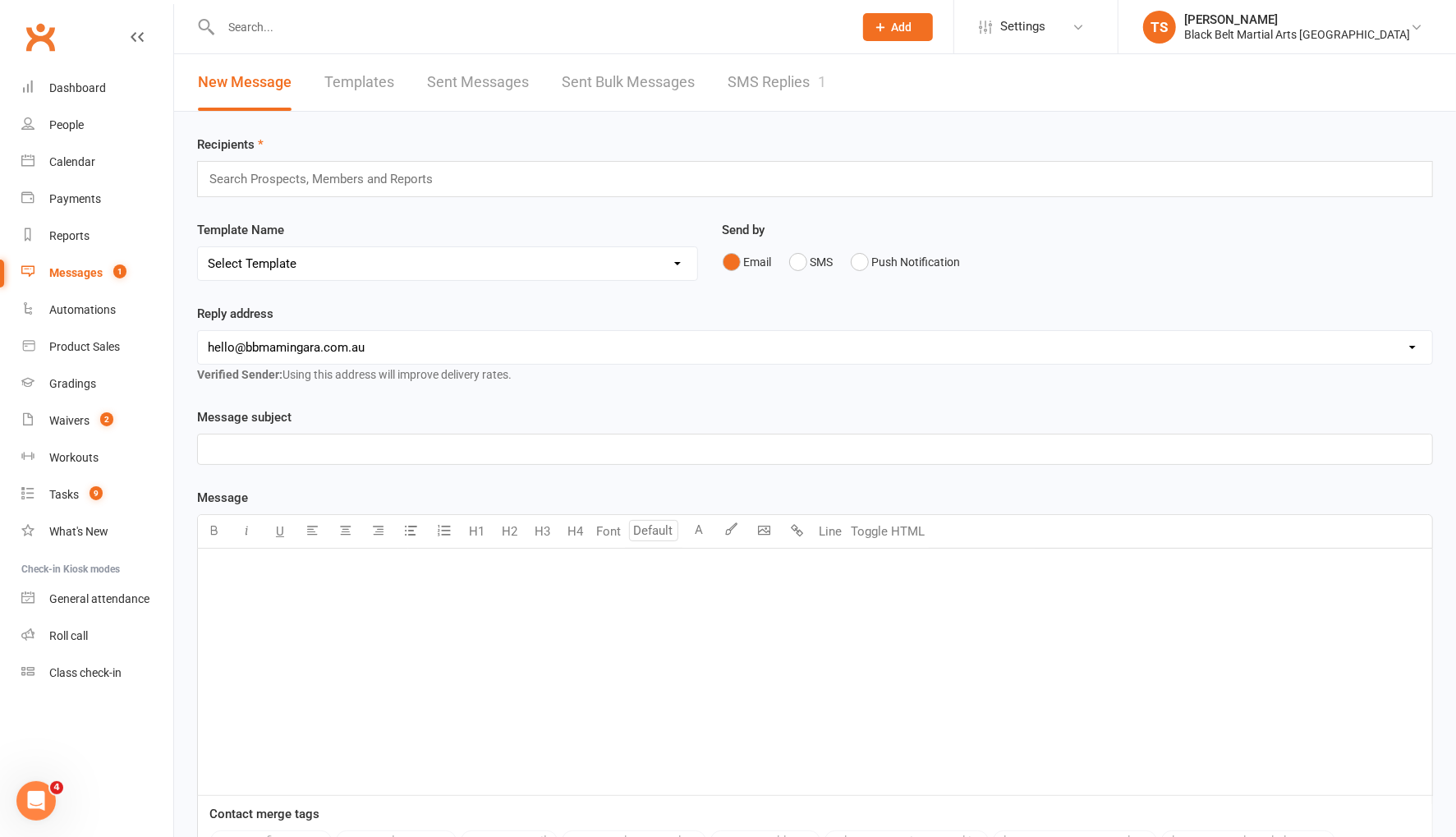
click at [760, 82] on link "SMS Replies 1" at bounding box center [777, 83] width 98 height 57
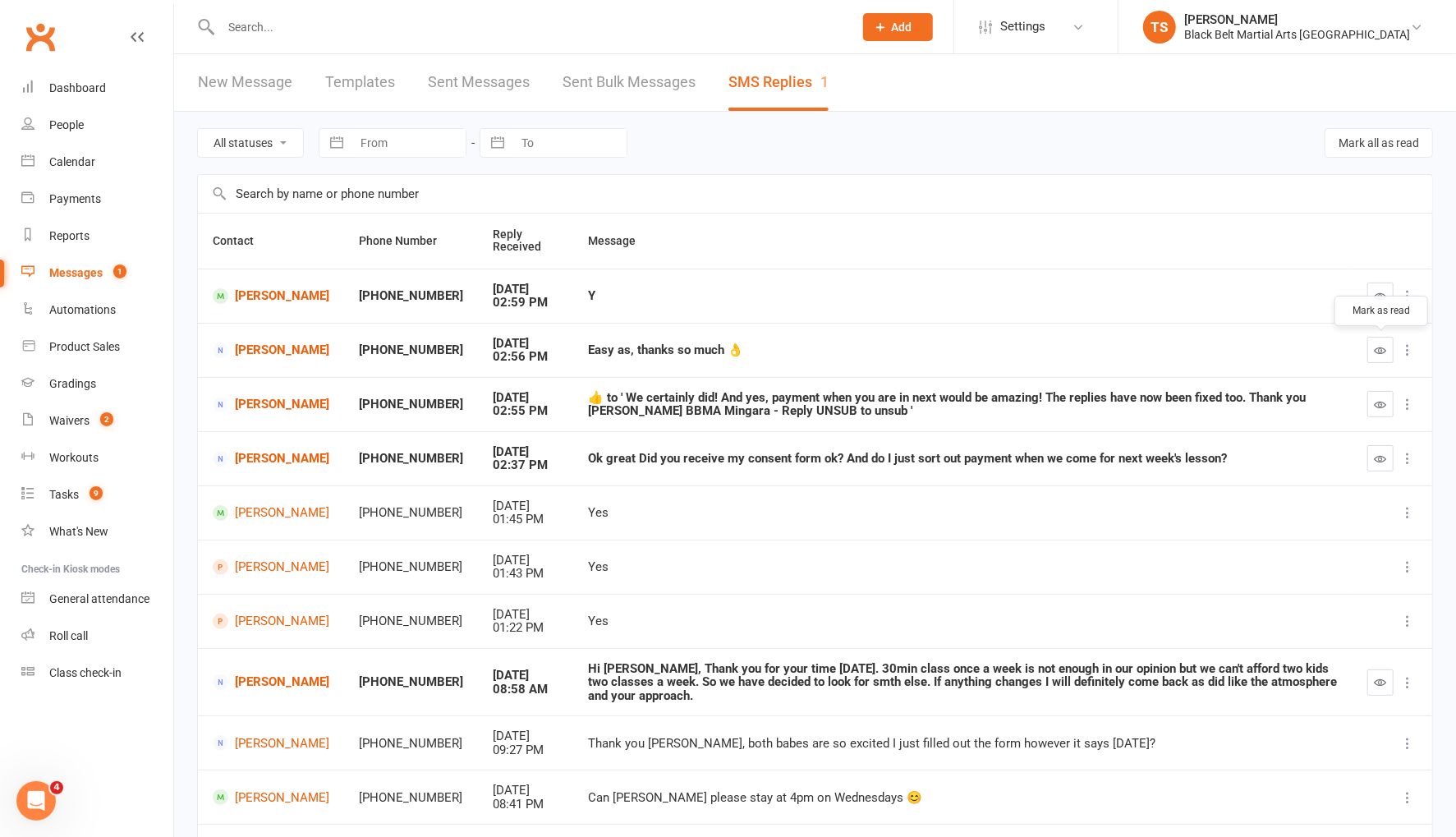
click at [1380, 348] on icon "button" at bounding box center [1380, 350] width 12 height 12
click at [1383, 400] on icon "button" at bounding box center [1380, 404] width 12 height 12
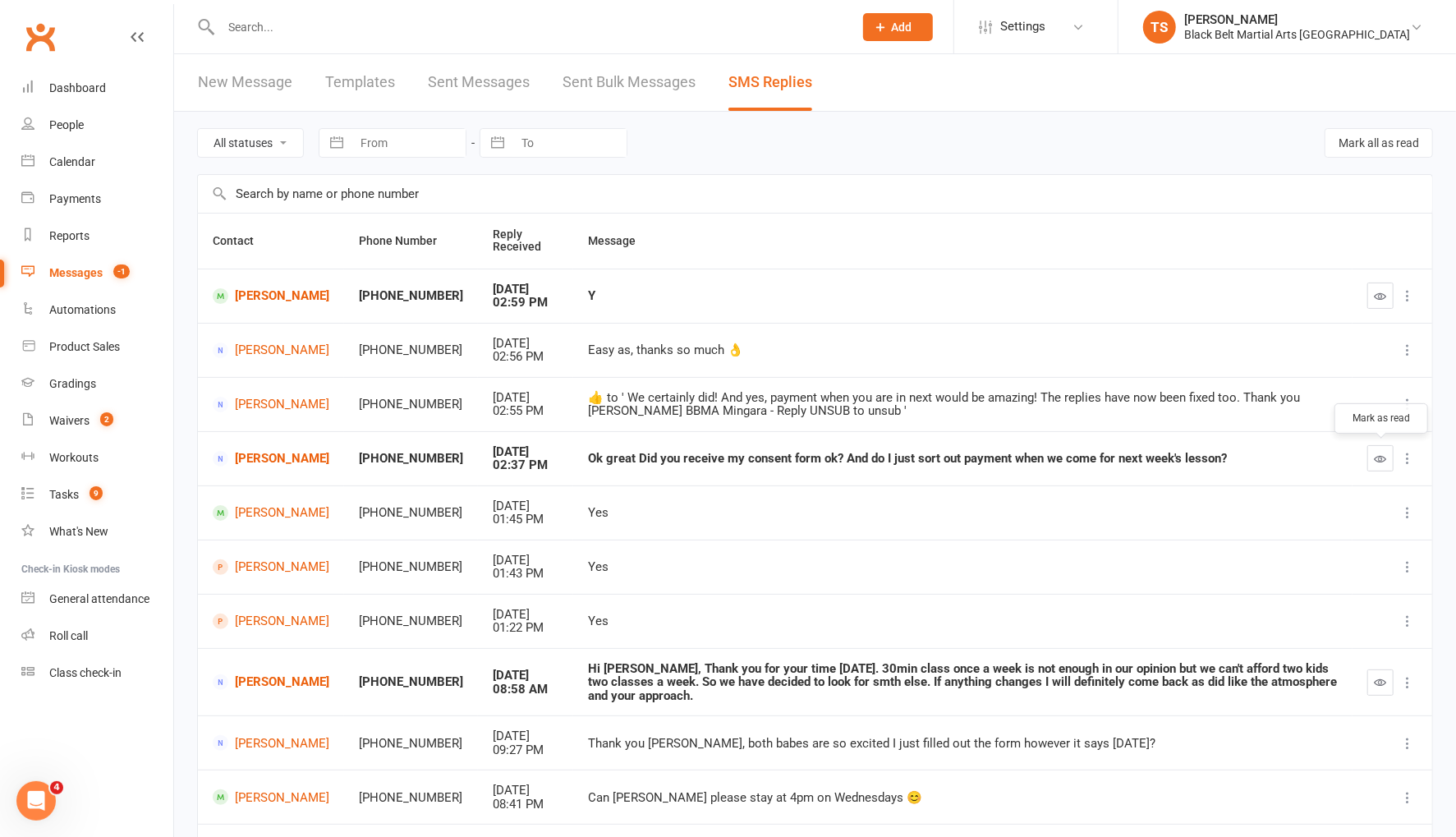
click at [1380, 455] on icon "button" at bounding box center [1380, 458] width 12 height 12
click at [1385, 293] on icon "button" at bounding box center [1380, 296] width 12 height 12
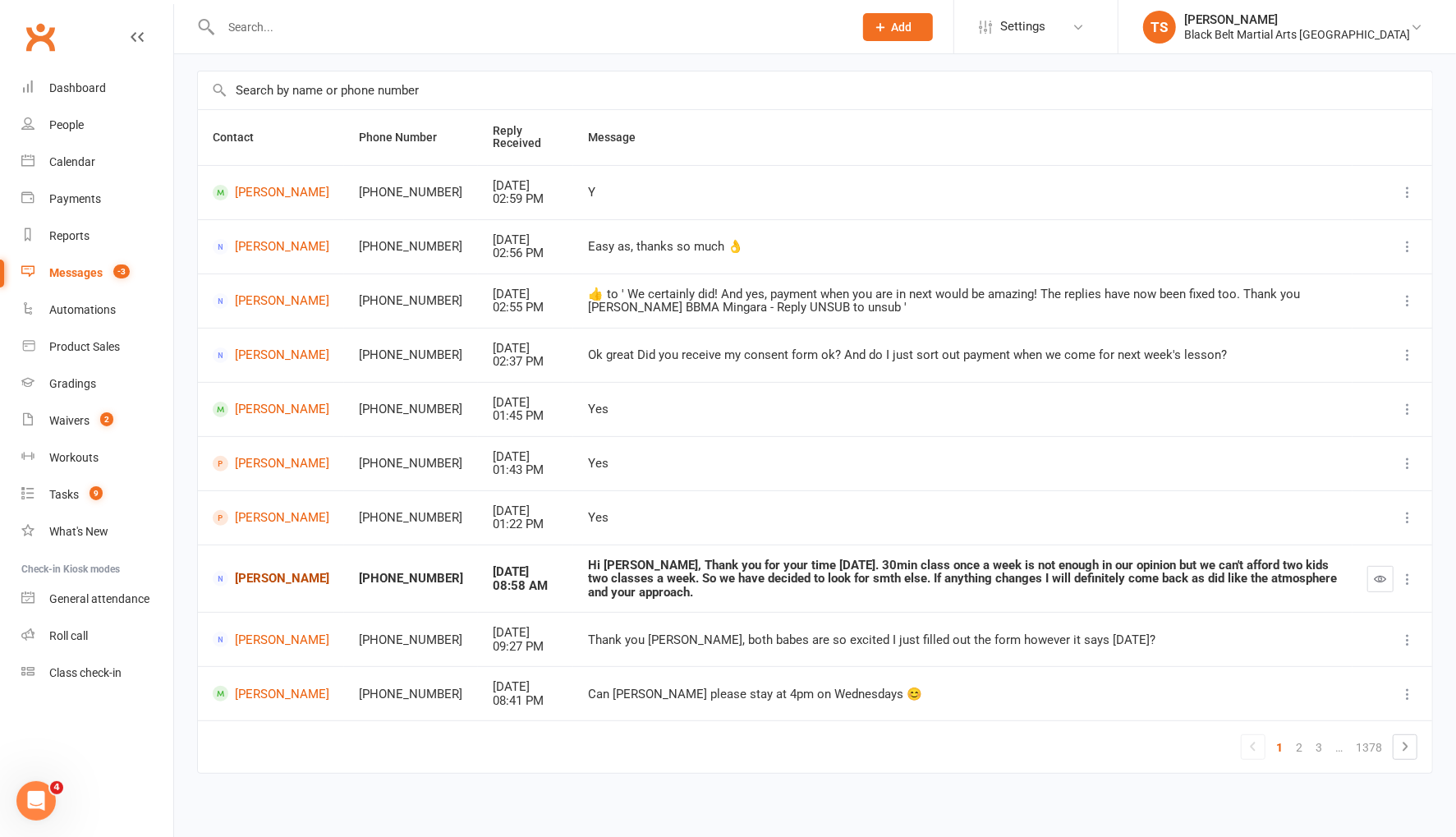
click at [260, 580] on link "[PERSON_NAME]" at bounding box center [271, 578] width 117 height 16
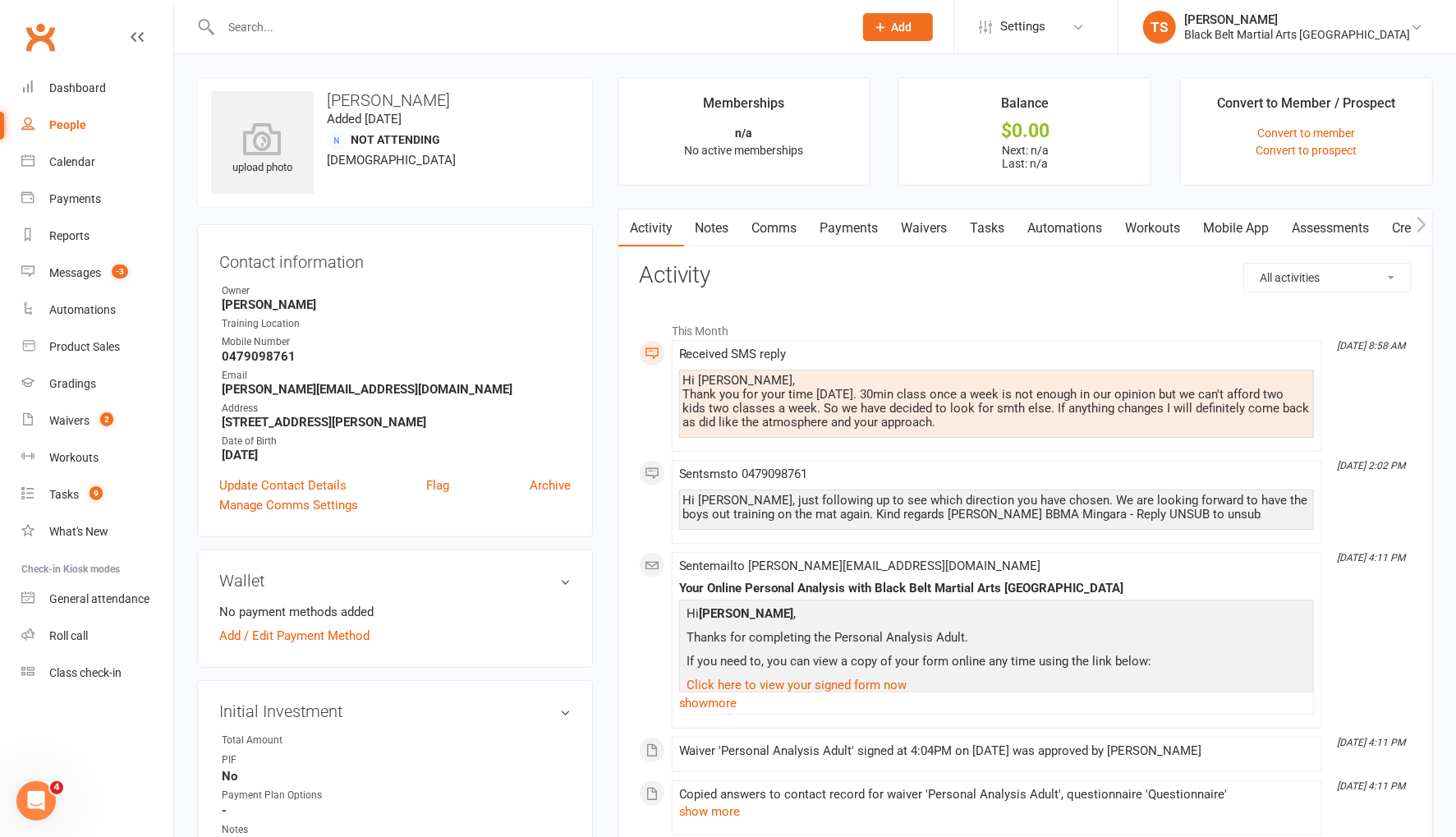
drag, startPoint x: 788, startPoint y: 227, endPoint x: 944, endPoint y: 260, distance: 159.5
click at [790, 228] on link "Comms" at bounding box center [775, 228] width 68 height 38
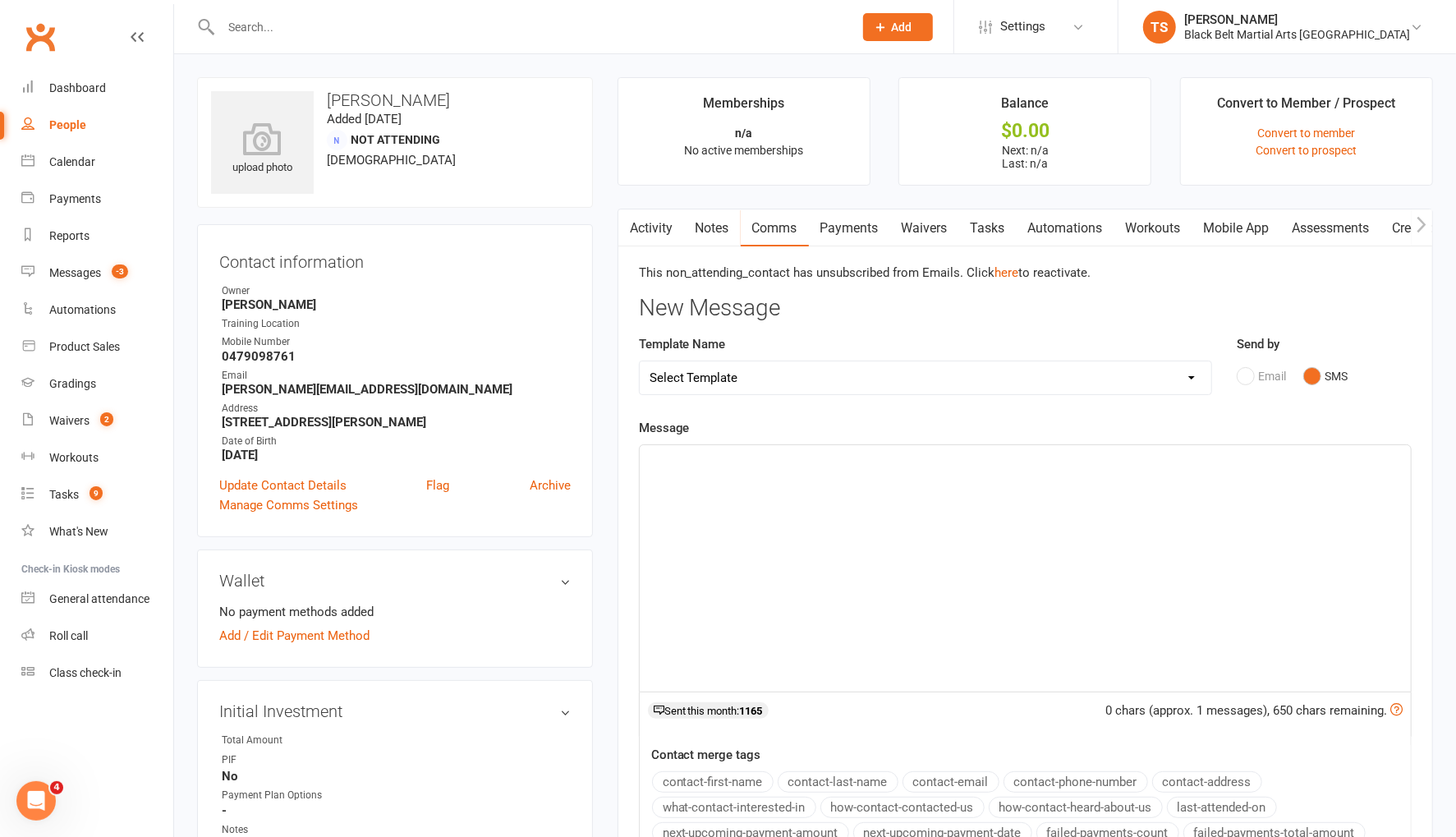
click at [796, 498] on div "﻿" at bounding box center [1025, 568] width 771 height 246
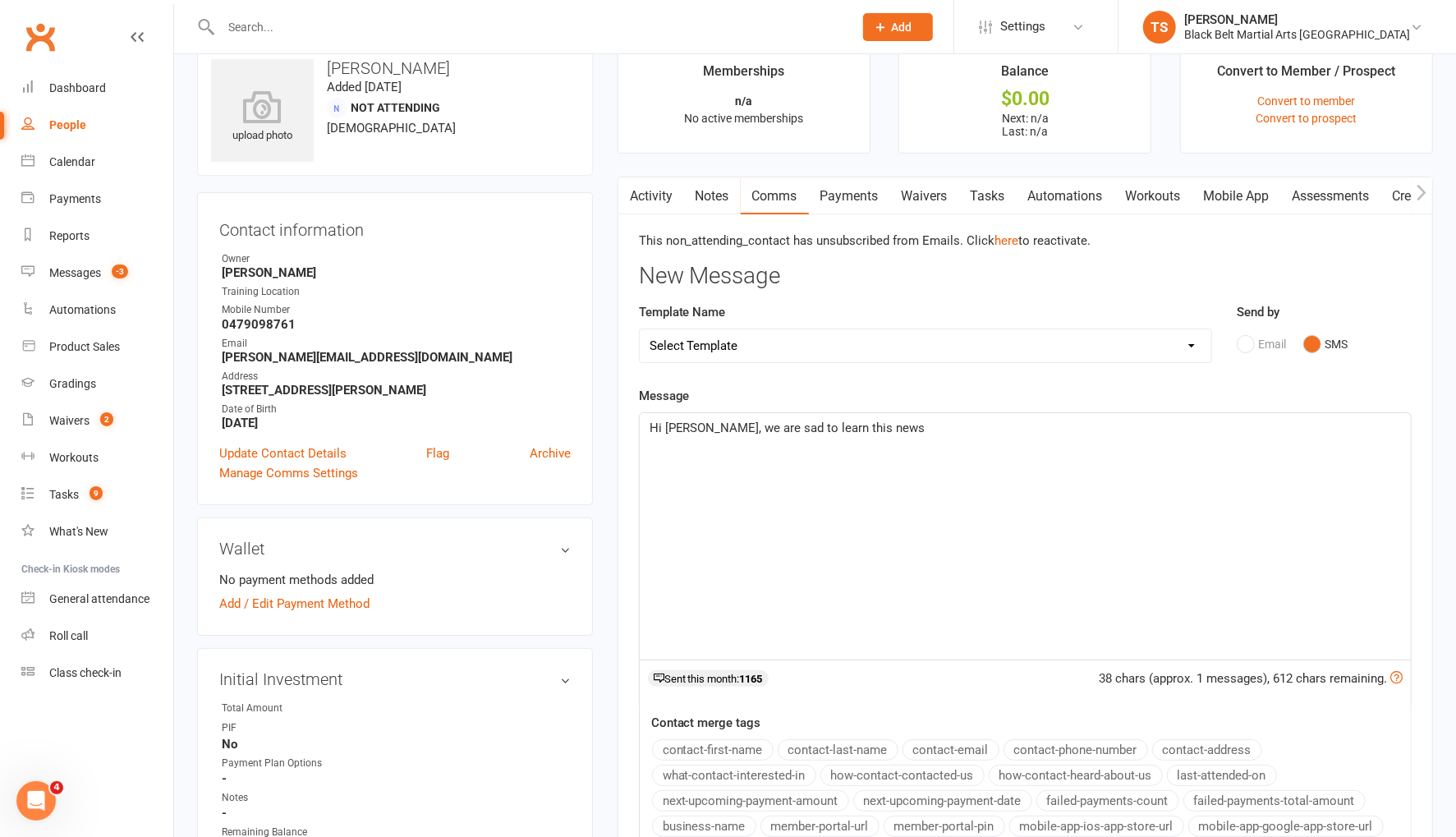
scroll to position [40, 0]
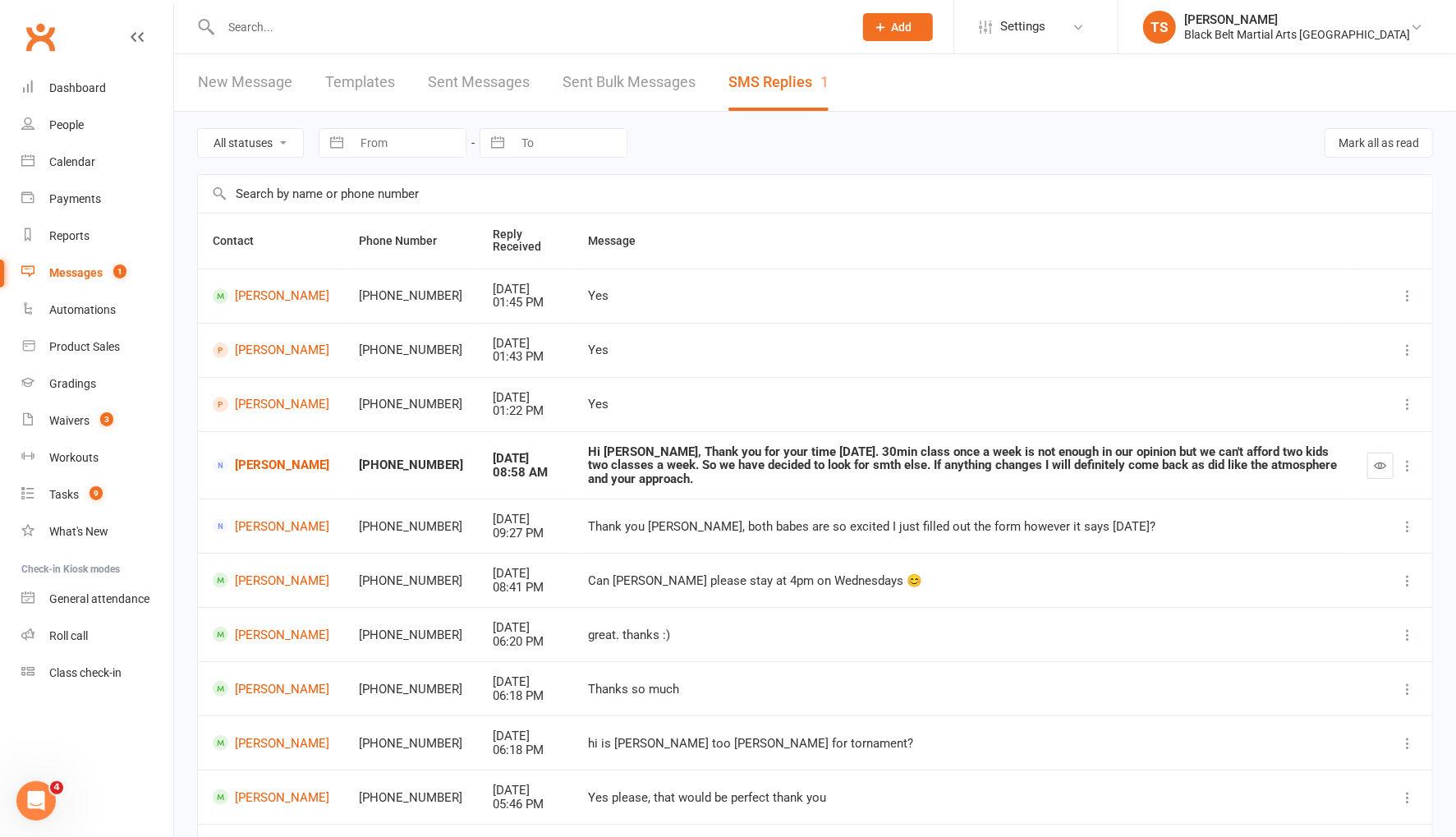
click at [272, 29] on input "text" at bounding box center [529, 27] width 626 height 23
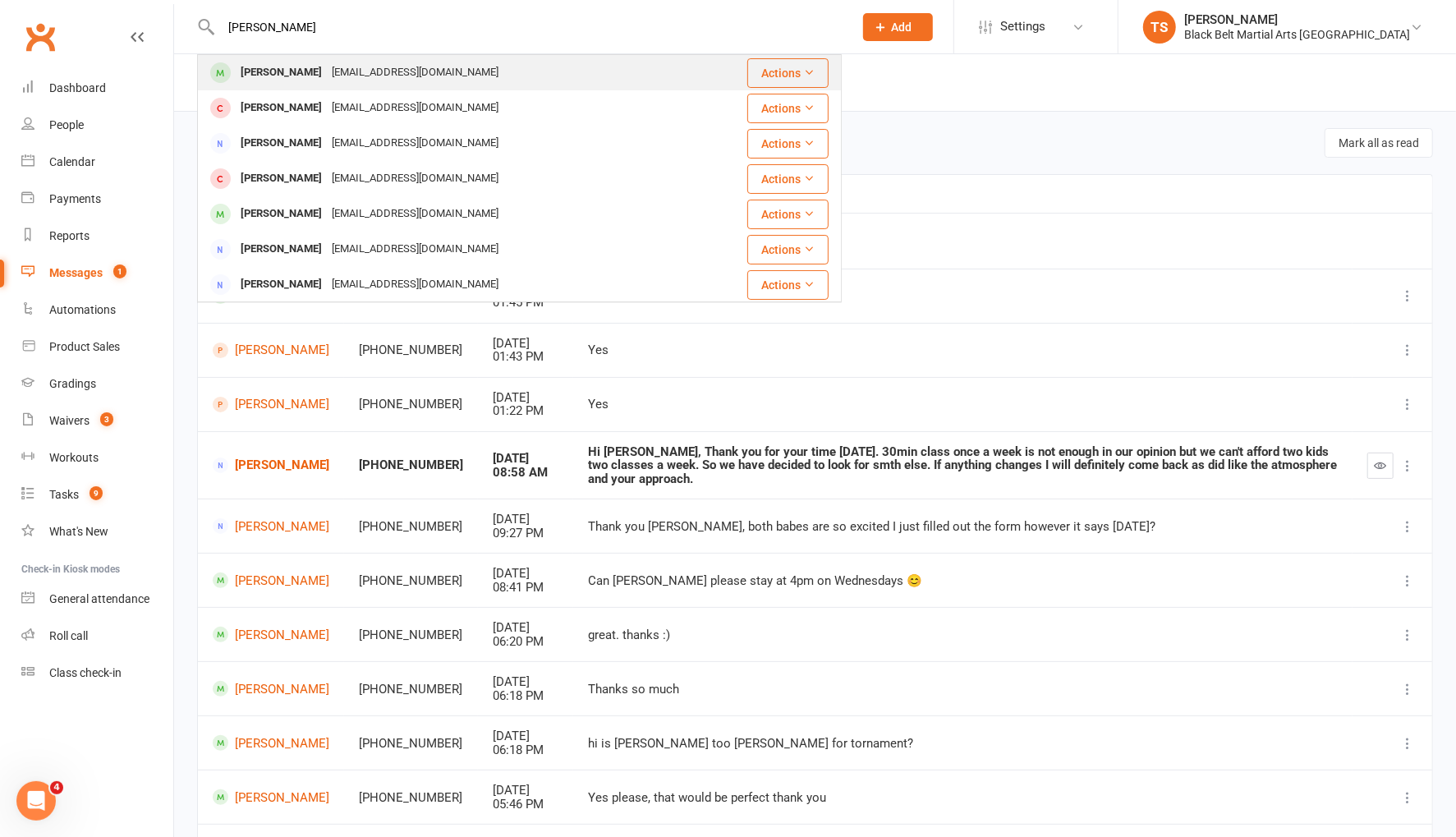
type input "[PERSON_NAME]"
click at [276, 83] on div "[PERSON_NAME]" at bounding box center [281, 73] width 91 height 24
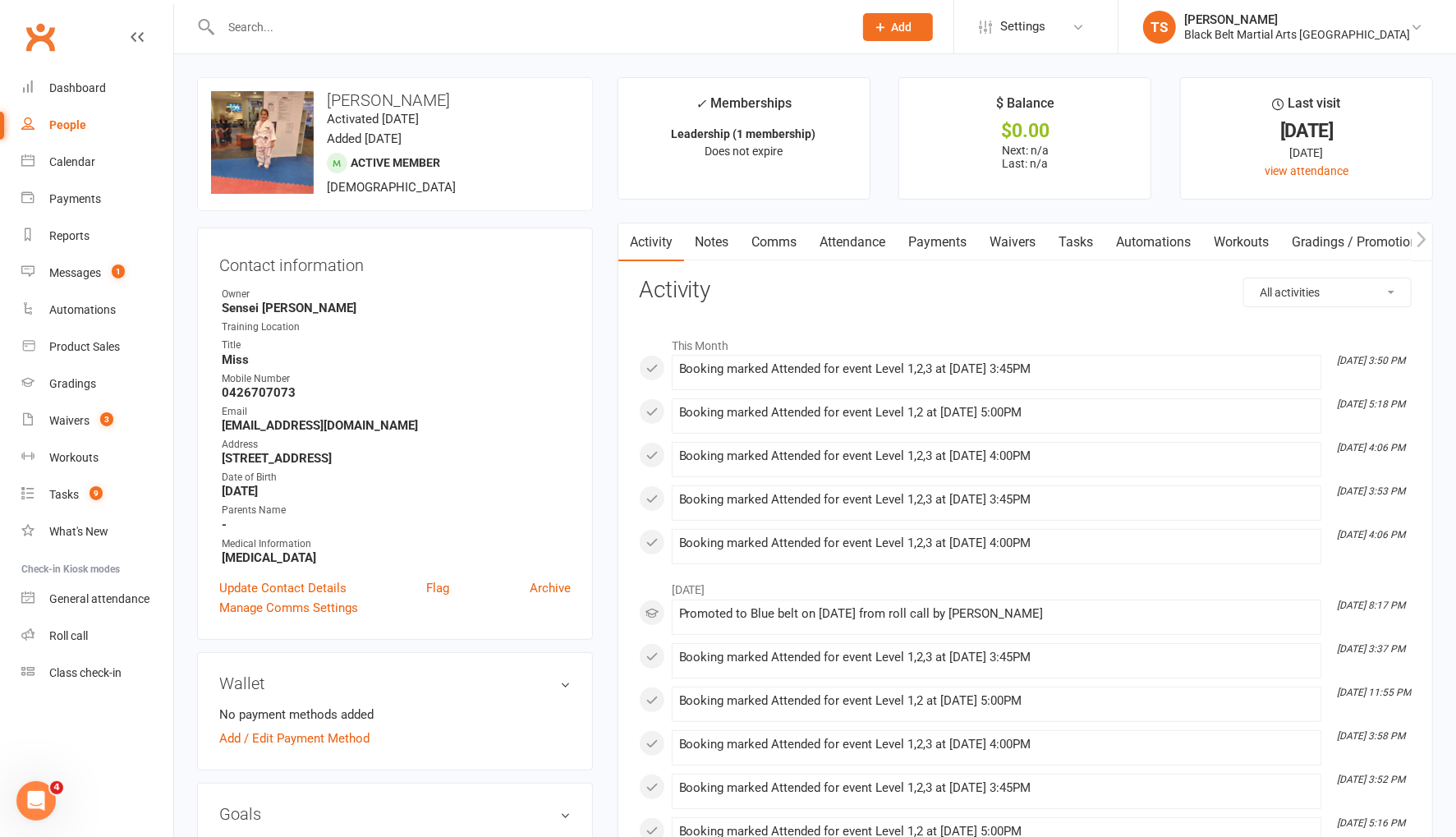
drag, startPoint x: 938, startPoint y: 240, endPoint x: 997, endPoint y: 316, distance: 96.2
click at [940, 240] on link "Payments" at bounding box center [938, 241] width 82 height 38
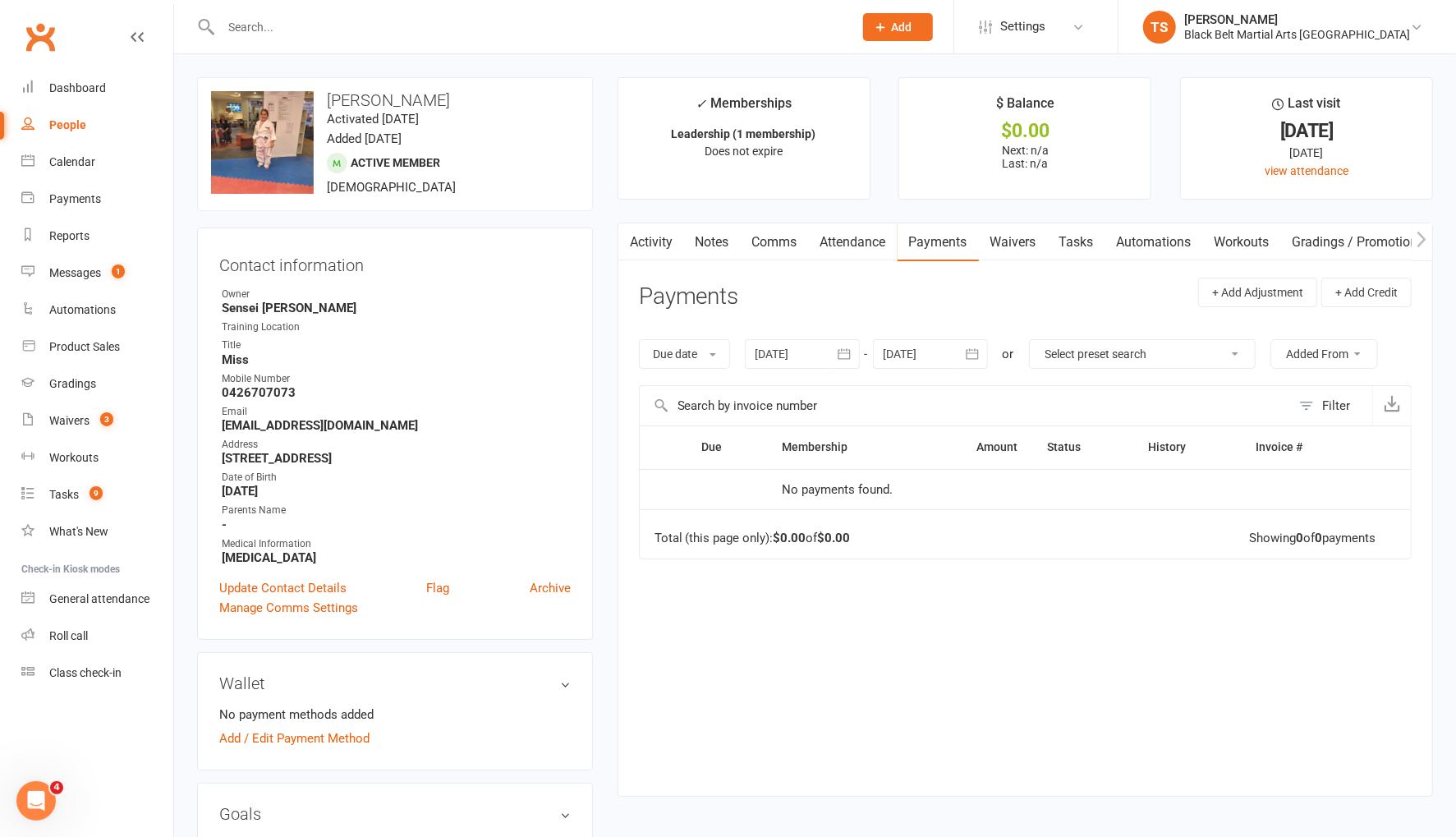
click at [846, 354] on icon "button" at bounding box center [845, 354] width 17 height 17
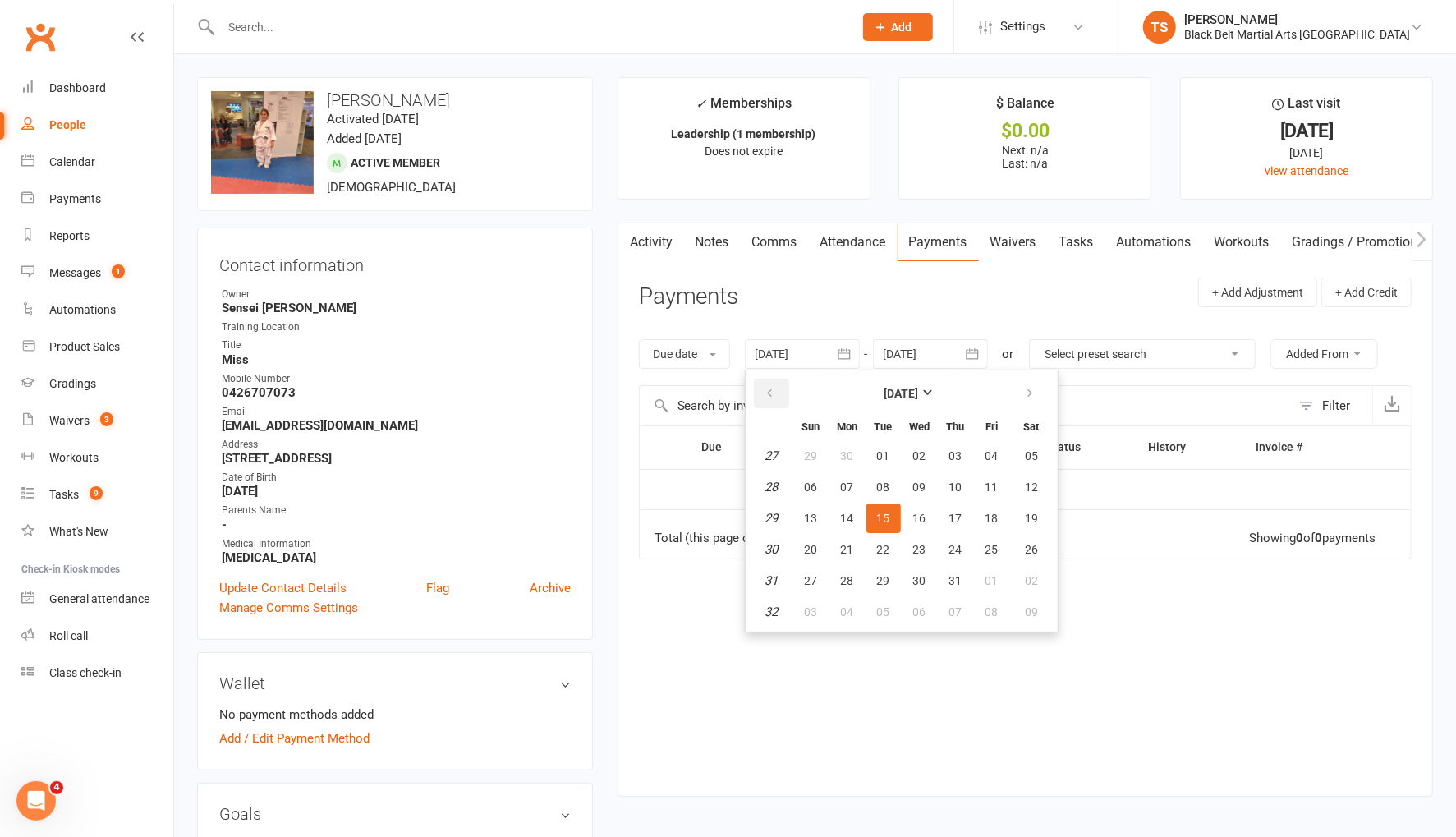
click at [768, 390] on icon "button" at bounding box center [770, 393] width 12 height 13
drag, startPoint x: 768, startPoint y: 390, endPoint x: 789, endPoint y: 452, distance: 65.5
click at [769, 392] on icon "button" at bounding box center [770, 393] width 12 height 13
click at [797, 482] on button "04" at bounding box center [812, 486] width 35 height 29
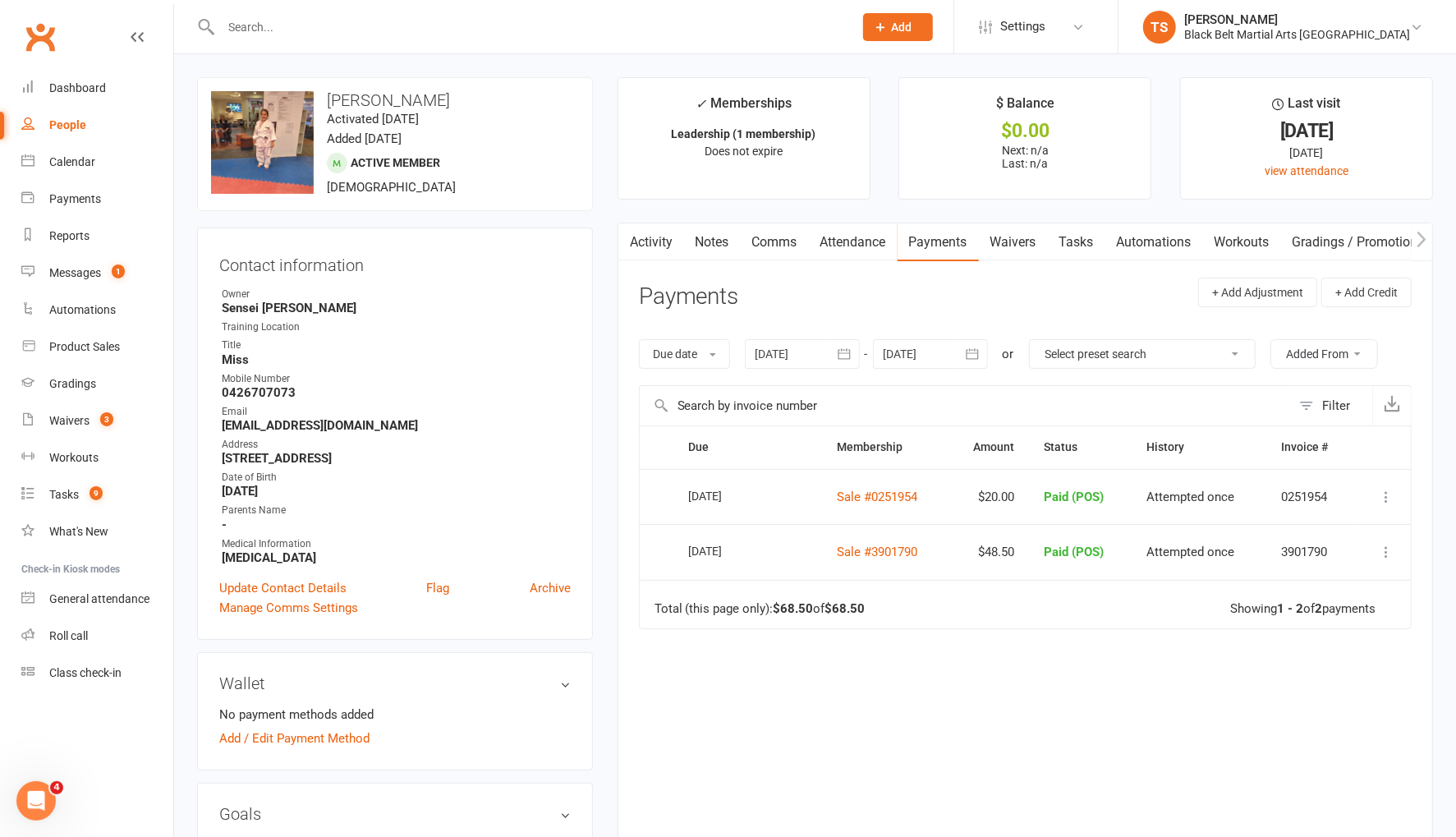
click at [853, 352] on icon "button" at bounding box center [845, 354] width 17 height 17
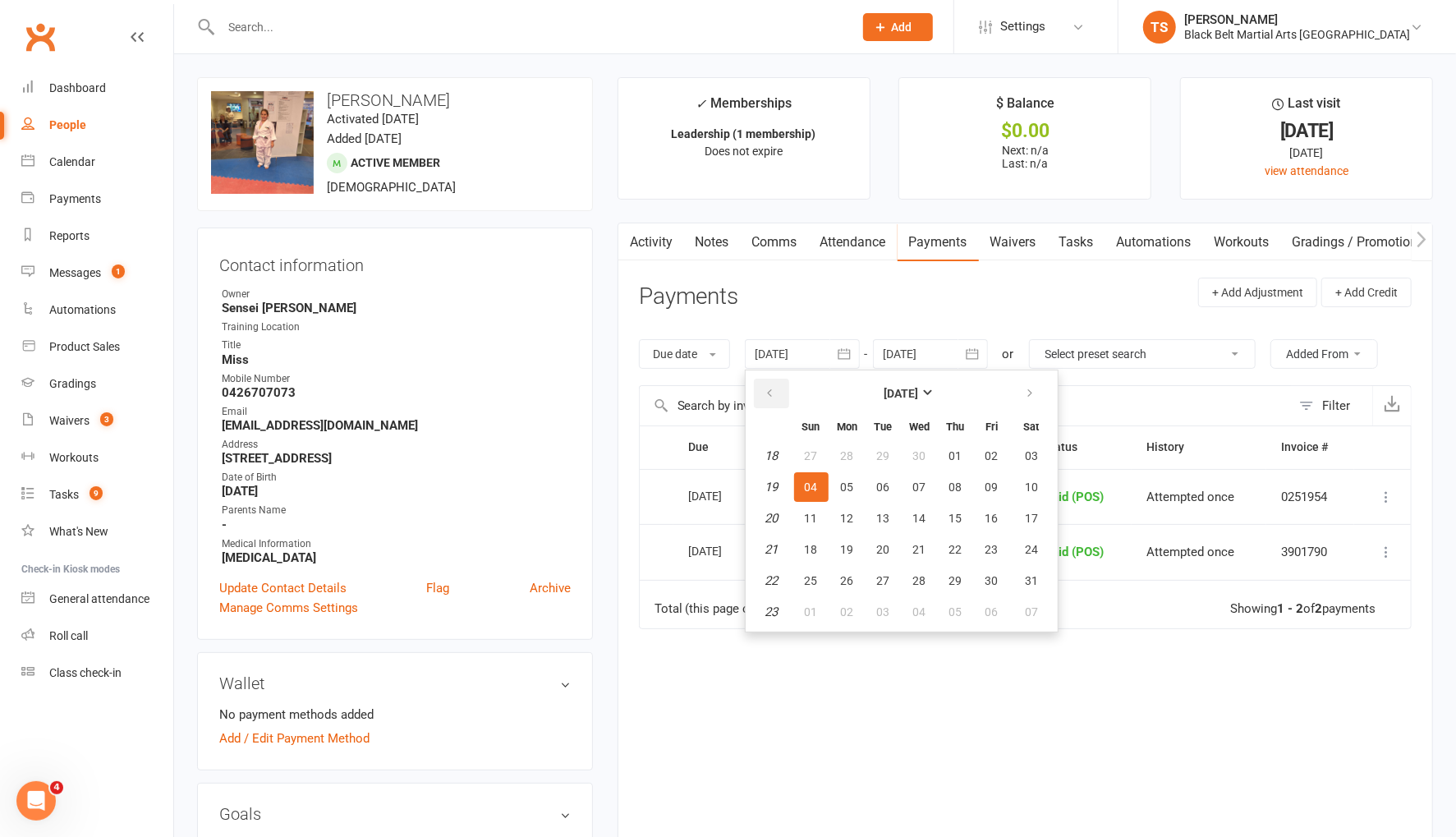
click at [767, 393] on icon "button" at bounding box center [770, 393] width 12 height 13
drag, startPoint x: 767, startPoint y: 393, endPoint x: 773, endPoint y: 403, distance: 11.7
click at [767, 393] on icon "button" at bounding box center [770, 393] width 12 height 13
click at [818, 485] on span "02" at bounding box center [812, 486] width 13 height 13
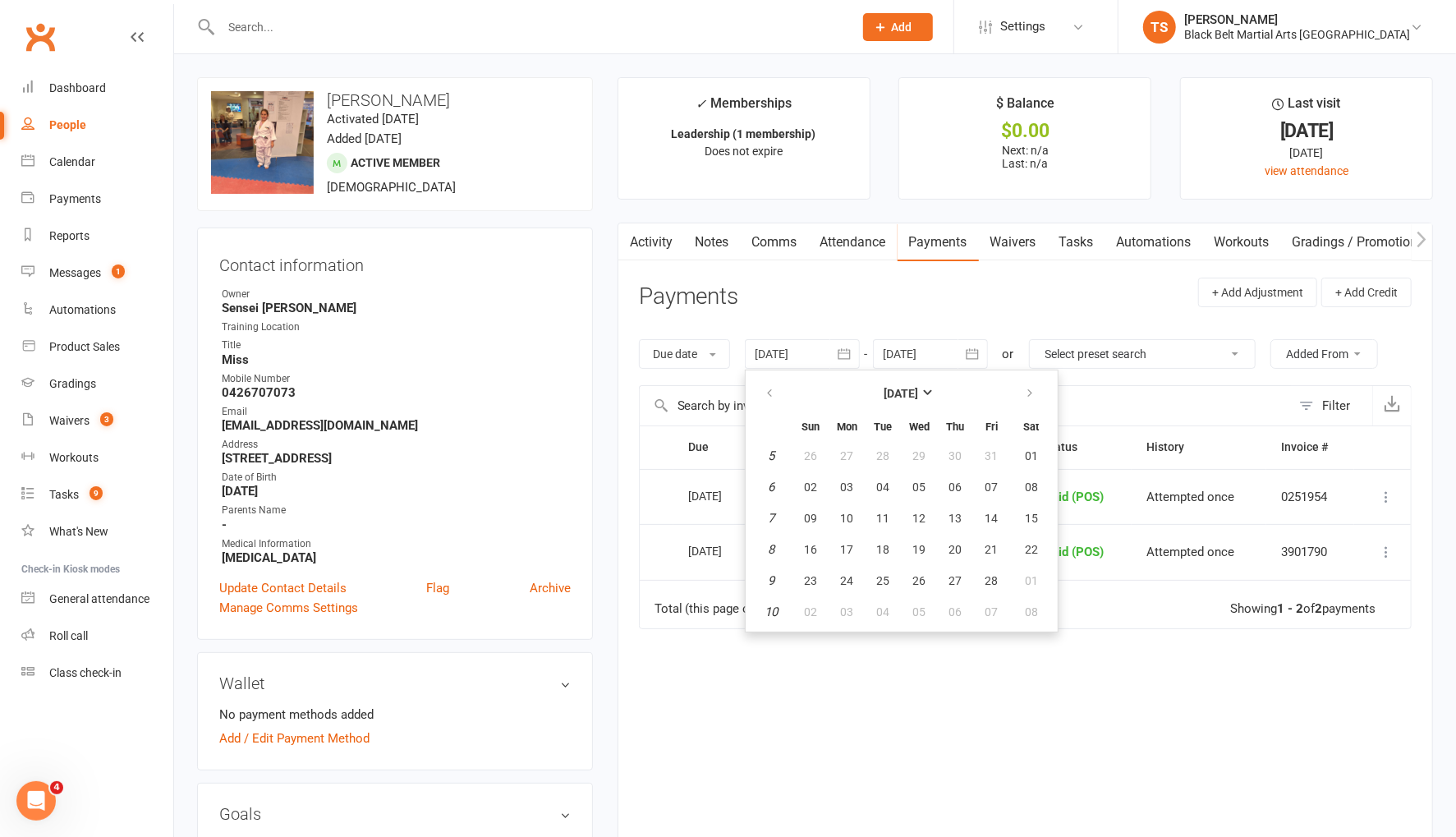
type input "[DATE]"
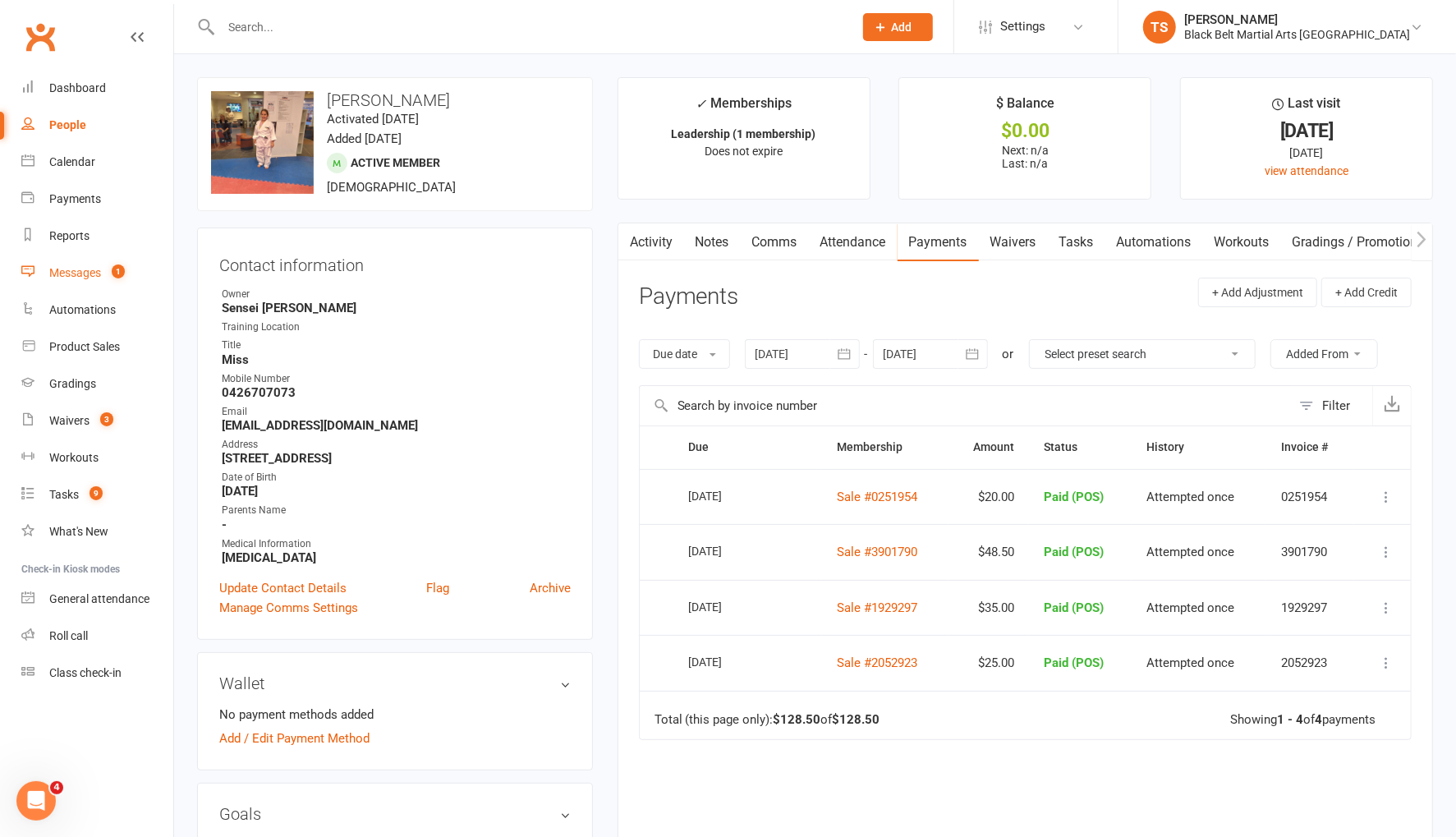
click at [91, 271] on div "Messages" at bounding box center [75, 273] width 51 height 13
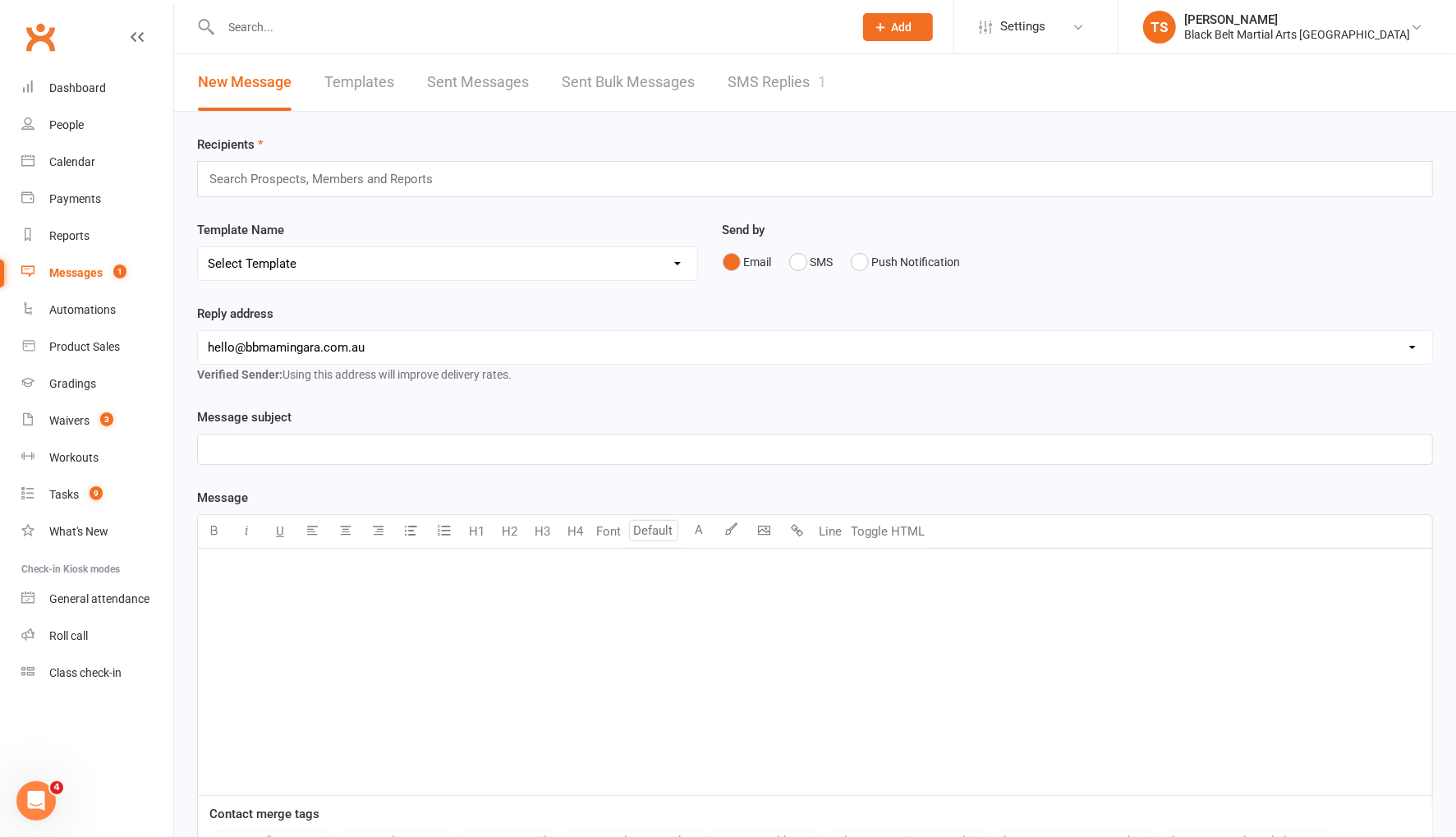
click at [777, 83] on link "SMS Replies 1" at bounding box center [777, 83] width 98 height 57
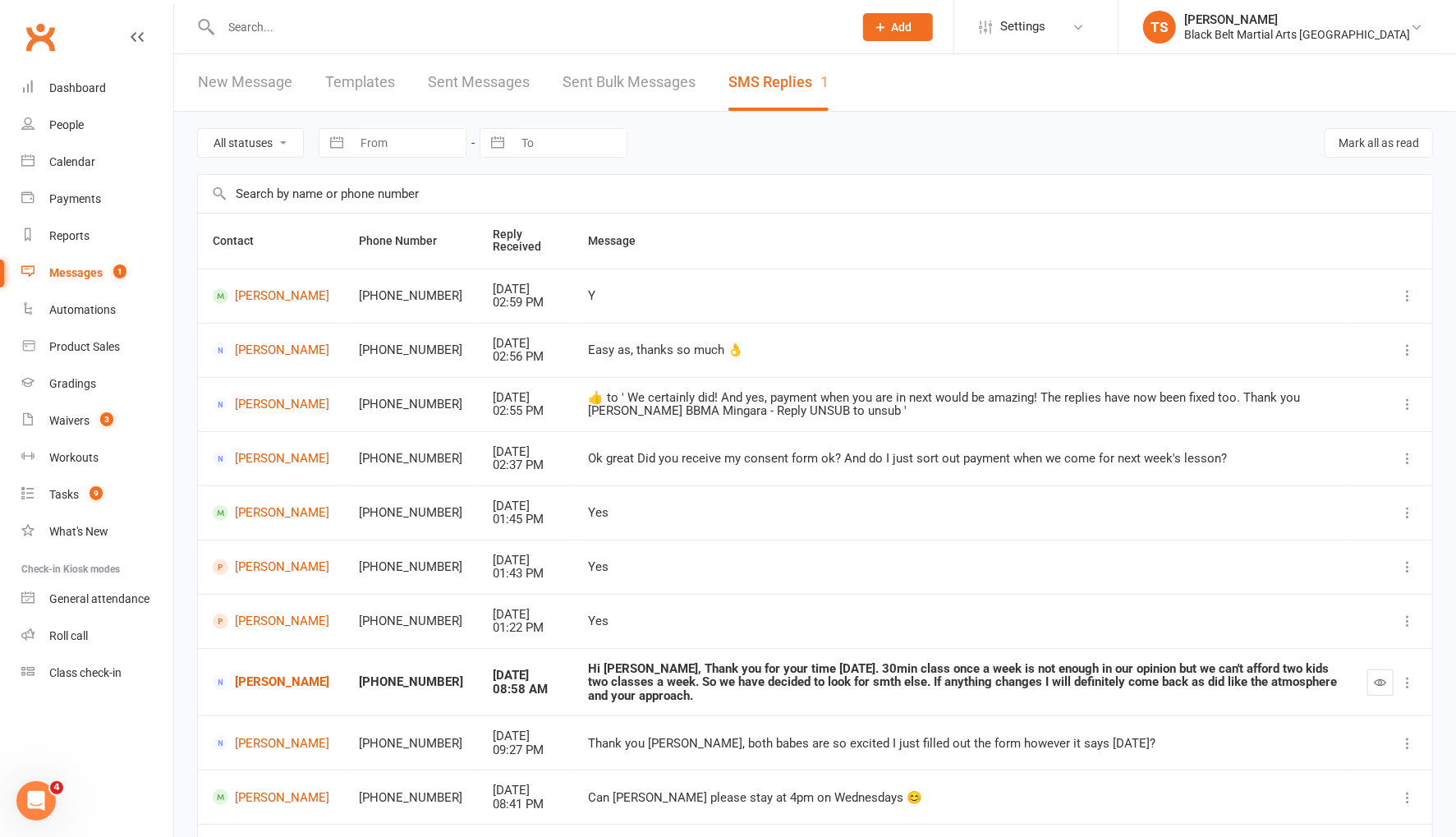
click at [935, 540] on td "Yes" at bounding box center [962, 566] width 779 height 54
drag, startPoint x: 58, startPoint y: 423, endPoint x: 165, endPoint y: 343, distance: 133.6
click at [58, 423] on div "Waivers" at bounding box center [70, 420] width 40 height 13
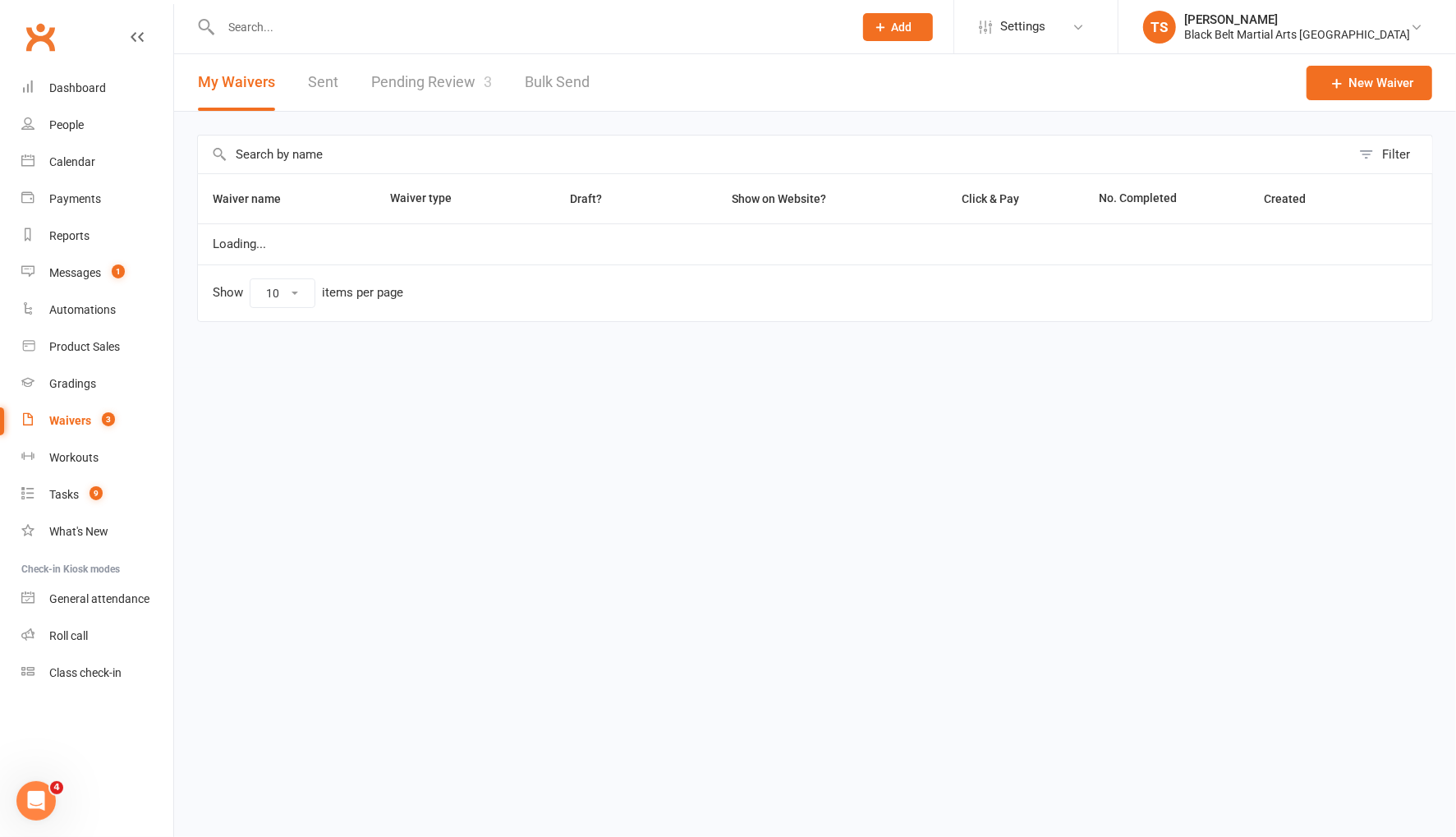
click at [429, 84] on link "Pending Review 3" at bounding box center [431, 83] width 120 height 57
select select "50"
